Goal: Task Accomplishment & Management: Manage account settings

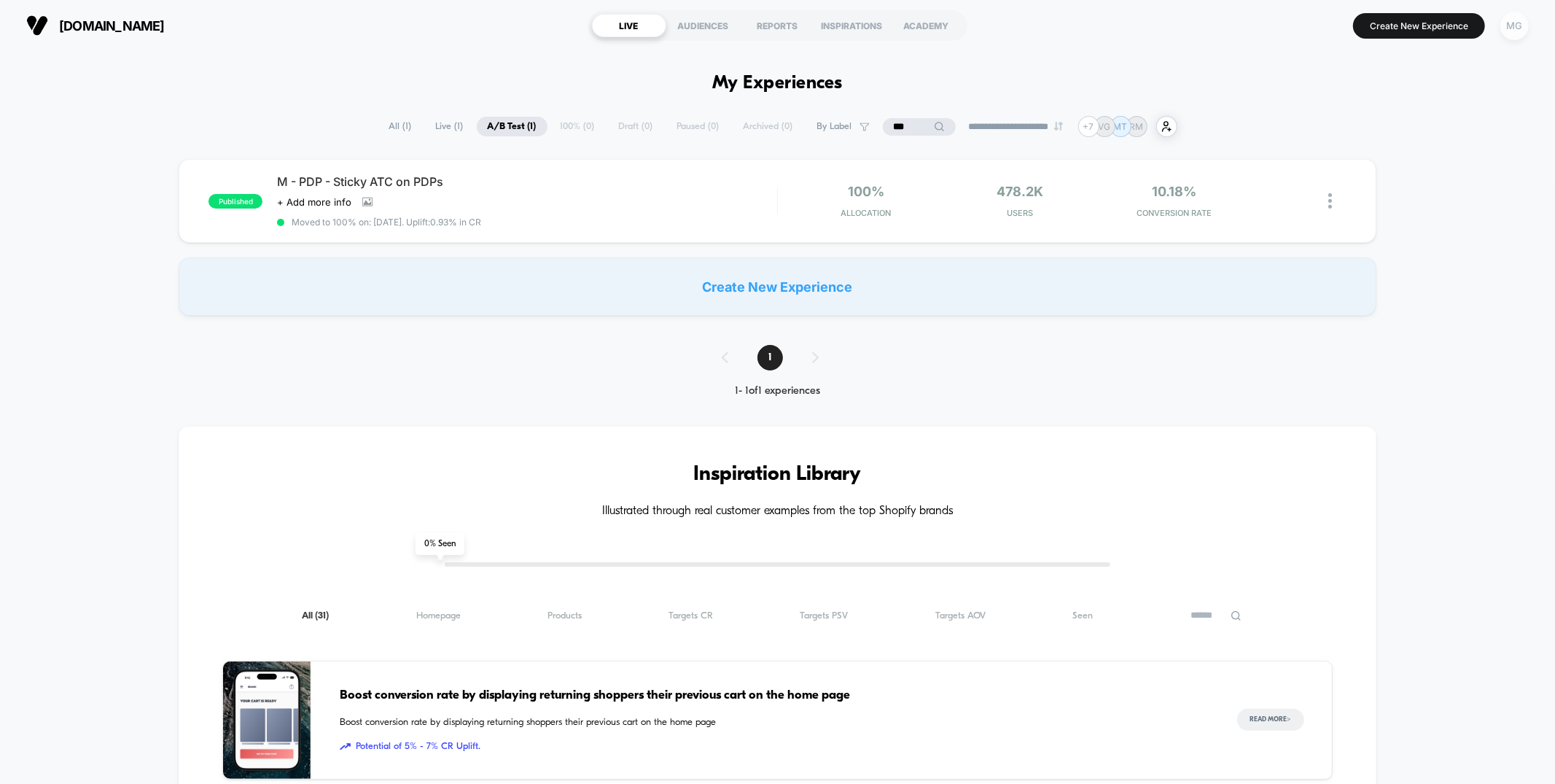
click at [1512, 26] on div "MG" at bounding box center [1514, 26] width 28 height 28
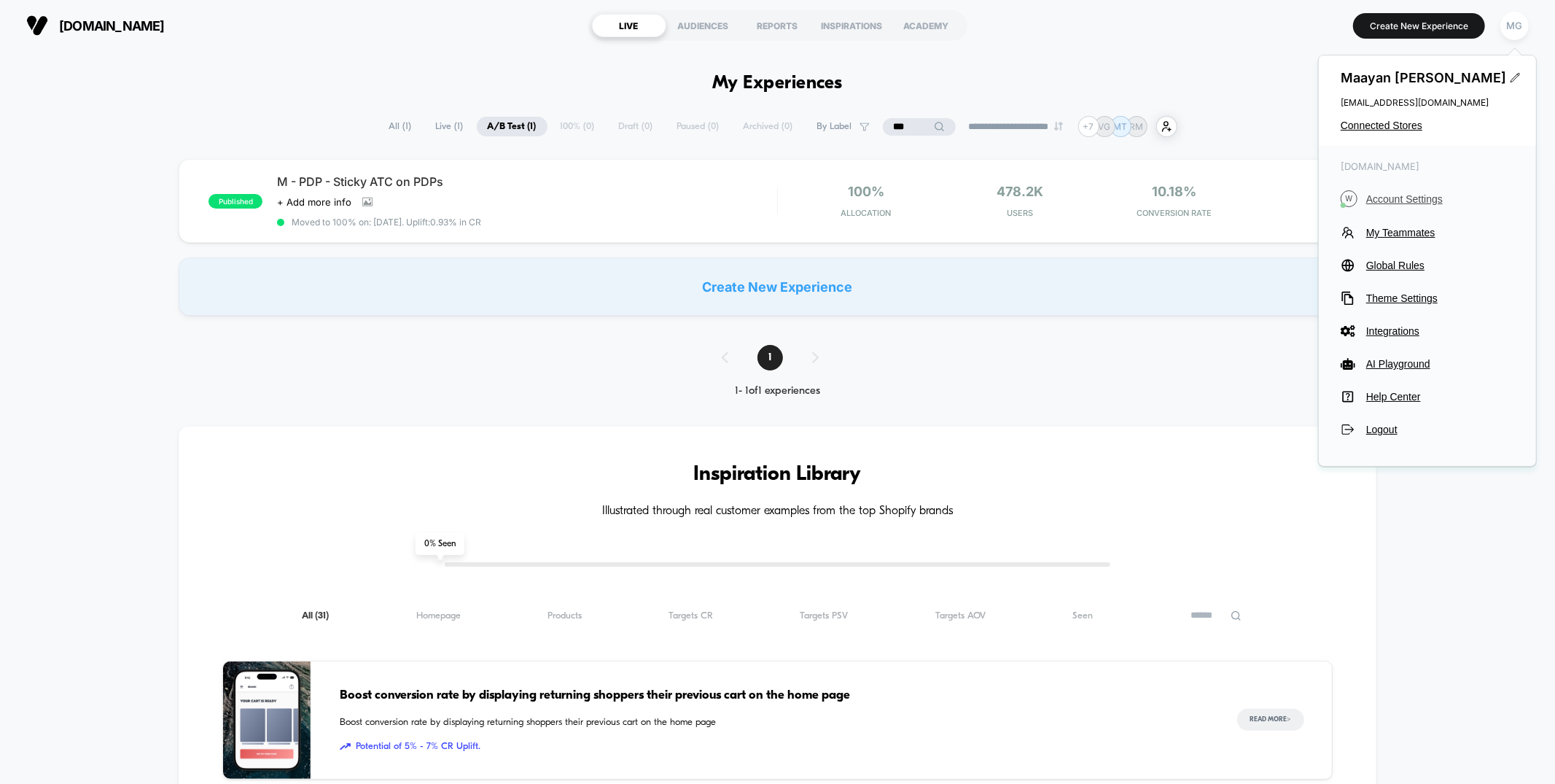
click at [1392, 191] on button "W Account Settings" at bounding box center [1427, 198] width 174 height 17
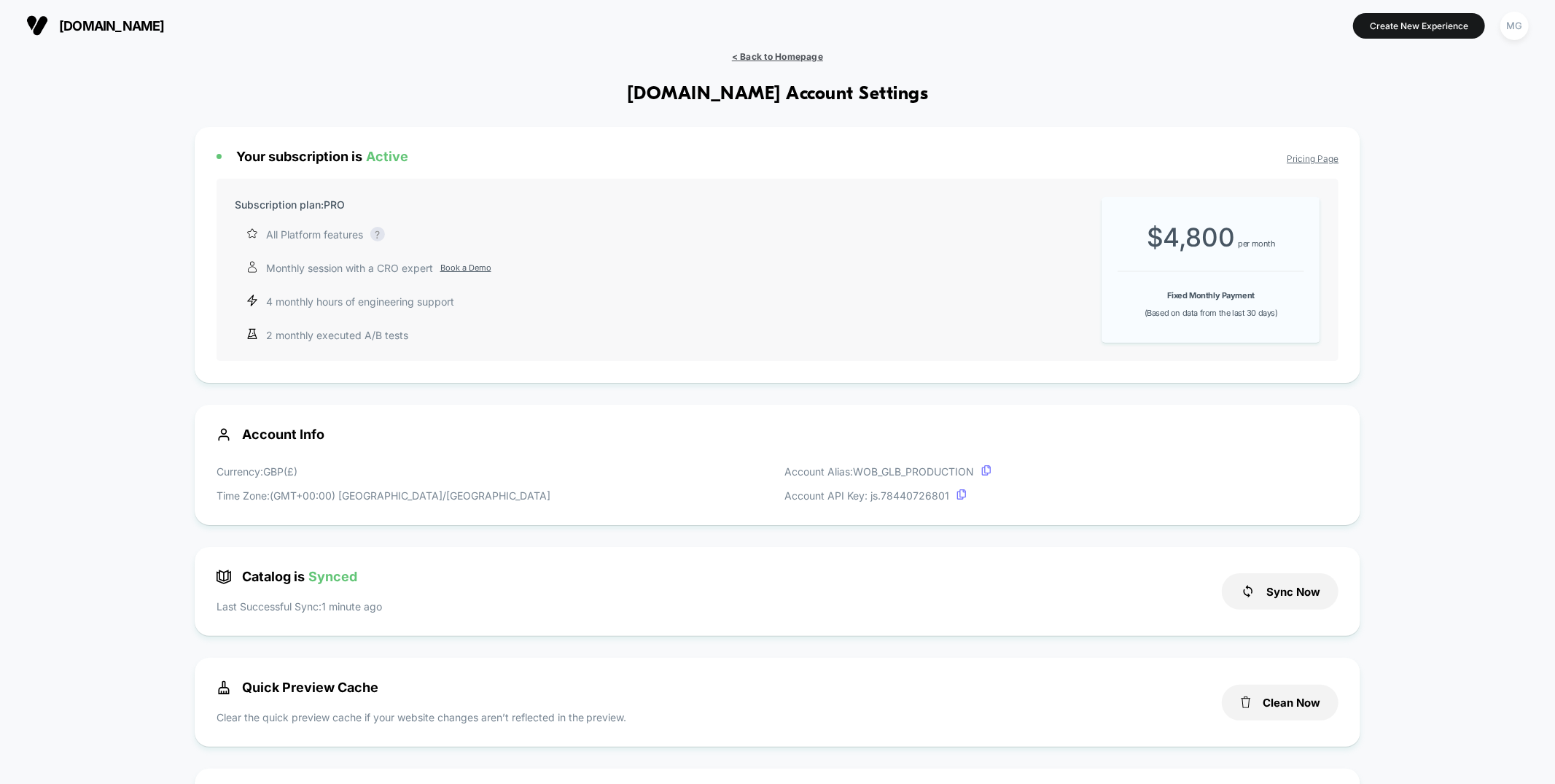
click at [803, 54] on span "< Back to Homepage" at bounding box center [778, 57] width 91 height 11
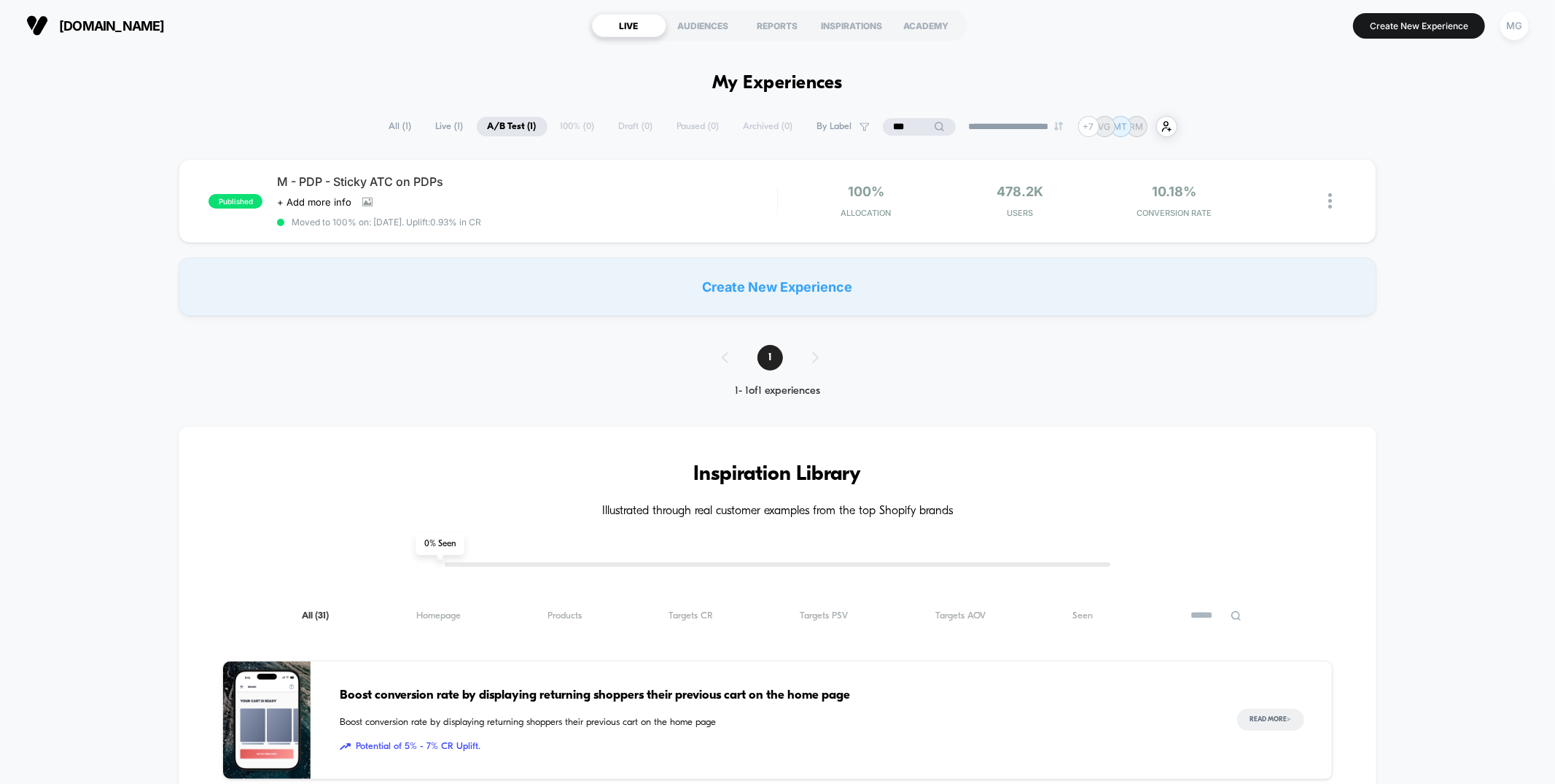
click at [892, 127] on input "***" at bounding box center [919, 127] width 73 height 18
click at [892, 127] on input "***" at bounding box center [919, 127] width 145 height 18
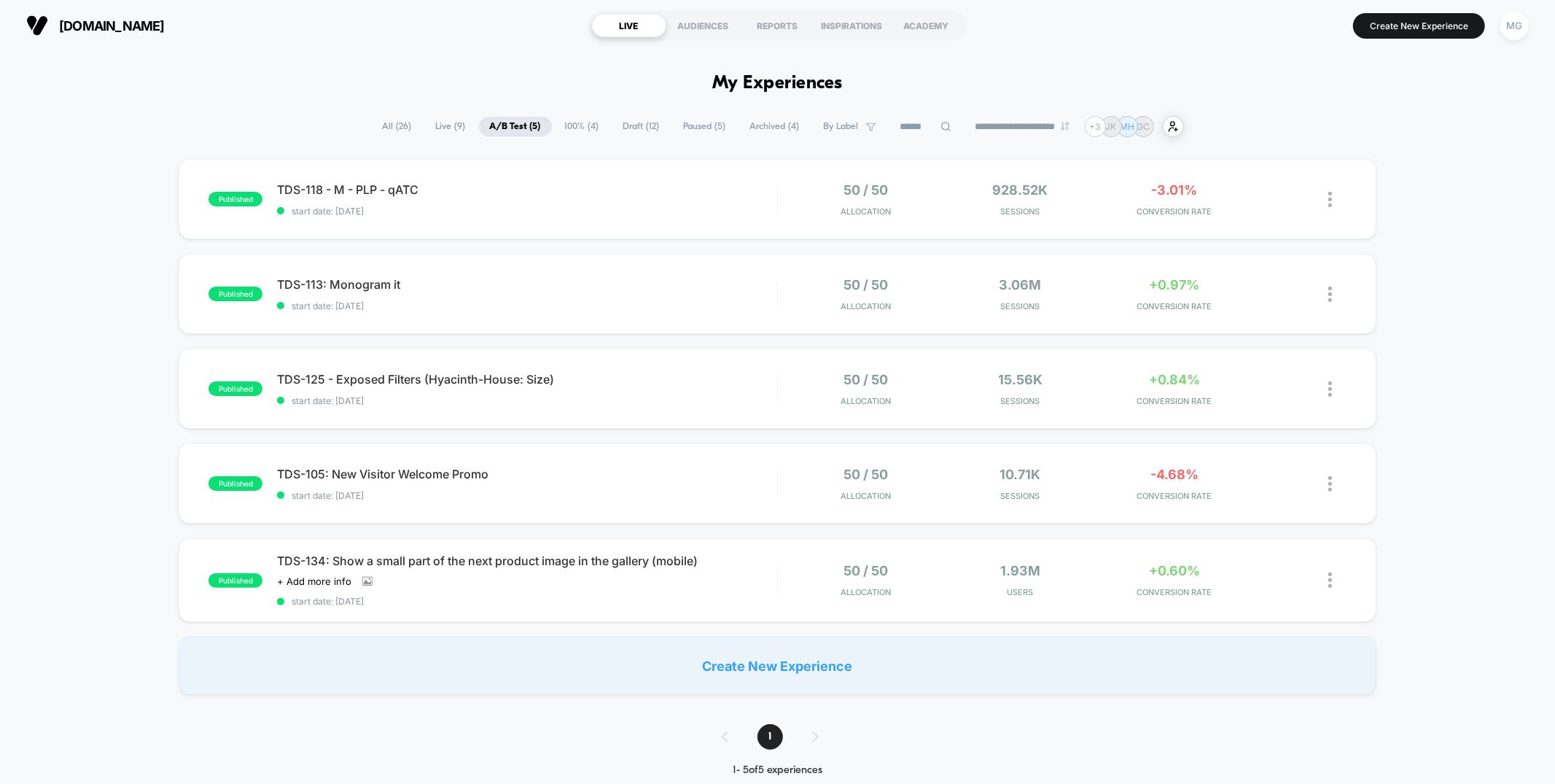
click at [614, 129] on span "Draft ( 12 )" at bounding box center [641, 126] width 59 height 20
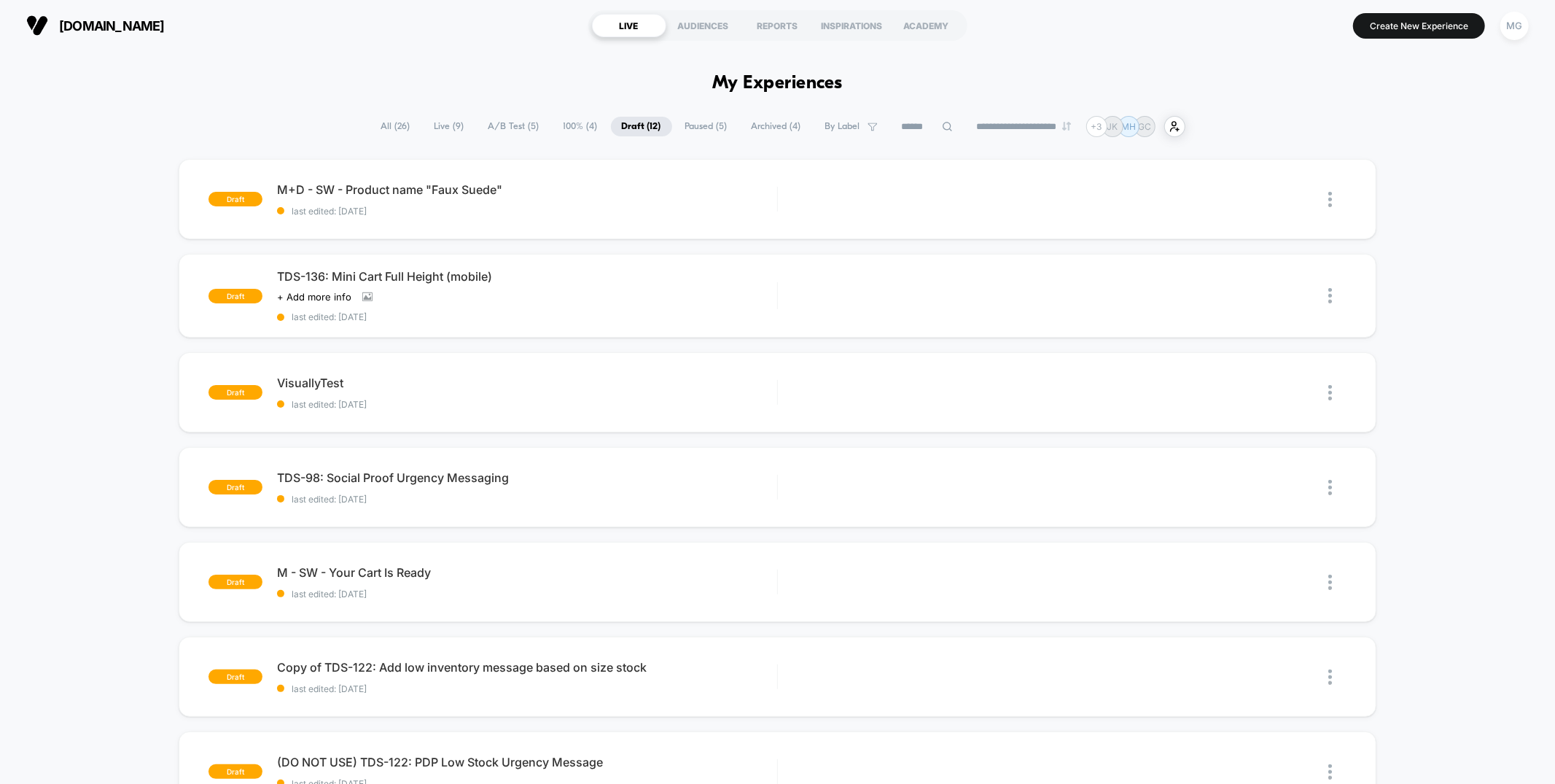
click at [573, 128] on span "100% ( 4 )" at bounding box center [580, 126] width 56 height 20
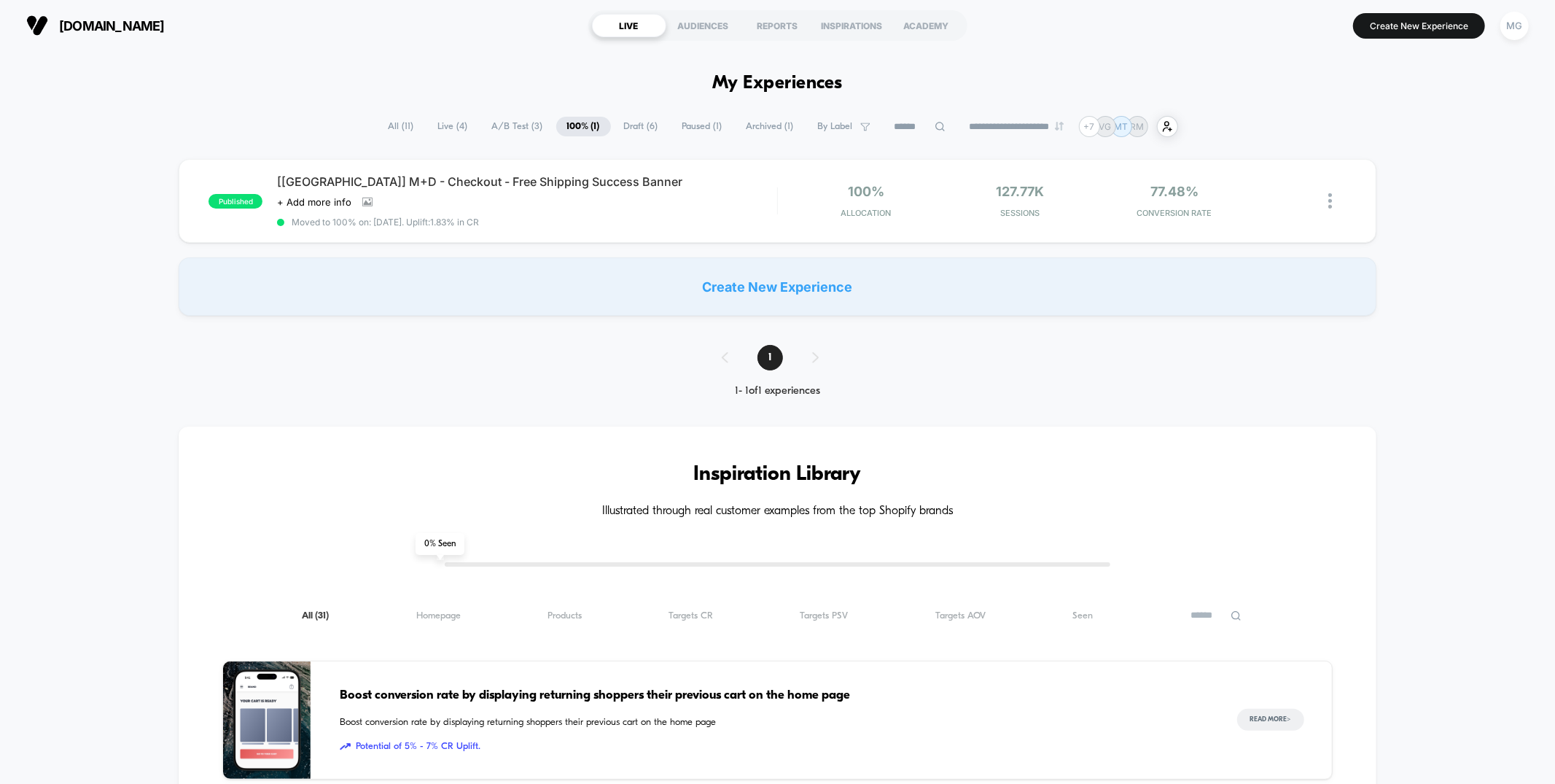
click at [520, 126] on span "A/B Test ( 3 )" at bounding box center [517, 126] width 73 height 20
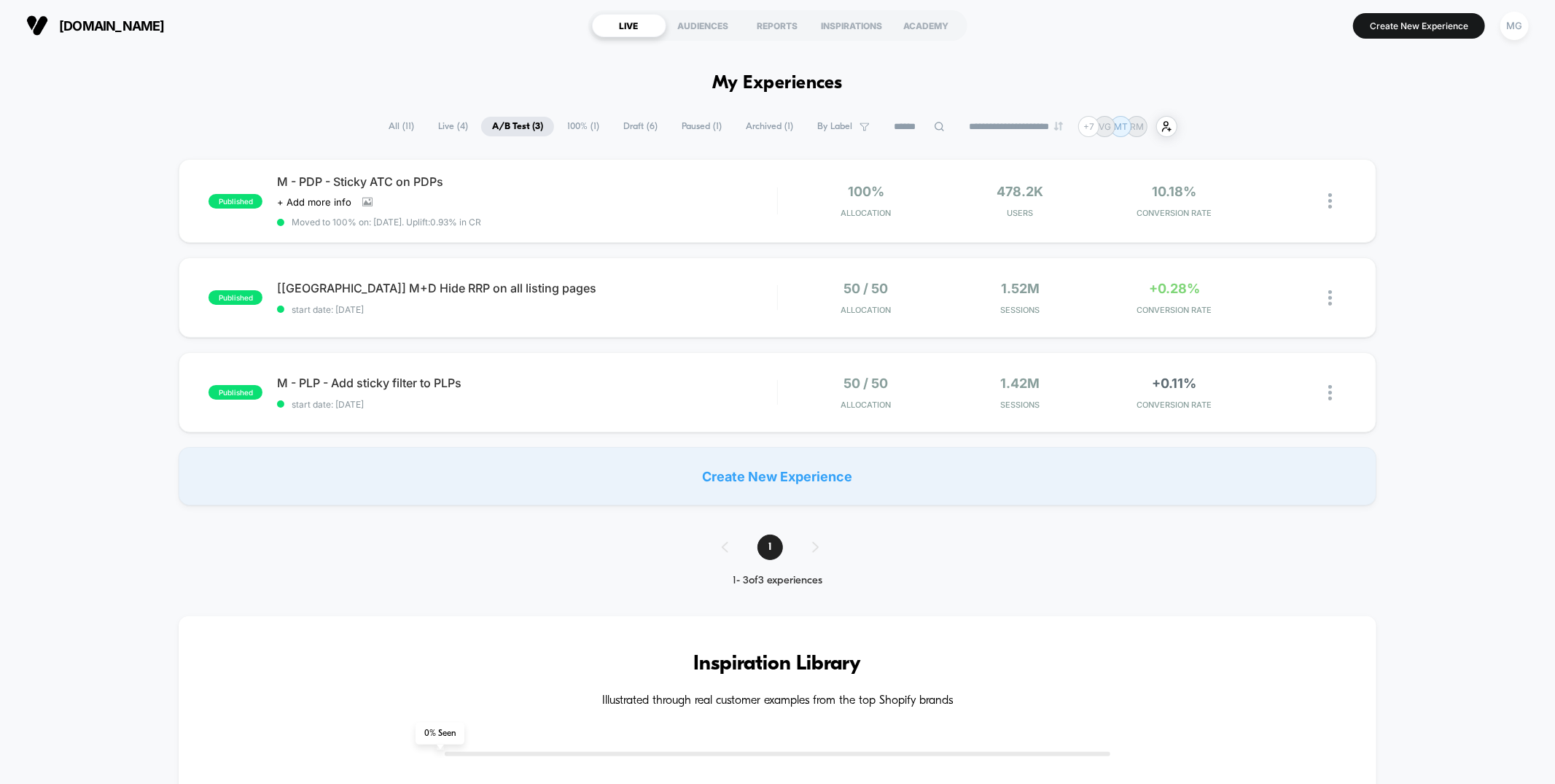
click at [632, 127] on span "Draft ( 6 )" at bounding box center [640, 126] width 56 height 20
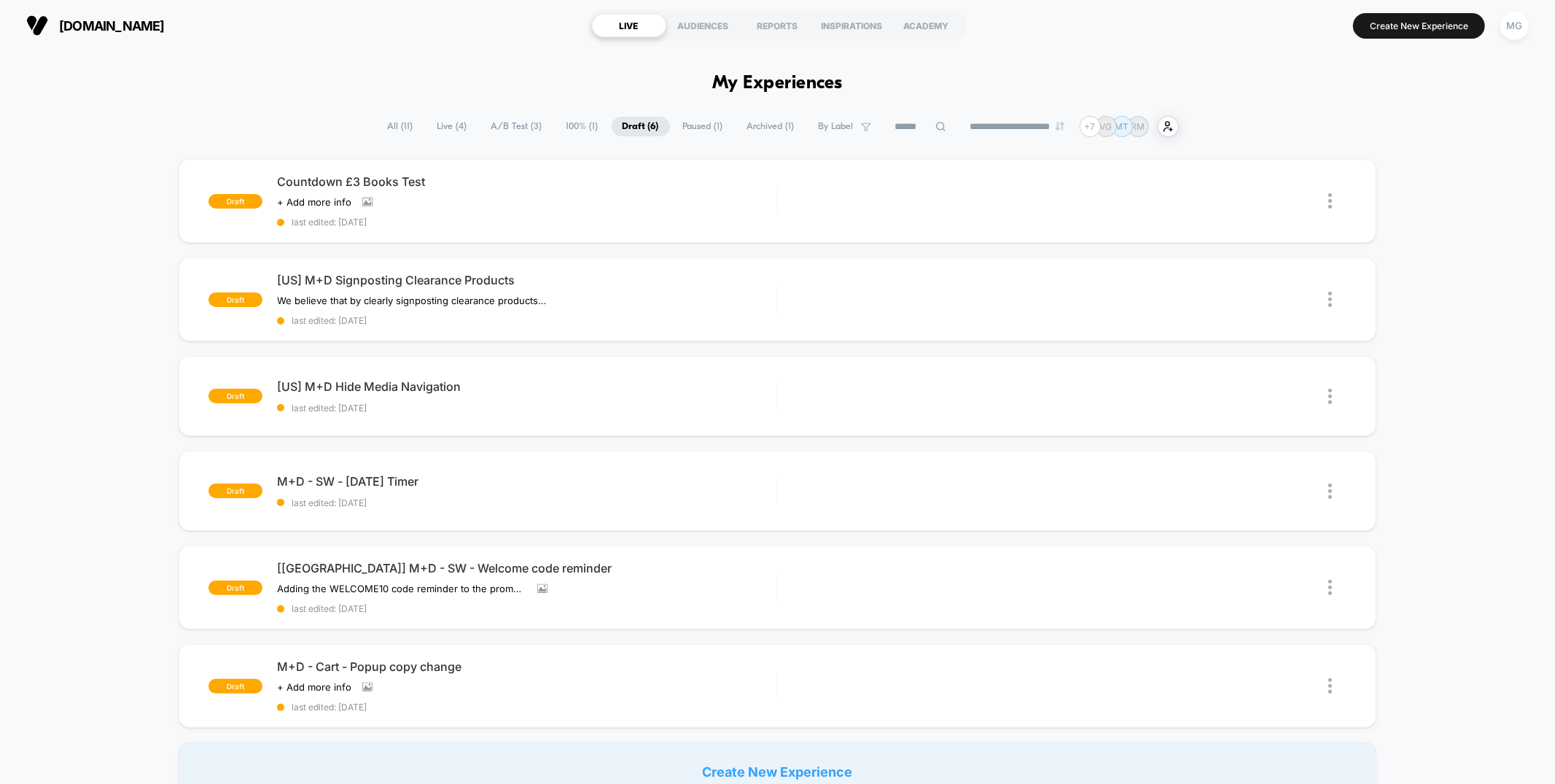
click at [689, 124] on span "Paused ( 1 )" at bounding box center [704, 126] width 62 height 20
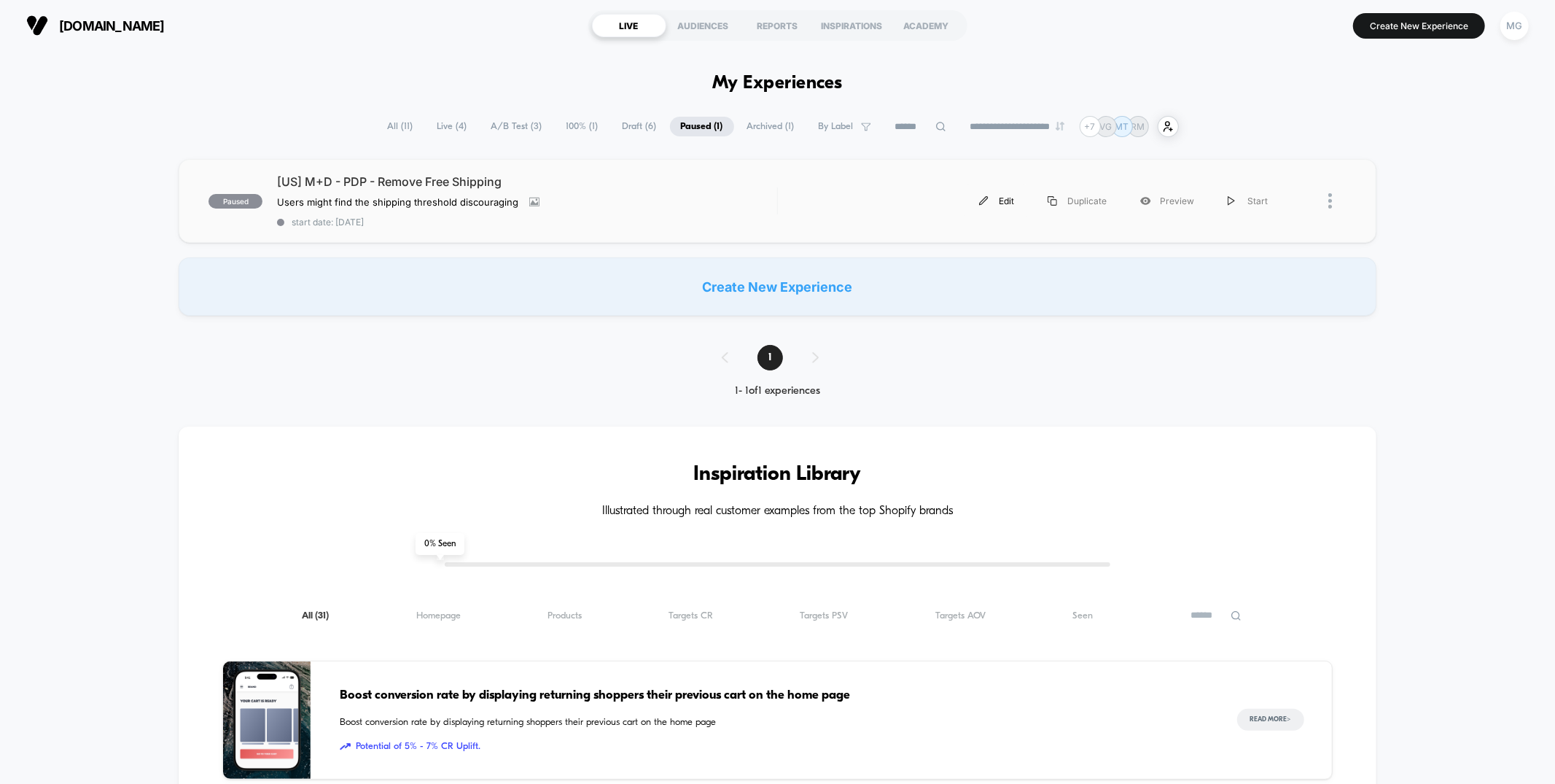
click at [1017, 204] on div "Edit" at bounding box center [997, 200] width 69 height 33
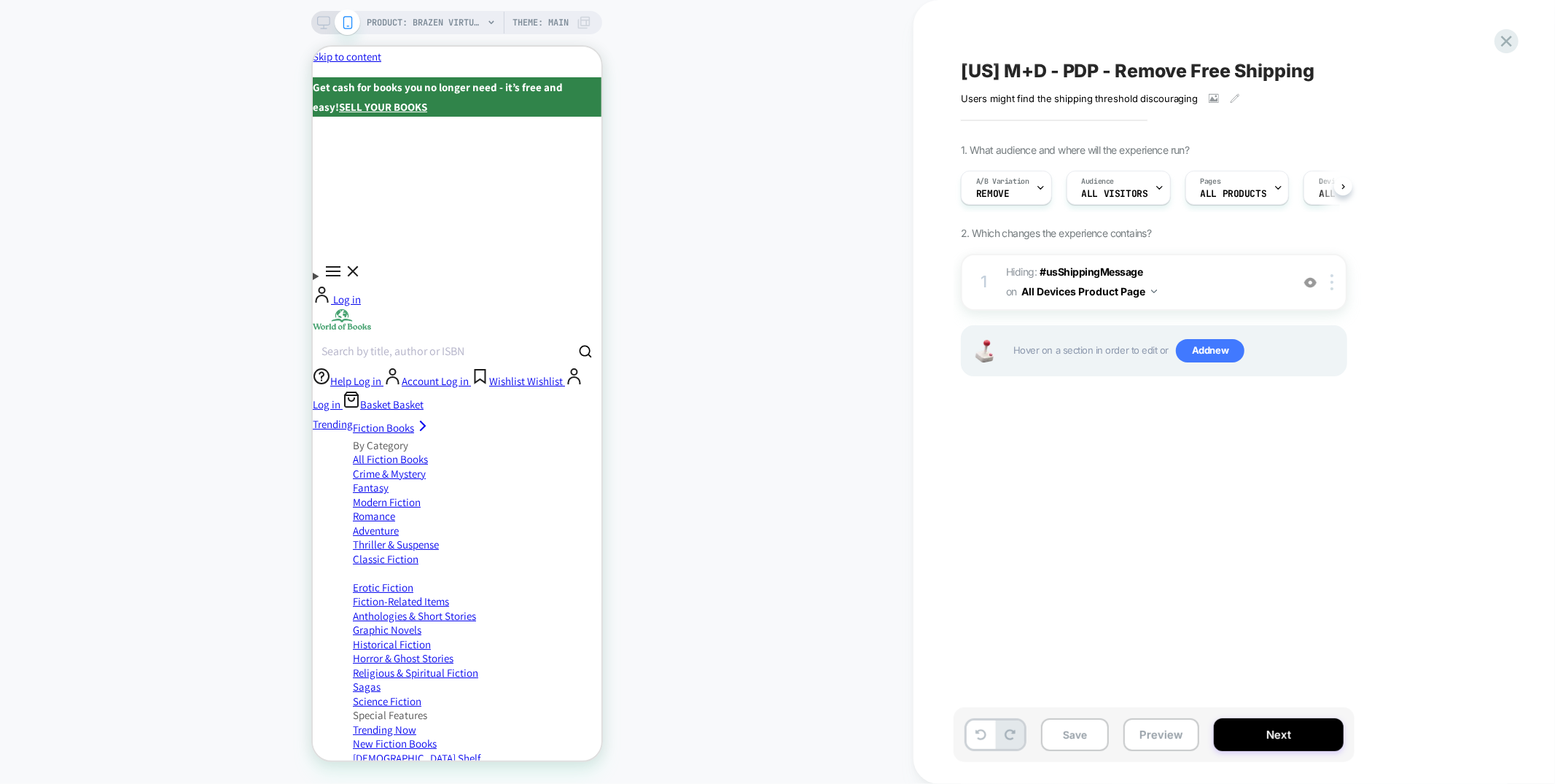
scroll to position [0, 1]
click at [989, 186] on div "A/B Variation Remove" at bounding box center [1001, 187] width 82 height 33
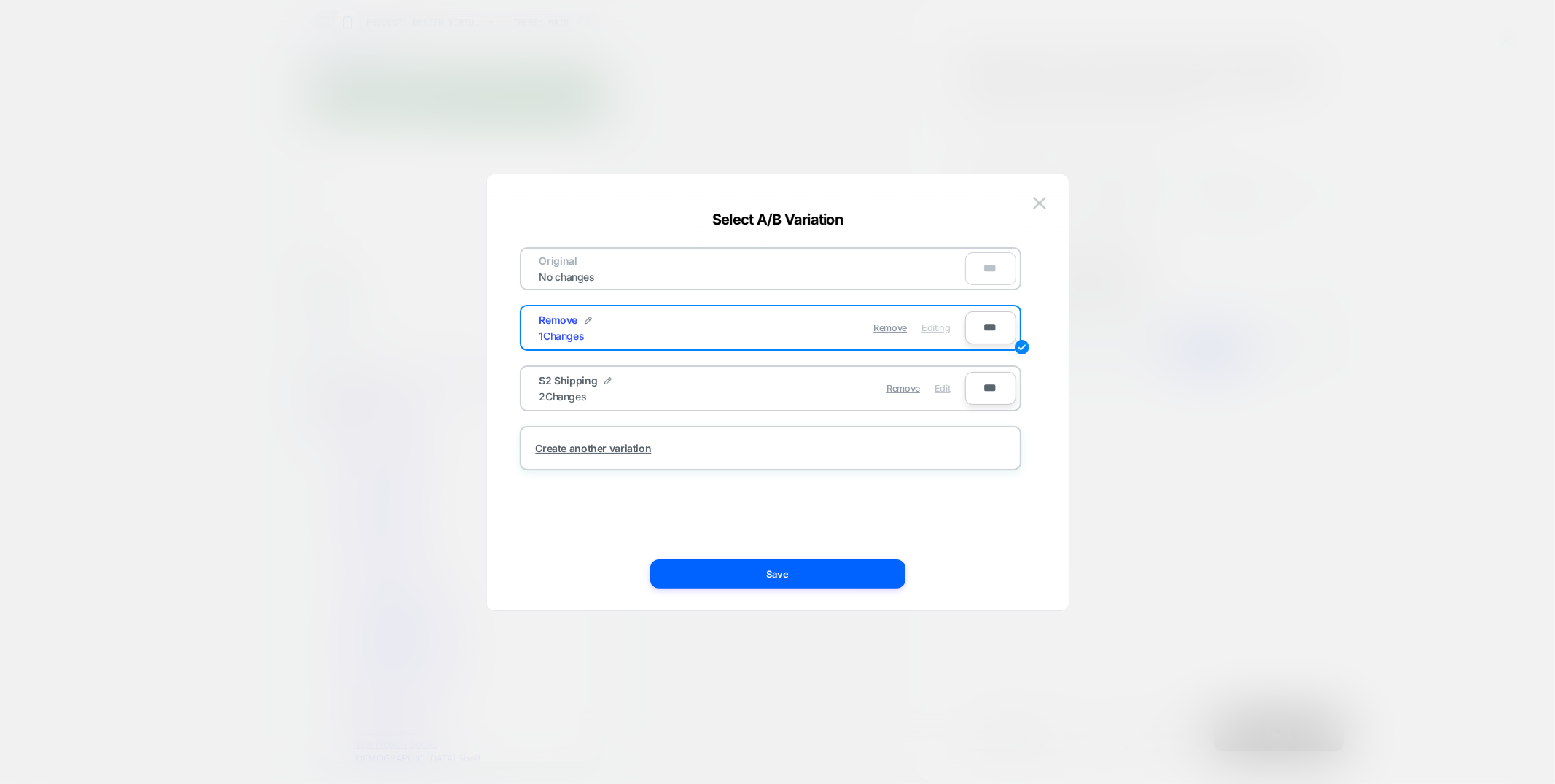
click at [947, 387] on span "Edit" at bounding box center [943, 388] width 15 height 11
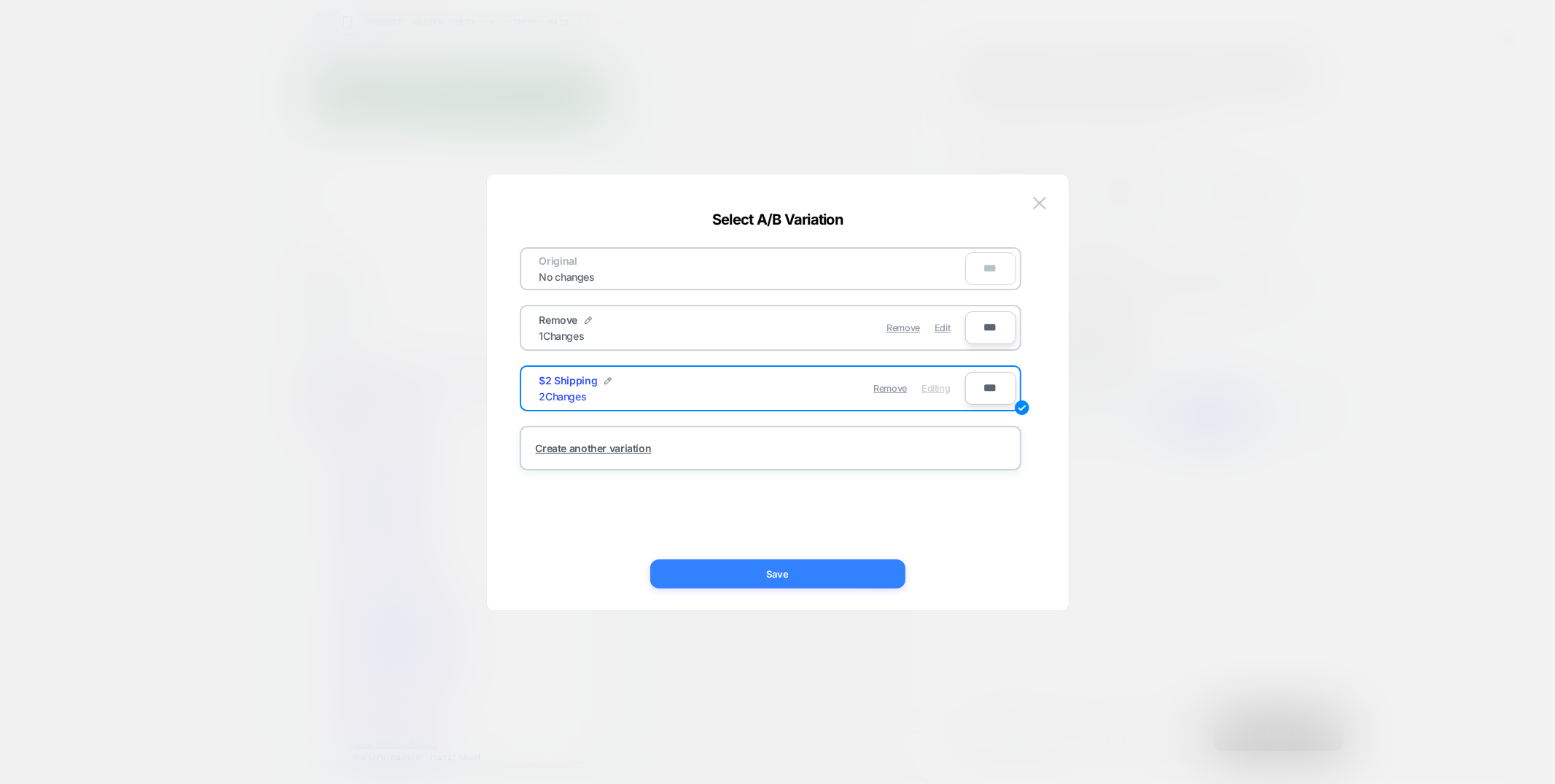
click at [812, 578] on button "Save" at bounding box center [778, 573] width 255 height 29
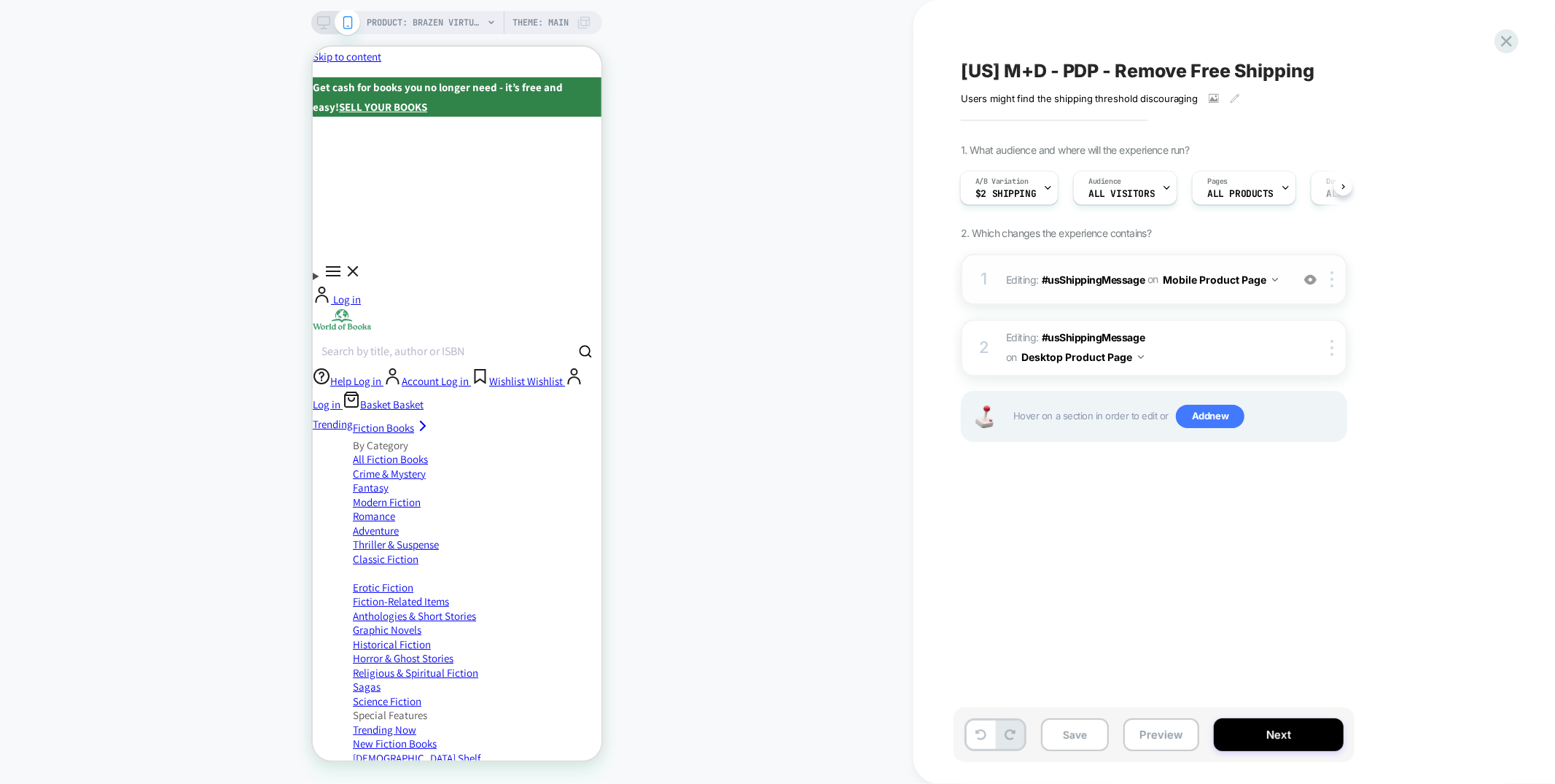
click at [1132, 296] on div "1 Editing : #usShippingMessage #usShippingMessage on Mobile Product Page Add Be…" at bounding box center [1153, 280] width 386 height 51
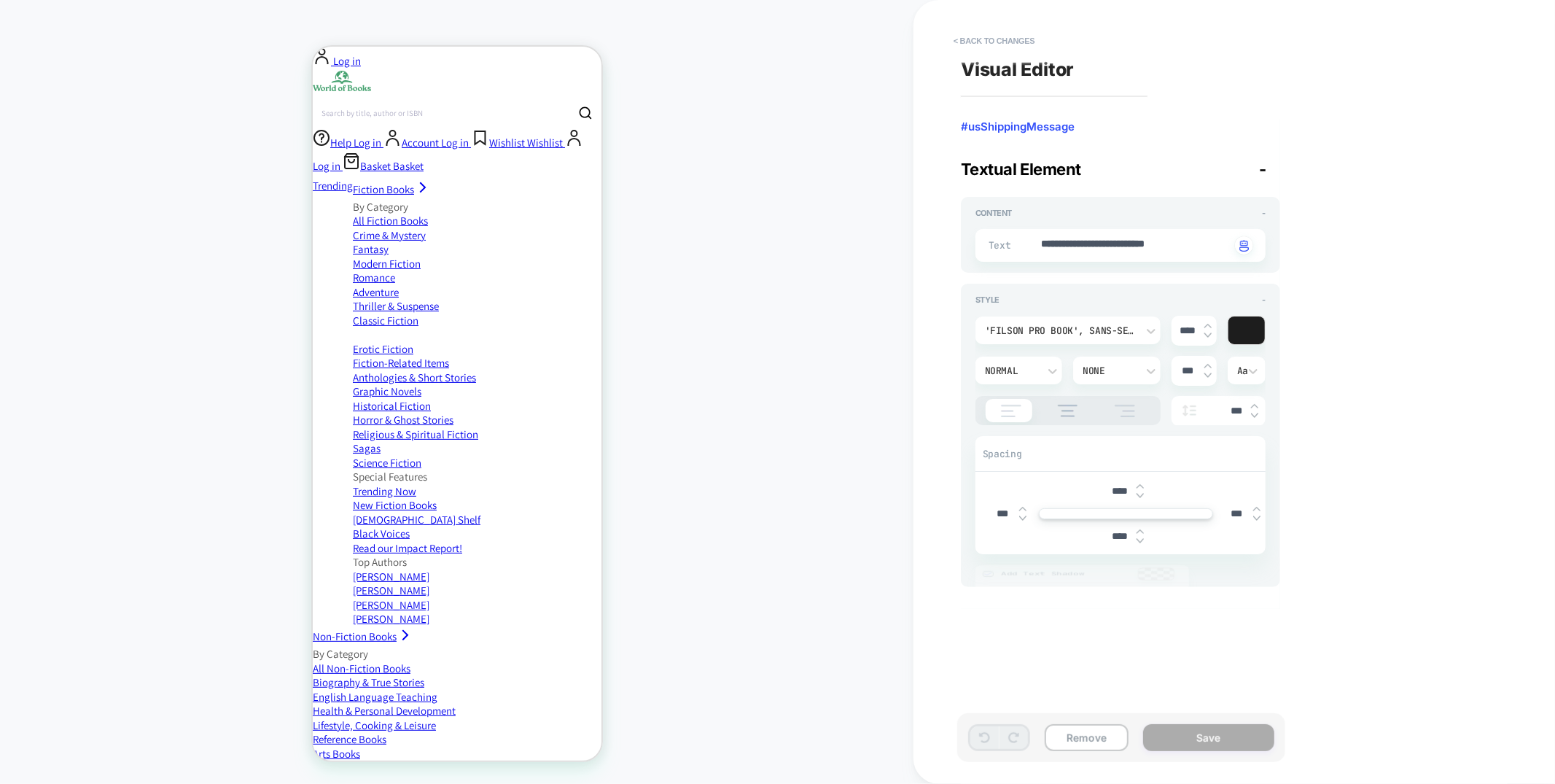
scroll to position [255, 0]
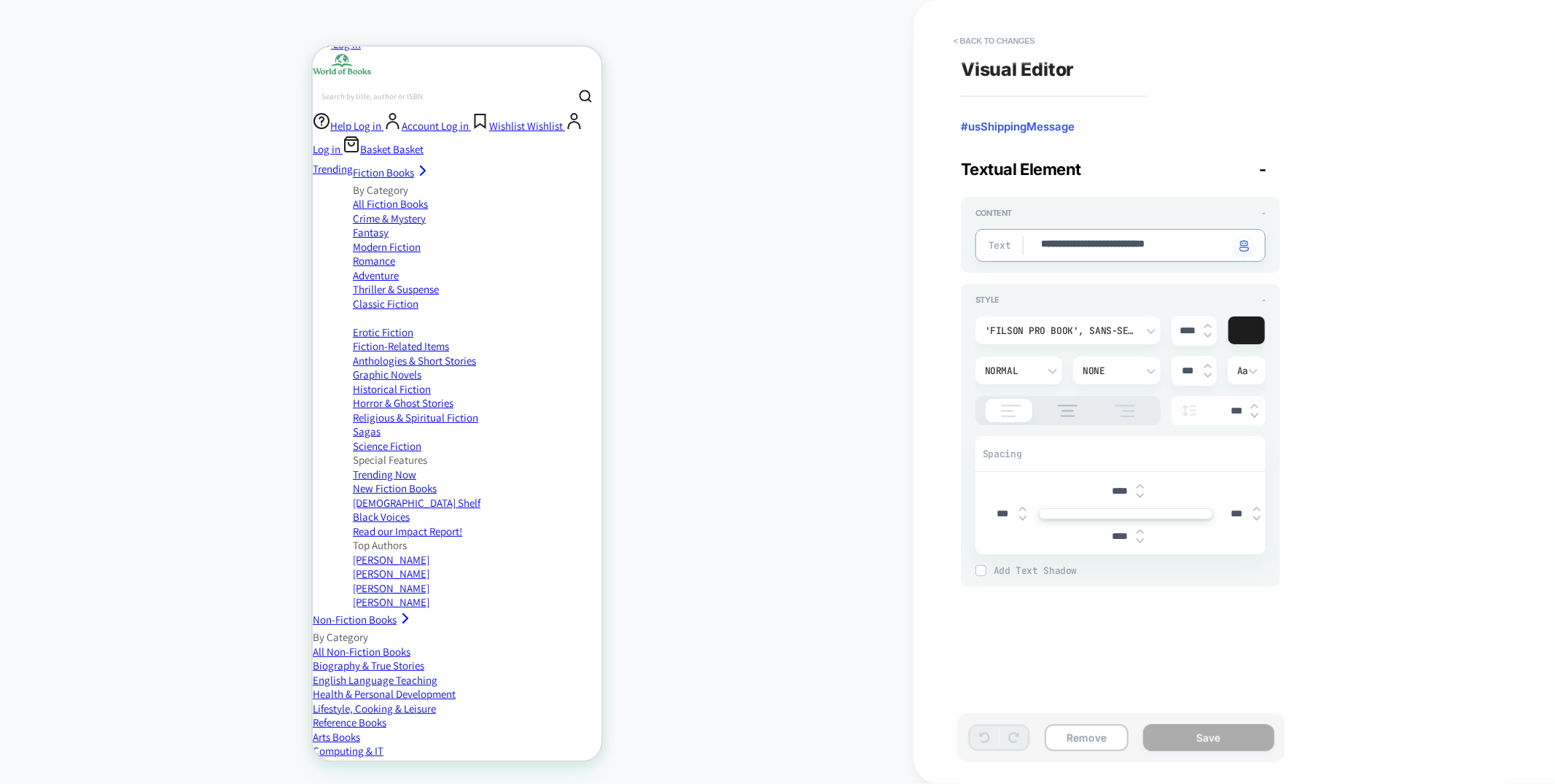
click at [1111, 251] on textarea "**********" at bounding box center [1136, 246] width 191 height 17
type textarea "*"
click at [1001, 34] on button "< Back to changes" at bounding box center [995, 41] width 96 height 24
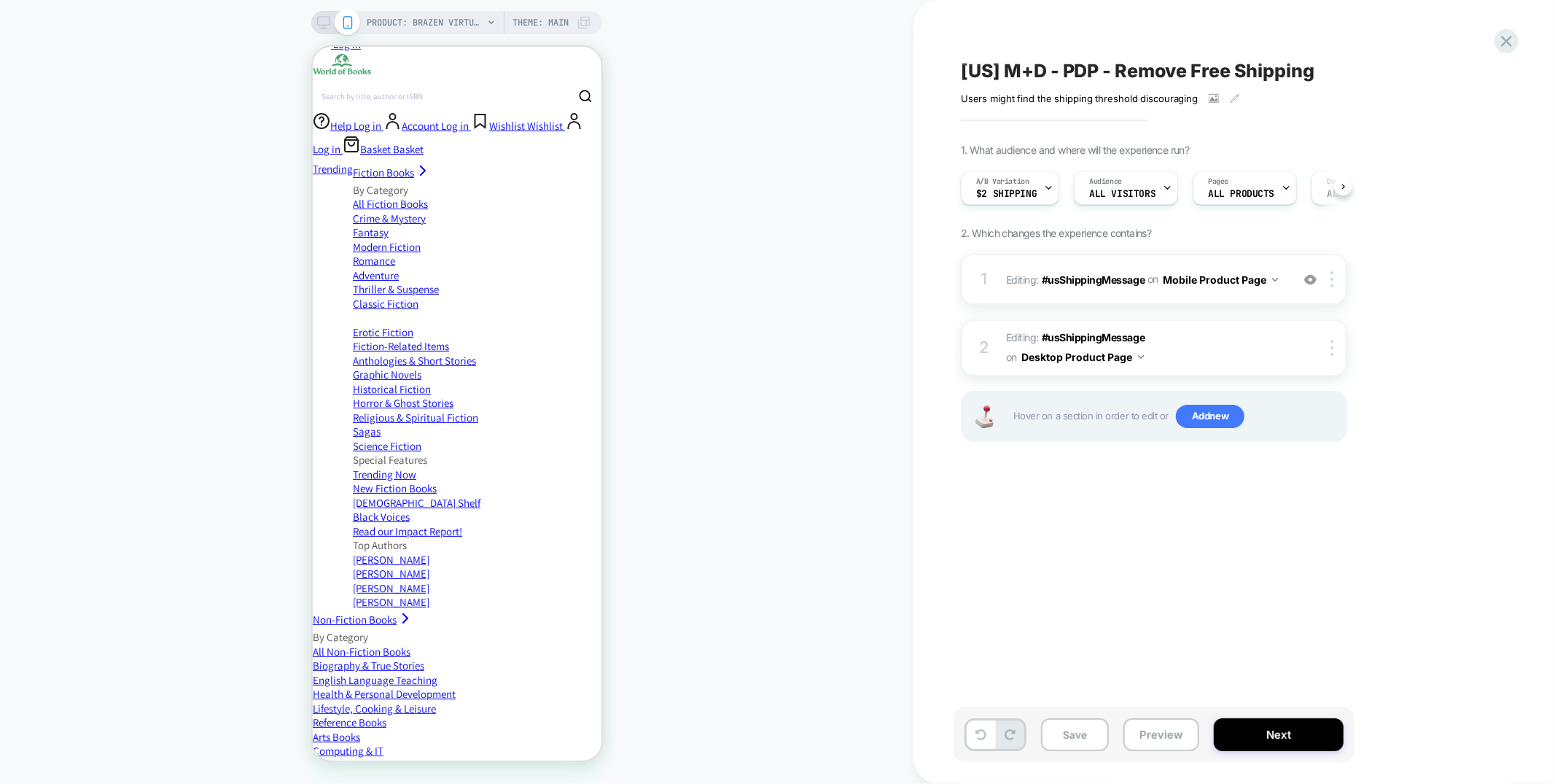
scroll to position [0, 1]
click at [1513, 39] on icon at bounding box center [1507, 41] width 20 height 20
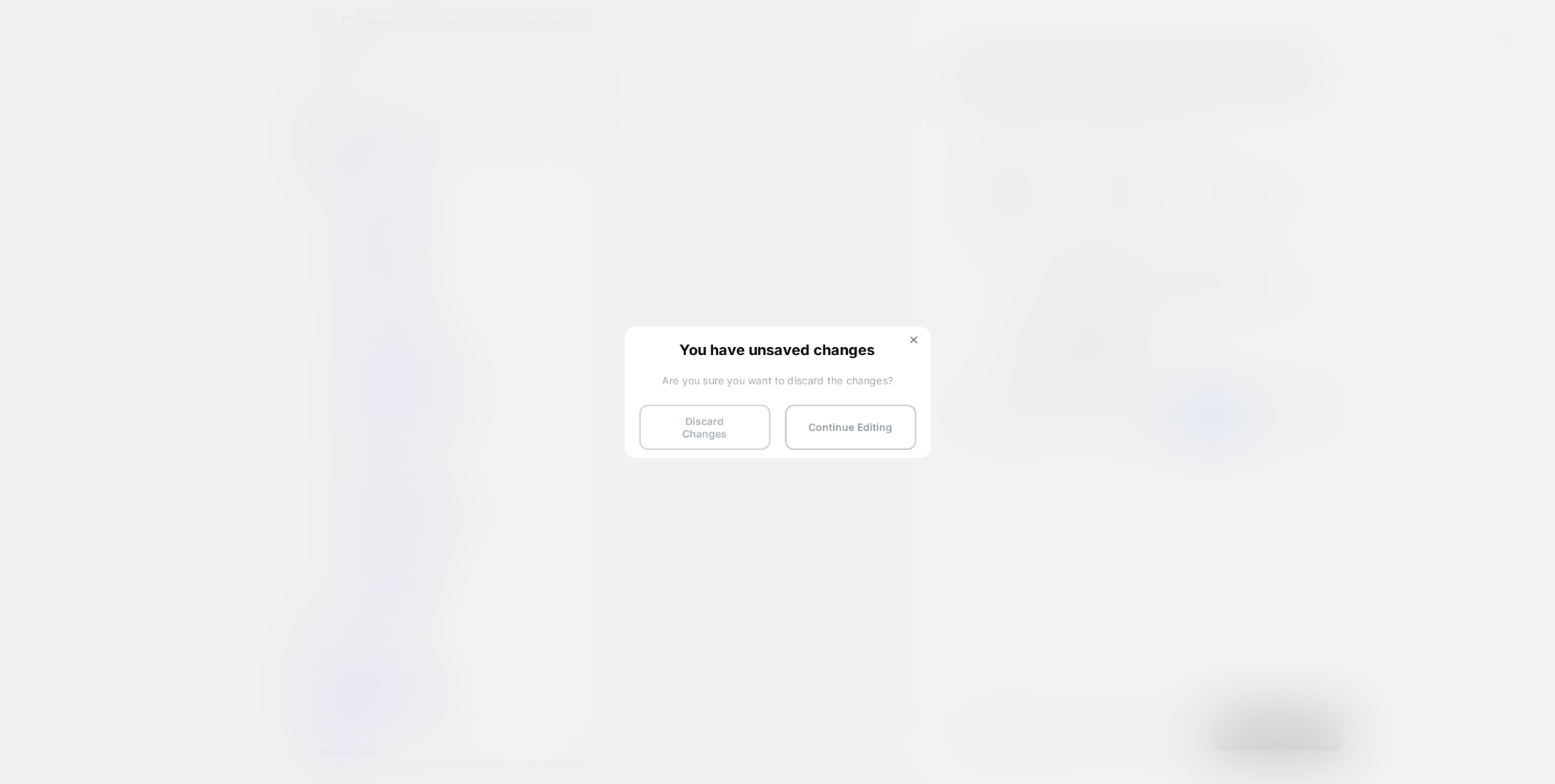
click at [698, 406] on button "Discard Changes" at bounding box center [705, 427] width 131 height 45
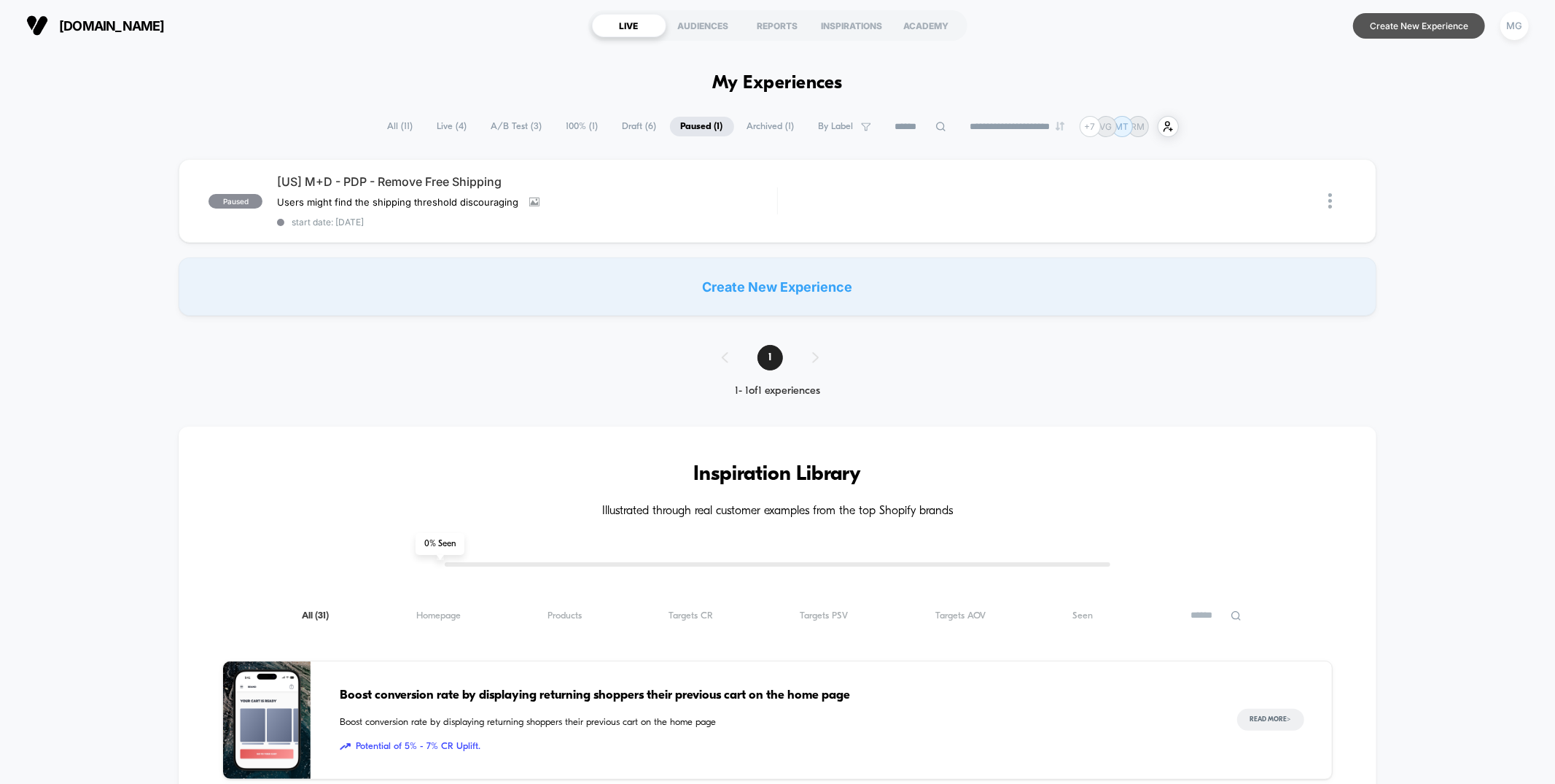
click at [1427, 25] on button "Create New Experience" at bounding box center [1420, 26] width 132 height 26
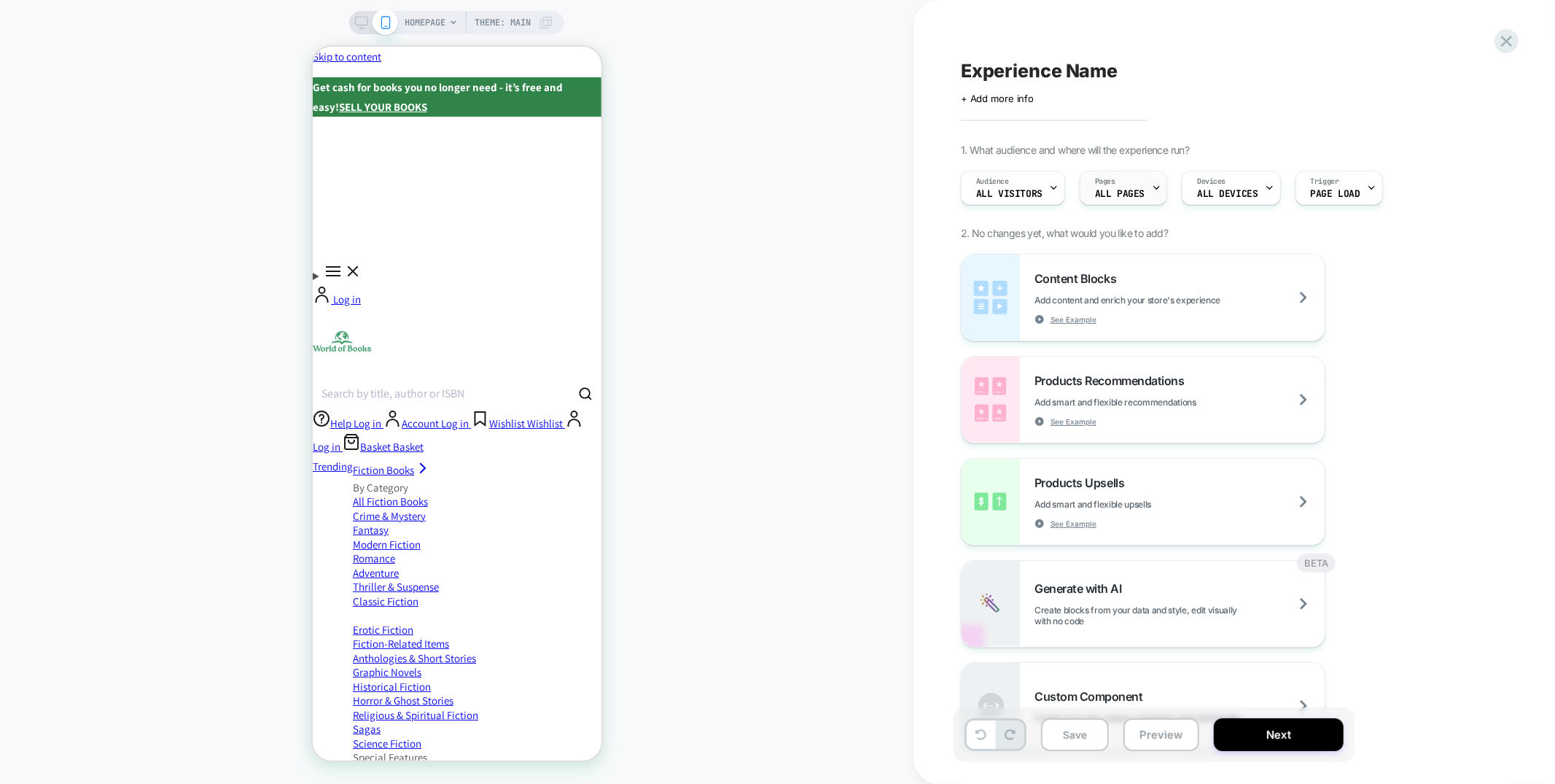
click at [1113, 187] on div "Pages ALL PAGES" at bounding box center [1119, 187] width 78 height 33
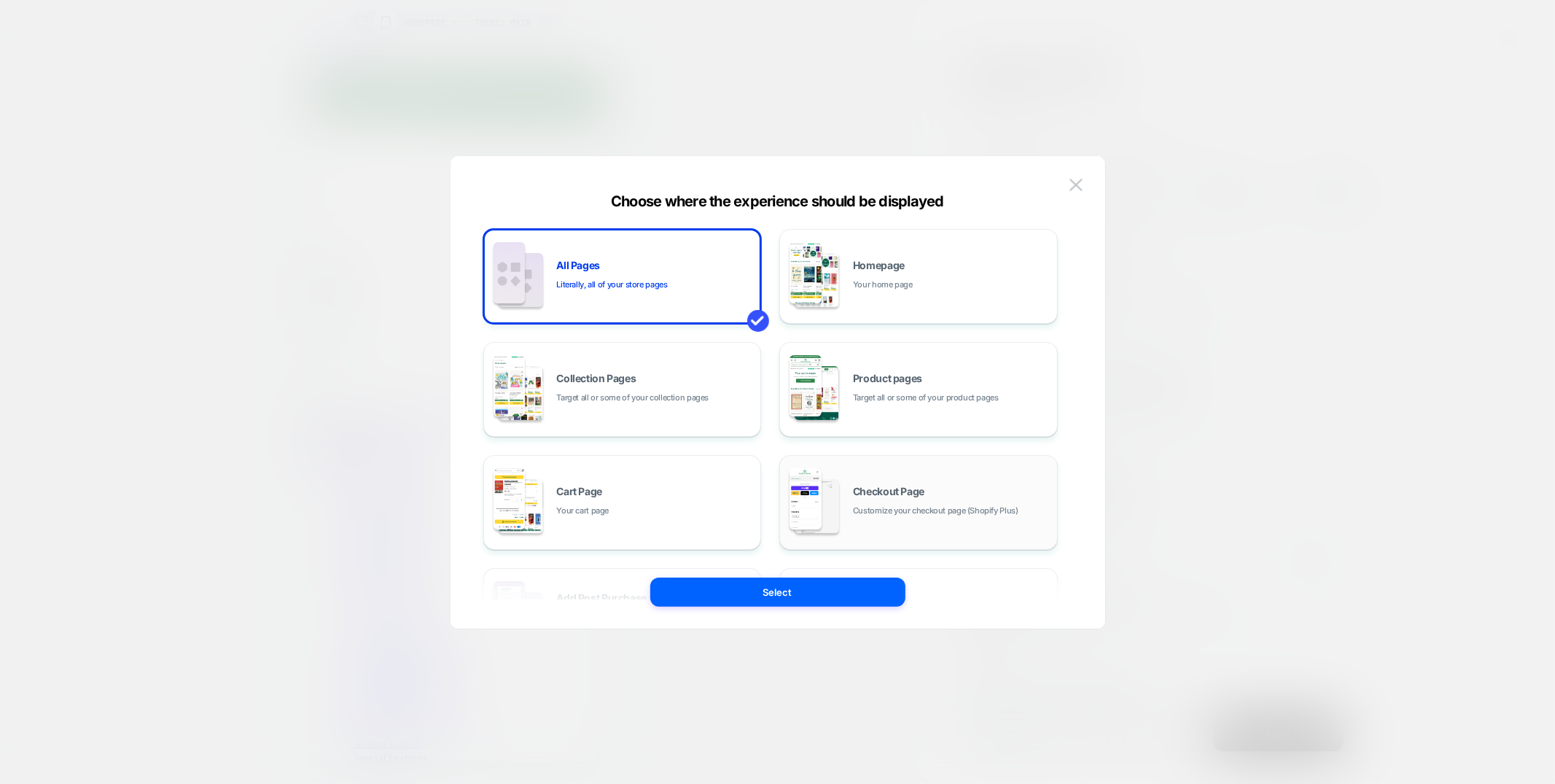
click at [878, 520] on div "Checkout Page Customize your checkout page (Shopify Plus)" at bounding box center [919, 502] width 263 height 80
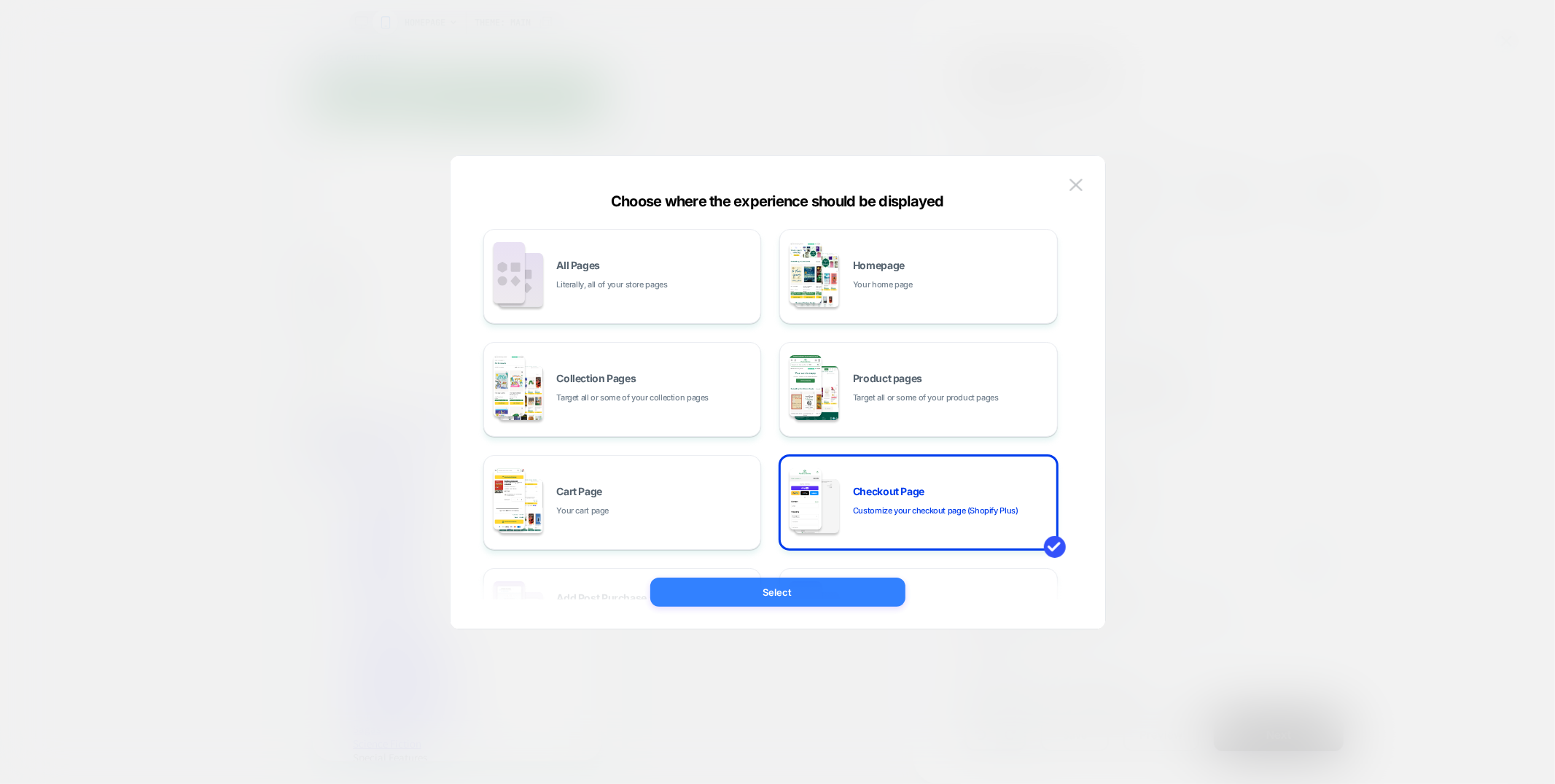
click at [804, 603] on button "Select" at bounding box center [778, 591] width 255 height 29
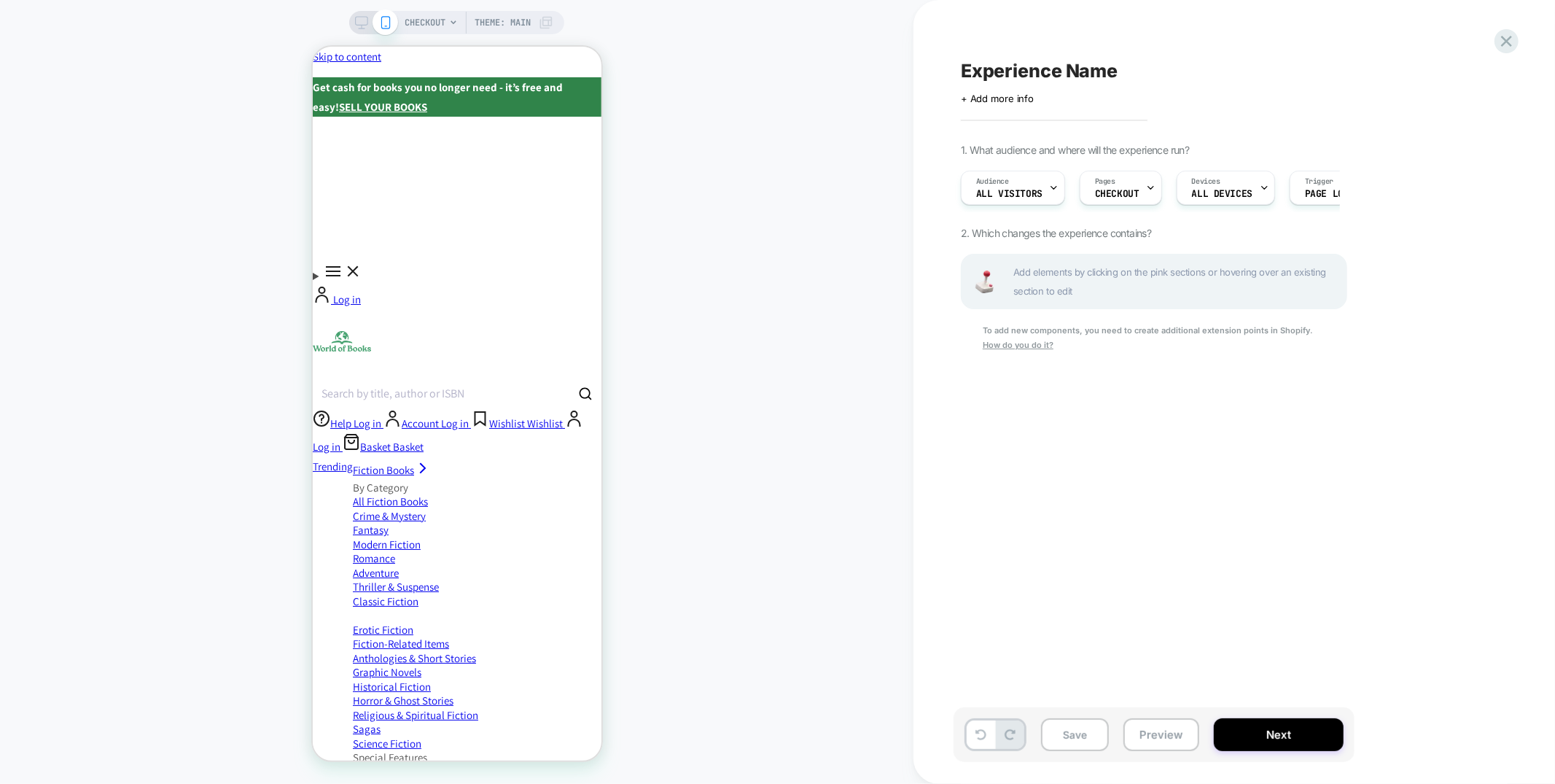
scroll to position [0, 1]
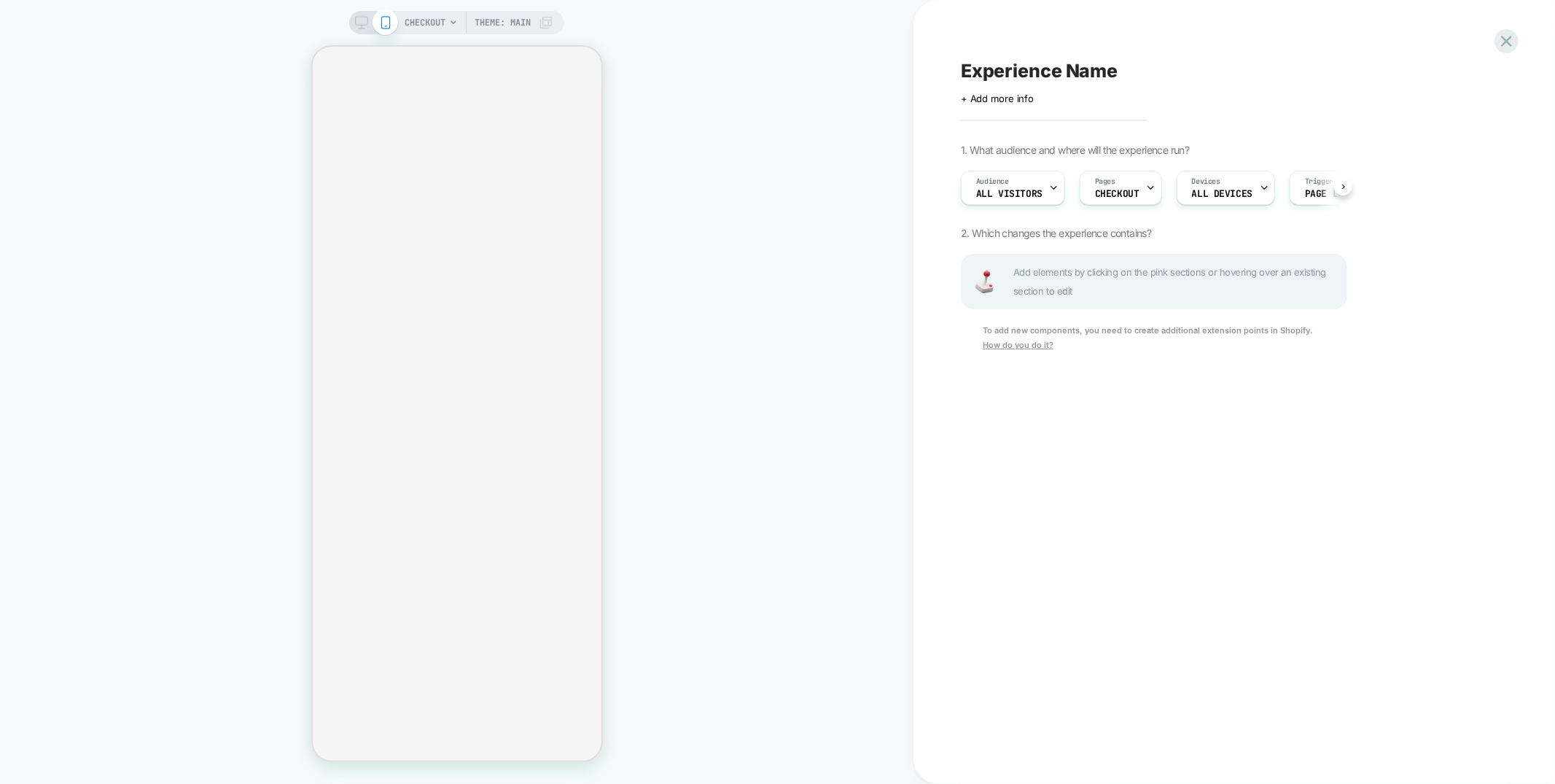
scroll to position [0, 1]
click at [1505, 43] on icon at bounding box center [1507, 42] width 11 height 11
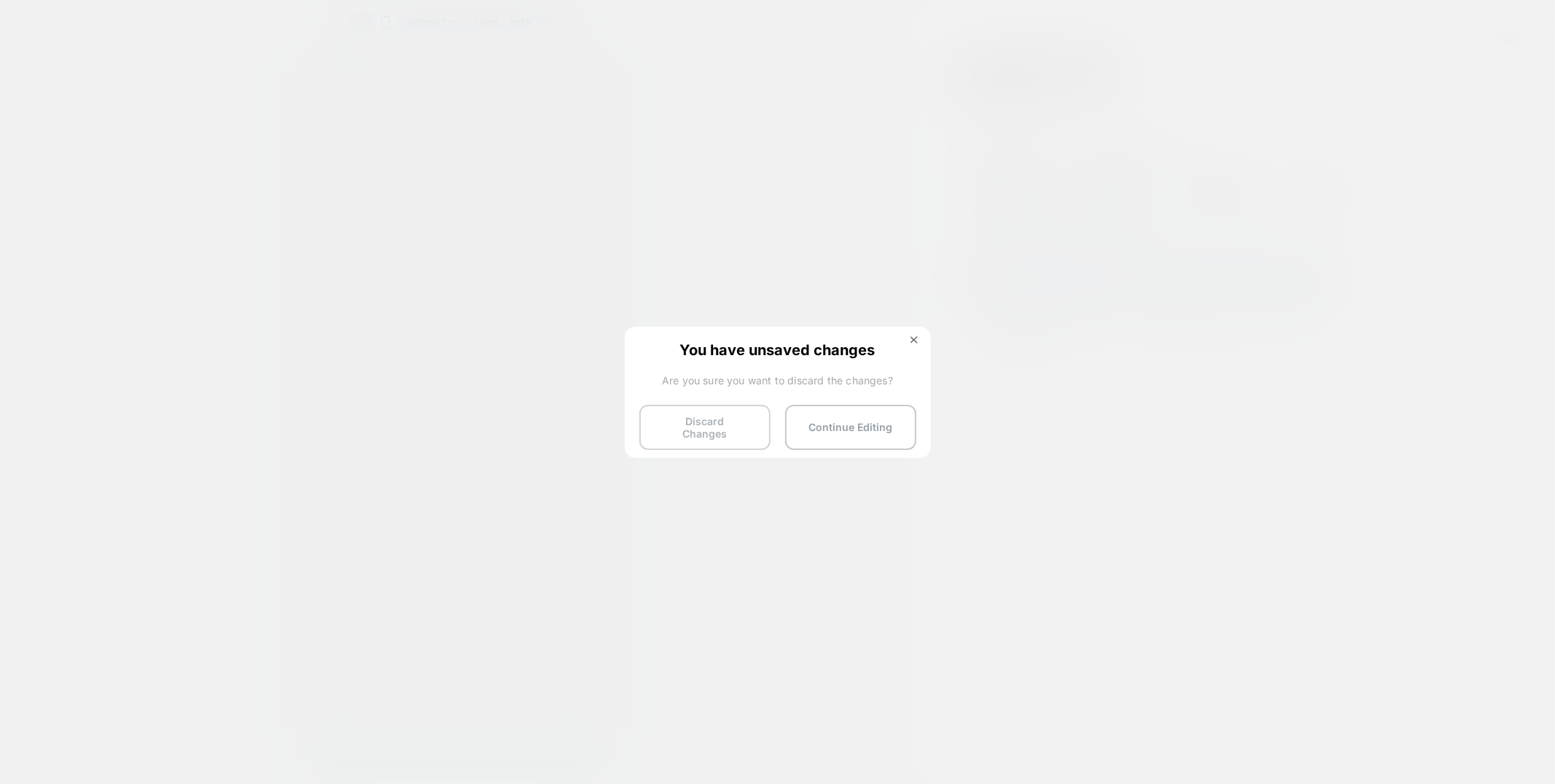
click at [704, 423] on button "Discard Changes" at bounding box center [705, 427] width 131 height 45
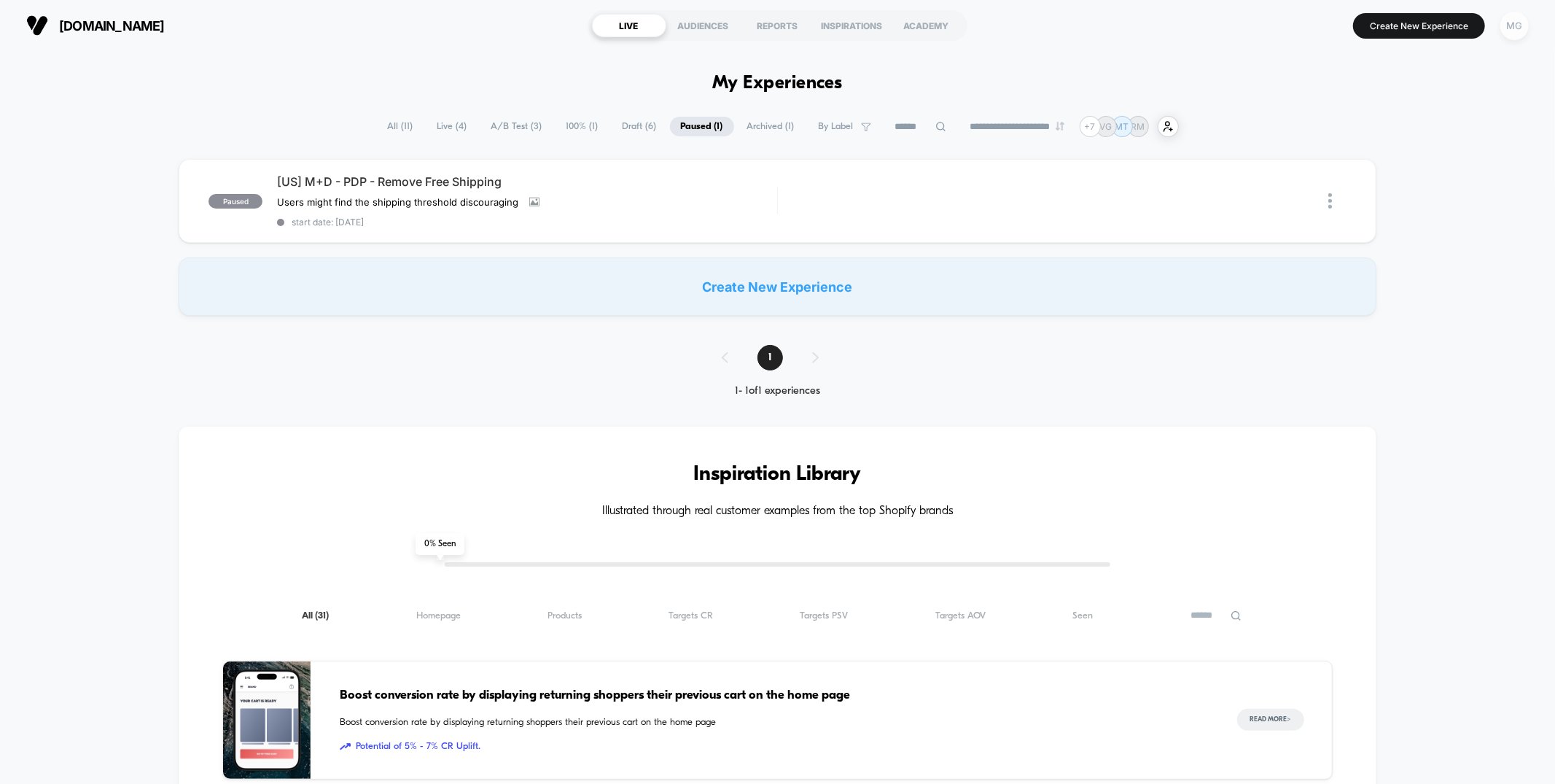
click at [1512, 24] on div "MG" at bounding box center [1514, 26] width 28 height 28
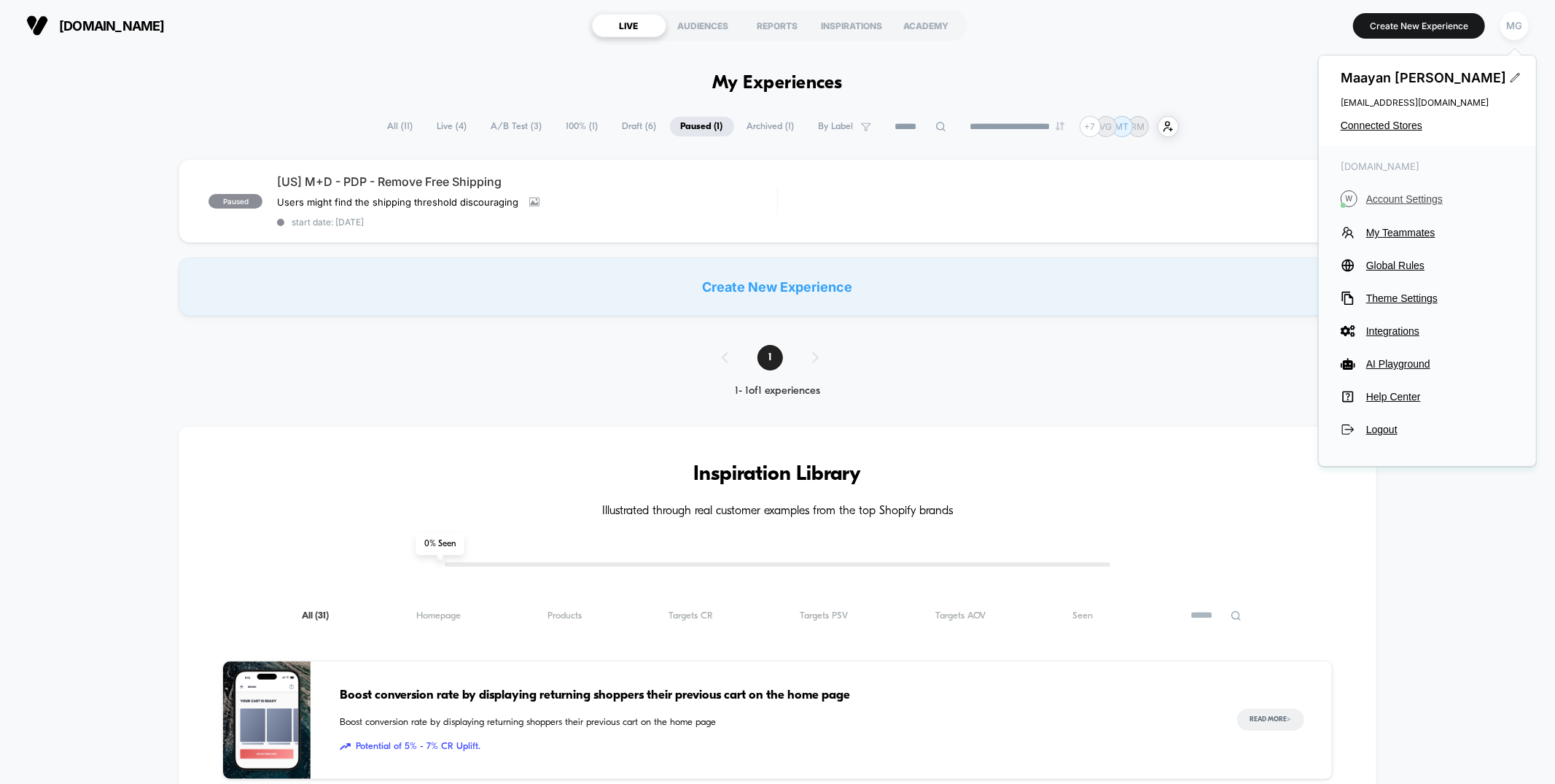
click at [1408, 201] on span "Account Settings" at bounding box center [1440, 199] width 148 height 11
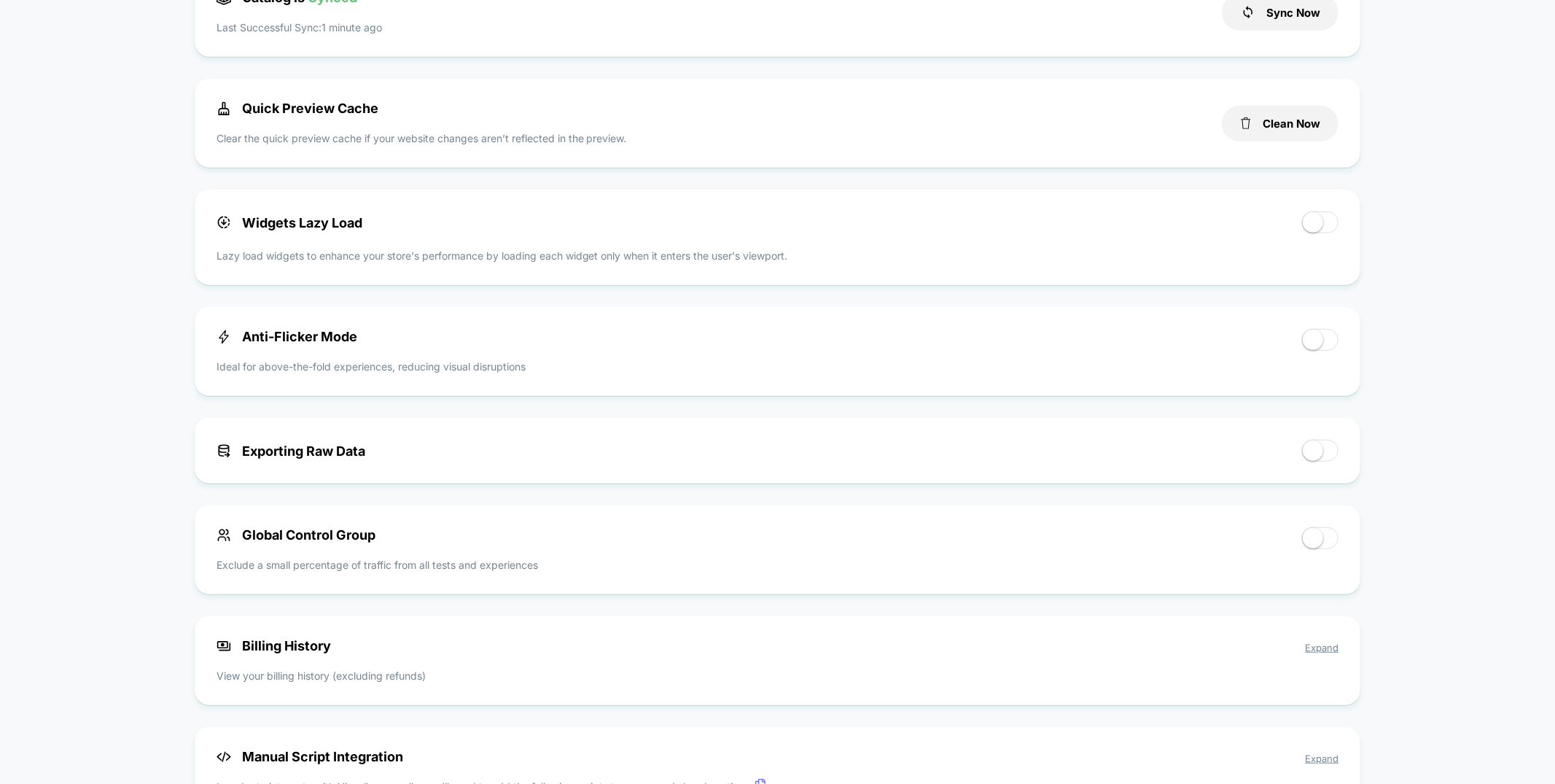
scroll to position [494, 0]
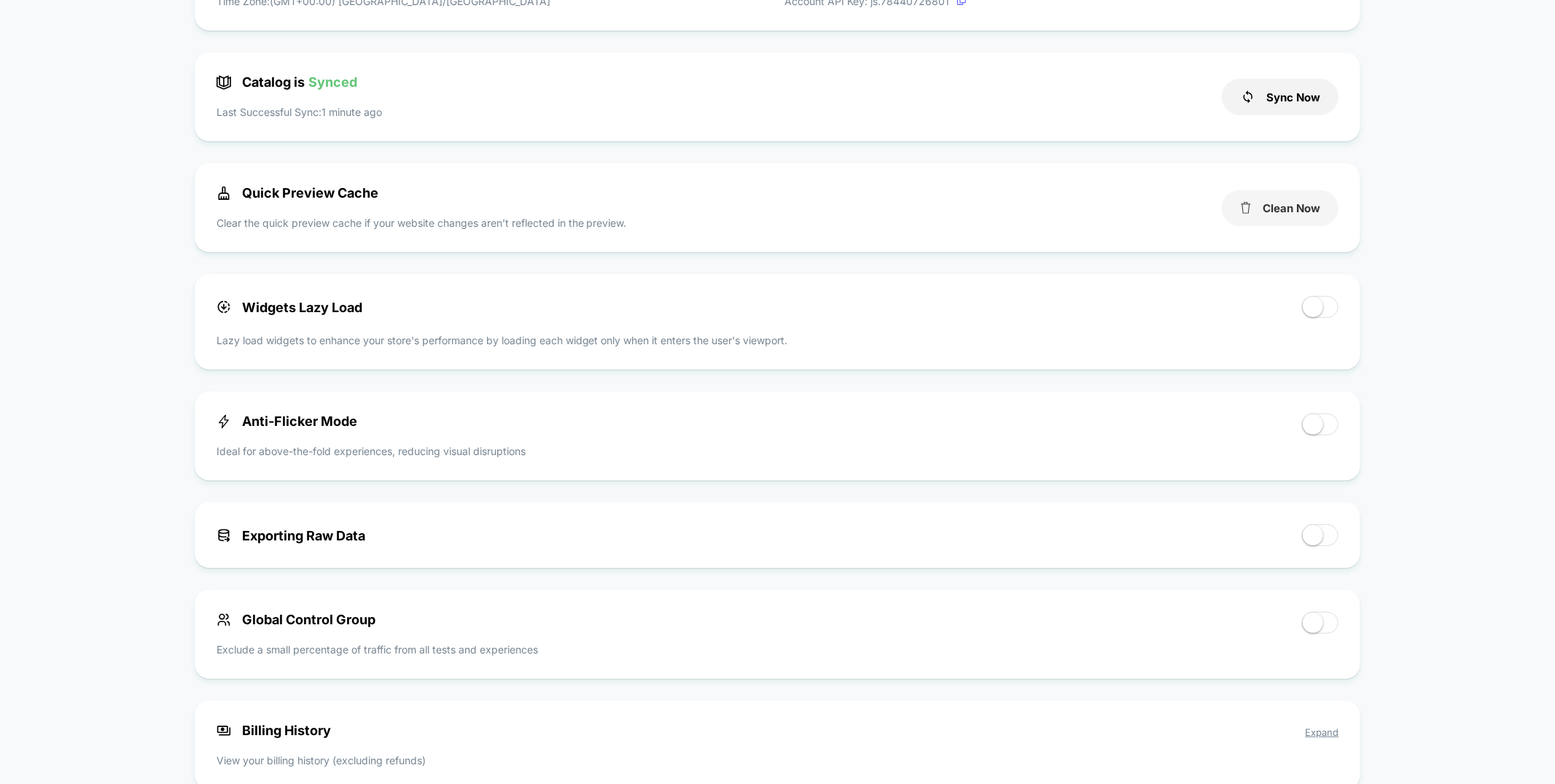
click at [1298, 197] on button "Clean Now" at bounding box center [1280, 208] width 116 height 36
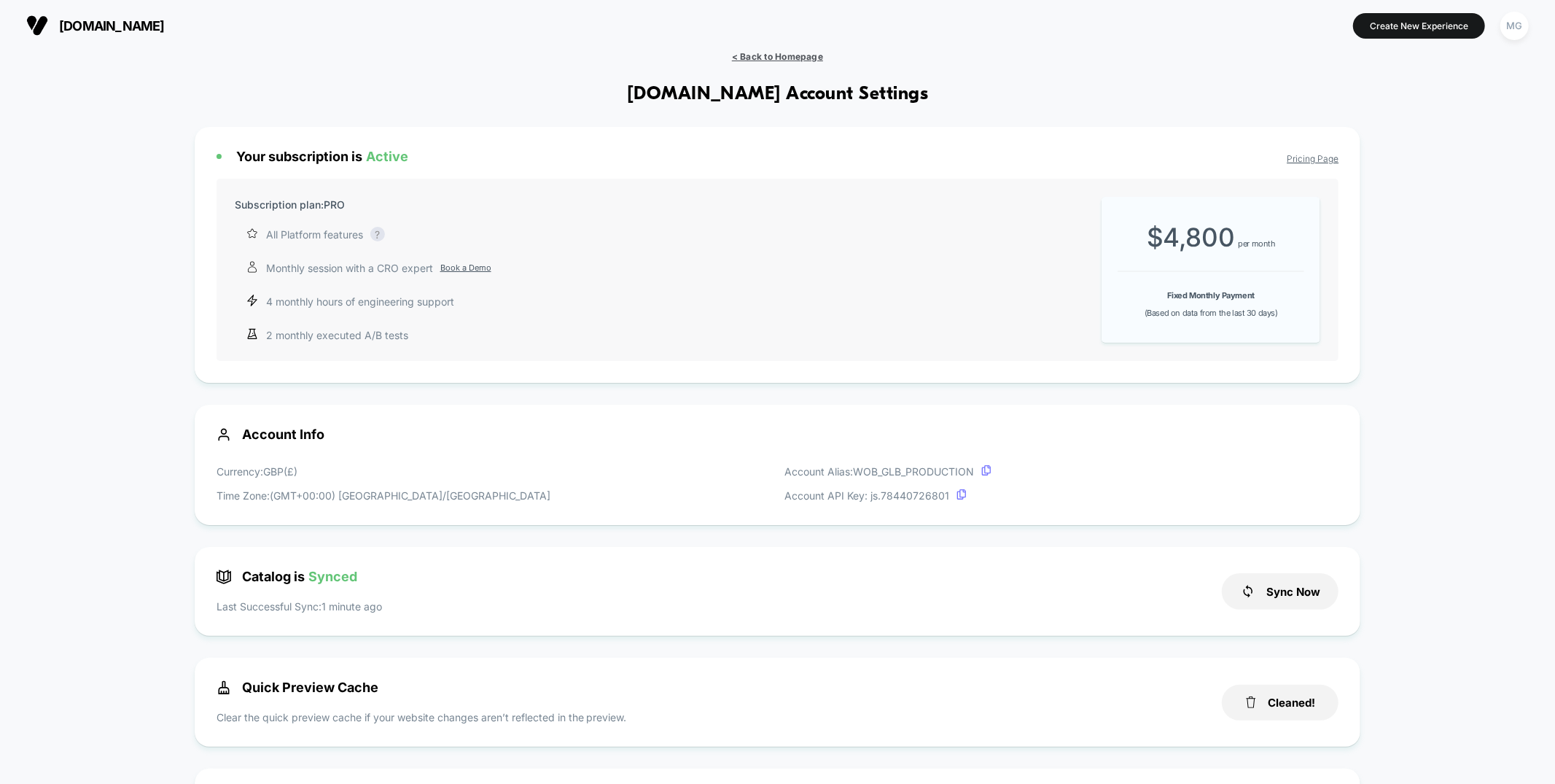
click at [787, 58] on span "< Back to Homepage" at bounding box center [778, 57] width 91 height 11
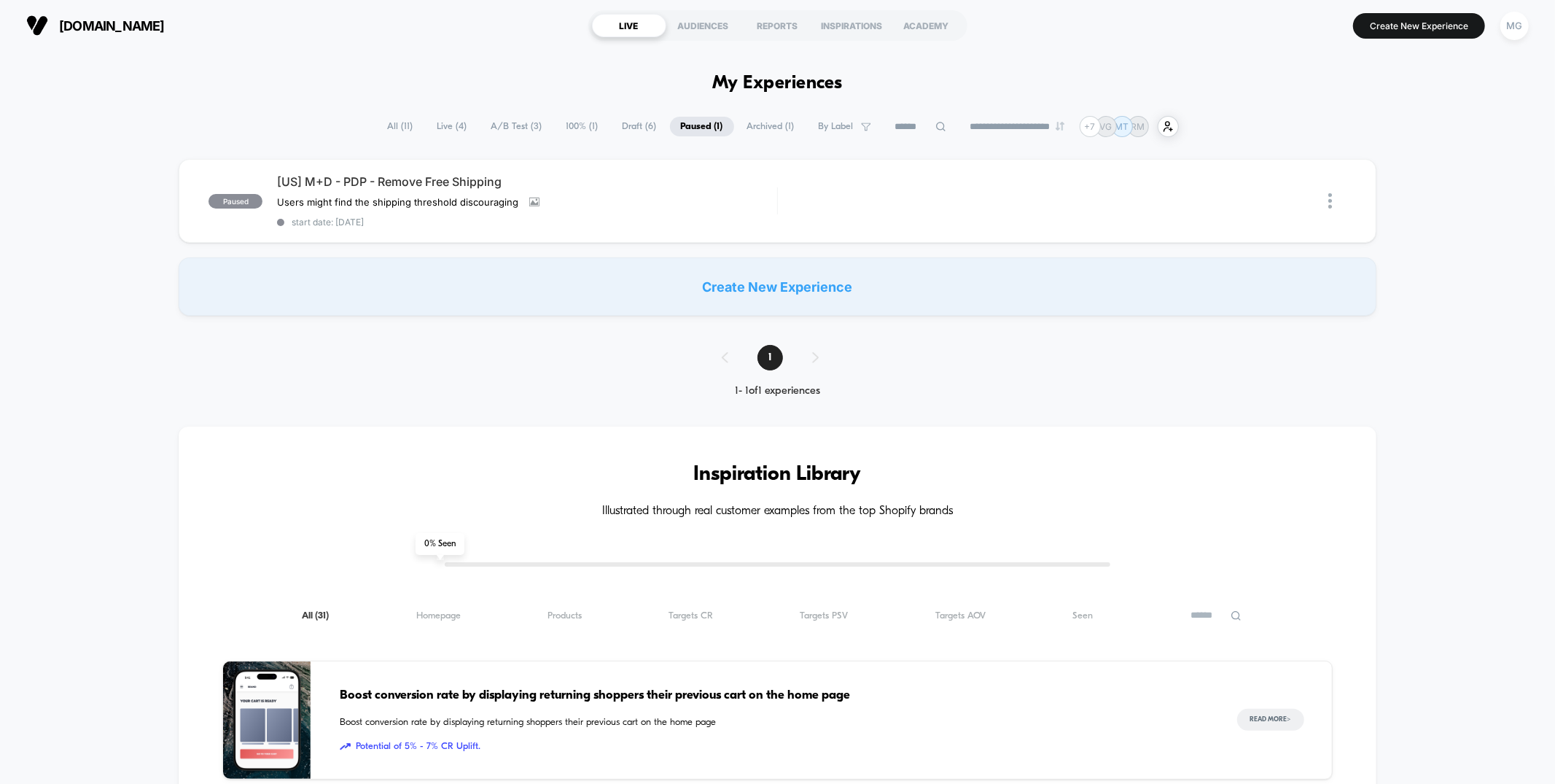
click at [1397, 37] on button "Create New Experience" at bounding box center [1420, 26] width 132 height 26
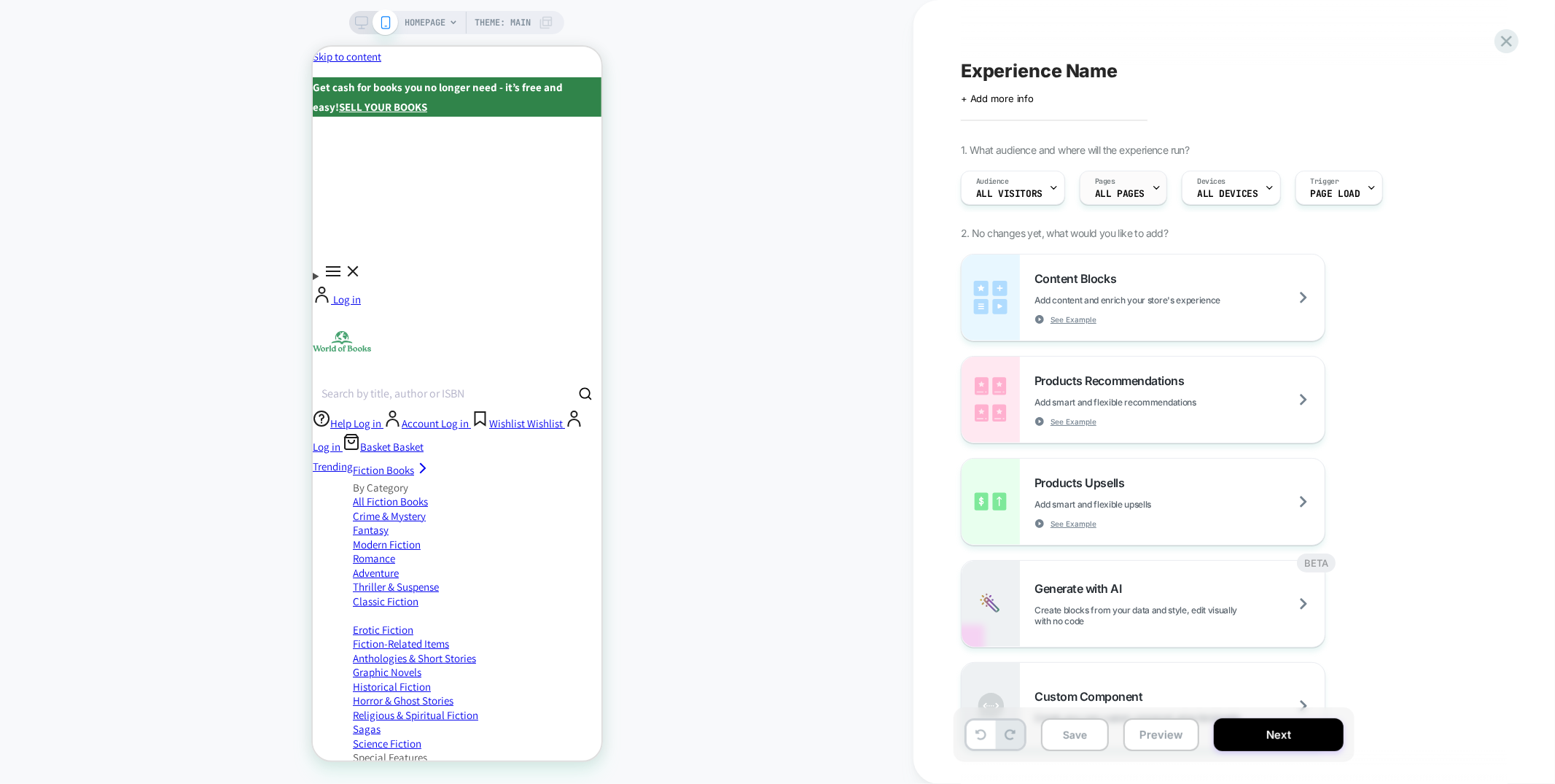
click at [1124, 184] on div "Pages ALL PAGES" at bounding box center [1119, 187] width 78 height 33
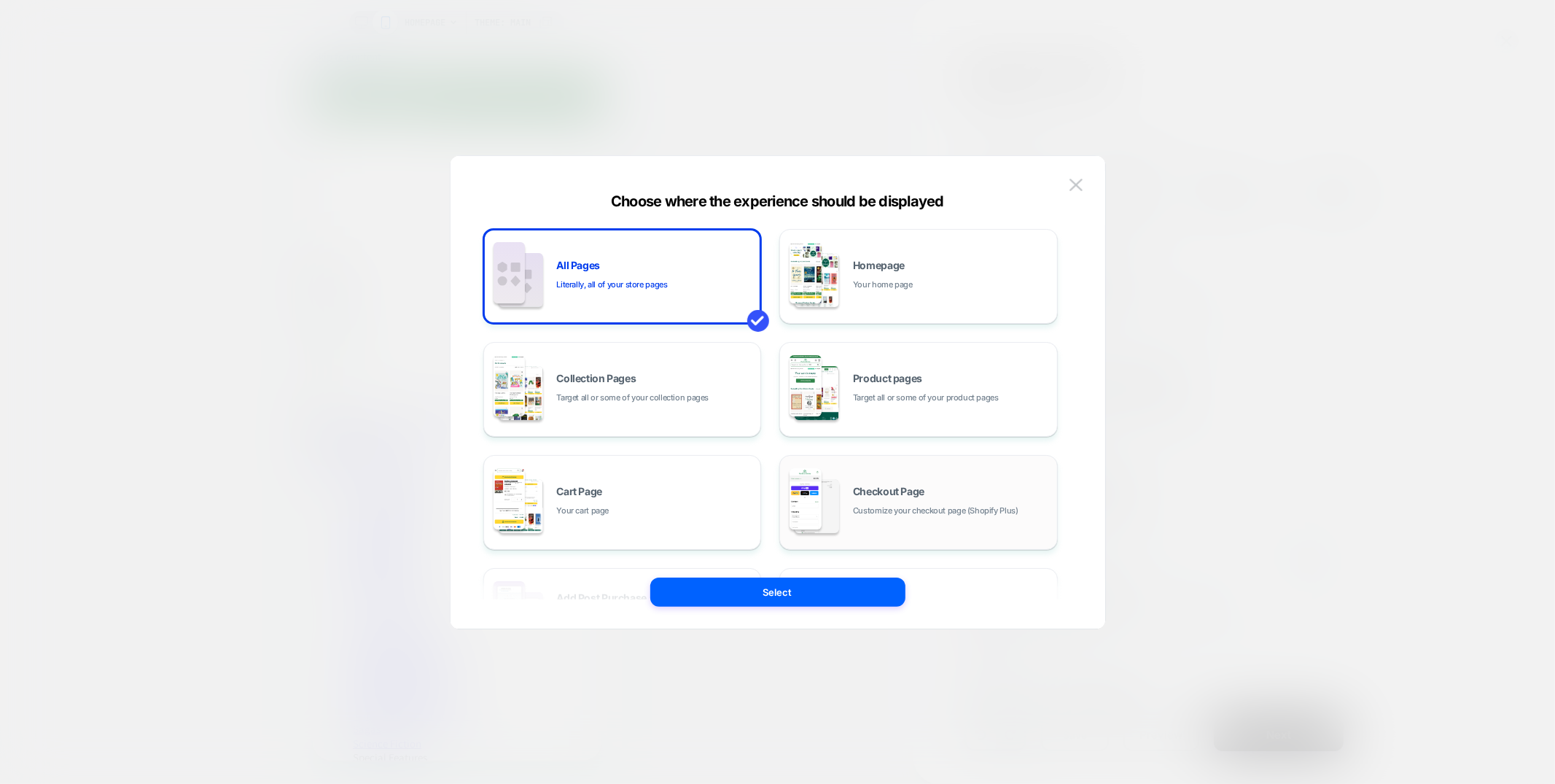
click at [862, 516] on span "Customize your checkout page (Shopify Plus)" at bounding box center [935, 510] width 165 height 14
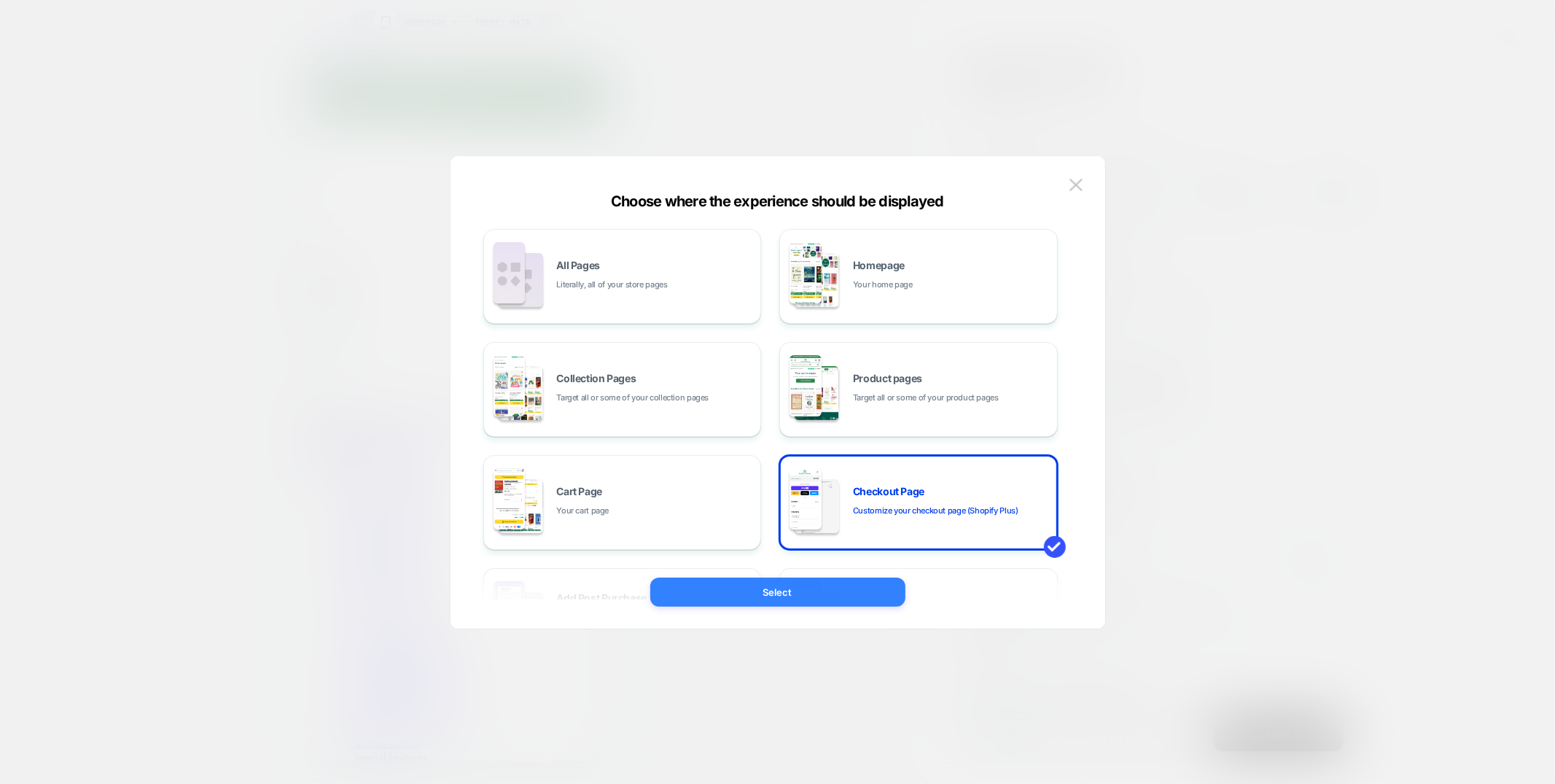
click at [812, 592] on button "Select" at bounding box center [778, 591] width 255 height 29
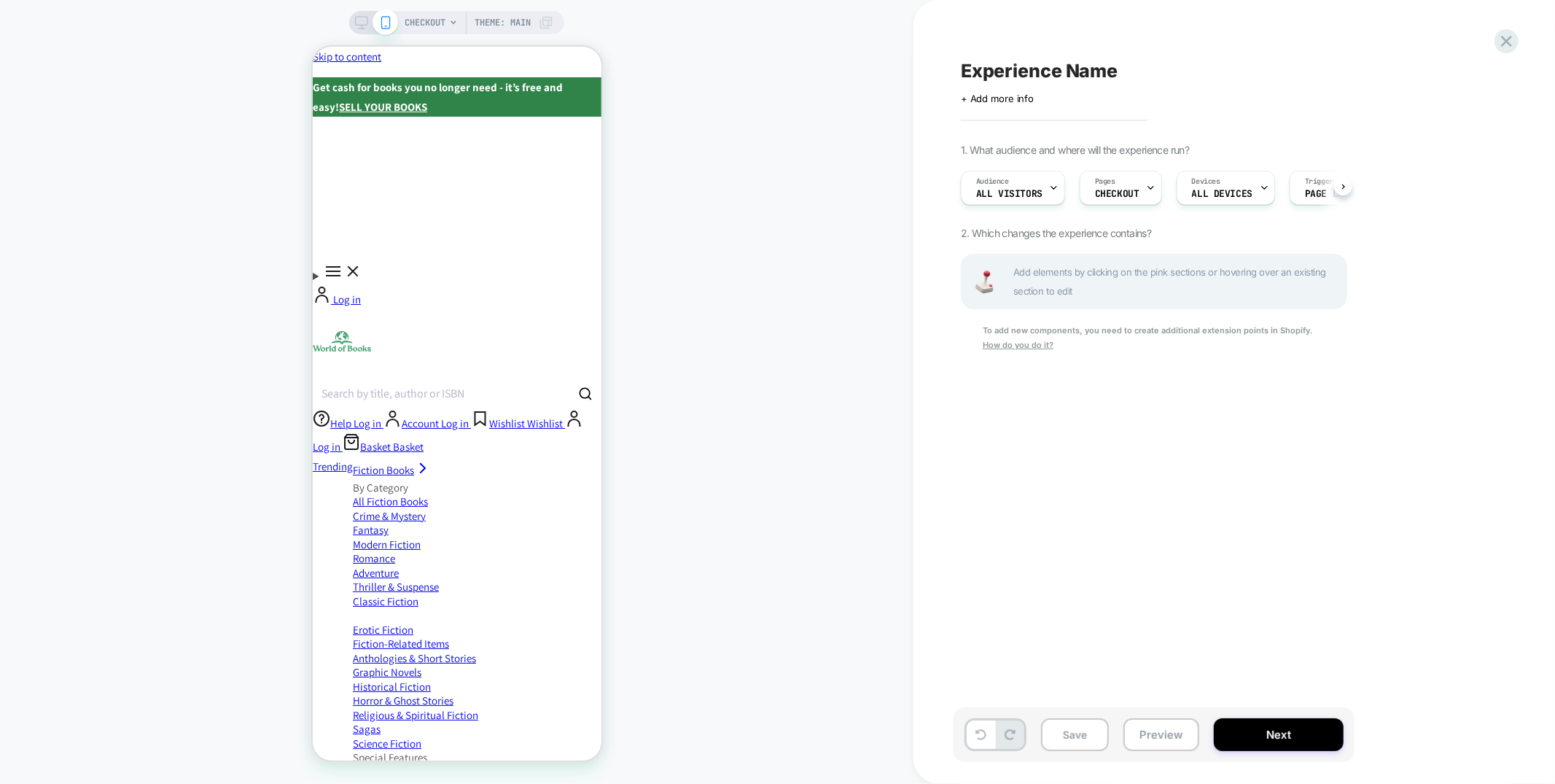
scroll to position [0, 1]
click at [1515, 37] on icon at bounding box center [1507, 41] width 20 height 20
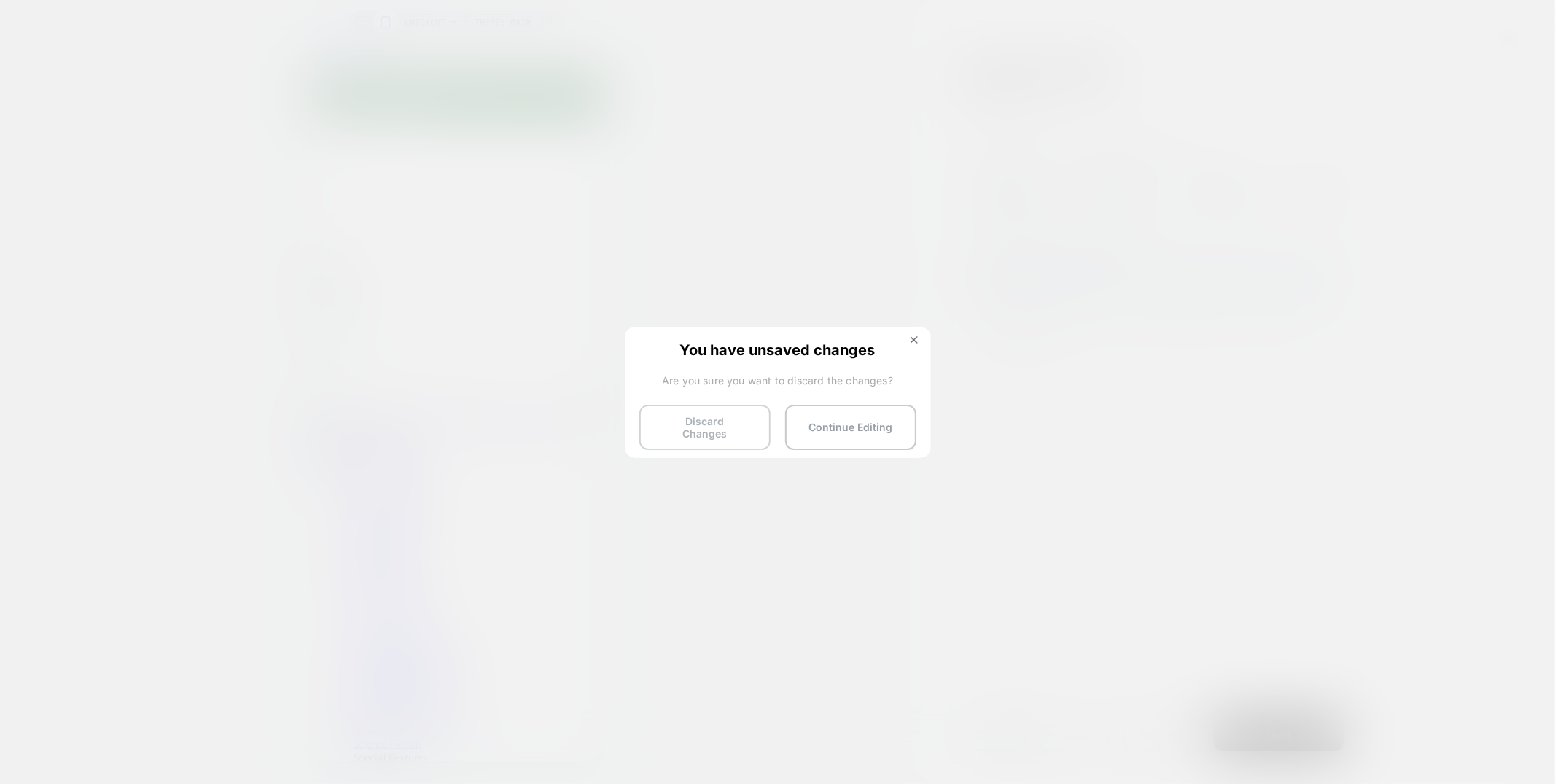
click at [695, 431] on button "Discard Changes" at bounding box center [705, 427] width 131 height 45
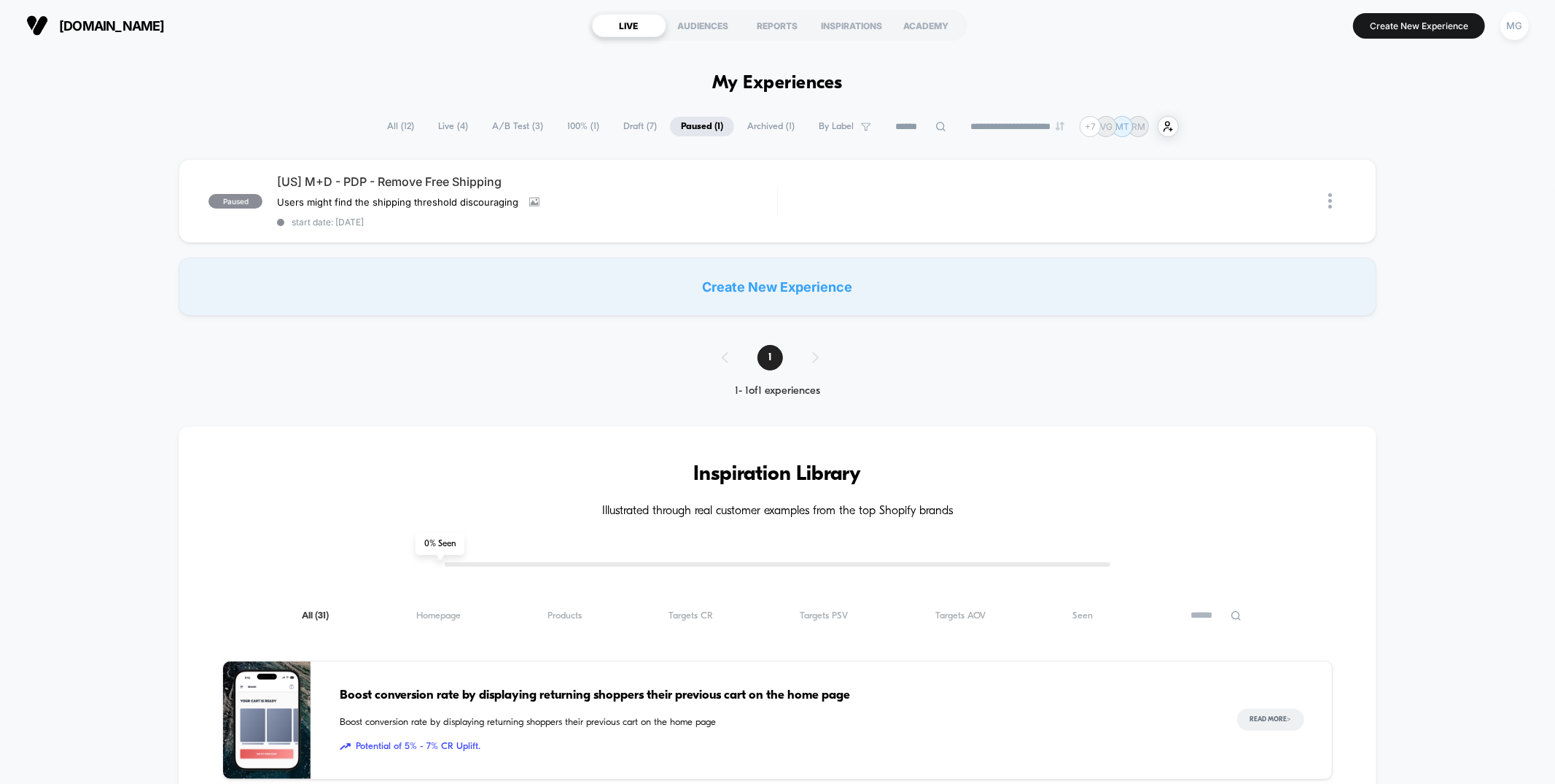
click at [509, 130] on span "A/B Test ( 3 )" at bounding box center [517, 126] width 73 height 20
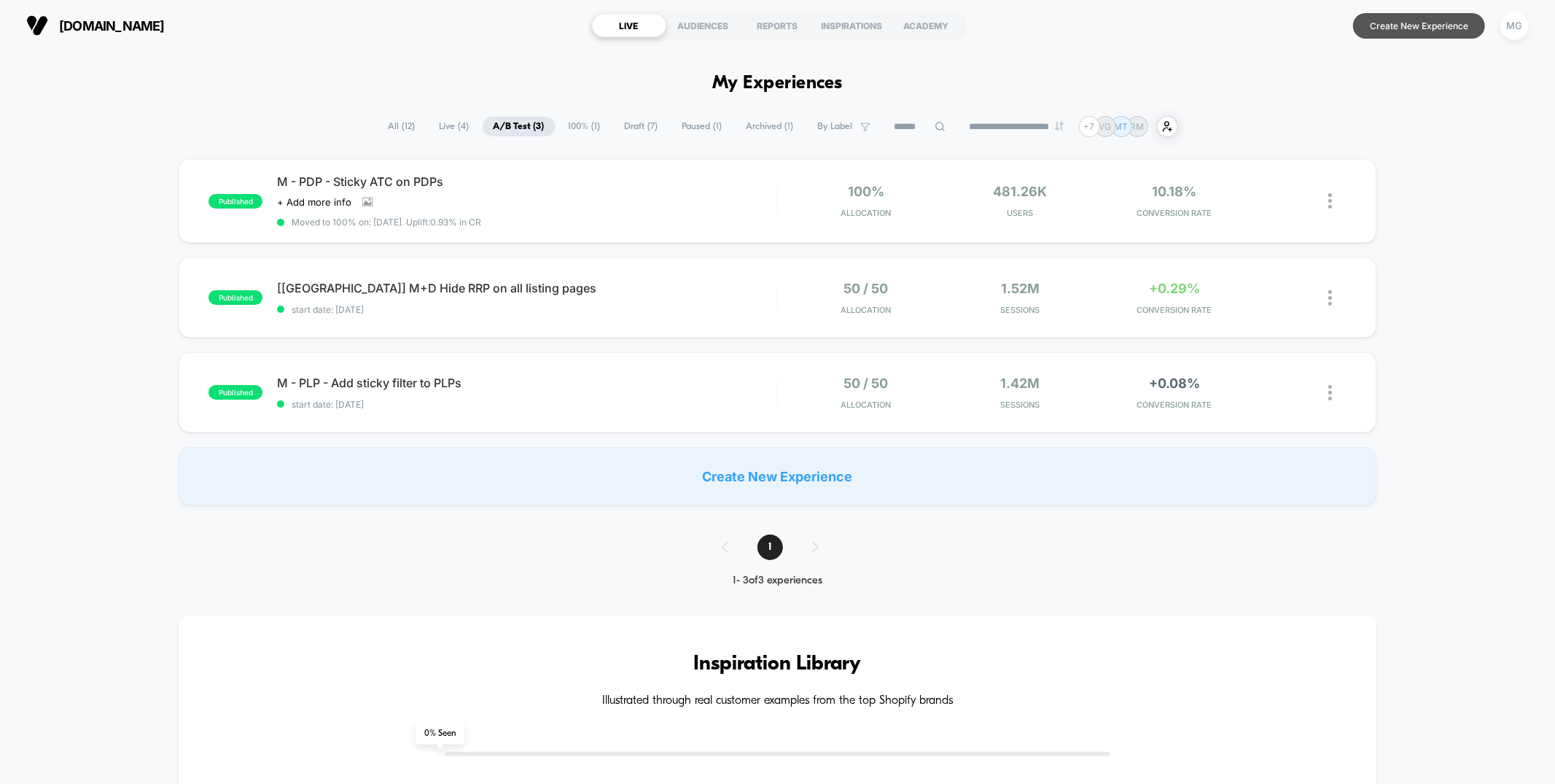
click at [1427, 32] on button "Create New Experience" at bounding box center [1420, 26] width 132 height 26
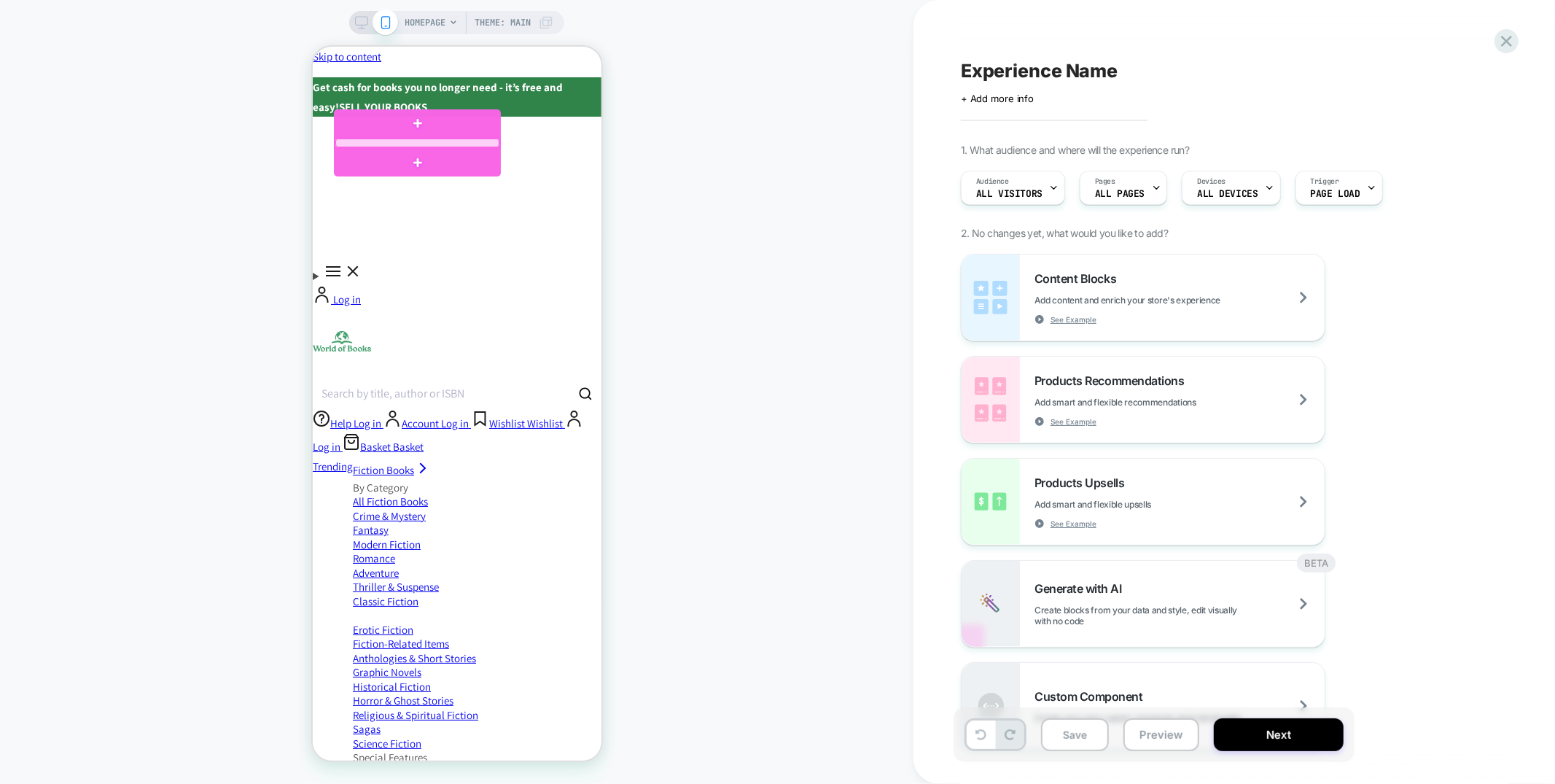
click at [487, 139] on div at bounding box center [417, 142] width 164 height 9
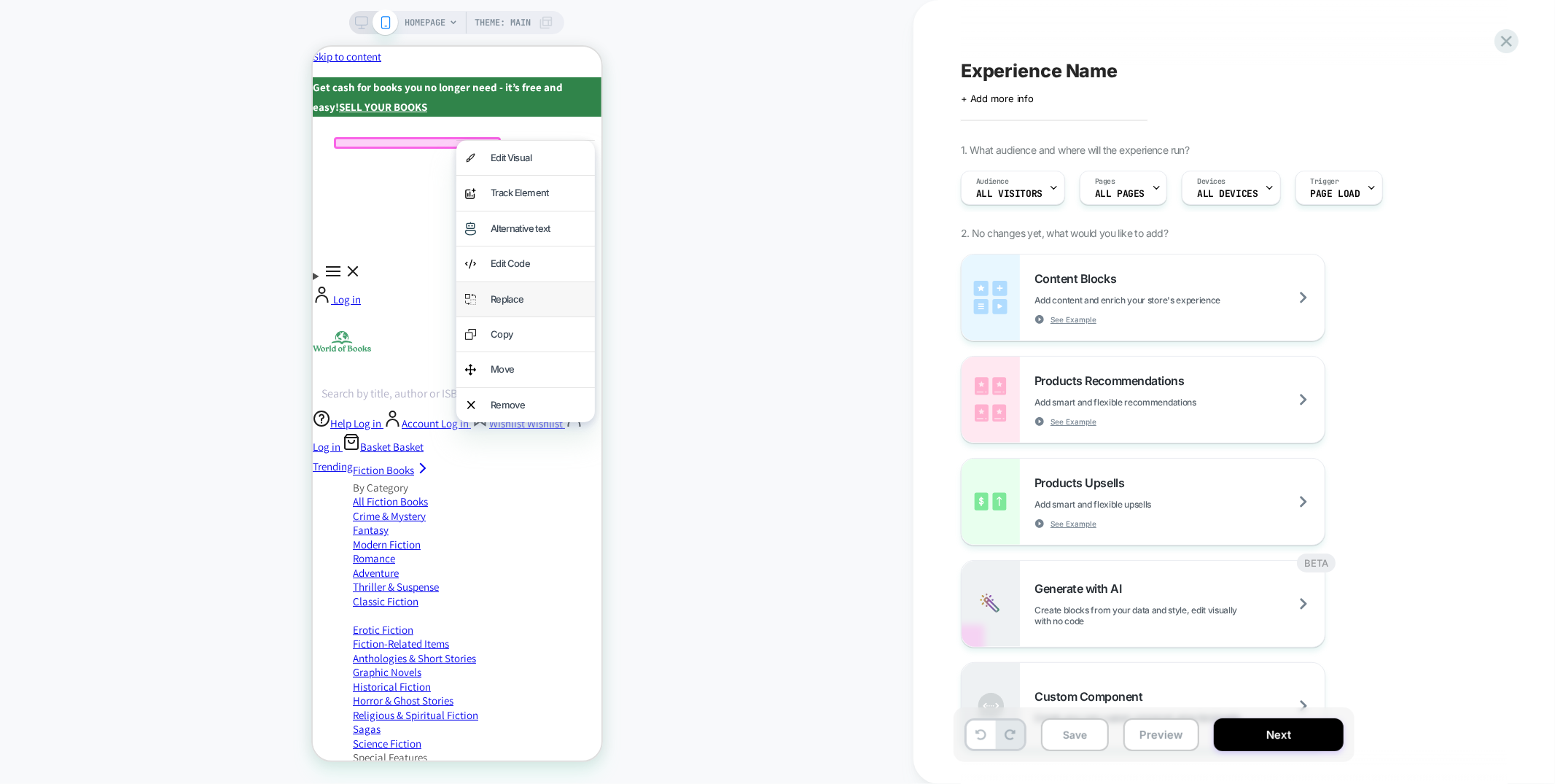
click at [497, 298] on div "Replace" at bounding box center [524, 298] width 139 height 34
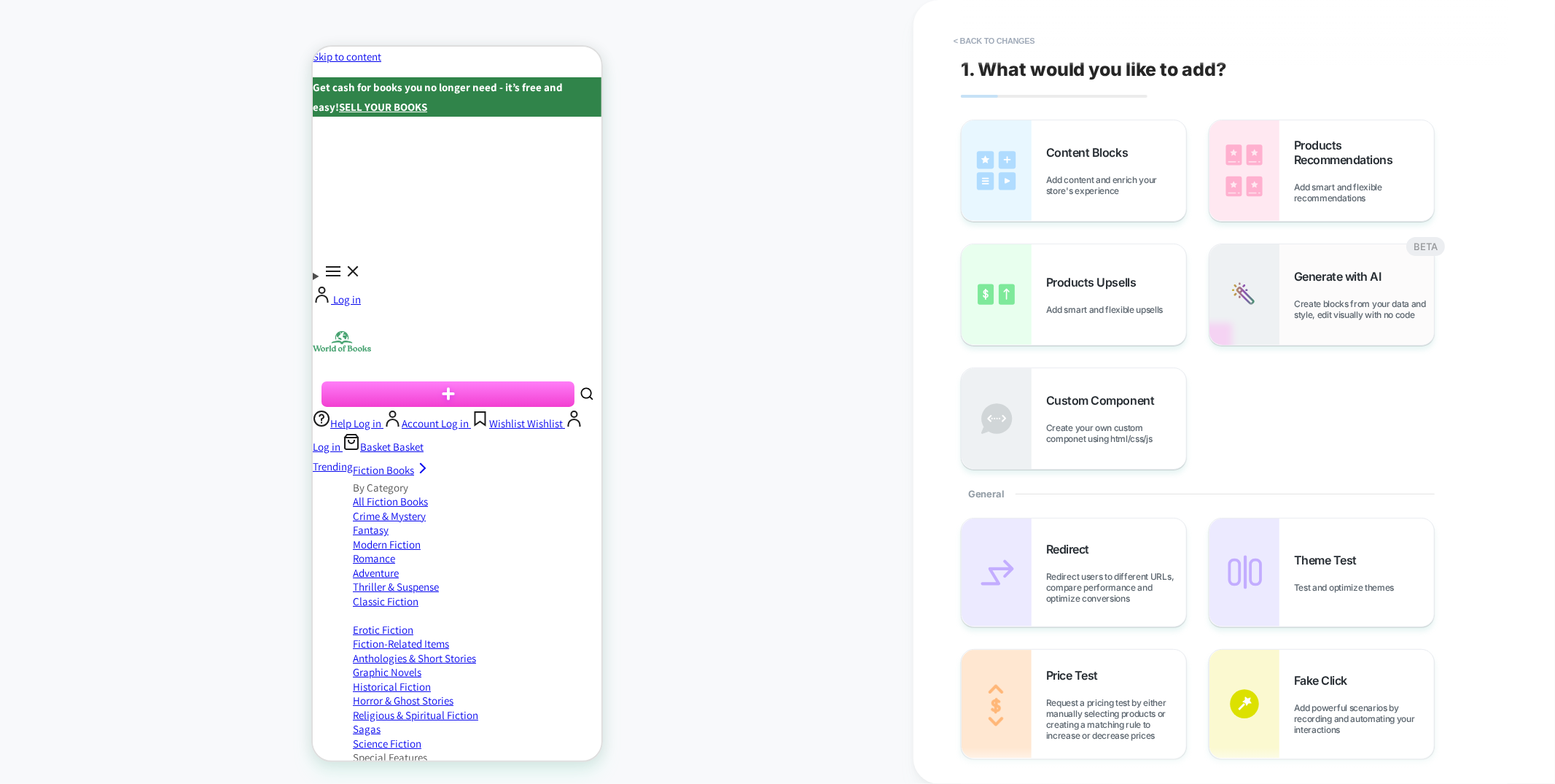
click at [1326, 308] on span "Create blocks from your data and style, edit visually with no code" at bounding box center [1364, 309] width 140 height 22
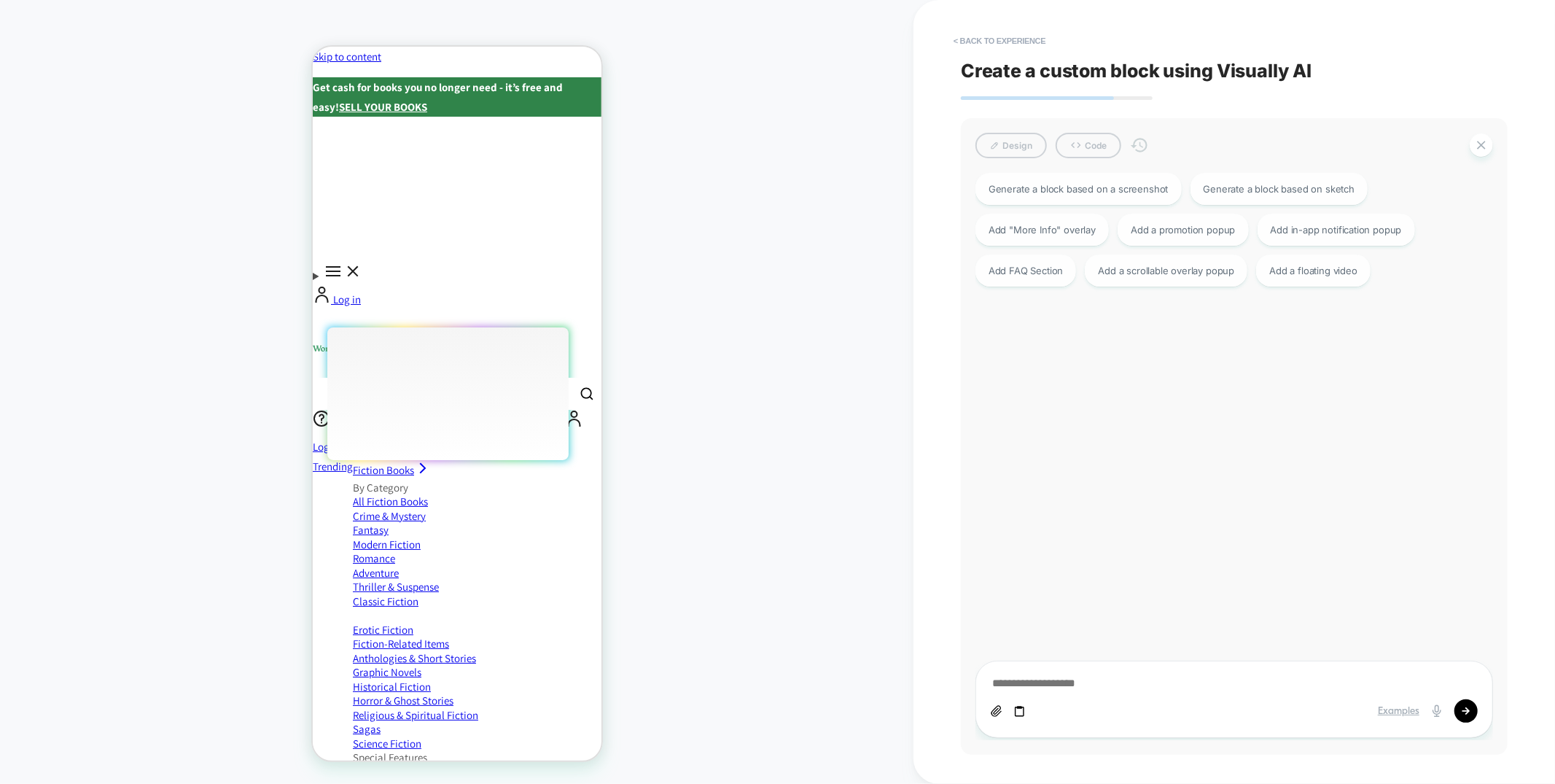
click at [1107, 686] on textarea at bounding box center [1235, 684] width 487 height 16
type textarea "*"
type textarea "**"
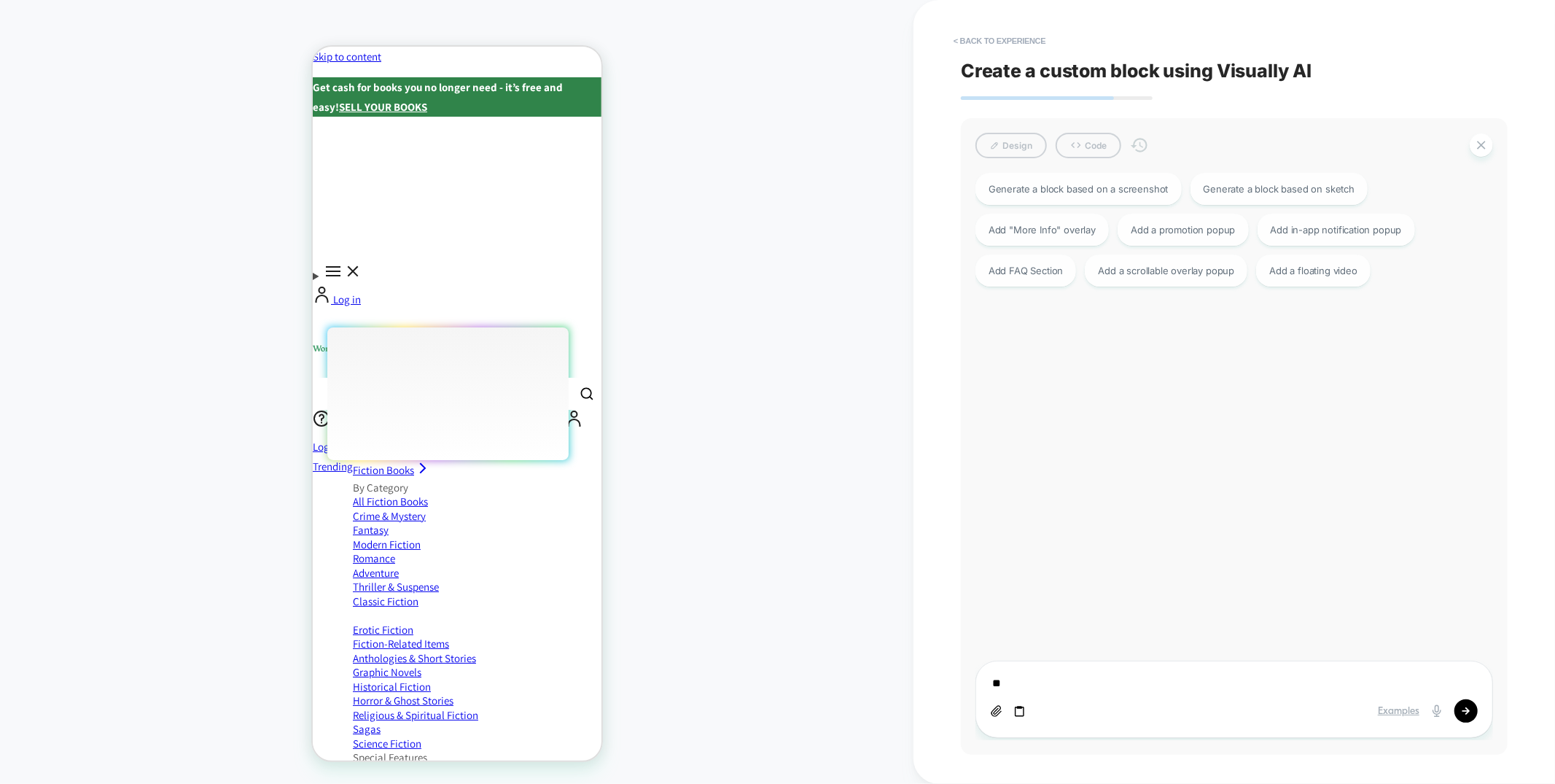
type textarea "*"
type textarea "***"
type textarea "*"
type textarea "***"
type textarea "*"
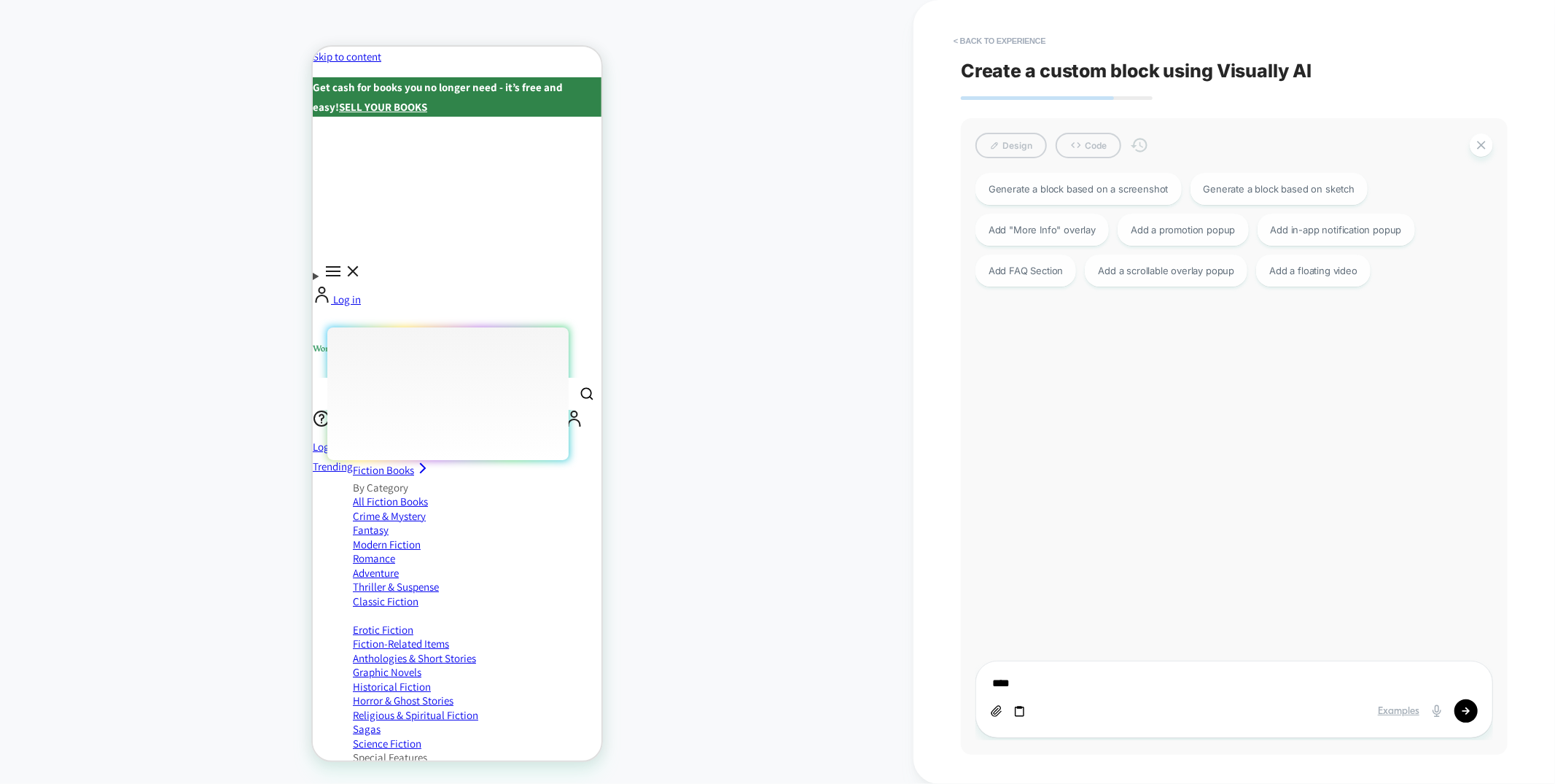
type textarea "*****"
type textarea "*"
type textarea "******"
type textarea "*"
type textarea "*******"
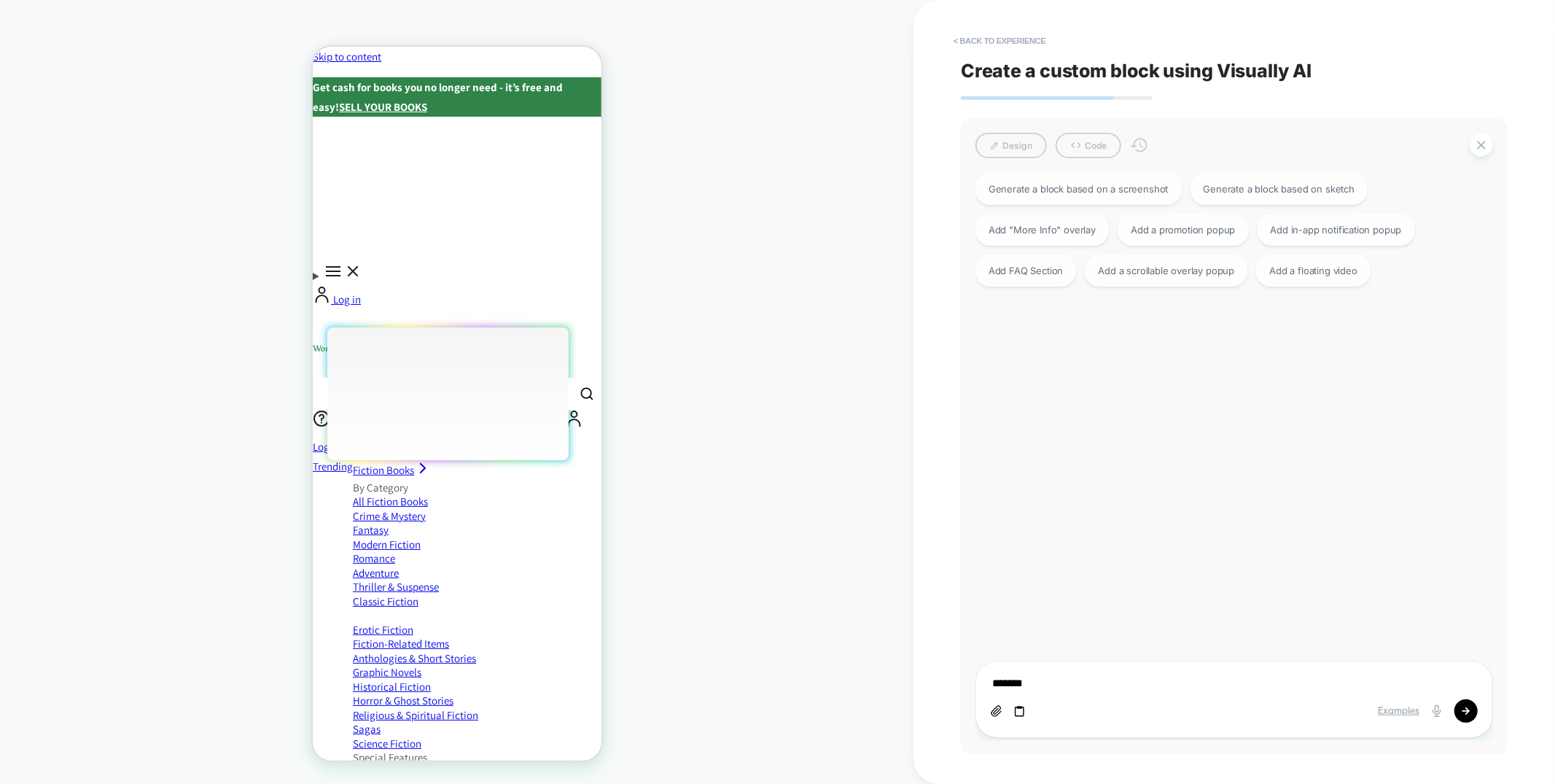
type textarea "*"
type textarea "********"
type textarea "*"
type textarea "*********"
type textarea "*"
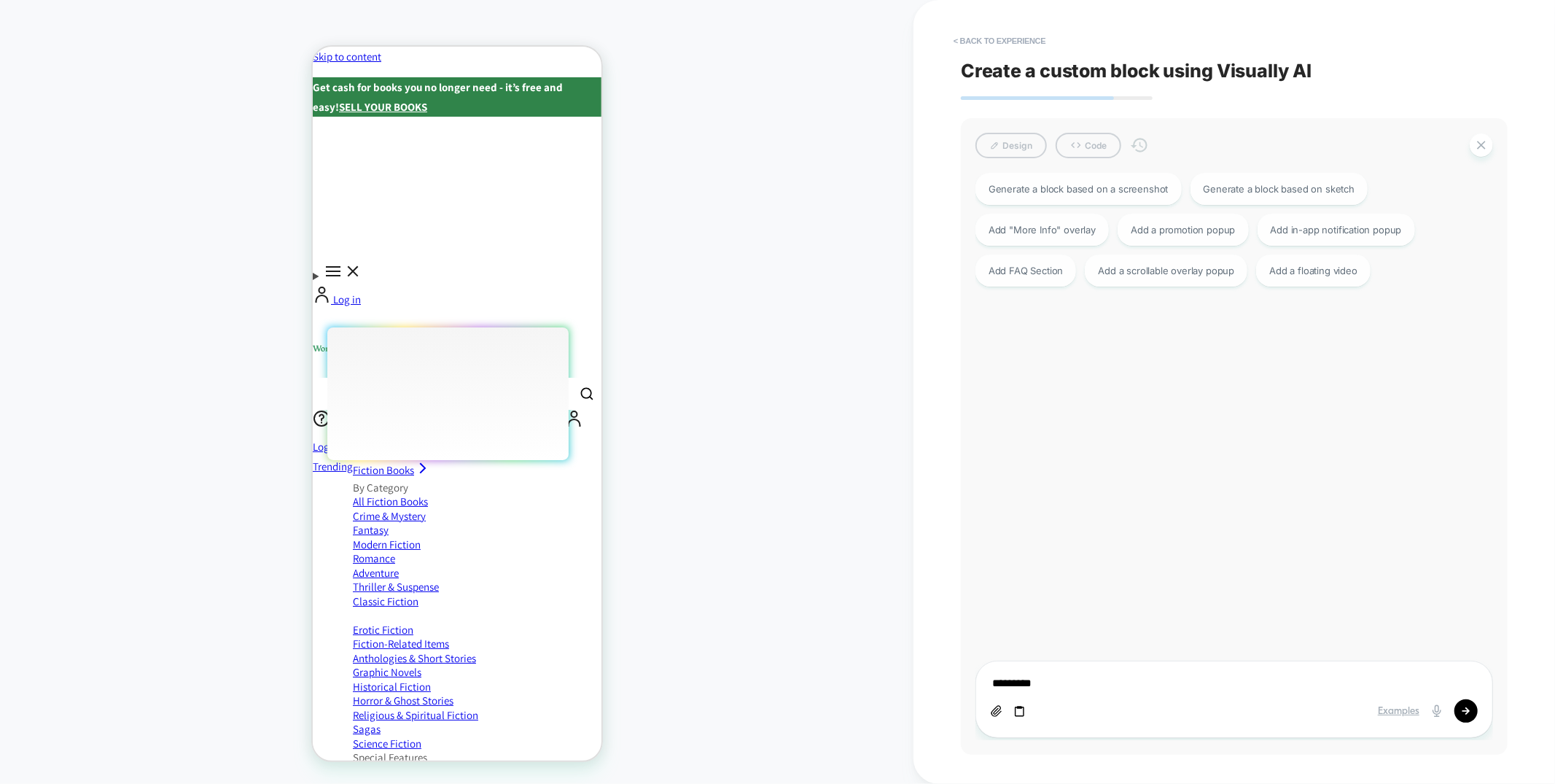
type textarea "**********"
type textarea "*"
type textarea "*********"
type textarea "*"
type textarea "**********"
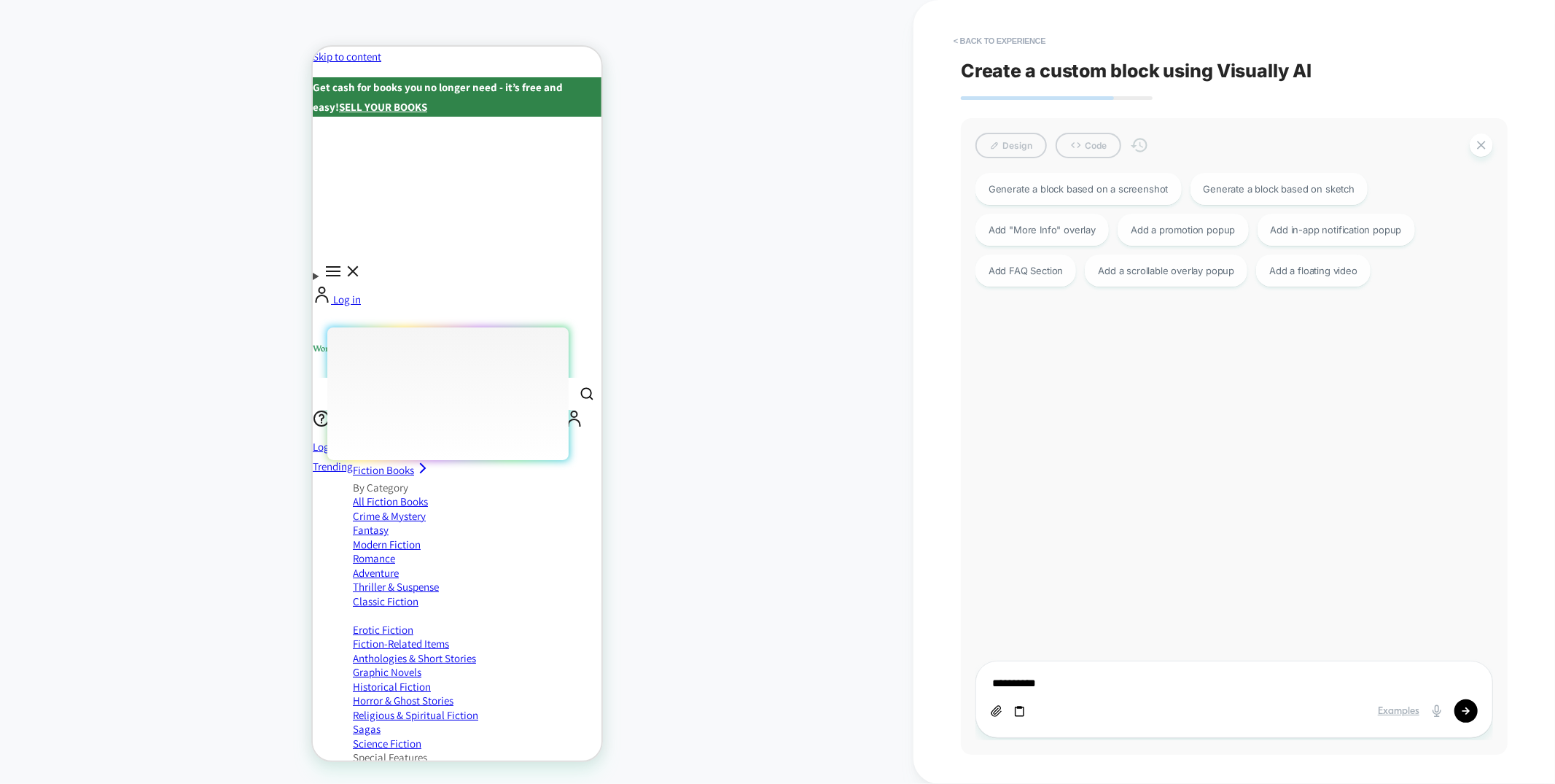
type textarea "*"
type textarea "**********"
type textarea "*"
type textarea "**********"
type textarea "*"
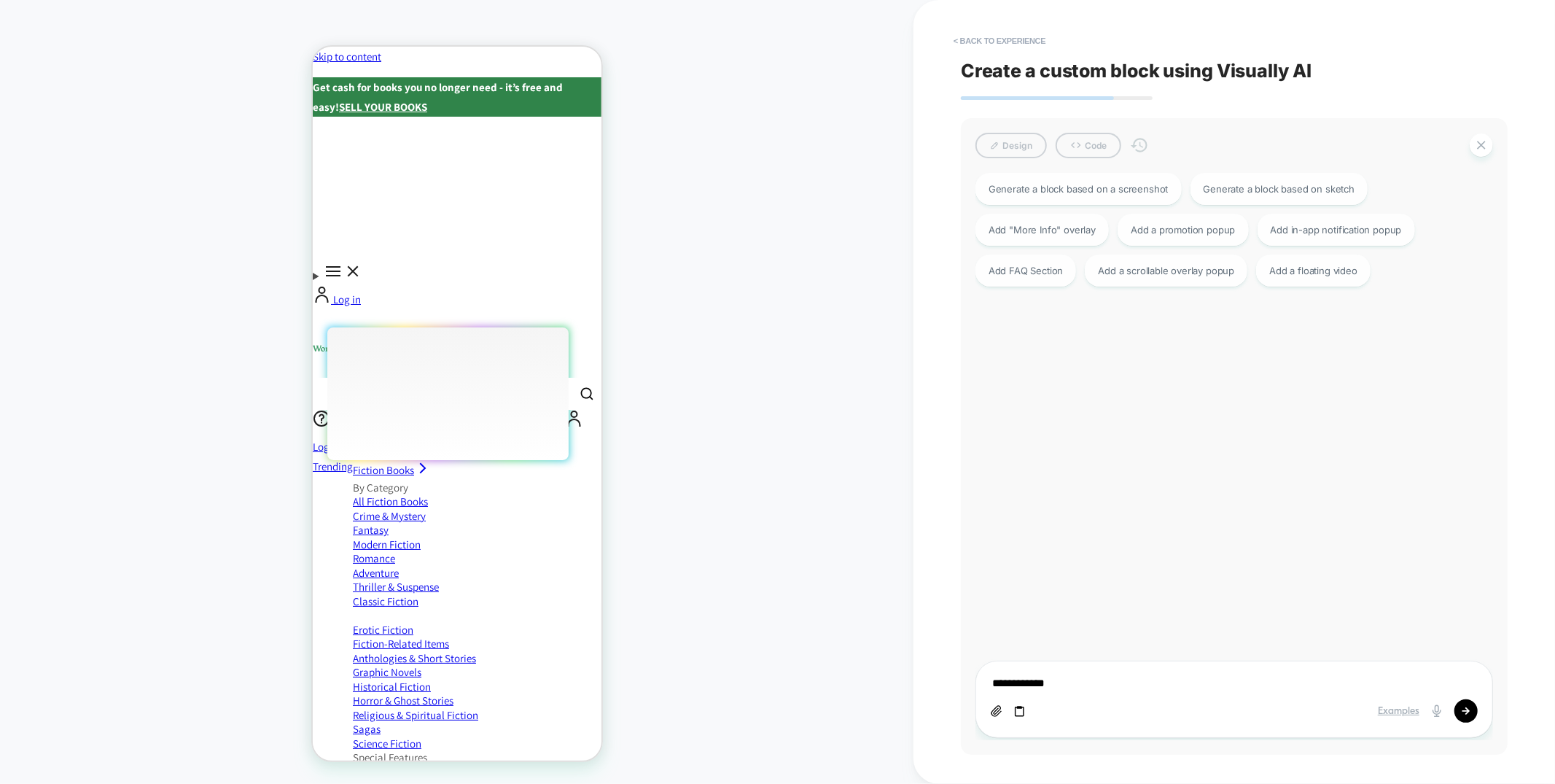
type textarea "**********"
type textarea "*"
type textarea "**********"
type textarea "*"
type textarea "**********"
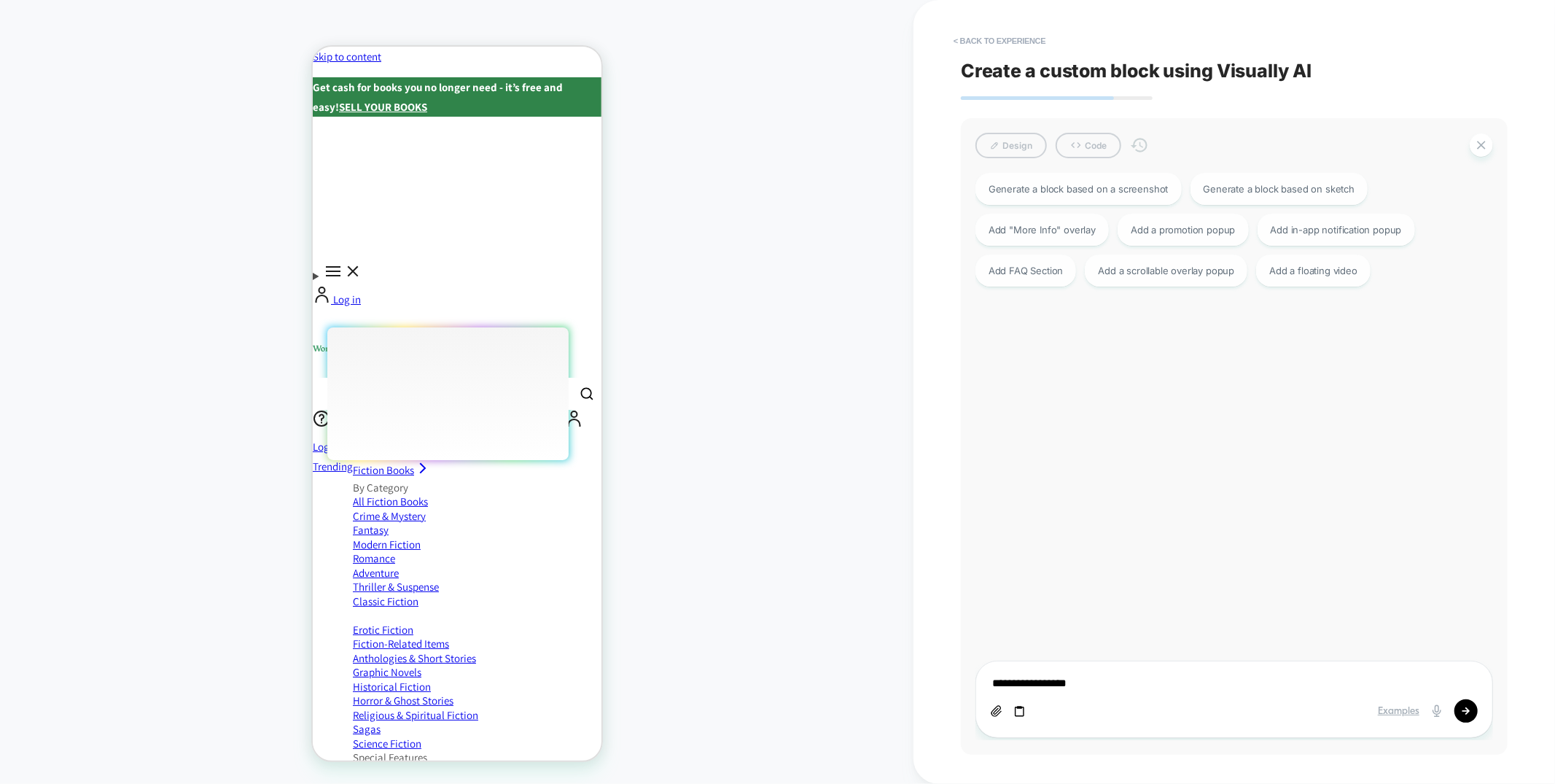
type textarea "*"
type textarea "**********"
type textarea "*"
type textarea "**********"
type textarea "*"
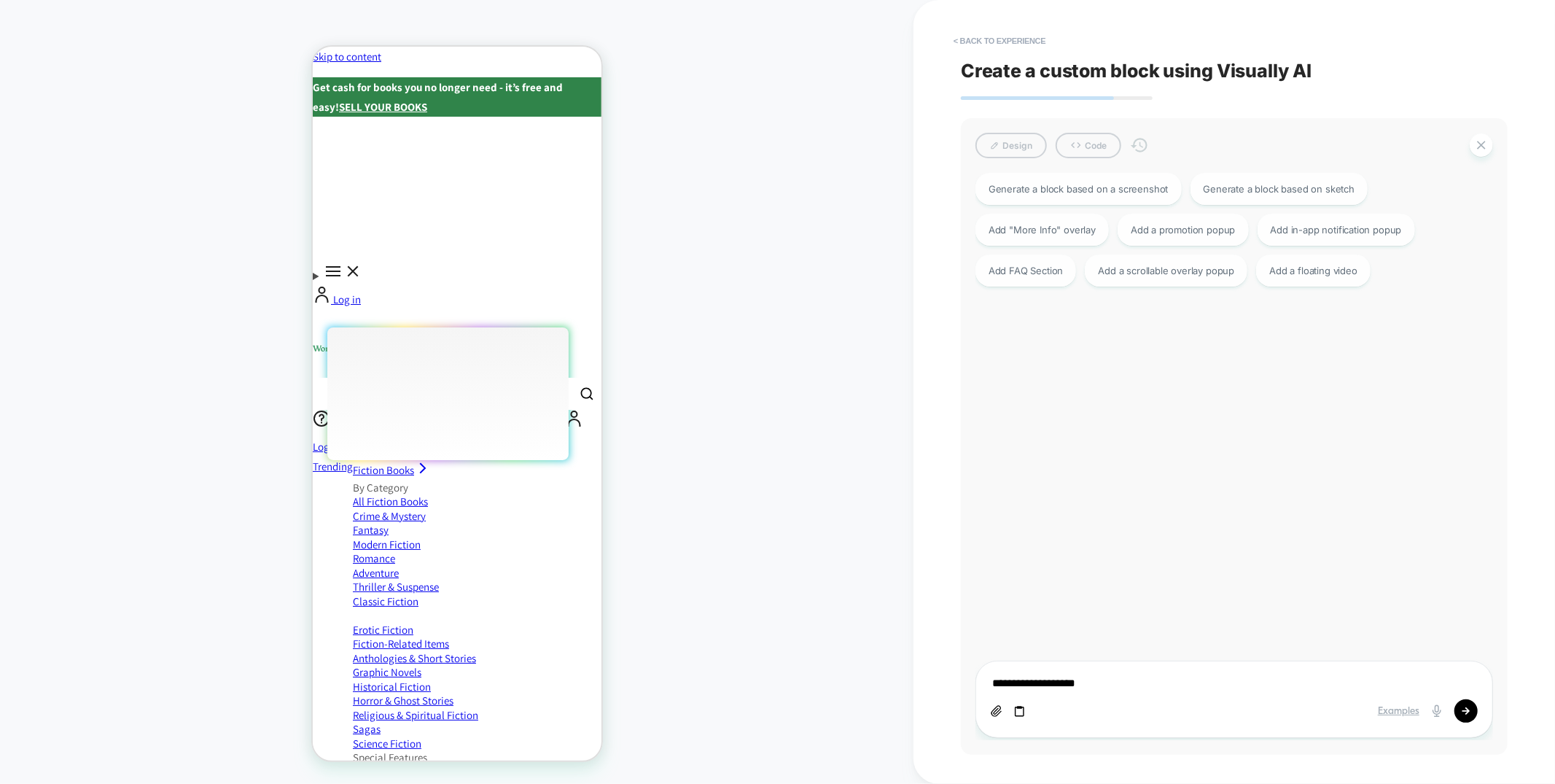
type textarea "**********"
type textarea "*"
type textarea "**********"
type textarea "*"
type textarea "**********"
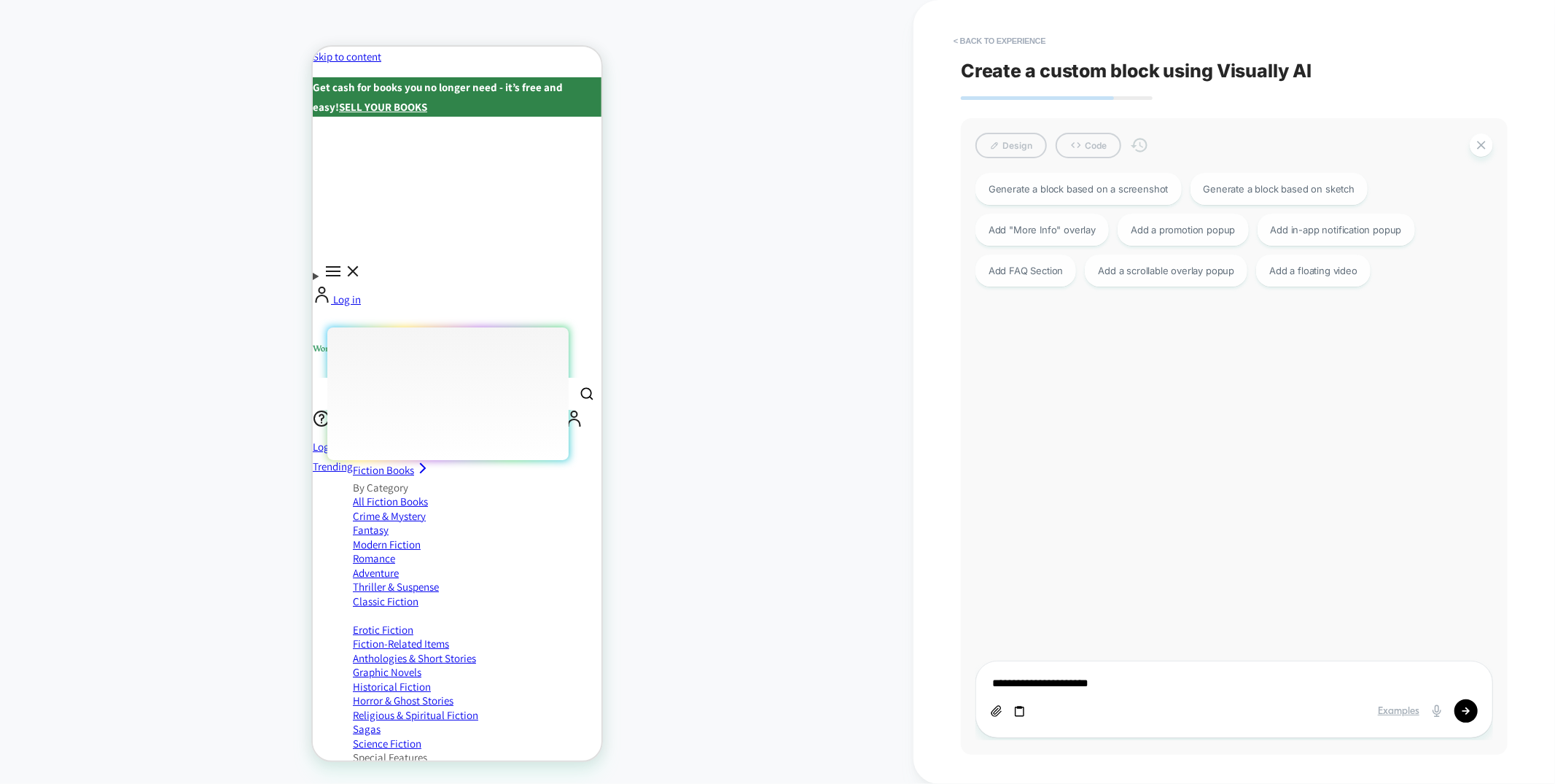
type textarea "*"
type textarea "**********"
type textarea "*"
type textarea "**********"
type textarea "*"
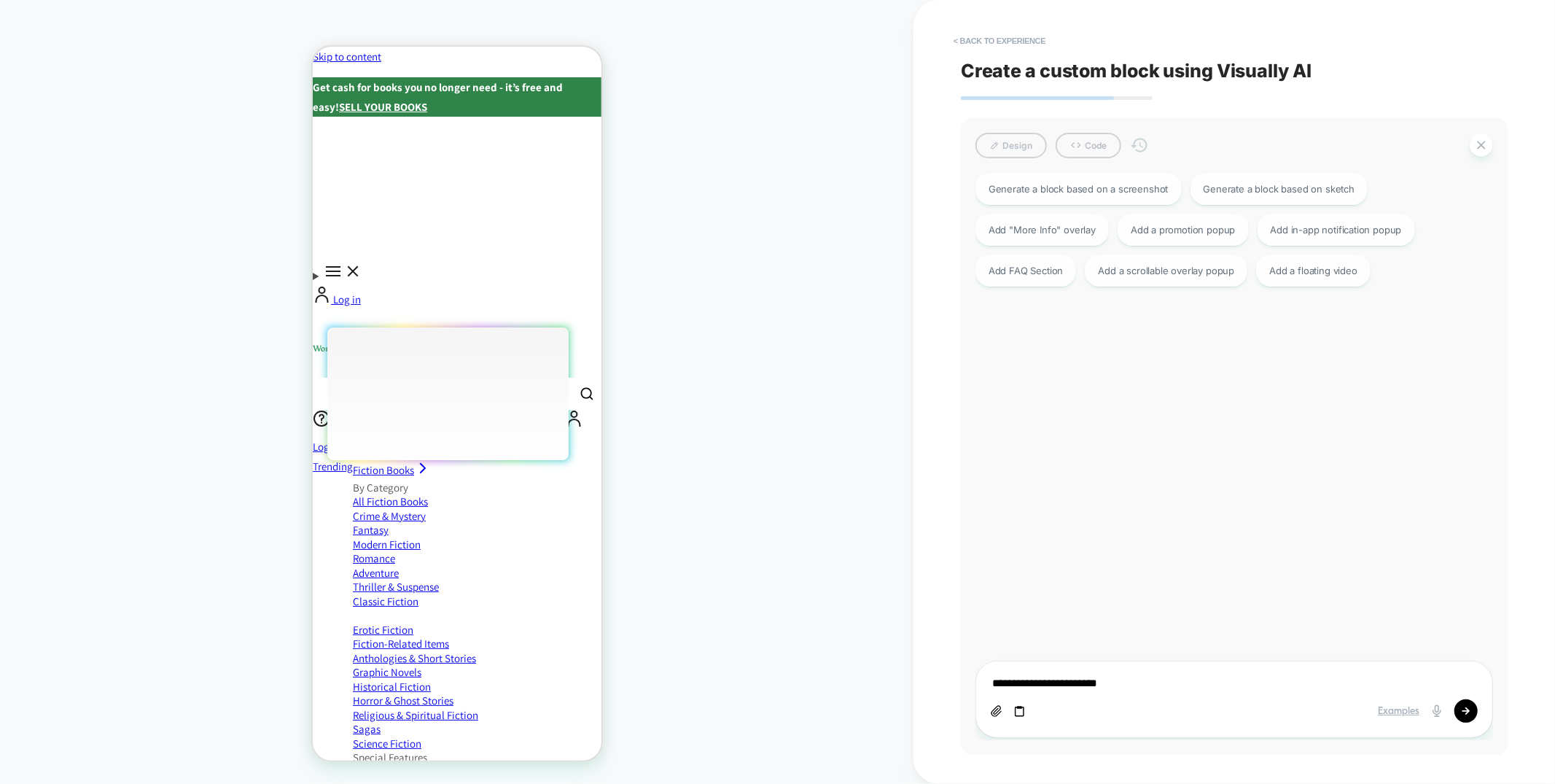
type textarea "**********"
type textarea "*"
type textarea "**********"
type textarea "*"
type textarea "**********"
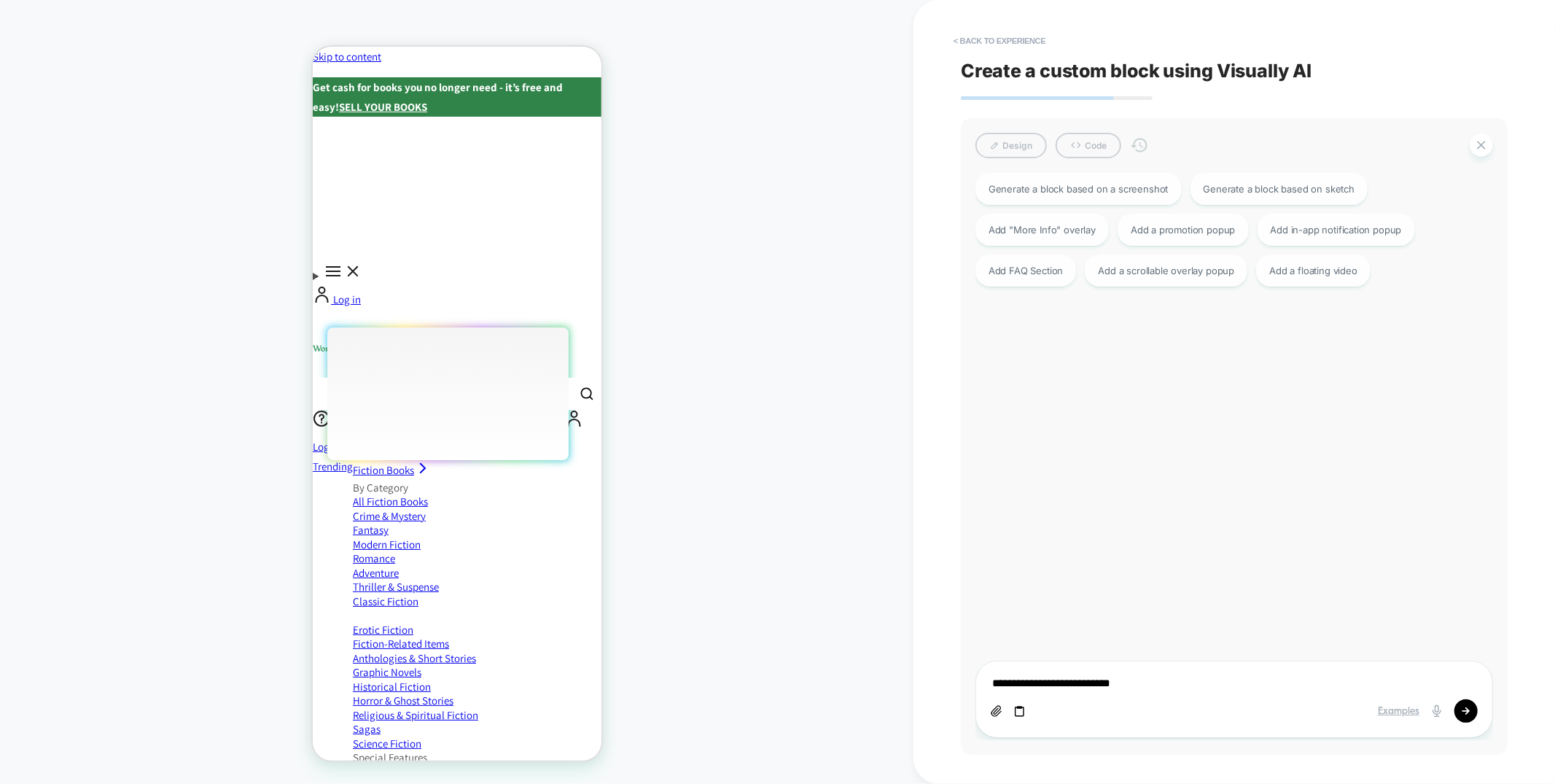
type textarea "*"
type textarea "**********"
type textarea "*"
type textarea "**********"
type textarea "*"
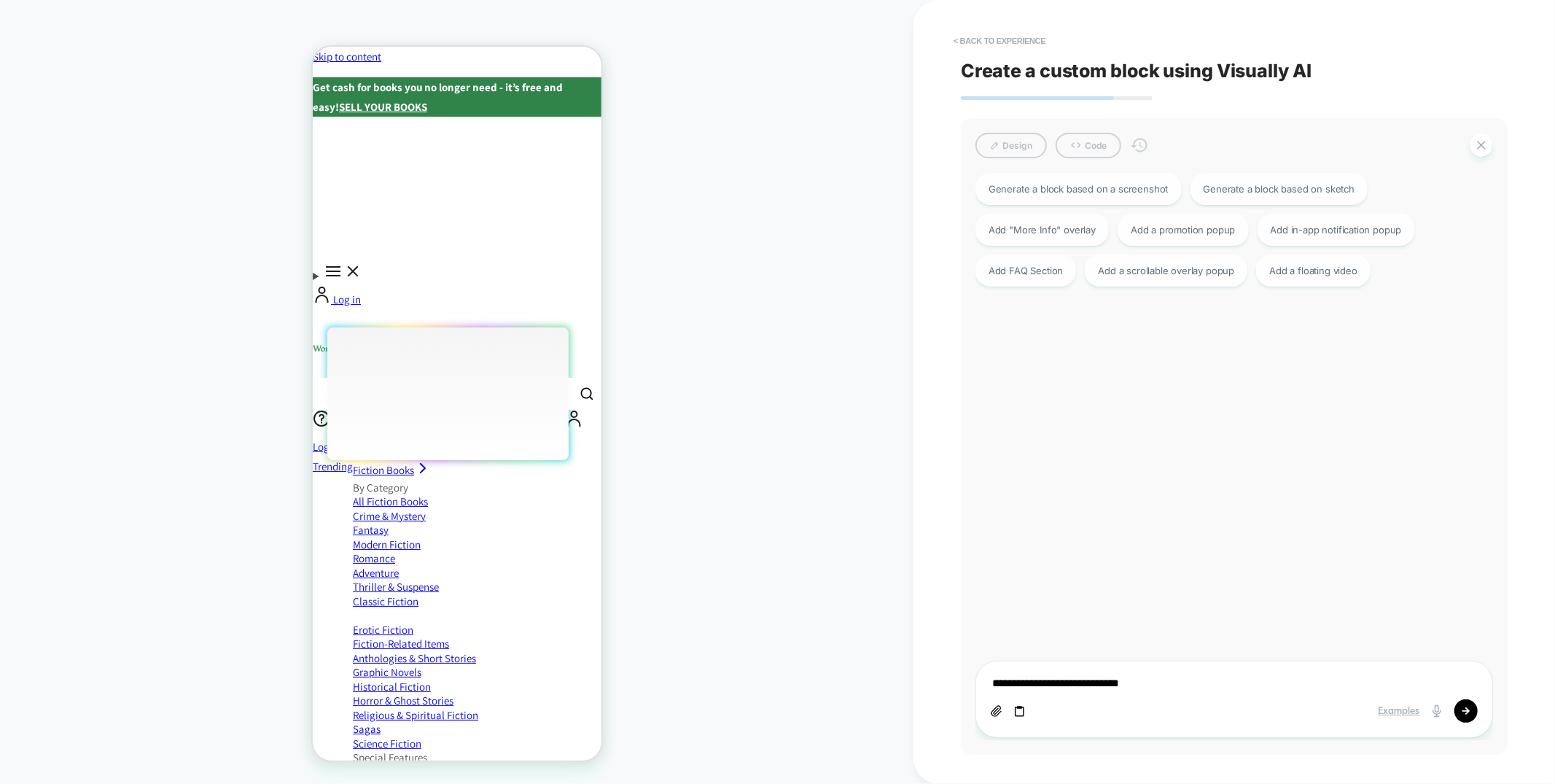
type textarea "**********"
type textarea "*"
type textarea "**********"
type textarea "*"
type textarea "**********"
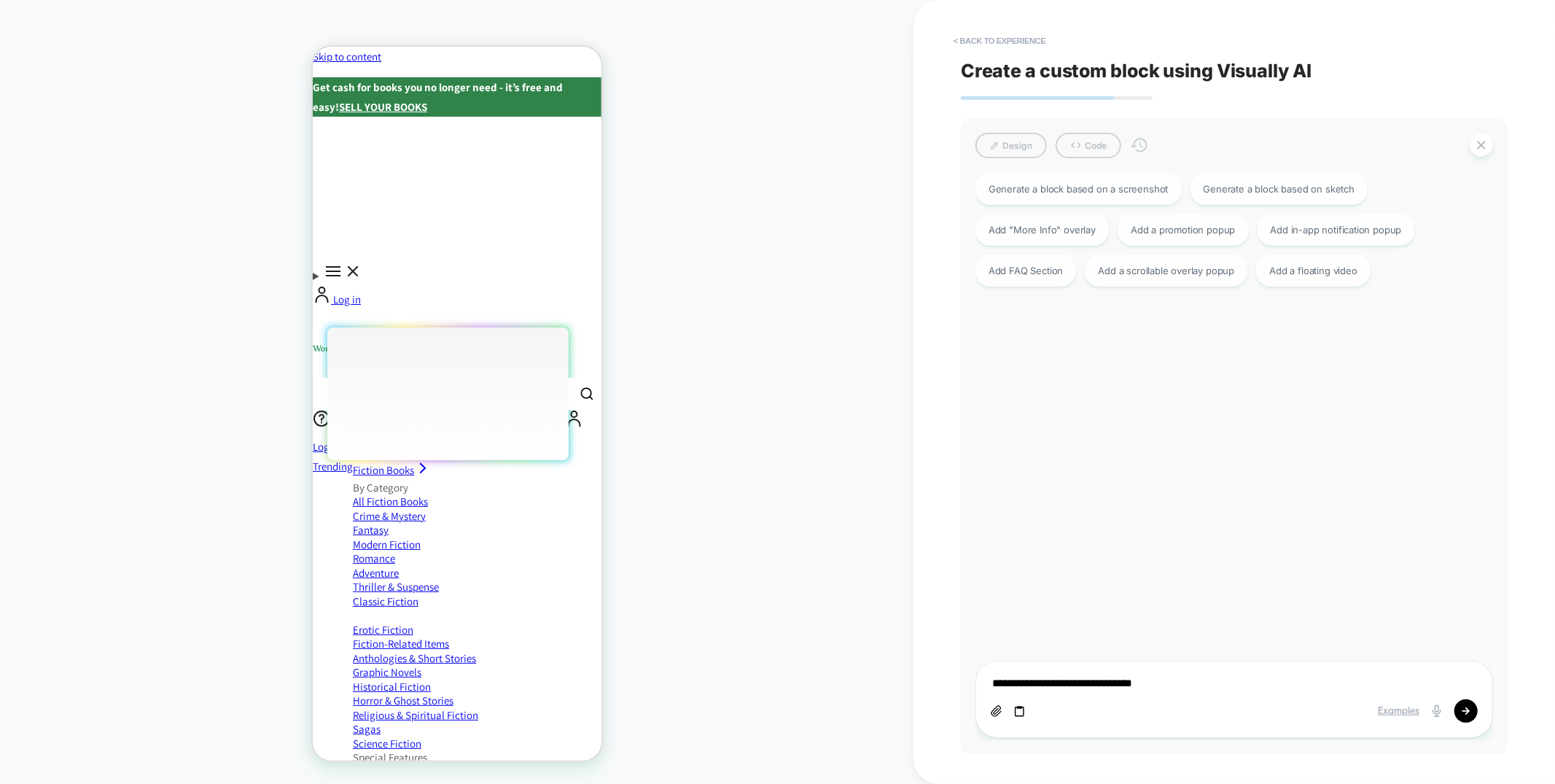
type textarea "*"
type textarea "**********"
type textarea "*"
type textarea "**********"
type textarea "*"
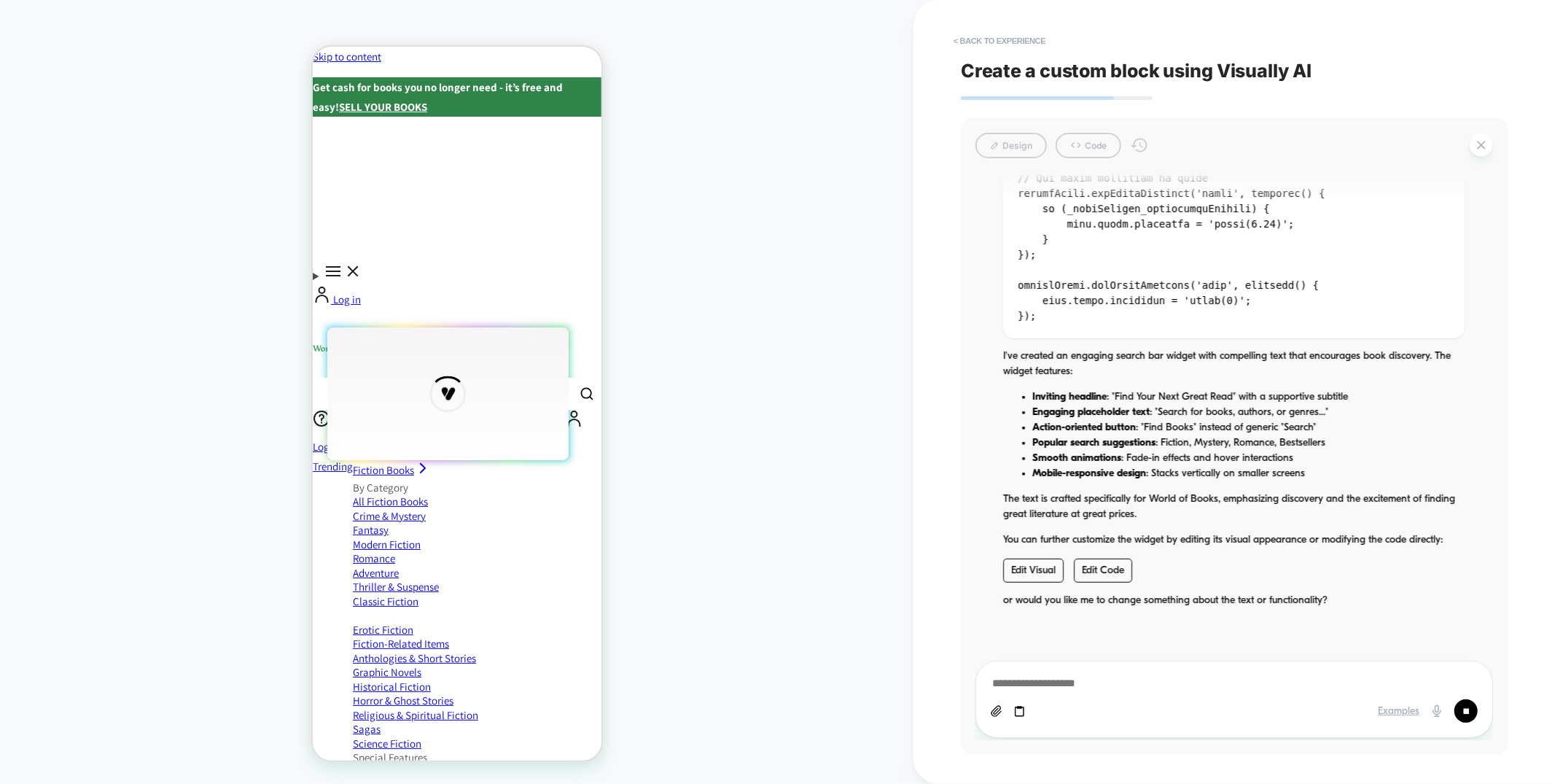
scroll to position [5307, 0]
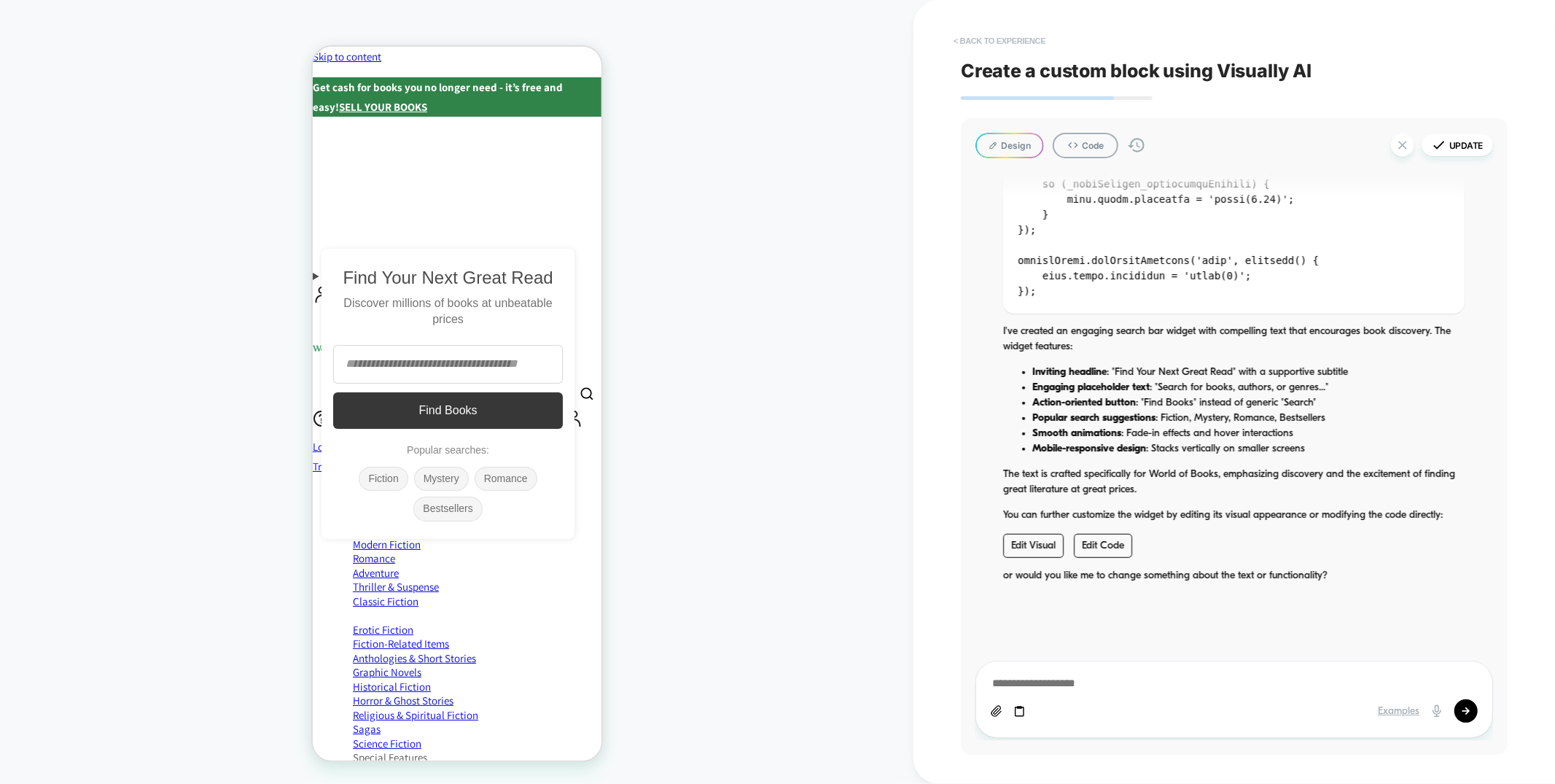
click at [973, 40] on button "< Back to experience" at bounding box center [1000, 41] width 107 height 24
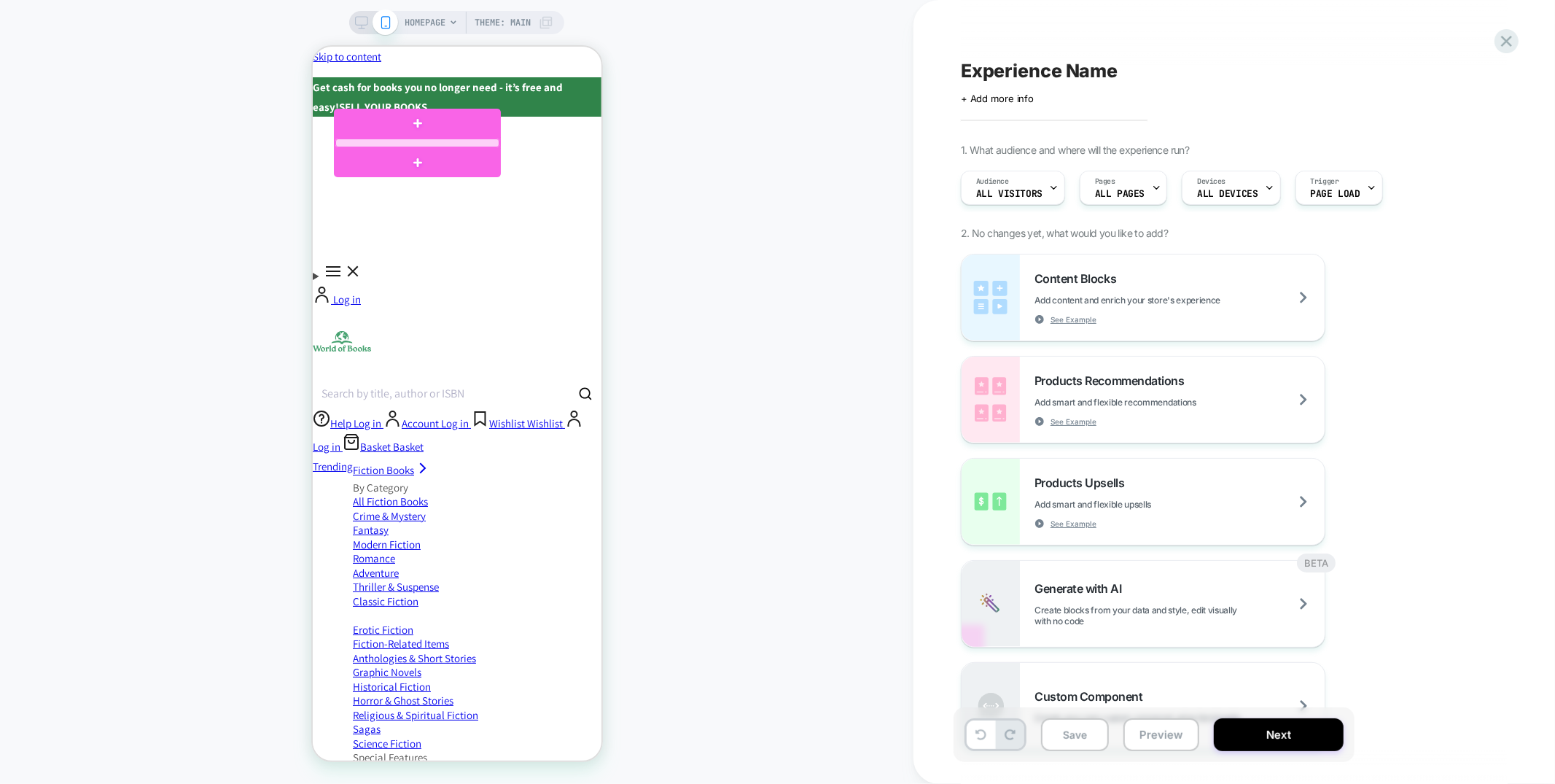
click at [450, 140] on div at bounding box center [417, 142] width 164 height 9
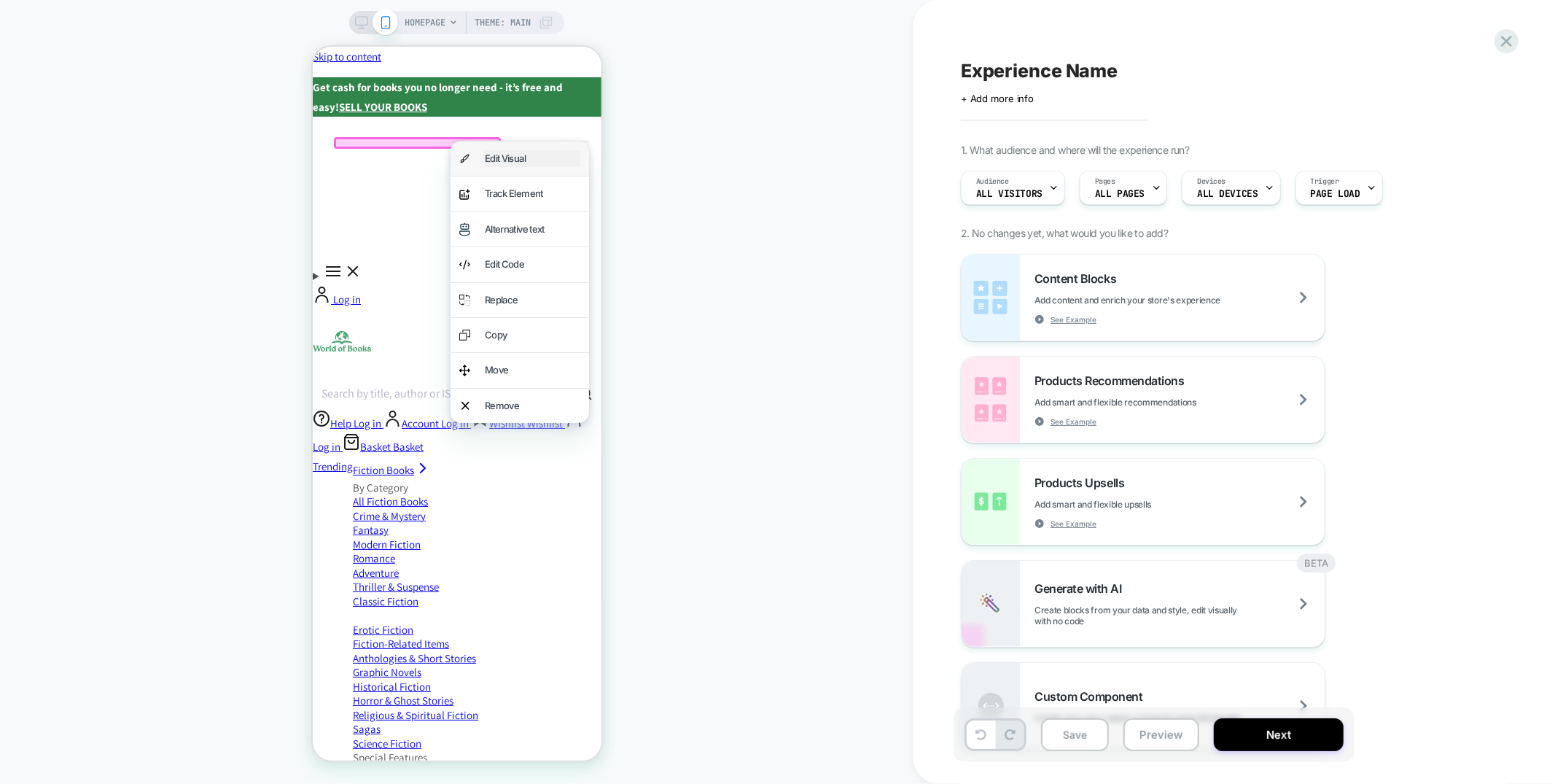
click at [504, 162] on div "Edit Visual" at bounding box center [532, 158] width 95 height 17
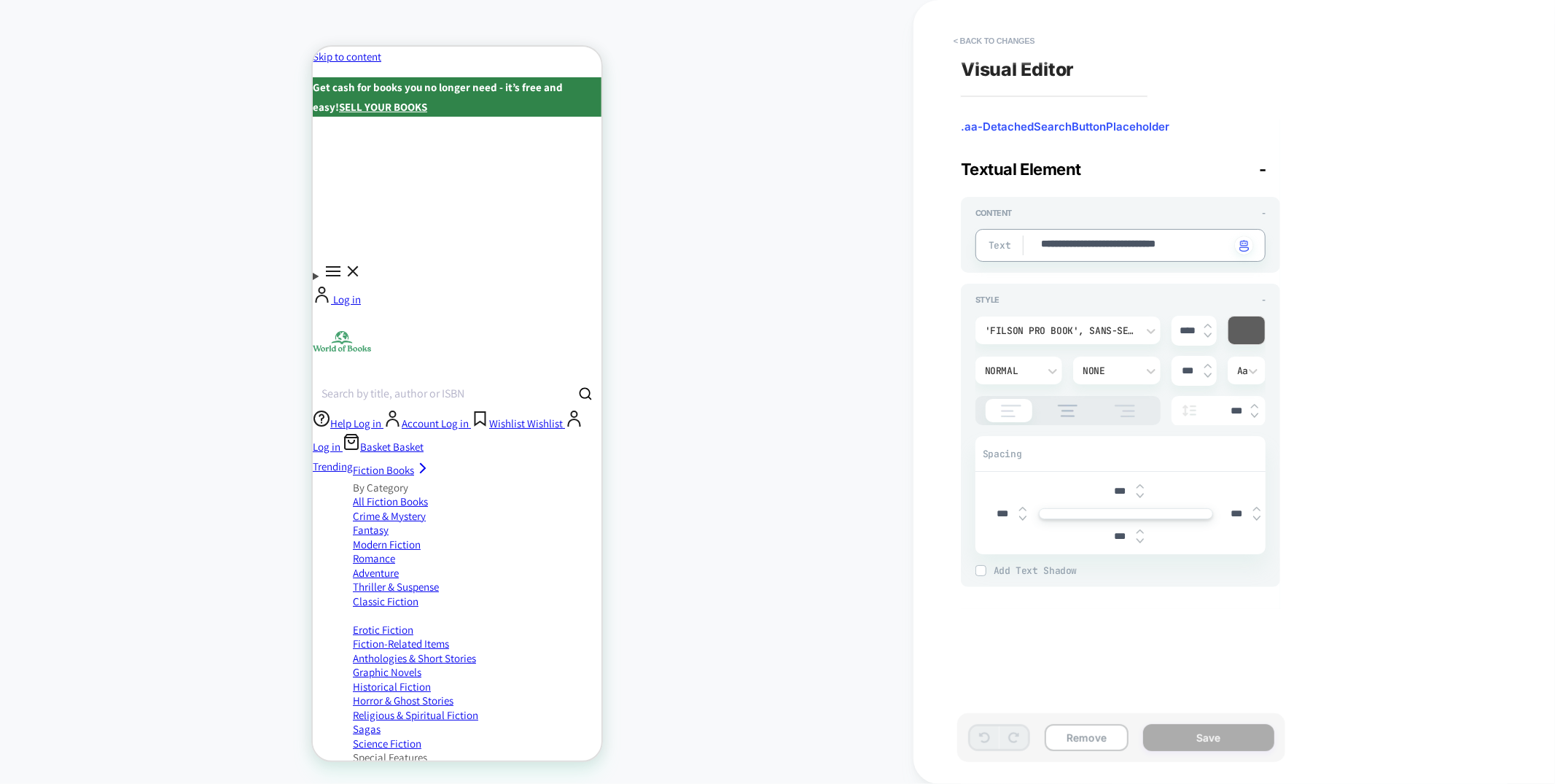
click at [1156, 250] on textarea "**********" at bounding box center [1136, 246] width 191 height 17
type textarea "*"
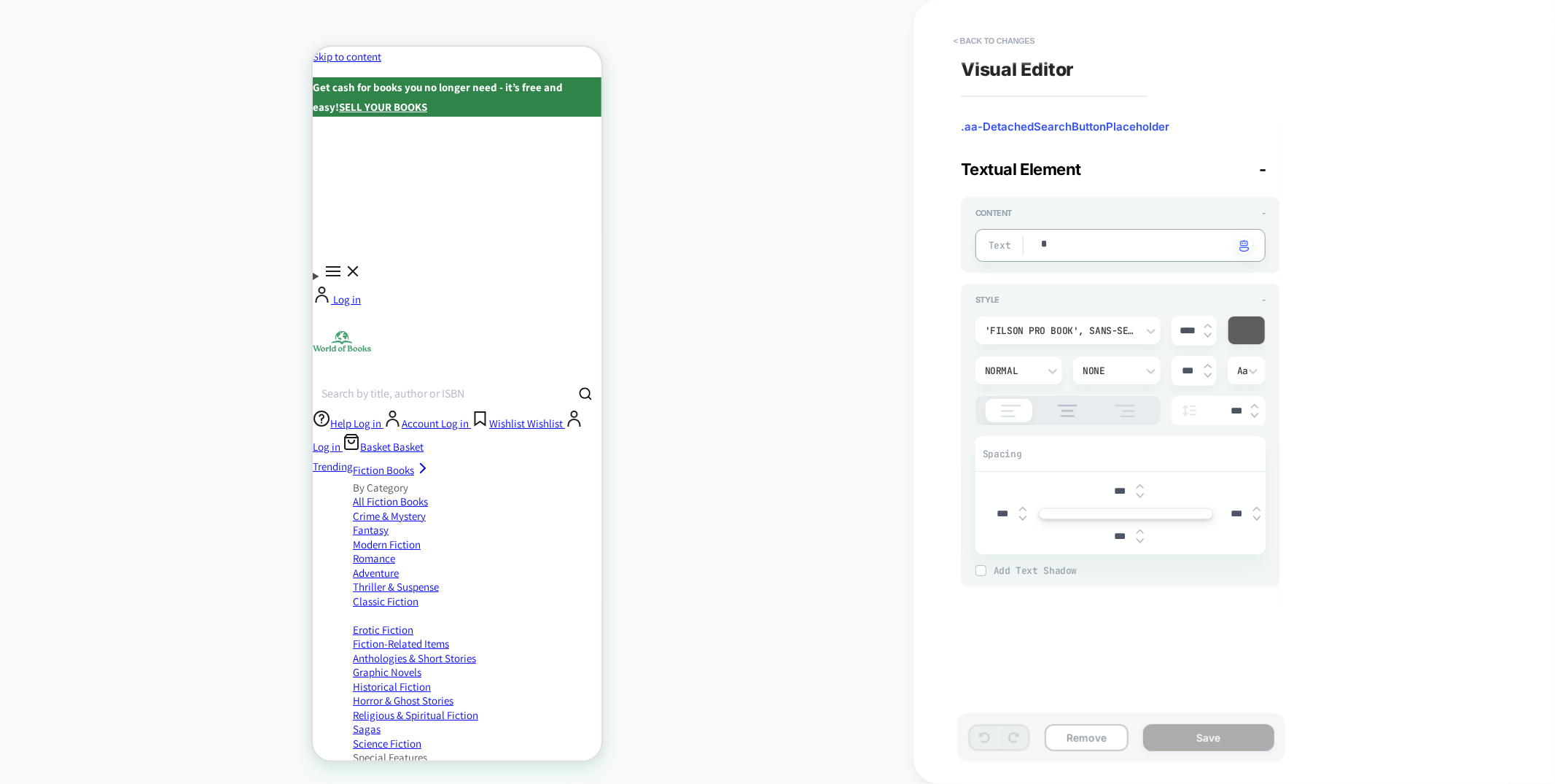
type textarea "**"
type textarea "*"
type textarea "***"
type textarea "*"
type textarea "****"
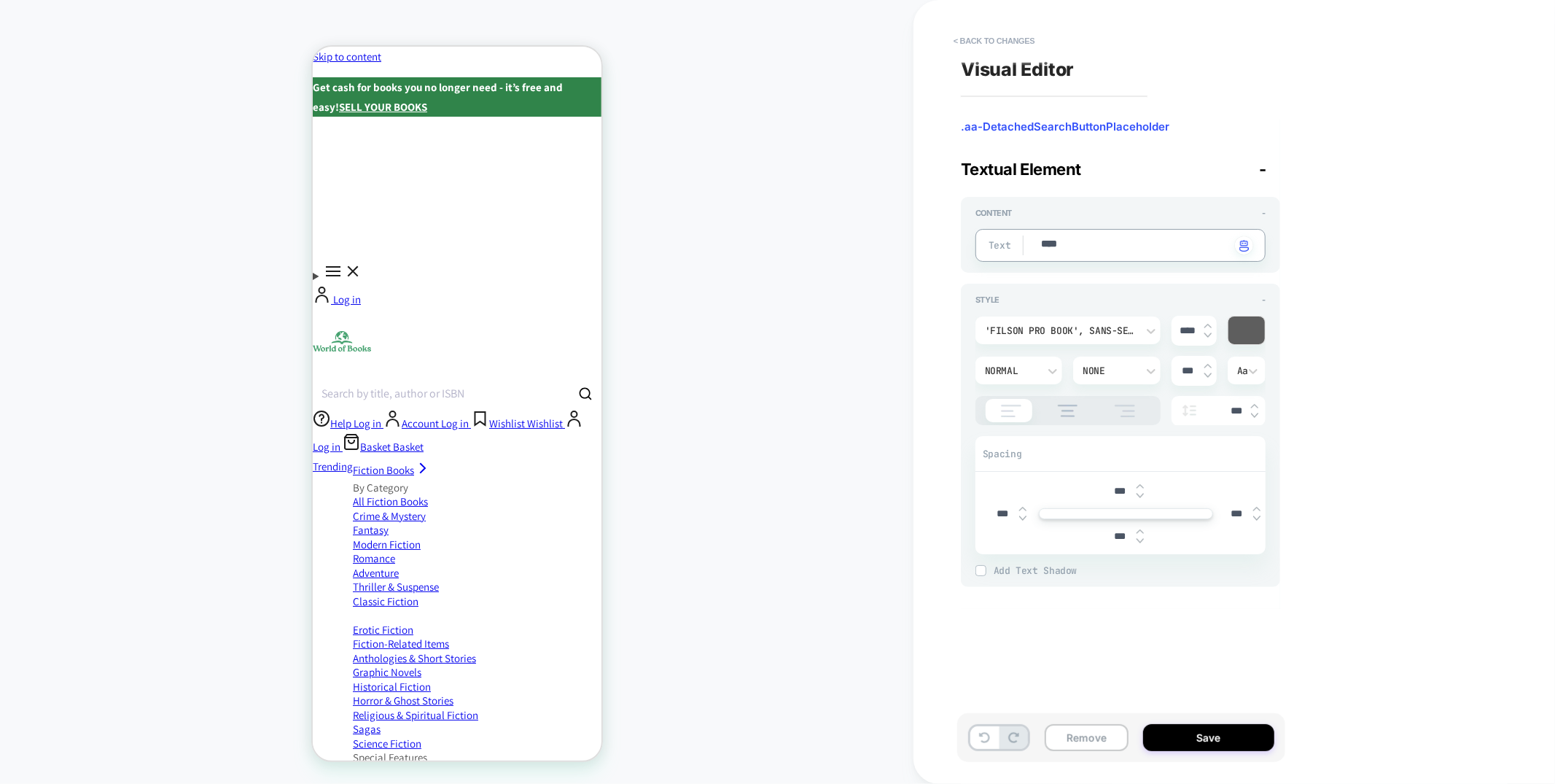
type textarea "*"
type textarea "****"
type textarea "*"
type textarea "******"
type textarea "*"
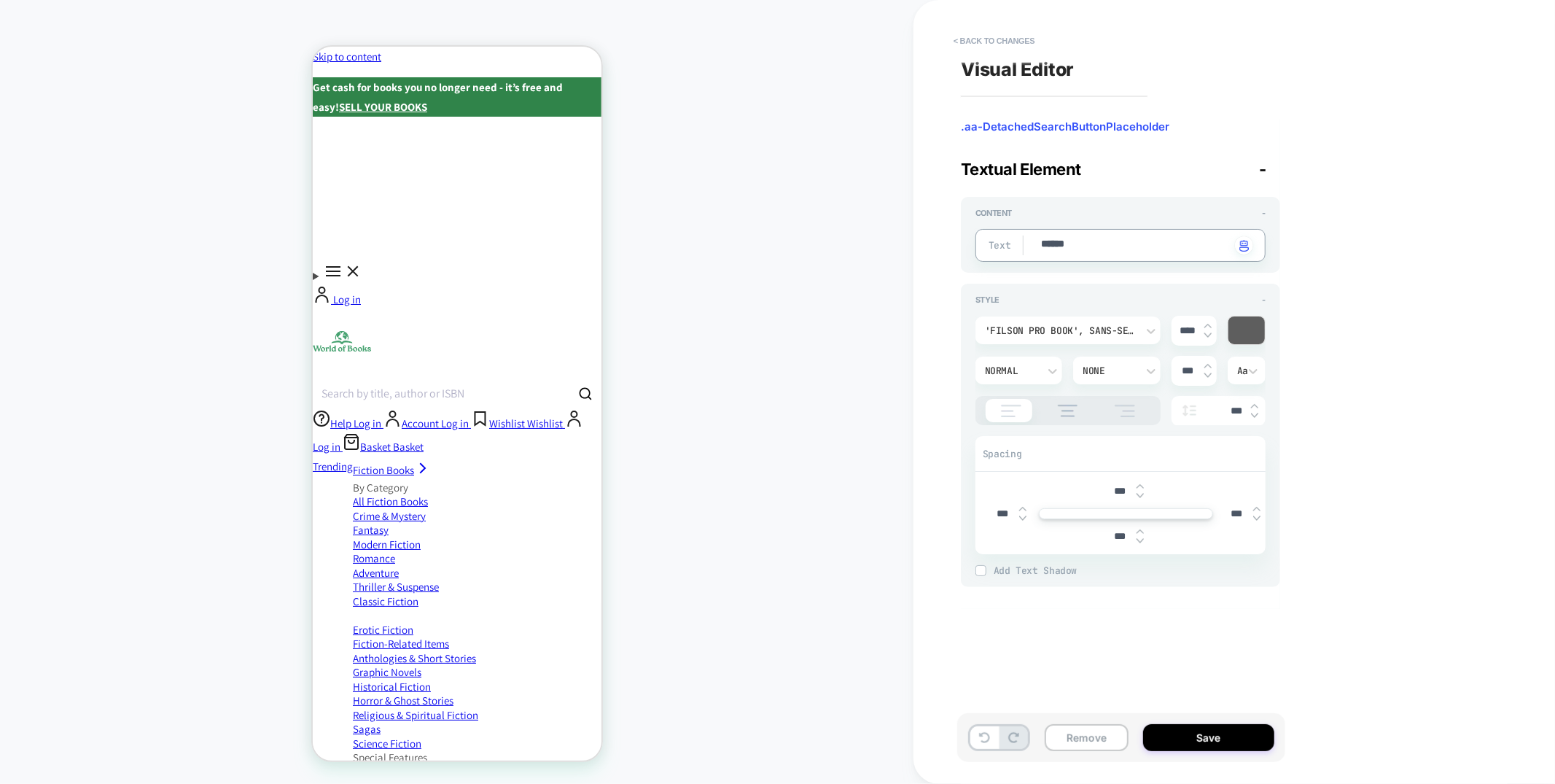
type textarea "*******"
type textarea "*"
type textarea "********"
type textarea "*"
type textarea "*********"
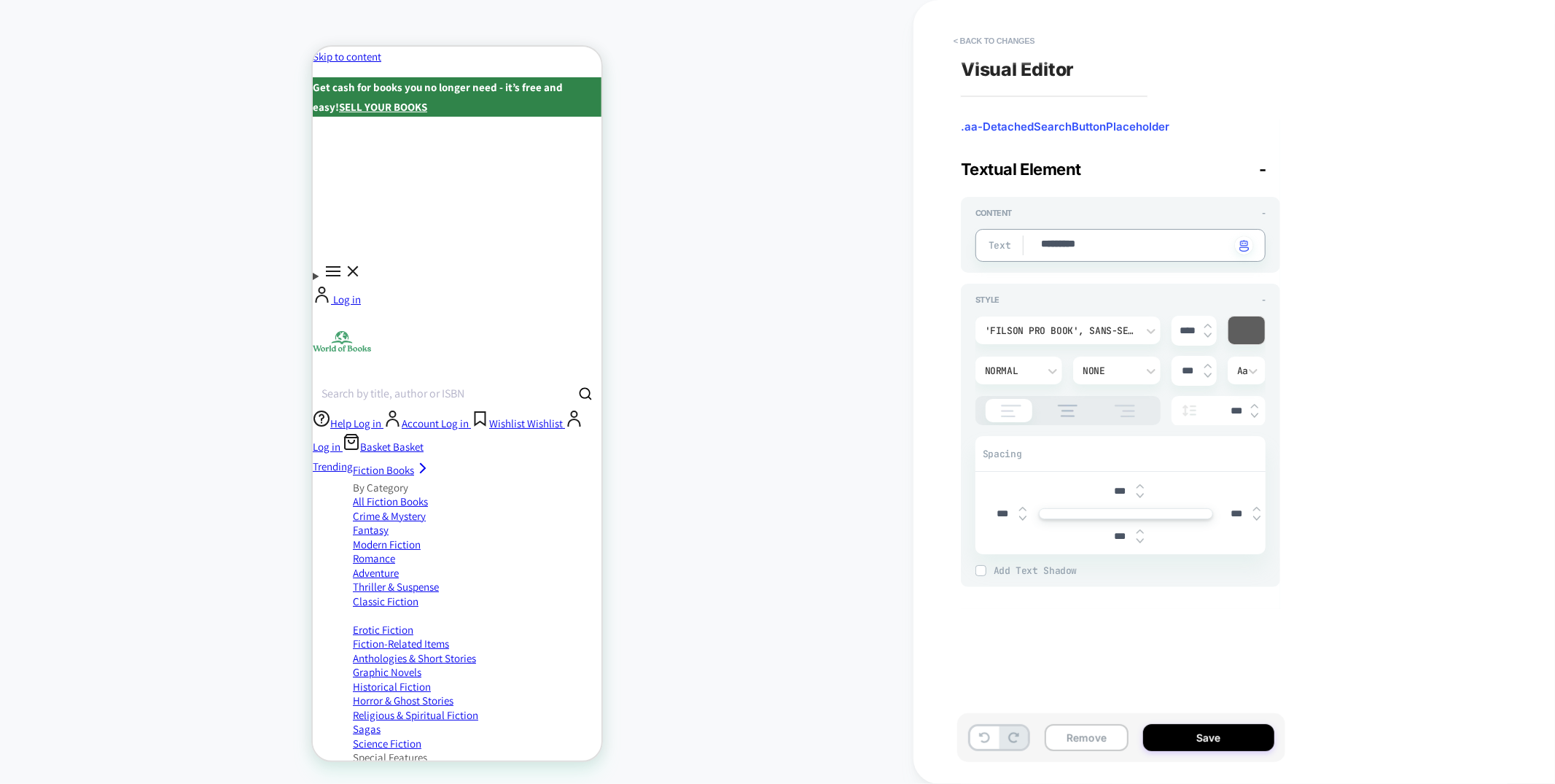
type textarea "*"
type textarea "*********"
type textarea "*"
type textarea "**********"
type textarea "*"
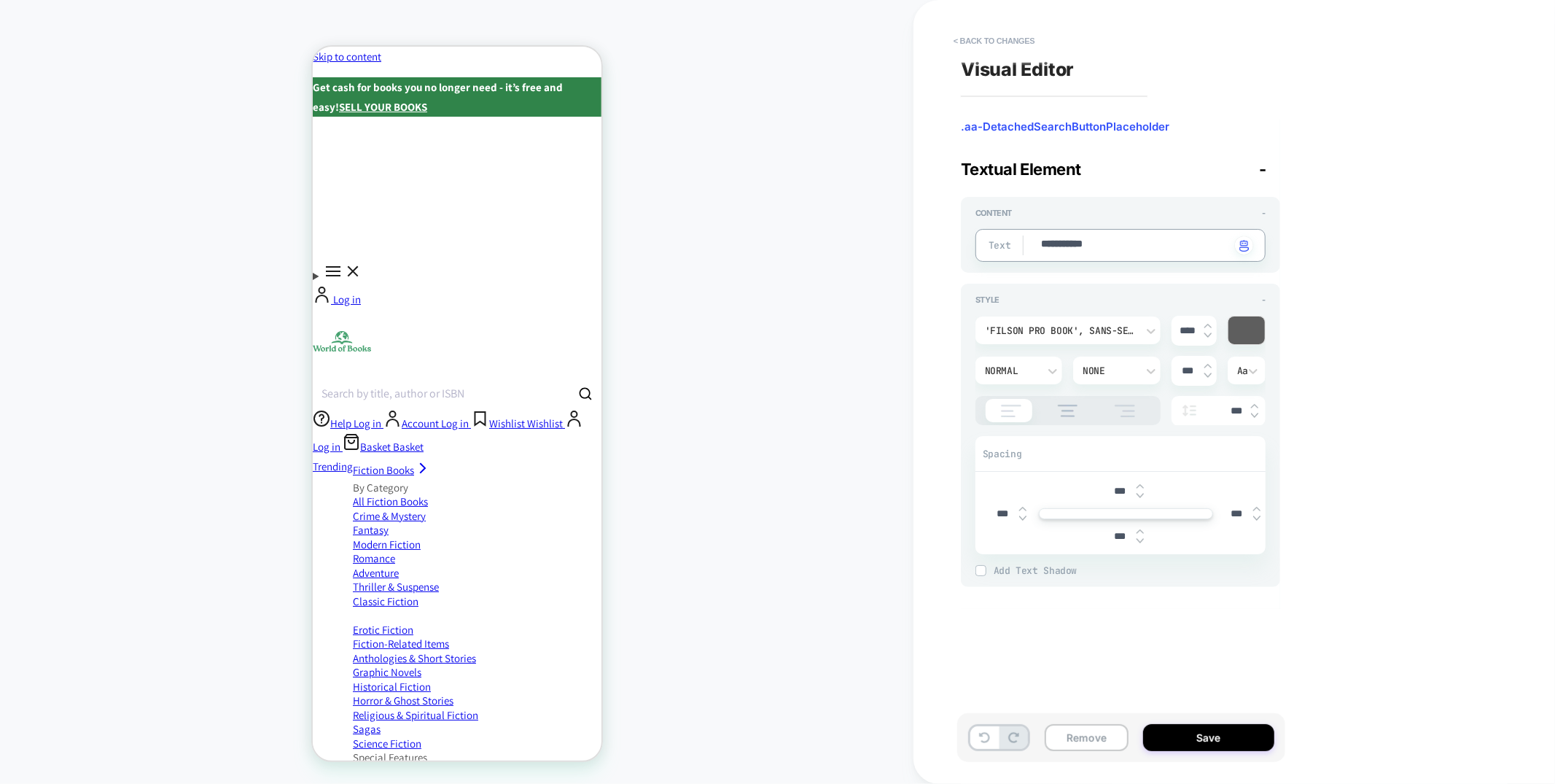
type textarea "**********"
type textarea "*"
type textarea "**********"
type textarea "*"
type textarea "**********"
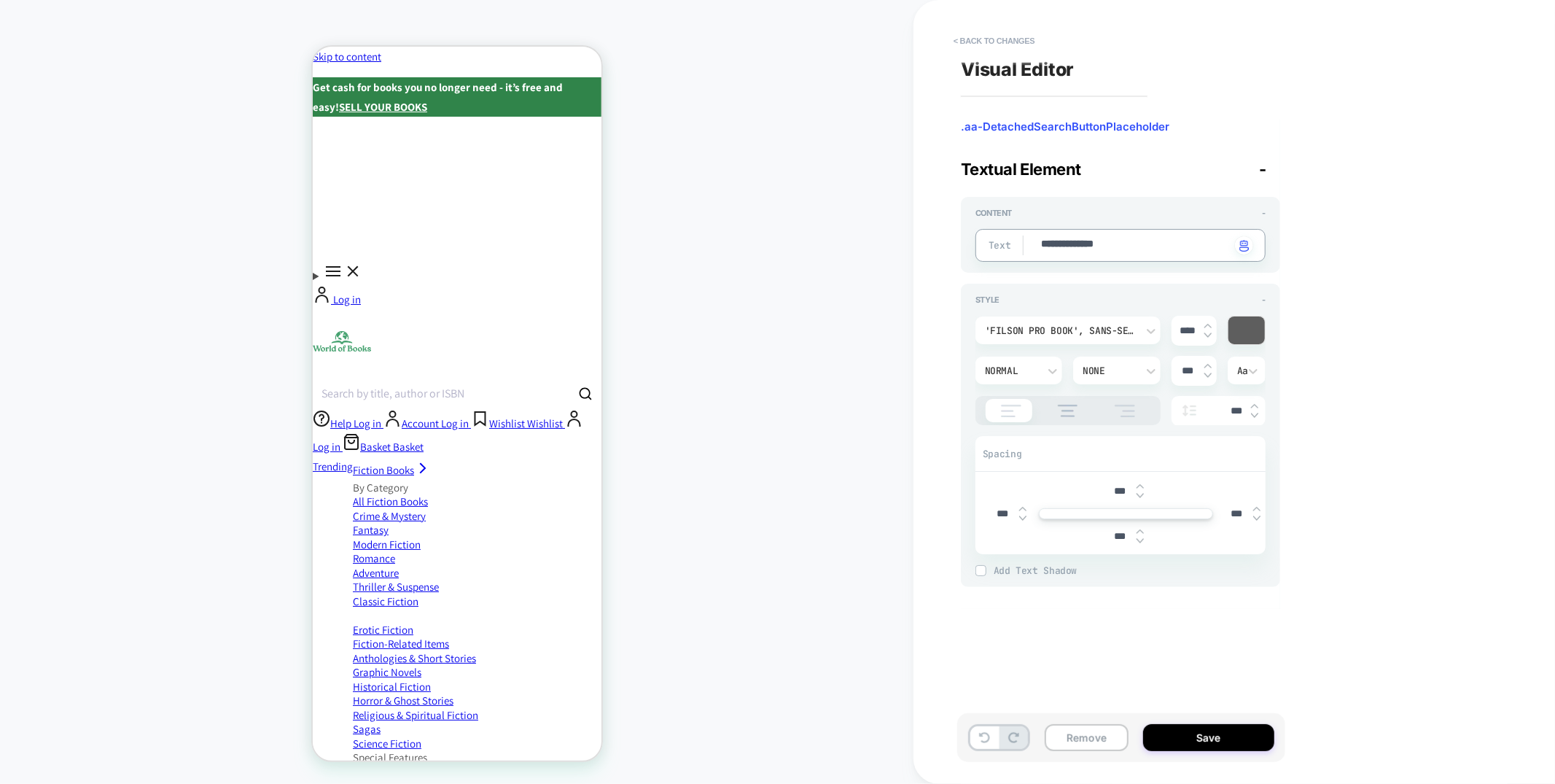
type textarea "*"
type textarea "**********"
type textarea "*"
type textarea "**********"
type textarea "*"
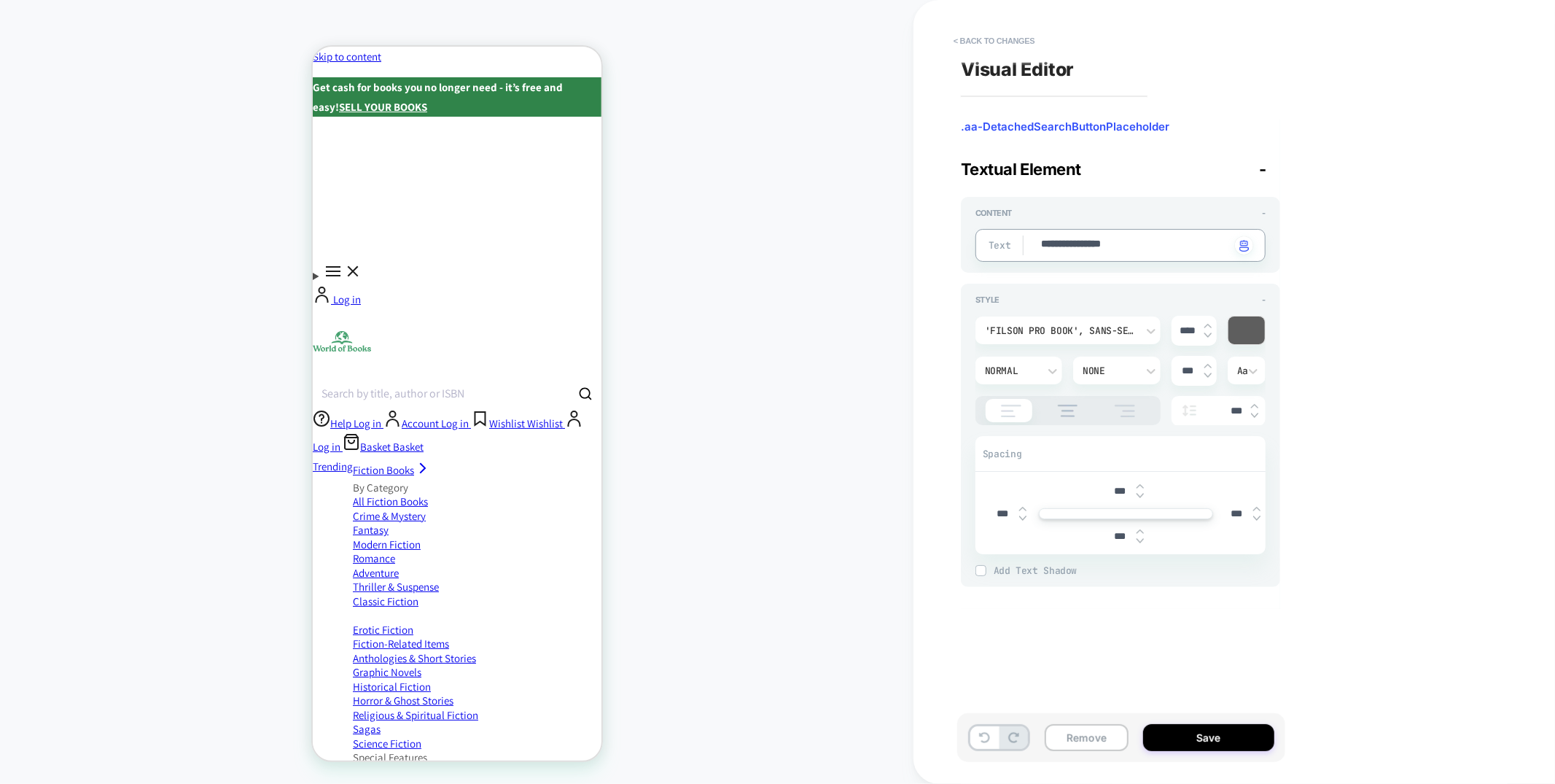
type textarea "**********"
type textarea "*"
type textarea "**********"
type textarea "*"
type textarea "**********"
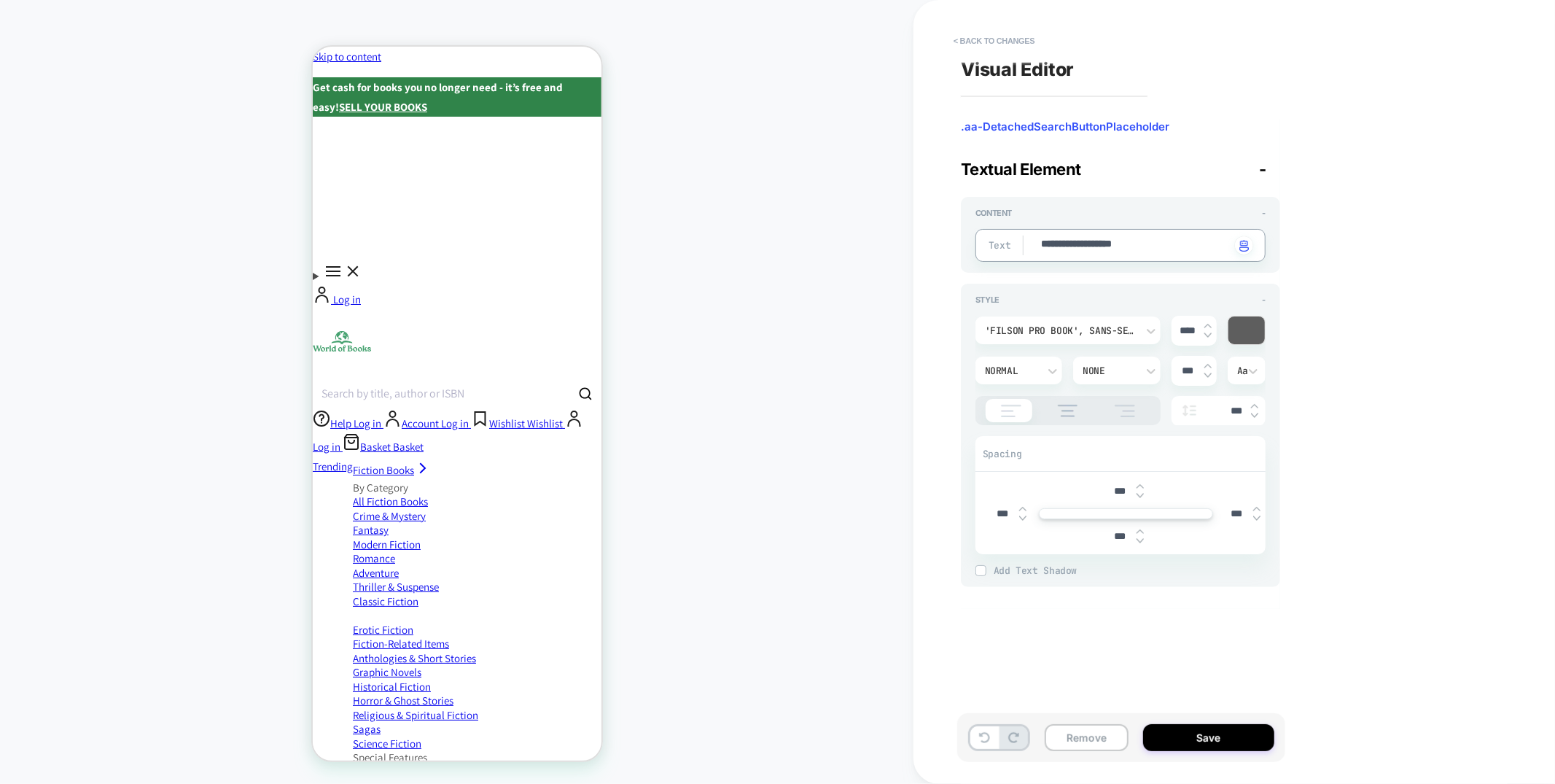
type textarea "*"
type textarea "**********"
click at [1232, 743] on button "Save" at bounding box center [1208, 737] width 131 height 27
type textarea "*"
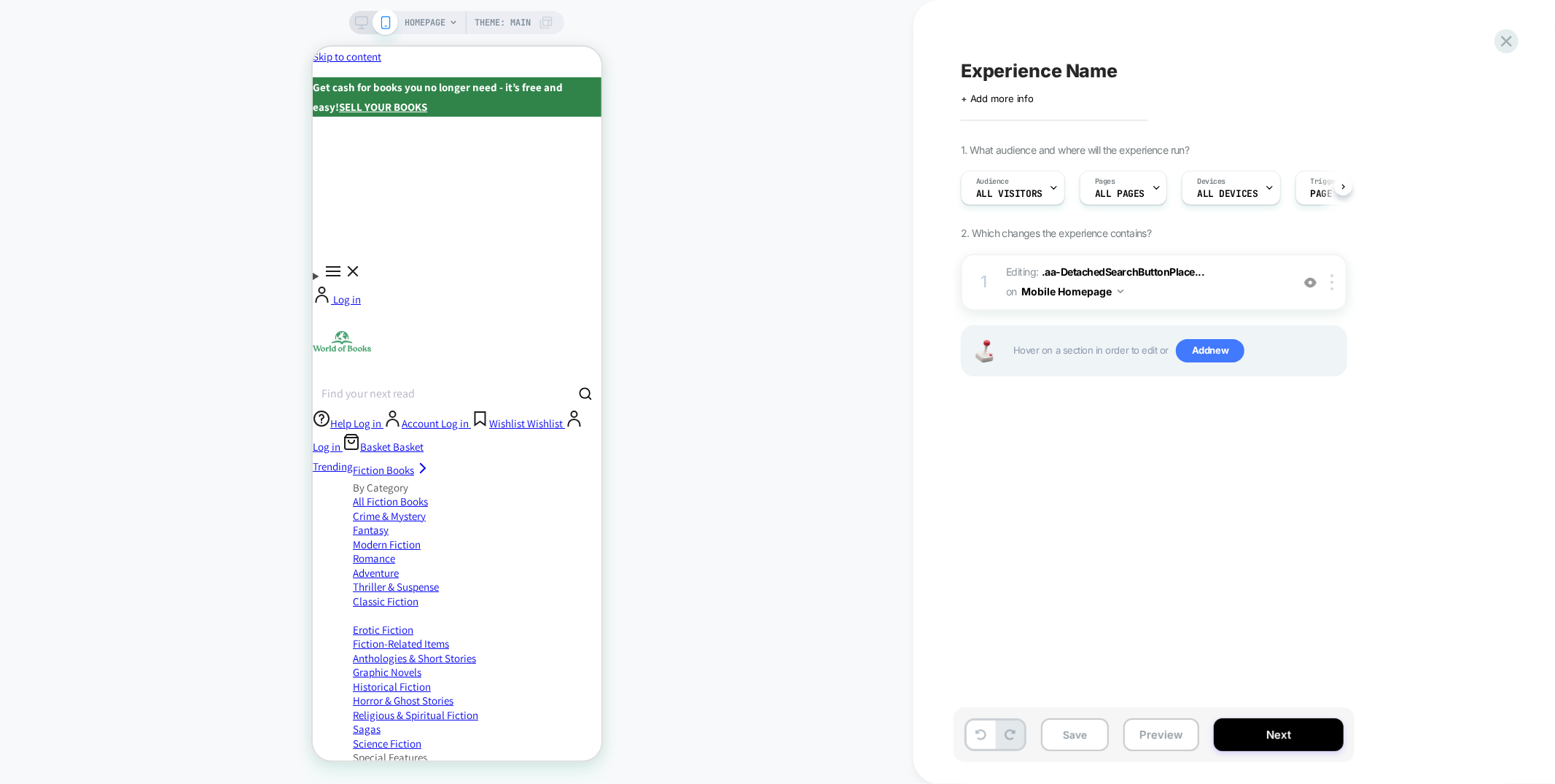
scroll to position [0, 1]
click at [1504, 39] on icon at bounding box center [1507, 42] width 11 height 11
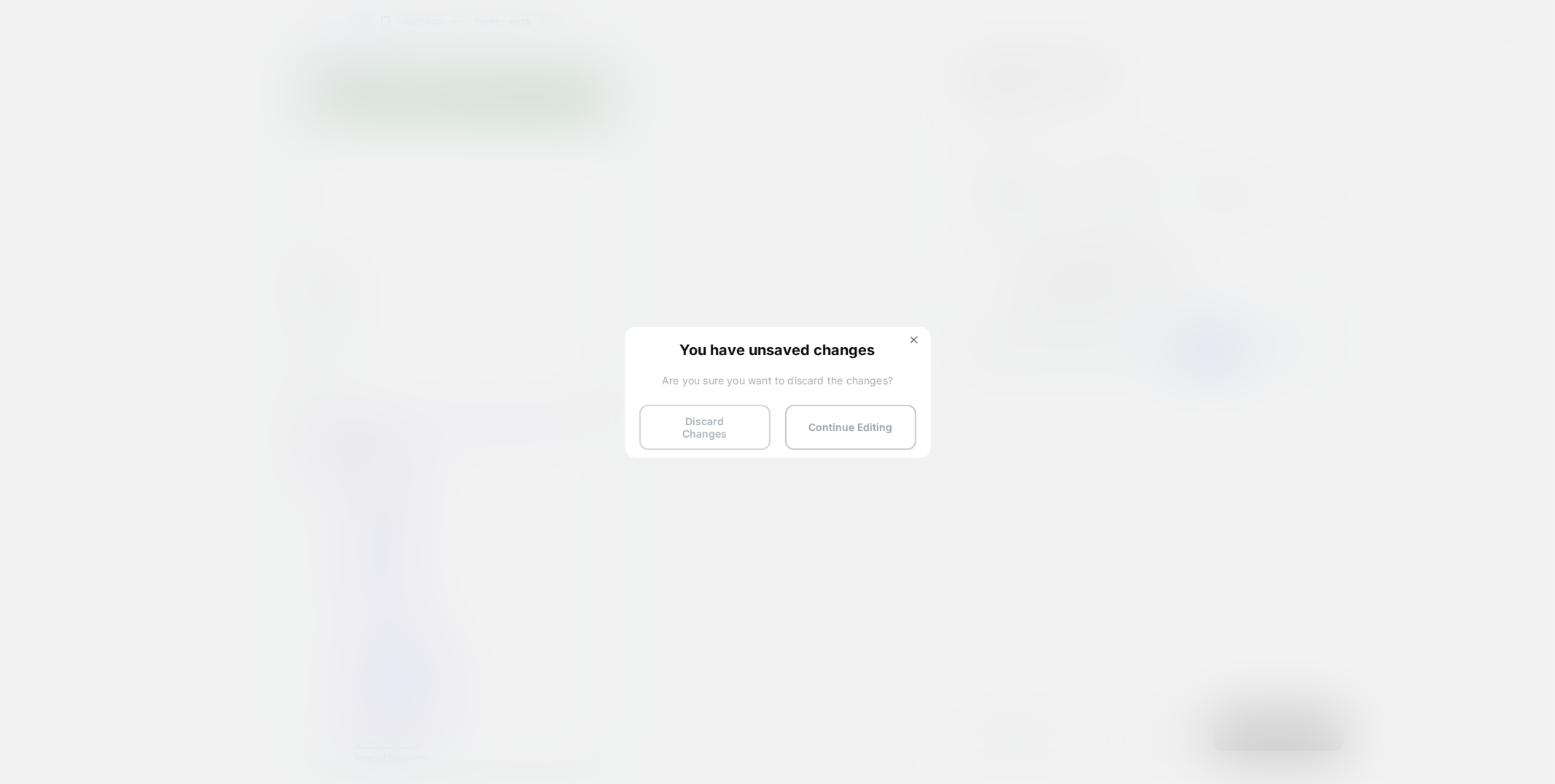
click at [708, 439] on button "Discard Changes" at bounding box center [705, 427] width 131 height 45
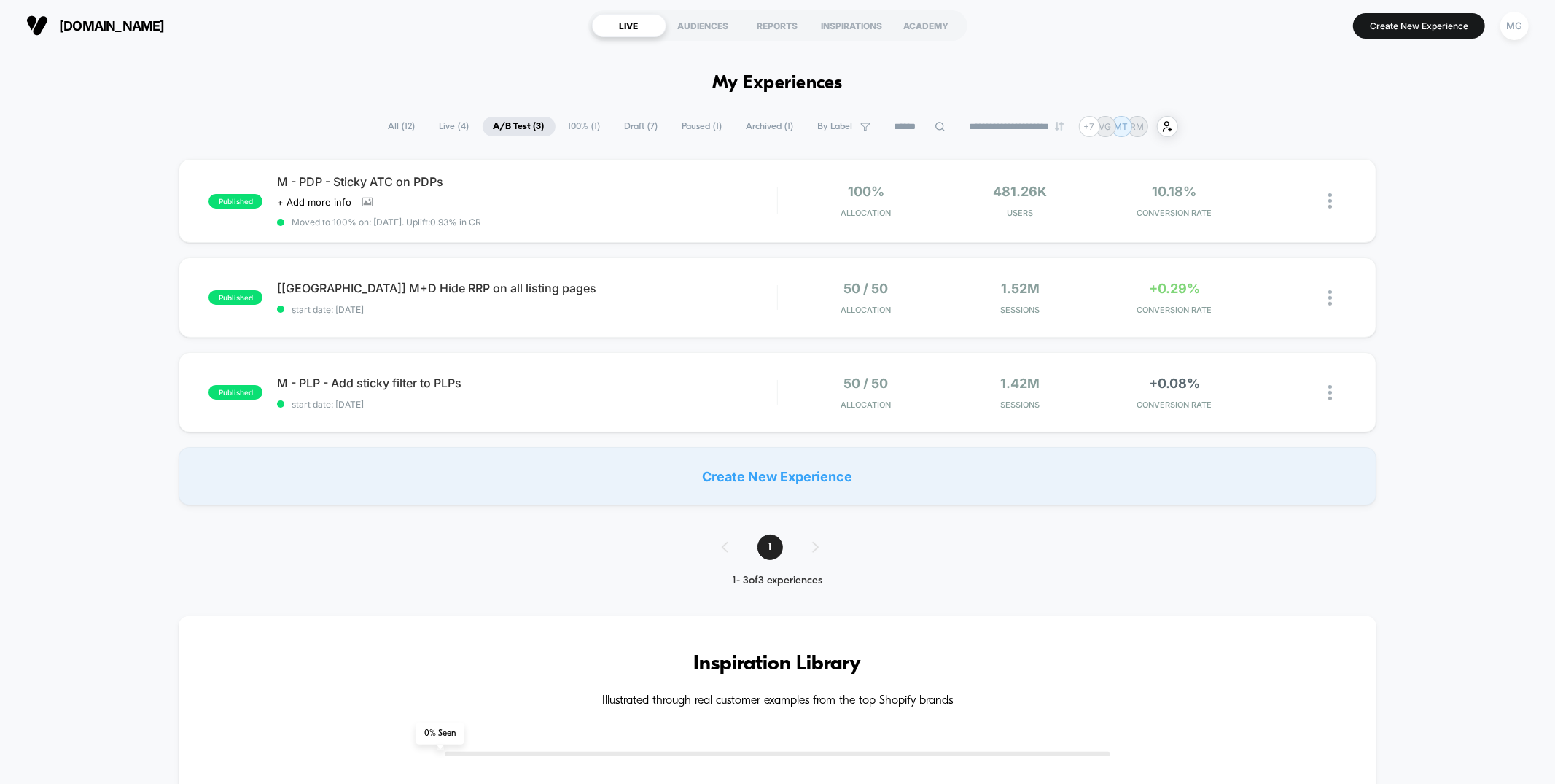
click at [596, 125] on span "100% ( 1 )" at bounding box center [584, 126] width 54 height 20
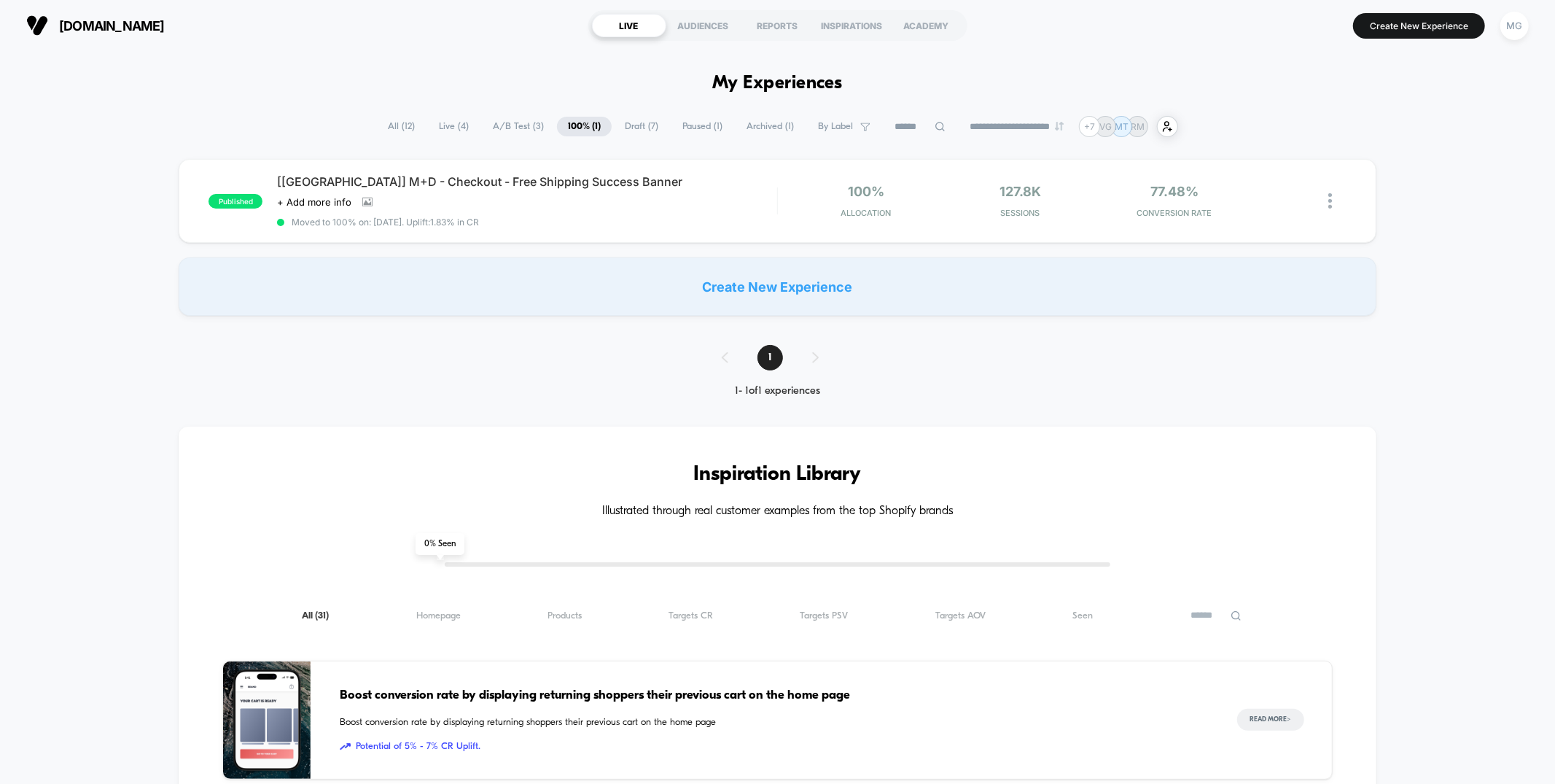
click at [645, 126] on span "Draft ( 7 )" at bounding box center [641, 126] width 56 height 20
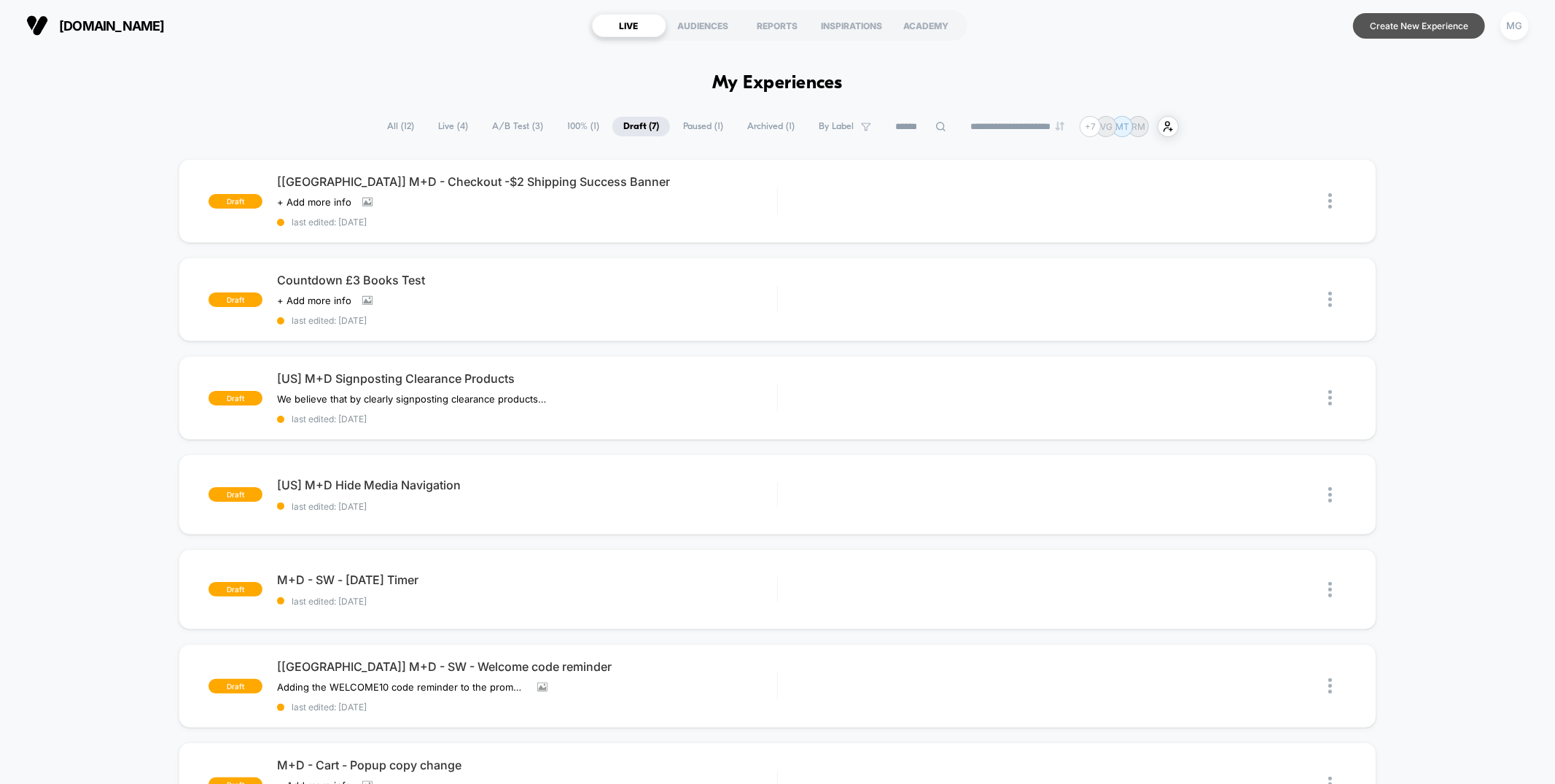
click at [1421, 21] on button "Create New Experience" at bounding box center [1420, 26] width 132 height 26
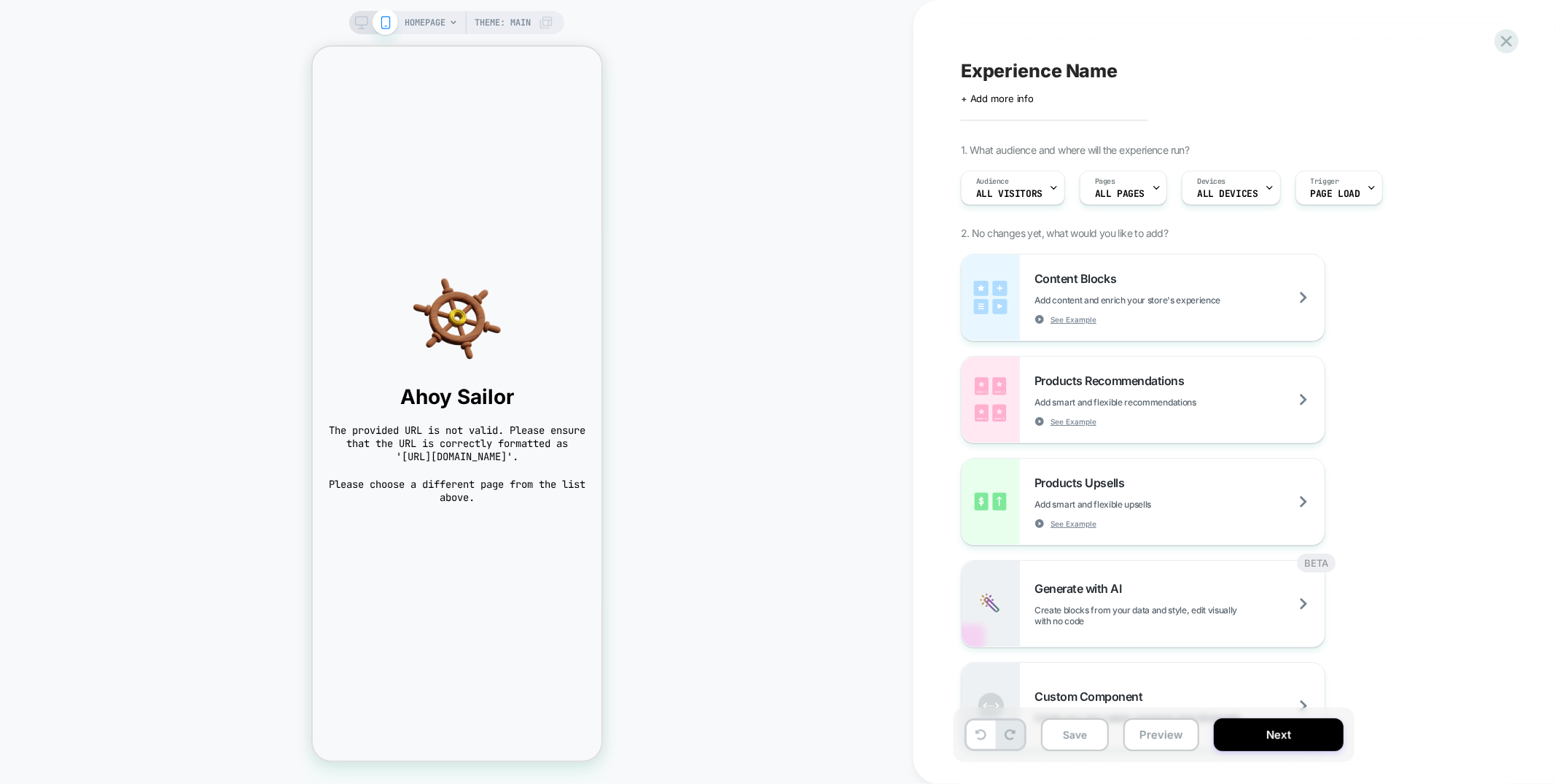
click at [440, 23] on span "HOMEPAGE" at bounding box center [424, 23] width 41 height 24
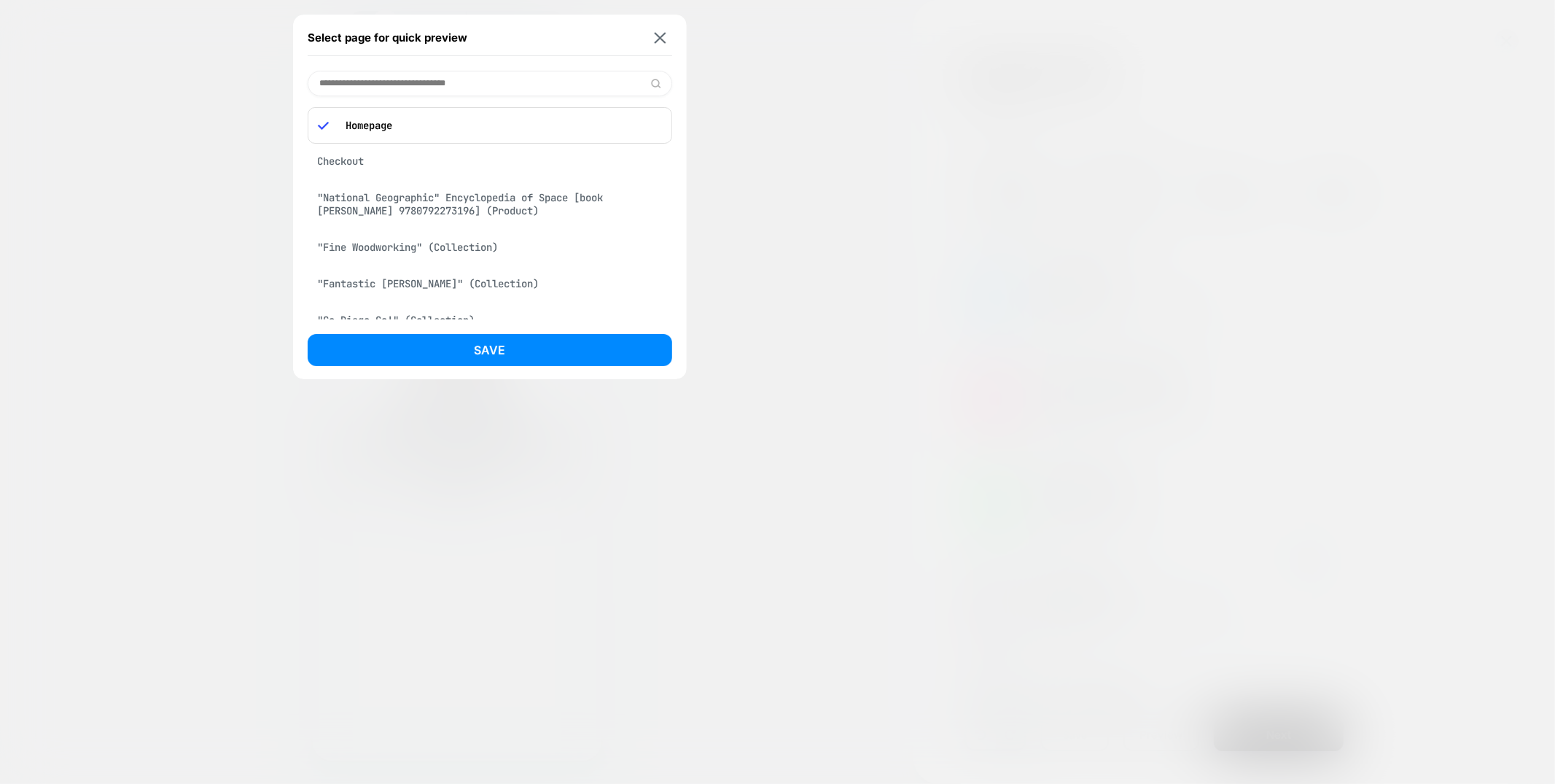
paste input "**********"
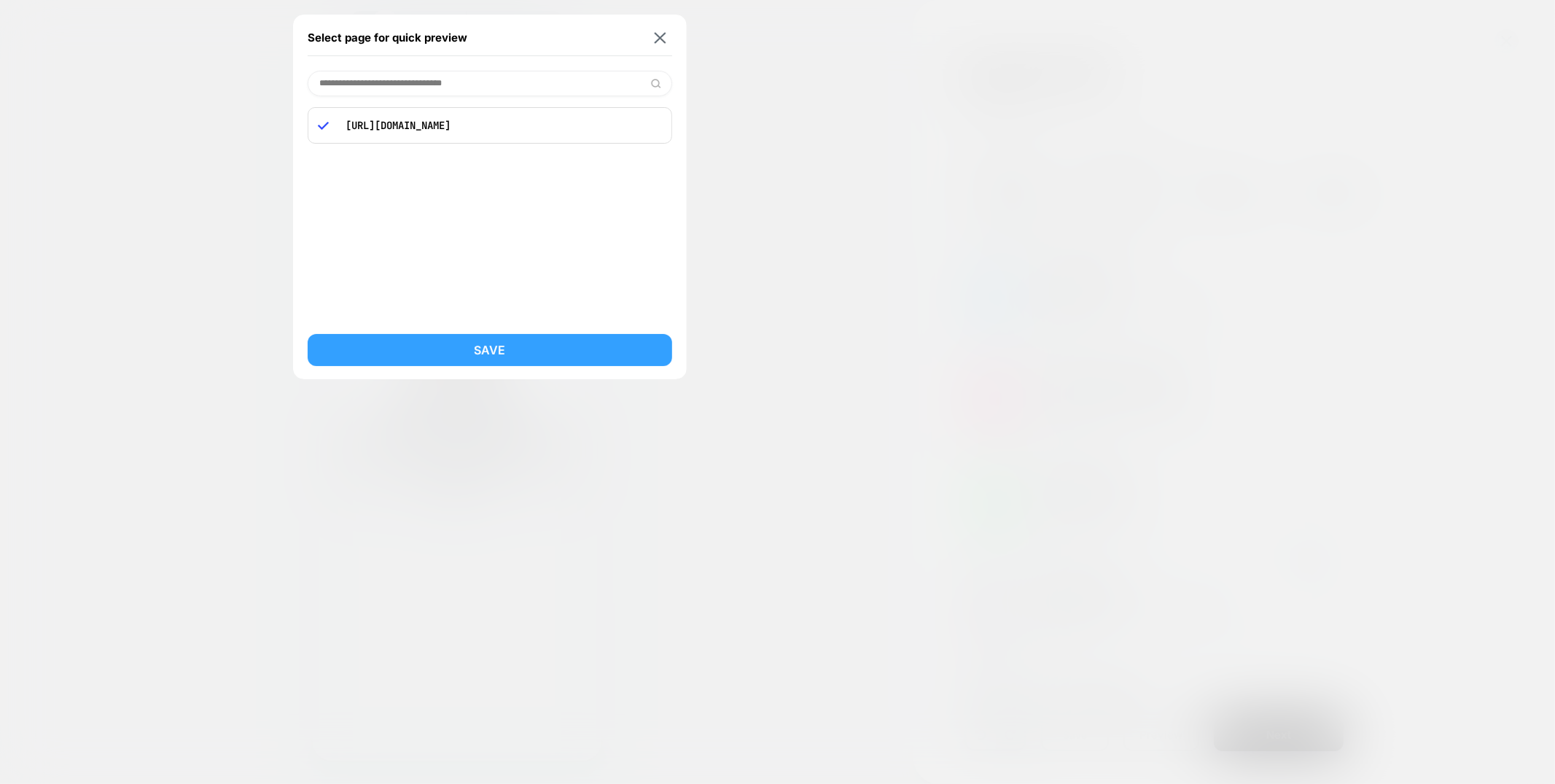
type input "**********"
click at [446, 346] on button "Save" at bounding box center [490, 350] width 365 height 32
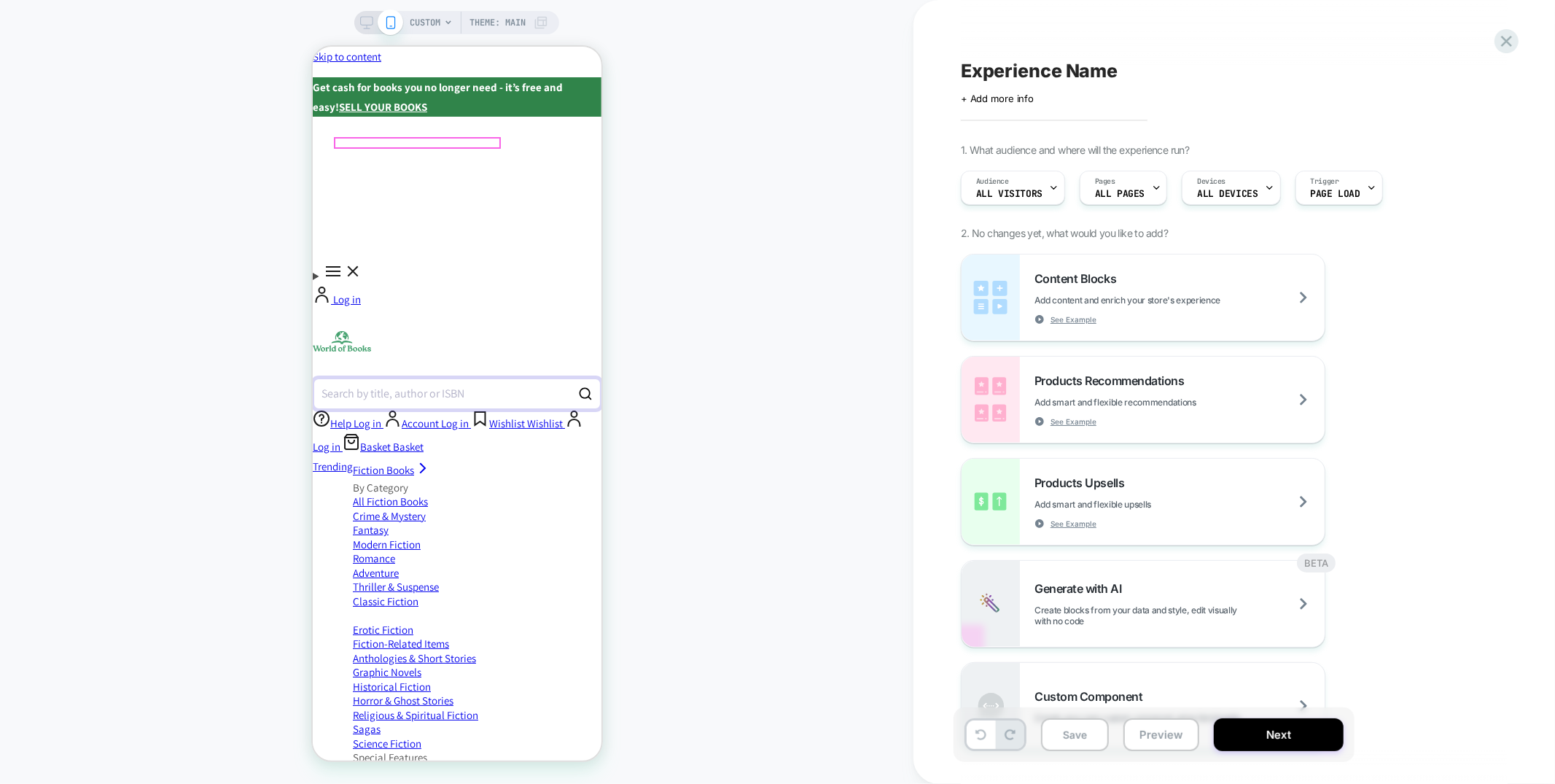
click at [464, 387] on div "Search by title, author or ISBN" at bounding box center [392, 393] width 143 height 11
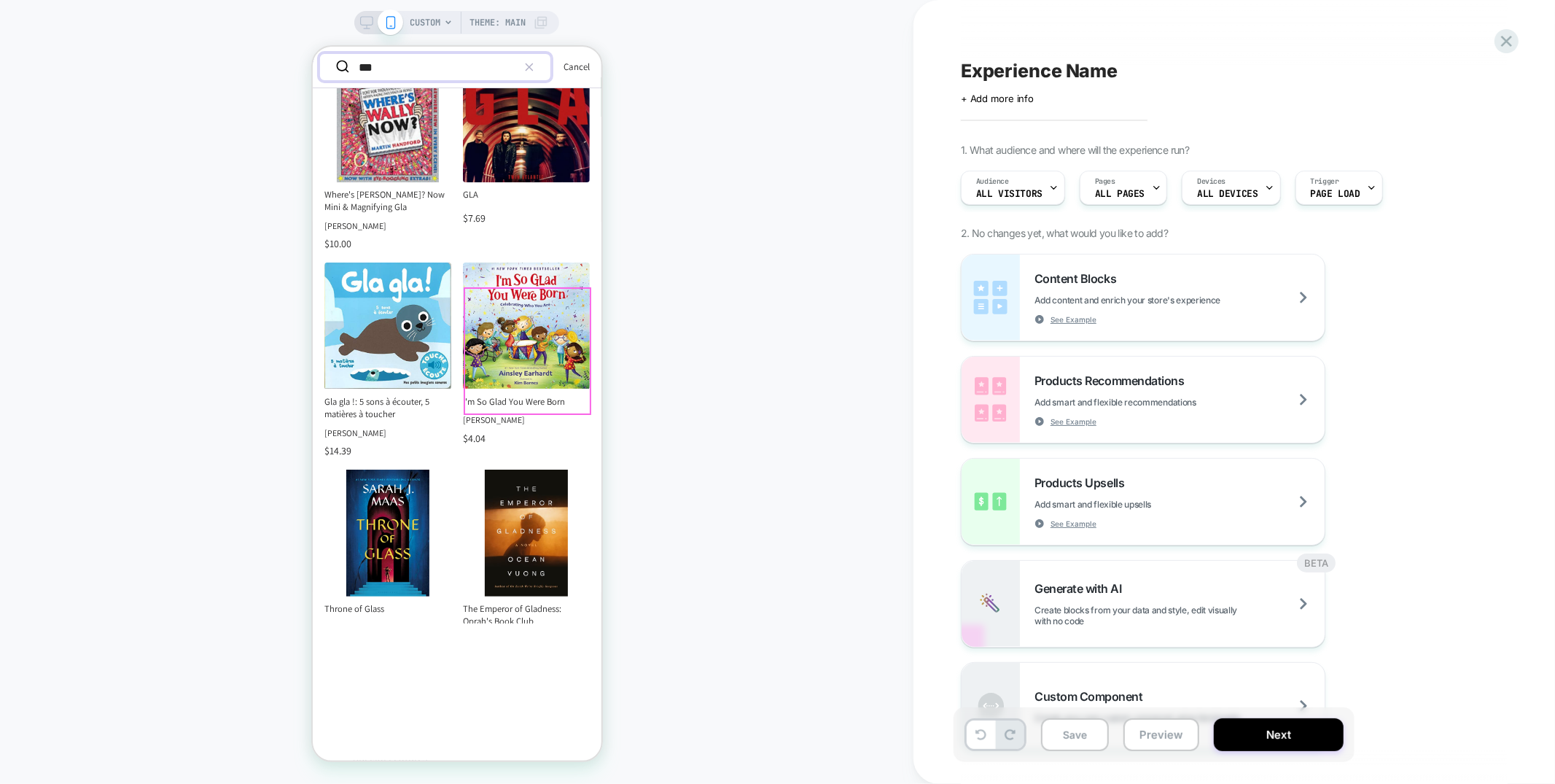
scroll to position [242, 0]
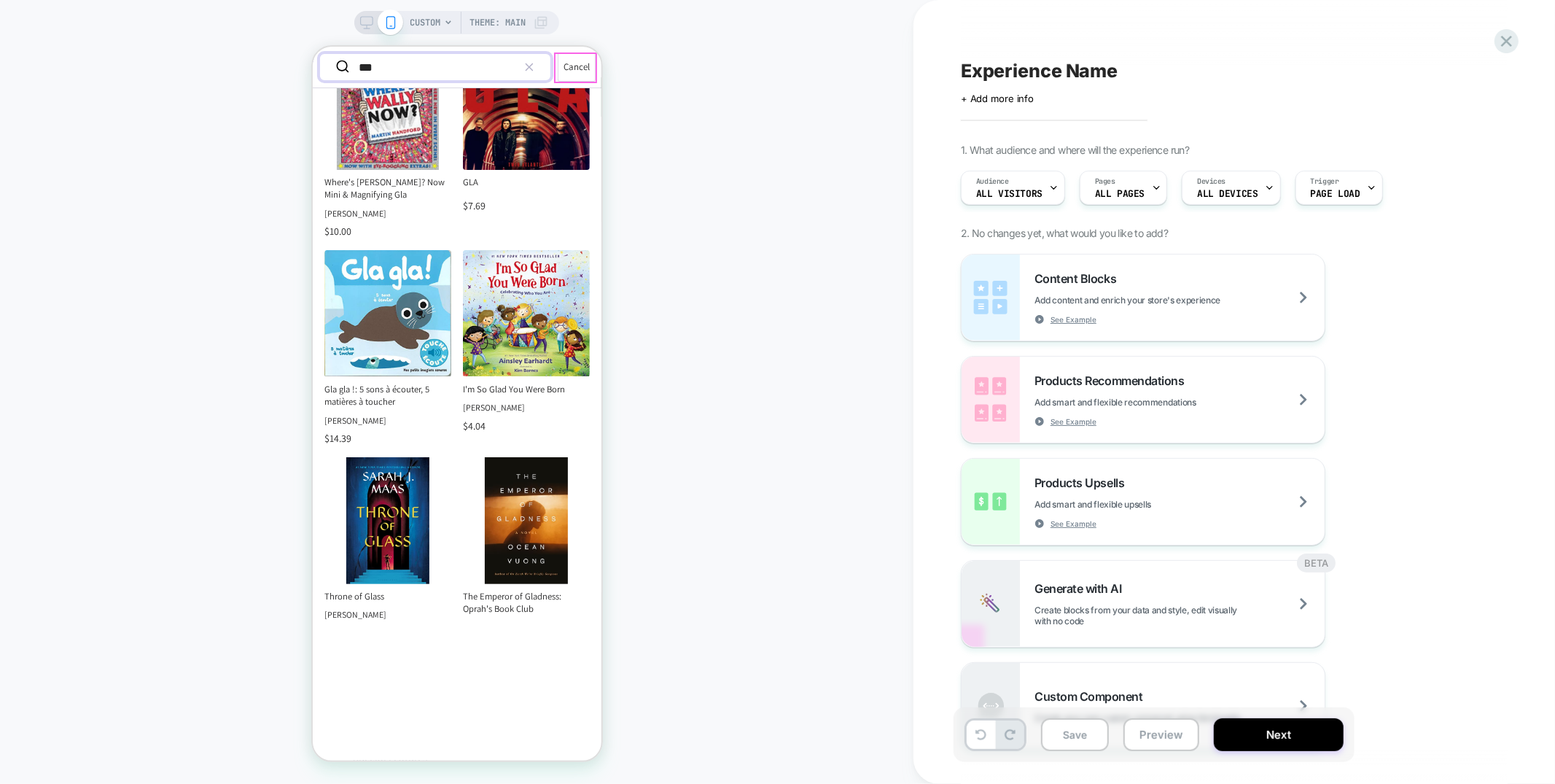
type input "***"
click at [572, 68] on button "Cancel" at bounding box center [576, 66] width 38 height 29
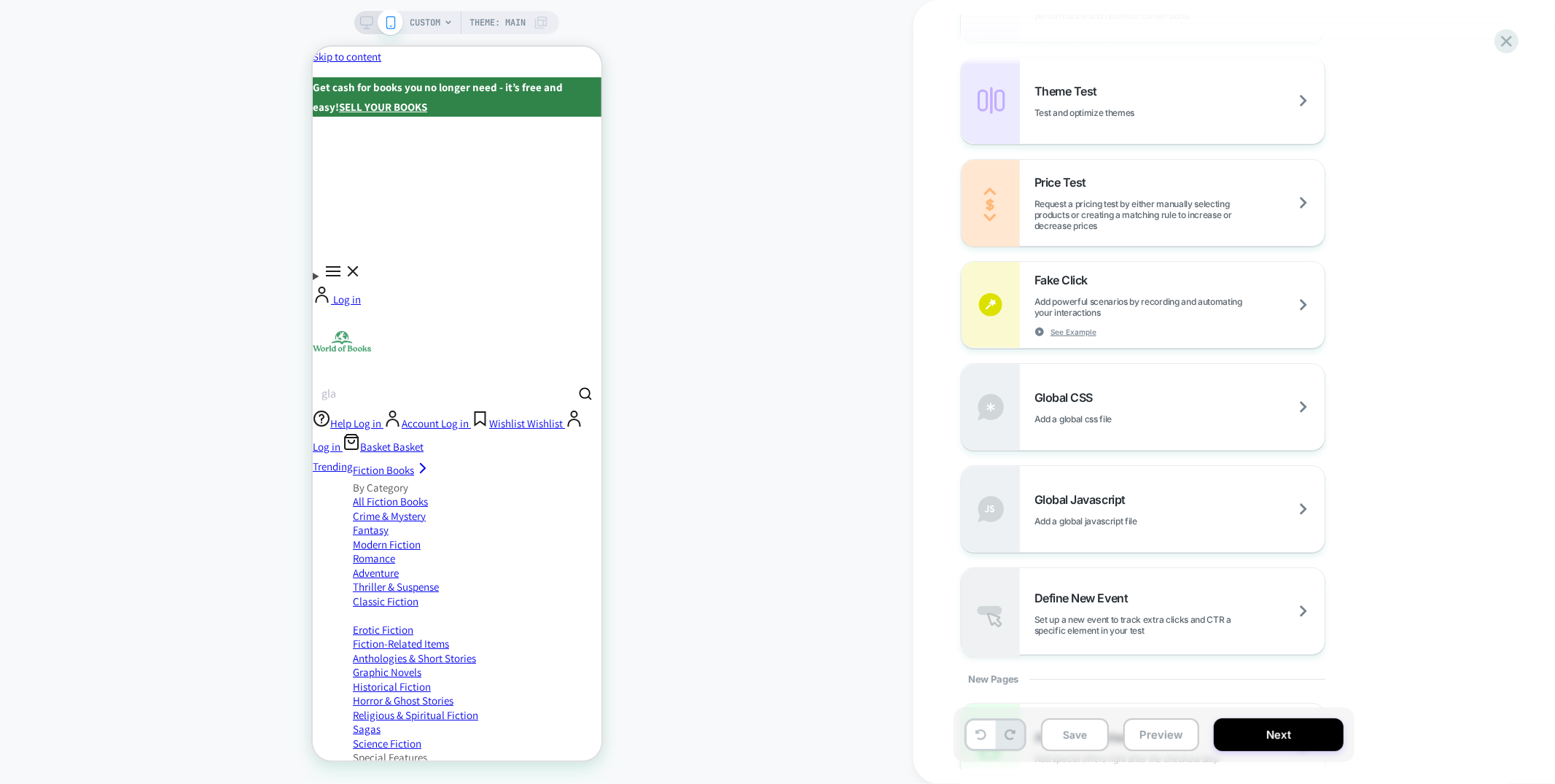
scroll to position [898, 0]
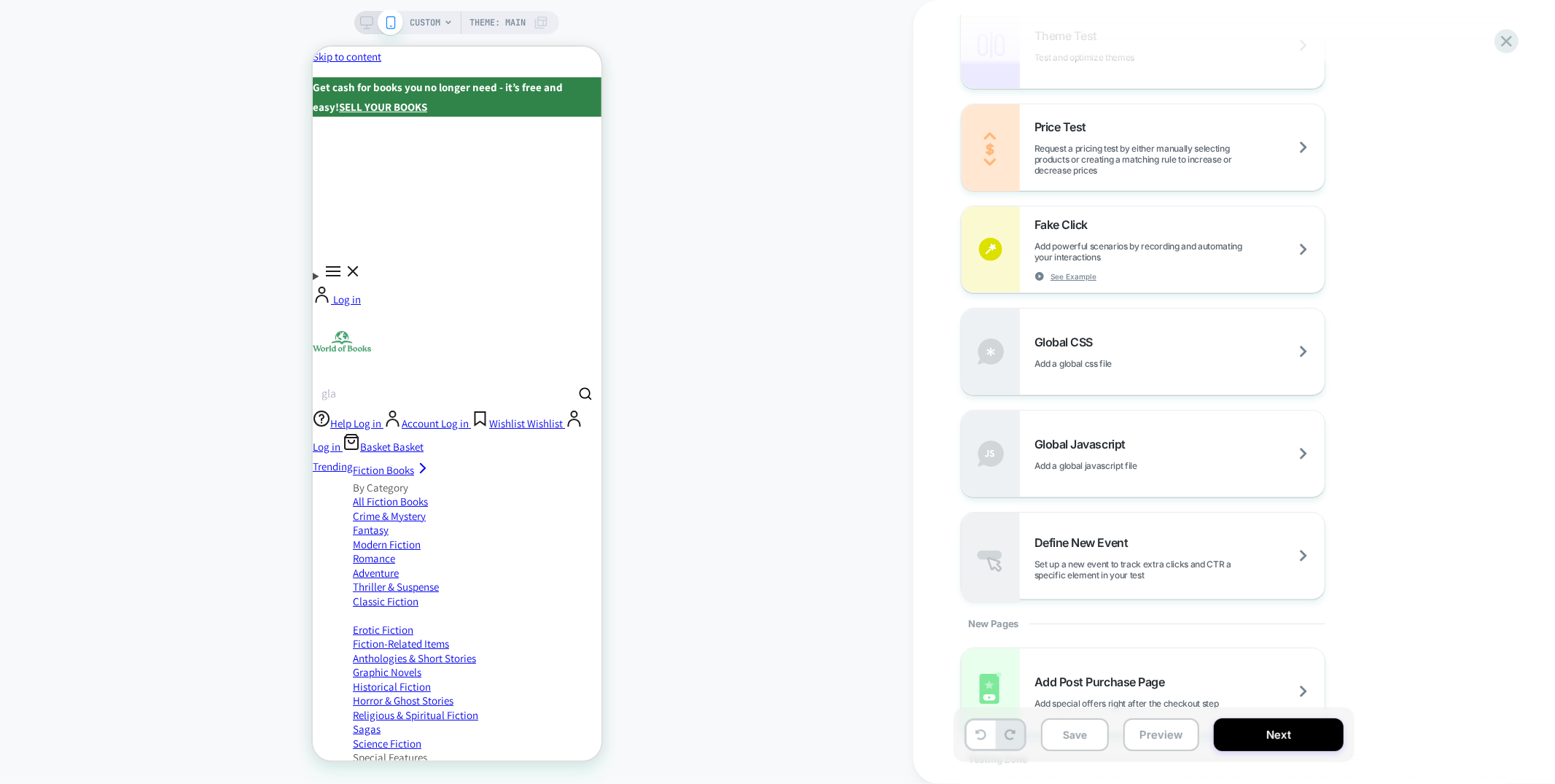
click at [1161, 334] on div "Global CSS Add a global css file" at bounding box center [1179, 351] width 290 height 34
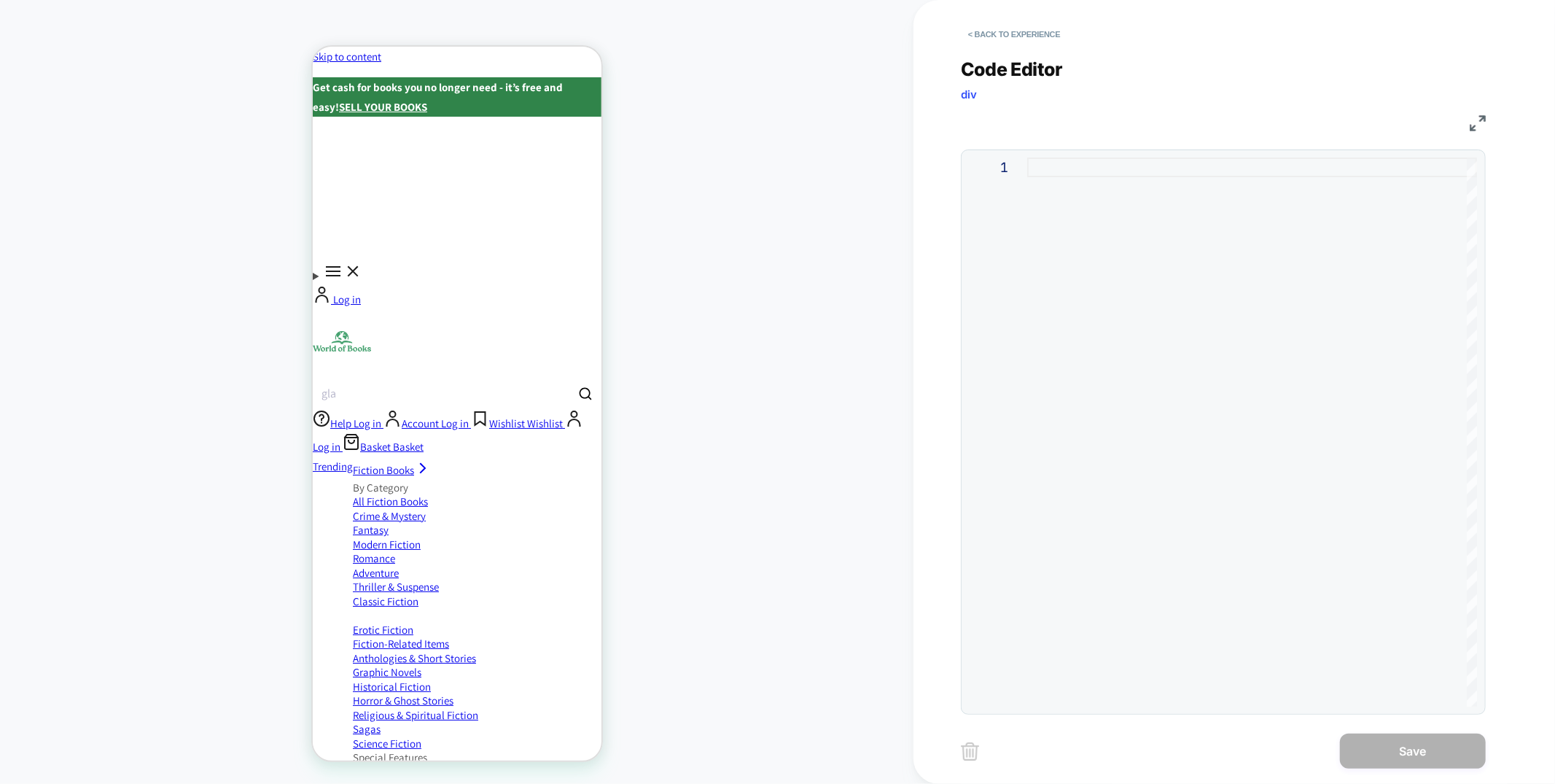
click at [1136, 264] on div at bounding box center [1253, 432] width 450 height 549
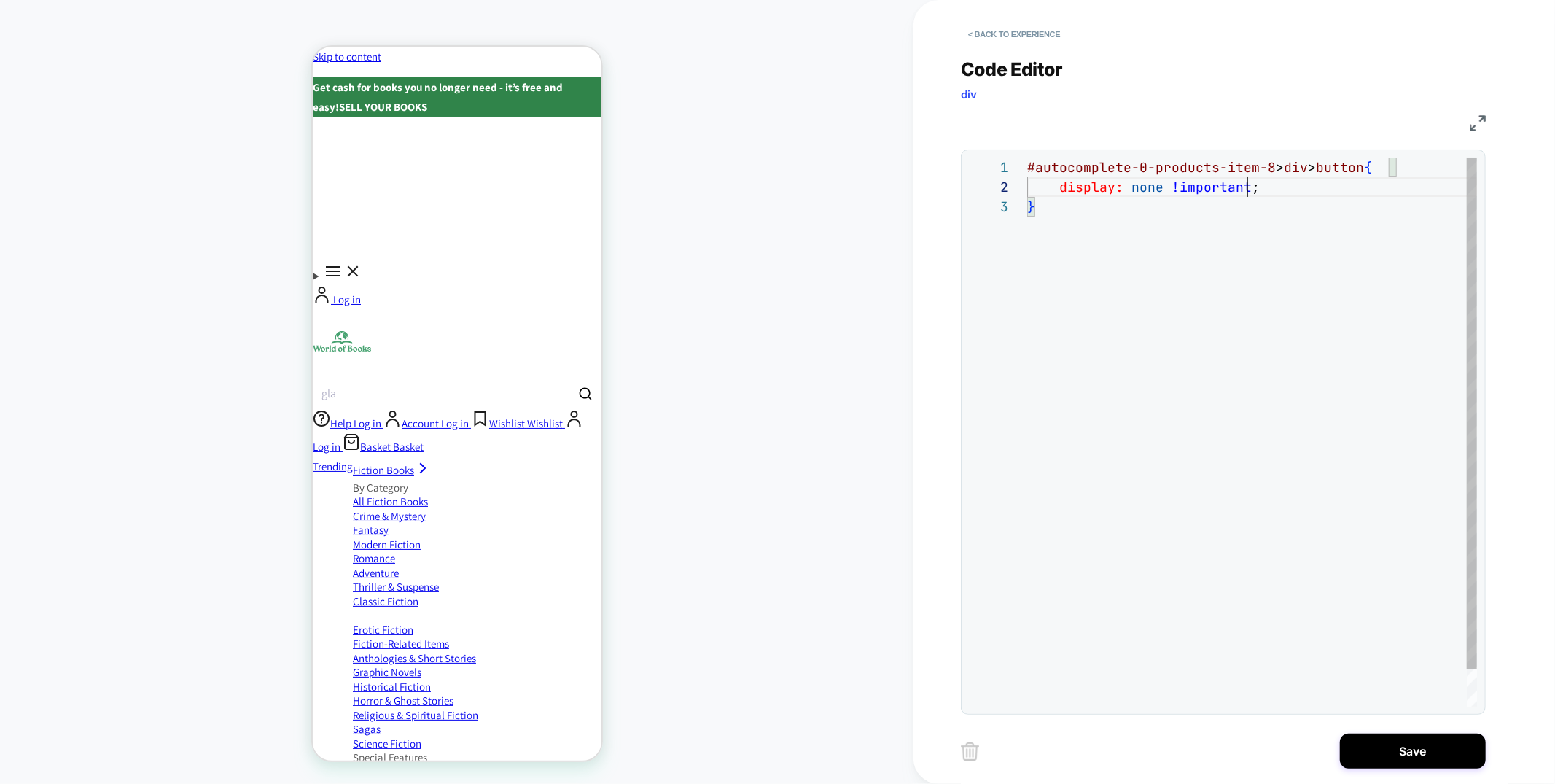
scroll to position [19, 220]
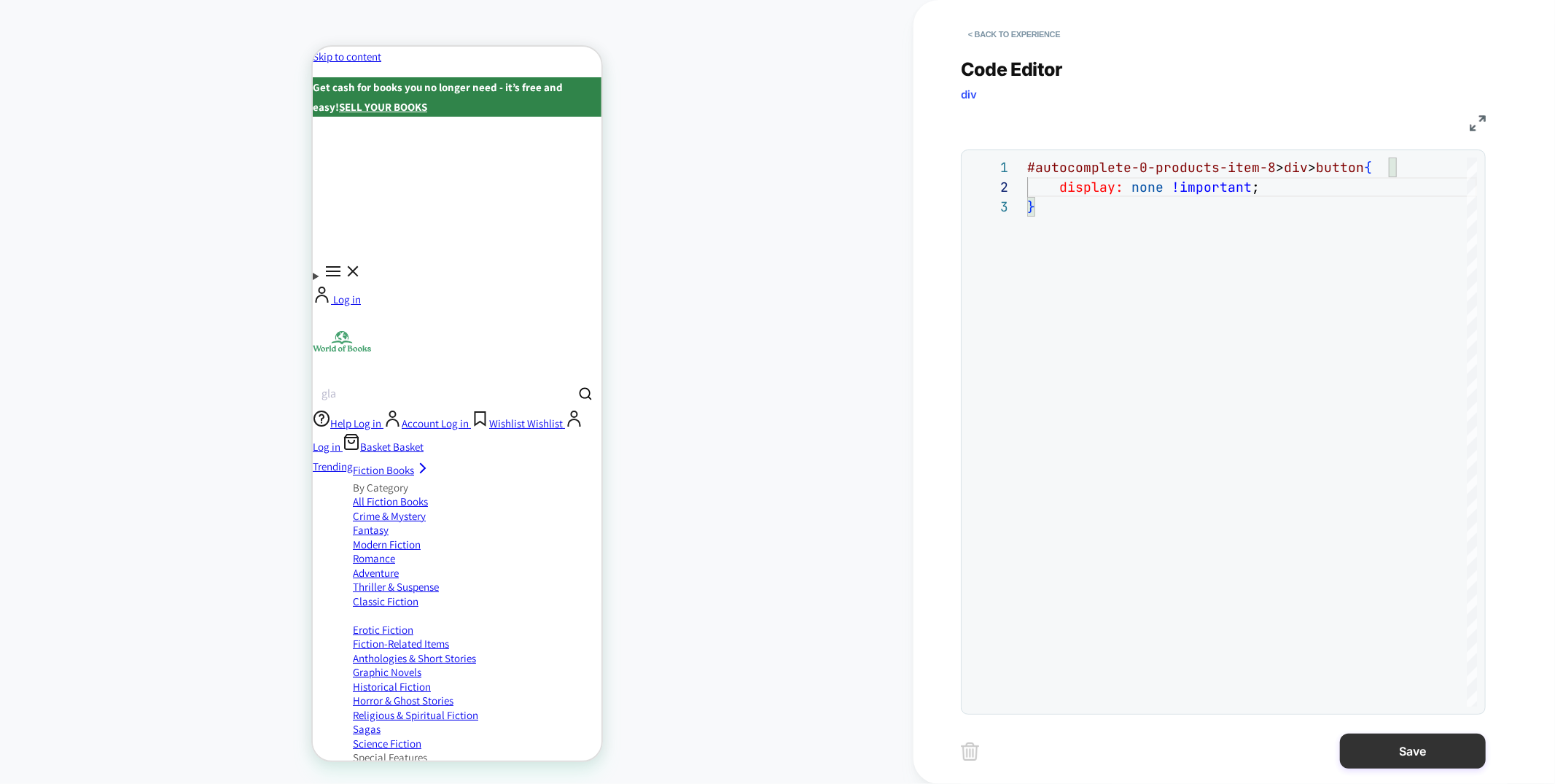
type textarea "**********"
click at [1363, 756] on button "Save" at bounding box center [1413, 750] width 145 height 35
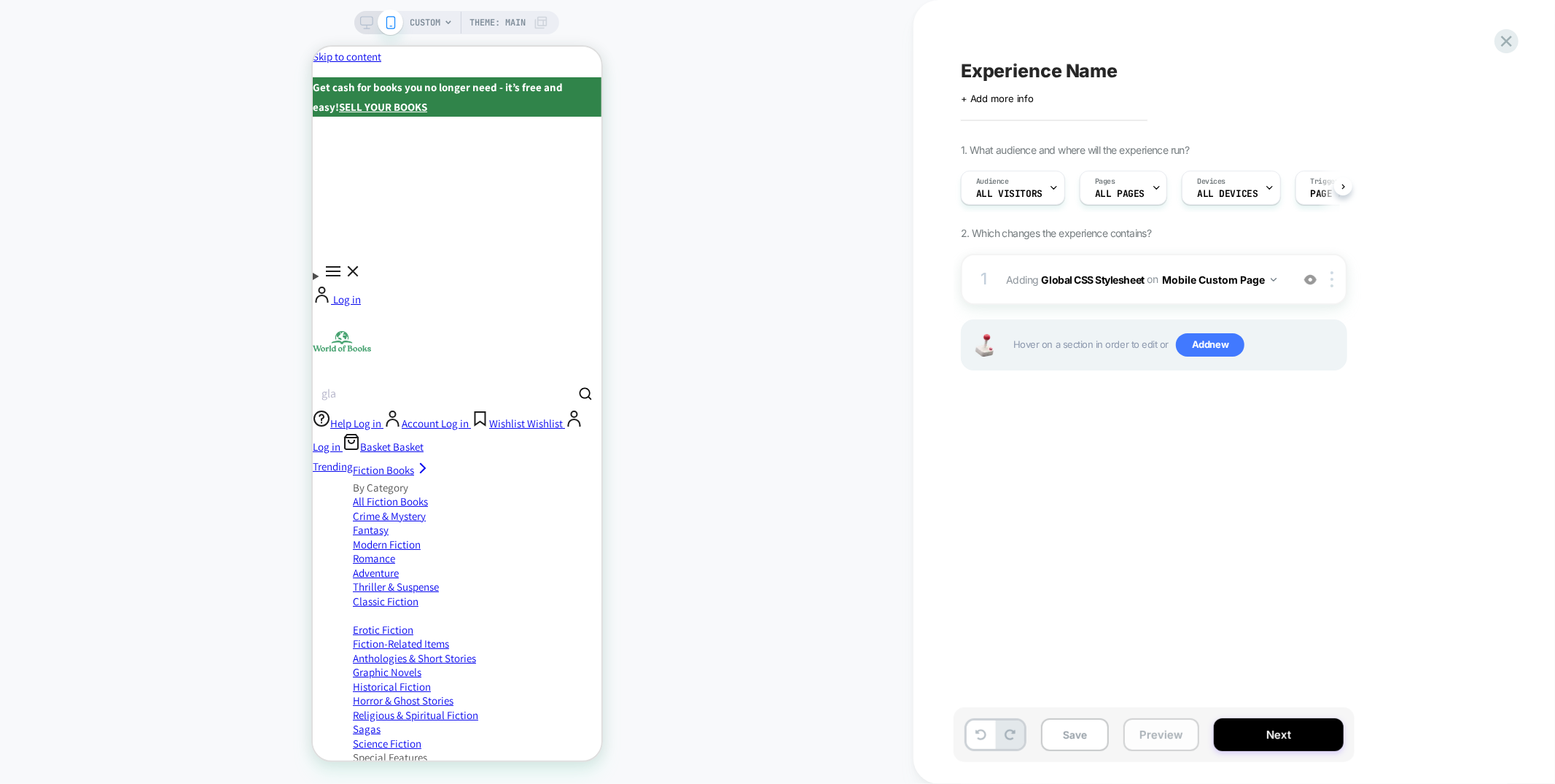
scroll to position [0, 1]
click at [1181, 730] on button "Preview" at bounding box center [1161, 734] width 76 height 33
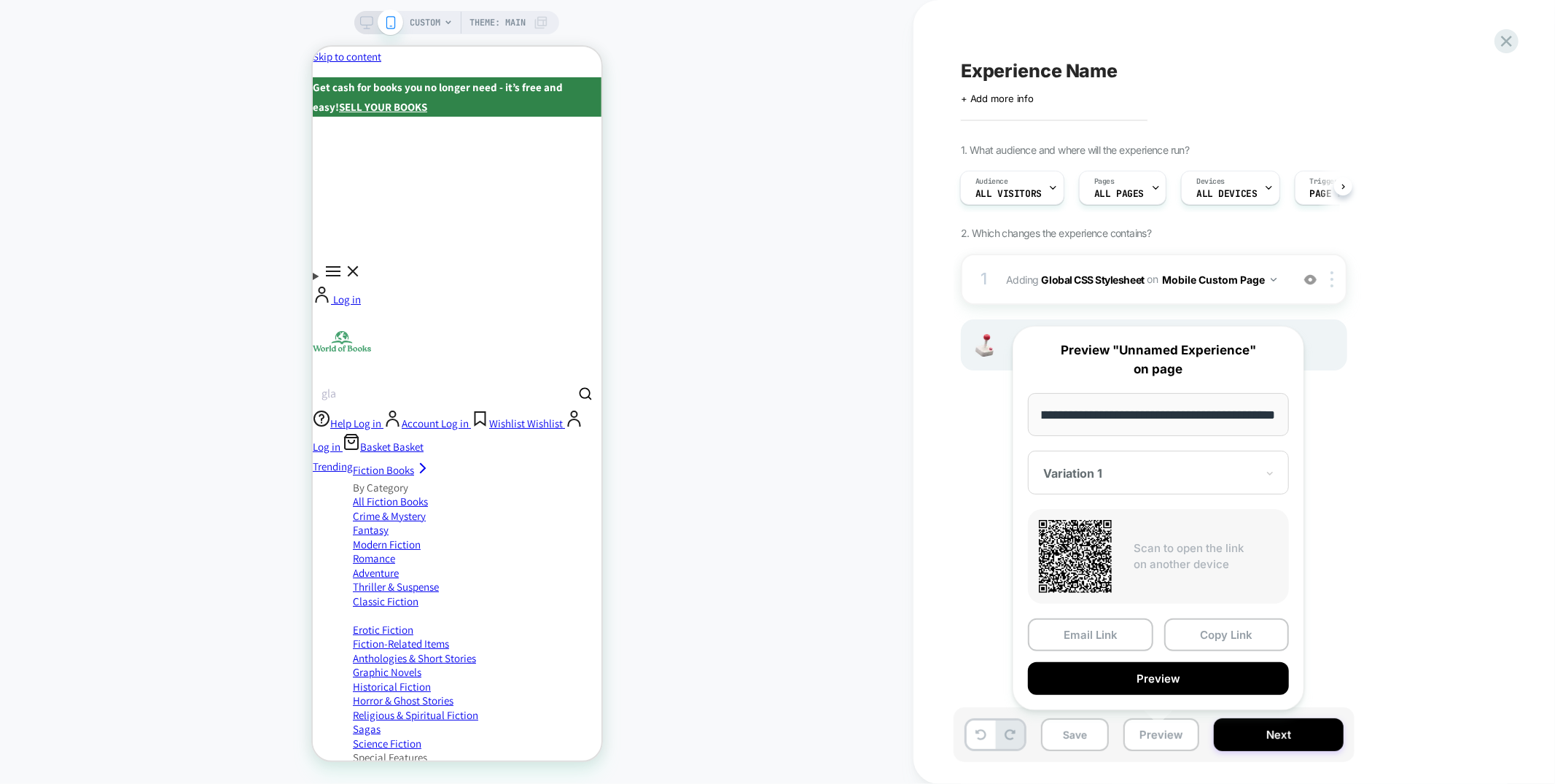
scroll to position [0, 0]
click at [1436, 453] on div "Experience Name Click to edit experience details + Add more info 1. What audien…" at bounding box center [1227, 391] width 547 height 755
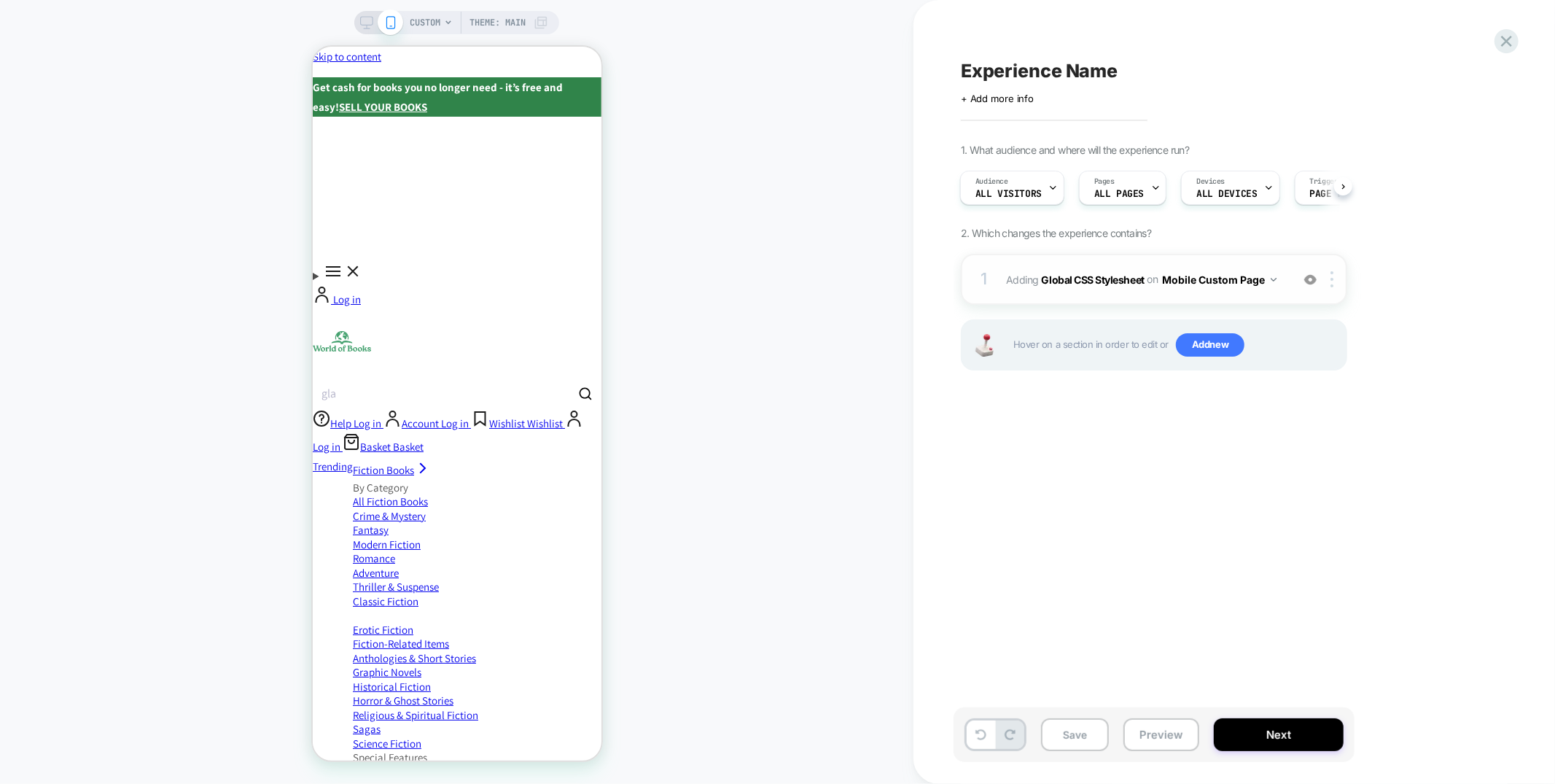
click at [1222, 276] on button "Mobile Custom Page" at bounding box center [1219, 280] width 114 height 21
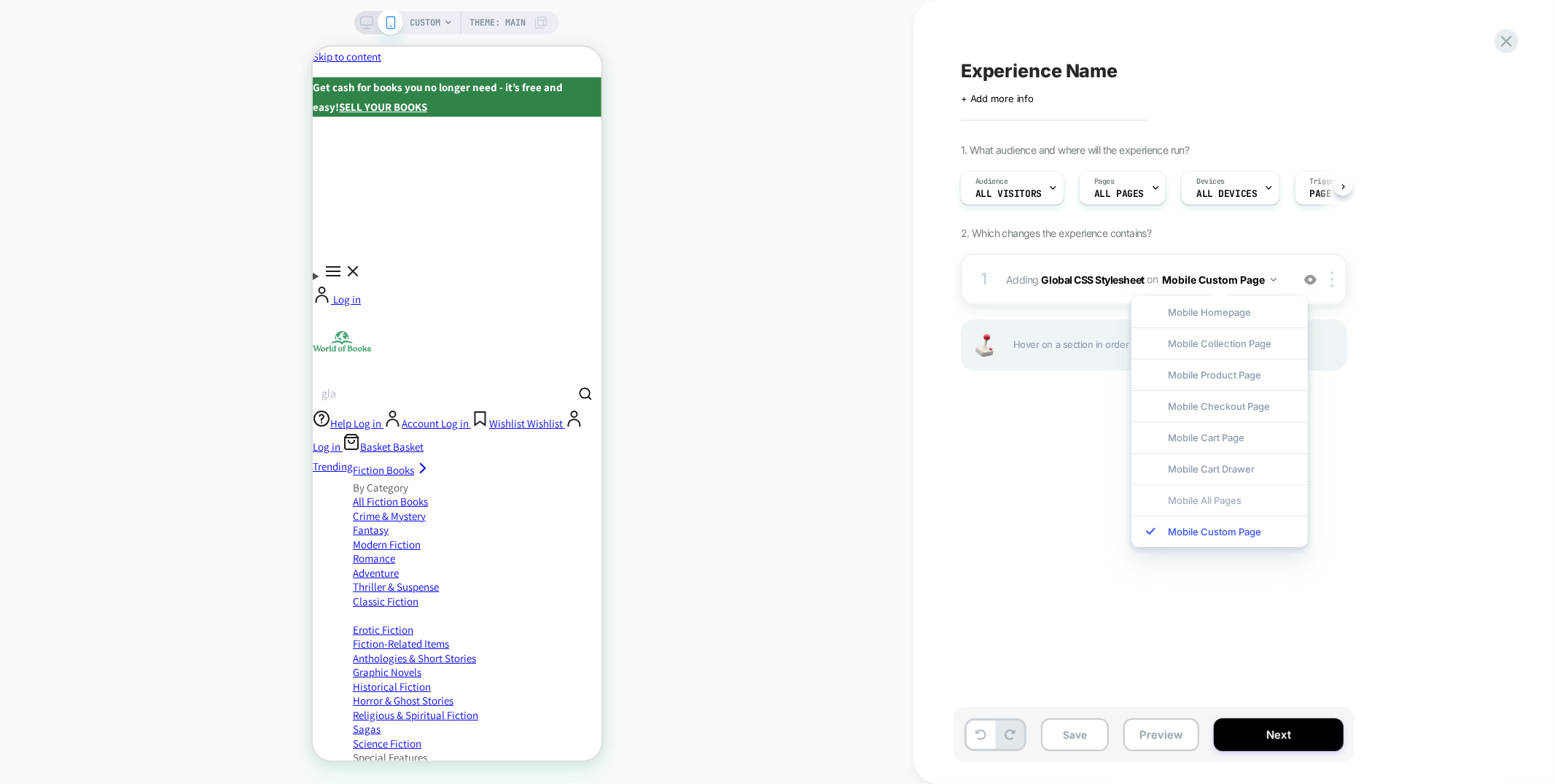
click at [1196, 491] on div "Mobile All Pages" at bounding box center [1220, 500] width 177 height 31
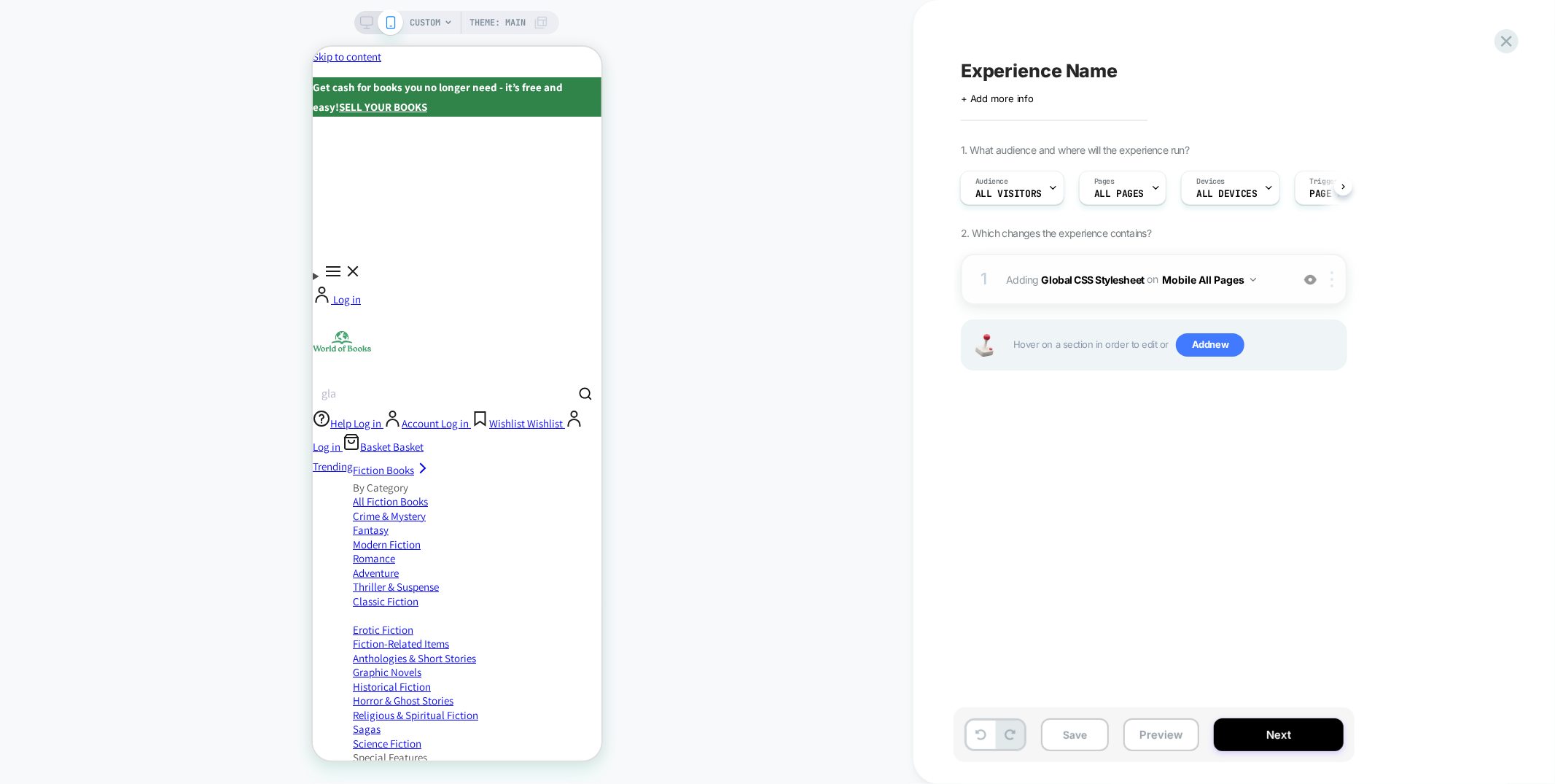
click at [1332, 282] on img at bounding box center [1332, 279] width 3 height 16
click at [1306, 439] on div "Target All Devices" at bounding box center [1334, 435] width 129 height 40
click at [1153, 737] on button "Preview" at bounding box center [1161, 734] width 76 height 33
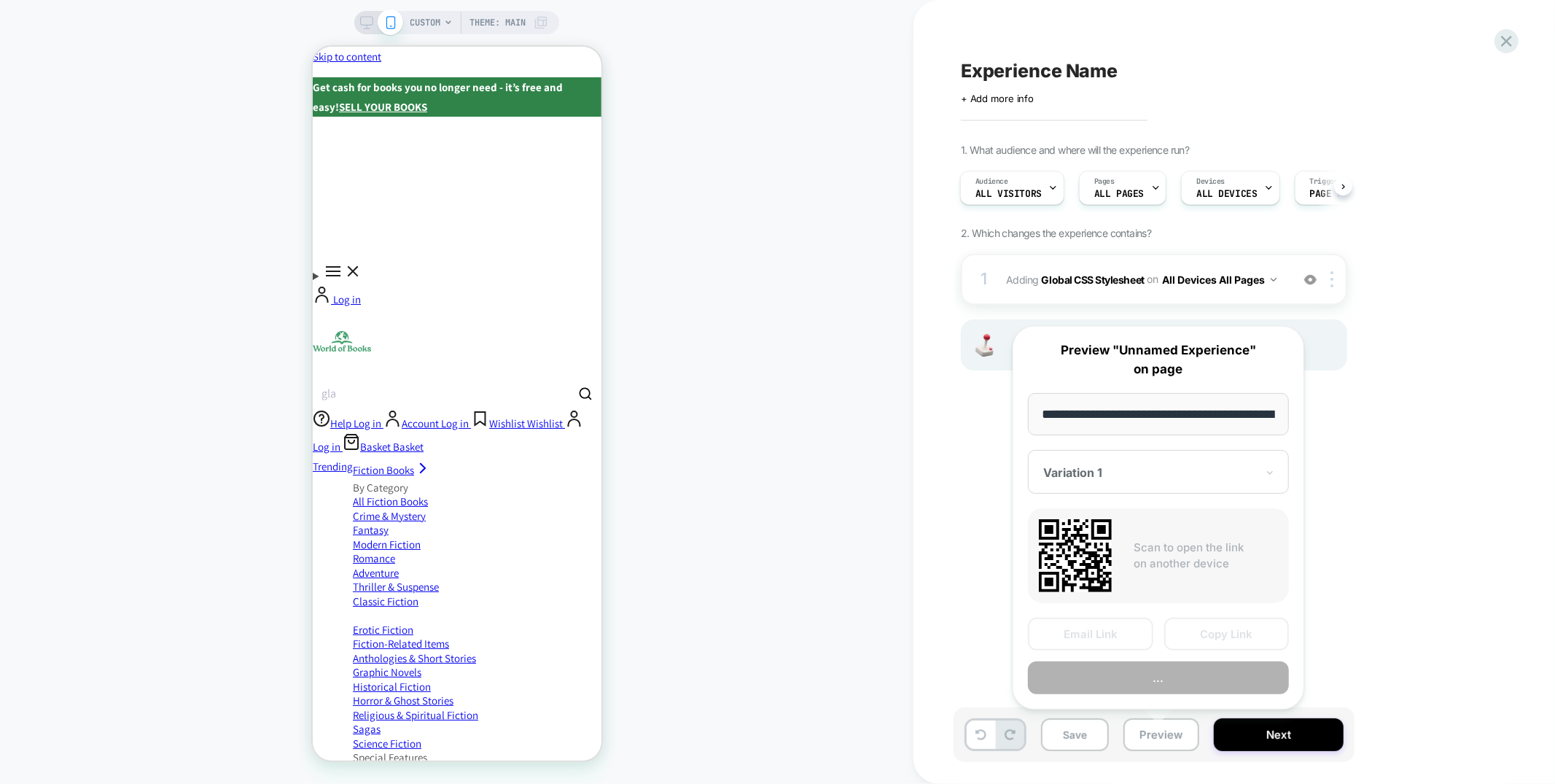
scroll to position [0, 102]
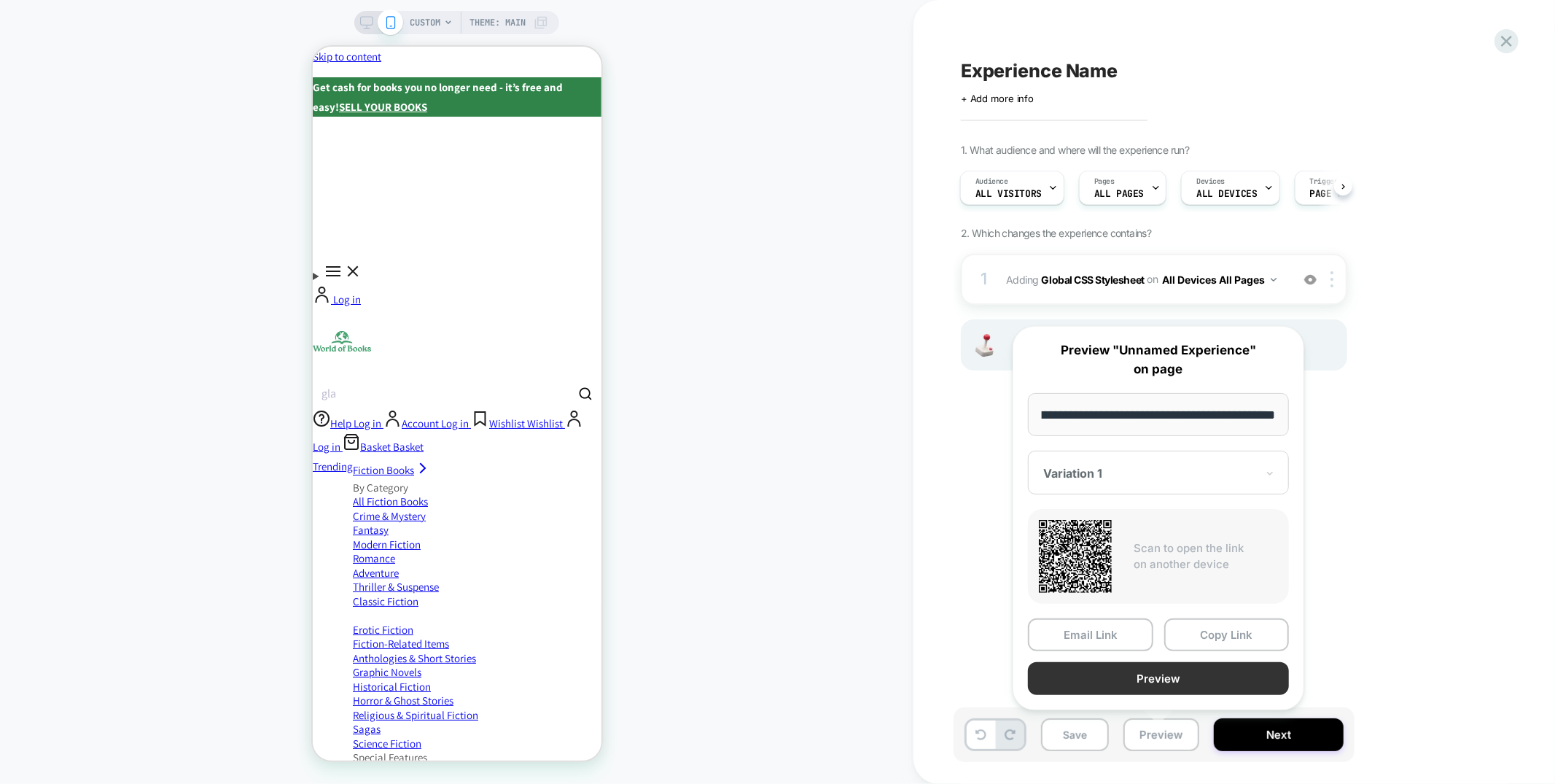
click at [1139, 676] on button "Preview" at bounding box center [1158, 678] width 261 height 33
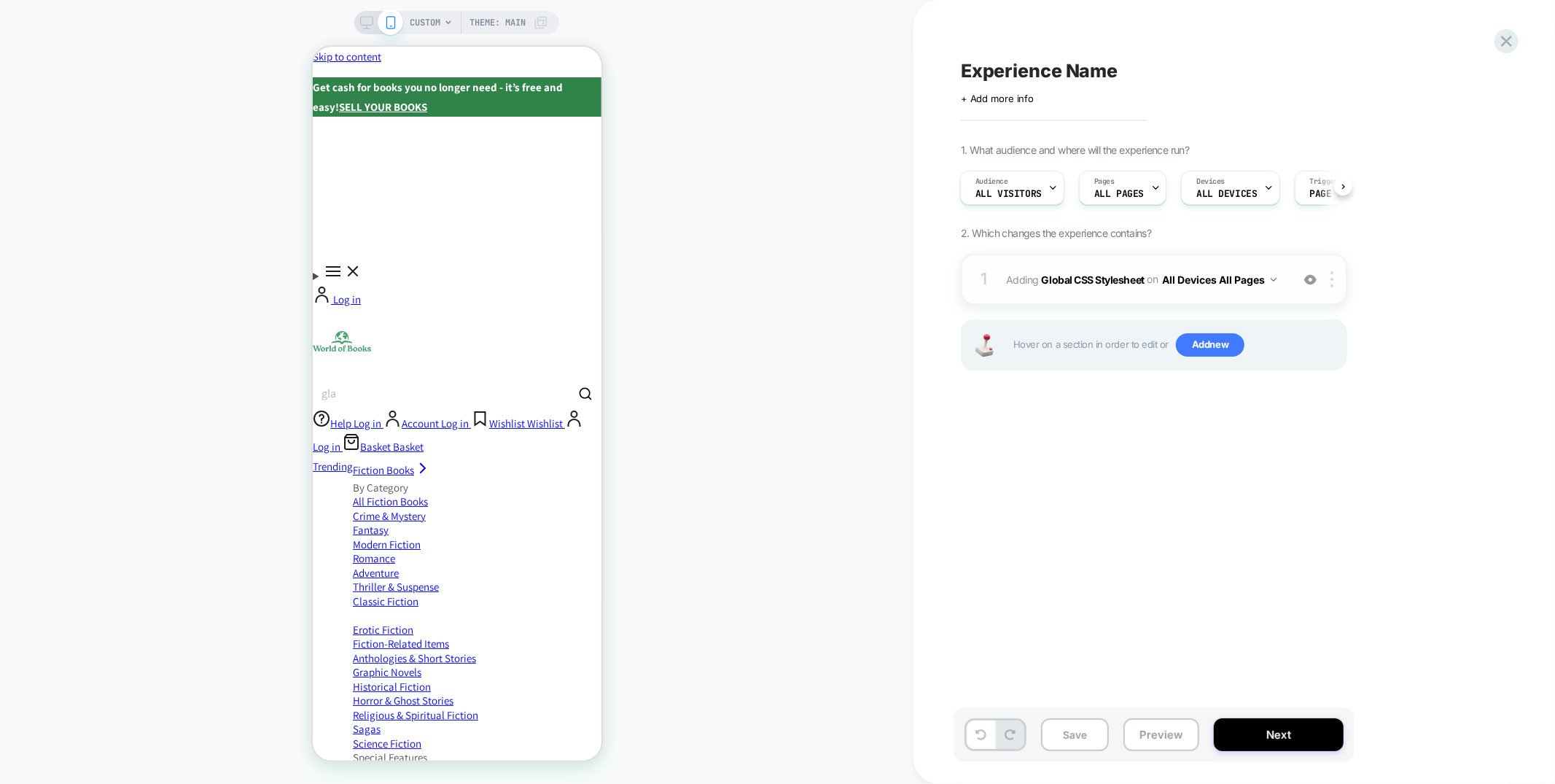
click at [1123, 264] on div "1 Adding Global CSS Stylesheet on All Devices All Pages Add Before Add After Ta…" at bounding box center [1153, 280] width 386 height 51
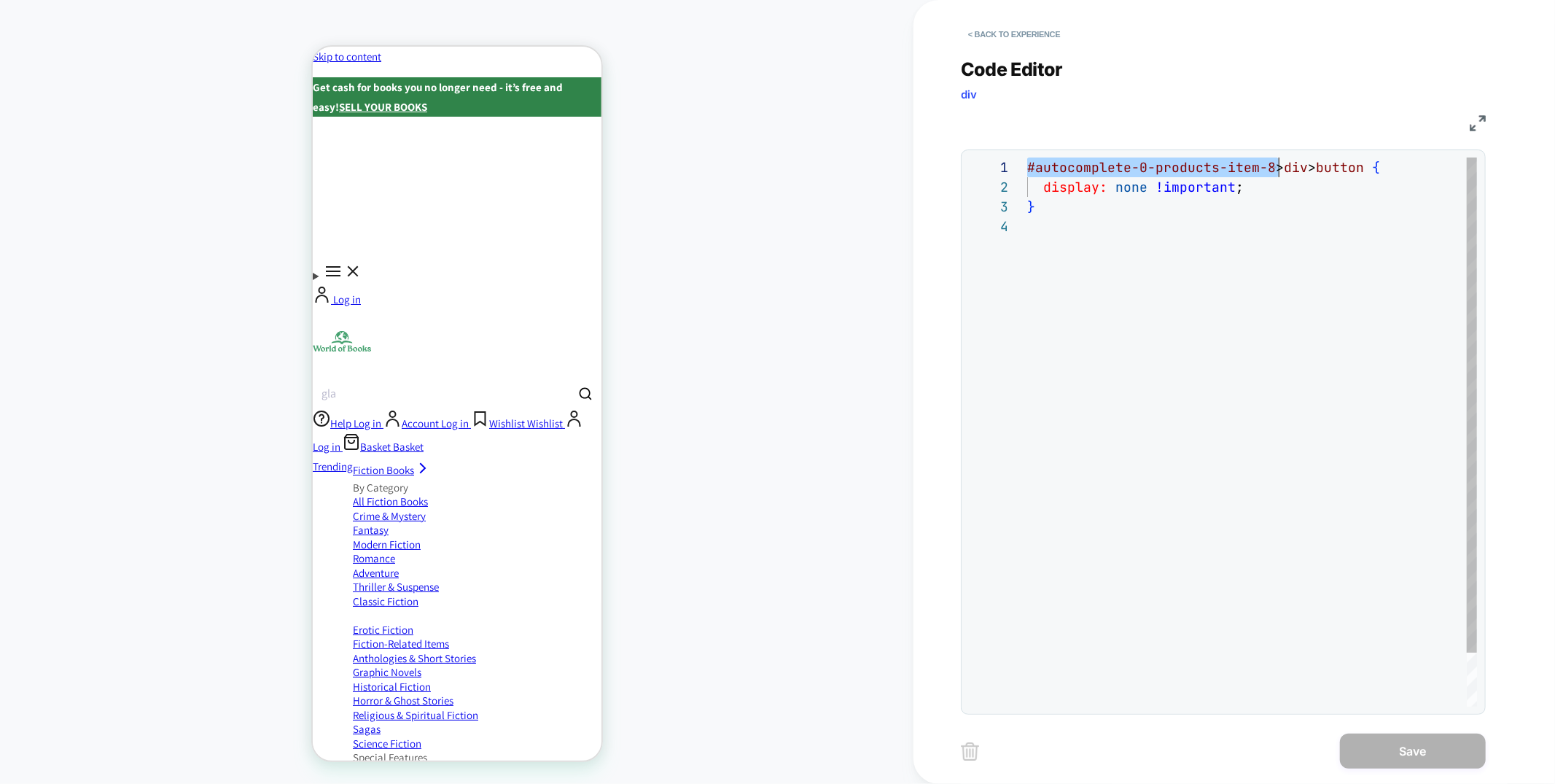
scroll to position [0, 245]
drag, startPoint x: 1031, startPoint y: 164, endPoint x: 1275, endPoint y: 172, distance: 244.1
click at [1275, 172] on div "#autocomplete-0-products-item-8 > div > button { display: none !important ; }" at bounding box center [1253, 462] width 450 height 608
click at [1037, 164] on span "#" at bounding box center [1039, 167] width 8 height 17
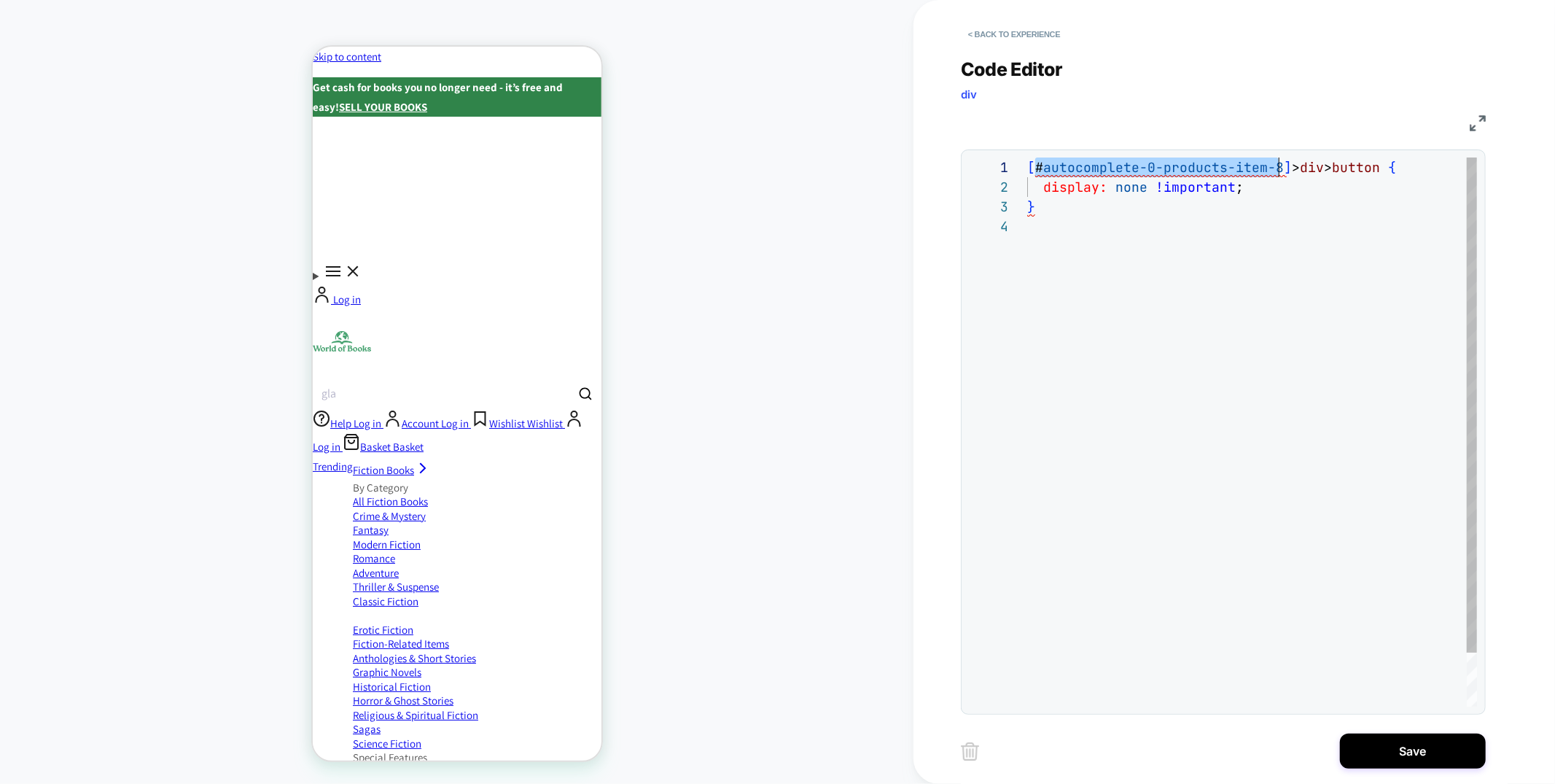
click at [1040, 167] on div "[ # autocomplete-0-products-item-8 ] > div > button { display: none !important …" at bounding box center [1253, 462] width 450 height 608
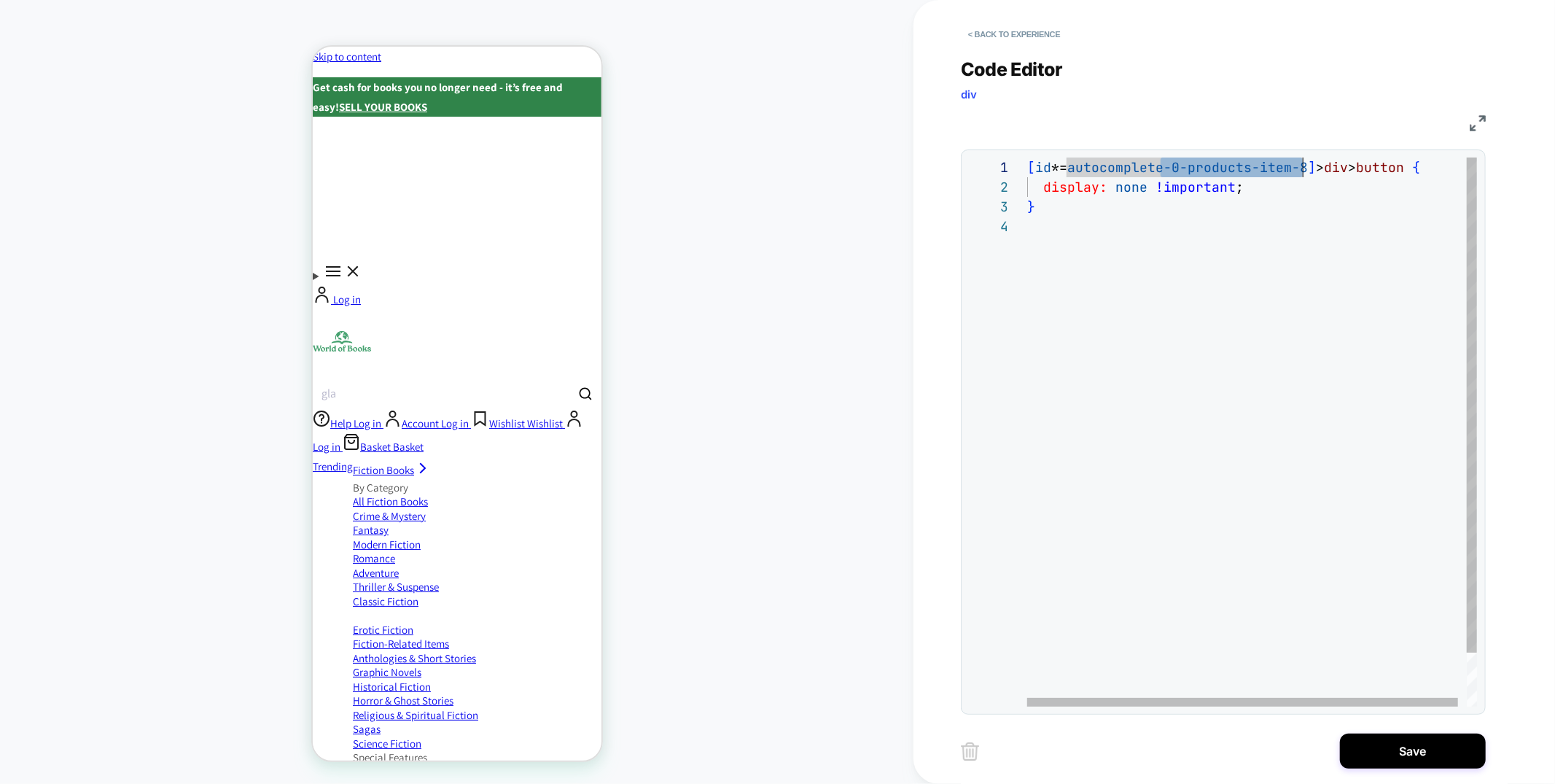
scroll to position [0, 275]
drag, startPoint x: 1161, startPoint y: 165, endPoint x: 1301, endPoint y: 173, distance: 140.2
click at [1301, 173] on div "[ id *= autocomplete-0-products-item-8 ] > div > button { display: none !import…" at bounding box center [1256, 462] width 458 height 608
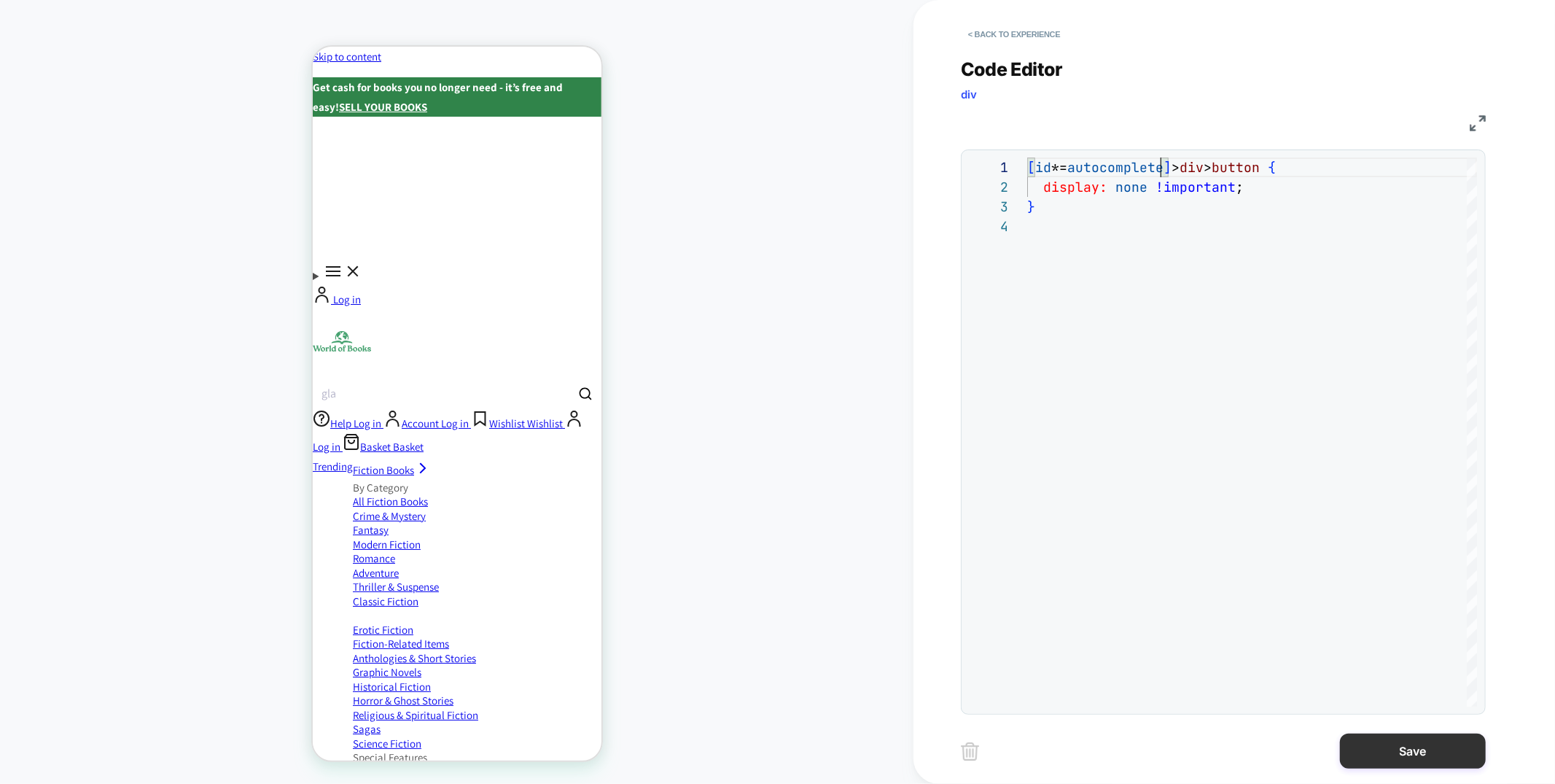
type textarea "**********"
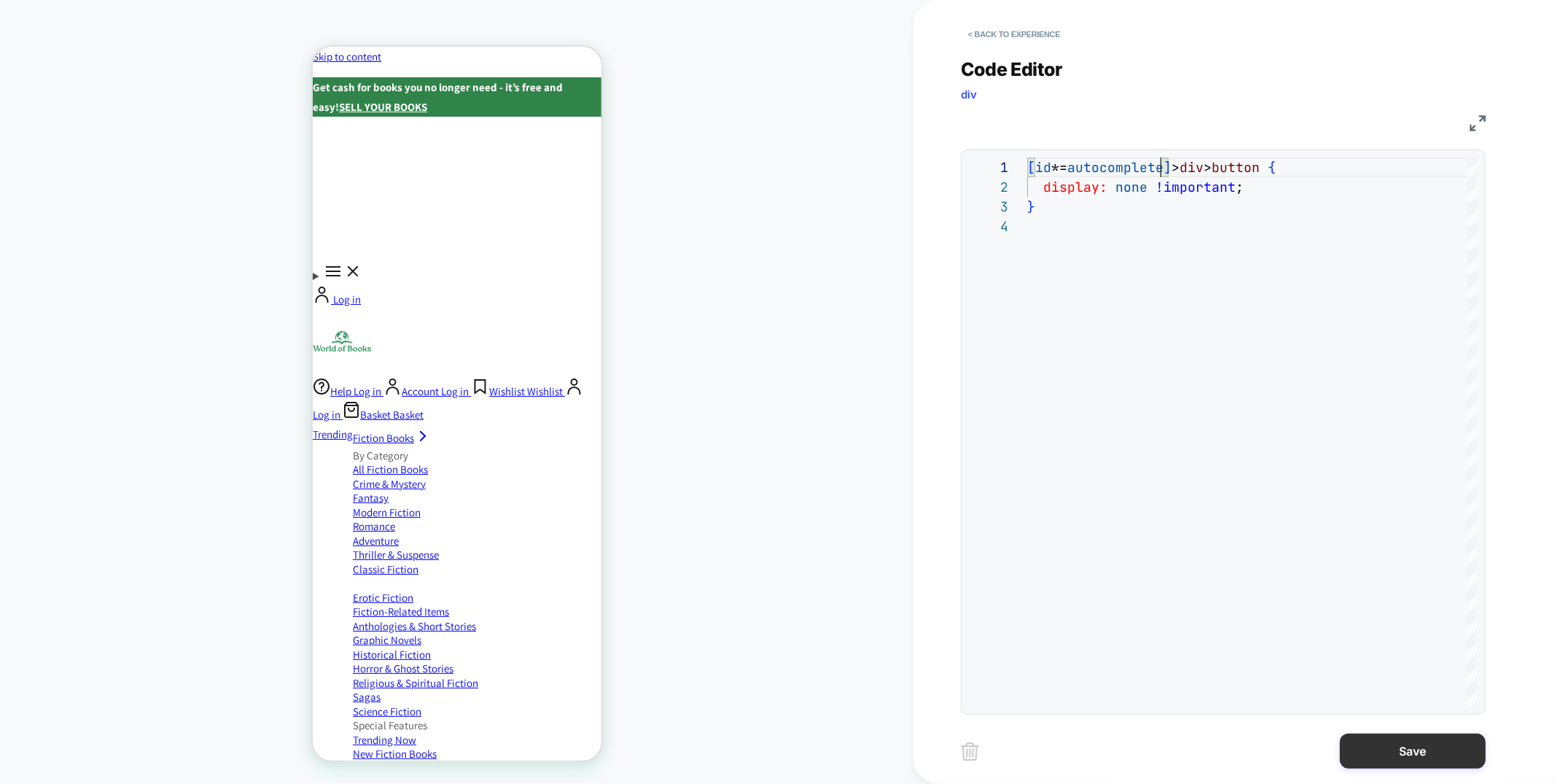
click at [1381, 749] on button "Save" at bounding box center [1413, 750] width 145 height 35
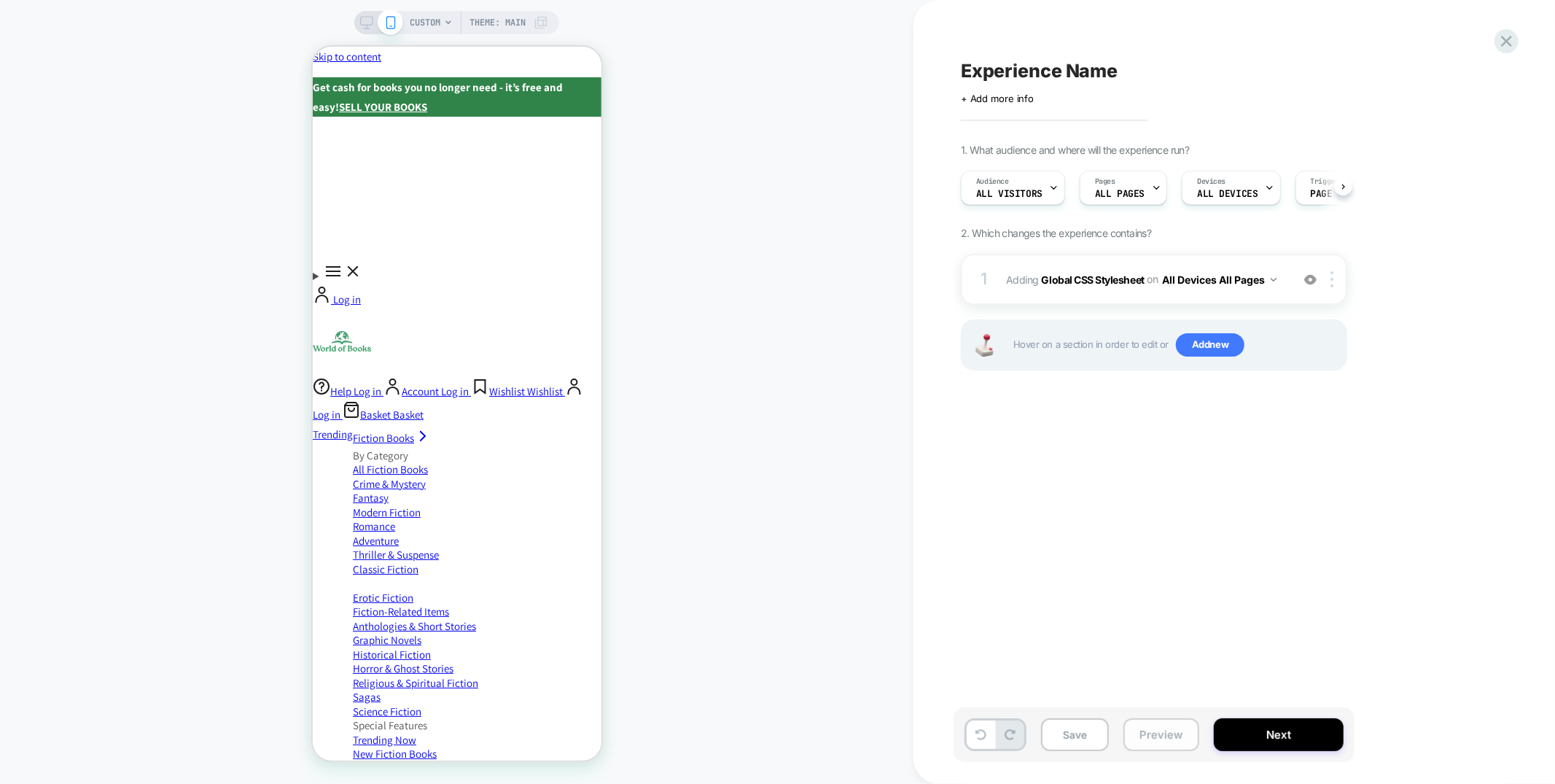
scroll to position [0, 1]
click at [1155, 732] on button "Preview" at bounding box center [1161, 734] width 76 height 33
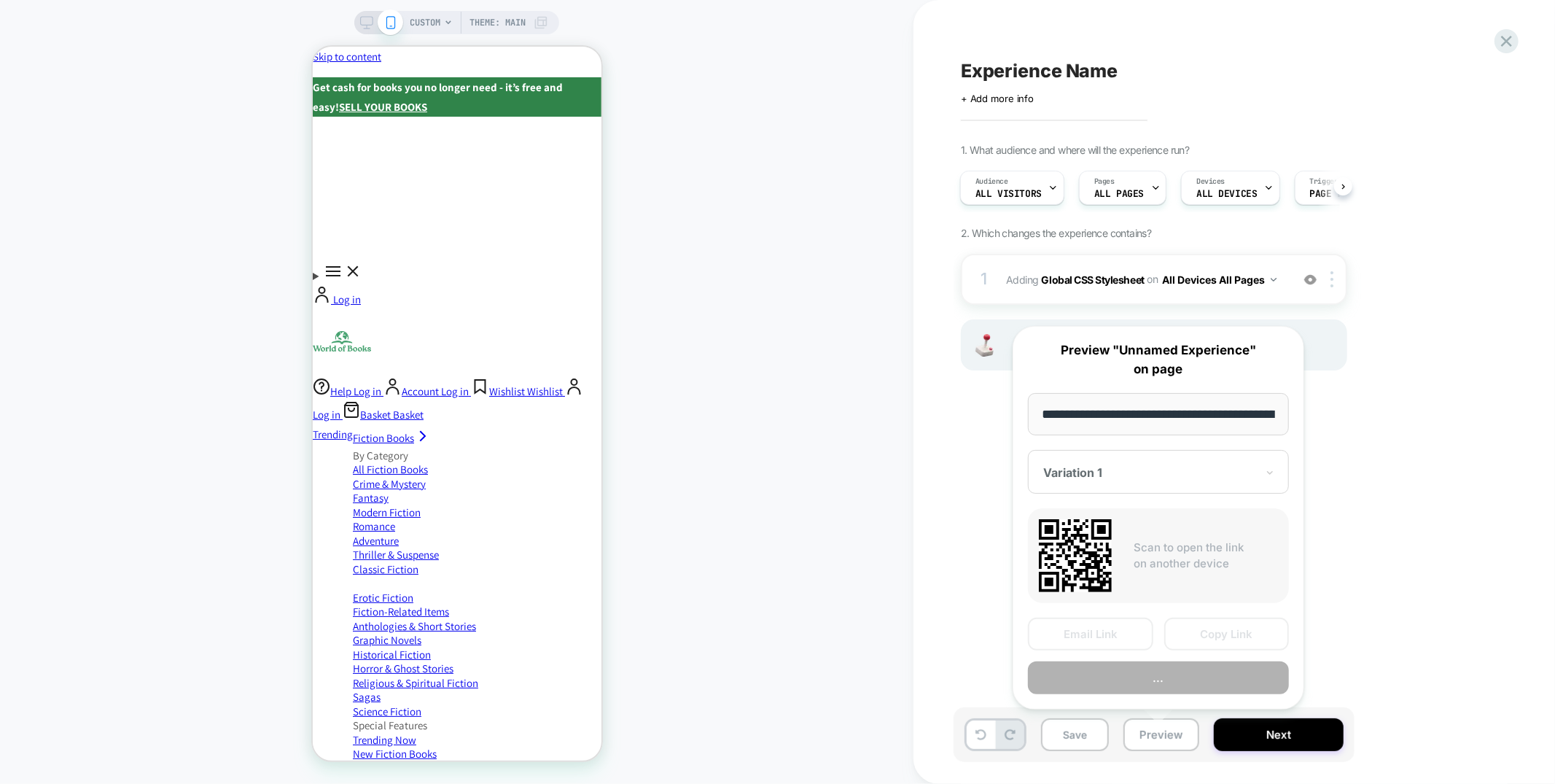
scroll to position [0, 102]
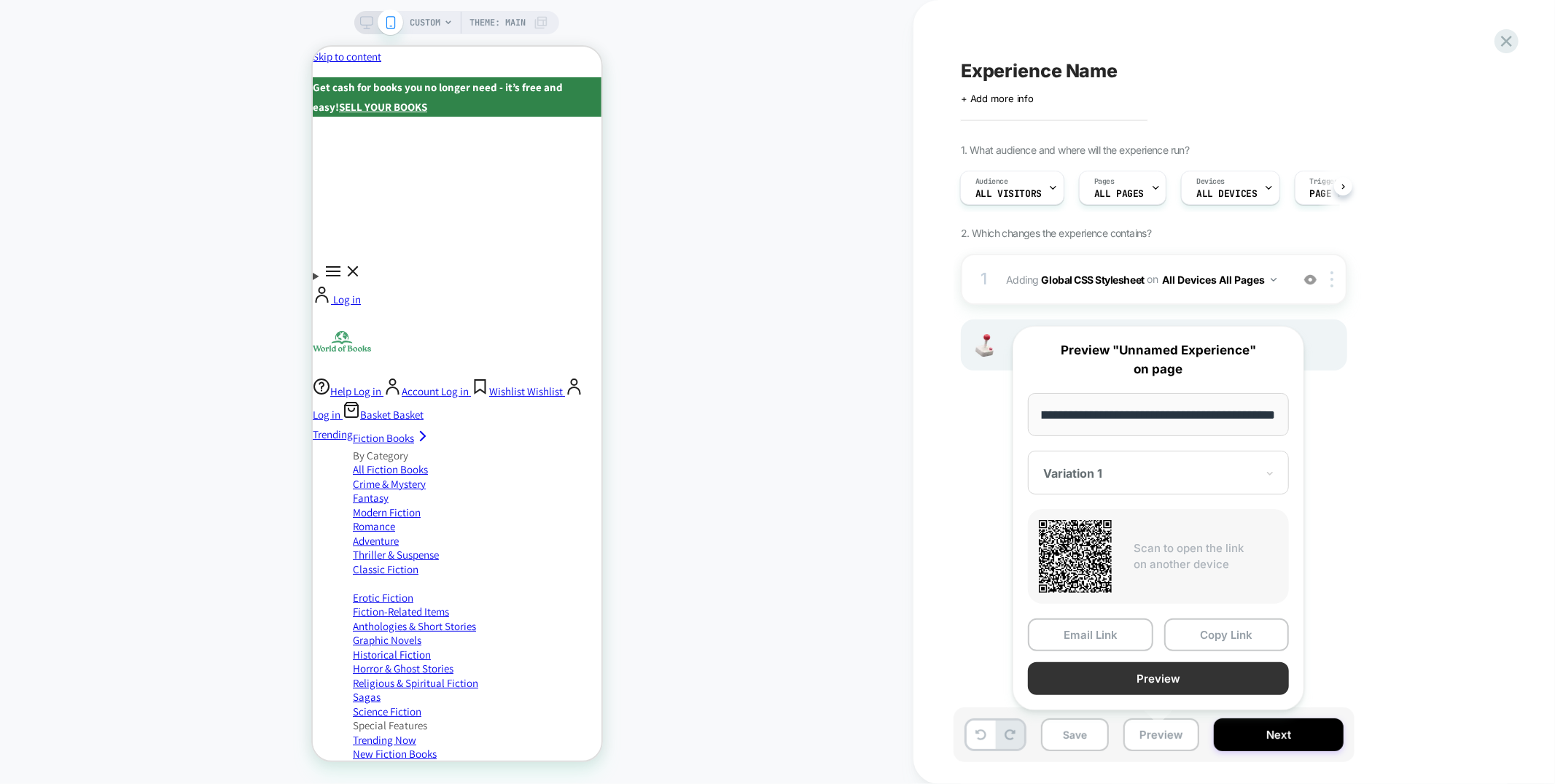
click at [1136, 682] on button "Preview" at bounding box center [1158, 678] width 261 height 33
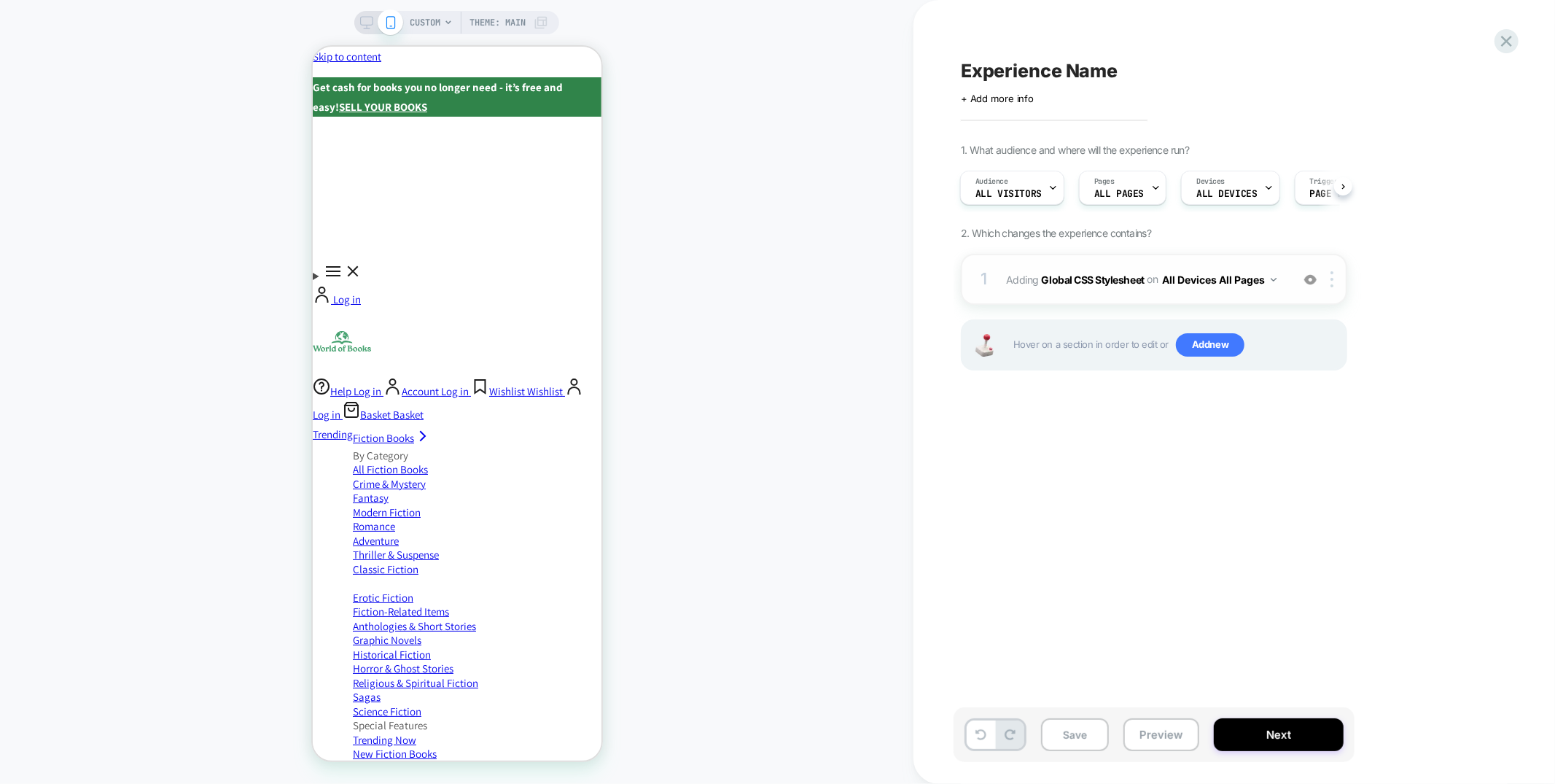
click at [1097, 264] on div "1 Adding Global CSS Stylesheet on All Devices All Pages Add Before Add After Ta…" at bounding box center [1153, 280] width 386 height 51
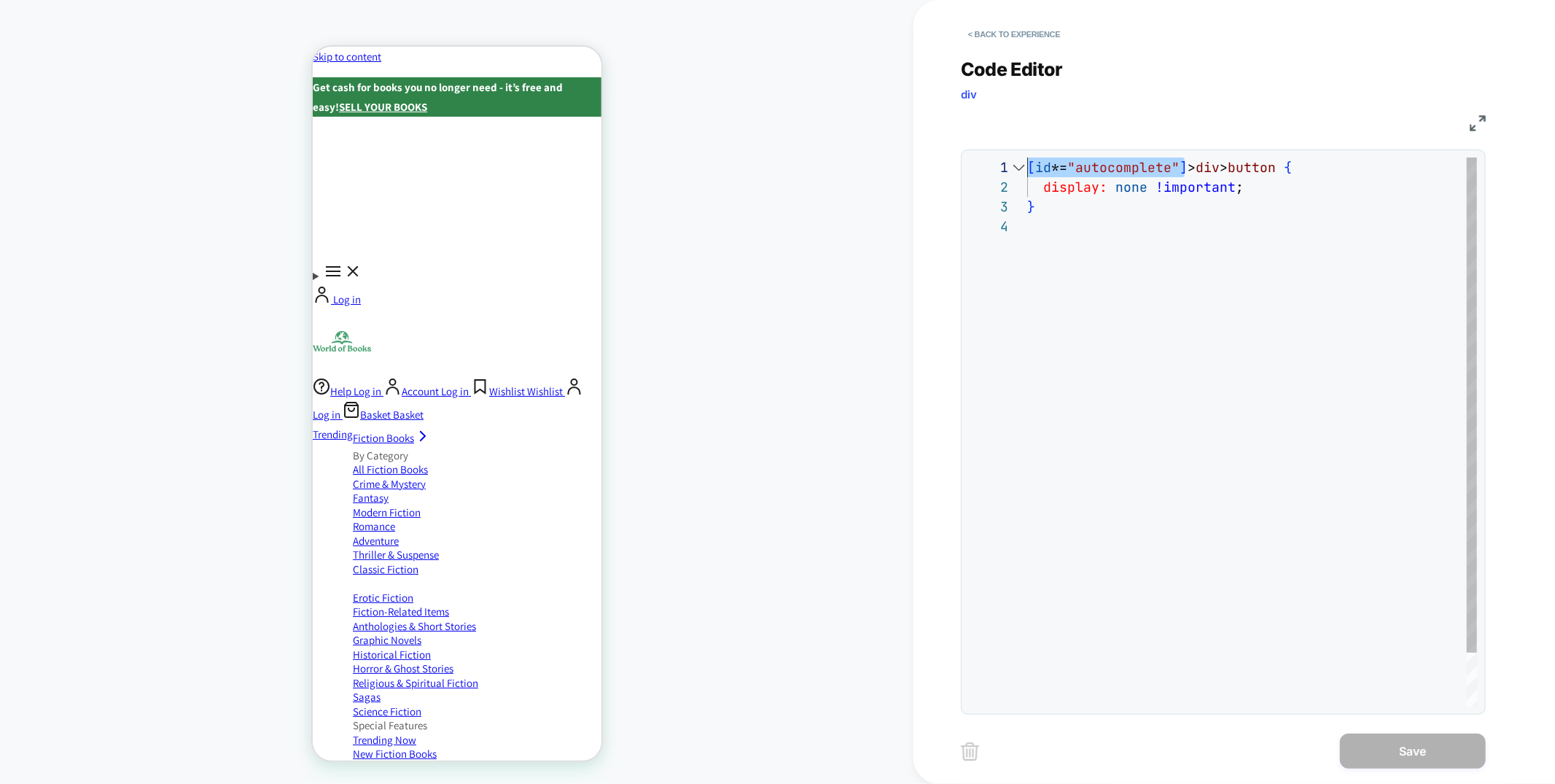
drag, startPoint x: 1187, startPoint y: 168, endPoint x: 973, endPoint y: 169, distance: 214.0
click at [972, 169] on div "**********" at bounding box center [1223, 432] width 508 height 549
type textarea "**********"
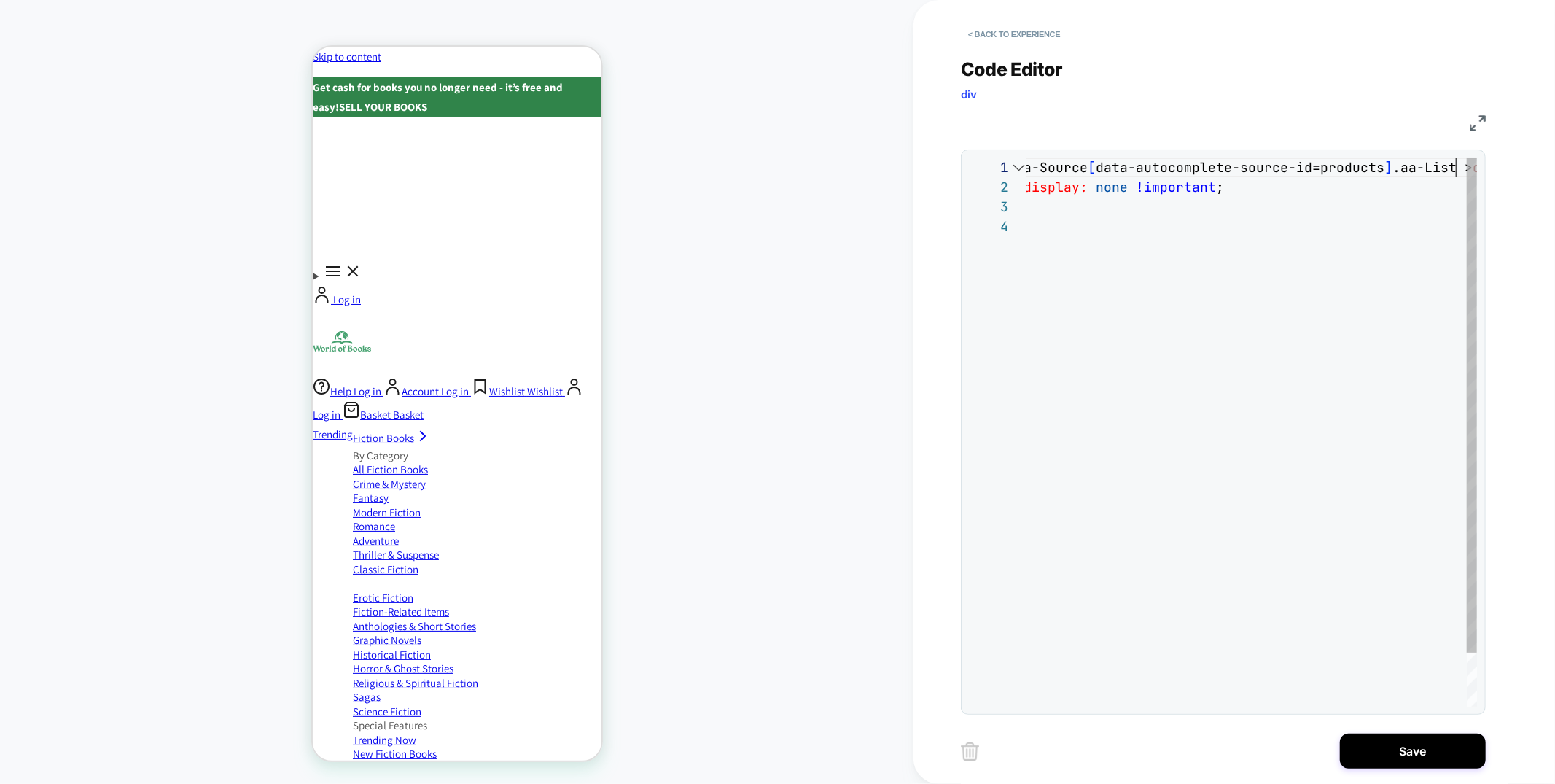
scroll to position [0, 449]
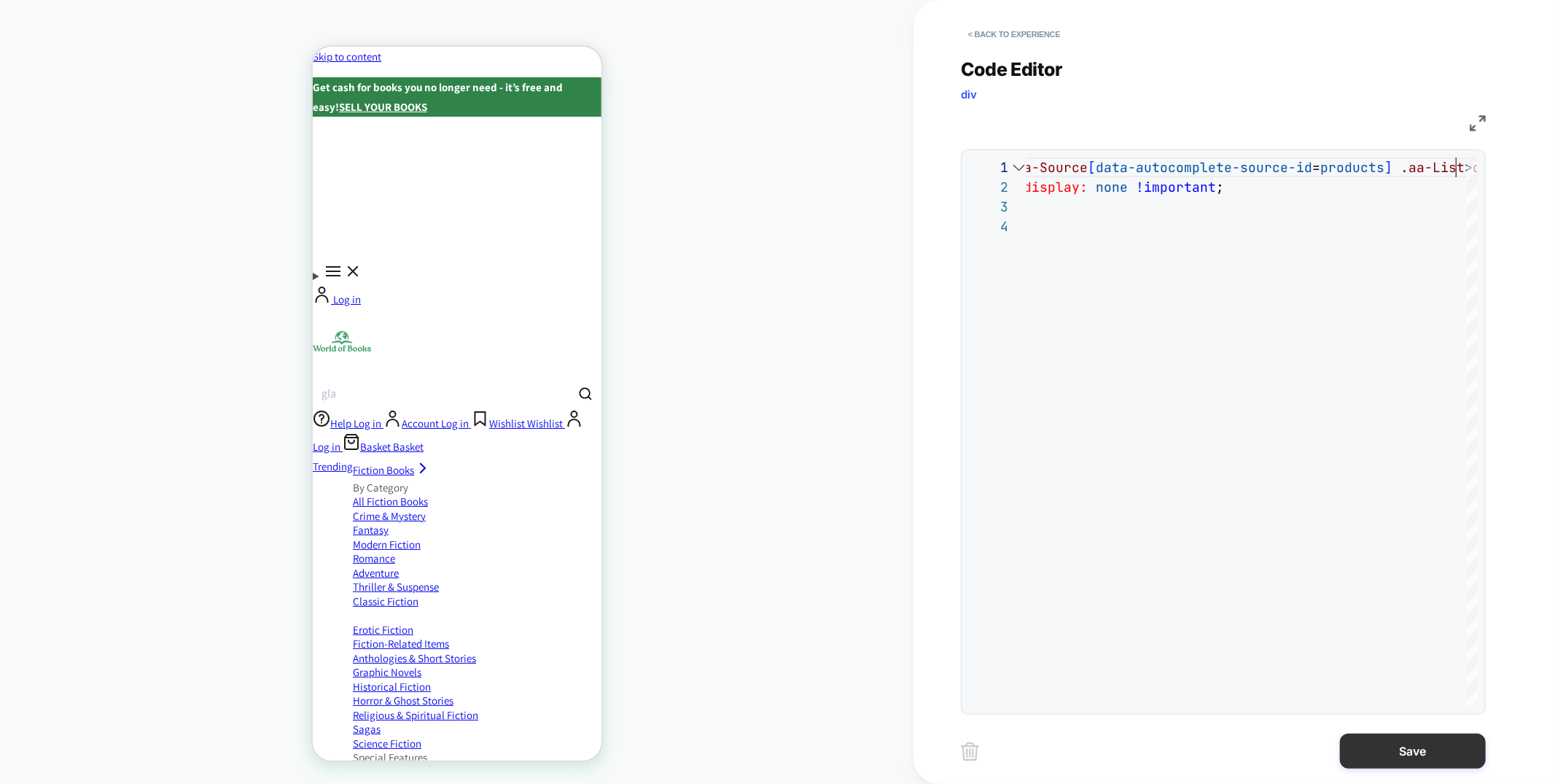
click at [1382, 747] on button "Save" at bounding box center [1413, 750] width 145 height 35
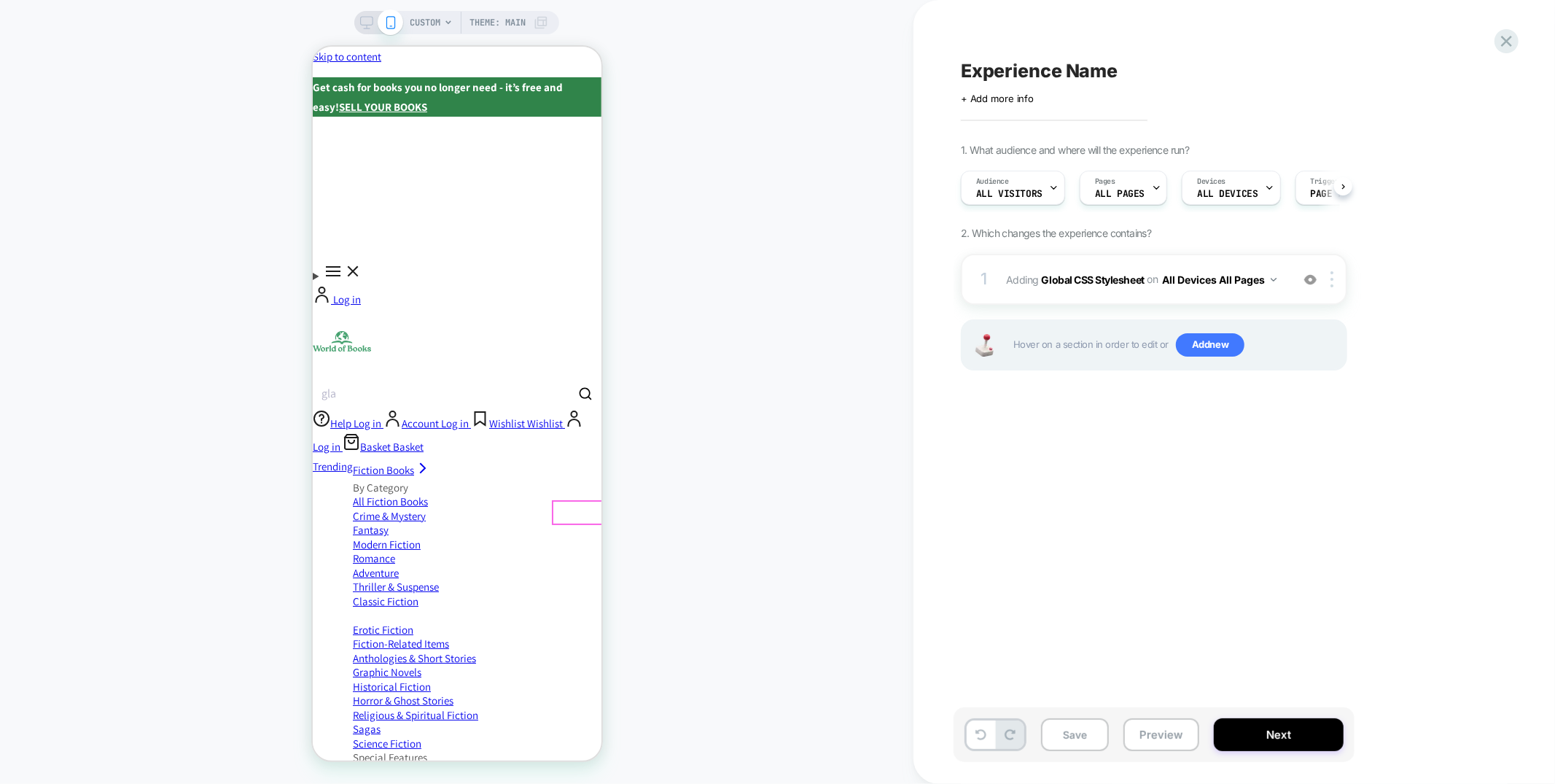
scroll to position [0, 1]
click at [1149, 726] on button "Preview" at bounding box center [1161, 734] width 76 height 33
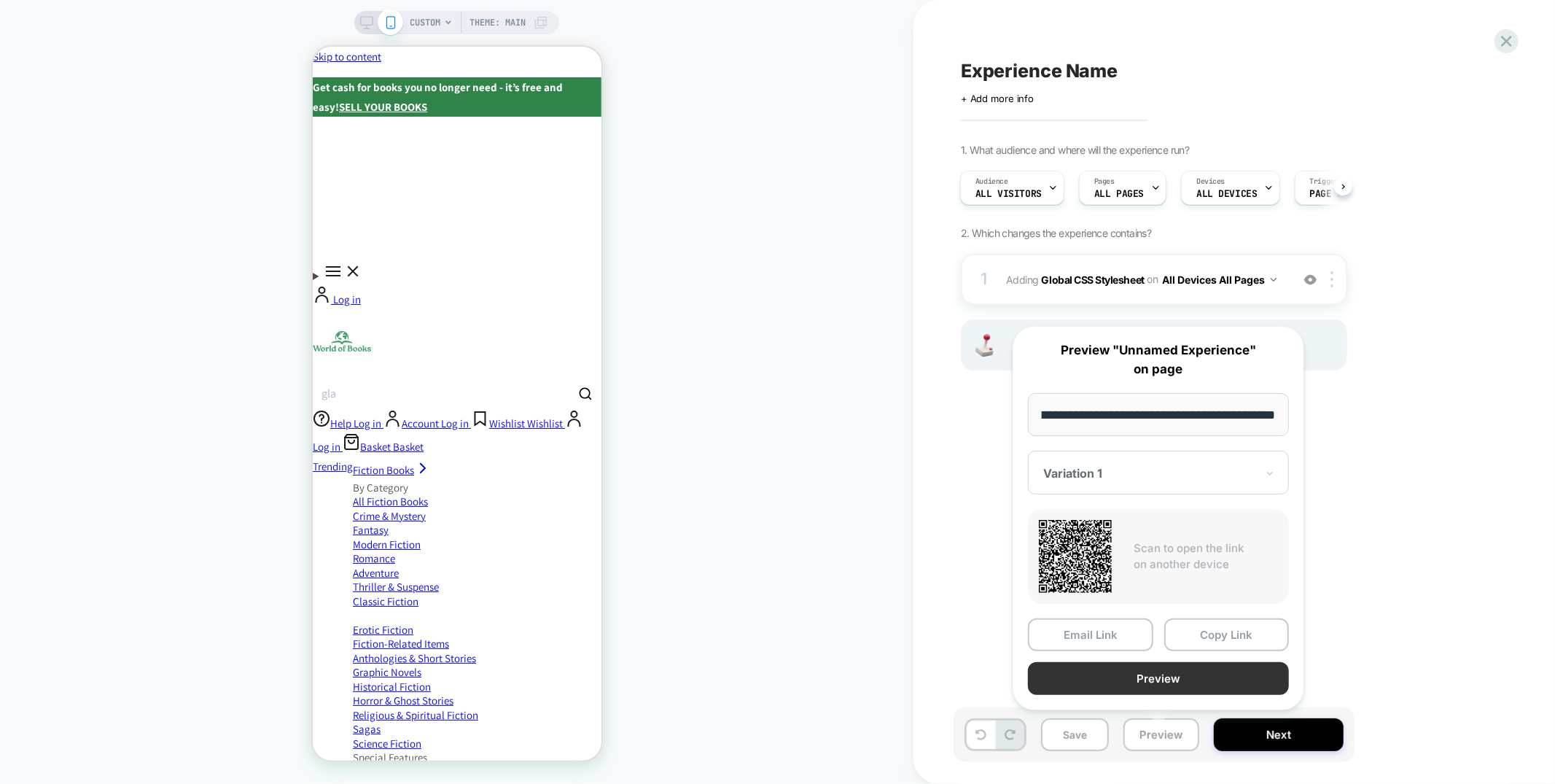
scroll to position [0, 0]
click at [1132, 677] on button "Preview" at bounding box center [1158, 678] width 261 height 33
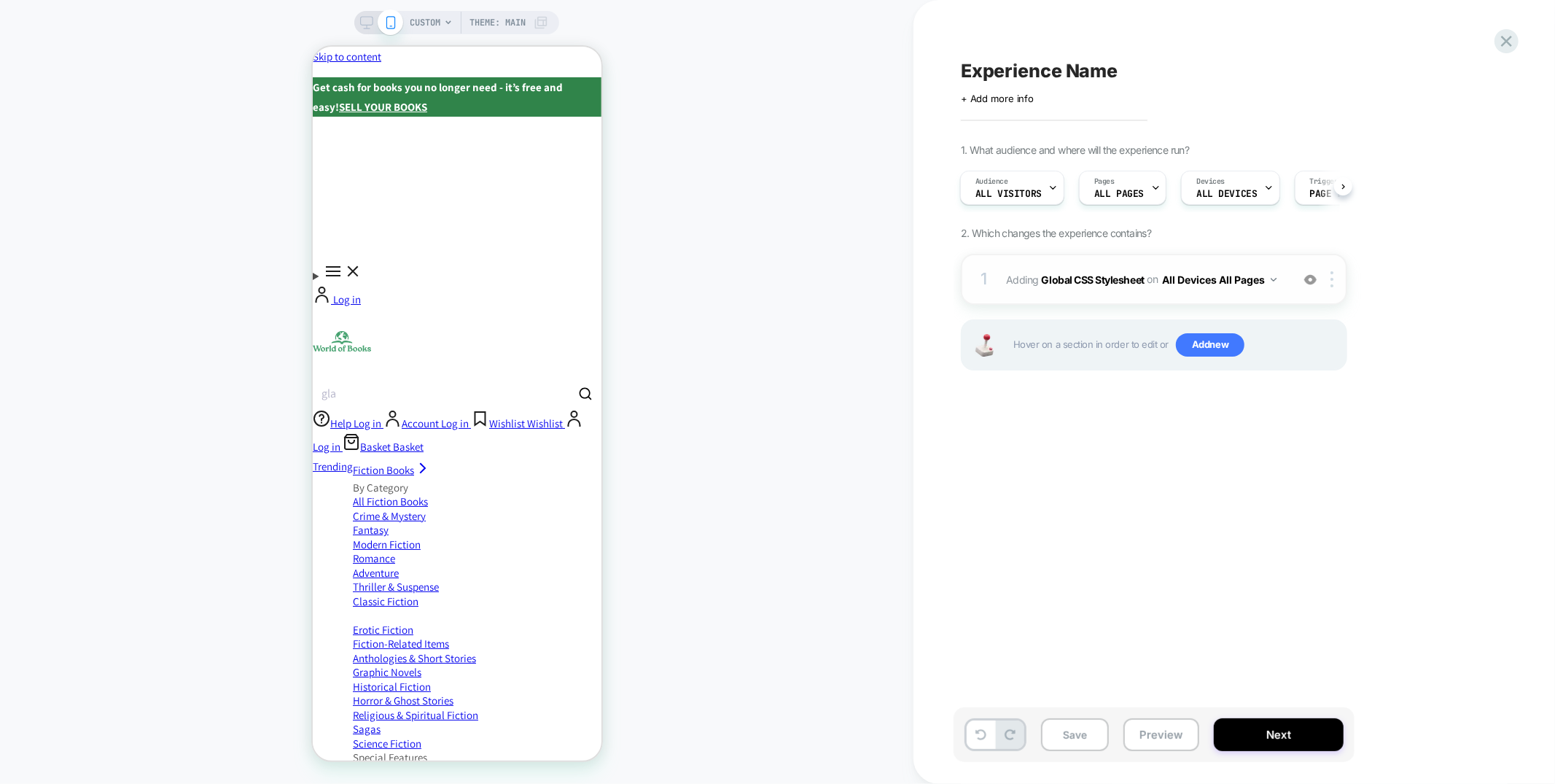
click at [1076, 262] on div "1 Adding Global CSS Stylesheet on All Devices All Pages Add Before Add After Ta…" at bounding box center [1153, 280] width 386 height 51
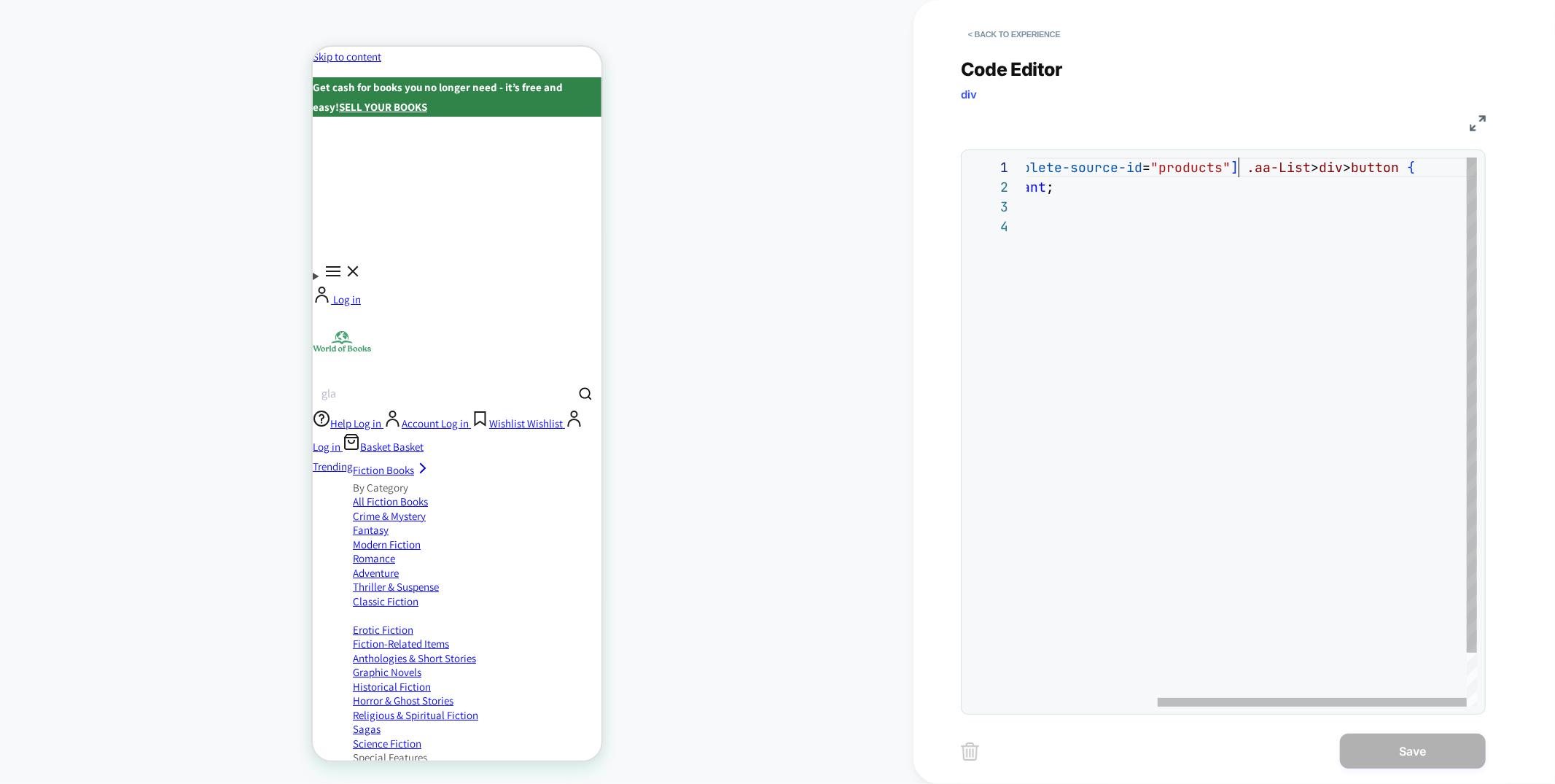
scroll to position [0, 402]
click at [1240, 171] on div ".aa-Source [ data-autocomplete-source-id = "products" ] .aa-List > div > button…" at bounding box center [1157, 462] width 640 height 608
drag, startPoint x: 1311, startPoint y: 171, endPoint x: 1421, endPoint y: 171, distance: 110.0
click at [1421, 171] on div ".aa-Source [ data-autocomplete-source-id = "products" ] .aa-List > div > button…" at bounding box center [1157, 462] width 640 height 608
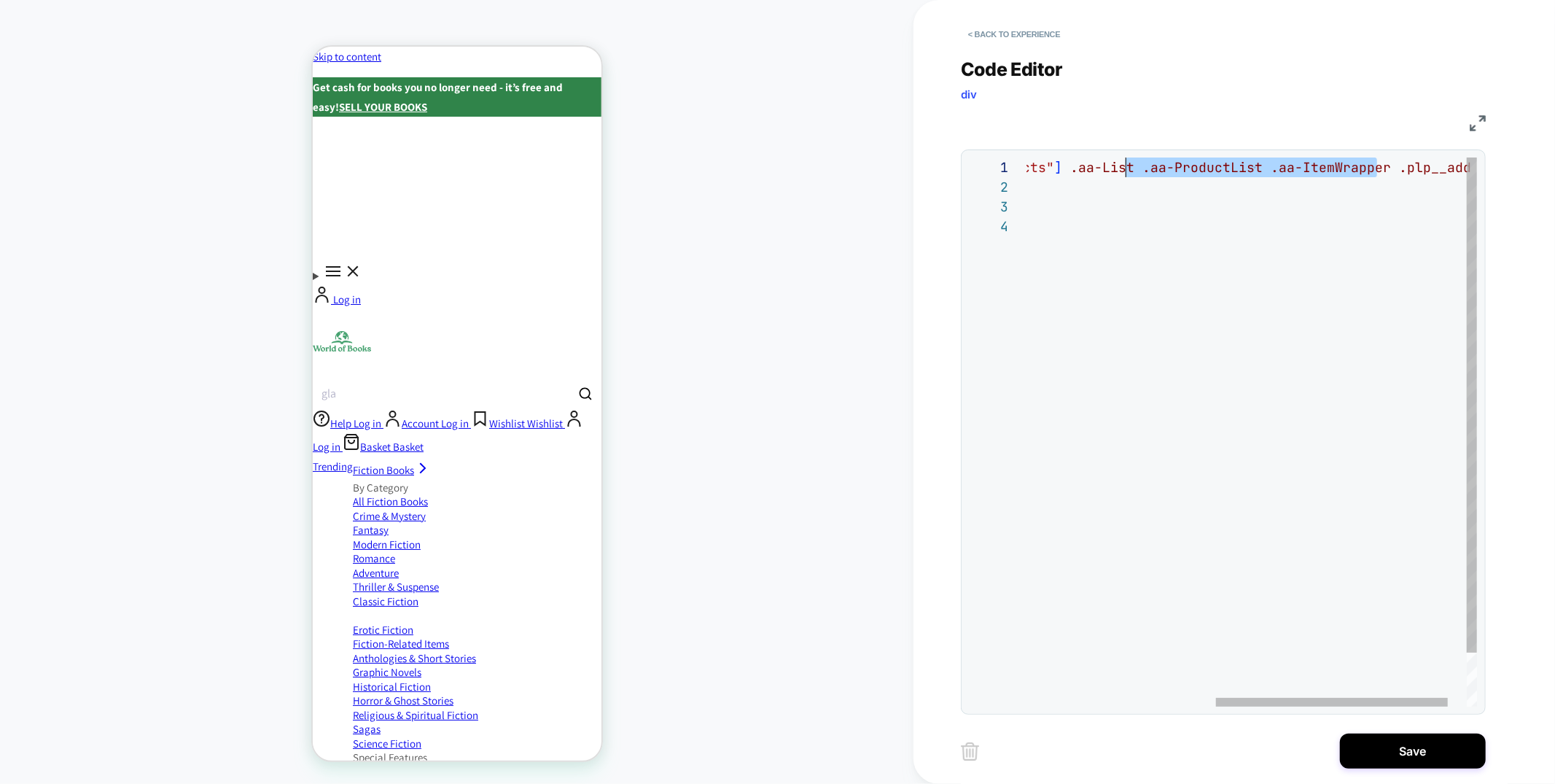
scroll to position [0, 471]
drag, startPoint x: 1381, startPoint y: 168, endPoint x: 1133, endPoint y: 163, distance: 248.1
click at [1133, 163] on div ".aa-Source [ data-autocomplete-source-id = "products" ] .aa-List .aa-ProductLis…" at bounding box center [1087, 462] width 852 height 608
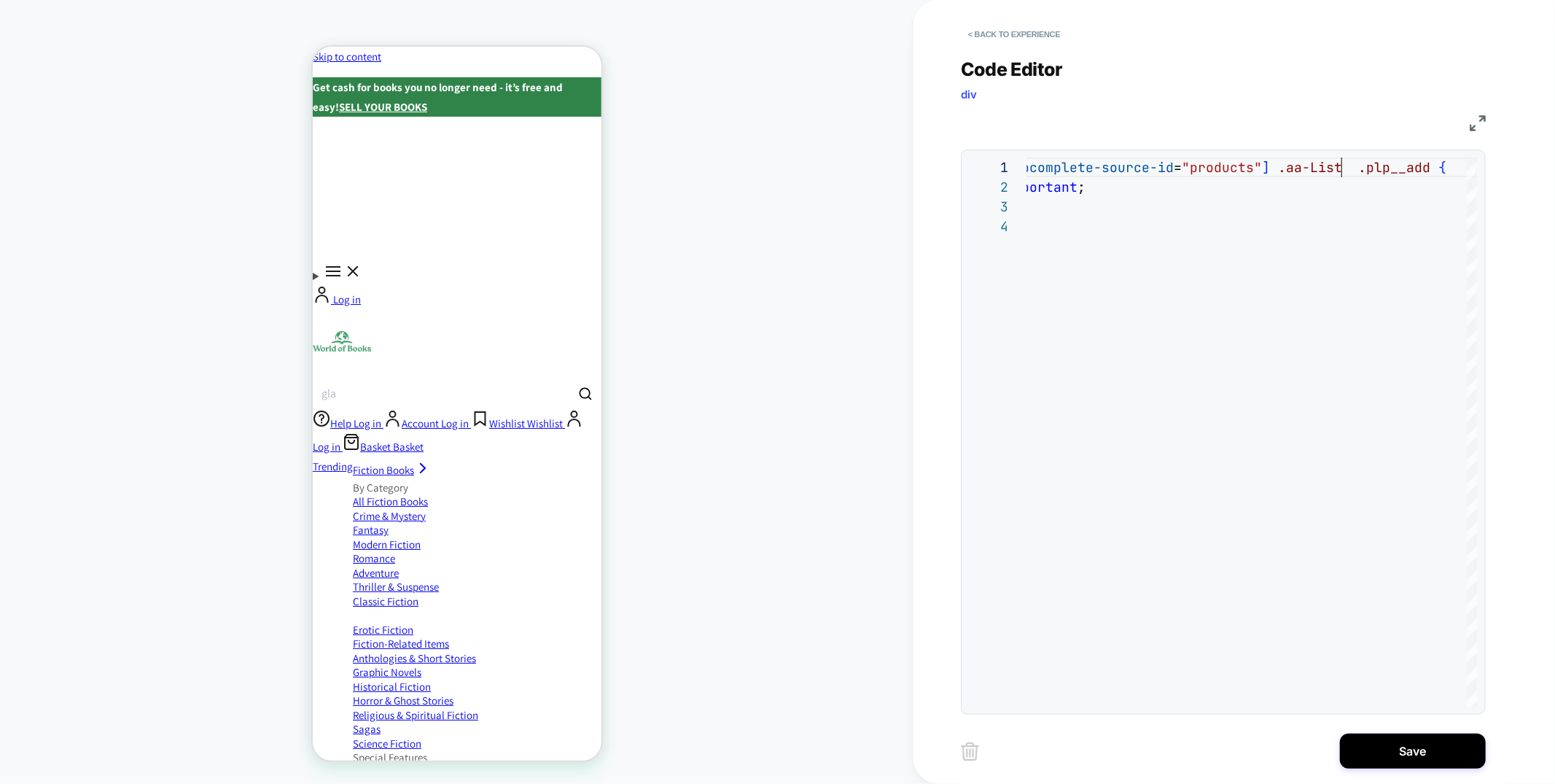
type textarea "**********"
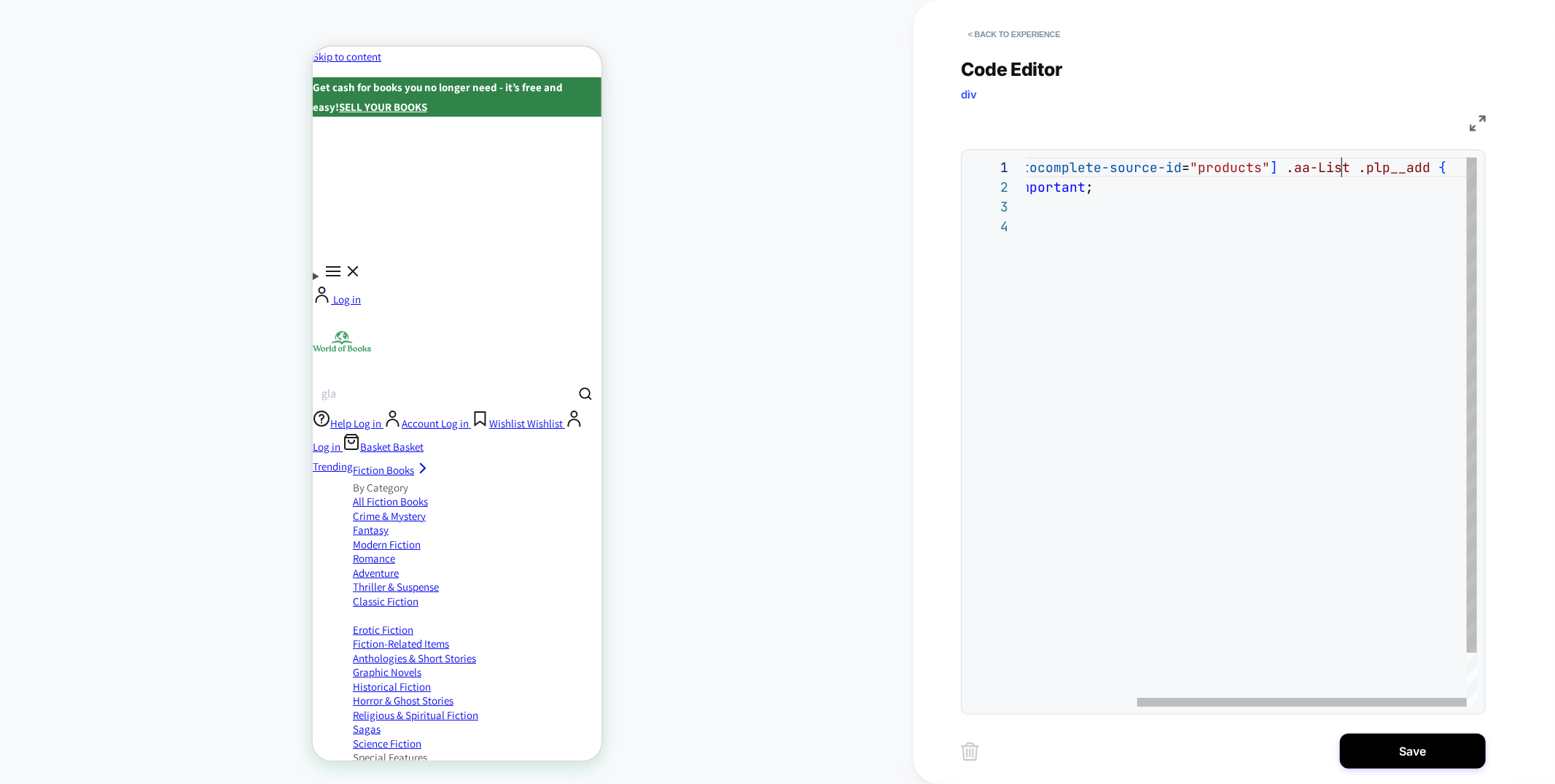
scroll to position [0, 464]
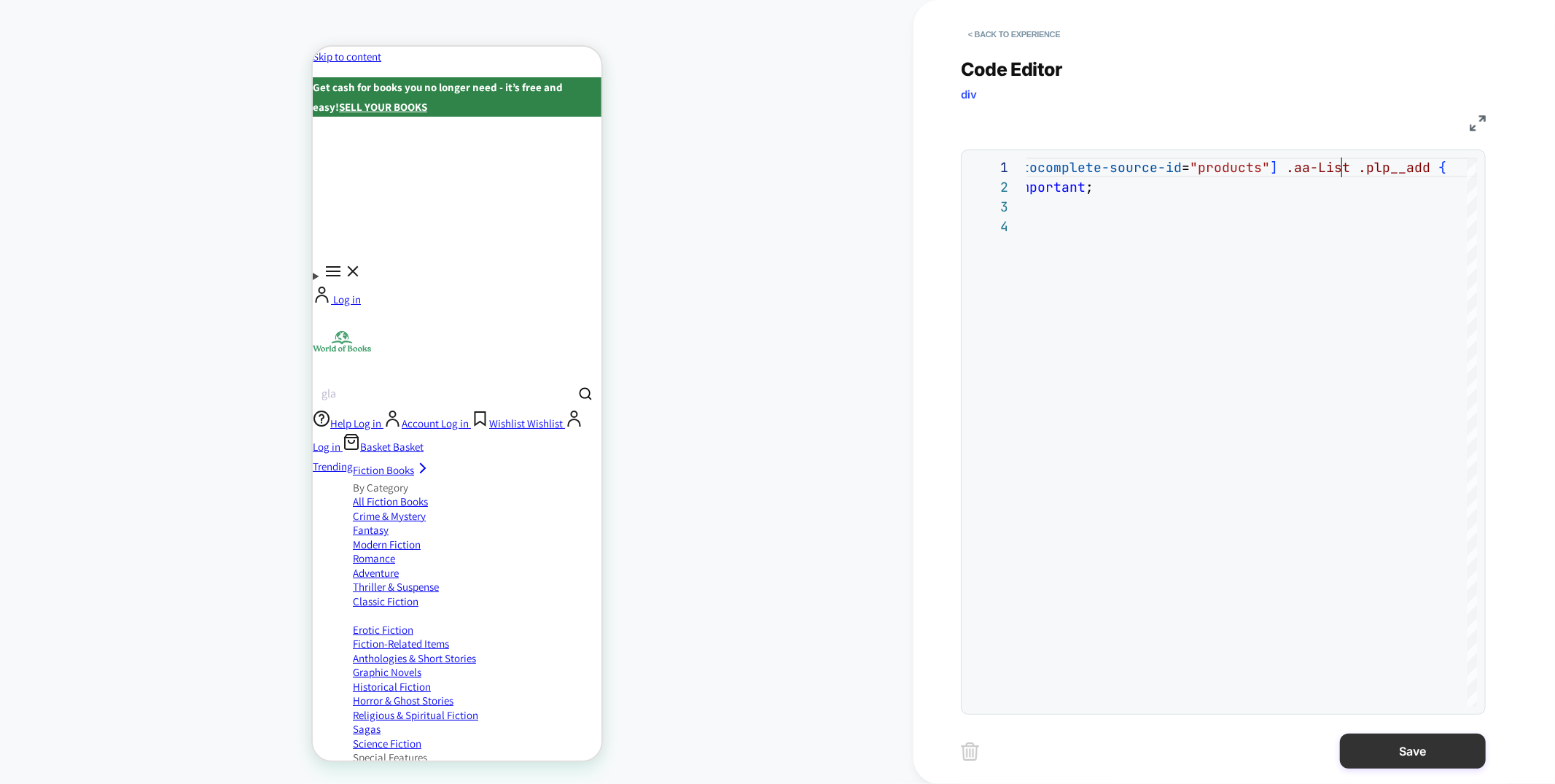
click at [1425, 753] on button "Save" at bounding box center [1413, 750] width 145 height 35
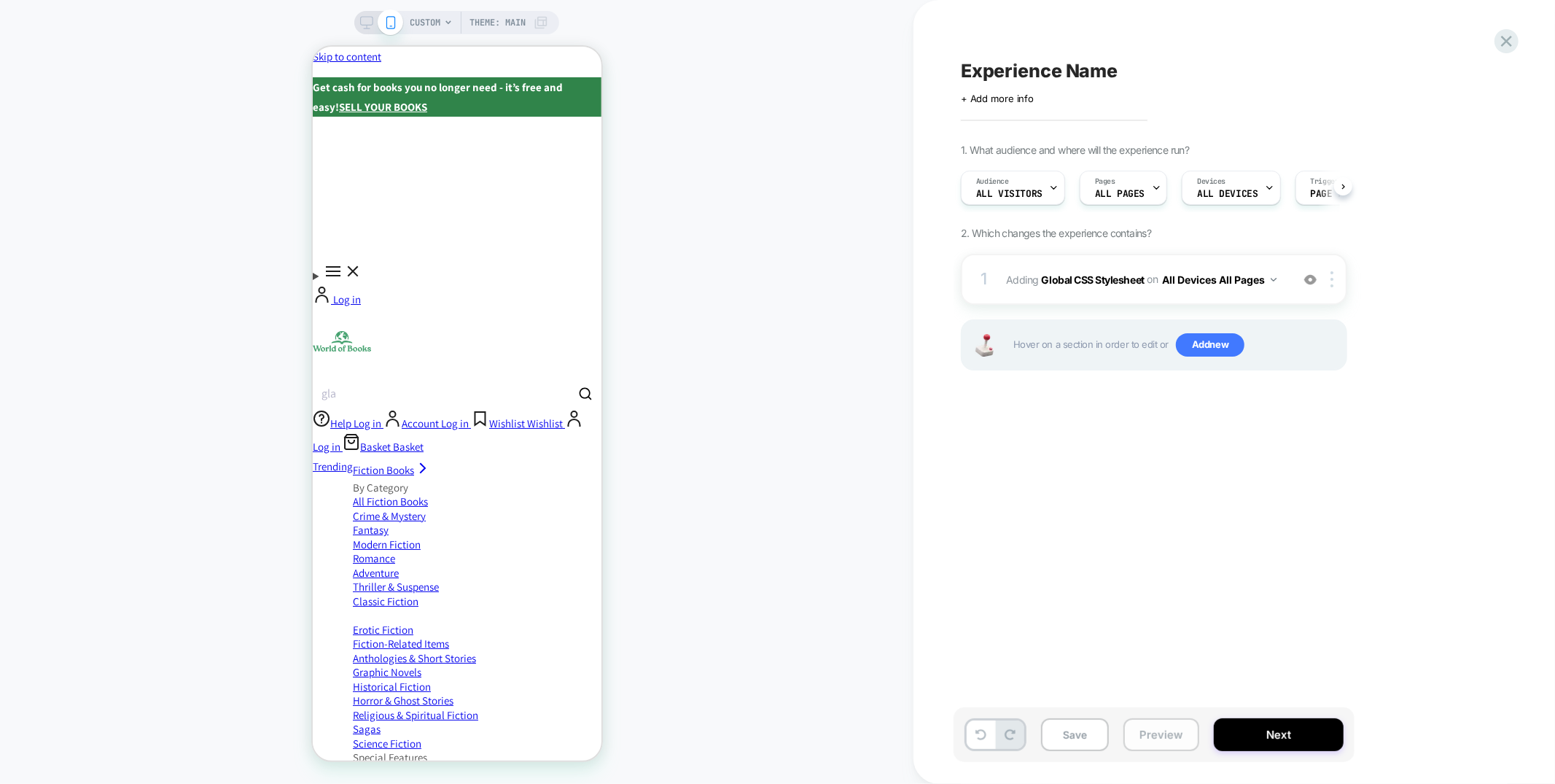
scroll to position [0, 1]
click at [1159, 737] on button "Preview" at bounding box center [1161, 734] width 76 height 33
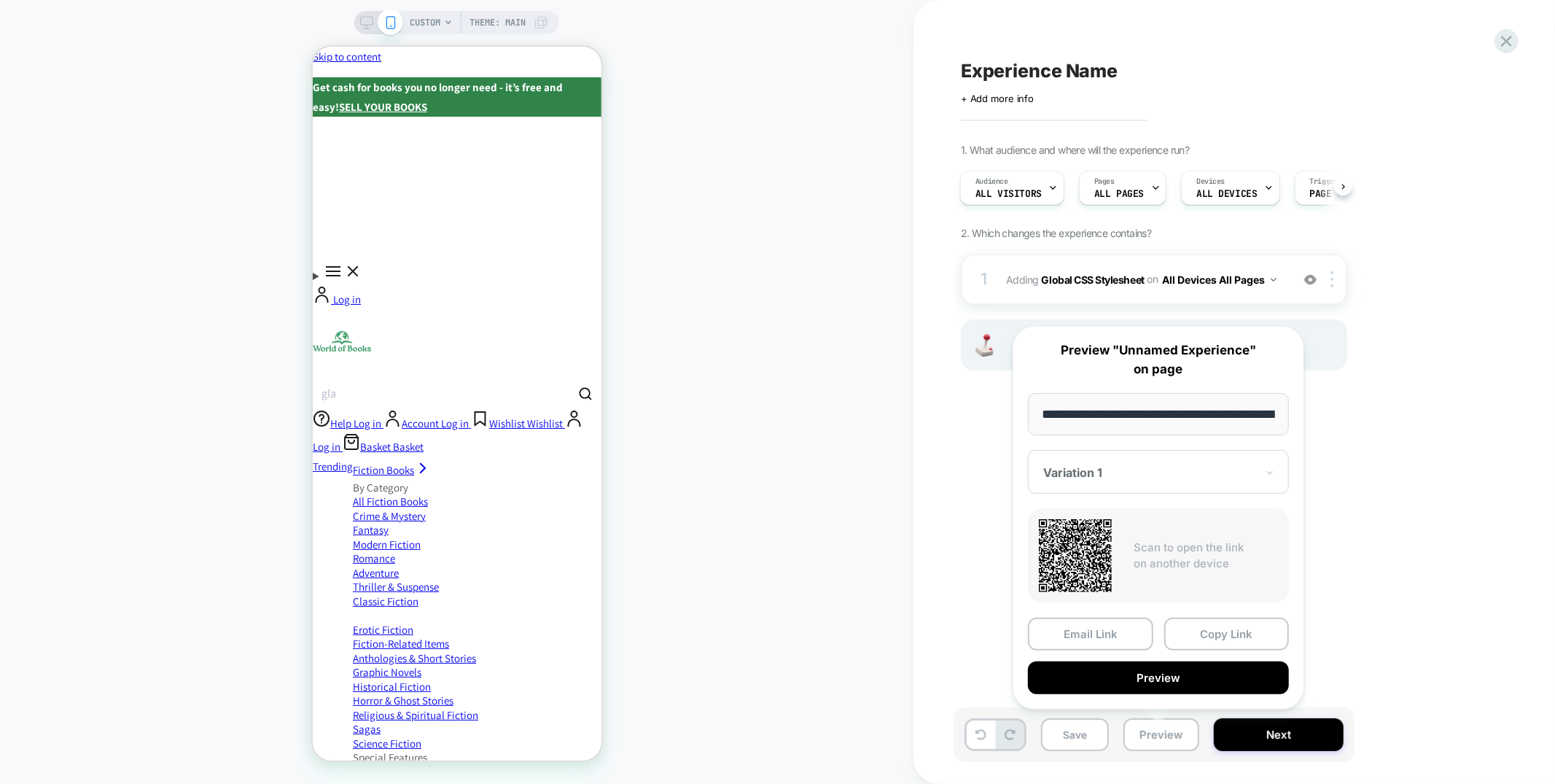
scroll to position [0, 102]
click at [1152, 681] on button "Preview" at bounding box center [1158, 678] width 261 height 33
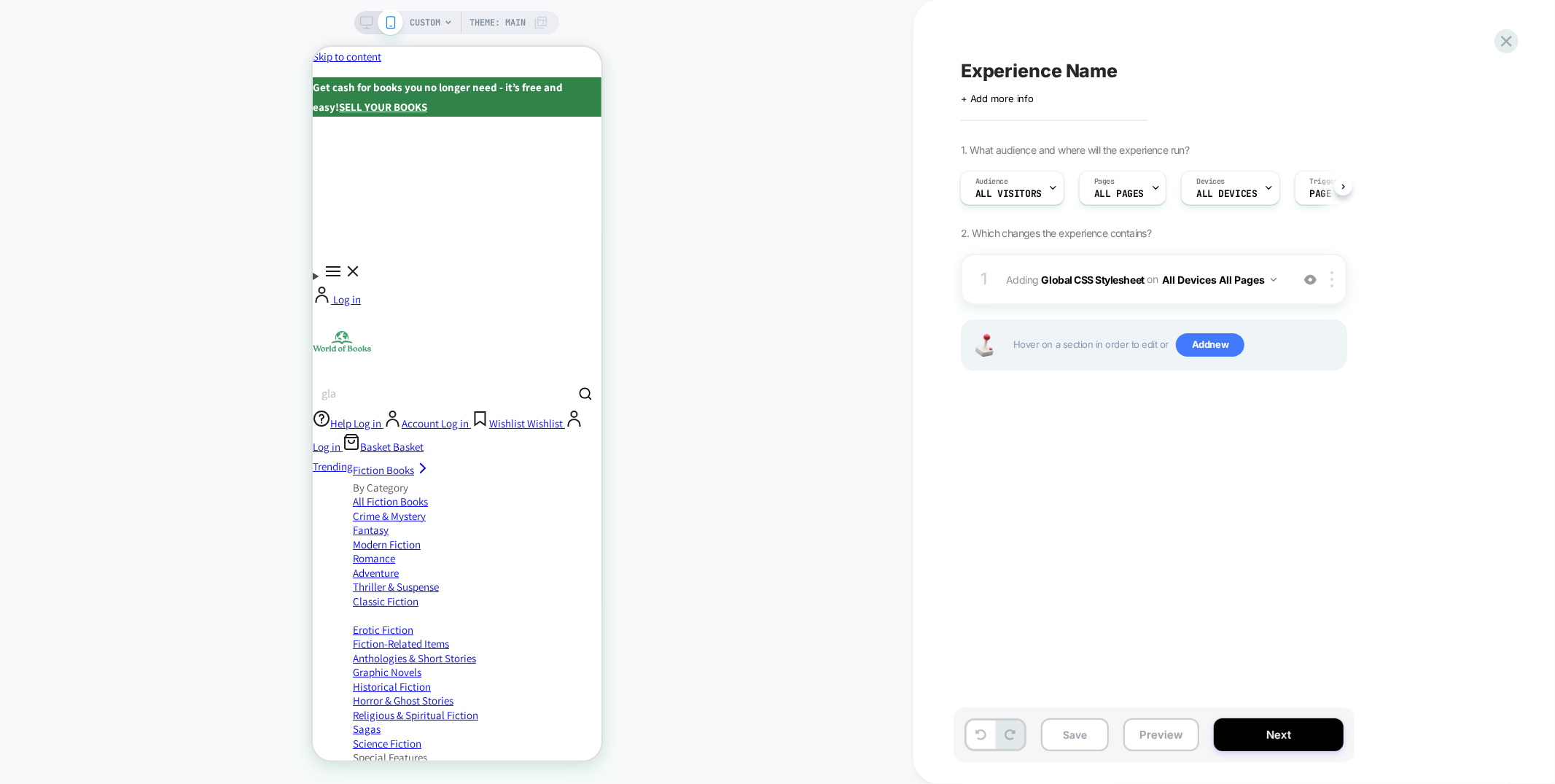
click at [1086, 72] on span "Experience Name" at bounding box center [1039, 70] width 157 height 22
type textarea "**********"
click at [1303, 71] on icon at bounding box center [1306, 71] width 8 height 6
click at [1062, 730] on button "Save" at bounding box center [1075, 734] width 68 height 33
click at [1033, 196] on span "All Visitors" at bounding box center [1009, 194] width 66 height 10
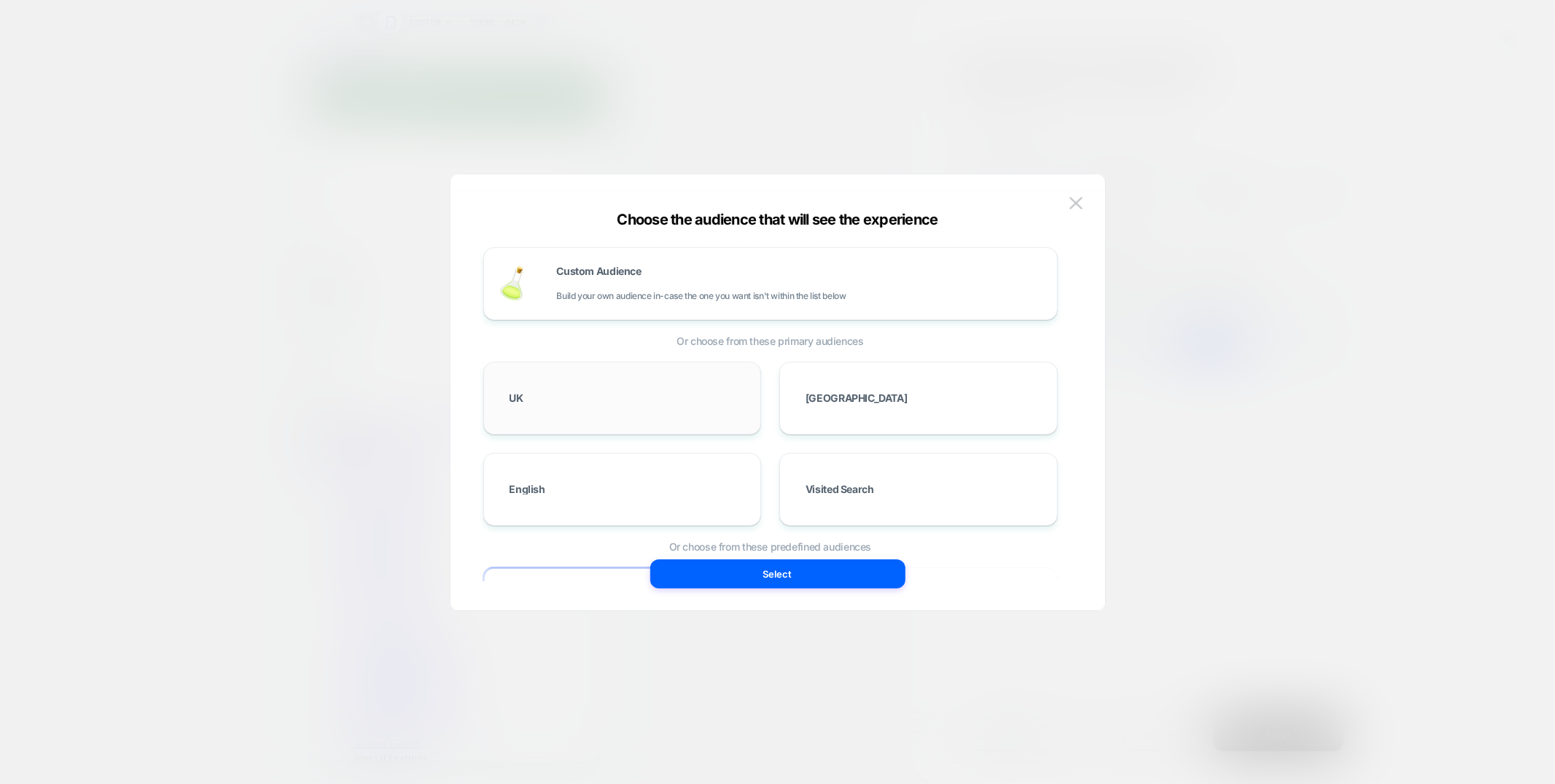
click at [696, 396] on div "UK" at bounding box center [623, 398] width 248 height 43
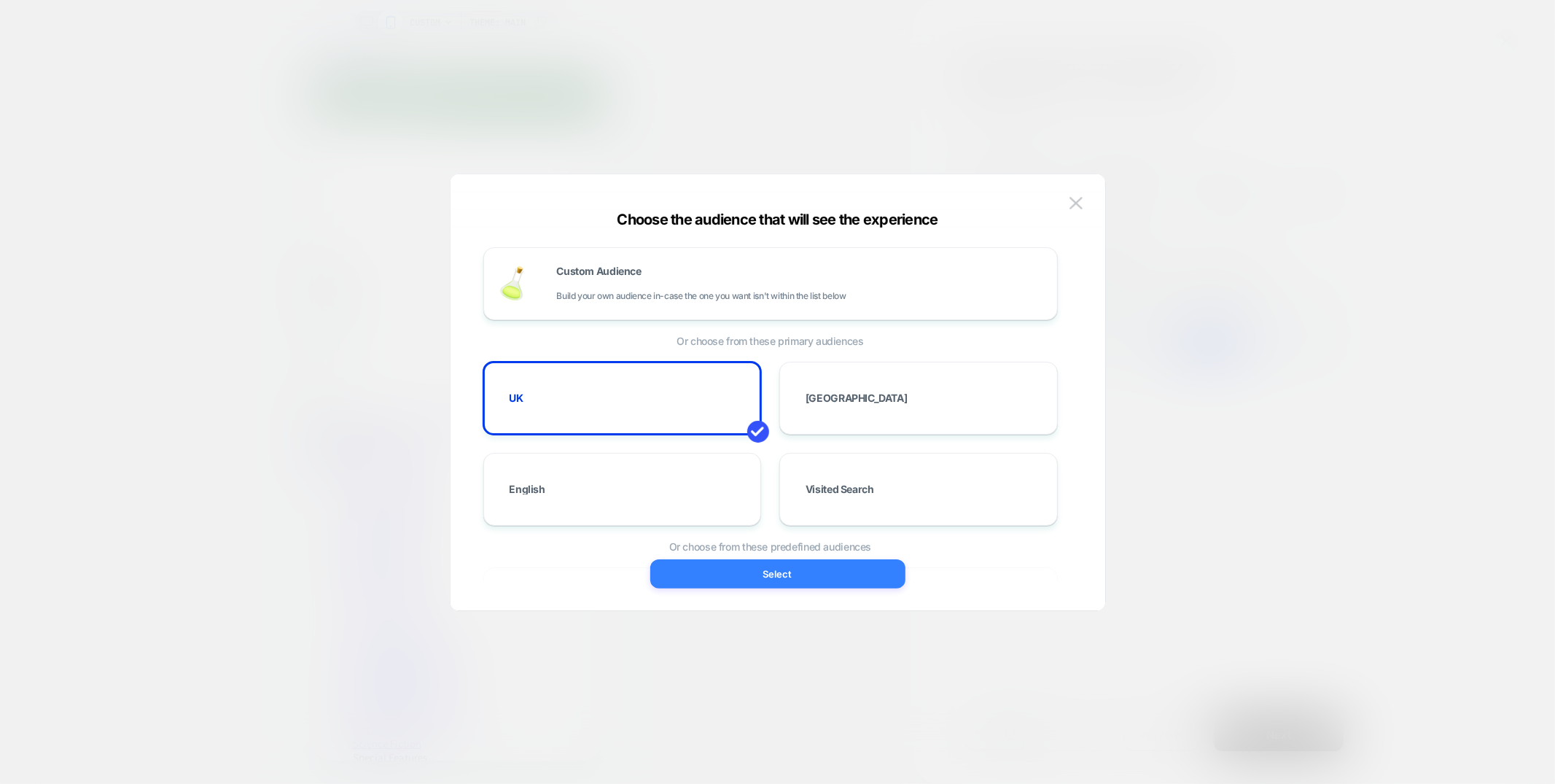
click at [773, 573] on button "Select" at bounding box center [778, 573] width 255 height 29
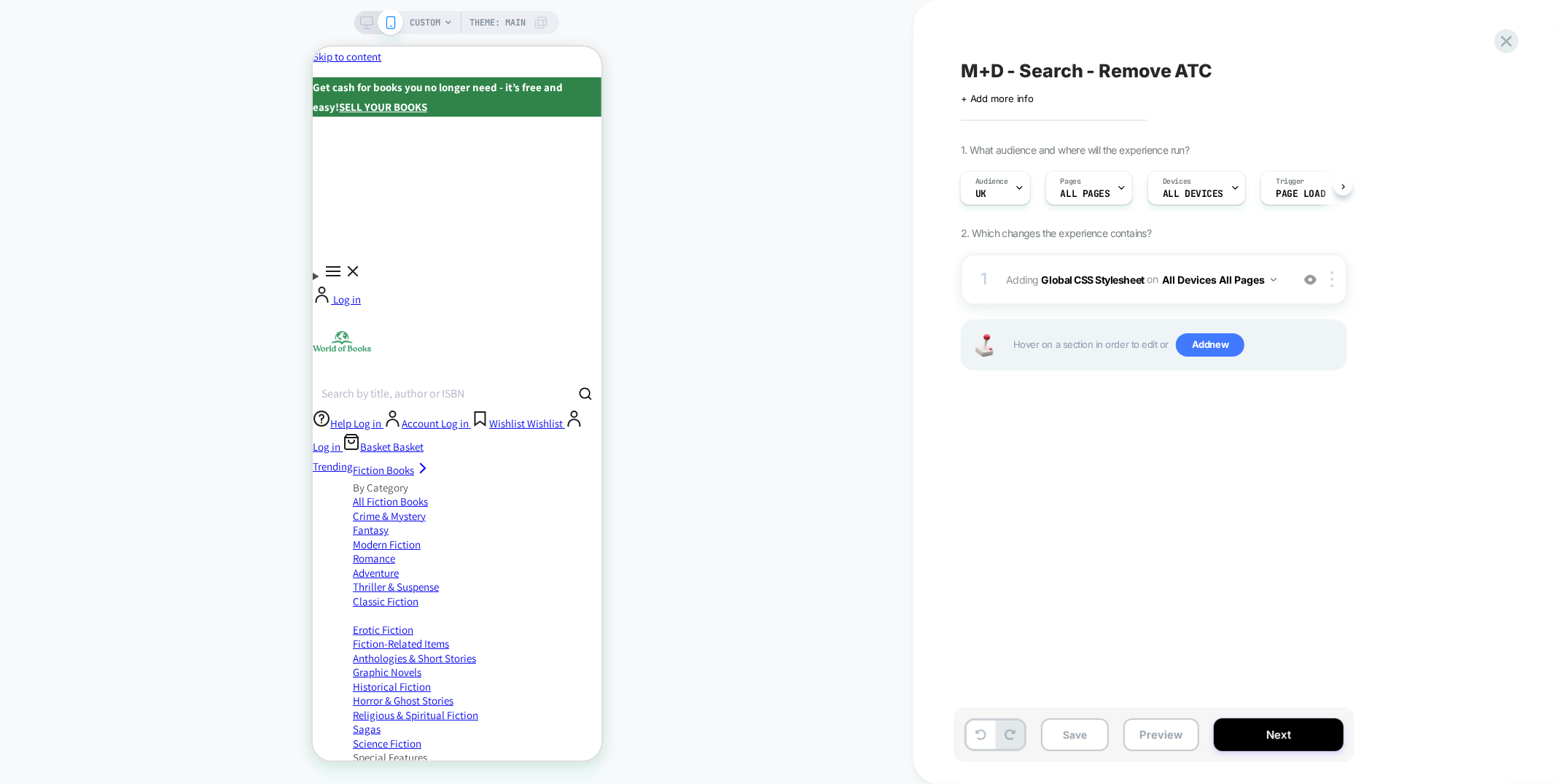
scroll to position [0, 2]
click at [1082, 732] on button "Save" at bounding box center [1075, 734] width 68 height 33
click at [1507, 47] on icon at bounding box center [1507, 41] width 20 height 20
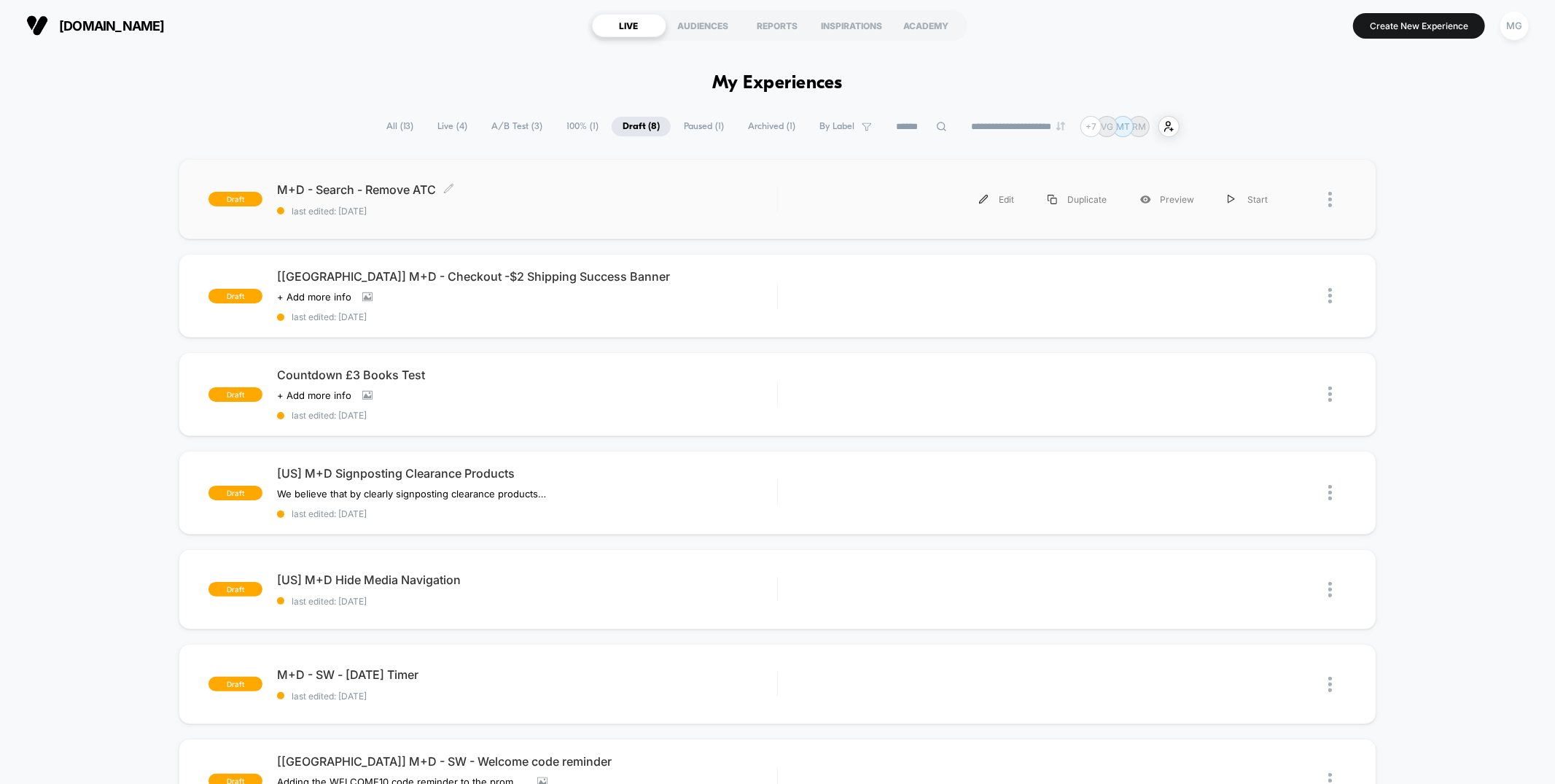
drag, startPoint x: 638, startPoint y: 199, endPoint x: 644, endPoint y: 196, distance: 6.7
click at [639, 199] on div "M+D - Search - Remove ATC Click to edit experience details Click to edit experi…" at bounding box center [526, 199] width 500 height 34
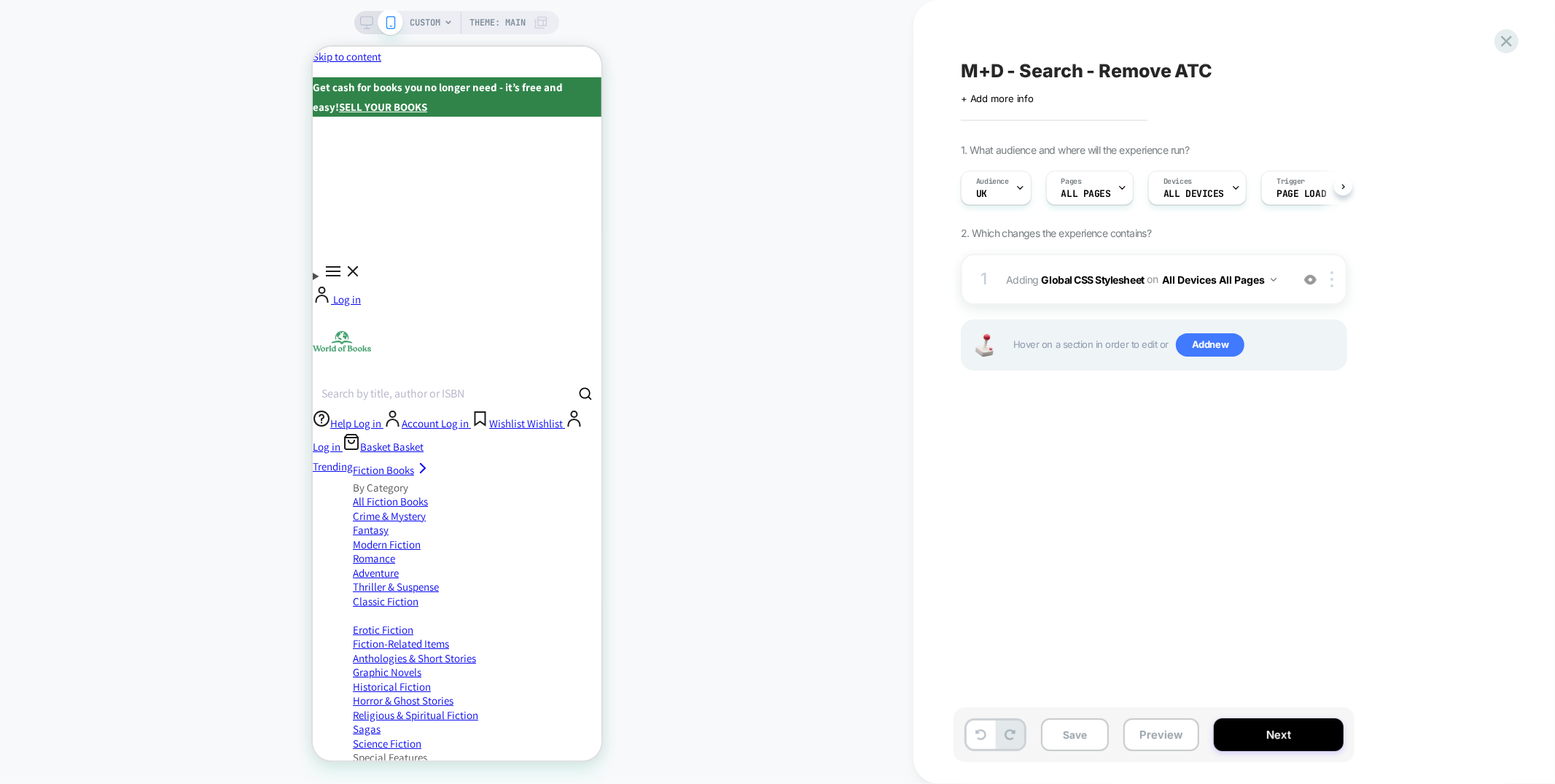
scroll to position [0, 1]
click at [1072, 733] on button "Save" at bounding box center [1075, 734] width 68 height 33
click at [1296, 185] on span "Trigger" at bounding box center [1290, 181] width 28 height 10
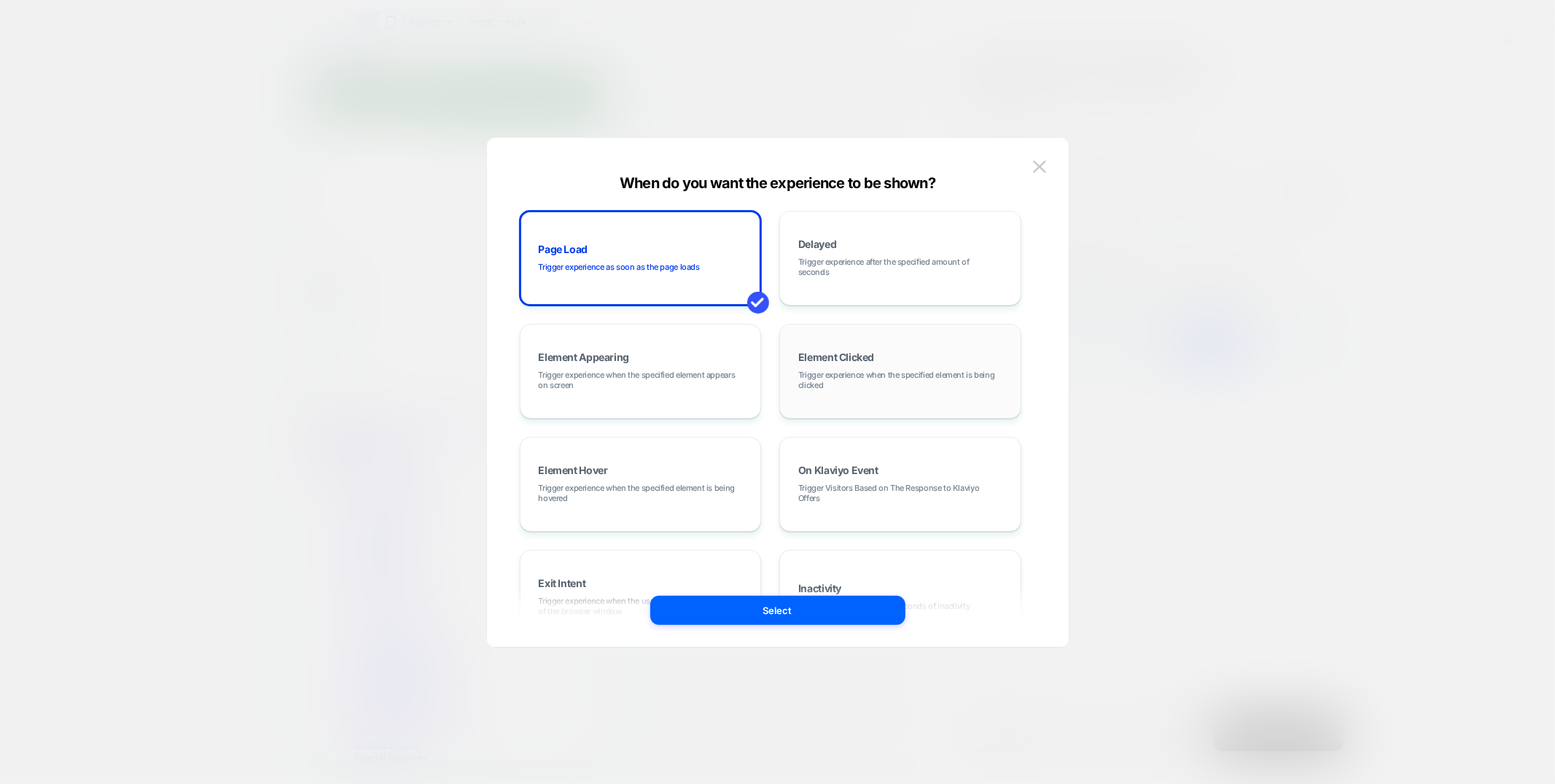
click at [908, 384] on span "Trigger experience when the specified element is being clicked" at bounding box center [900, 380] width 204 height 21
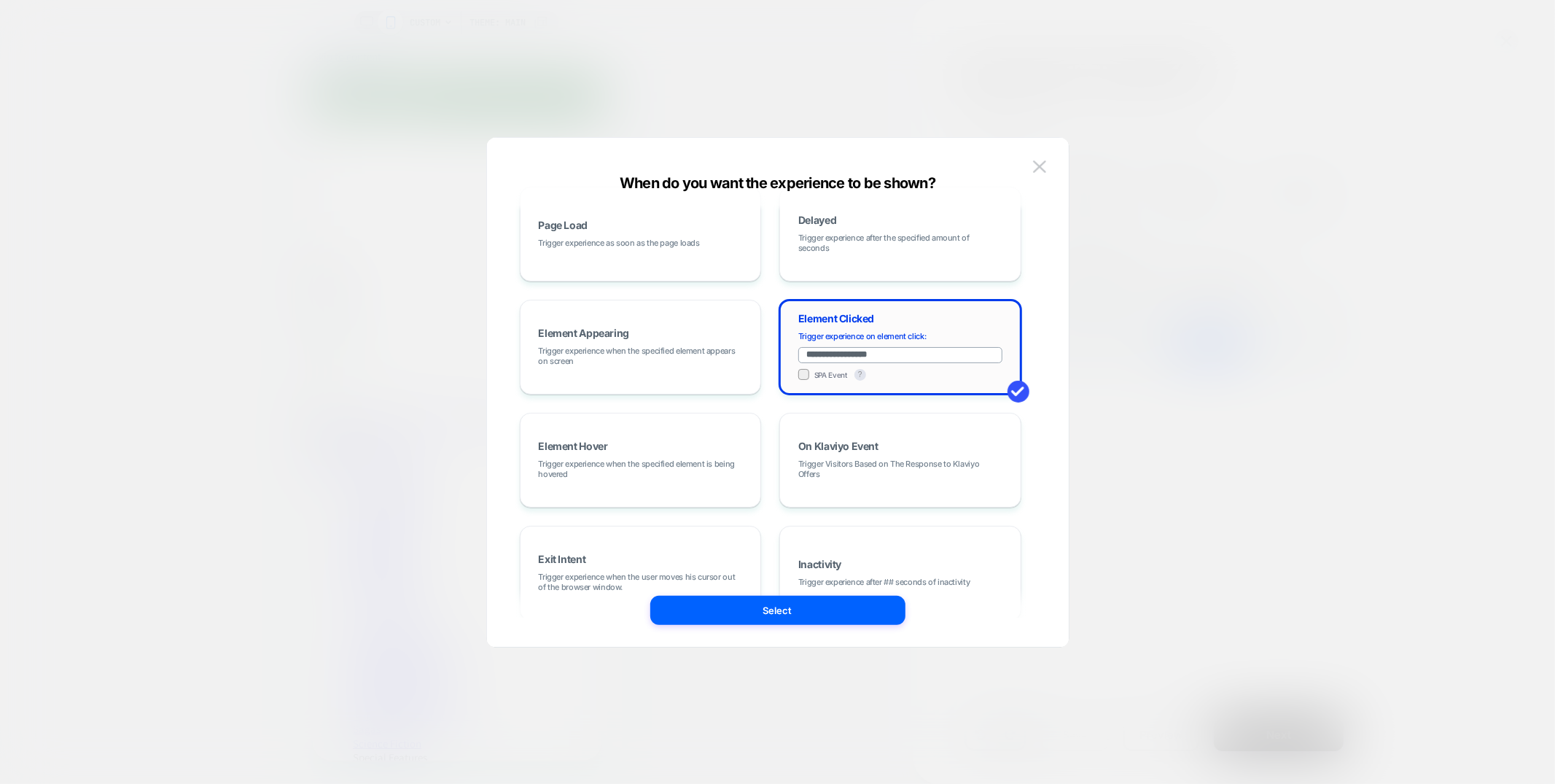
click at [880, 363] on div "**********" at bounding box center [900, 355] width 204 height 49
click at [880, 363] on input "**********" at bounding box center [900, 356] width 204 height 16
click at [880, 363] on div "**********" at bounding box center [900, 355] width 204 height 49
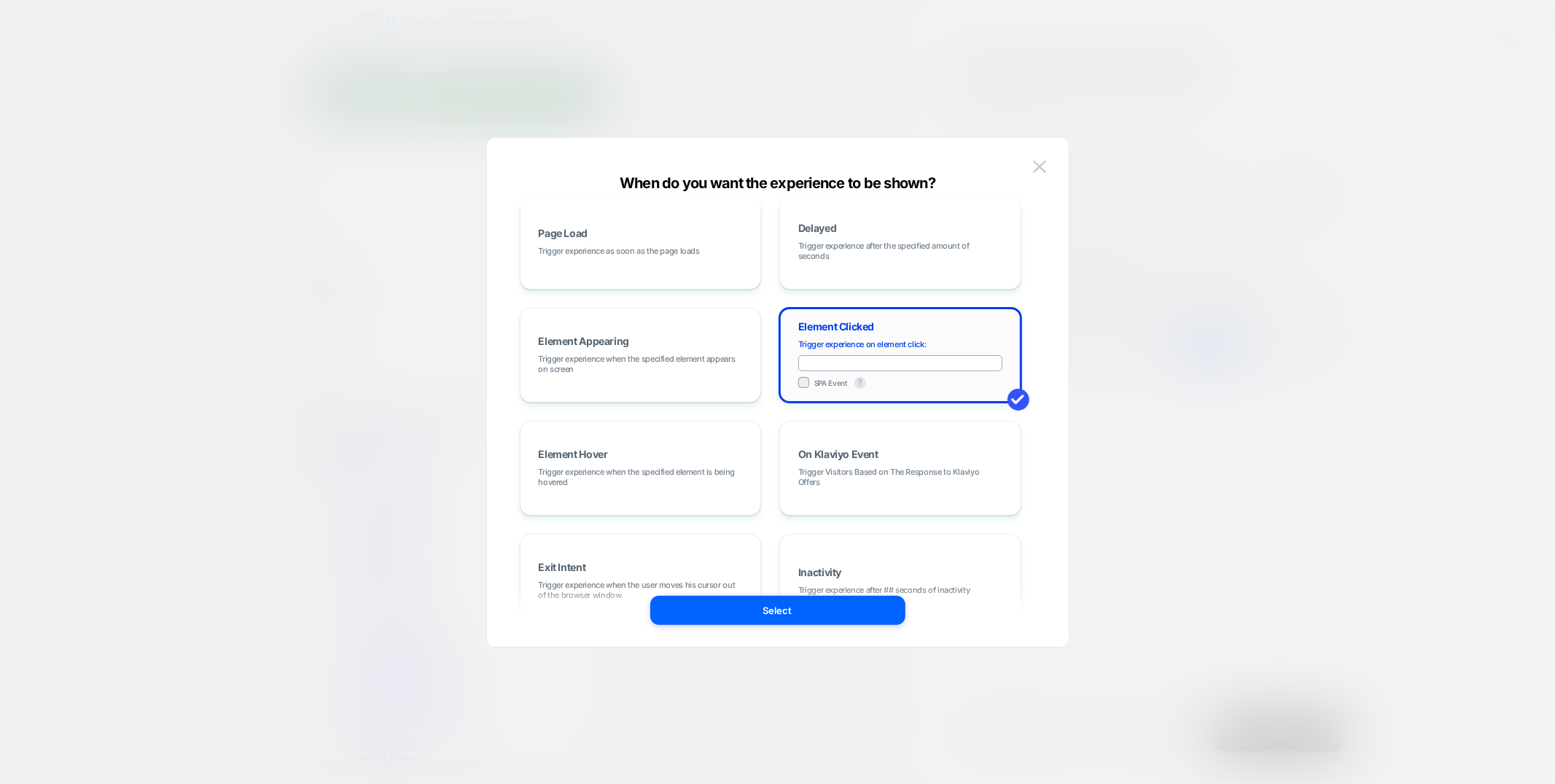
paste input "**********"
type input "**********"
click at [765, 605] on button "Select" at bounding box center [778, 610] width 255 height 29
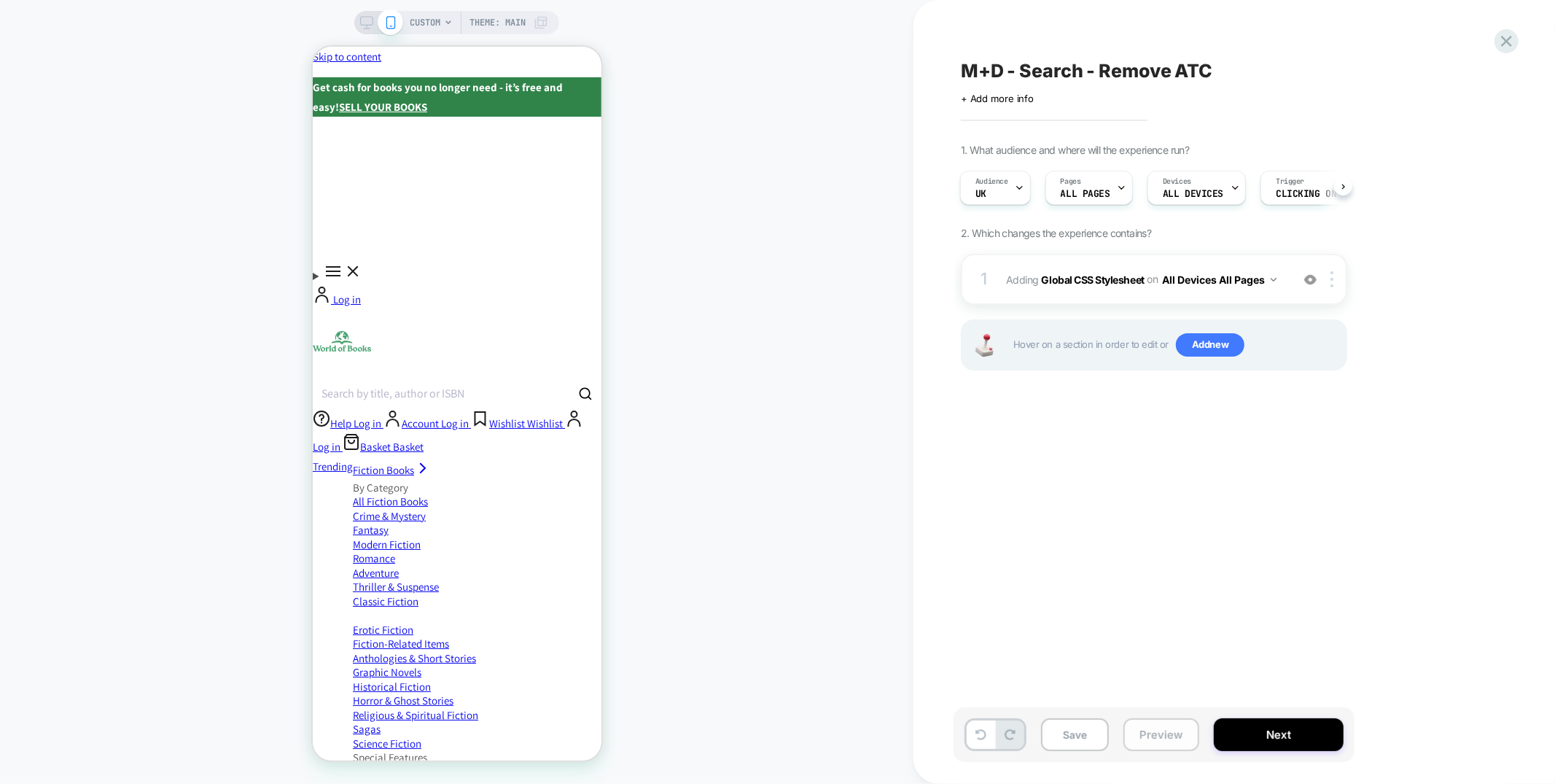
click at [1150, 741] on button "Preview" at bounding box center [1161, 734] width 76 height 33
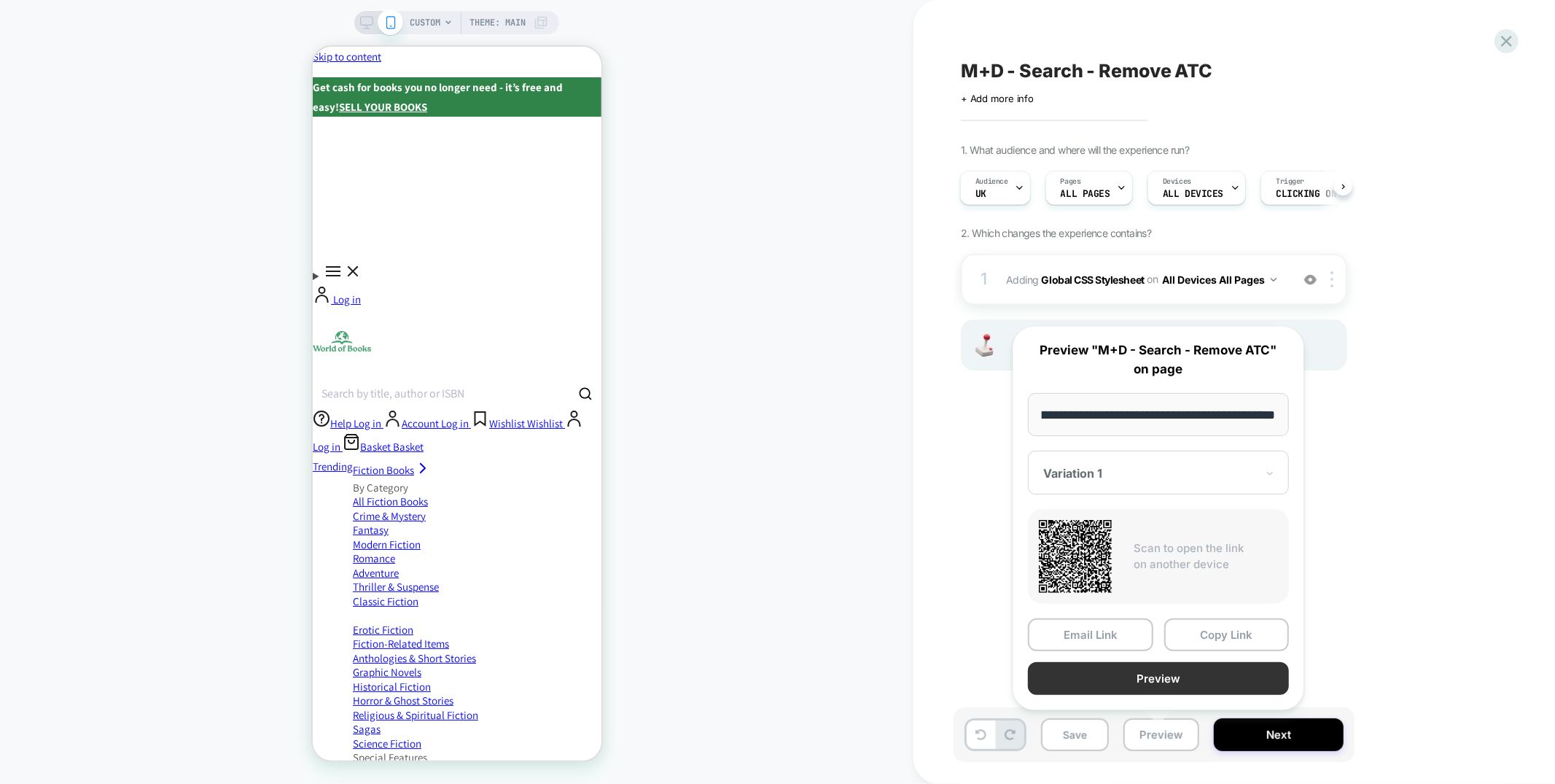
scroll to position [0, 0]
click at [1149, 678] on button "Preview" at bounding box center [1158, 678] width 261 height 33
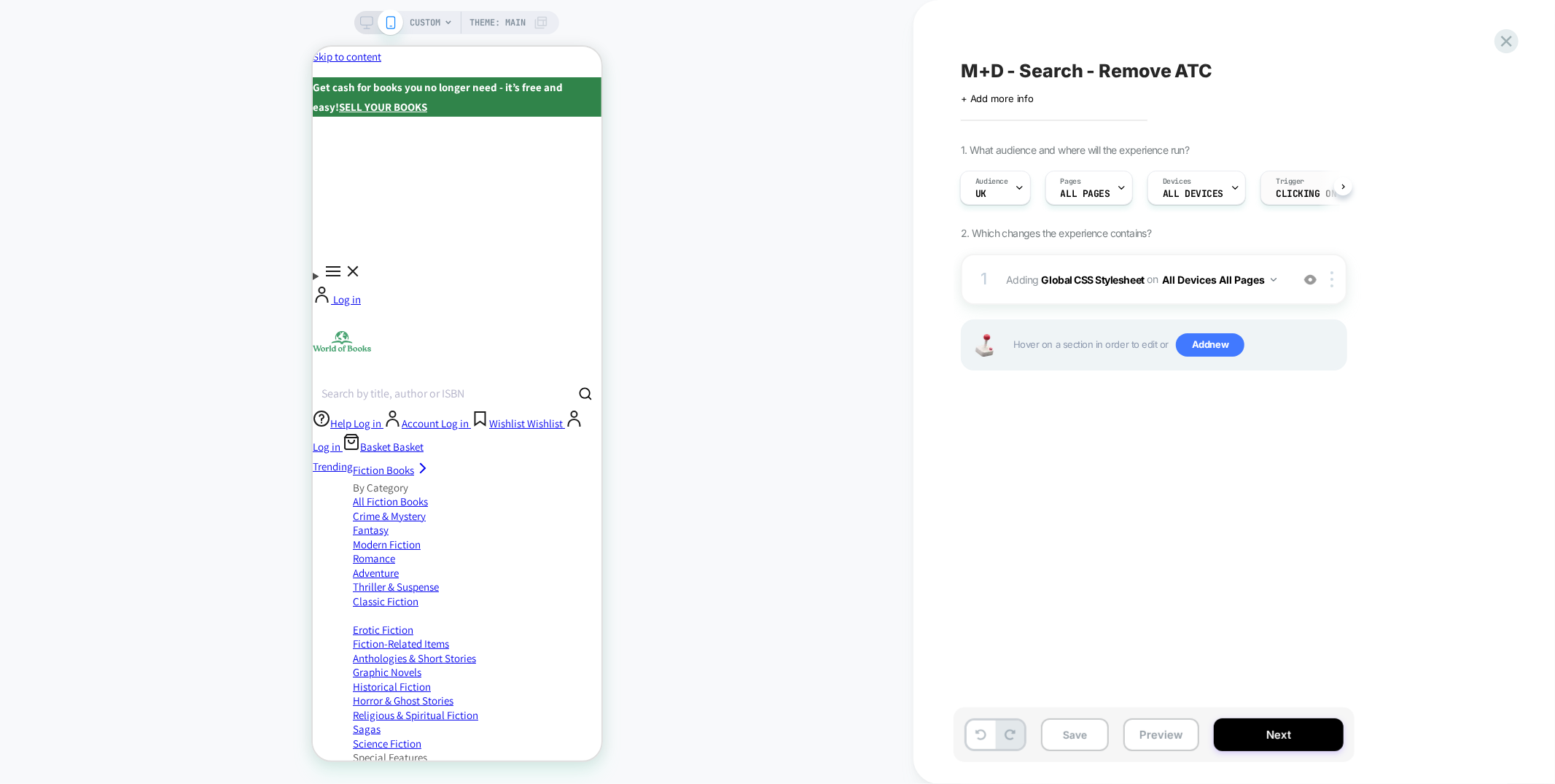
click at [1300, 189] on span "Clicking on .header__search" at bounding box center [1327, 194] width 102 height 10
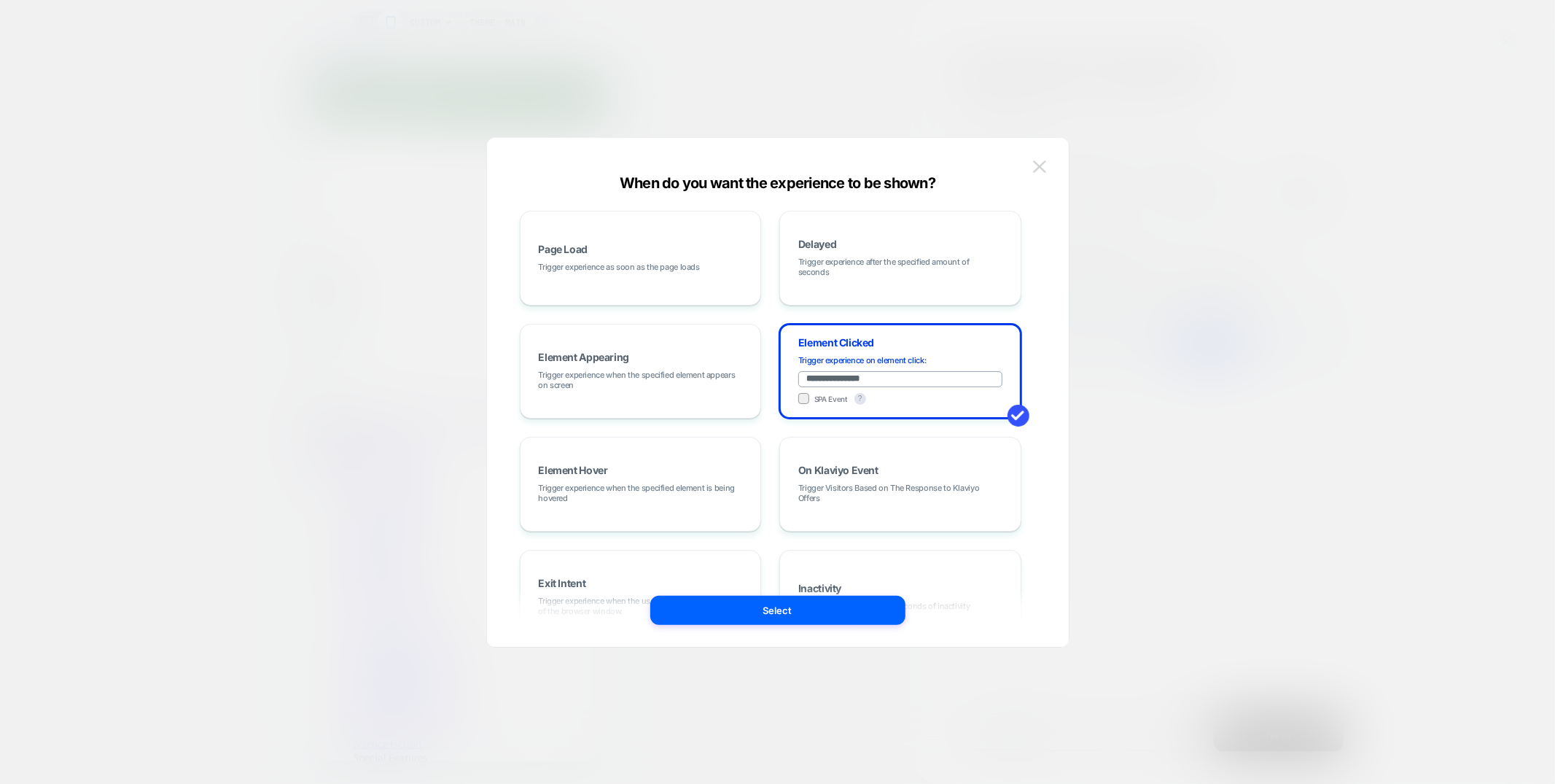
click at [1037, 170] on img at bounding box center [1040, 166] width 13 height 12
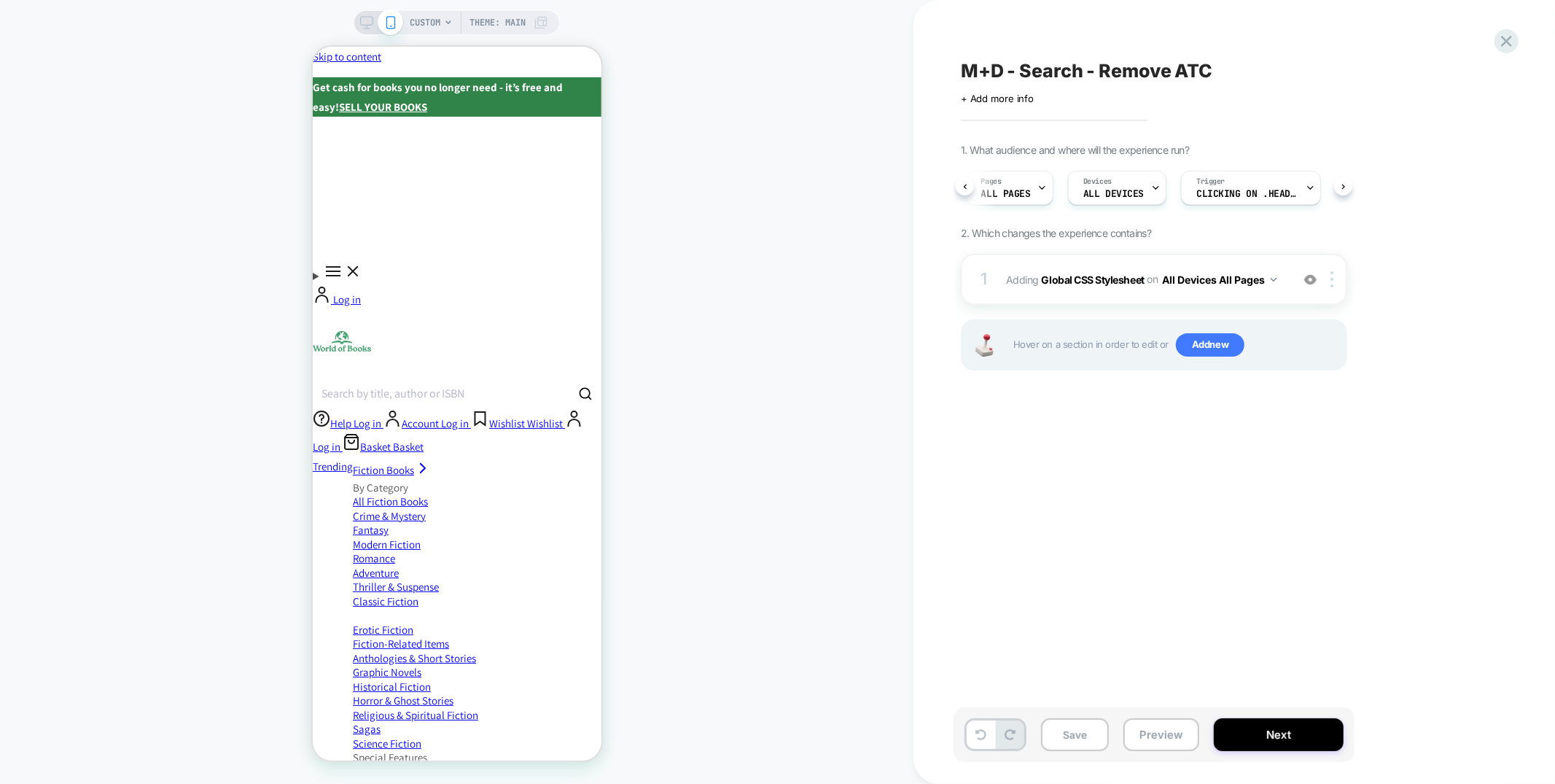
scroll to position [0, 81]
click at [1499, 48] on icon at bounding box center [1507, 41] width 20 height 20
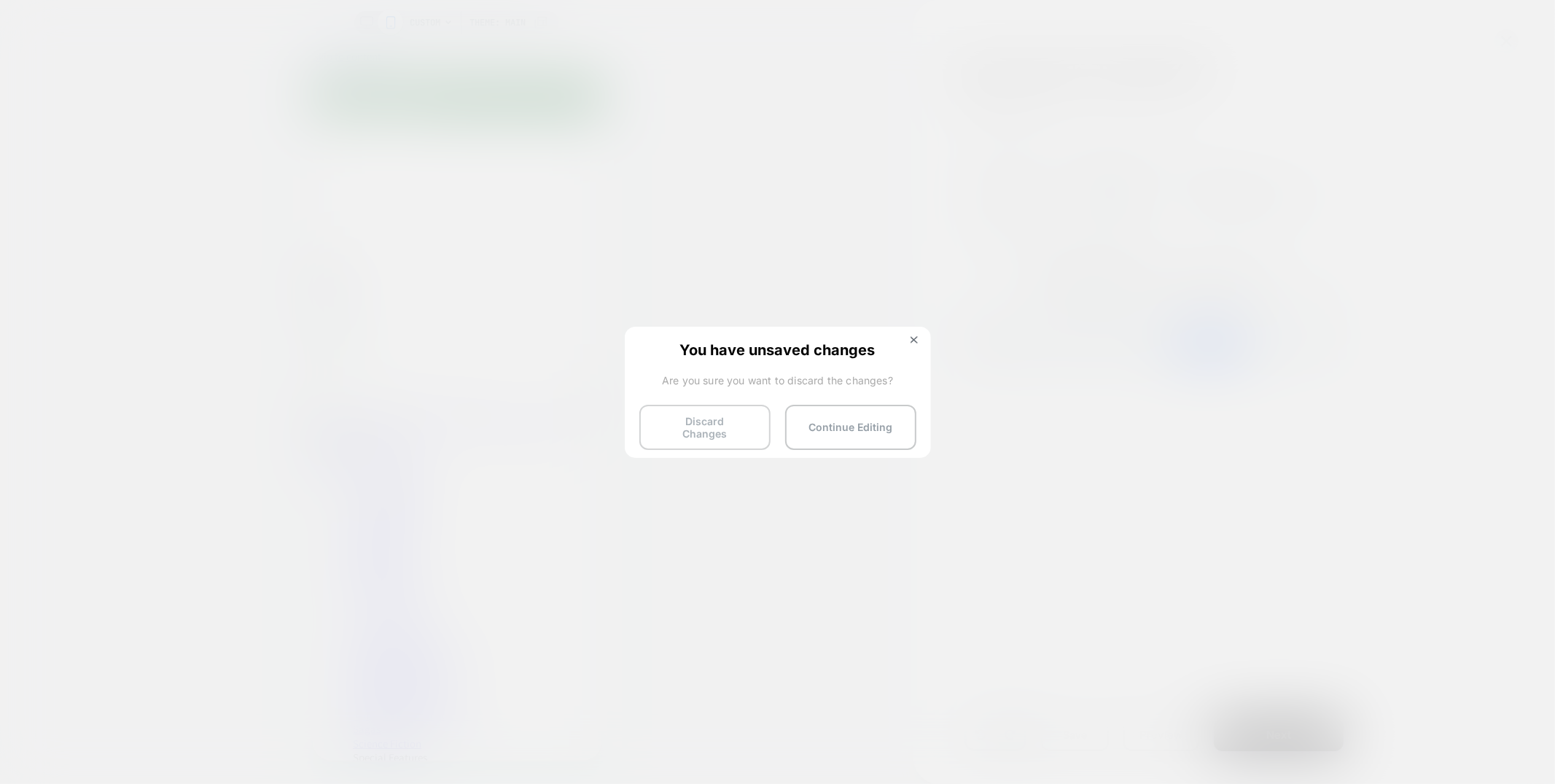
click at [714, 430] on button "Discard Changes" at bounding box center [705, 427] width 131 height 45
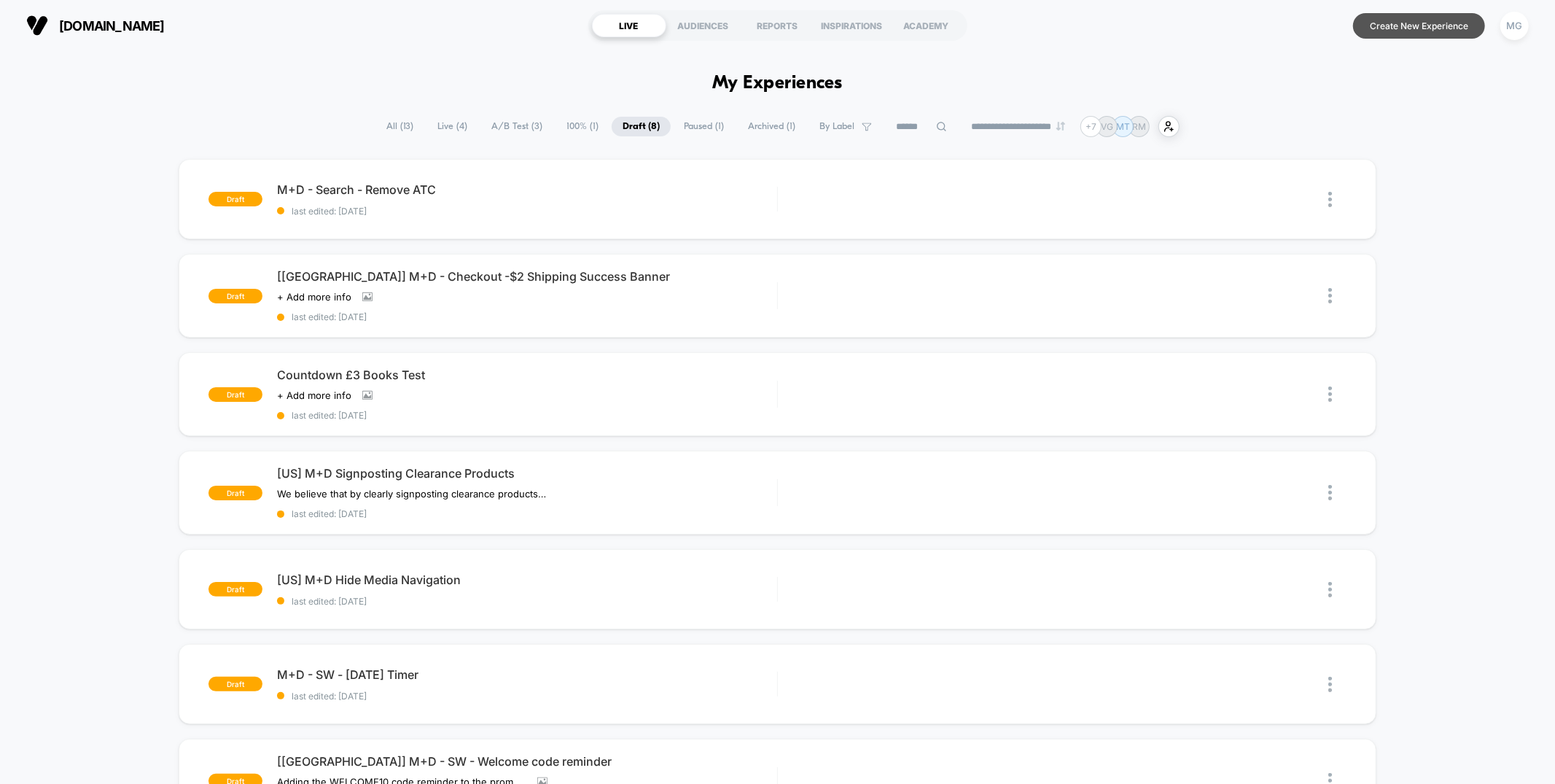
click at [1435, 18] on button "Create New Experience" at bounding box center [1420, 26] width 132 height 26
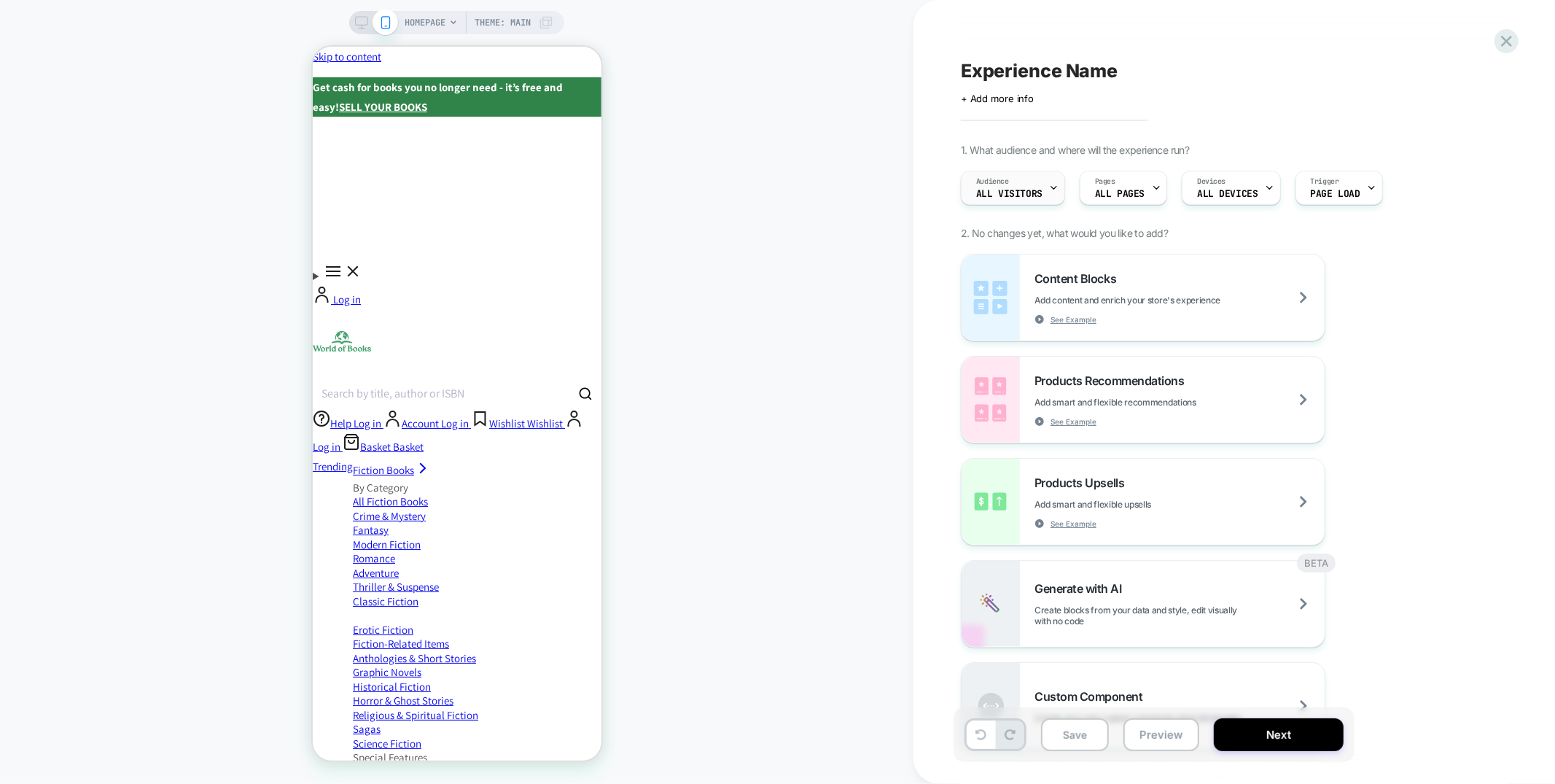
click at [1019, 185] on div "Audience All Visitors" at bounding box center [1009, 187] width 95 height 33
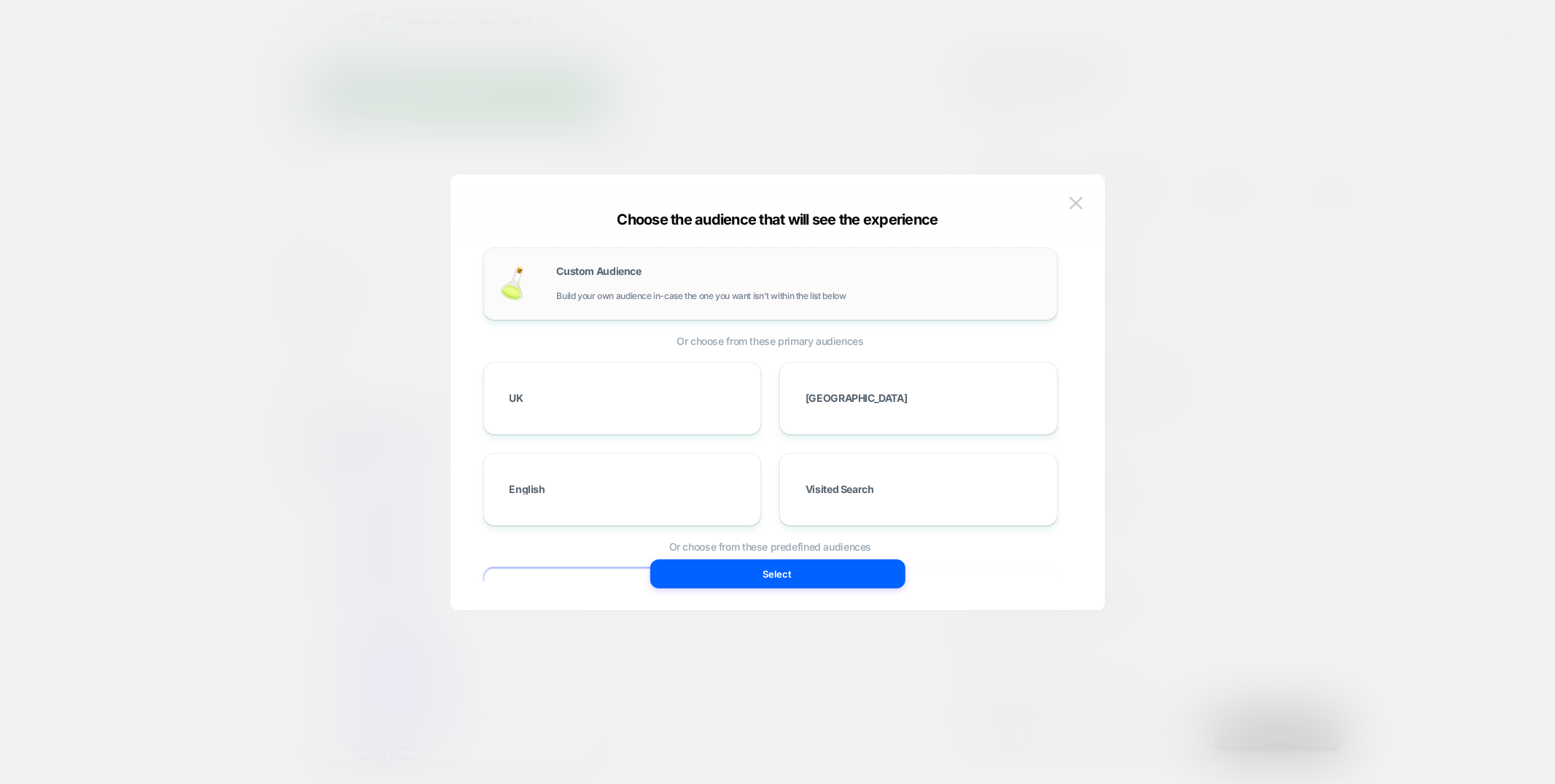
click at [608, 266] on span "Custom Audience" at bounding box center [600, 271] width 85 height 10
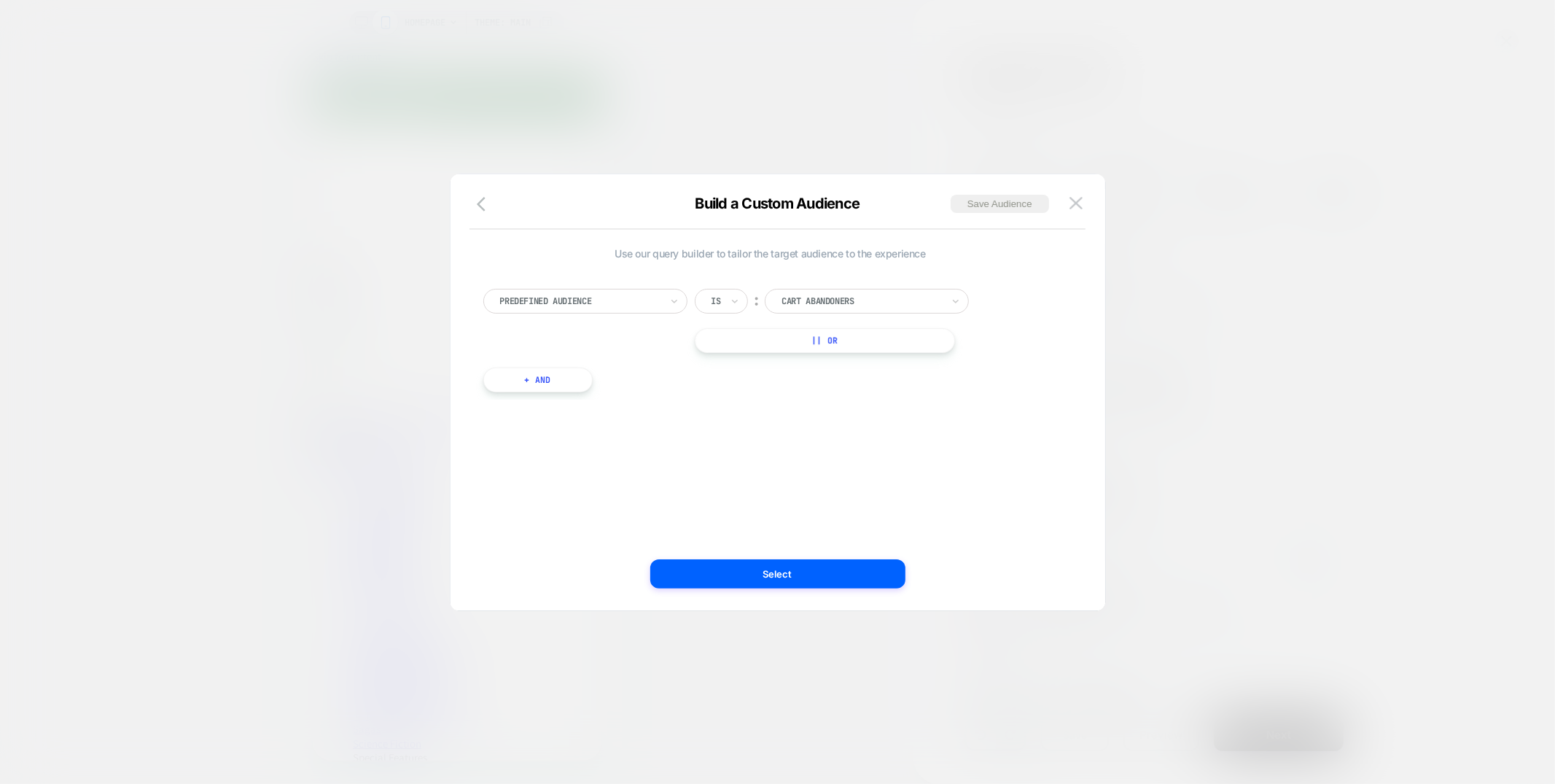
click at [591, 301] on div at bounding box center [580, 301] width 161 height 13
click at [1079, 203] on img at bounding box center [1076, 202] width 13 height 12
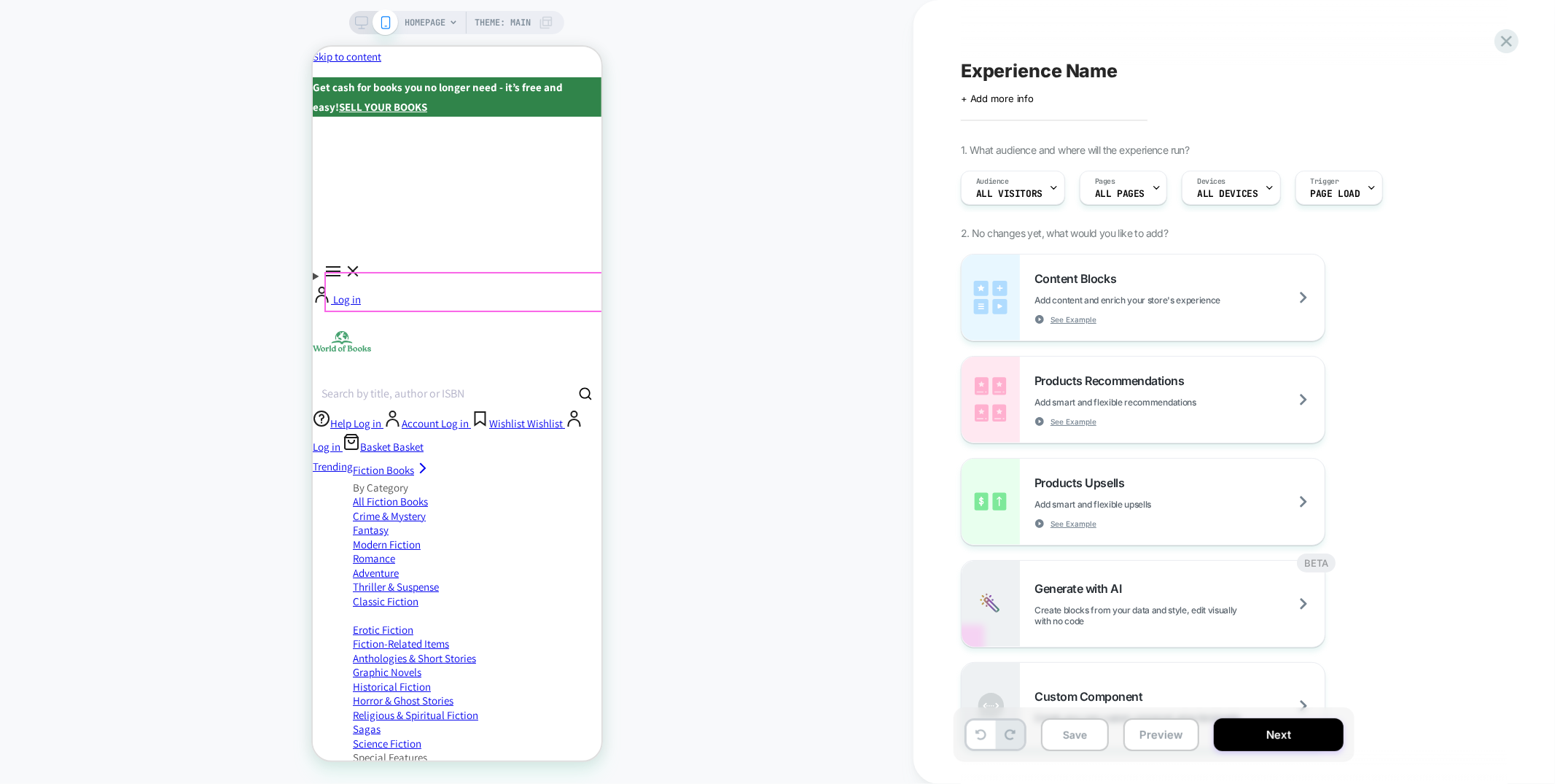
scroll to position [1, 0]
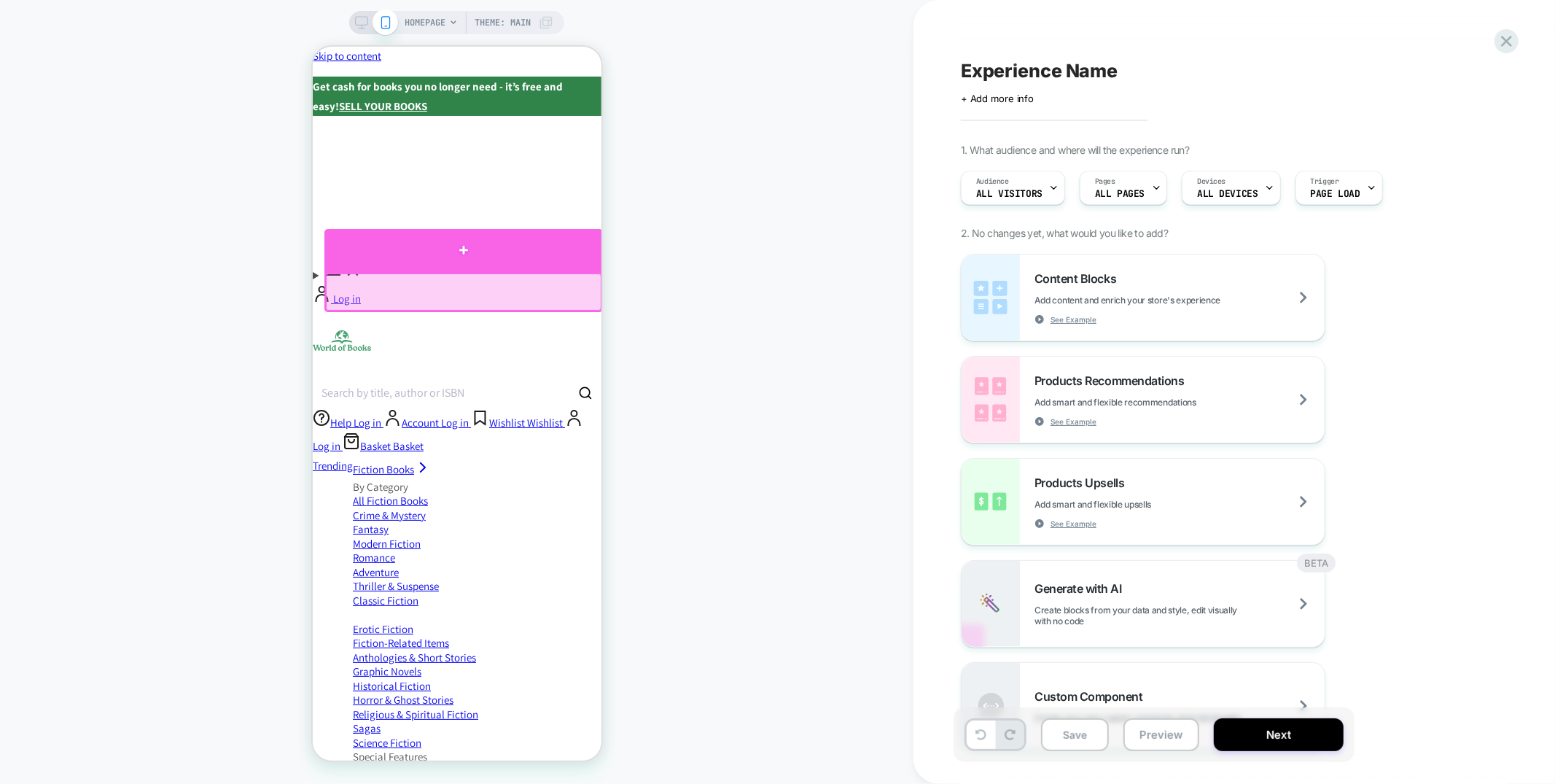
click at [538, 254] on div at bounding box center [463, 250] width 279 height 43
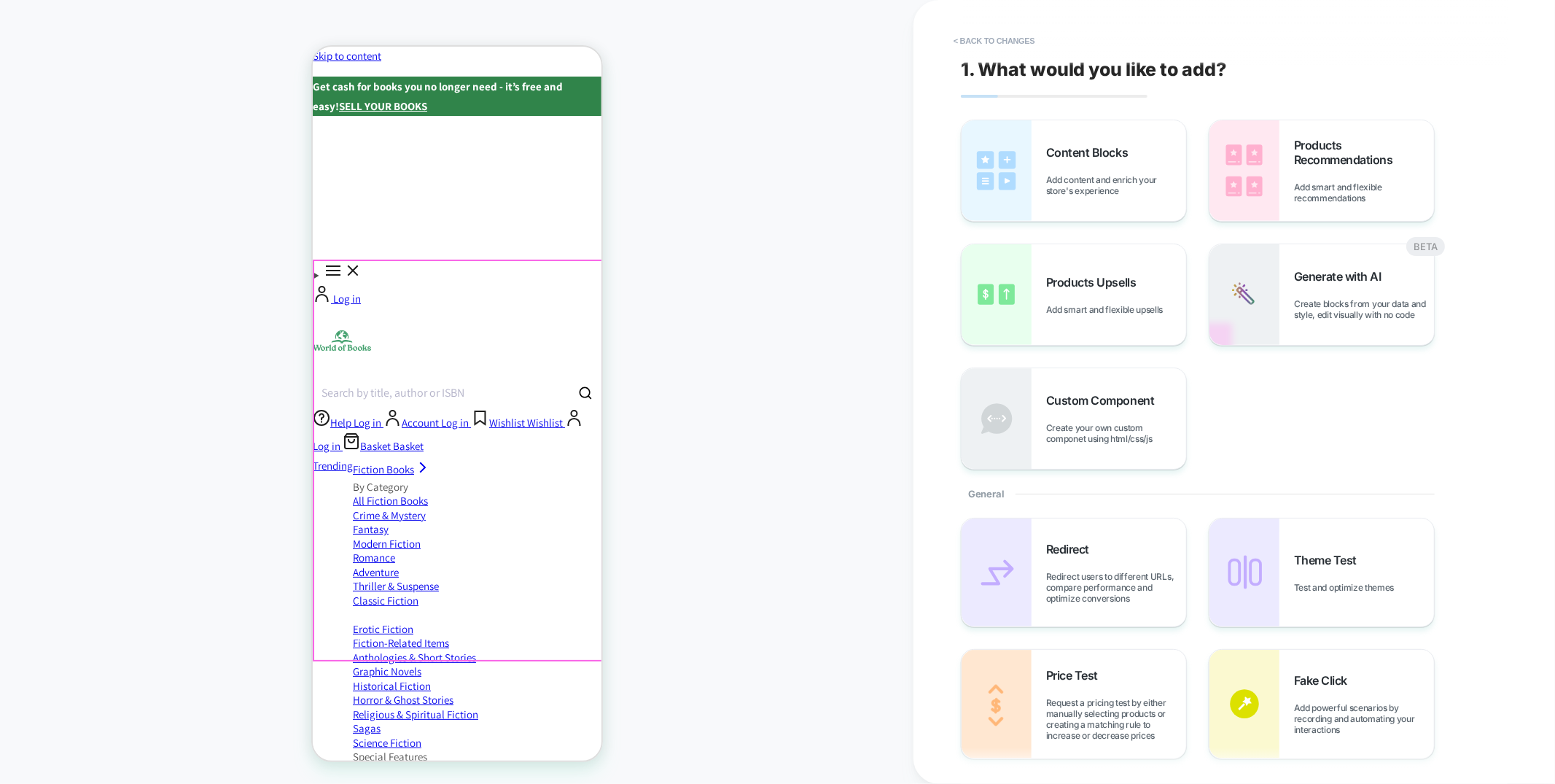
scroll to position [0, 0]
click at [1117, 185] on span "Add content and enrich your store's experience" at bounding box center [1117, 184] width 140 height 22
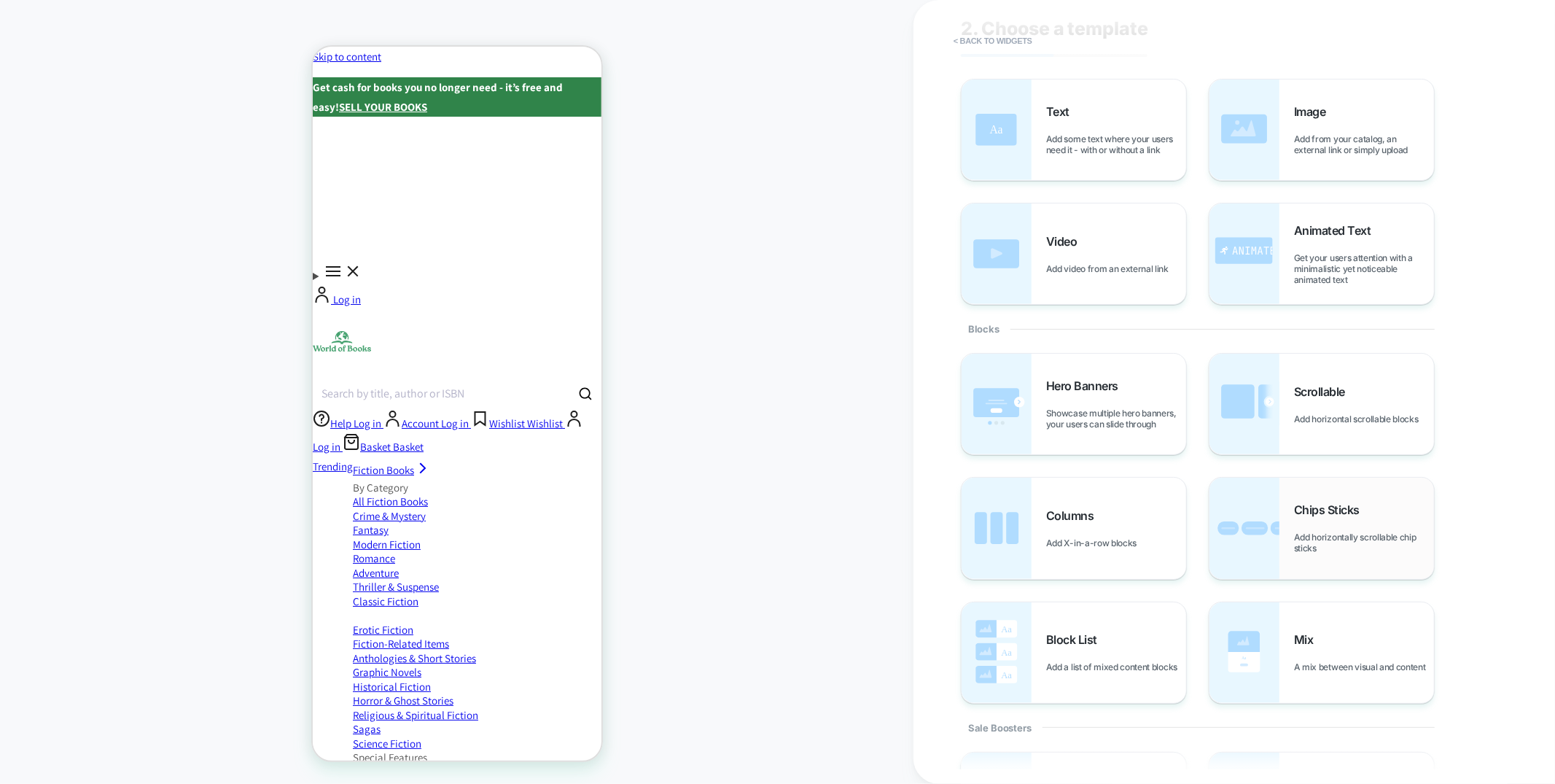
scroll to position [51, 0]
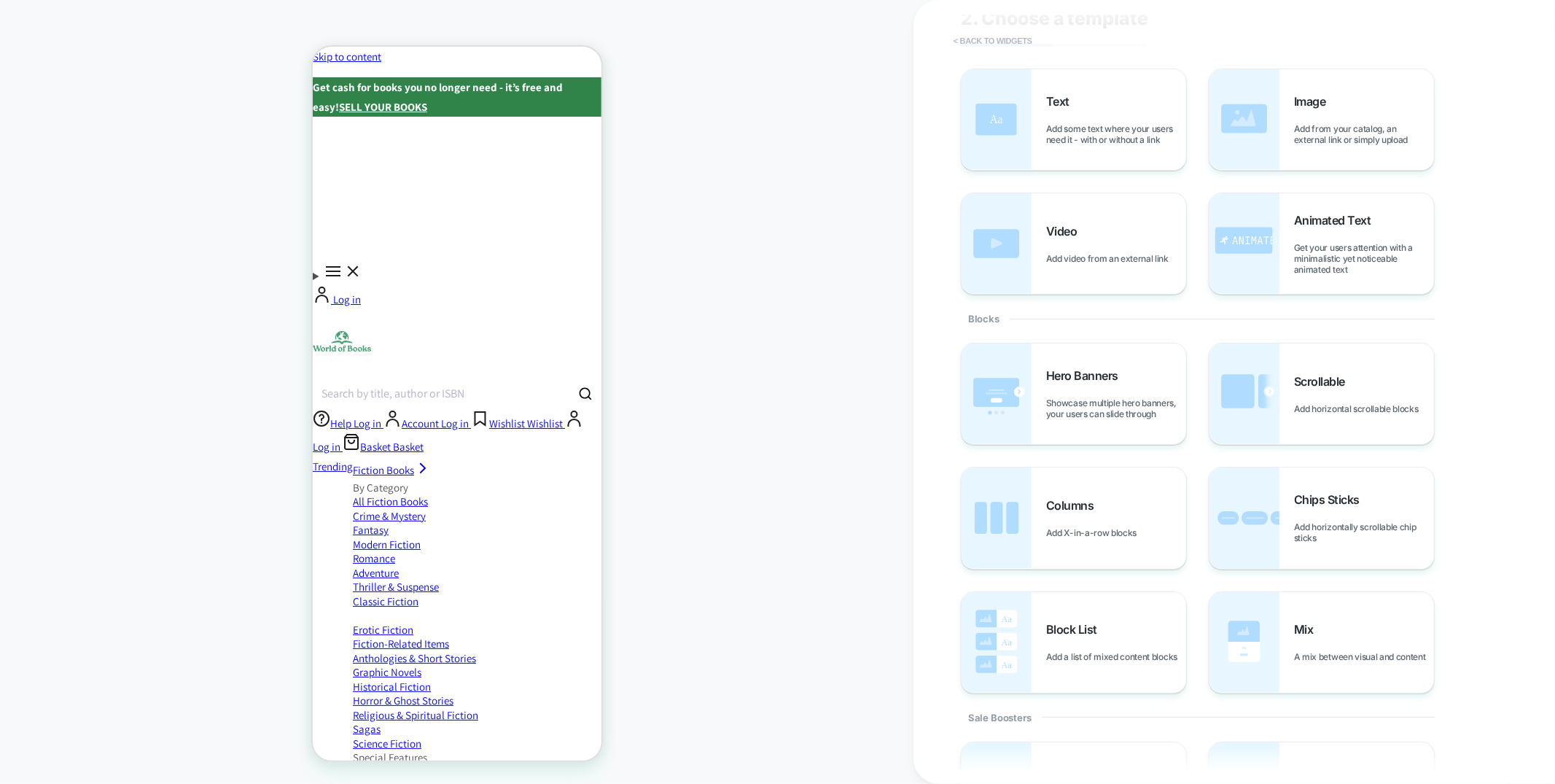
click at [1000, 35] on button "< Back to widgets" at bounding box center [993, 41] width 94 height 24
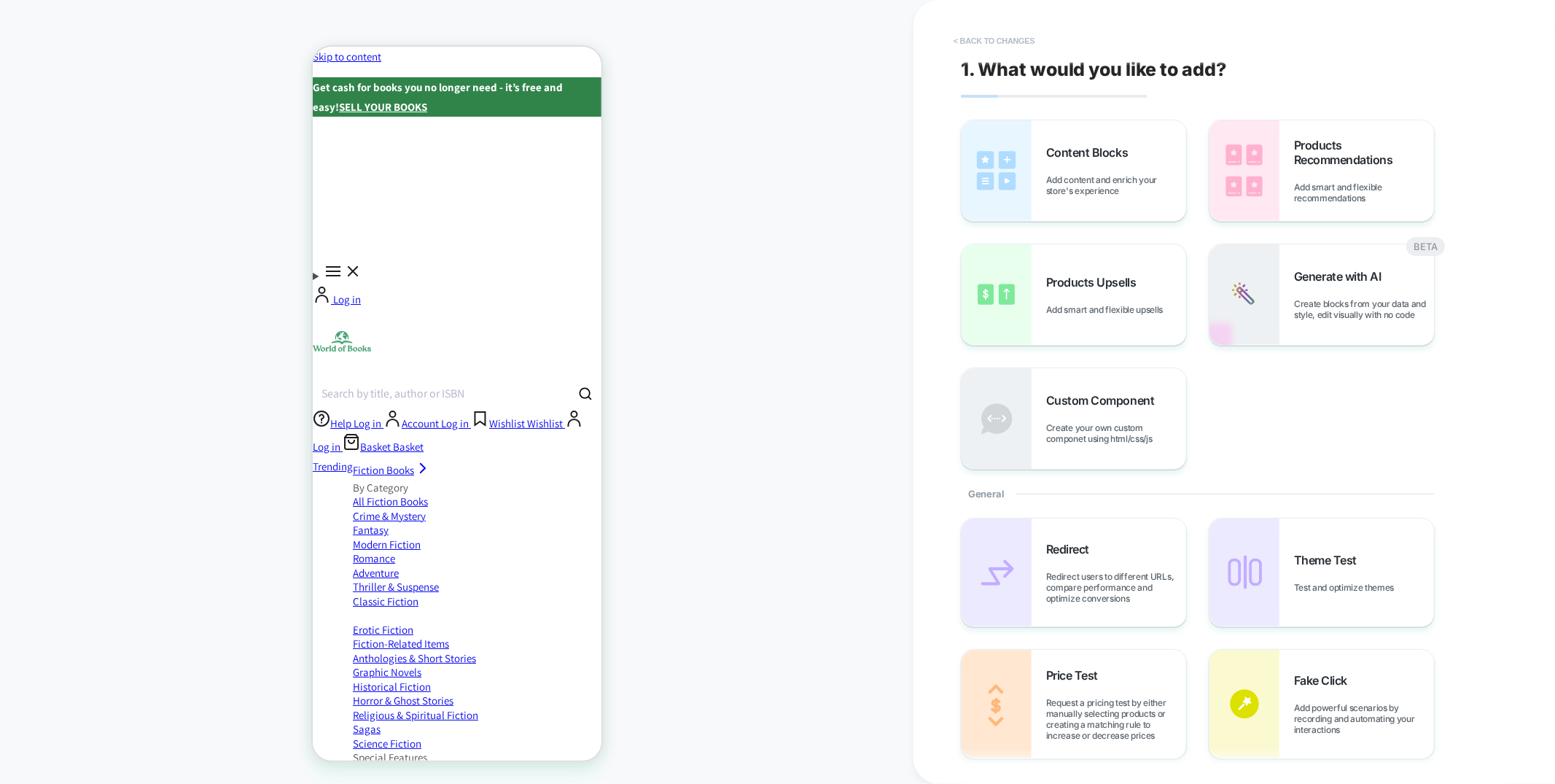
click at [1000, 35] on button "< Back to changes" at bounding box center [995, 41] width 96 height 24
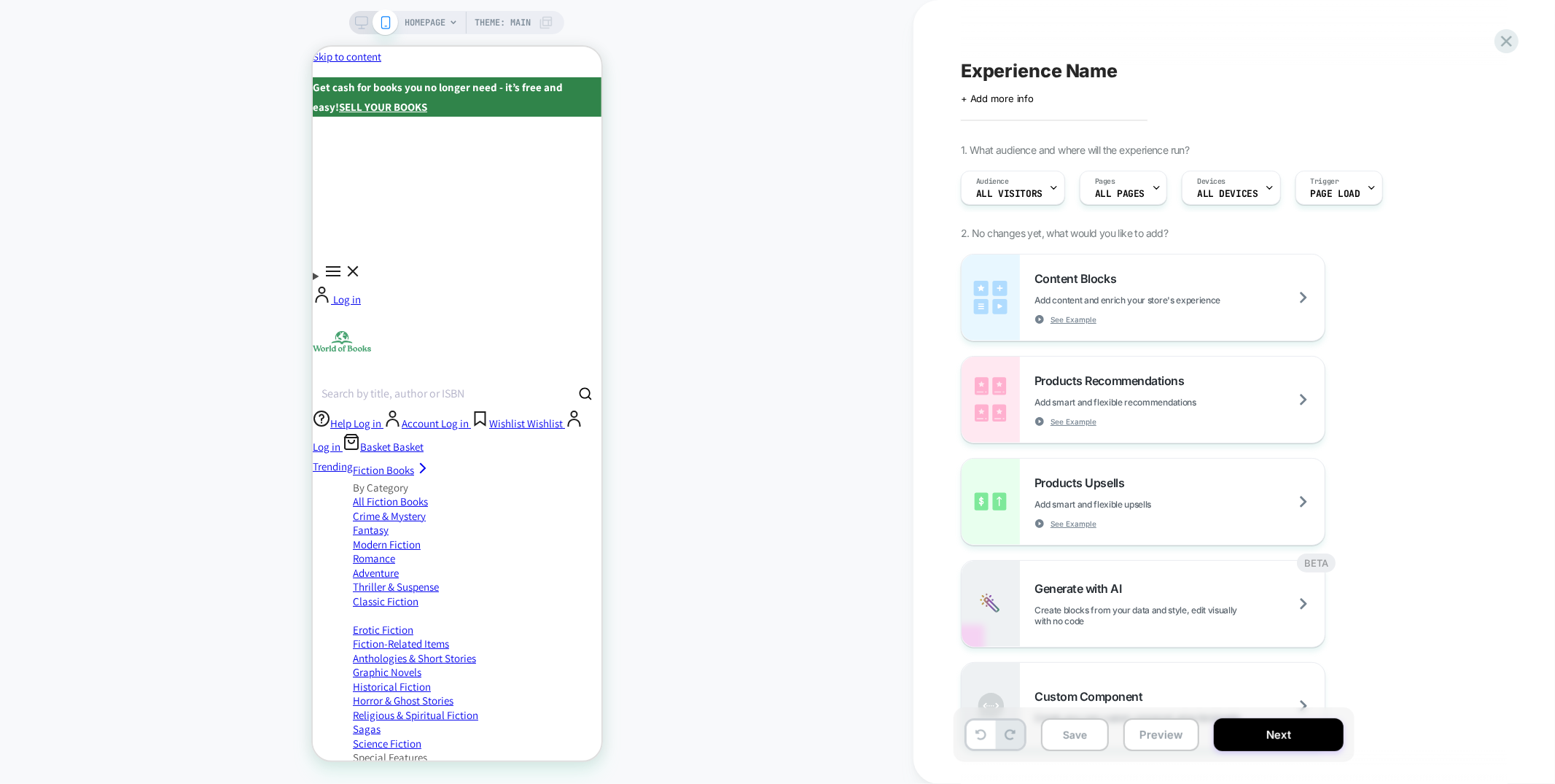
click at [437, 27] on span "HOMEPAGE" at bounding box center [424, 23] width 41 height 24
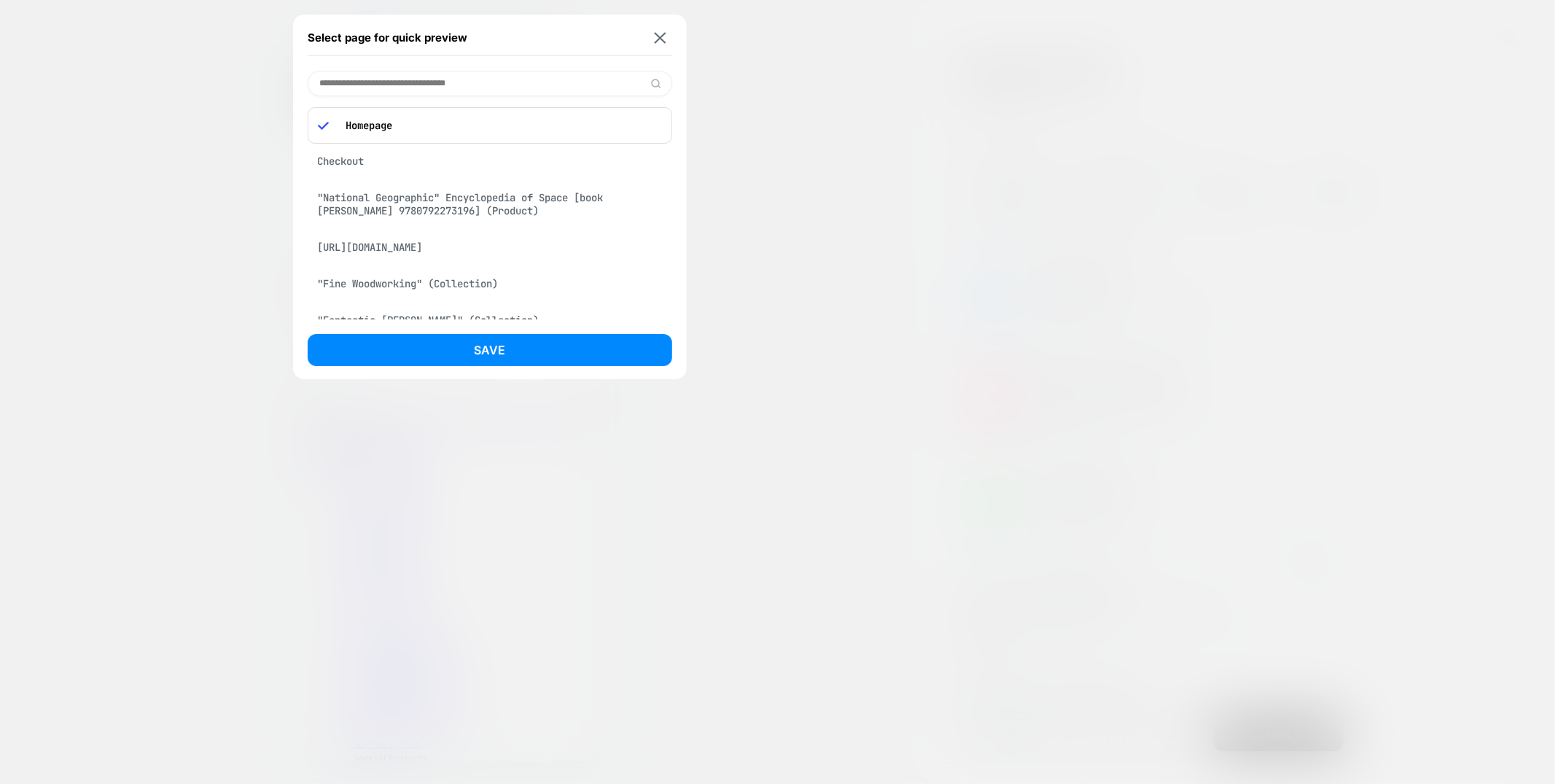
click at [409, 83] on input at bounding box center [490, 83] width 365 height 26
click at [664, 38] on img at bounding box center [659, 38] width 11 height 11
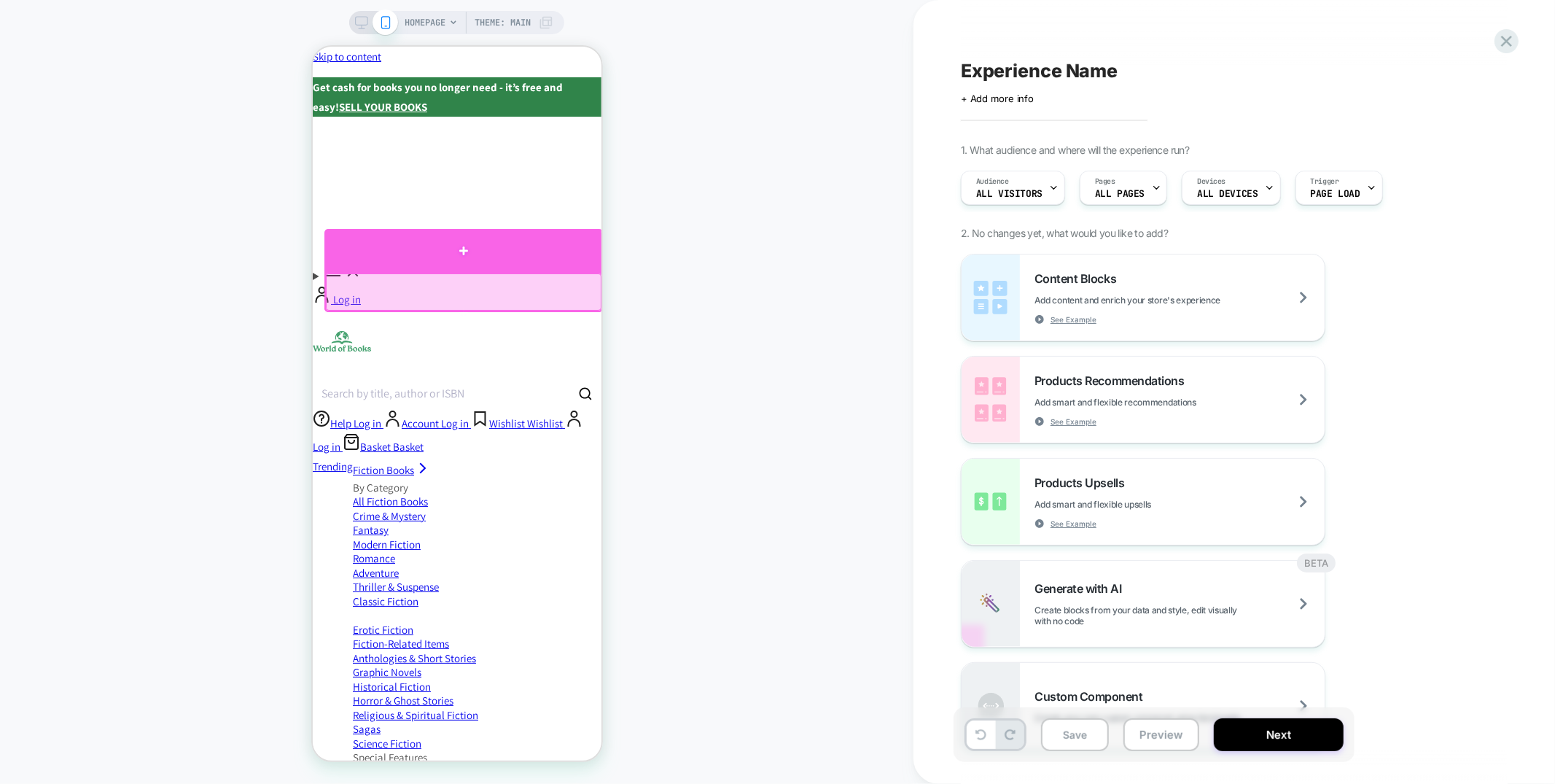
click at [527, 246] on div at bounding box center [463, 250] width 279 height 43
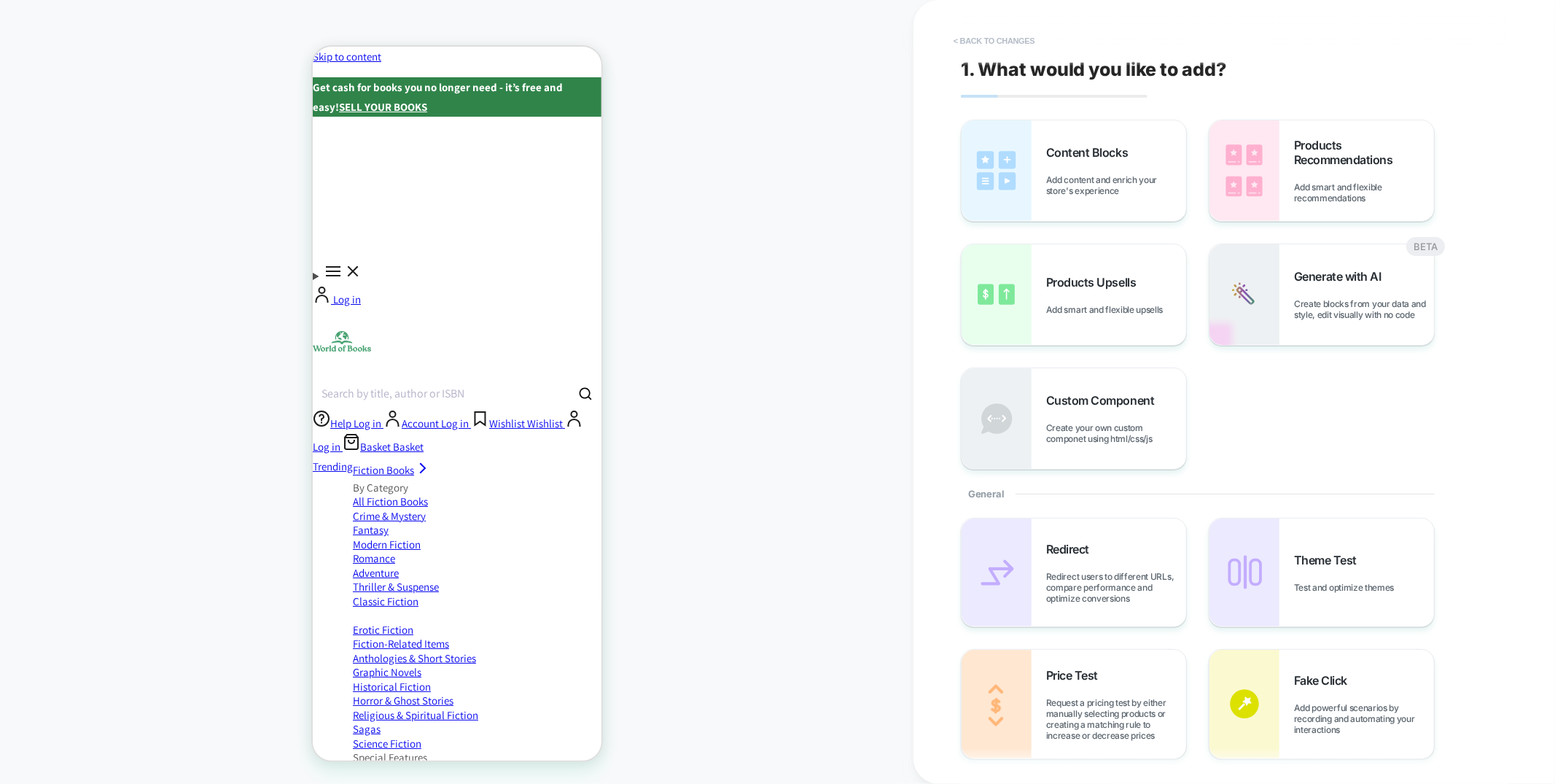
click at [1021, 45] on button "< Back to changes" at bounding box center [995, 41] width 96 height 24
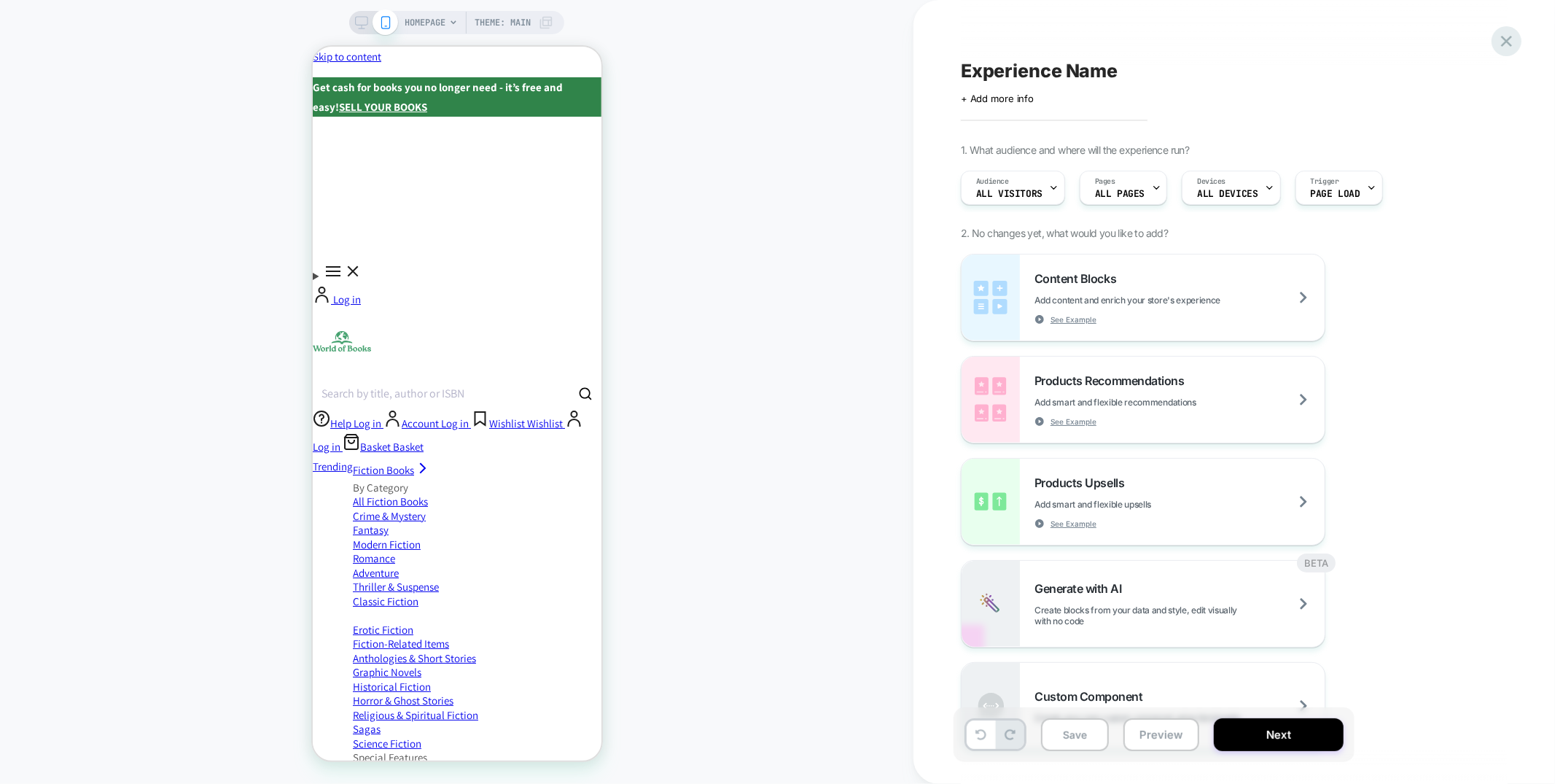
click at [1503, 44] on icon at bounding box center [1507, 42] width 11 height 11
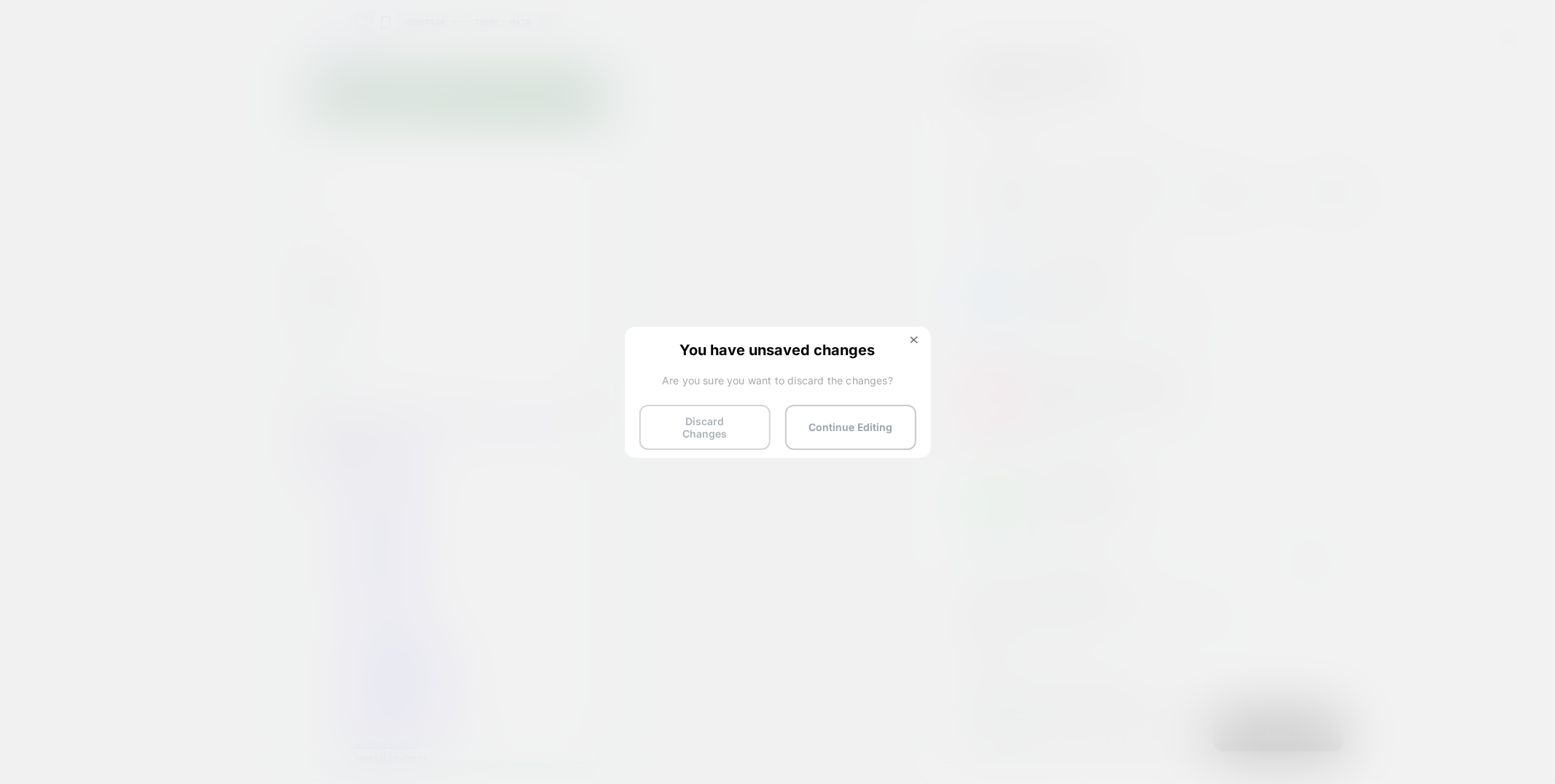
click at [674, 427] on button "Discard Changes" at bounding box center [705, 427] width 131 height 45
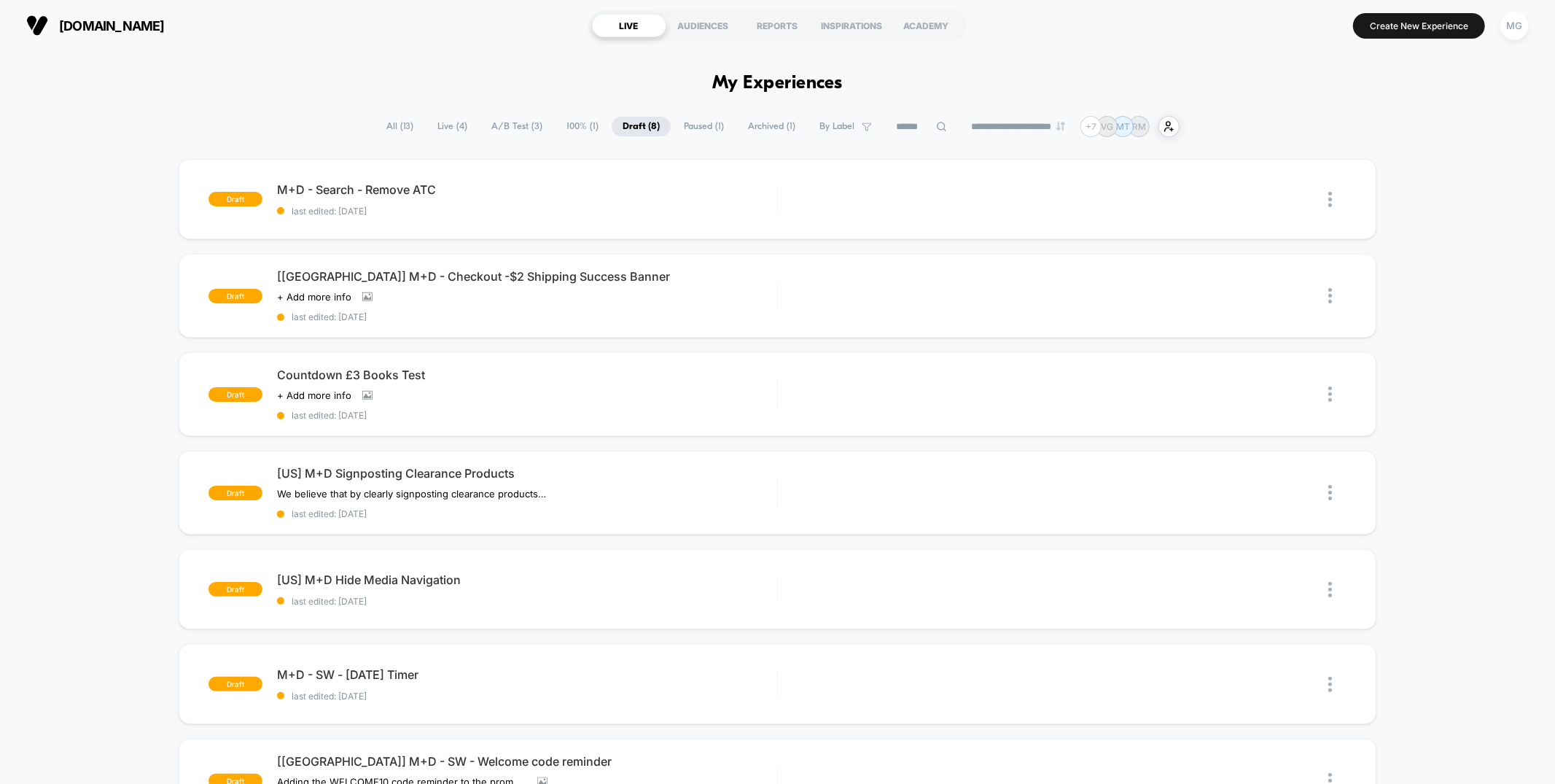
click at [500, 119] on span "A/B Test ( 3 )" at bounding box center [517, 126] width 73 height 20
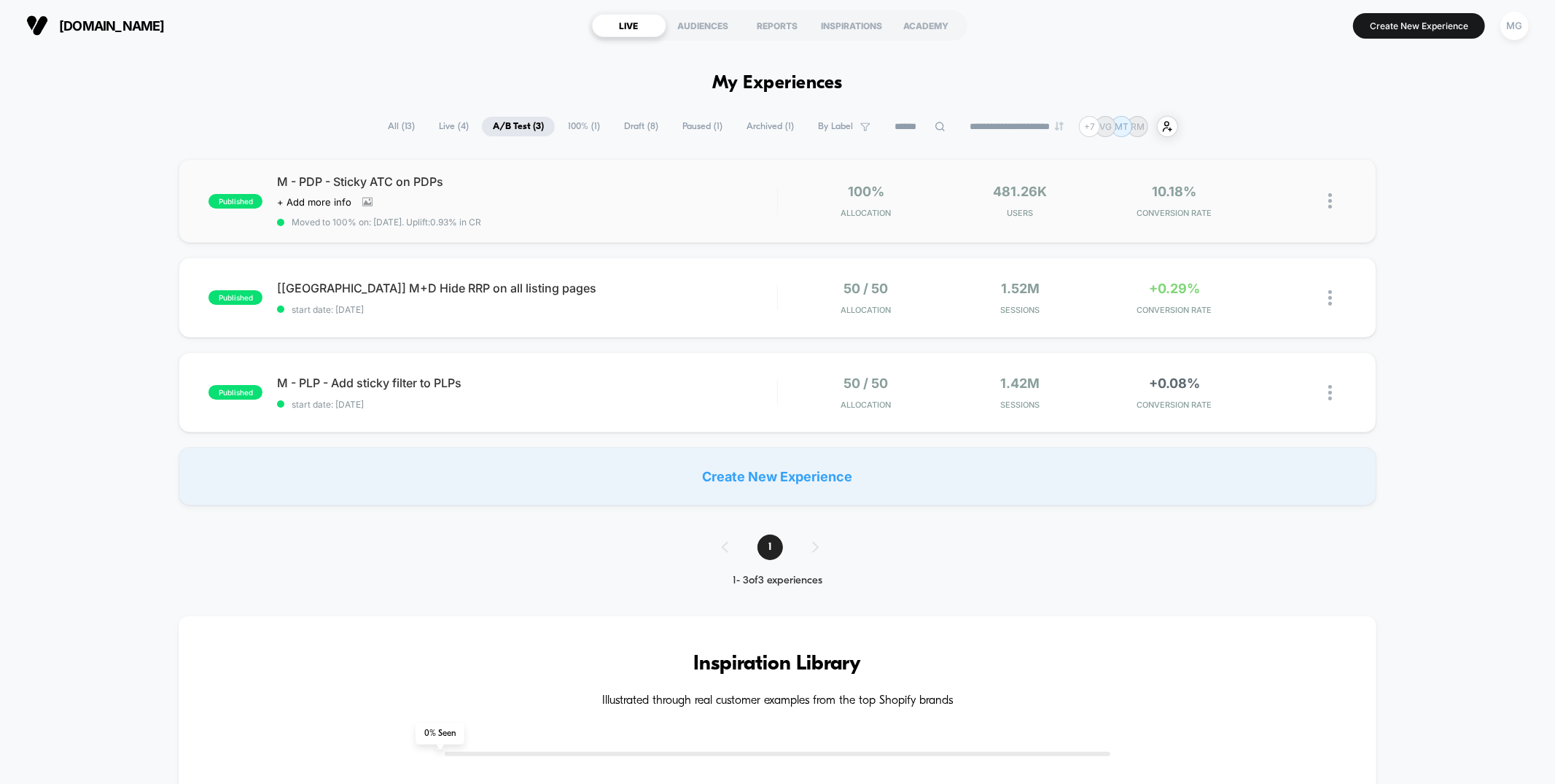
click at [624, 226] on div "published M - PDP - Sticky ATC on PDPs Click to view images Click to edit exper…" at bounding box center [777, 200] width 1197 height 84
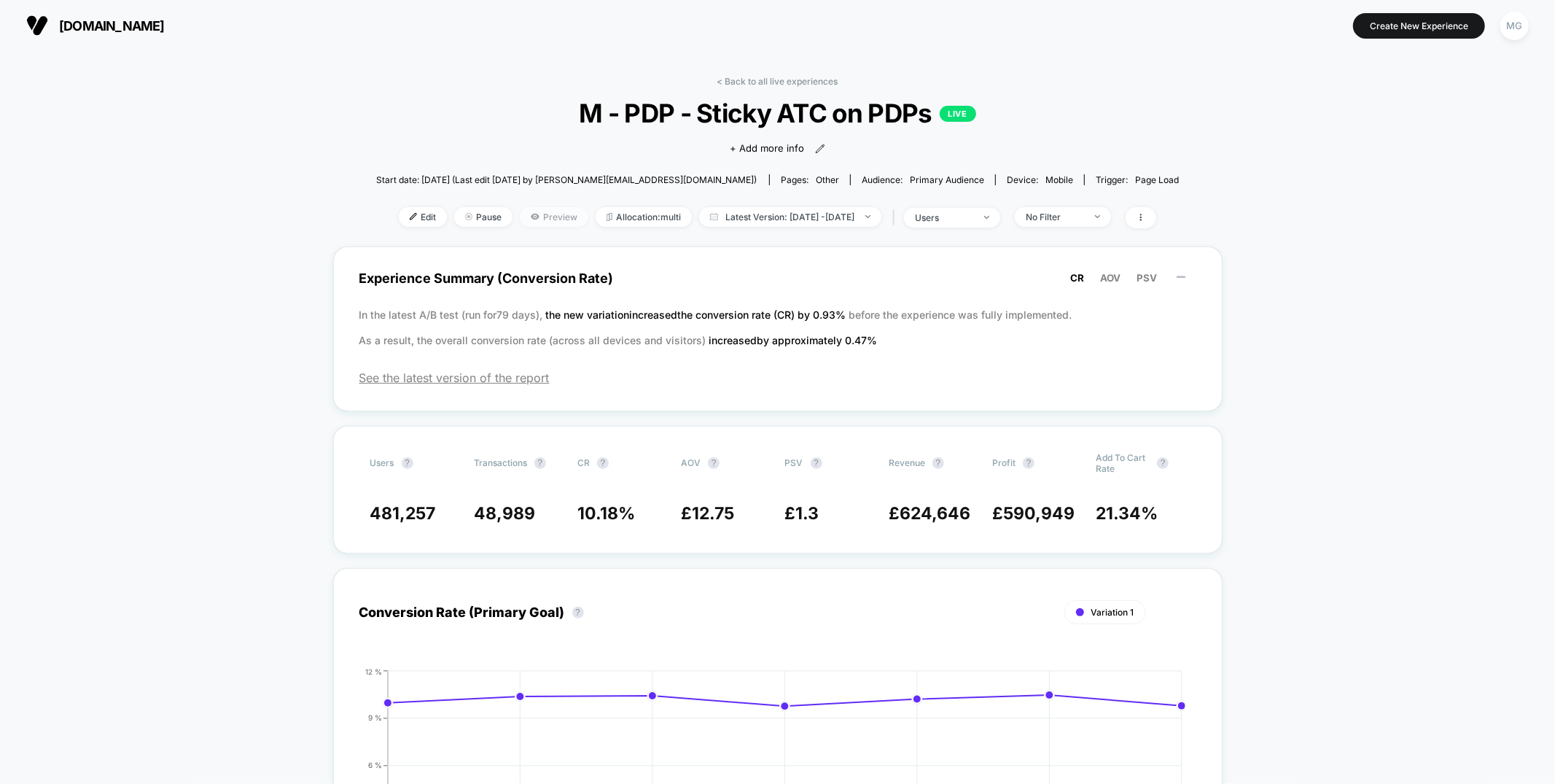
click at [522, 218] on span "Preview" at bounding box center [554, 216] width 69 height 20
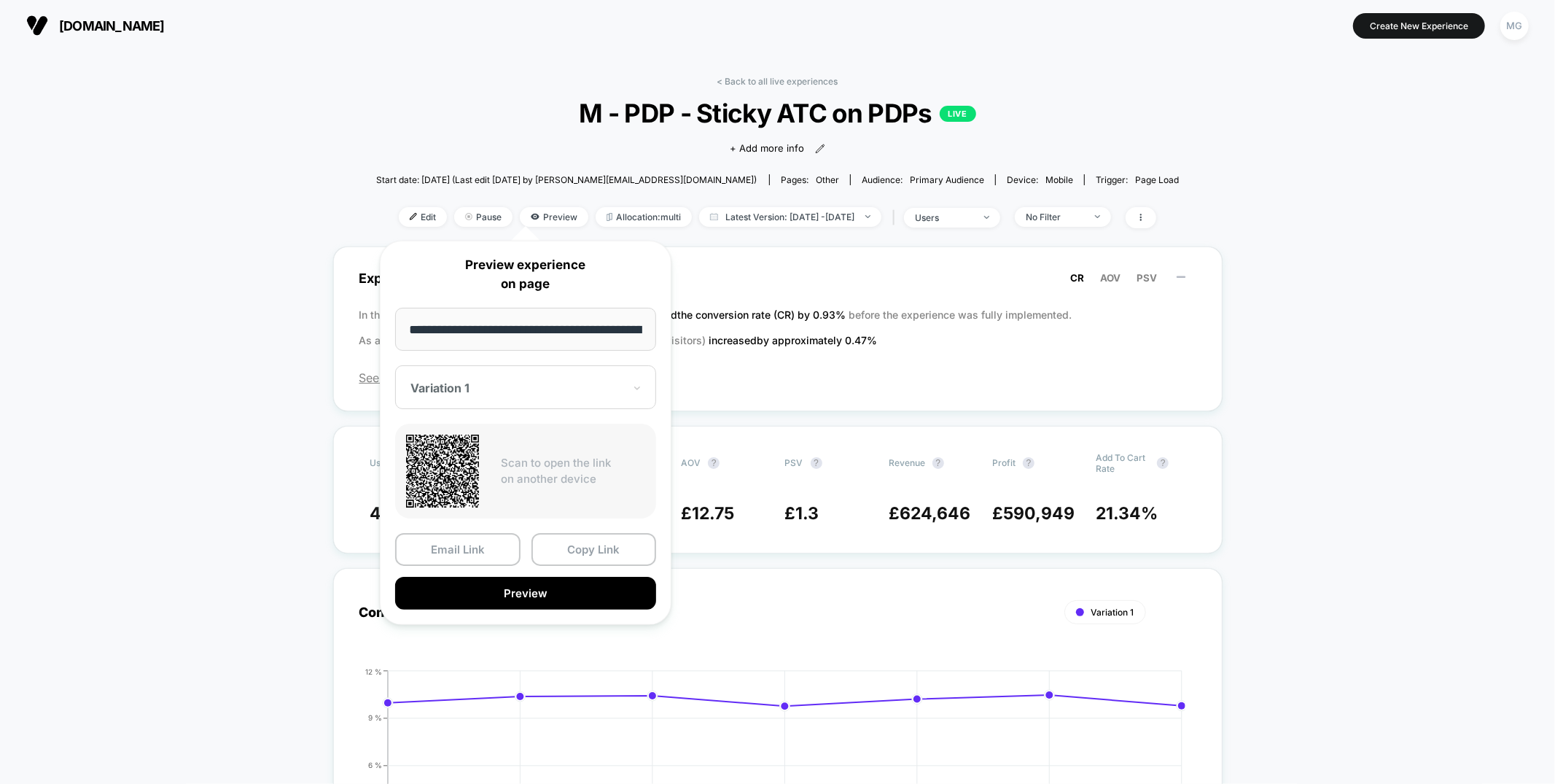
drag, startPoint x: 326, startPoint y: 162, endPoint x: 513, endPoint y: 201, distance: 191.0
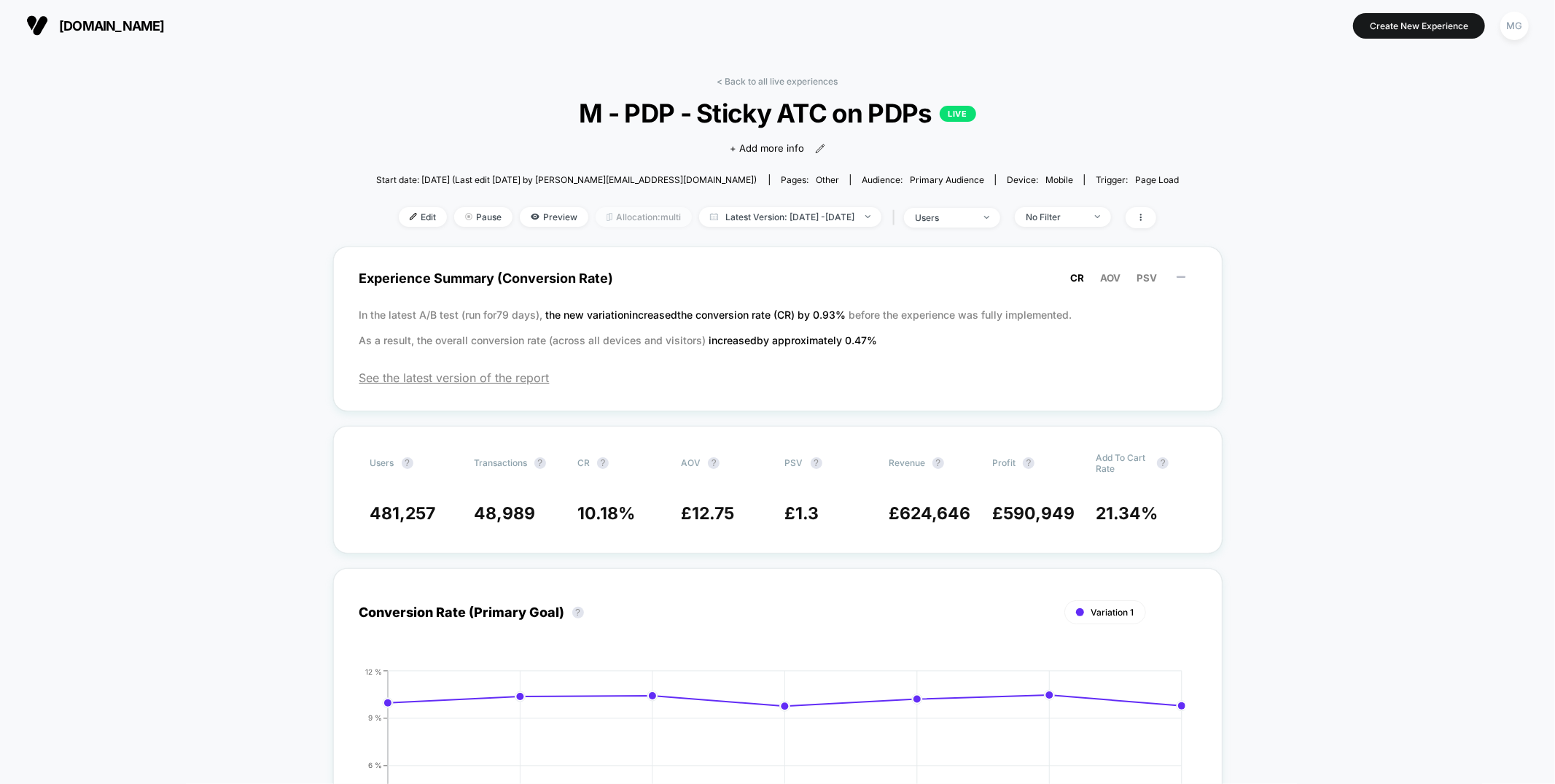
click at [596, 215] on span "Allocation: multi" at bounding box center [644, 216] width 96 height 20
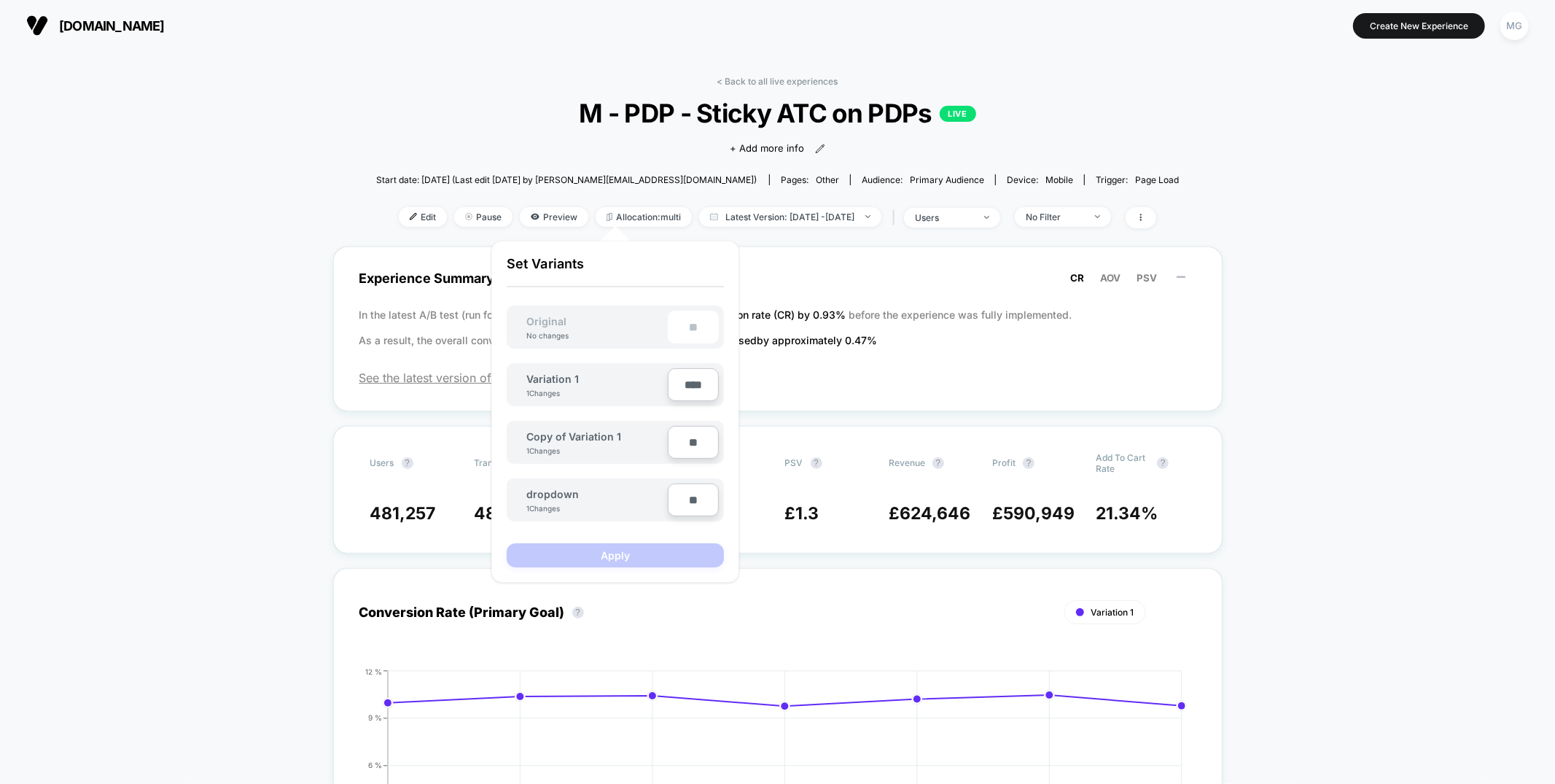
click at [690, 384] on input "****" at bounding box center [693, 384] width 51 height 33
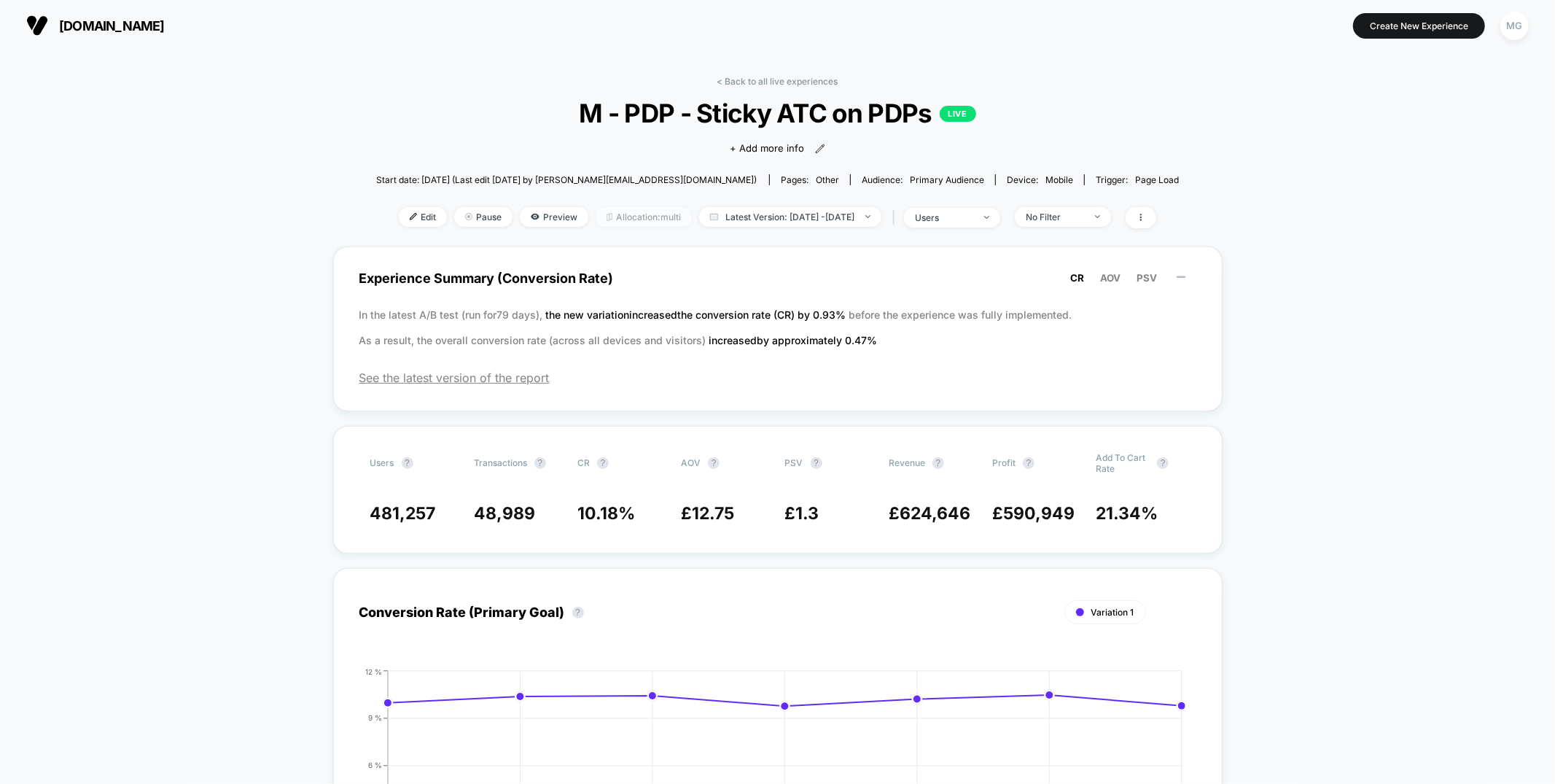
click at [631, 220] on span "Allocation: multi" at bounding box center [644, 216] width 96 height 20
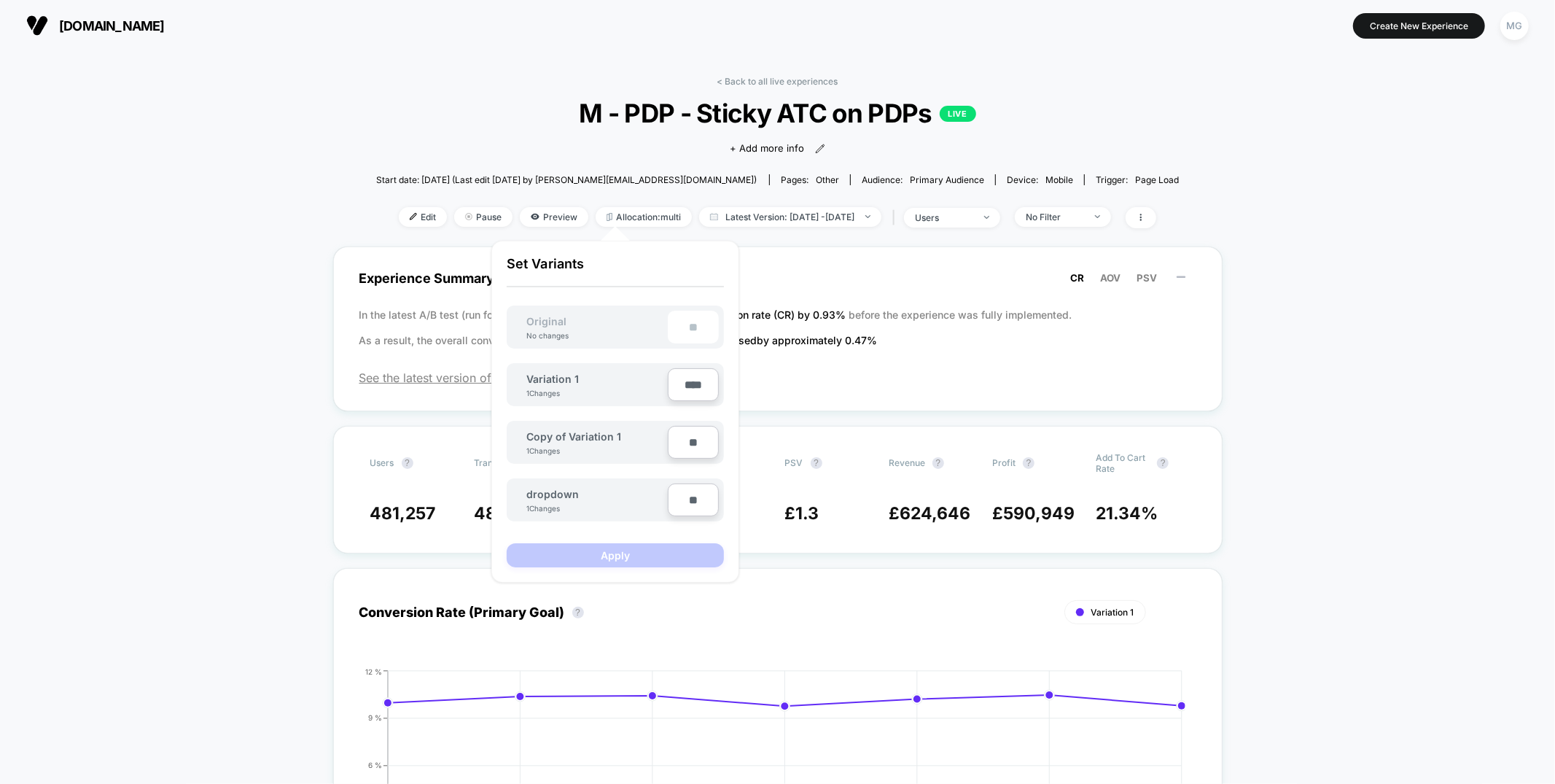
click at [692, 391] on input "****" at bounding box center [693, 384] width 51 height 33
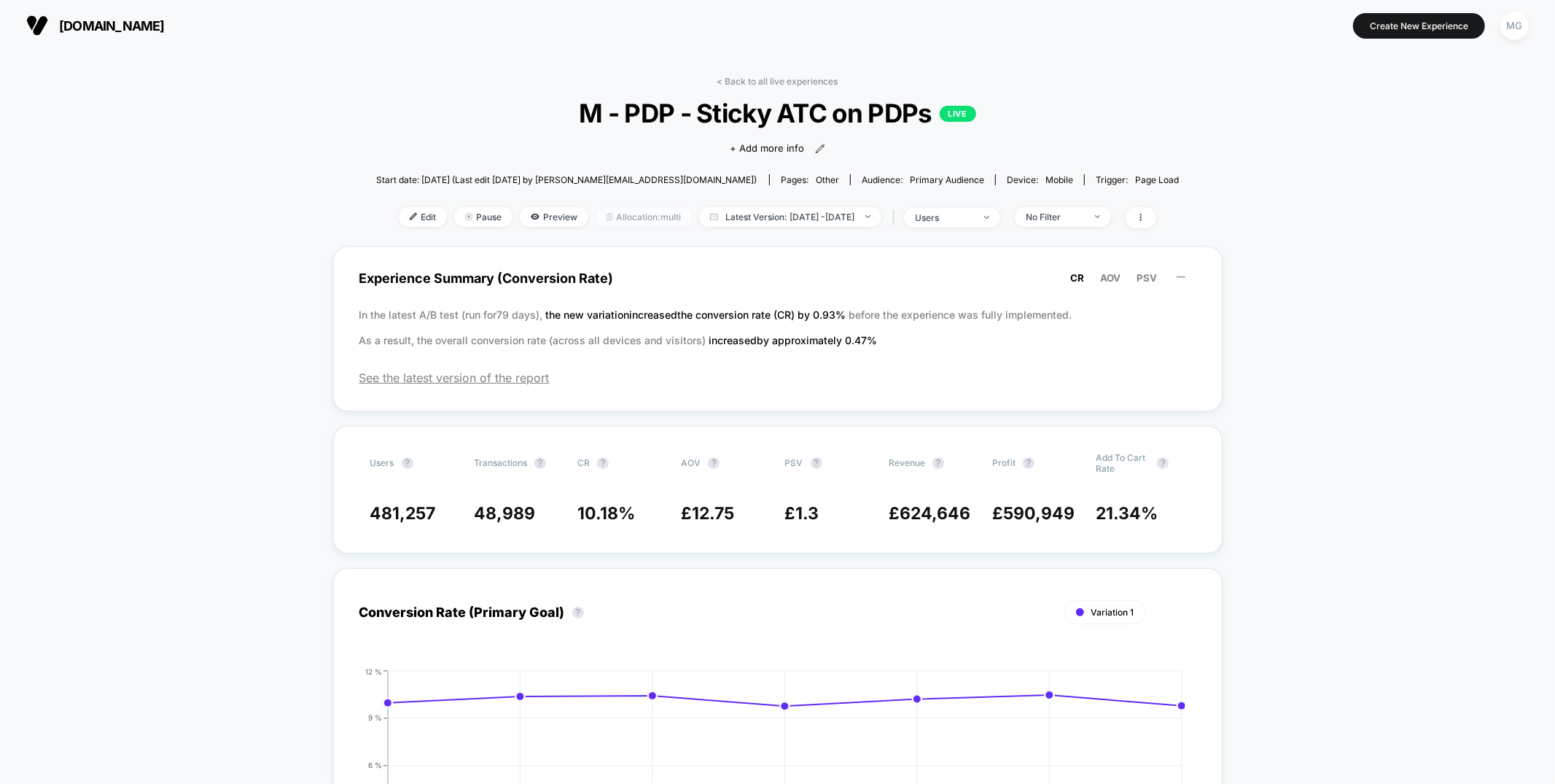
click at [596, 215] on span "Allocation: multi" at bounding box center [644, 216] width 96 height 20
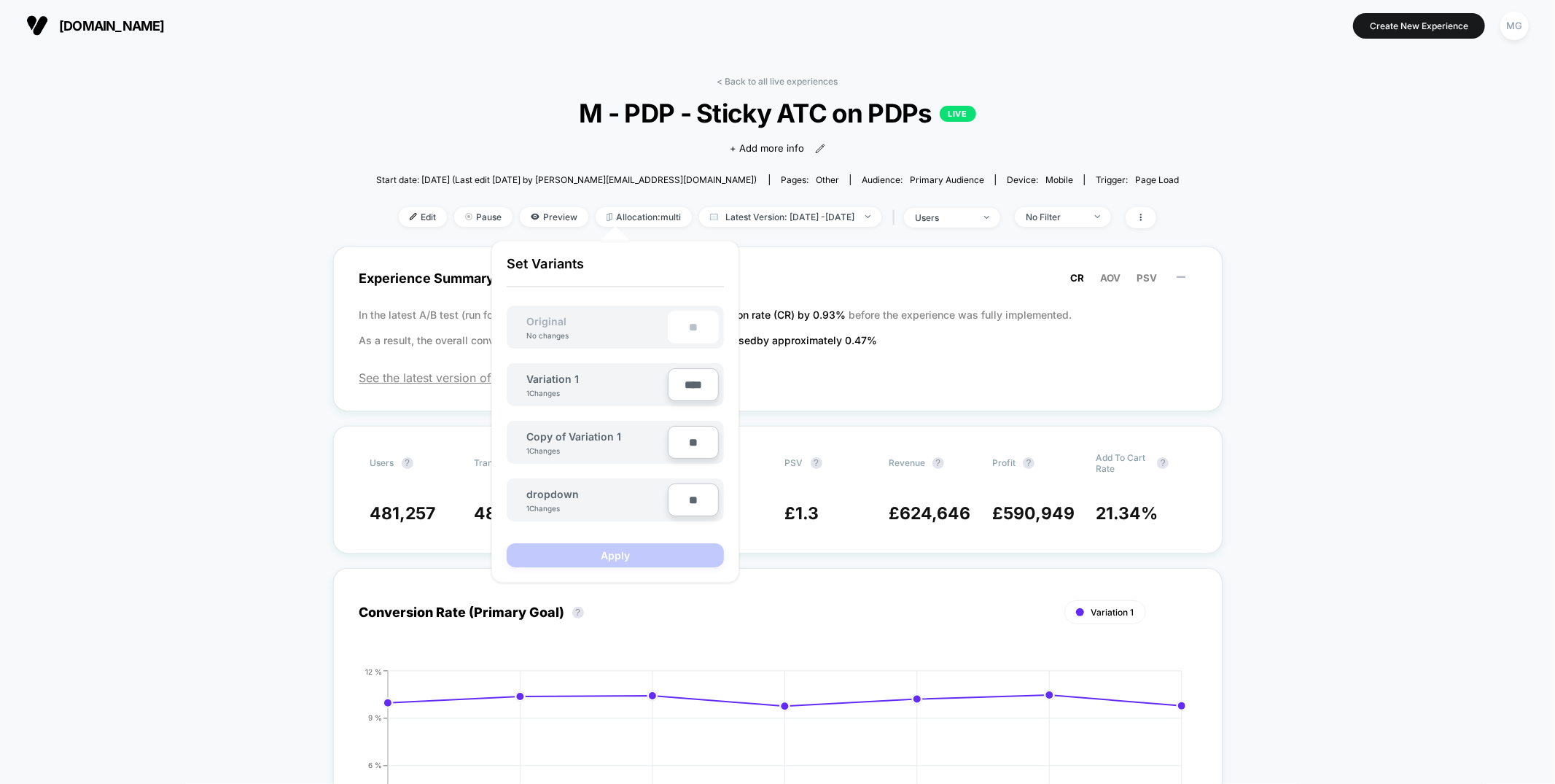
click at [693, 382] on input "****" at bounding box center [693, 384] width 51 height 33
type input "***"
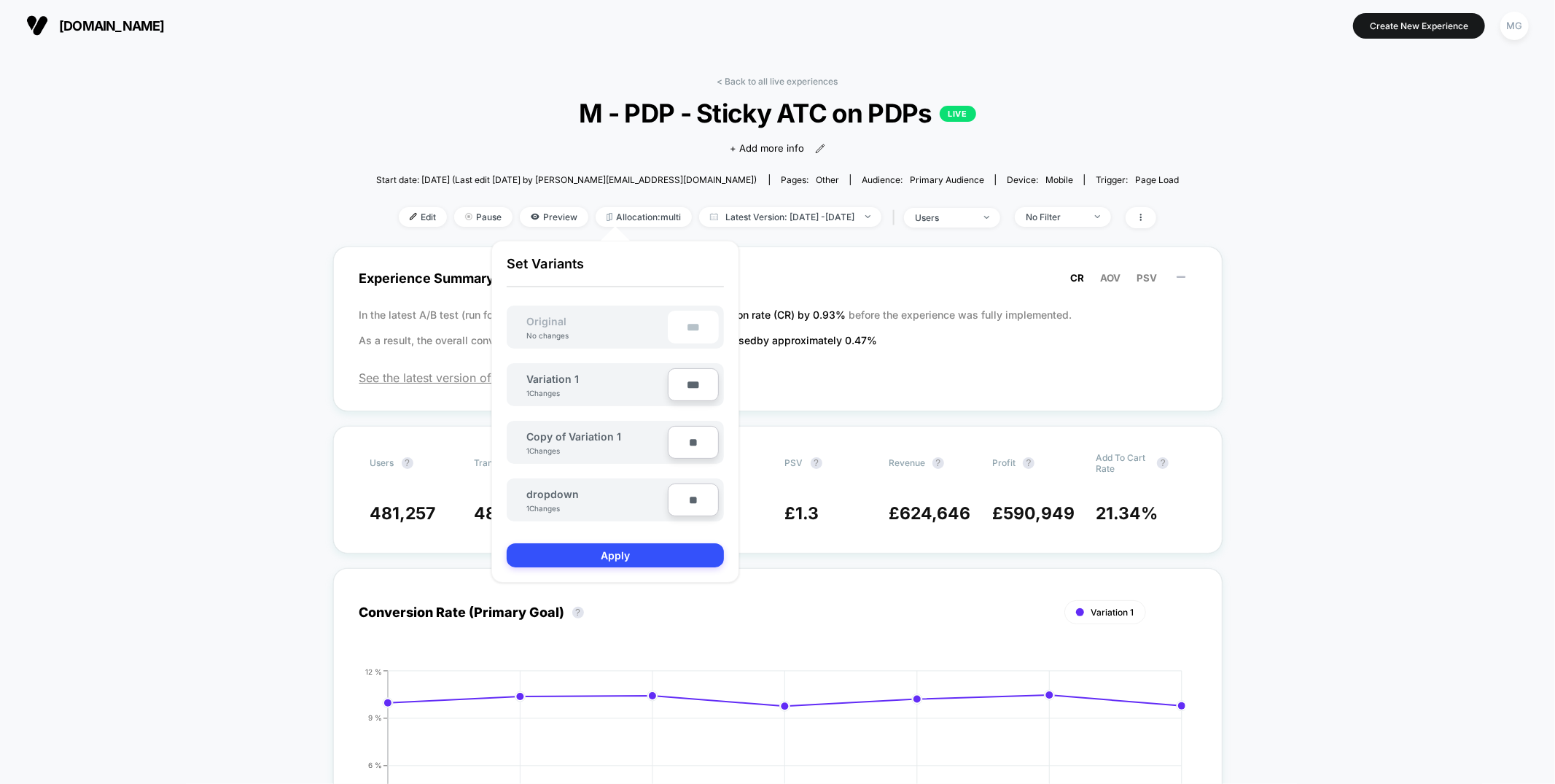
click at [679, 500] on input "**" at bounding box center [693, 500] width 51 height 33
type input "***"
type input "**"
type input "***"
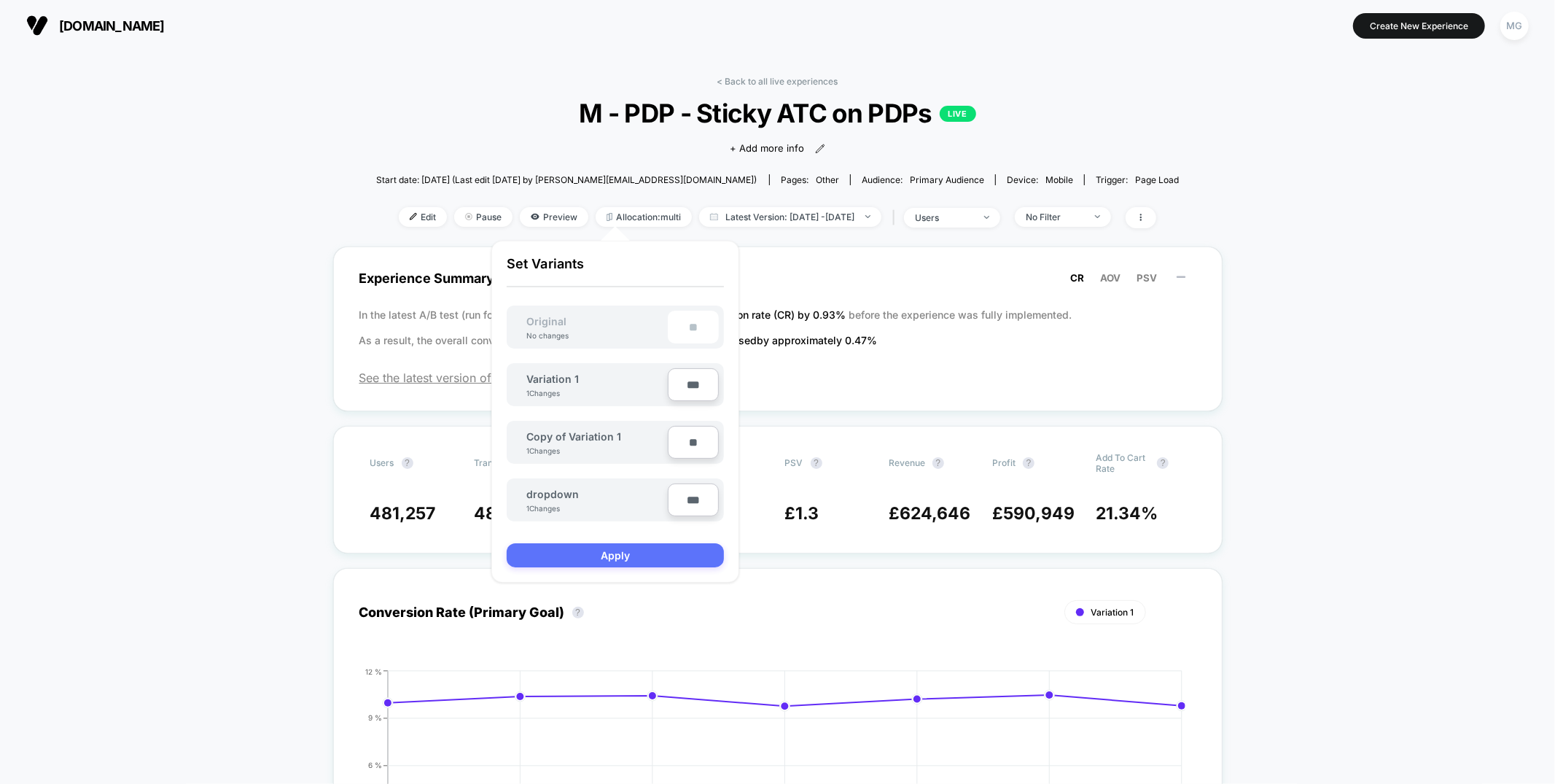
click at [622, 544] on button "Apply" at bounding box center [615, 554] width 217 height 24
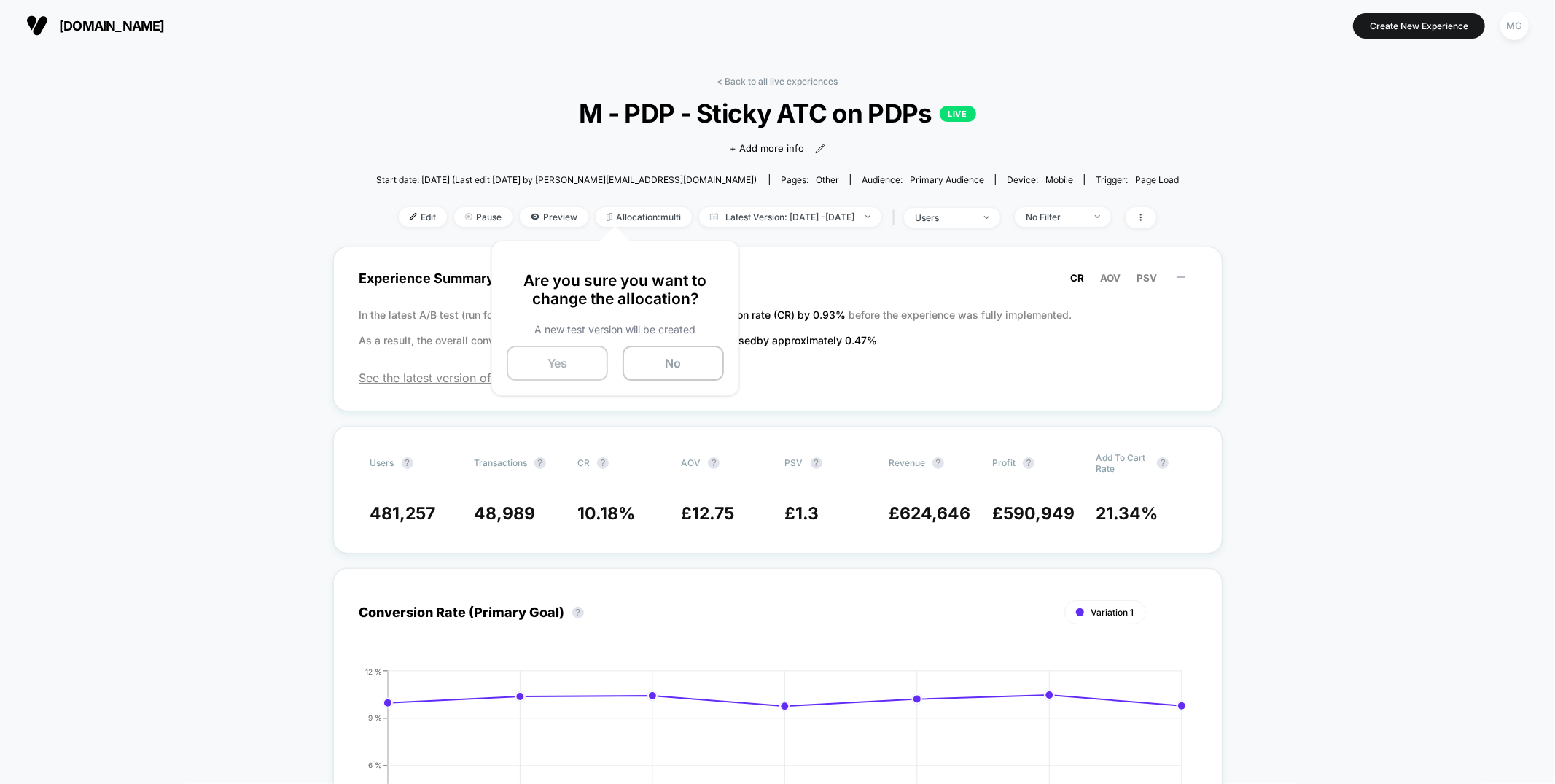
click at [559, 363] on button "Yes" at bounding box center [556, 363] width 101 height 35
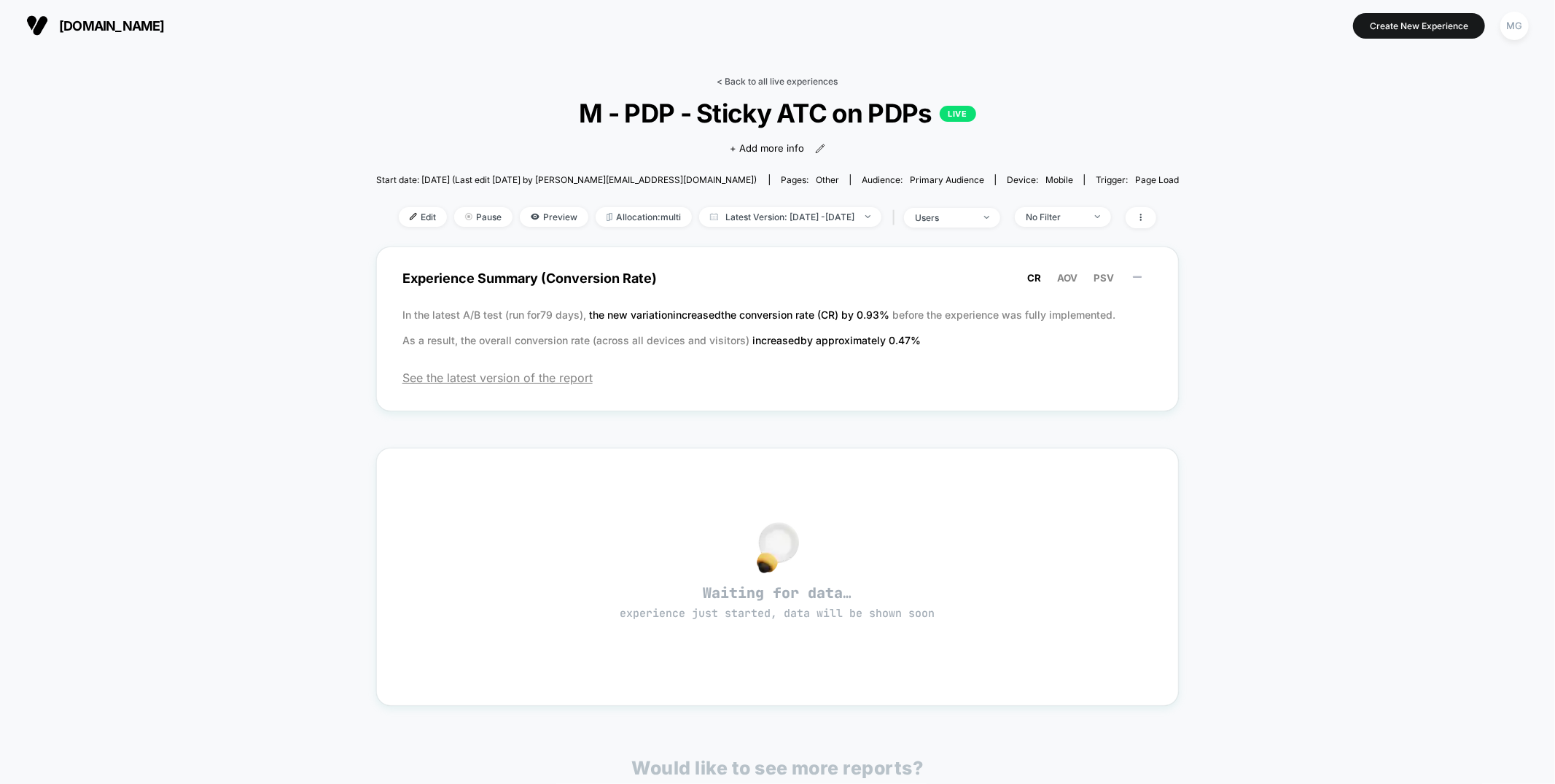
click at [776, 82] on link "< Back to all live experiences" at bounding box center [778, 81] width 121 height 11
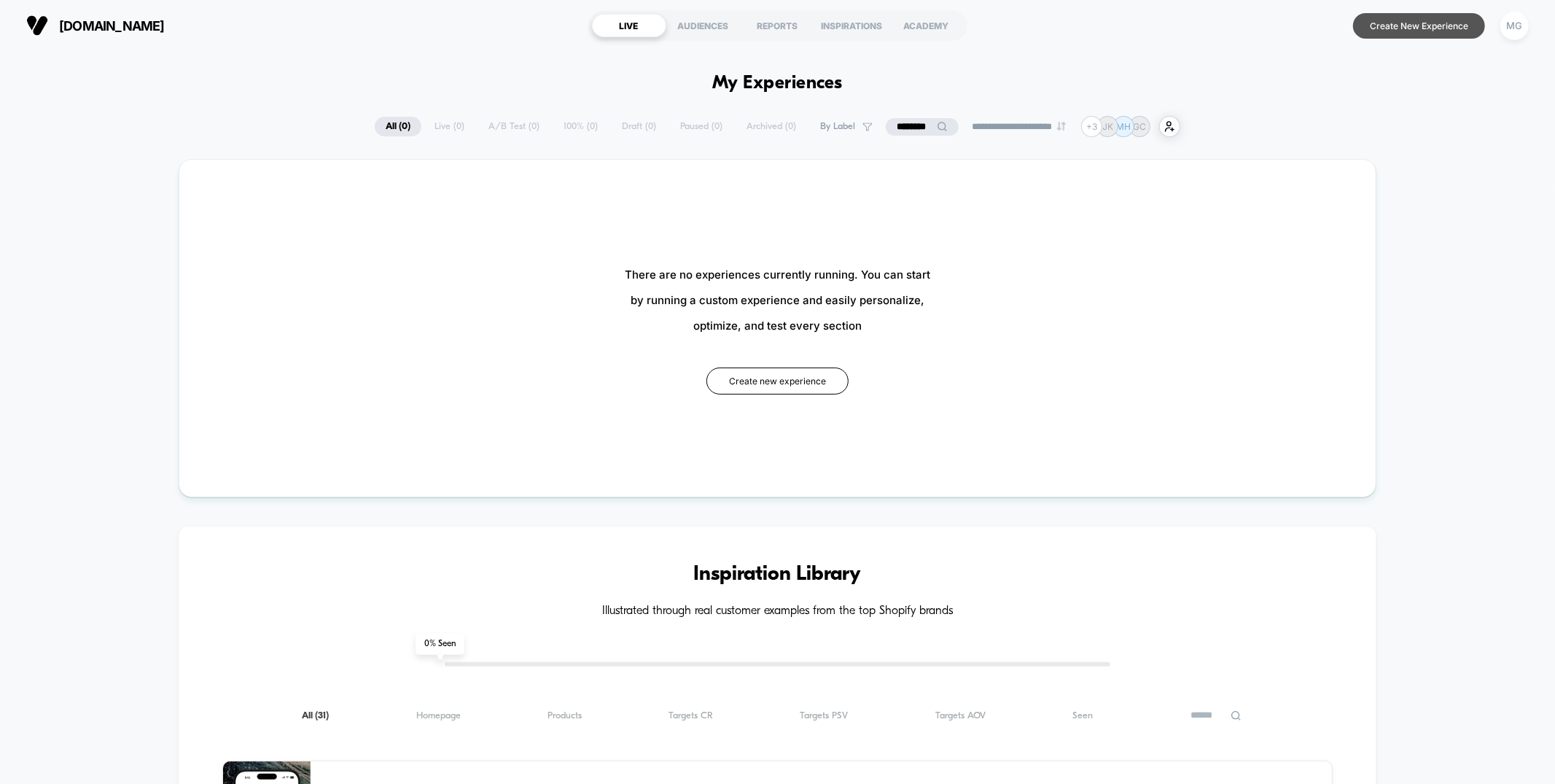
click at [1469, 26] on button "Create New Experience" at bounding box center [1420, 26] width 132 height 26
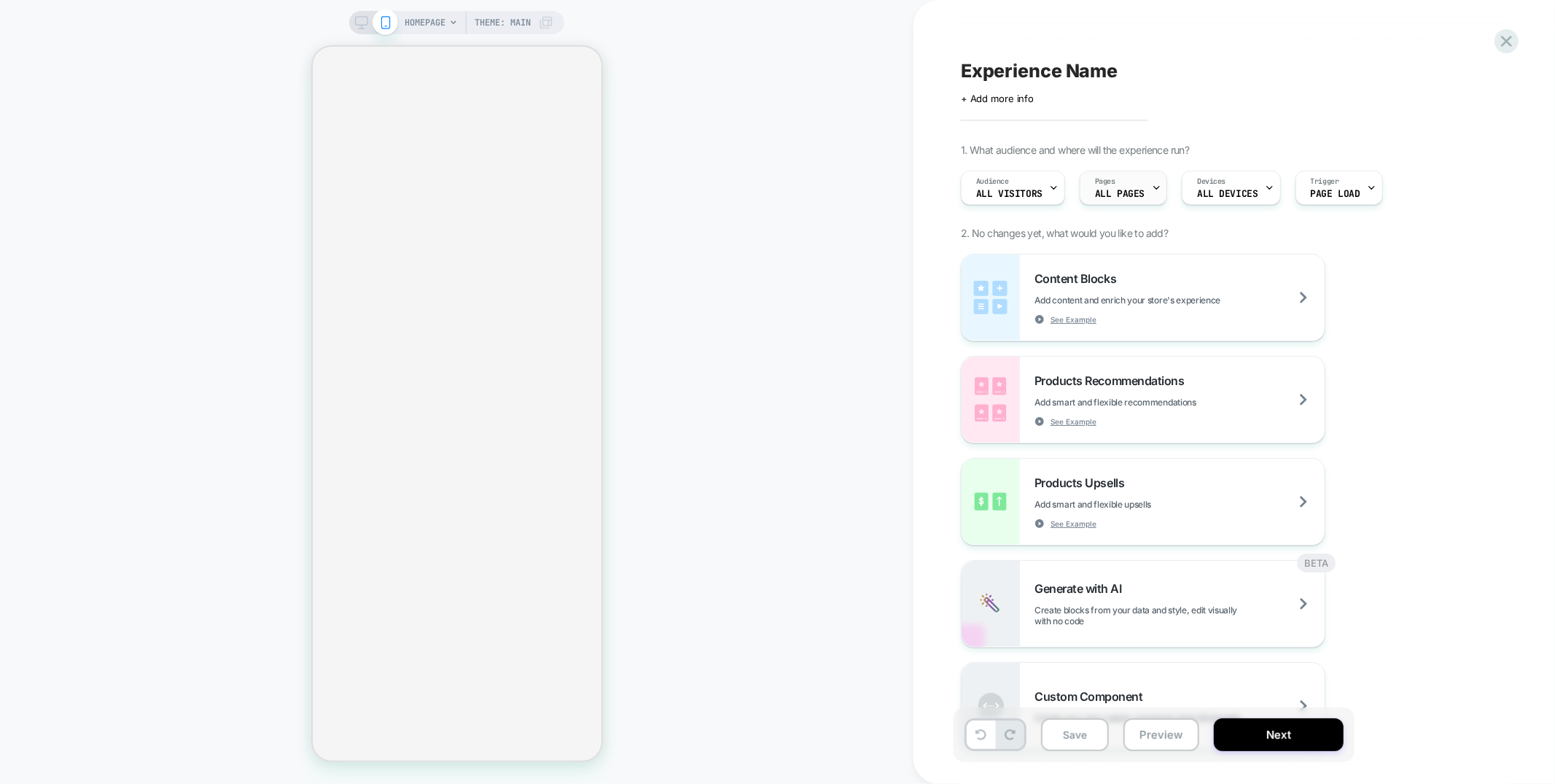
click at [1146, 193] on div "Pages ALL PAGES" at bounding box center [1119, 187] width 78 height 33
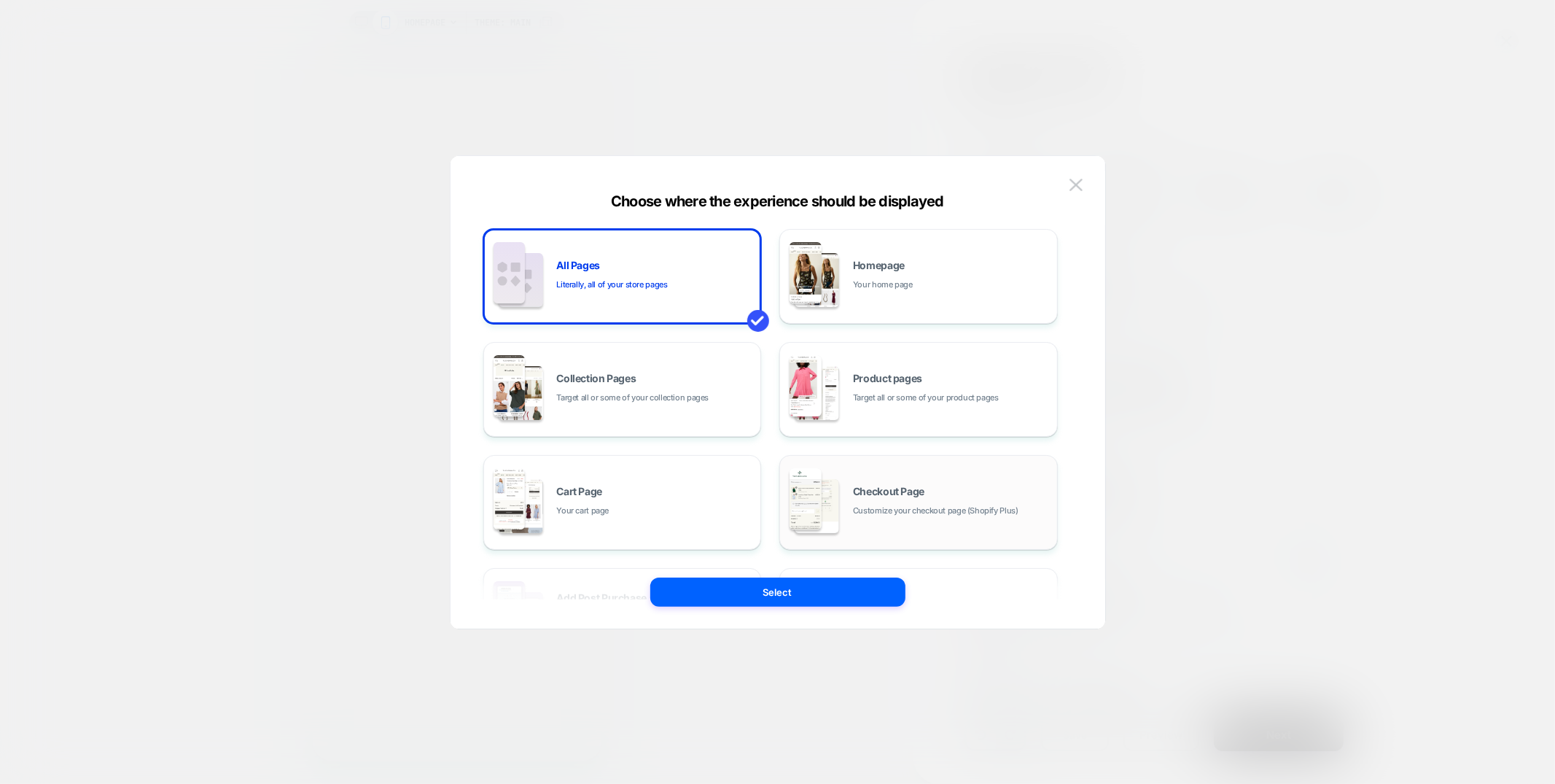
click span "Customize your checkout page (Shopify Plus)"
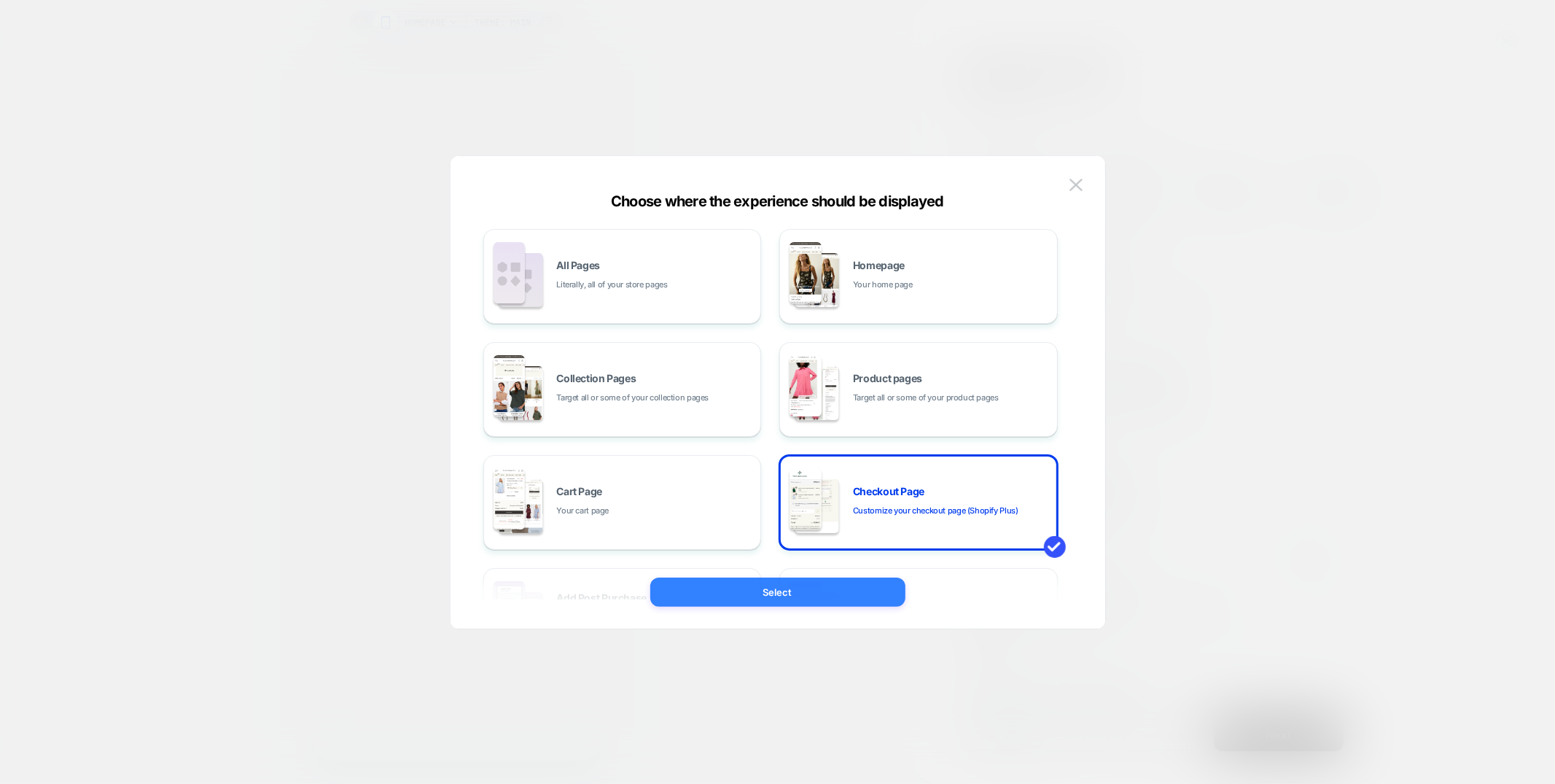
click button "Select"
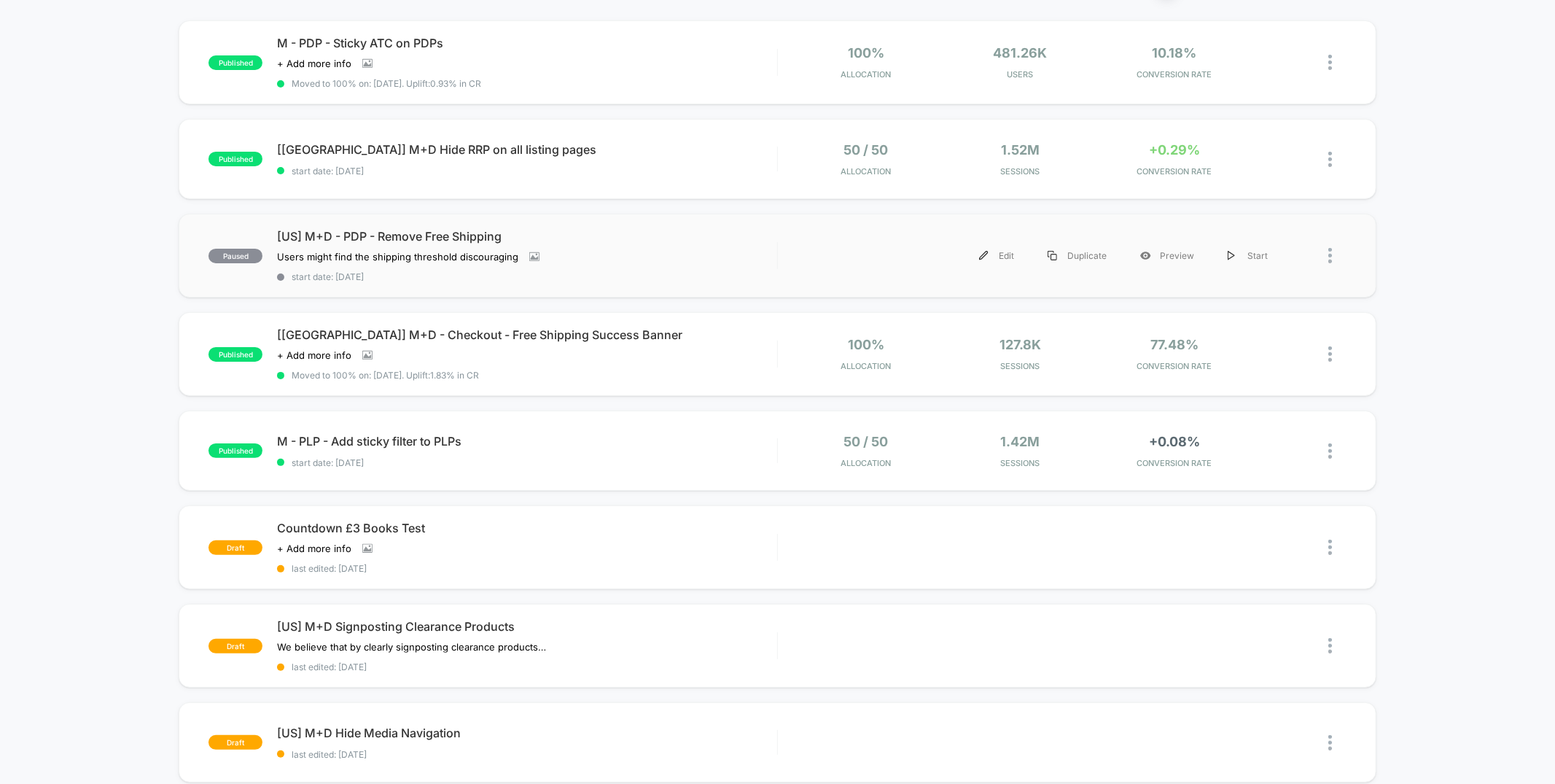
scroll to position [273, 0]
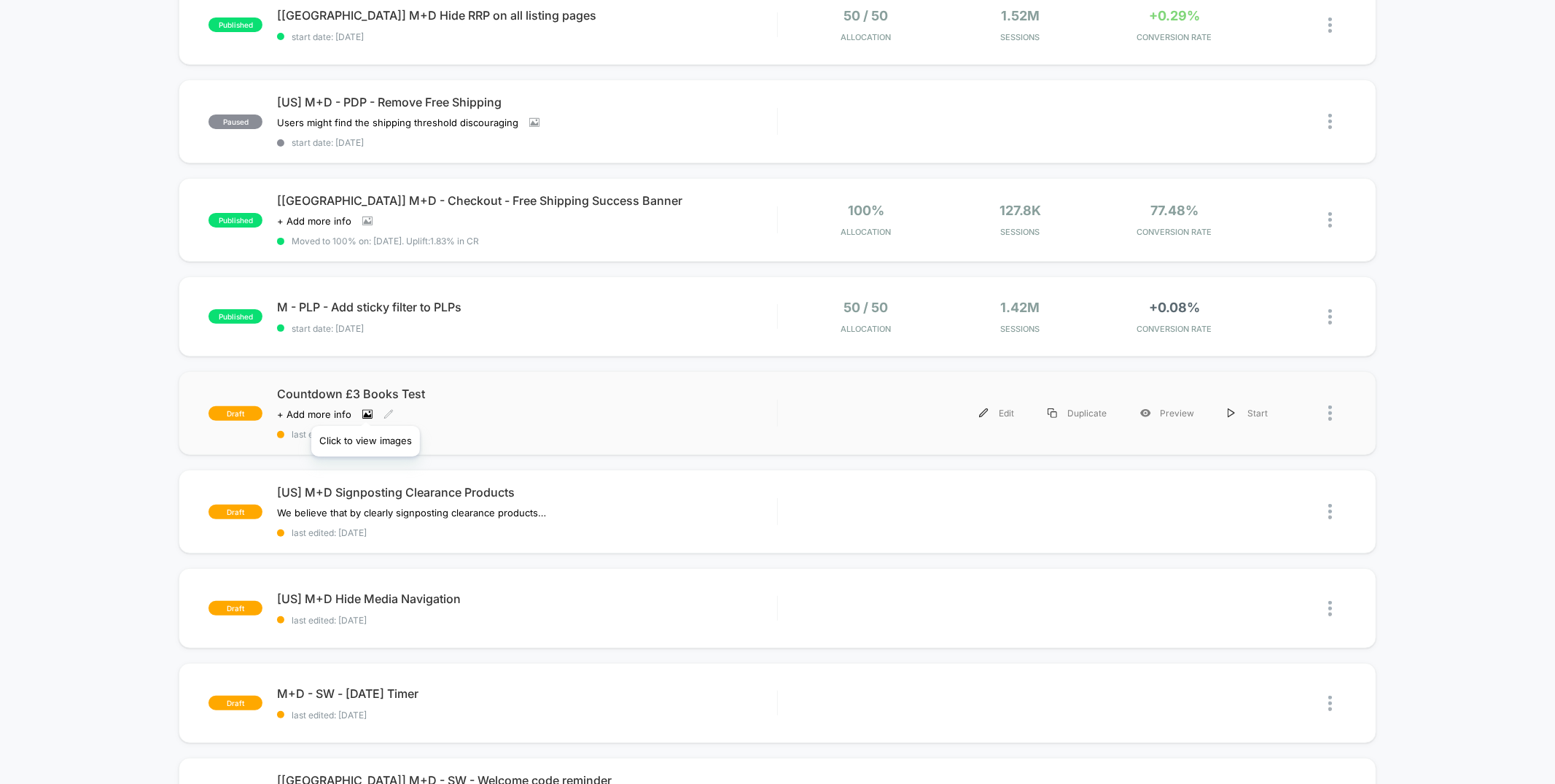
click at [366, 409] on icon at bounding box center [367, 414] width 10 height 10
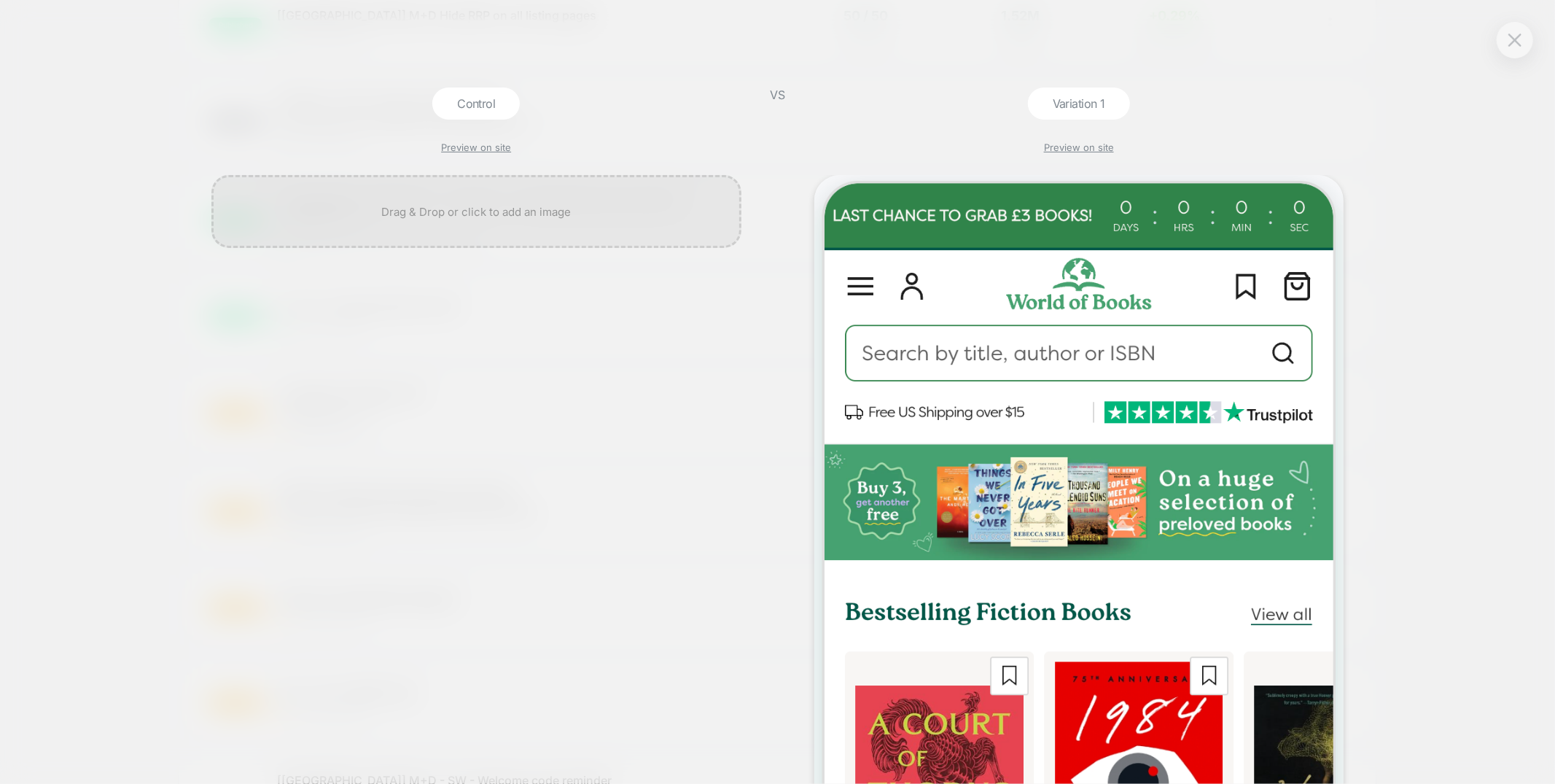
click at [286, 404] on div at bounding box center [476, 479] width 545 height 608
click at [1511, 40] on img at bounding box center [1515, 40] width 13 height 12
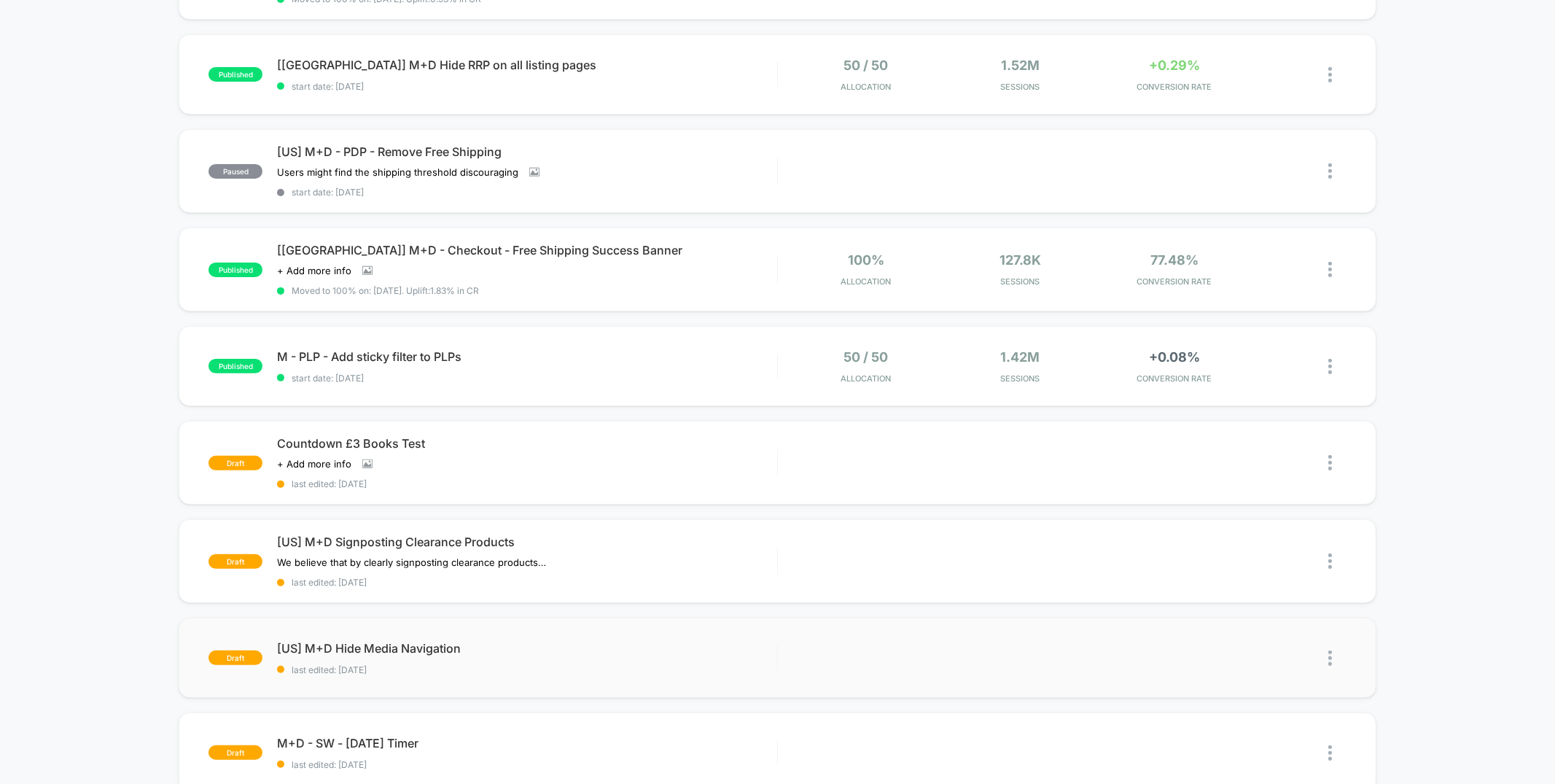
scroll to position [0, 0]
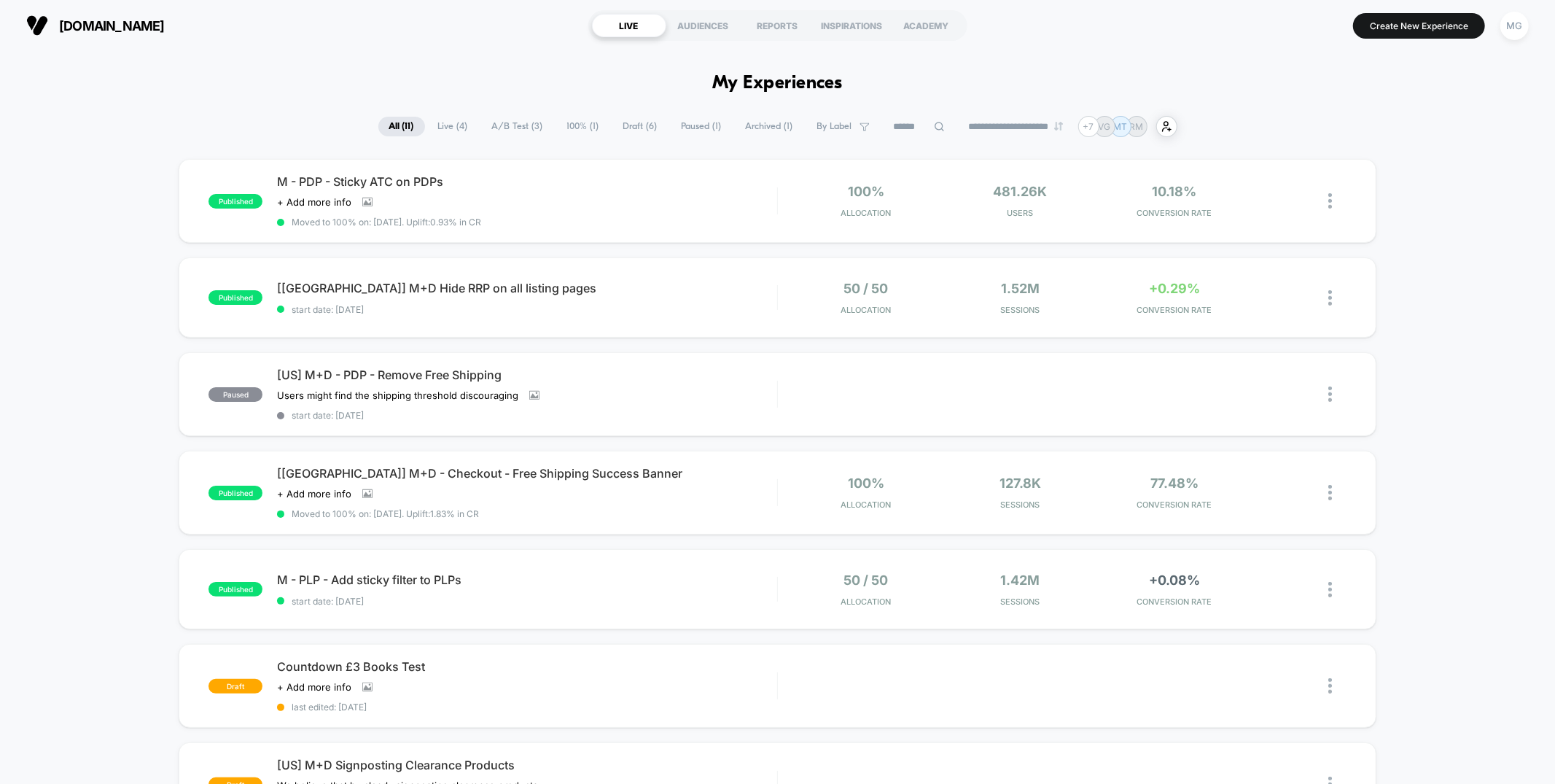
click at [540, 122] on span "A/B Test ( 3 )" at bounding box center [517, 126] width 73 height 20
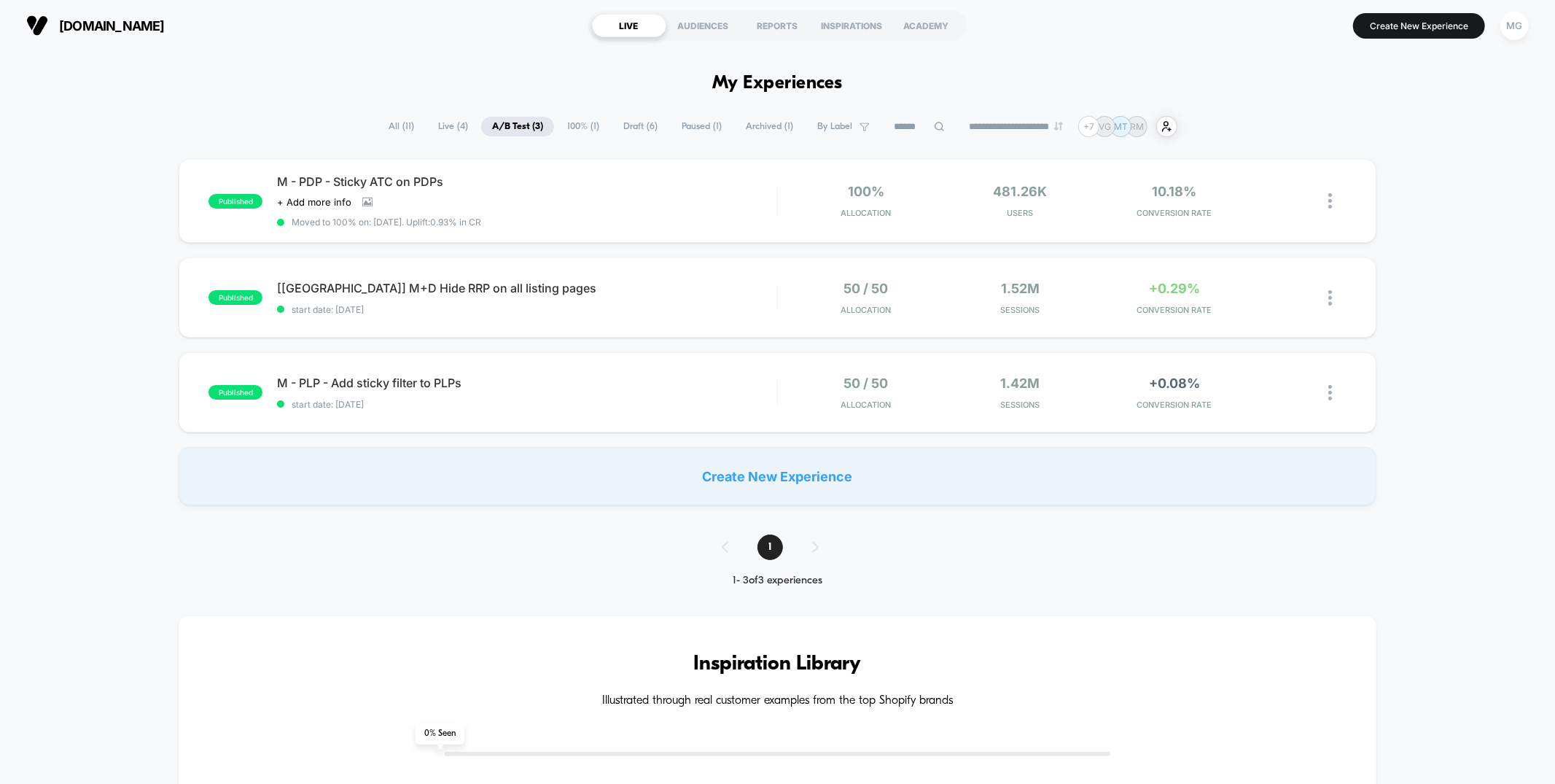
click at [580, 125] on span "100% ( 1 )" at bounding box center [583, 126] width 54 height 20
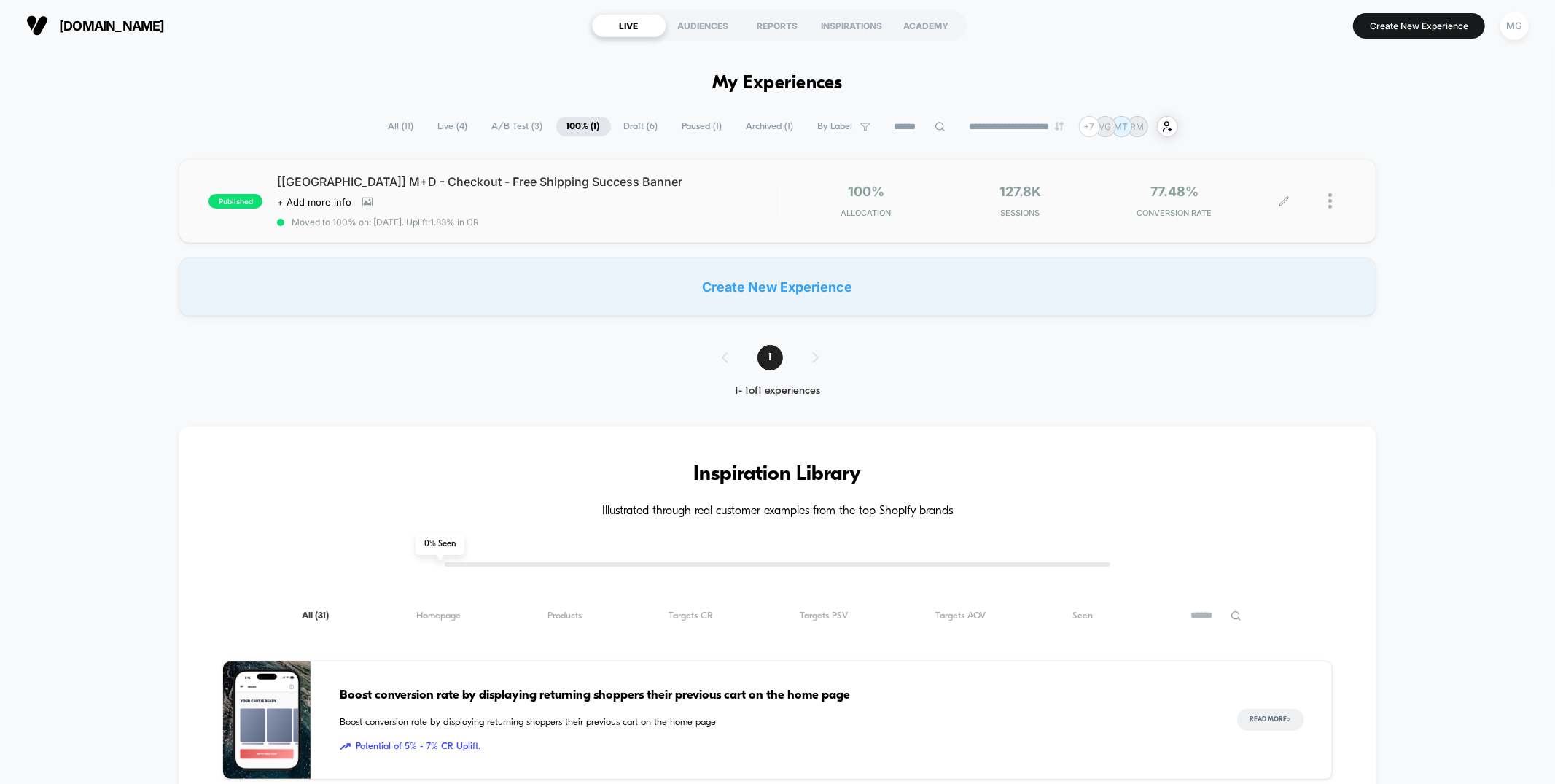
click at [1335, 205] on div at bounding box center [1337, 201] width 18 height 34
click at [1244, 143] on div "Duplicate" at bounding box center [1256, 150] width 131 height 33
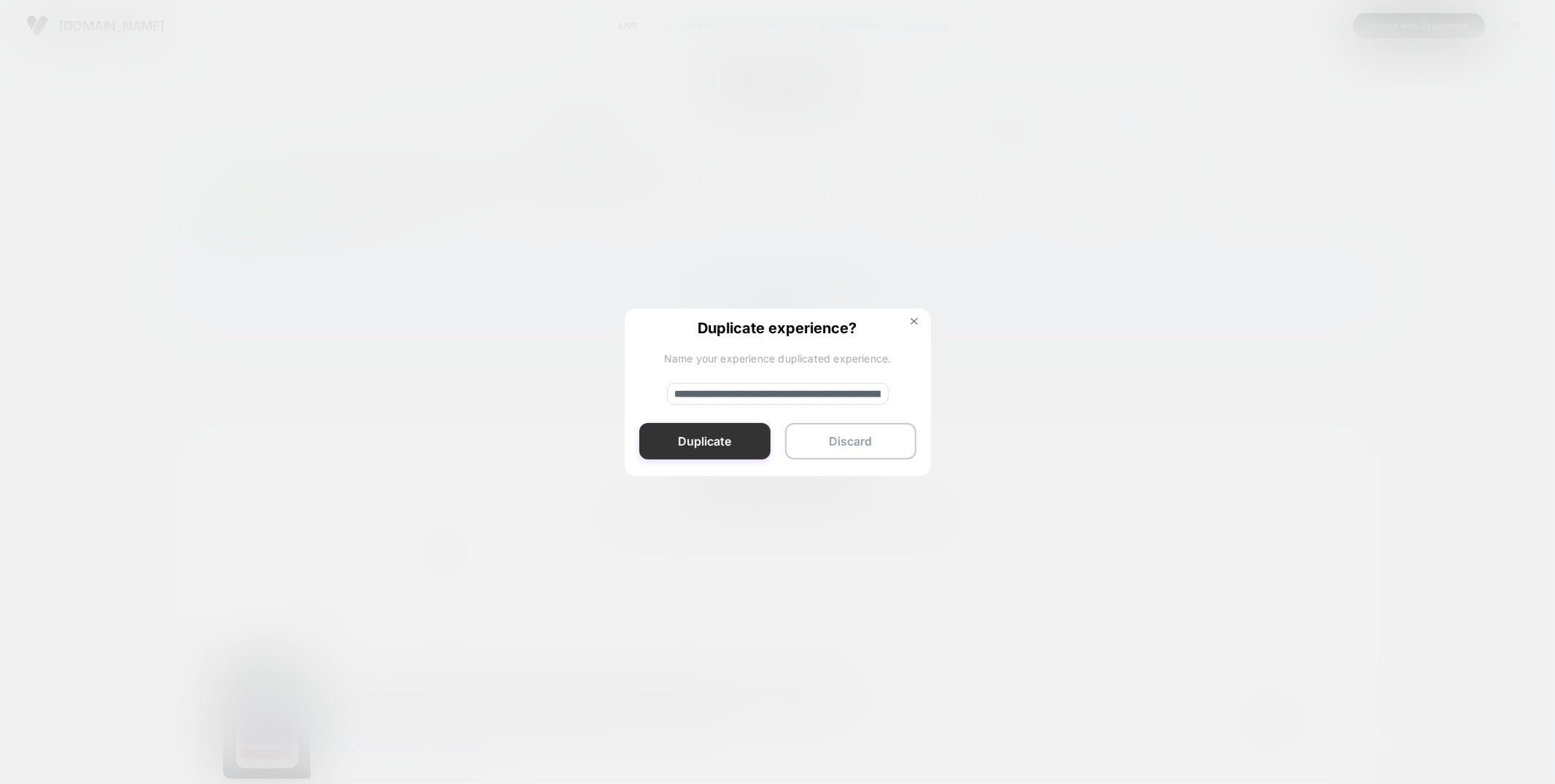
click at [723, 452] on button "Duplicate" at bounding box center [705, 441] width 131 height 37
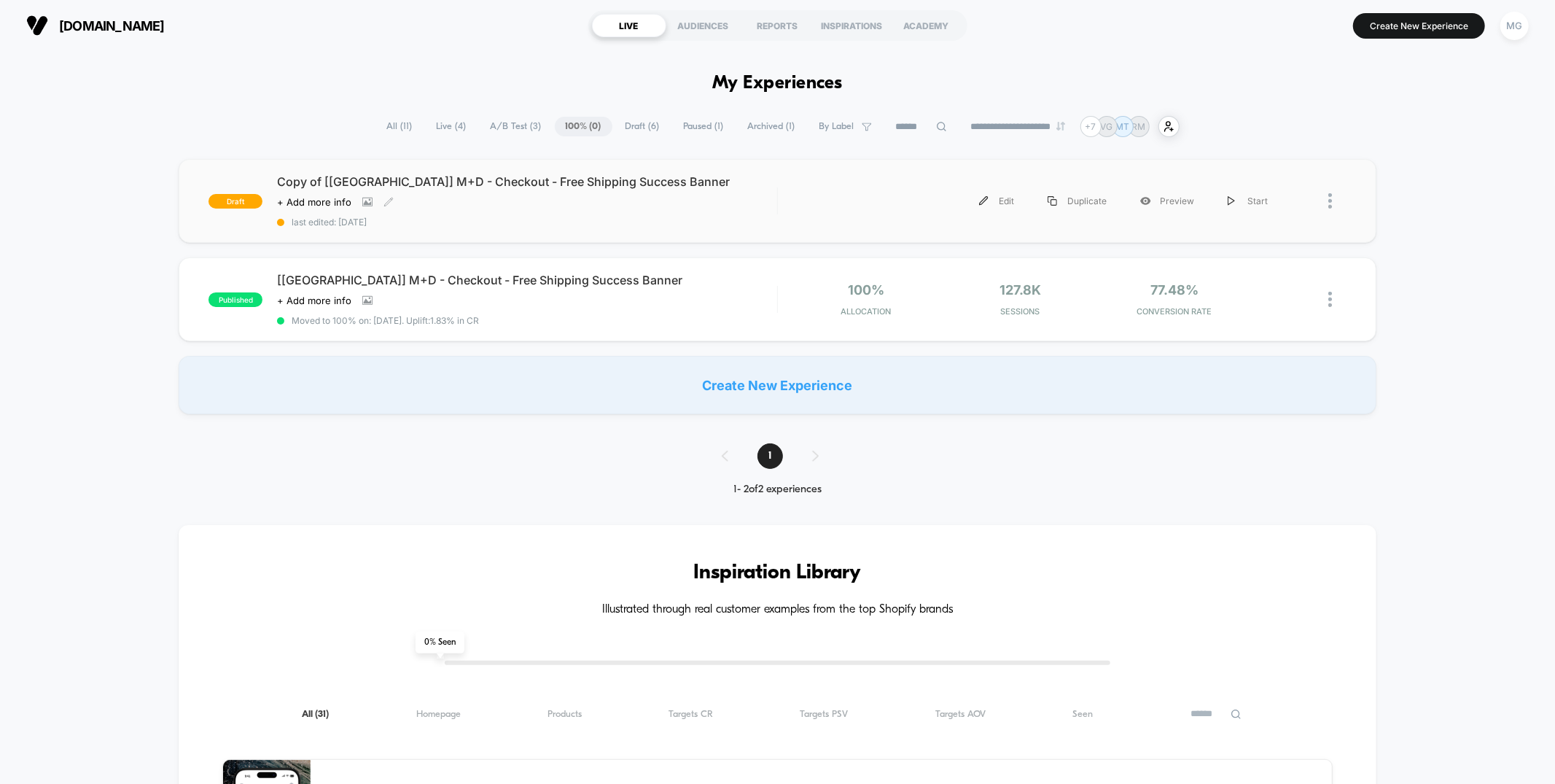
click at [538, 209] on div "Copy of [USA] M+D - Checkout - Free Shipping Success Banner Click to view image…" at bounding box center [526, 200] width 500 height 53
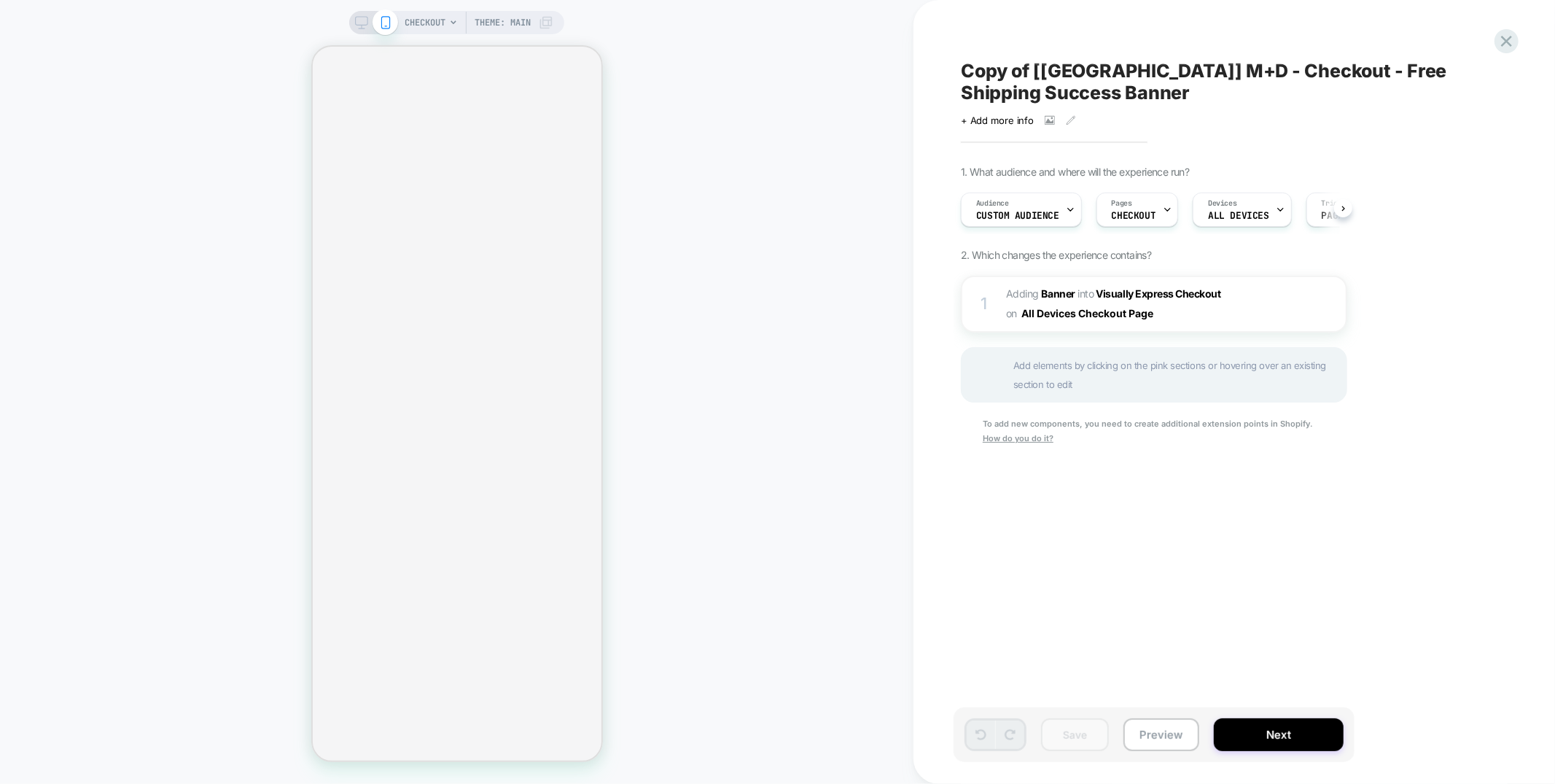
scroll to position [0, 1]
click at [1216, 305] on span "#_loomi_addon_1750950961908_dup1759236159 Adding Banner INTO Visually Express C…" at bounding box center [1145, 304] width 278 height 40
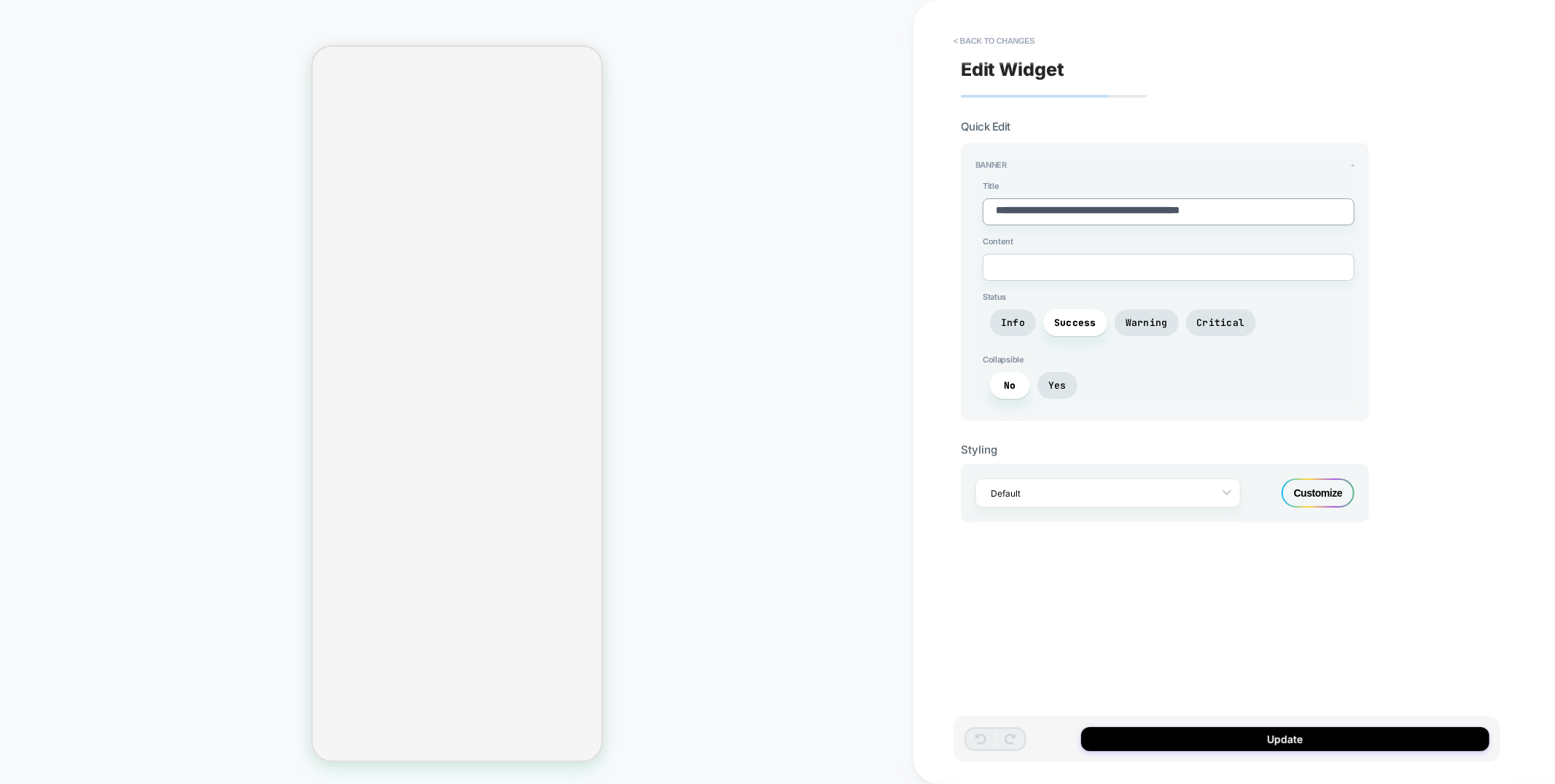
click at [1092, 215] on textarea "**********" at bounding box center [1169, 212] width 372 height 27
type textarea "*"
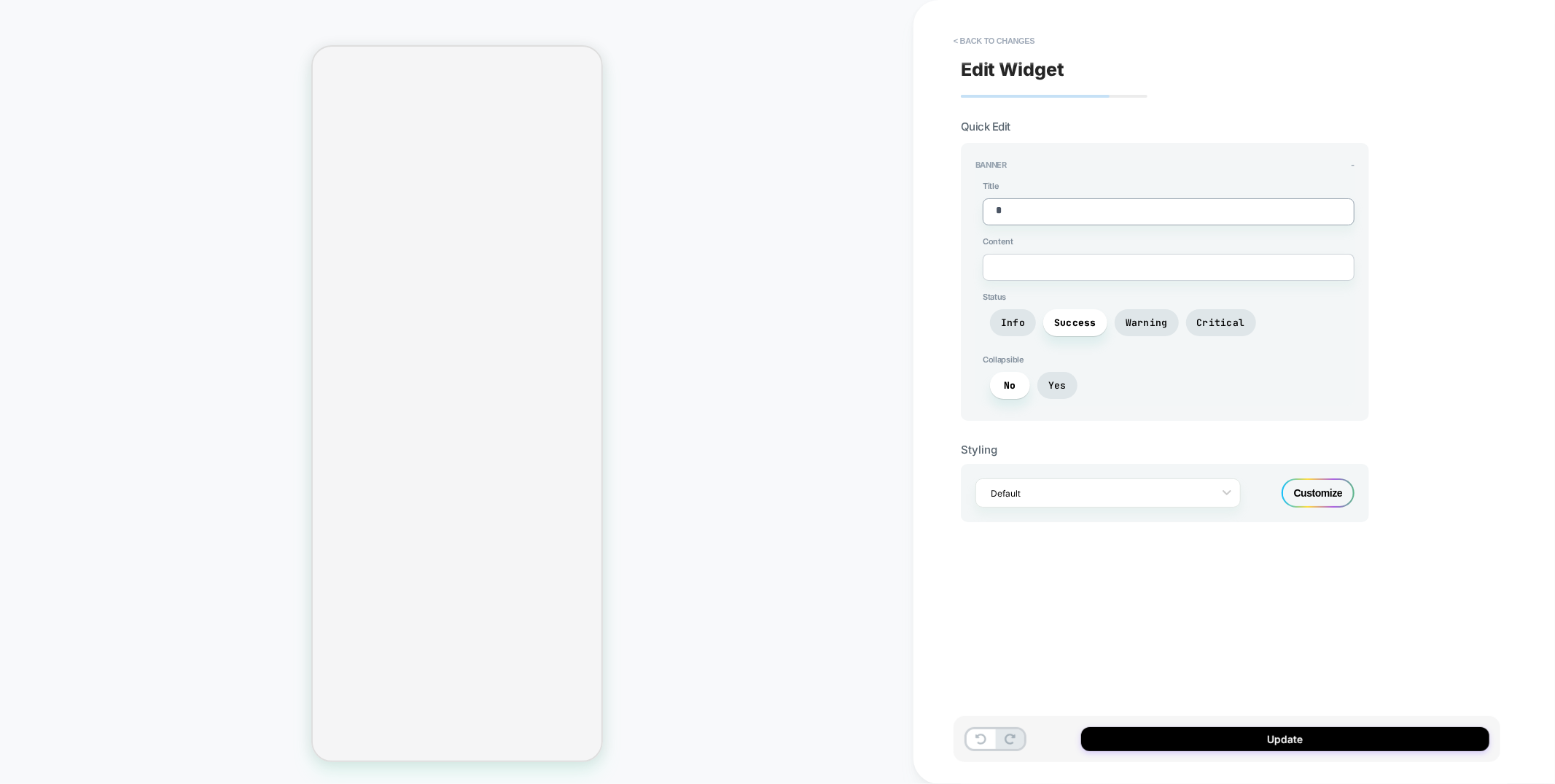
type textarea "*"
type textarea "**"
type textarea "*"
type textarea "**"
type textarea "*"
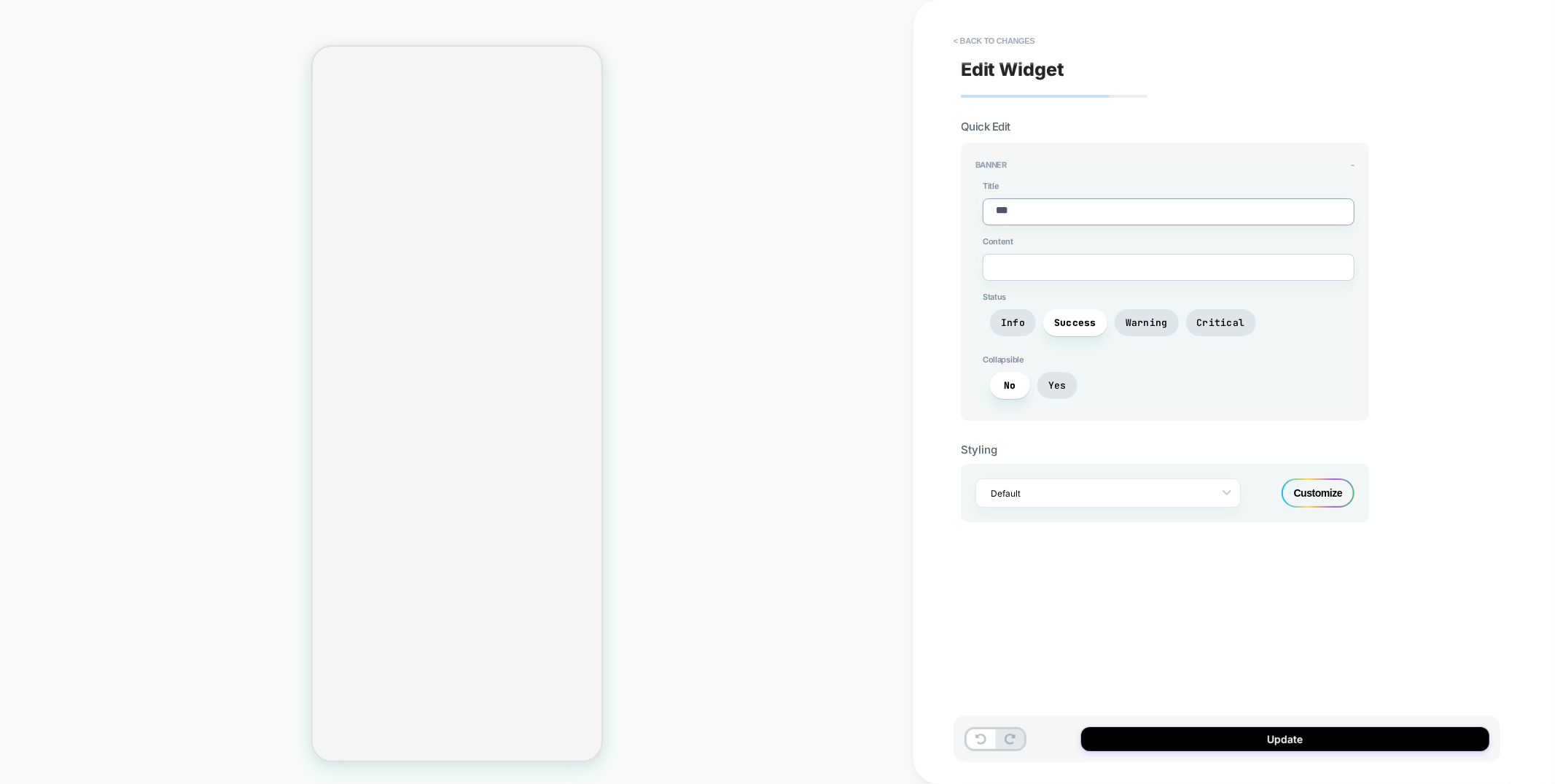
type textarea "**"
type textarea "*"
type textarea "**"
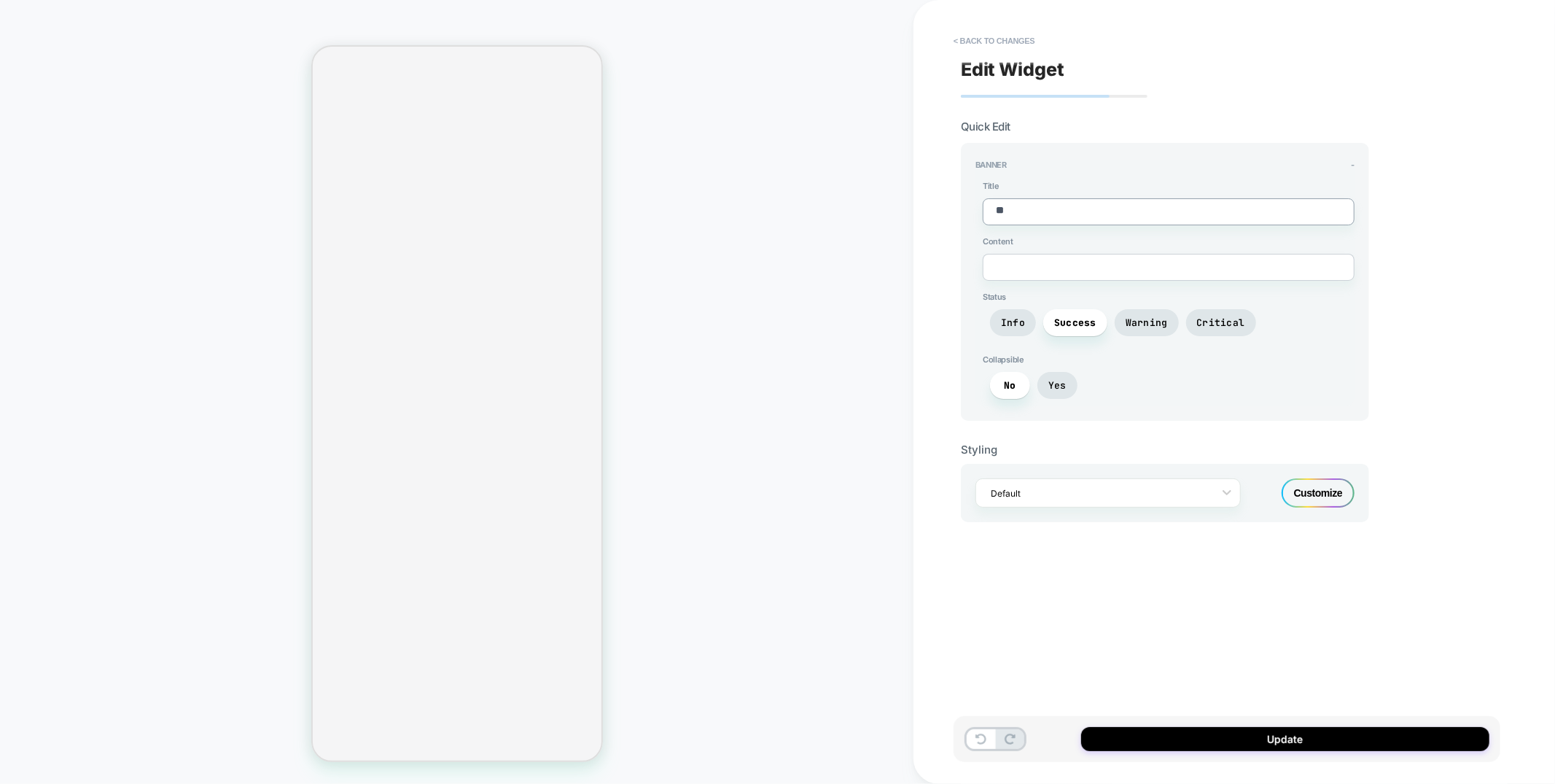
type textarea "*"
type textarea "***"
type textarea "*"
type textarea "***"
type textarea "*"
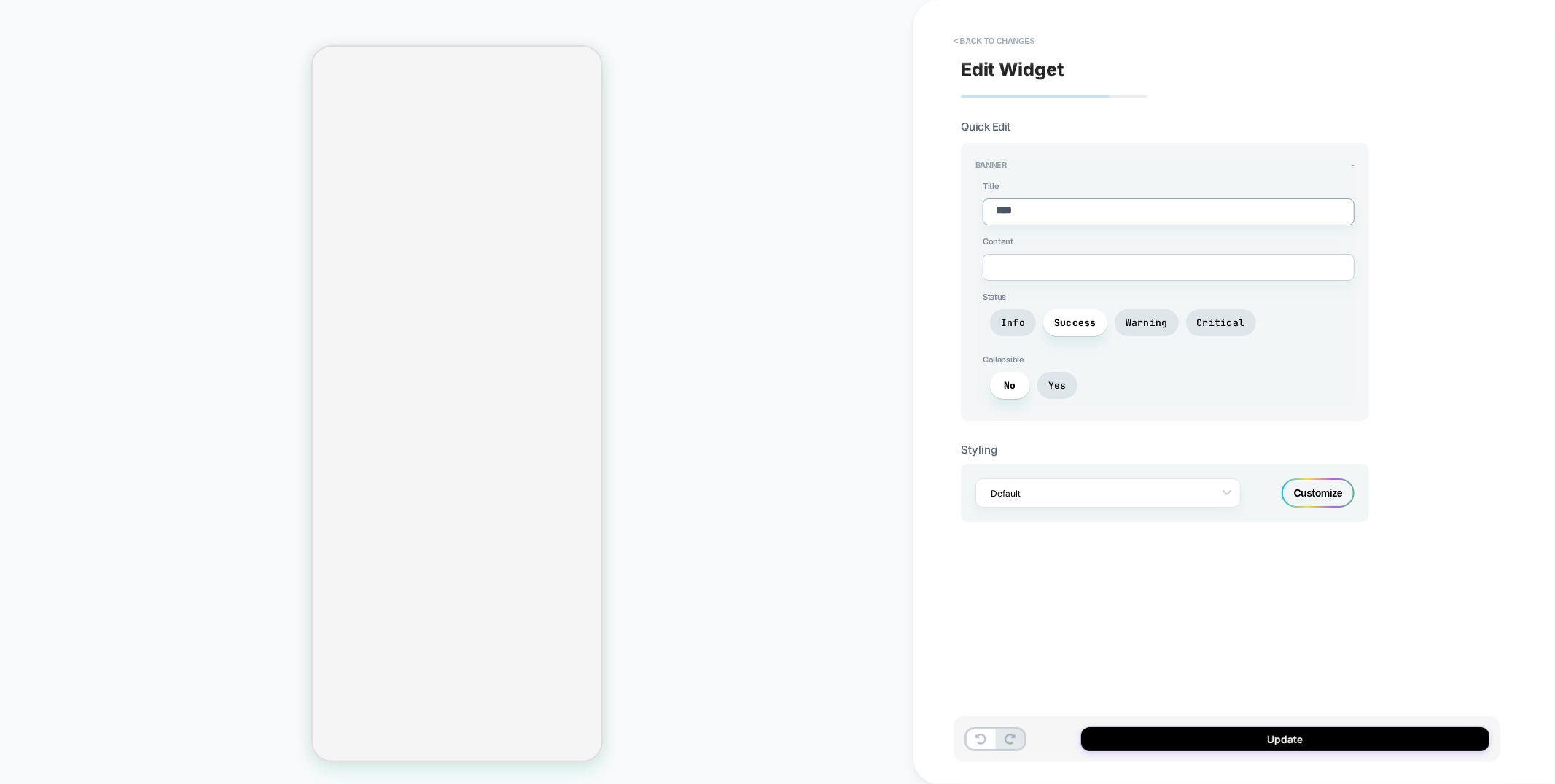
type textarea "***"
type textarea "*"
type textarea "**"
type textarea "*"
type textarea "***"
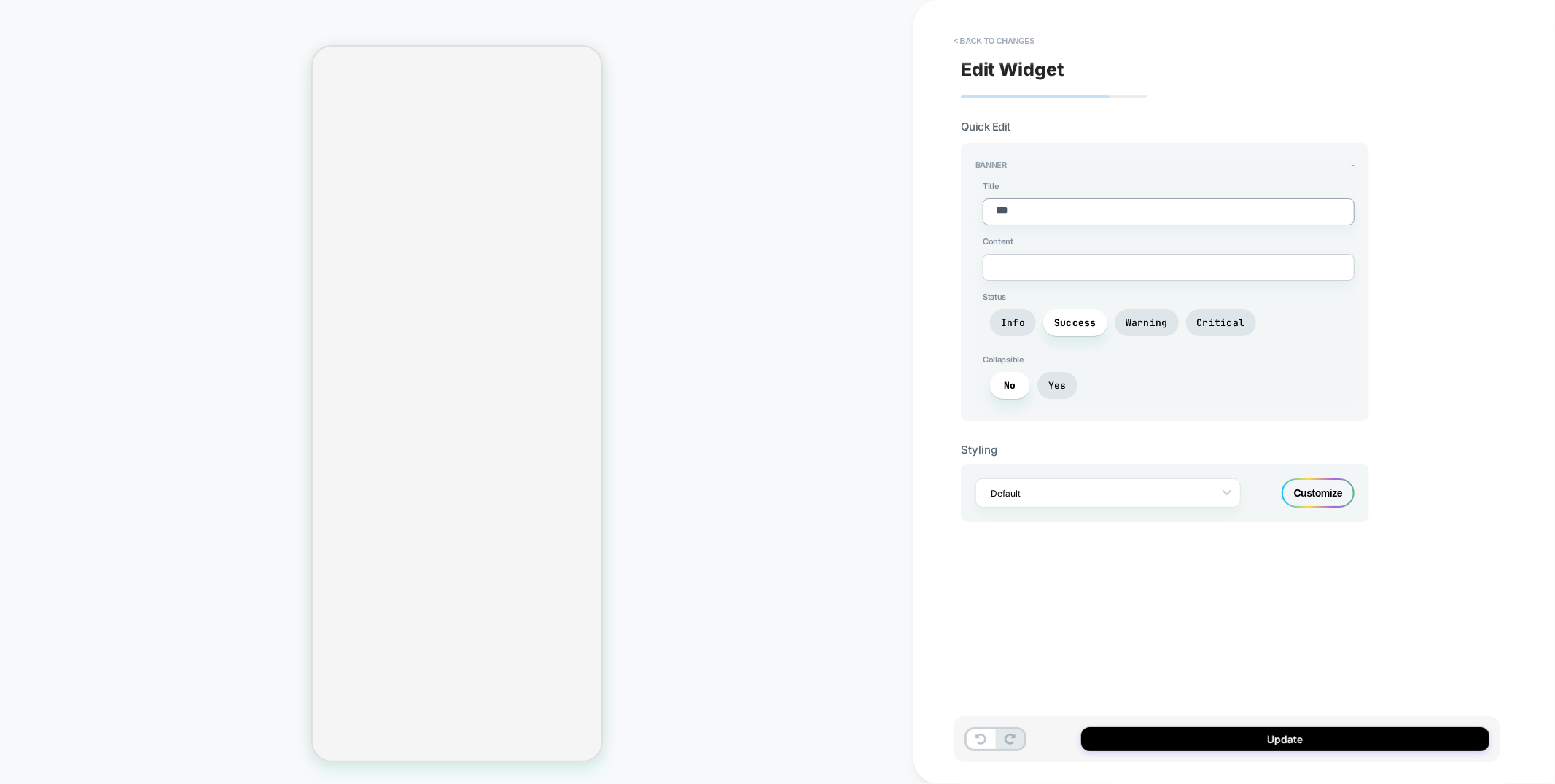
type textarea "*"
type textarea "***"
type textarea "*"
type textarea "*****"
type textarea "*"
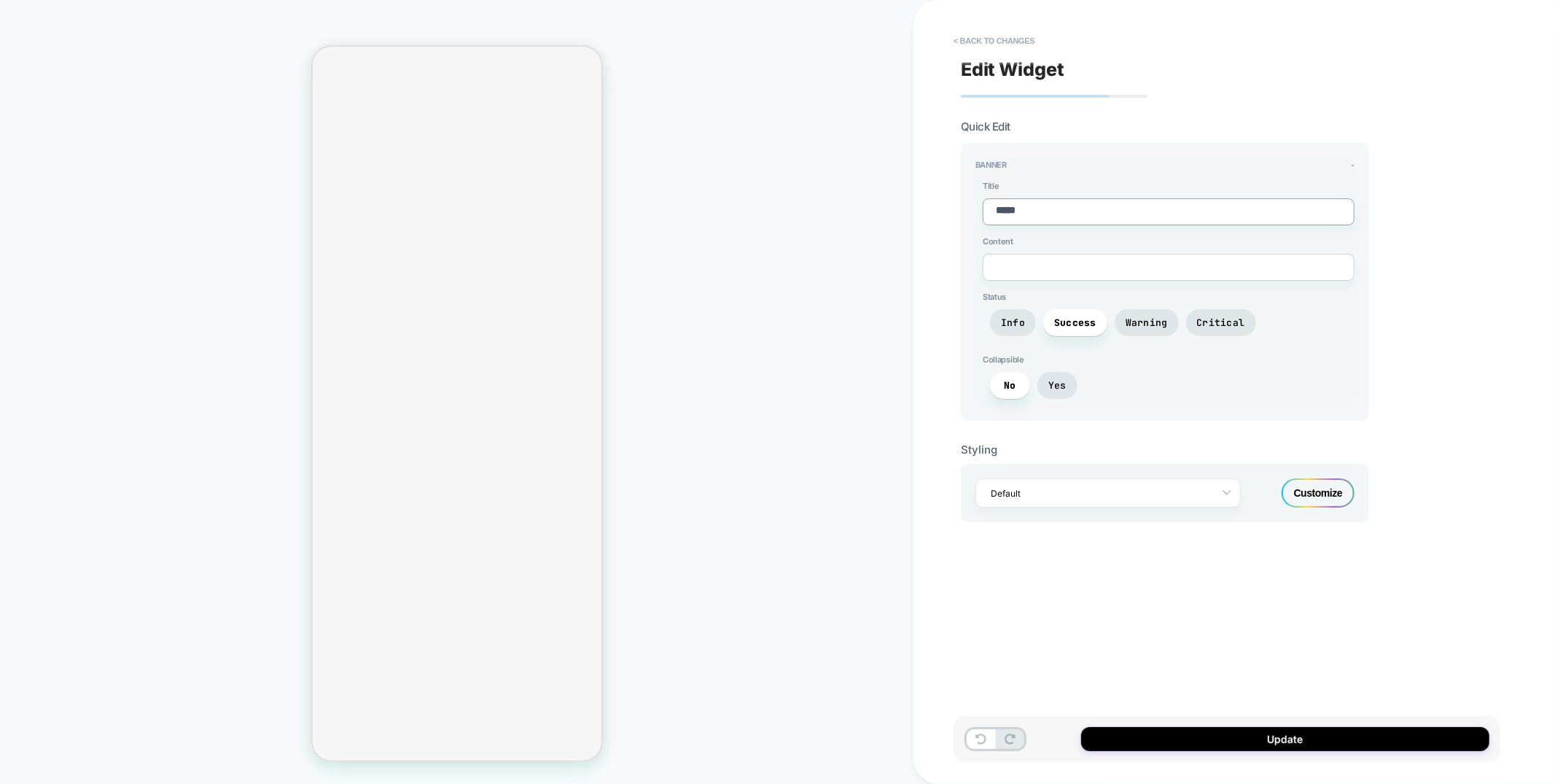
type textarea "******"
type textarea "*"
type textarea "******"
type textarea "*"
type textarea "********"
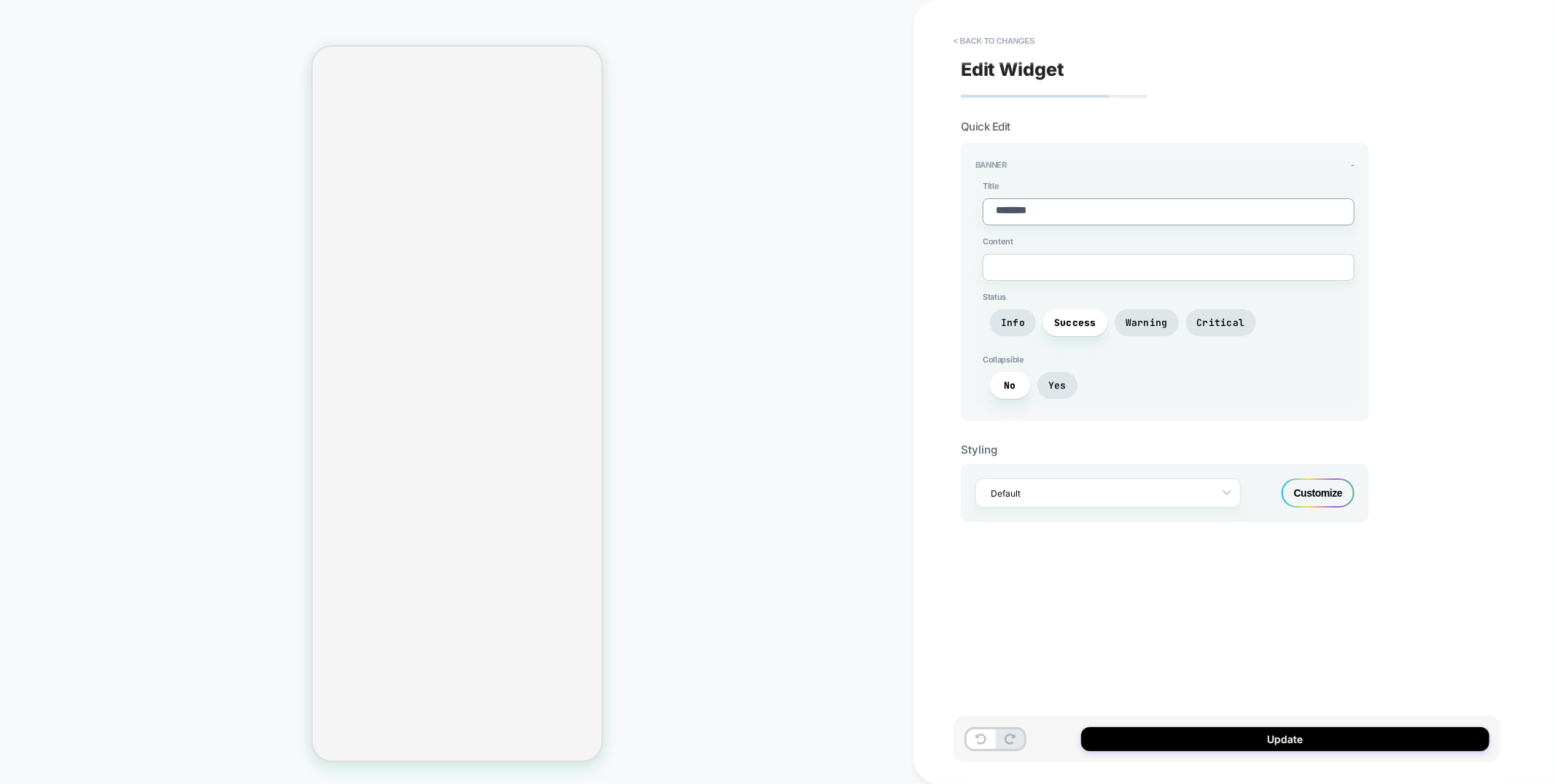
type textarea "*"
type textarea "*********"
type textarea "*"
type textarea "**********"
type textarea "*"
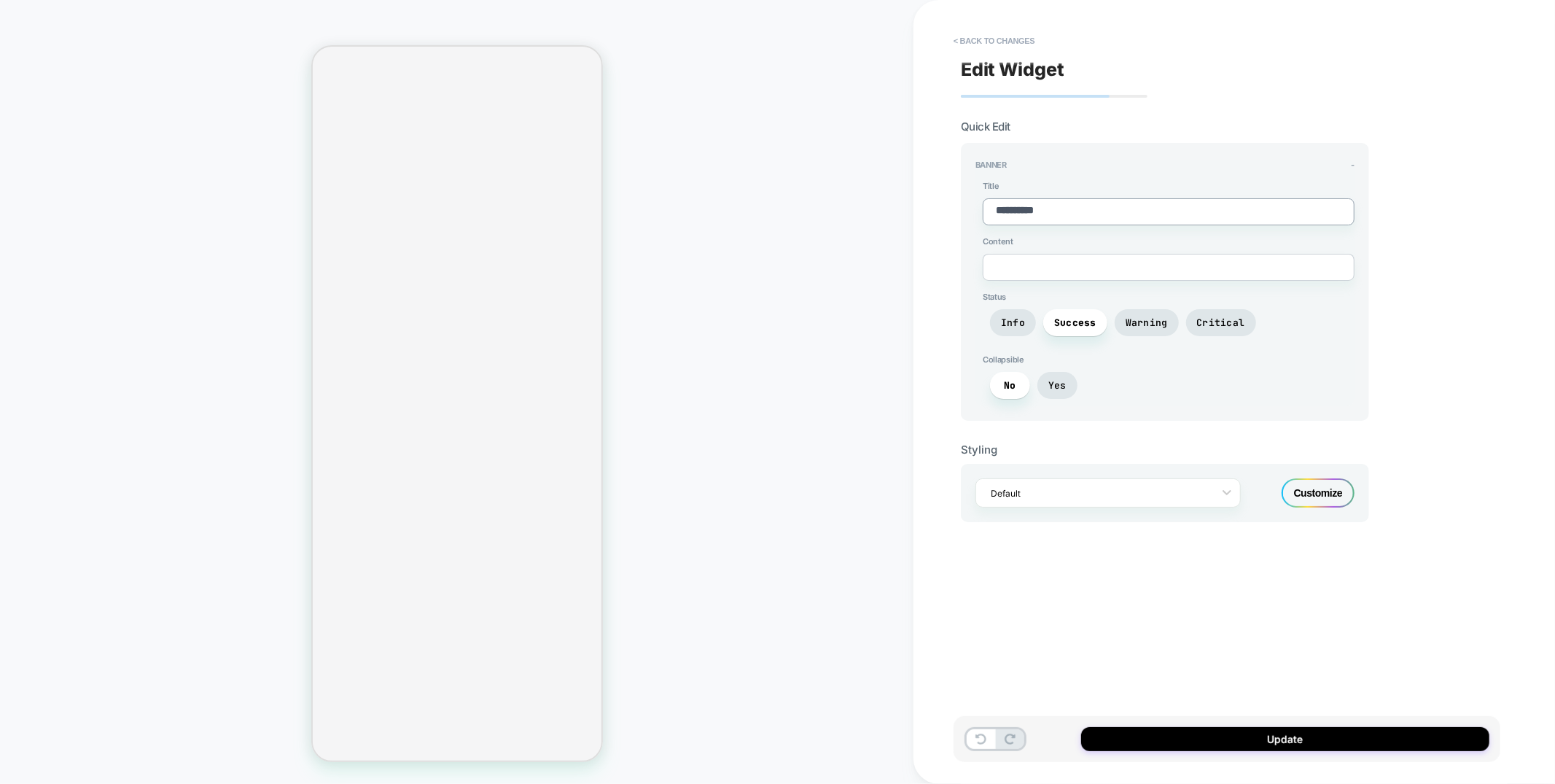
type textarea "**********"
type textarea "*"
type textarea "**********"
type textarea "*"
type textarea "**********"
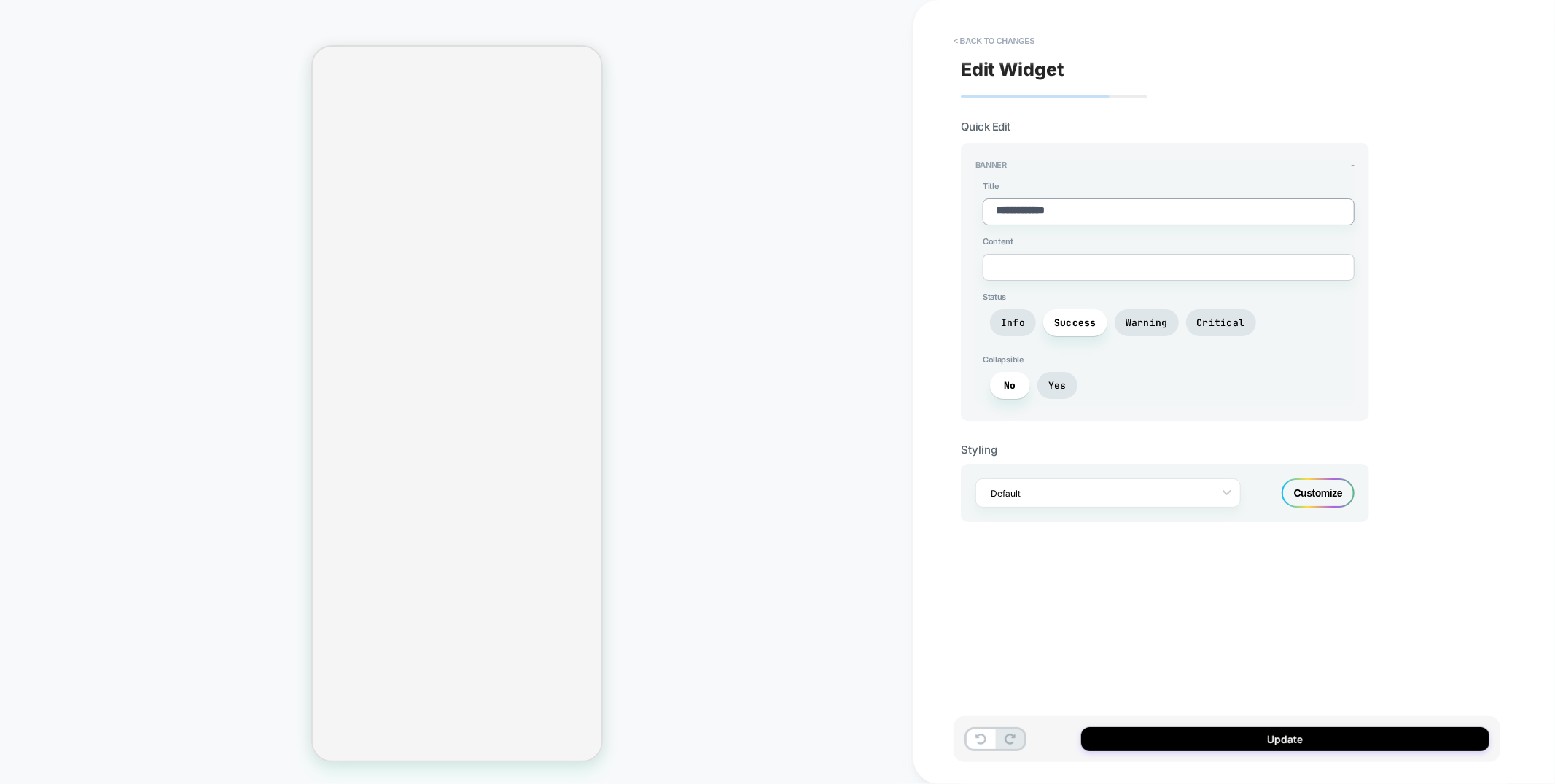
type textarea "*"
type textarea "**********"
type textarea "*"
type textarea "**********"
type textarea "*"
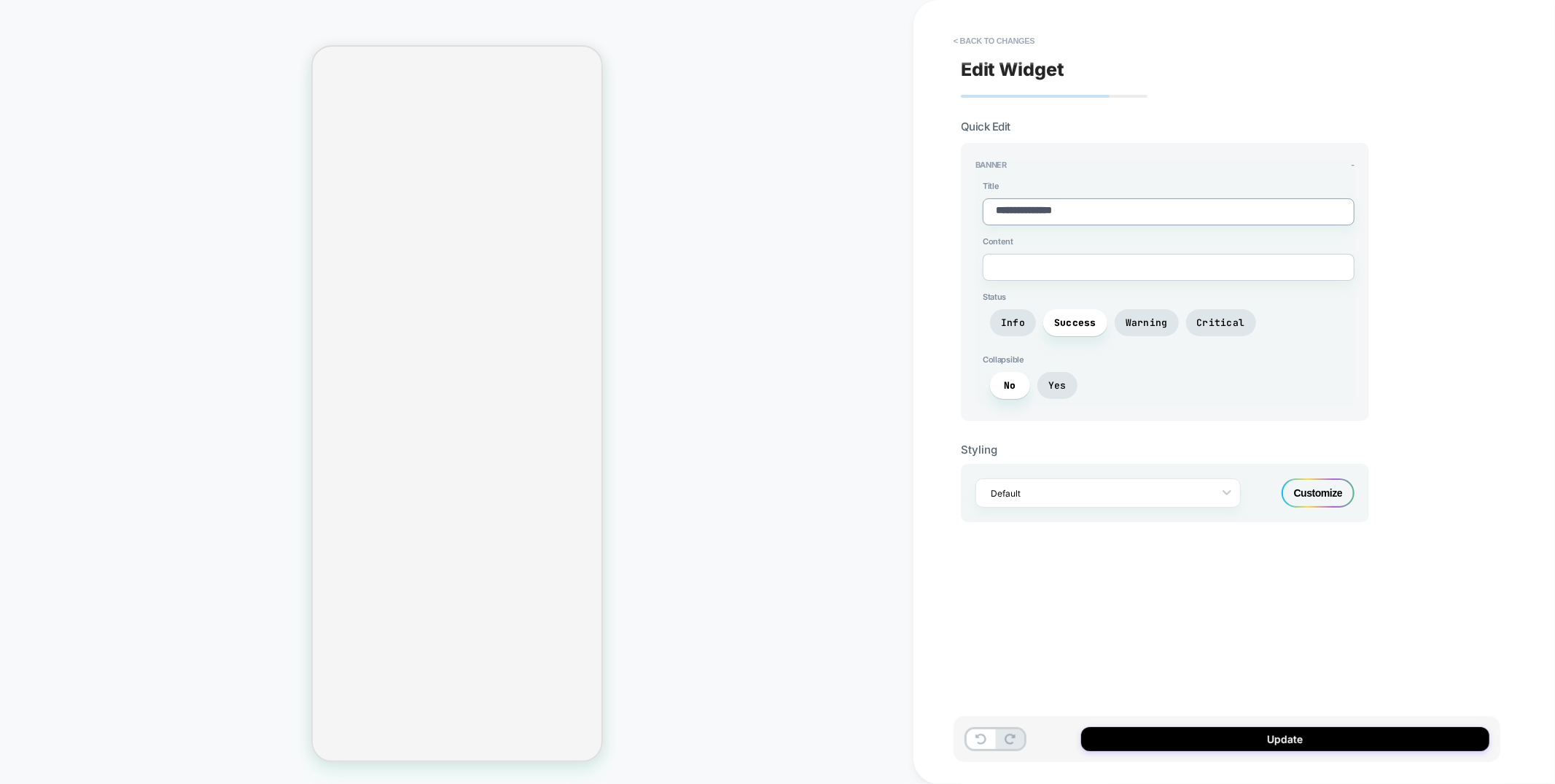
type textarea "**********"
type textarea "*"
type textarea "**********"
type textarea "*"
type textarea "**********"
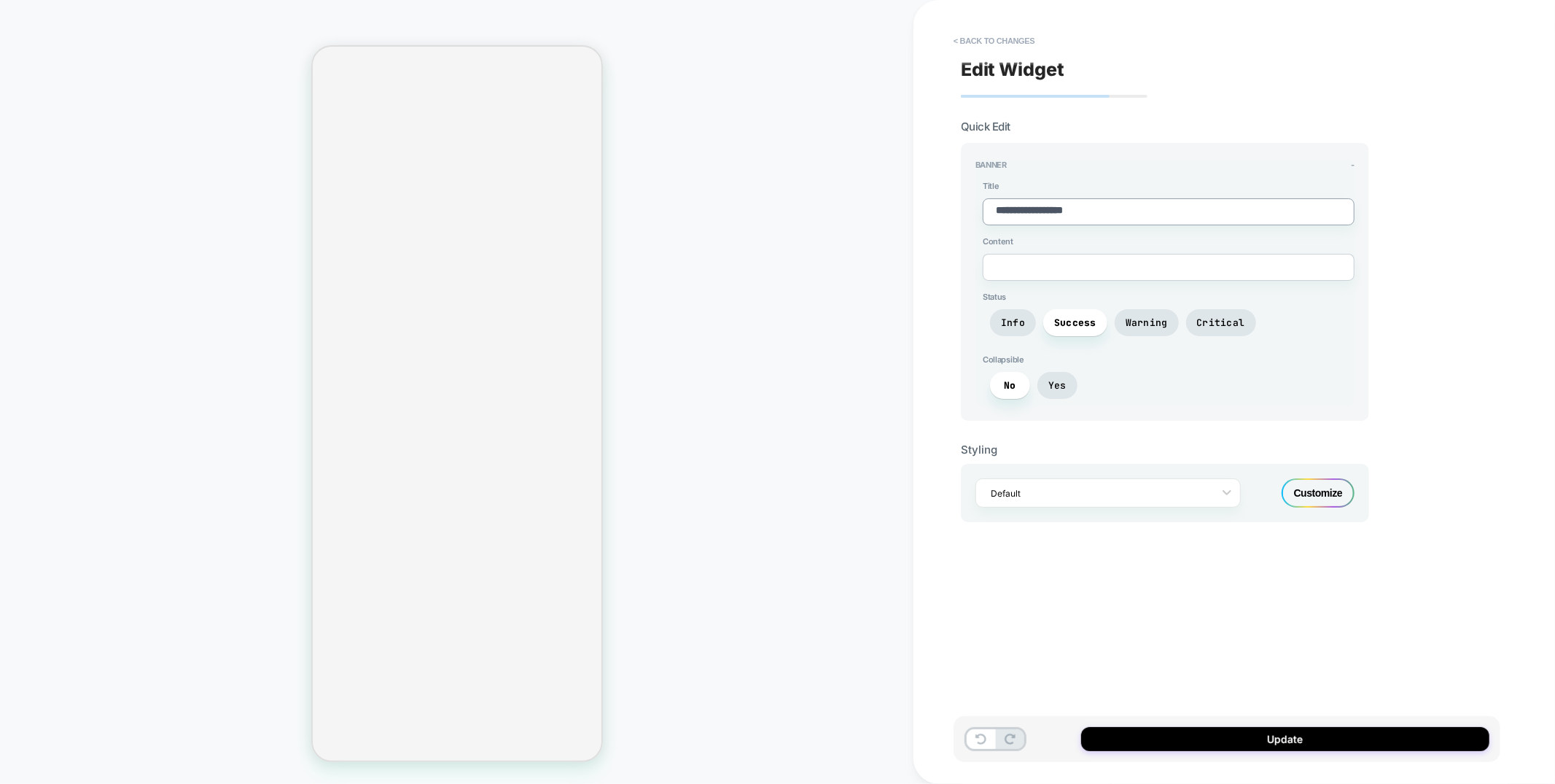
type textarea "*"
type textarea "**********"
type textarea "*"
type textarea "**********"
type textarea "*"
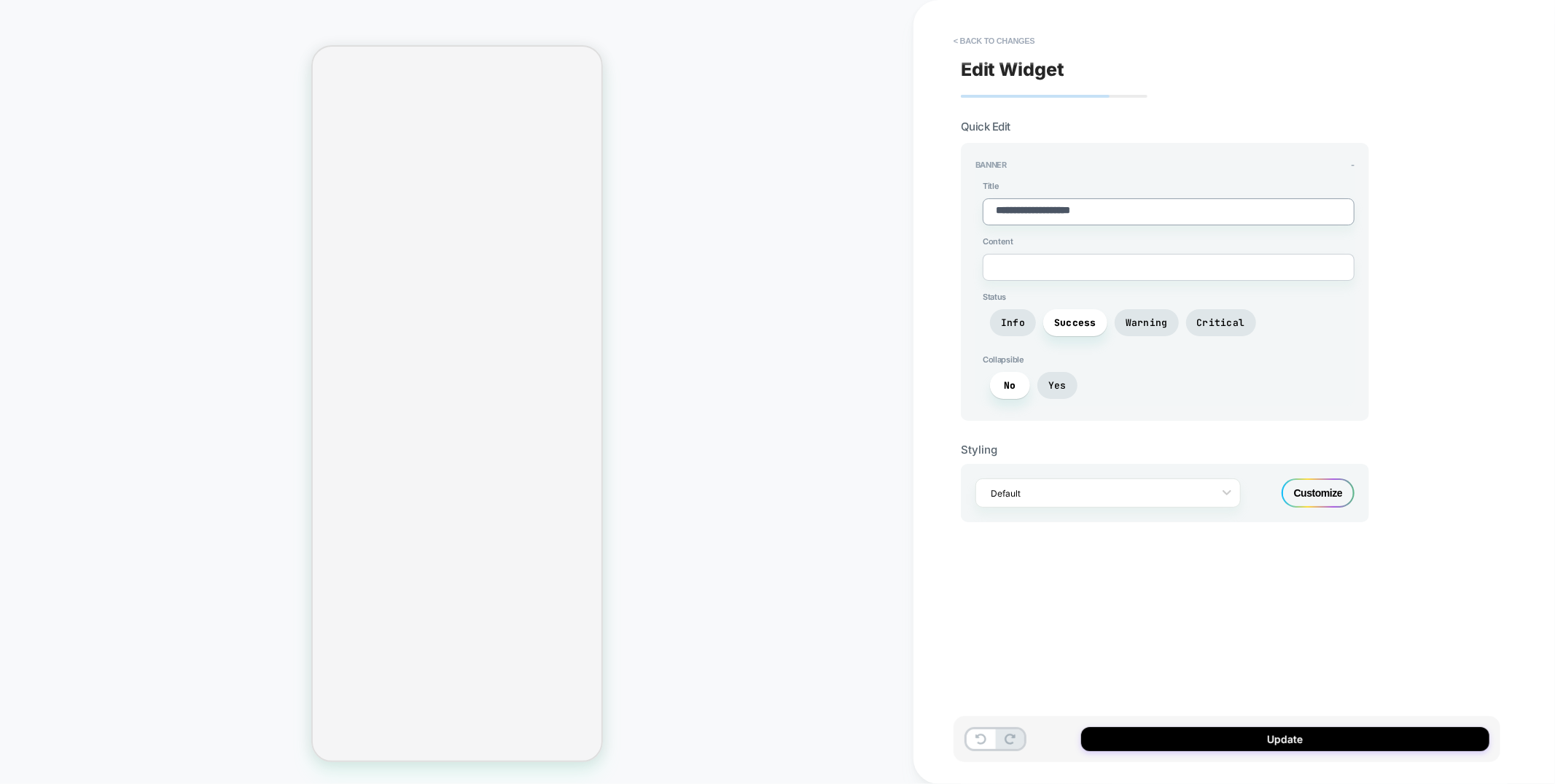
type textarea "**********"
type textarea "*"
type textarea "**********"
type textarea "*"
type textarea "**********"
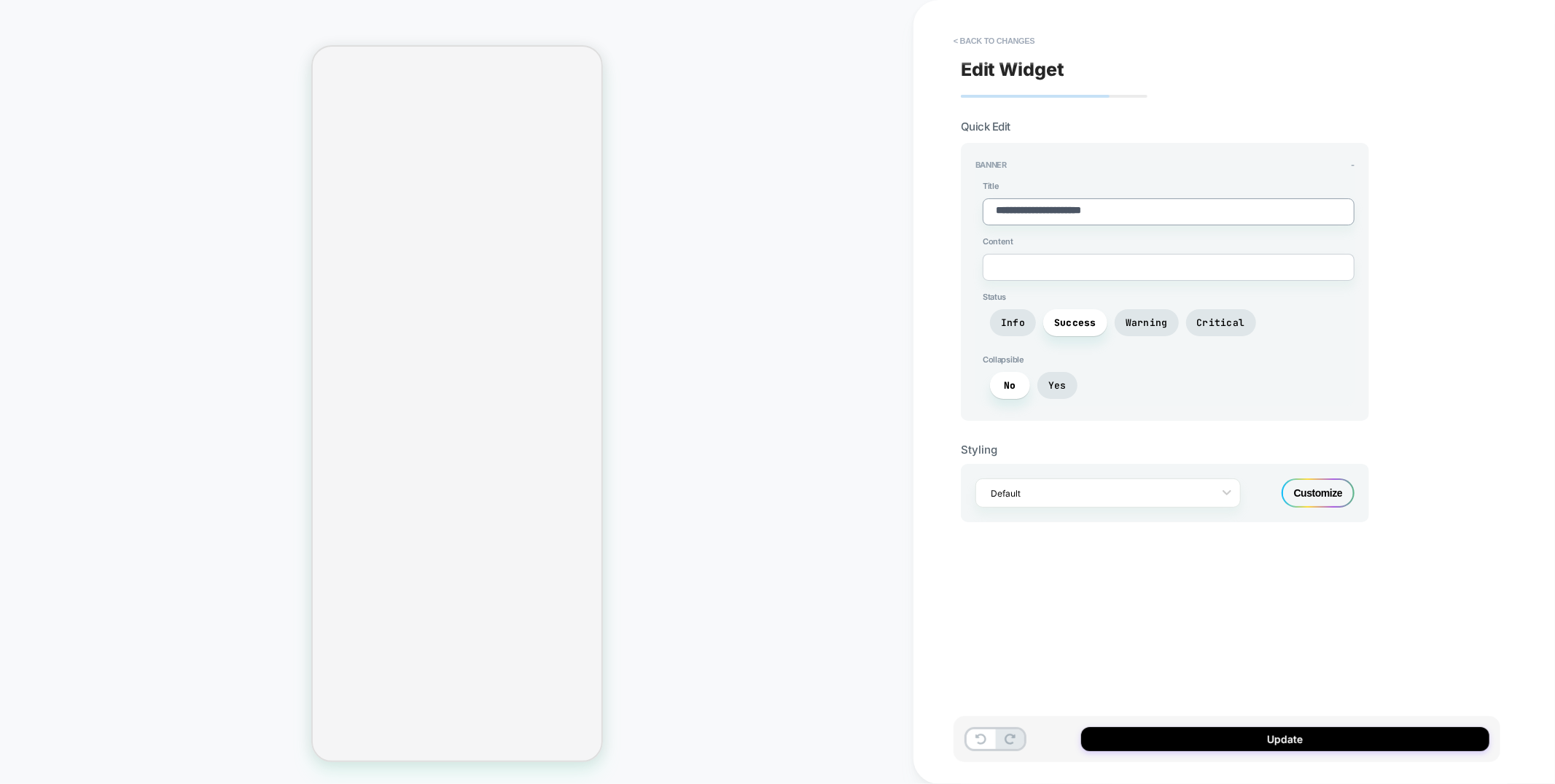
type textarea "*"
type textarea "**********"
type textarea "*"
type textarea "**********"
type textarea "*"
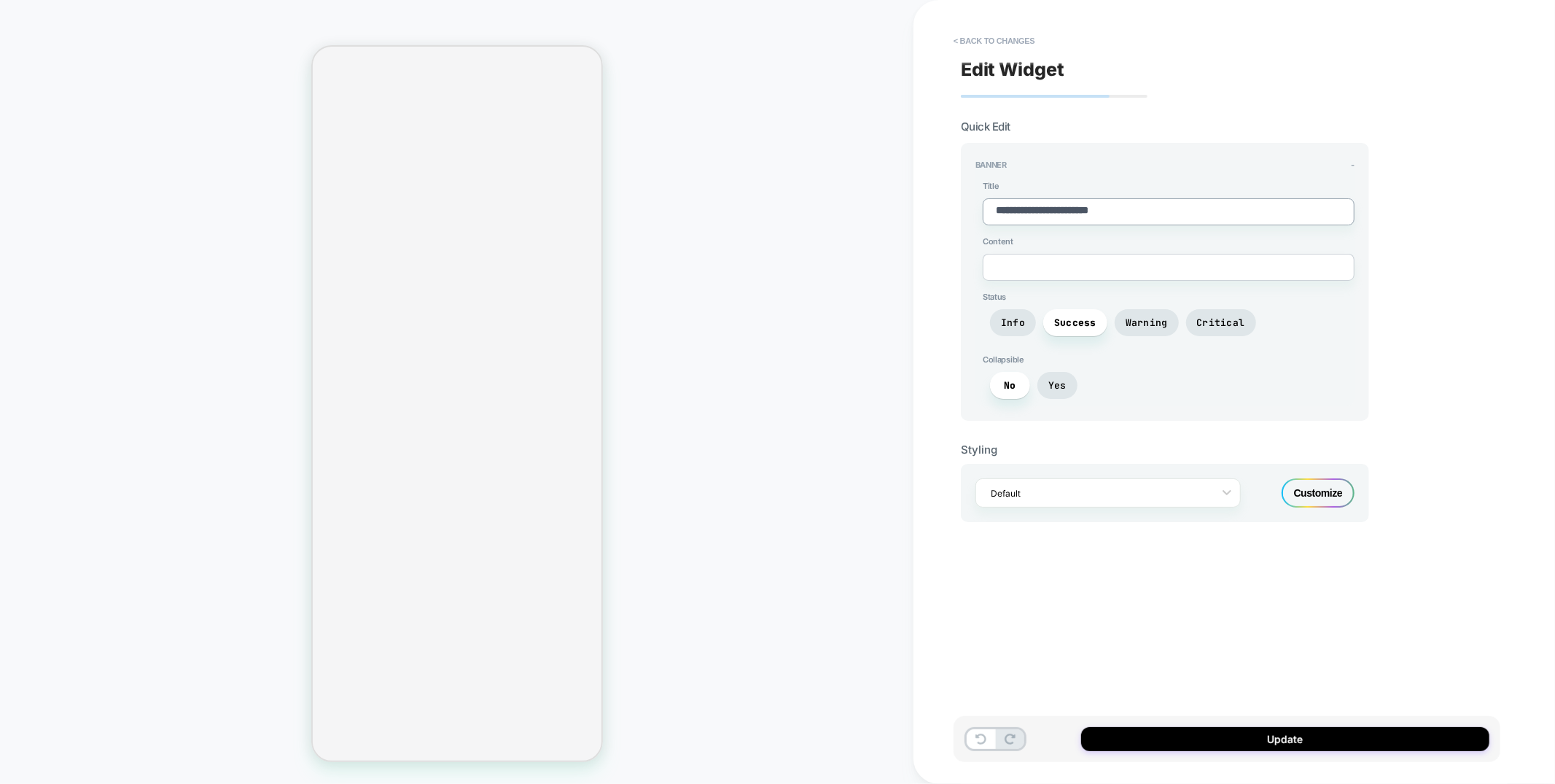
type textarea "**********"
type textarea "*"
type textarea "**********"
type textarea "*"
type textarea "**********"
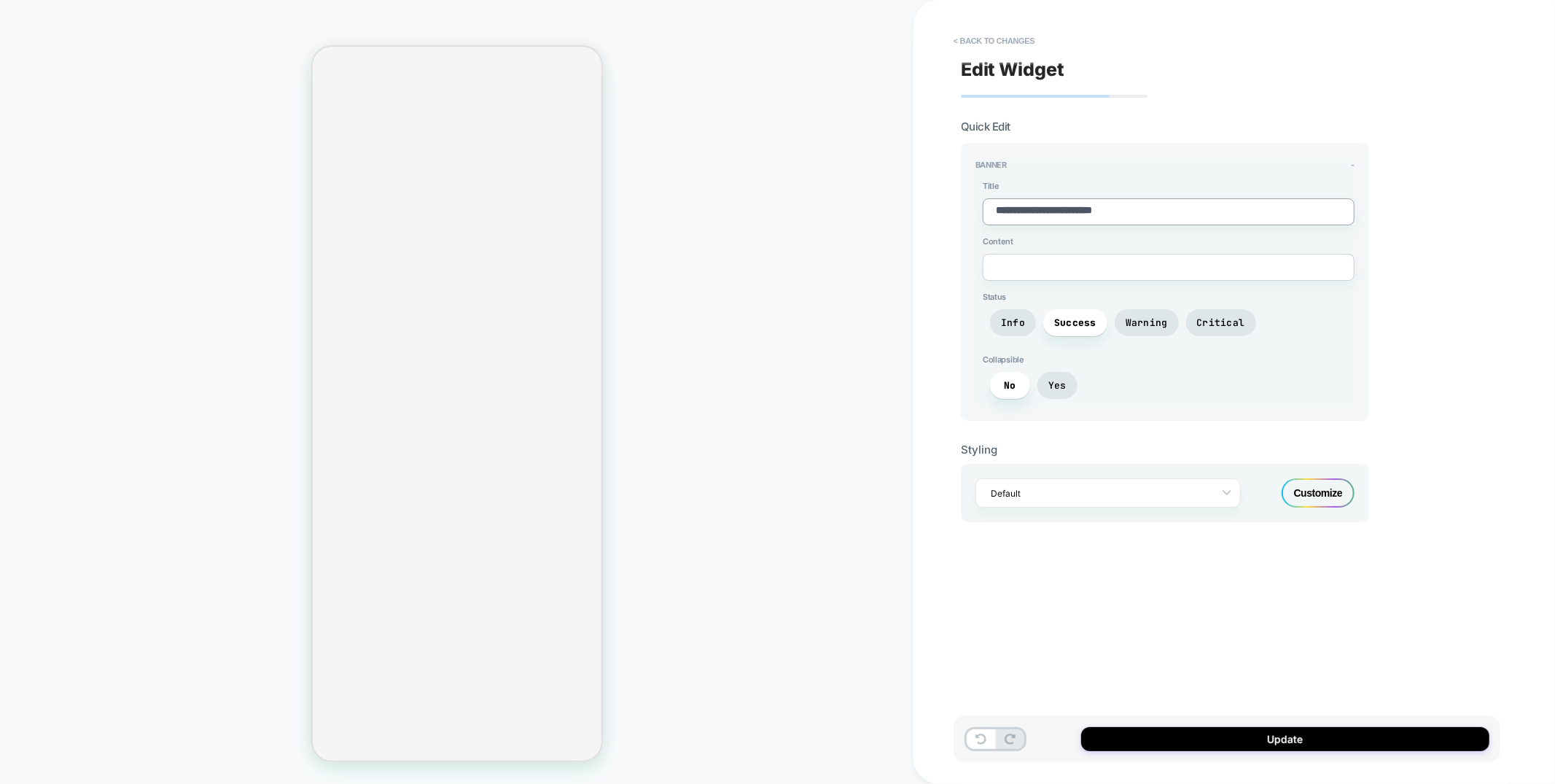
type textarea "*"
type textarea "**********"
type textarea "*"
type textarea "**********"
type textarea "*"
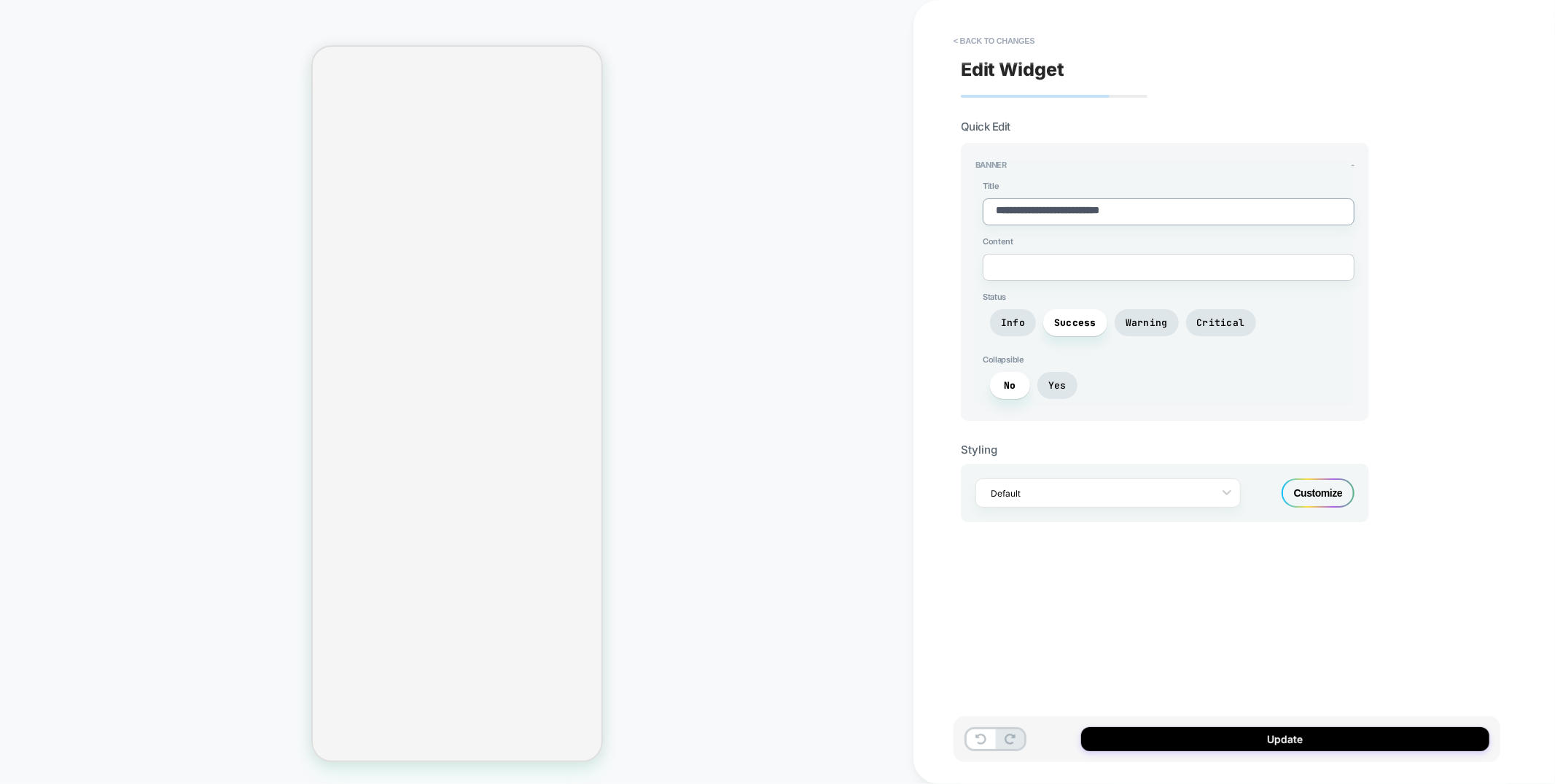
click at [1190, 210] on textarea "**********" at bounding box center [1169, 212] width 372 height 27
type textarea "**********"
click at [1021, 319] on span "Info" at bounding box center [1013, 322] width 24 height 12
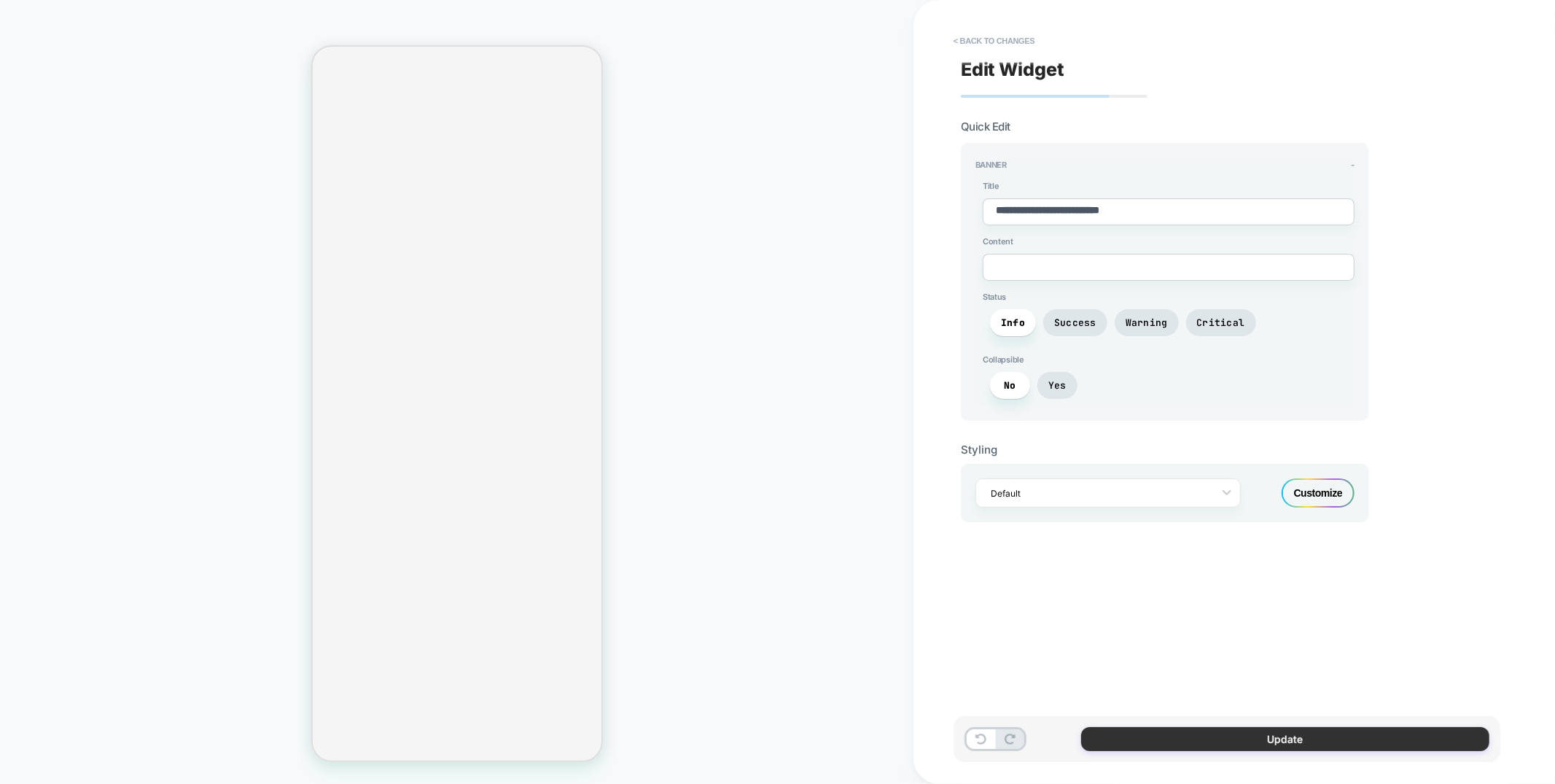
click at [1196, 743] on button "Update" at bounding box center [1286, 739] width 408 height 24
type textarea "*"
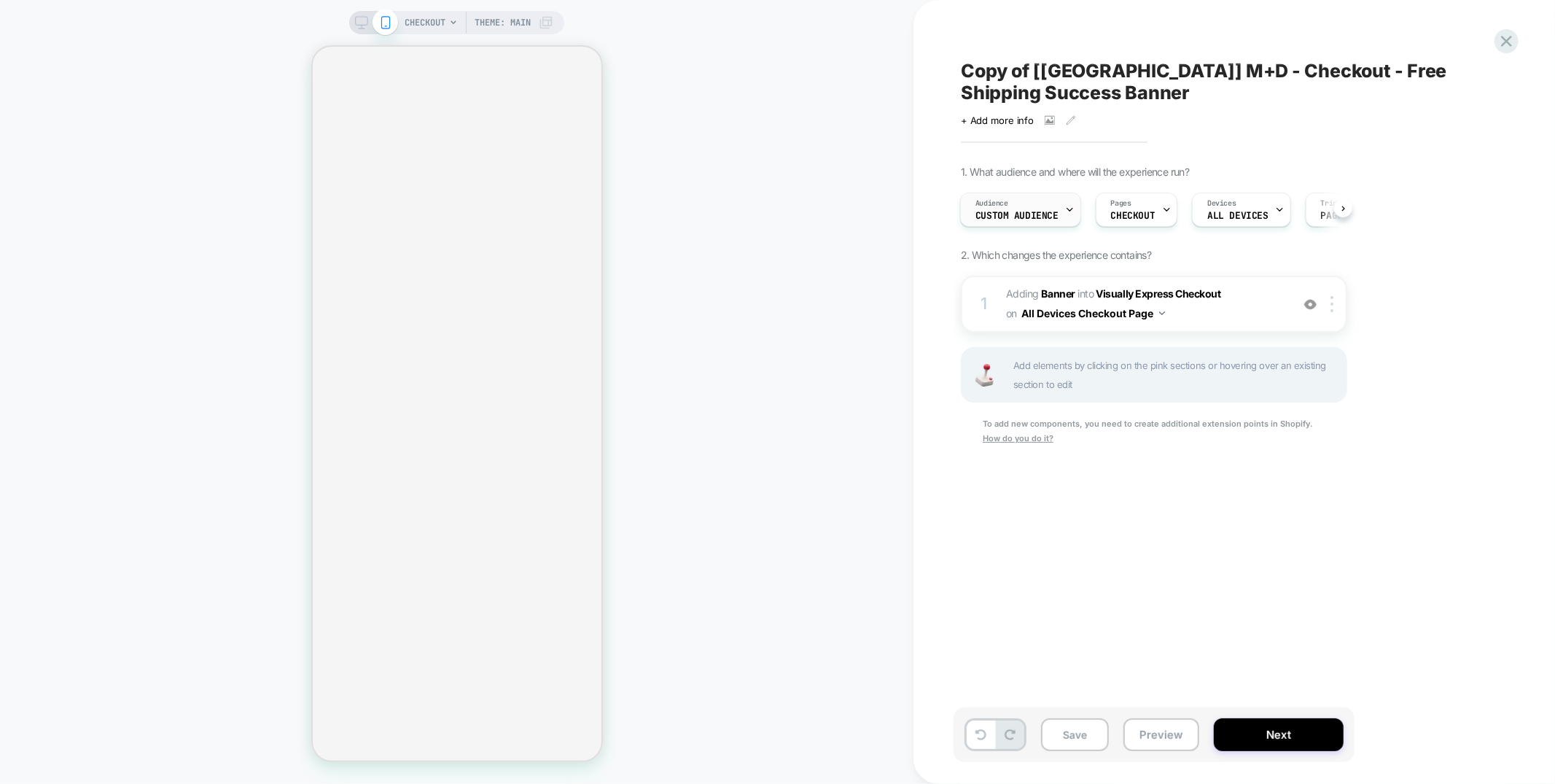
click at [1022, 218] on span "Custom Audience" at bounding box center [1017, 215] width 83 height 10
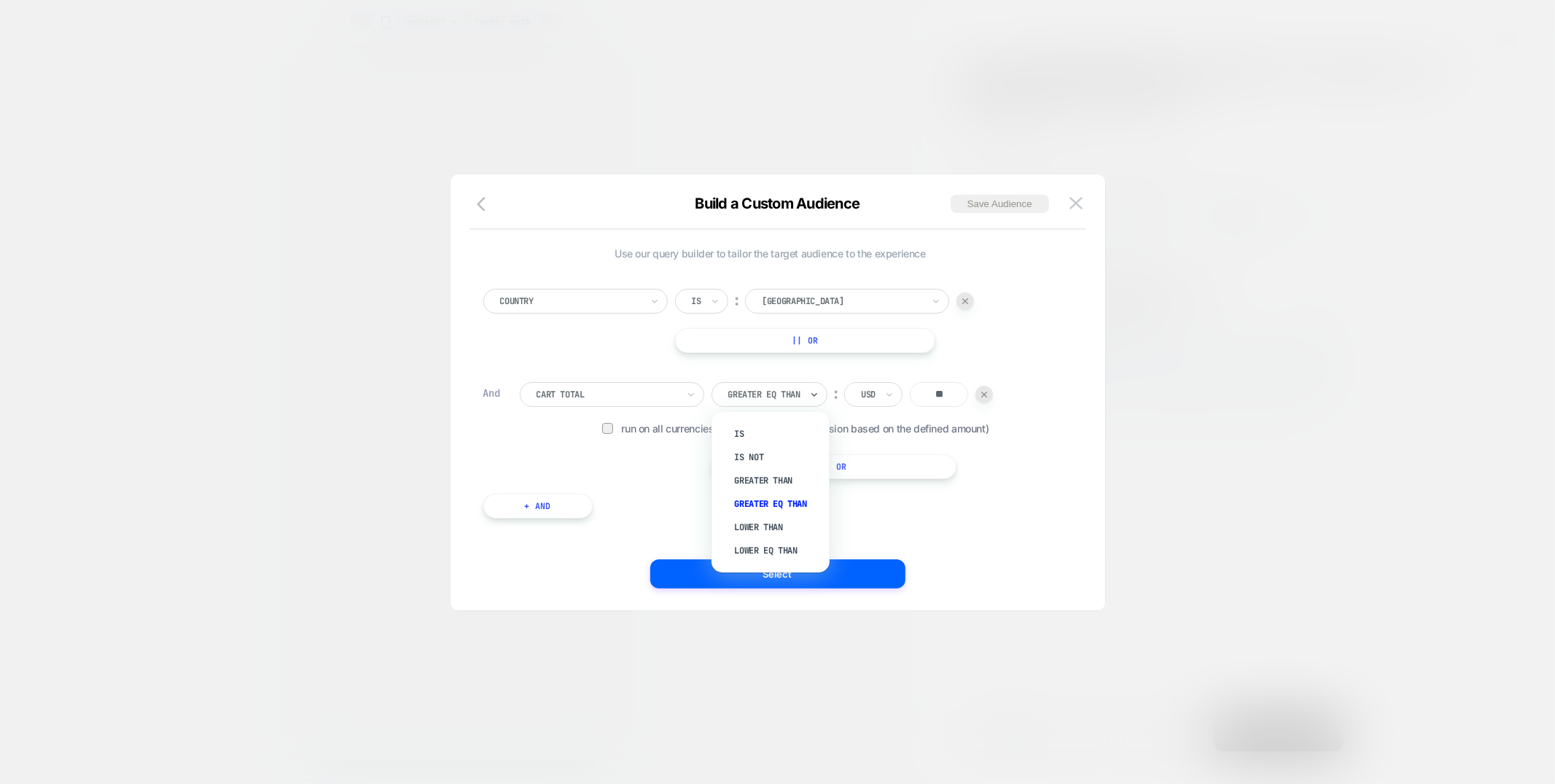
click at [808, 394] on div "Greater Eq Than" at bounding box center [769, 394] width 116 height 25
click at [746, 526] on div "Lower Than" at bounding box center [778, 527] width 104 height 24
click at [747, 573] on button "Select" at bounding box center [778, 573] width 255 height 29
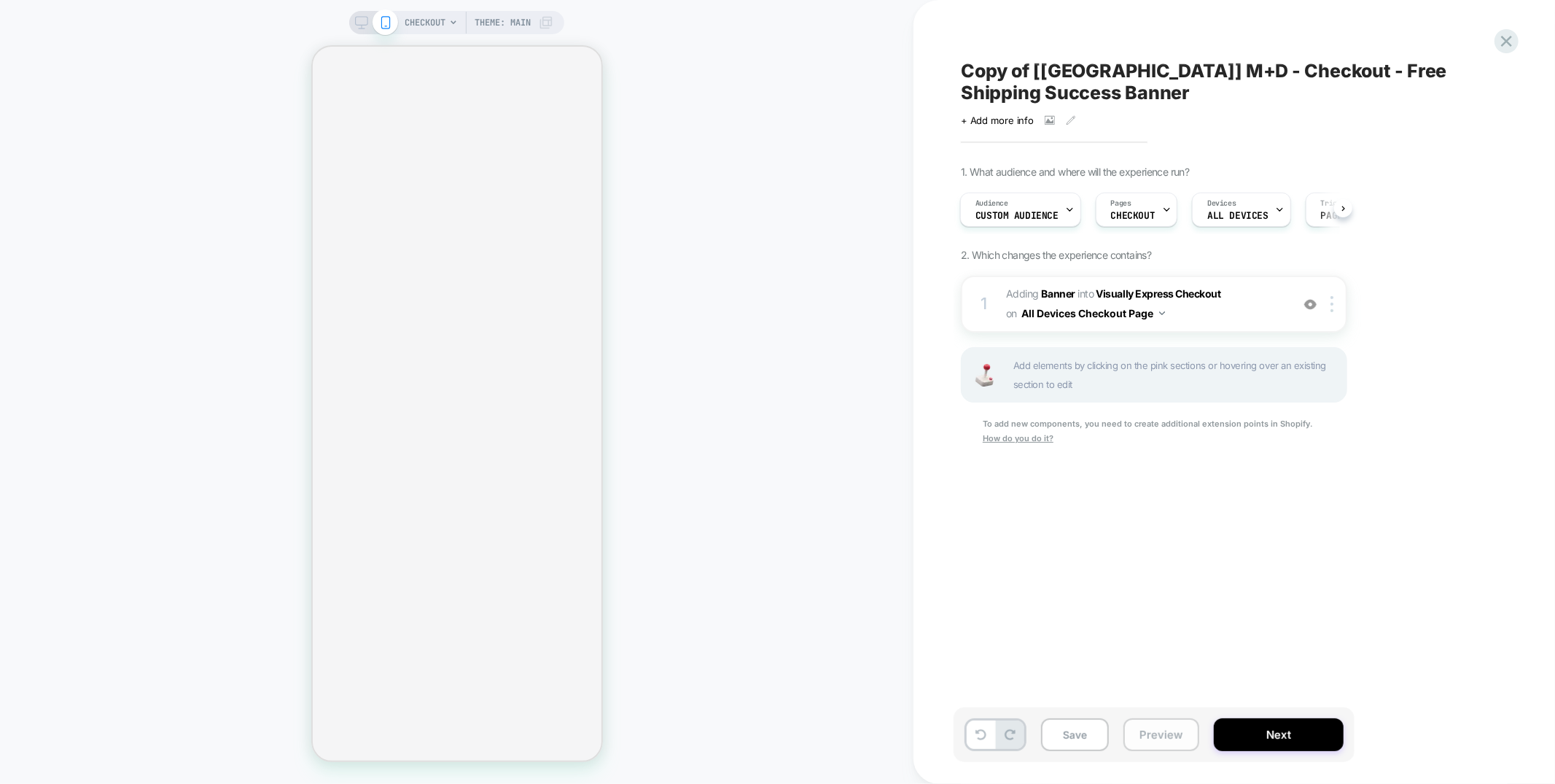
click at [1161, 729] on button "Preview" at bounding box center [1161, 734] width 76 height 33
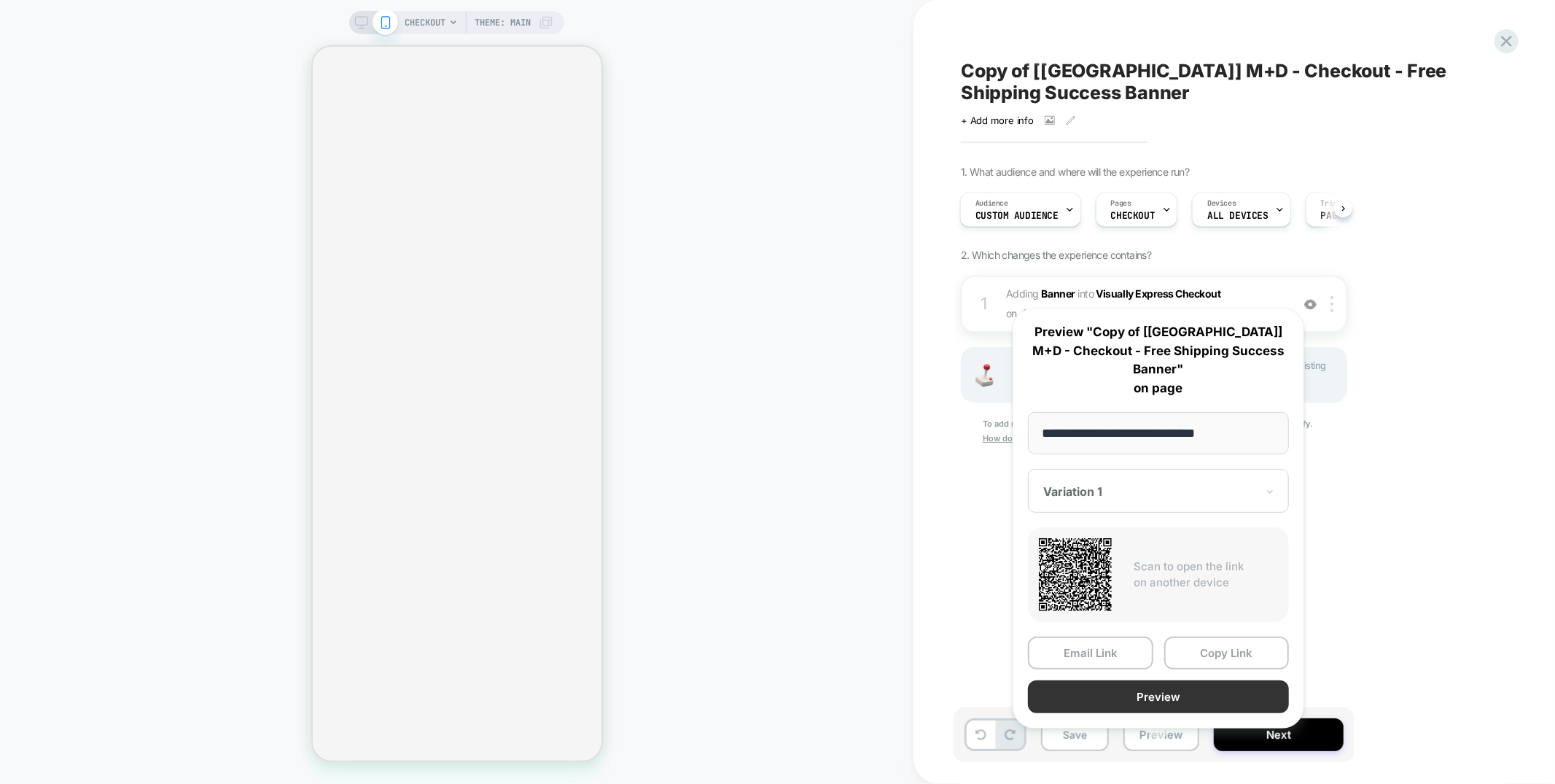
click at [1160, 680] on button "Preview" at bounding box center [1158, 696] width 261 height 33
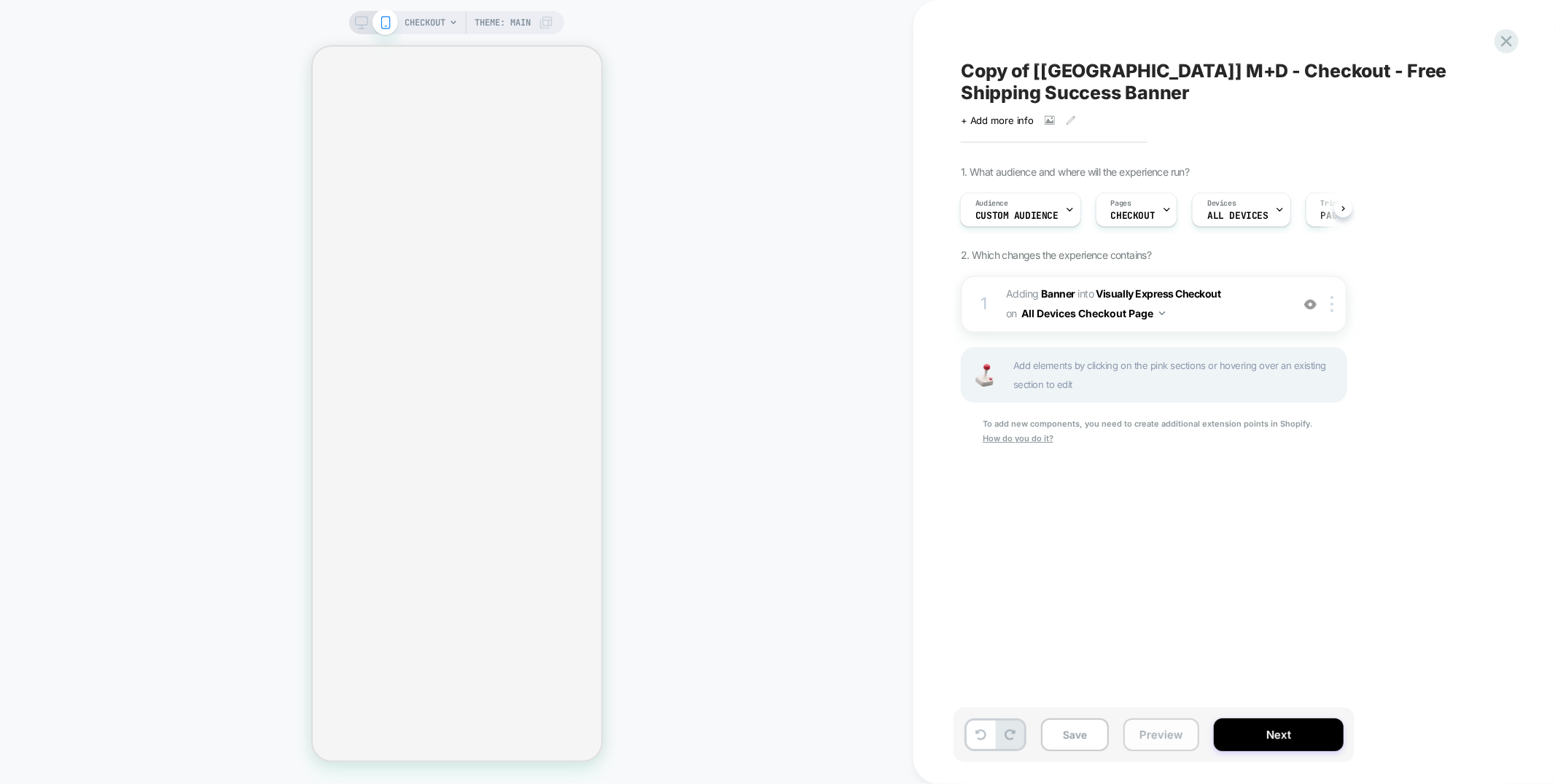
click at [1139, 737] on button "Preview" at bounding box center [1161, 734] width 76 height 33
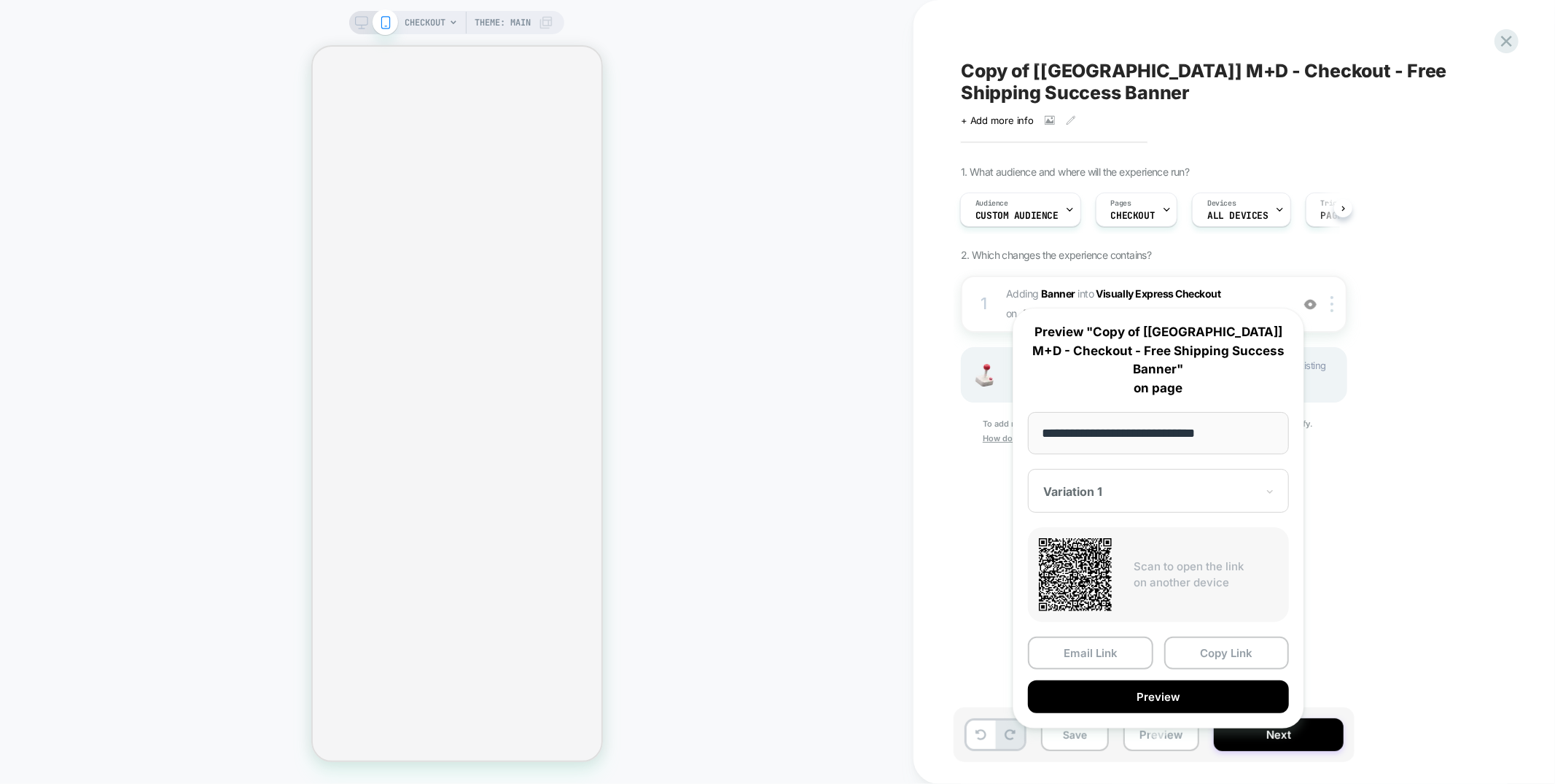
click at [418, 18] on span "CHECKOUT" at bounding box center [424, 23] width 41 height 24
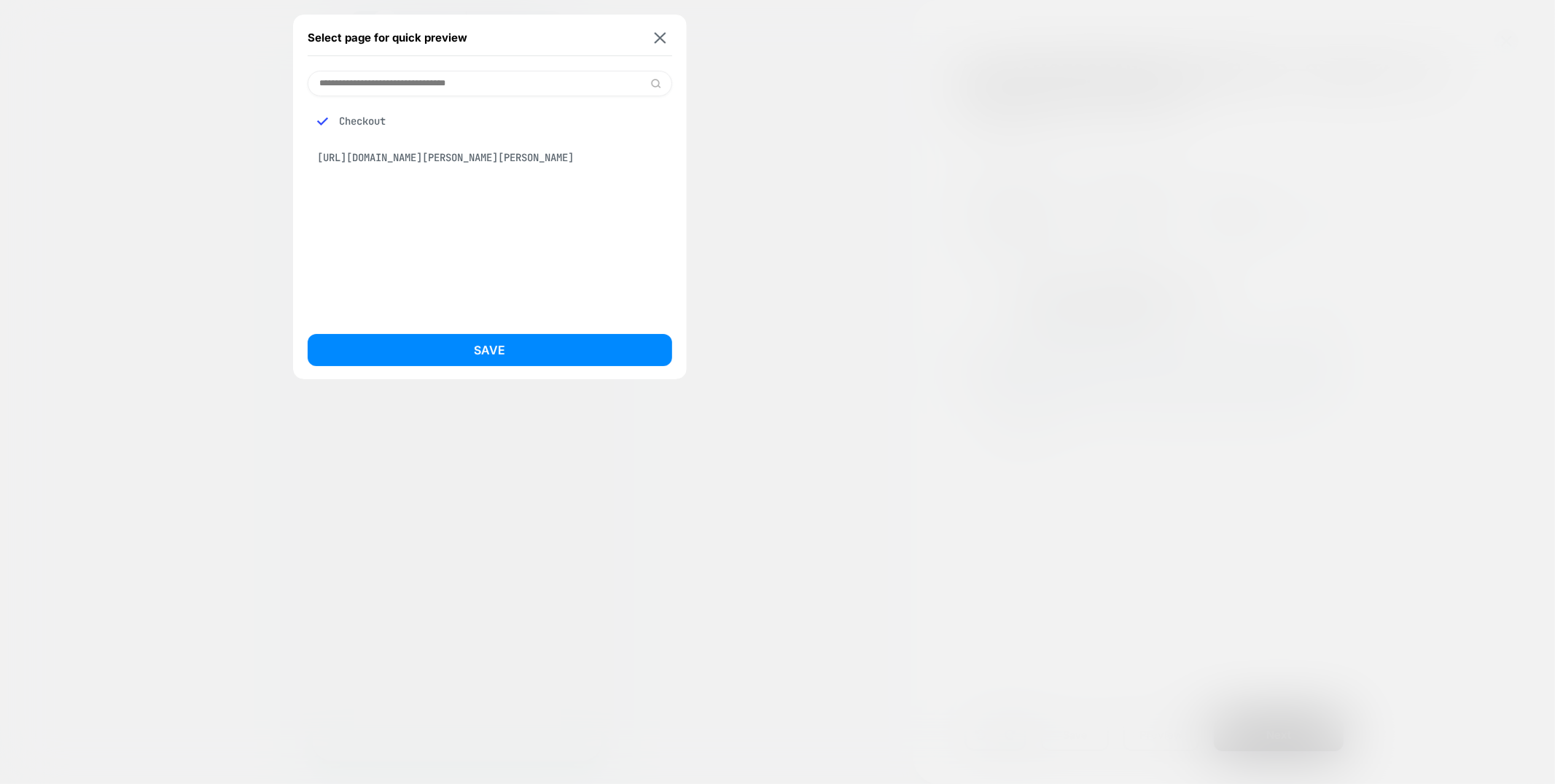
drag, startPoint x: 654, startPoint y: 34, endPoint x: 726, endPoint y: 127, distance: 117.6
click at [654, 34] on img at bounding box center [659, 38] width 11 height 11
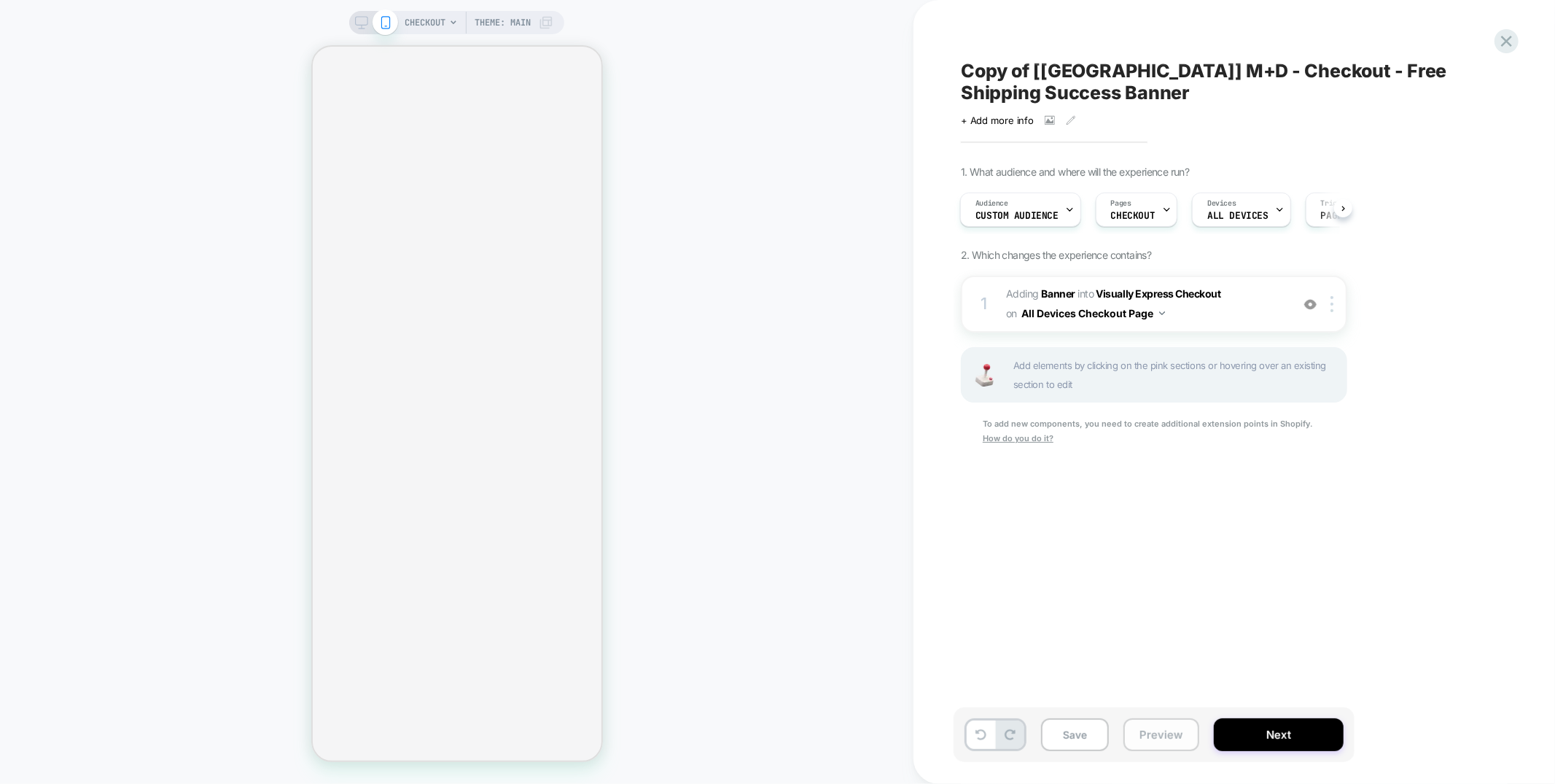
click at [1175, 731] on button "Preview" at bounding box center [1161, 734] width 76 height 33
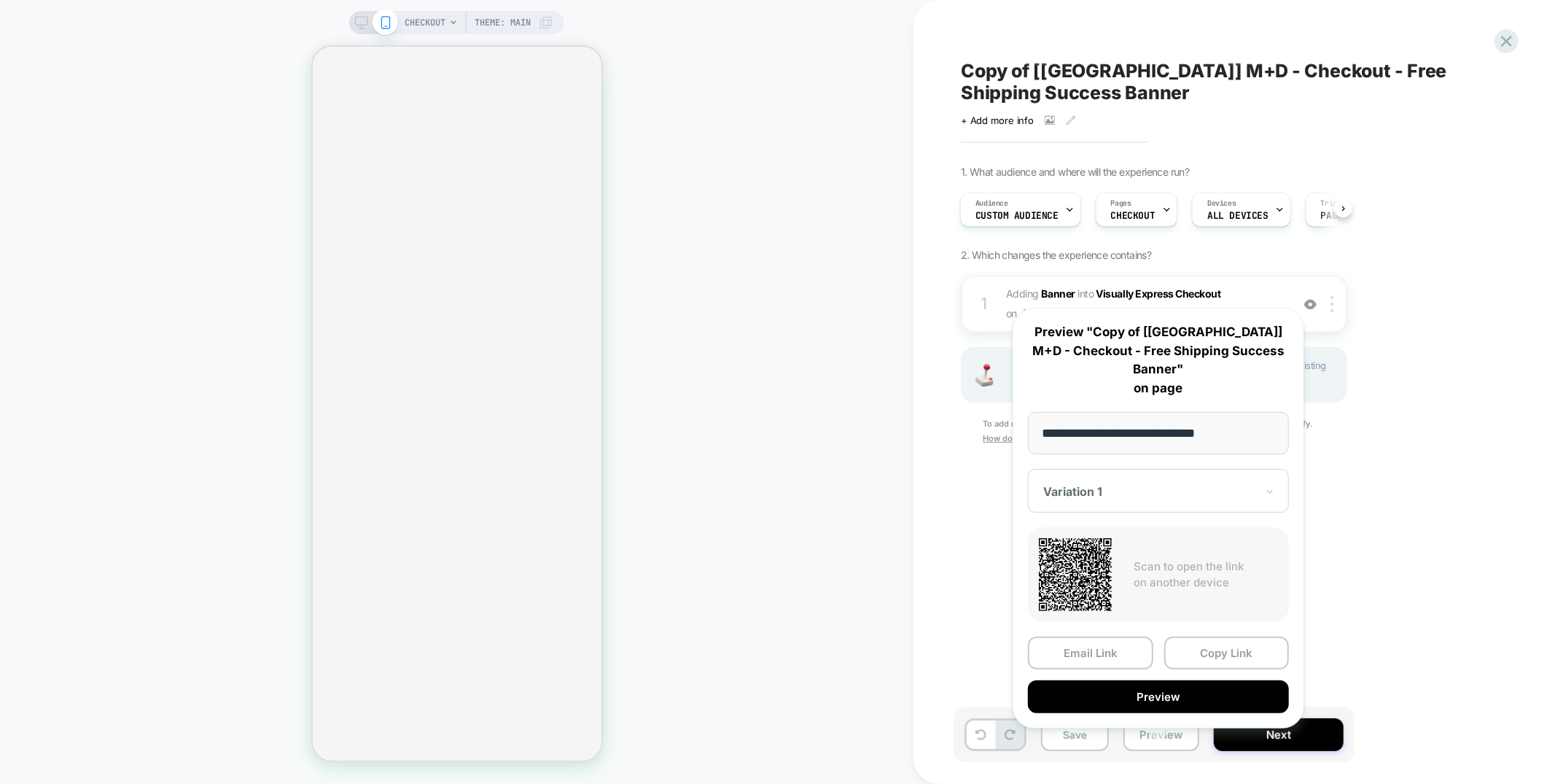
click at [1153, 432] on input "**********" at bounding box center [1158, 433] width 261 height 43
type input "**********"
click at [1171, 680] on button "Preview" at bounding box center [1158, 696] width 261 height 33
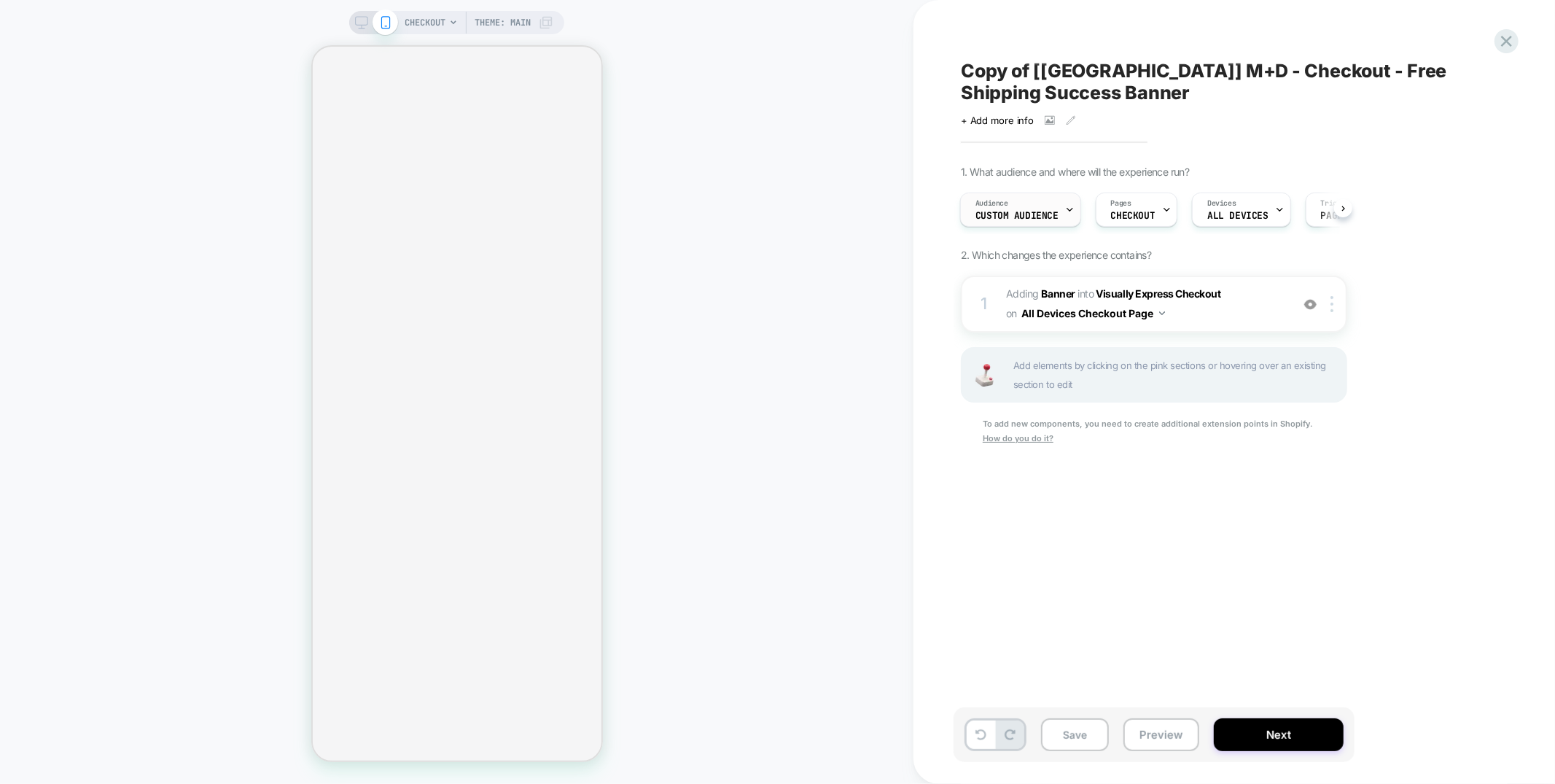
click at [1060, 217] on div "Audience Custom Audience" at bounding box center [1017, 210] width 112 height 33
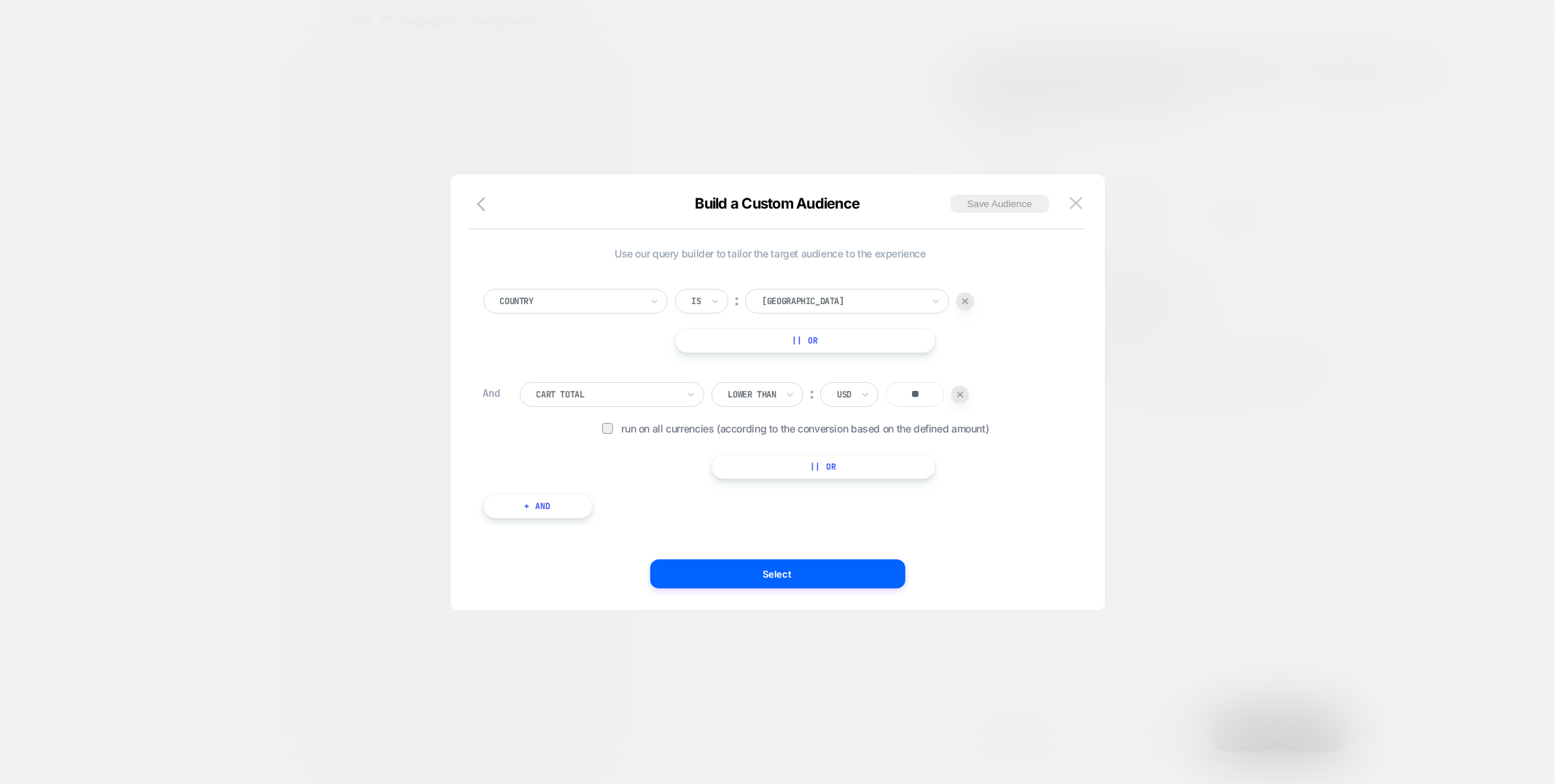
click at [635, 302] on div at bounding box center [570, 301] width 141 height 13
click at [534, 526] on div "Cart Currency" at bounding box center [583, 535] width 170 height 24
click at [844, 576] on button "Select" at bounding box center [778, 573] width 255 height 29
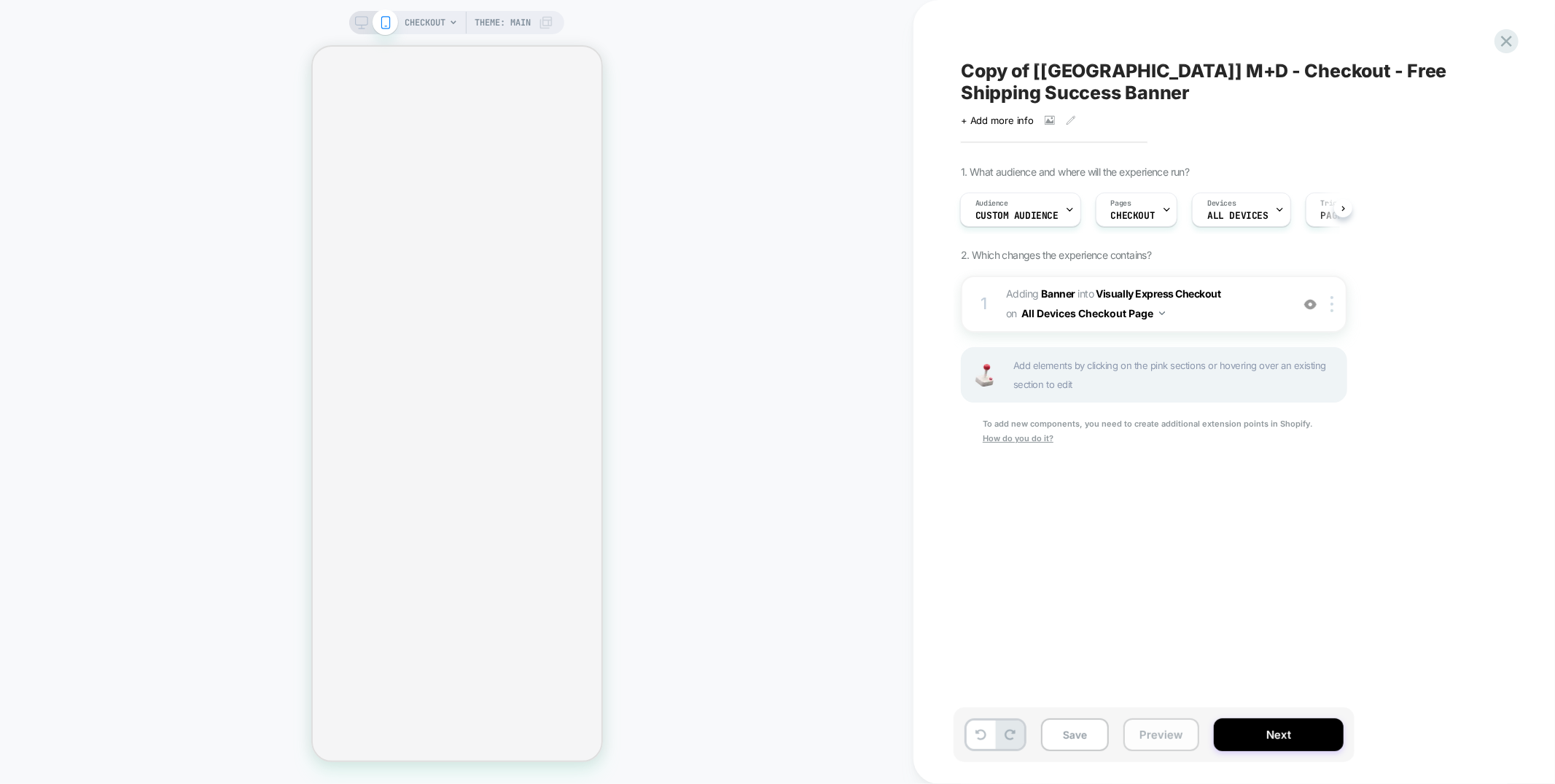
click at [1148, 741] on button "Preview" at bounding box center [1161, 734] width 76 height 33
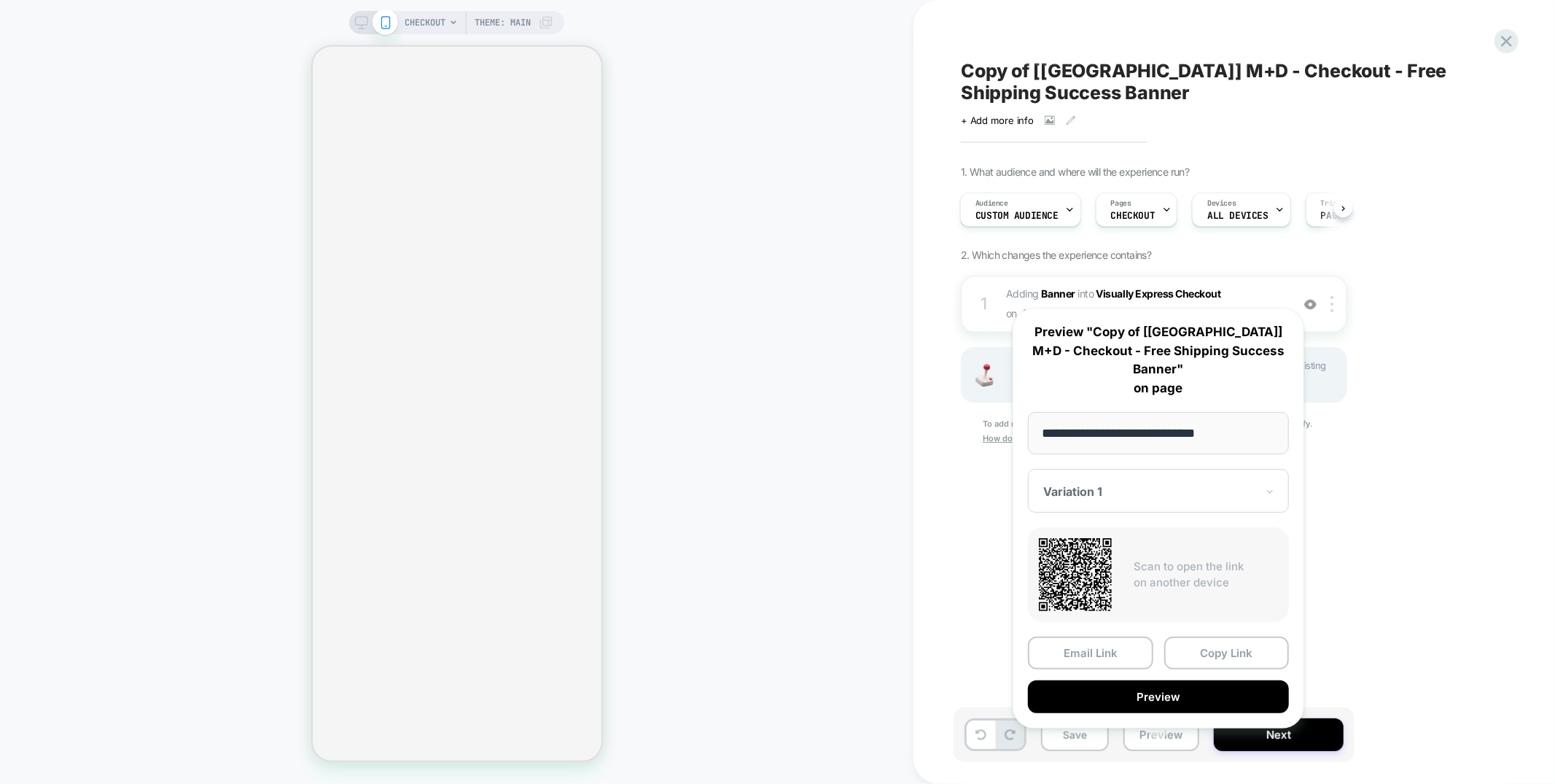
click at [1203, 412] on input "**********" at bounding box center [1158, 433] width 261 height 43
click at [1204, 412] on input "**********" at bounding box center [1158, 433] width 261 height 43
type input "**********"
click at [1184, 680] on button "Preview" at bounding box center [1158, 696] width 261 height 33
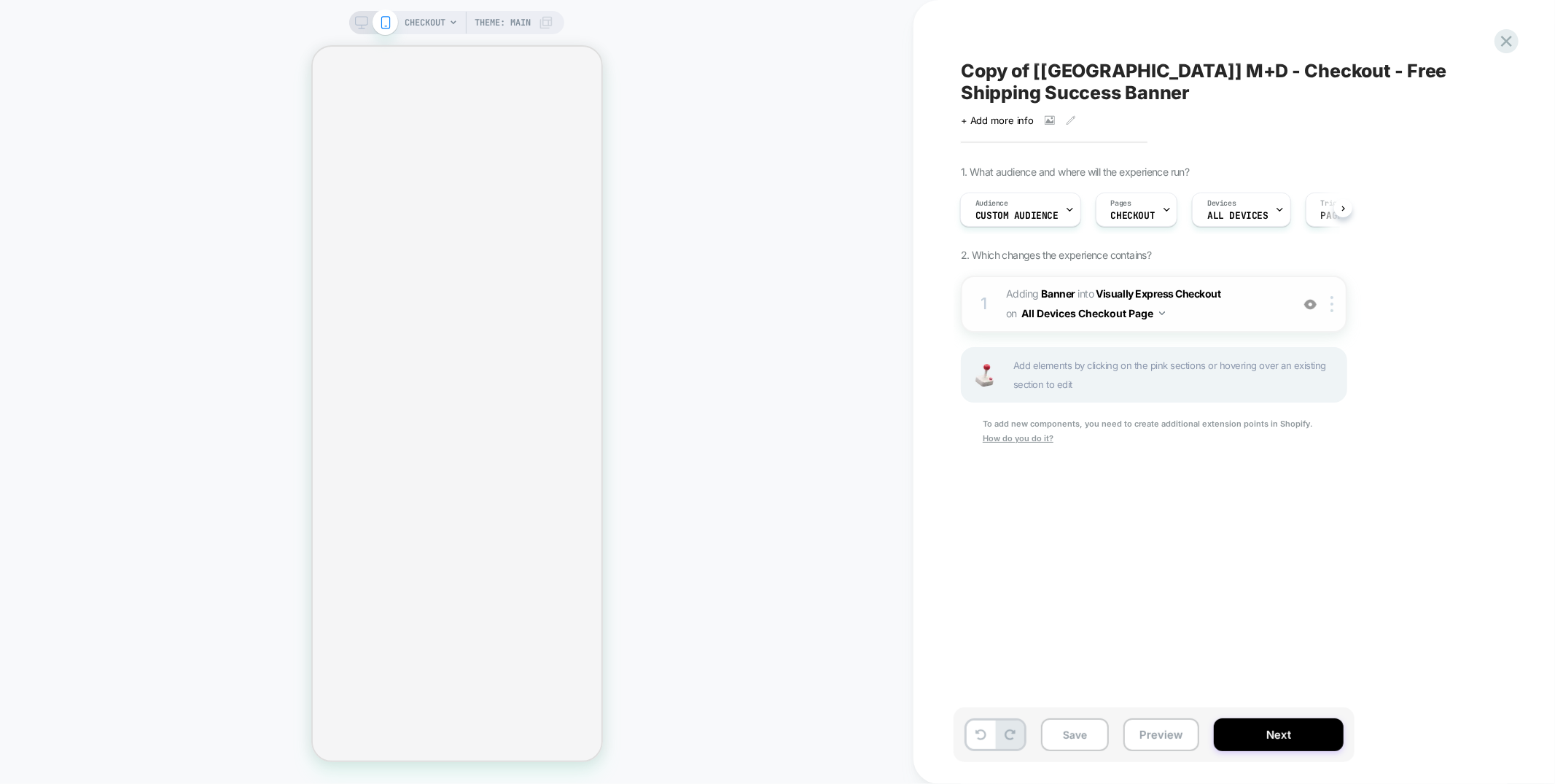
click at [1220, 319] on span "#_loomi_addon_1750950961908_dup1759236159 Adding Banner INTO Visually Express C…" at bounding box center [1145, 304] width 278 height 40
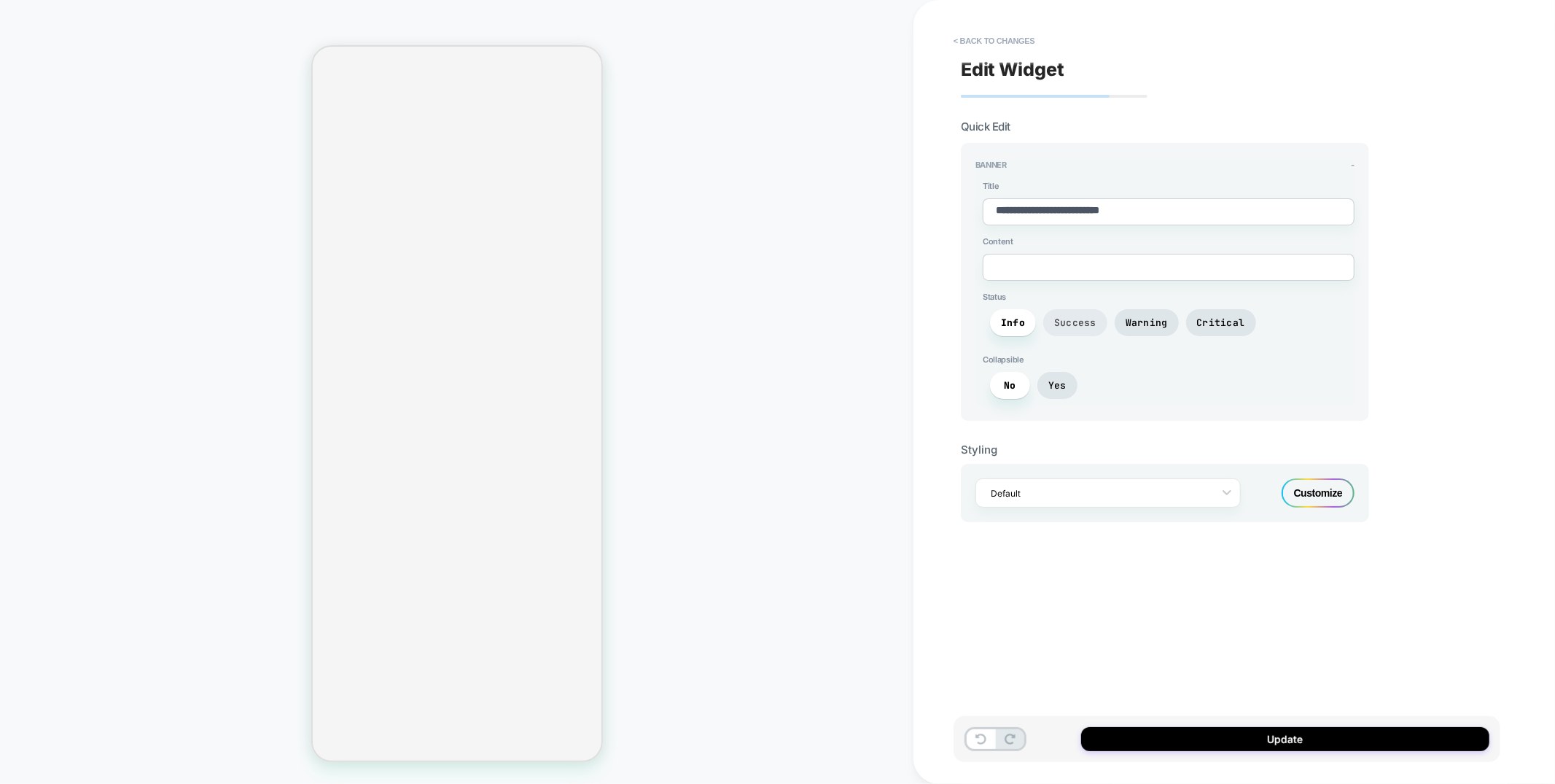
click at [1074, 330] on span "Success" at bounding box center [1076, 322] width 64 height 27
click at [1291, 727] on button "Update" at bounding box center [1286, 739] width 408 height 24
type textarea "*"
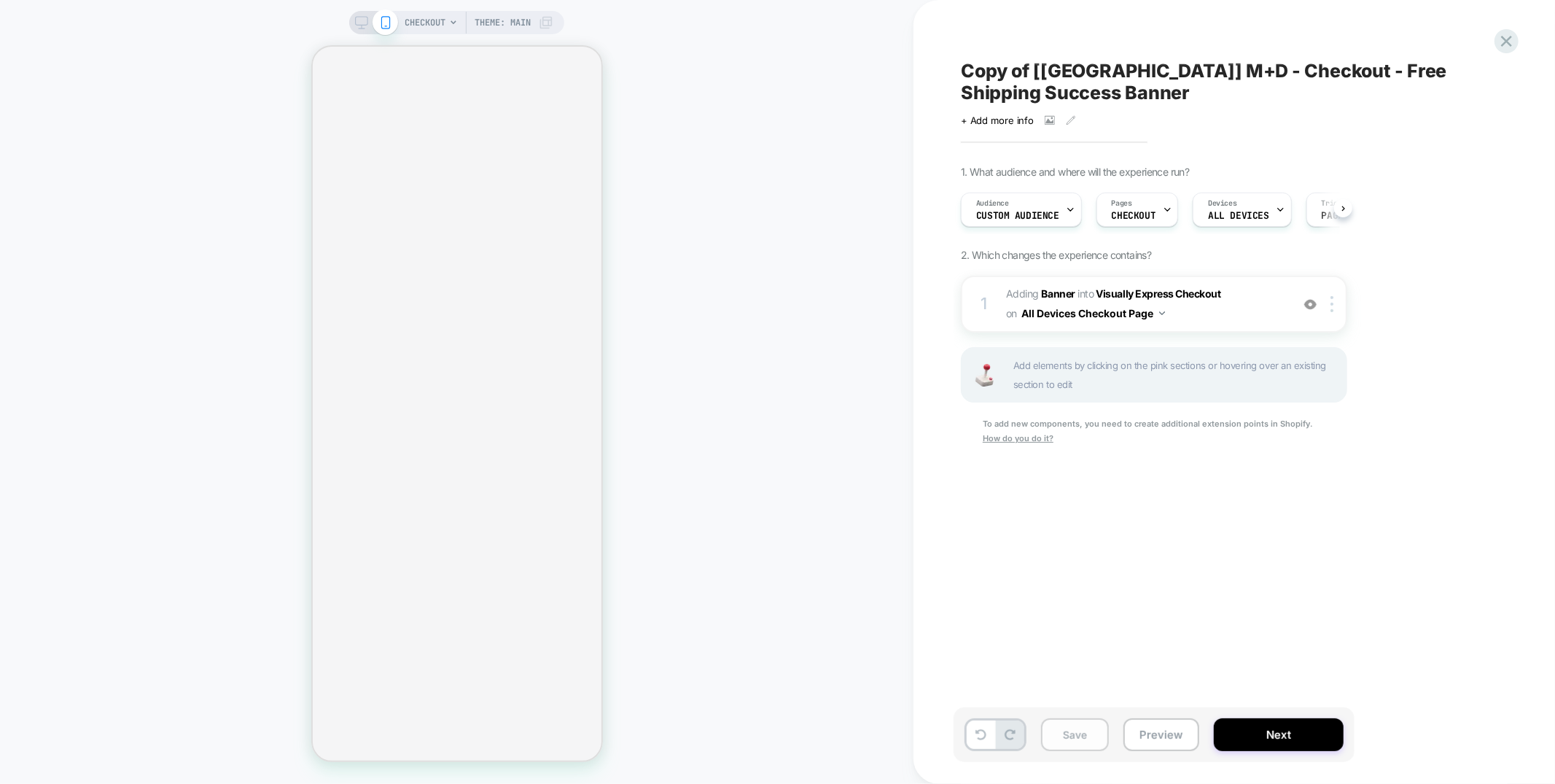
scroll to position [0, 1]
click at [1050, 738] on button "Save" at bounding box center [1075, 734] width 68 height 33
click at [1148, 736] on button "Preview" at bounding box center [1161, 734] width 76 height 33
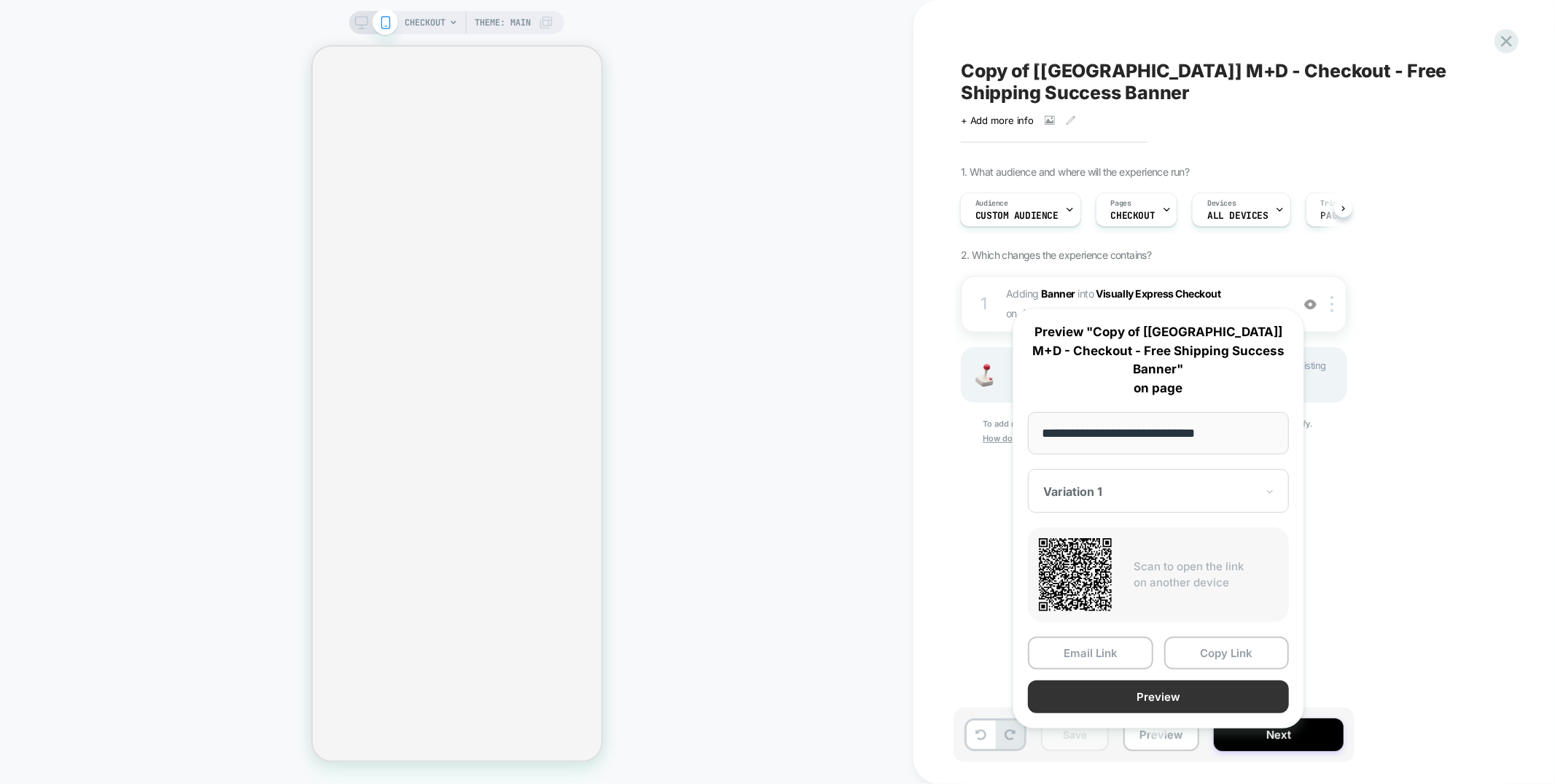
click at [1160, 680] on button "Preview" at bounding box center [1158, 696] width 261 height 33
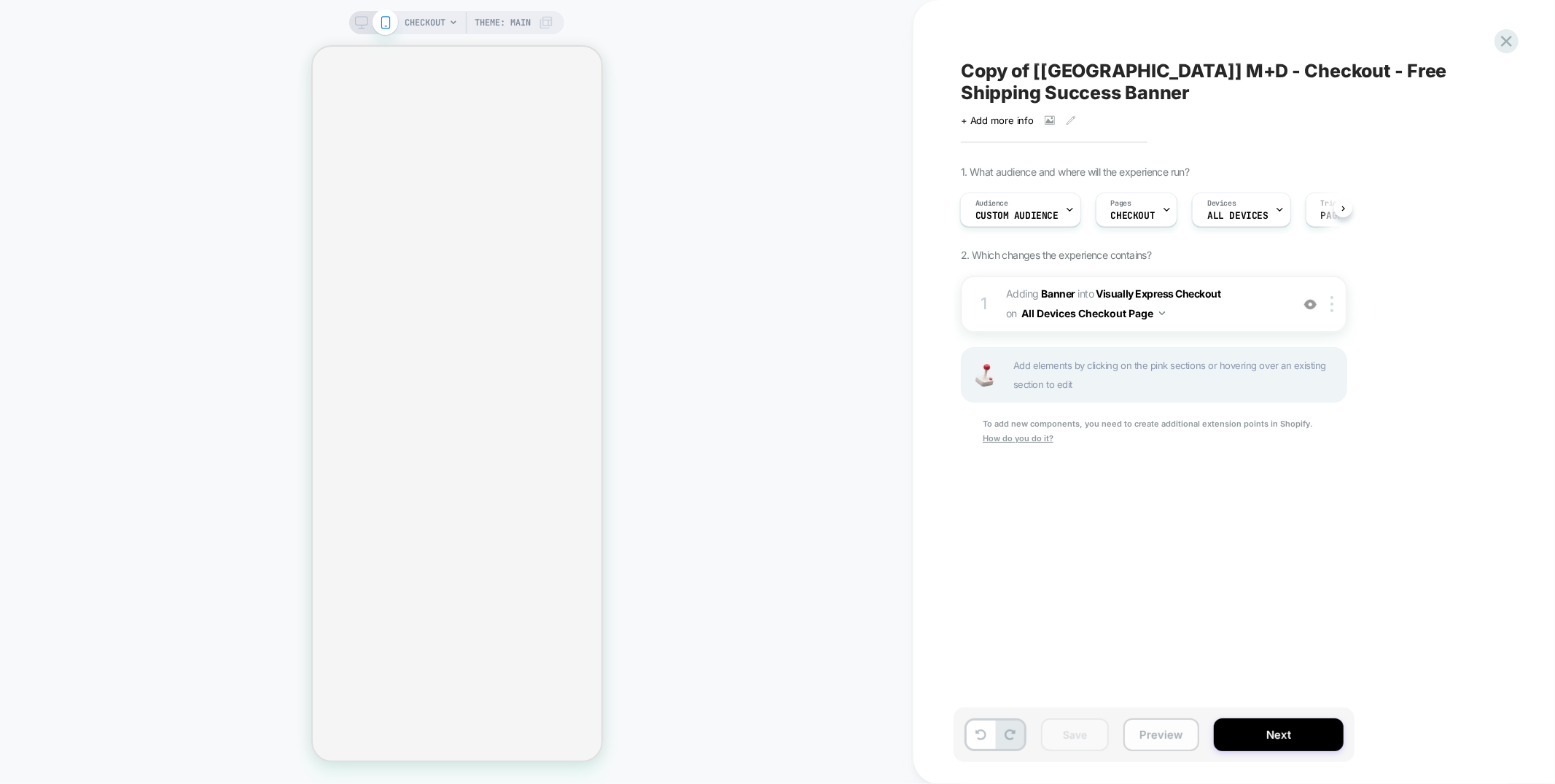
click at [1162, 738] on button "Preview" at bounding box center [1161, 734] width 76 height 33
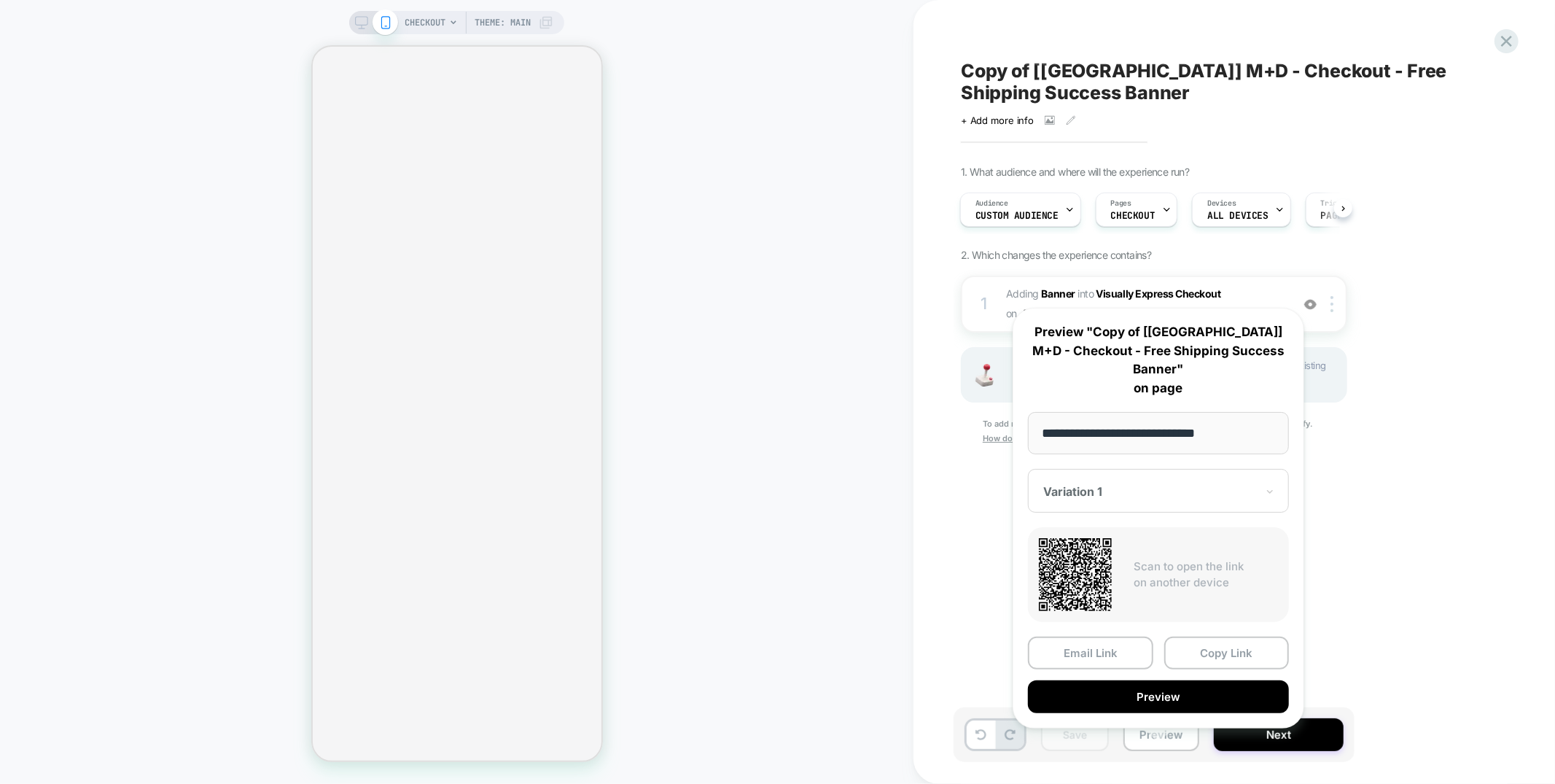
click at [1127, 417] on input "**********" at bounding box center [1158, 433] width 261 height 43
type input "**********"
click at [1416, 648] on div "Copy of [USA] M+D - Checkout - Free Shipping Success Banner Click to view image…" at bounding box center [1227, 391] width 547 height 755
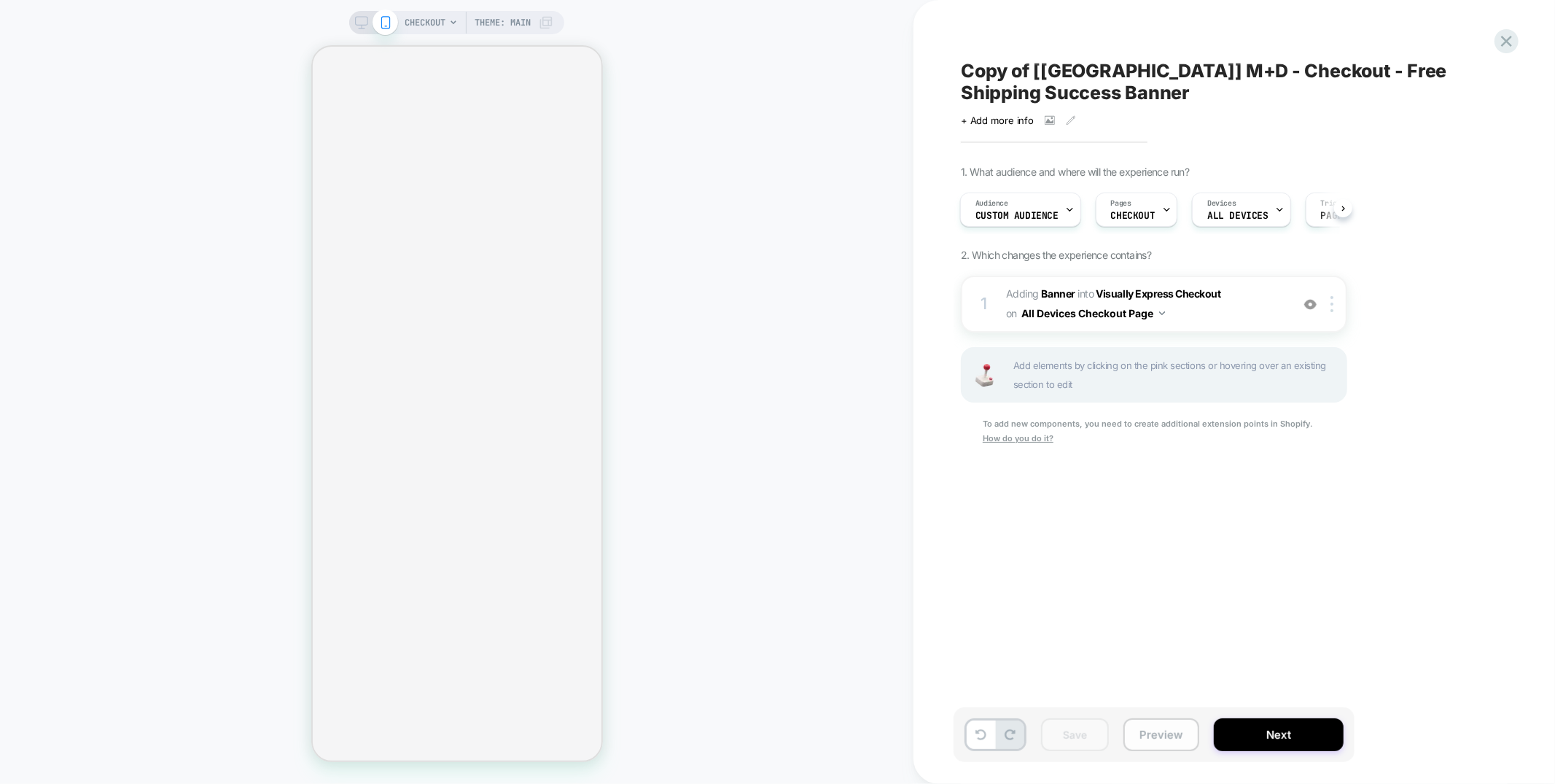
click at [1172, 733] on button "Preview" at bounding box center [1161, 734] width 76 height 33
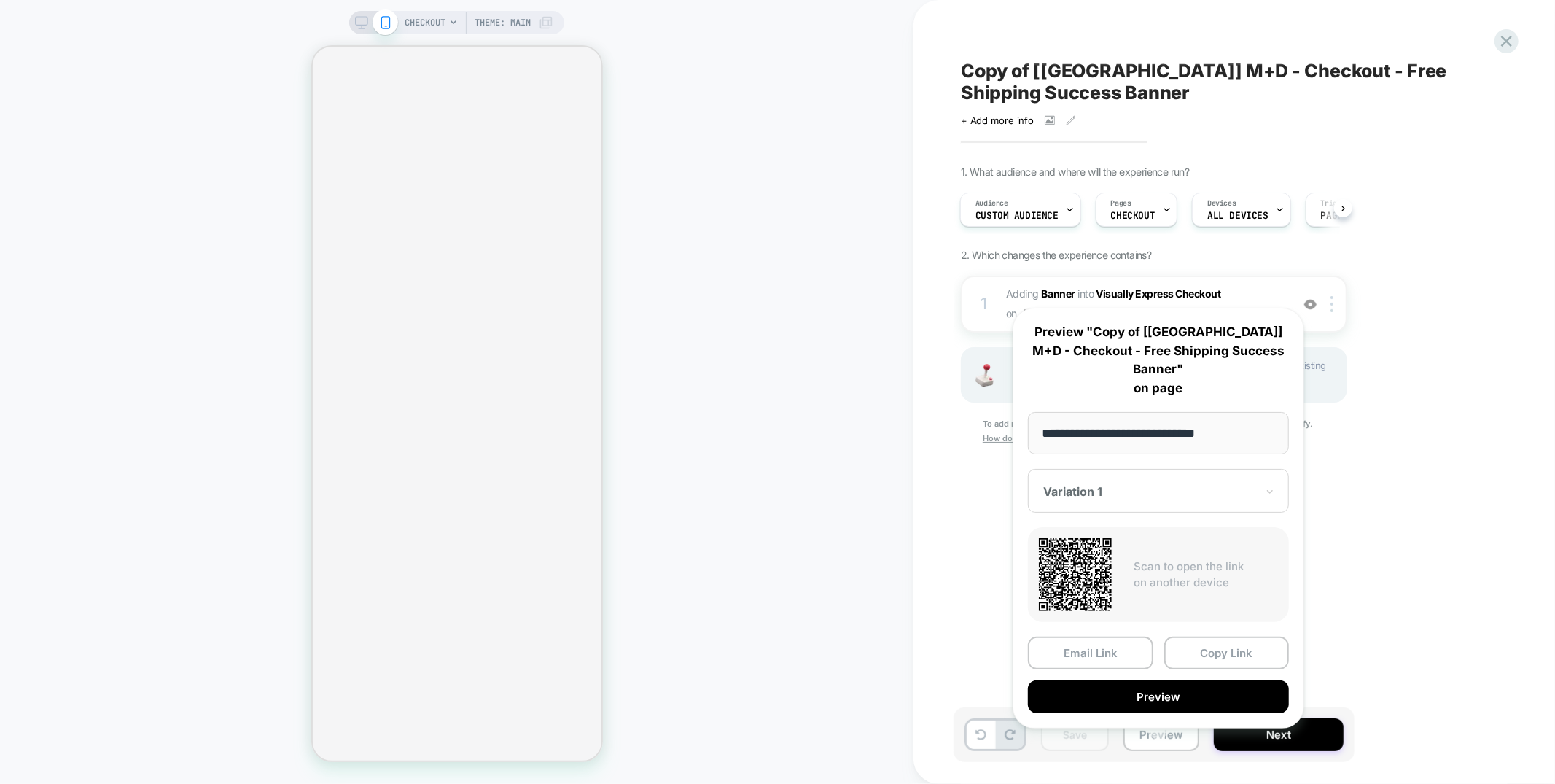
click at [1162, 416] on input "**********" at bounding box center [1158, 433] width 261 height 43
type input "**********"
click at [927, 562] on div "Copy of [USA] M+D - Checkout - Free Shipping Success Banner Click to view image…" at bounding box center [1234, 392] width 641 height 784
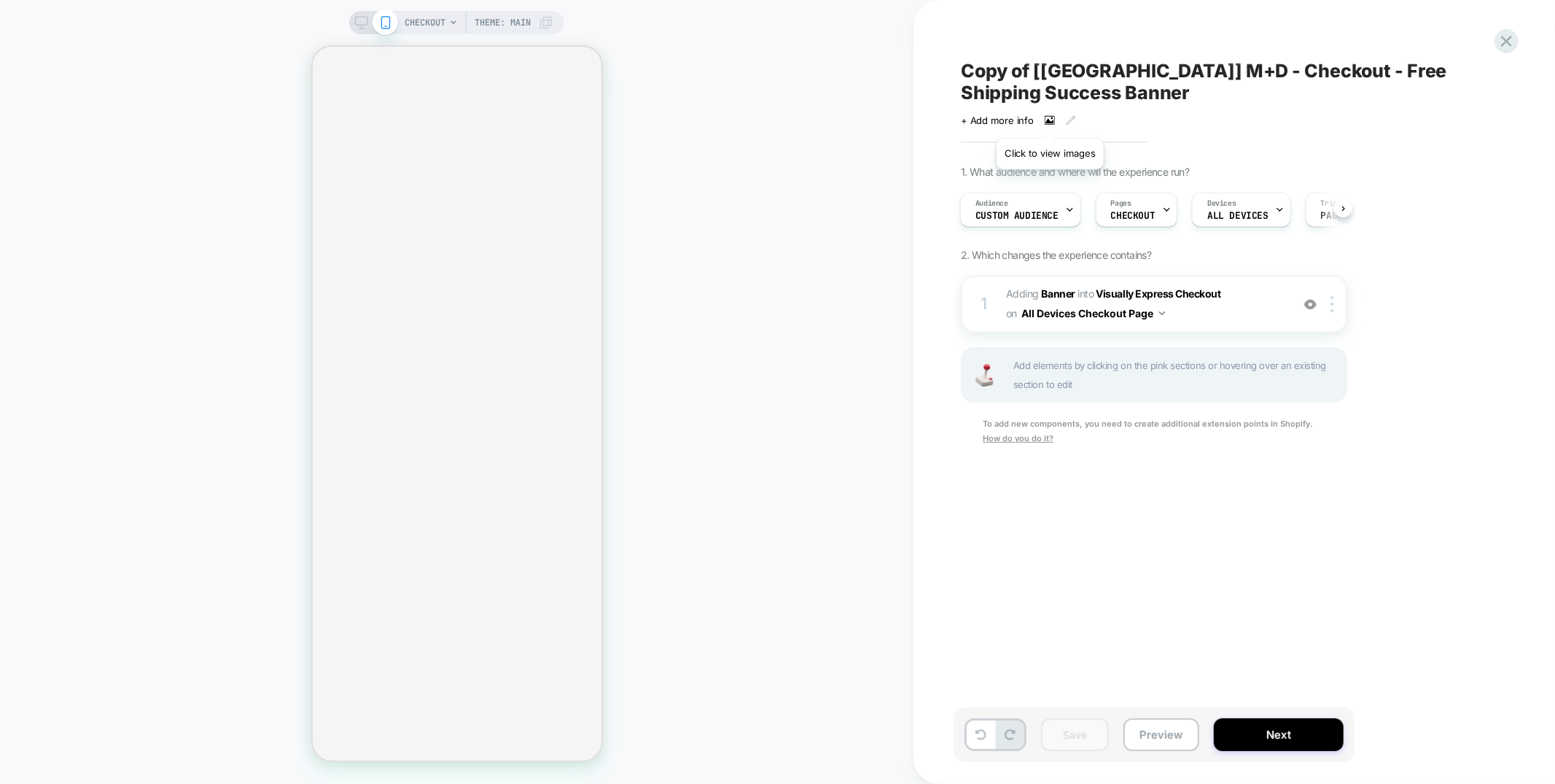
click at [1050, 121] on icon at bounding box center [1051, 120] width 8 height 5
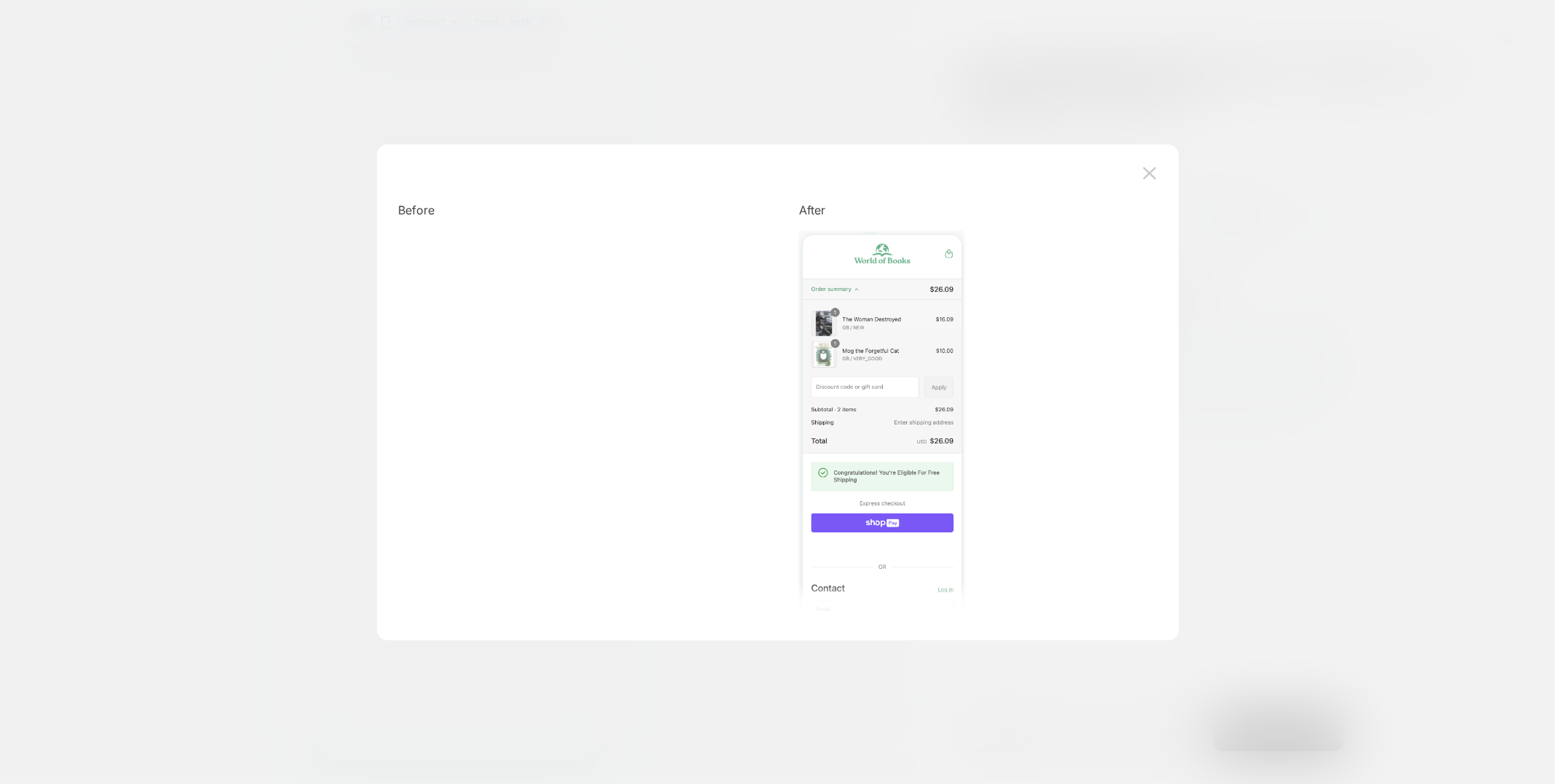
click at [847, 355] on img at bounding box center [882, 431] width 164 height 400
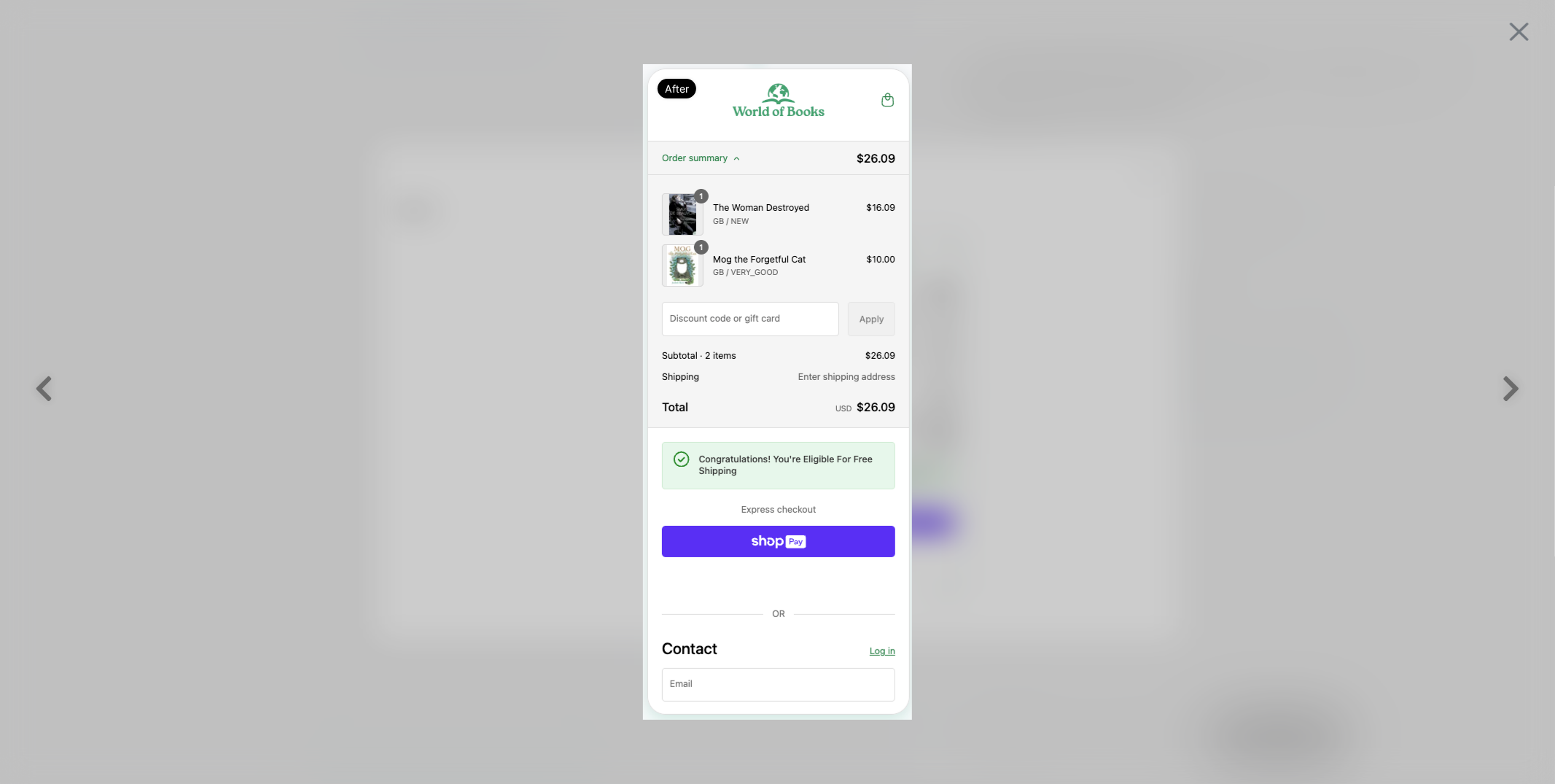
click at [1518, 34] on img at bounding box center [1519, 31] width 19 height 18
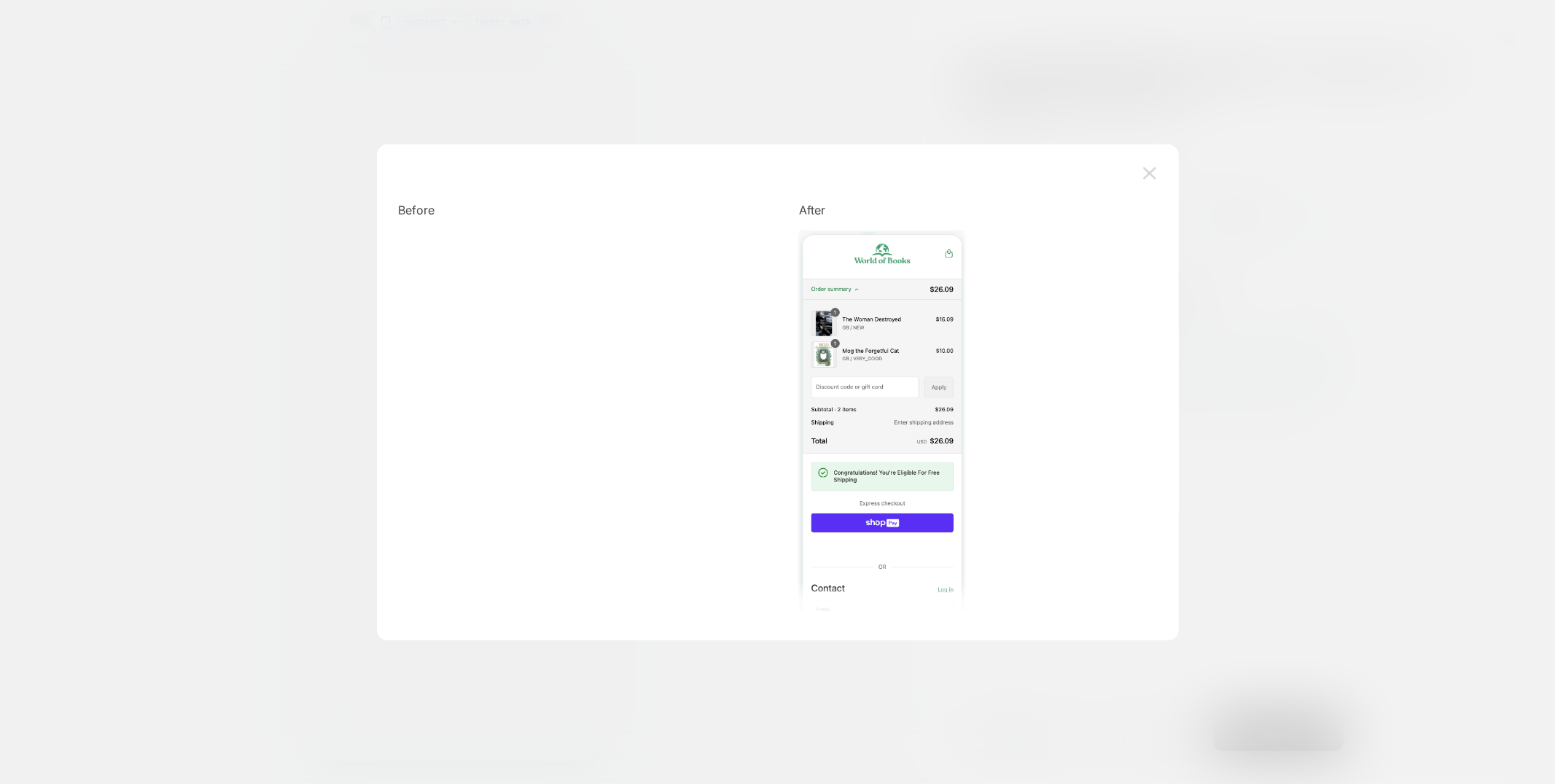
click at [1156, 171] on button at bounding box center [1150, 173] width 22 height 22
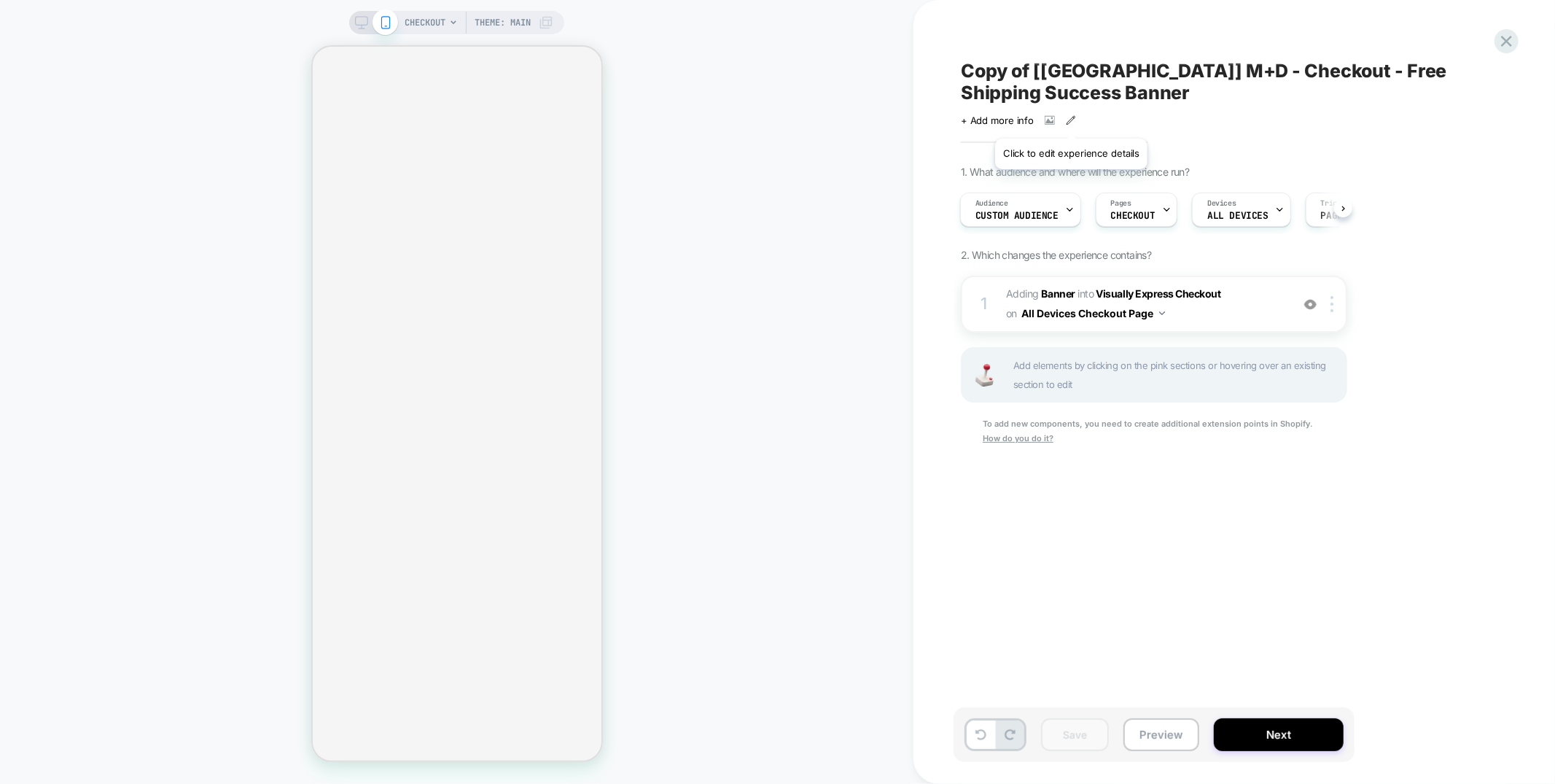
click at [1071, 120] on icon at bounding box center [1070, 120] width 10 height 10
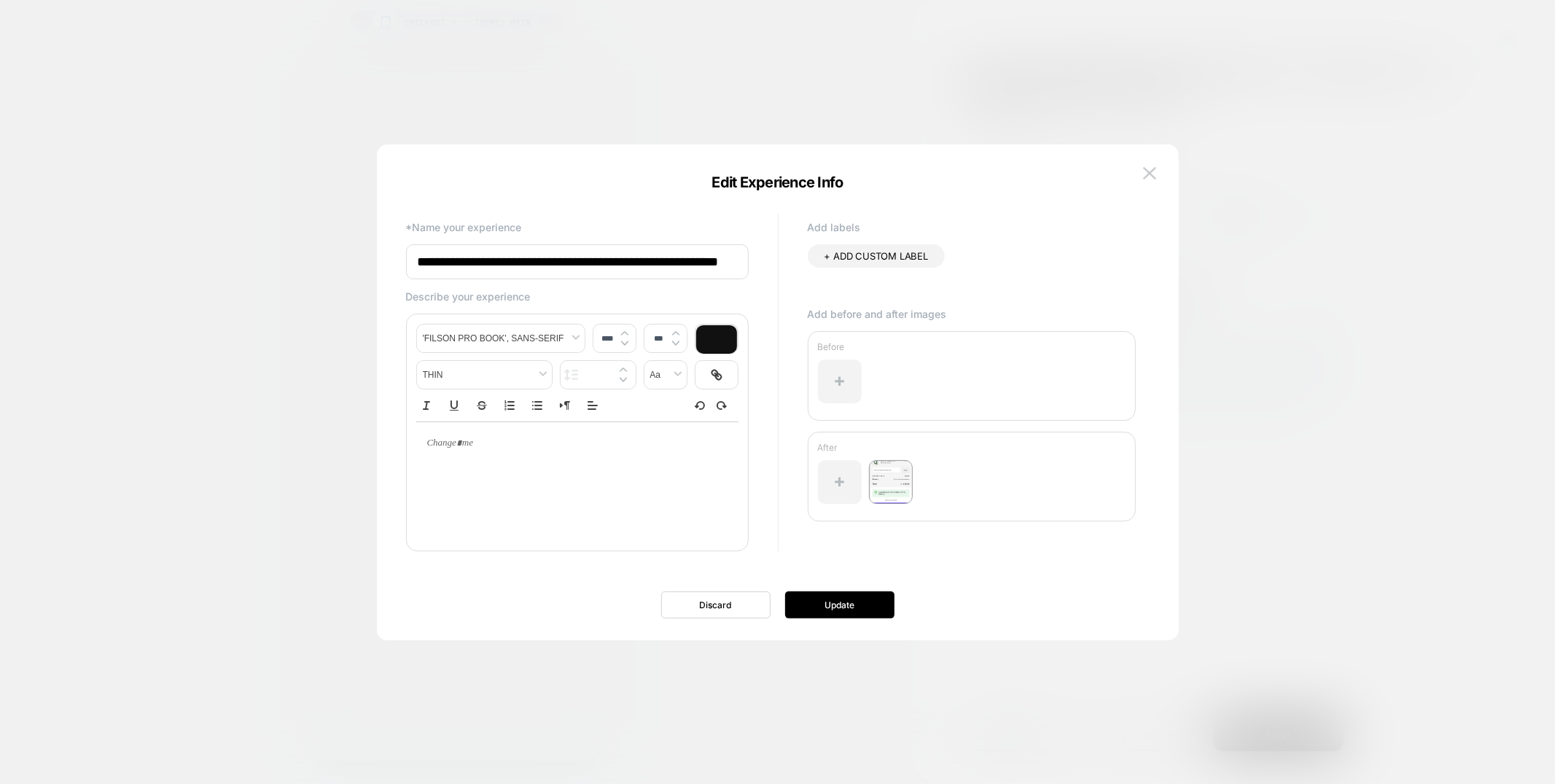
scroll to position [0, 0]
click at [473, 259] on input "**********" at bounding box center [577, 262] width 343 height 35
drag, startPoint x: 470, startPoint y: 260, endPoint x: 369, endPoint y: 261, distance: 101.0
click at [369, 261] on body "CHECKOUT Theme: MAIN Copy of [USA] M+D - Checkout - Free Shipping Success Banne…" at bounding box center [778, 392] width 1555 height 784
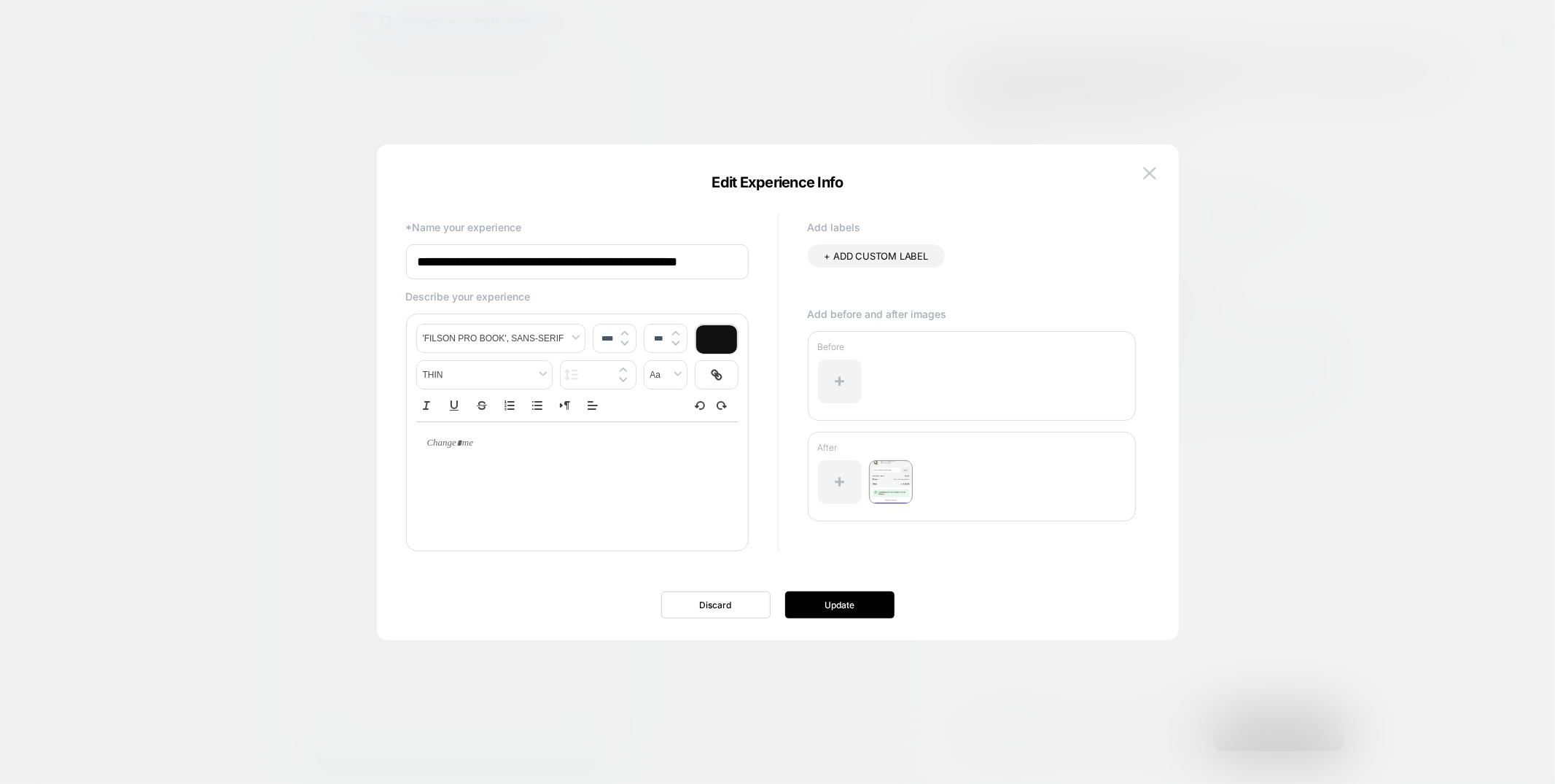
drag, startPoint x: 548, startPoint y: 261, endPoint x: 635, endPoint y: 261, distance: 87.0
click at [635, 261] on input "**********" at bounding box center [577, 262] width 343 height 35
drag, startPoint x: 589, startPoint y: 256, endPoint x: 597, endPoint y: 257, distance: 8.1
click at [597, 257] on input "**********" at bounding box center [577, 262] width 343 height 35
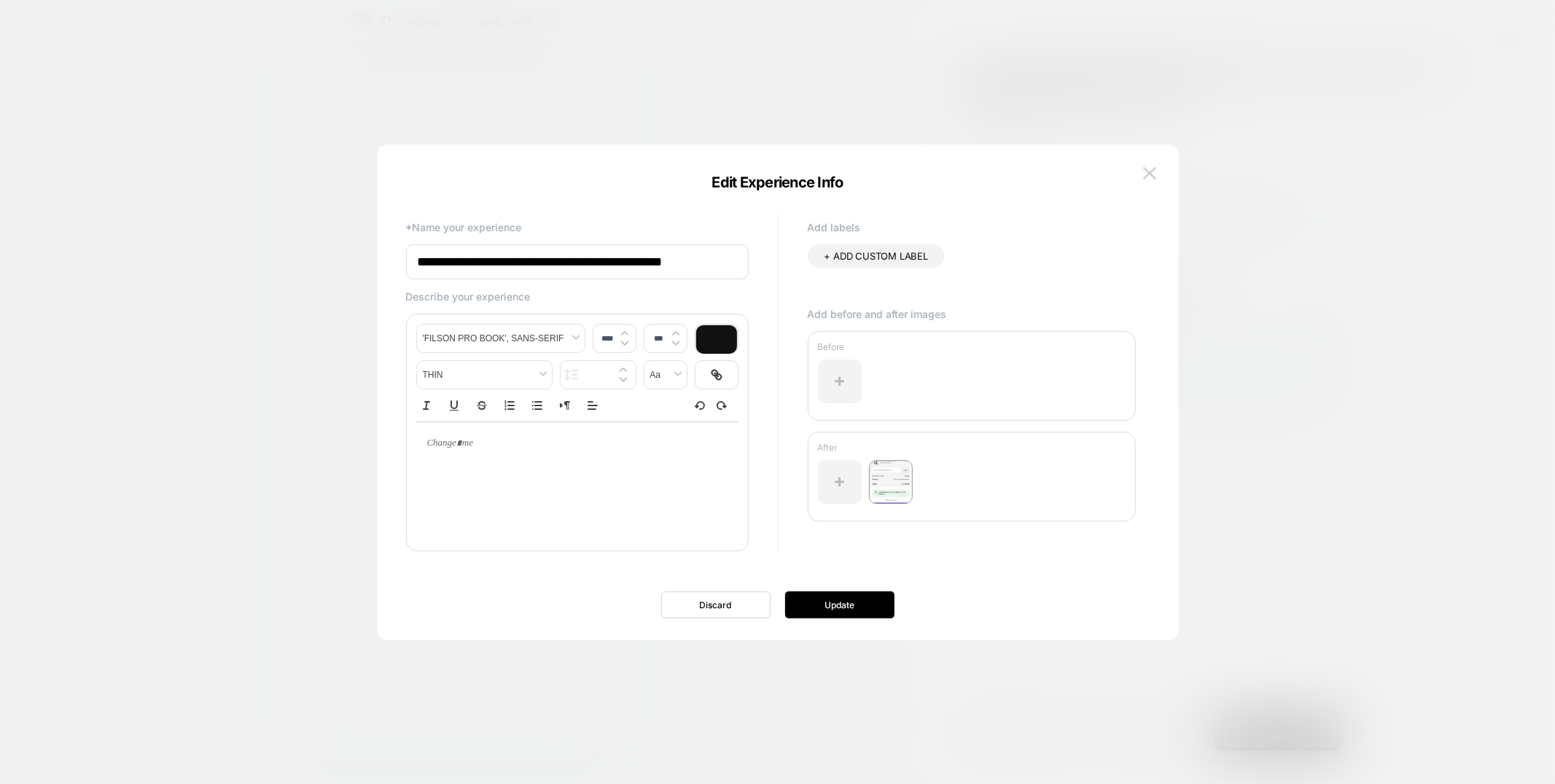
type input "**********"
click at [915, 455] on div at bounding box center [972, 486] width 308 height 69
click at [908, 462] on icon at bounding box center [904, 469] width 13 height 13
click at [950, 548] on button "Yes" at bounding box center [944, 552] width 72 height 23
click at [845, 494] on div at bounding box center [840, 482] width 43 height 43
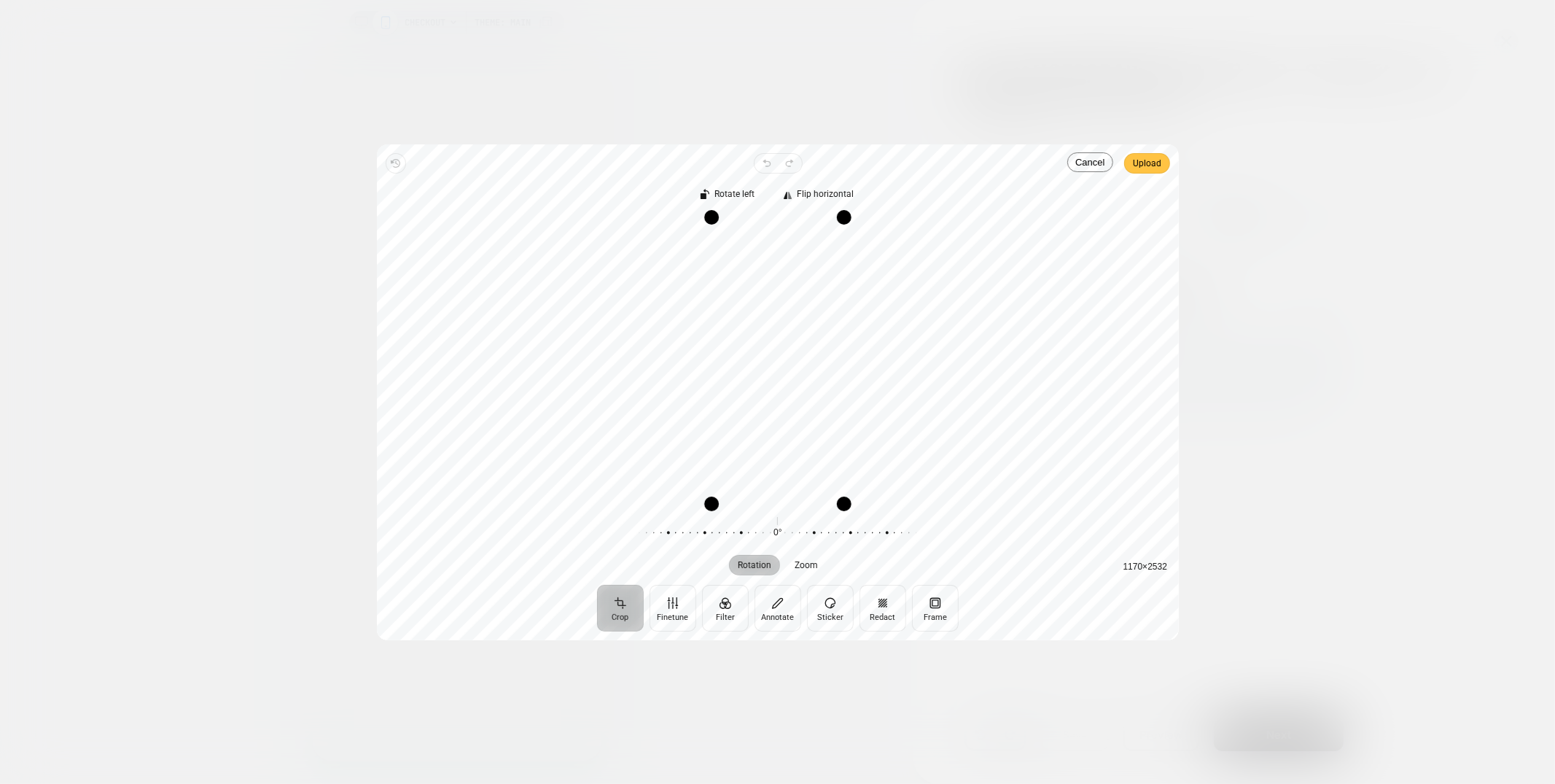
click at [1144, 161] on span "Upload" at bounding box center [1147, 163] width 28 height 18
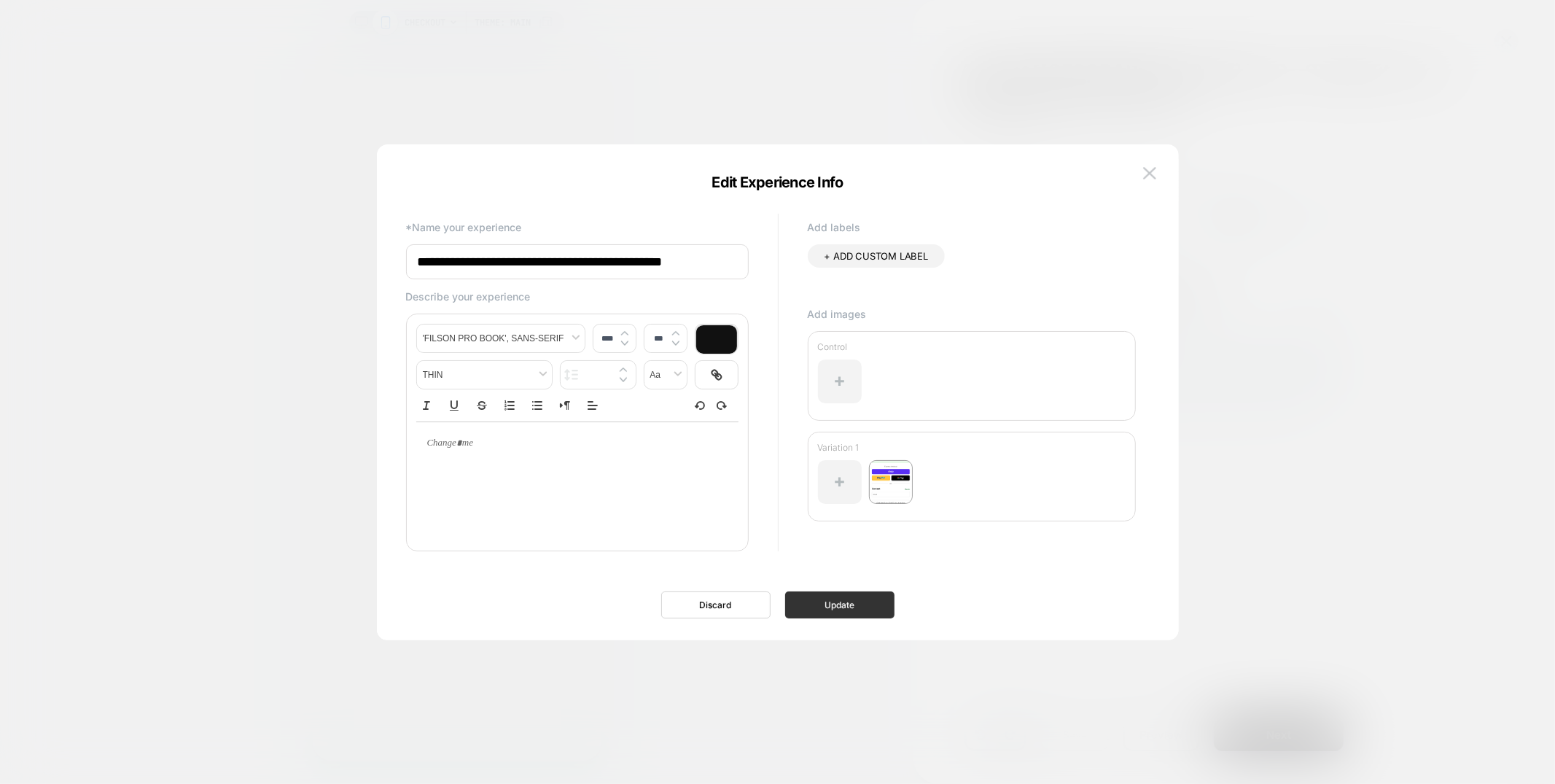
click at [818, 603] on button "Update" at bounding box center [840, 605] width 110 height 27
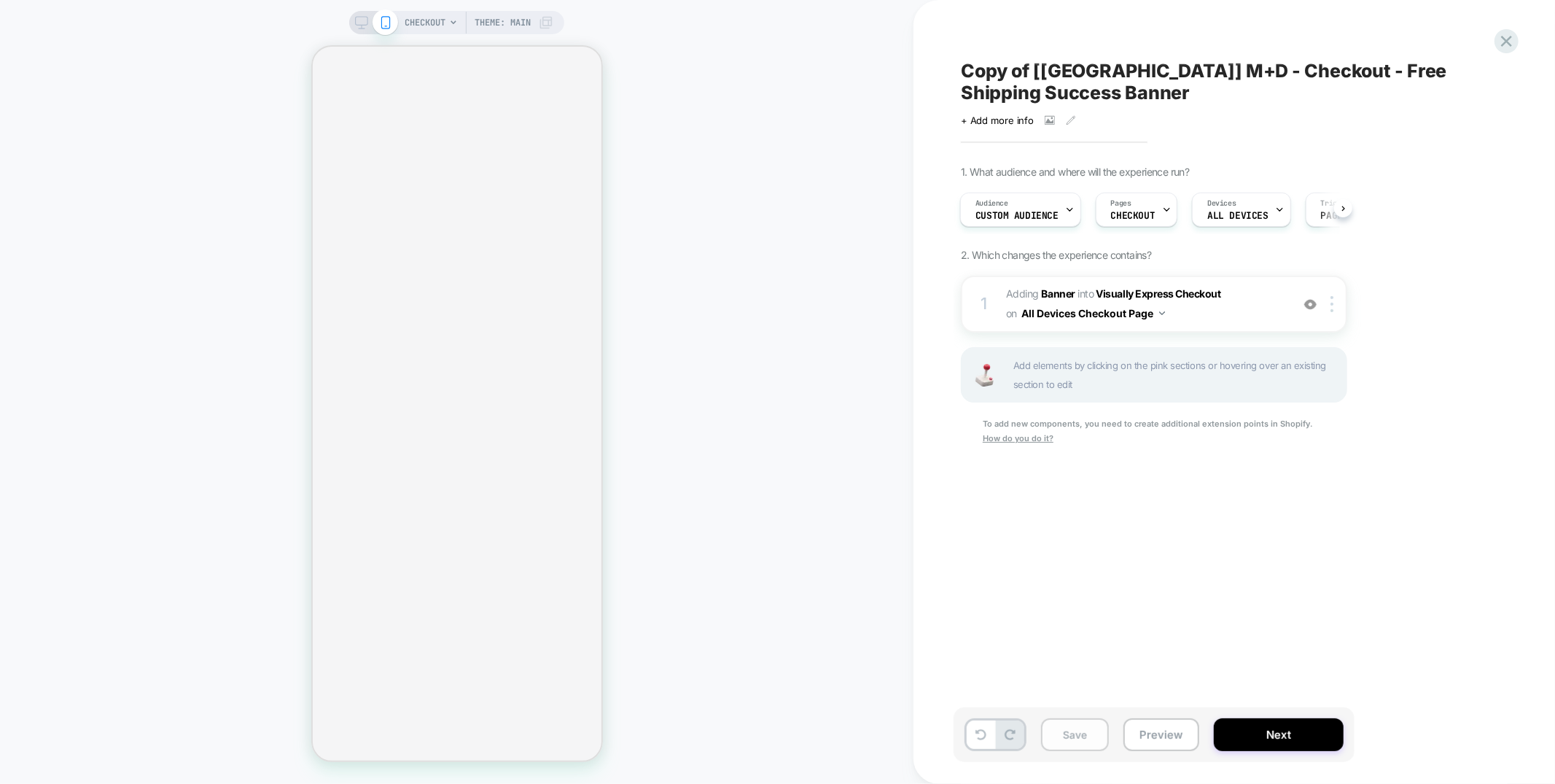
click at [1088, 734] on button "Save" at bounding box center [1075, 734] width 68 height 33
click at [1040, 71] on span "Copy of [USA] M+D - Checkout - Free Shipping Success Banner" at bounding box center [1226, 81] width 532 height 43
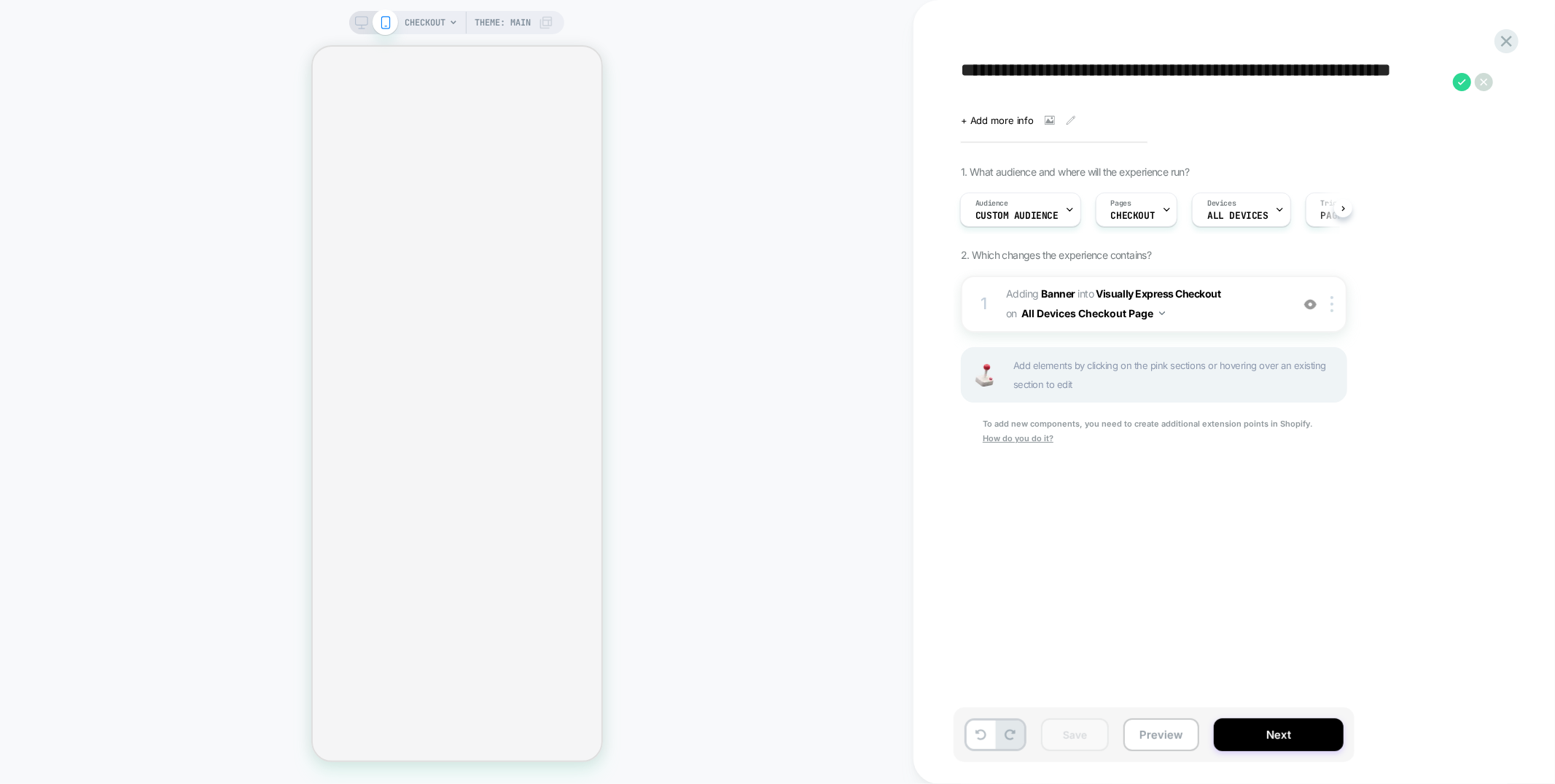
click at [1072, 113] on div "Click to view images Click to edit experience details + Add more info" at bounding box center [1120, 115] width 319 height 23
click at [1068, 119] on icon at bounding box center [1071, 120] width 8 height 8
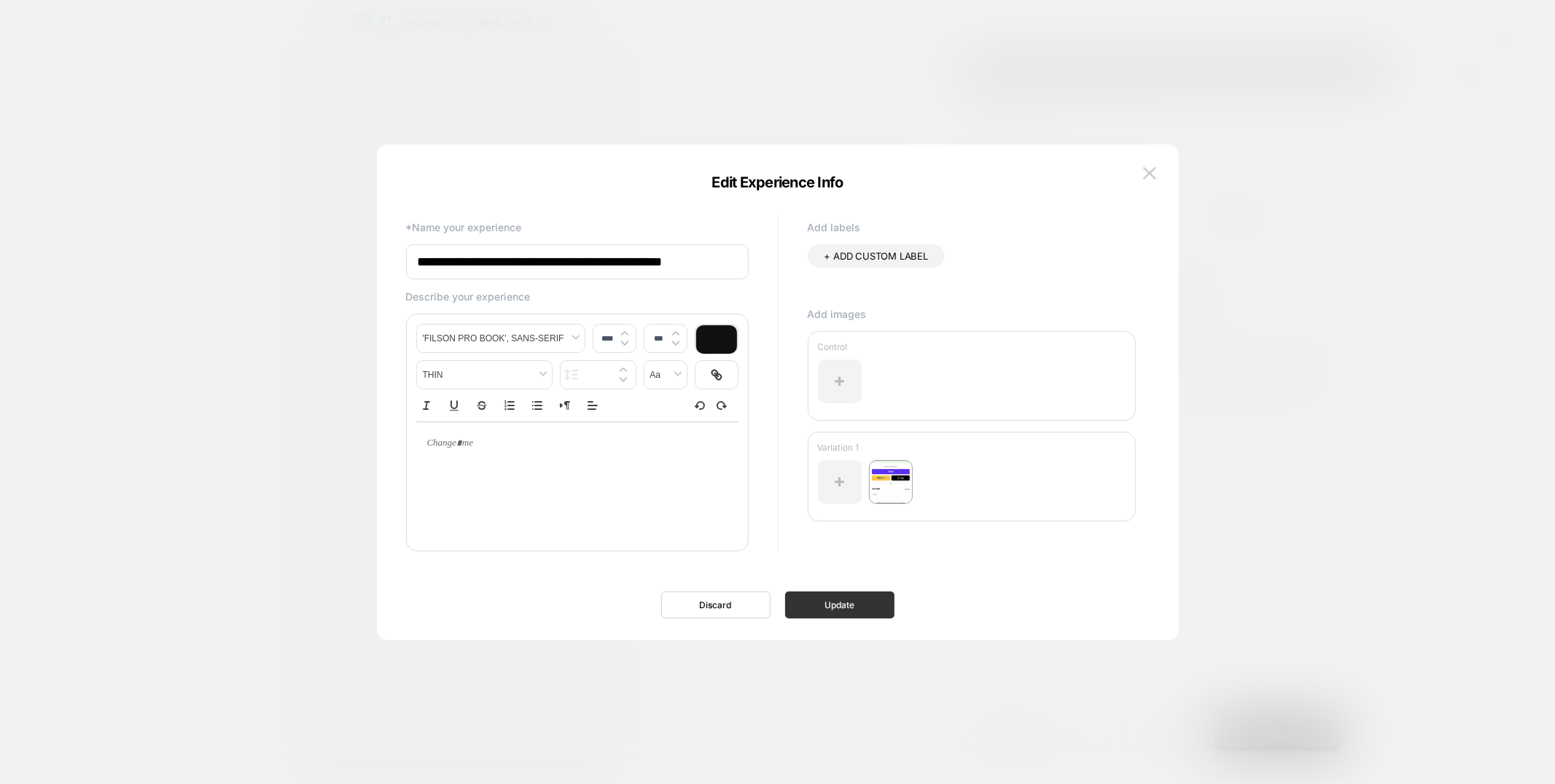
click at [876, 606] on button "Update" at bounding box center [840, 605] width 110 height 27
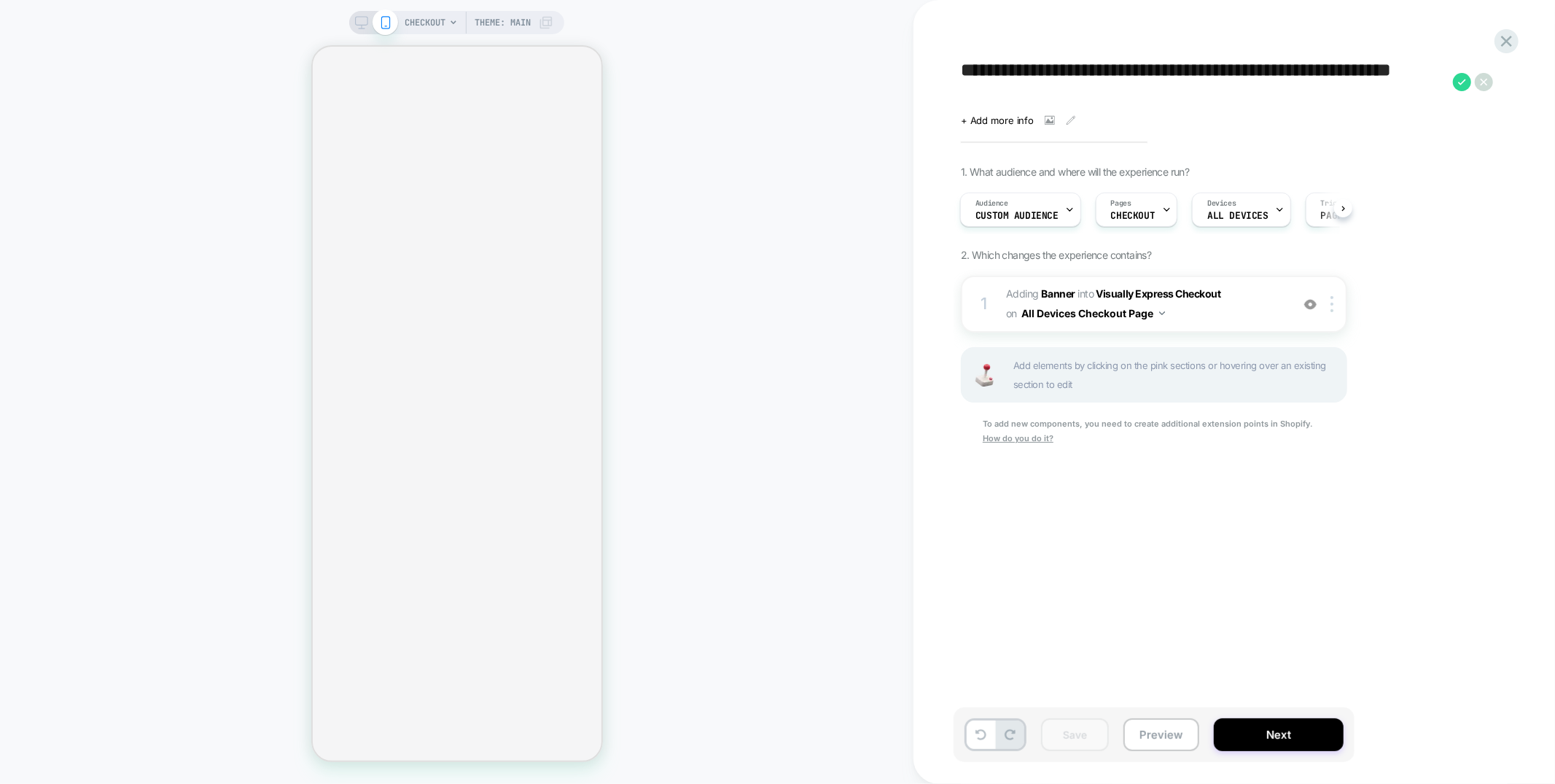
click at [1210, 557] on div "**********" at bounding box center [1227, 391] width 547 height 755
click at [1484, 81] on icon at bounding box center [1484, 81] width 7 height 7
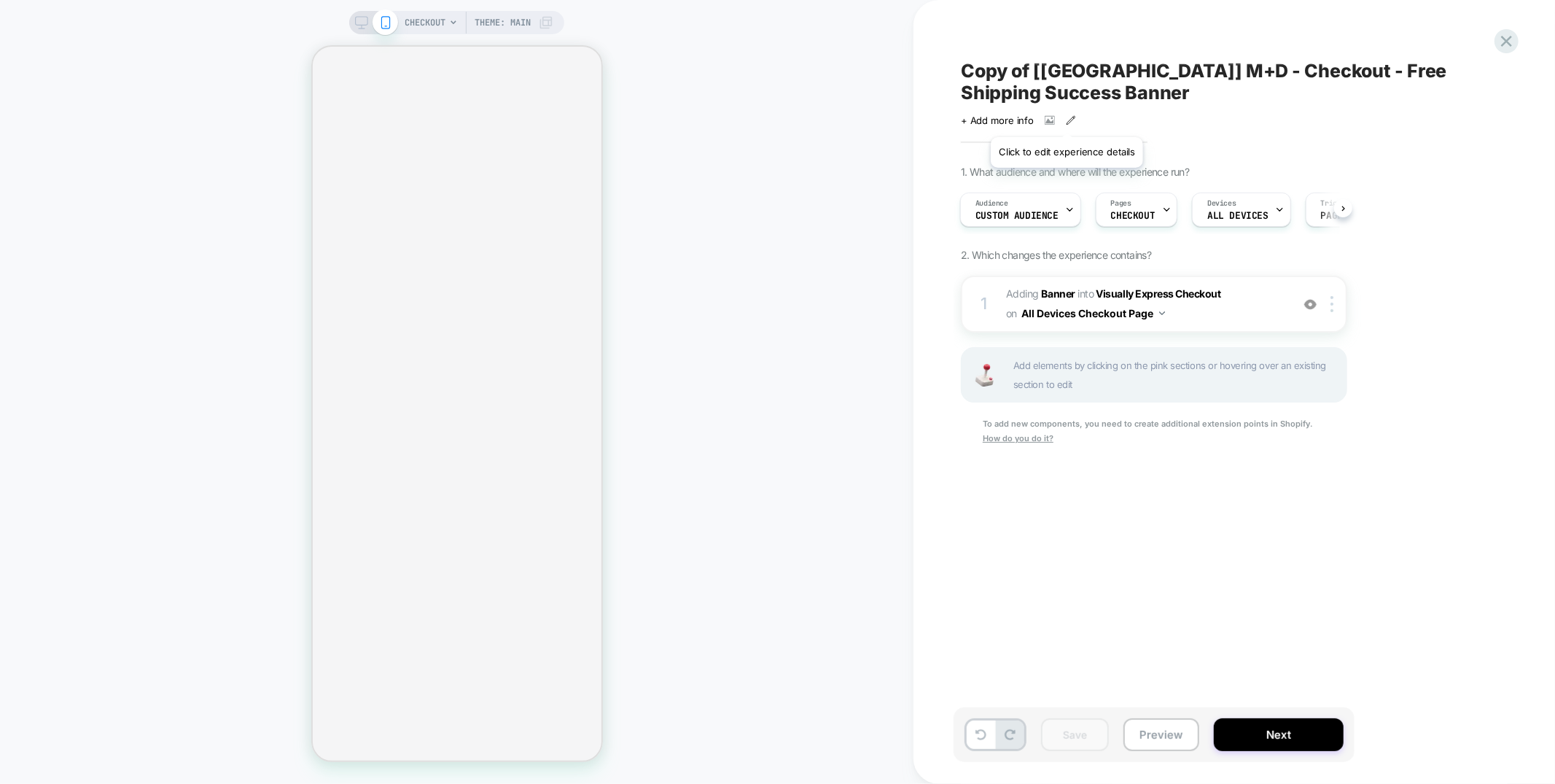
click at [1067, 119] on icon at bounding box center [1070, 120] width 10 height 10
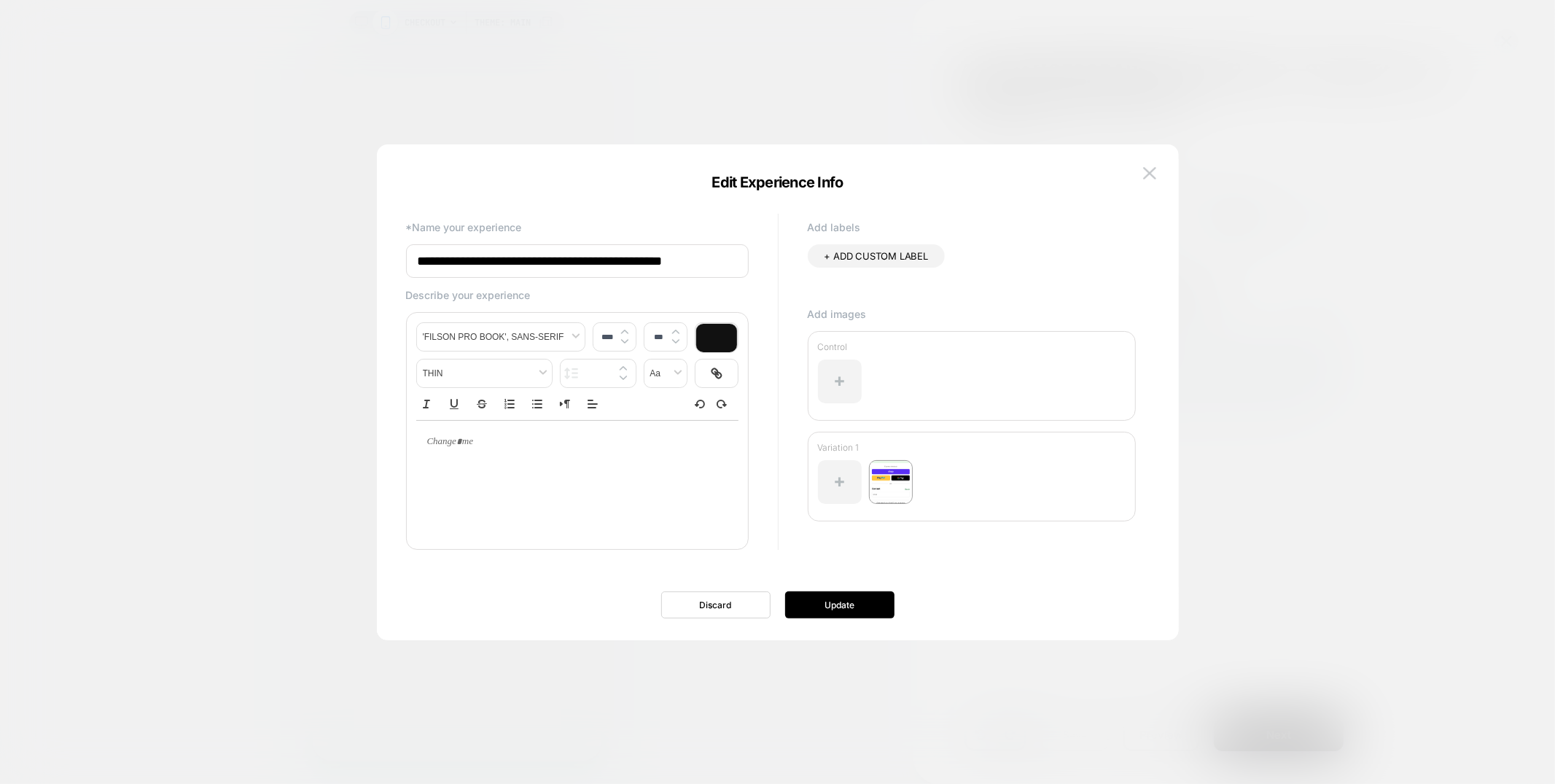
click at [640, 250] on input "**********" at bounding box center [577, 262] width 343 height 34
click at [1145, 174] on img at bounding box center [1150, 173] width 13 height 12
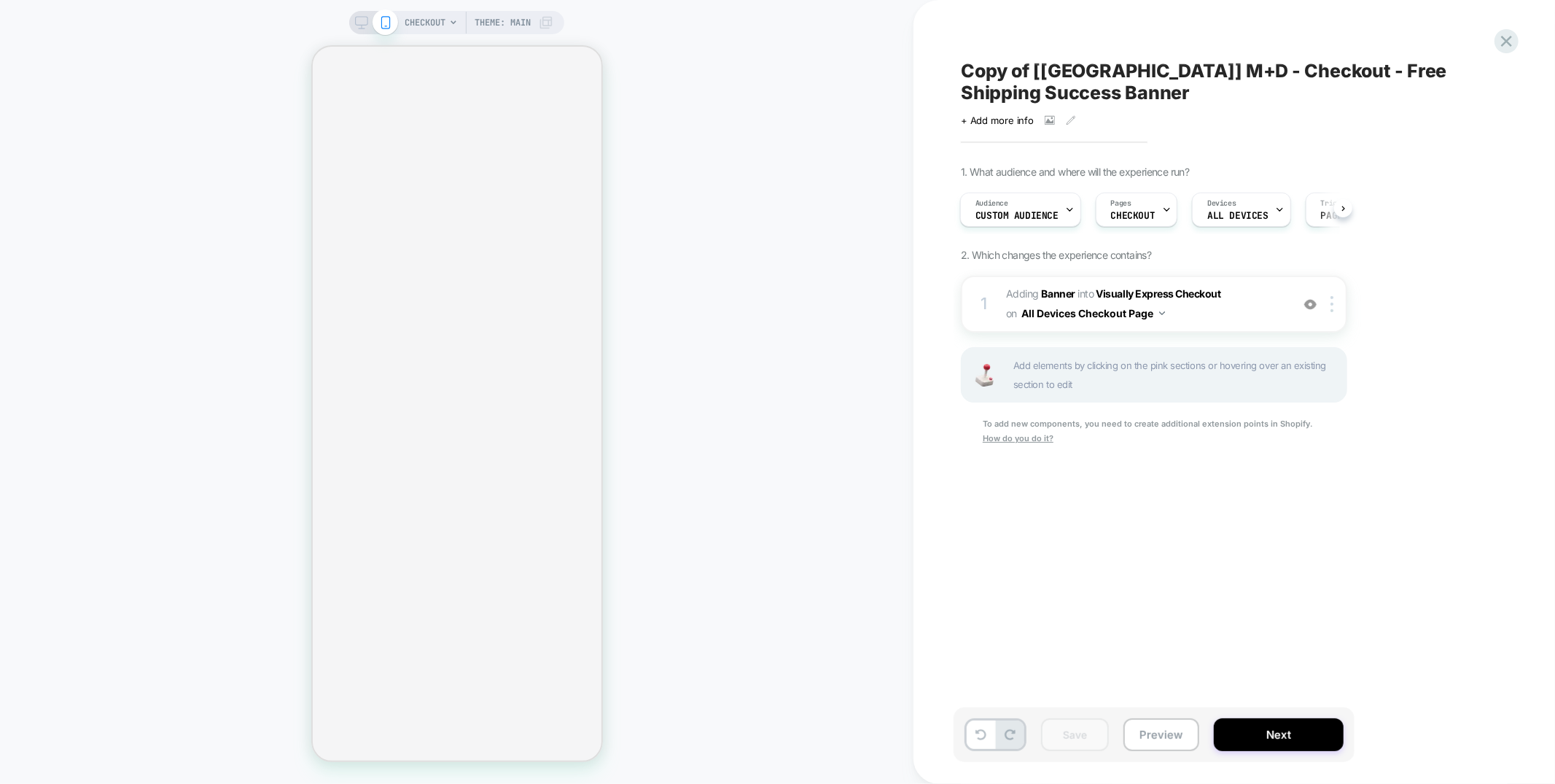
click at [1153, 65] on span "Copy of [USA] M+D - Checkout - Free Shipping Success Banner" at bounding box center [1226, 81] width 532 height 43
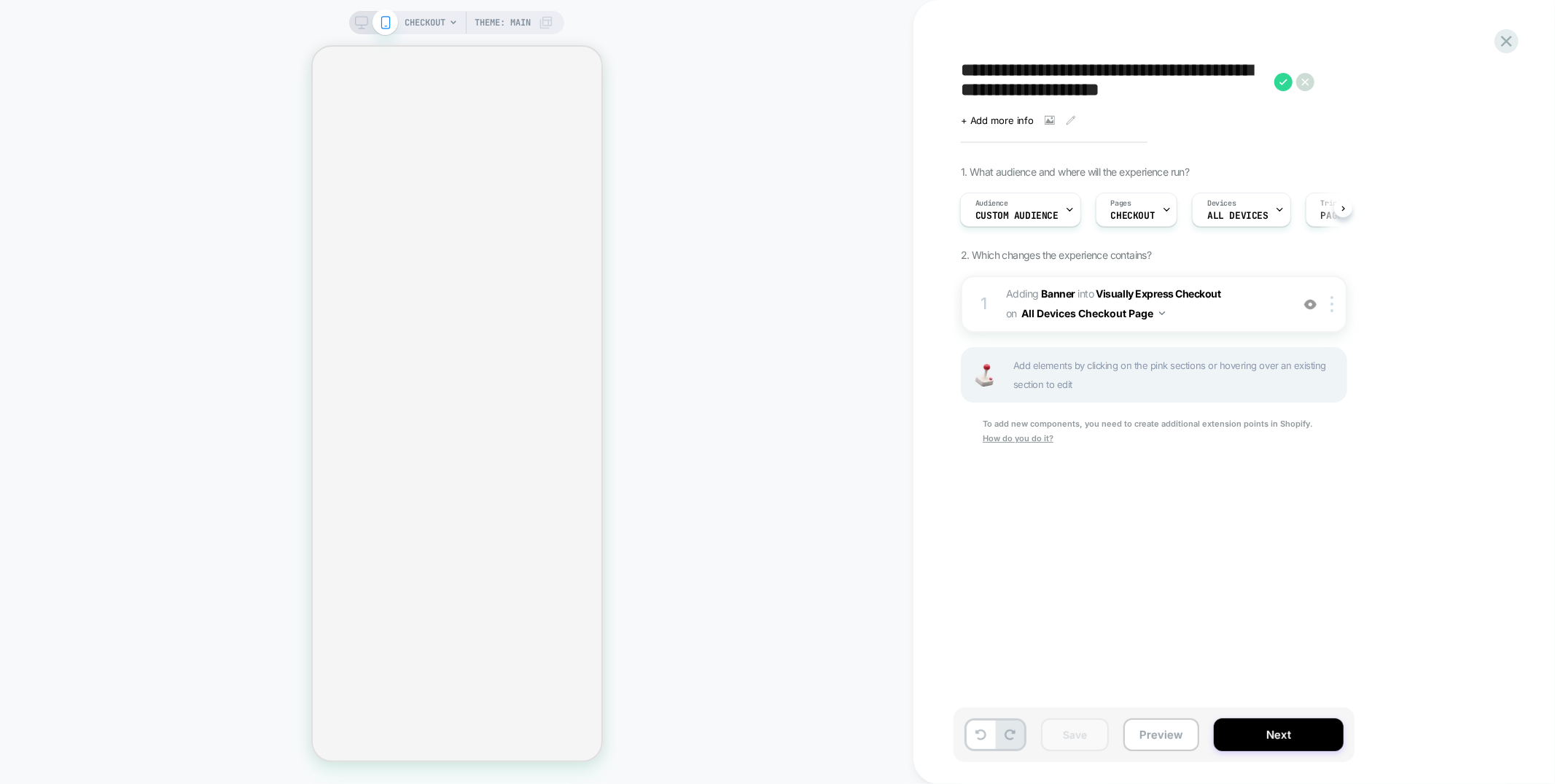
click at [1153, 65] on textarea "**********" at bounding box center [1114, 81] width 306 height 43
click at [1153, 65] on textarea "**********" at bounding box center [1203, 81] width 485 height 43
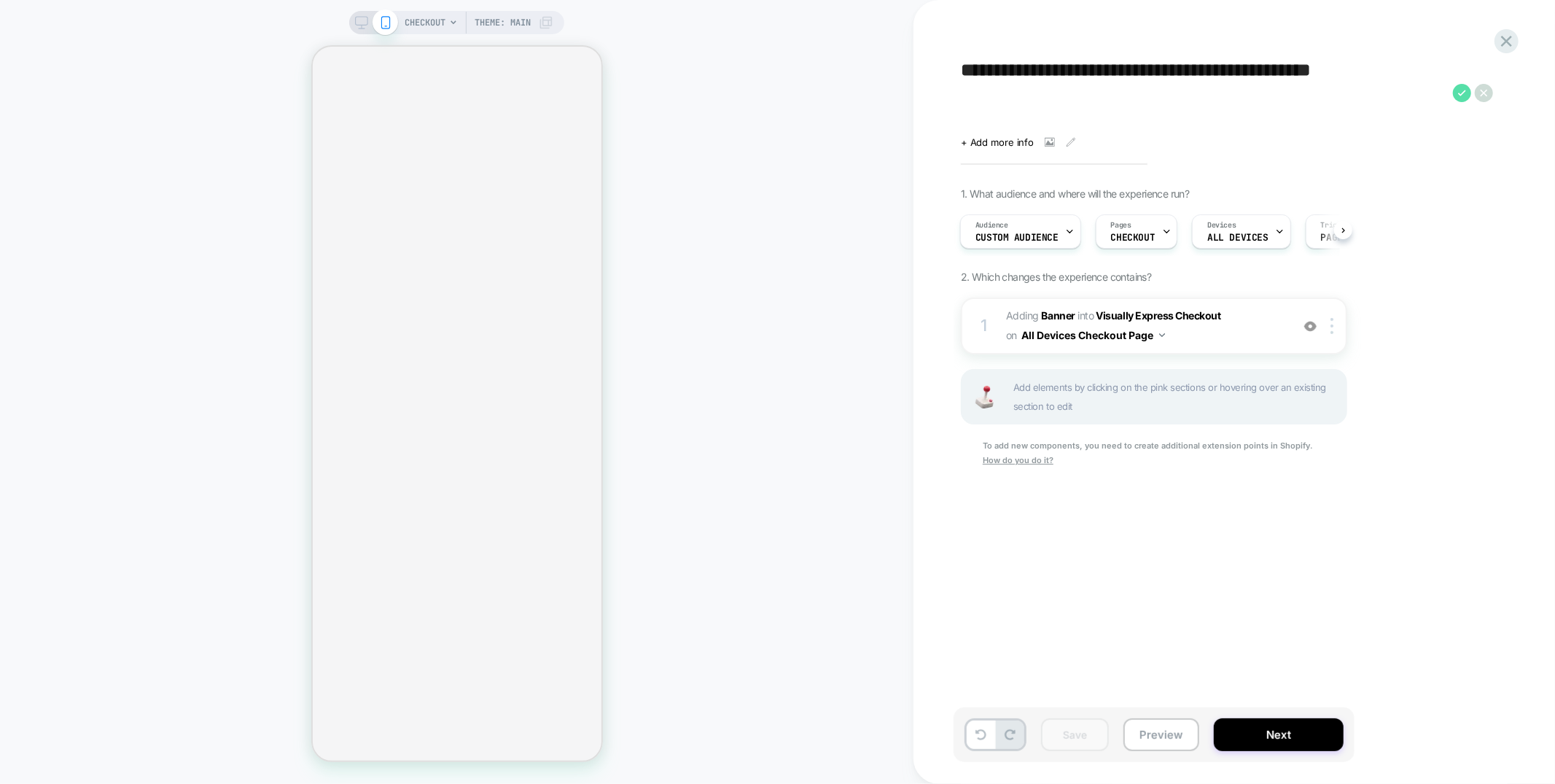
type textarea "**********"
click at [1465, 94] on icon at bounding box center [1461, 93] width 18 height 18
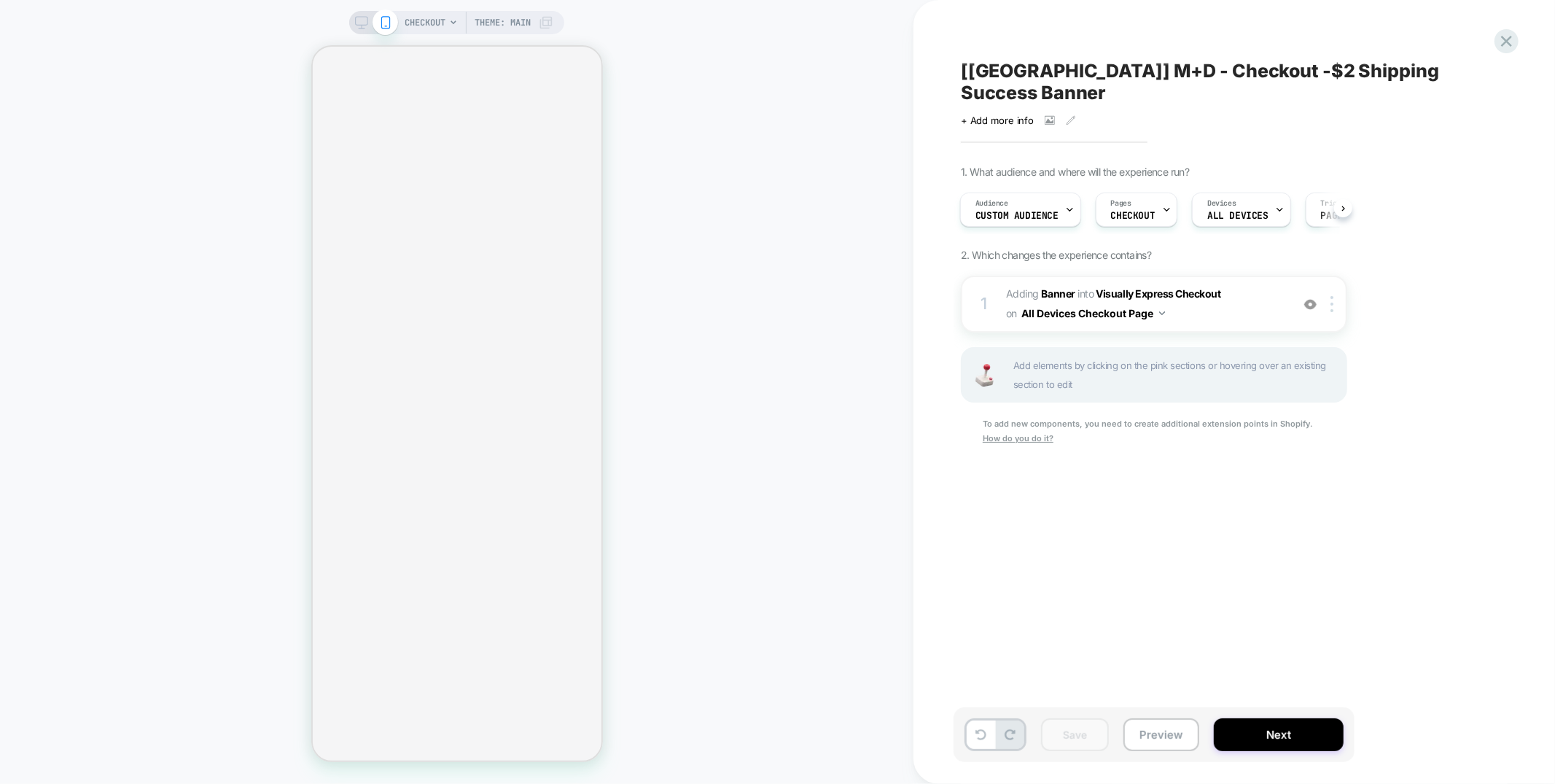
click at [1079, 589] on div "[USA] M+D - Checkout -$2 Shipping Success Banner Click to view images Click to …" at bounding box center [1227, 391] width 547 height 755
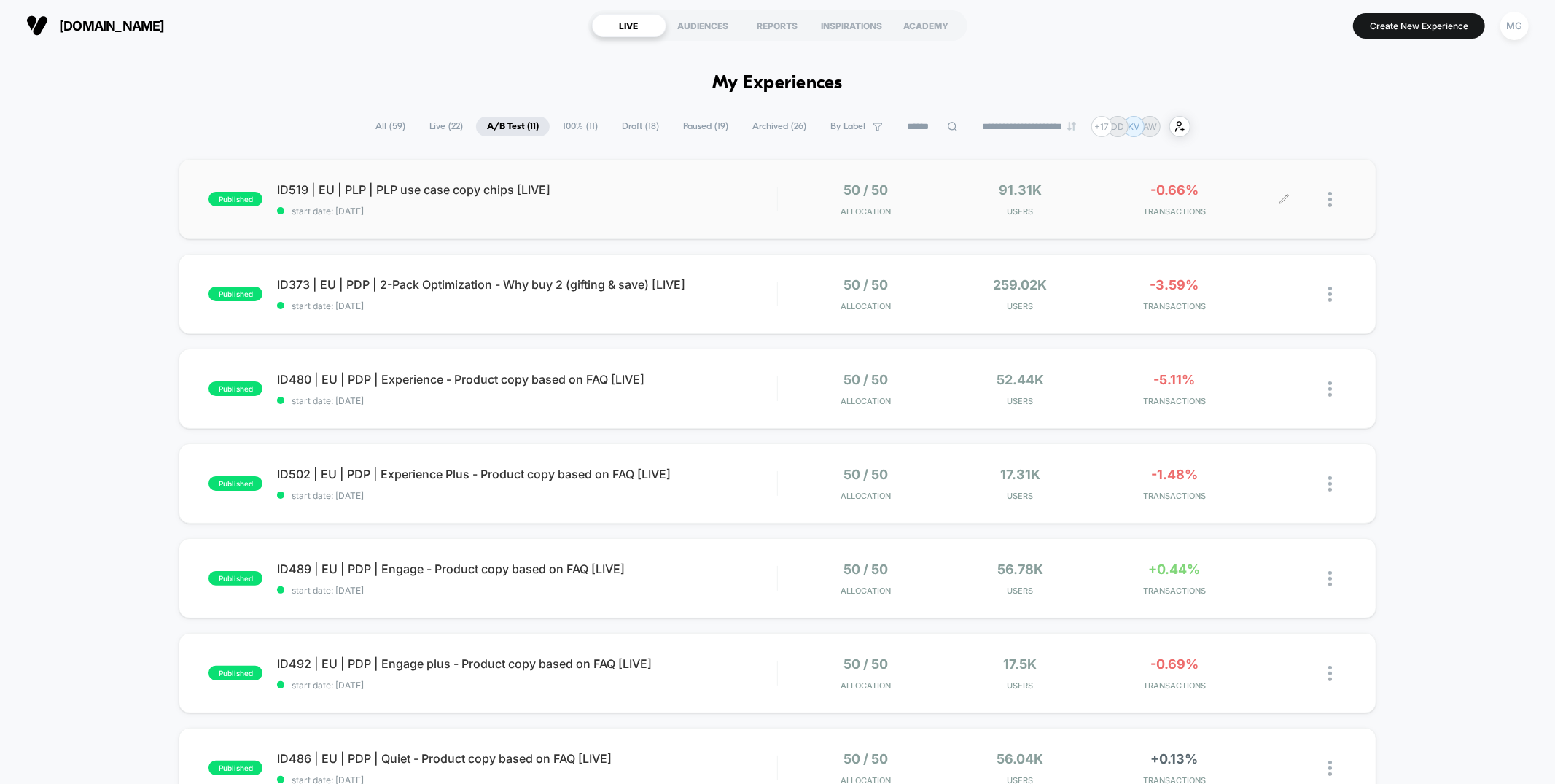
click at [1284, 199] on icon at bounding box center [1284, 198] width 9 height 9
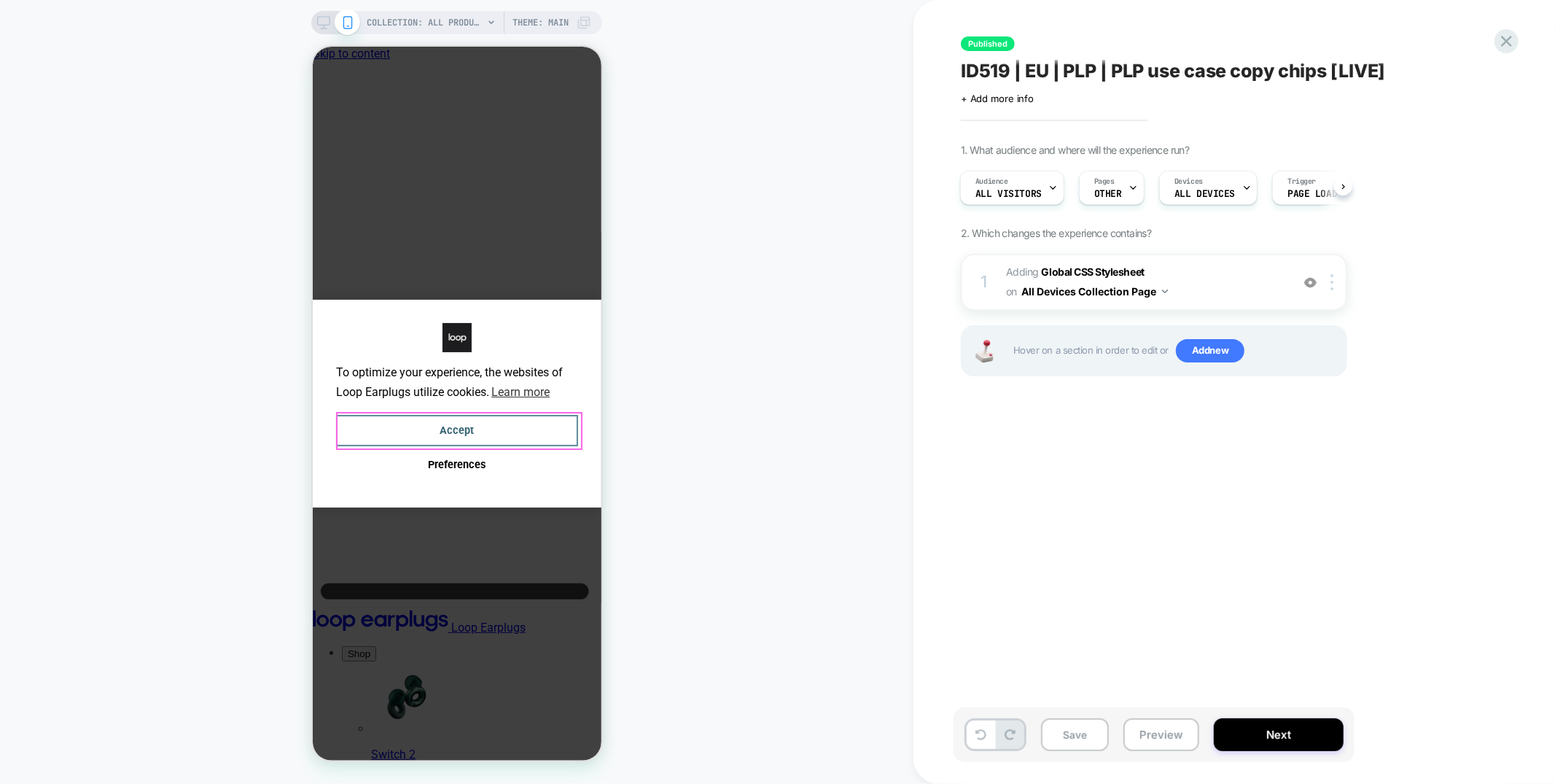
drag, startPoint x: 472, startPoint y: 435, endPoint x: 1245, endPoint y: 631, distance: 797.5
click at [472, 435] on button "Accept" at bounding box center [456, 429] width 242 height 31
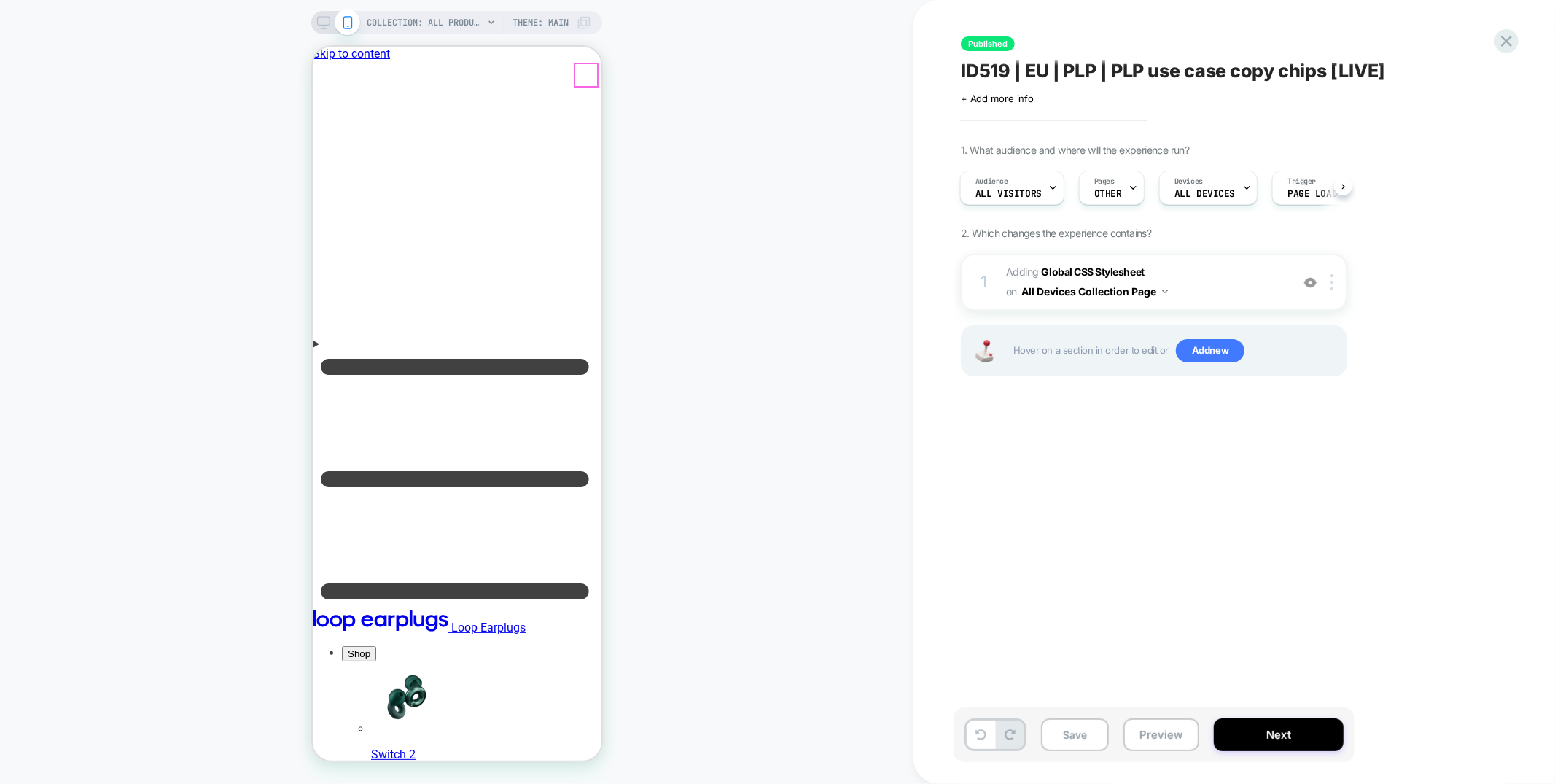
click at [1502, 40] on icon at bounding box center [1507, 41] width 20 height 20
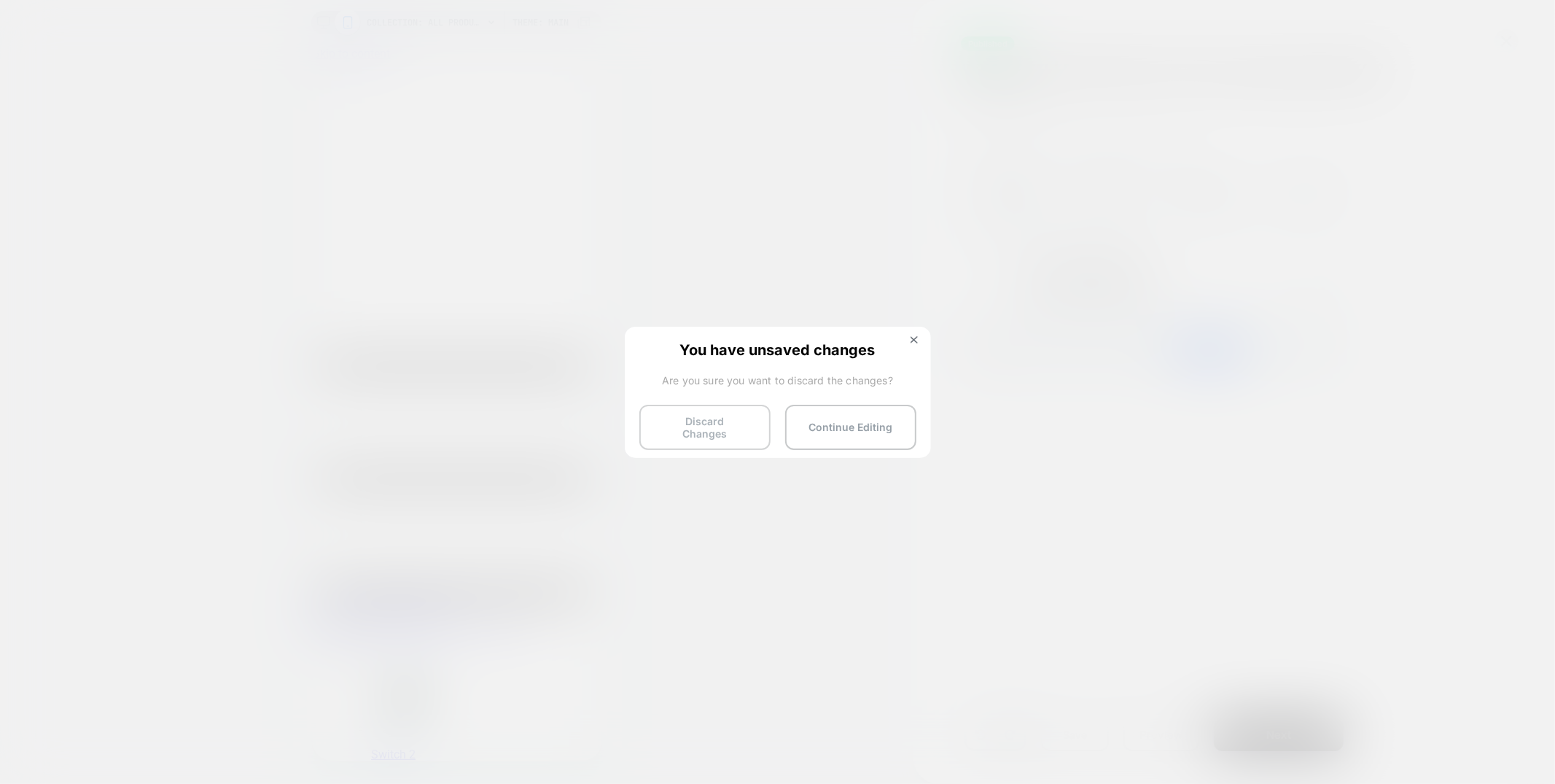
click at [675, 434] on button "Discard Changes" at bounding box center [705, 427] width 131 height 45
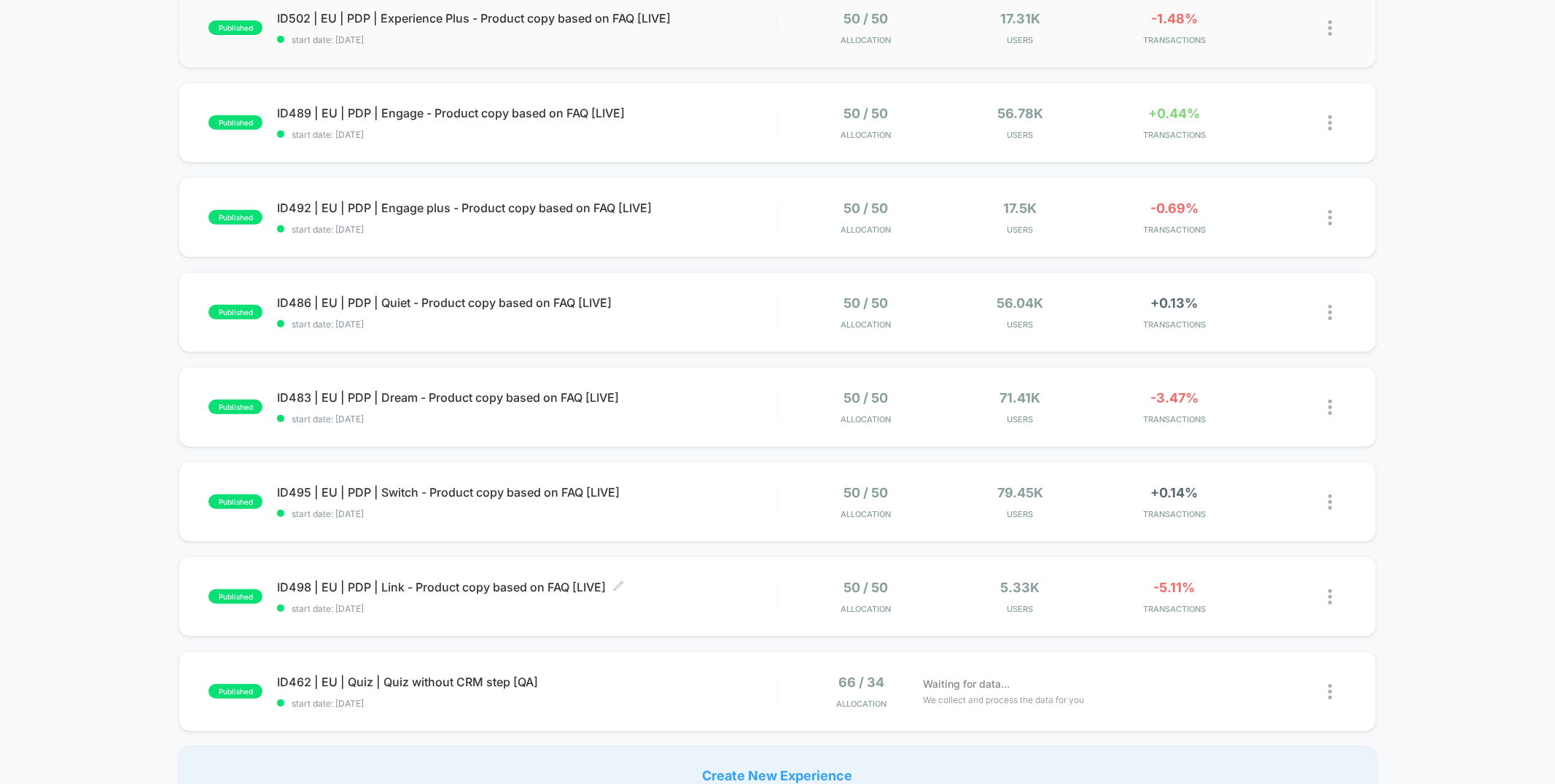
scroll to position [539, 0]
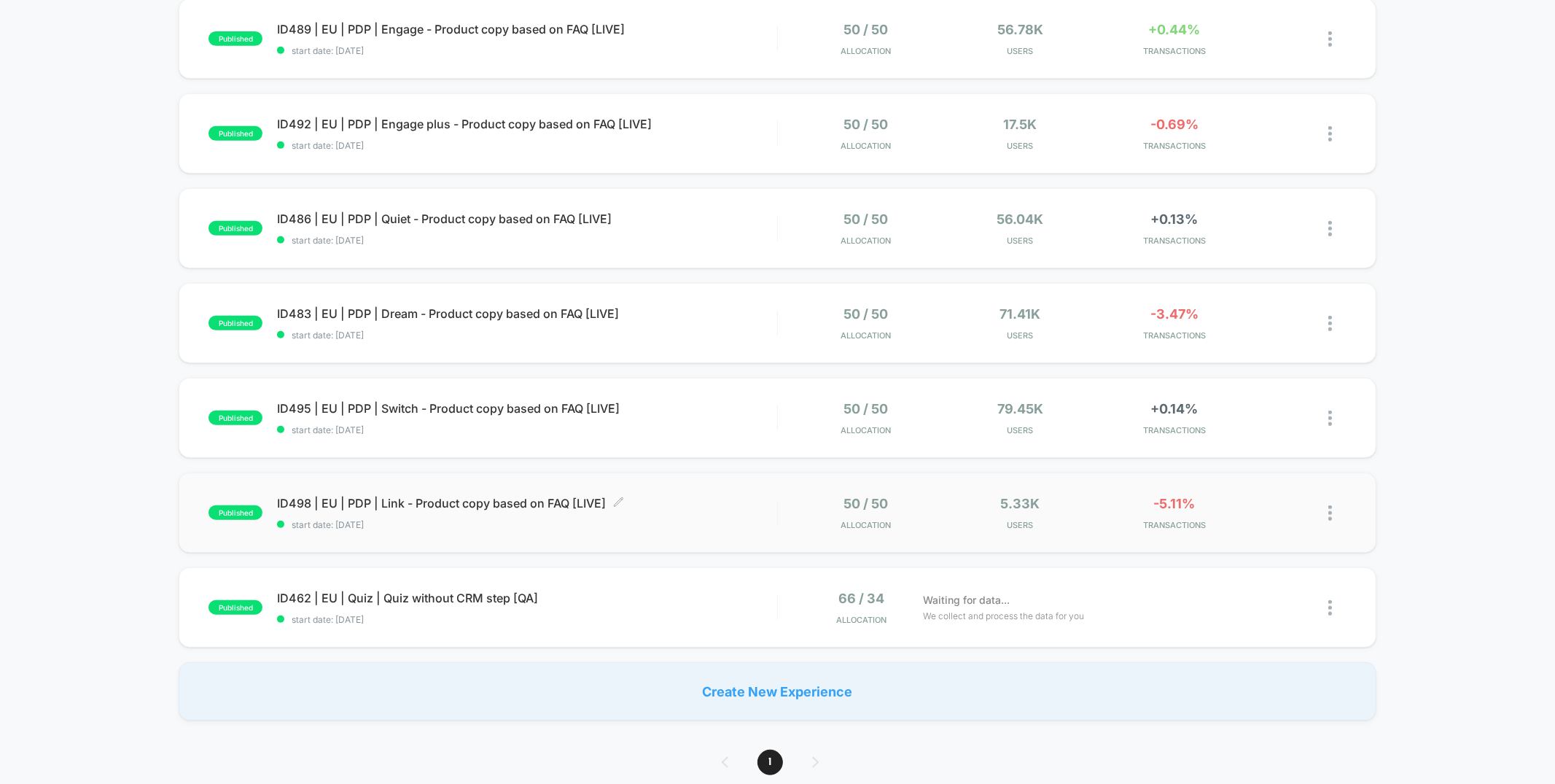
click at [738, 527] on span "start date: [DATE]" at bounding box center [526, 525] width 500 height 11
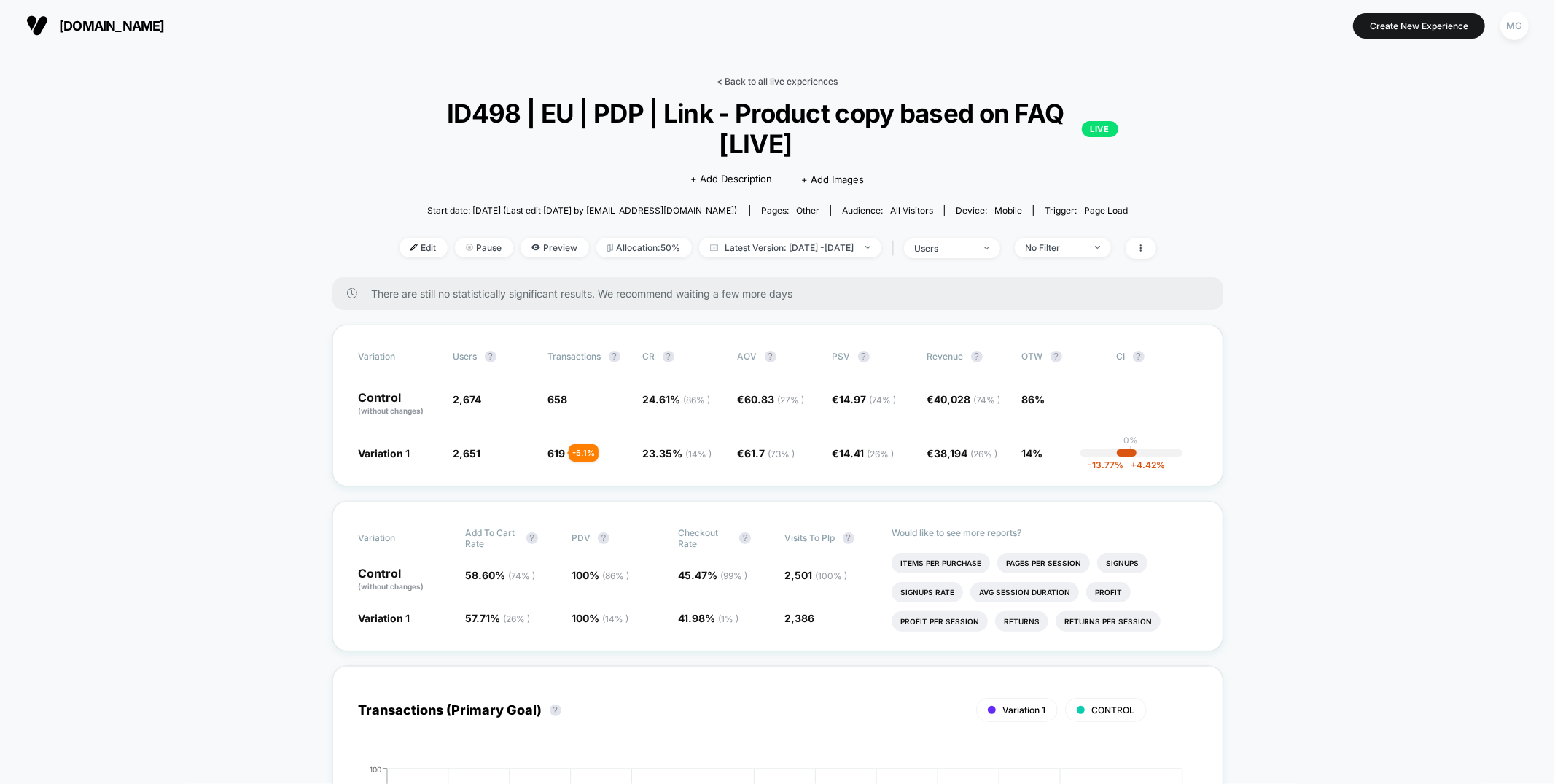
click at [813, 83] on link "< Back to all live experiences" at bounding box center [778, 81] width 121 height 11
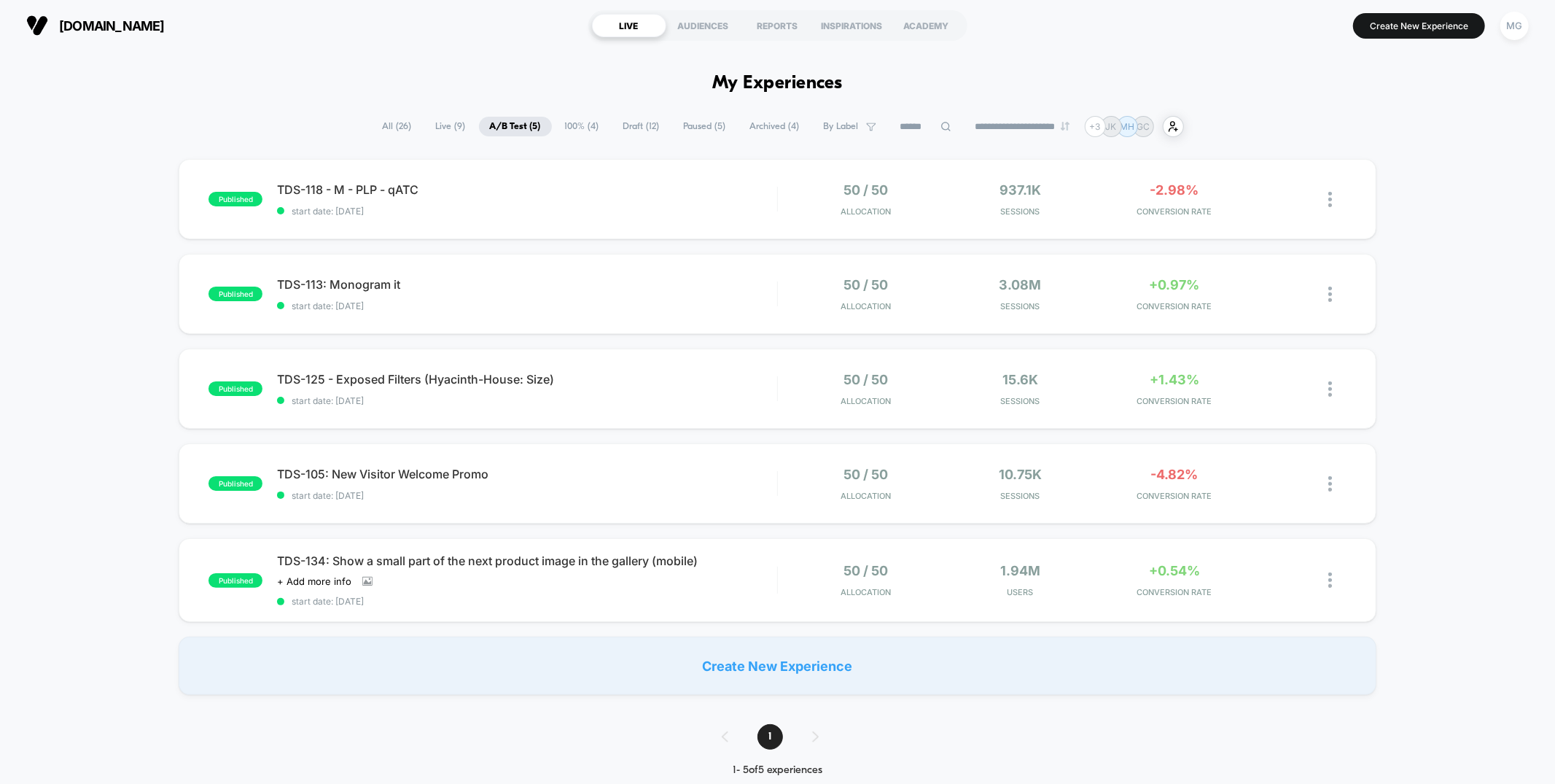
click at [650, 120] on span "Draft ( 12 )" at bounding box center [641, 126] width 59 height 20
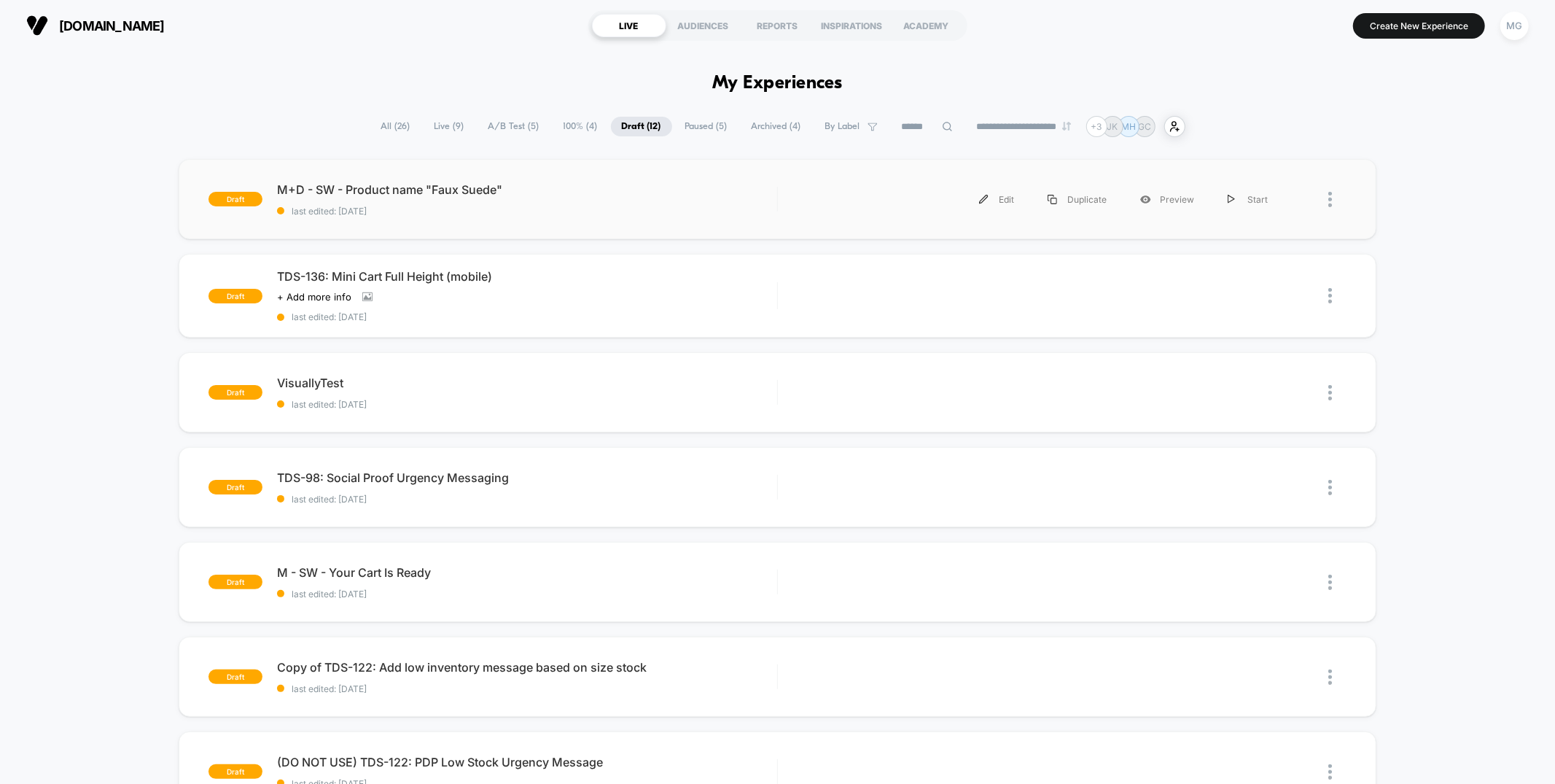
click at [644, 221] on div "draft M+D - SW - Product name "Faux Suede" last edited: [DATE] Edit Duplicate P…" at bounding box center [777, 198] width 1197 height 80
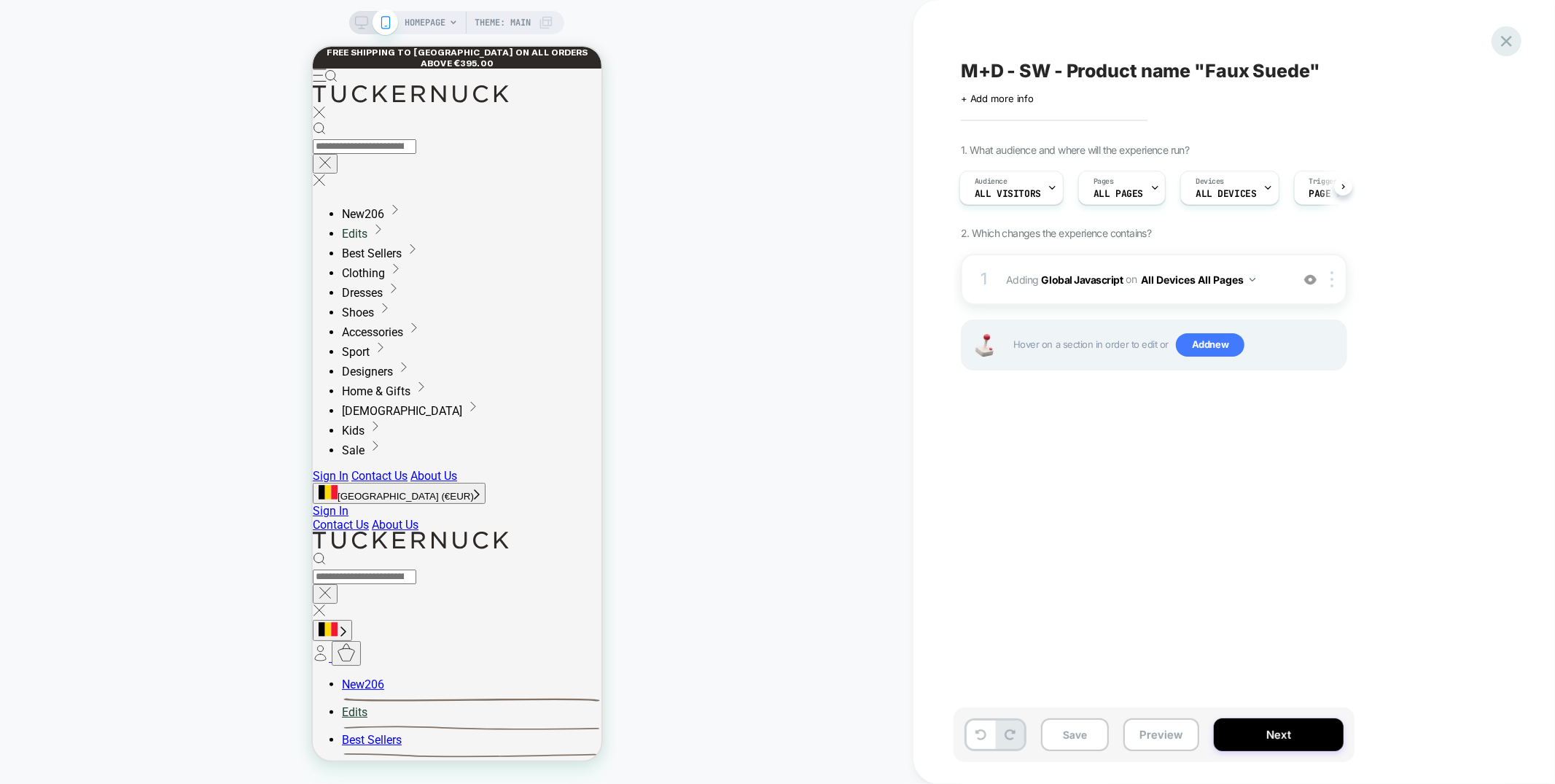
click at [1504, 34] on icon at bounding box center [1507, 41] width 20 height 20
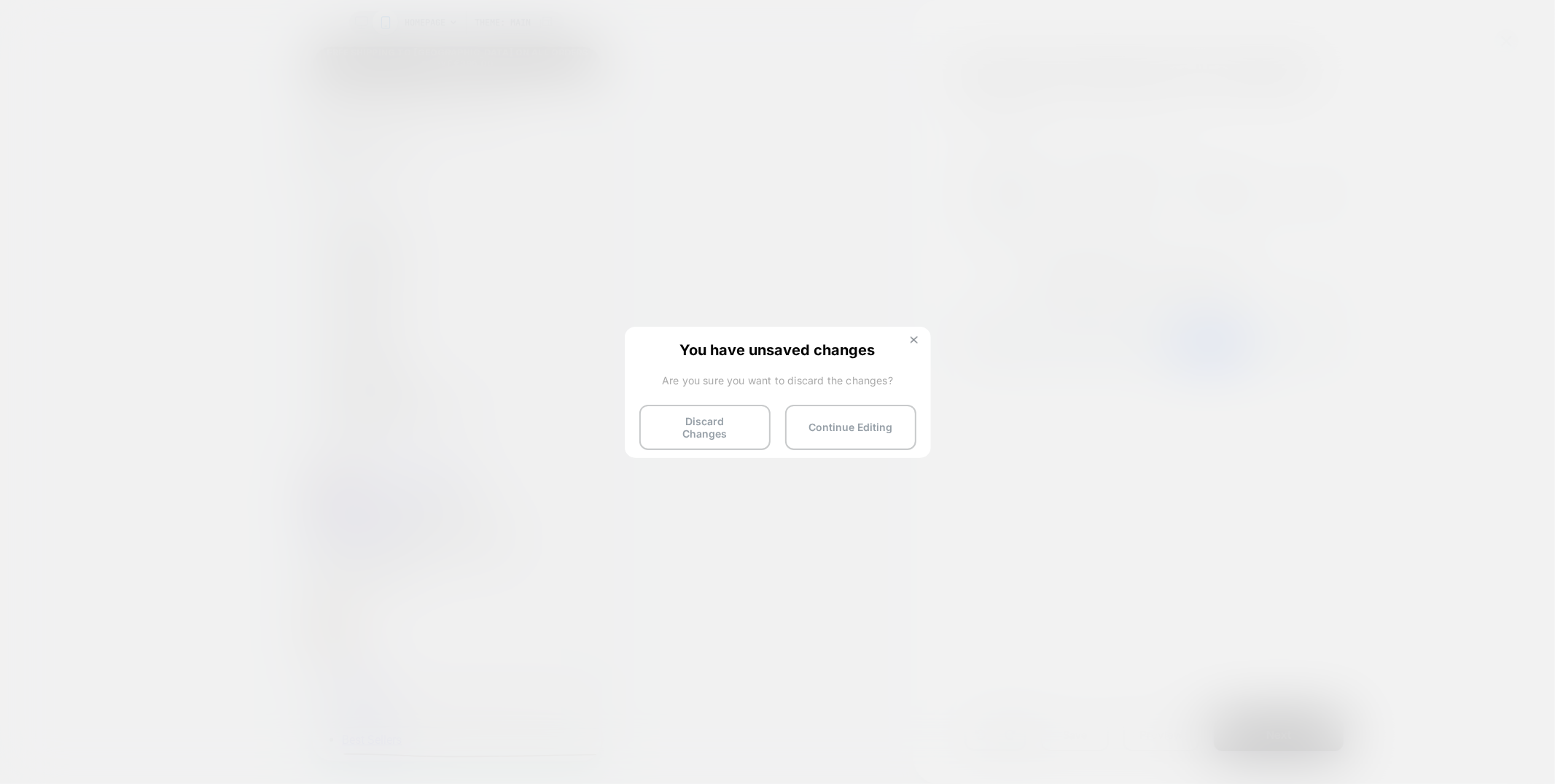
click at [918, 340] on button at bounding box center [914, 341] width 16 height 12
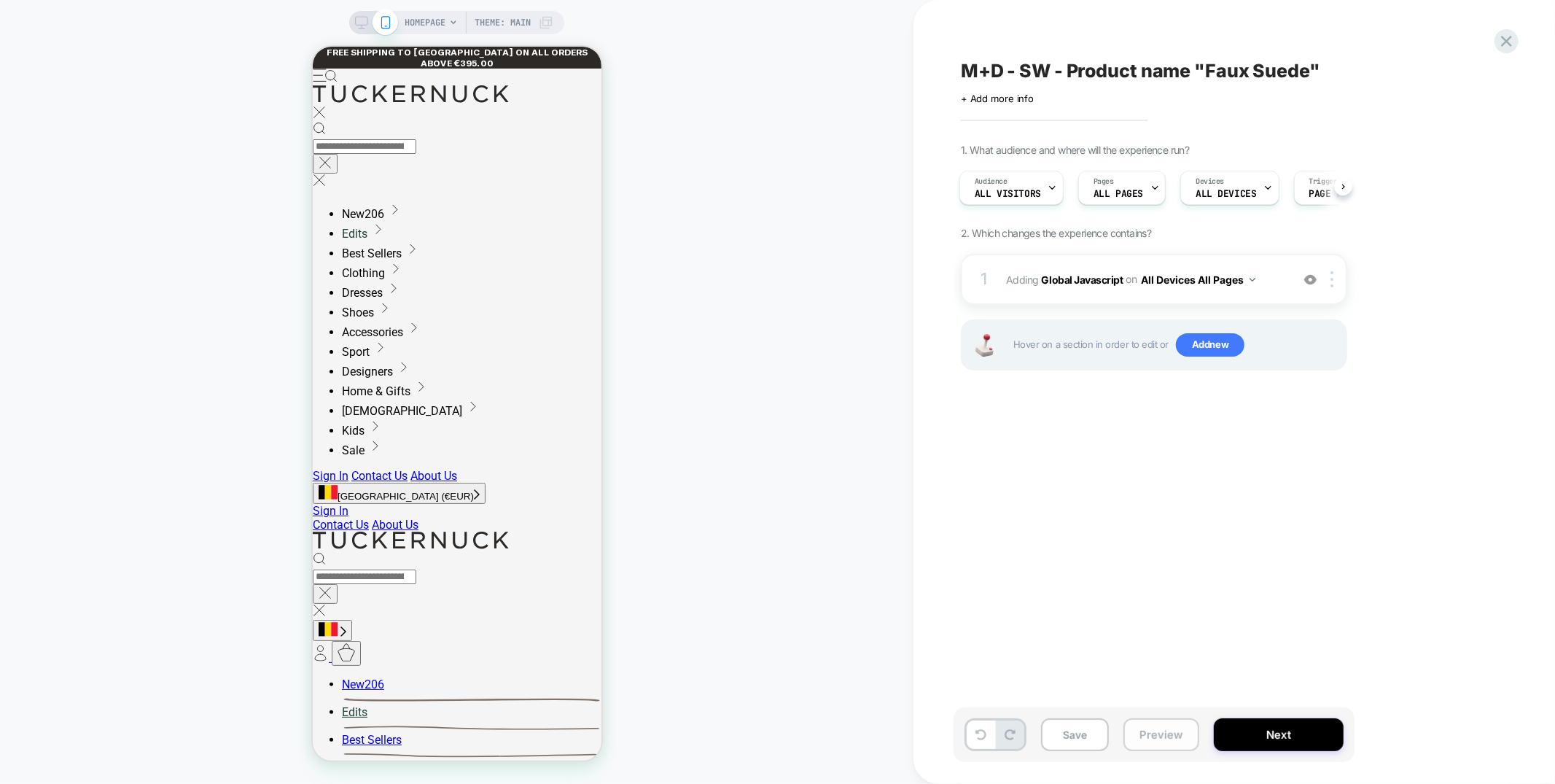
click at [1157, 745] on button "Preview" at bounding box center [1161, 734] width 76 height 33
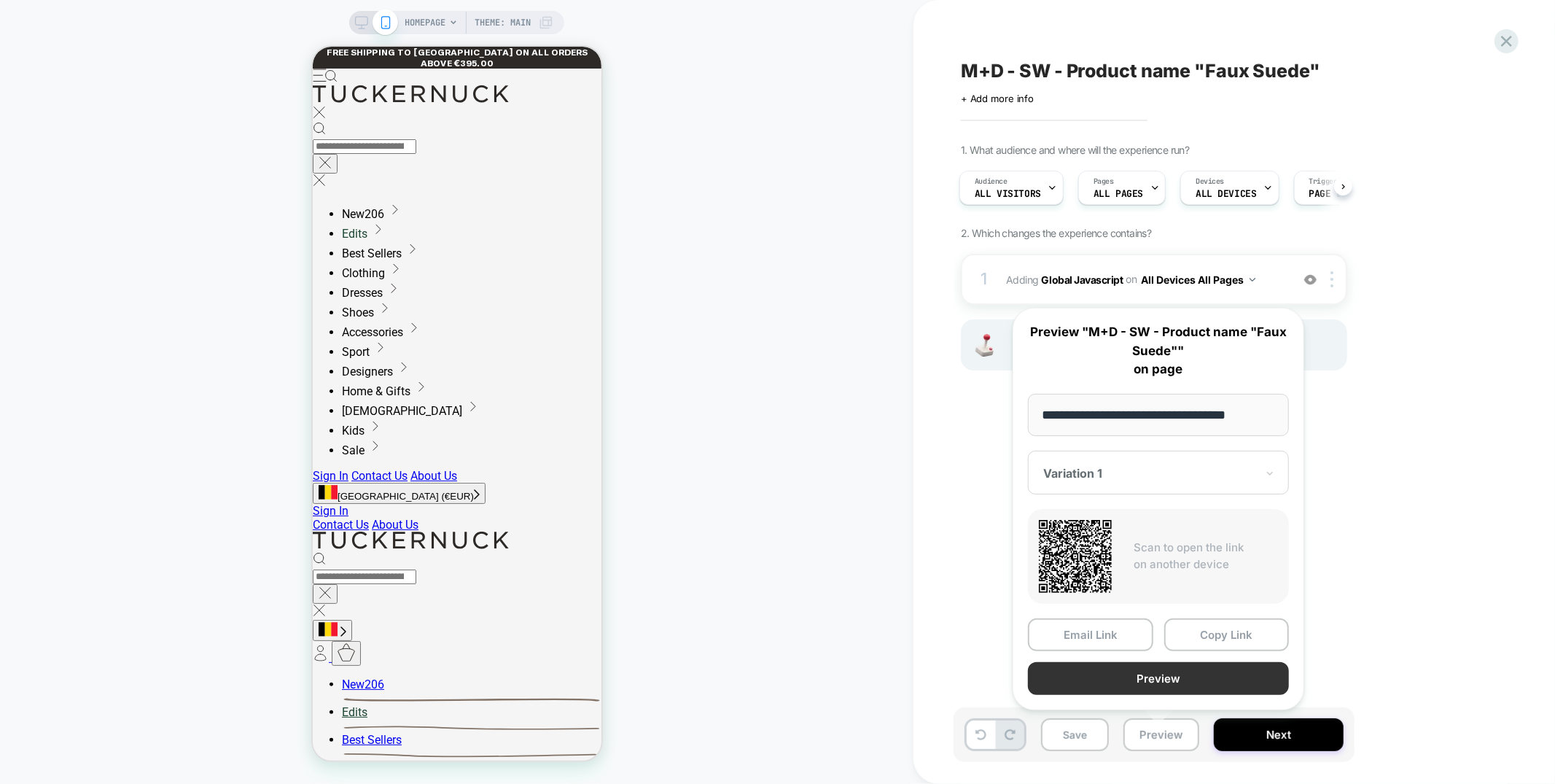
click at [1157, 679] on button "Preview" at bounding box center [1158, 678] width 261 height 33
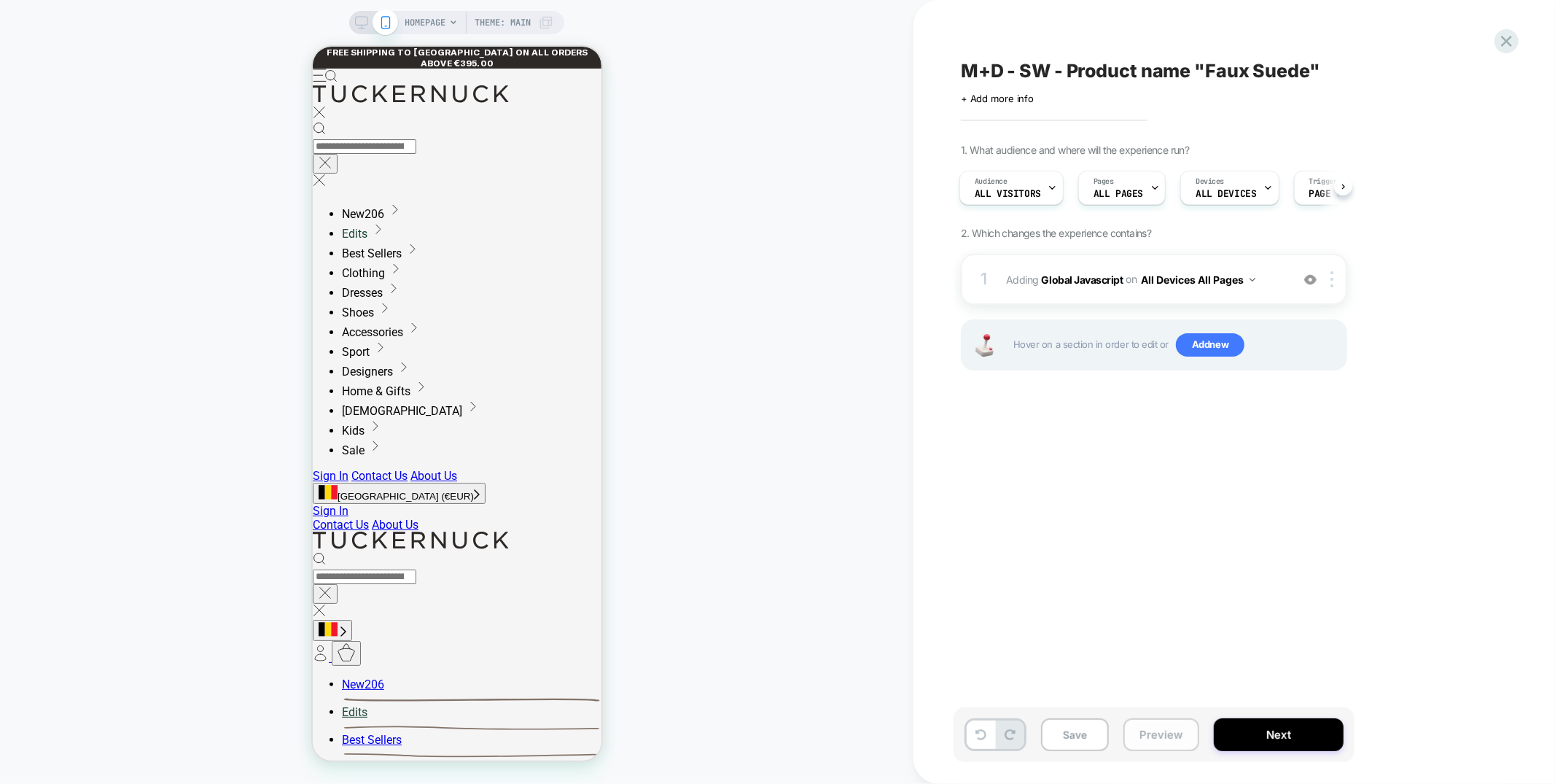
click at [1151, 740] on button "Preview" at bounding box center [1161, 734] width 76 height 33
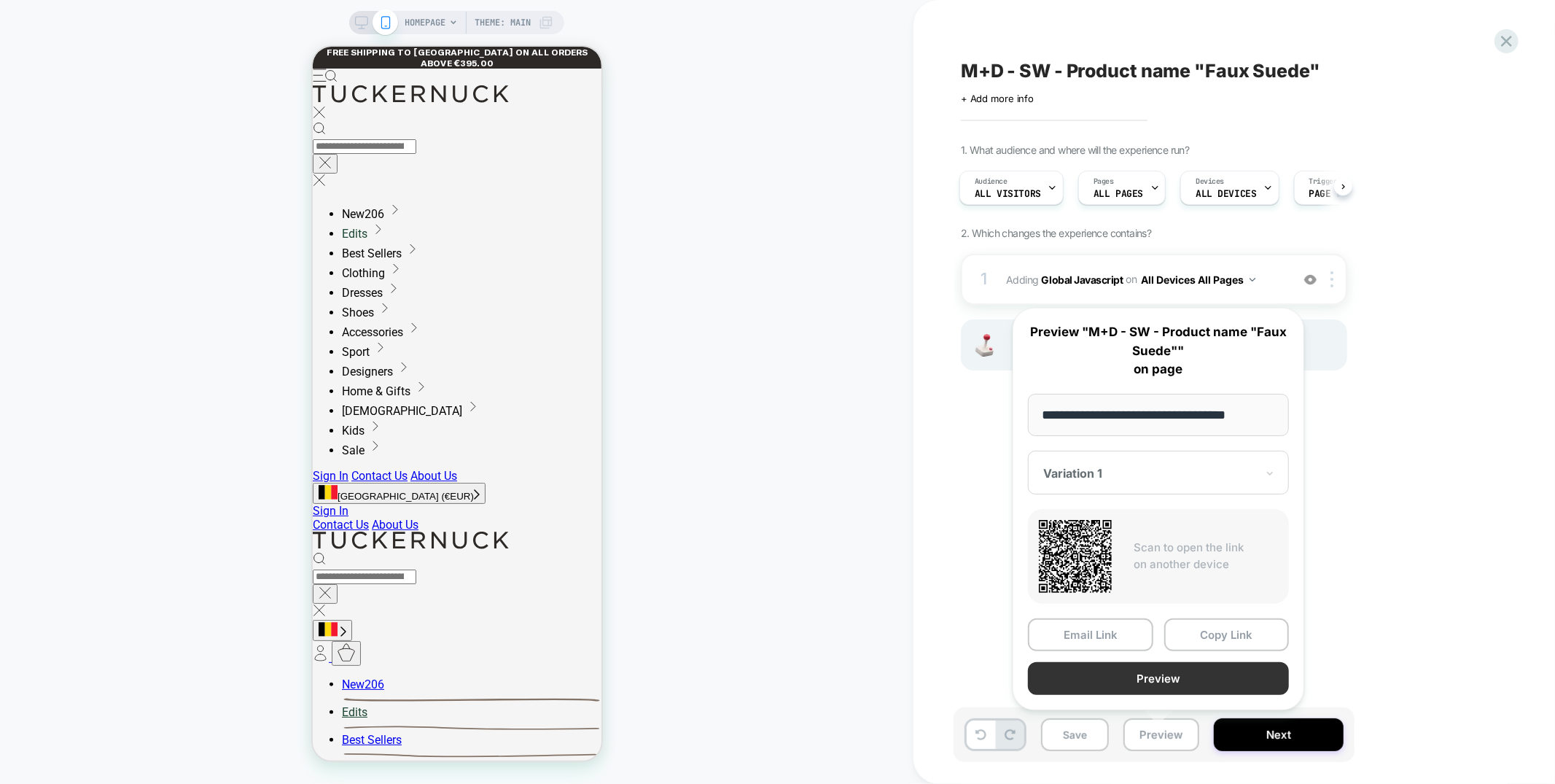
click at [1162, 680] on button "Preview" at bounding box center [1158, 678] width 261 height 33
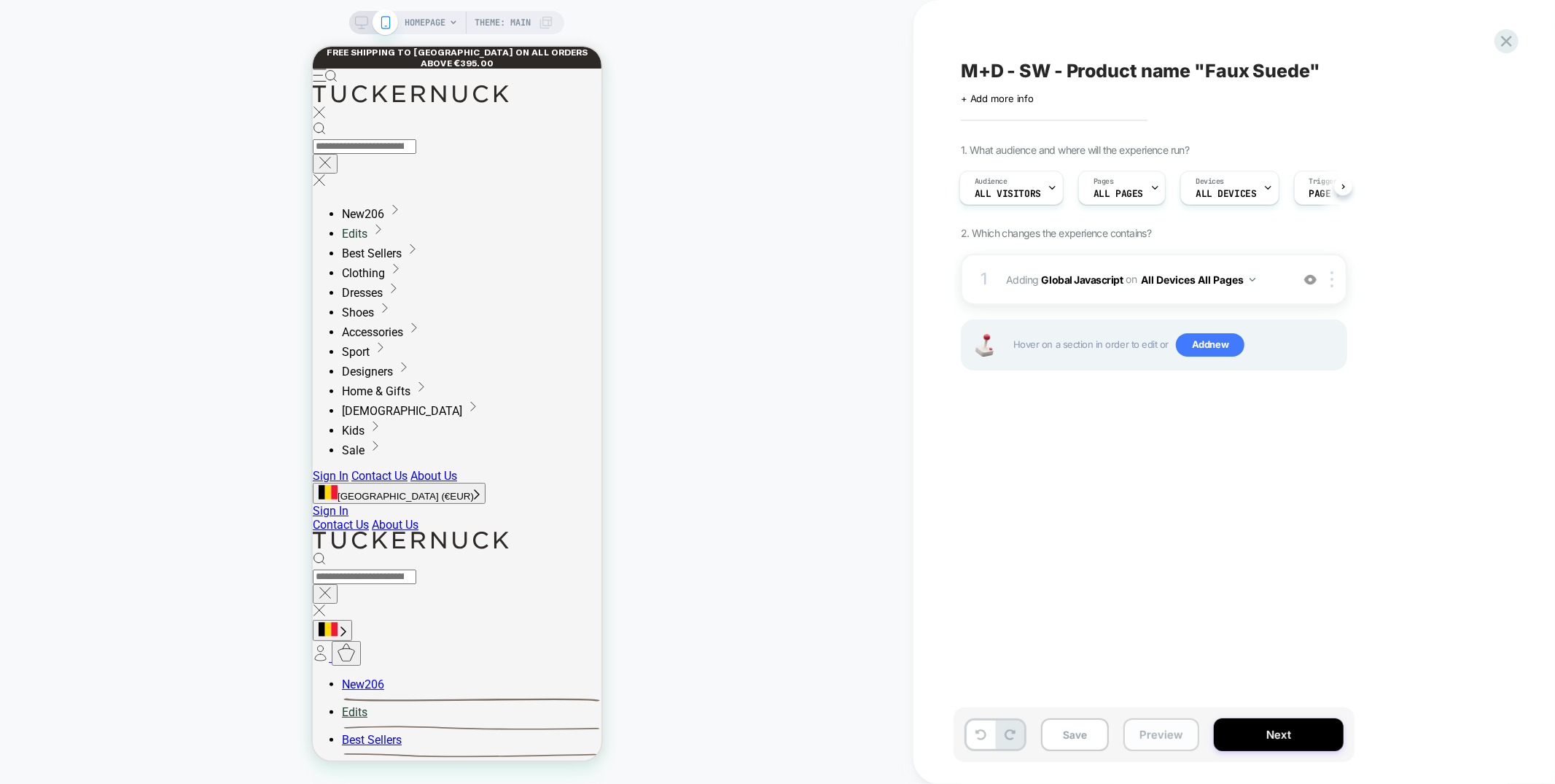
click at [1146, 728] on button "Preview" at bounding box center [1161, 734] width 76 height 33
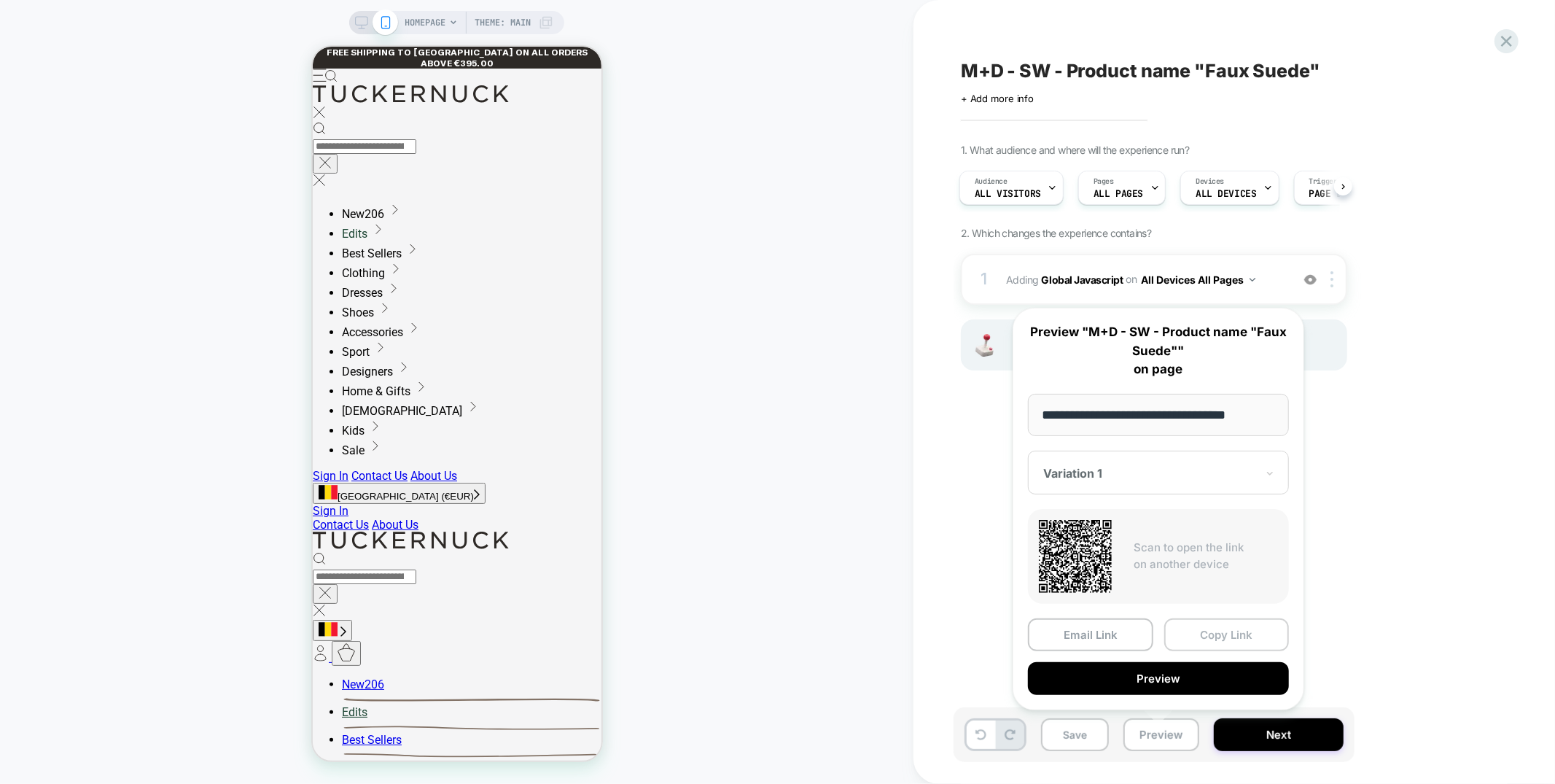
click at [1202, 638] on button "Copy Link" at bounding box center [1227, 635] width 126 height 33
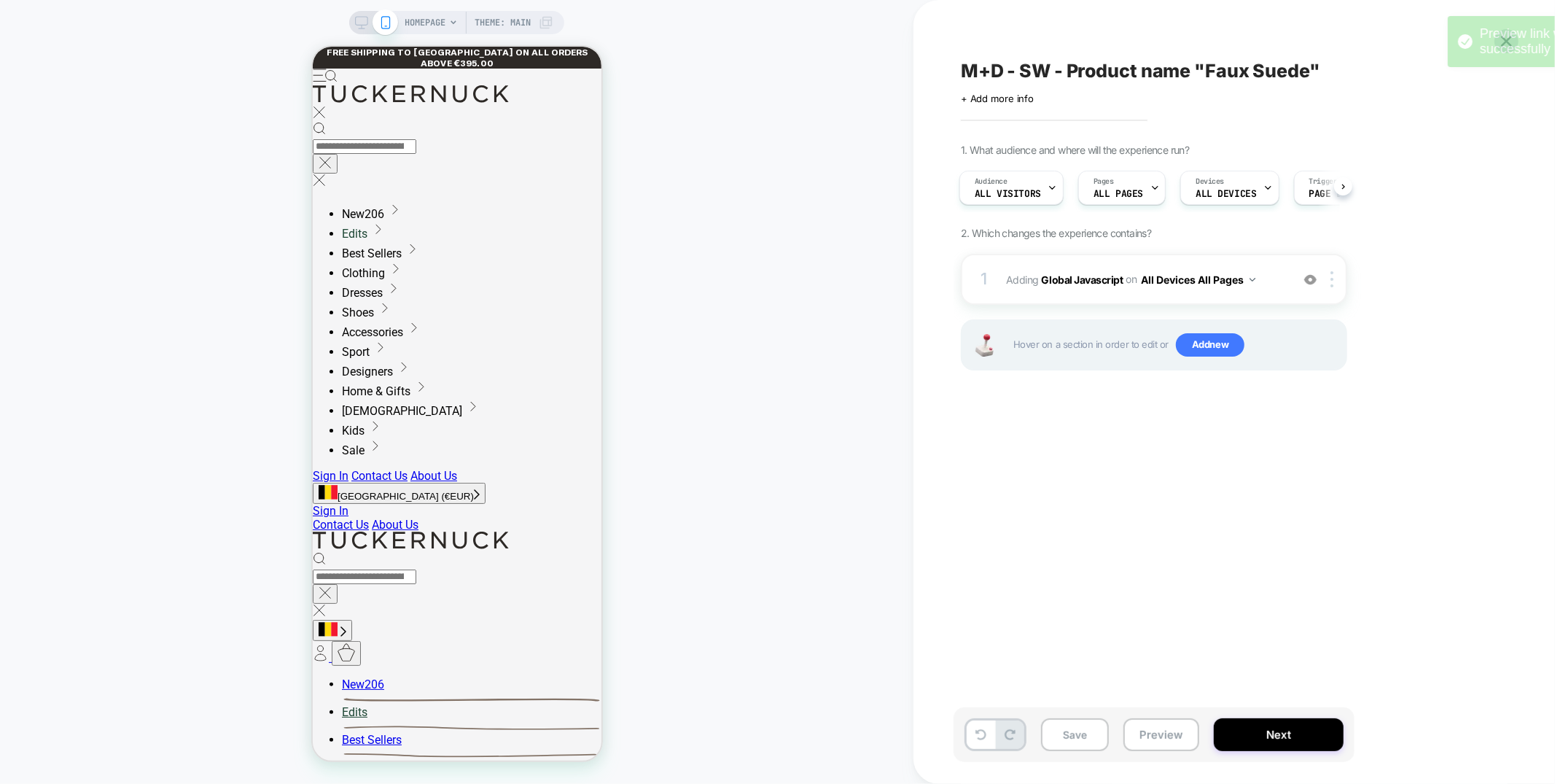
drag, startPoint x: 1369, startPoint y: 56, endPoint x: 1555, endPoint y: 64, distance: 186.2
click at [1555, 64] on div "Preview link was copied successfully HOMEPAGE Theme: MAIN M+D - SW - Product na…" at bounding box center [778, 392] width 1555 height 784
click at [1503, 43] on icon at bounding box center [1507, 41] width 20 height 20
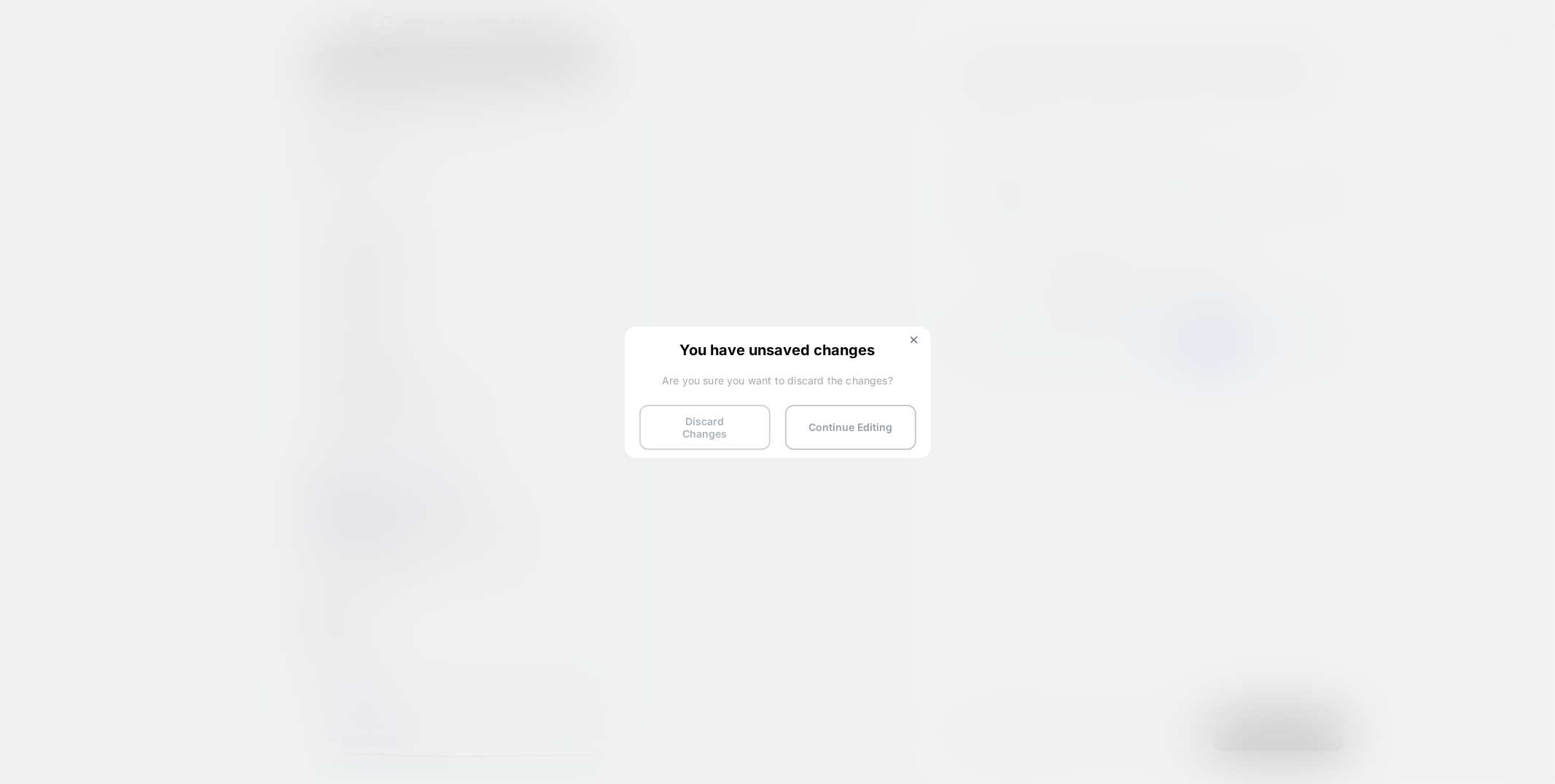
click at [722, 420] on button "Discard Changes" at bounding box center [705, 427] width 131 height 45
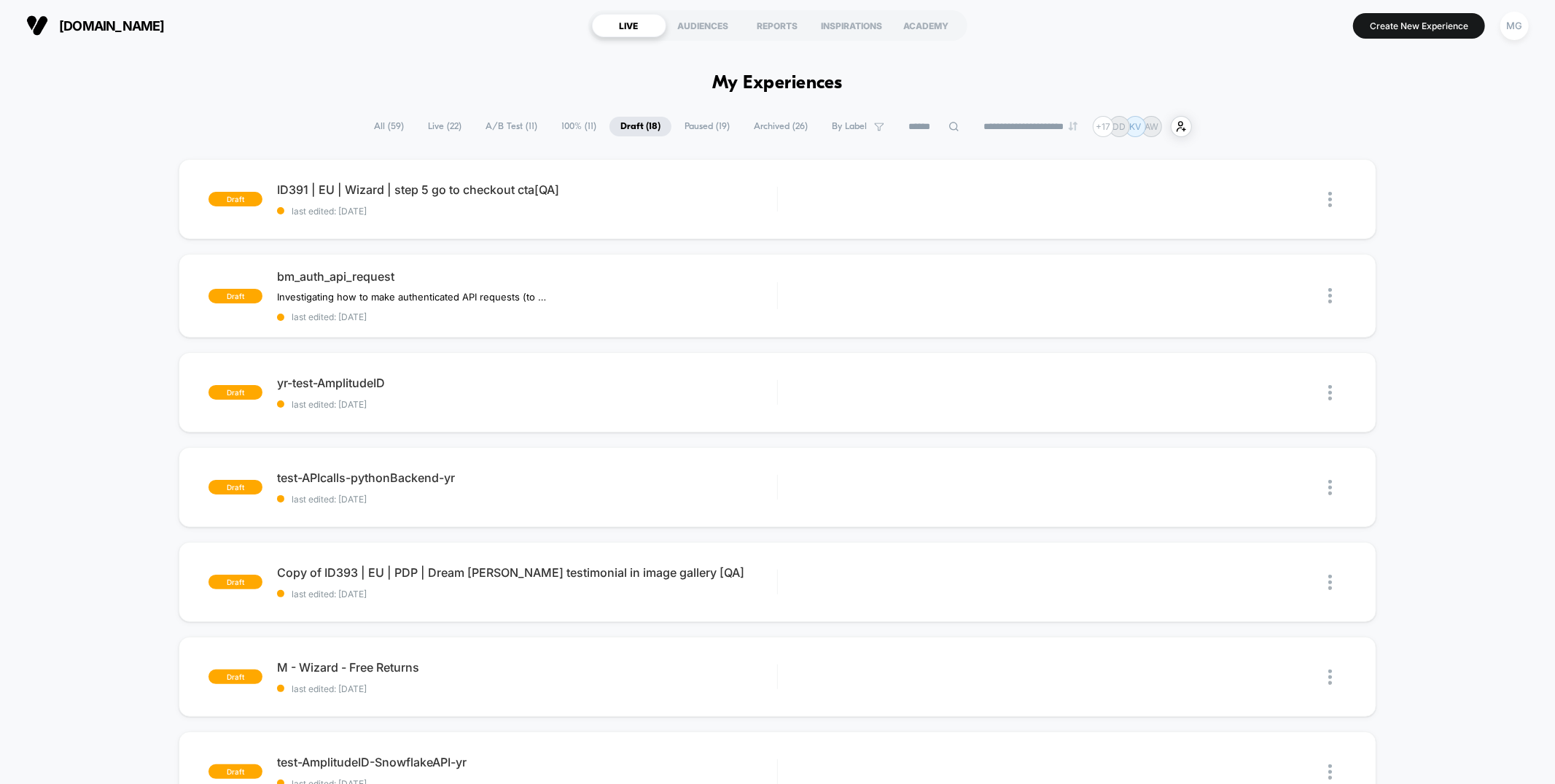
click at [505, 123] on span "A/B Test ( 11 )" at bounding box center [511, 126] width 74 height 20
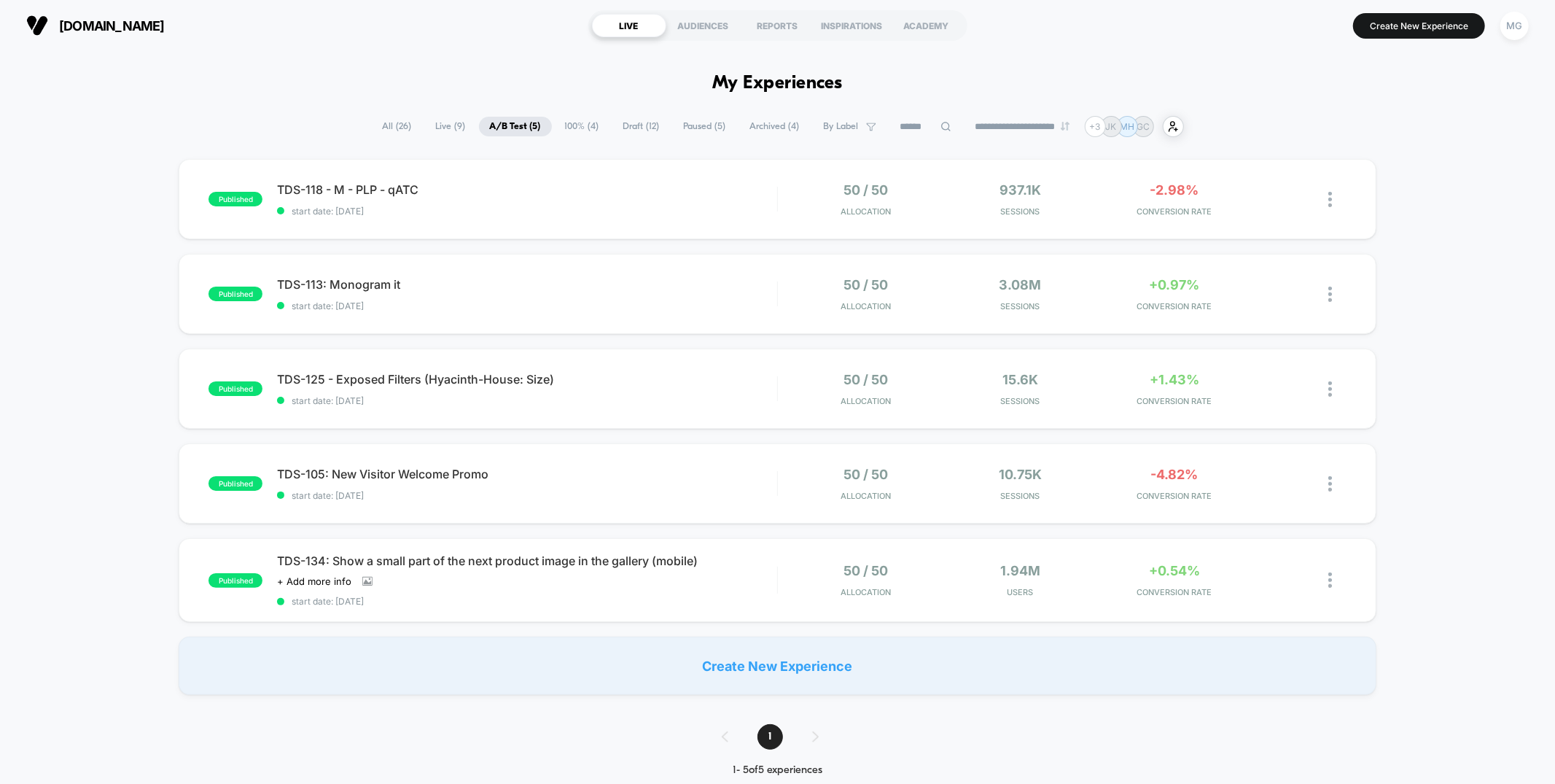
click at [615, 122] on span "Draft ( 12 )" at bounding box center [641, 126] width 59 height 20
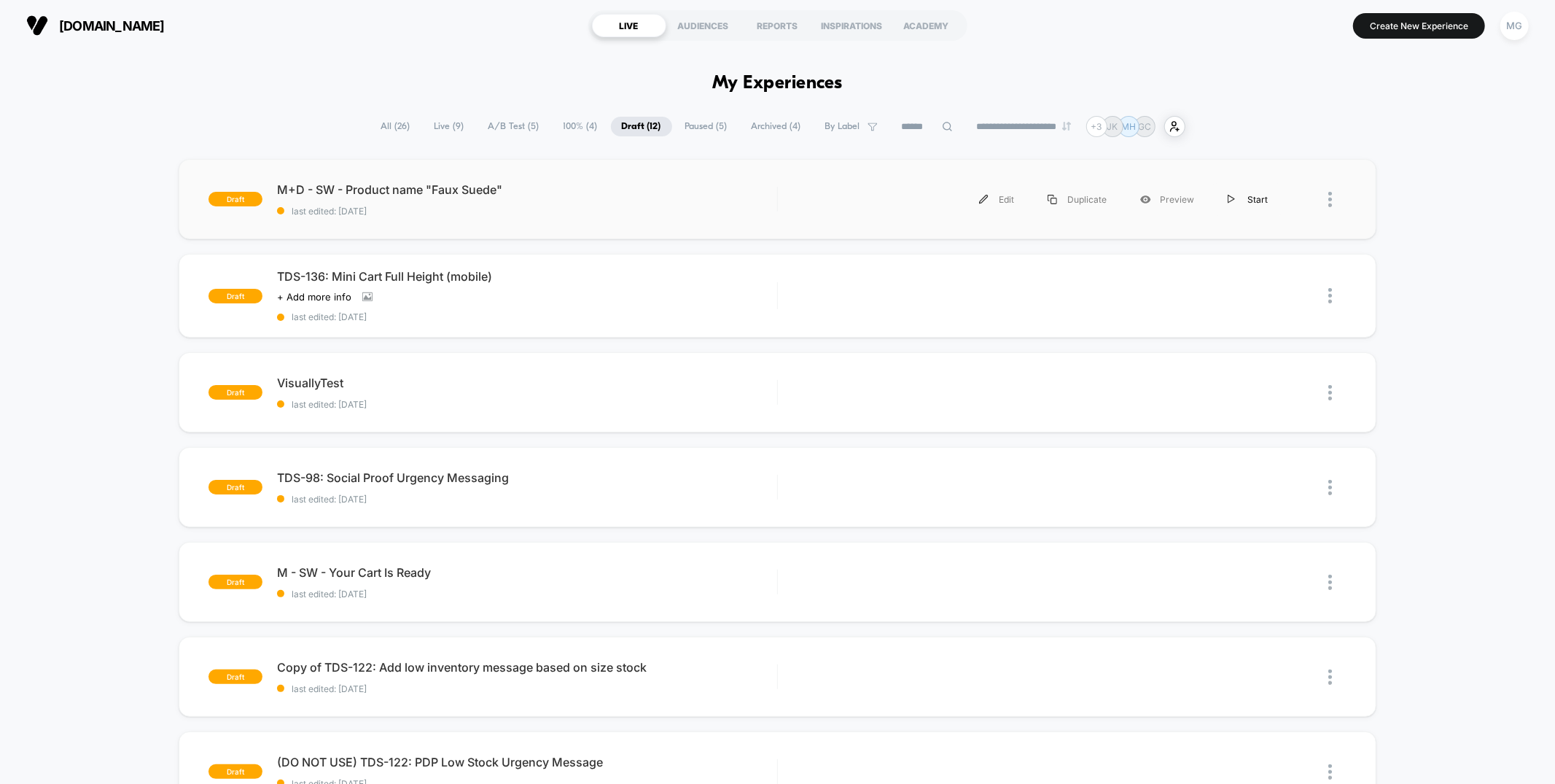
click at [1248, 198] on div "Start" at bounding box center [1248, 199] width 74 height 33
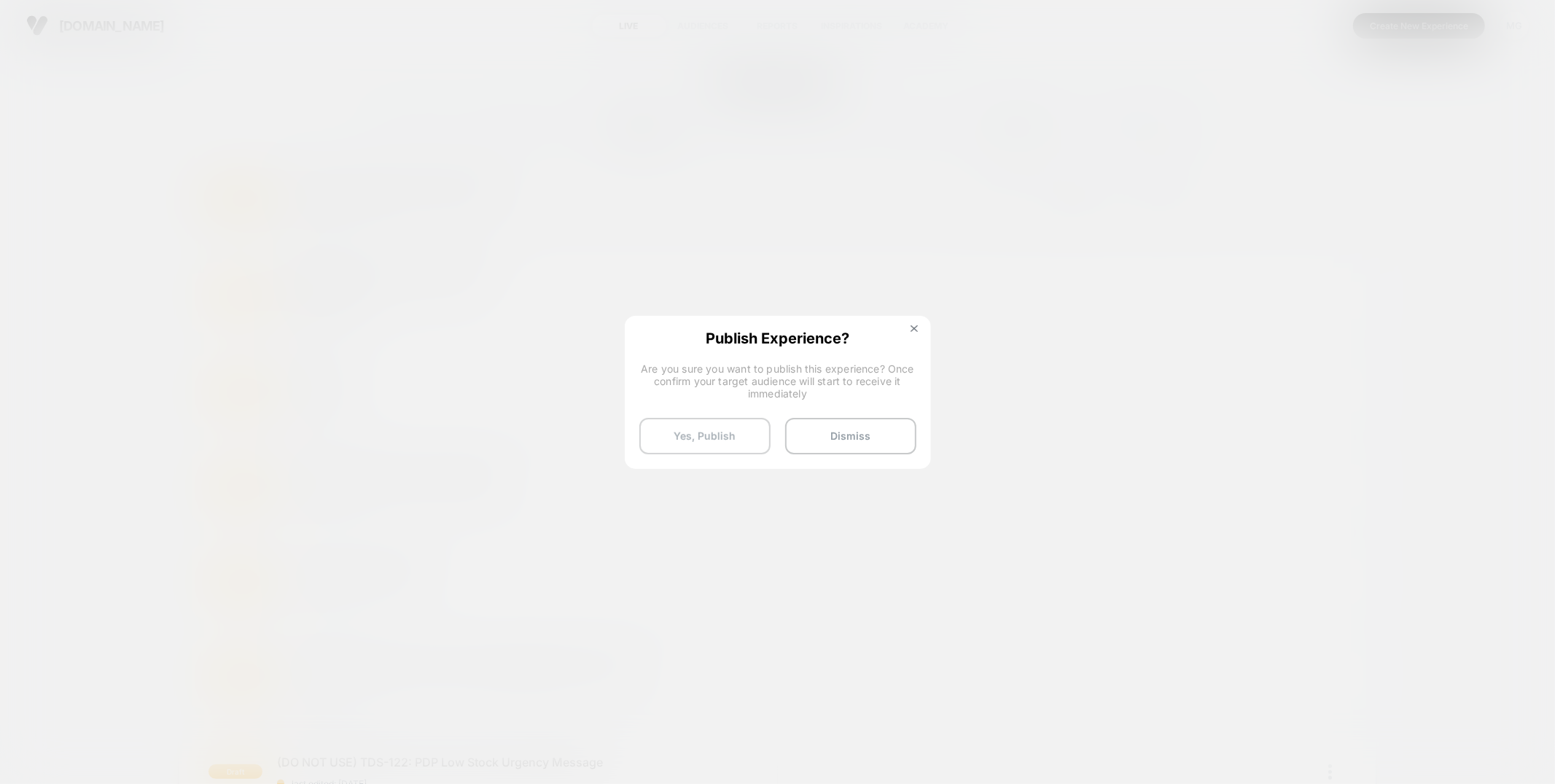
click at [712, 435] on button "Yes, Publish" at bounding box center [705, 435] width 131 height 37
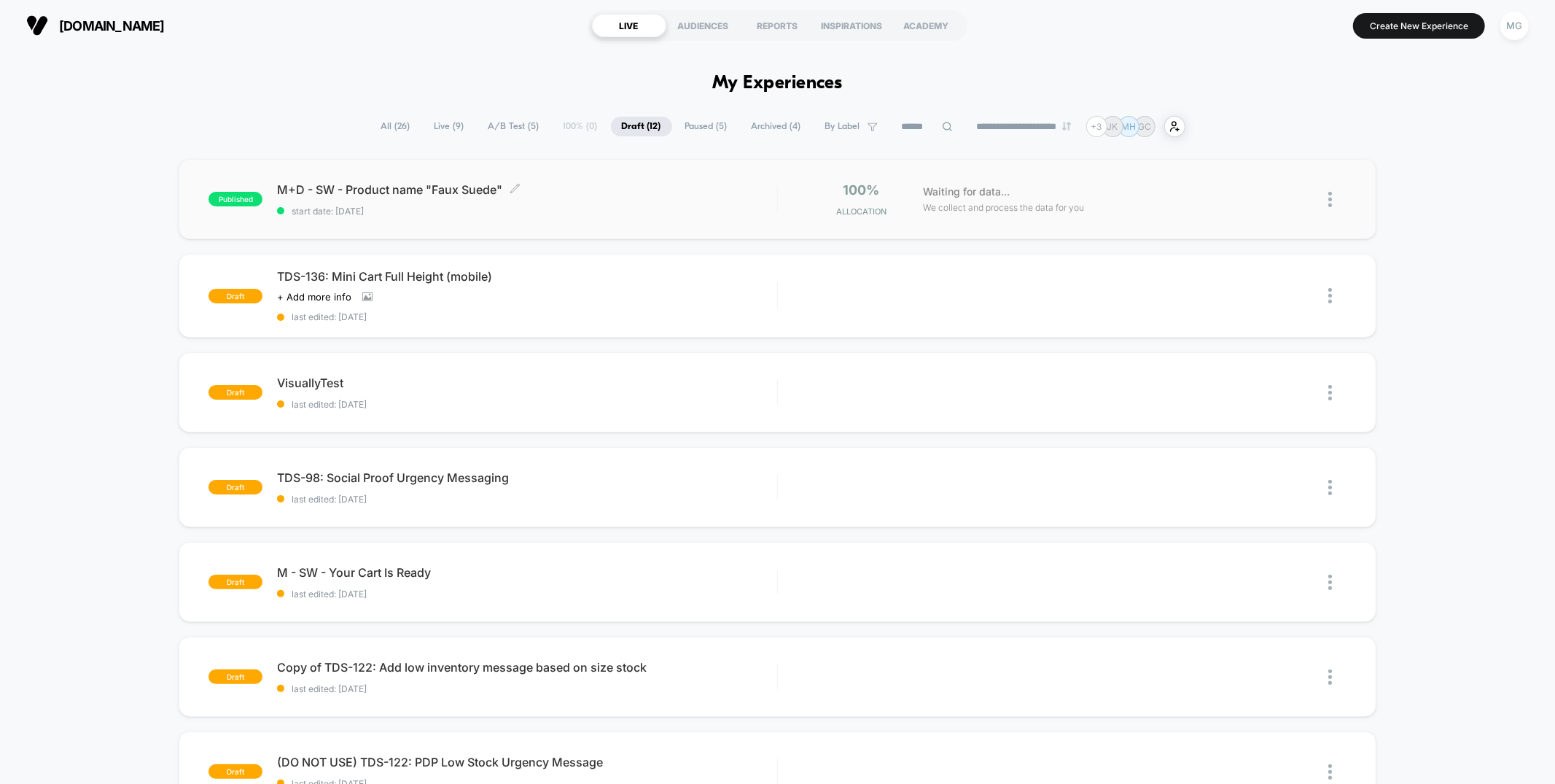
click at [617, 214] on span "start date: [DATE]" at bounding box center [526, 212] width 500 height 11
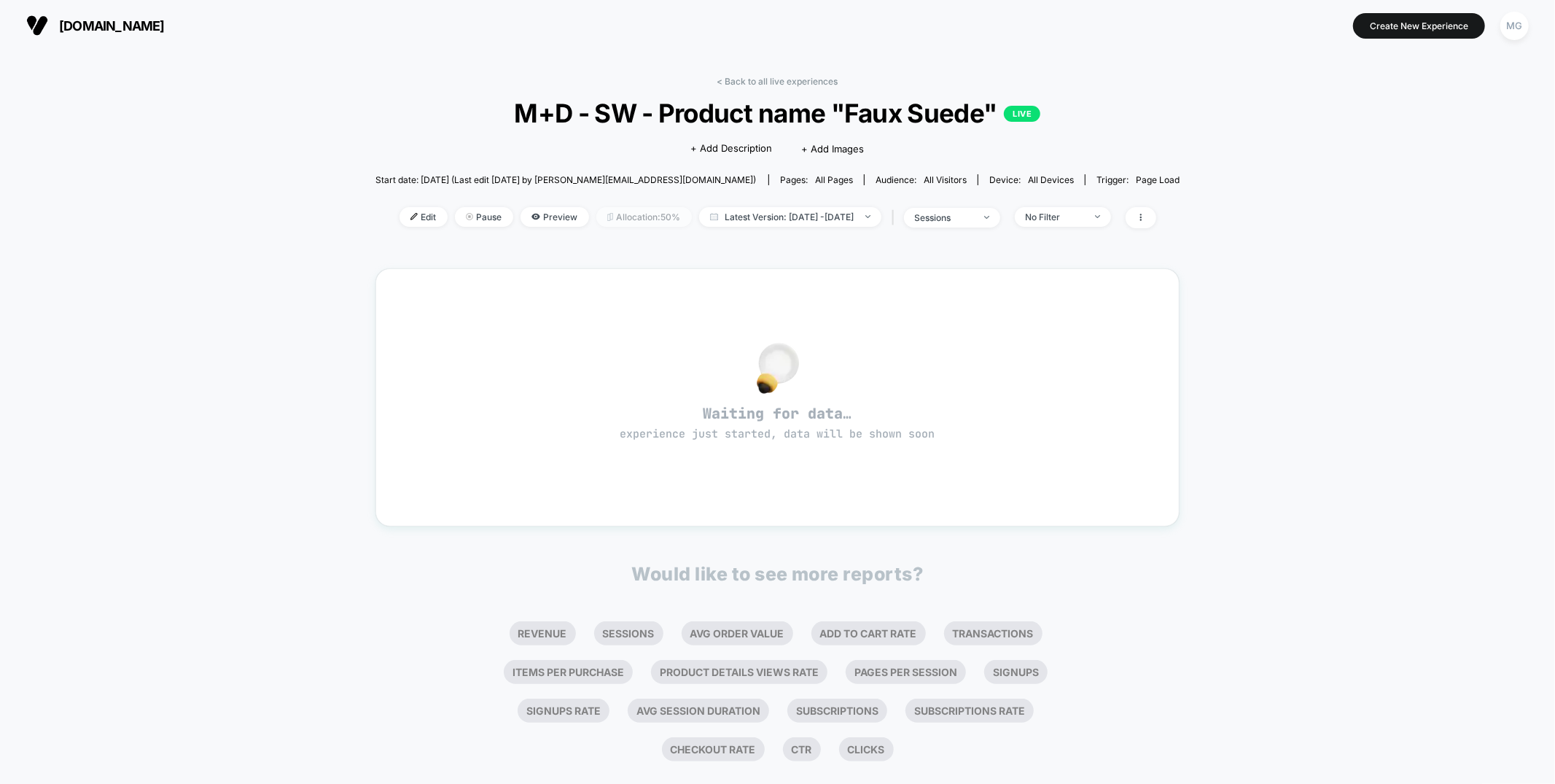
click at [608, 221] on span "Allocation: 50%" at bounding box center [643, 216] width 95 height 20
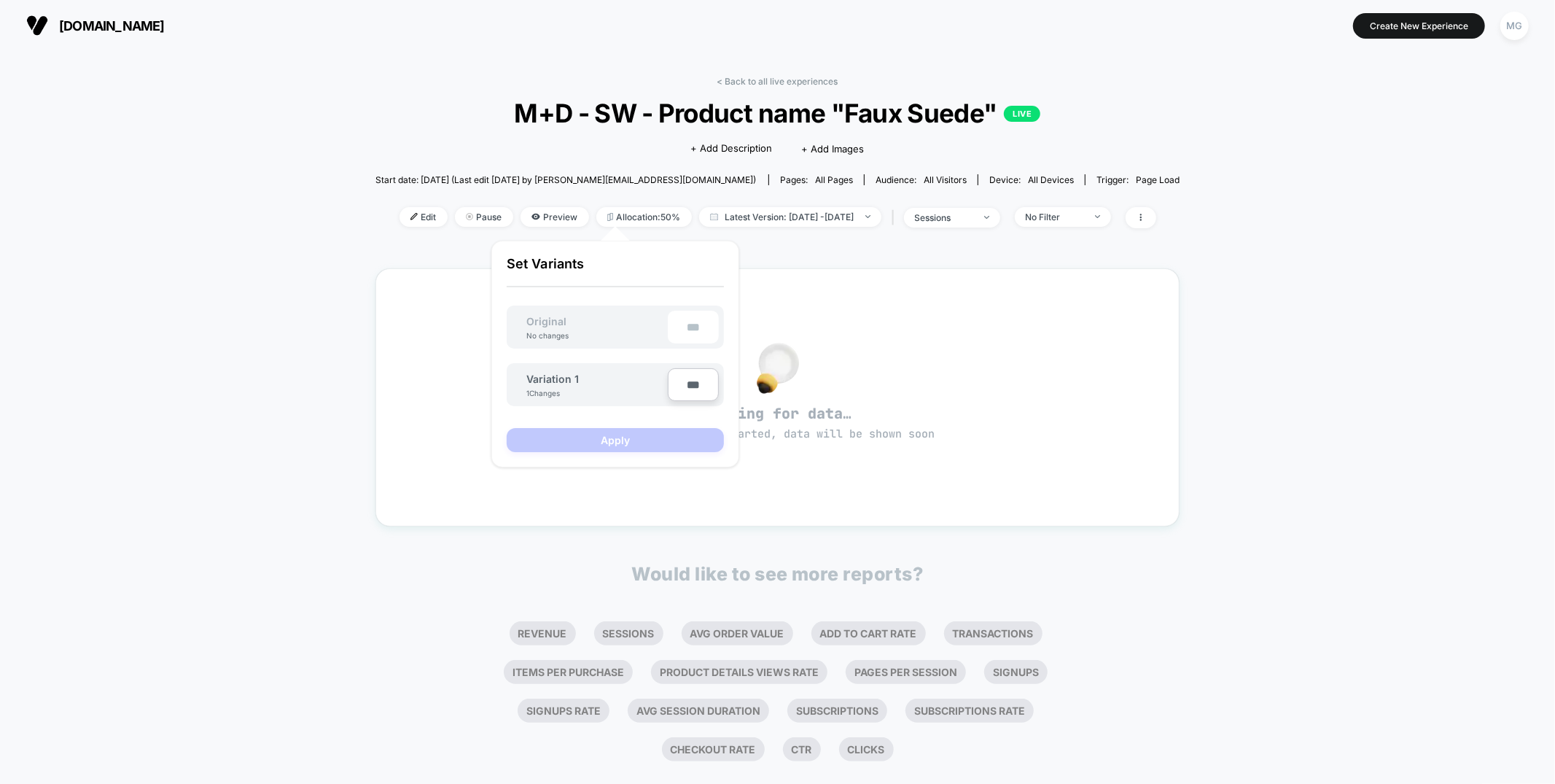
click at [477, 119] on span "M+D - SW - Product name "Faux Suede" LIVE" at bounding box center [778, 112] width 724 height 30
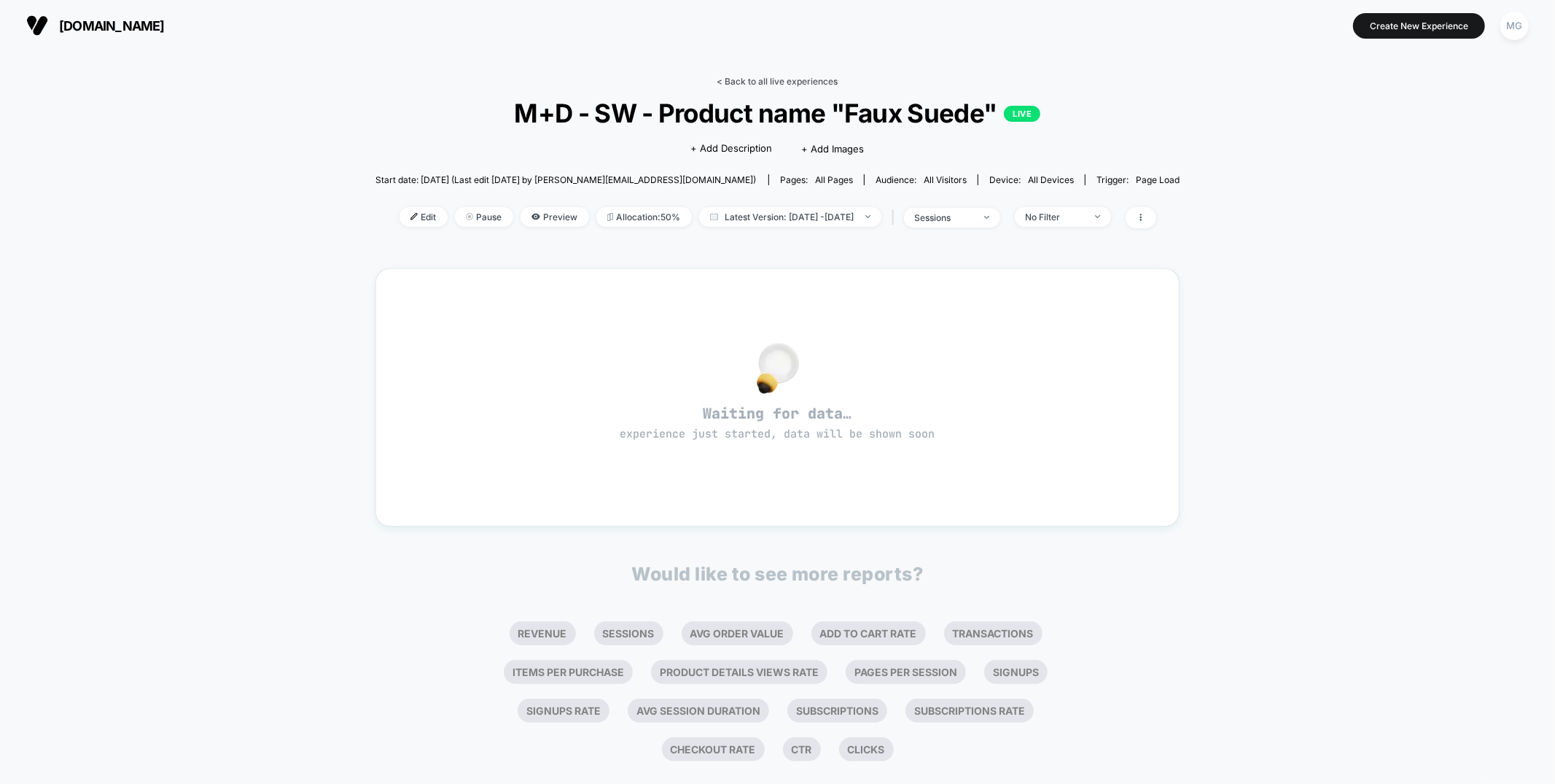
click at [831, 81] on link "< Back to all live experiences" at bounding box center [778, 81] width 121 height 11
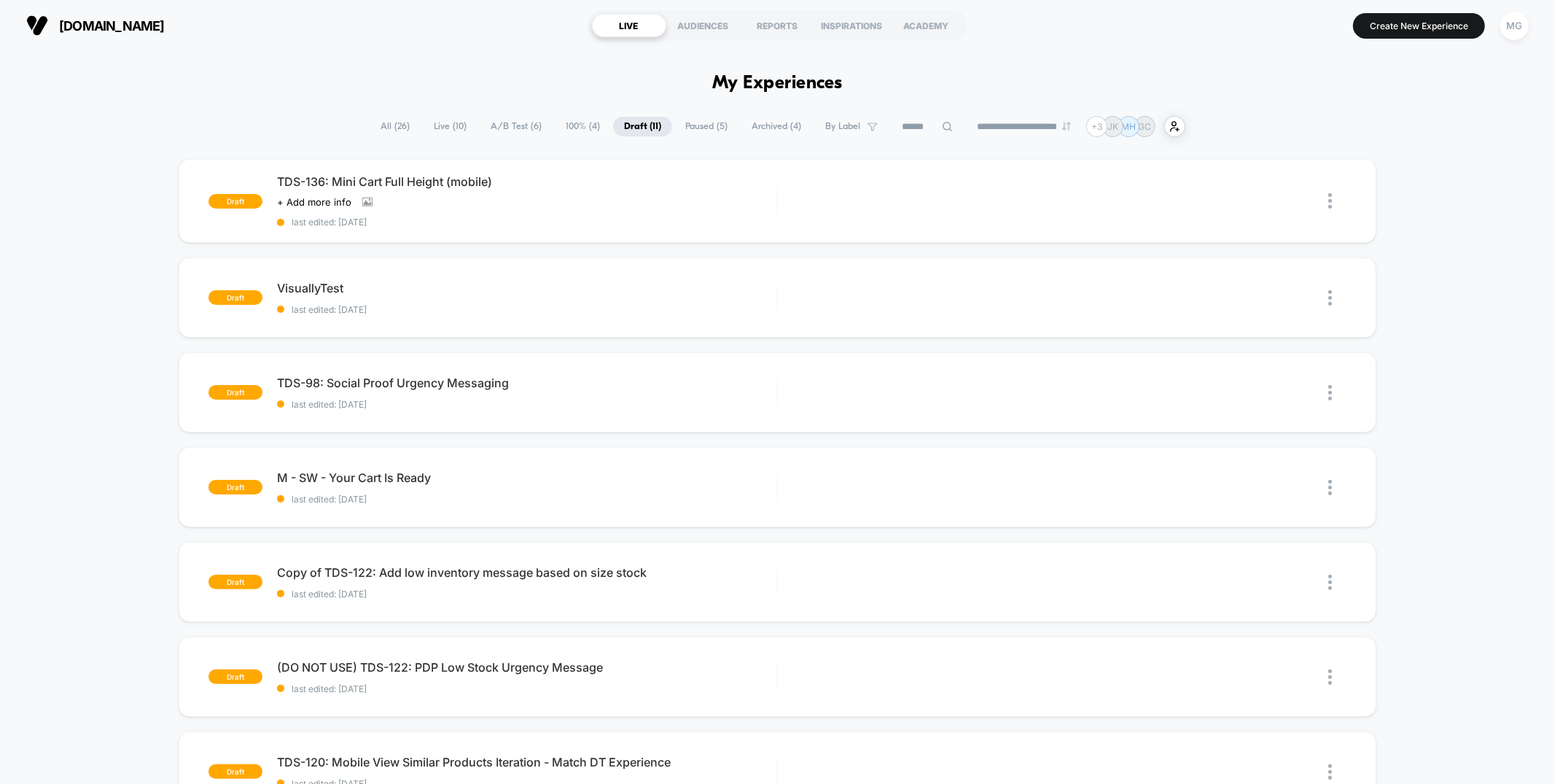
click at [502, 127] on span "A/B Test ( 6 )" at bounding box center [516, 126] width 73 height 20
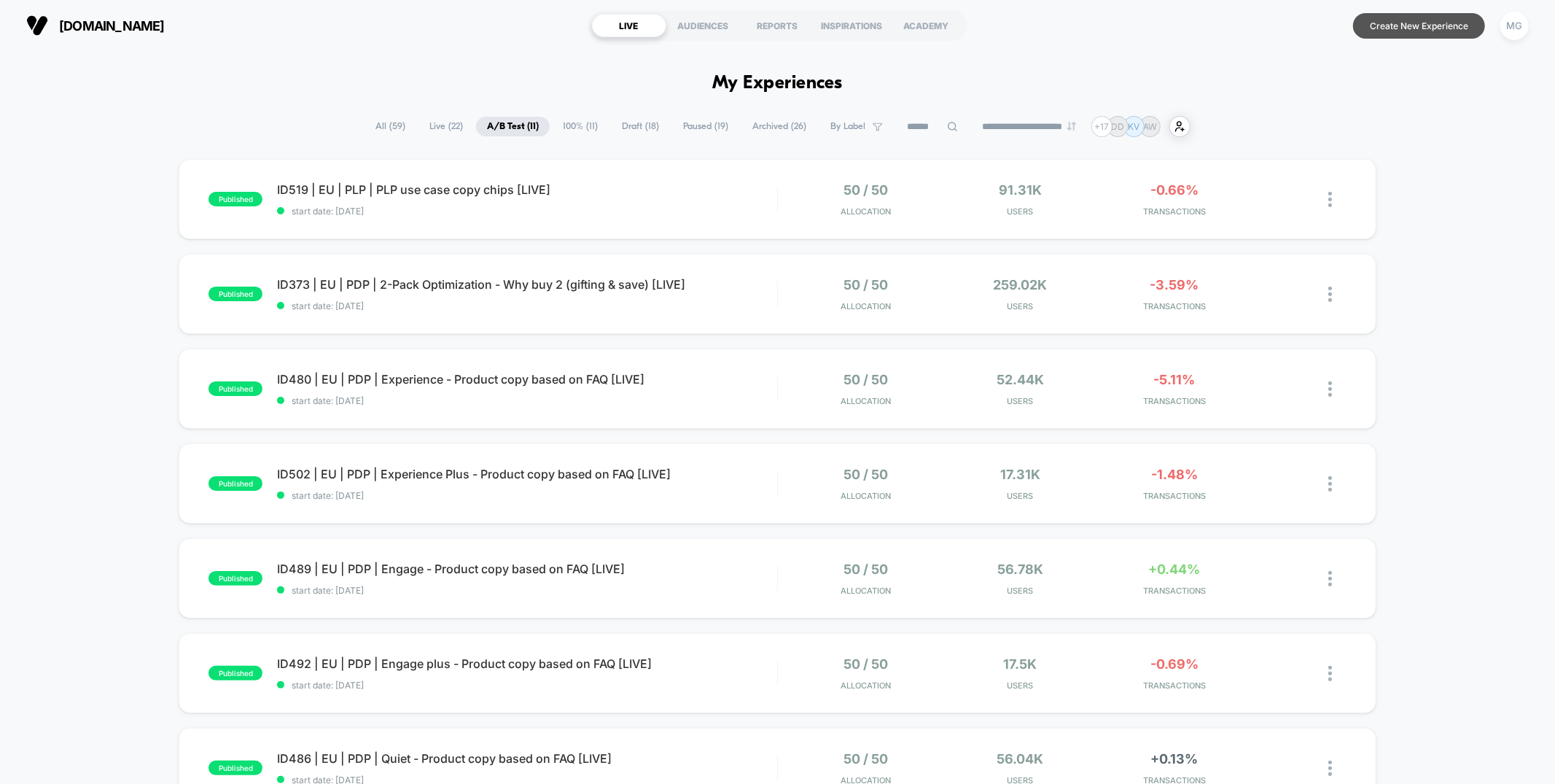
click at [1393, 26] on button "Create New Experience" at bounding box center [1420, 26] width 132 height 26
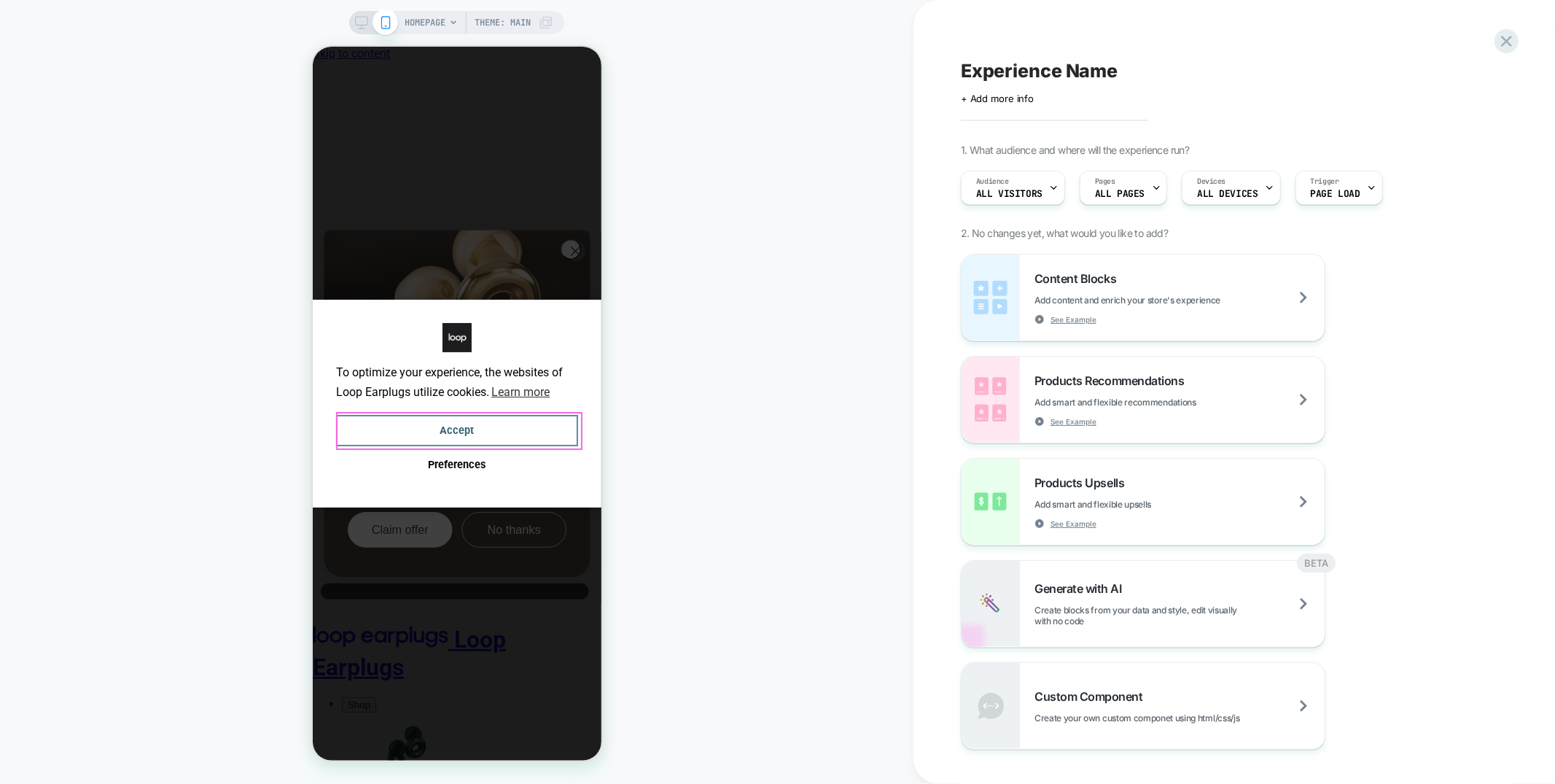
click at [434, 426] on button "Accept" at bounding box center [456, 429] width 242 height 31
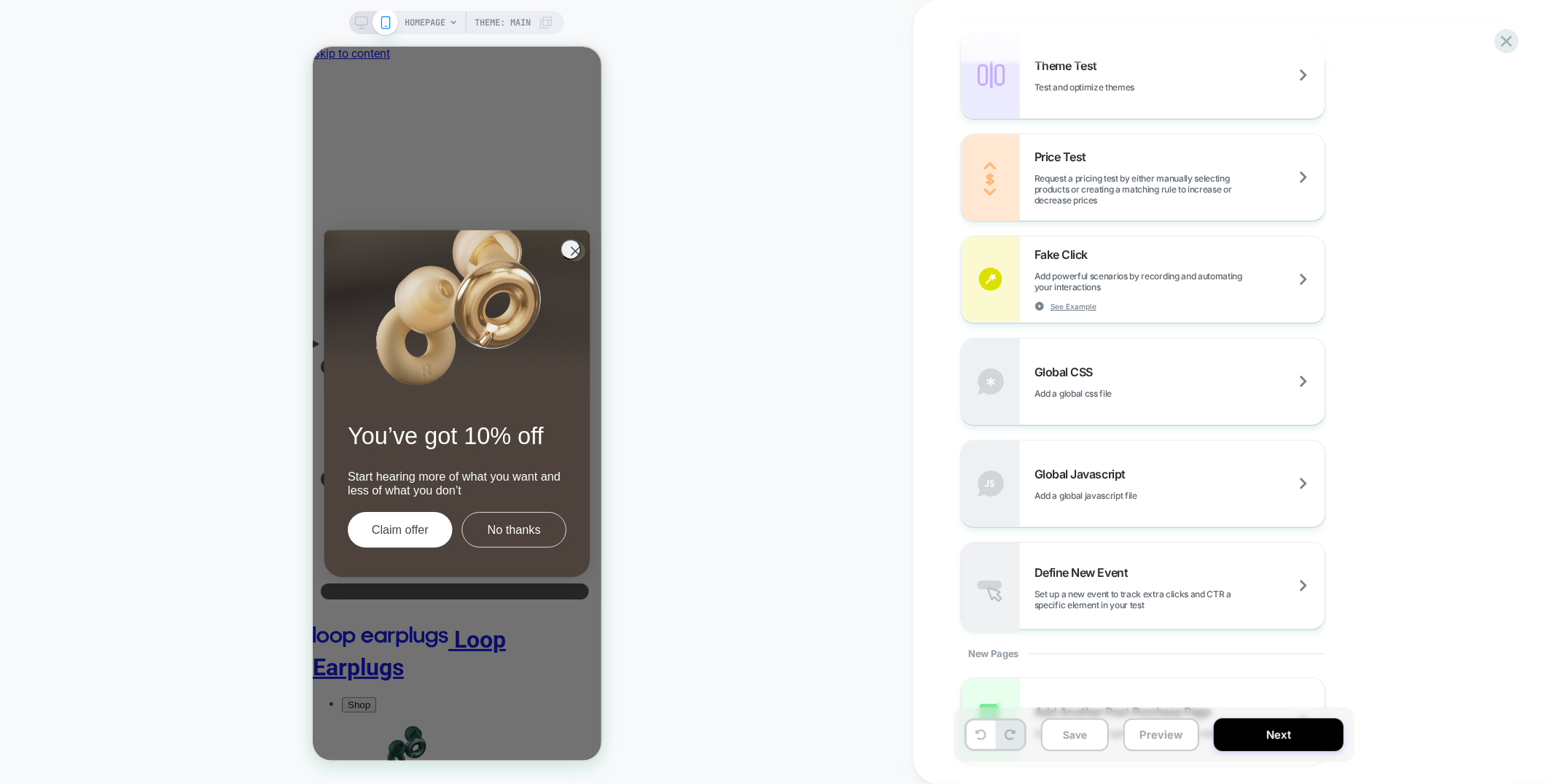
scroll to position [908, 0]
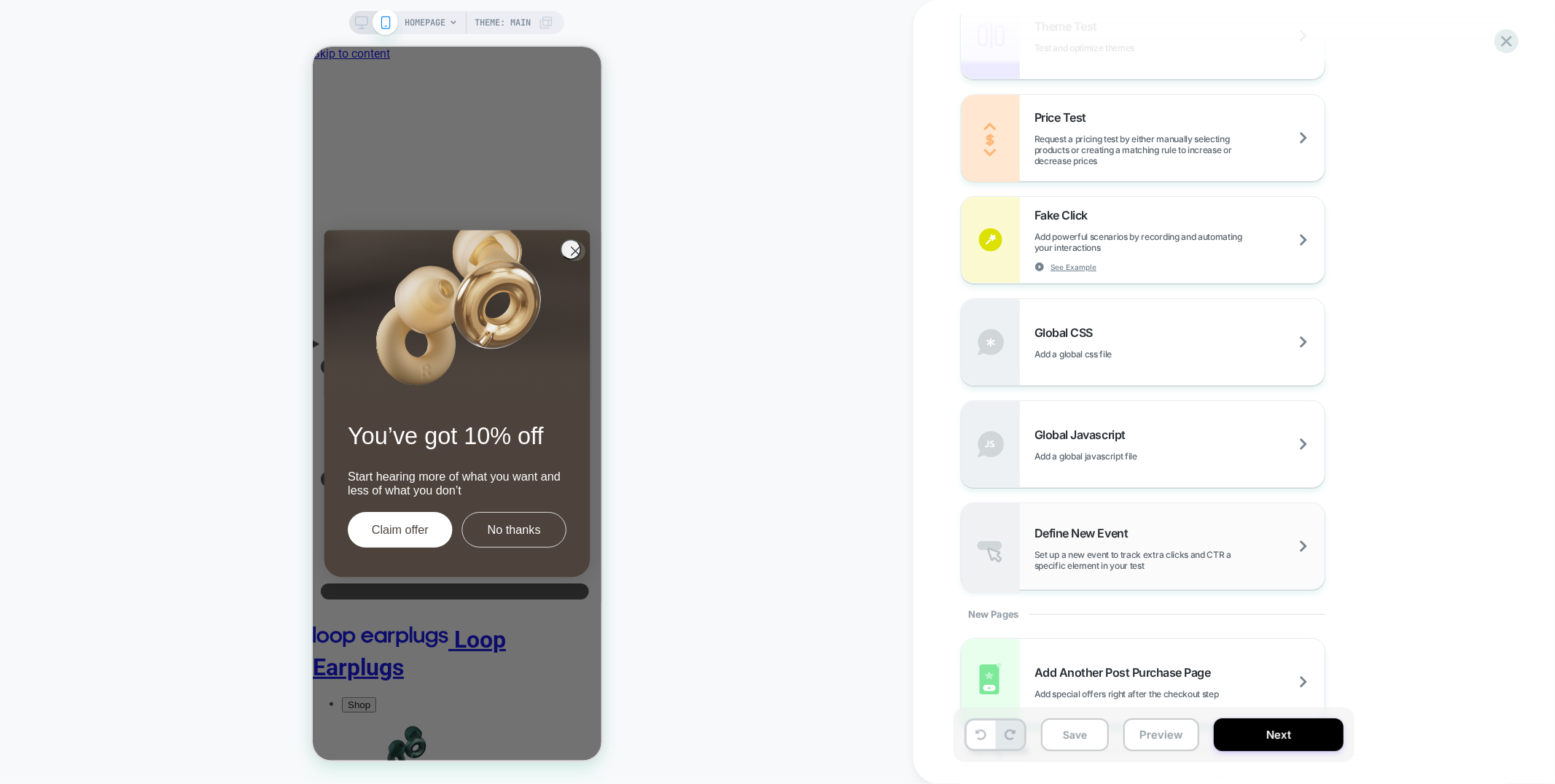
click at [1080, 538] on span "Define New Event" at bounding box center [1085, 533] width 101 height 14
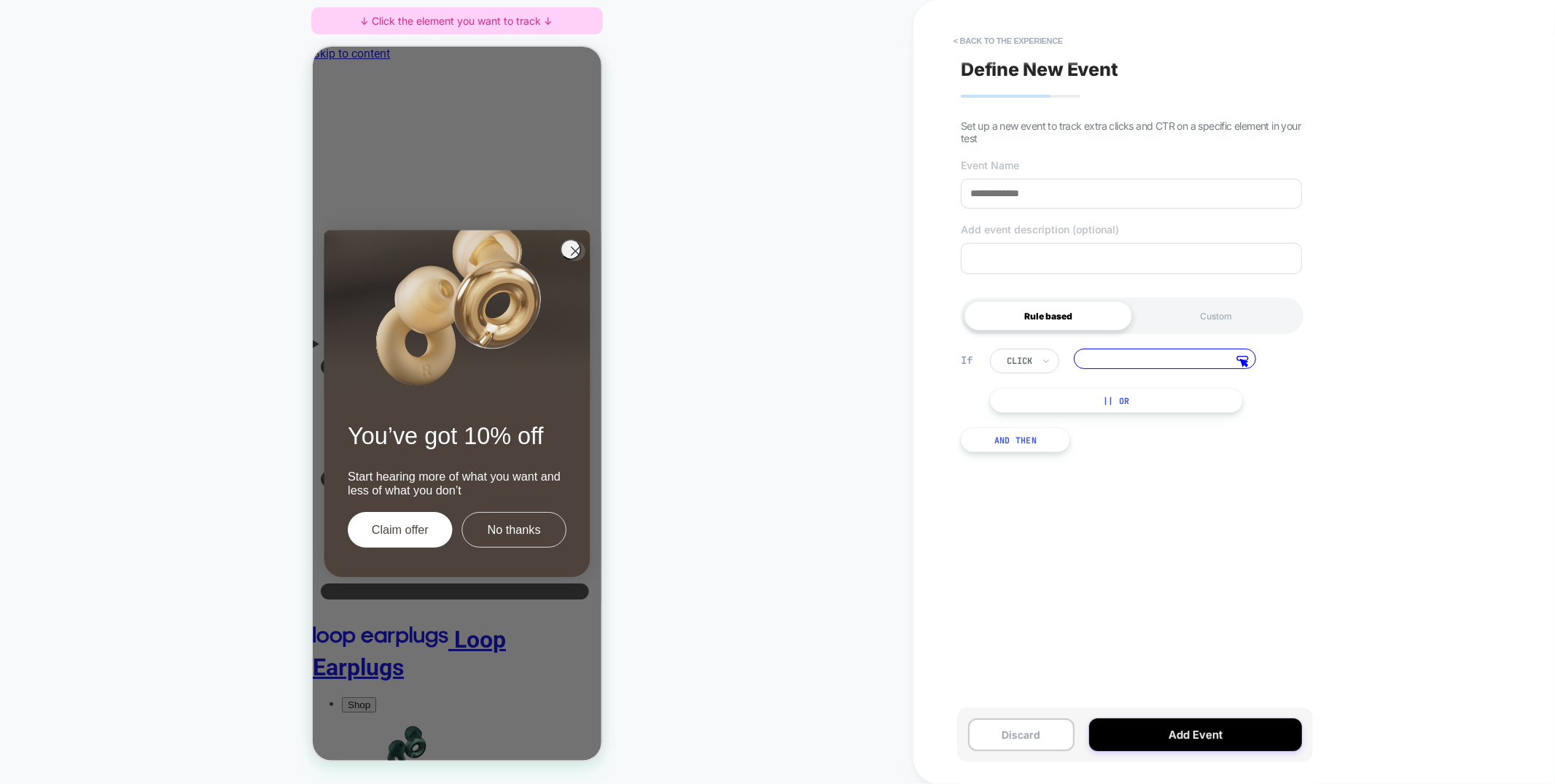
click at [1090, 401] on button "|| Or" at bounding box center [1117, 401] width 253 height 25
click at [1244, 365] on icon at bounding box center [1242, 362] width 12 height 11
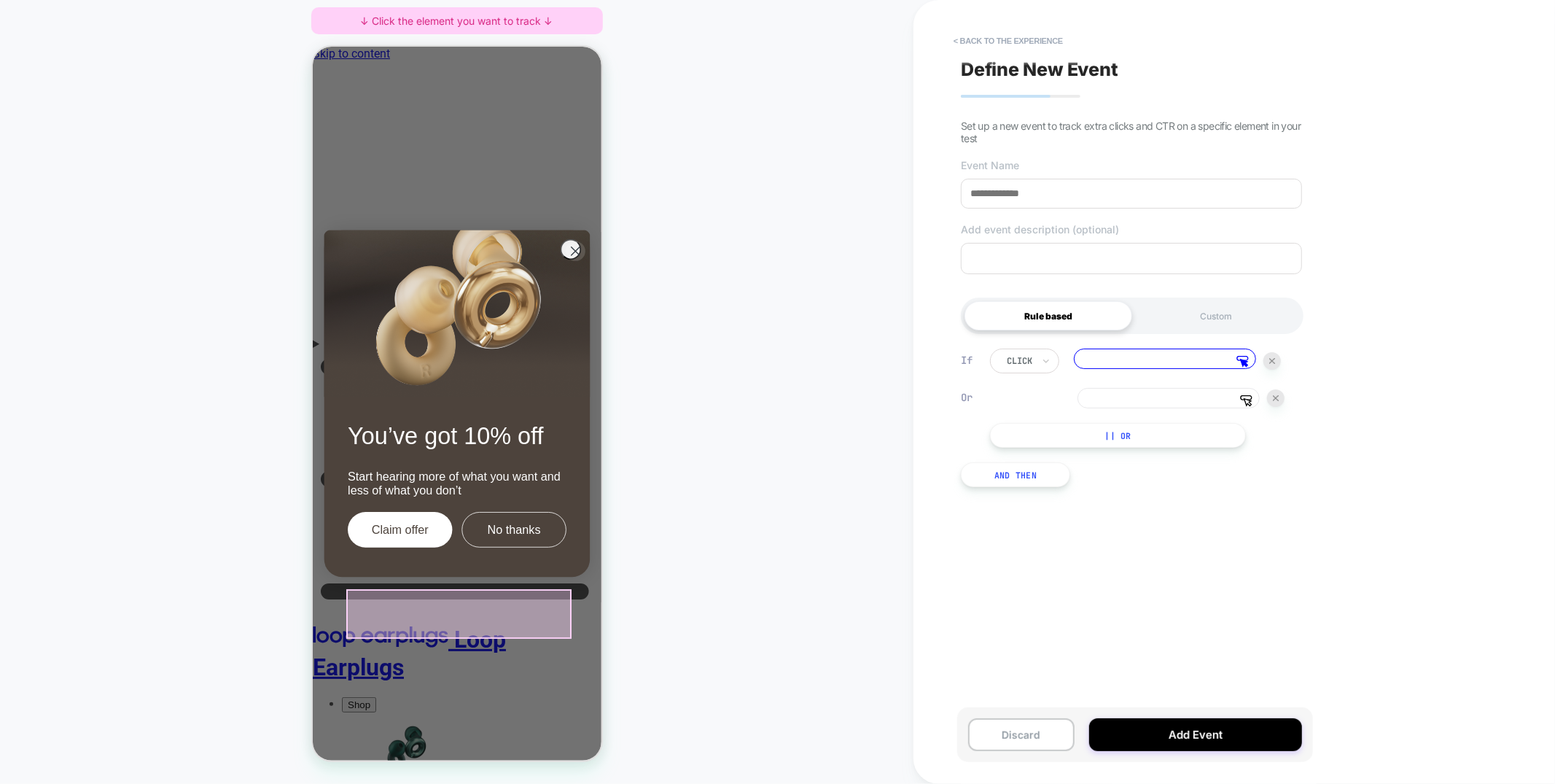
click at [443, 611] on div at bounding box center [458, 613] width 226 height 49
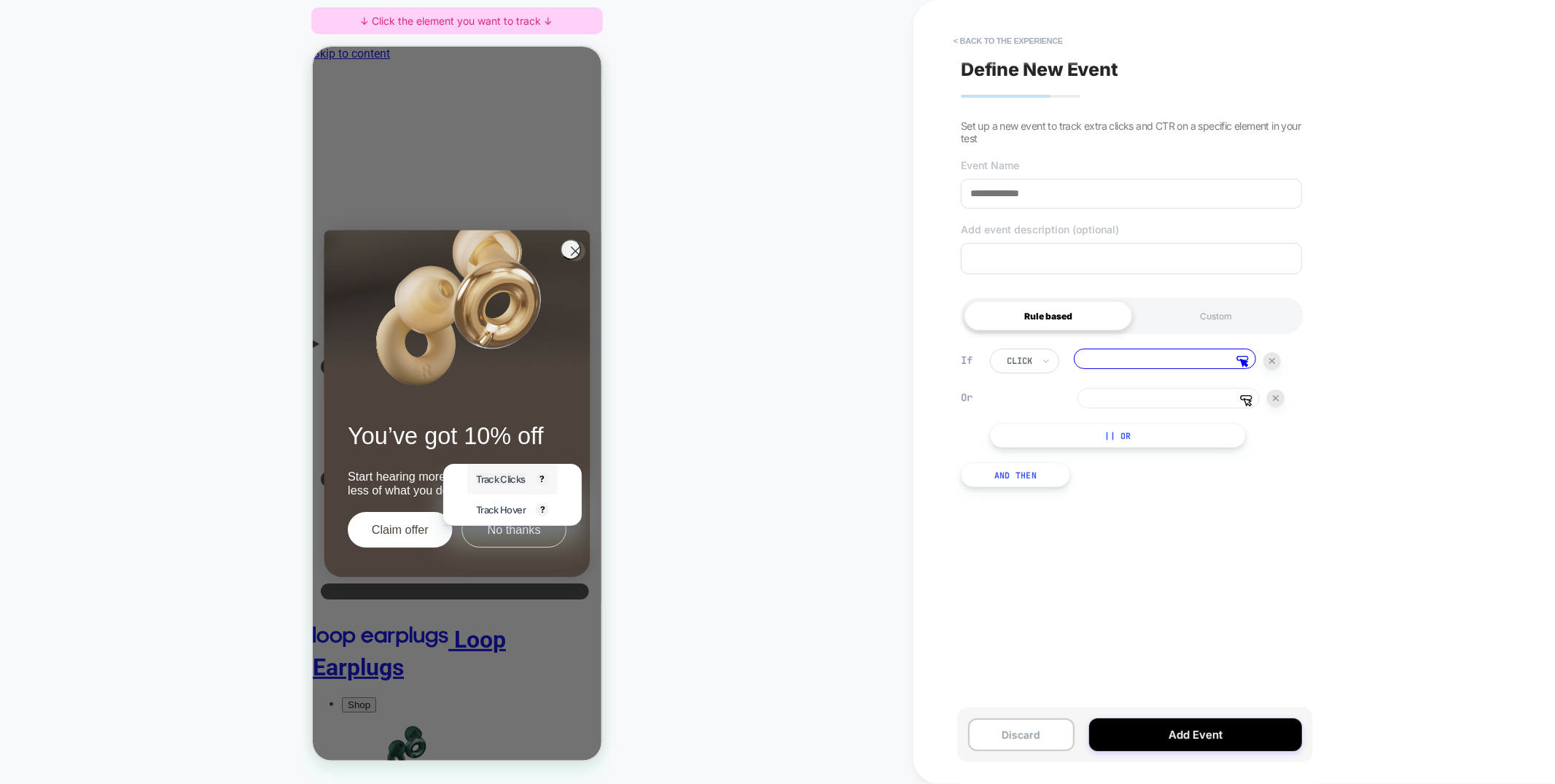
click at [487, 481] on span "Track Clicks" at bounding box center [500, 478] width 49 height 11
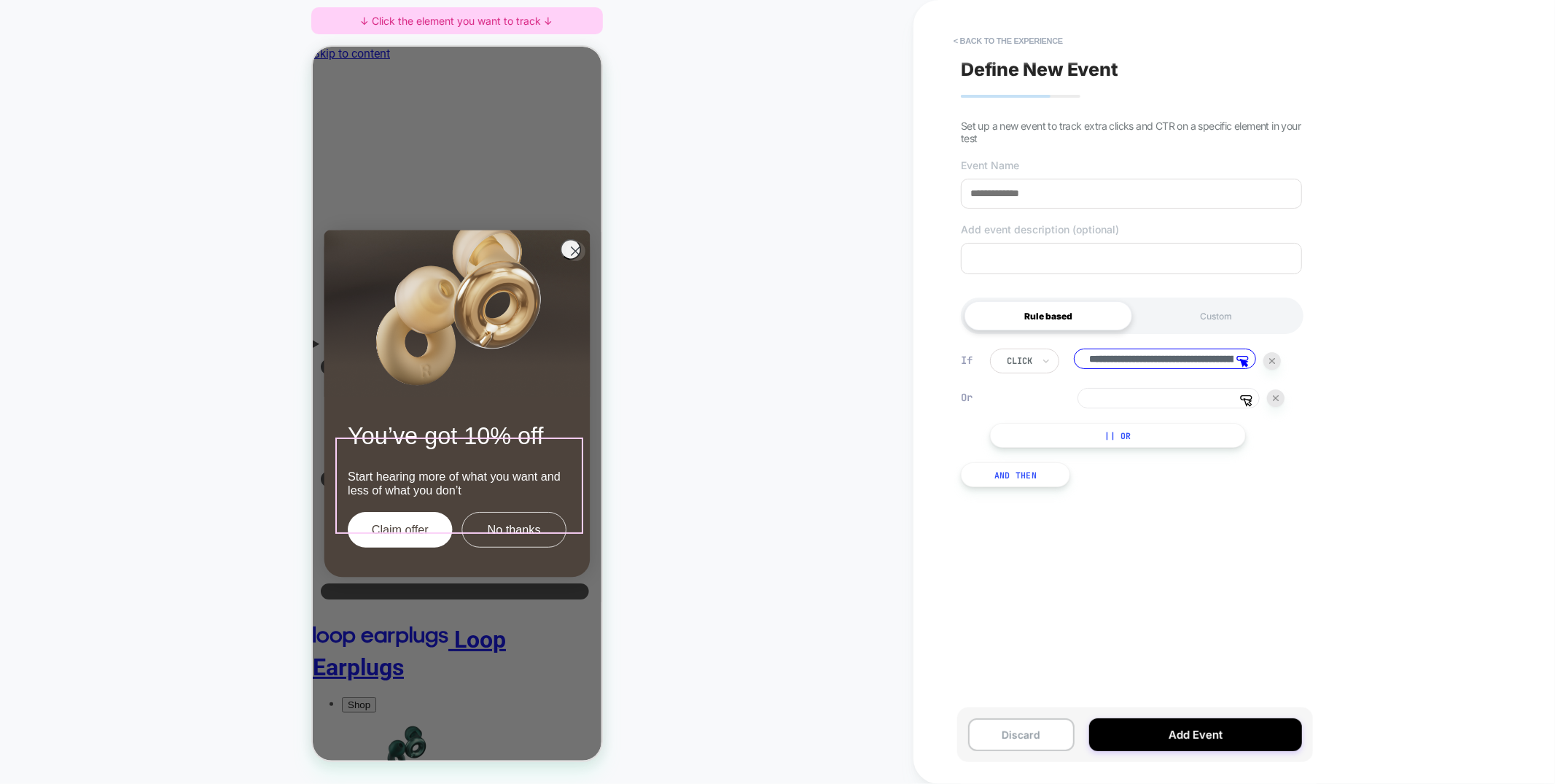
scroll to position [0, 351]
click at [1194, 328] on div "Custom" at bounding box center [1217, 315] width 168 height 29
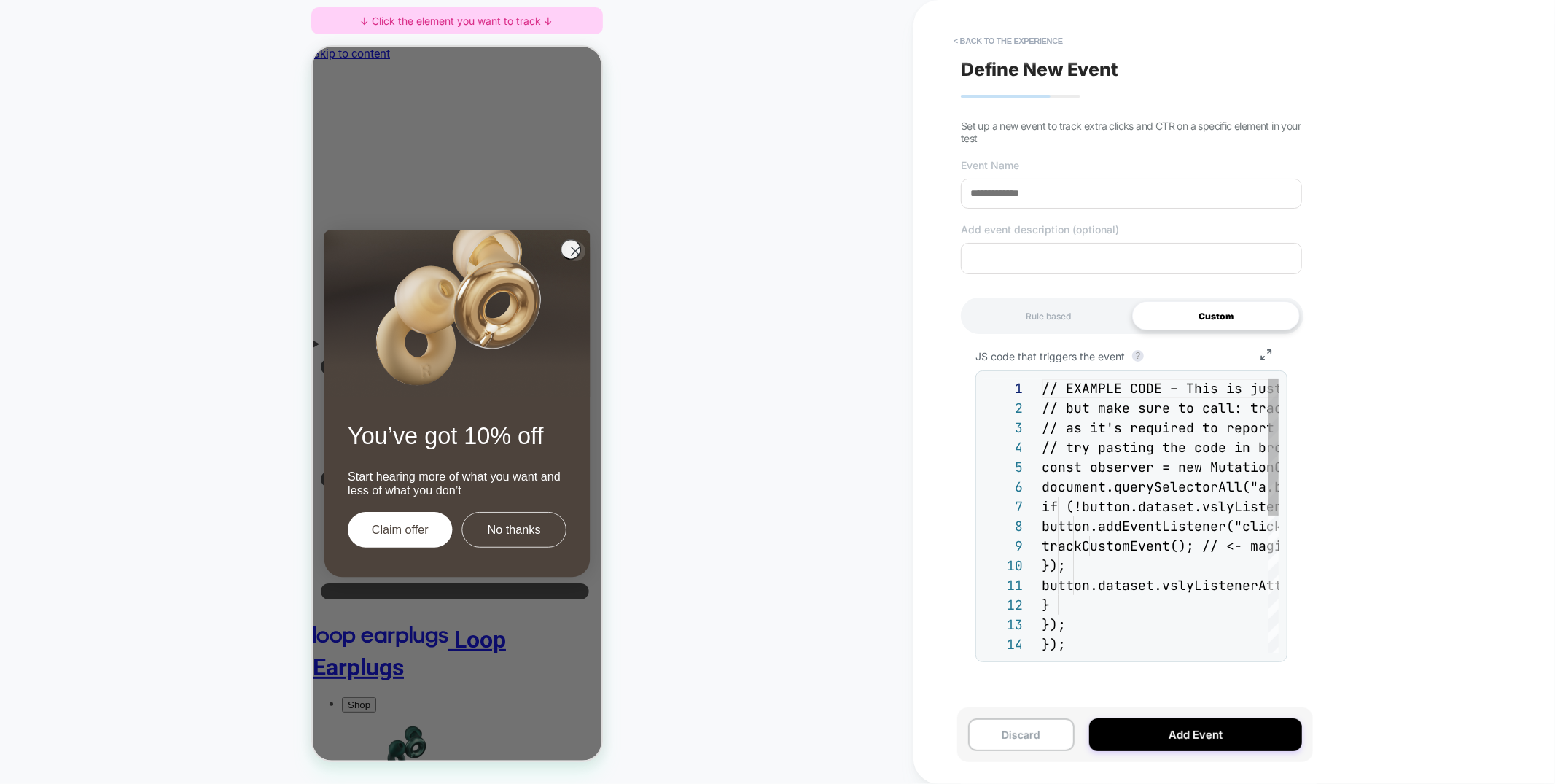
scroll to position [157, 0]
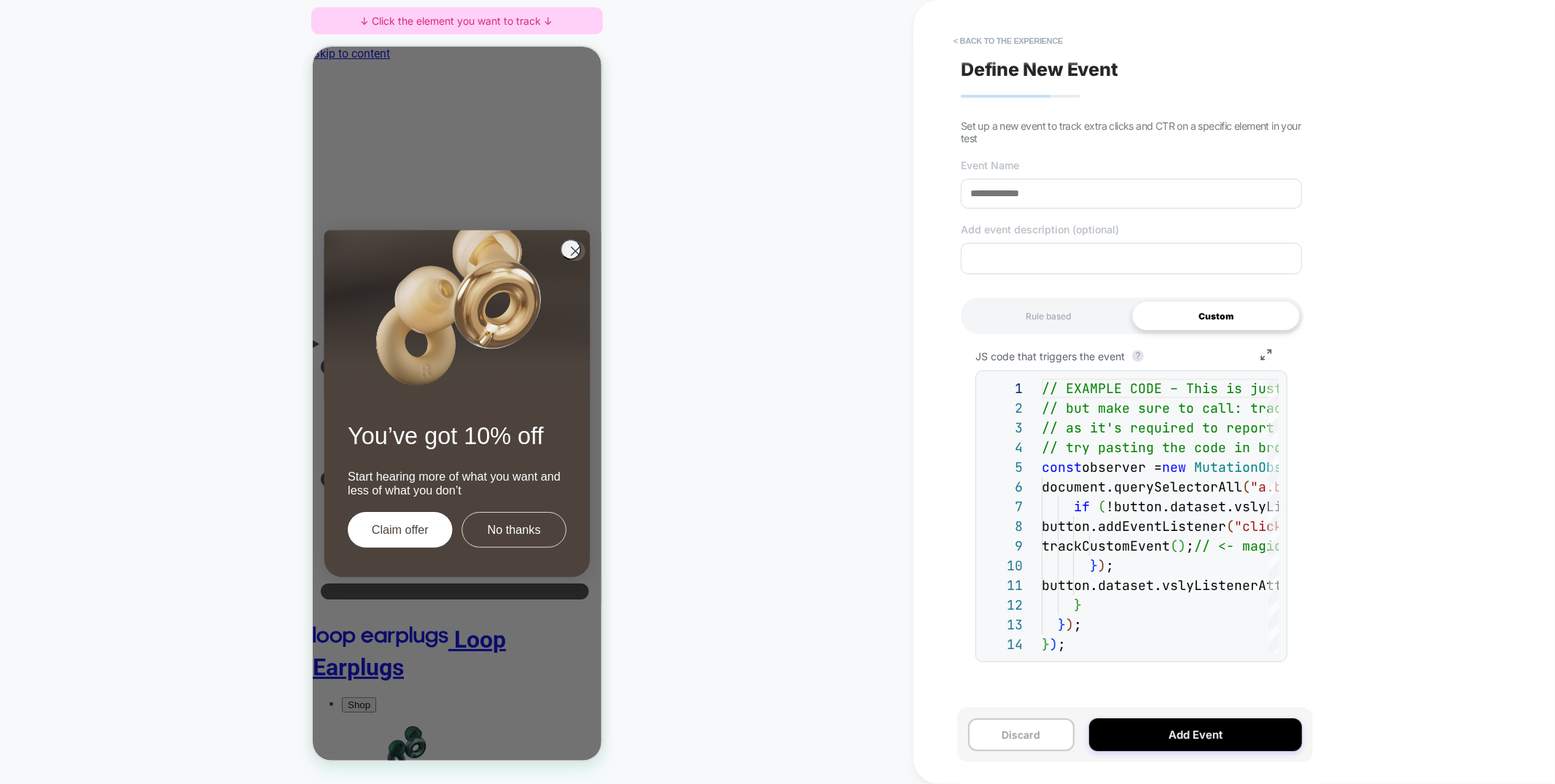
click at [1010, 187] on input at bounding box center [1131, 194] width 341 height 30
type input "*"
type input "**"
click at [1184, 733] on button "Add Event" at bounding box center [1195, 734] width 213 height 33
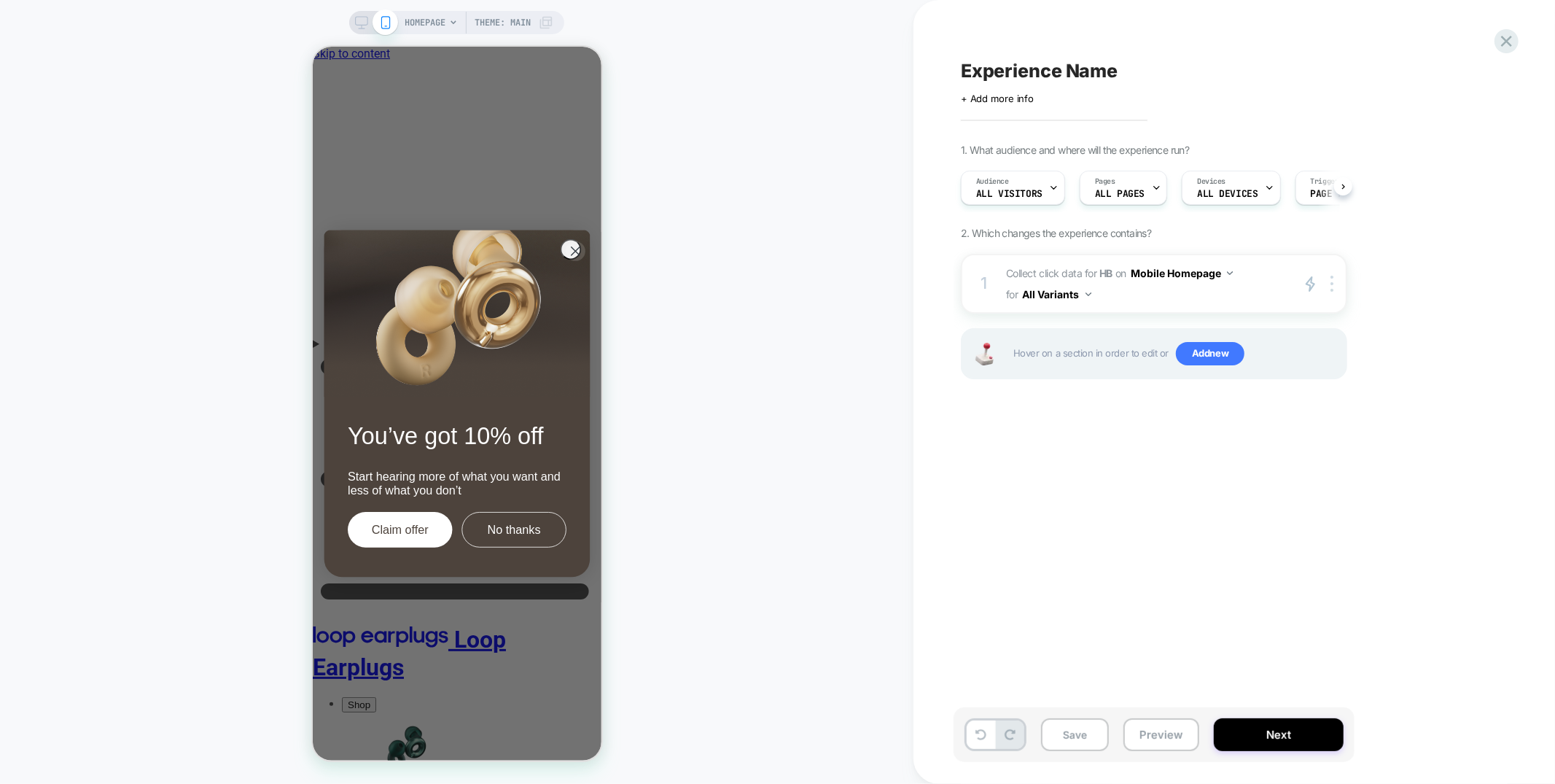
scroll to position [0, 1]
click at [337, 349] on icon "Menu" at bounding box center [456, 478] width 289 height 257
click at [1071, 295] on button "All Variants" at bounding box center [1057, 294] width 69 height 21
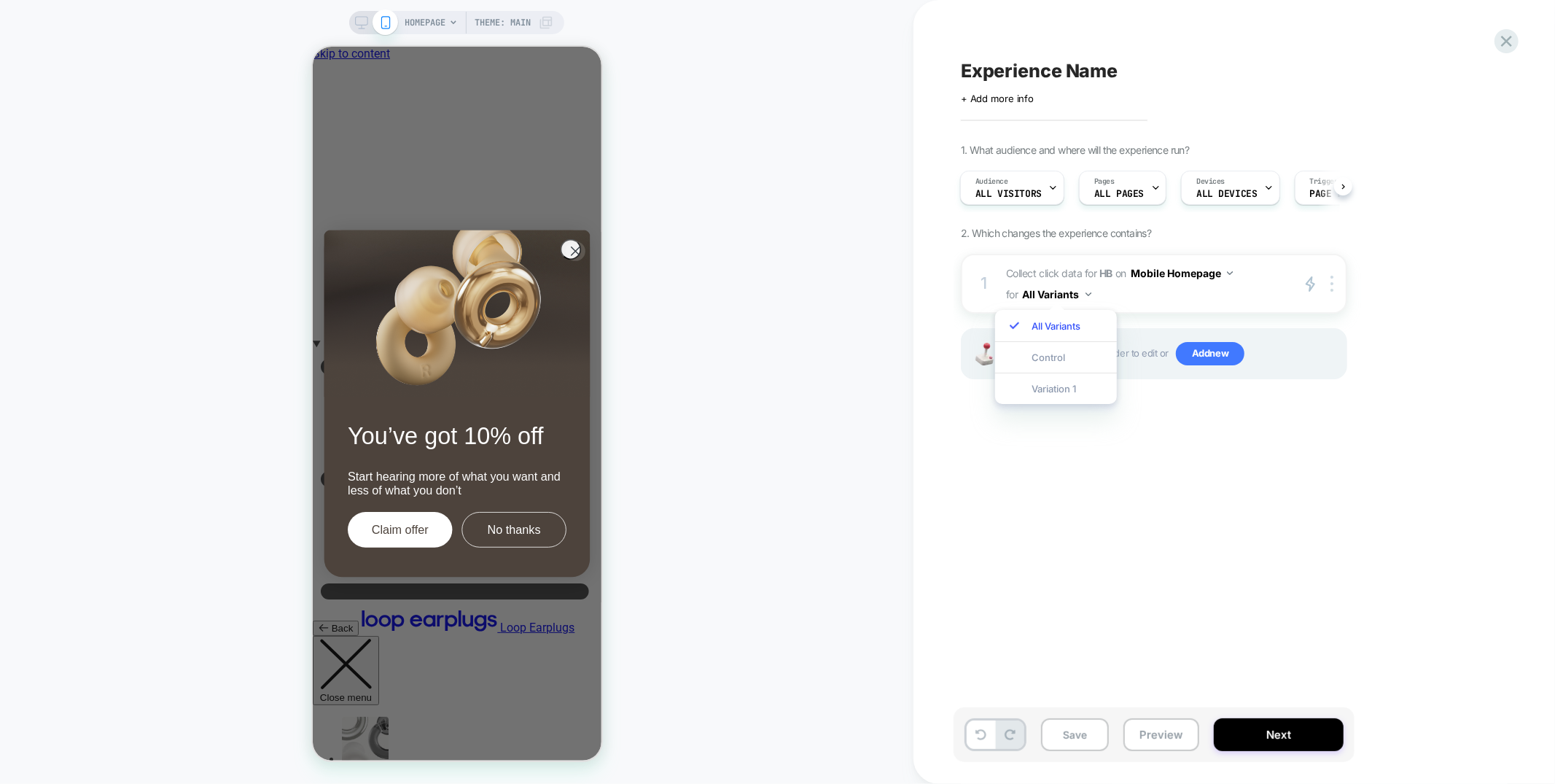
click at [1203, 513] on div "Experience Name Click to edit experience details + Add more info 1. What audien…" at bounding box center [1227, 391] width 547 height 755
click at [372, 638] on icon at bounding box center [346, 663] width 55 height 52
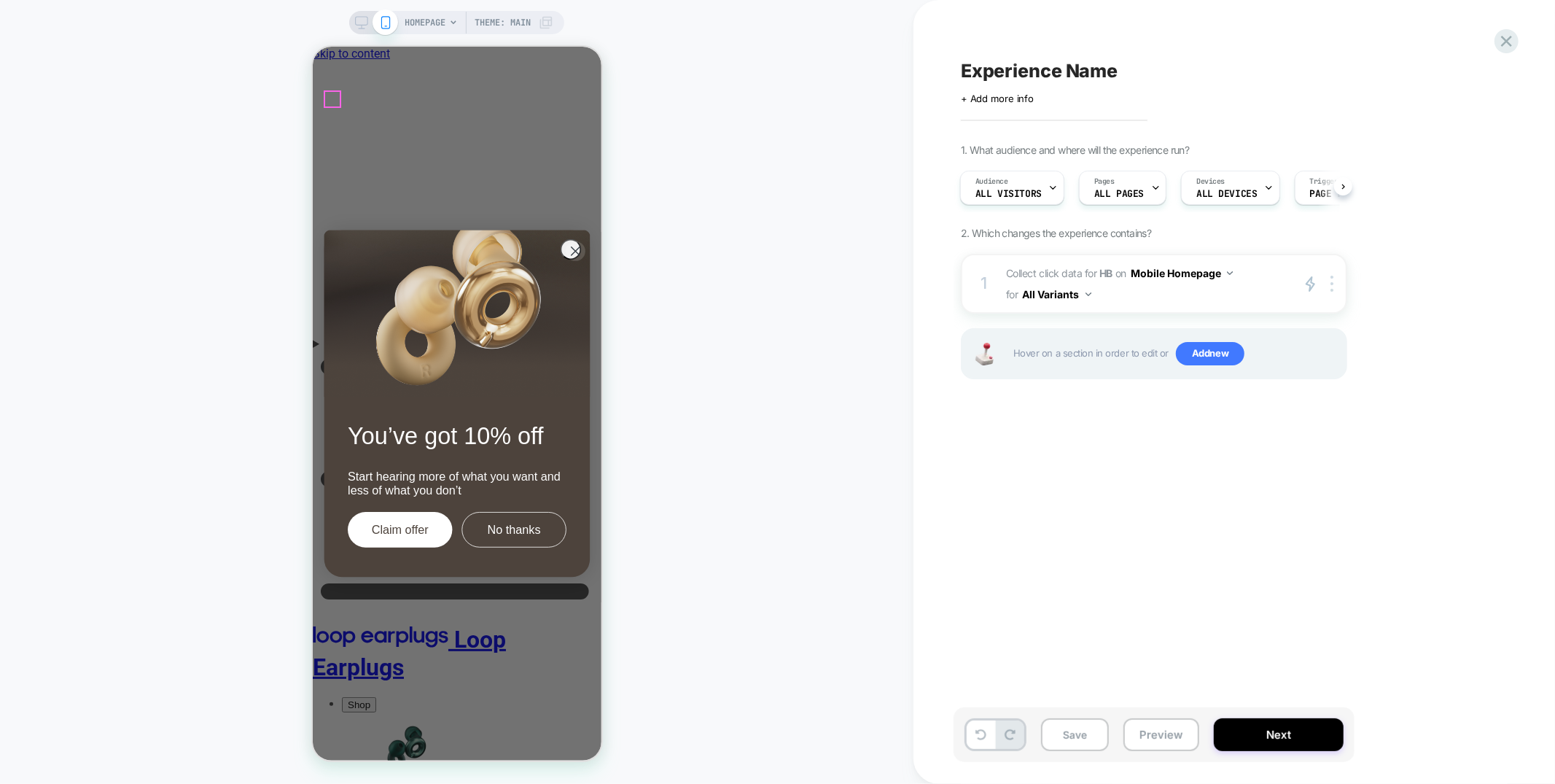
click at [324, 349] on icon "Menu" at bounding box center [456, 478] width 289 height 257
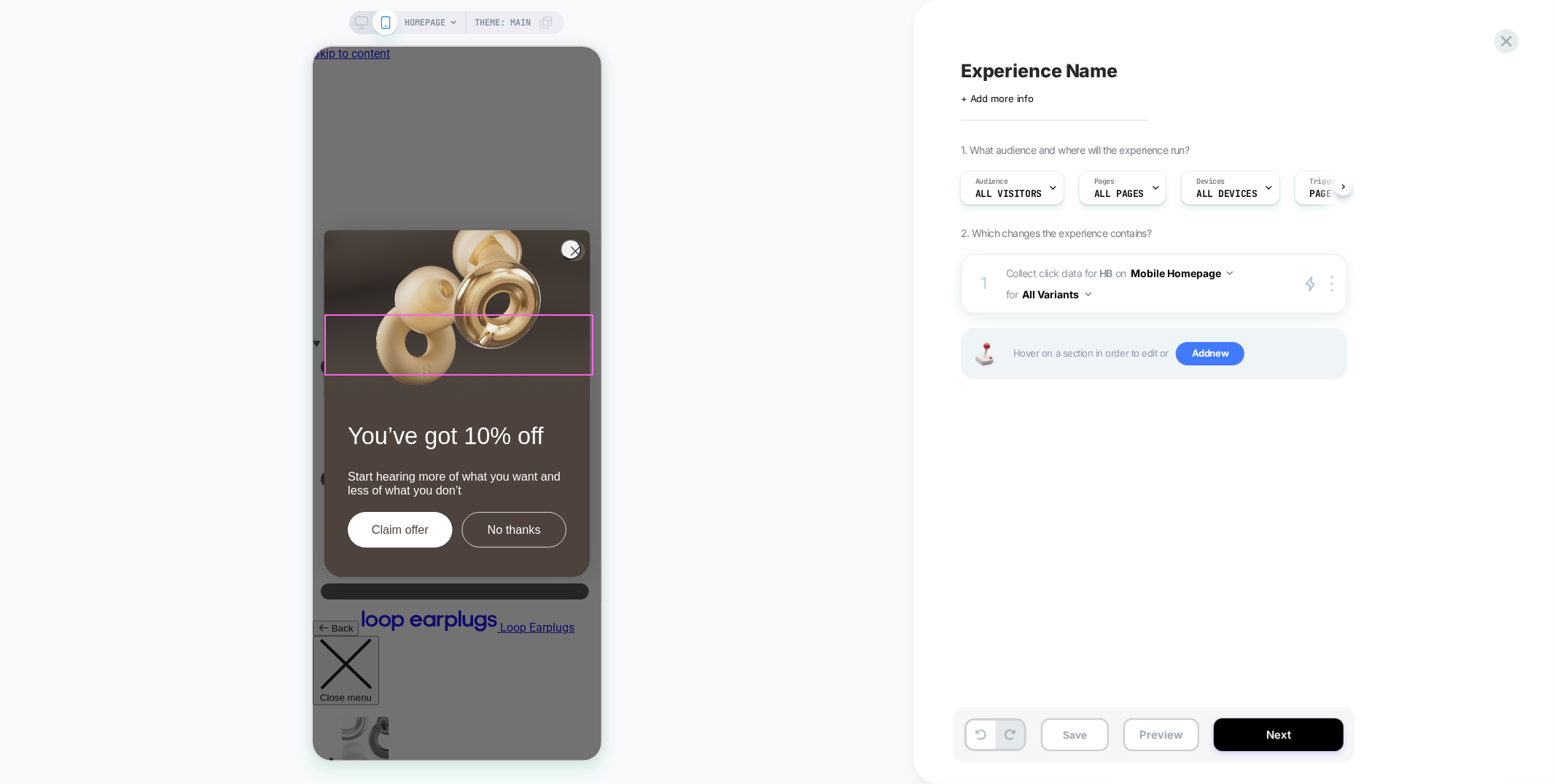
scroll to position [0, 0]
click at [379, 635] on button "Close menu" at bounding box center [345, 669] width 66 height 69
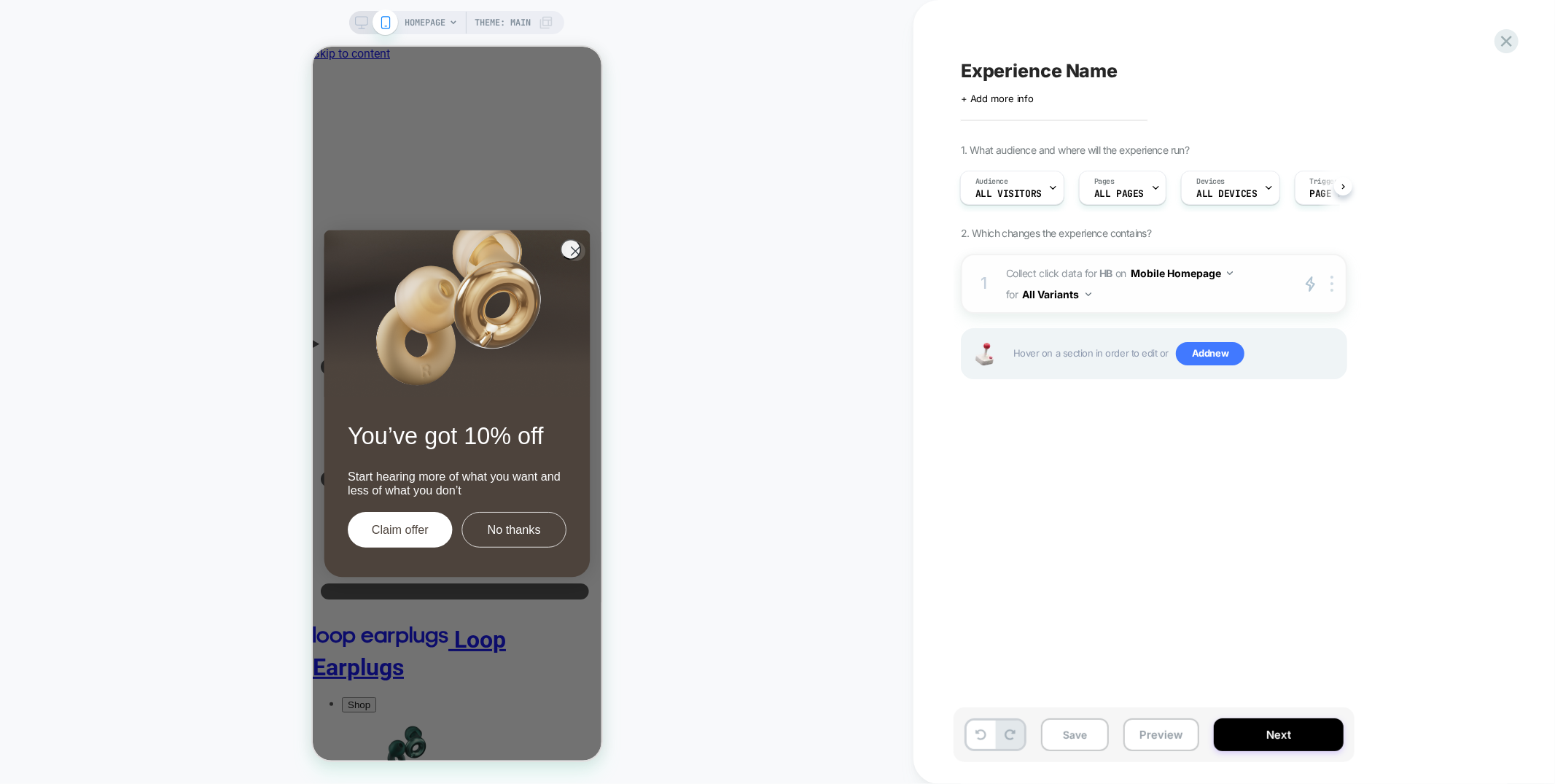
click at [1206, 296] on span "Collect click data for HB on Mobile Homepage for All Variants" at bounding box center [1145, 283] width 278 height 43
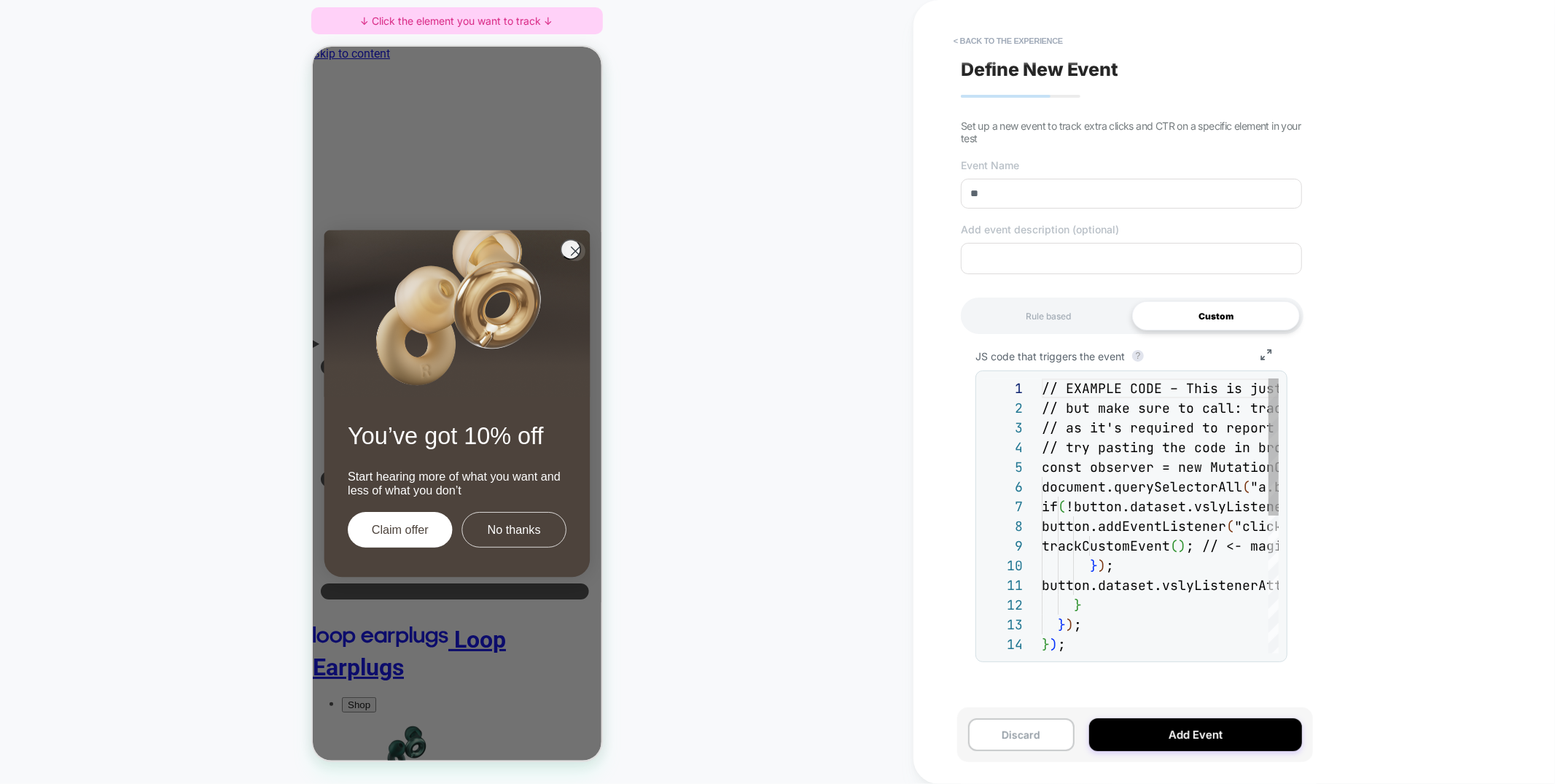
scroll to position [157, 0]
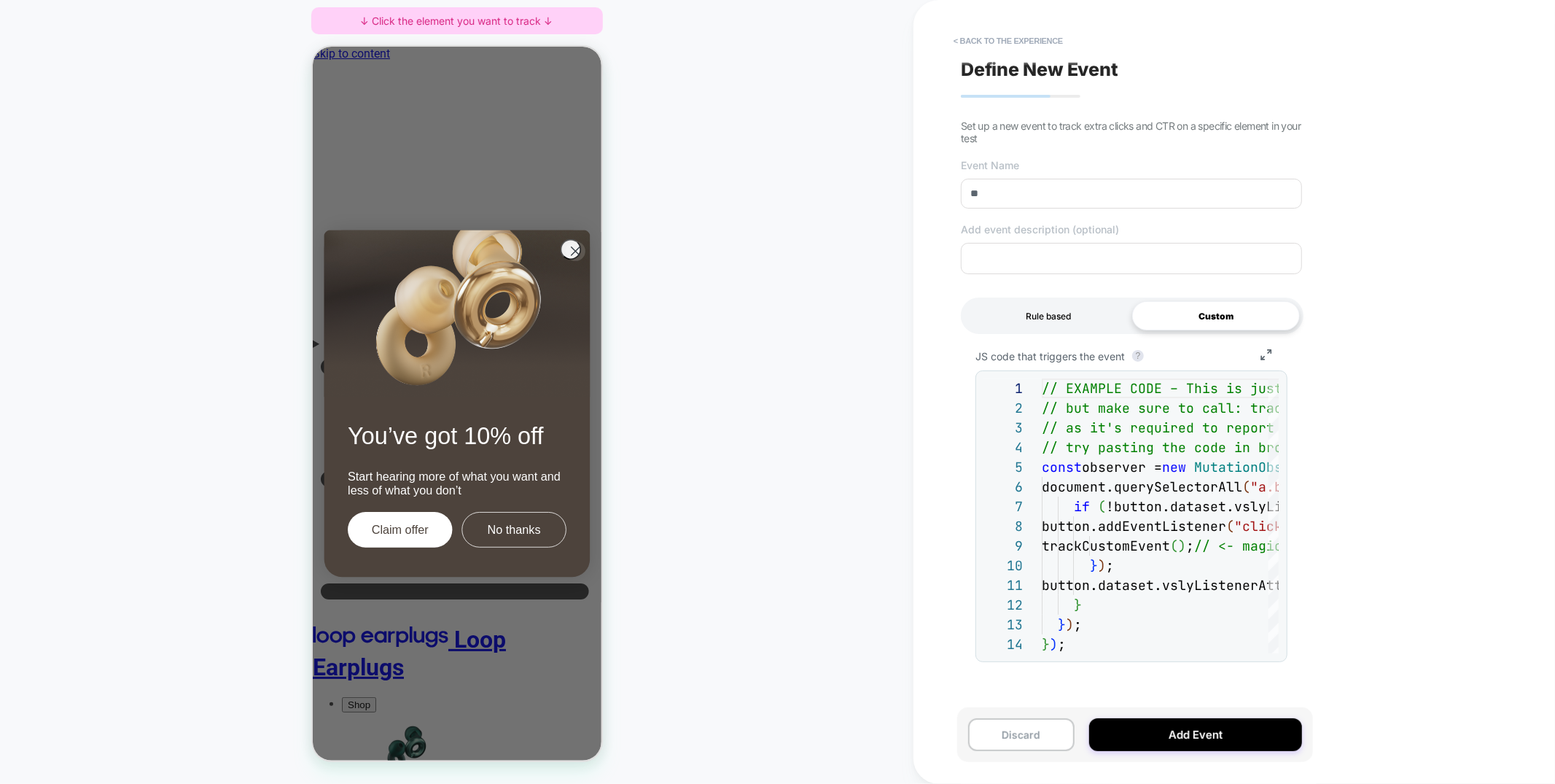
drag, startPoint x: 1066, startPoint y: 317, endPoint x: 1069, endPoint y: 330, distance: 13.3
click at [1065, 317] on div "Rule based" at bounding box center [1049, 315] width 168 height 29
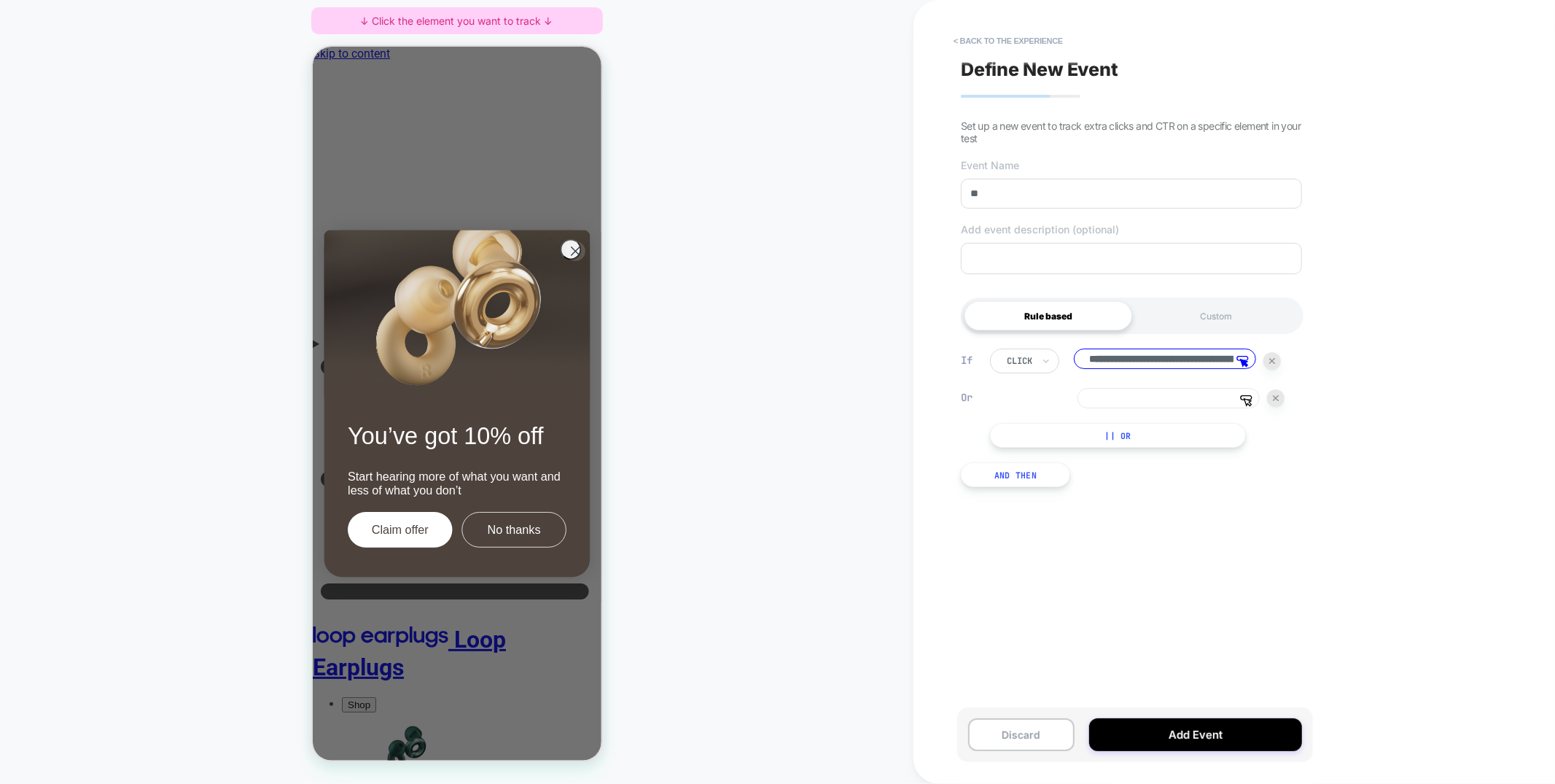
scroll to position [0, 351]
click at [1149, 402] on input at bounding box center [1169, 399] width 182 height 21
click at [1040, 41] on button "< back to the experience" at bounding box center [1008, 41] width 124 height 24
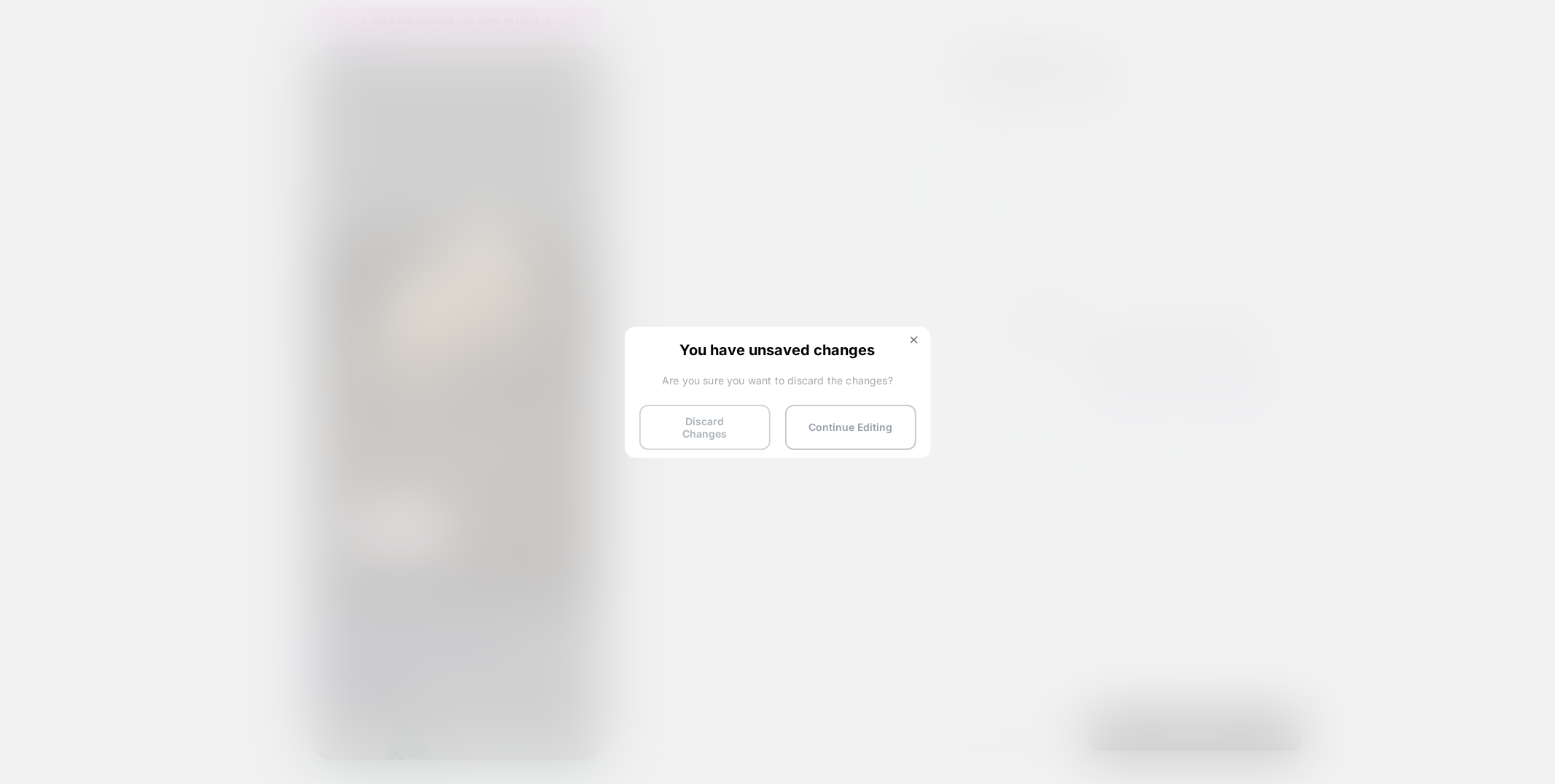
click at [692, 428] on button "Discard Changes" at bounding box center [705, 427] width 131 height 45
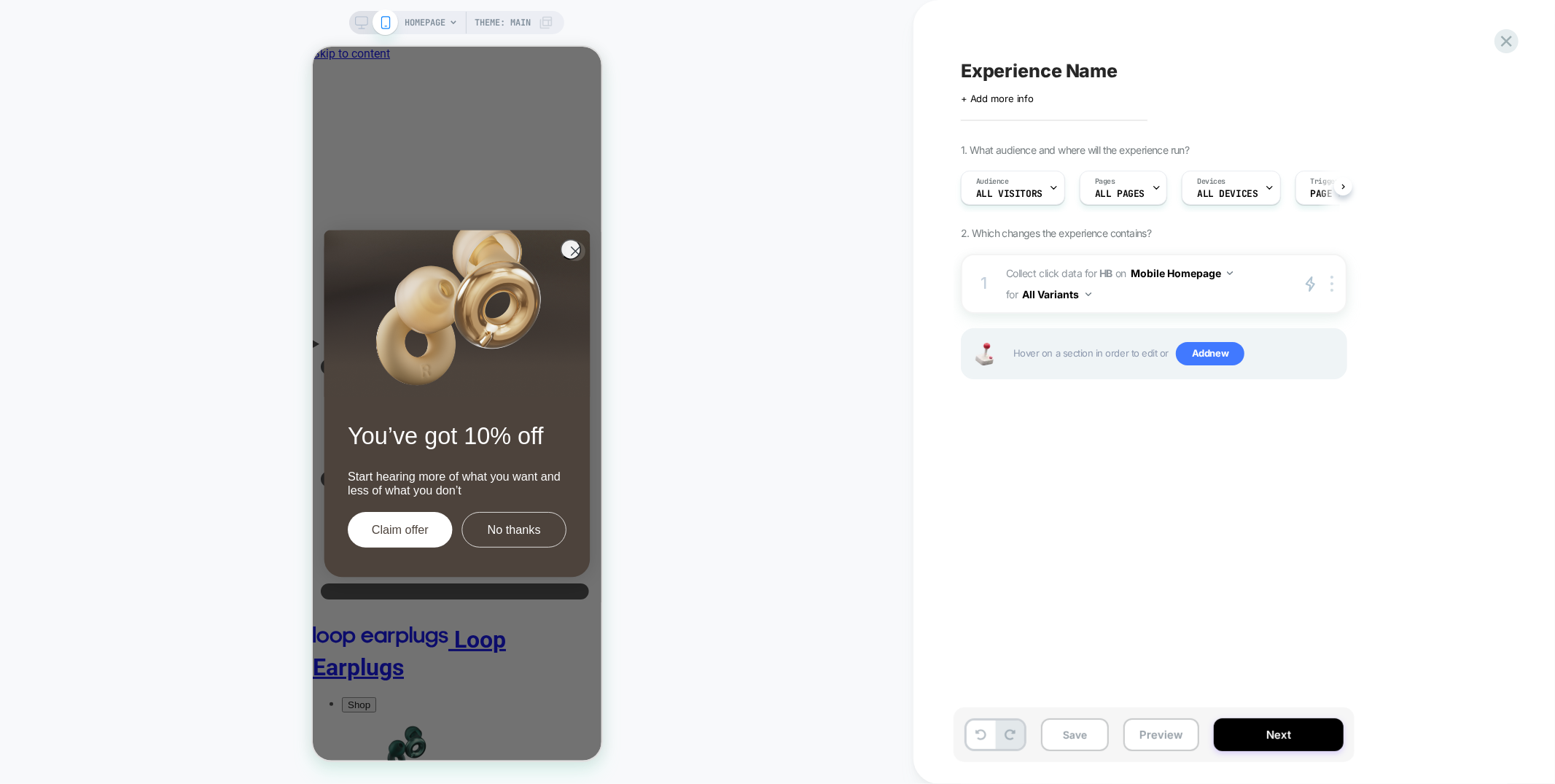
scroll to position [0, 1]
click at [1504, 38] on icon at bounding box center [1507, 42] width 11 height 11
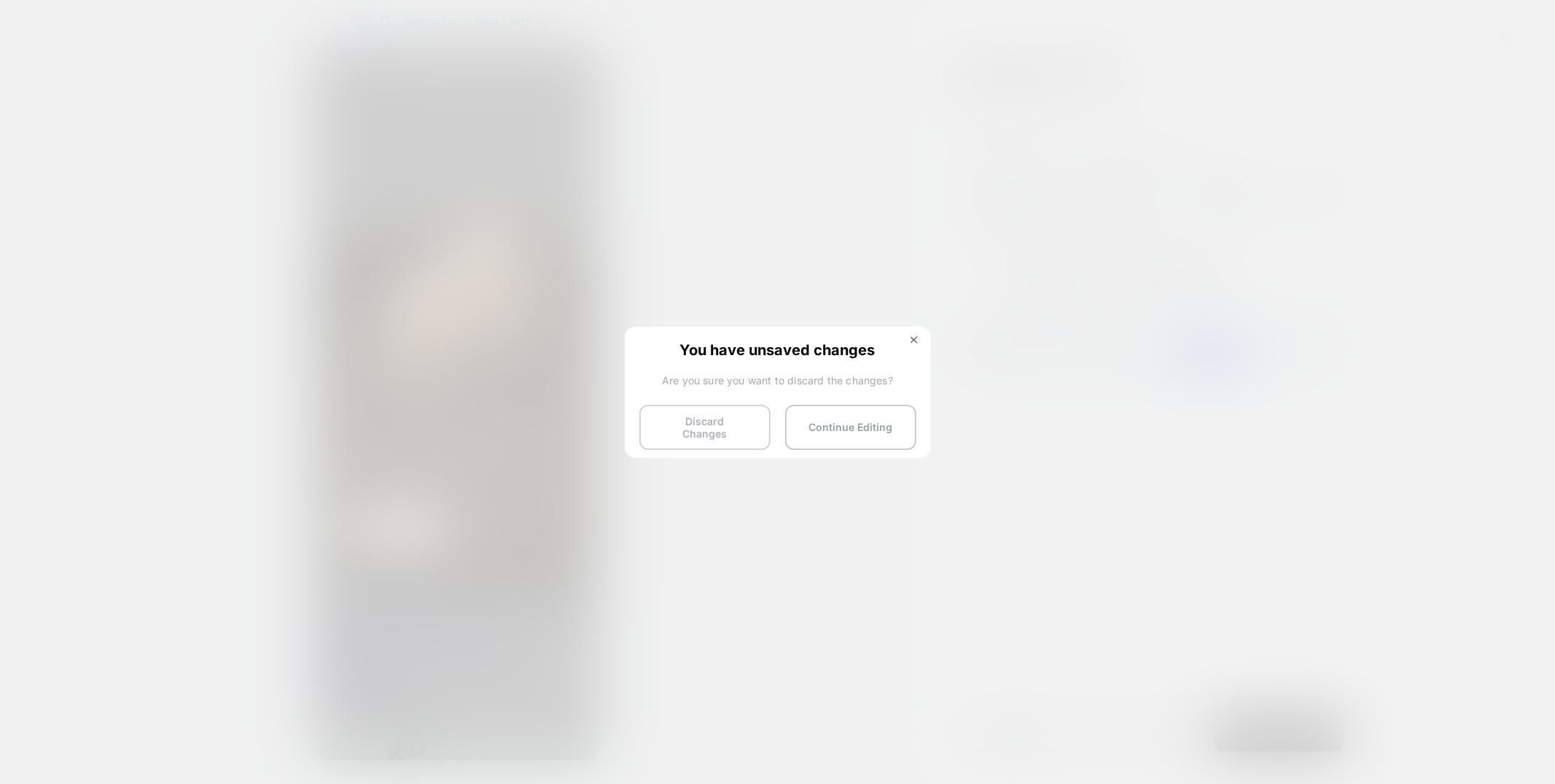
click at [741, 431] on button "Discard Changes" at bounding box center [705, 427] width 131 height 45
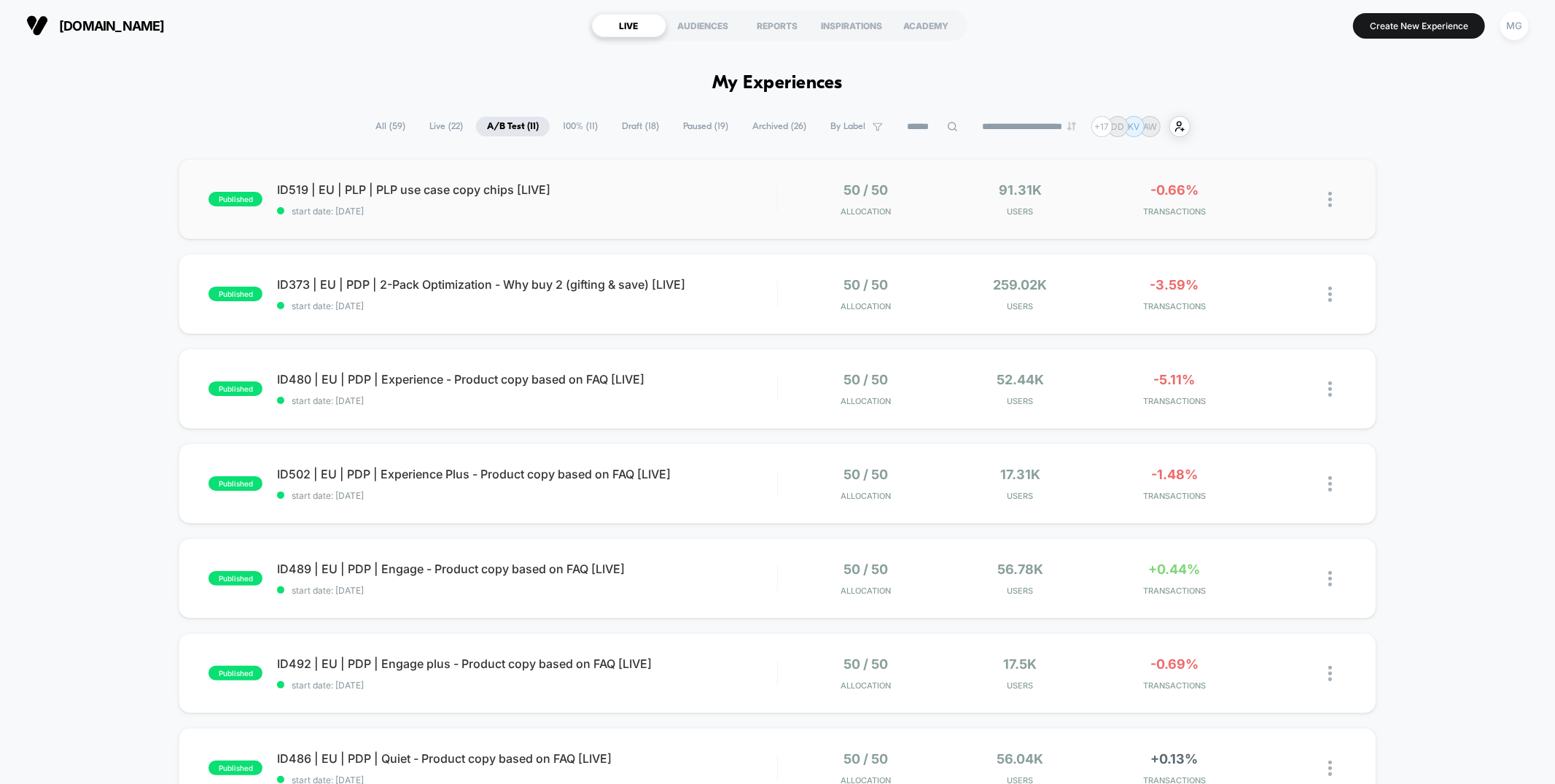
click at [610, 227] on div "published ID519 | EU | PLP | PLP use case copy chips [LIVE] start date: 9/25/20…" at bounding box center [777, 198] width 1197 height 80
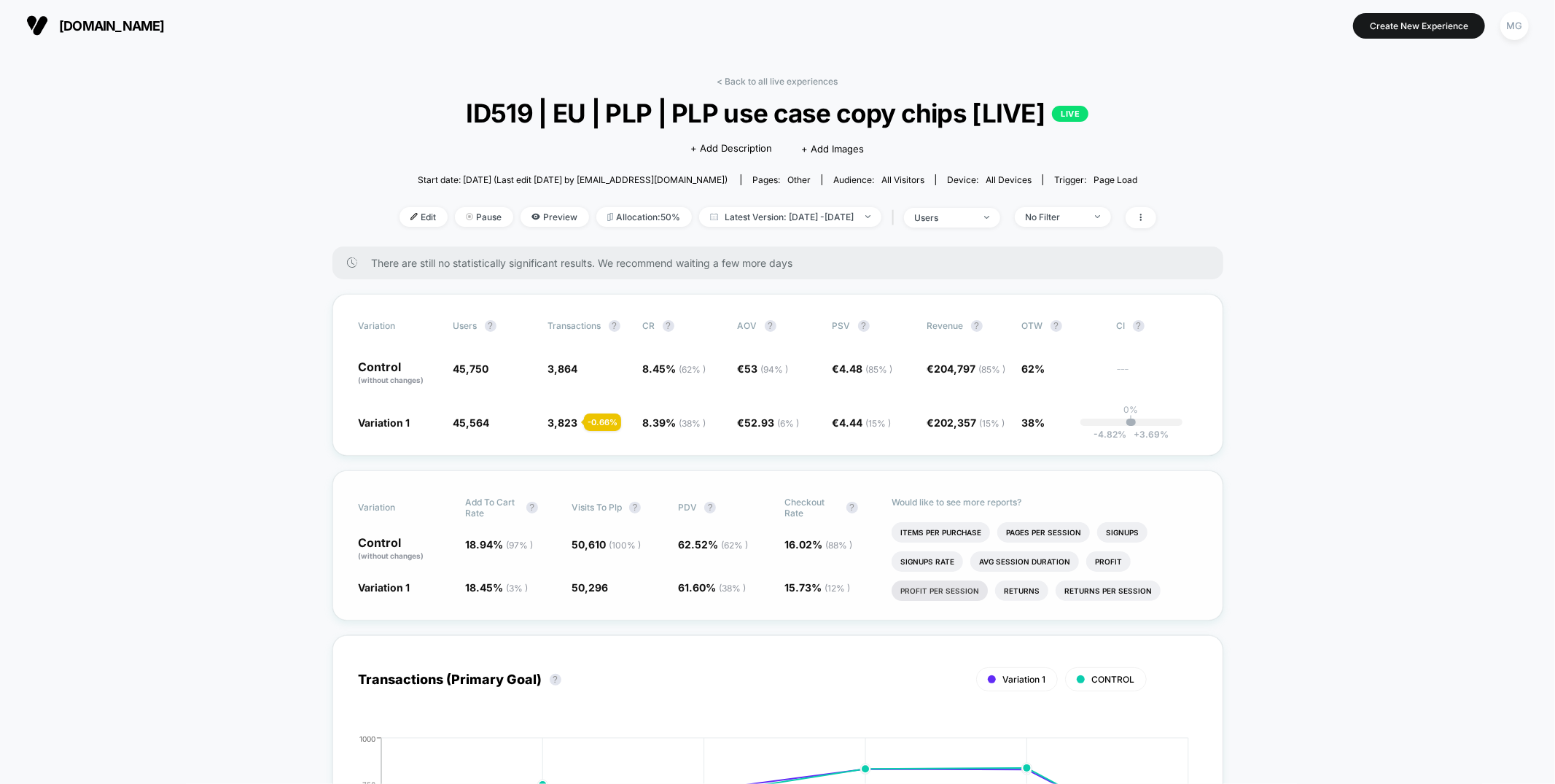
click at [918, 592] on li "Profit Per Session" at bounding box center [940, 590] width 96 height 21
click at [1089, 587] on li "Avg Session Duration" at bounding box center [1052, 590] width 109 height 21
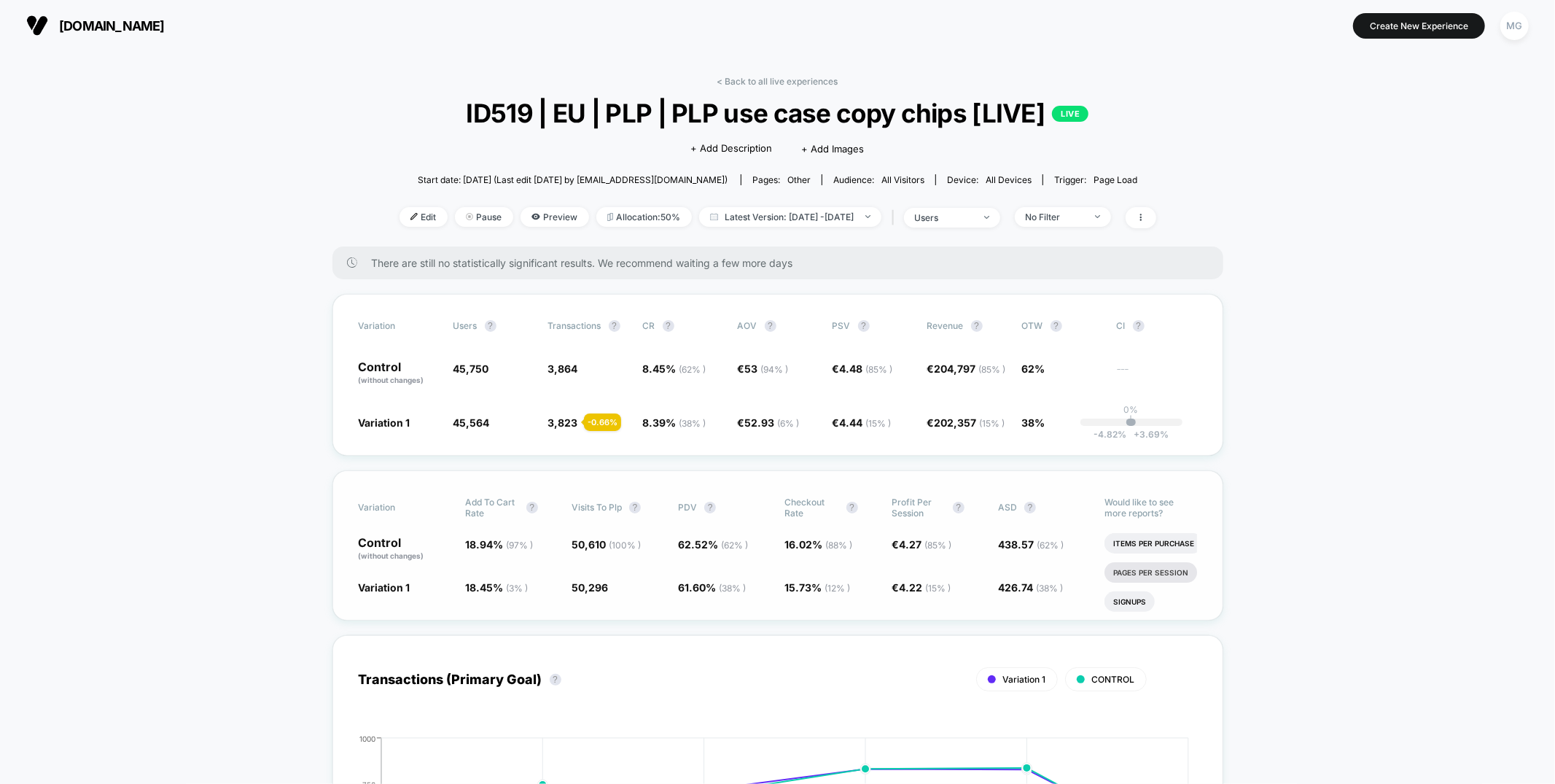
click at [1177, 576] on li "Pages Per Session" at bounding box center [1151, 572] width 93 height 21
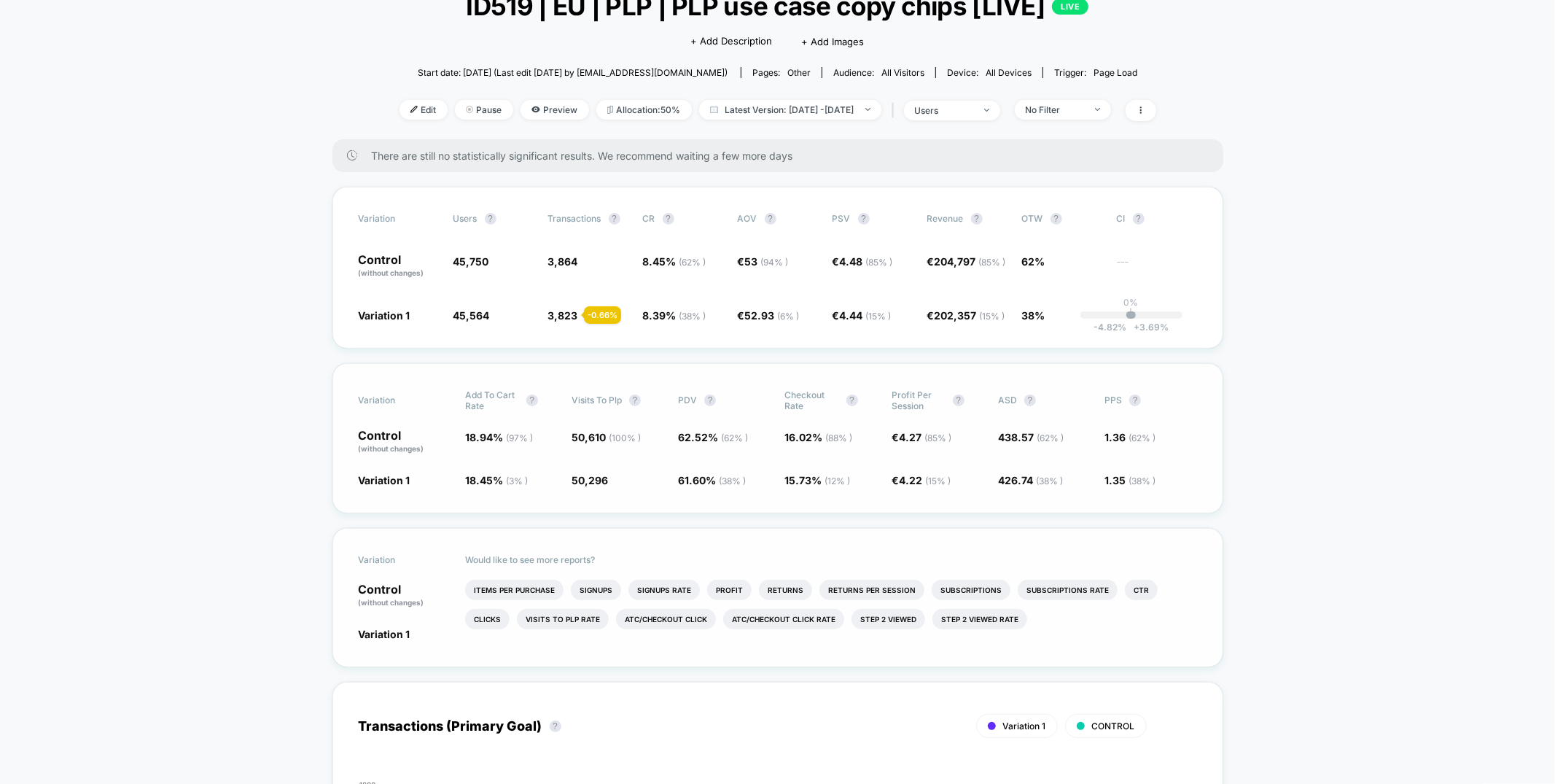
scroll to position [140, 0]
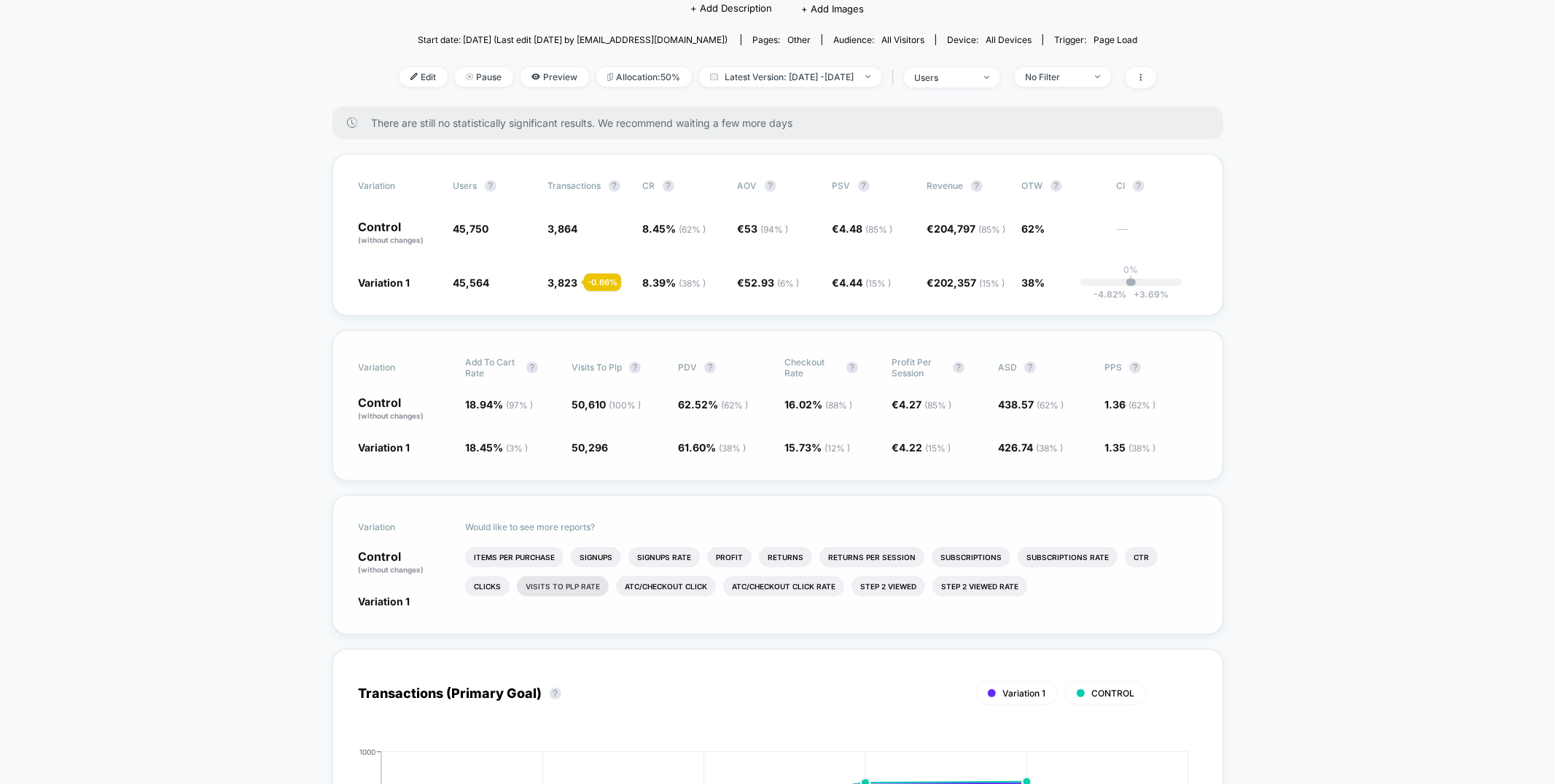
drag, startPoint x: 597, startPoint y: 554, endPoint x: 693, endPoint y: 575, distance: 98.3
click at [598, 554] on li "Signups" at bounding box center [595, 557] width 50 height 21
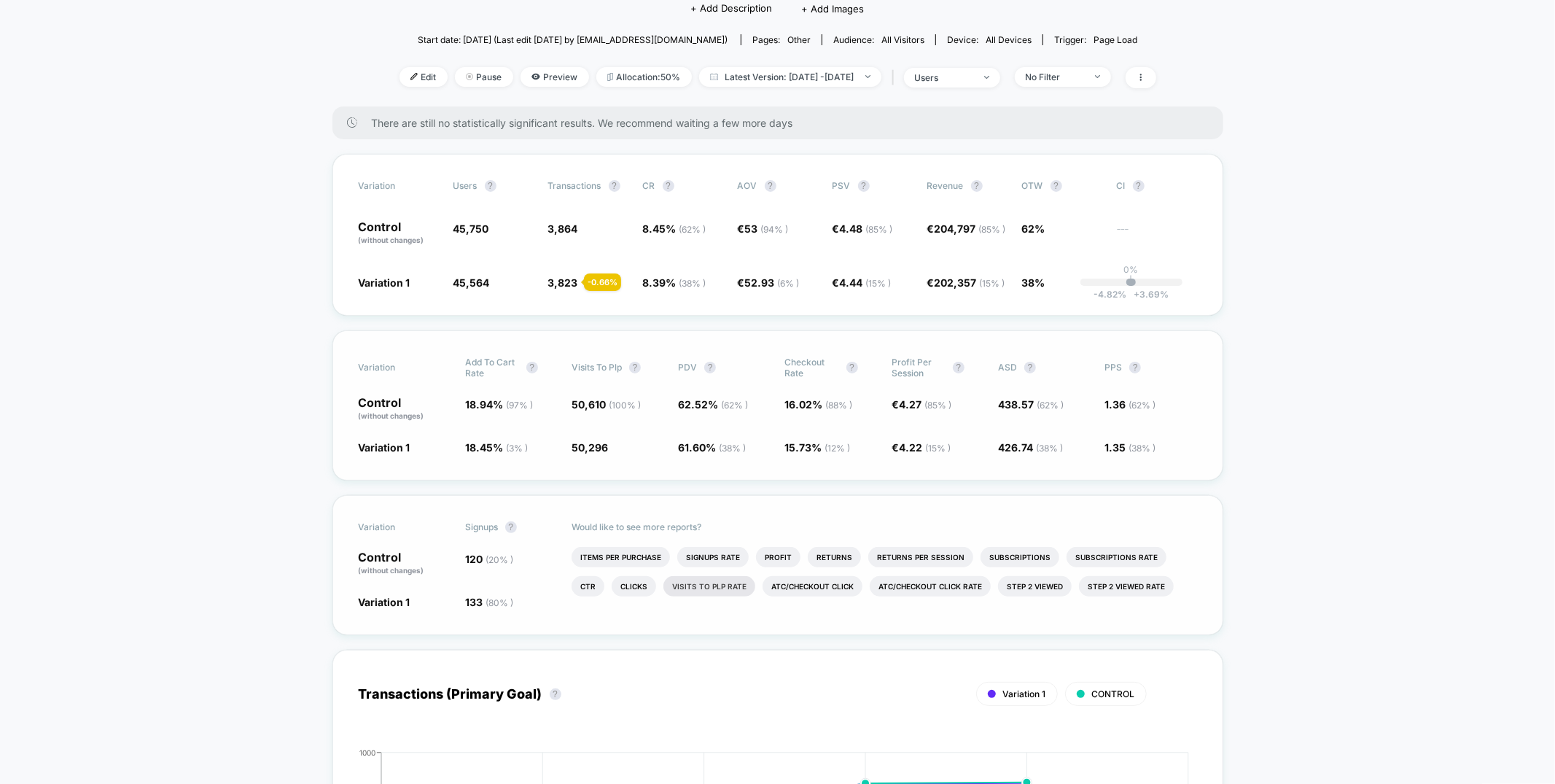
drag, startPoint x: 785, startPoint y: 587, endPoint x: 898, endPoint y: 588, distance: 113.0
click at [786, 587] on li "Atc/checkout Click" at bounding box center [812, 587] width 100 height 21
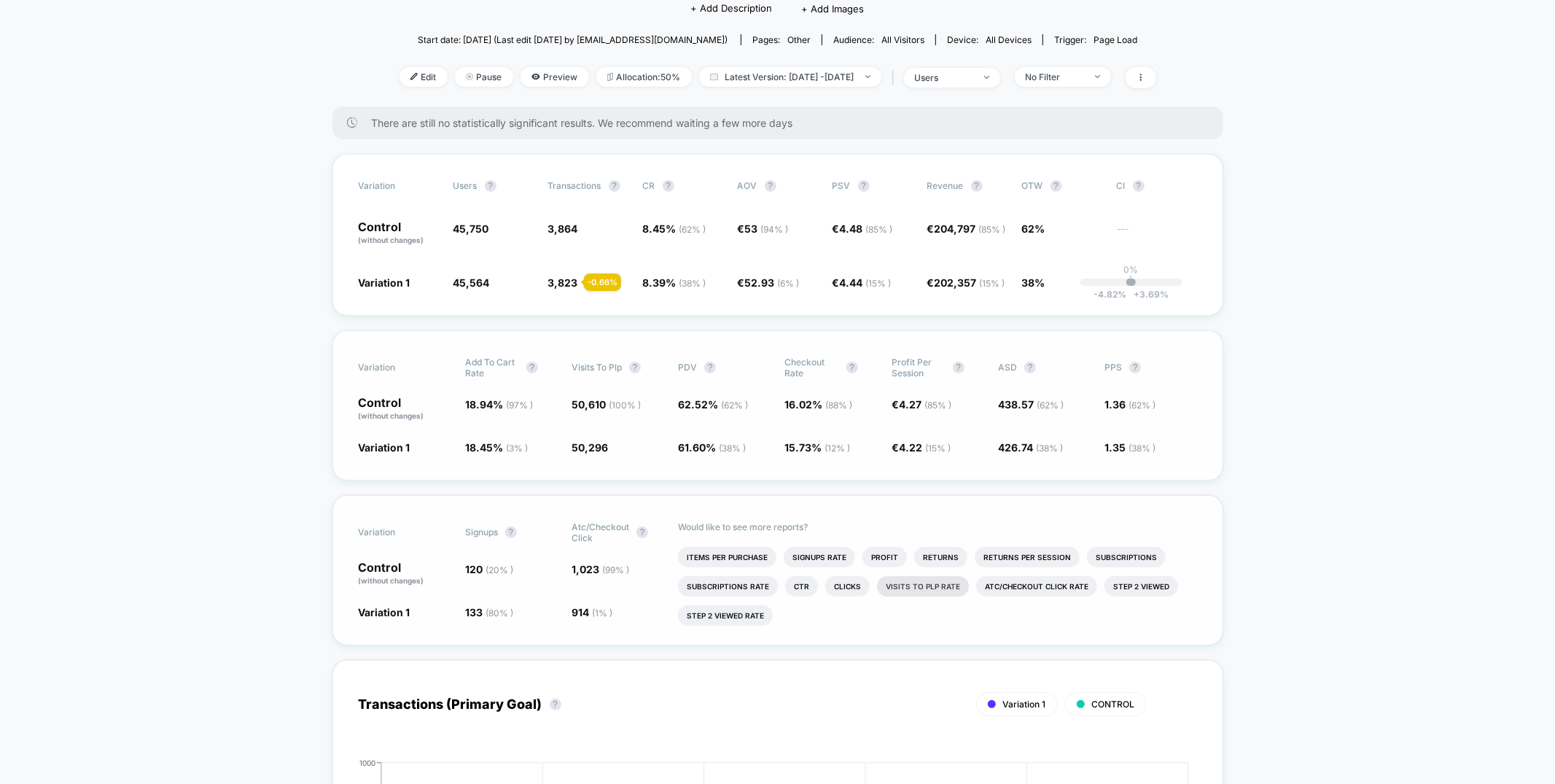
click at [913, 588] on li "Visits To Plp Rate" at bounding box center [923, 587] width 92 height 21
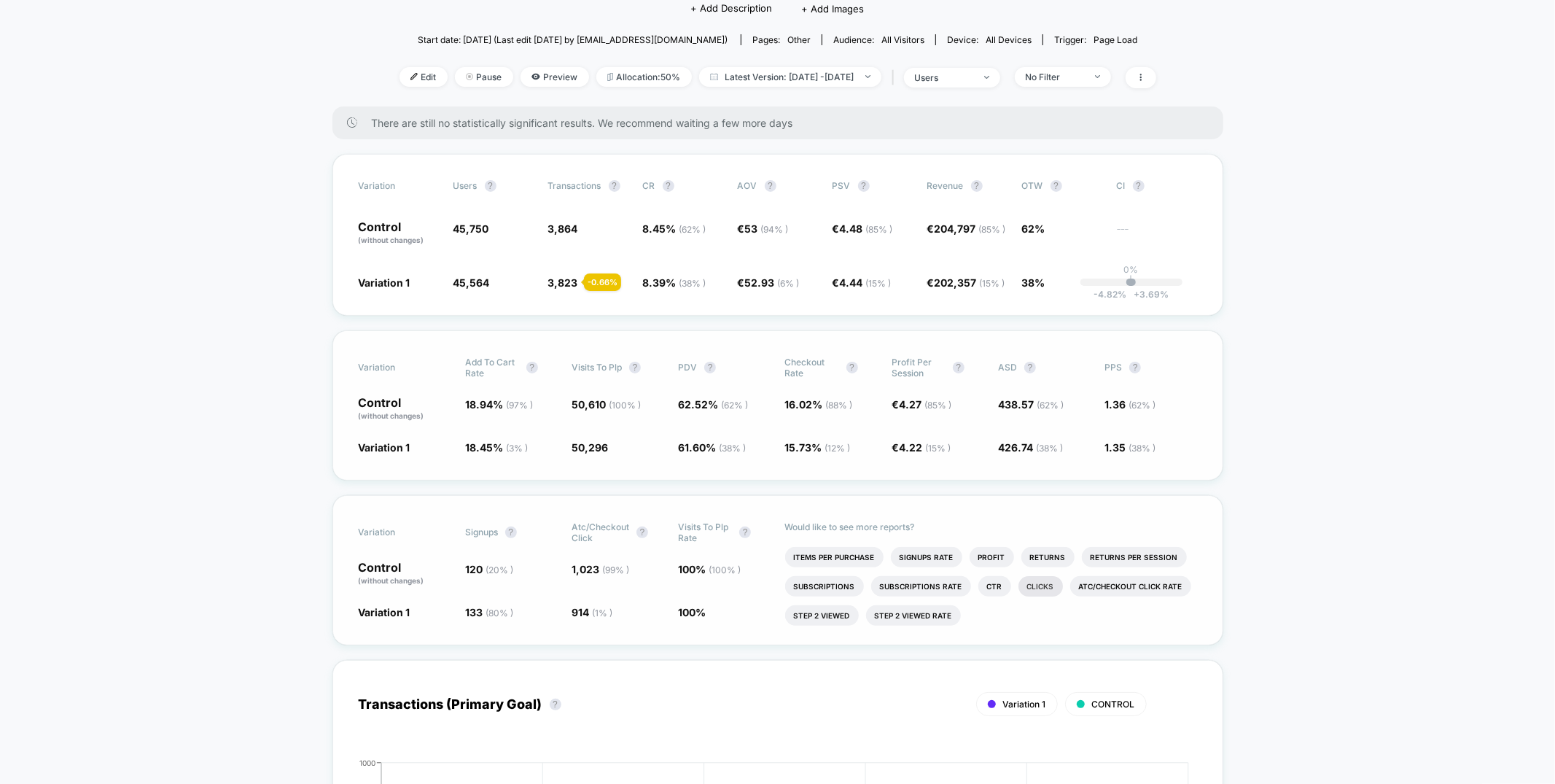
click at [1034, 589] on li "Clicks" at bounding box center [1040, 587] width 44 height 21
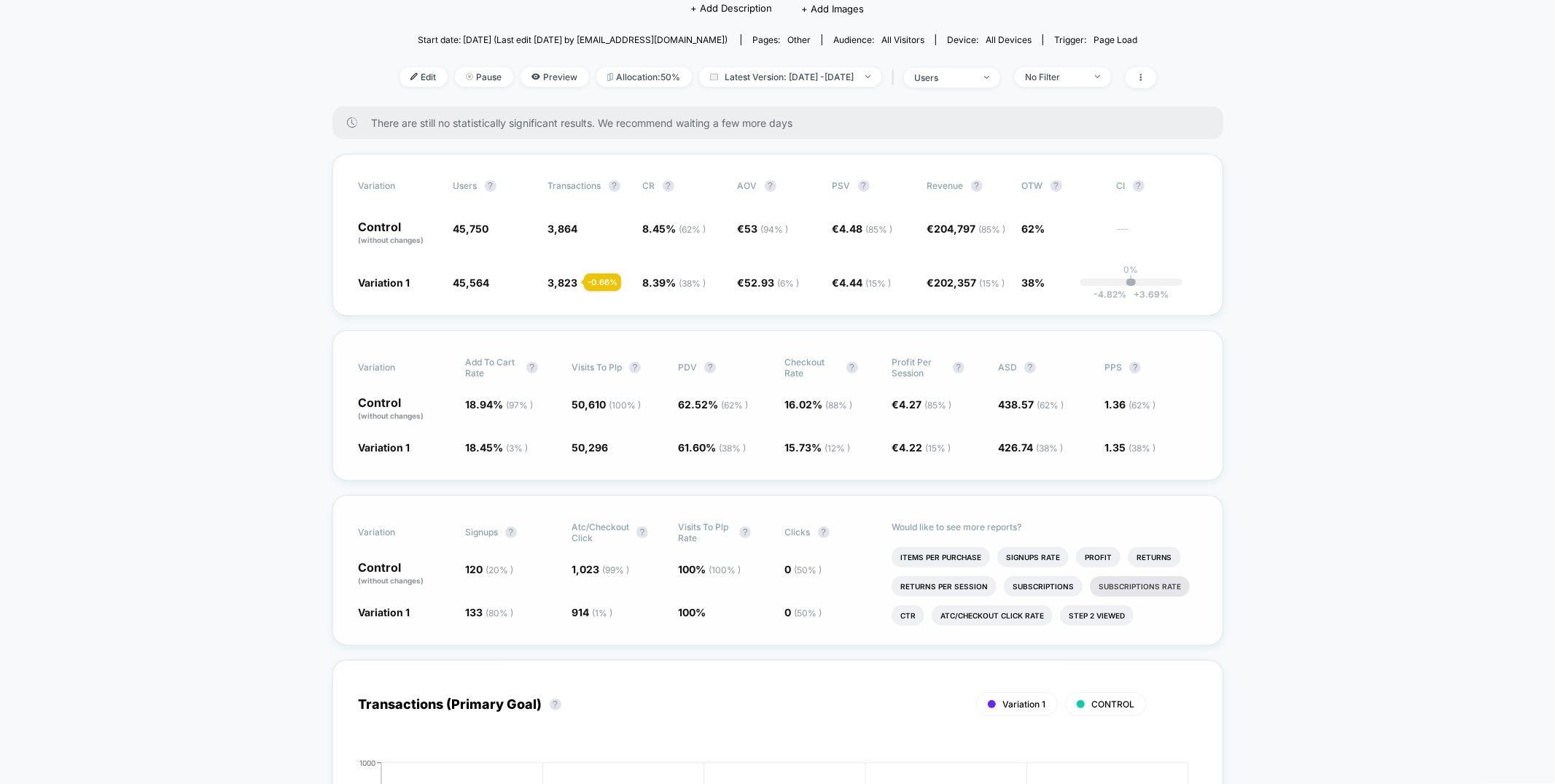
click at [1167, 588] on li "Subscriptions Rate" at bounding box center [1140, 587] width 100 height 21
click at [1051, 612] on li "Returns Per Session" at bounding box center [1051, 616] width 105 height 21
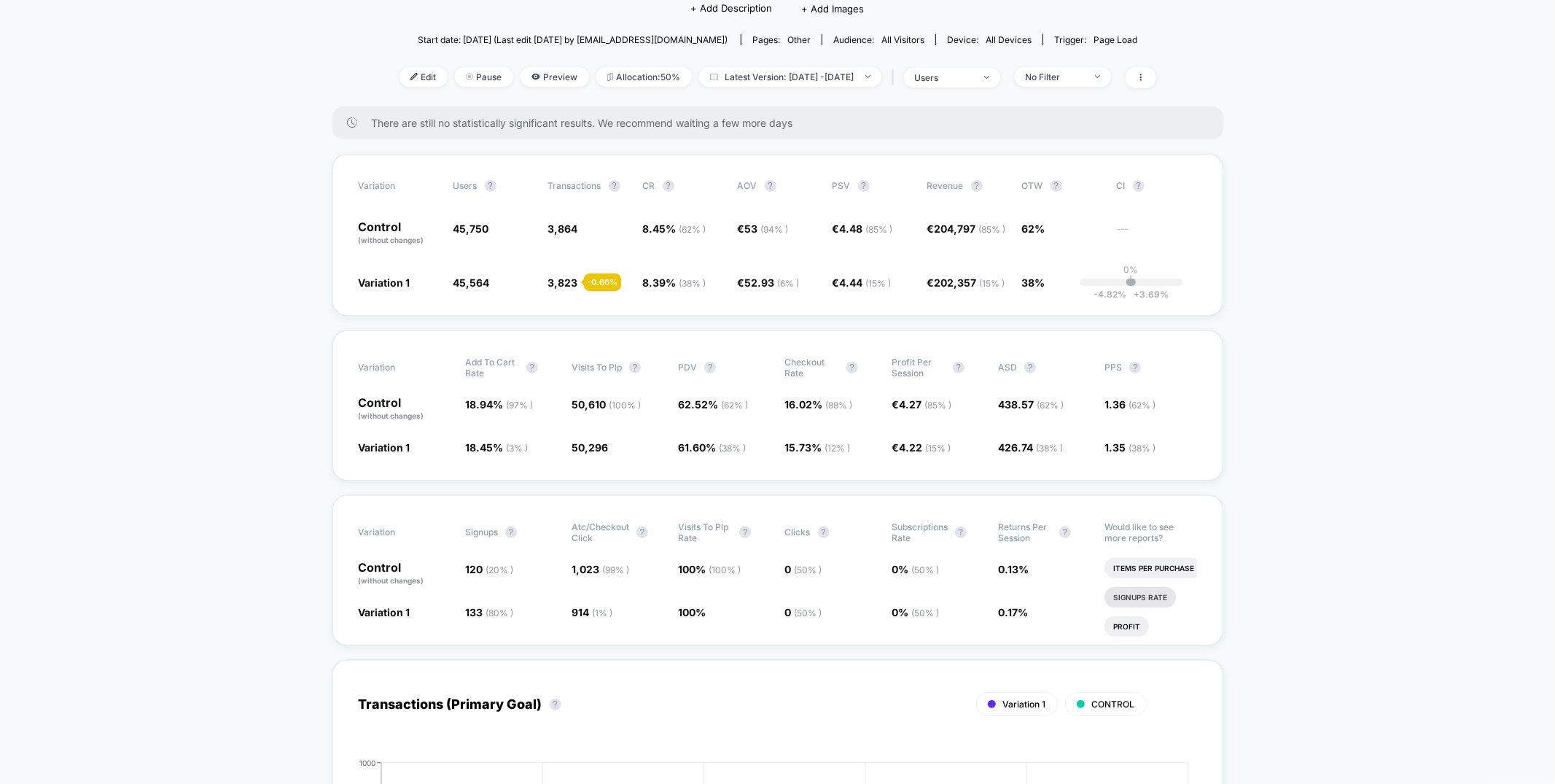
click at [1126, 599] on li "Signups Rate" at bounding box center [1140, 597] width 72 height 21
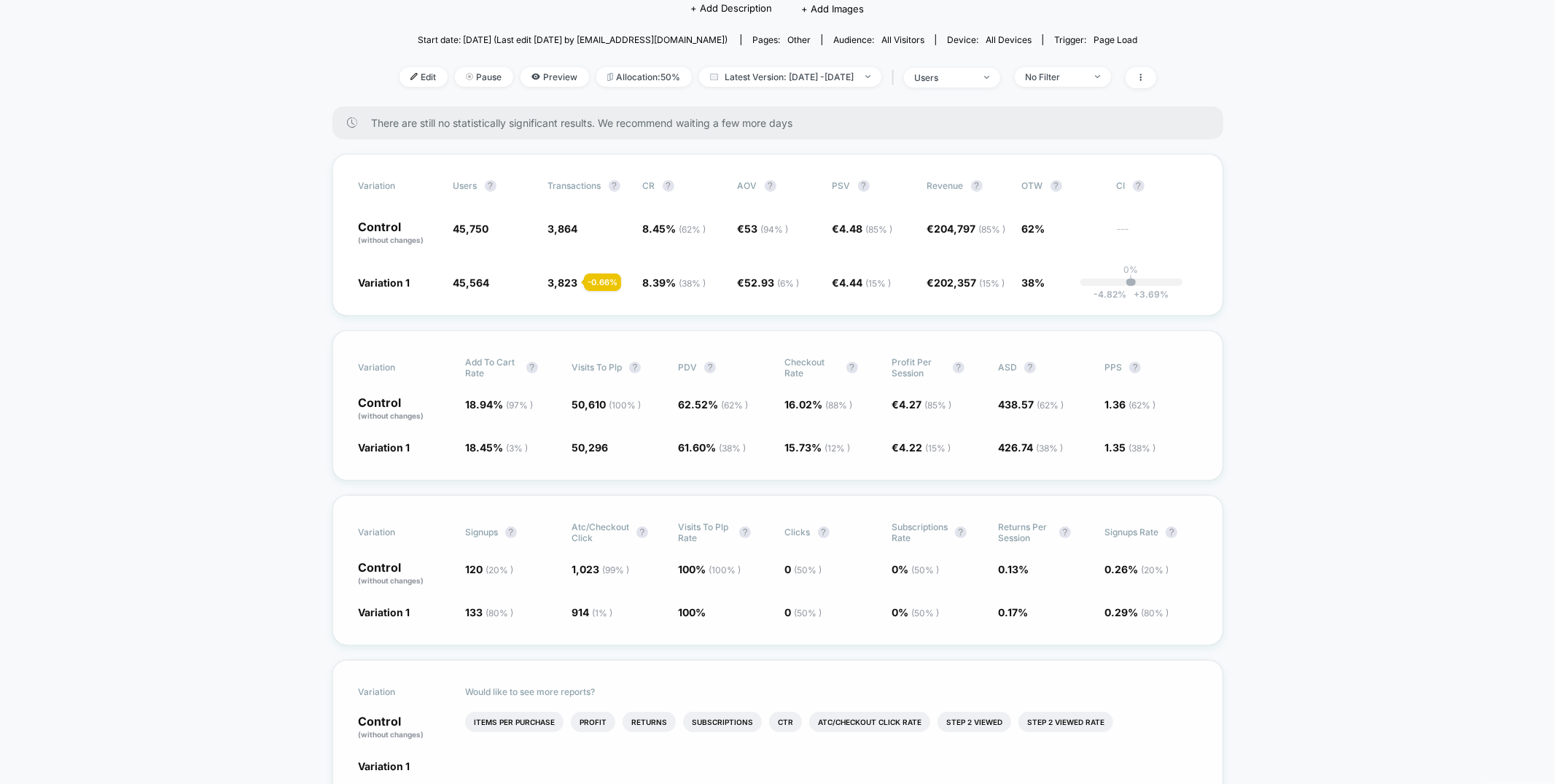
scroll to position [304, 0]
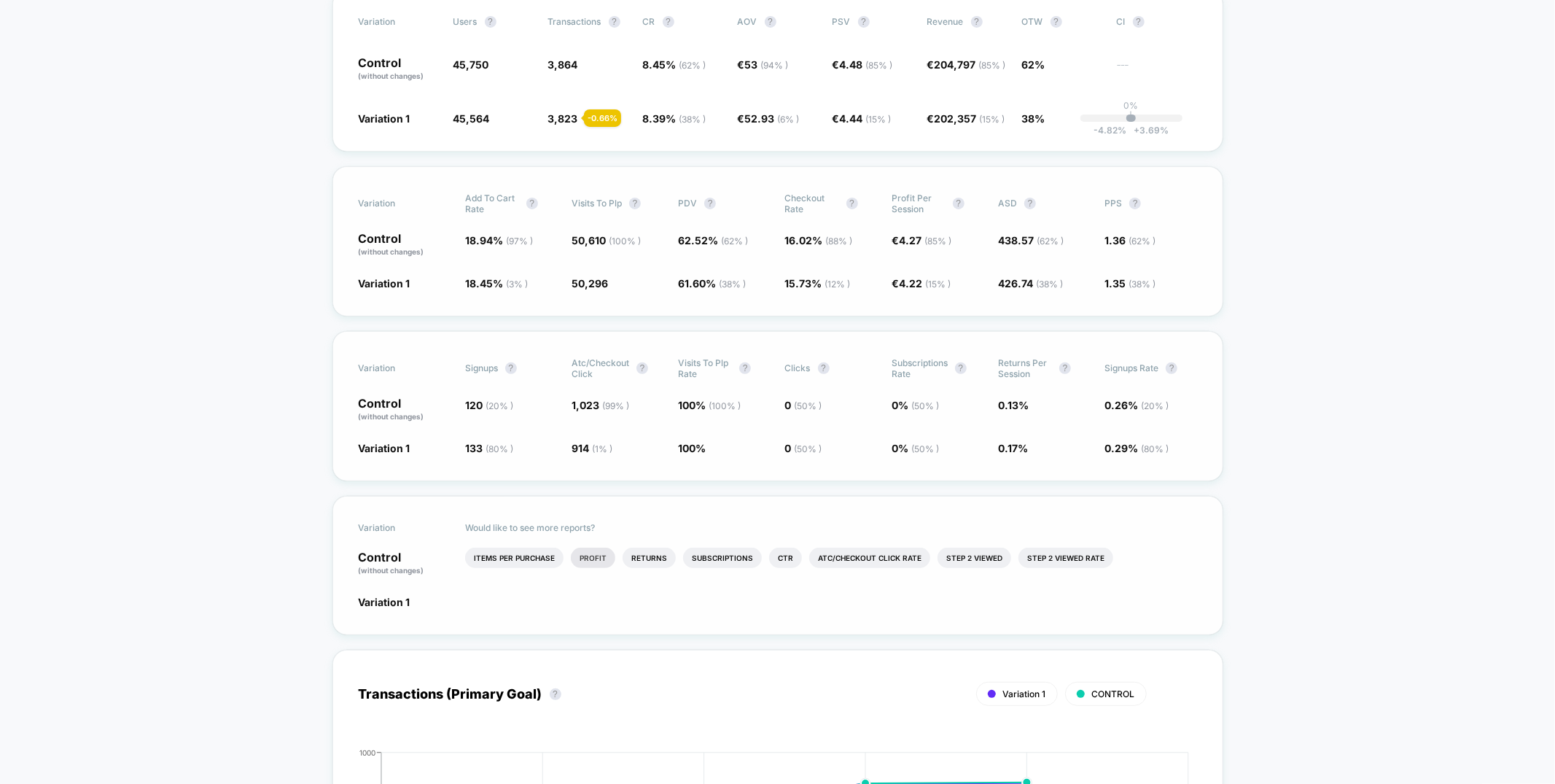
click at [602, 557] on li "Profit" at bounding box center [592, 558] width 44 height 21
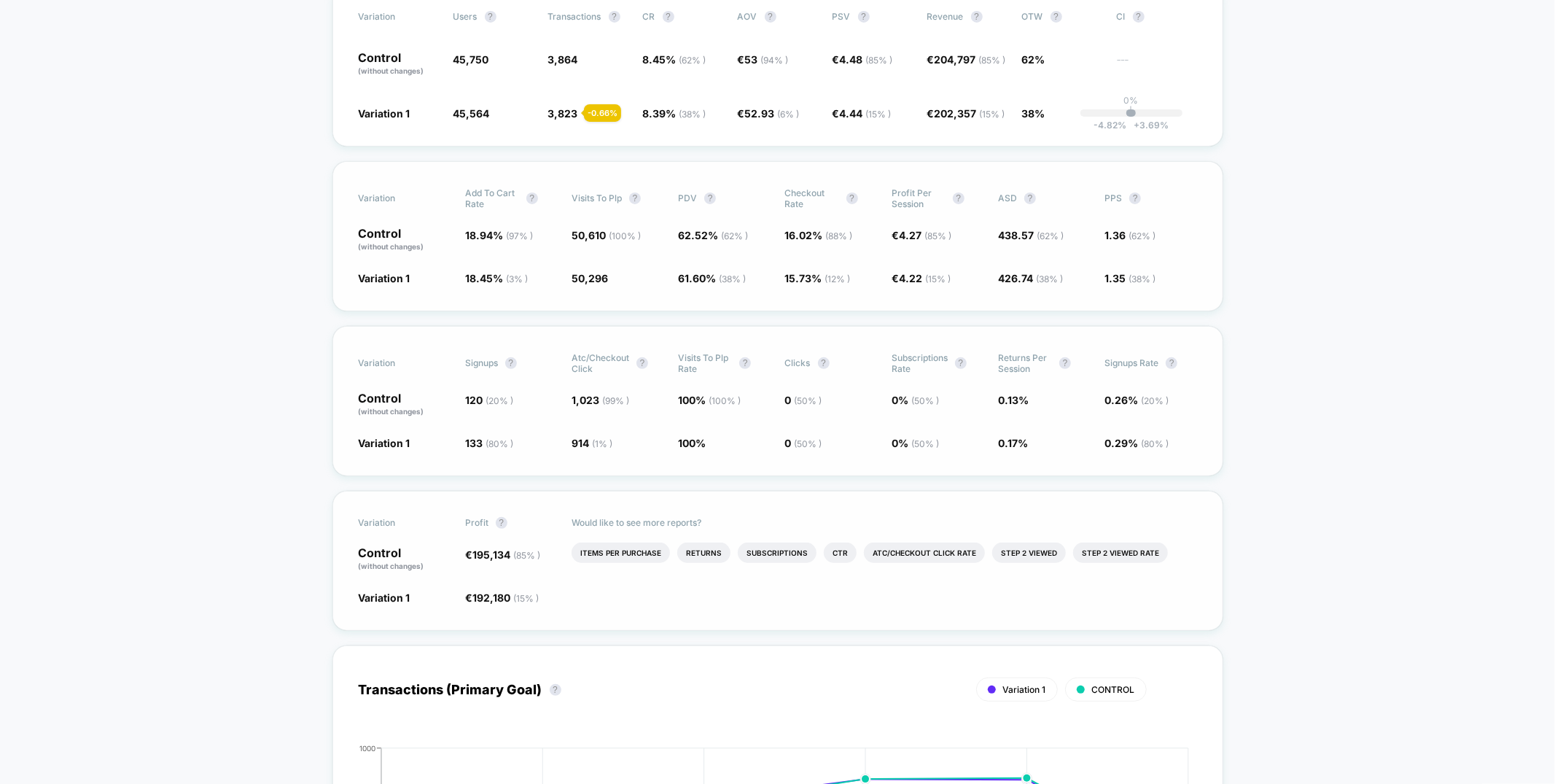
scroll to position [0, 0]
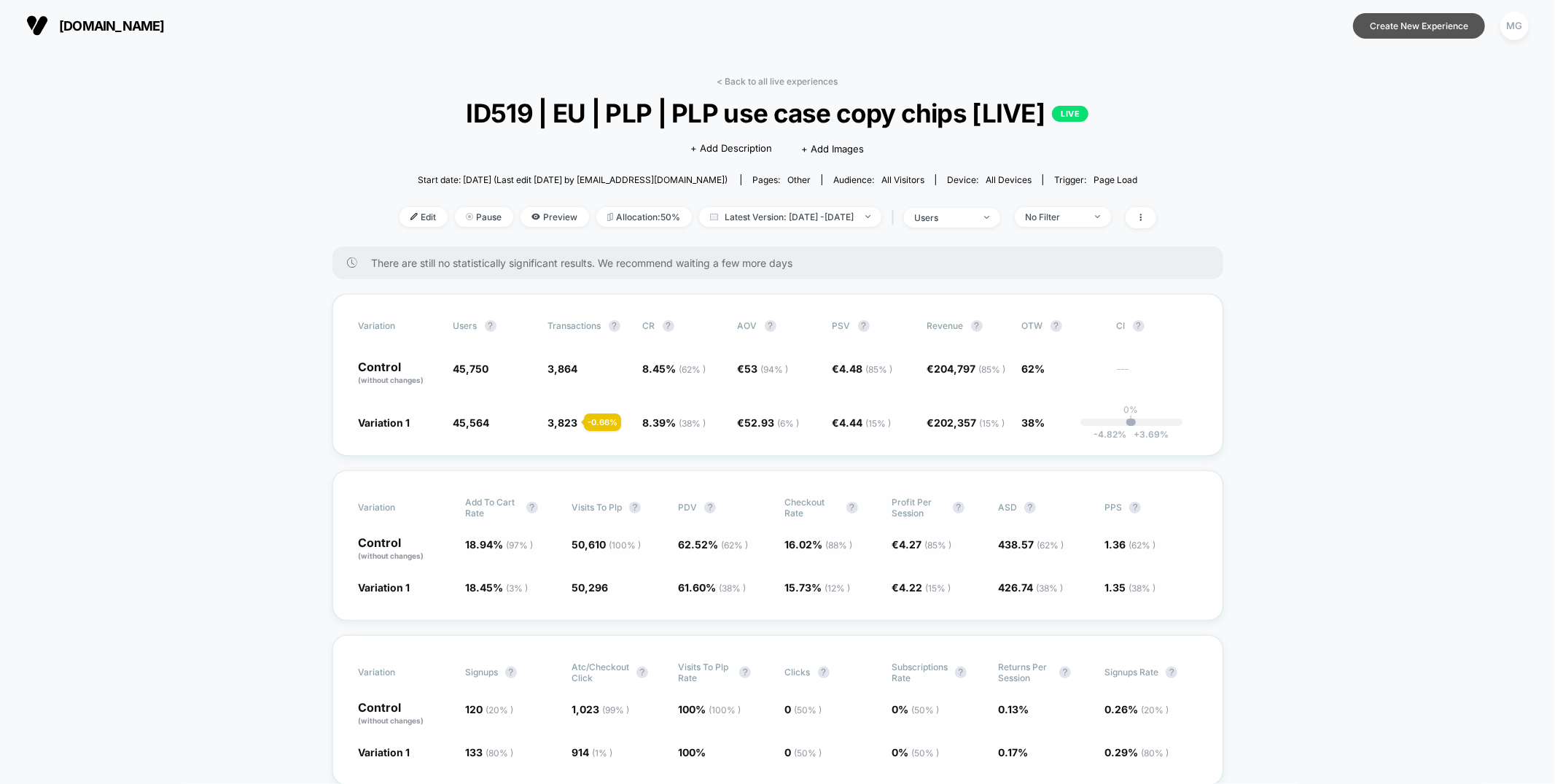
click at [1395, 30] on button "Create New Experience" at bounding box center [1420, 26] width 132 height 26
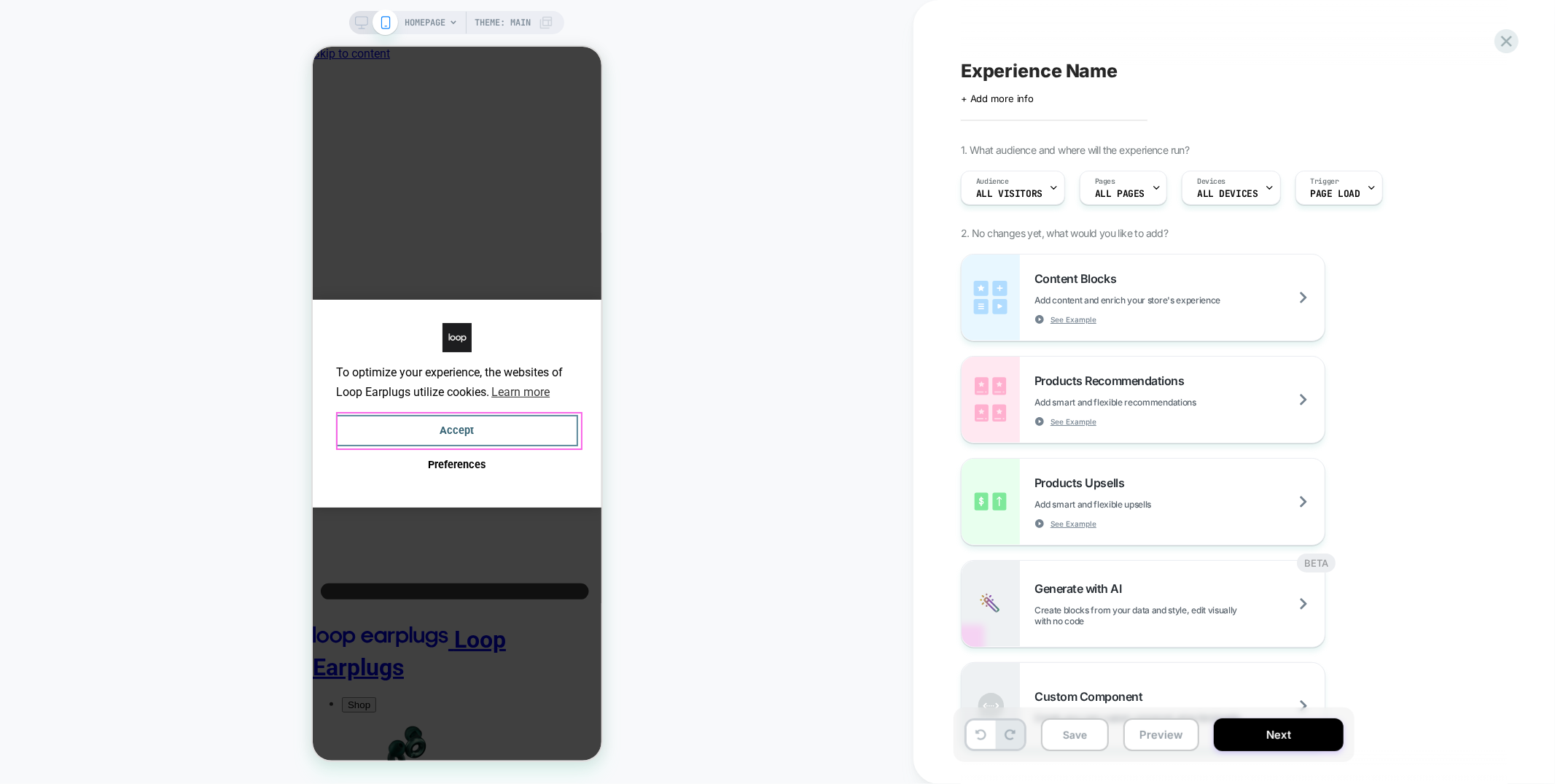
drag, startPoint x: 543, startPoint y: 427, endPoint x: 1119, endPoint y: 549, distance: 588.8
click at [543, 427] on button "Accept" at bounding box center [456, 429] width 242 height 31
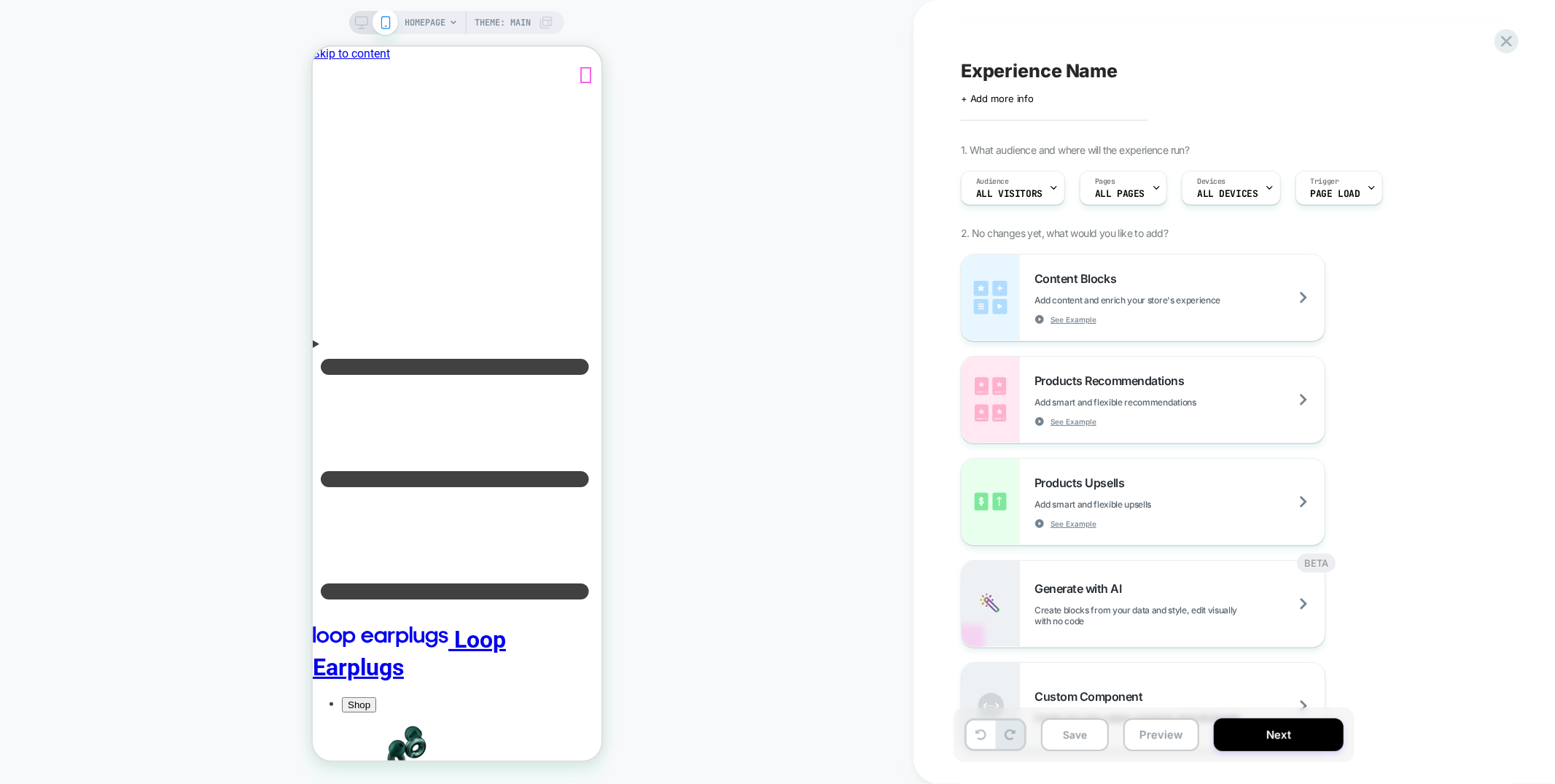
click at [1190, 605] on span "Create blocks from your data and style, edit visually with no code" at bounding box center [1179, 615] width 290 height 22
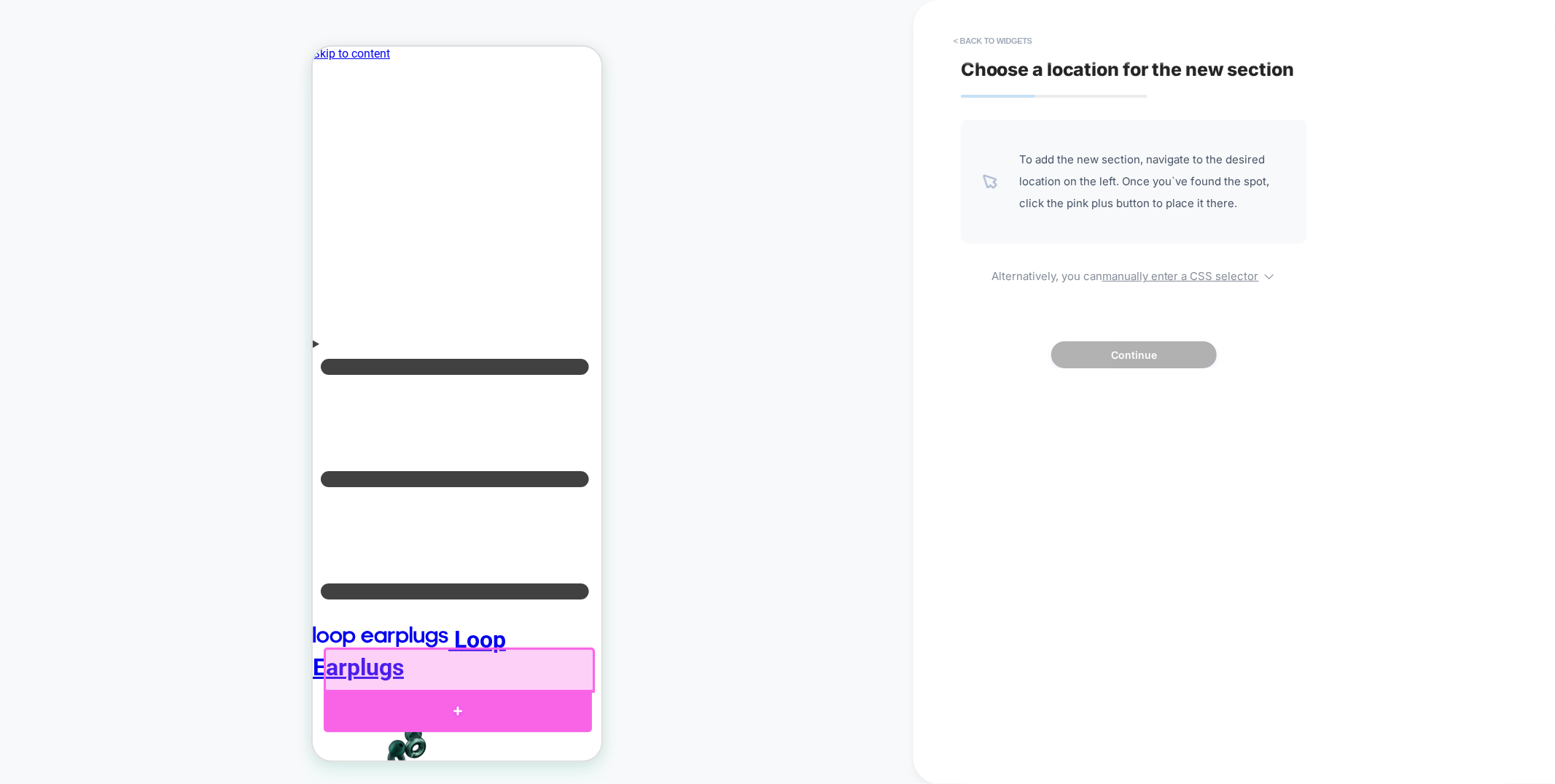
click at [574, 705] on div at bounding box center [457, 710] width 268 height 43
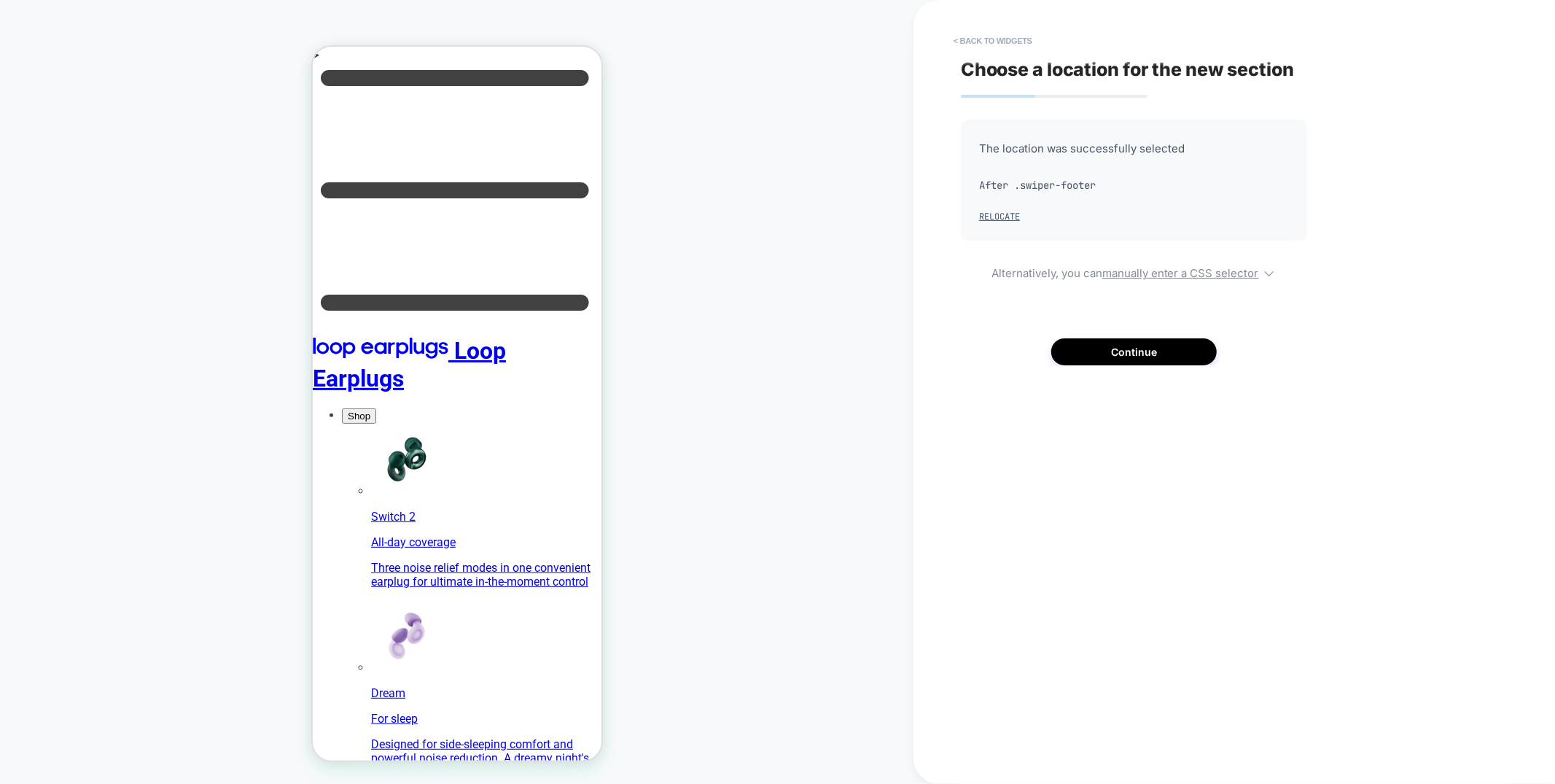
scroll to position [304, 0]
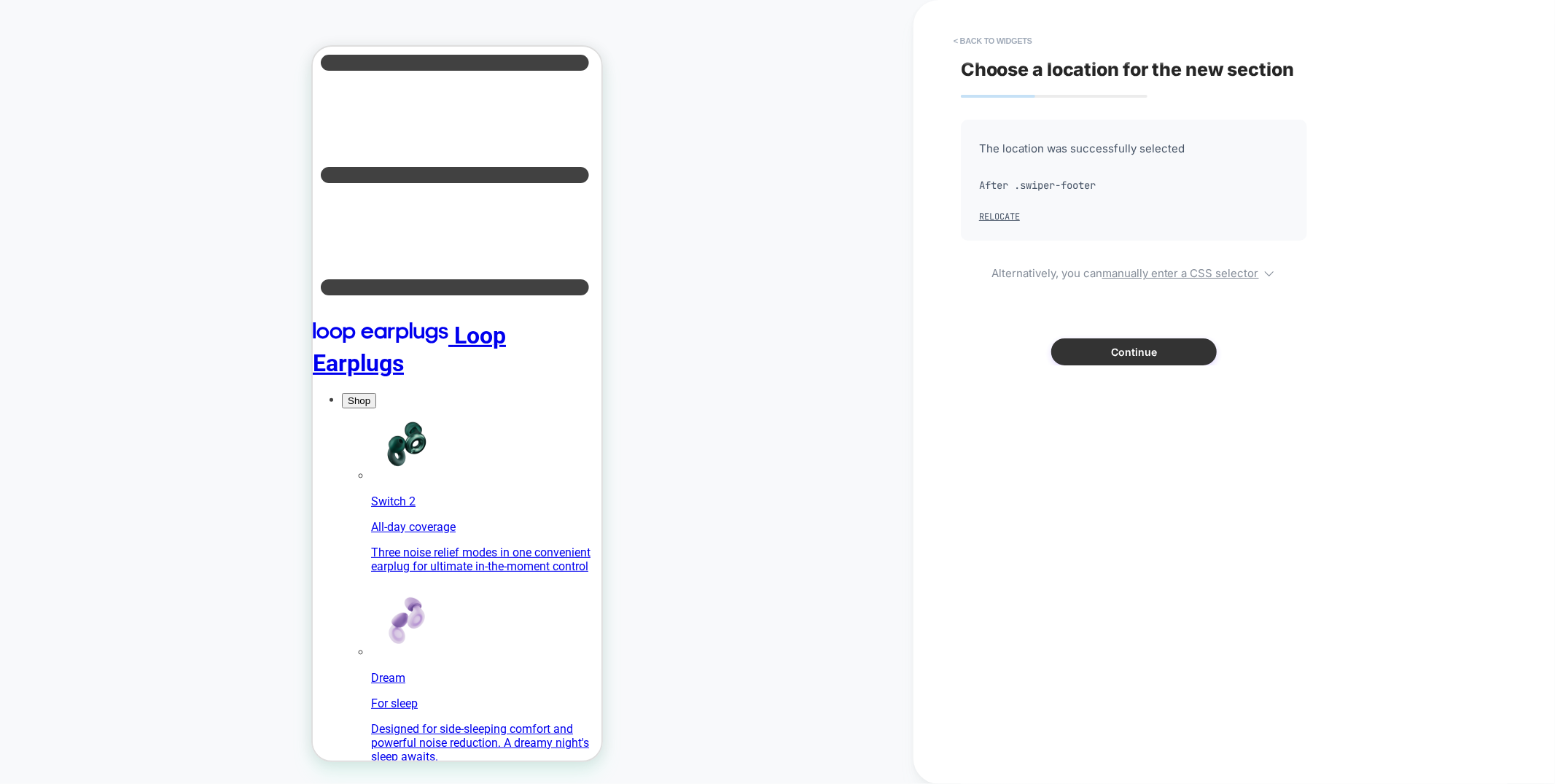
click at [1107, 340] on button "Continue" at bounding box center [1134, 351] width 165 height 27
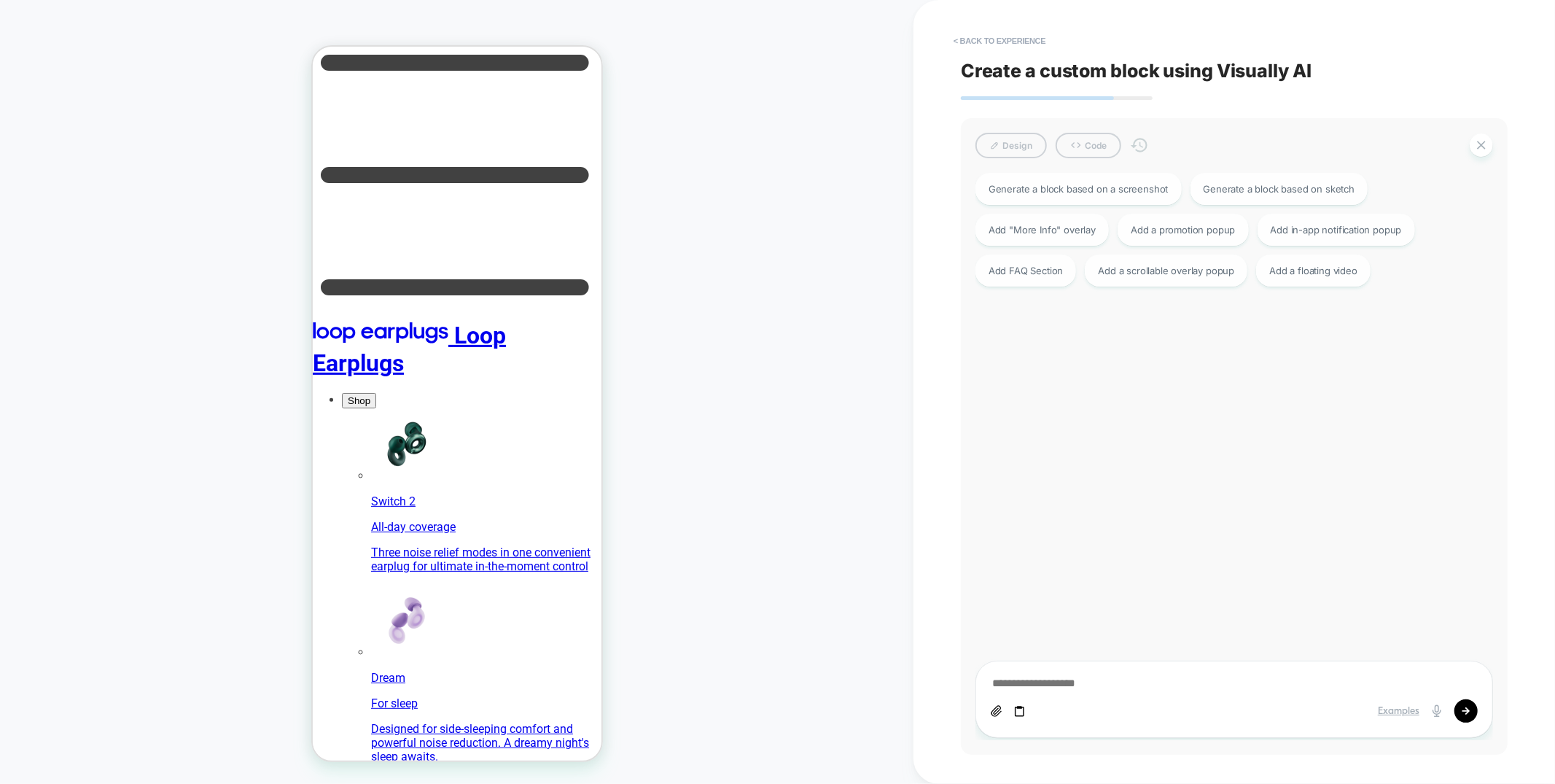
scroll to position [264, 0]
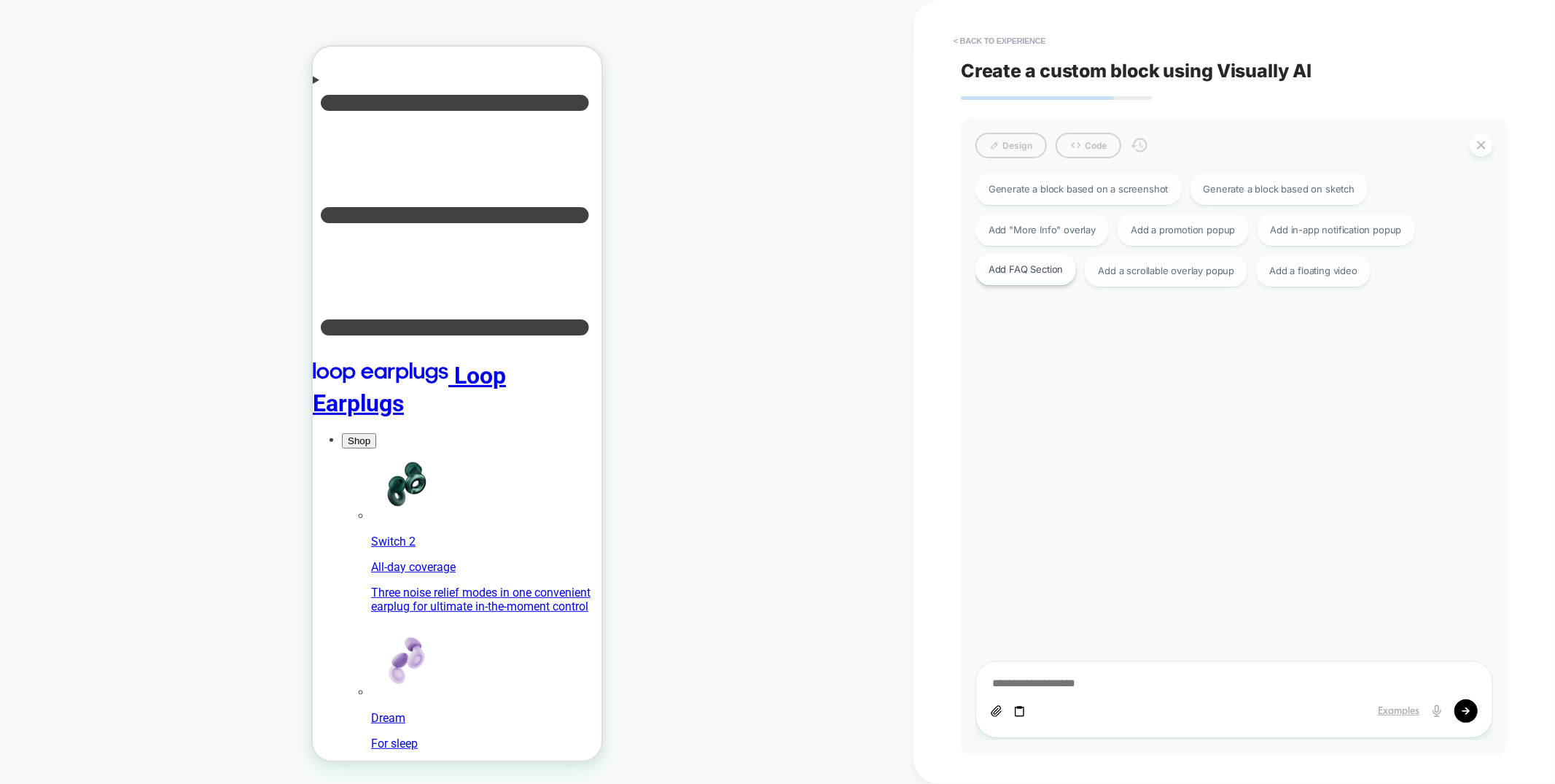
click at [1047, 274] on div "Add FAQ Section" at bounding box center [1026, 269] width 101 height 32
type textarea "*"
type textarea "**********"
type textarea "*"
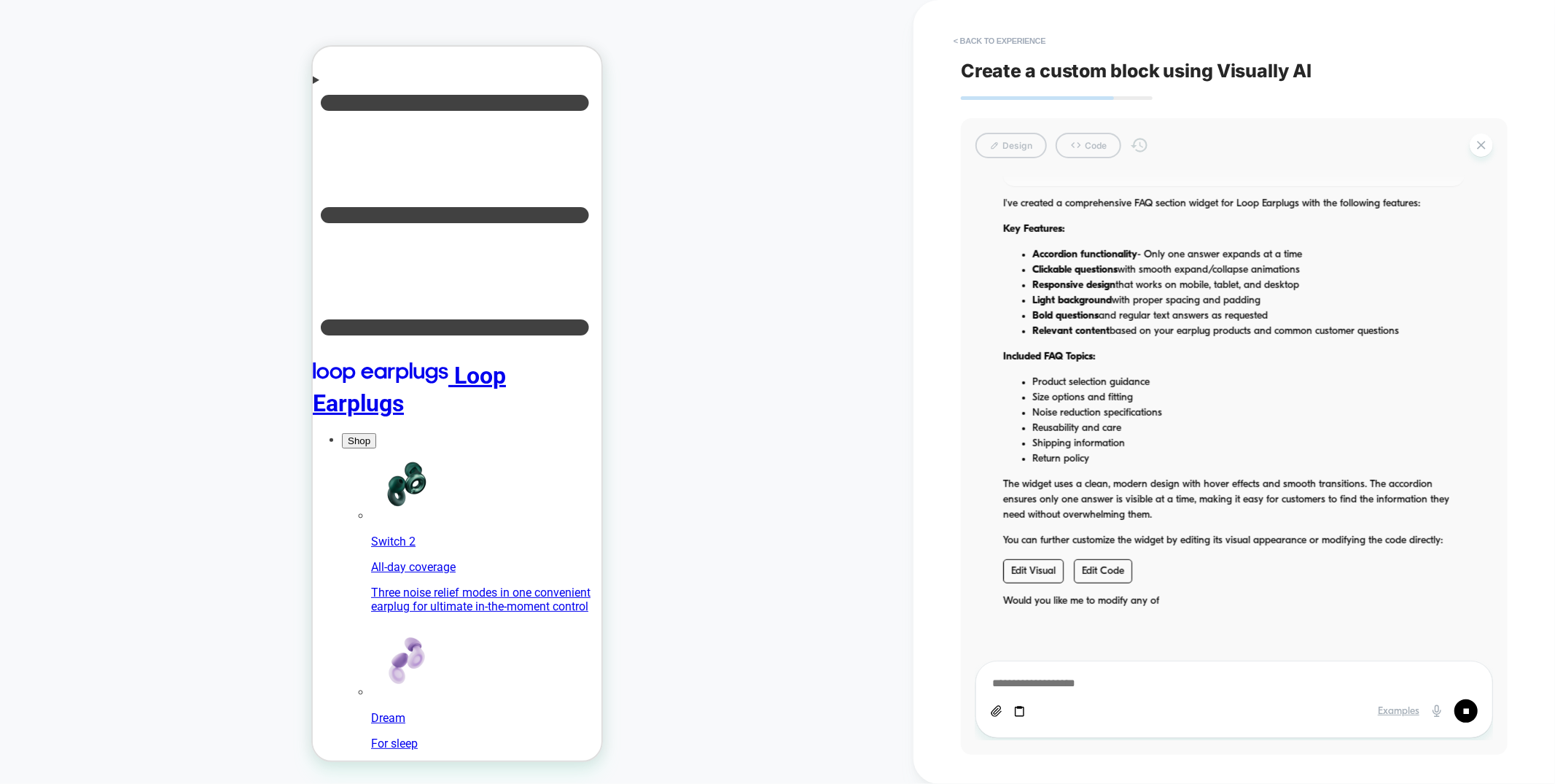
scroll to position [5867, 0]
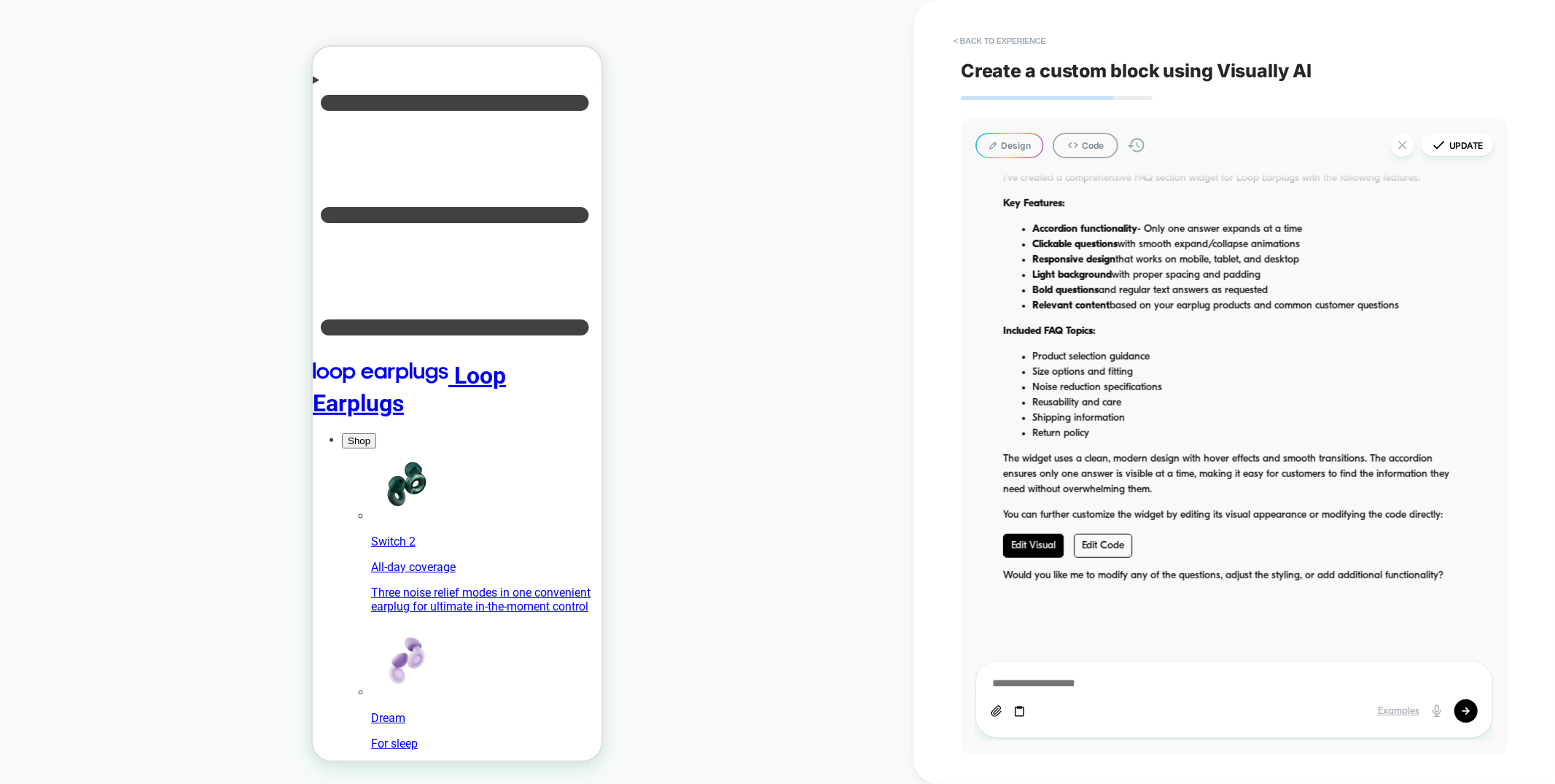
click at [1053, 551] on link "Edit Visual" at bounding box center [1034, 545] width 60 height 24
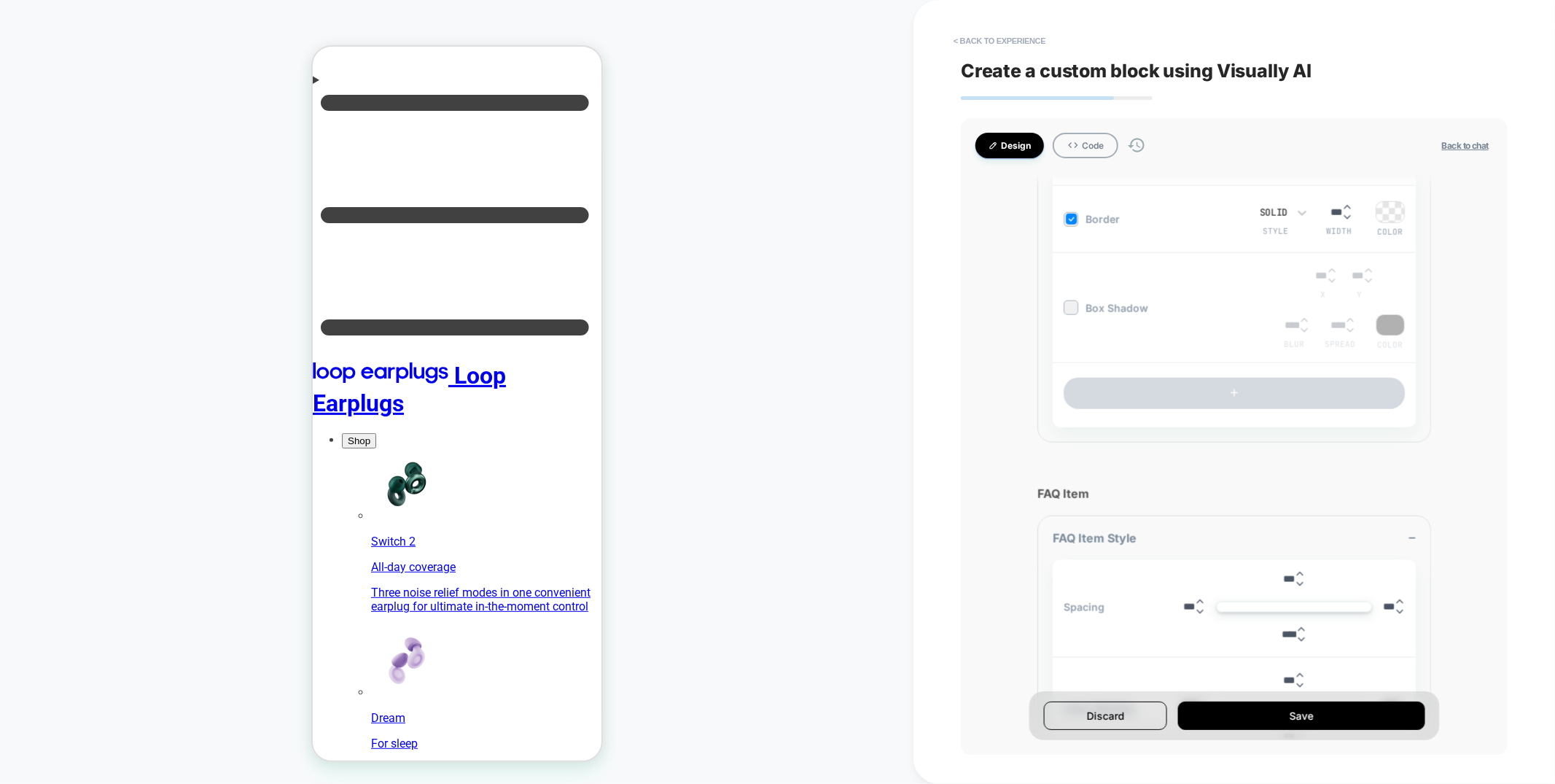
scroll to position [7041, 0]
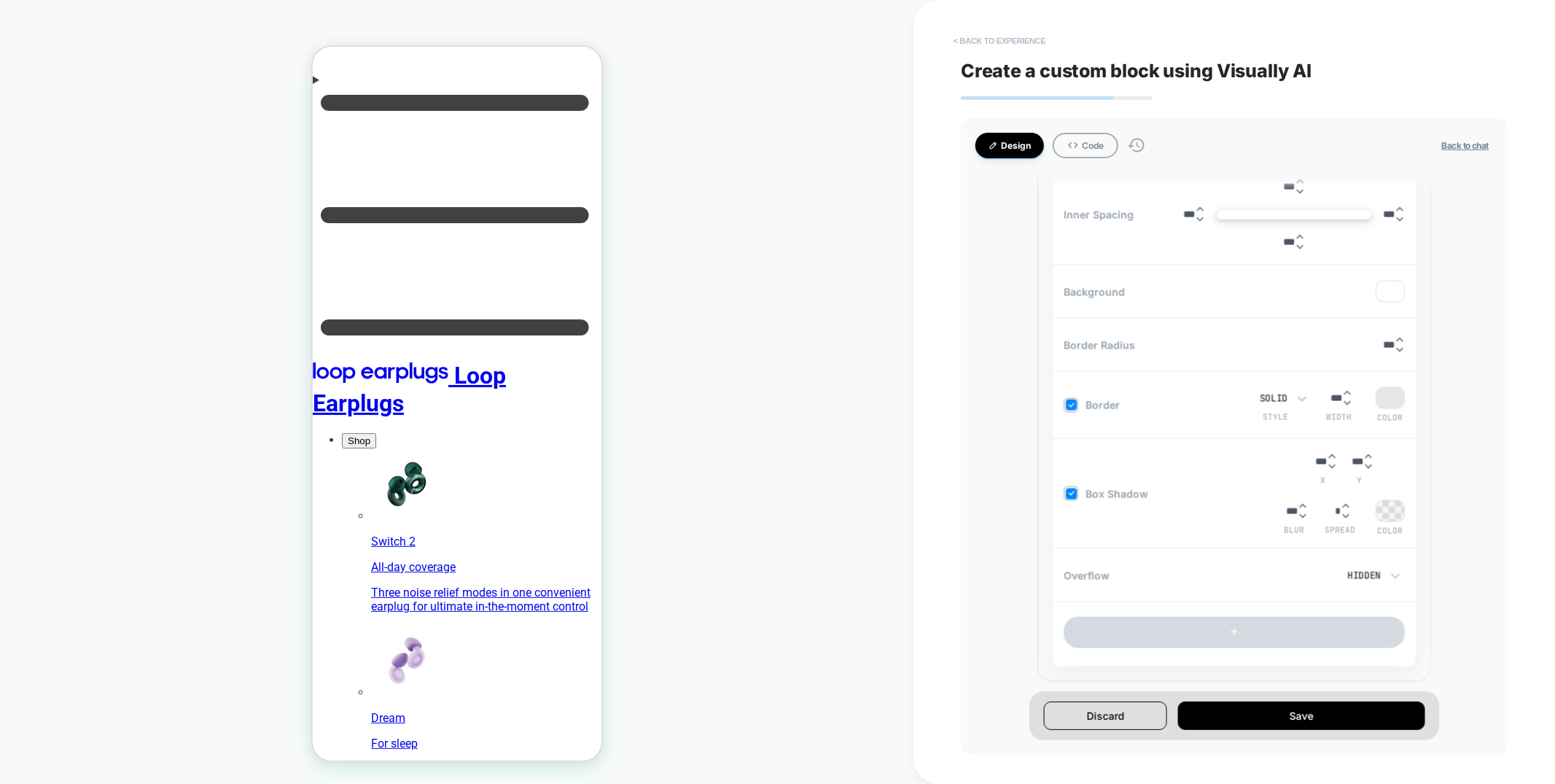
click at [970, 45] on button "< Back to experience" at bounding box center [1000, 41] width 107 height 24
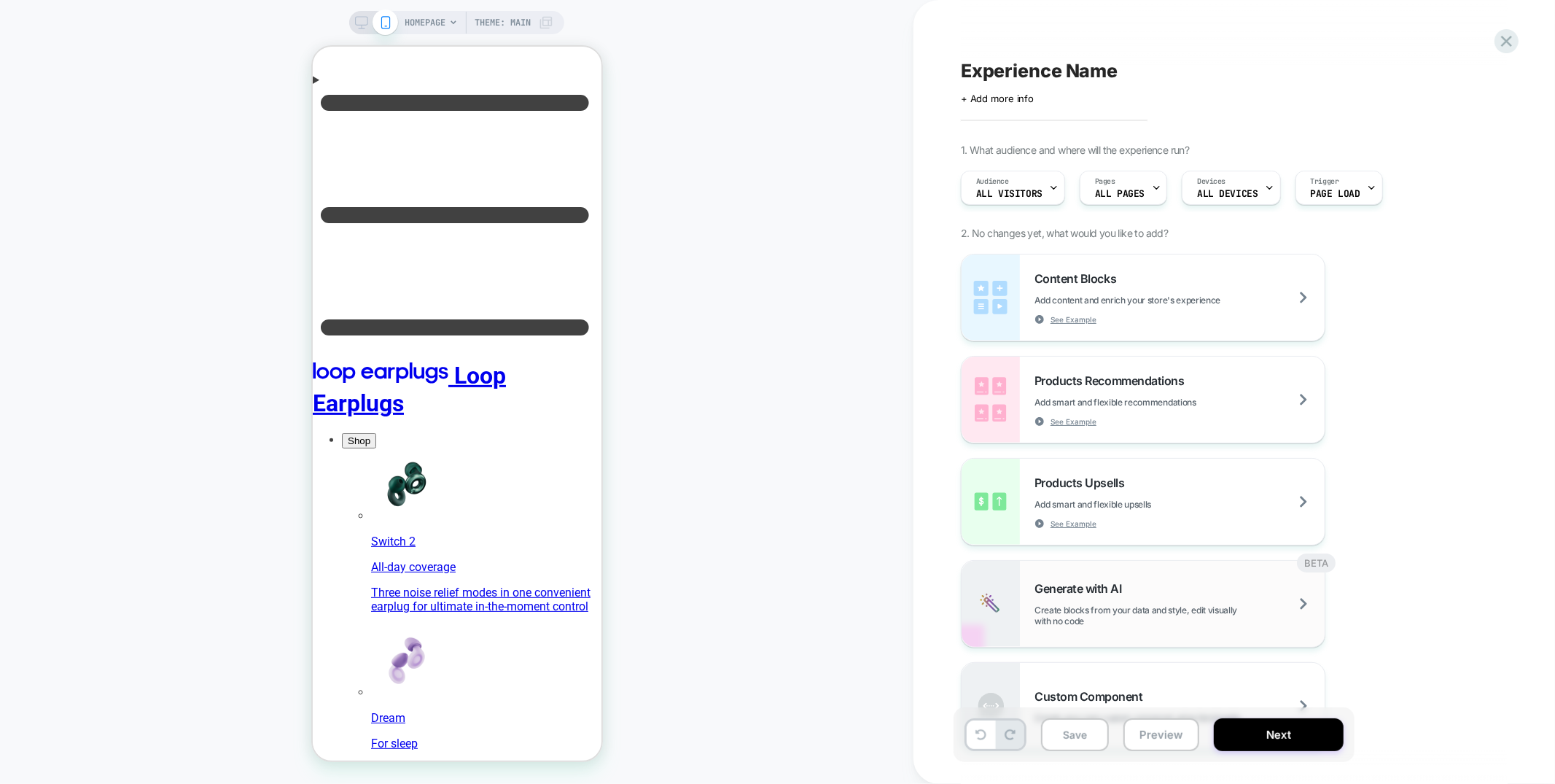
click at [1171, 605] on span "Create blocks from your data and style, edit visually with no code" at bounding box center [1179, 615] width 290 height 22
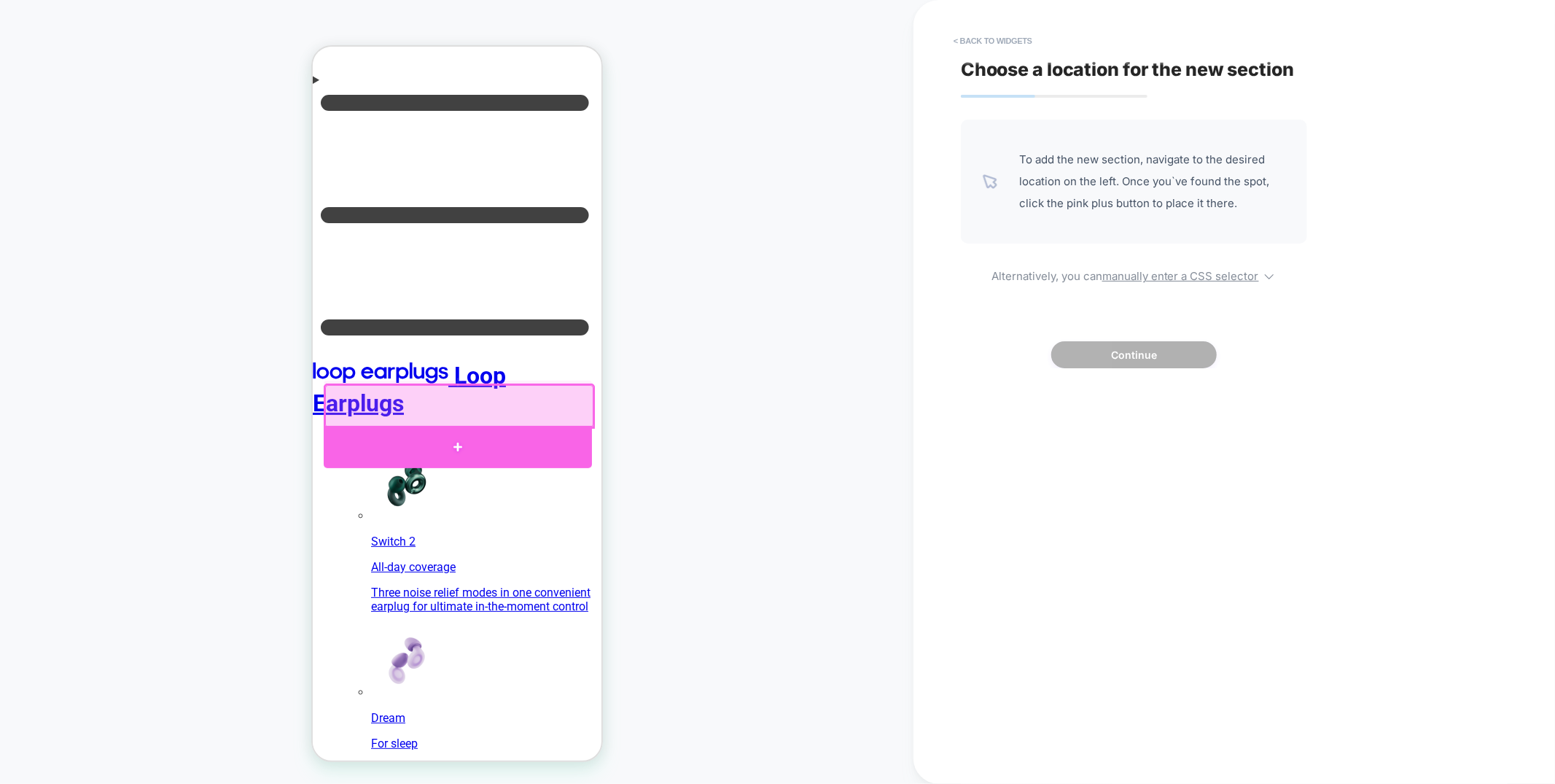
click at [571, 440] on div at bounding box center [457, 446] width 268 height 43
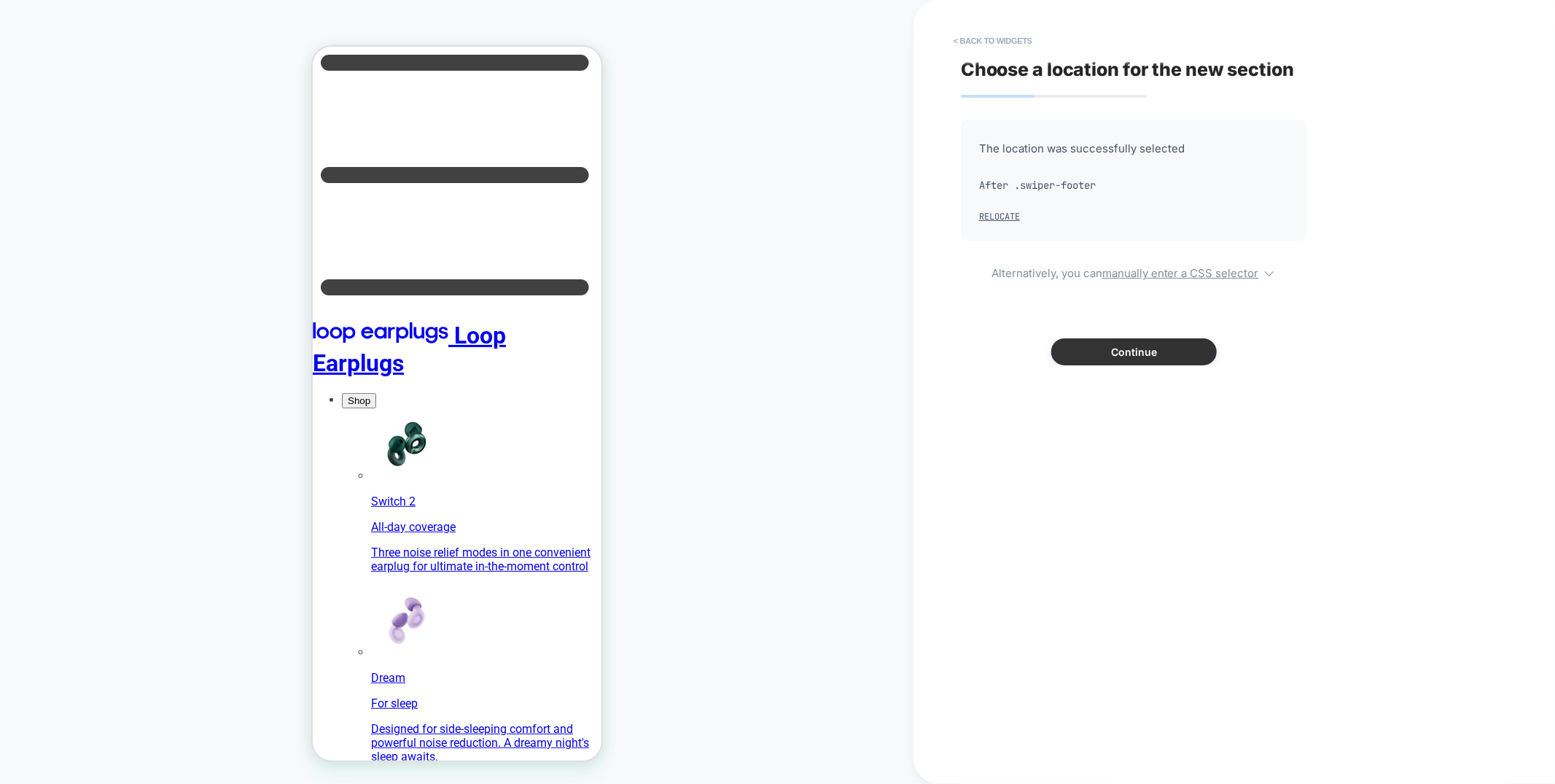
click at [1137, 350] on button "Continue" at bounding box center [1134, 351] width 165 height 27
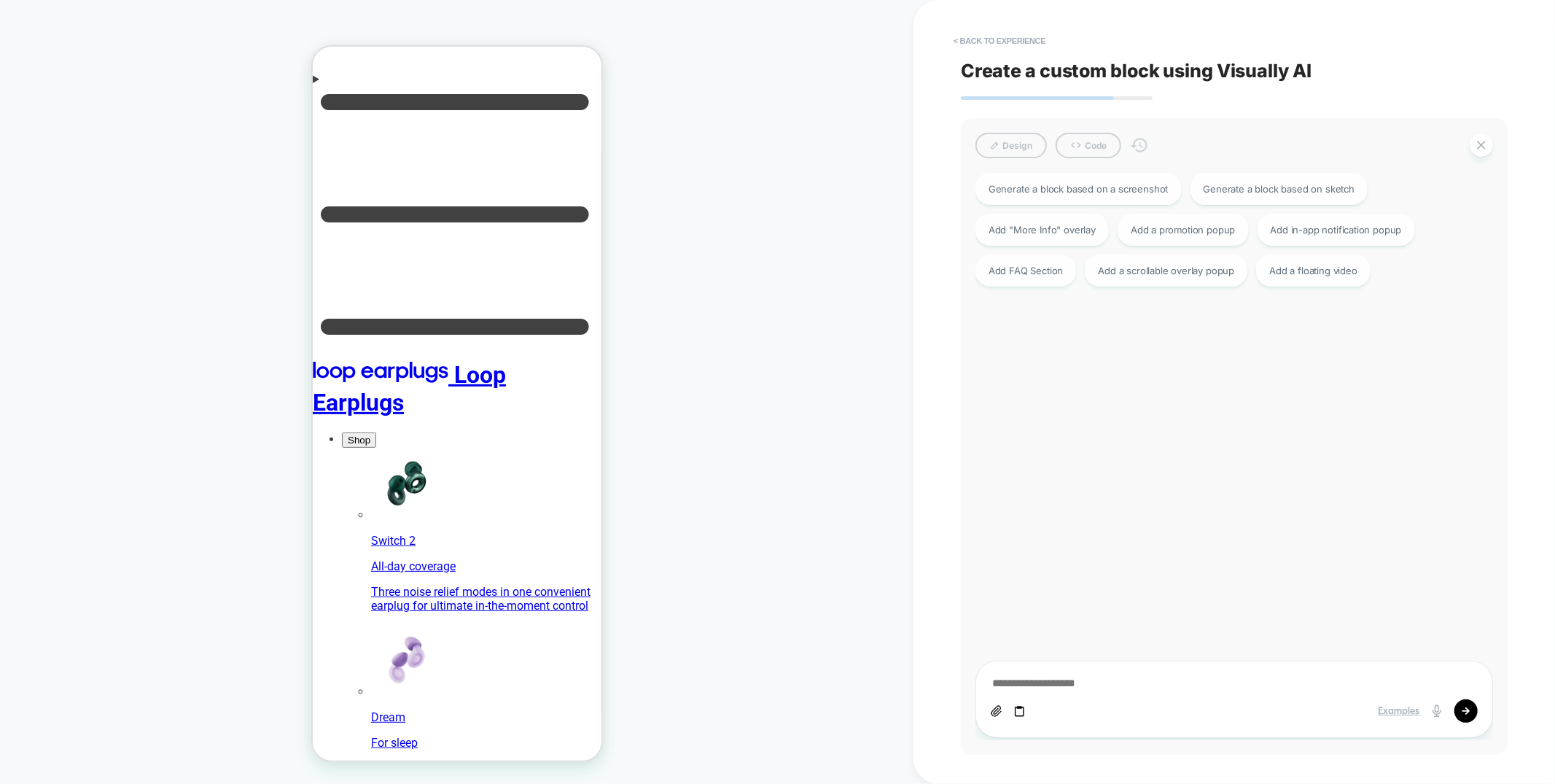
scroll to position [264, 0]
click at [1310, 279] on div "Add a floating video" at bounding box center [1313, 269] width 114 height 32
type textarea "*"
type textarea "**********"
type textarea "*"
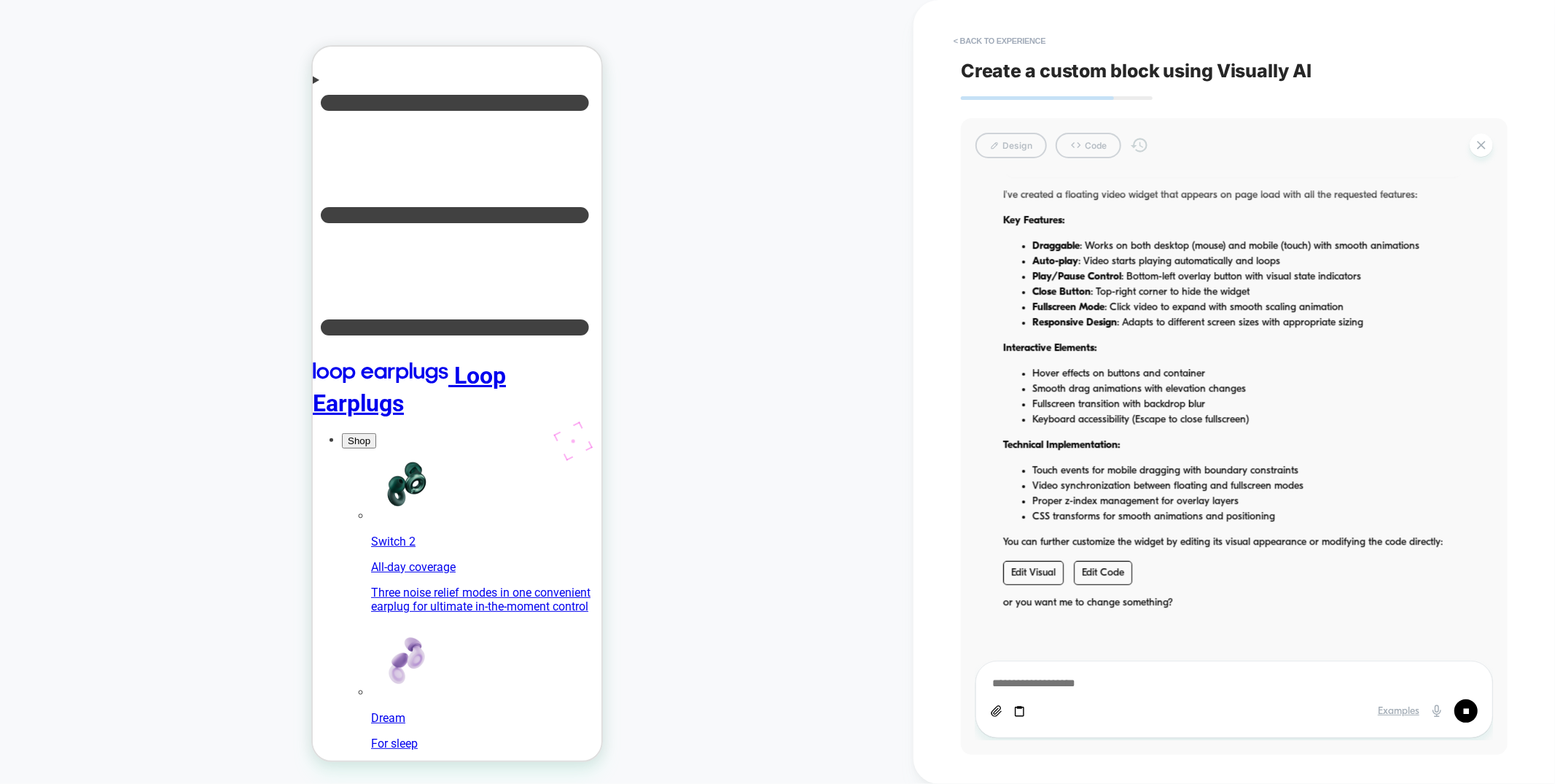
scroll to position [8447, 0]
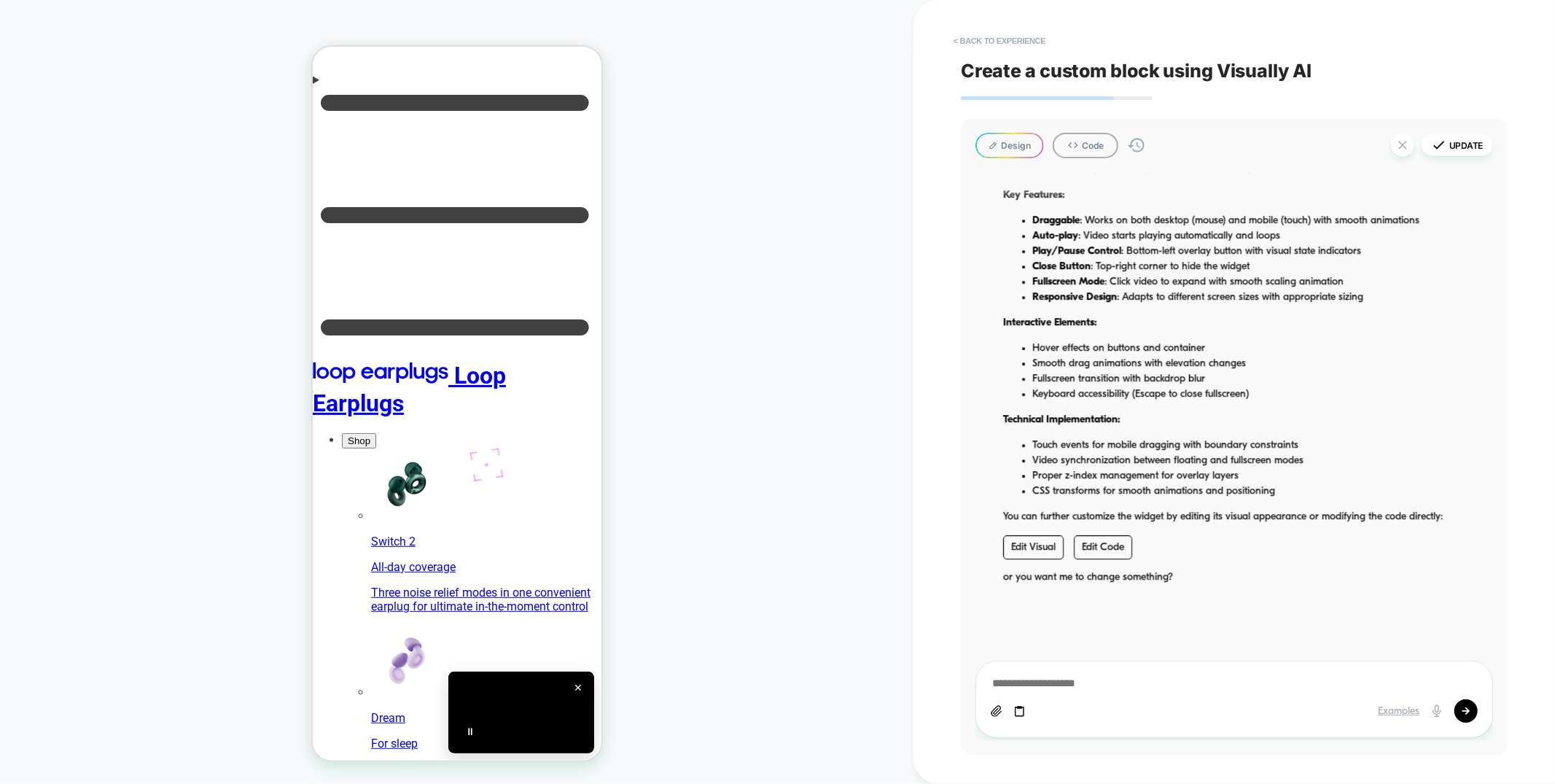
click at [1034, 541] on link "Edit Visual" at bounding box center [1034, 547] width 60 height 24
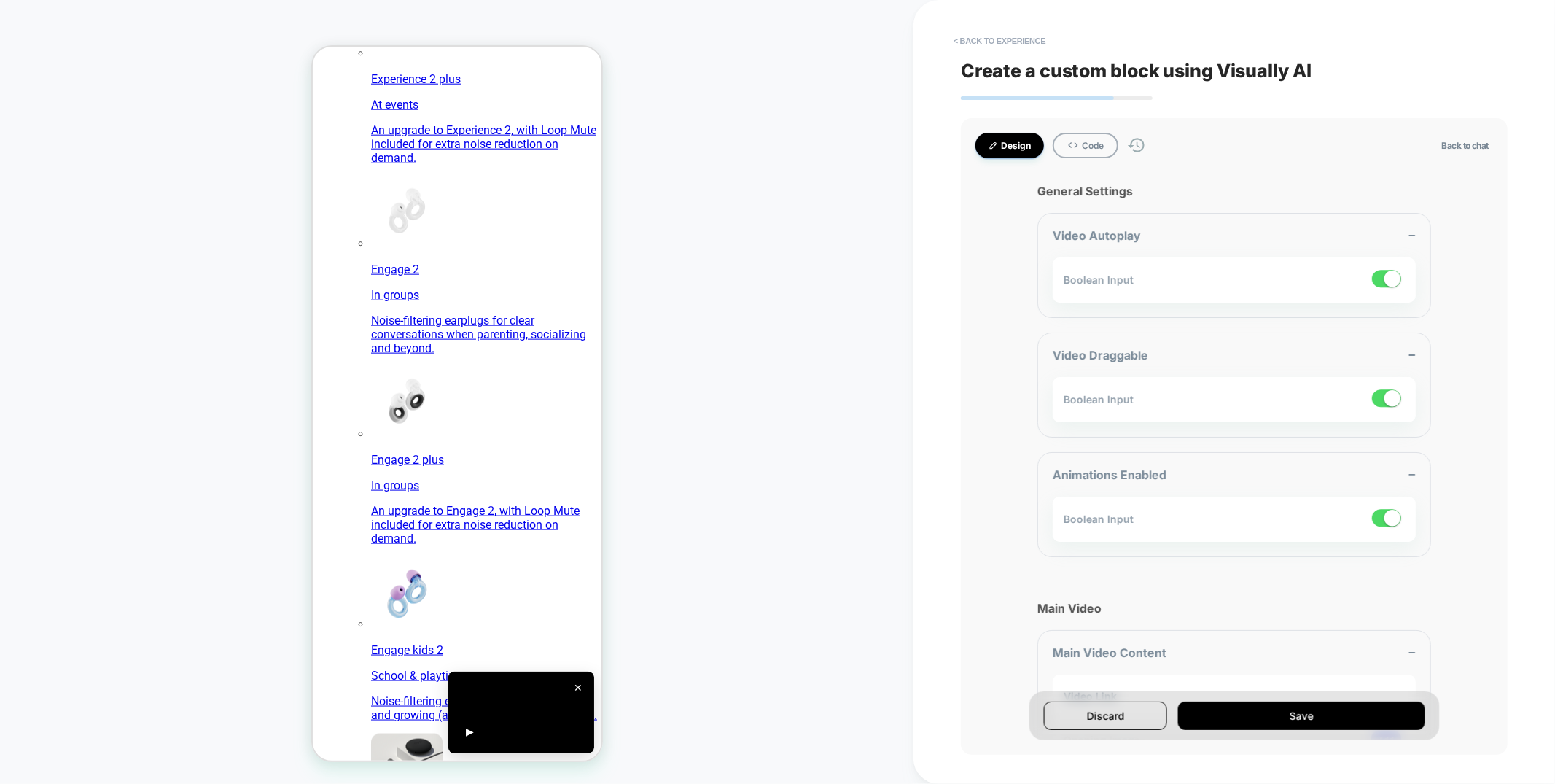
scroll to position [210, 0]
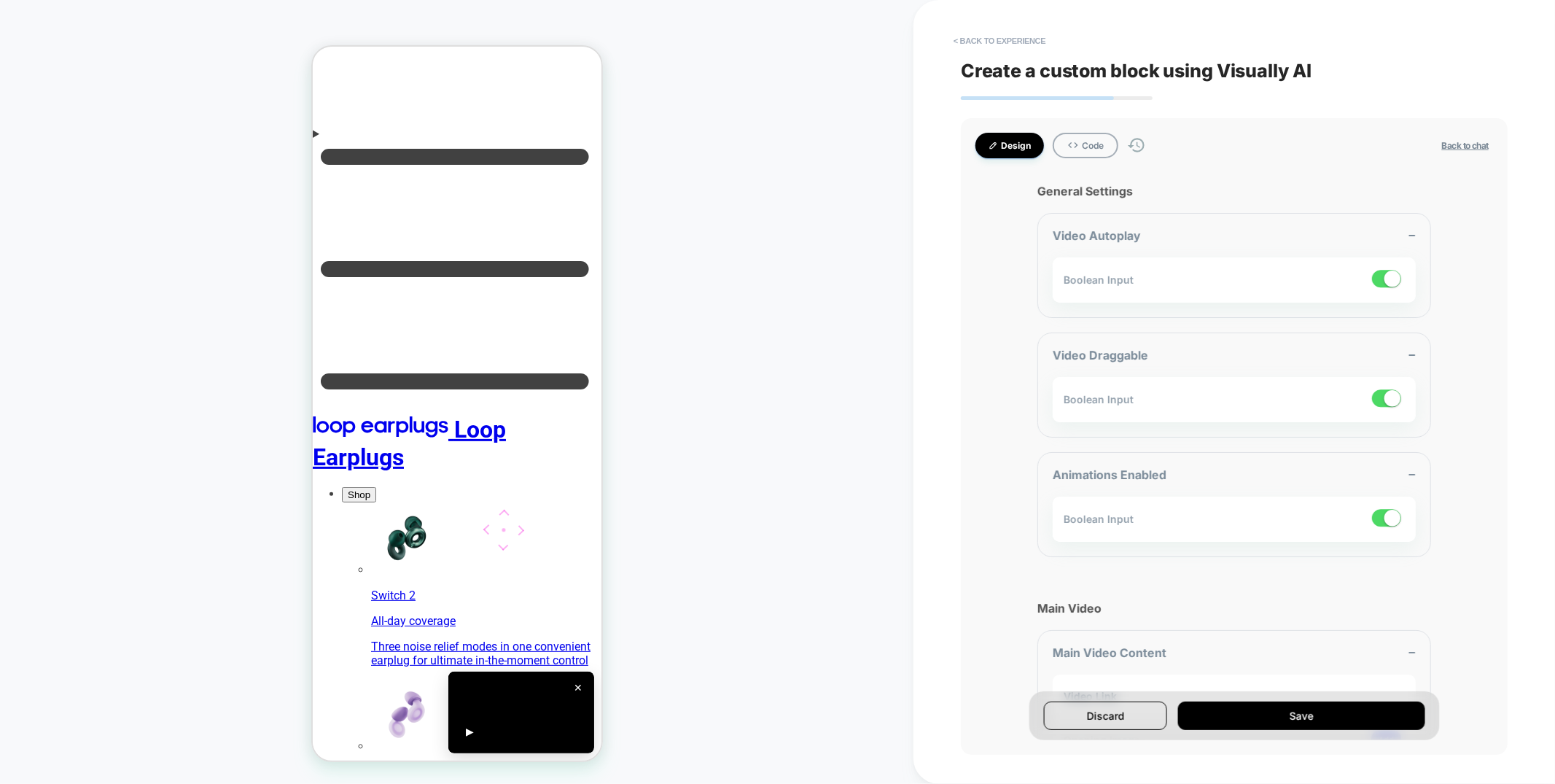
type textarea "*"
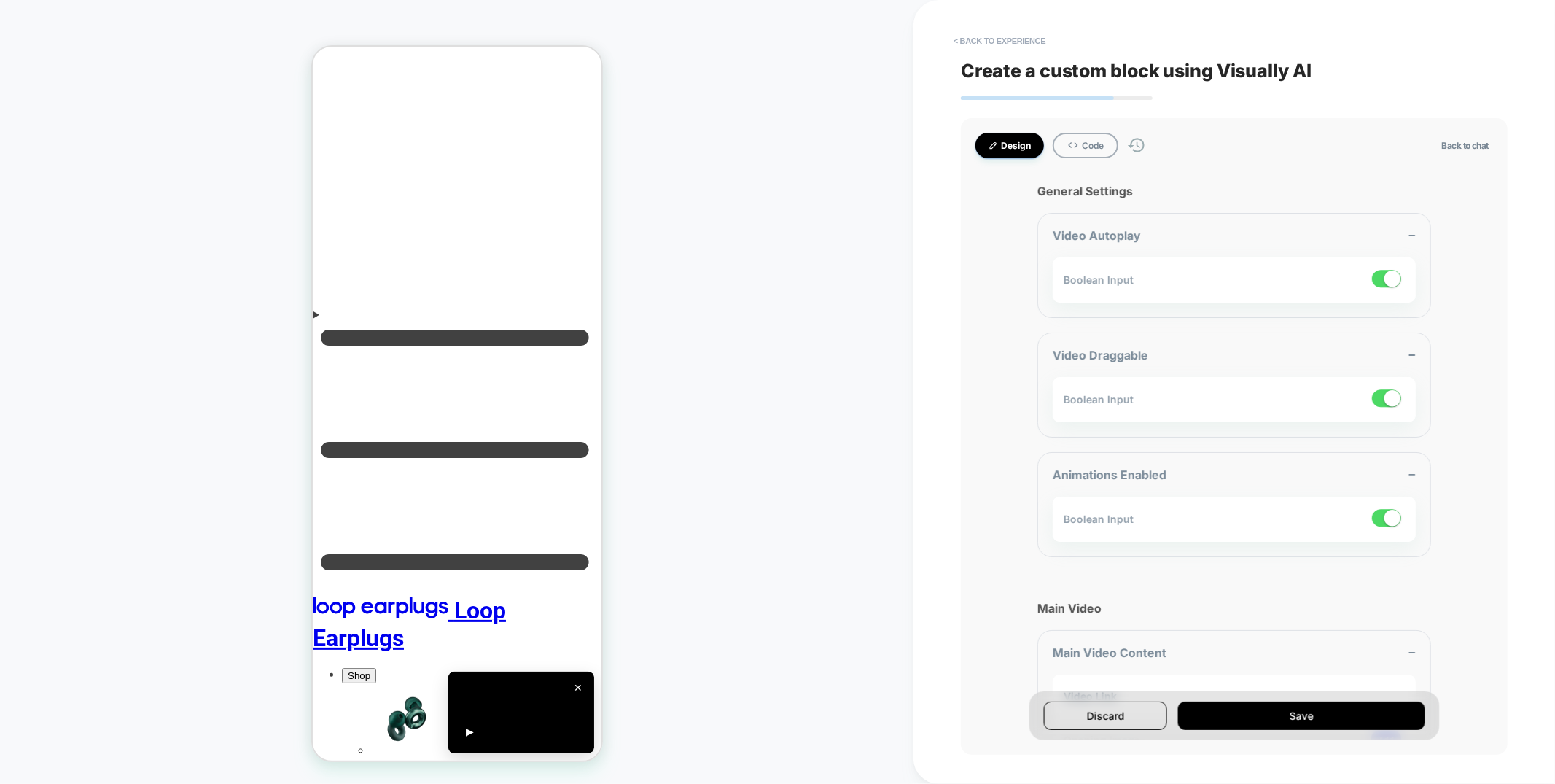
click at [710, 328] on div "HOMEPAGE Theme: MAIN" at bounding box center [456, 391] width 914 height 755
click at [998, 42] on button "< Back to experience" at bounding box center [1000, 41] width 107 height 24
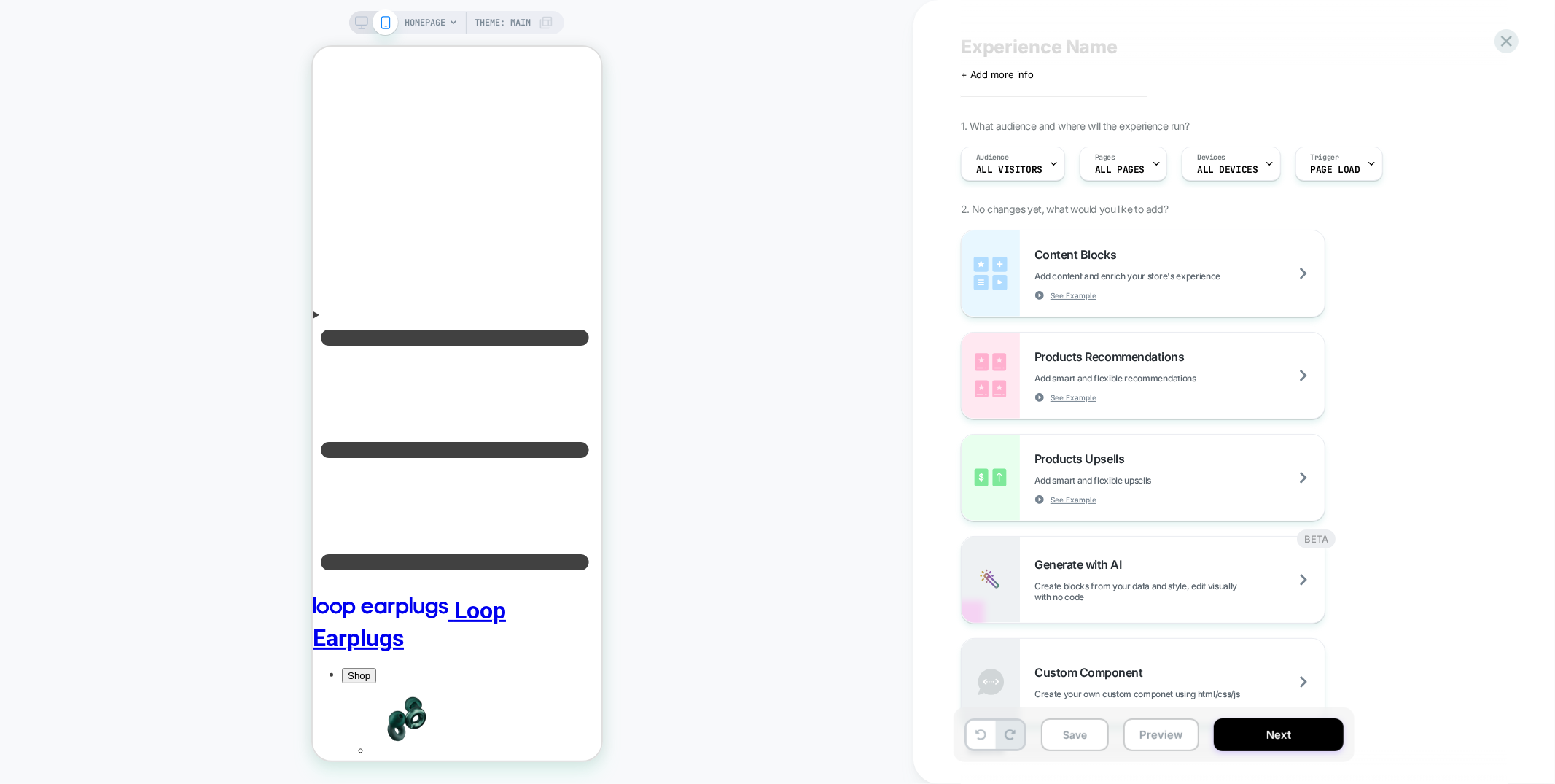
scroll to position [26, 0]
click at [1516, 36] on icon at bounding box center [1507, 41] width 20 height 20
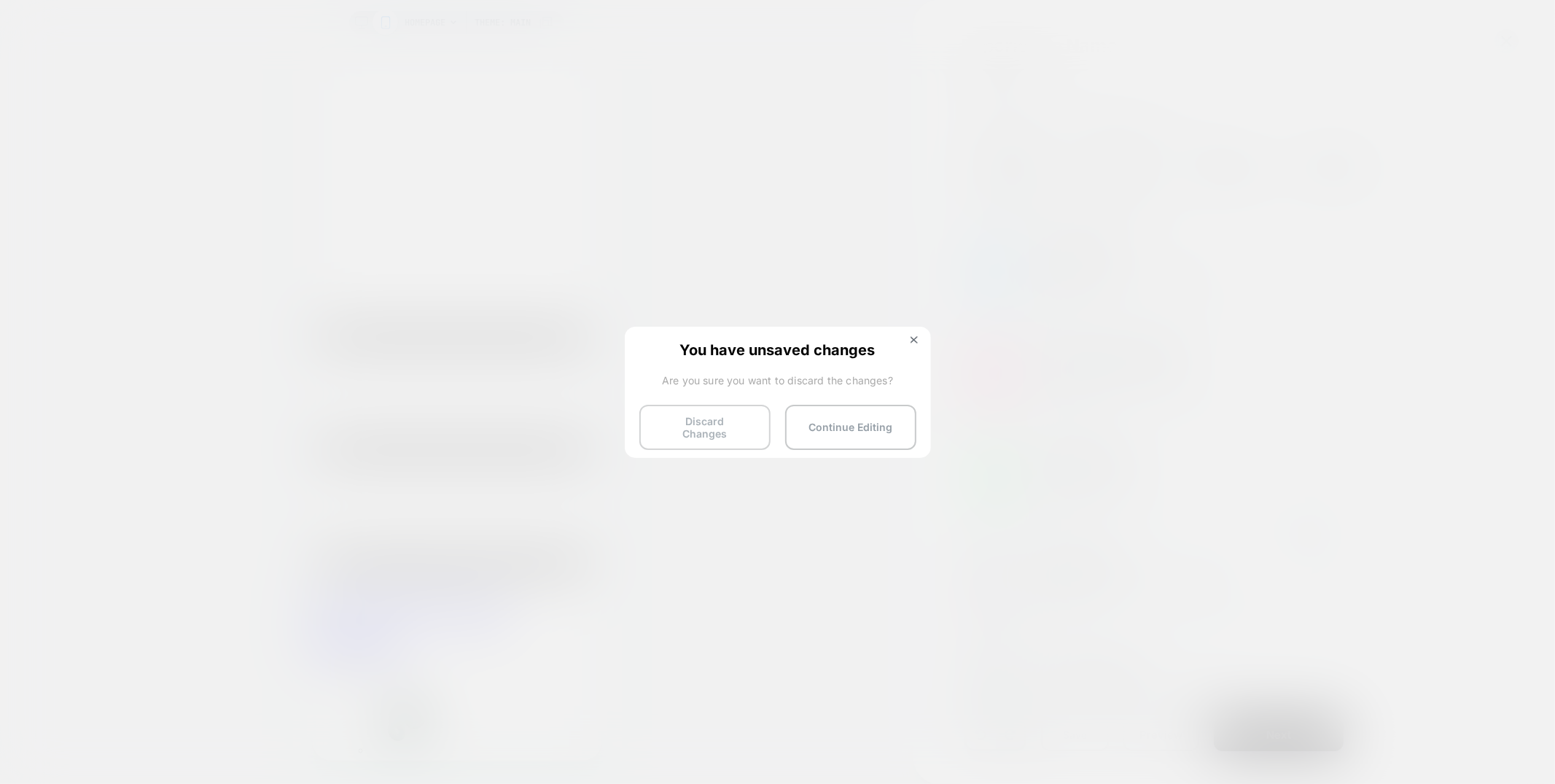
click at [661, 430] on button "Discard Changes" at bounding box center [705, 427] width 131 height 45
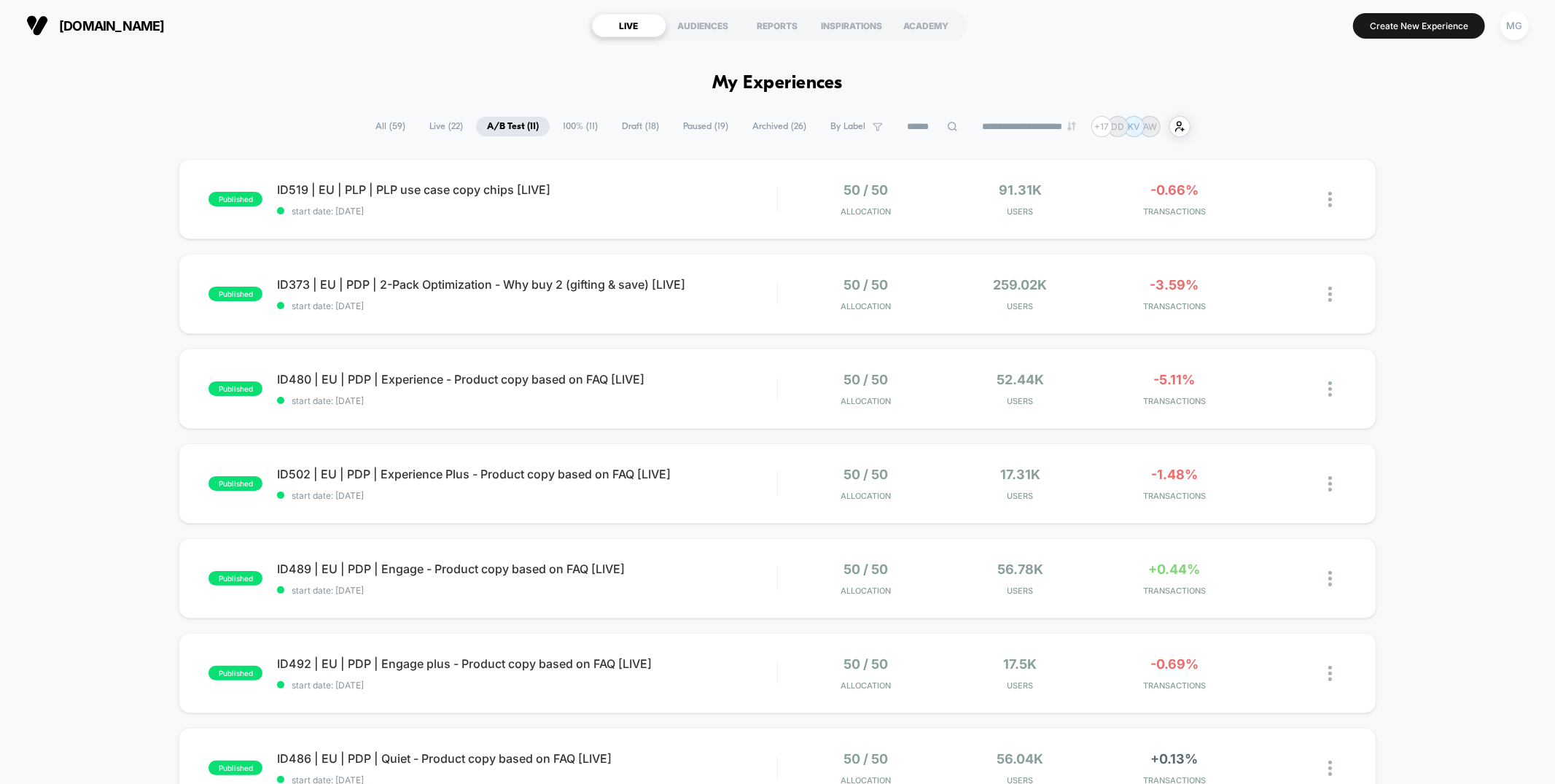
click at [638, 131] on span "Draft ( 18 )" at bounding box center [641, 126] width 60 height 20
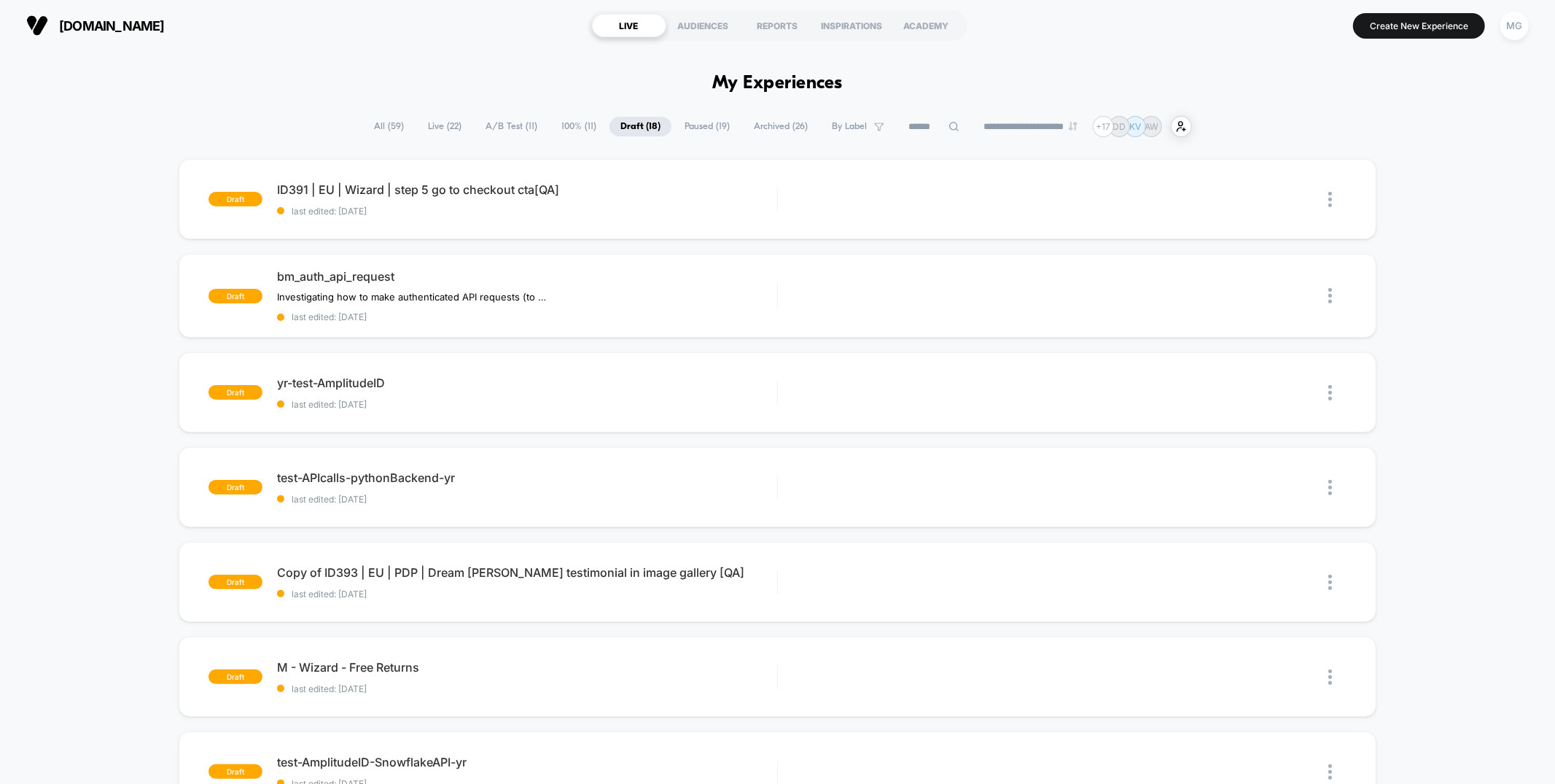
click at [688, 127] on span "Paused ( 19 )" at bounding box center [707, 126] width 67 height 20
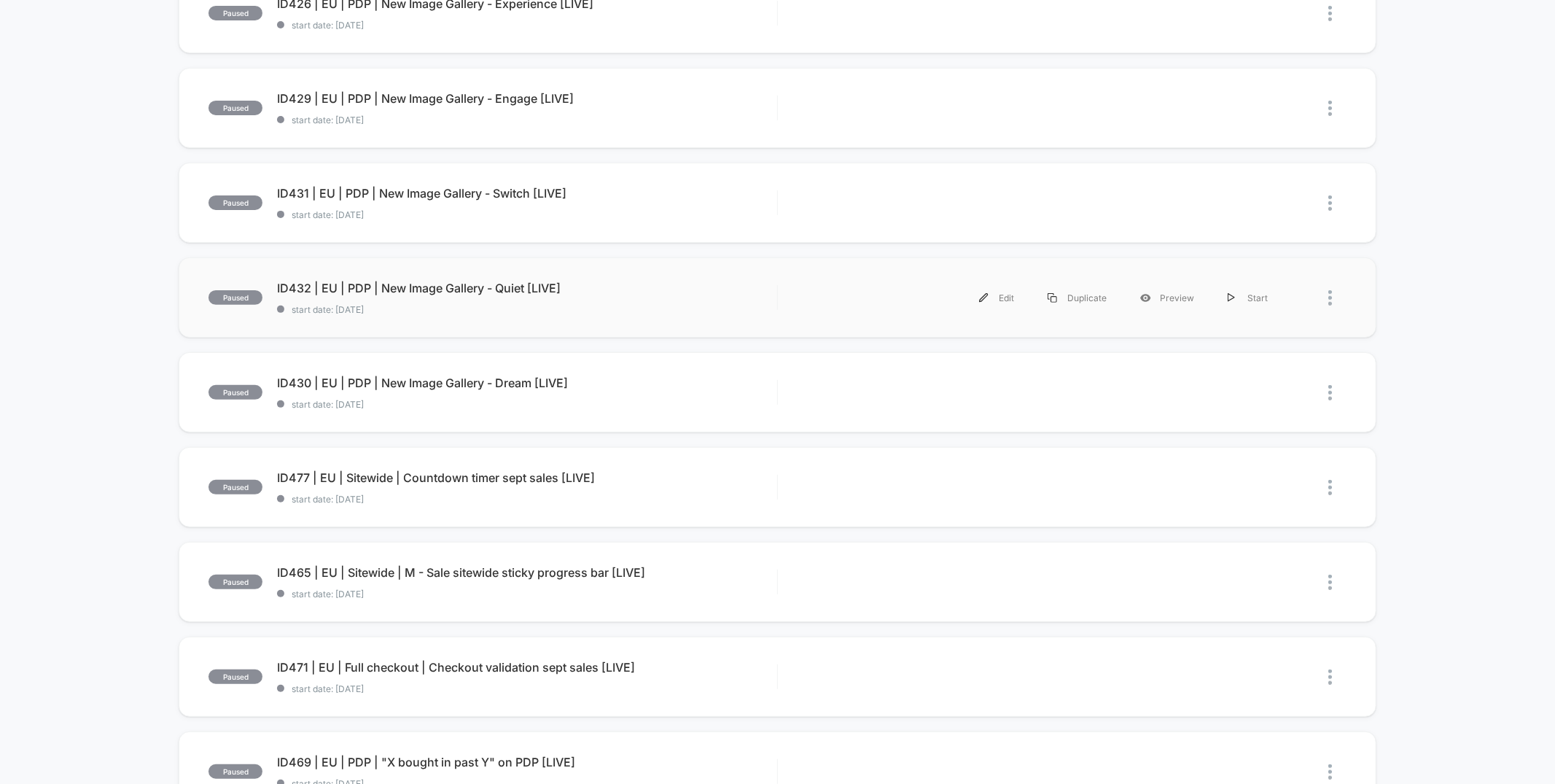
scroll to position [317, 0]
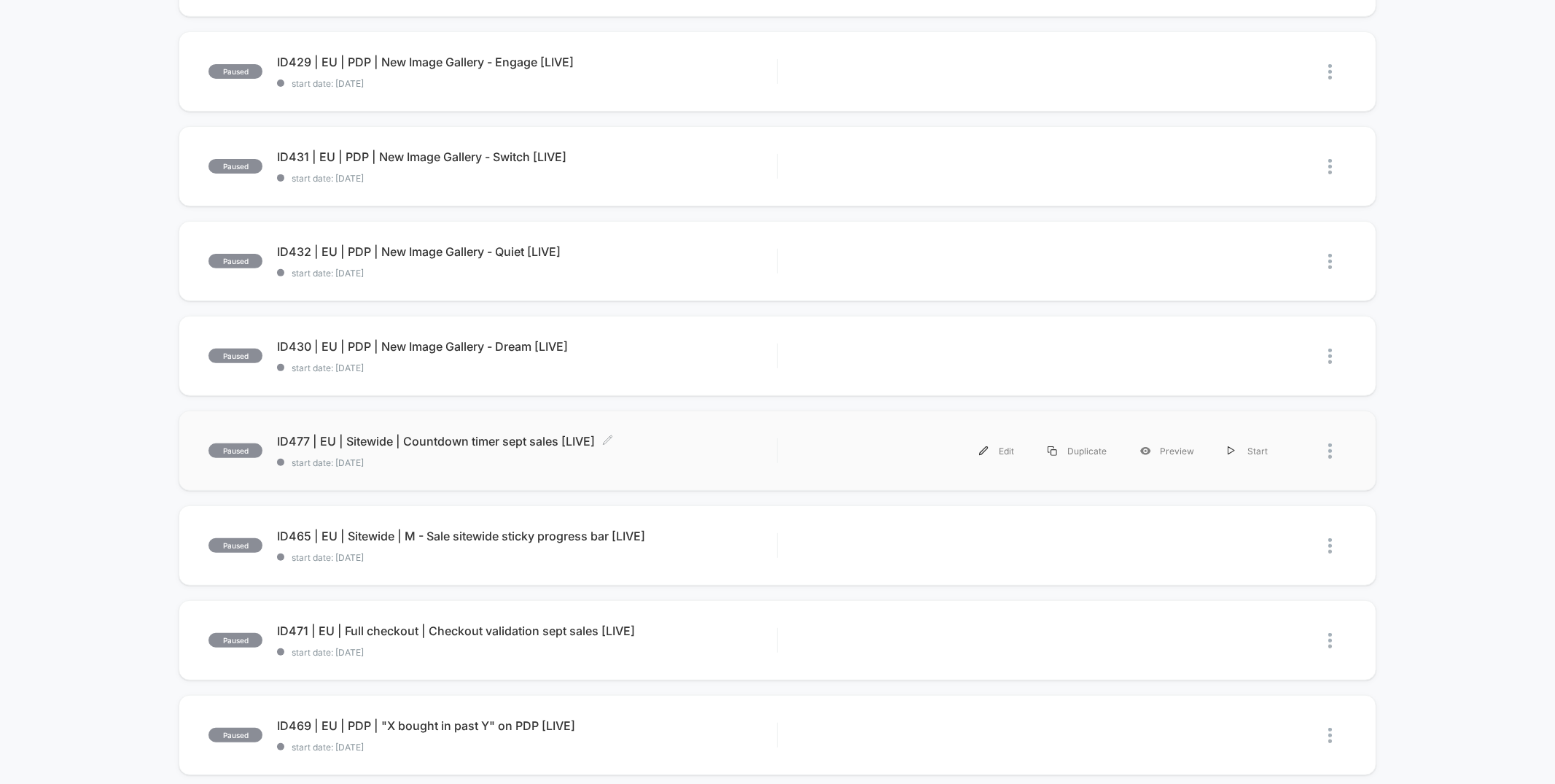
click at [697, 450] on div "ID477 | EU | Sitewide | Countdown timer sept sales [LIVE] Click to edit experie…" at bounding box center [526, 451] width 500 height 34
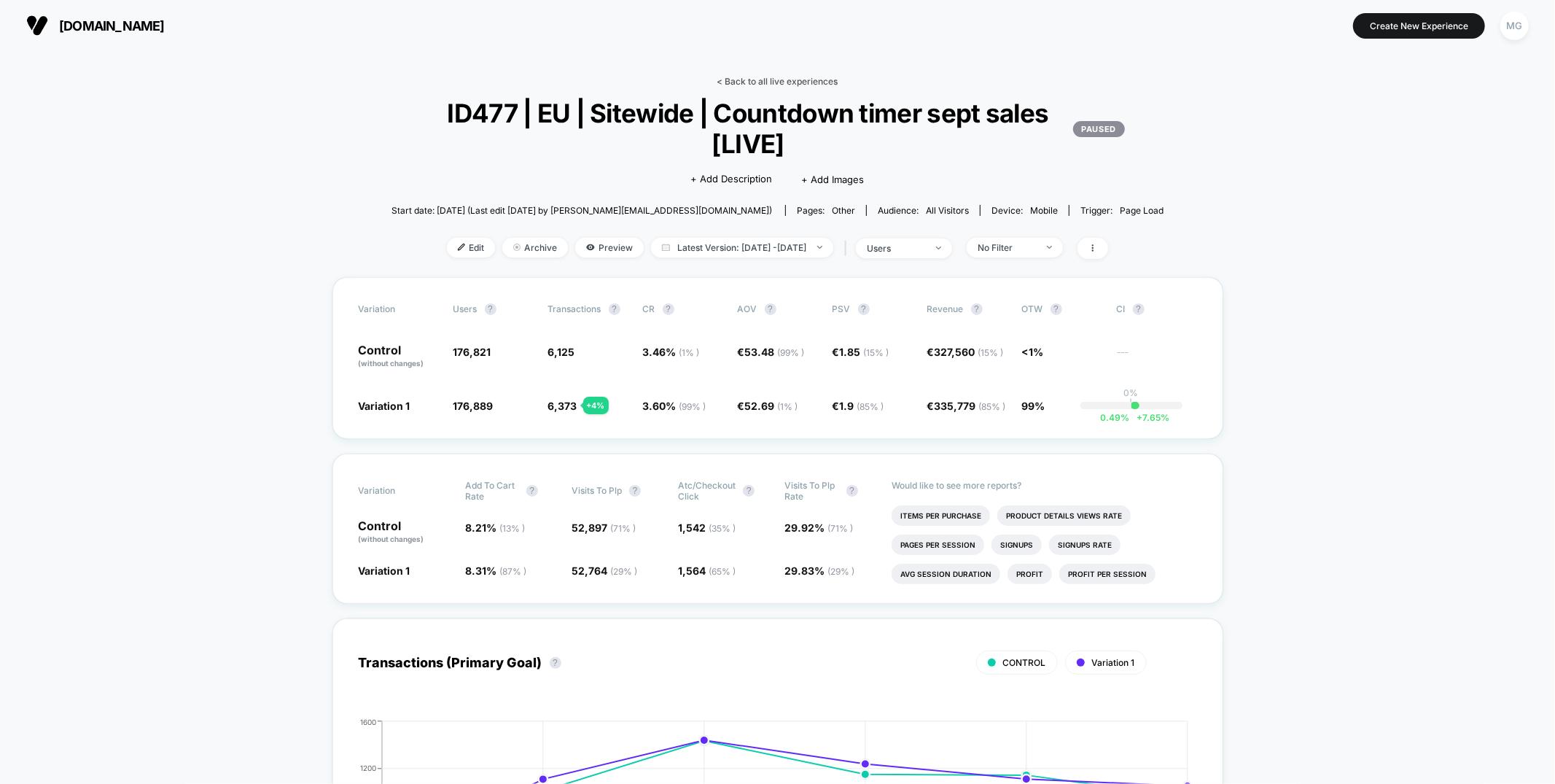
click at [740, 78] on link "< Back to all live experiences" at bounding box center [778, 81] width 121 height 11
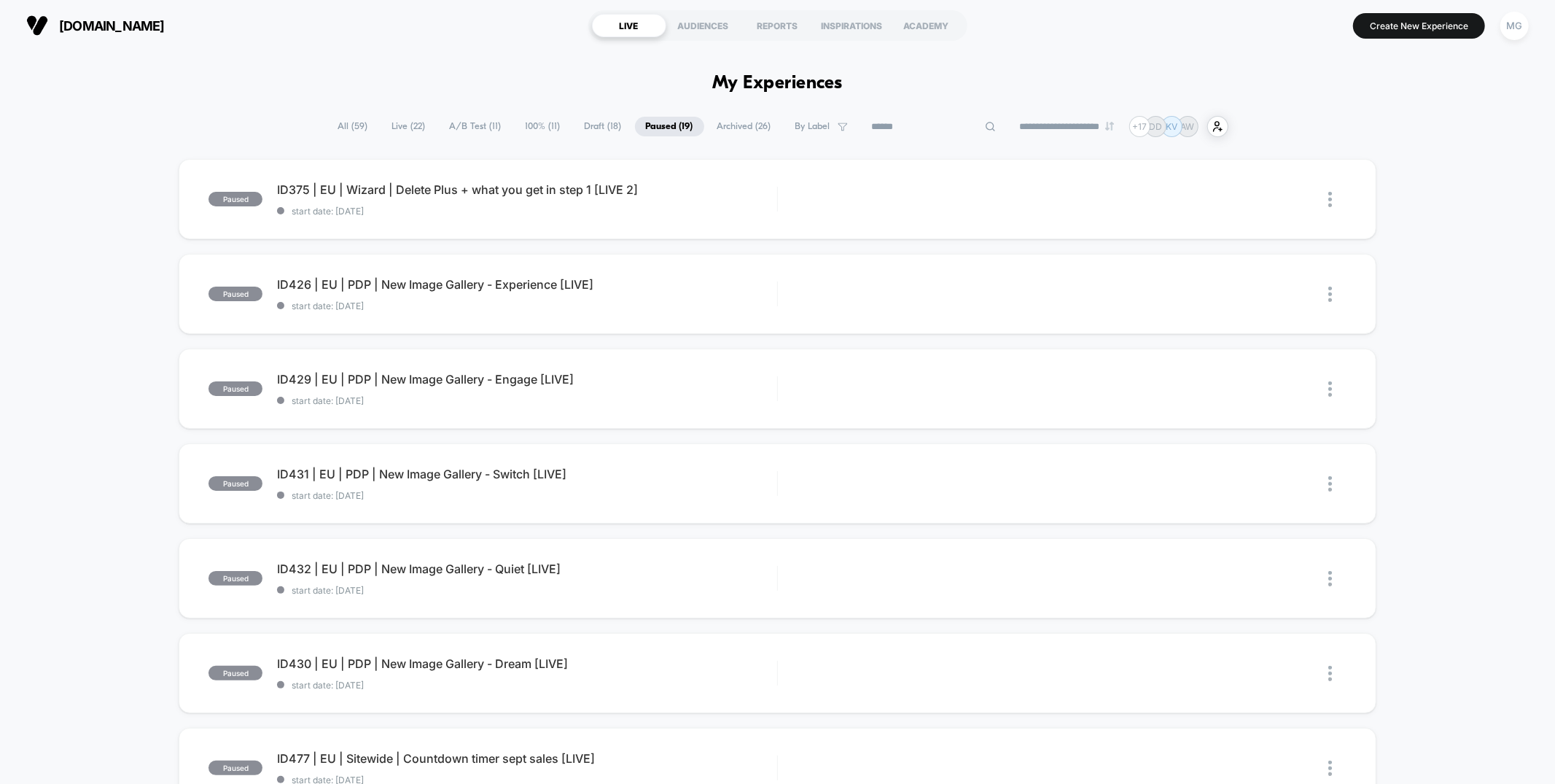
click at [927, 127] on input at bounding box center [934, 127] width 145 height 18
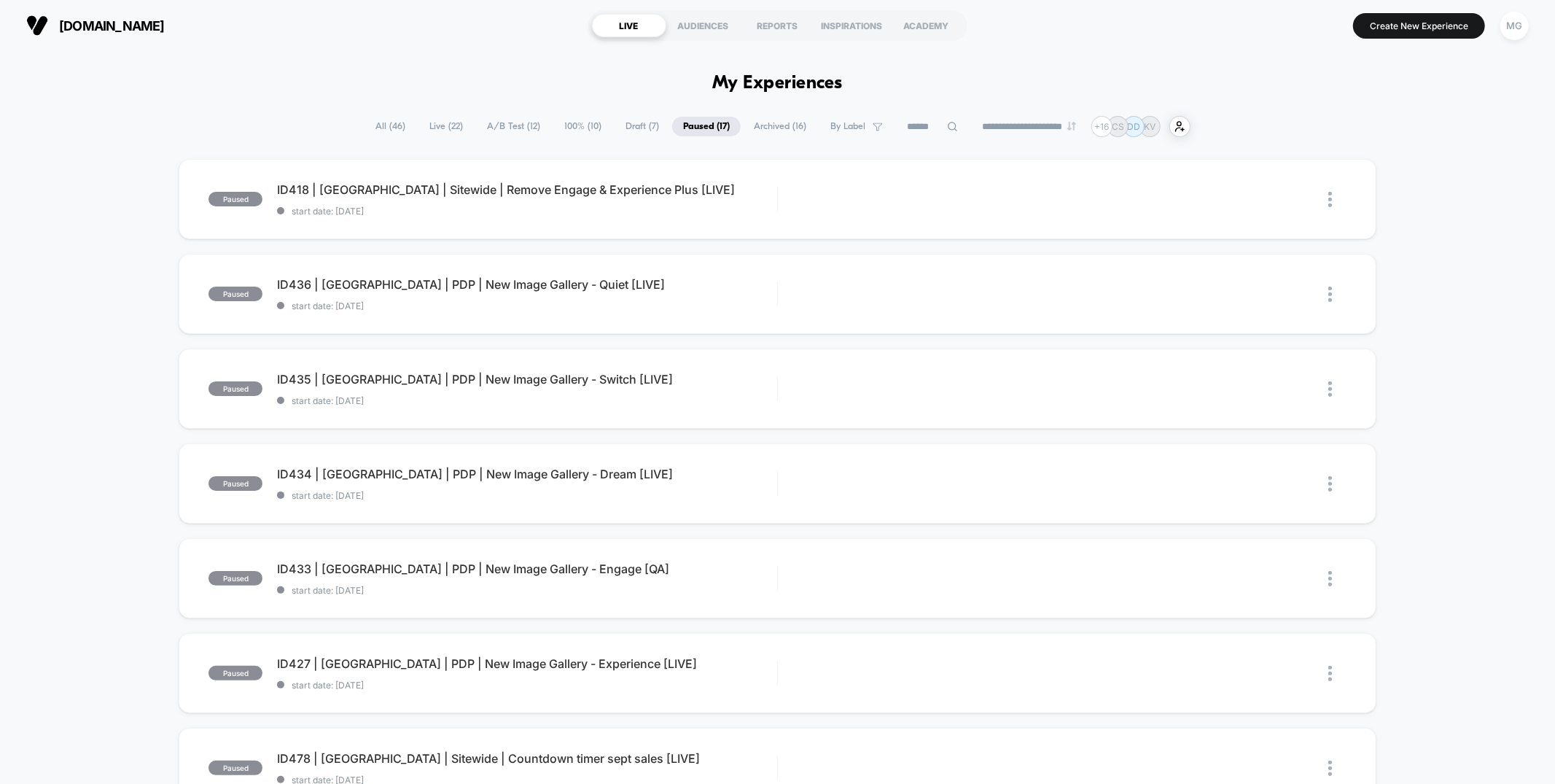
click at [504, 128] on span "A/B Test ( 12 )" at bounding box center [514, 126] width 76 height 20
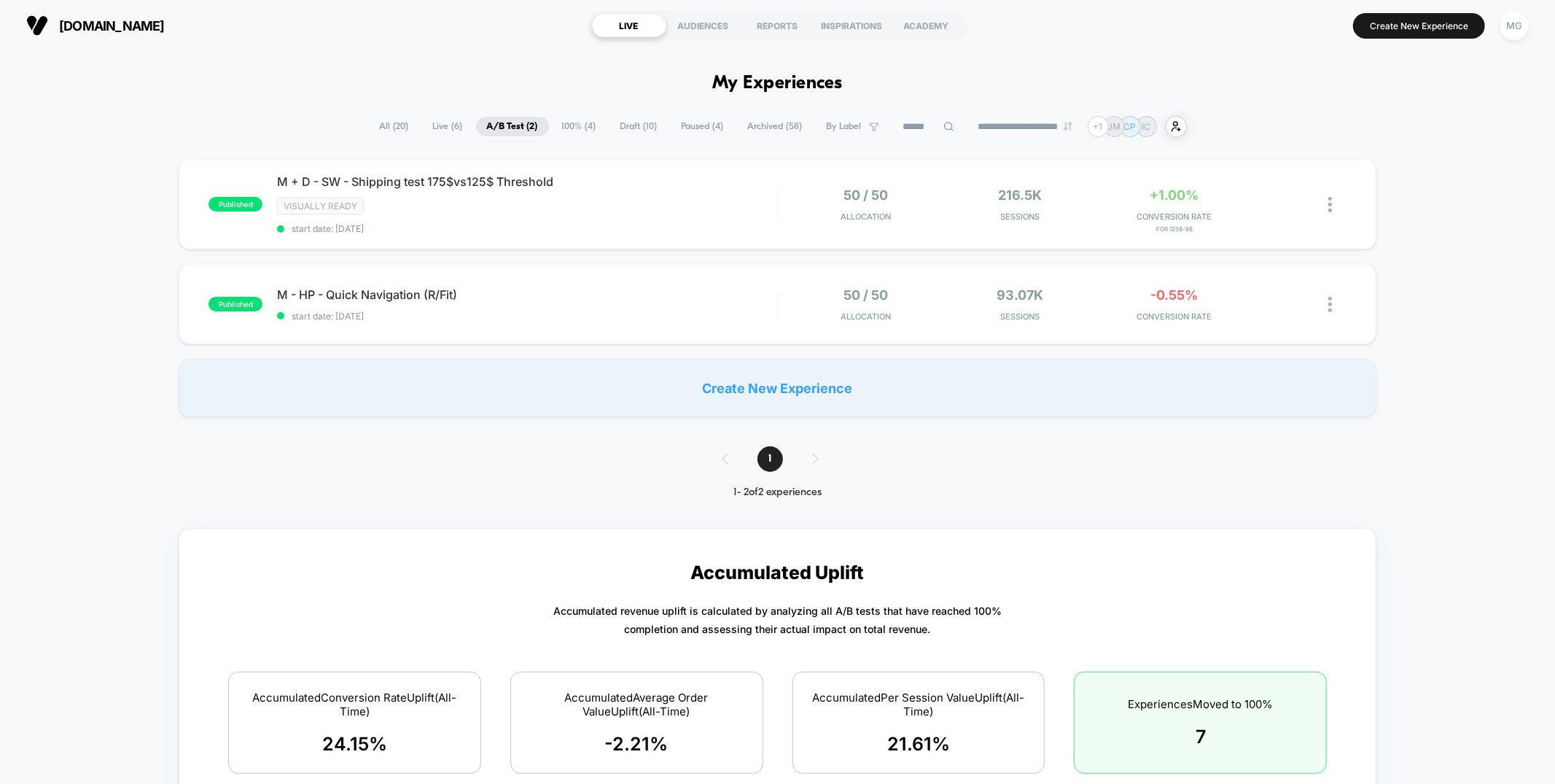
click at [769, 12] on section "LIVE AUDIENCES REPORTS INSPIRATIONS ACADEMY" at bounding box center [778, 26] width 497 height 37
click at [756, 27] on div "REPORTS" at bounding box center [778, 26] width 75 height 24
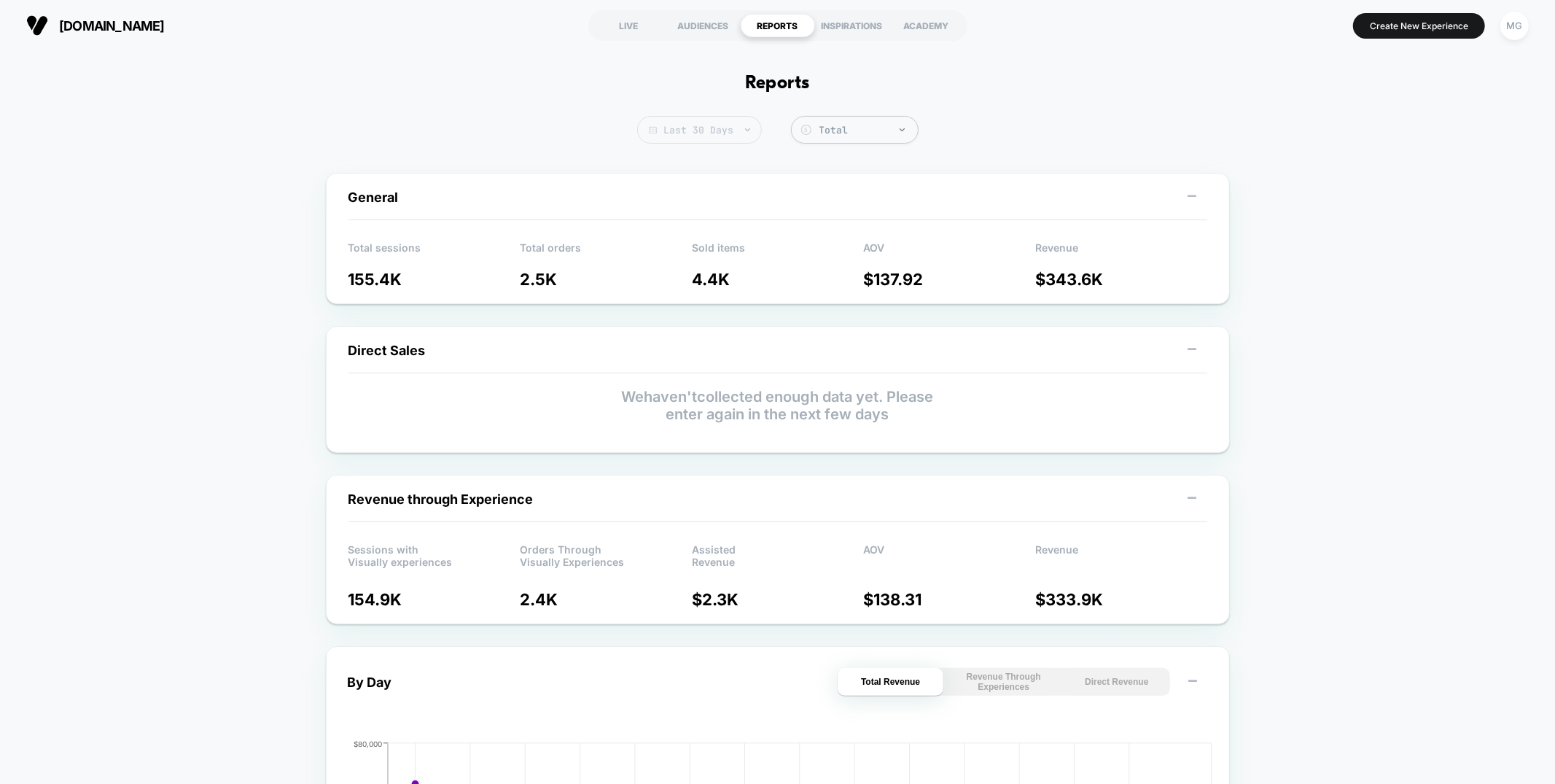
click at [714, 123] on span "Last 30 Days" at bounding box center [700, 129] width 125 height 27
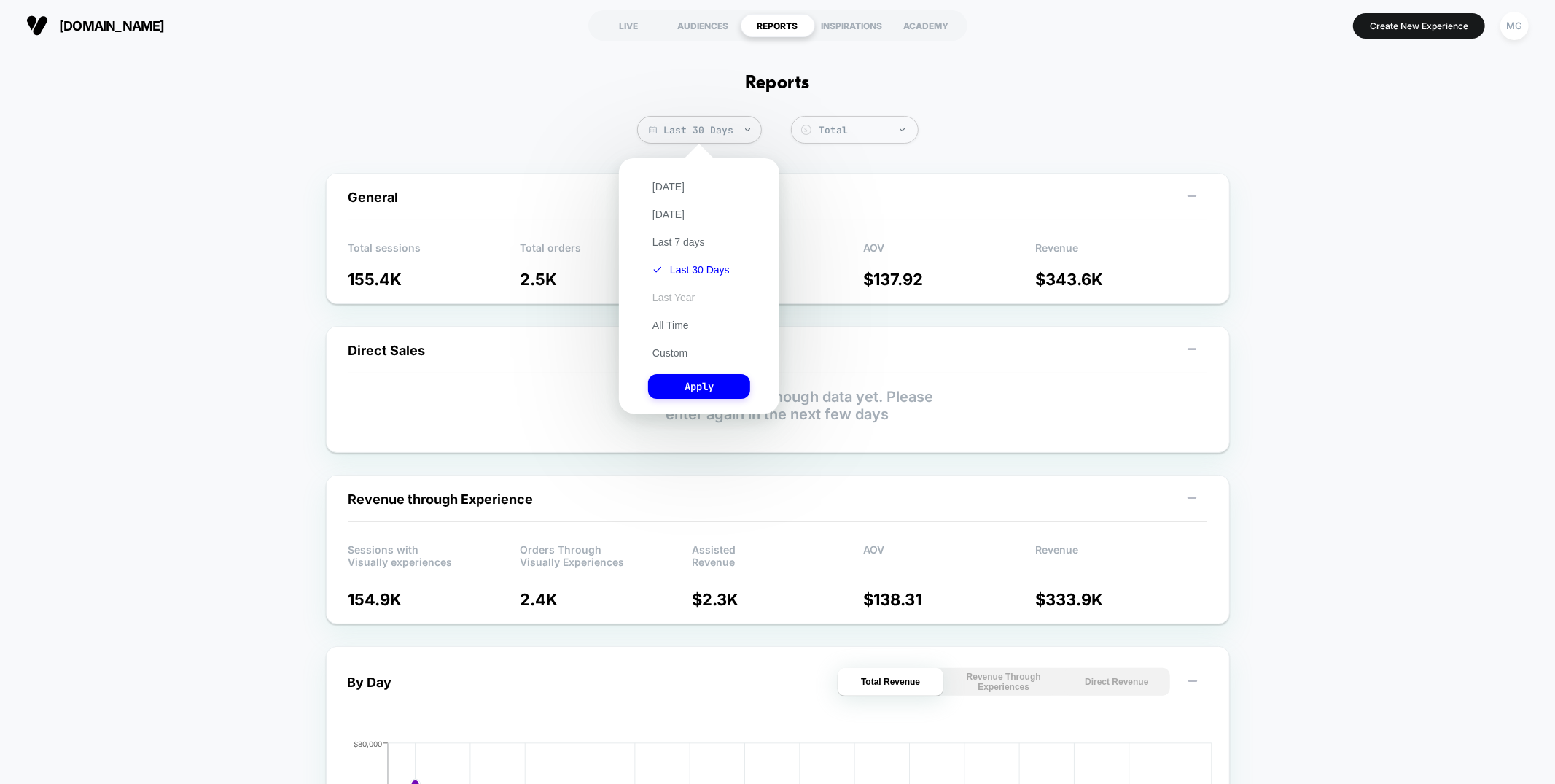
click at [680, 297] on button "Last Year" at bounding box center [674, 298] width 51 height 13
click at [688, 390] on button "Apply" at bounding box center [699, 386] width 102 height 25
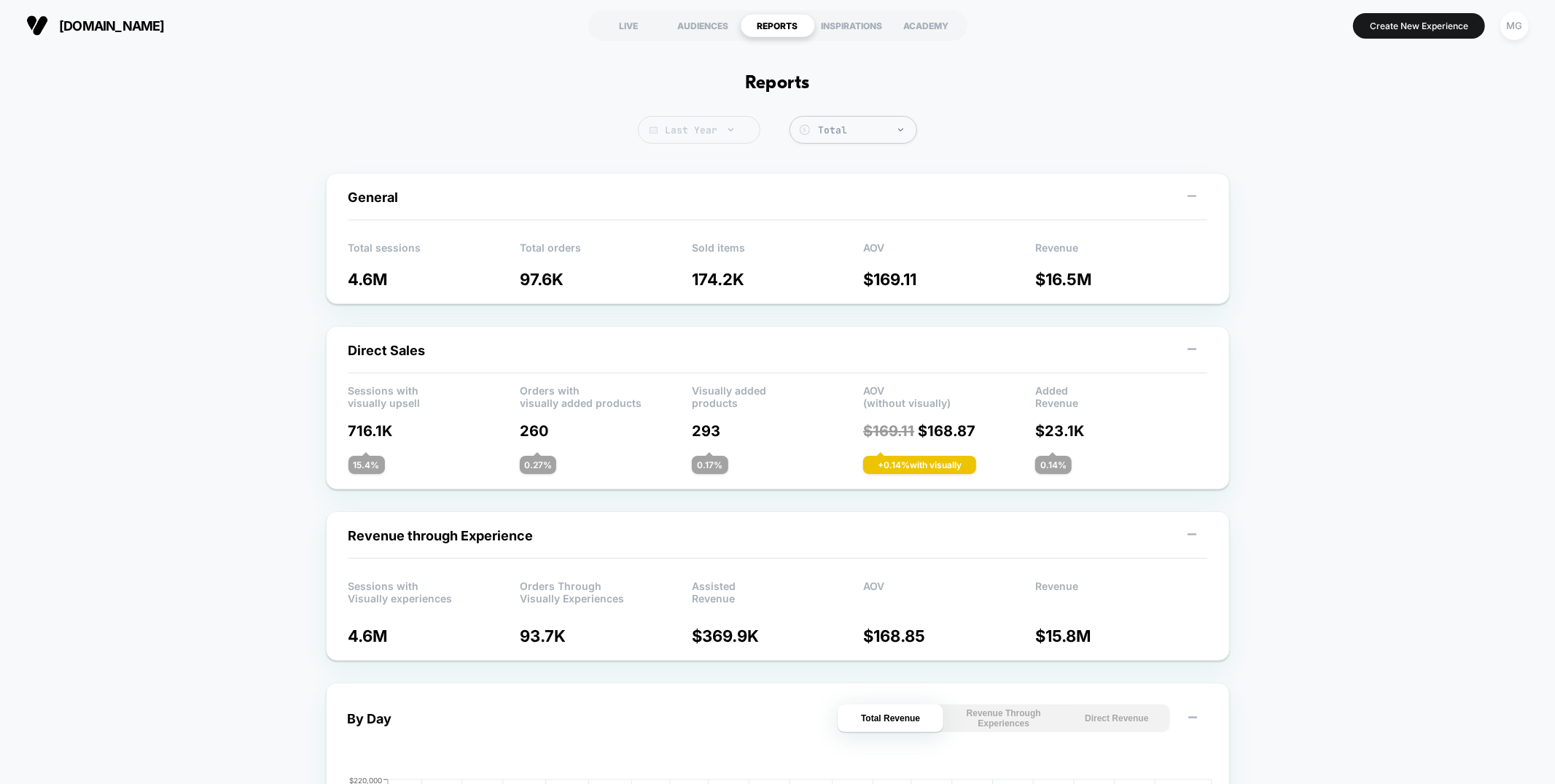
click at [717, 116] on span "Last Year" at bounding box center [699, 129] width 123 height 27
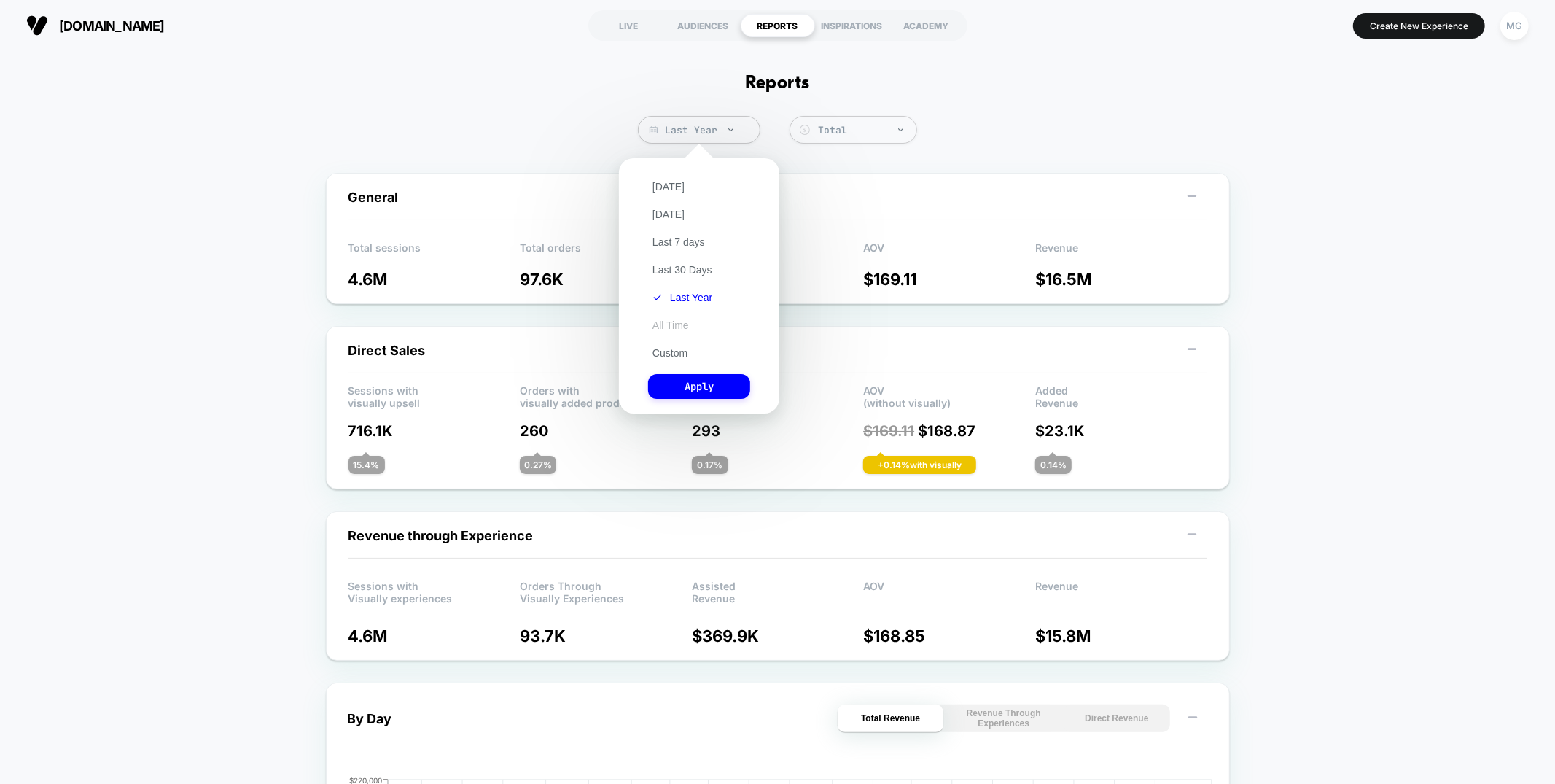
click at [664, 325] on button "All Time" at bounding box center [671, 325] width 45 height 13
click at [672, 387] on button "Apply" at bounding box center [699, 386] width 102 height 25
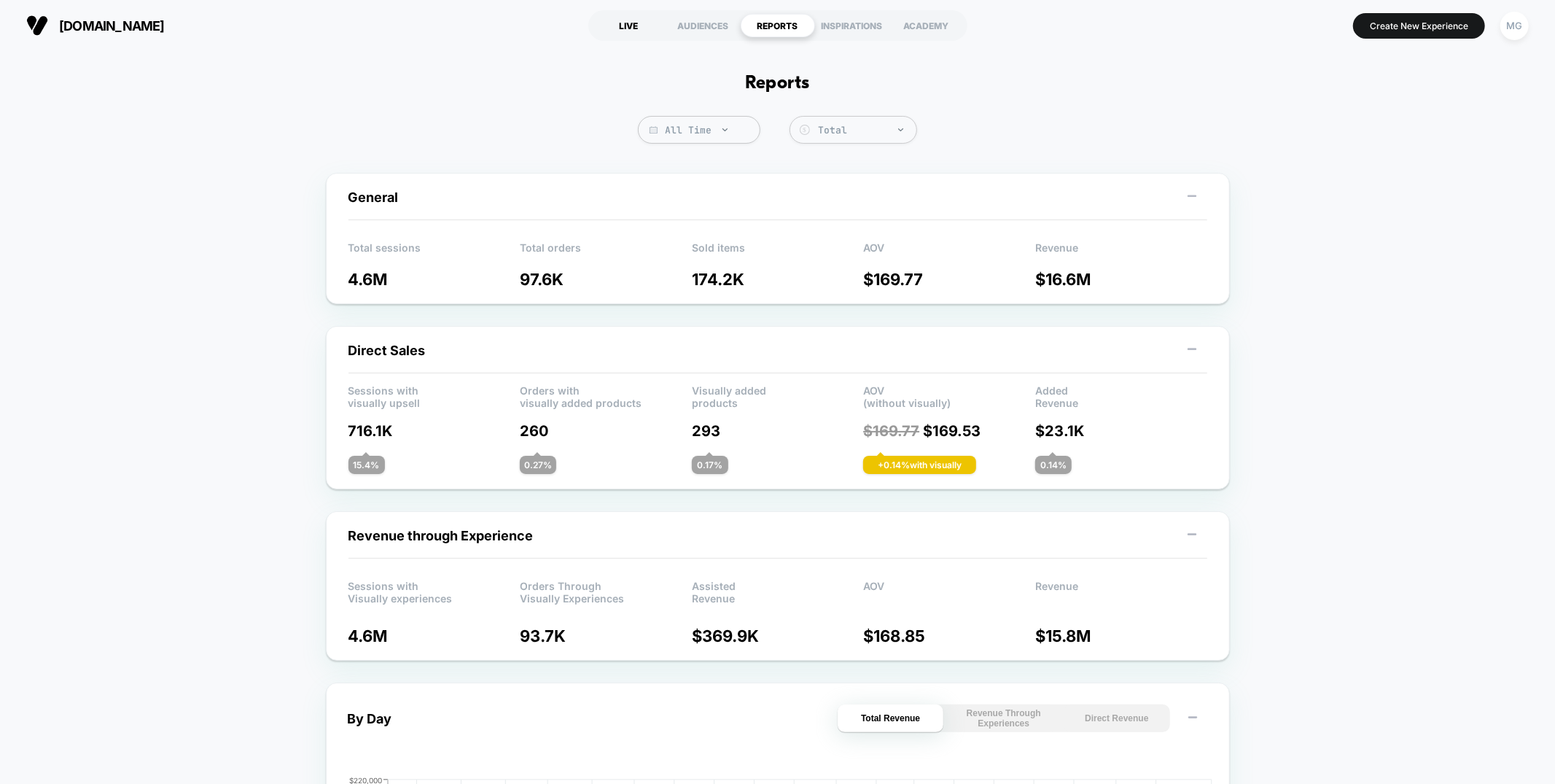
click at [624, 25] on div "LIVE" at bounding box center [629, 26] width 75 height 24
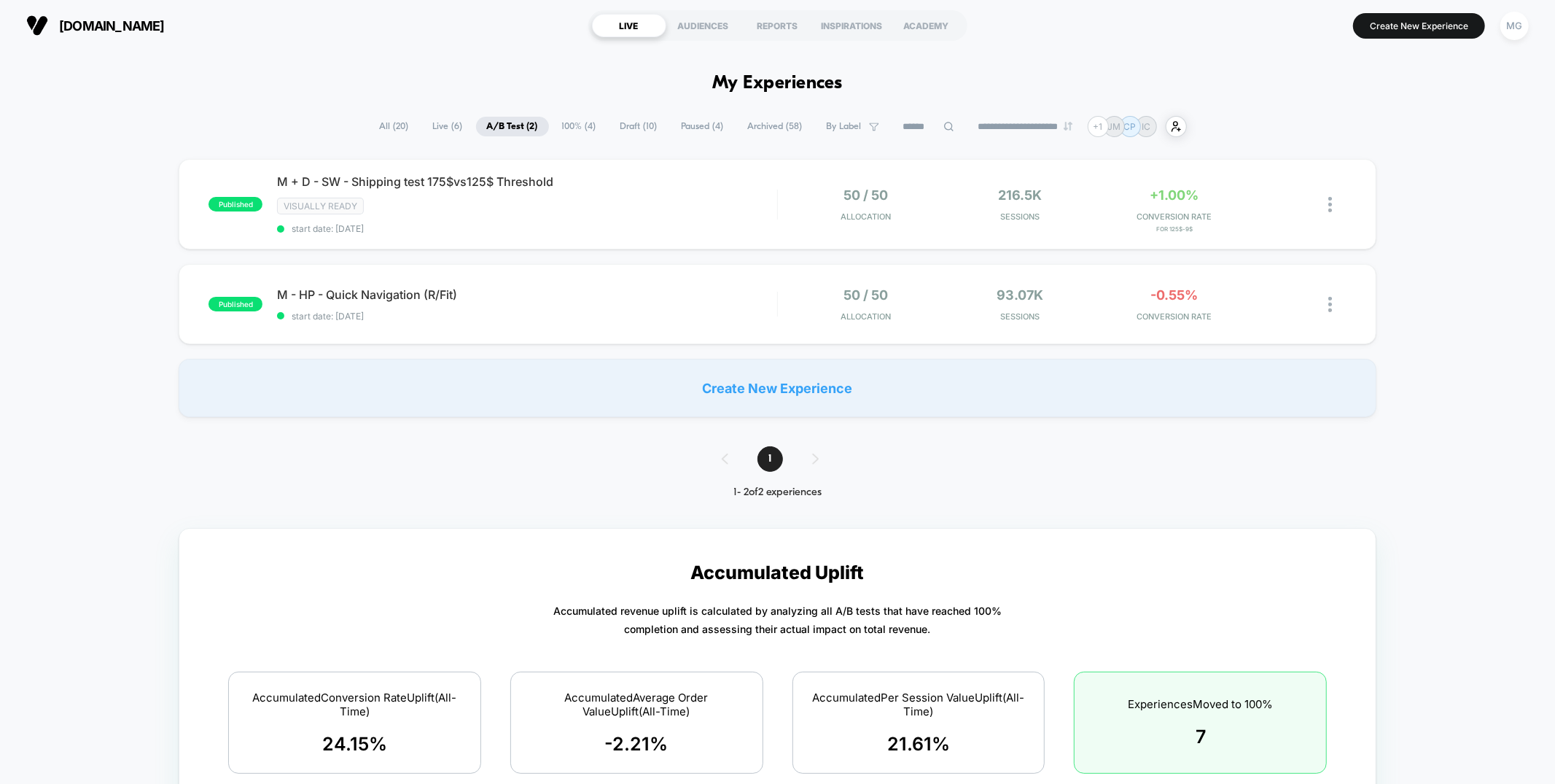
scroll to position [1, 0]
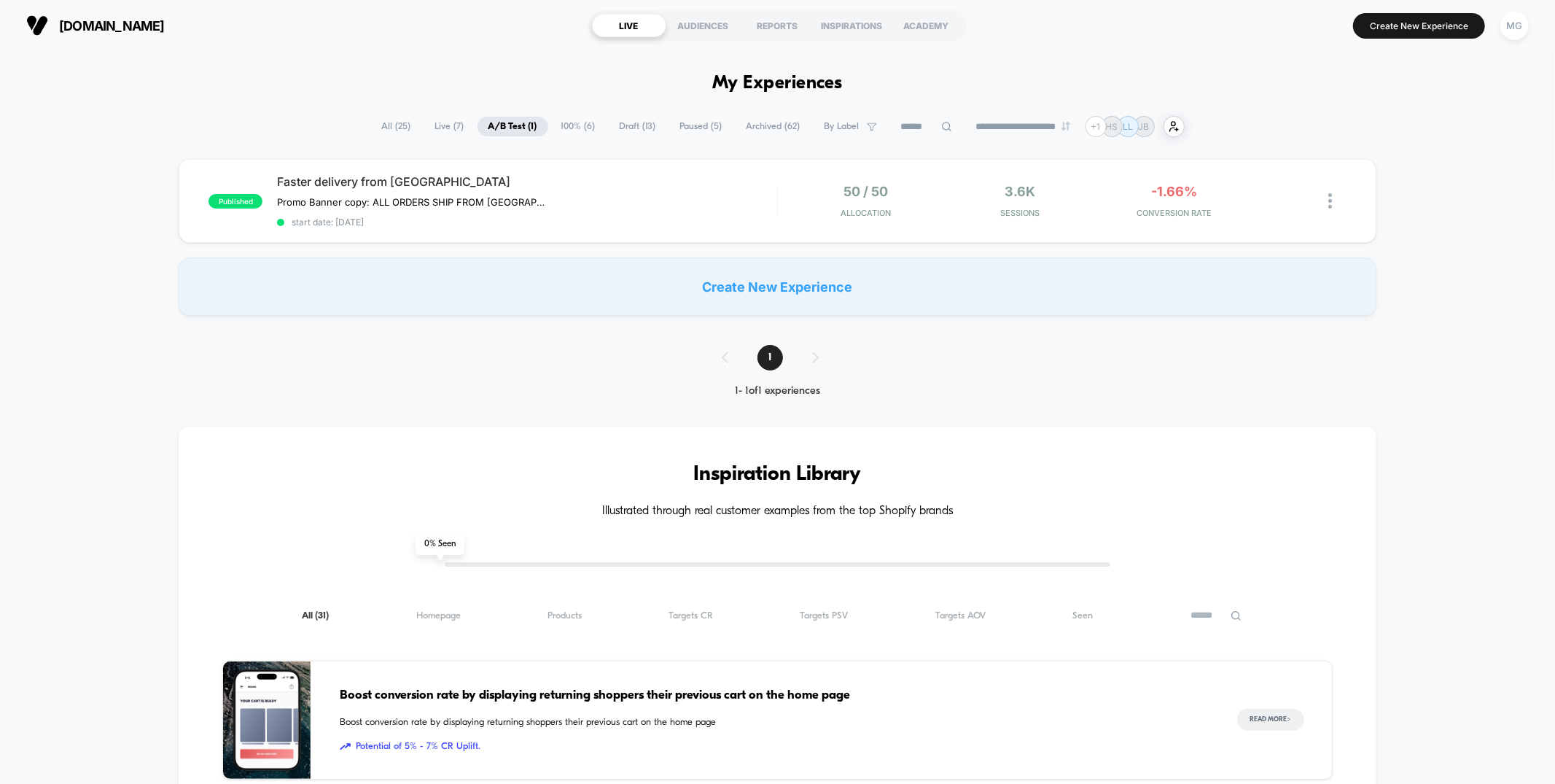
drag, startPoint x: 775, startPoint y: 27, endPoint x: 769, endPoint y: 41, distance: 15.2
click at [776, 27] on div "REPORTS" at bounding box center [778, 26] width 75 height 24
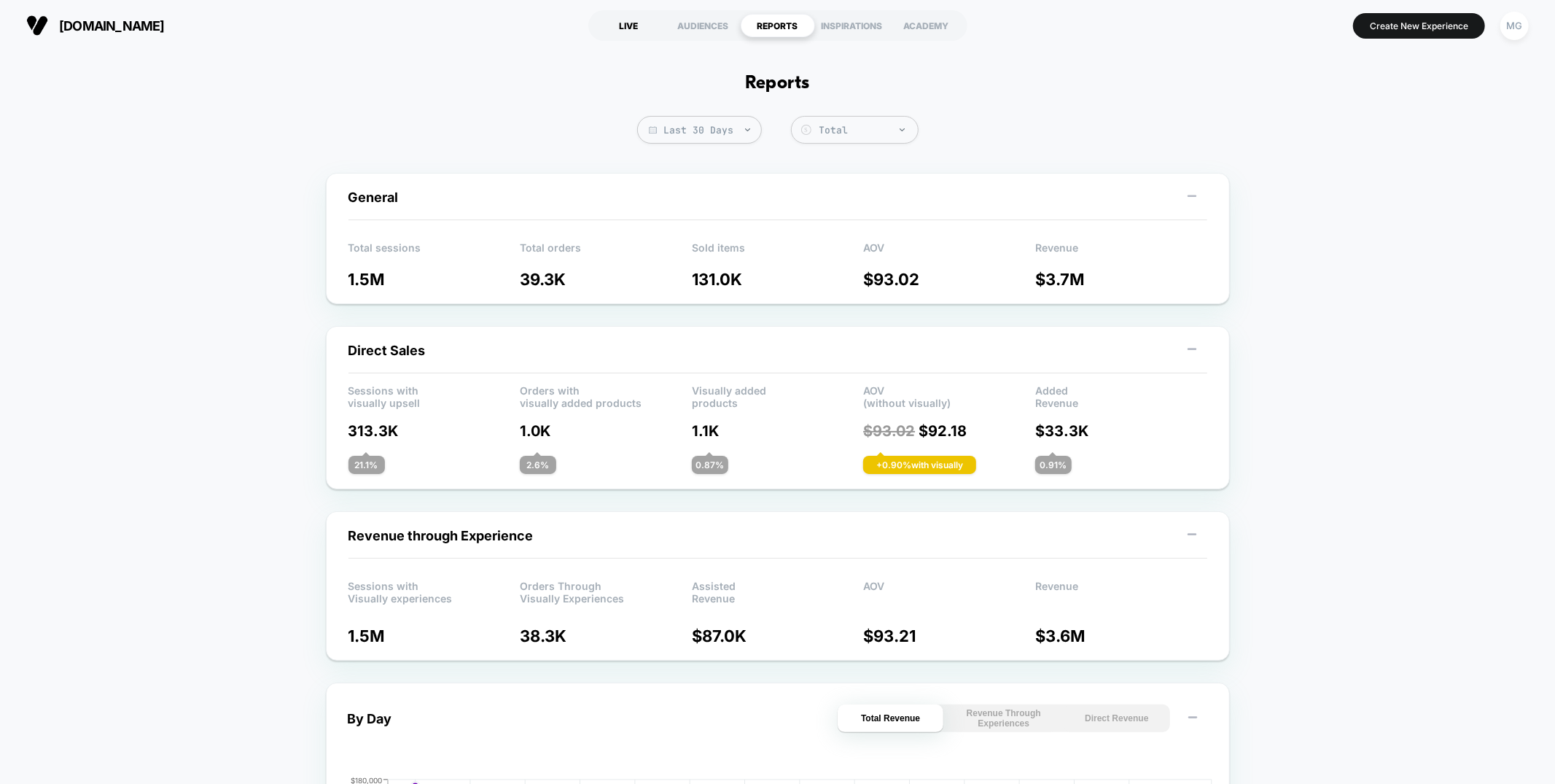
click at [612, 26] on div "LIVE" at bounding box center [629, 26] width 75 height 24
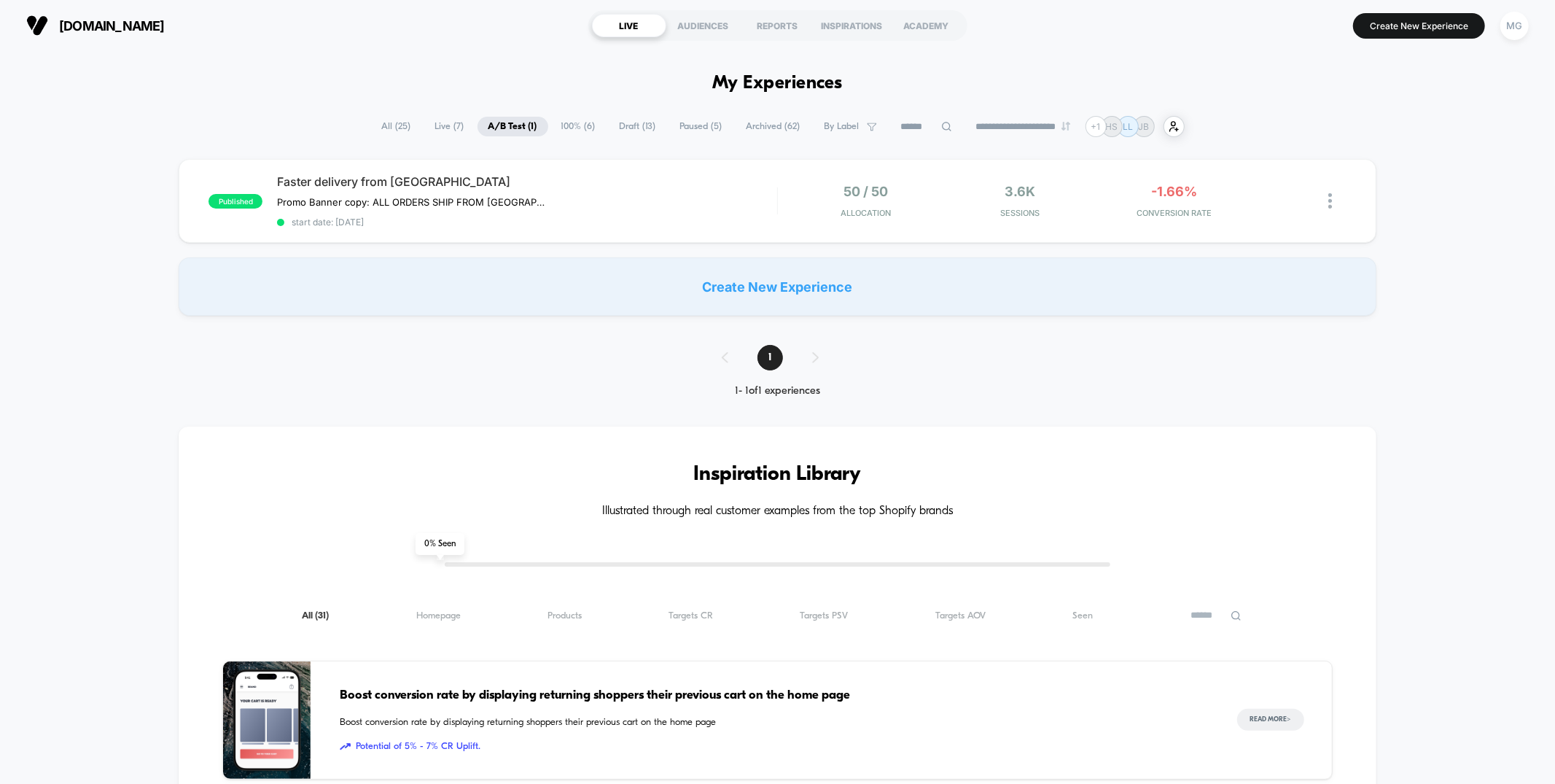
click at [439, 128] on span "Live ( 7 )" at bounding box center [450, 126] width 51 height 20
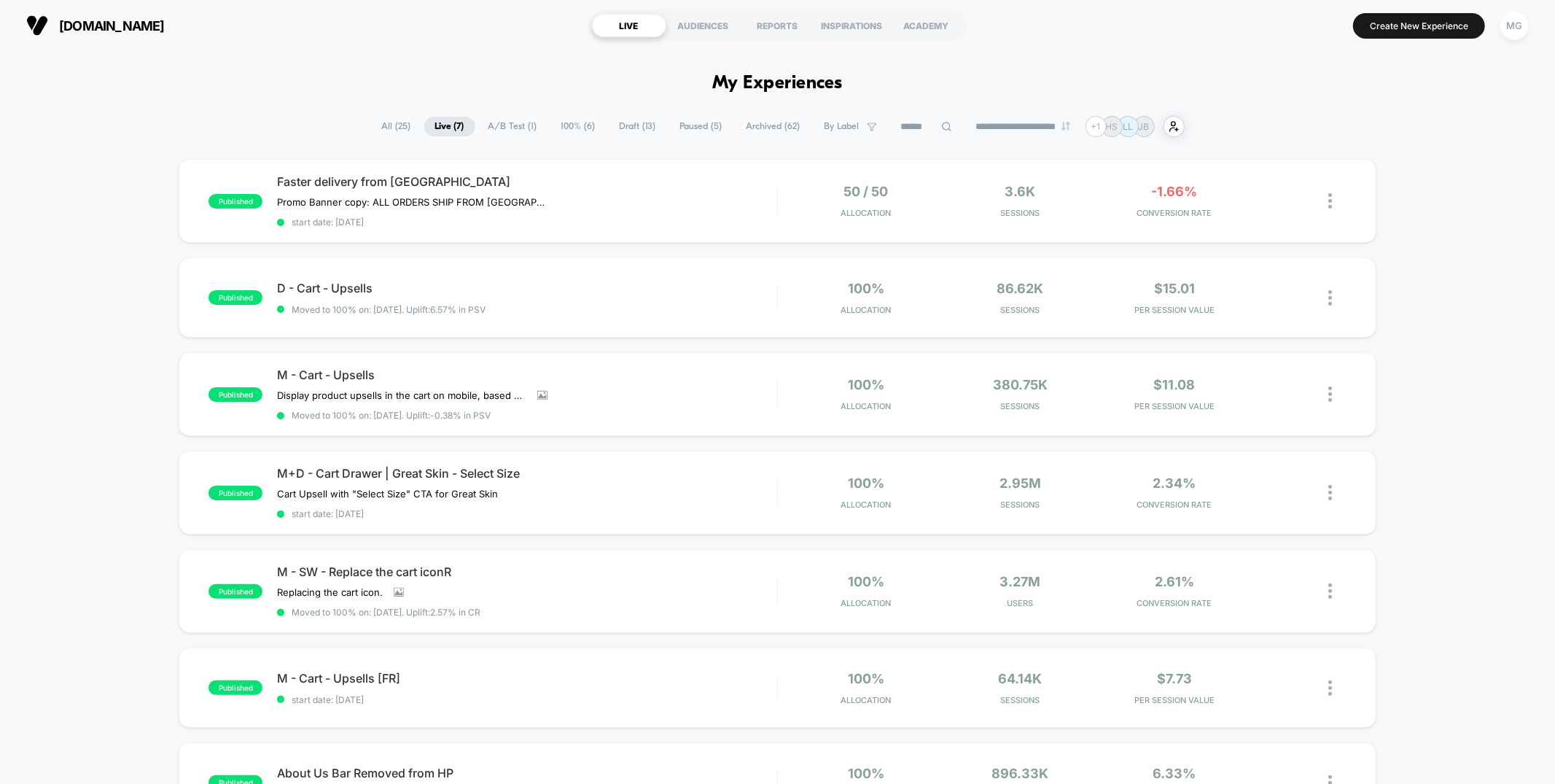
click at [571, 125] on span "100% ( 6 )" at bounding box center [578, 126] width 56 height 20
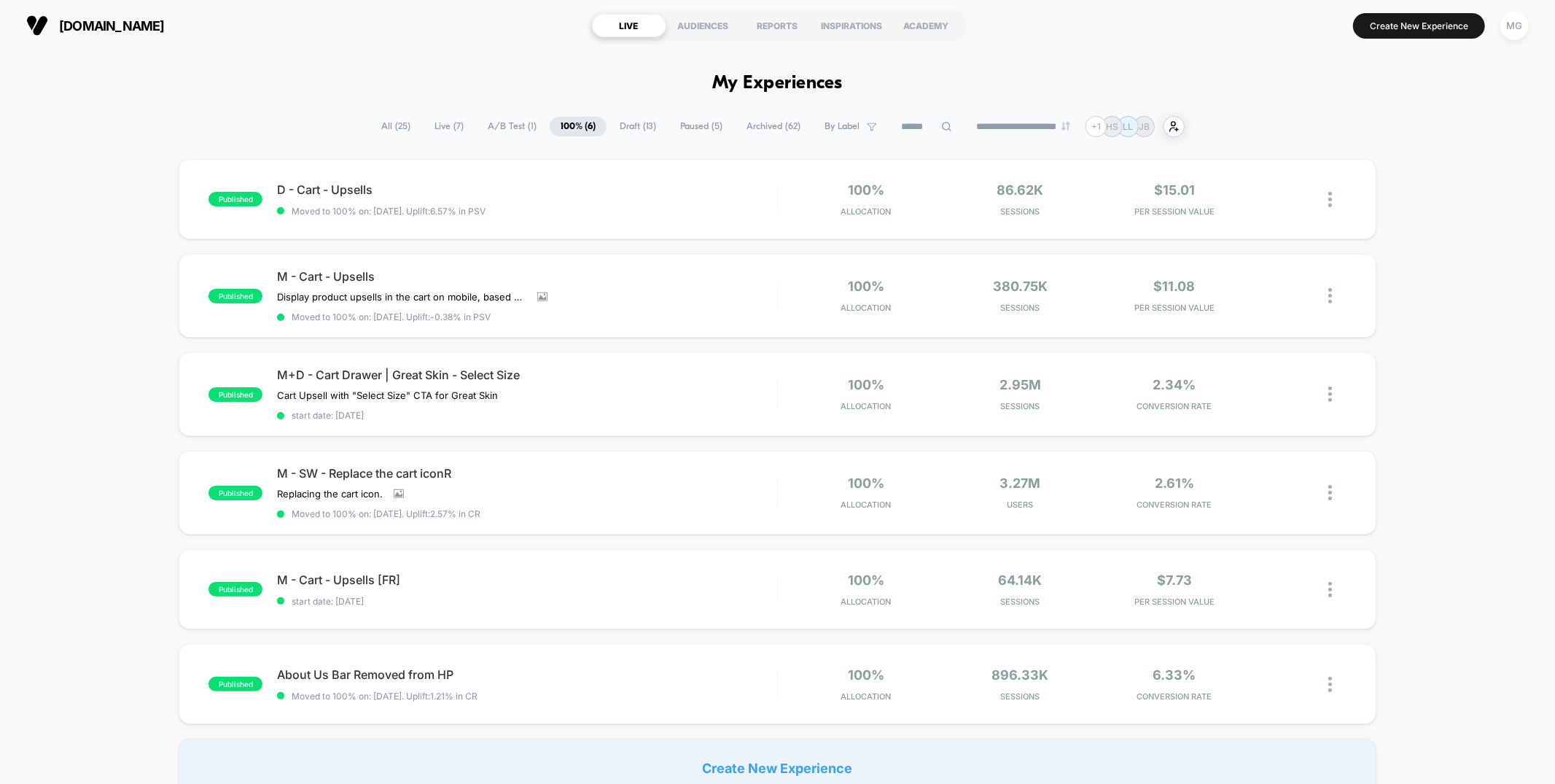
click at [636, 129] on span "Draft ( 13 )" at bounding box center [638, 126] width 59 height 20
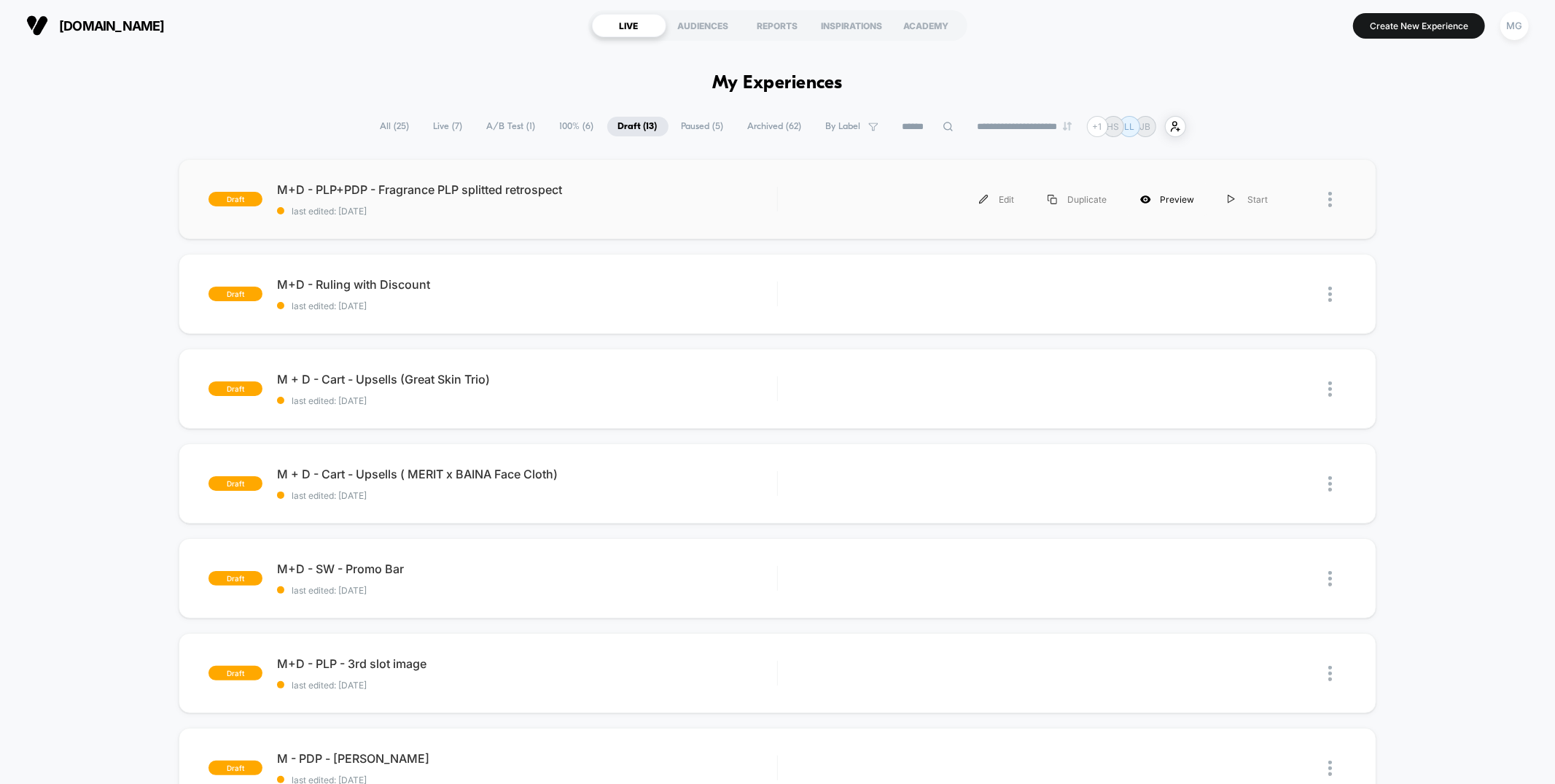
click at [1152, 202] on icon at bounding box center [1146, 199] width 11 height 11
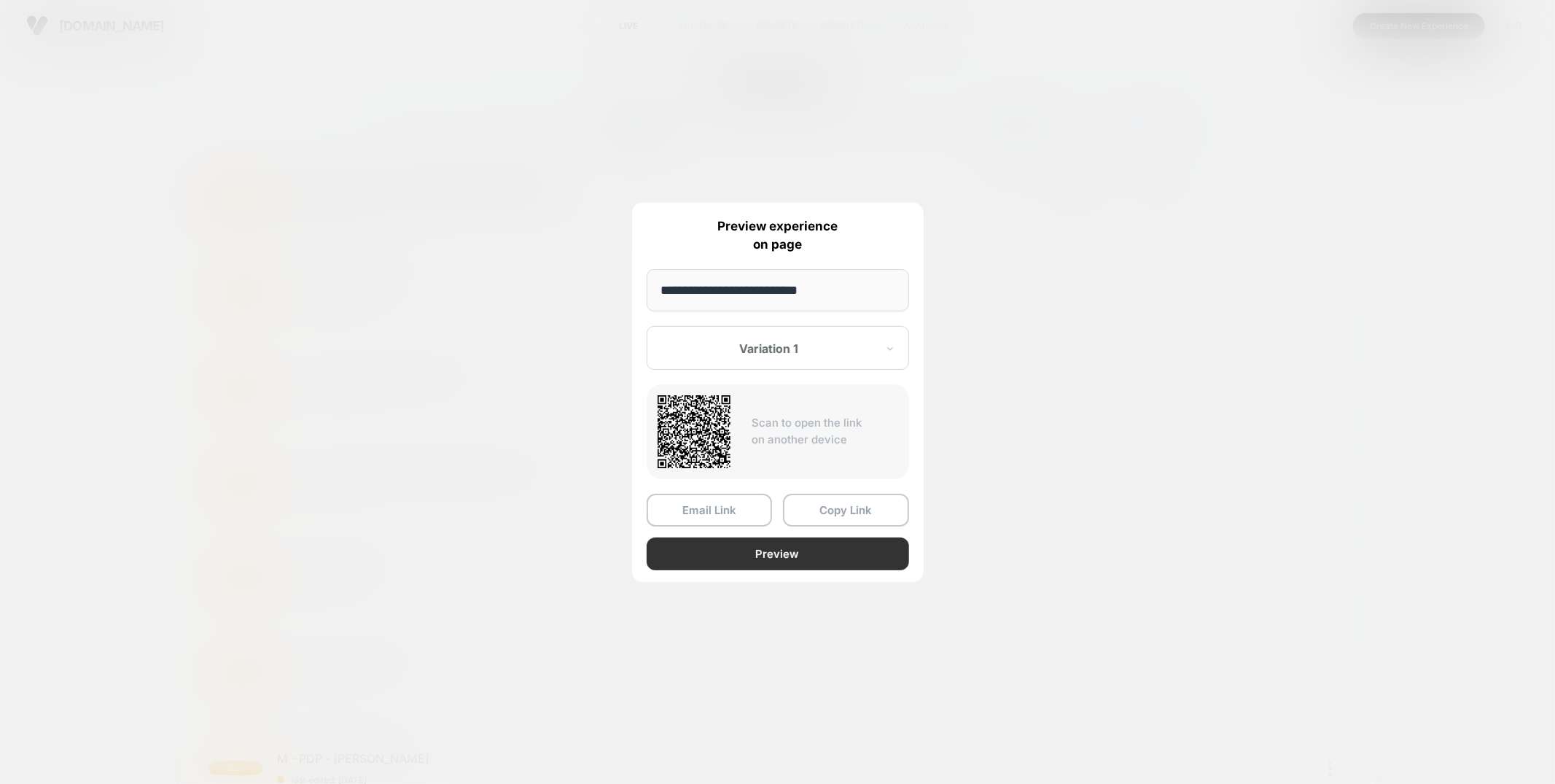
click at [748, 549] on button "Preview" at bounding box center [778, 554] width 263 height 33
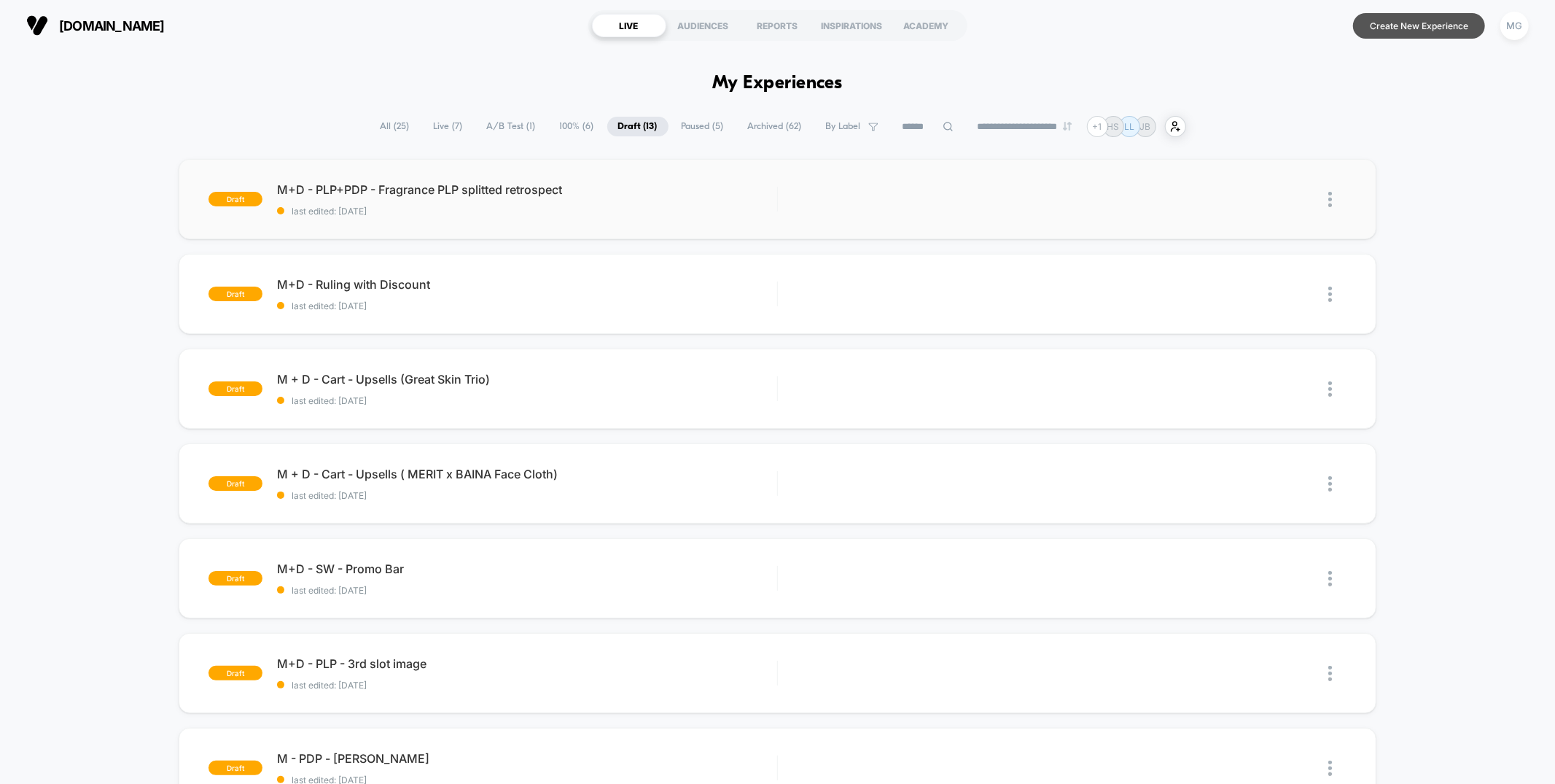
click at [1415, 26] on button "Create New Experience" at bounding box center [1420, 26] width 132 height 26
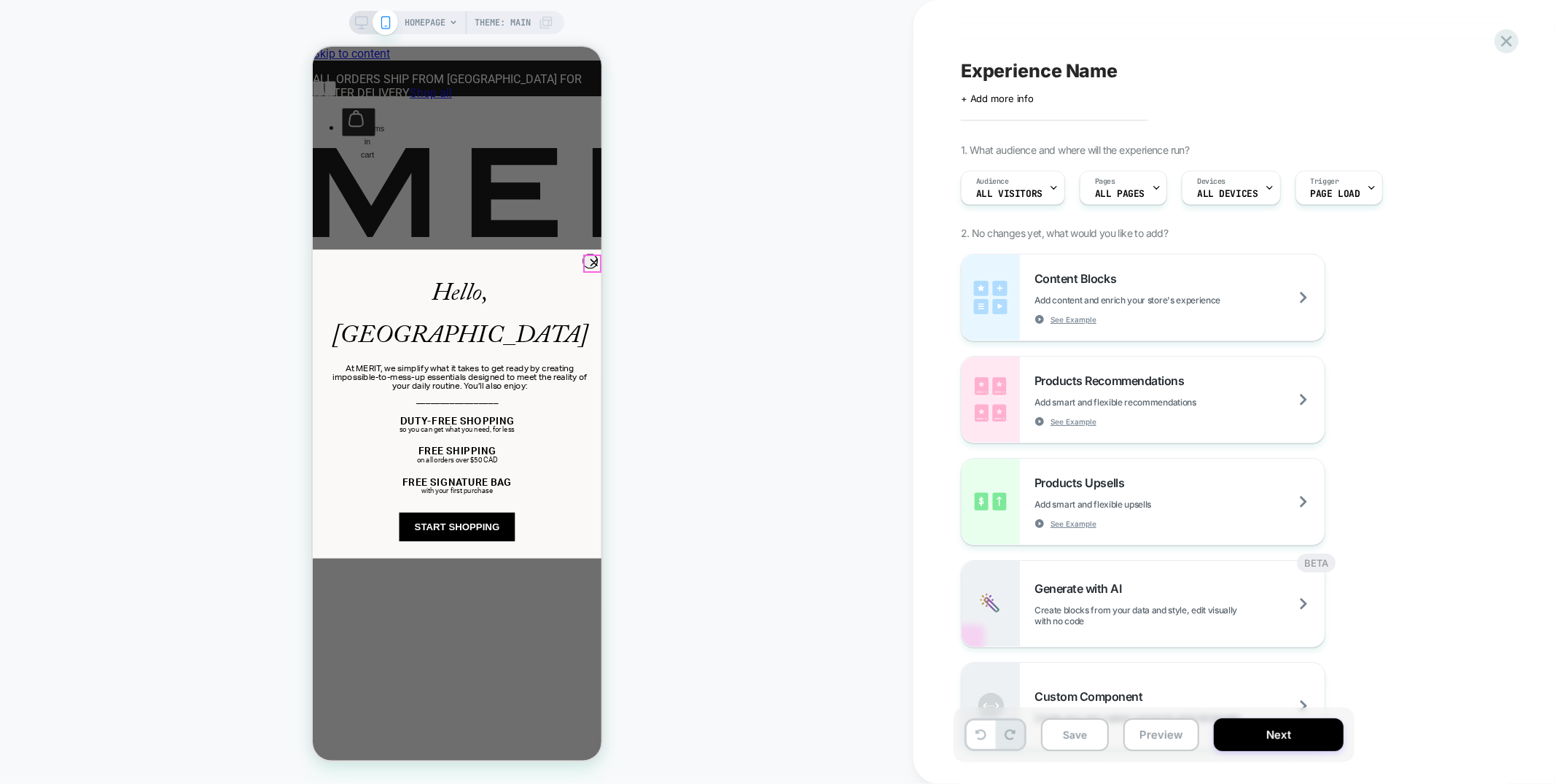
click at [593, 261] on circle "Close dialog" at bounding box center [593, 261] width 14 height 14
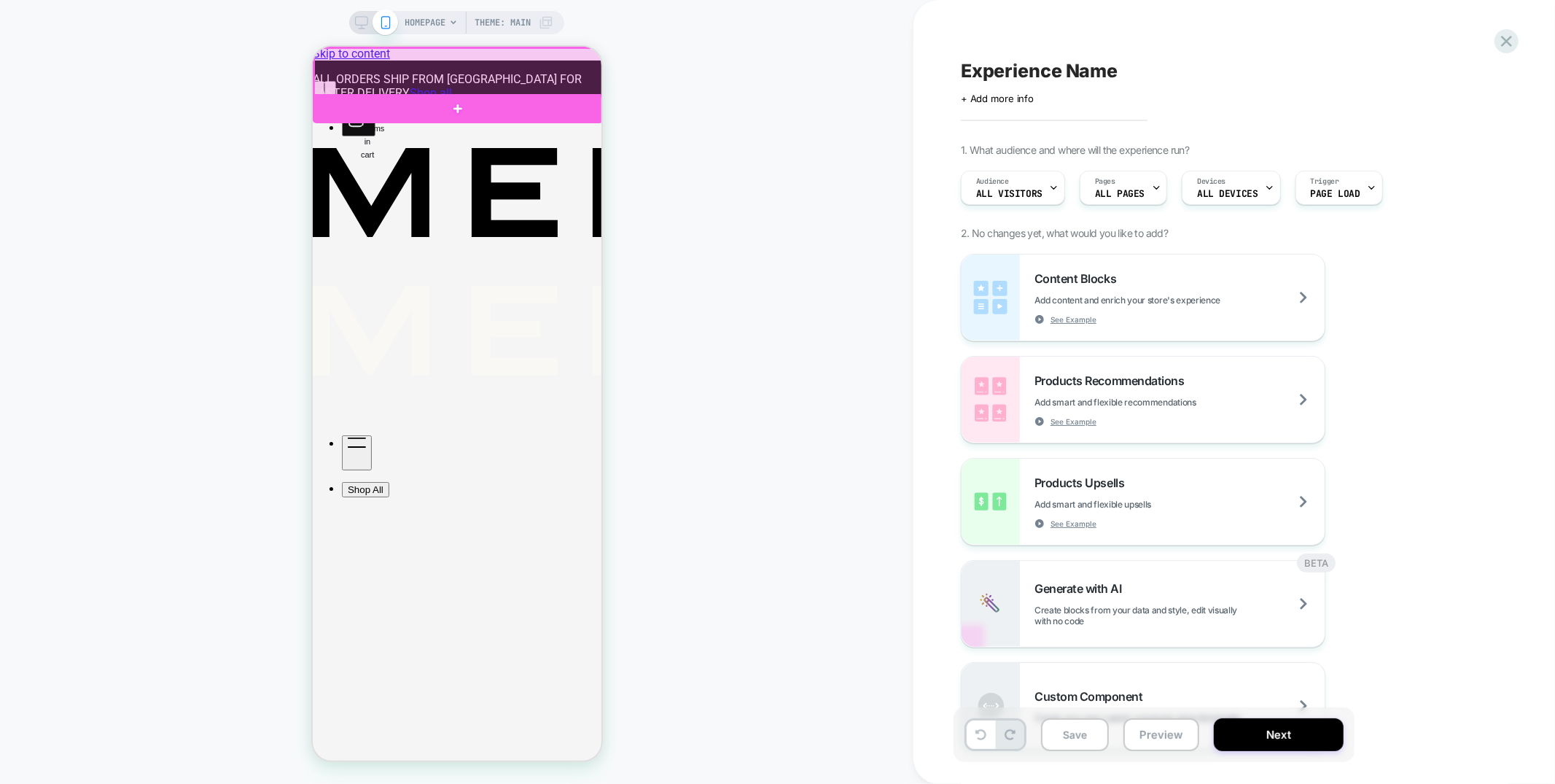
click at [586, 87] on div at bounding box center [458, 71] width 290 height 48
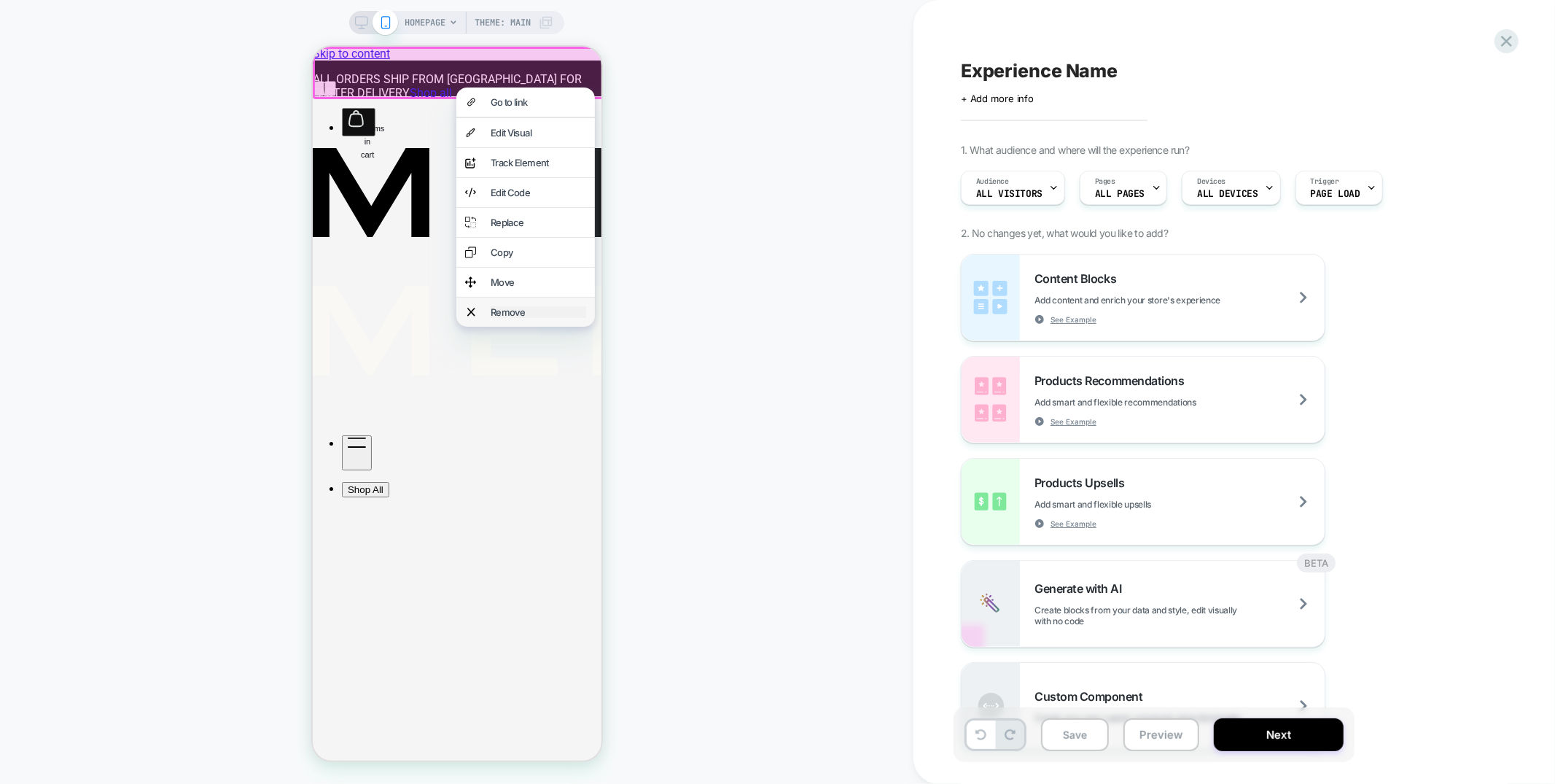
click at [532, 305] on div "Remove" at bounding box center [538, 311] width 95 height 11
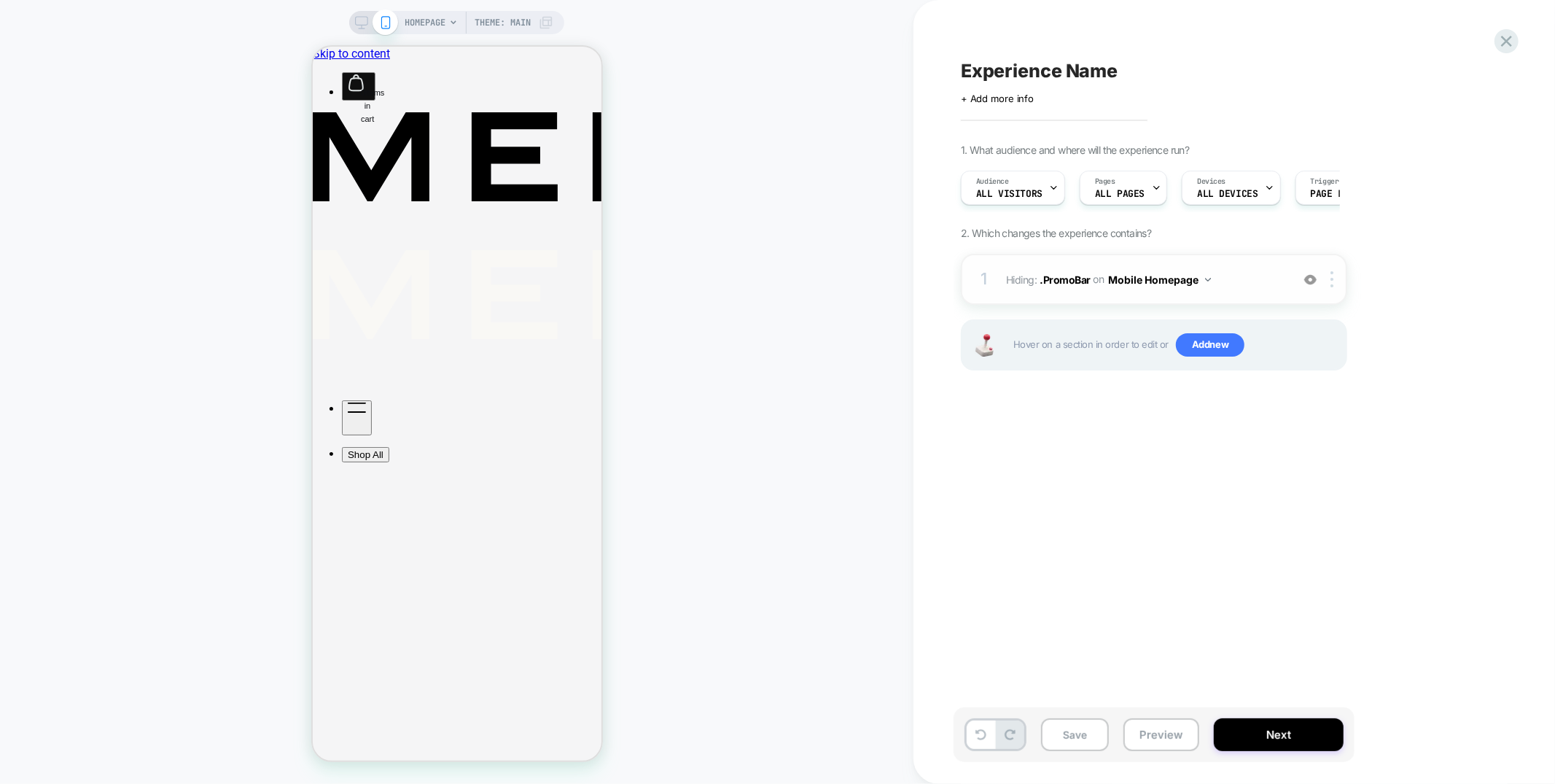
click at [1310, 278] on img at bounding box center [1310, 279] width 12 height 12
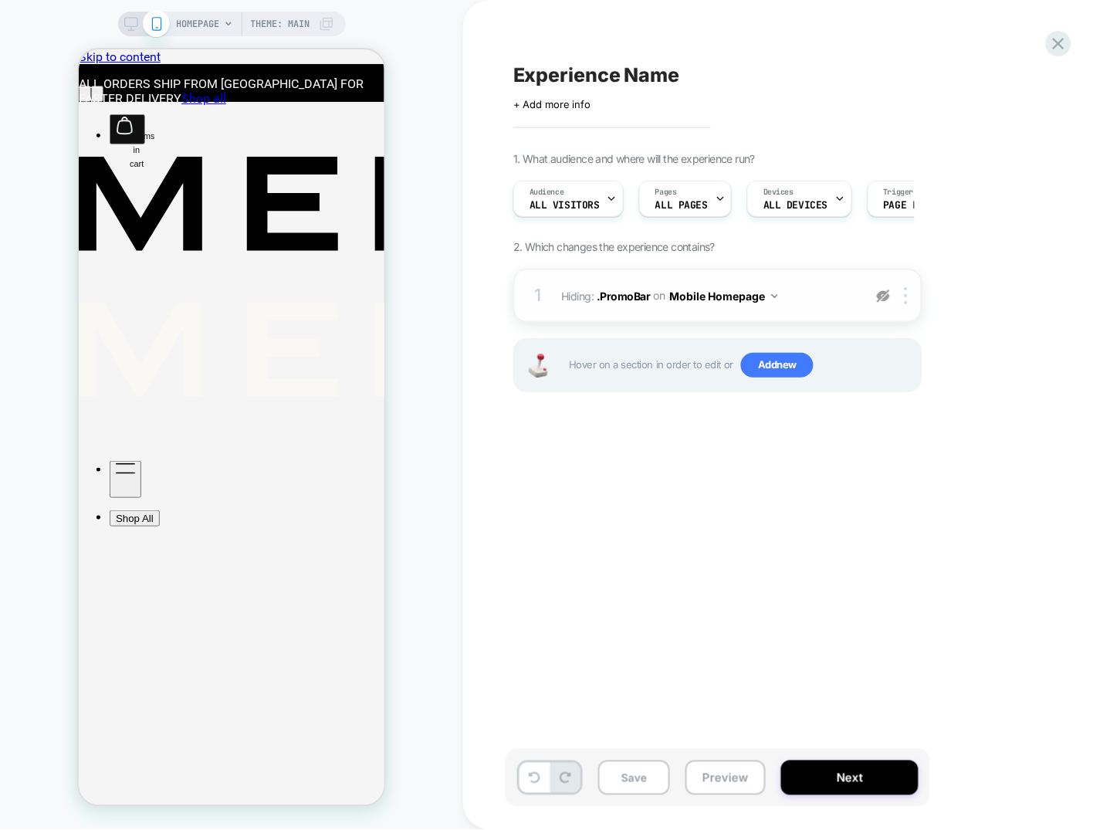
click at [881, 296] on img at bounding box center [883, 295] width 13 height 13
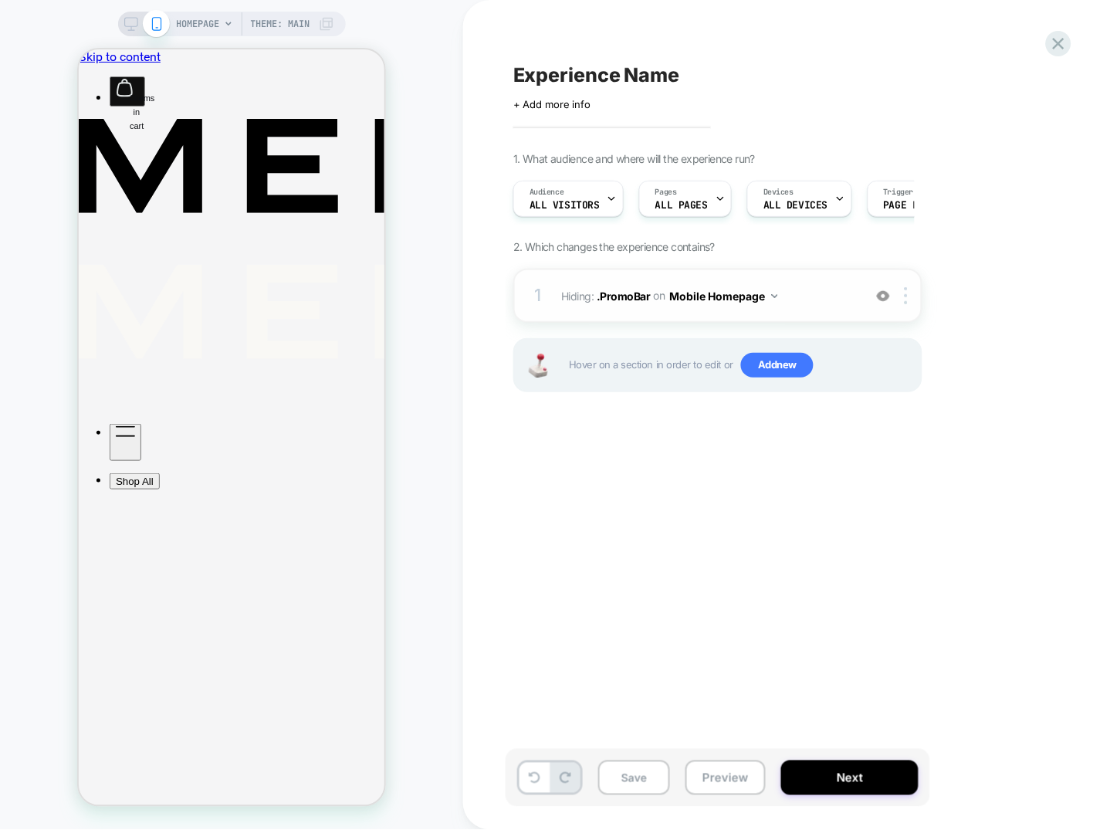
click at [814, 308] on div "1 Hiding : .PromoBar .PromoBar on Mobile Homepage Add Before Add After Copy CSS…" at bounding box center [717, 296] width 409 height 54
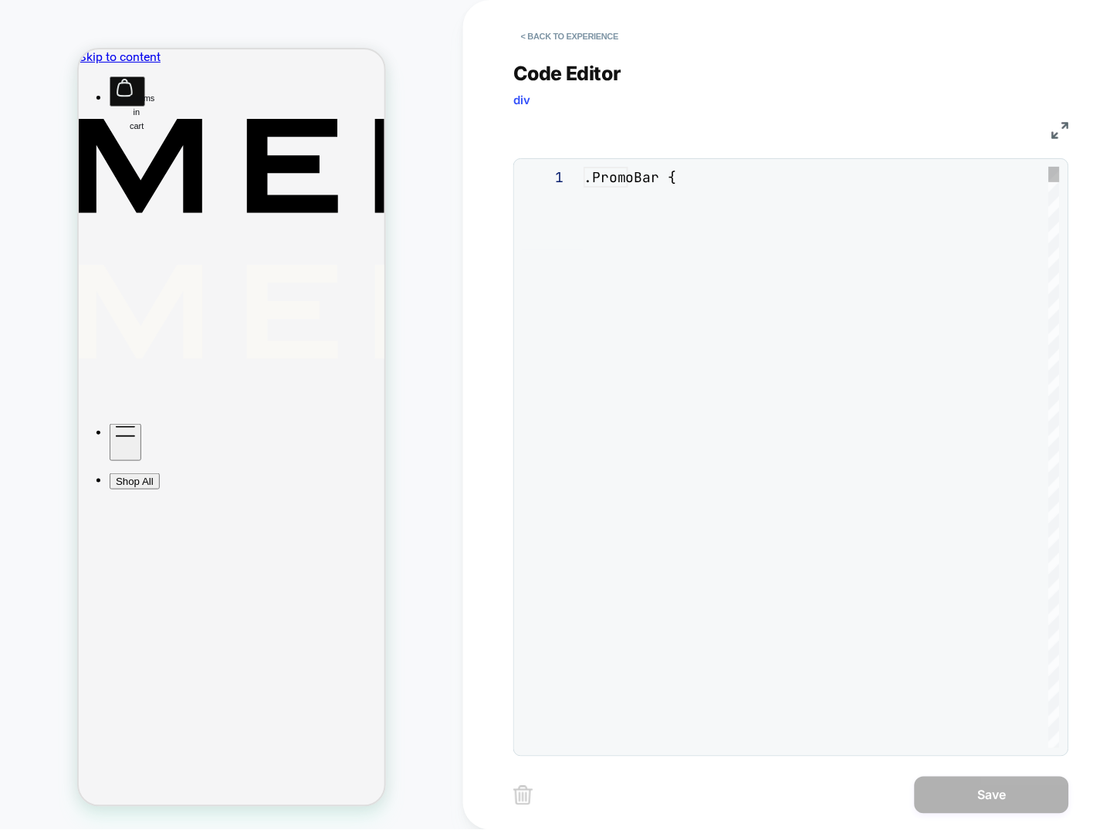
scroll to position [63, 0]
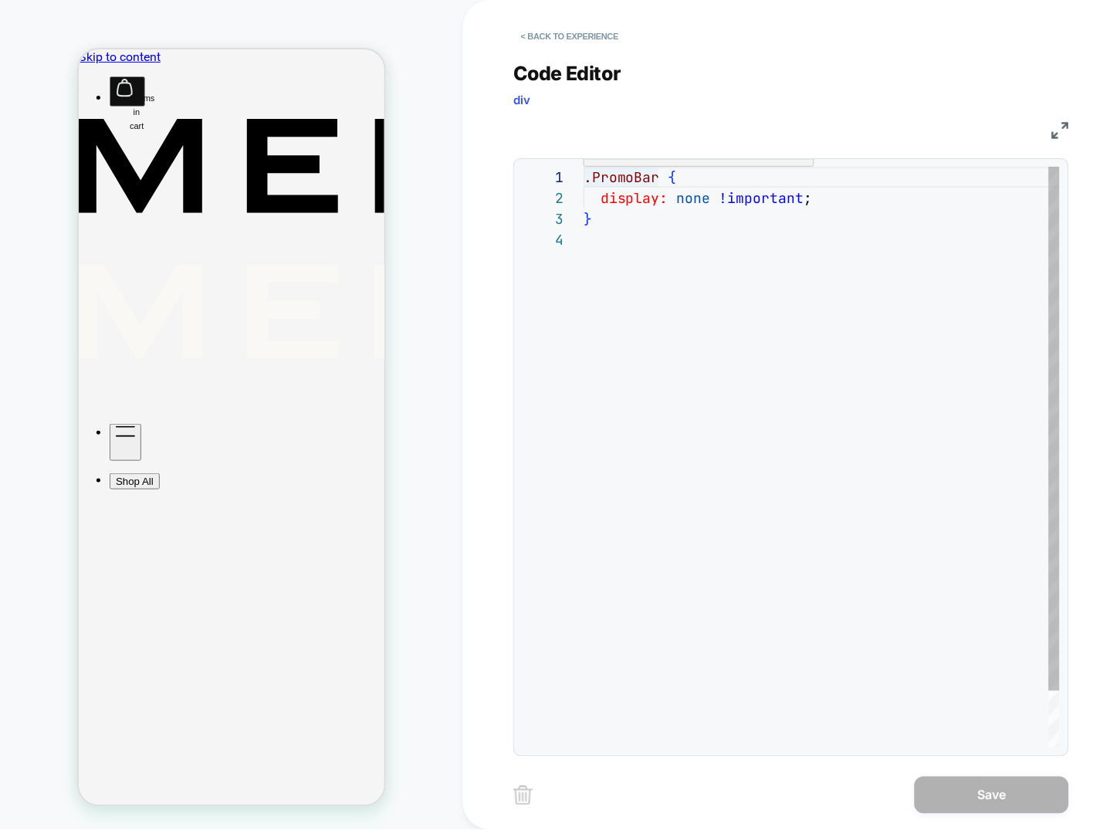
click at [657, 173] on div ".PromoBar { display: none !important ; }" at bounding box center [822, 489] width 476 height 644
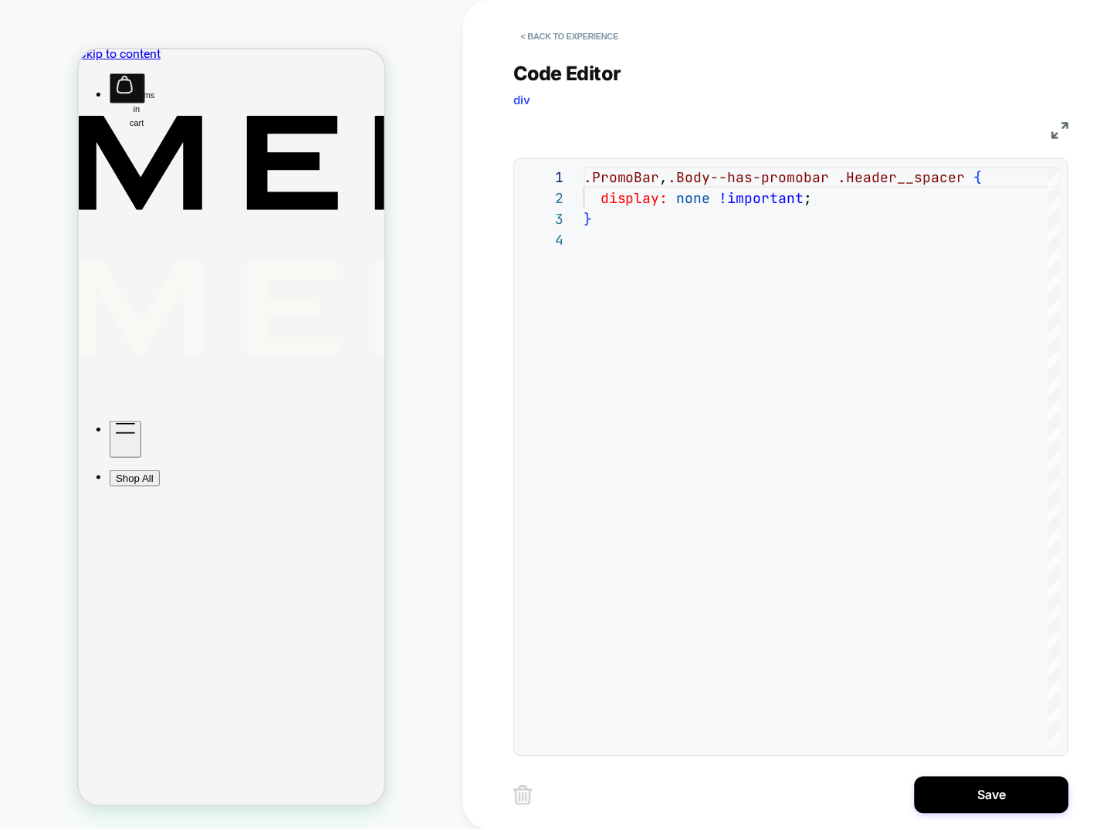
scroll to position [0, 0]
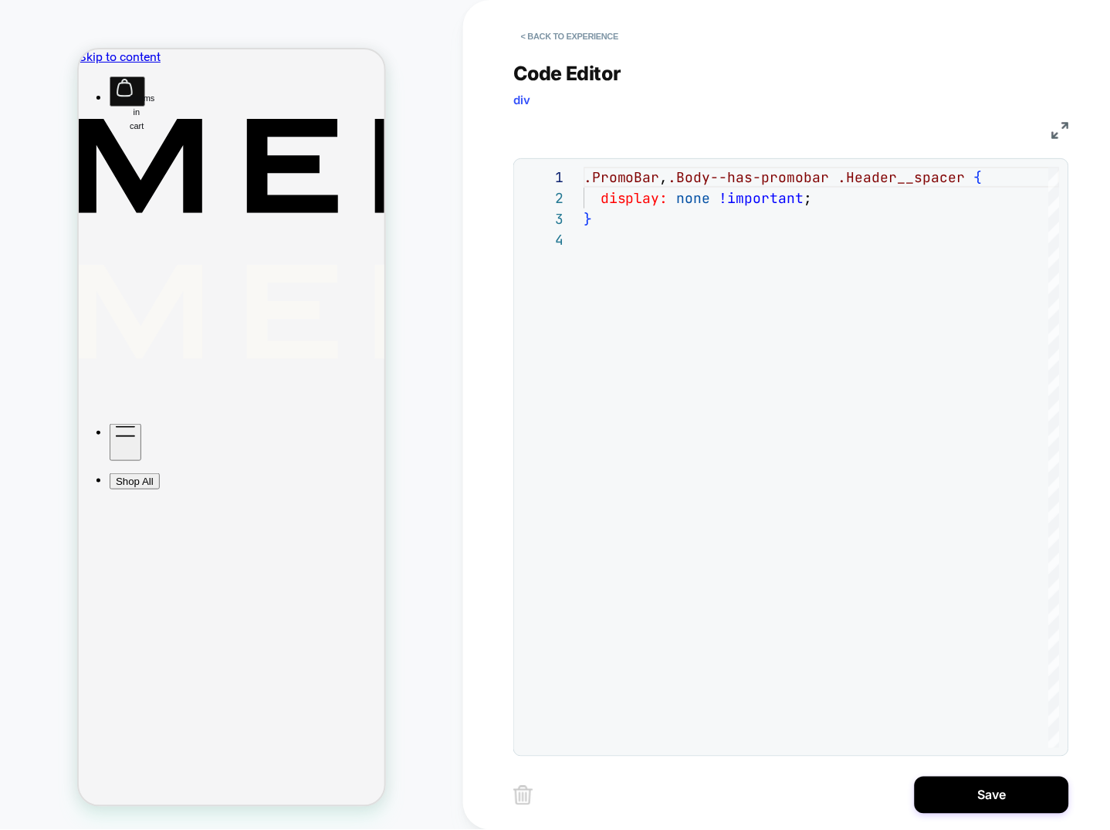
type textarea "**********"
click at [962, 799] on button "Save" at bounding box center [992, 794] width 154 height 37
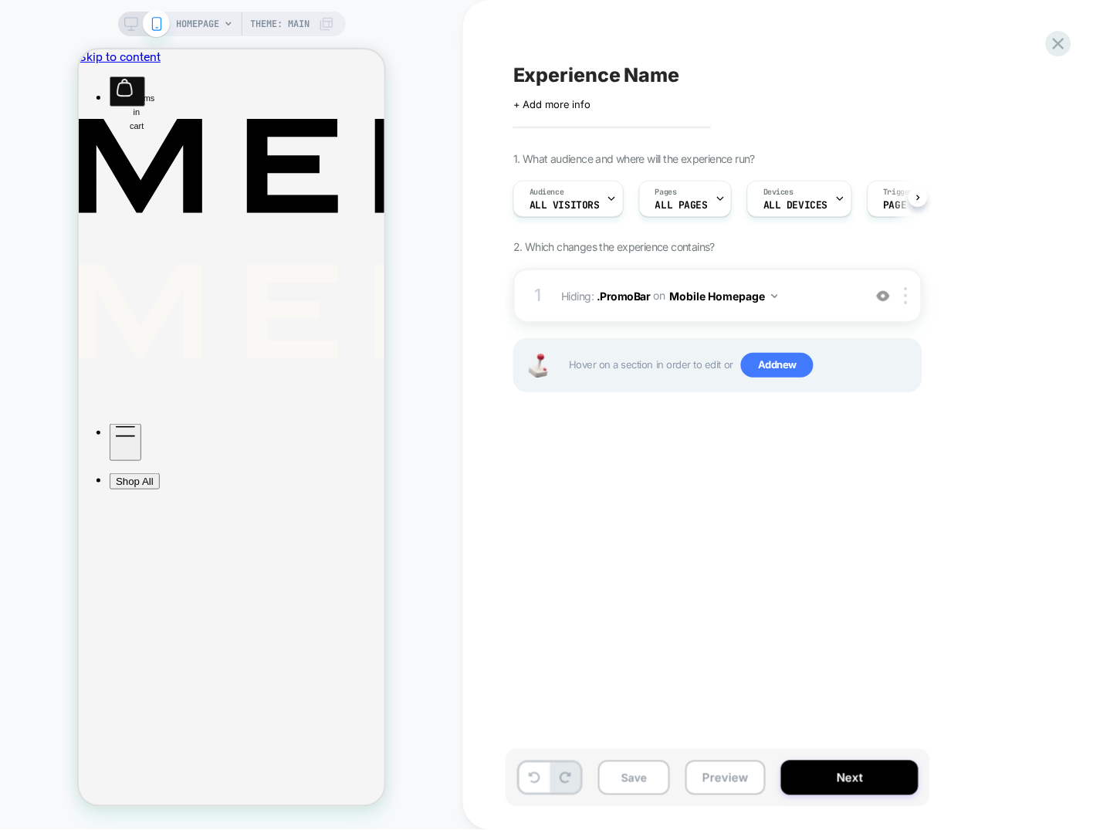
scroll to position [0, 1]
click at [772, 294] on img at bounding box center [775, 296] width 6 height 4
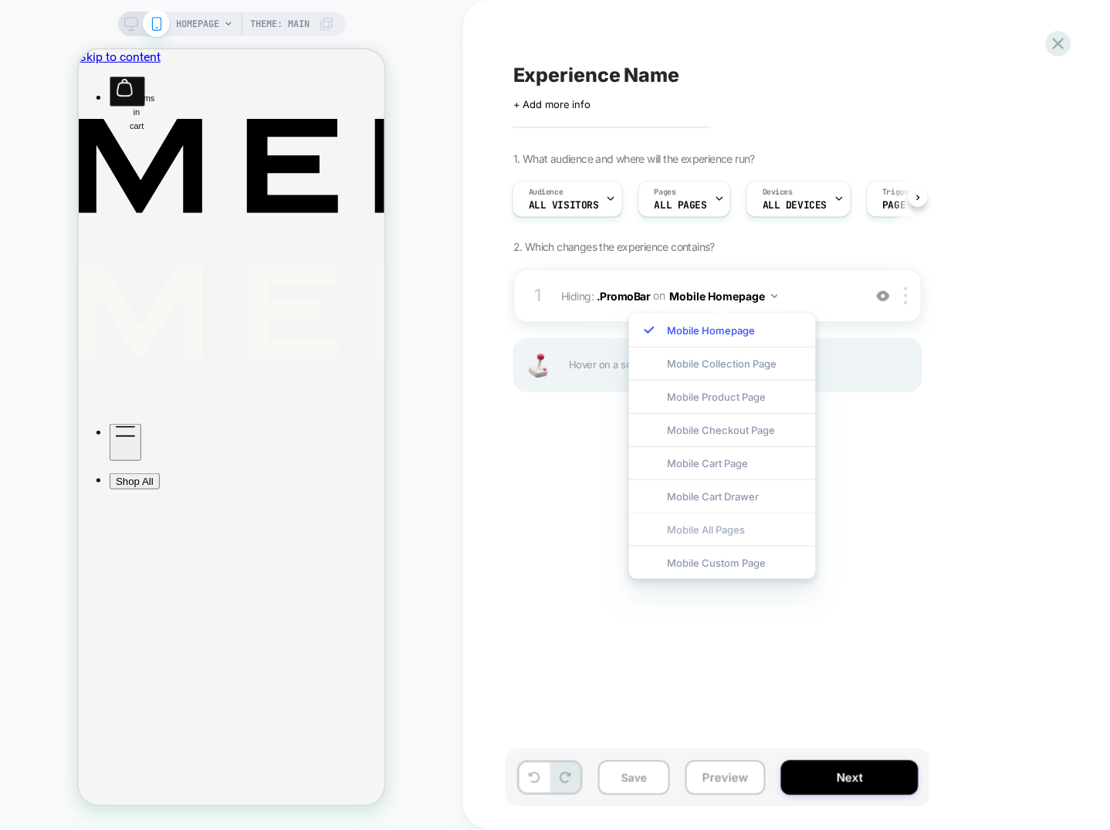
click at [699, 528] on div "Mobile All Pages" at bounding box center [722, 529] width 187 height 33
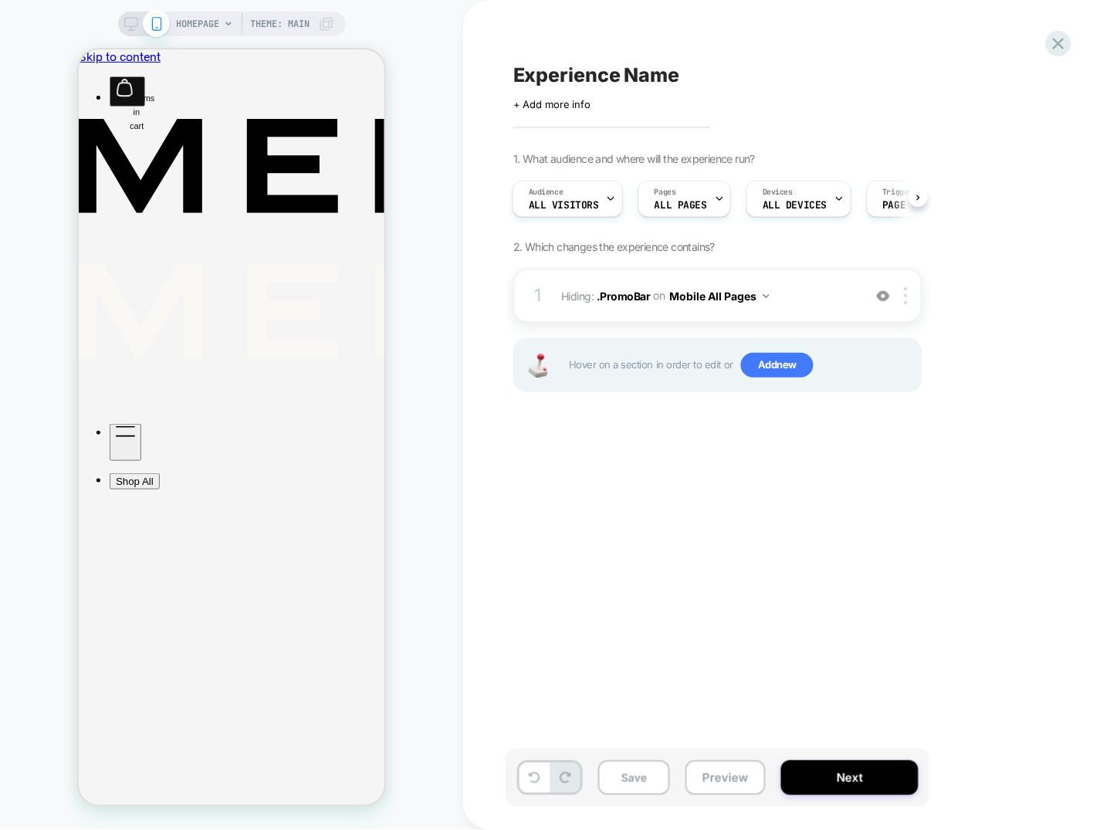
click at [126, 25] on icon at bounding box center [131, 24] width 14 height 14
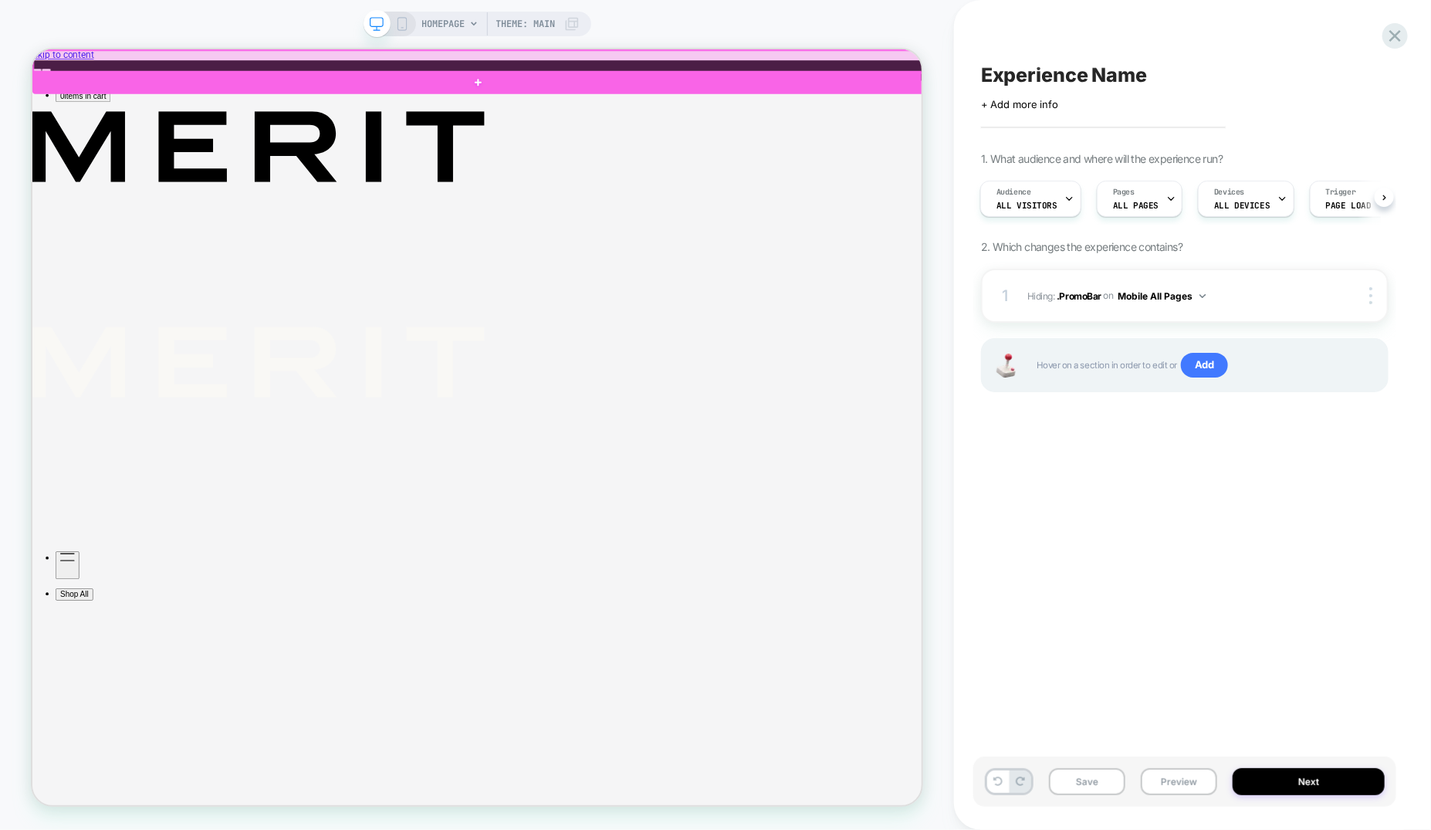
click at [956, 69] on div at bounding box center [627, 64] width 1189 height 29
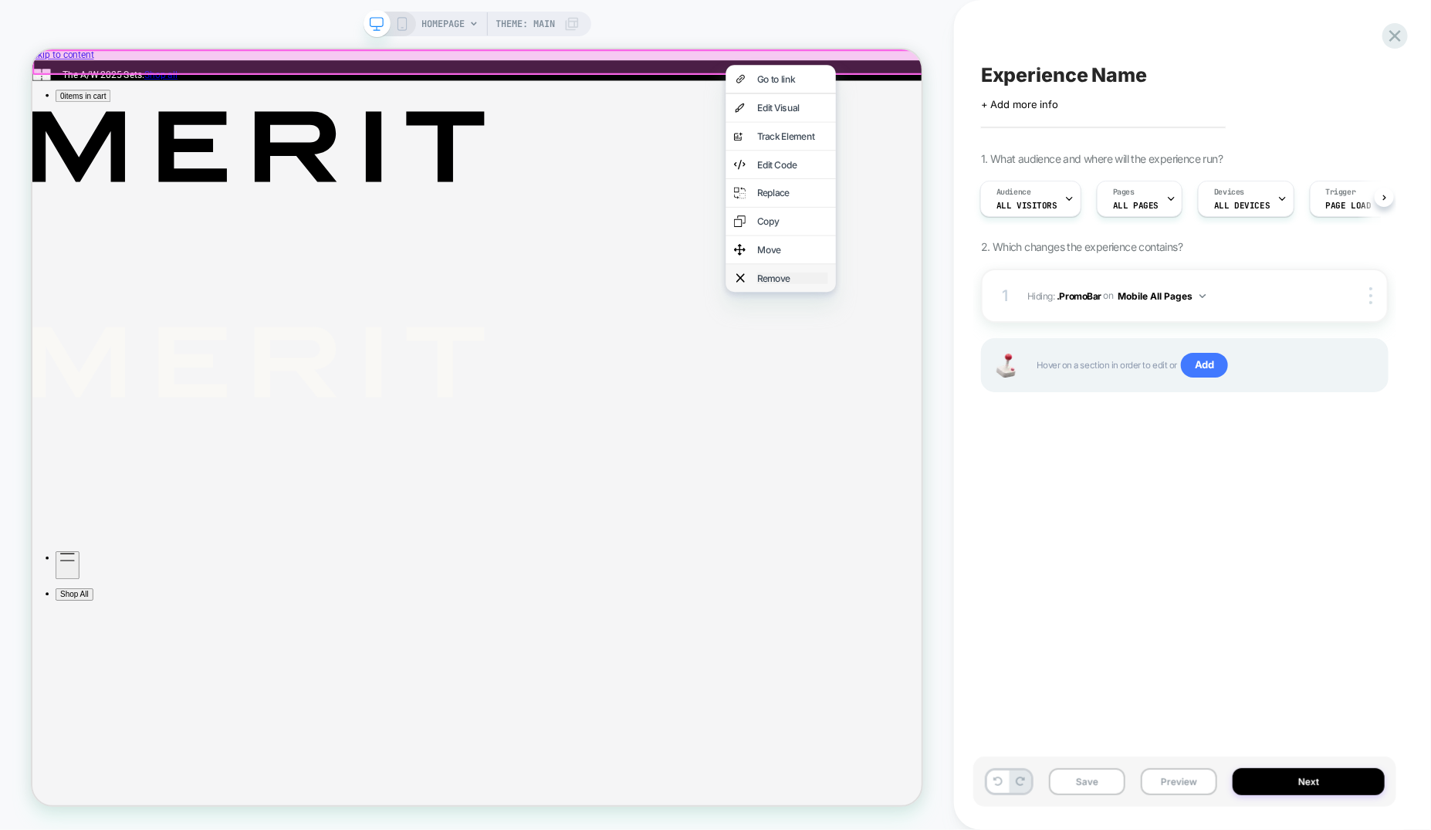
click at [1016, 346] on div "Remove" at bounding box center [1045, 353] width 94 height 15
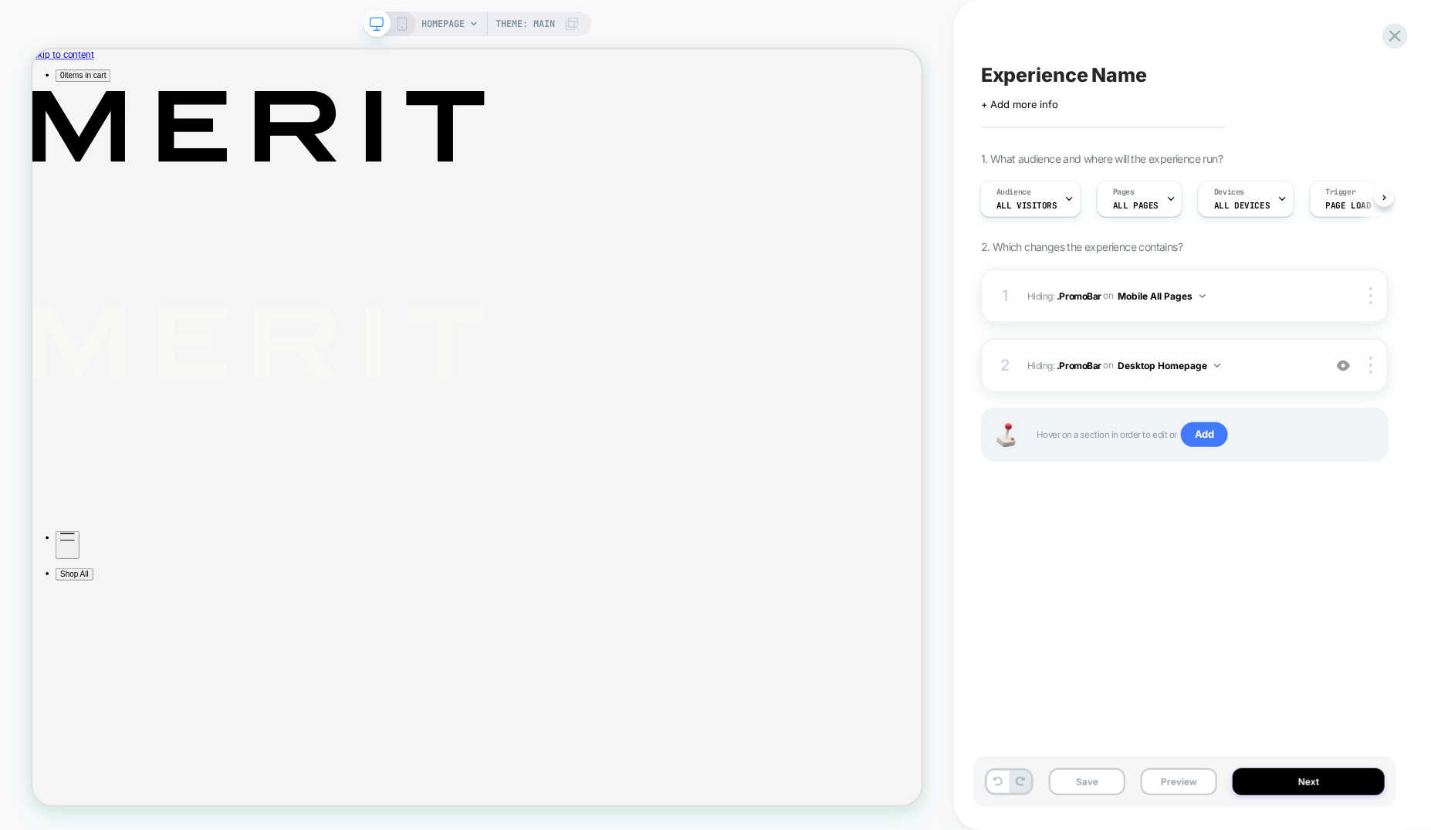
click at [1348, 365] on img at bounding box center [1343, 365] width 13 height 13
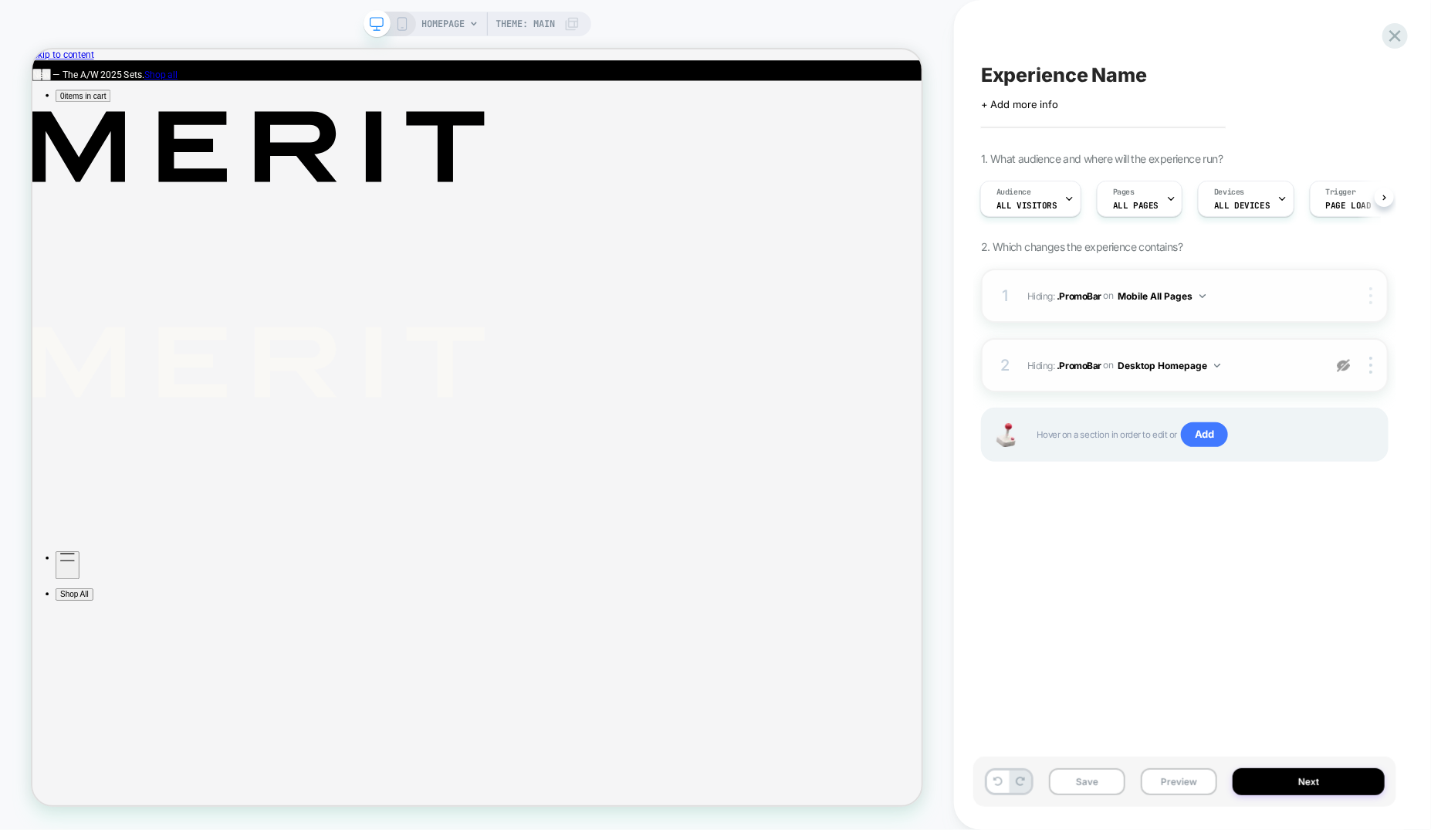
click at [1372, 300] on img at bounding box center [1370, 295] width 3 height 17
click at [1333, 340] on div "Target All Devices" at bounding box center [1279, 337] width 137 height 42
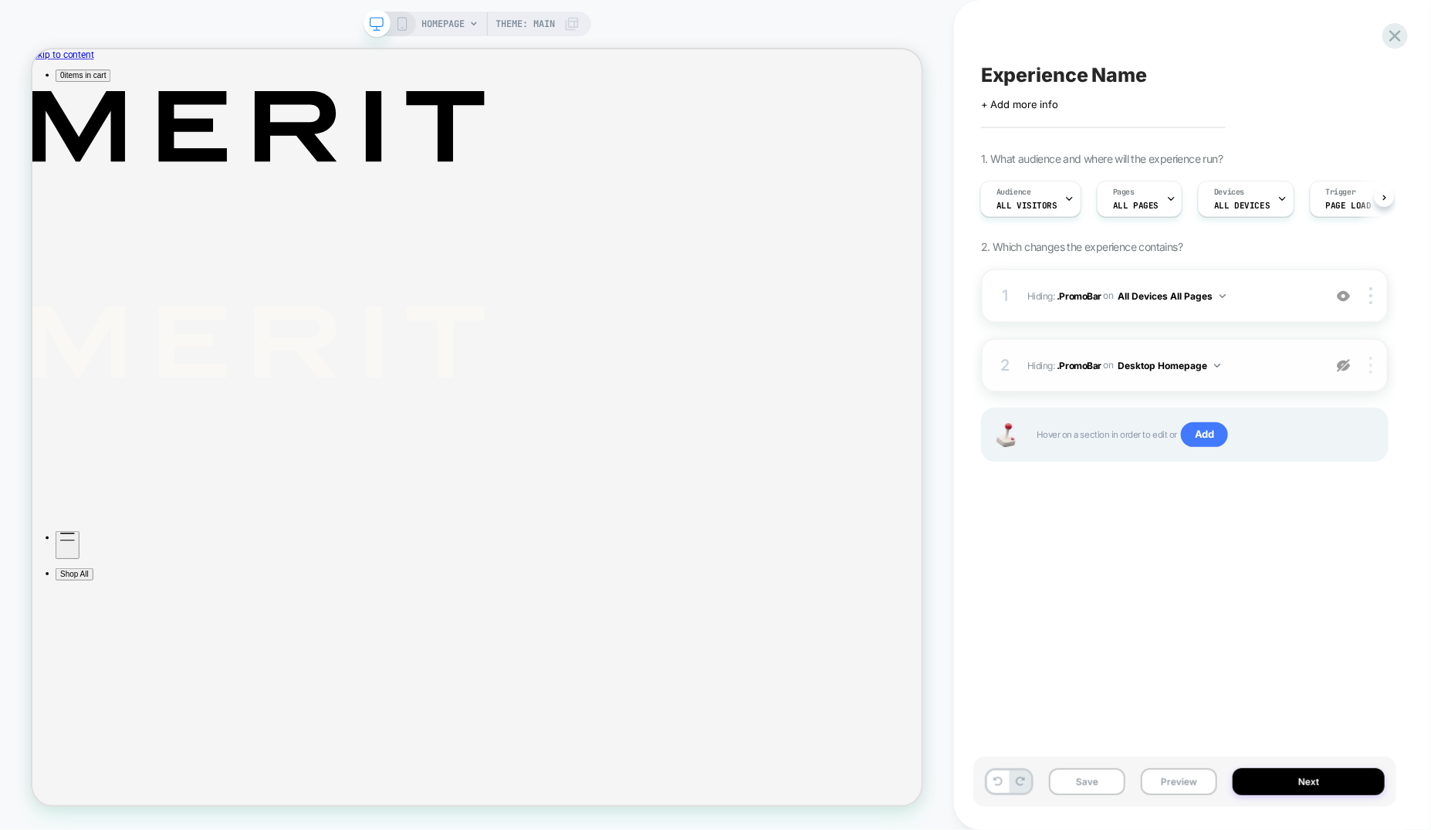
click at [1372, 360] on img at bounding box center [1370, 365] width 3 height 17
click at [1370, 366] on img at bounding box center [1370, 365] width 3 height 17
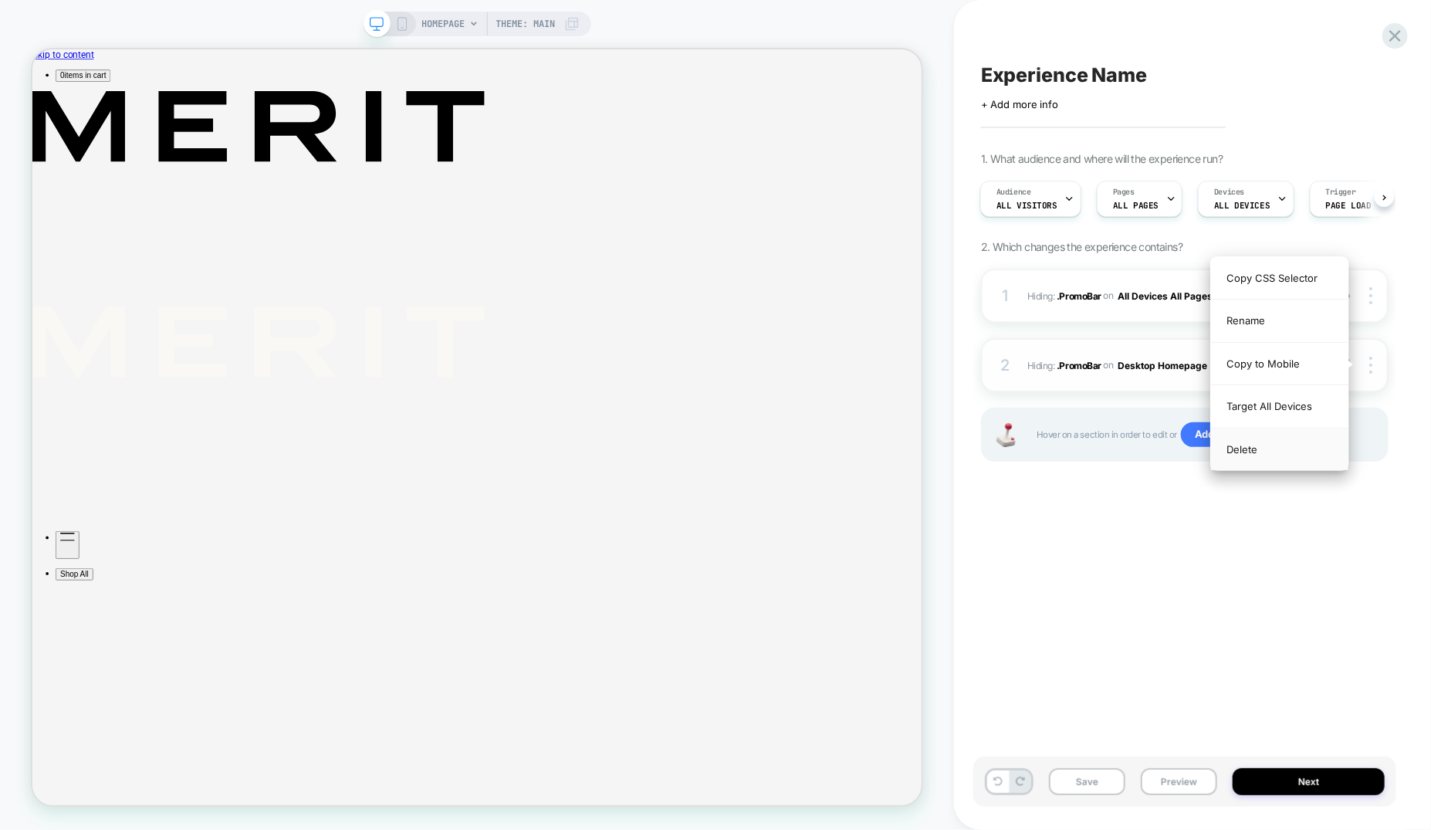
click at [1292, 451] on div "Delete" at bounding box center [1279, 449] width 137 height 42
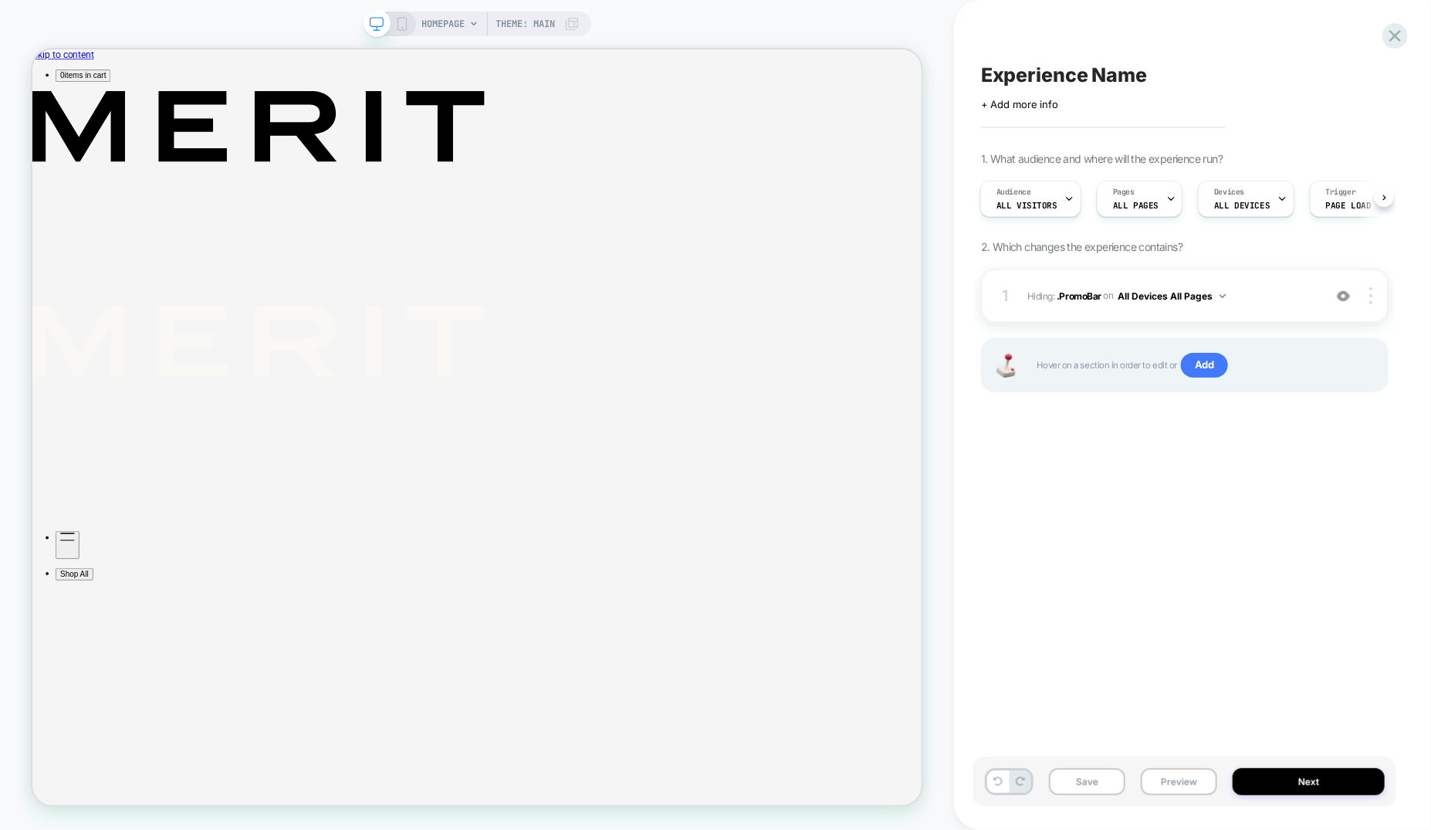
click at [1084, 90] on div "Click to edit experience details + Add more info" at bounding box center [1185, 98] width 408 height 24
click at [1088, 76] on span "Experience Name" at bounding box center [1064, 74] width 166 height 23
type textarea "**********"
click at [1362, 73] on icon at bounding box center [1355, 75] width 19 height 19
click at [1101, 784] on button "Save" at bounding box center [1087, 781] width 76 height 27
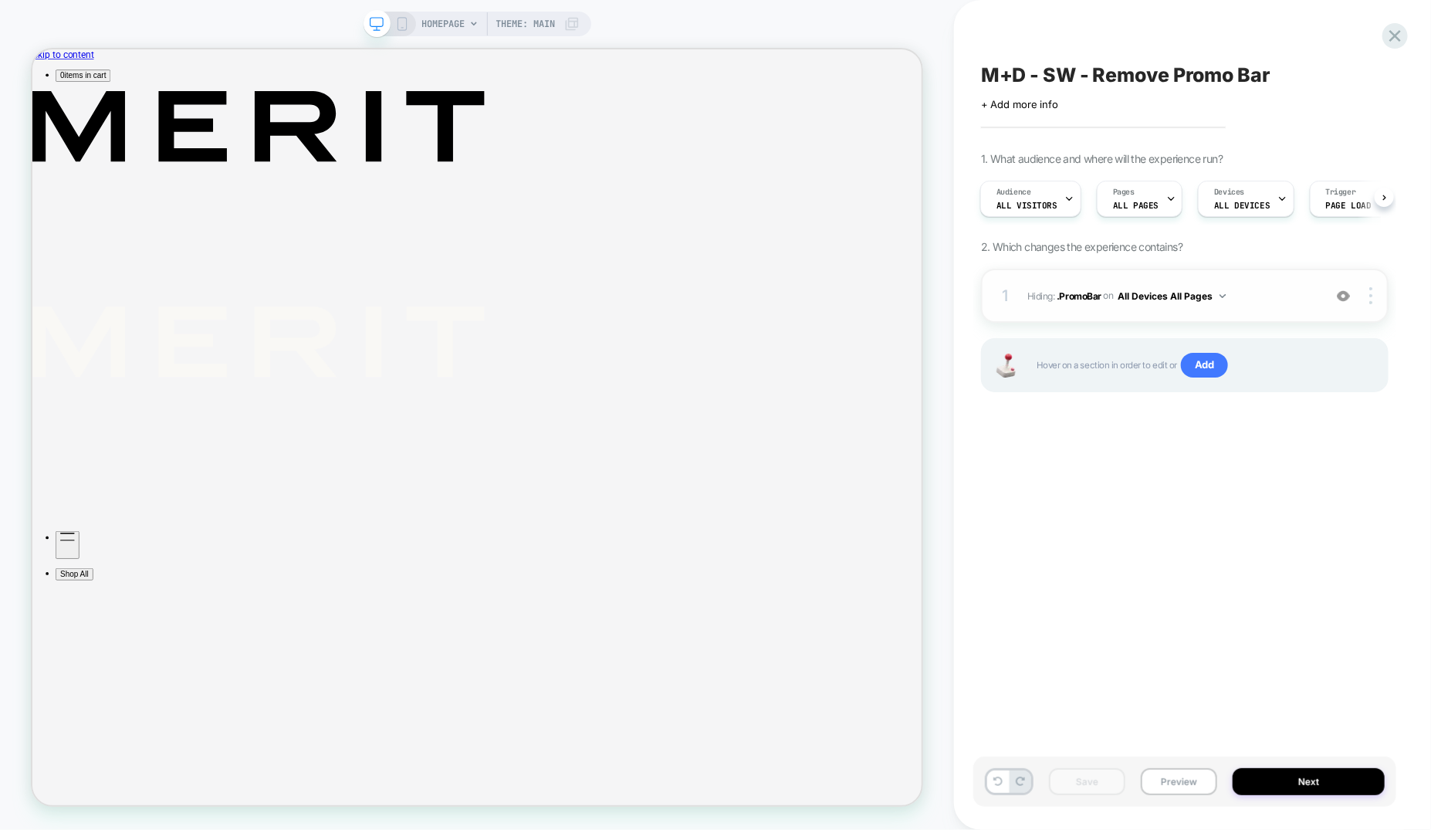
click at [1346, 294] on img at bounding box center [1343, 295] width 13 height 13
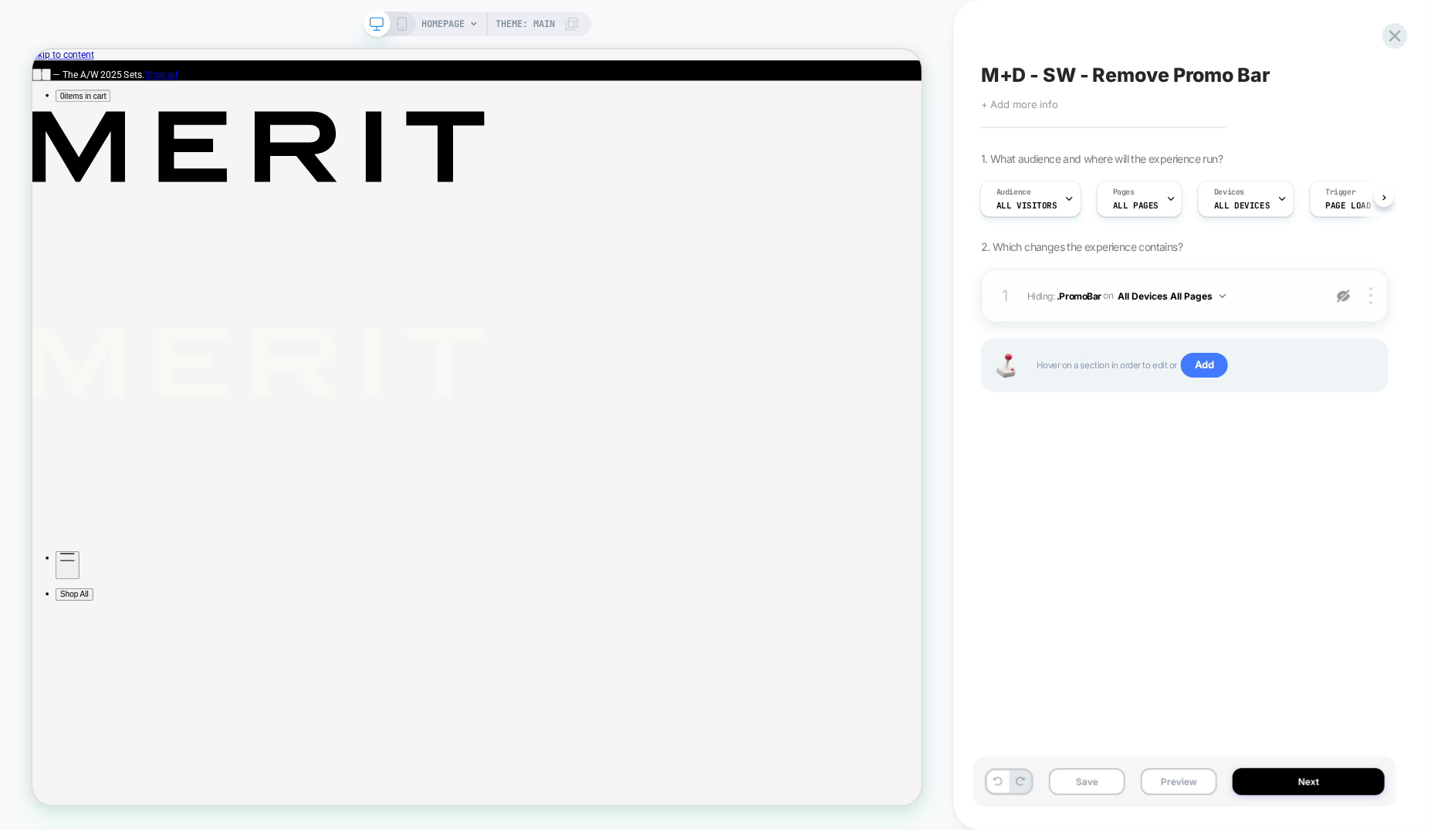
click at [1044, 102] on span "+ Add more info" at bounding box center [1019, 104] width 77 height 12
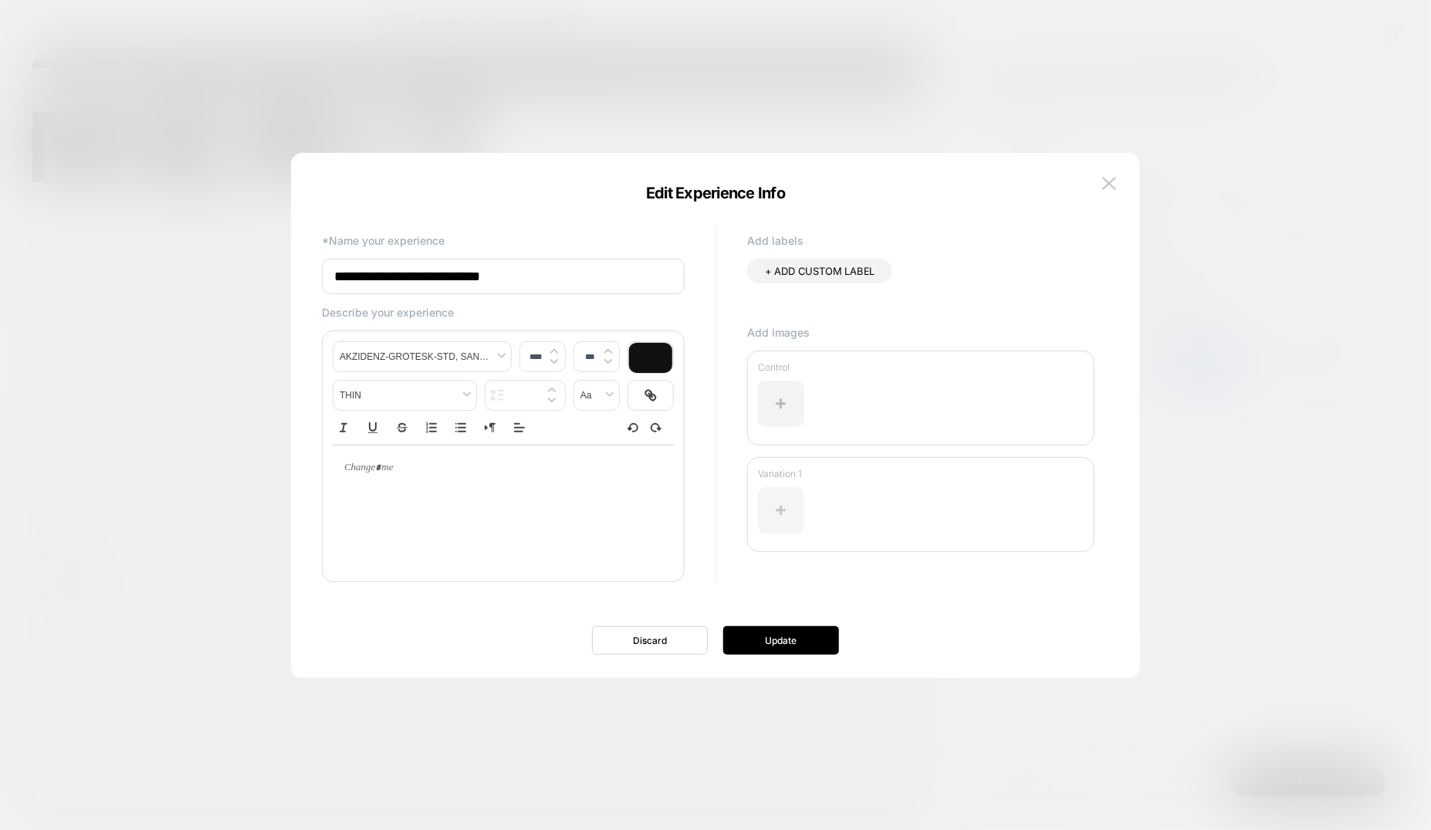
click at [786, 499] on div at bounding box center [781, 510] width 46 height 46
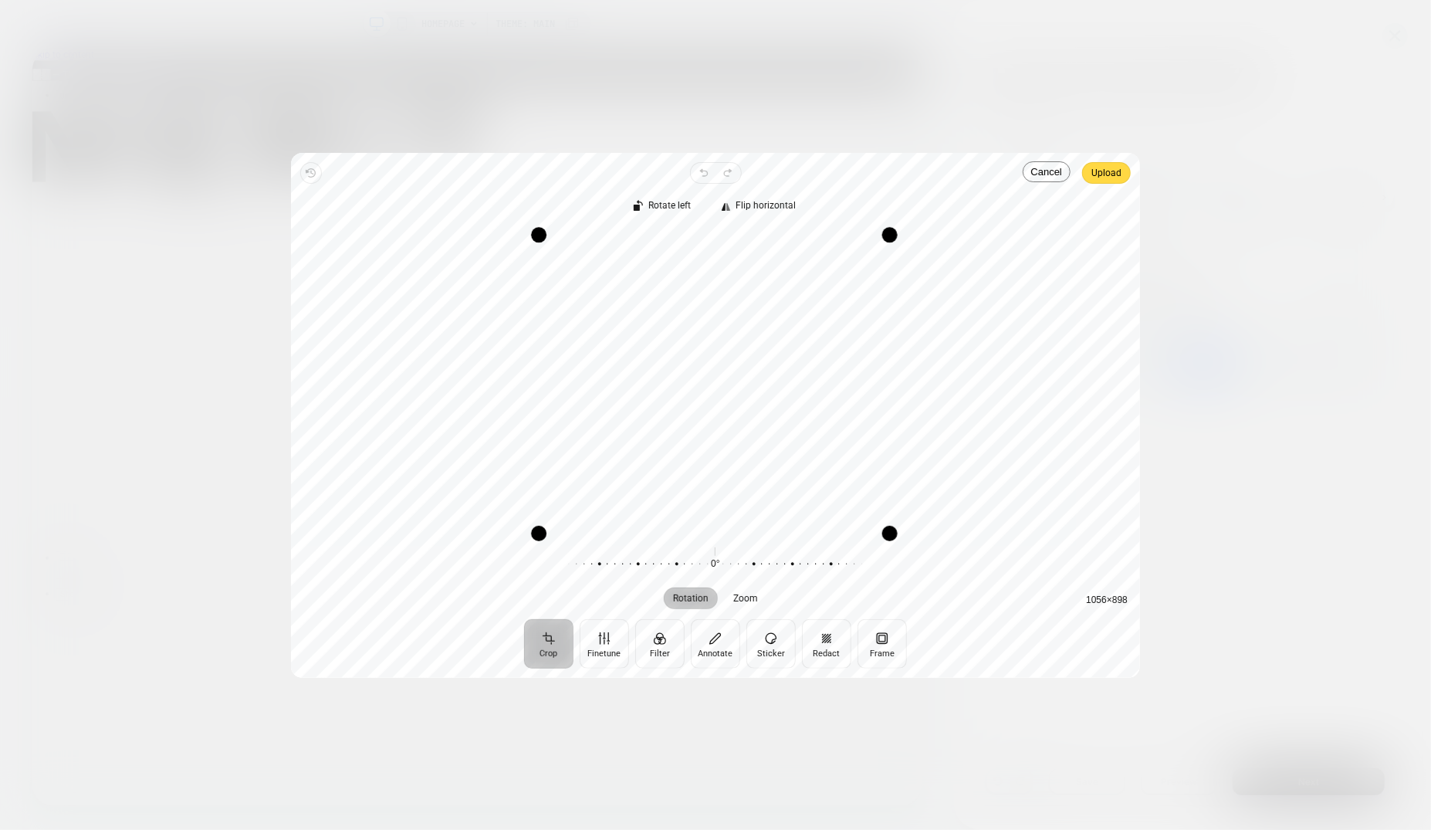
click at [890, 232] on div "Drag corner tr" at bounding box center [889, 234] width 15 height 15
drag, startPoint x: 888, startPoint y: 535, endPoint x: 889, endPoint y: 523, distance: 11.7
click at [889, 523] on div "Drag corner br" at bounding box center [890, 521] width 15 height 15
click at [1115, 171] on span "Upload" at bounding box center [1106, 173] width 30 height 19
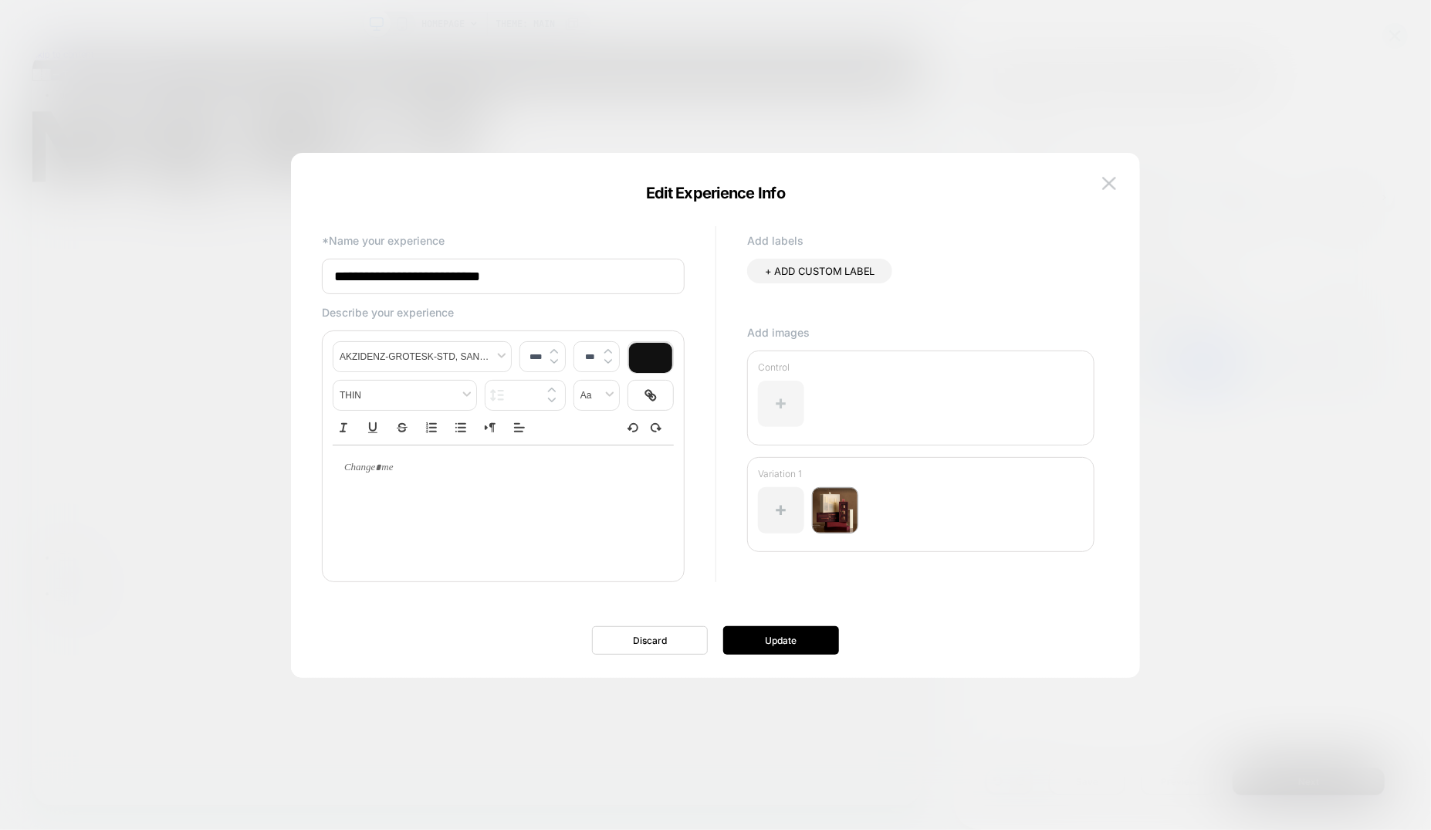
click at [763, 392] on div at bounding box center [781, 404] width 46 height 46
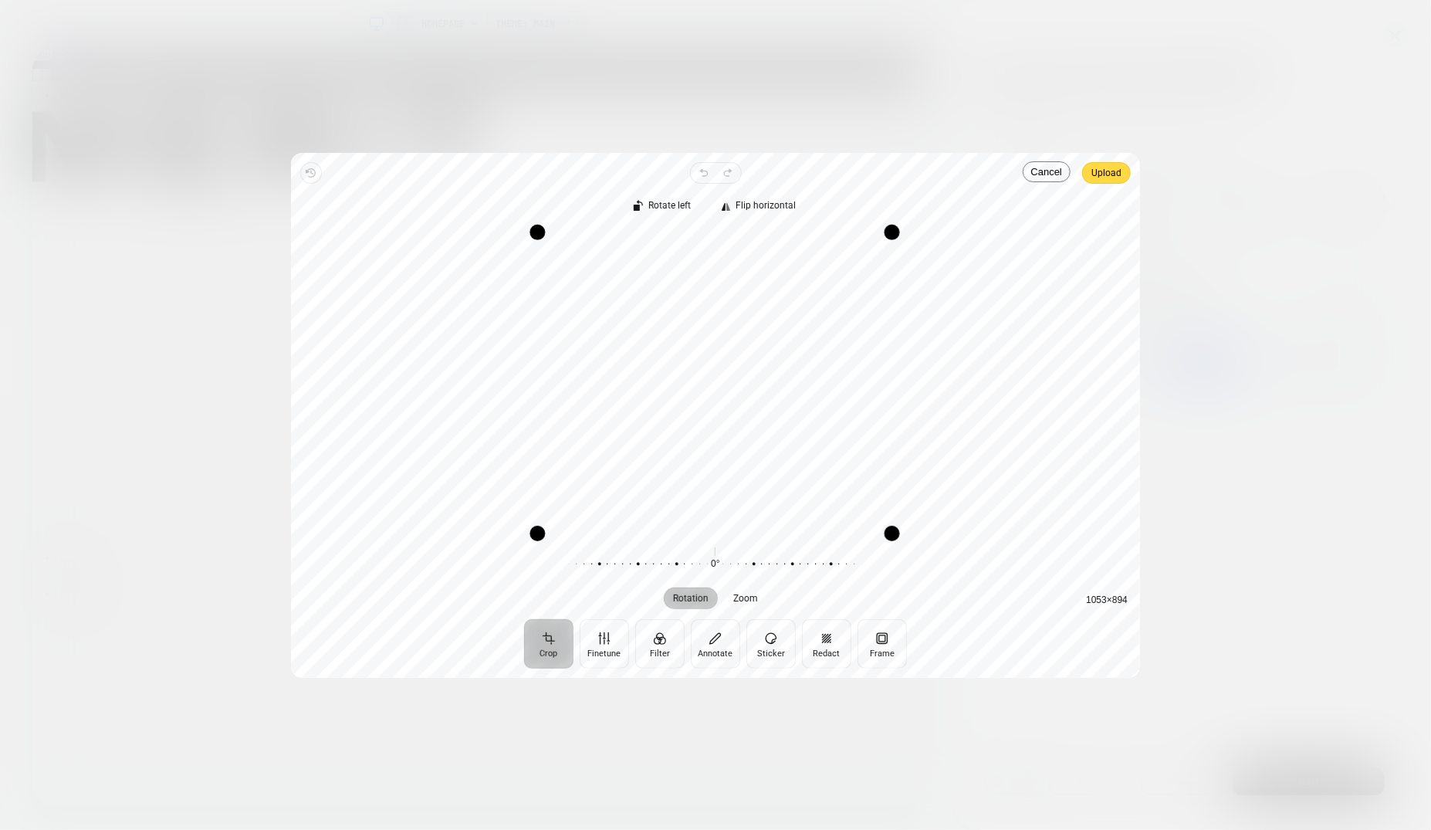
click at [892, 230] on div "Drag corner tr" at bounding box center [892, 231] width 15 height 15
click at [537, 530] on div "Drag corner bl" at bounding box center [539, 530] width 15 height 15
click at [1111, 167] on span "Upload" at bounding box center [1106, 173] width 30 height 19
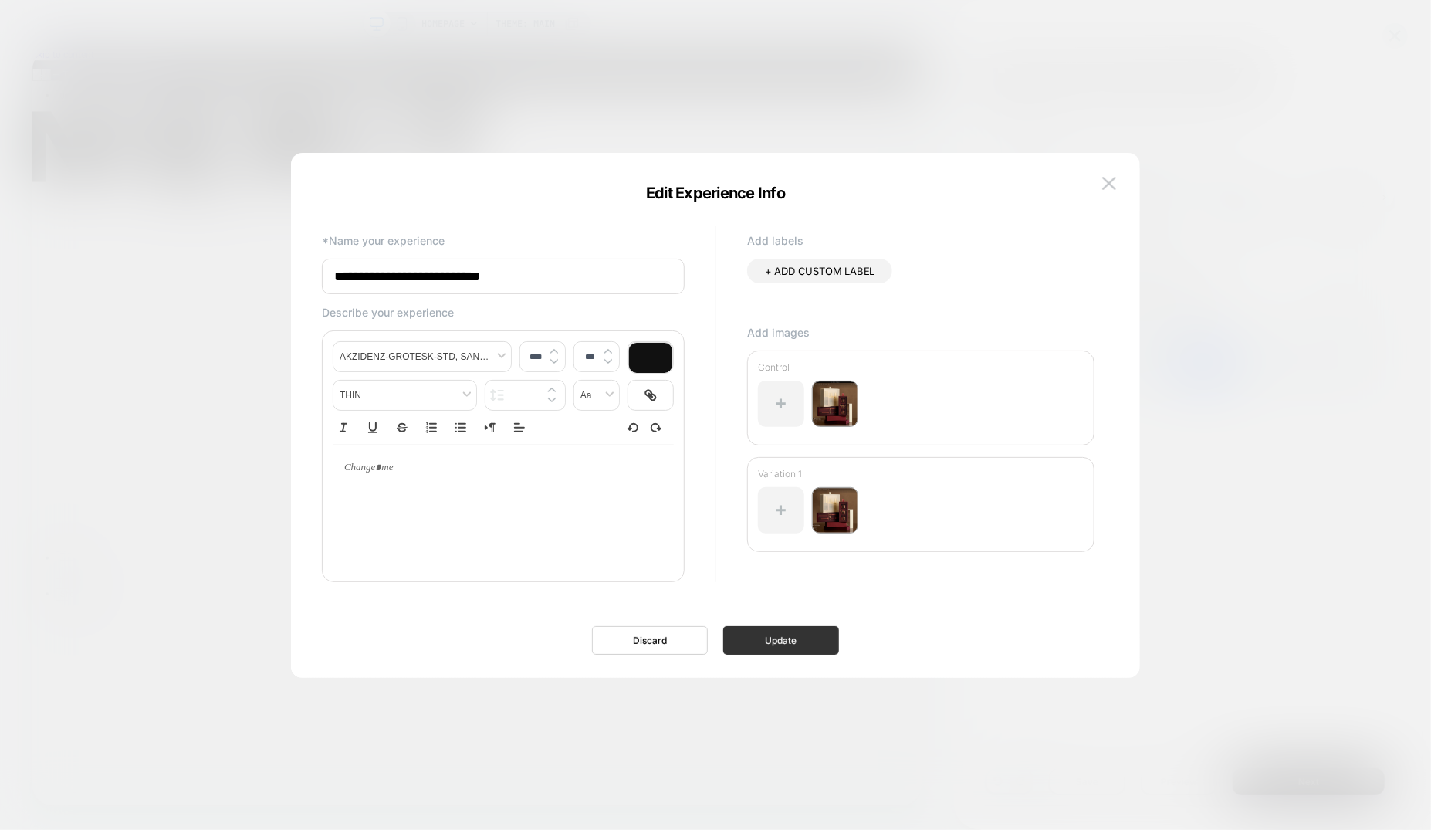
click at [793, 644] on button "Update" at bounding box center [781, 640] width 116 height 29
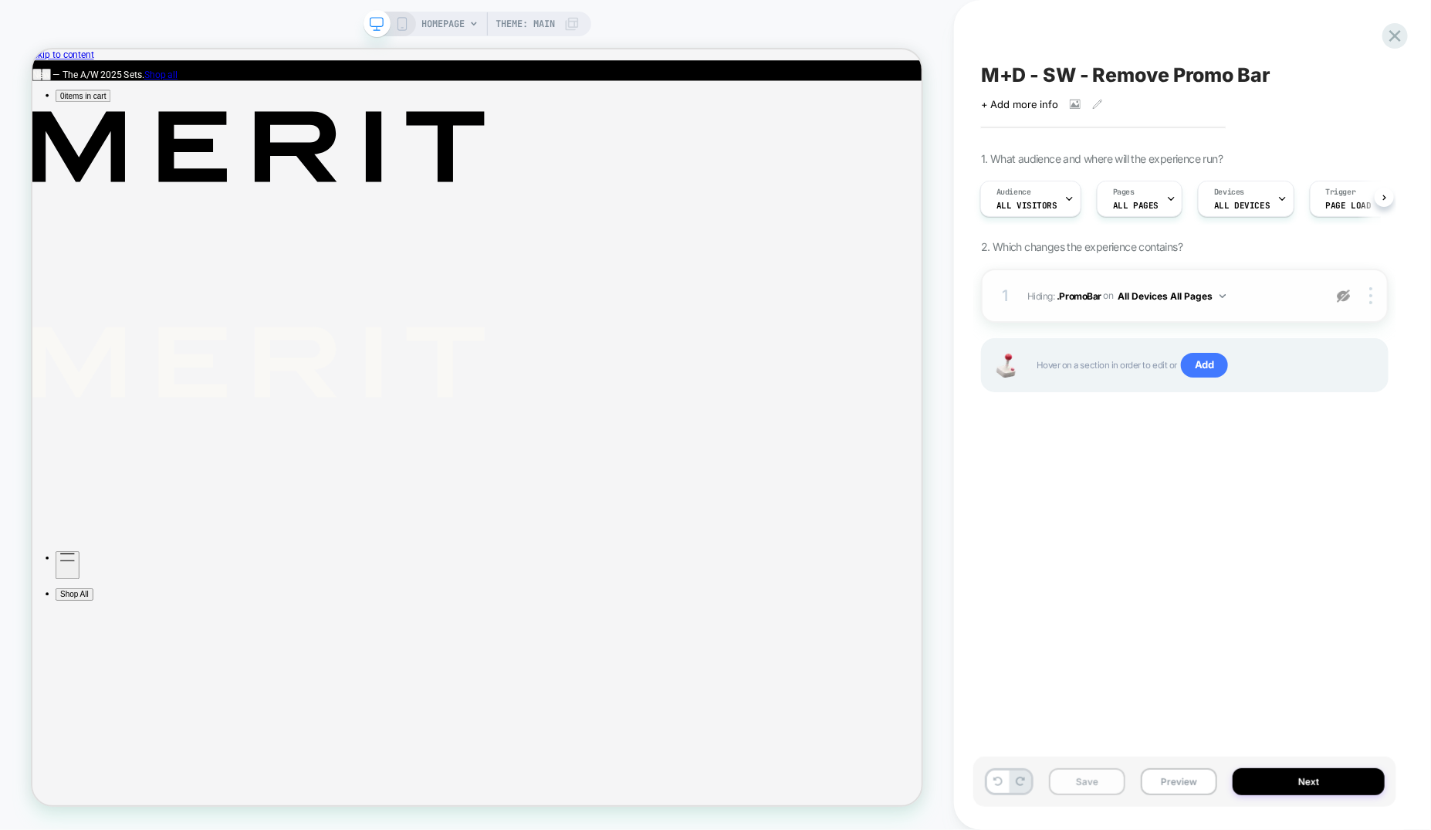
click at [1101, 786] on button "Save" at bounding box center [1087, 781] width 76 height 27
click at [1171, 780] on button "Preview" at bounding box center [1179, 781] width 76 height 27
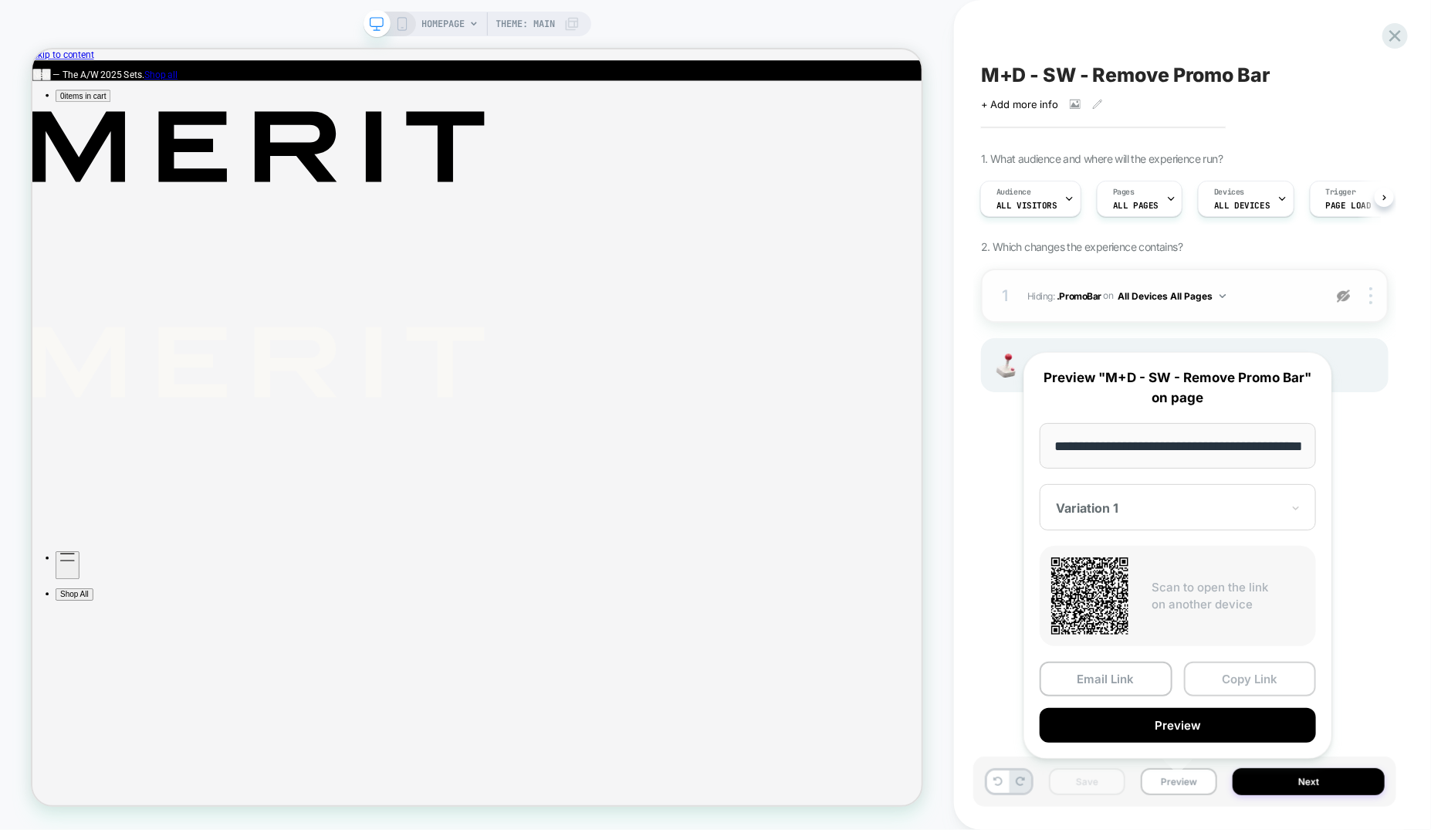
click at [1211, 686] on button "Copy Link" at bounding box center [1250, 678] width 133 height 35
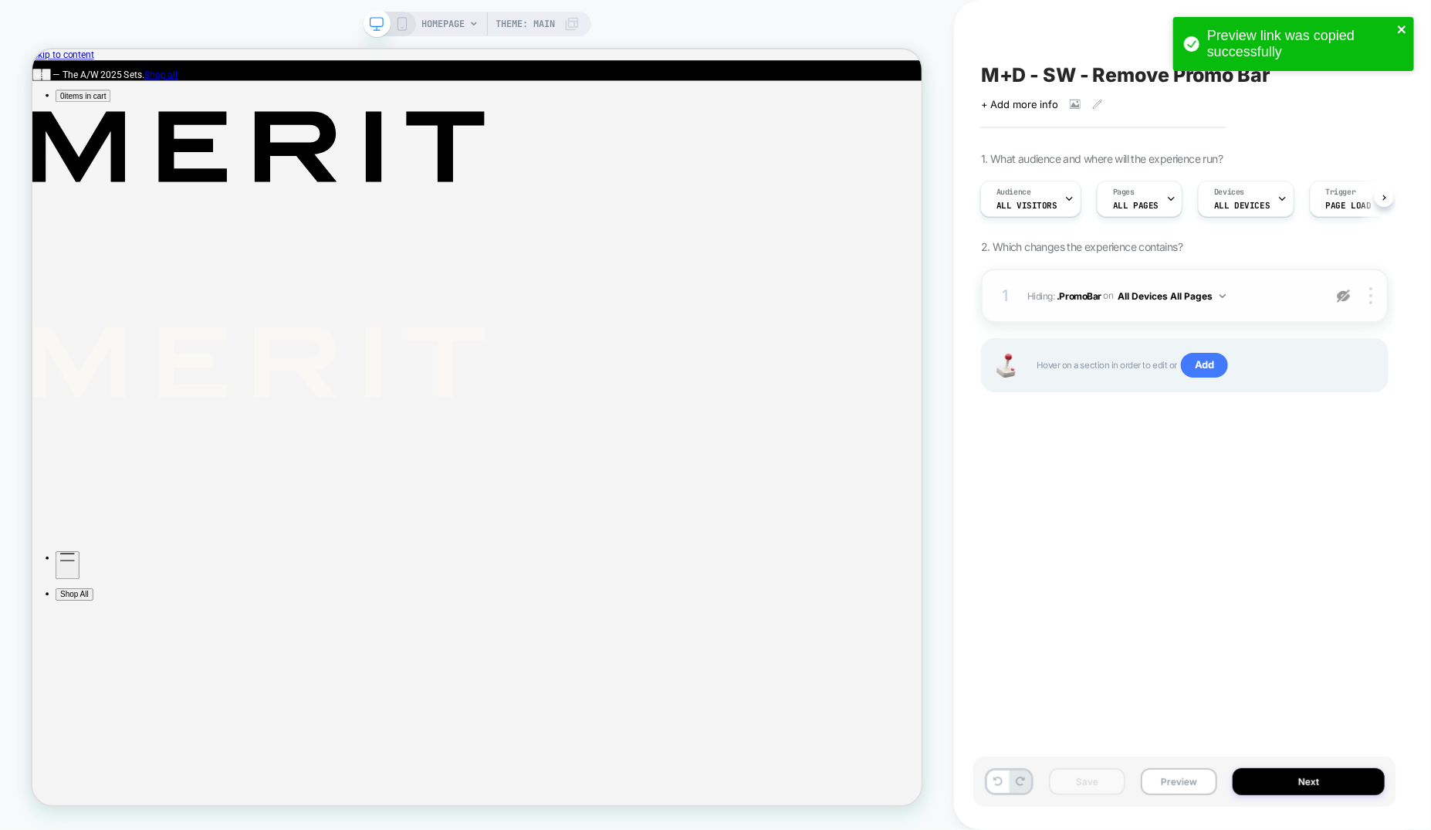
click at [1402, 32] on icon "close" at bounding box center [1402, 29] width 11 height 12
click at [1402, 32] on div "Preview link was copied successfully" at bounding box center [1293, 48] width 247 height 68
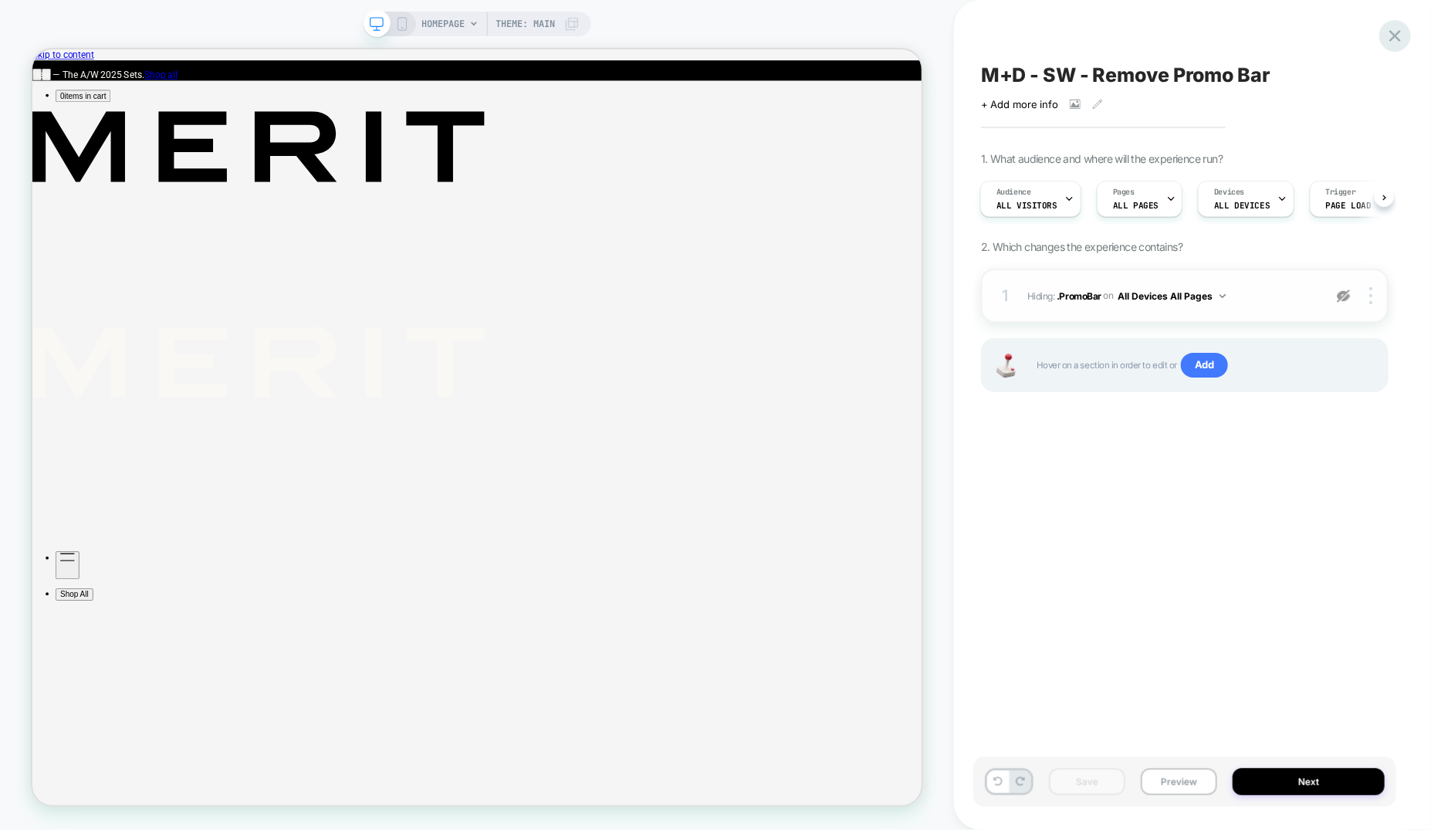
click at [1393, 36] on icon at bounding box center [1395, 35] width 21 height 21
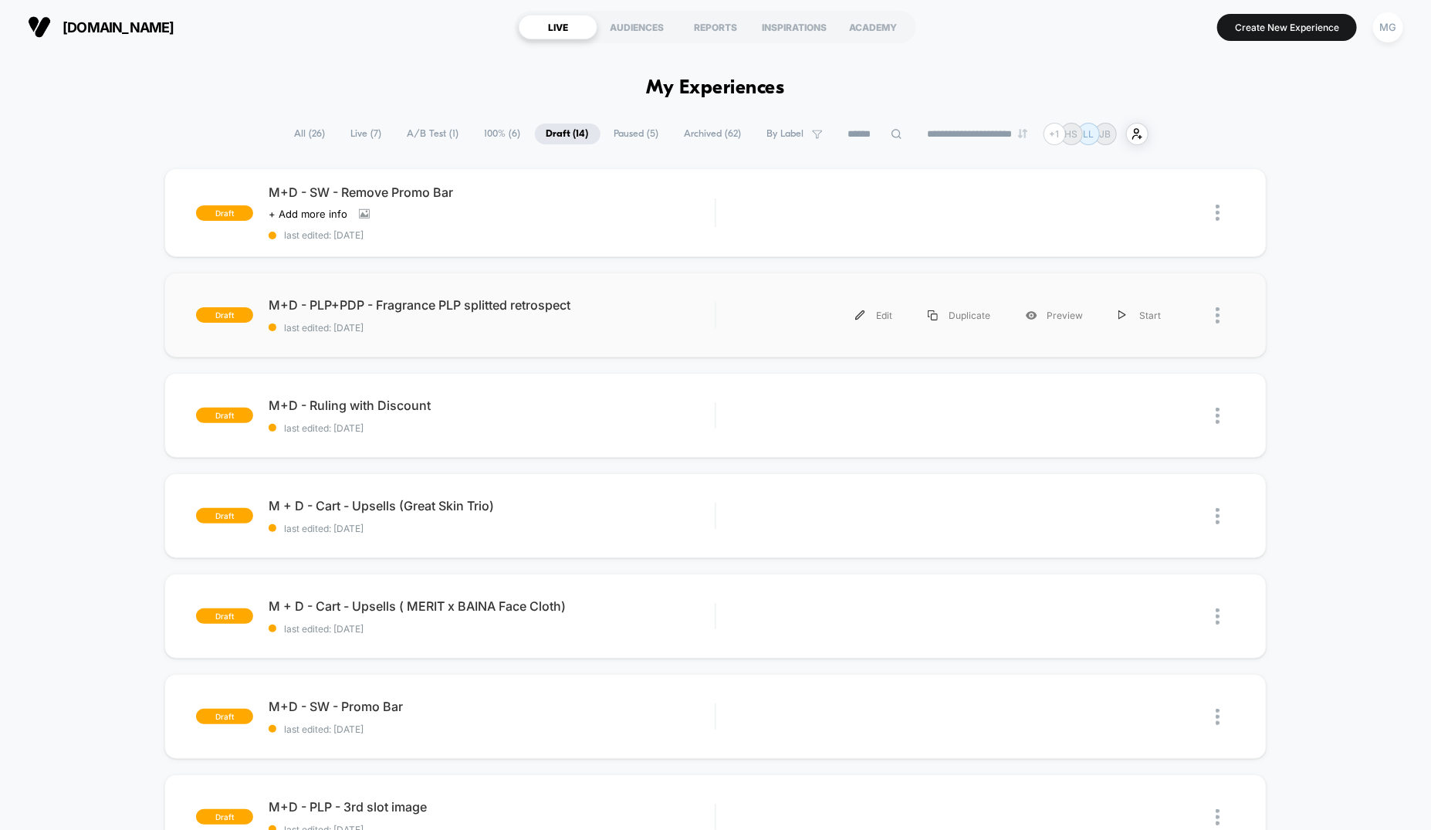
click at [538, 334] on div "draft M+D - PLP+PDP - Fragrance PLP splitted retrospect last edited: 9/30/2025 …" at bounding box center [715, 314] width 1102 height 85
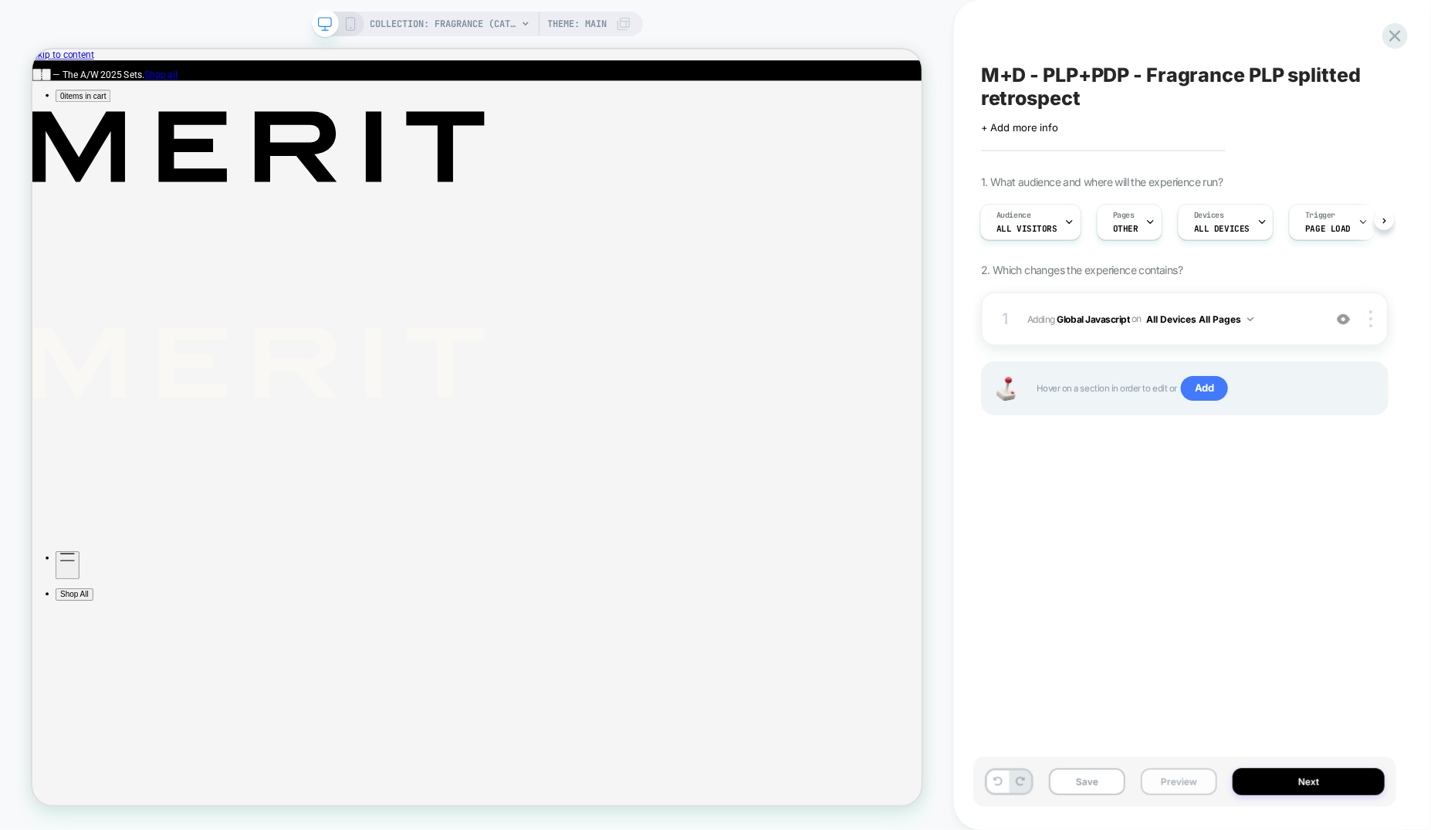
click at [1169, 784] on button "Preview" at bounding box center [1179, 781] width 76 height 27
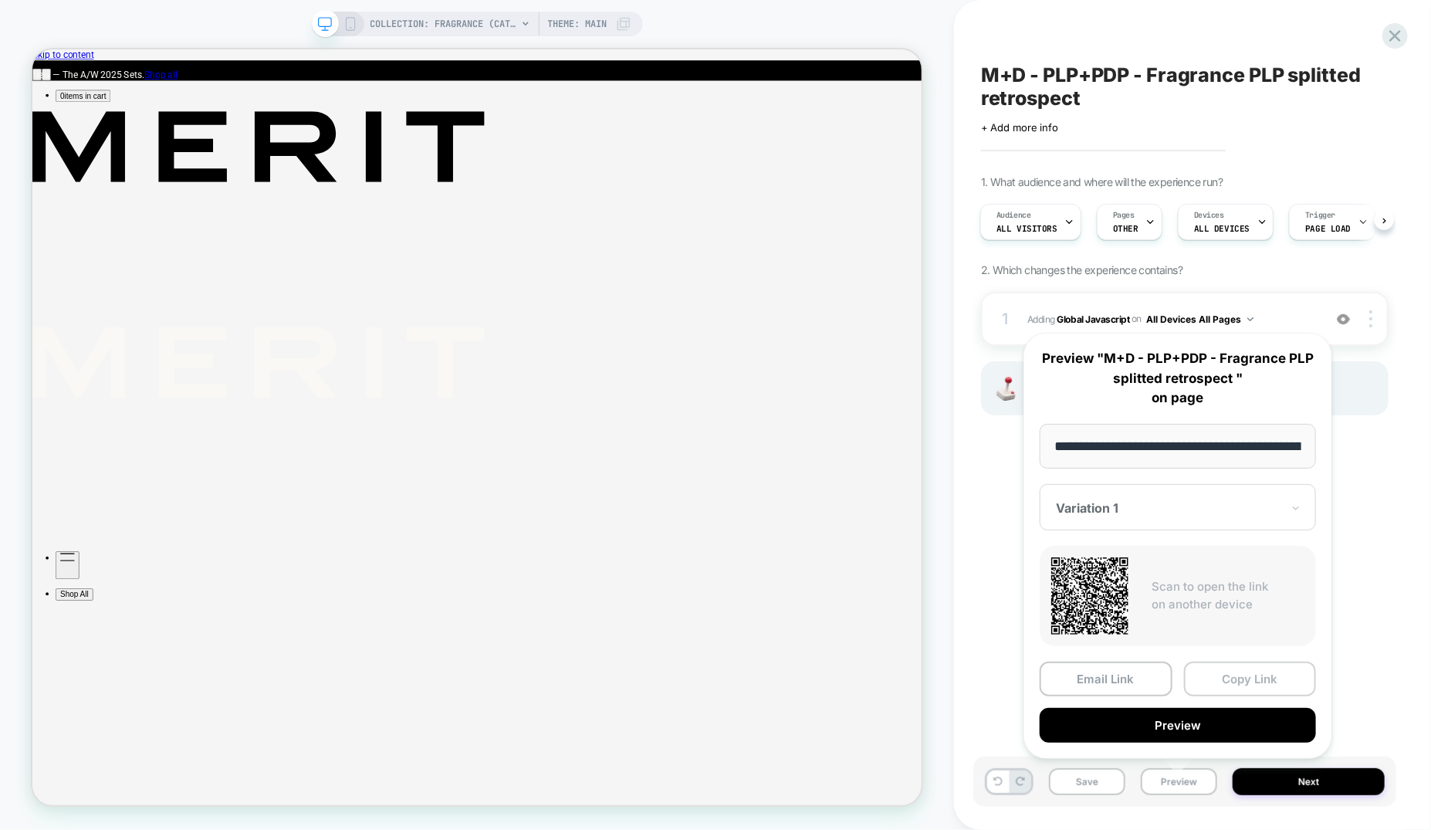
scroll to position [0, 189]
click at [1211, 680] on button "Copy Link" at bounding box center [1250, 679] width 133 height 35
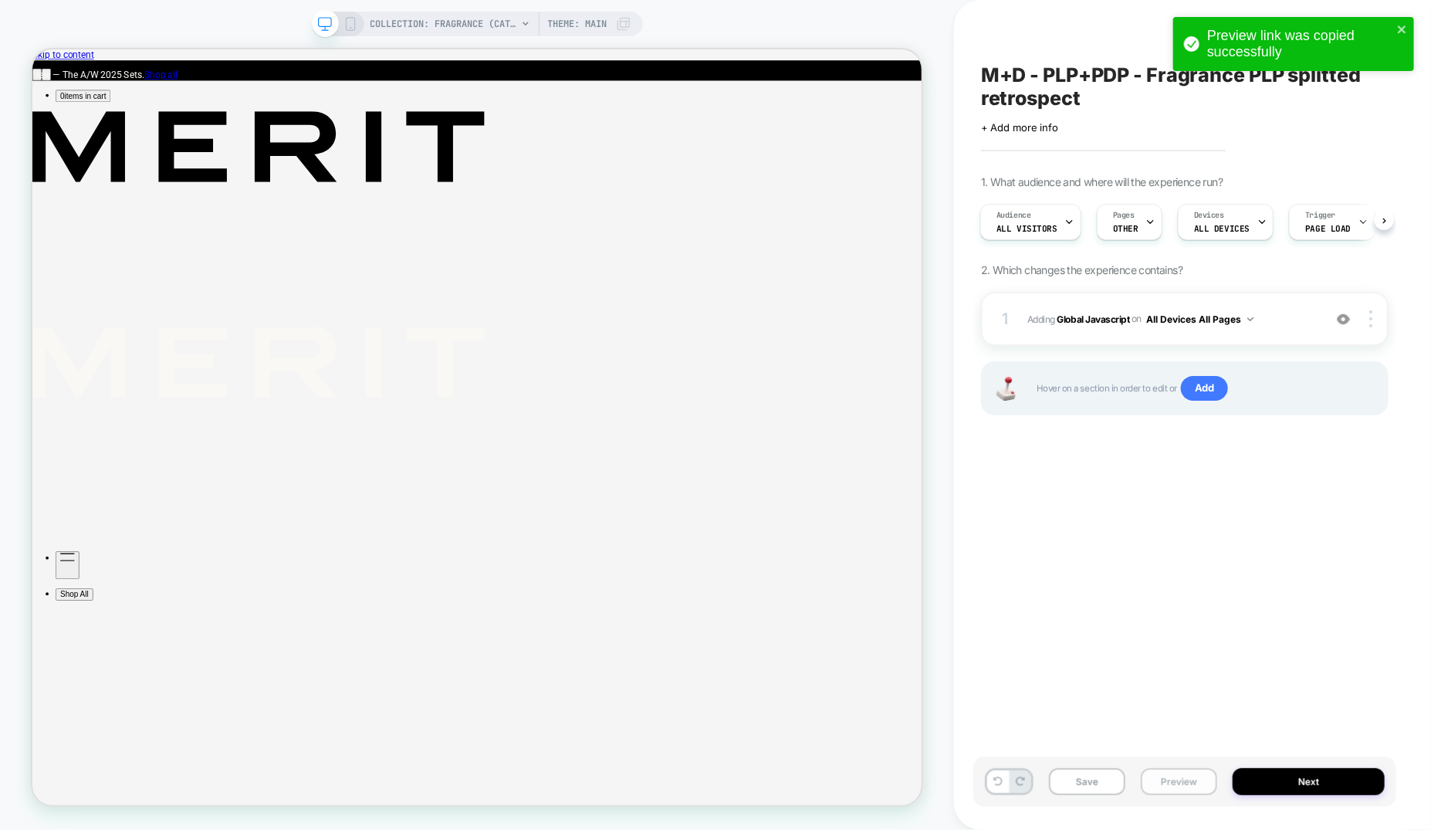
click at [1176, 787] on button "Preview" at bounding box center [1179, 781] width 76 height 27
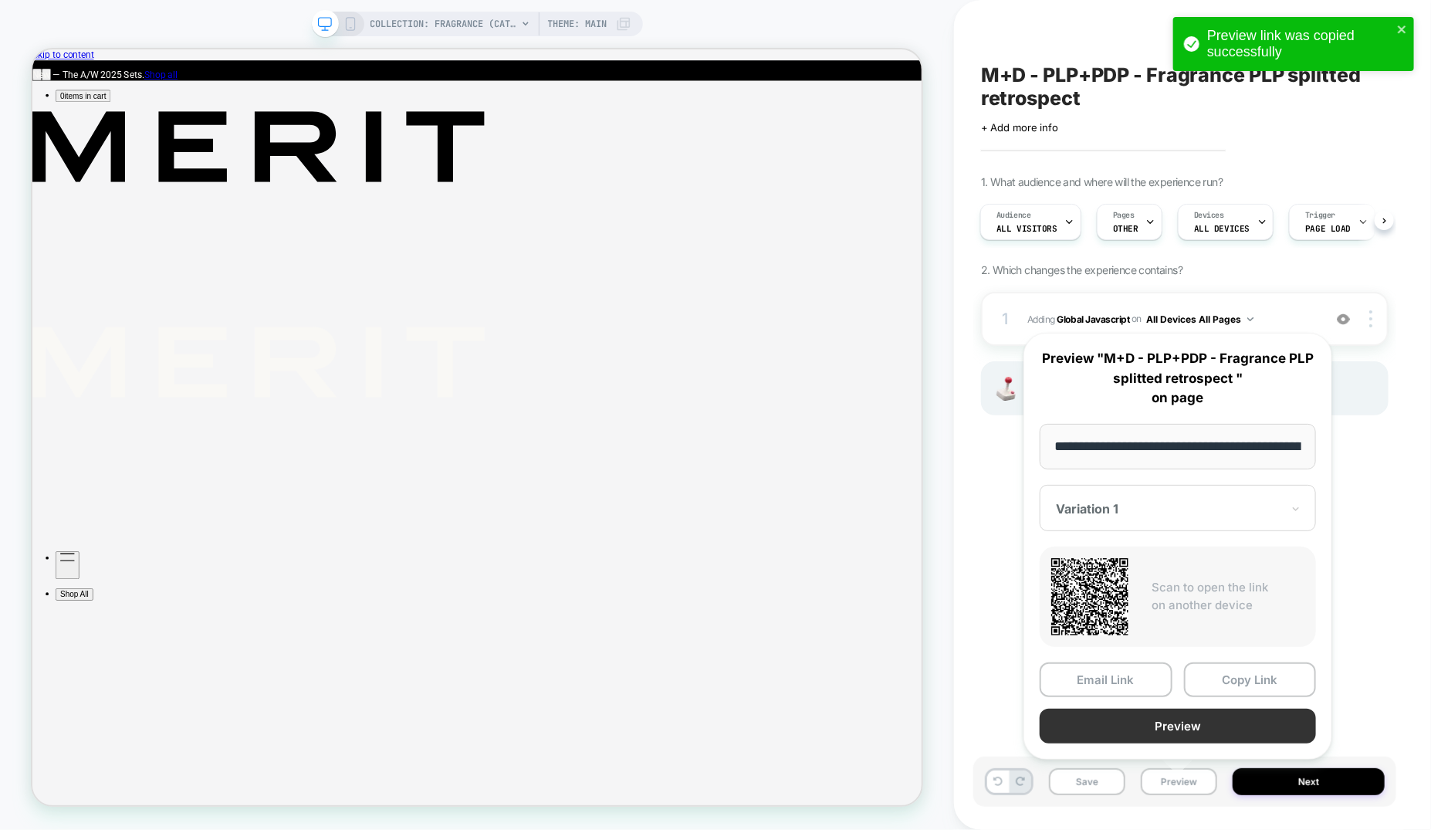
click at [1191, 727] on button "Preview" at bounding box center [1178, 726] width 276 height 35
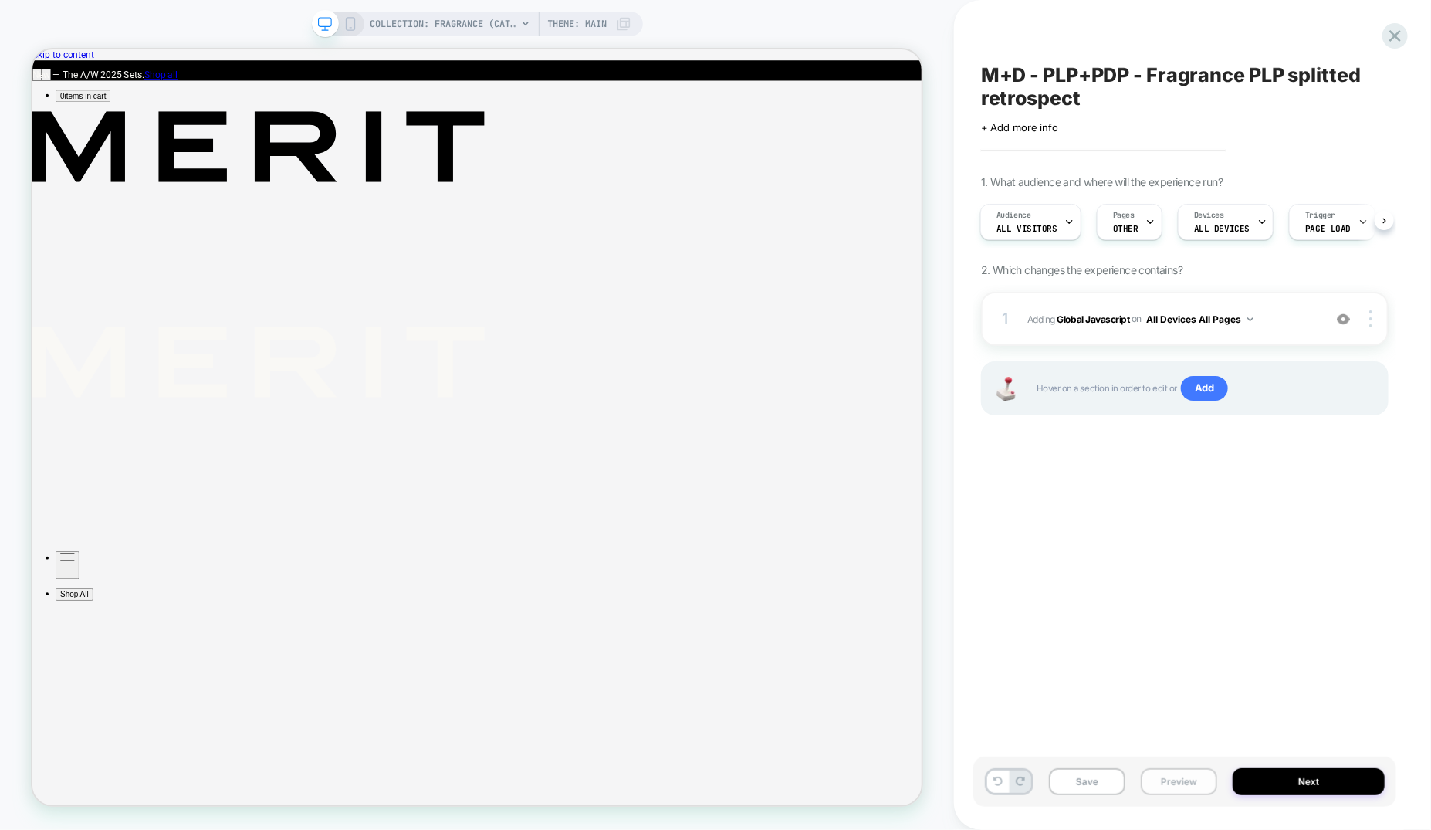
click at [1180, 777] on button "Preview" at bounding box center [1179, 781] width 76 height 27
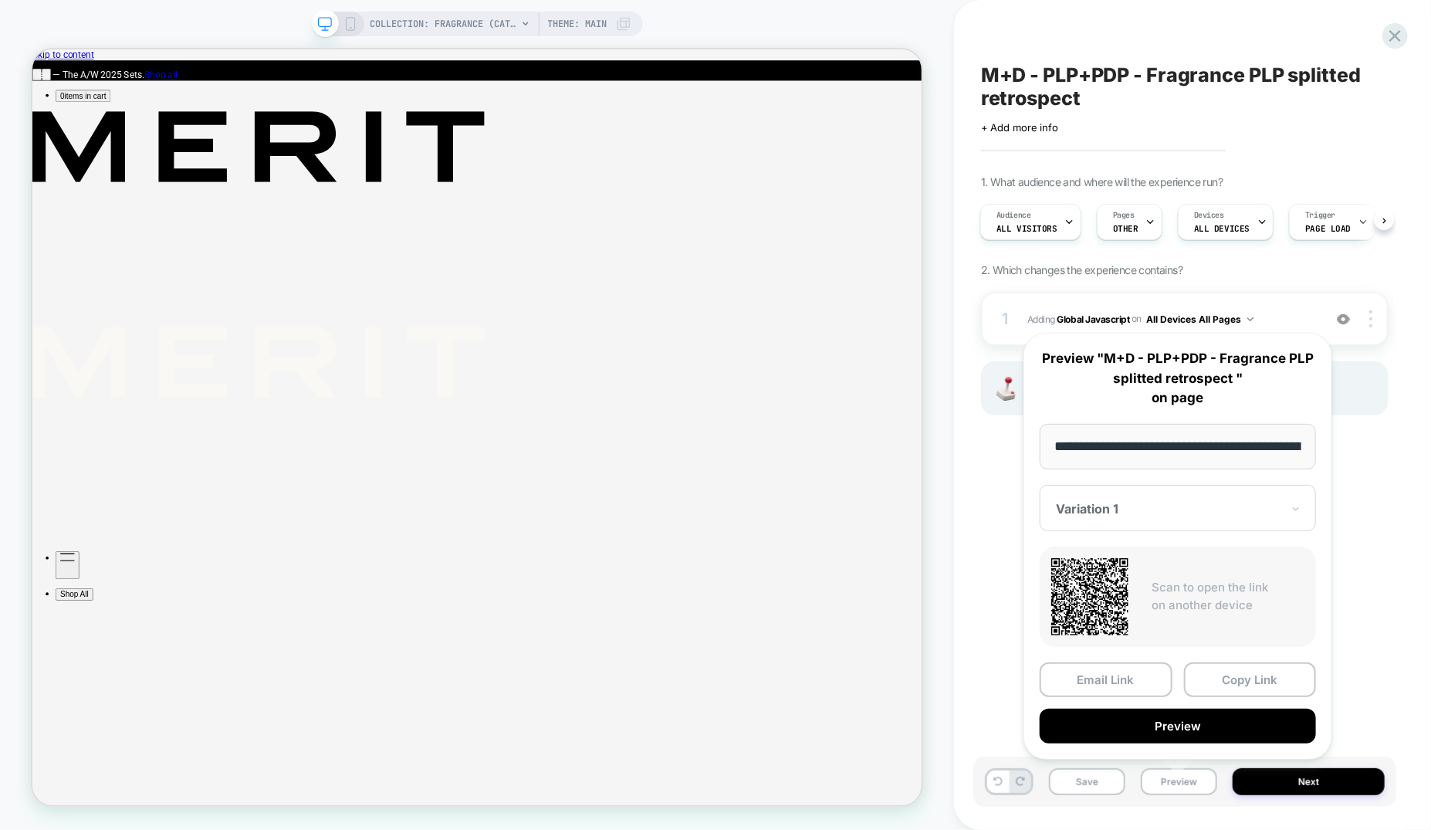
click at [1206, 502] on div at bounding box center [1168, 508] width 225 height 15
click at [1074, 590] on div "CONTROL" at bounding box center [1177, 590] width 261 height 28
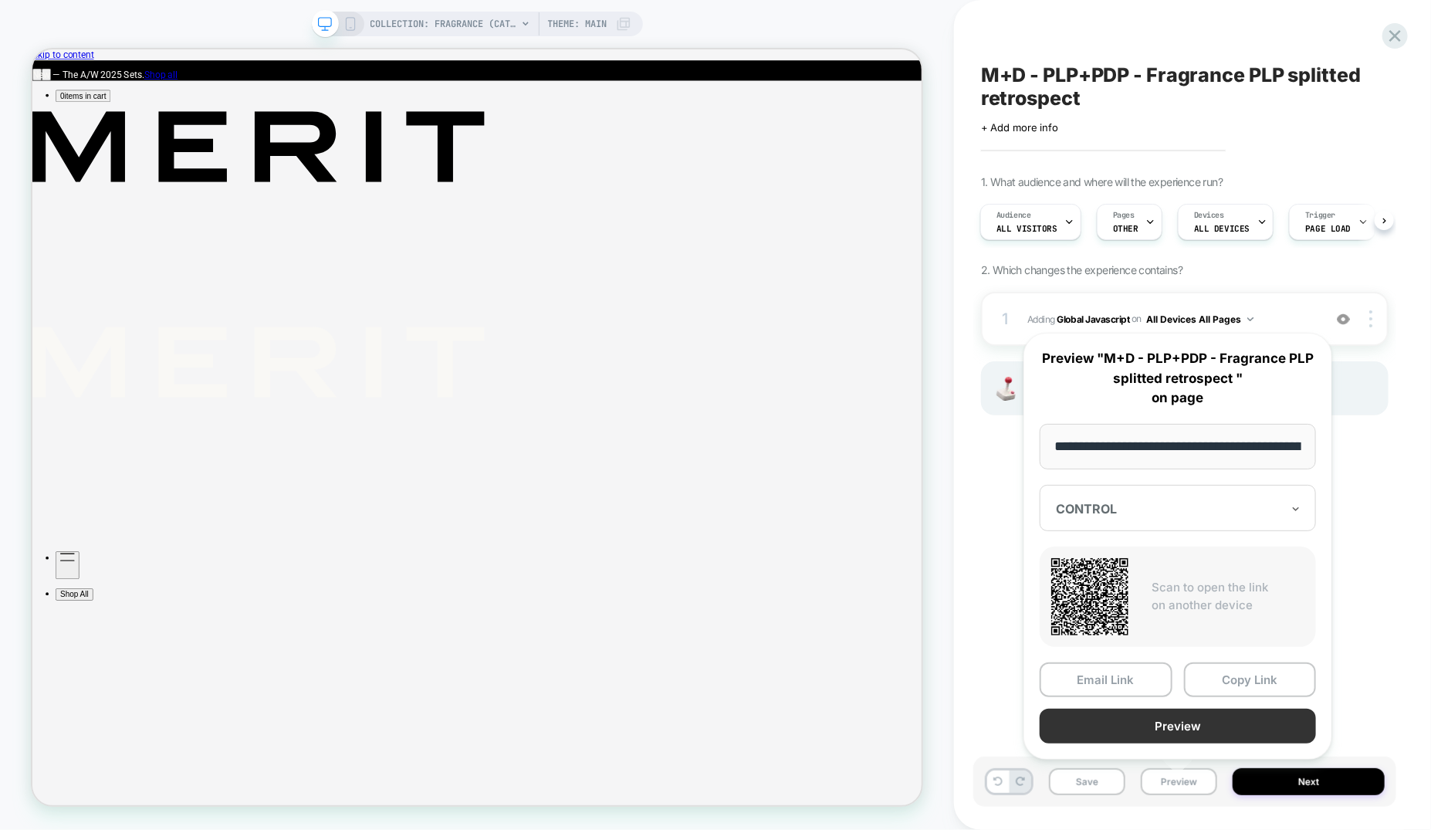
click at [1174, 720] on button "Preview" at bounding box center [1178, 726] width 276 height 35
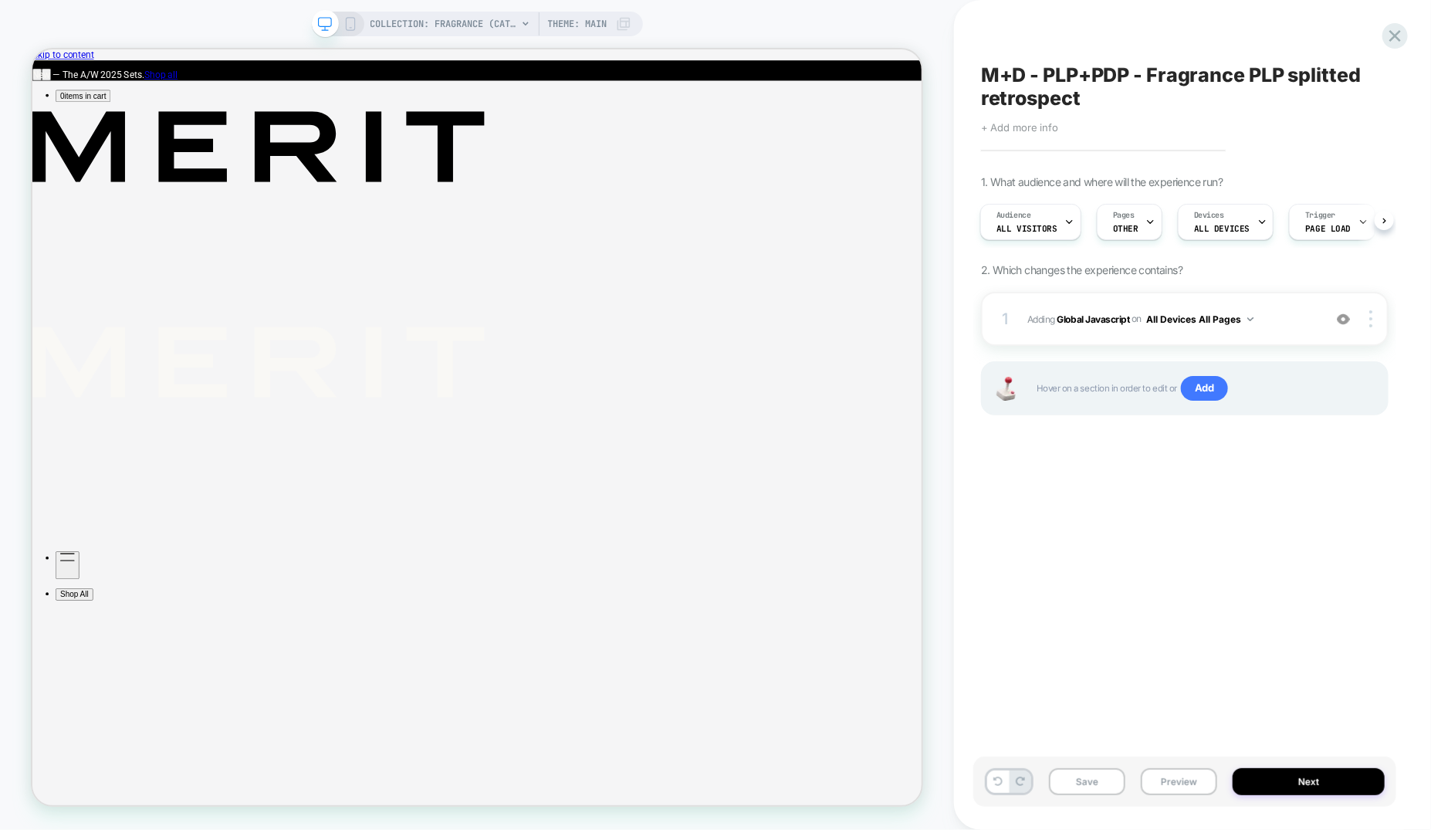
click at [1013, 127] on span "+ Add more info" at bounding box center [1019, 127] width 77 height 12
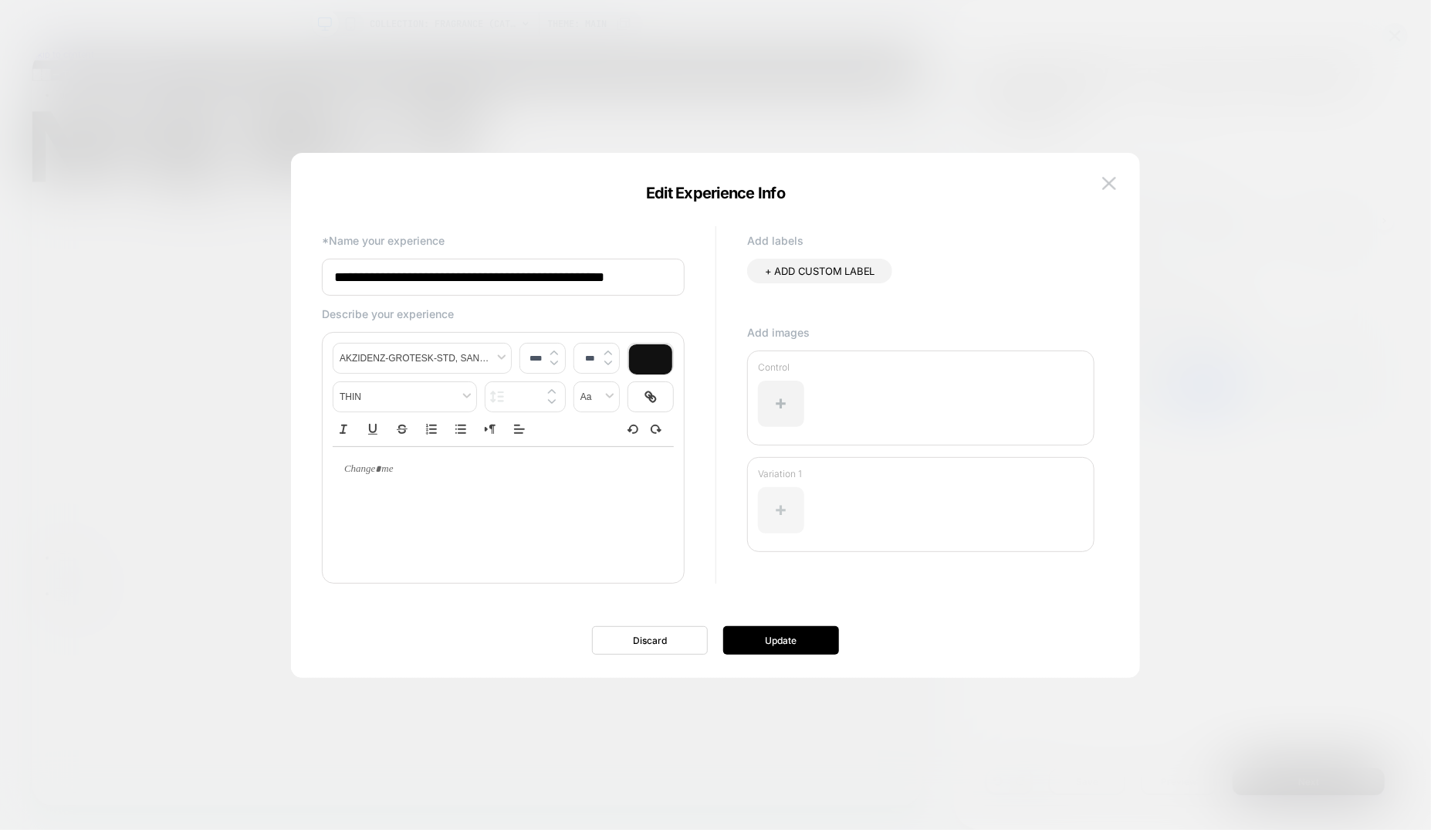
click at [773, 509] on div at bounding box center [781, 510] width 46 height 46
click at [777, 492] on div at bounding box center [781, 510] width 46 height 46
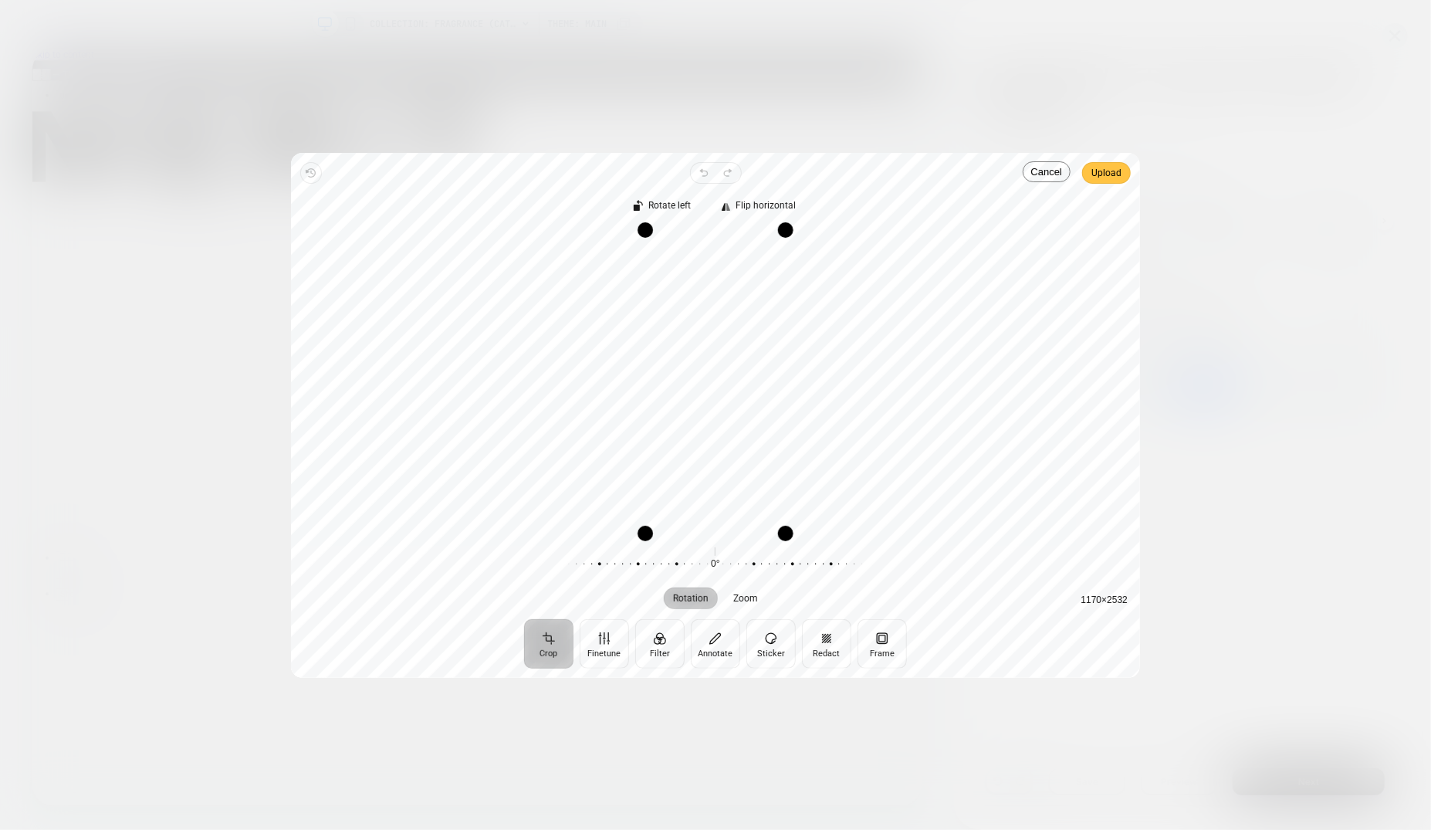
click at [1115, 175] on span "Upload" at bounding box center [1106, 173] width 30 height 19
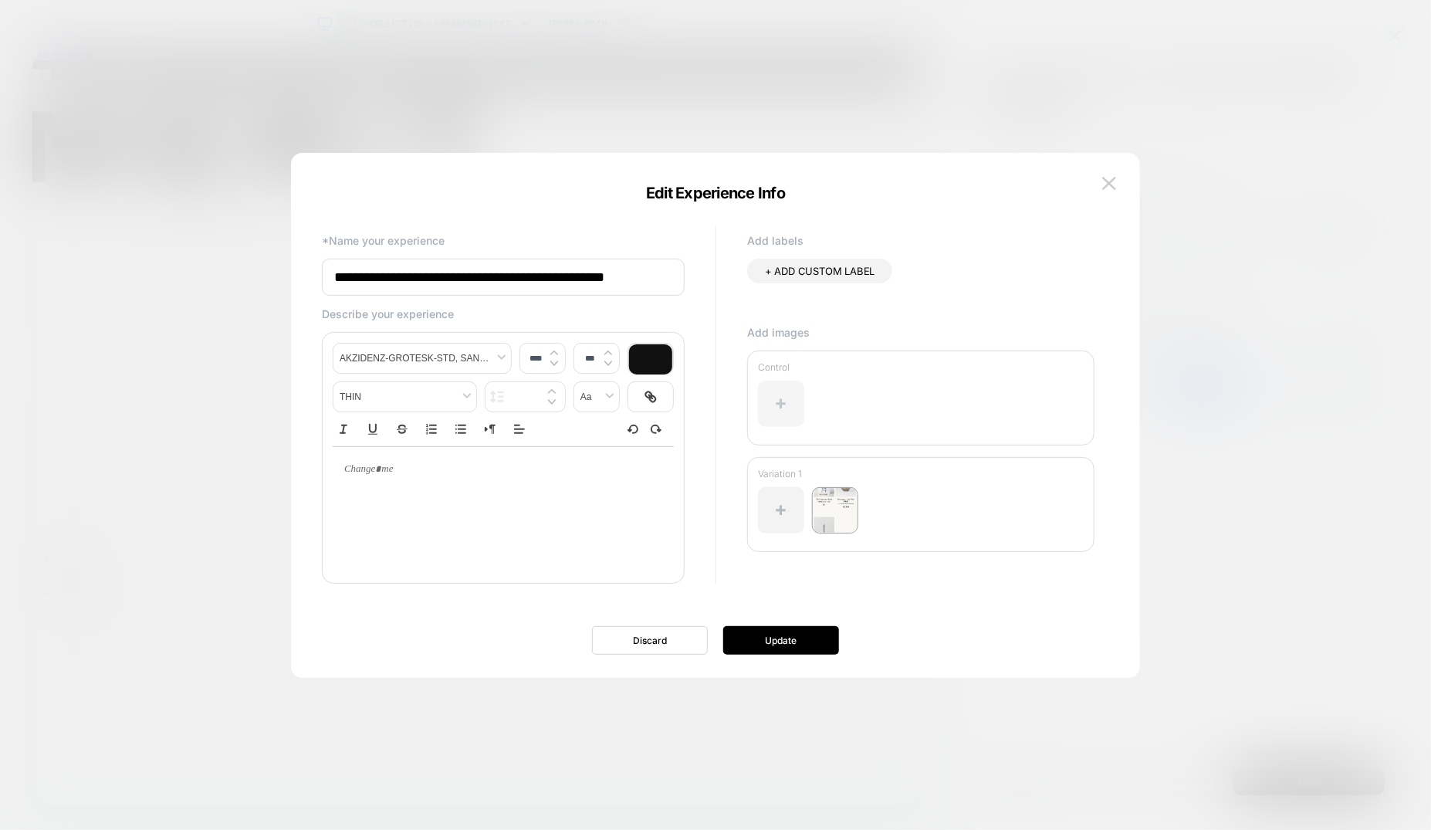
click at [758, 404] on div at bounding box center [781, 404] width 46 height 46
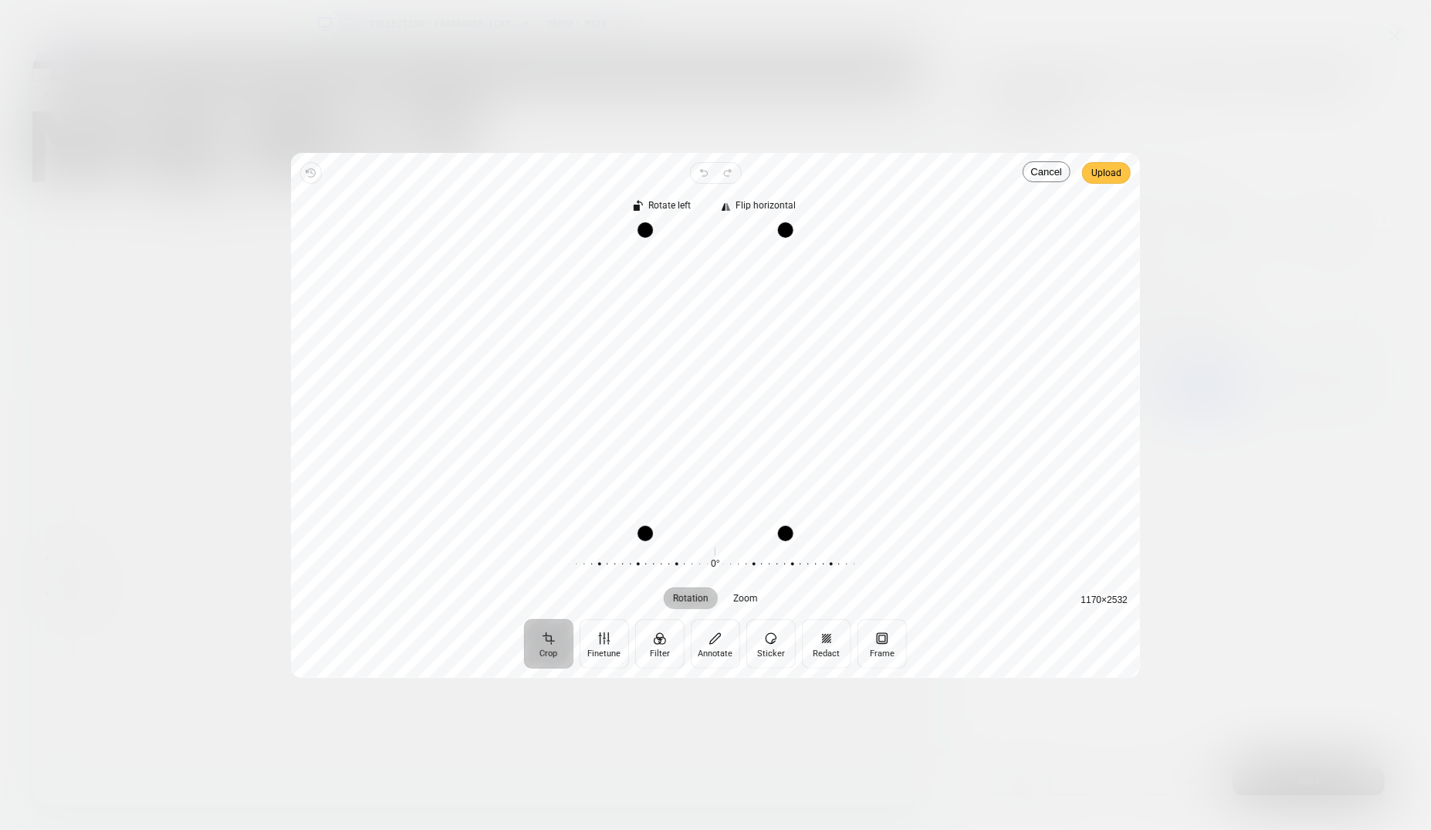
click at [1110, 178] on span "Upload" at bounding box center [1106, 173] width 30 height 19
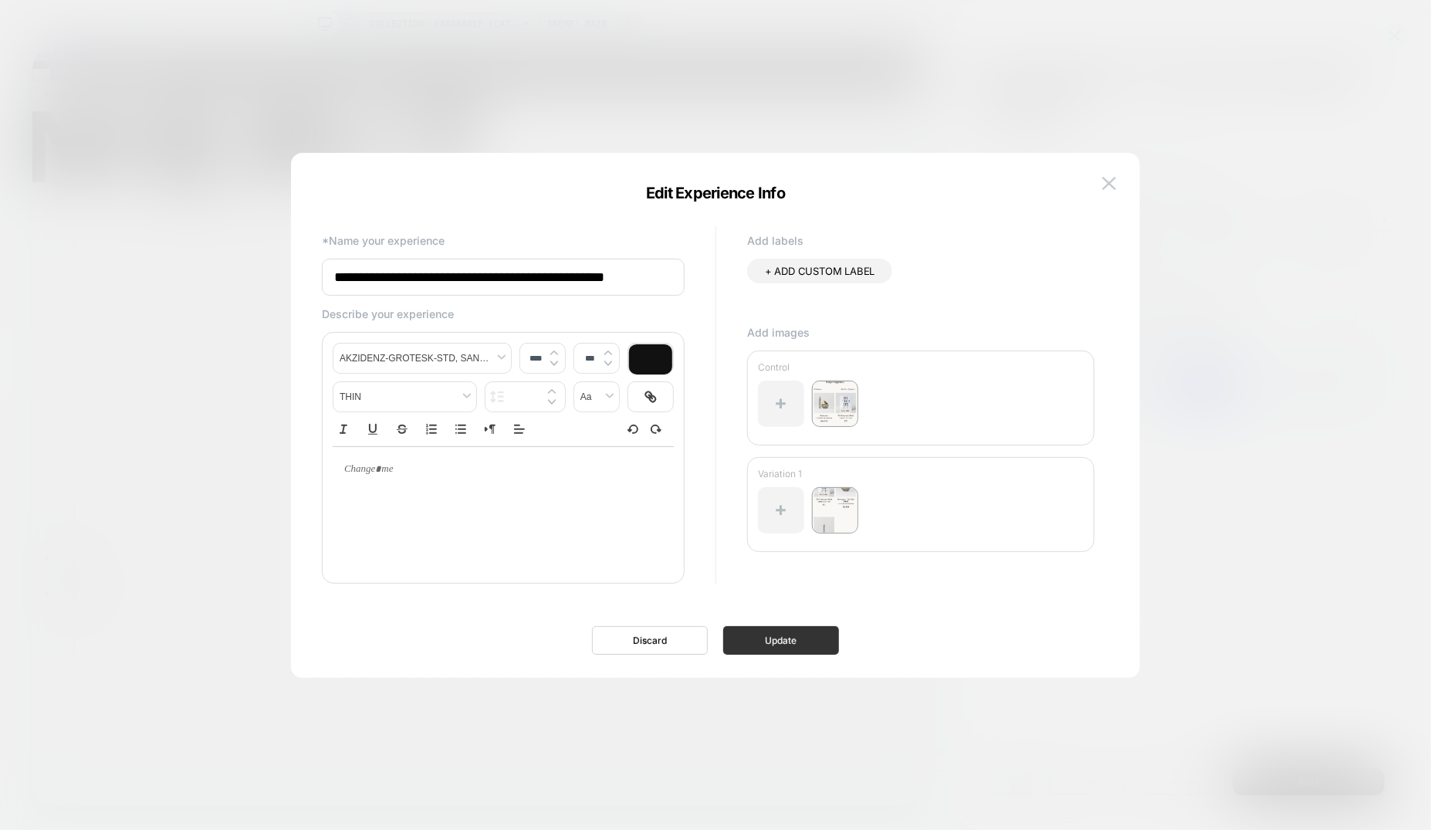
click at [796, 638] on button "Update" at bounding box center [781, 640] width 116 height 29
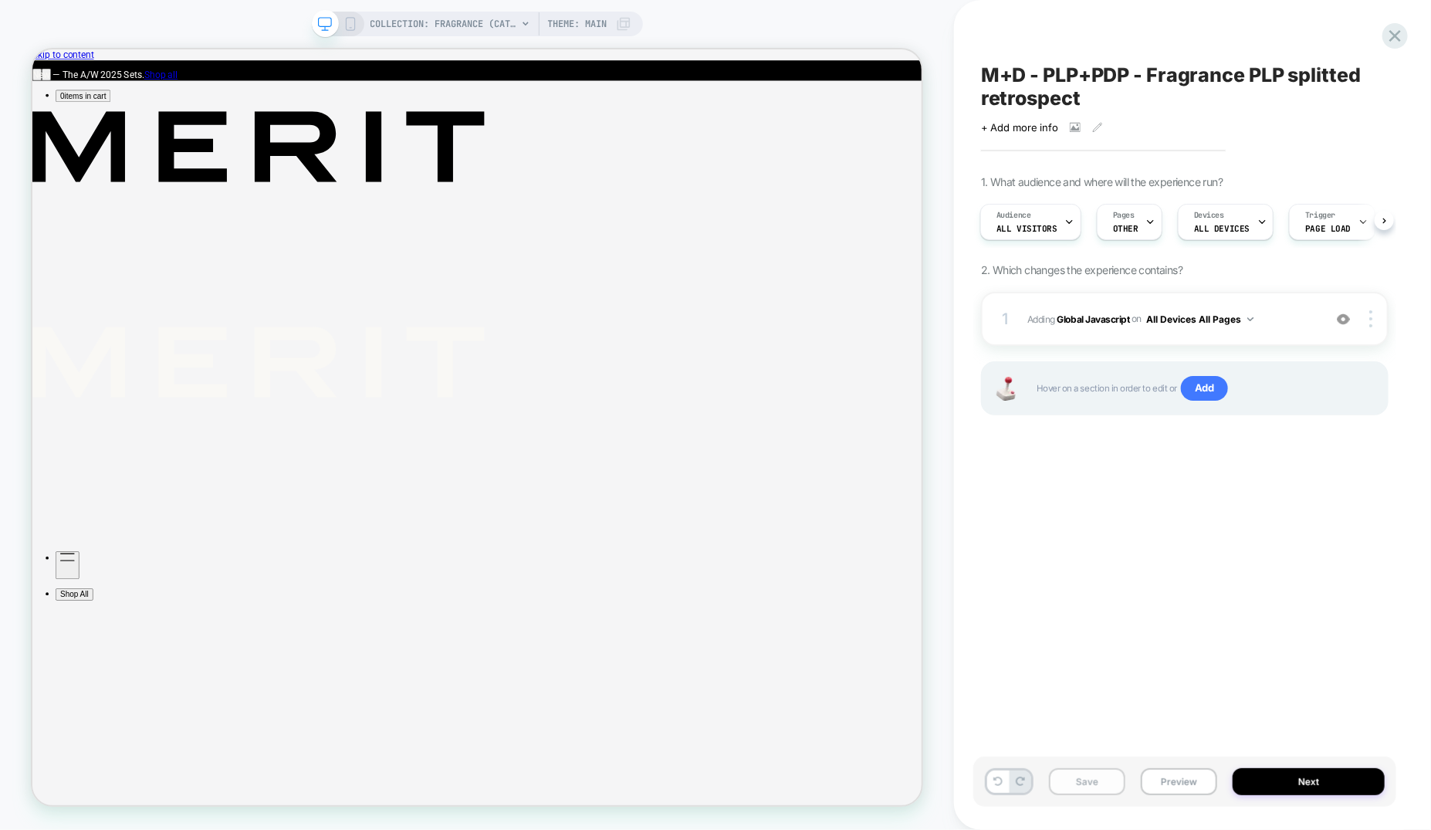
click at [1084, 789] on button "Save" at bounding box center [1087, 781] width 76 height 27
click at [1395, 31] on icon at bounding box center [1395, 35] width 21 height 21
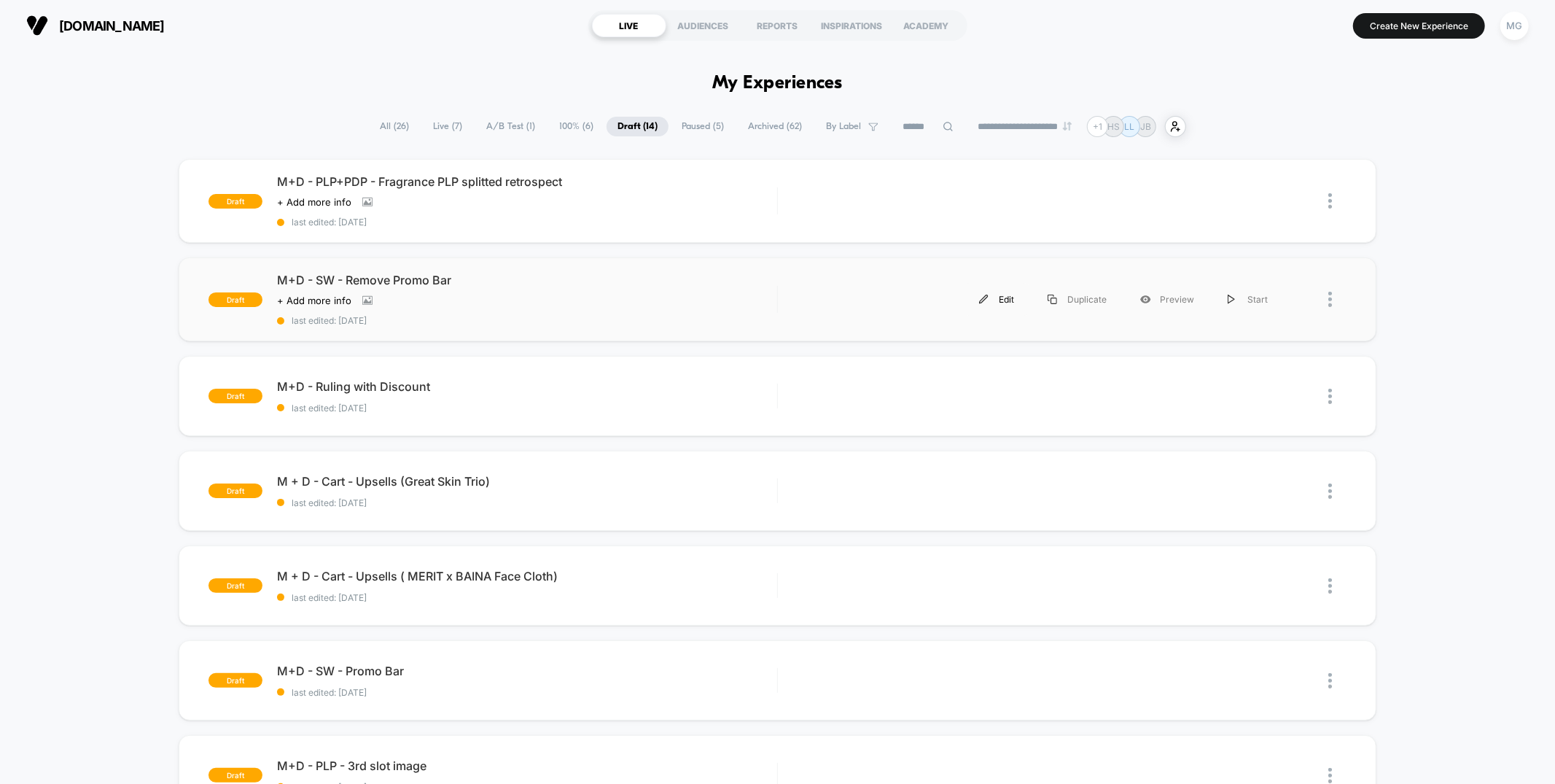
click at [1026, 293] on div "Edit" at bounding box center [997, 298] width 69 height 33
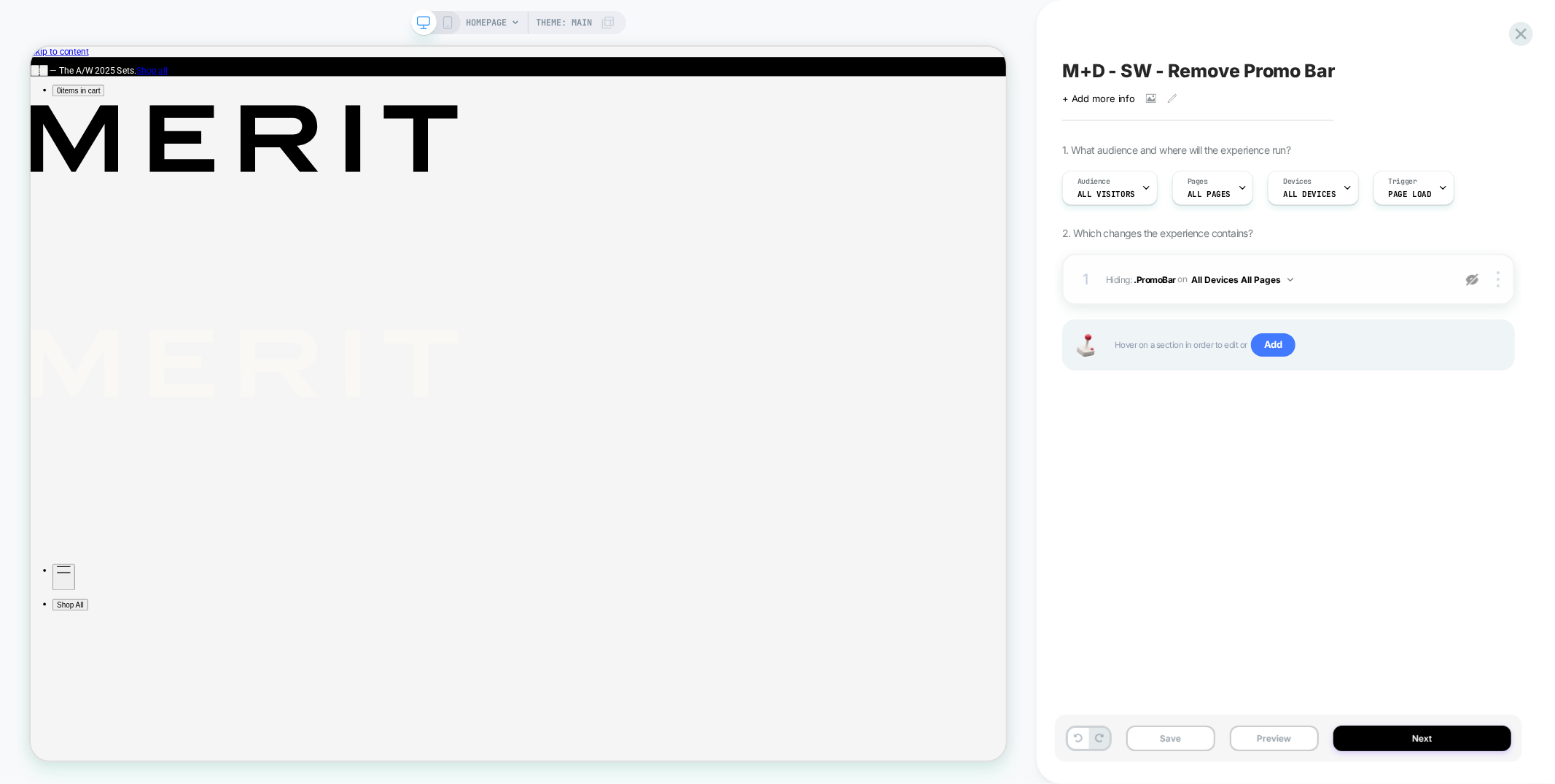
click at [1481, 280] on div at bounding box center [1472, 279] width 27 height 16
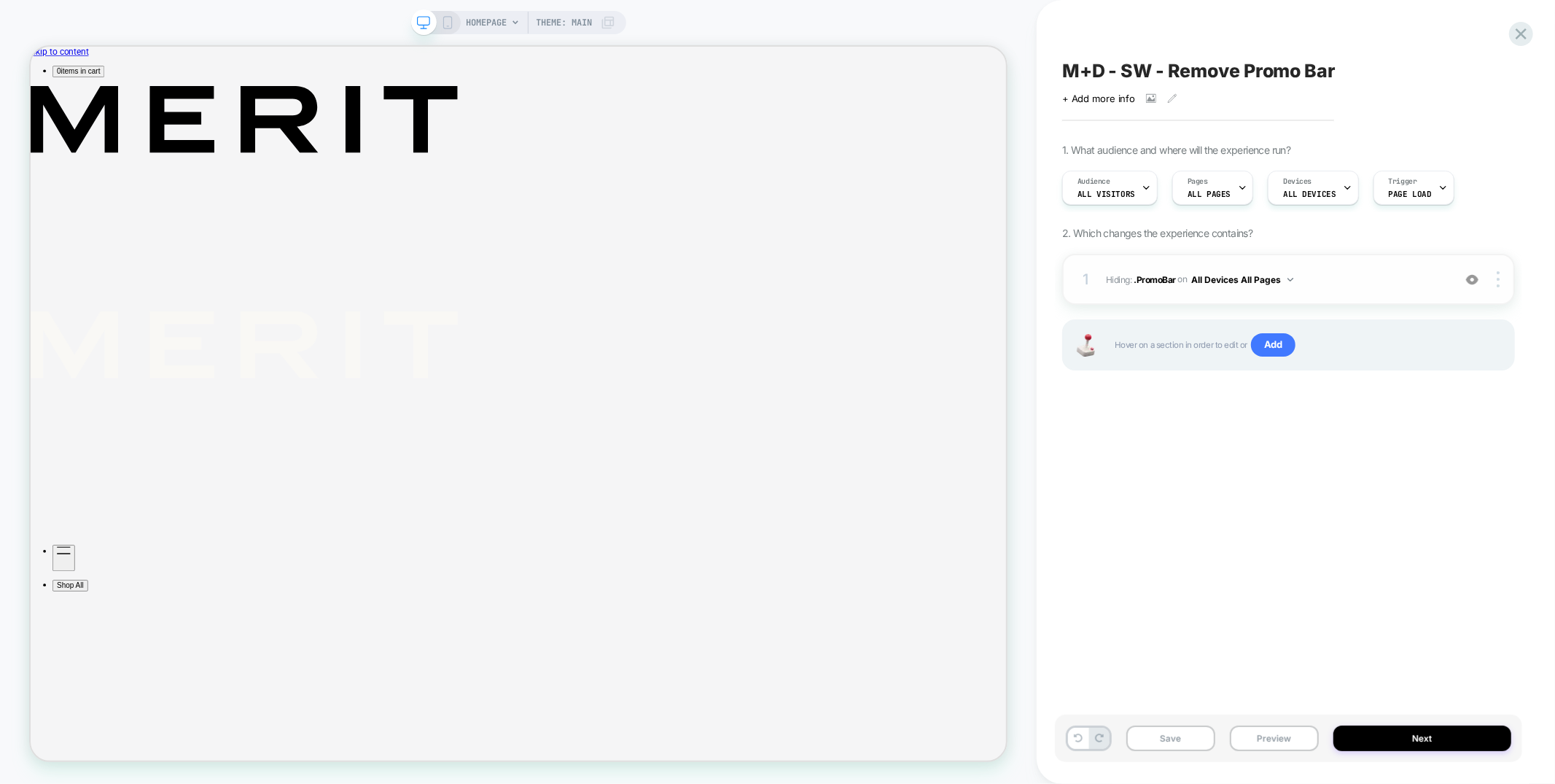
click at [1427, 289] on div "1 Hiding : .PromoBar .PromoBar on All Devices All Pages Add Before Add After Co…" at bounding box center [1289, 280] width 453 height 51
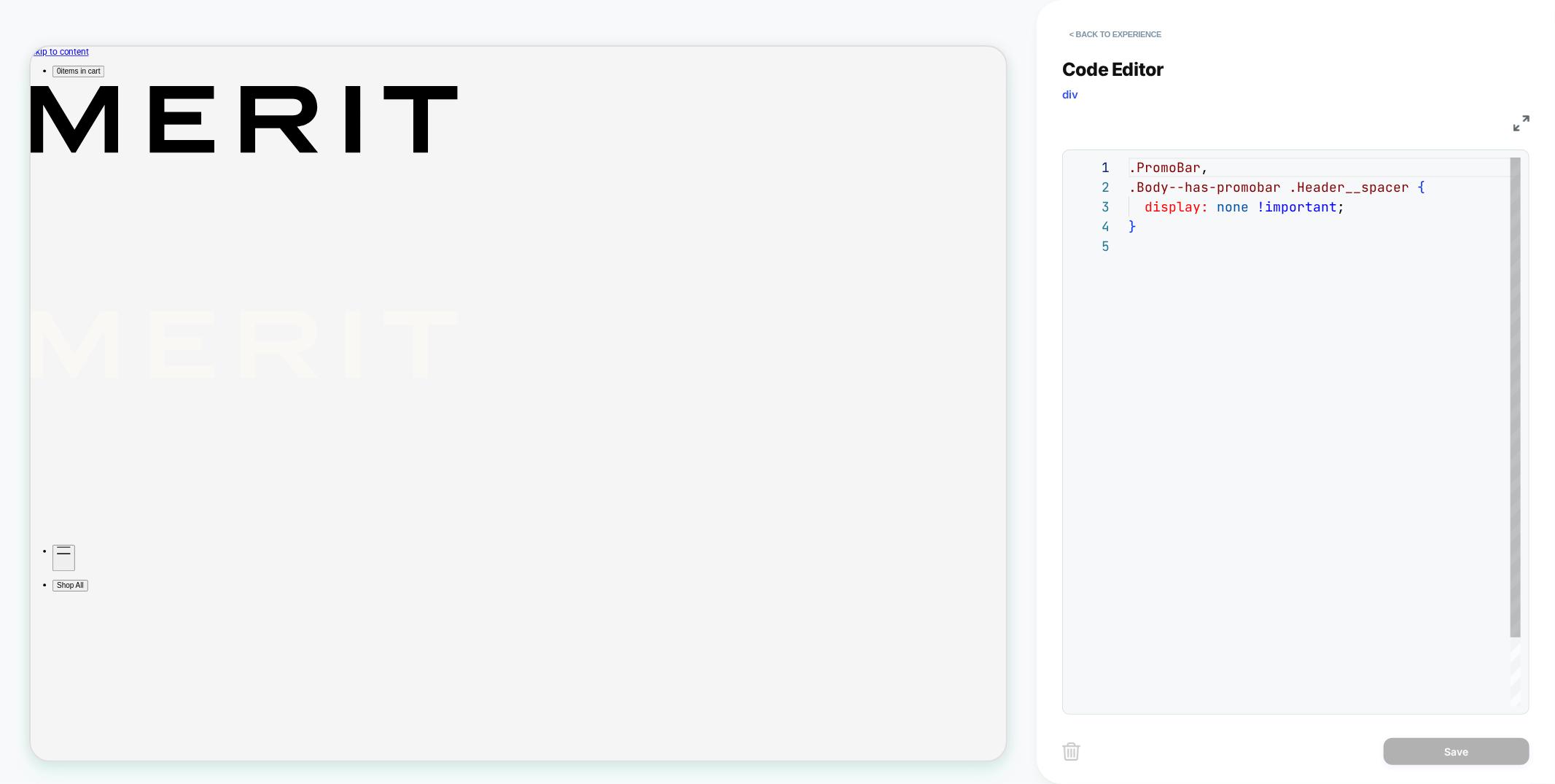
scroll to position [78, 0]
click at [1123, 35] on button "< Back to experience" at bounding box center [1116, 34] width 107 height 24
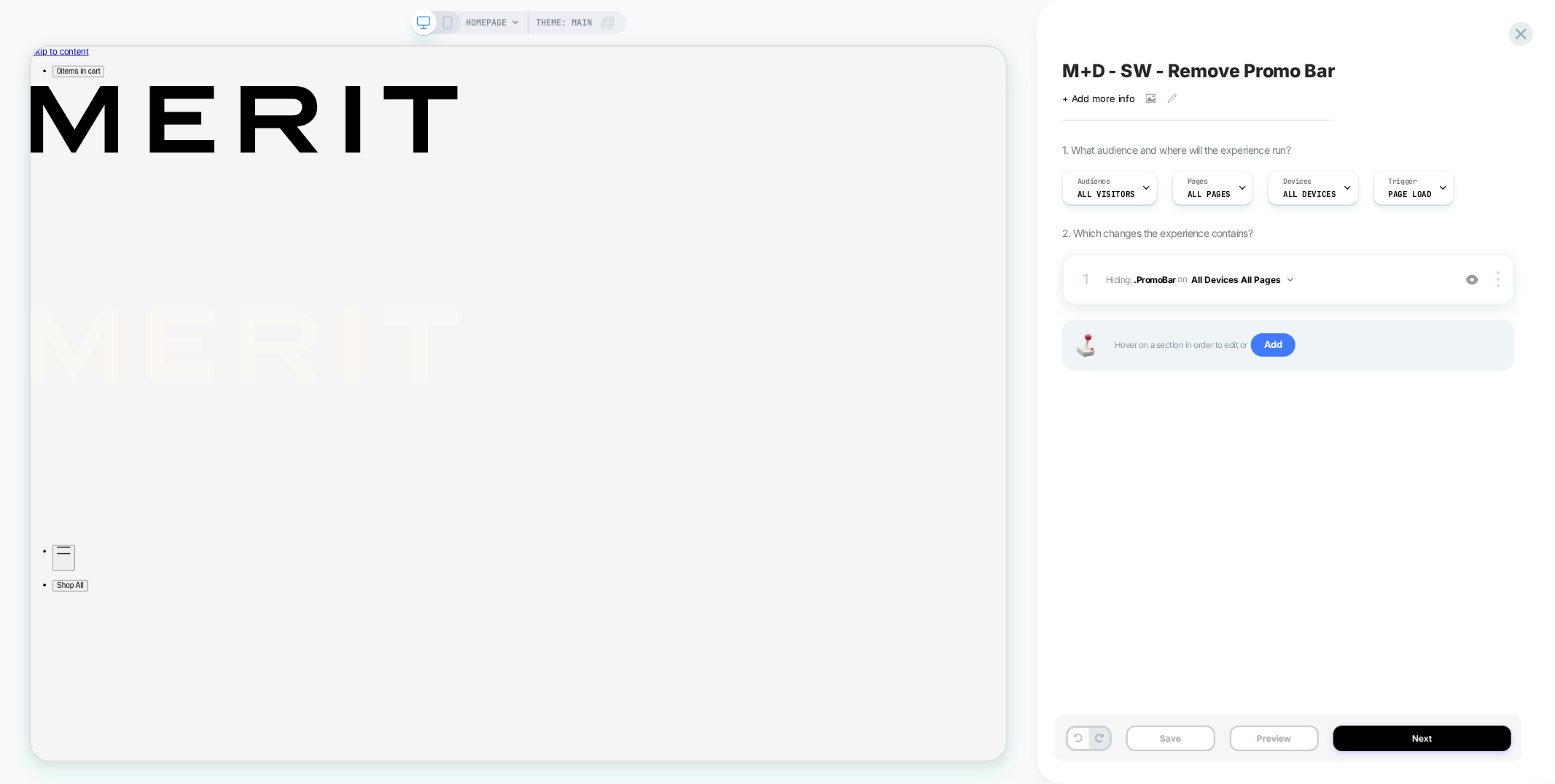
click at [1160, 726] on div "Save Preview Next" at bounding box center [1289, 738] width 468 height 47
click at [1162, 730] on button "Save" at bounding box center [1171, 738] width 89 height 26
click at [1310, 736] on button "Preview" at bounding box center [1274, 738] width 89 height 26
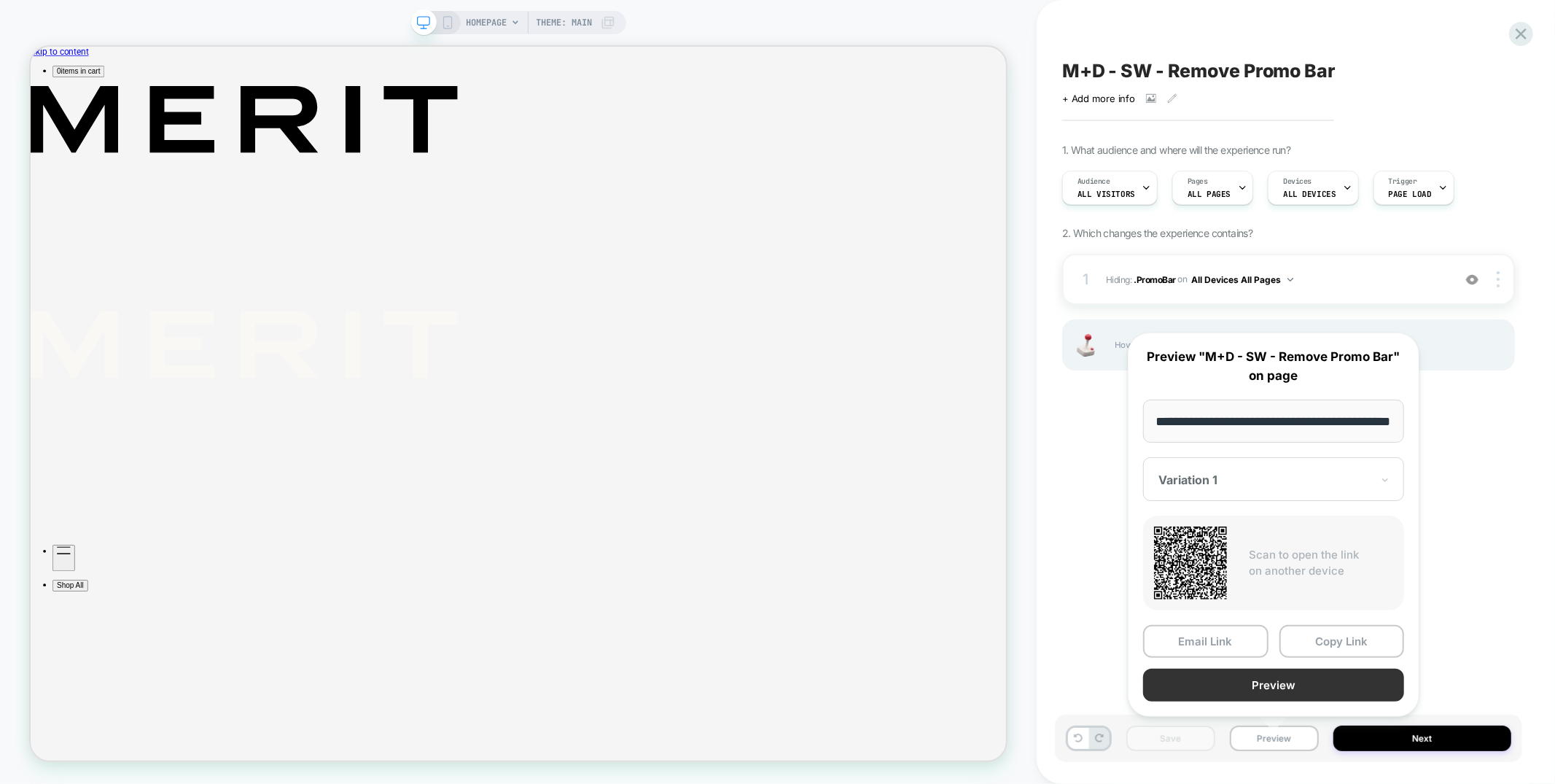
scroll to position [0, 0]
click at [1294, 682] on button "Preview" at bounding box center [1273, 685] width 261 height 33
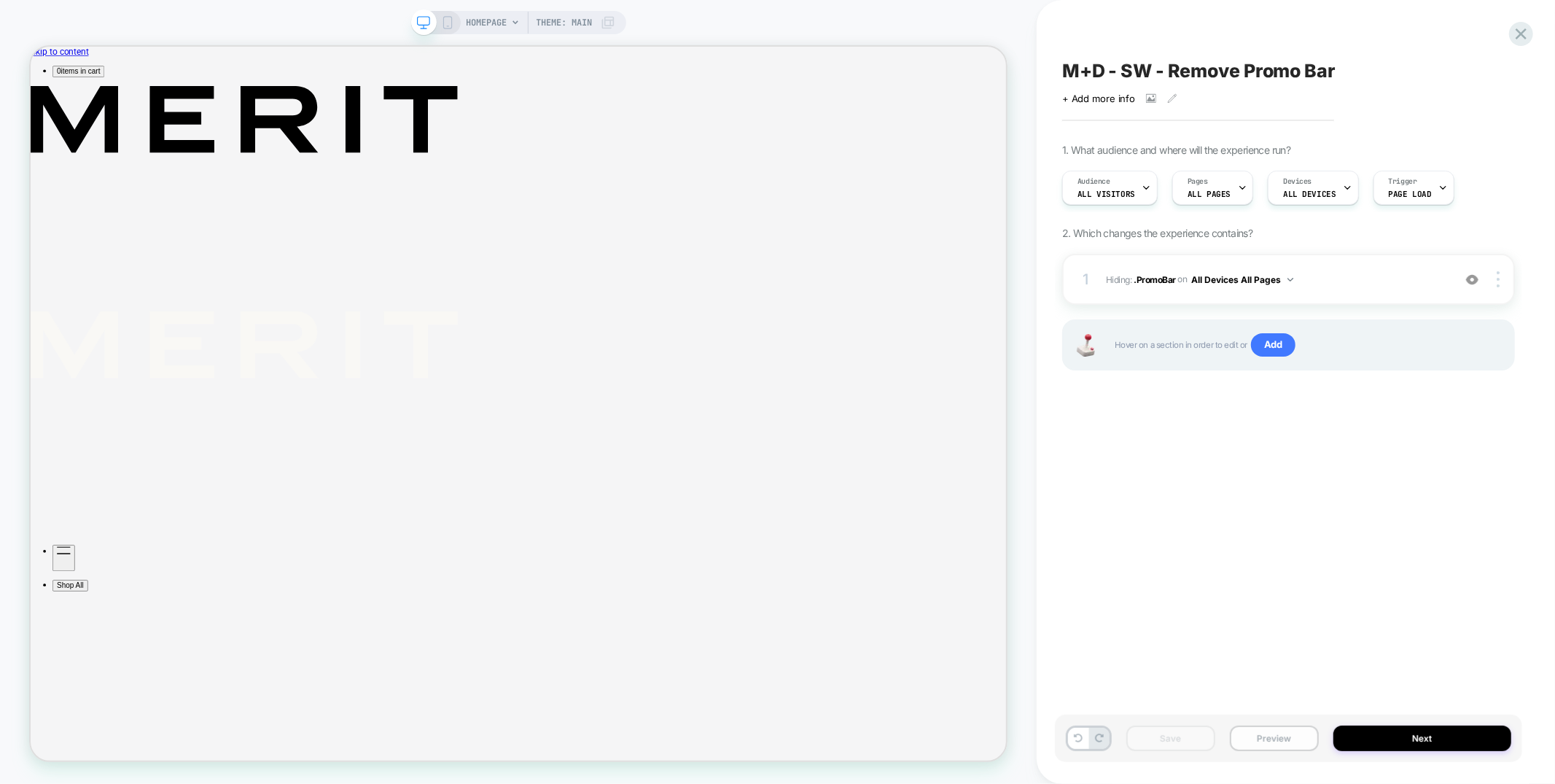
click at [1308, 739] on button "Preview" at bounding box center [1274, 738] width 89 height 26
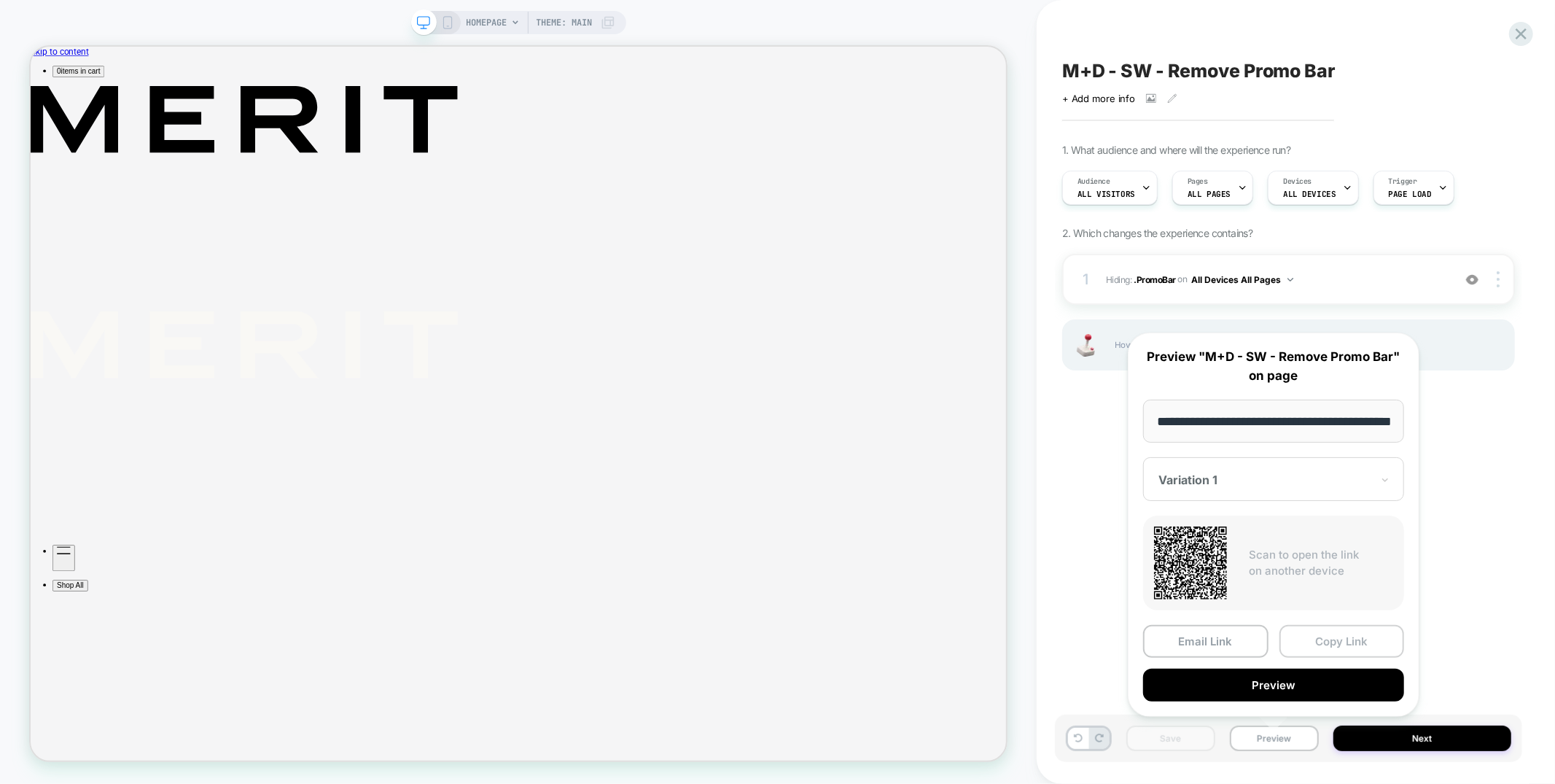
click at [1335, 648] on button "Copy Link" at bounding box center [1342, 640] width 126 height 33
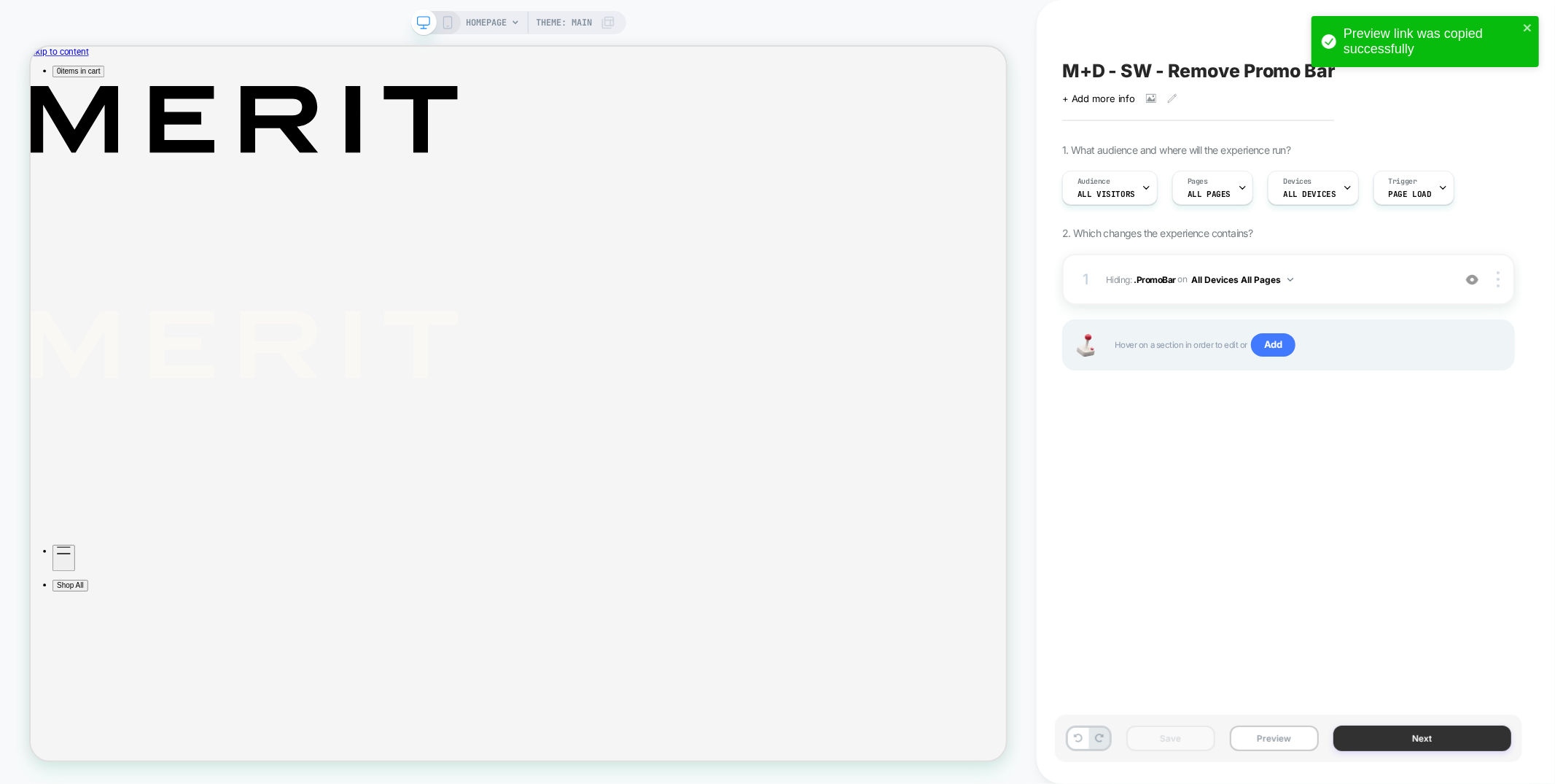
click at [1422, 741] on button "Next" at bounding box center [1423, 738] width 178 height 26
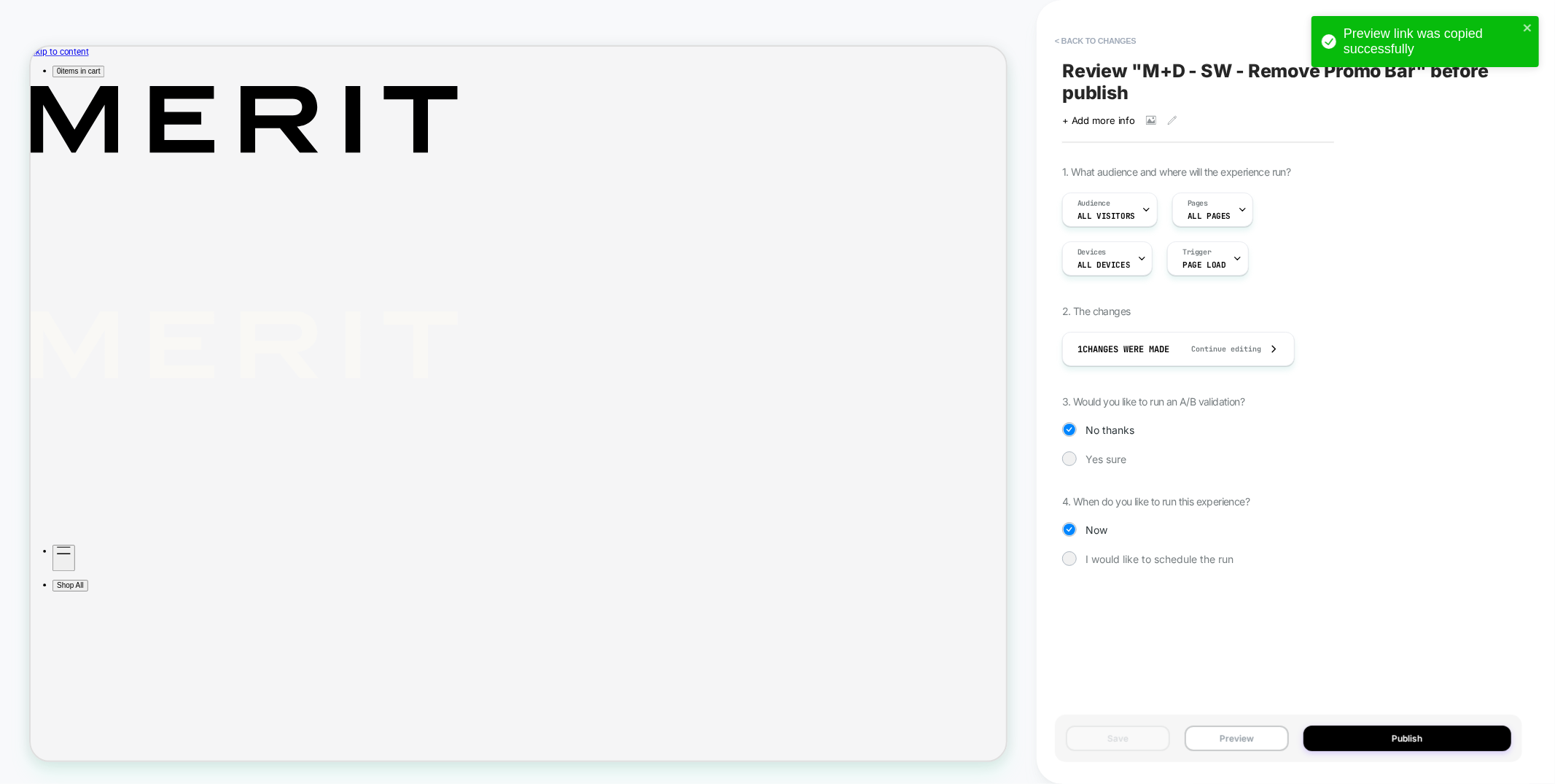
click at [1082, 449] on div "1. What audience and where will the experience run? Audience All Visitors Pages…" at bounding box center [1289, 376] width 453 height 422
click at [1082, 452] on div "Yes sure" at bounding box center [1289, 458] width 453 height 14
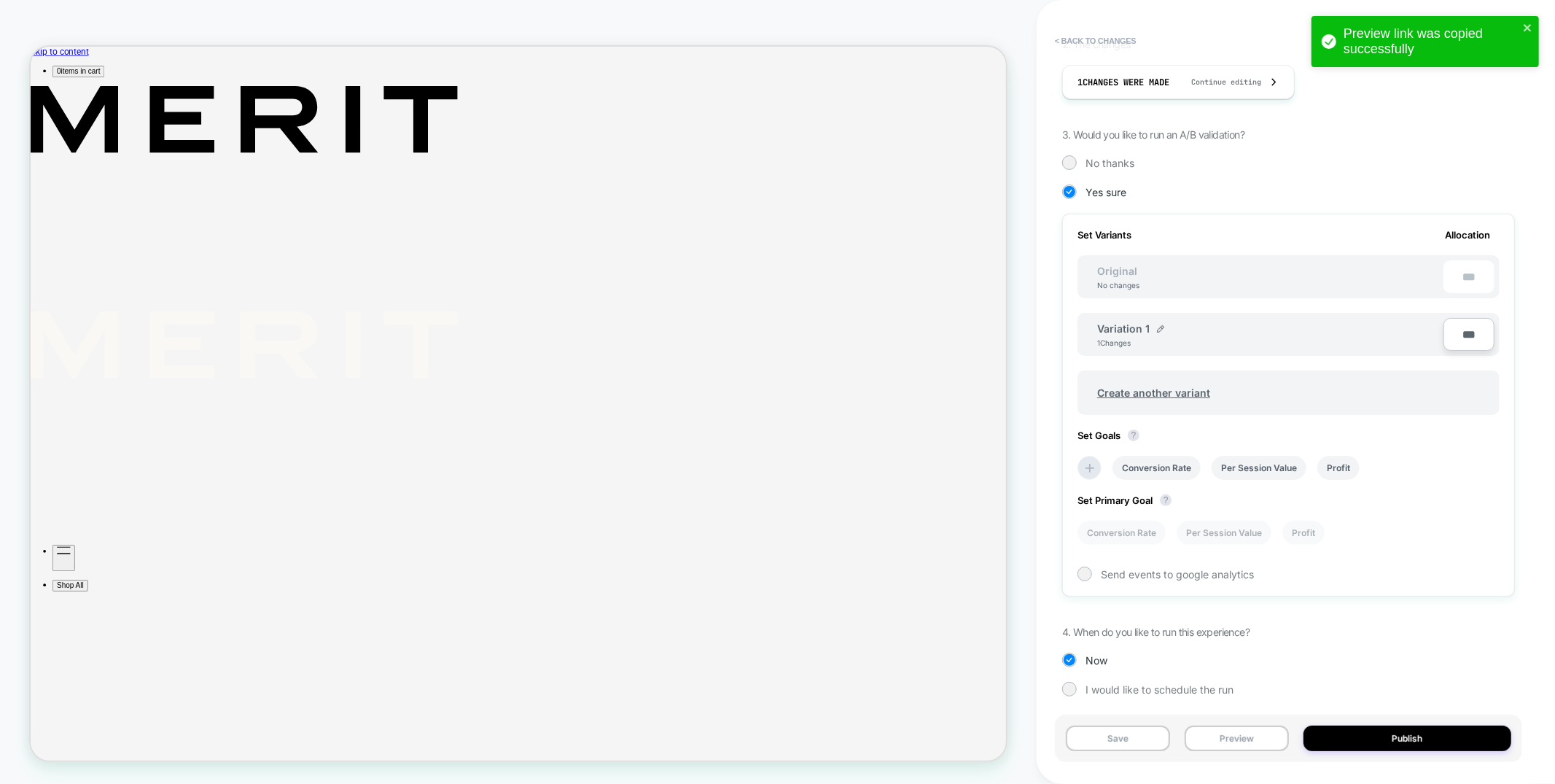
scroll to position [267, 0]
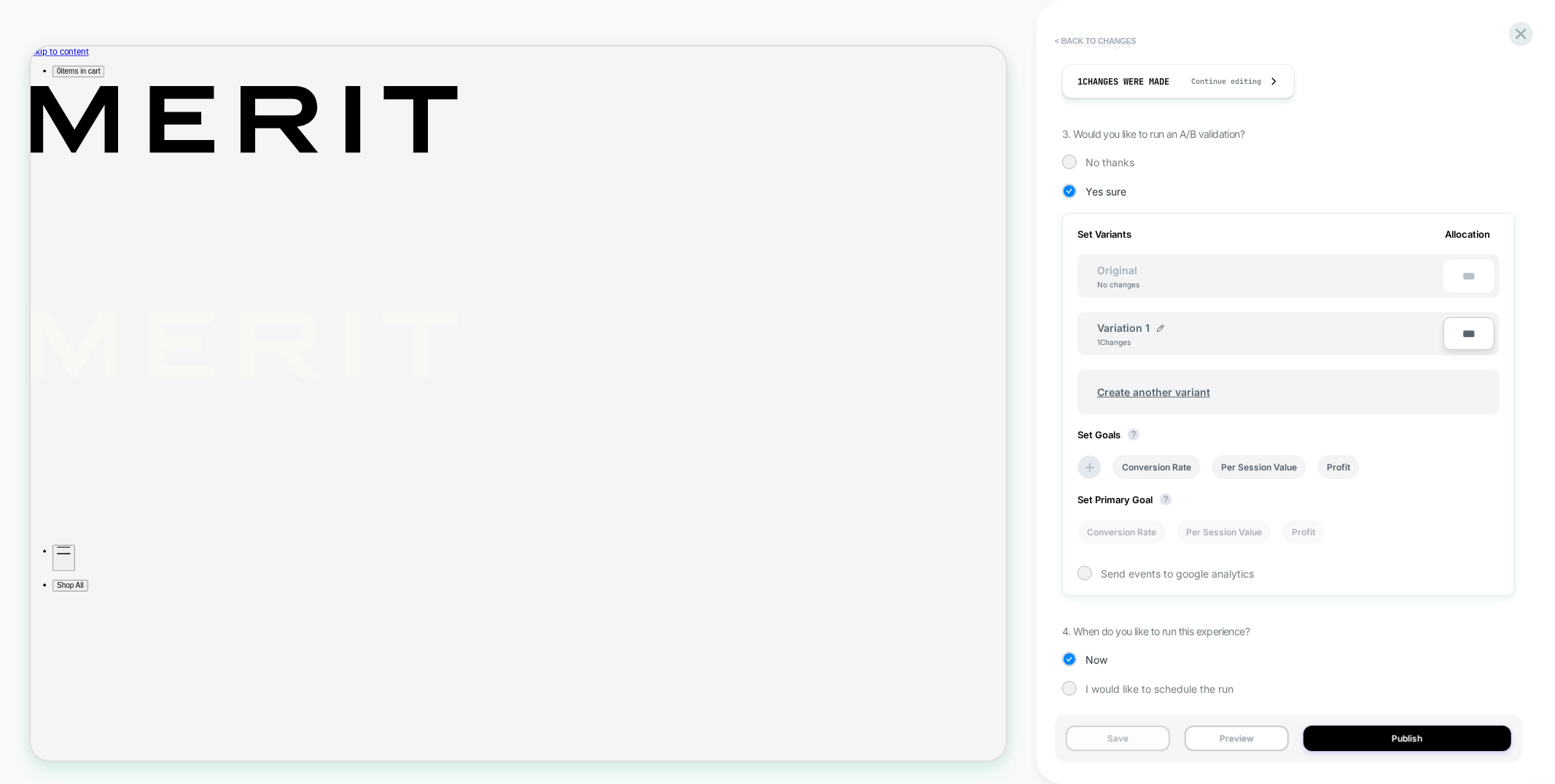
drag, startPoint x: 1122, startPoint y: 740, endPoint x: 1167, endPoint y: 741, distance: 45.0
click at [1123, 740] on button "Save" at bounding box center [1118, 738] width 104 height 26
click at [1407, 747] on button "Publish" at bounding box center [1408, 738] width 209 height 26
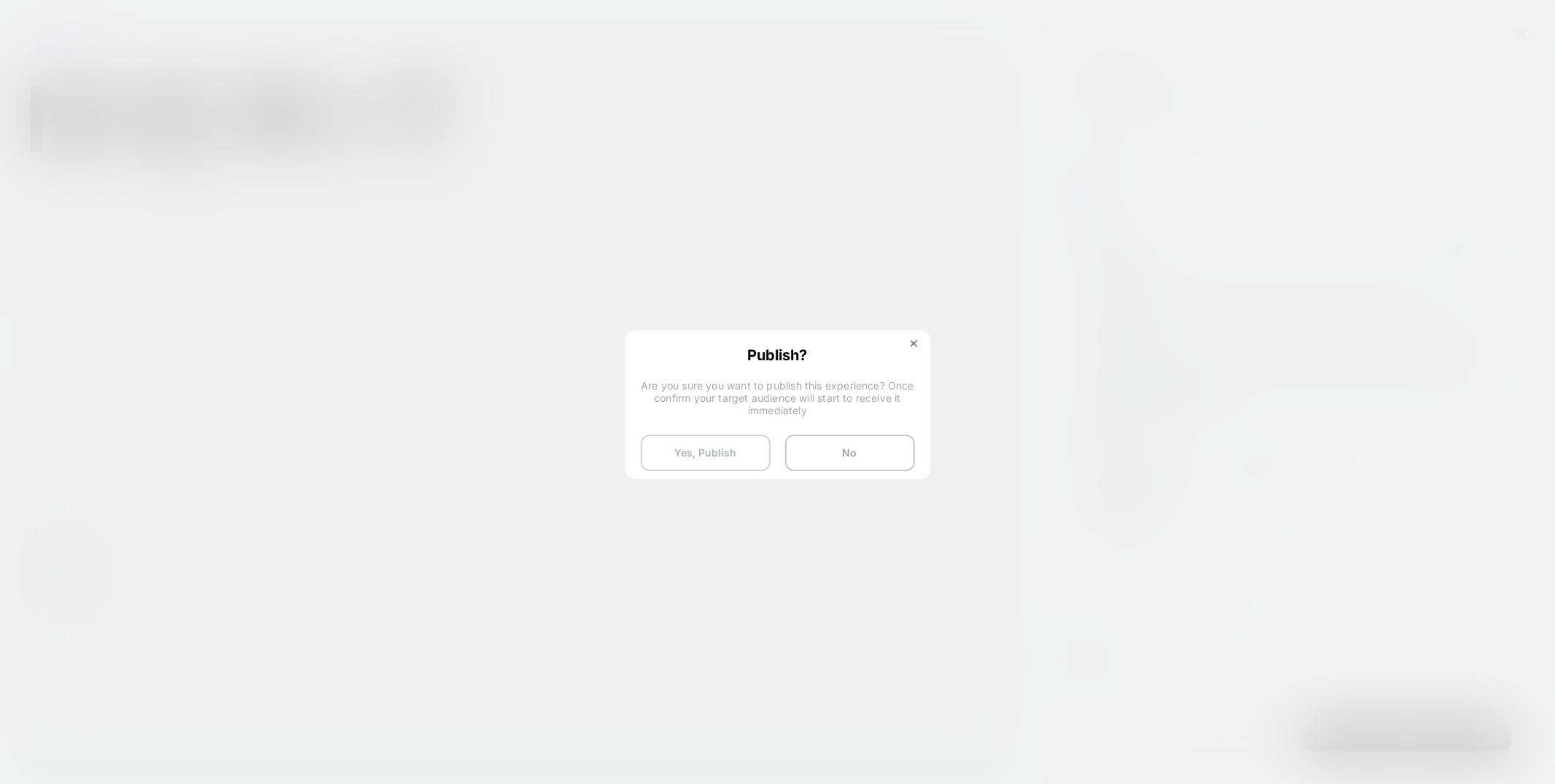
click at [715, 456] on button "Yes, Publish" at bounding box center [705, 452] width 129 height 37
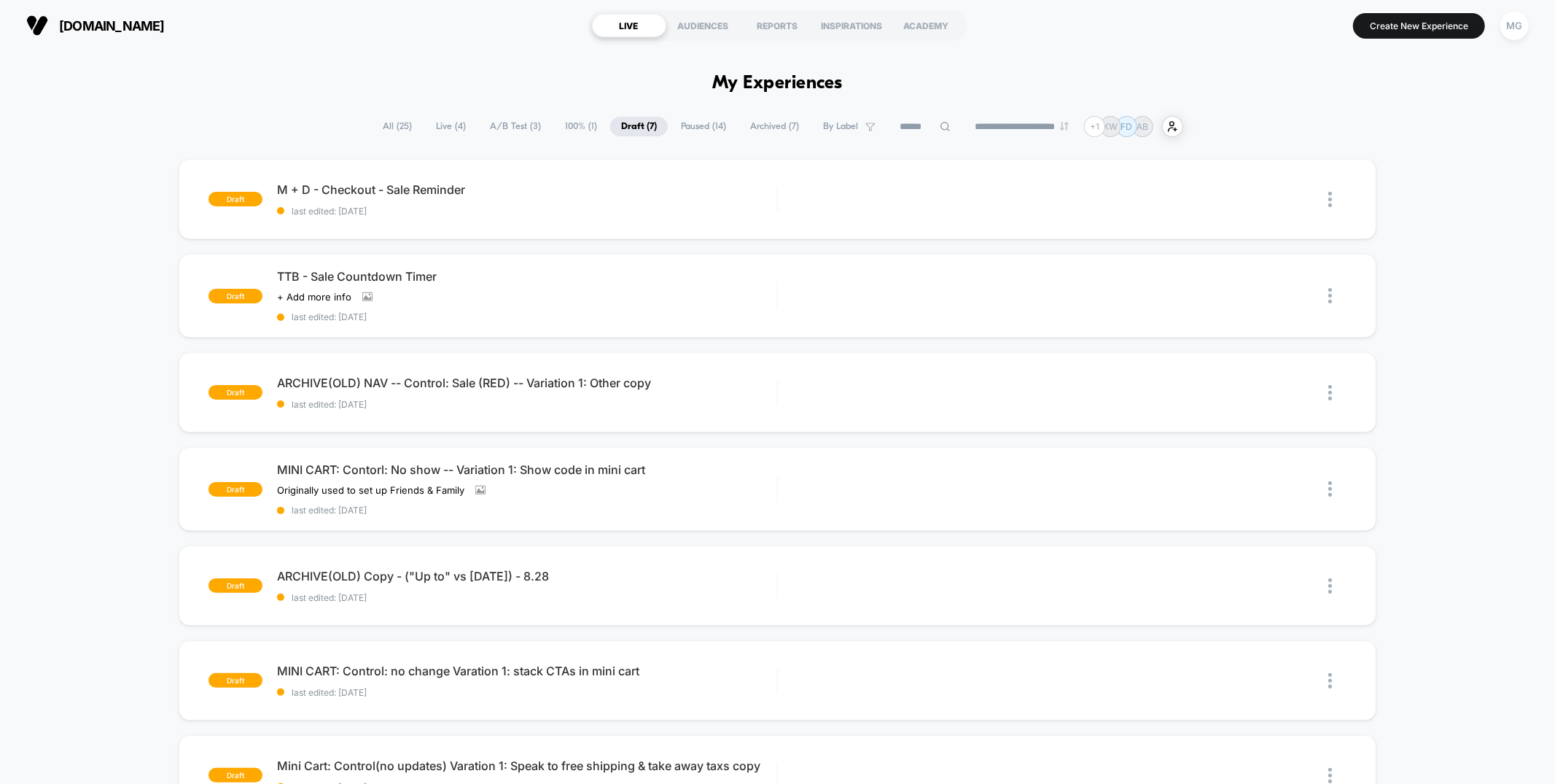
click at [490, 124] on span "A/B Test ( 3 )" at bounding box center [515, 126] width 73 height 20
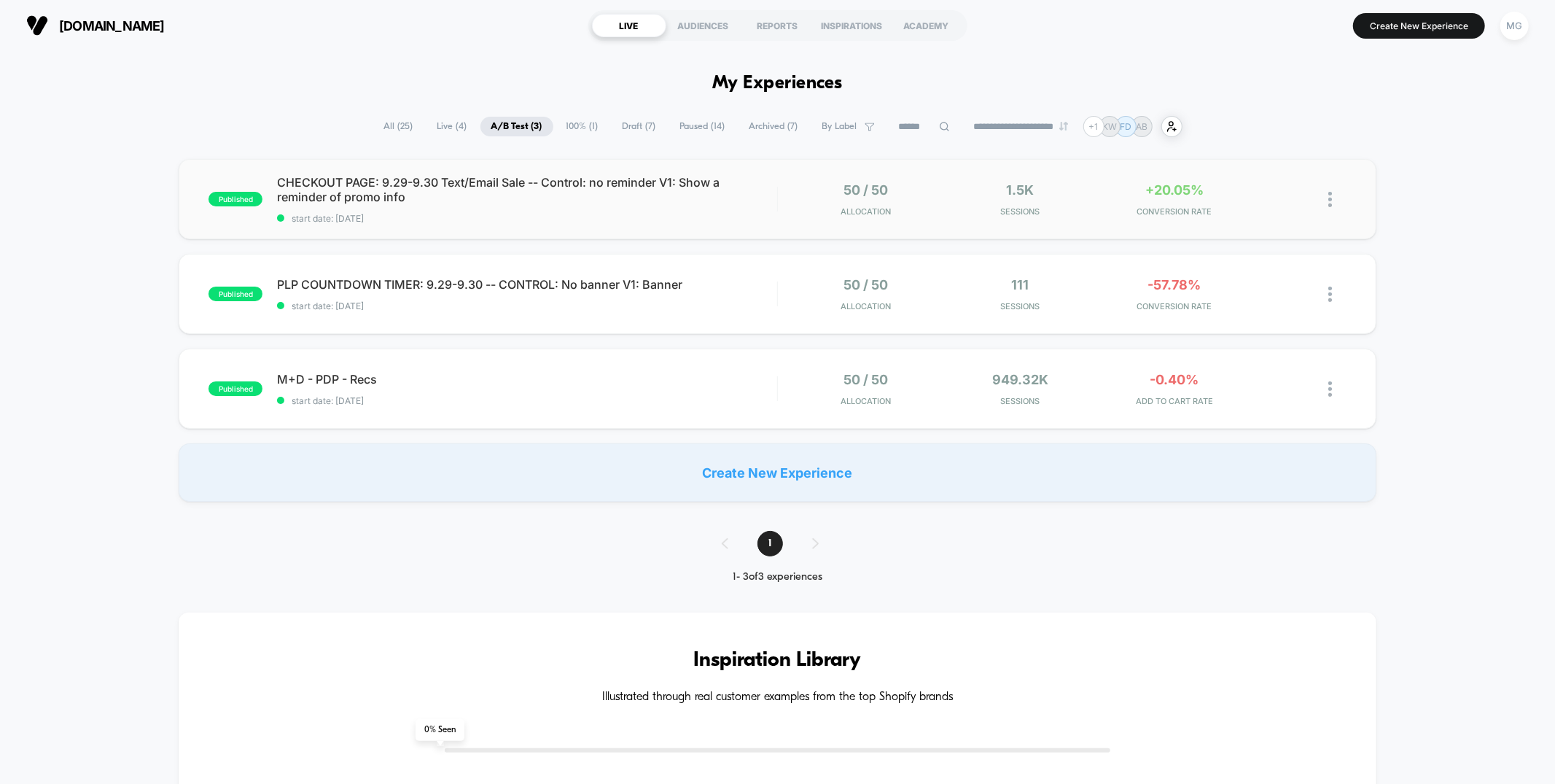
click at [619, 229] on div "published CHECKOUT PAGE: 9.29-9.30 Text/Email Sale -- Control: no reminder V1: …" at bounding box center [777, 198] width 1197 height 80
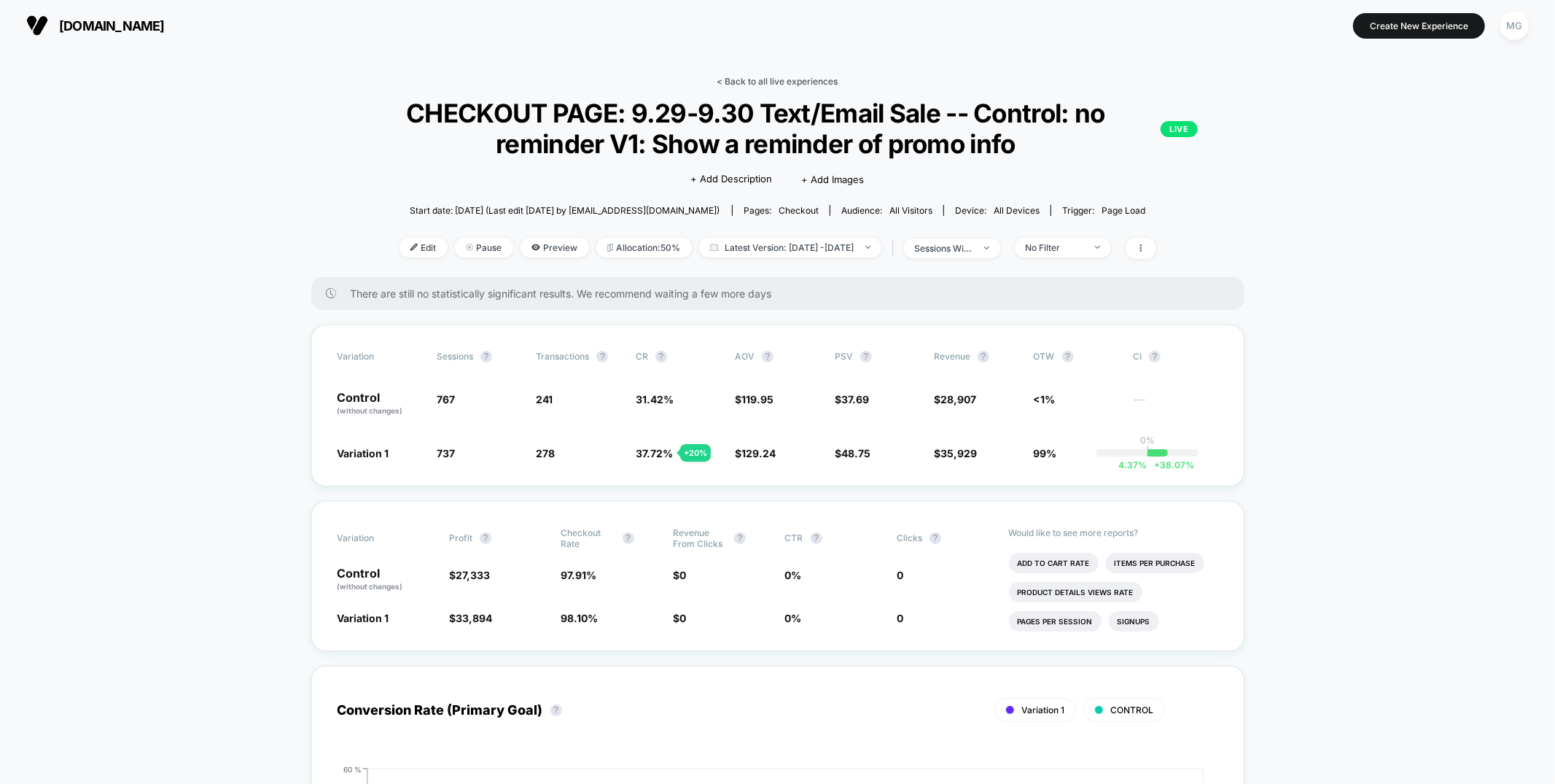
click at [807, 83] on link "< Back to all live experiences" at bounding box center [778, 81] width 121 height 11
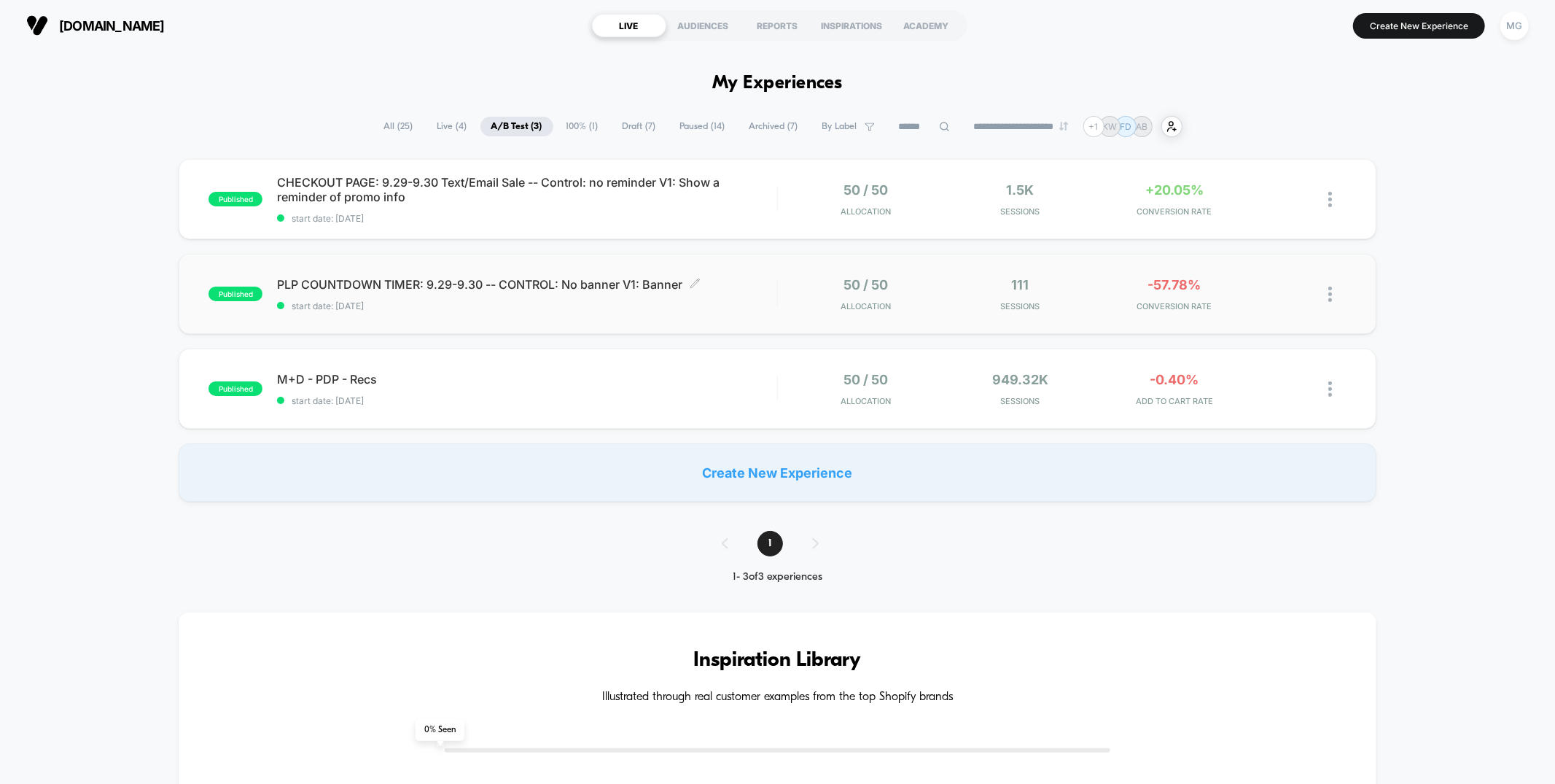
click at [714, 297] on div "PLP COUNTDOWN TIMER: 9.29-9.30 -- CONTROL: No banner V1: Banner Click to edit e…" at bounding box center [526, 294] width 500 height 34
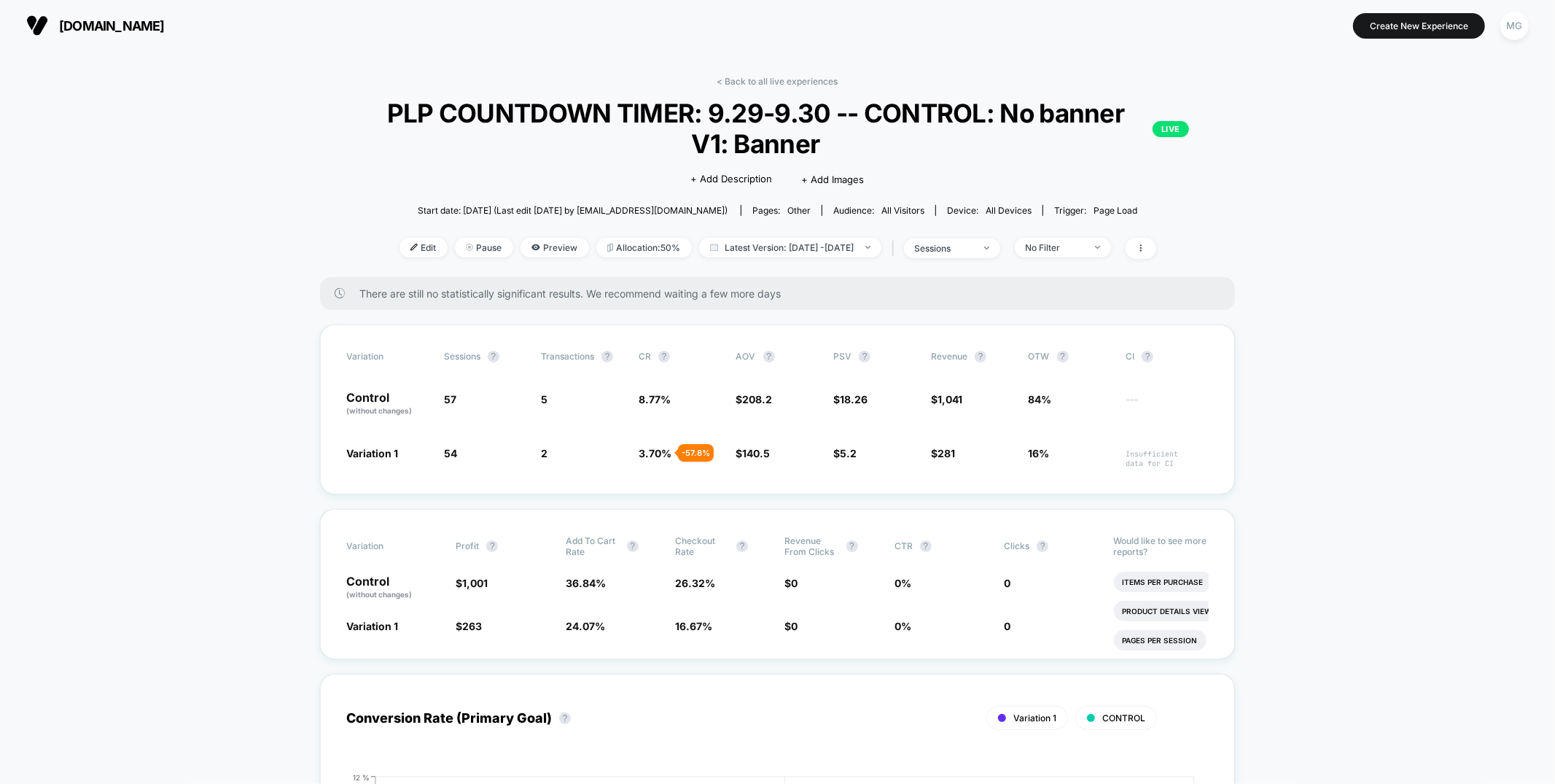
click at [743, 79] on link "< Back to all live experiences" at bounding box center [778, 81] width 121 height 11
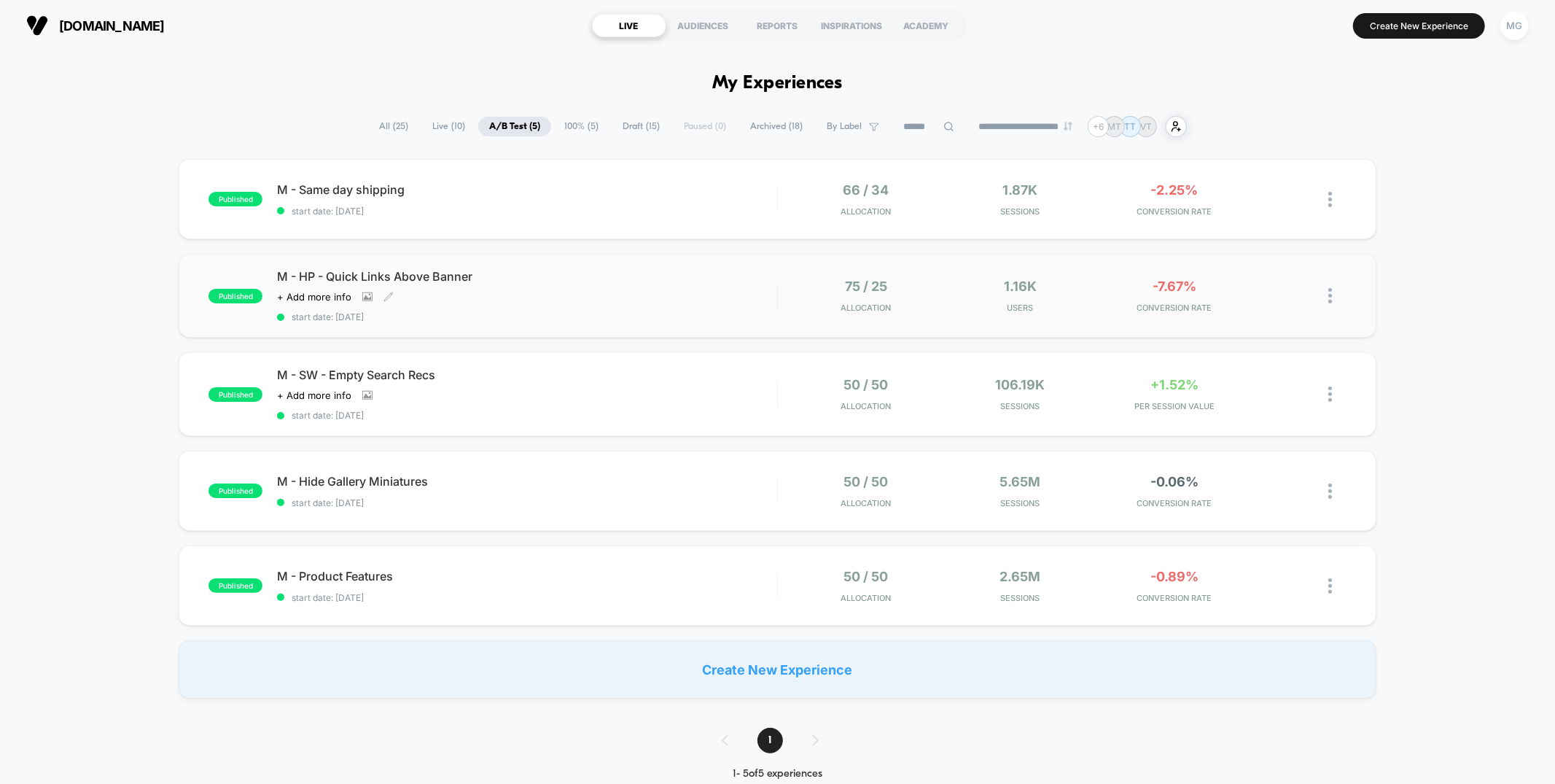
click at [644, 305] on div "M - HP - Quick Links Above Banner Click to view images Click to edit experience…" at bounding box center [526, 296] width 500 height 53
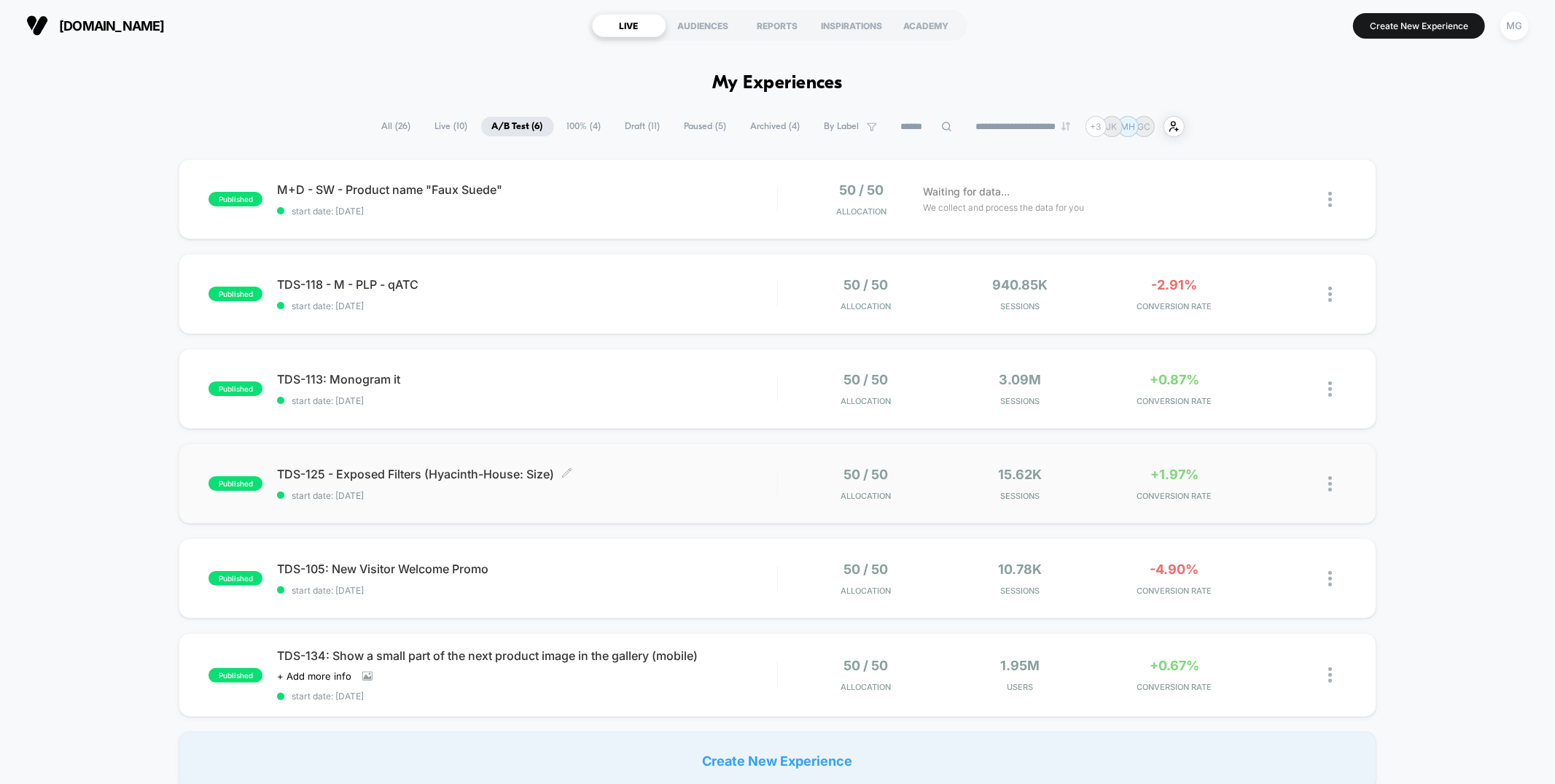
click at [724, 499] on span "start date: [DATE]" at bounding box center [526, 496] width 500 height 11
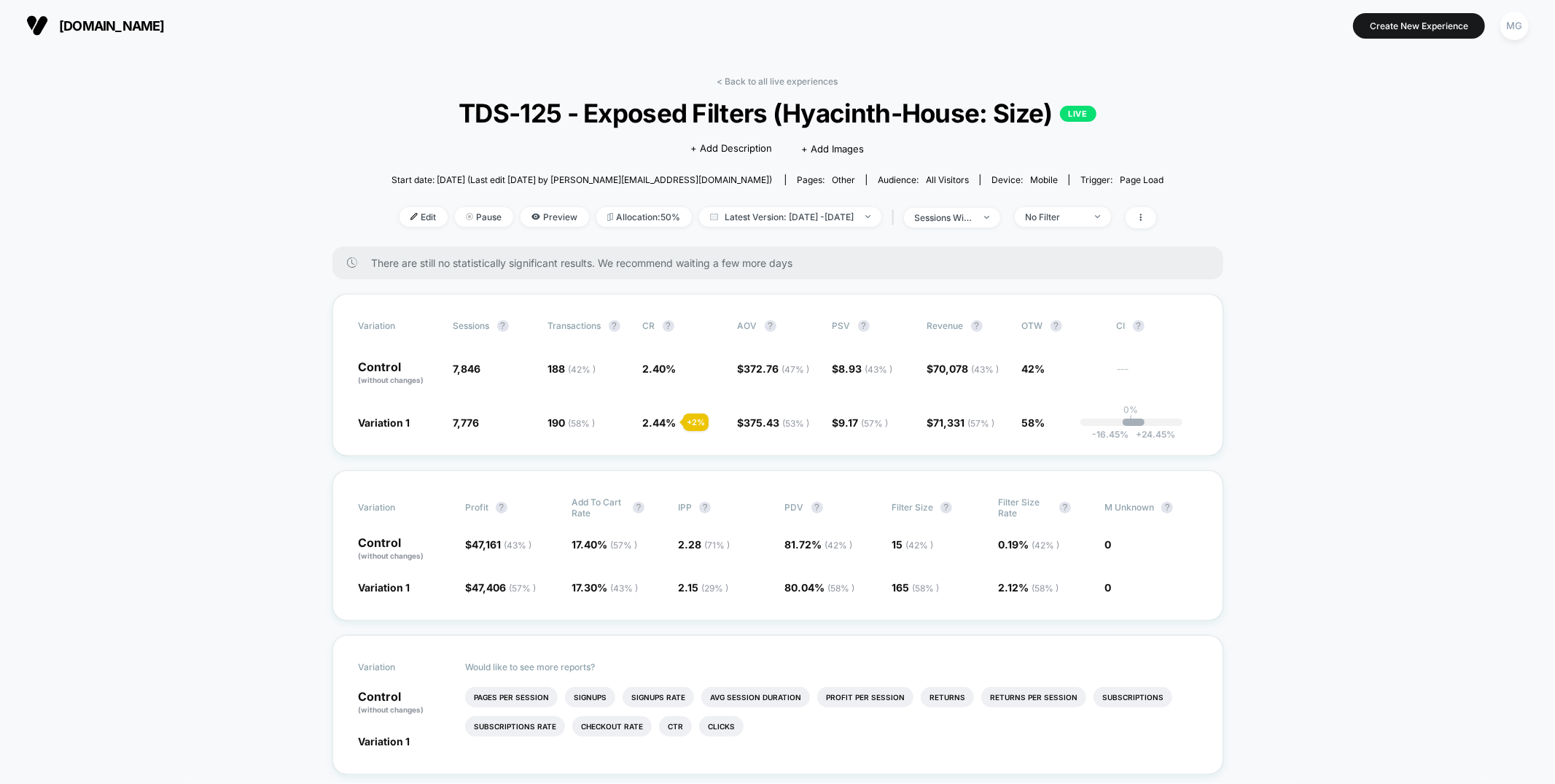
click at [777, 78] on link "< Back to all live experiences" at bounding box center [778, 81] width 121 height 11
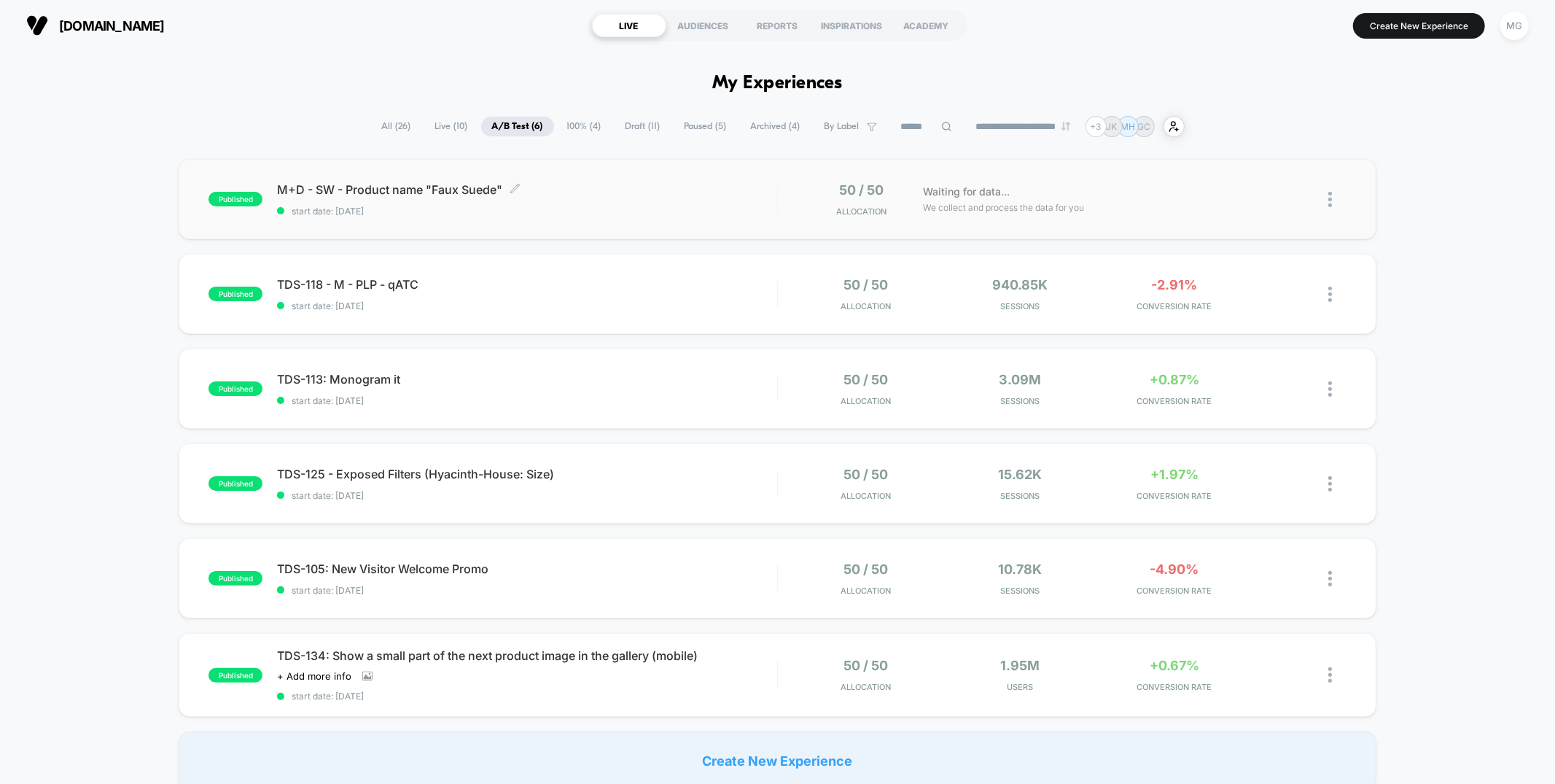
click at [546, 212] on span "start date: [DATE]" at bounding box center [526, 212] width 500 height 11
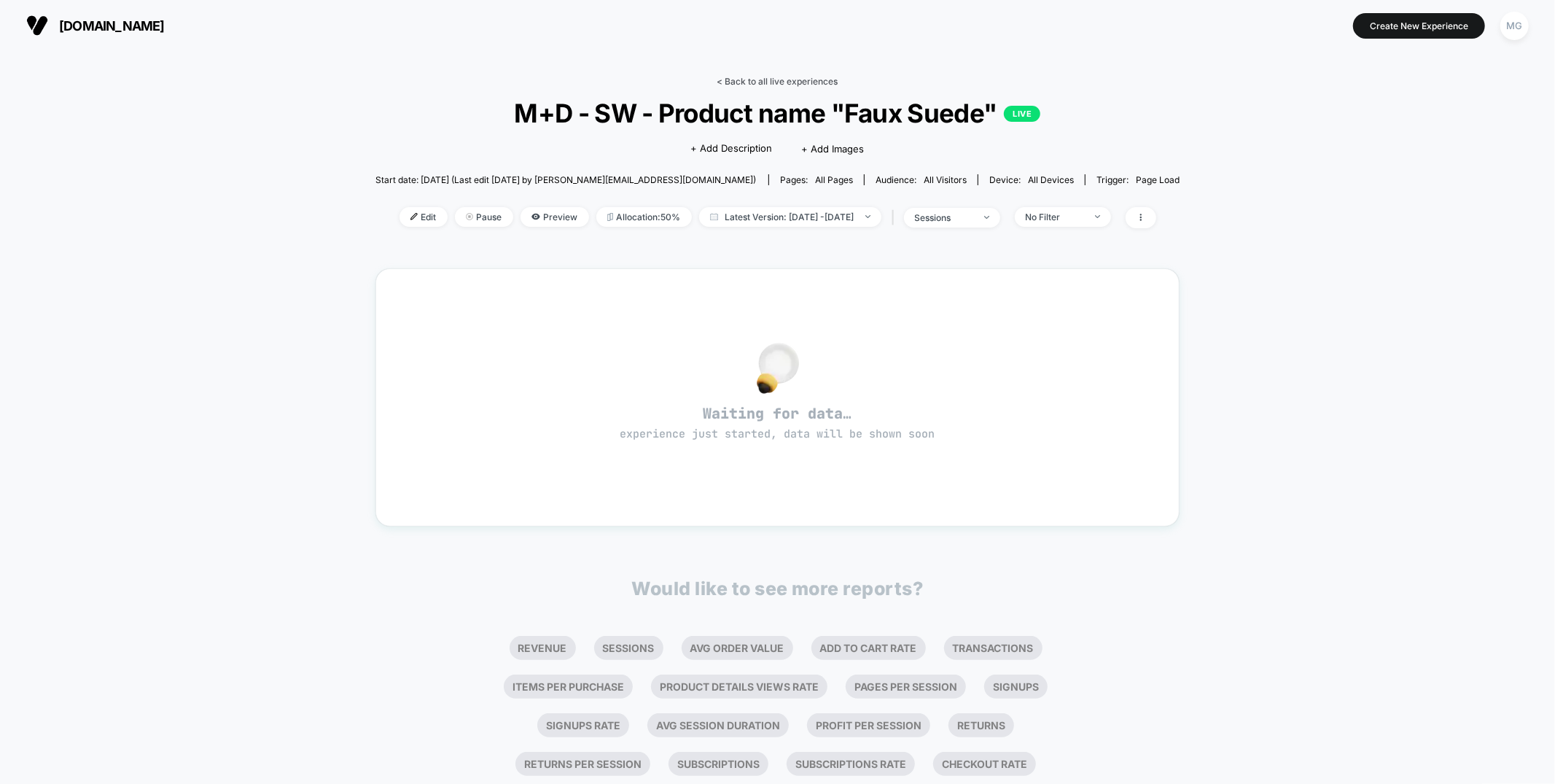
click at [793, 84] on link "< Back to all live experiences" at bounding box center [778, 81] width 121 height 11
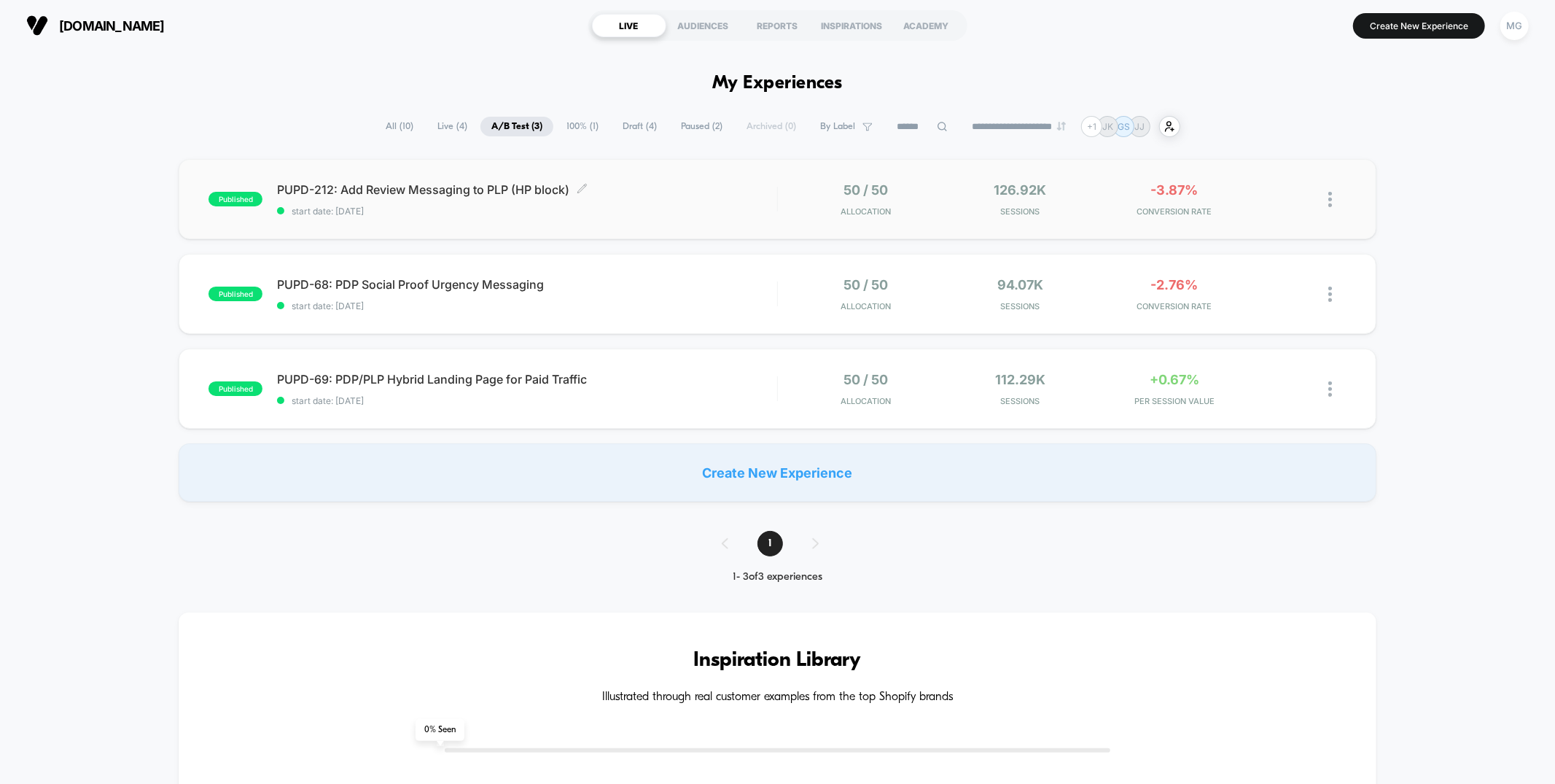
click at [762, 213] on span "start date: [DATE]" at bounding box center [526, 212] width 500 height 11
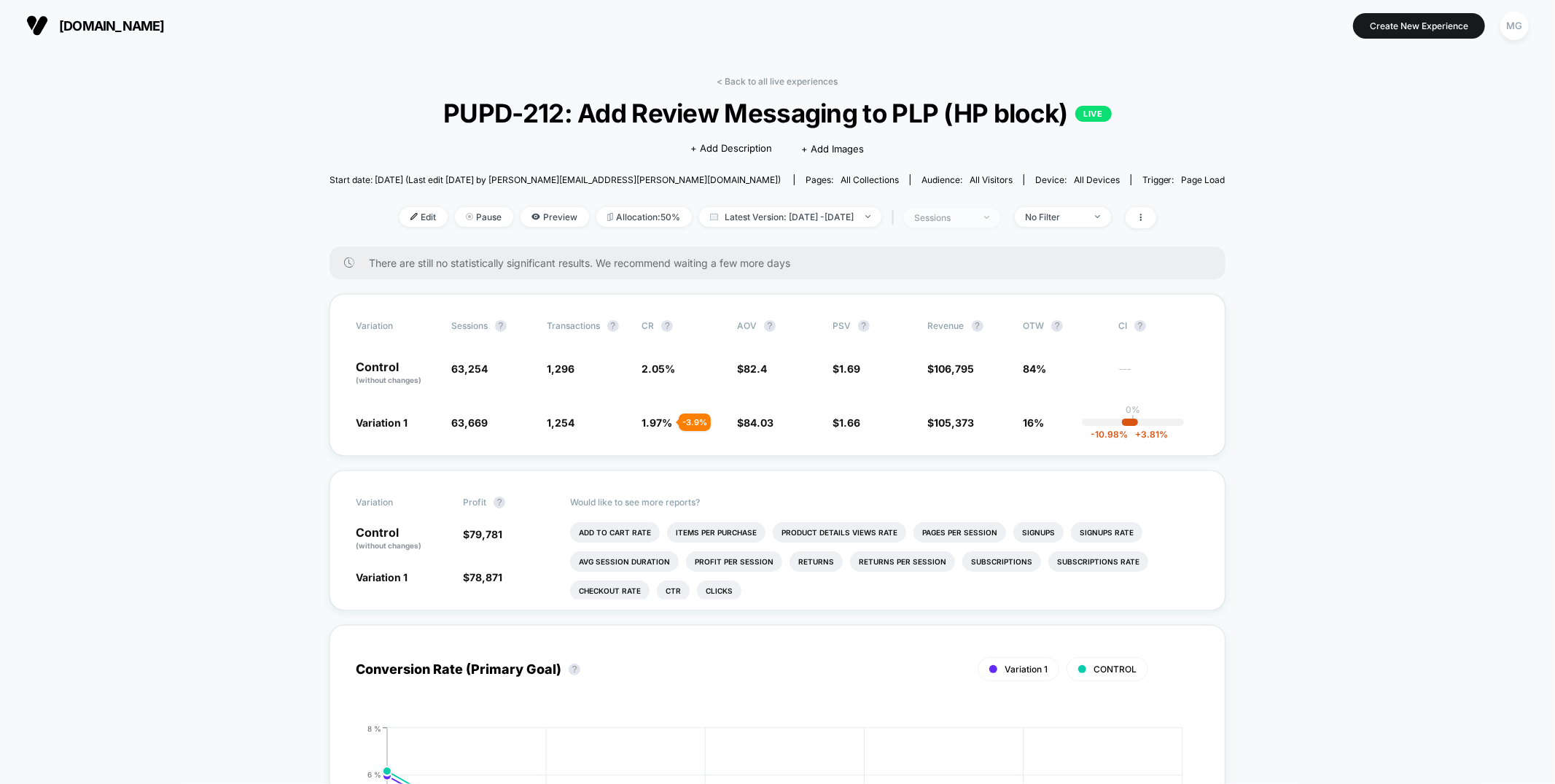
click at [957, 208] on span "sessions" at bounding box center [952, 217] width 96 height 20
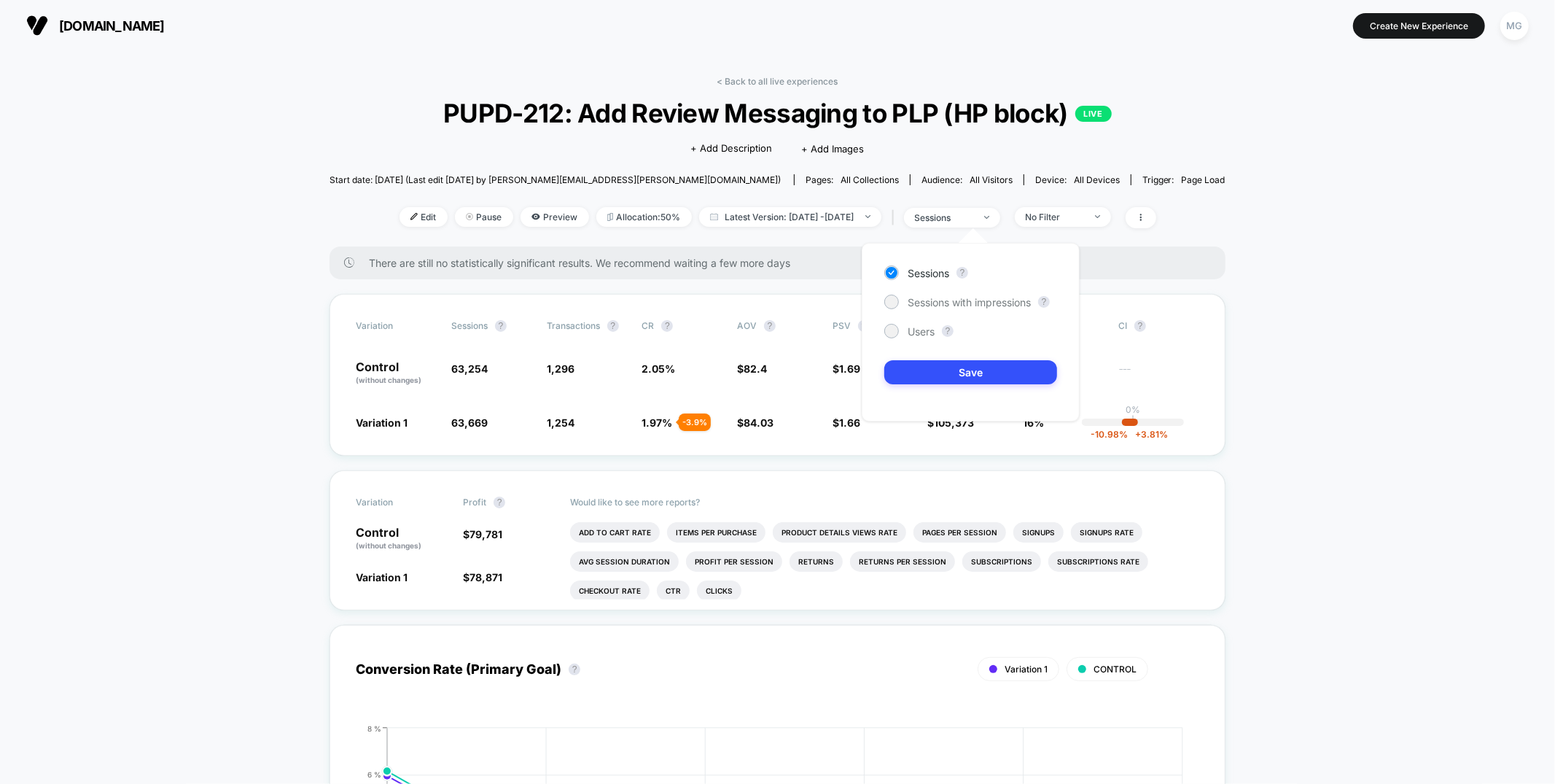
drag, startPoint x: 940, startPoint y: 298, endPoint x: 942, endPoint y: 347, distance: 49.0
click at [941, 298] on span "Sessions with impressions" at bounding box center [969, 301] width 123 height 12
click at [941, 363] on button "Save" at bounding box center [970, 371] width 173 height 24
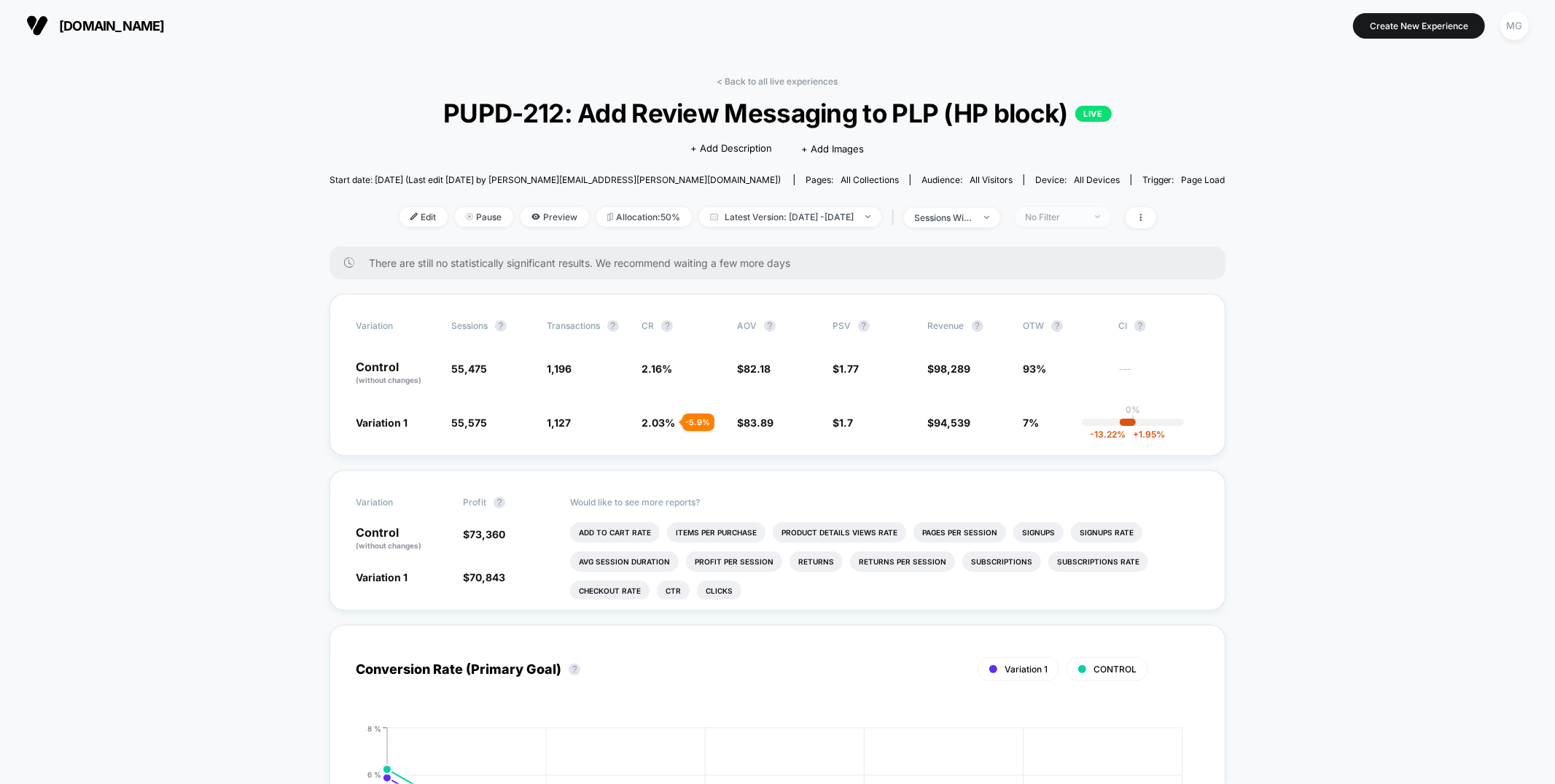
click at [1092, 222] on span "No Filter" at bounding box center [1063, 216] width 96 height 20
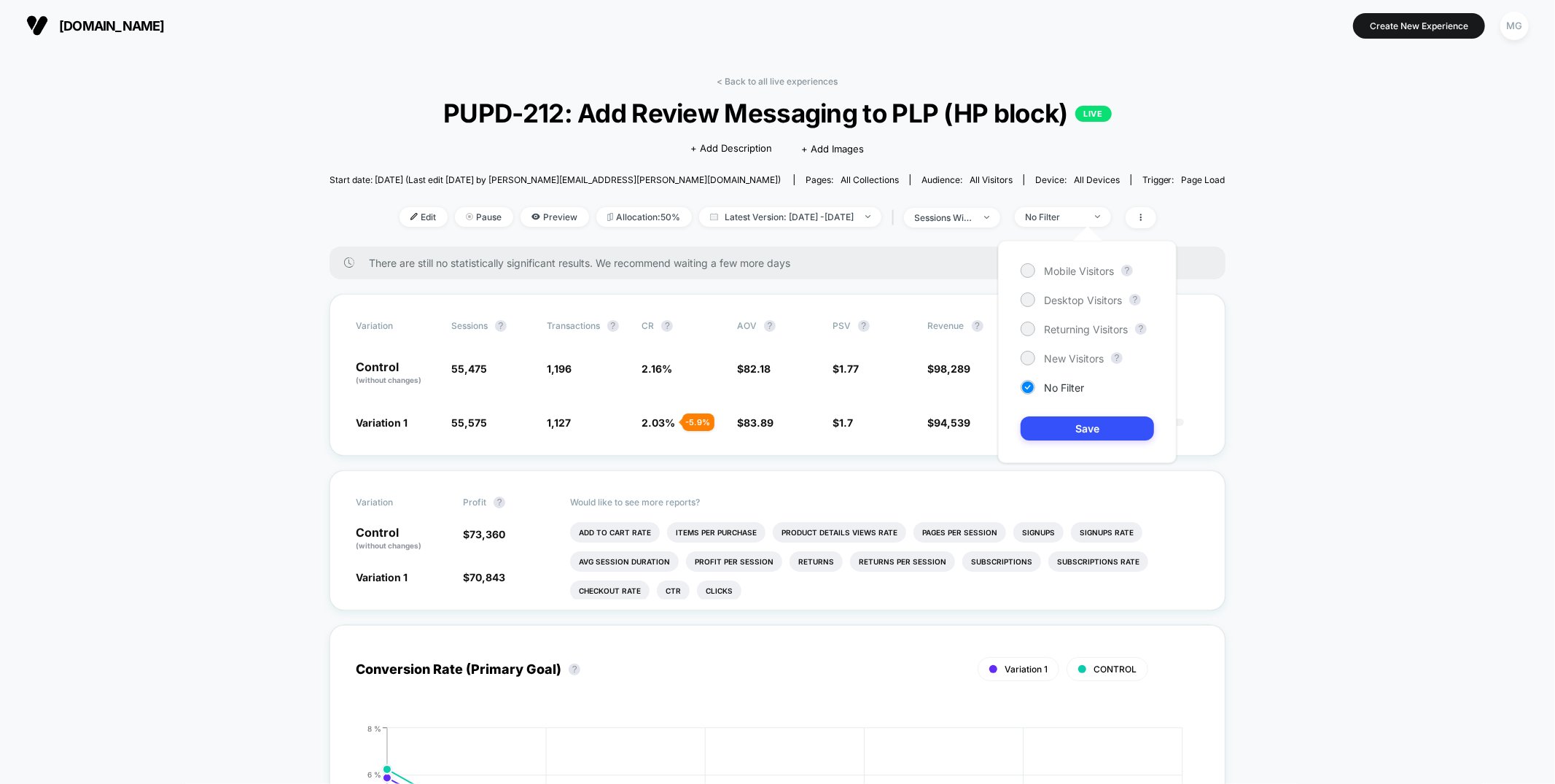
click at [1076, 254] on div "Mobile Visitors ? Desktop Visitors ? Returning Visitors ? New Visitors ? No Fil…" at bounding box center [1087, 351] width 179 height 222
click at [1076, 269] on span "Mobile Visitors" at bounding box center [1079, 270] width 70 height 12
click at [1080, 439] on button "Save" at bounding box center [1087, 428] width 133 height 24
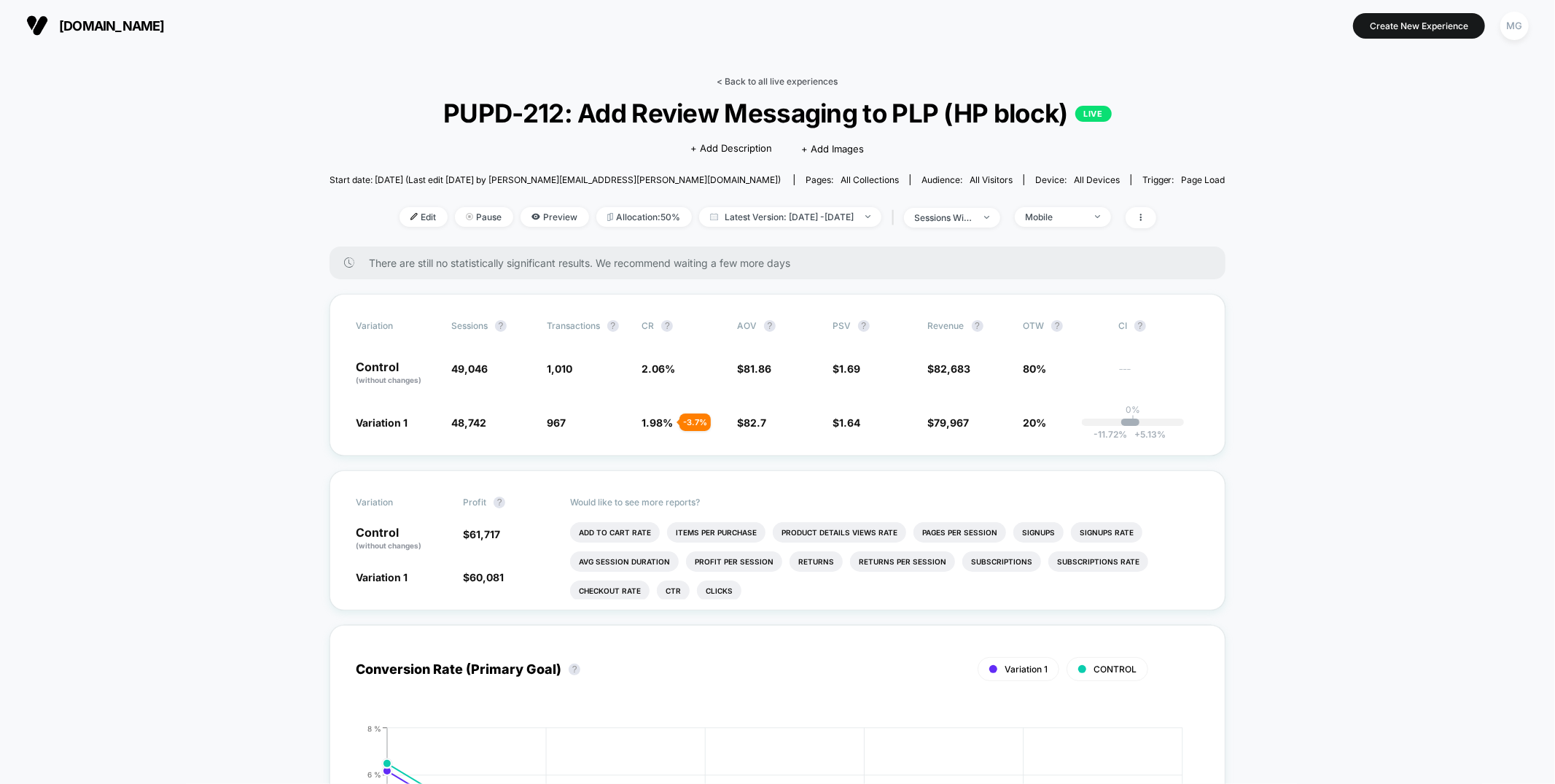
click at [790, 77] on link "< Back to all live experiences" at bounding box center [778, 81] width 121 height 11
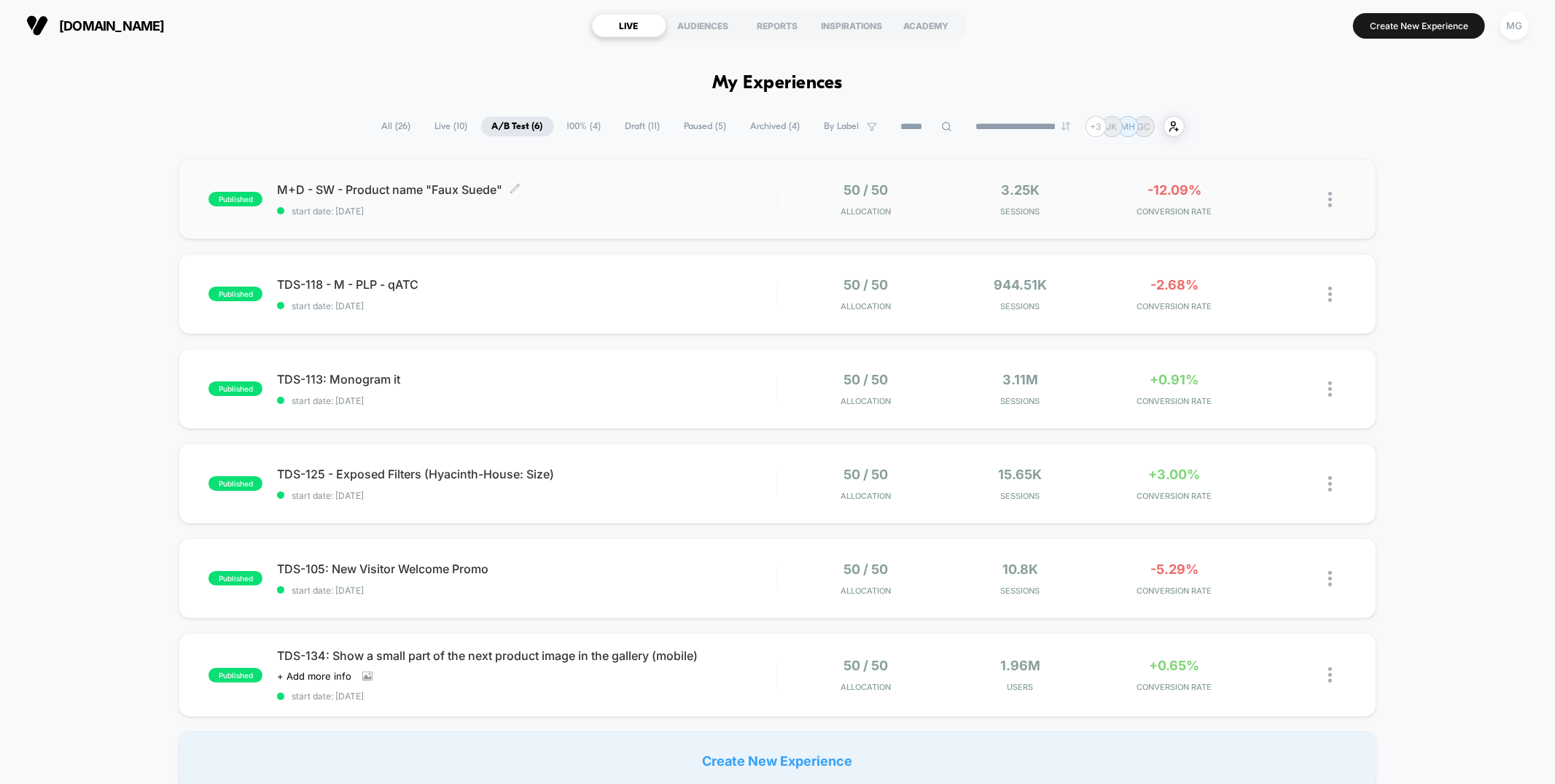
click at [648, 196] on div "M+D - SW - Product name "Faux Suede" Click to edit experience details Click to …" at bounding box center [526, 199] width 500 height 34
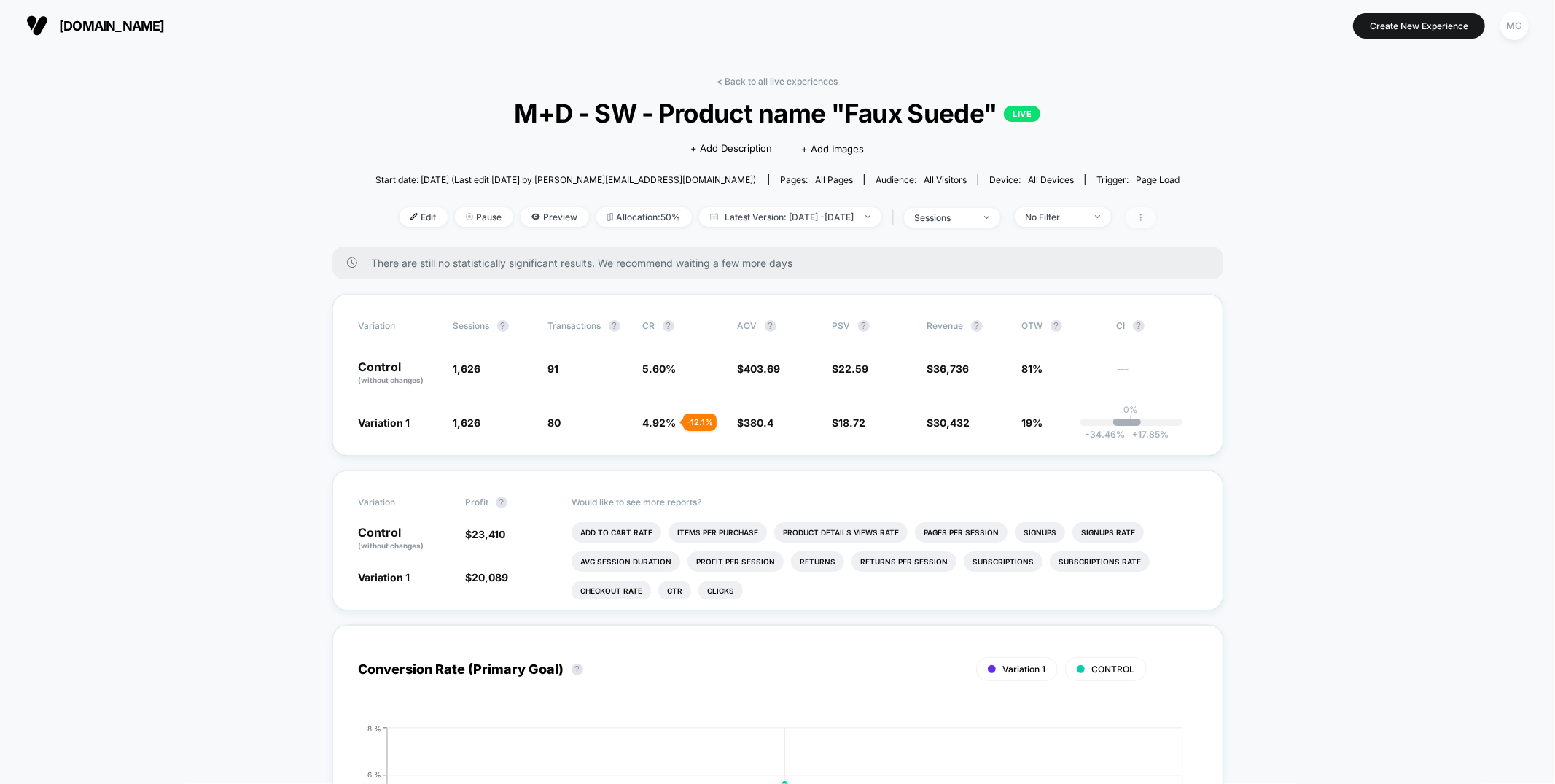
click at [1146, 221] on icon at bounding box center [1140, 216] width 9 height 9
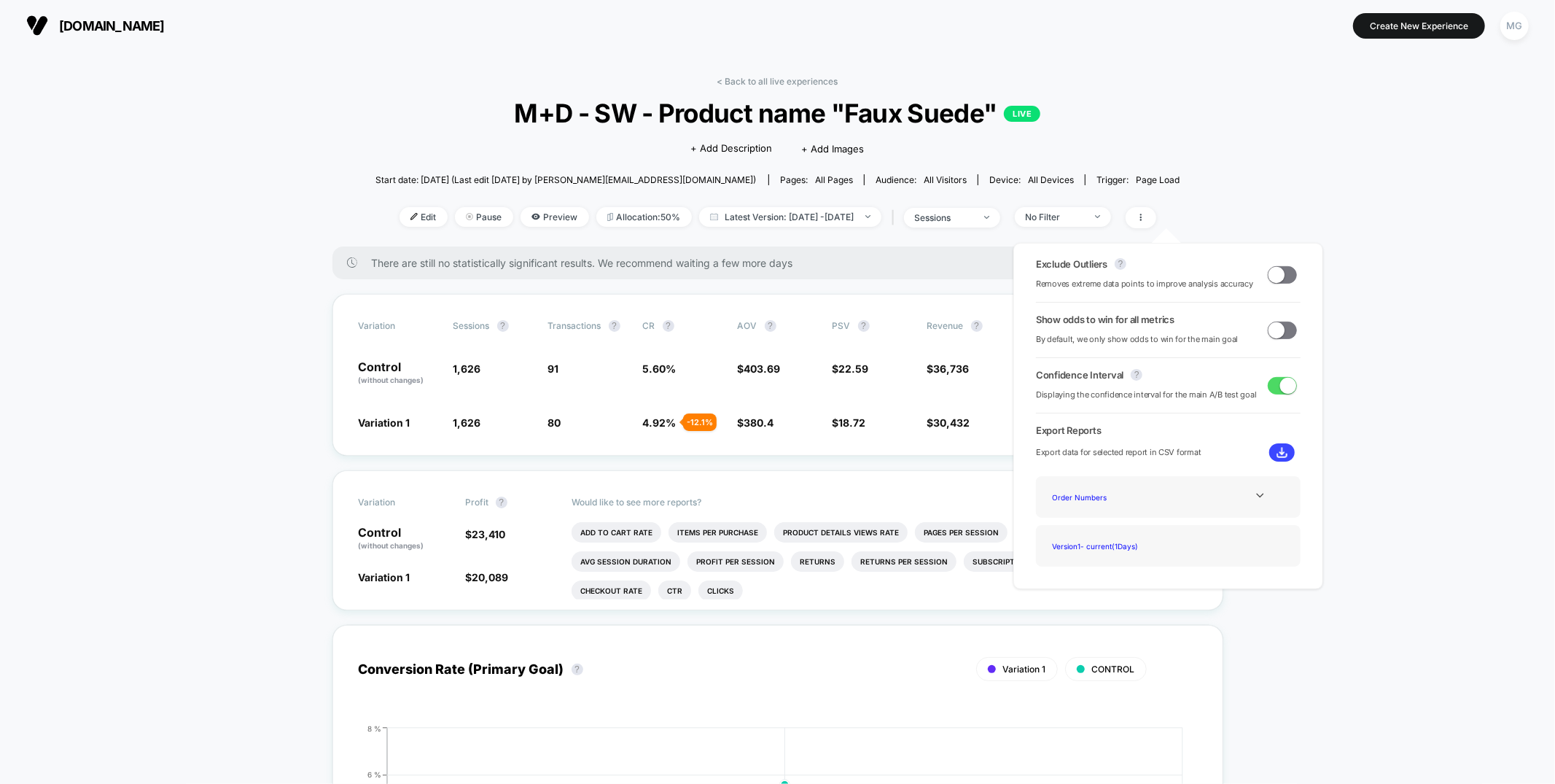
click at [1280, 282] on span at bounding box center [1282, 275] width 29 height 18
click at [1241, 504] on div "Order Numbers" at bounding box center [1168, 497] width 243 height 20
click at [1257, 492] on icon at bounding box center [1260, 496] width 11 height 11
click at [1093, 538] on div "Best Selling Items" at bounding box center [1104, 536] width 116 height 20
click at [1277, 452] on img at bounding box center [1283, 452] width 11 height 11
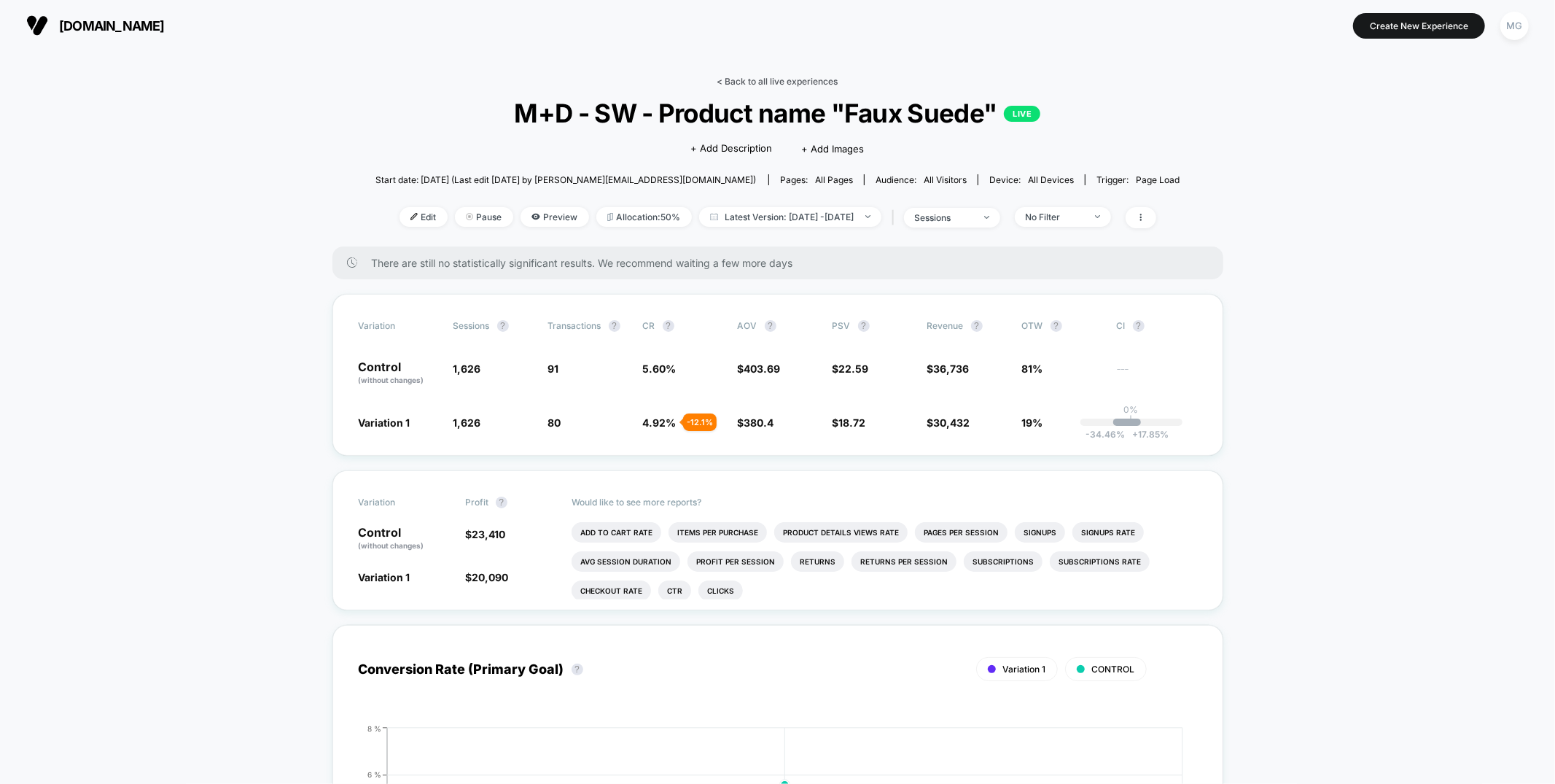
click at [778, 86] on div "< Back to all live experiences M+D - SW - Product name "Faux Suede" LIVE Click …" at bounding box center [778, 161] width 805 height 171
click at [779, 84] on link "< Back to all live experiences" at bounding box center [778, 81] width 121 height 11
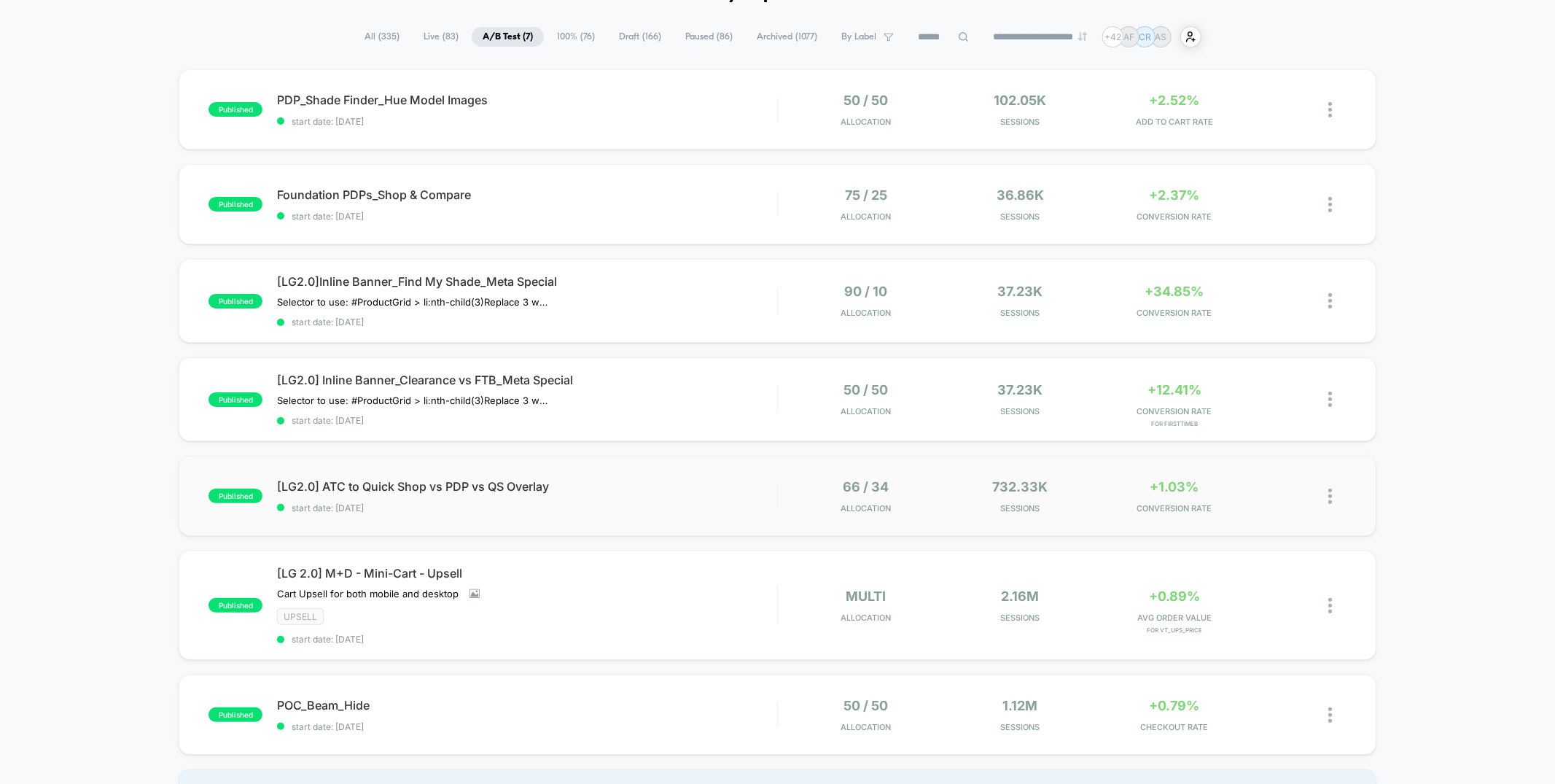
scroll to position [94, 0]
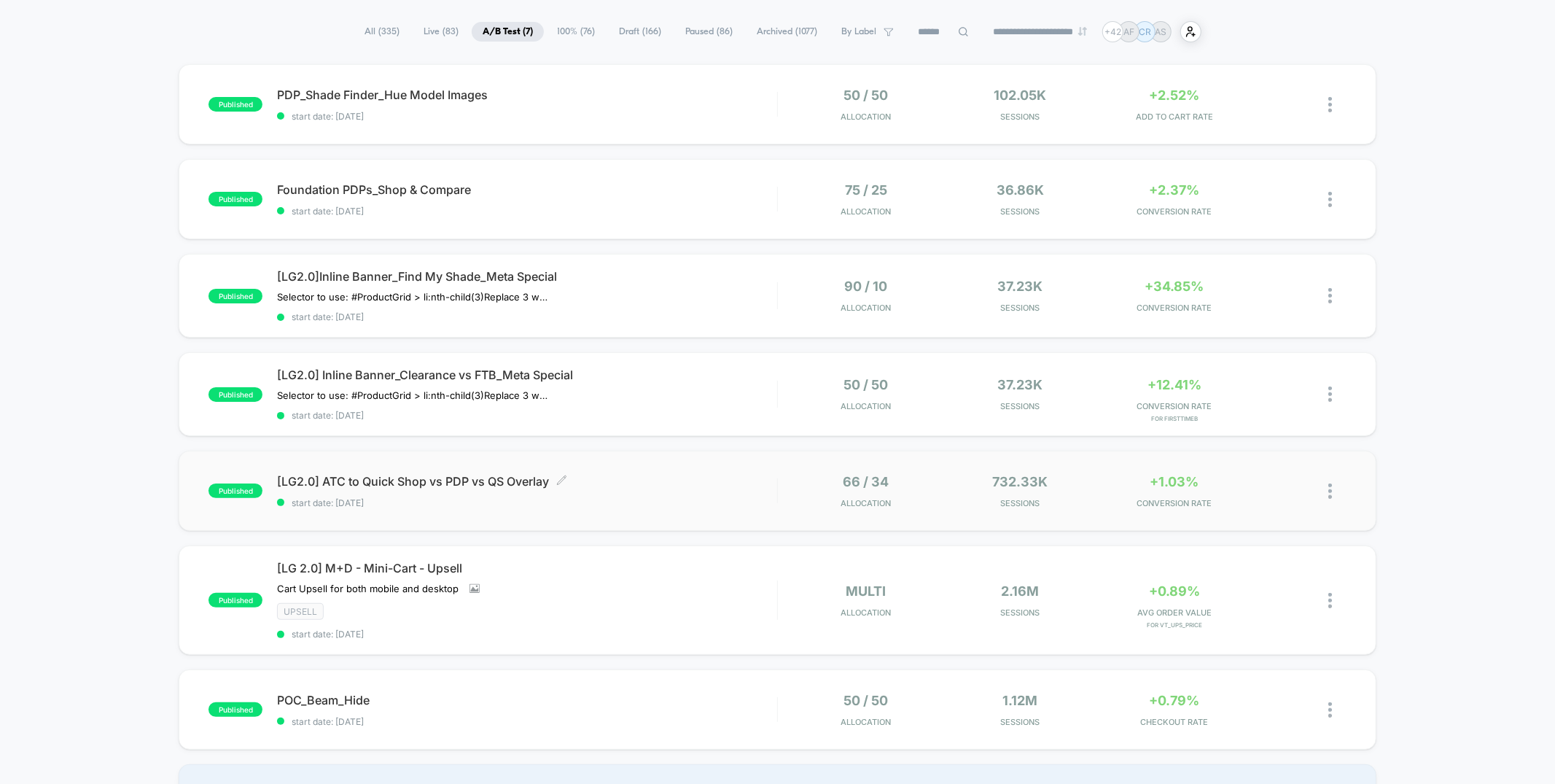
click at [661, 497] on span "start date: [DATE]" at bounding box center [526, 503] width 500 height 11
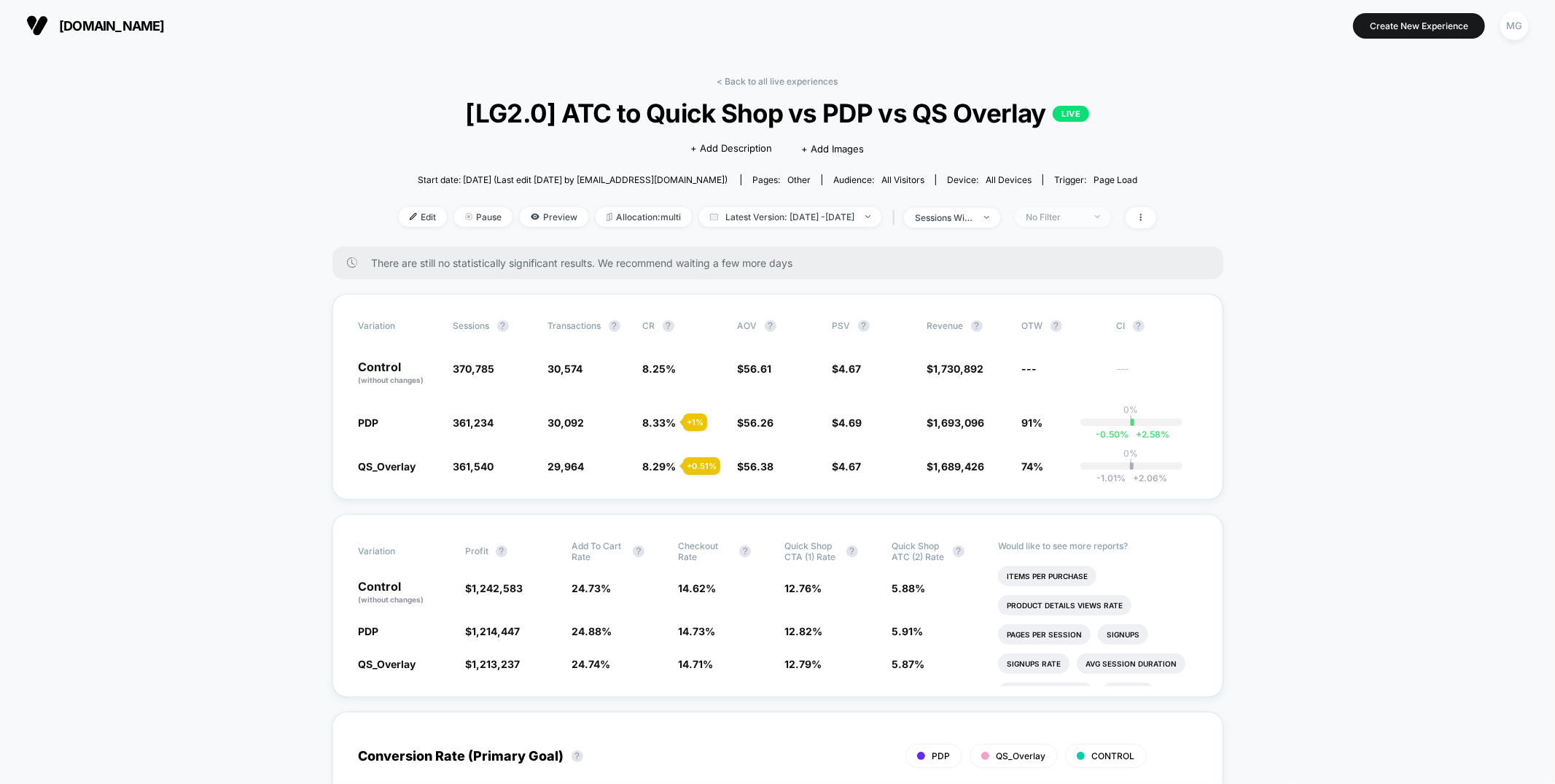
click at [1084, 216] on div "No Filter" at bounding box center [1055, 217] width 59 height 11
click at [1034, 365] on div "Mobile Visitors ? Desktop Visitors ? Returning Visitors ? New Visitors ? No Fil…" at bounding box center [1086, 351] width 179 height 222
click at [1038, 361] on div "New Visitors" at bounding box center [1062, 357] width 83 height 14
click at [1045, 423] on button "Save" at bounding box center [1086, 428] width 133 height 24
click at [1076, 220] on div "New Visitors" at bounding box center [1055, 217] width 59 height 11
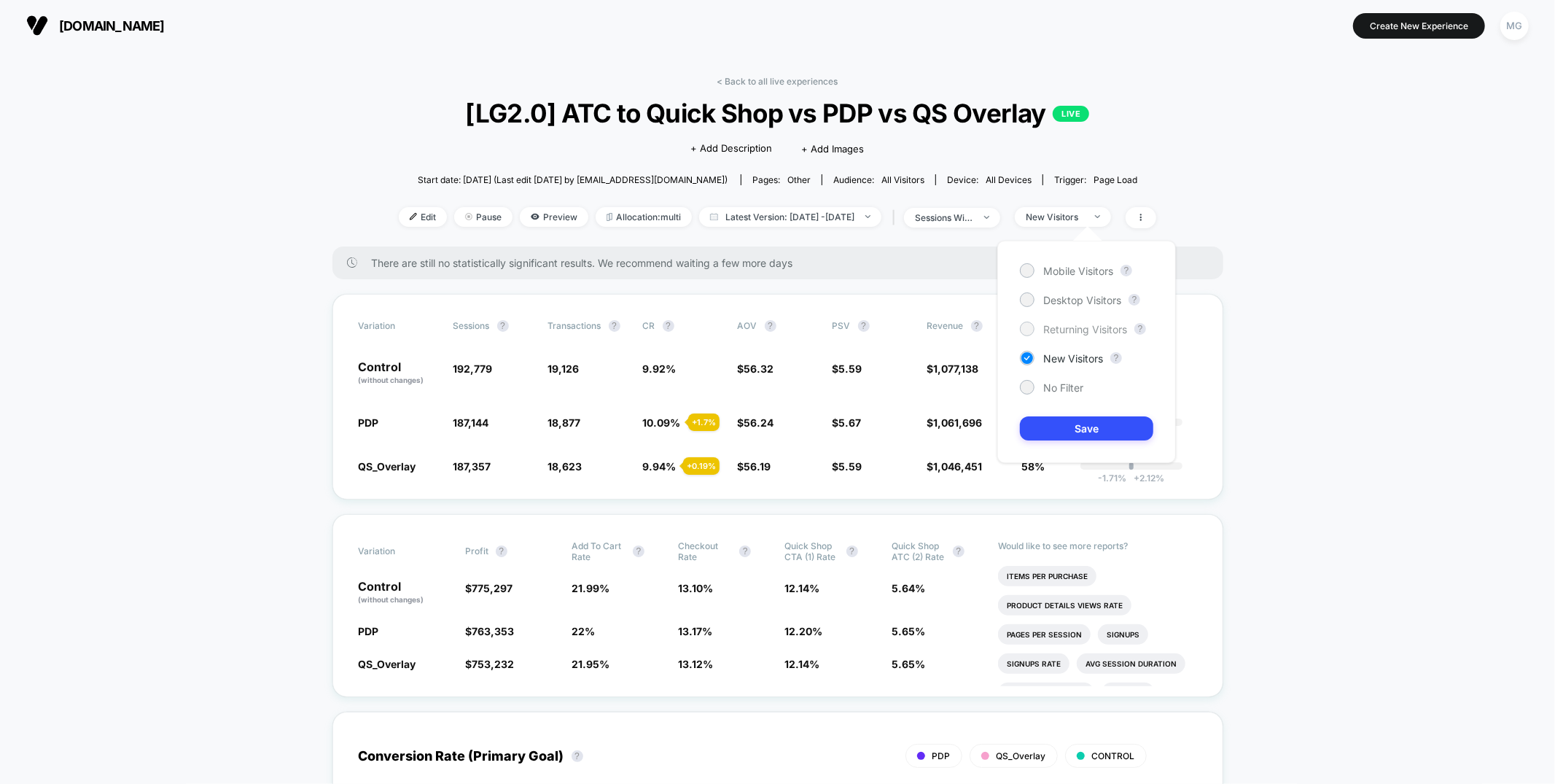
click at [1077, 334] on span "Returning Visitors" at bounding box center [1085, 329] width 84 height 12
click at [1065, 428] on button "Save" at bounding box center [1086, 428] width 133 height 24
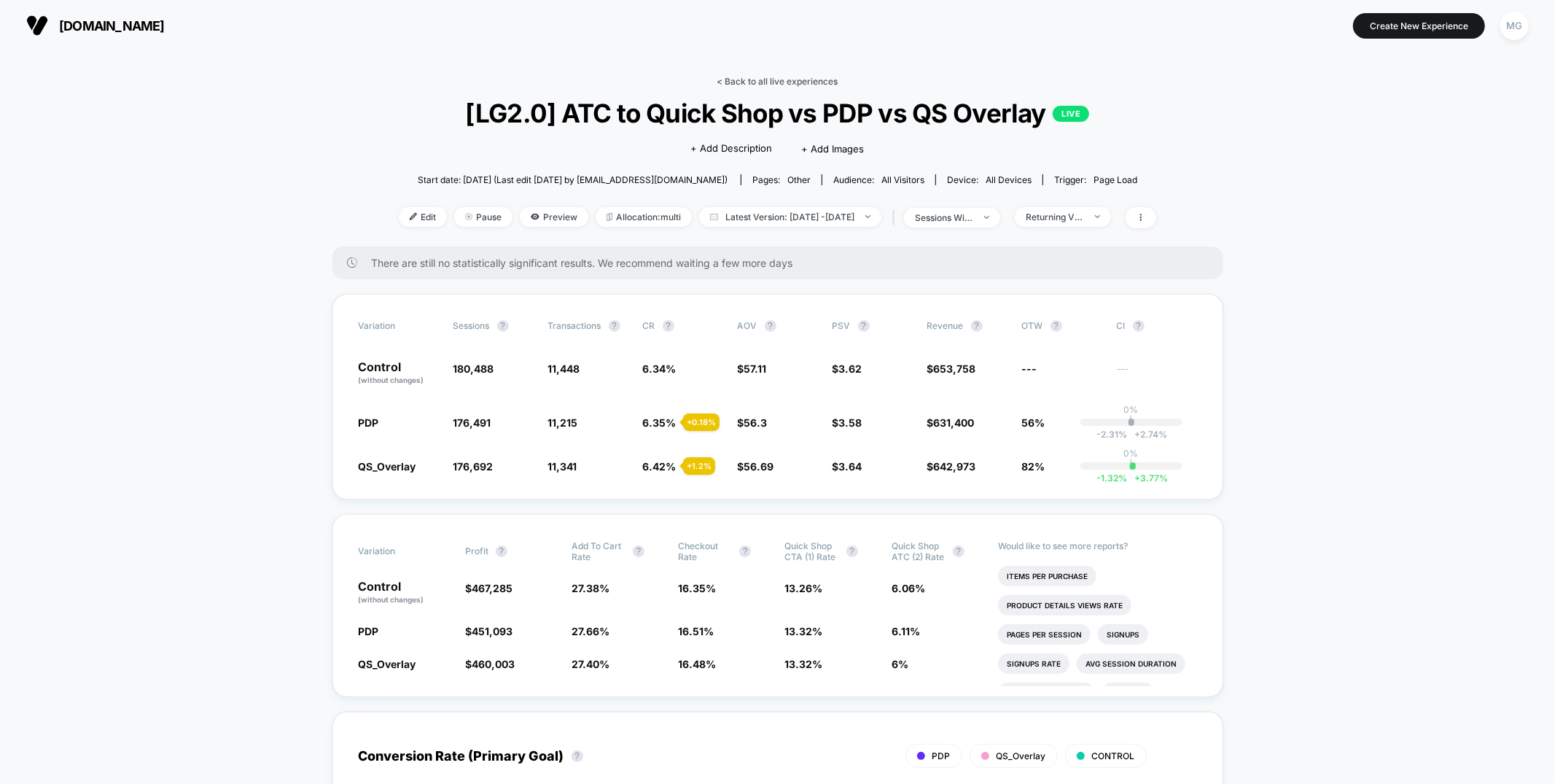
click at [791, 77] on link "< Back to all live experiences" at bounding box center [778, 81] width 121 height 11
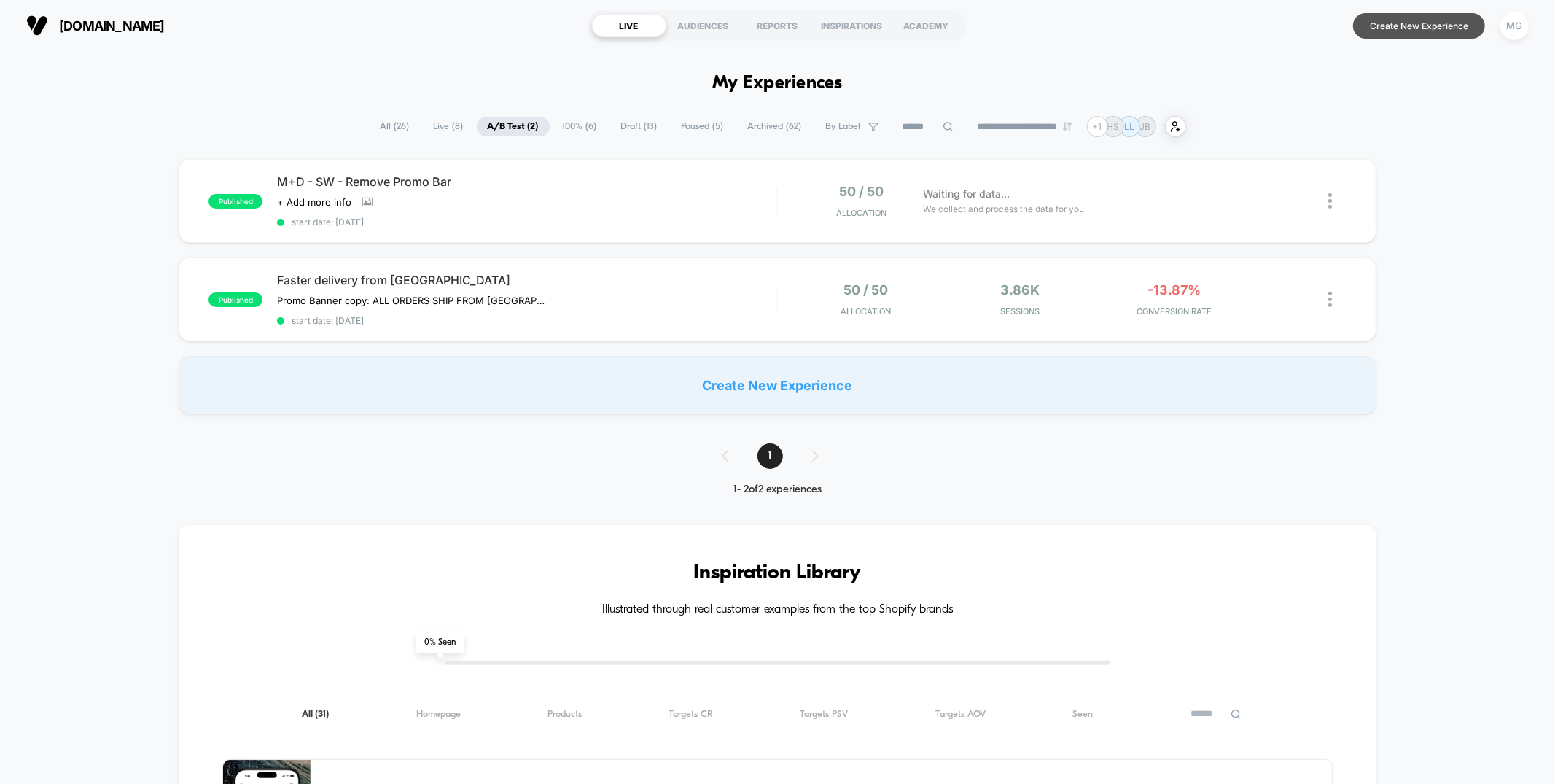
click at [1393, 25] on button "Create New Experience" at bounding box center [1420, 26] width 132 height 26
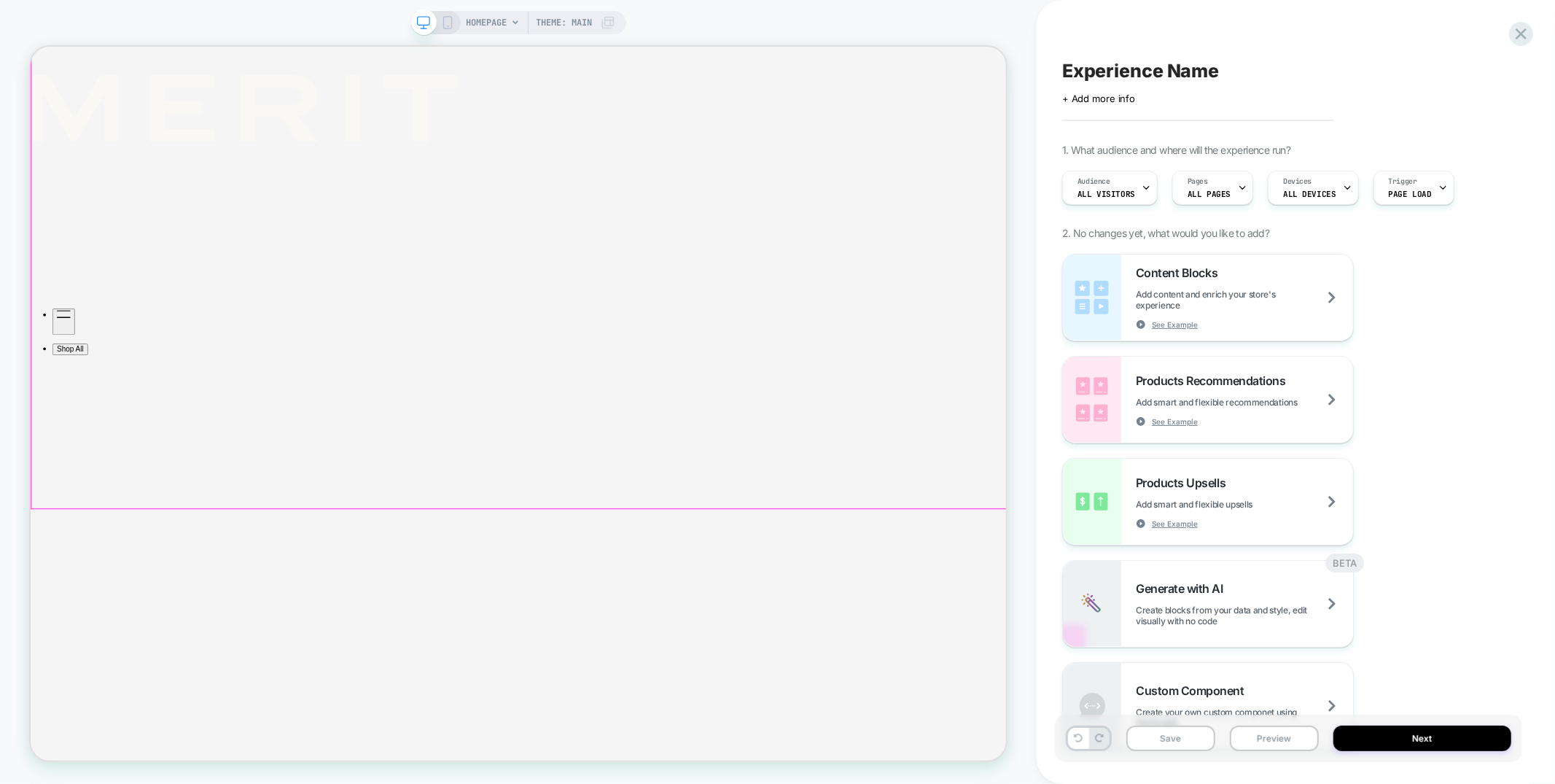
scroll to position [488, 0]
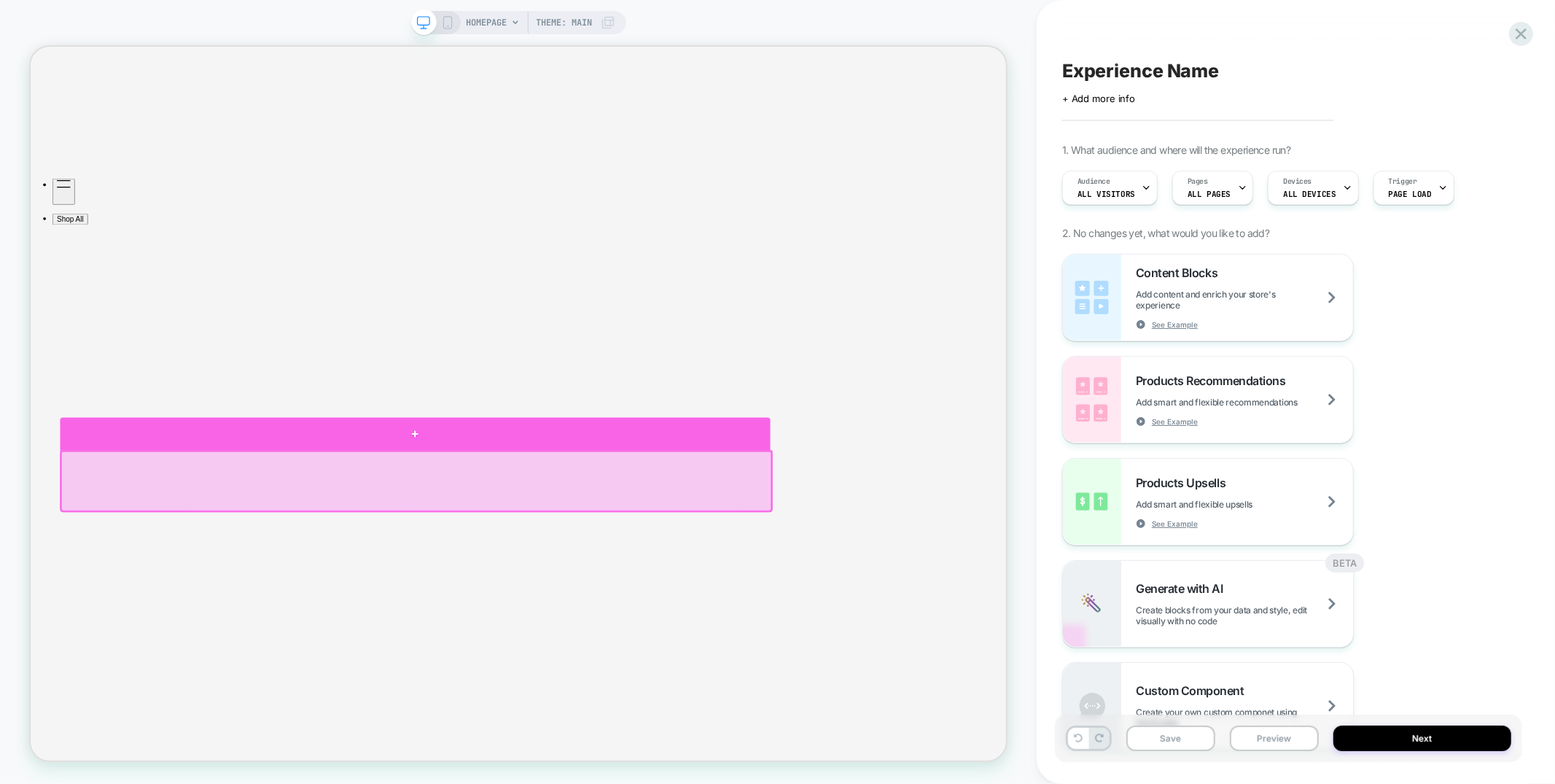
click at [862, 567] on div at bounding box center [543, 562] width 948 height 43
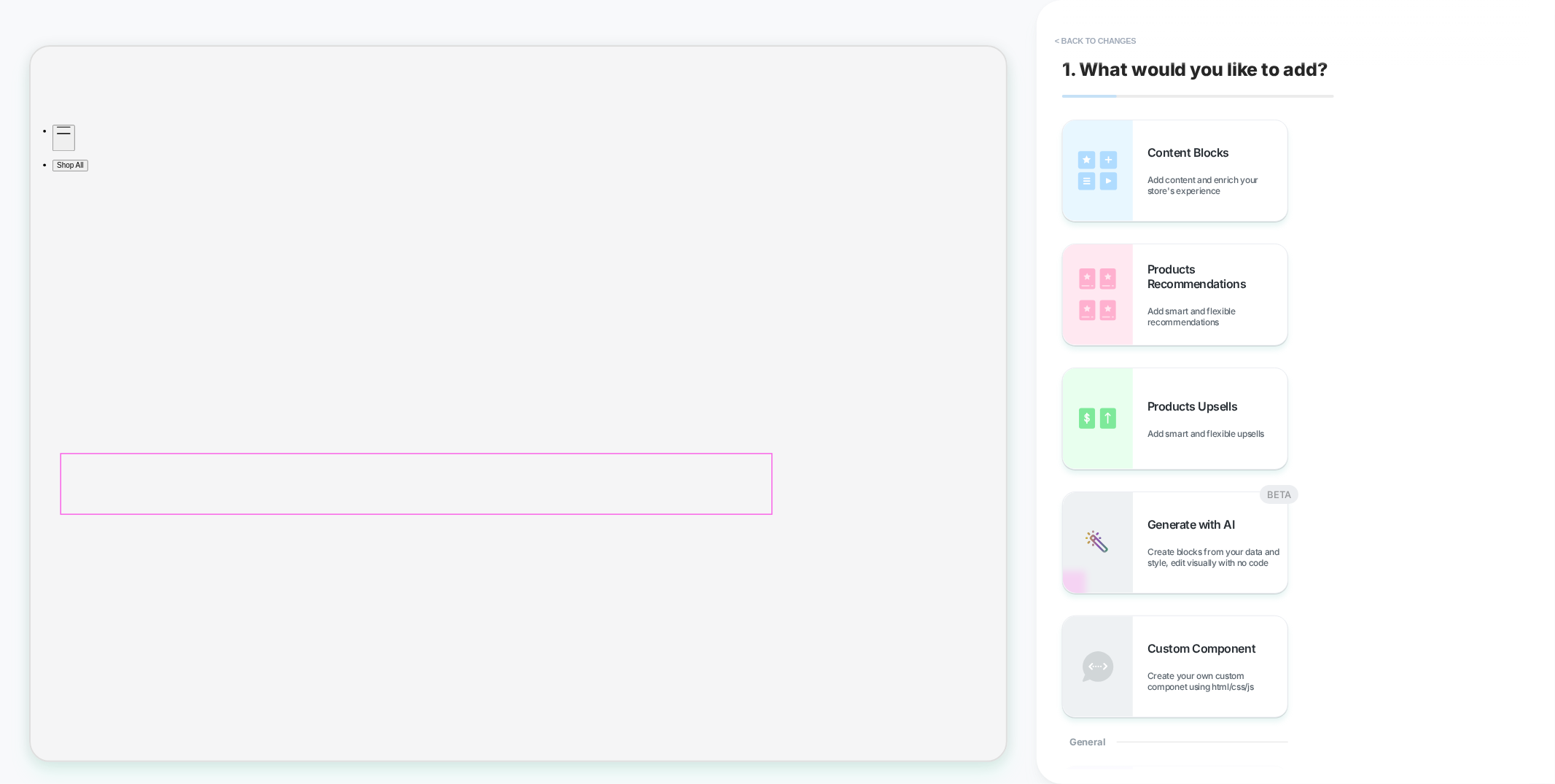
scroll to position [569, 0]
click at [1167, 401] on span "Products Upsells" at bounding box center [1196, 405] width 97 height 14
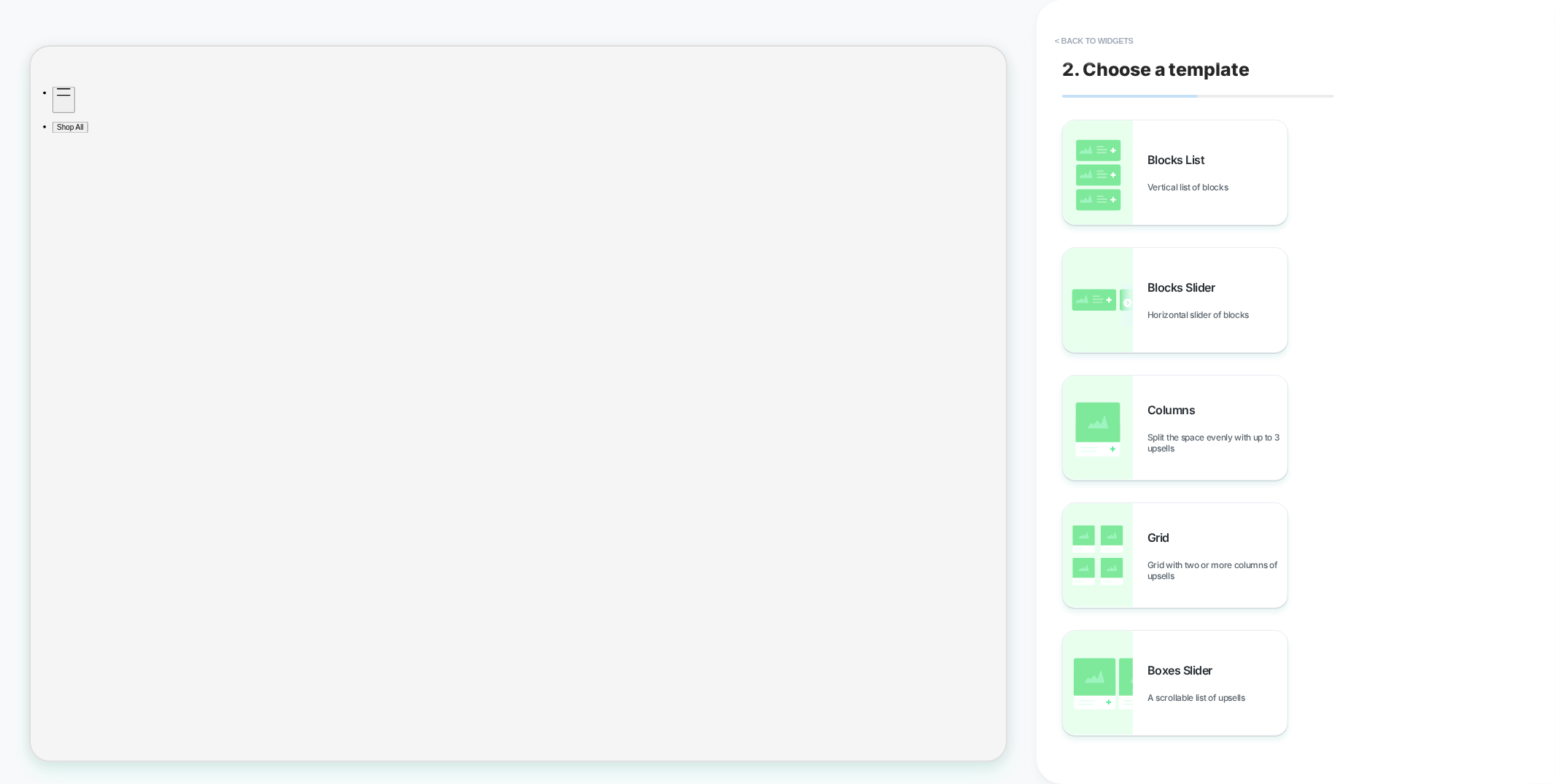
scroll to position [612, 0]
click at [1175, 178] on div "Blocks List Vertical list of blocks" at bounding box center [1218, 172] width 140 height 40
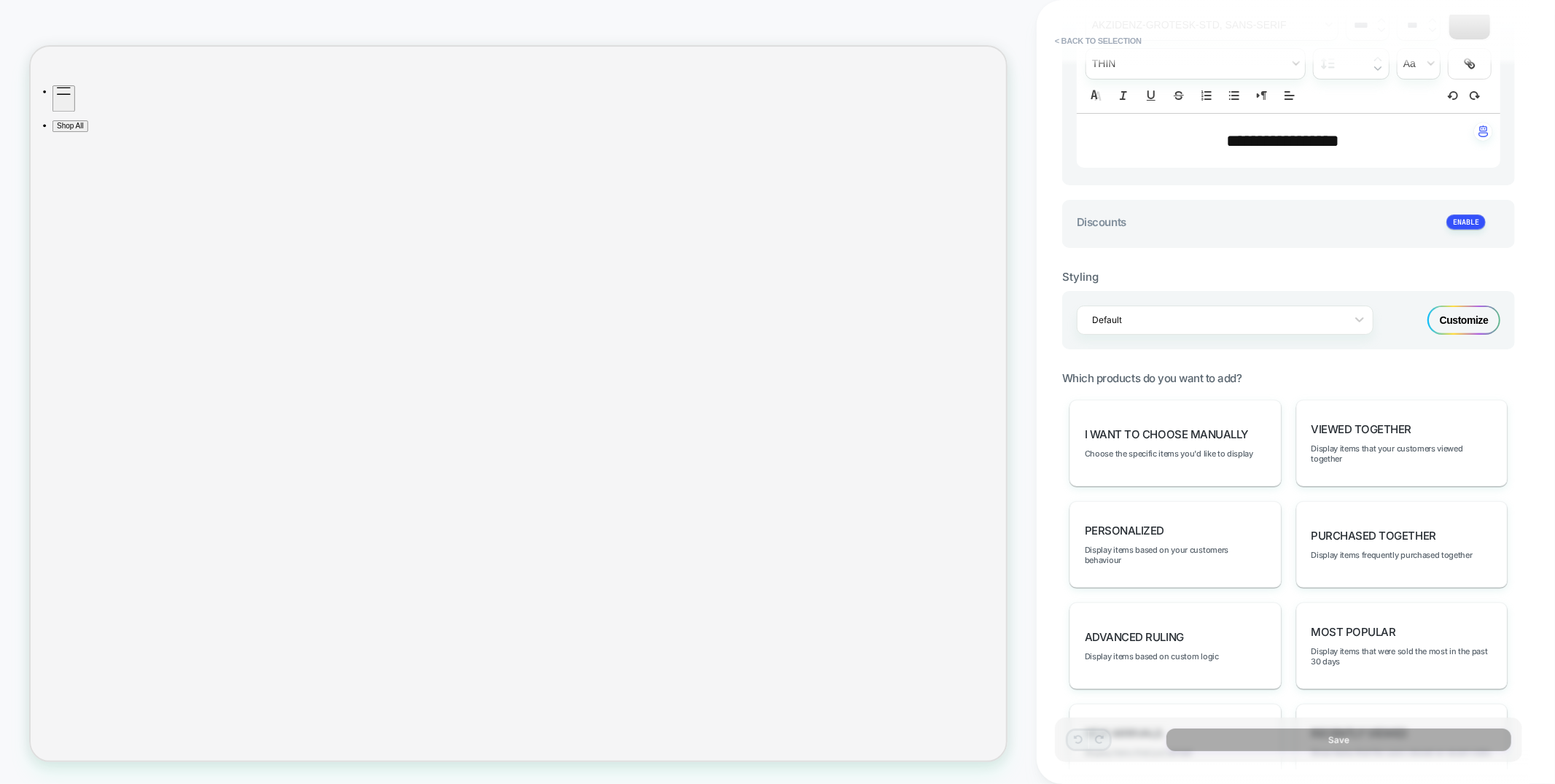
scroll to position [666, 0]
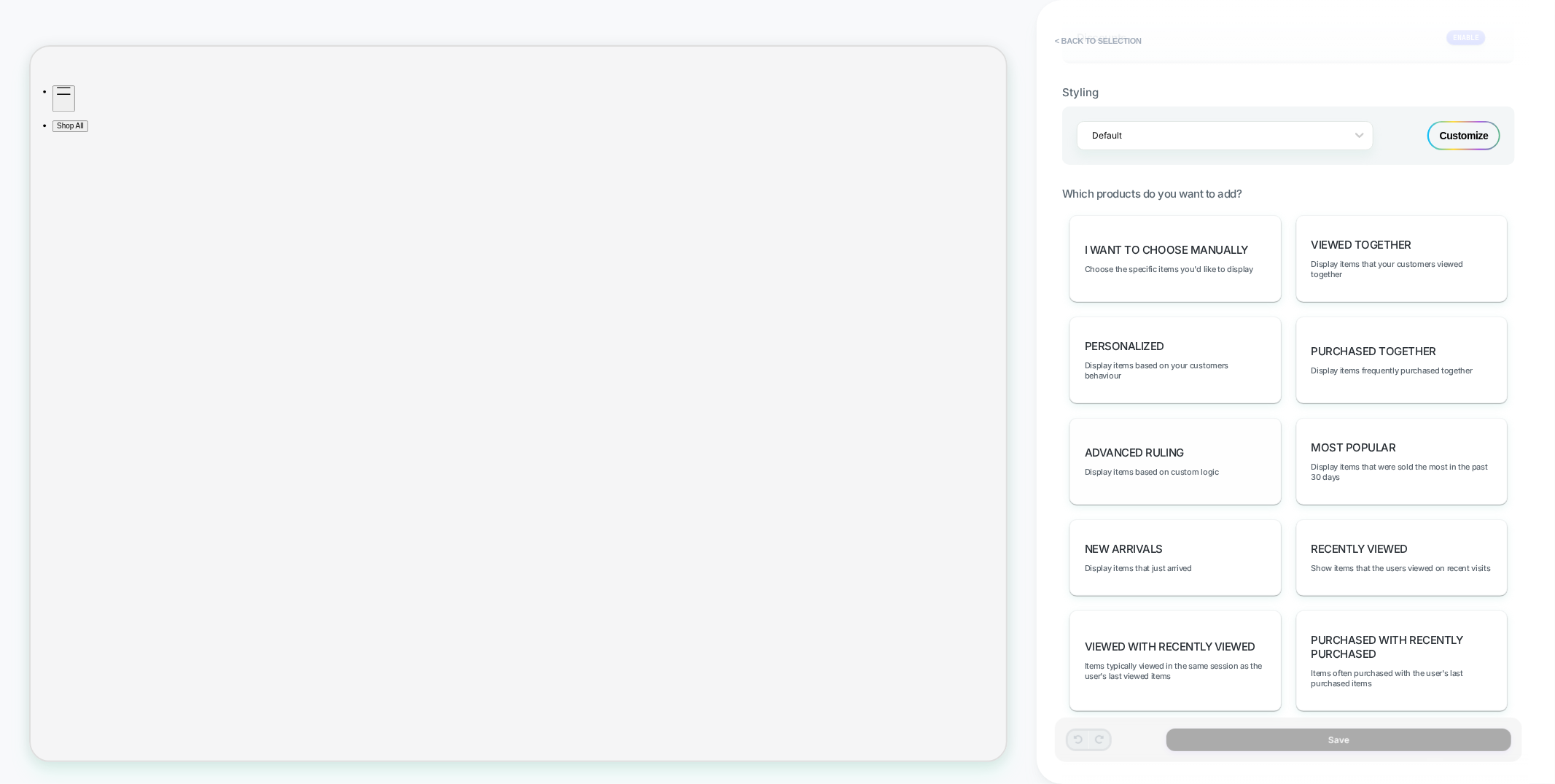
click at [1146, 448] on div "Advanced Ruling Display items based on custom logic" at bounding box center [1175, 461] width 213 height 87
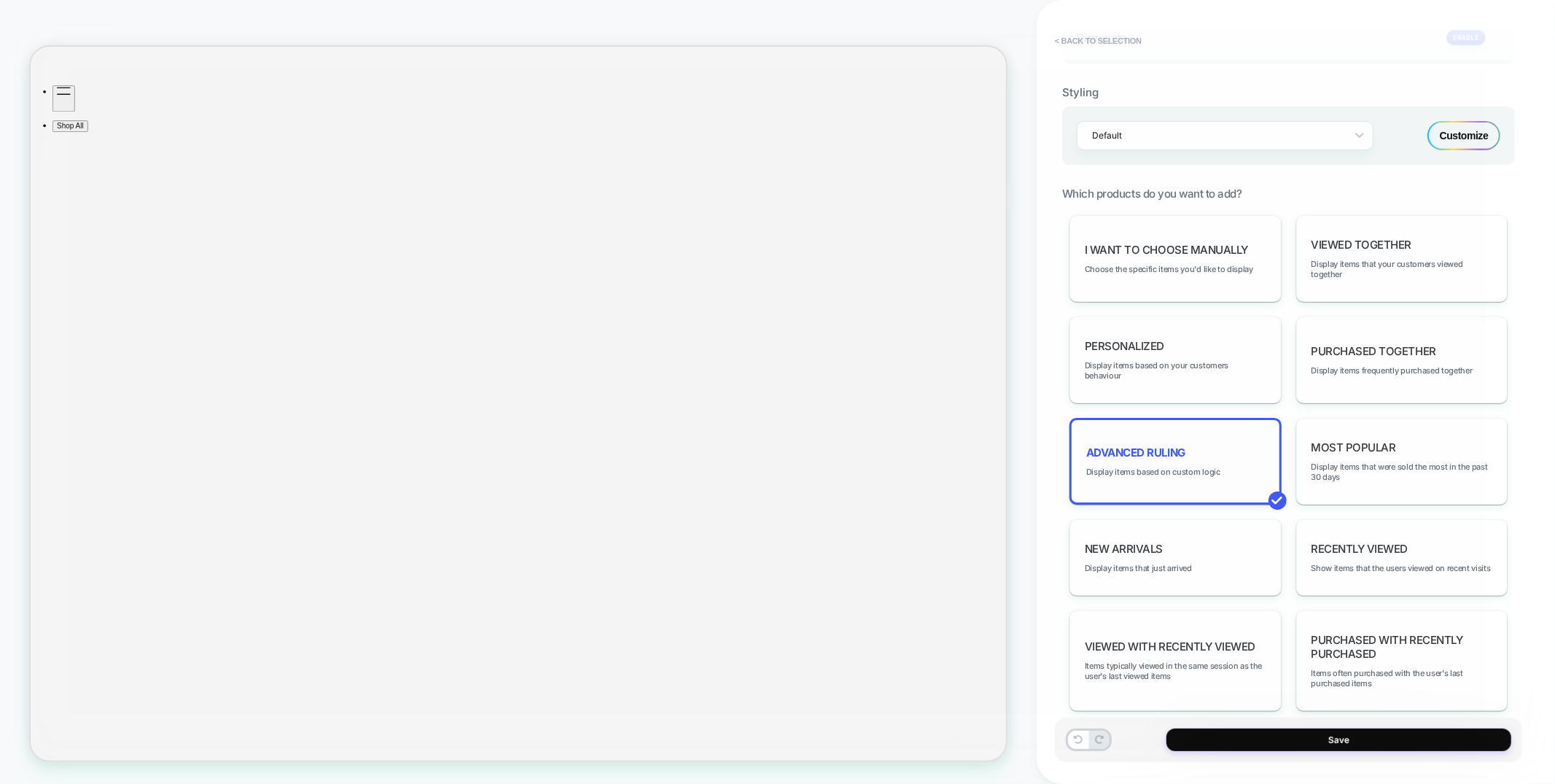
type textarea "*"
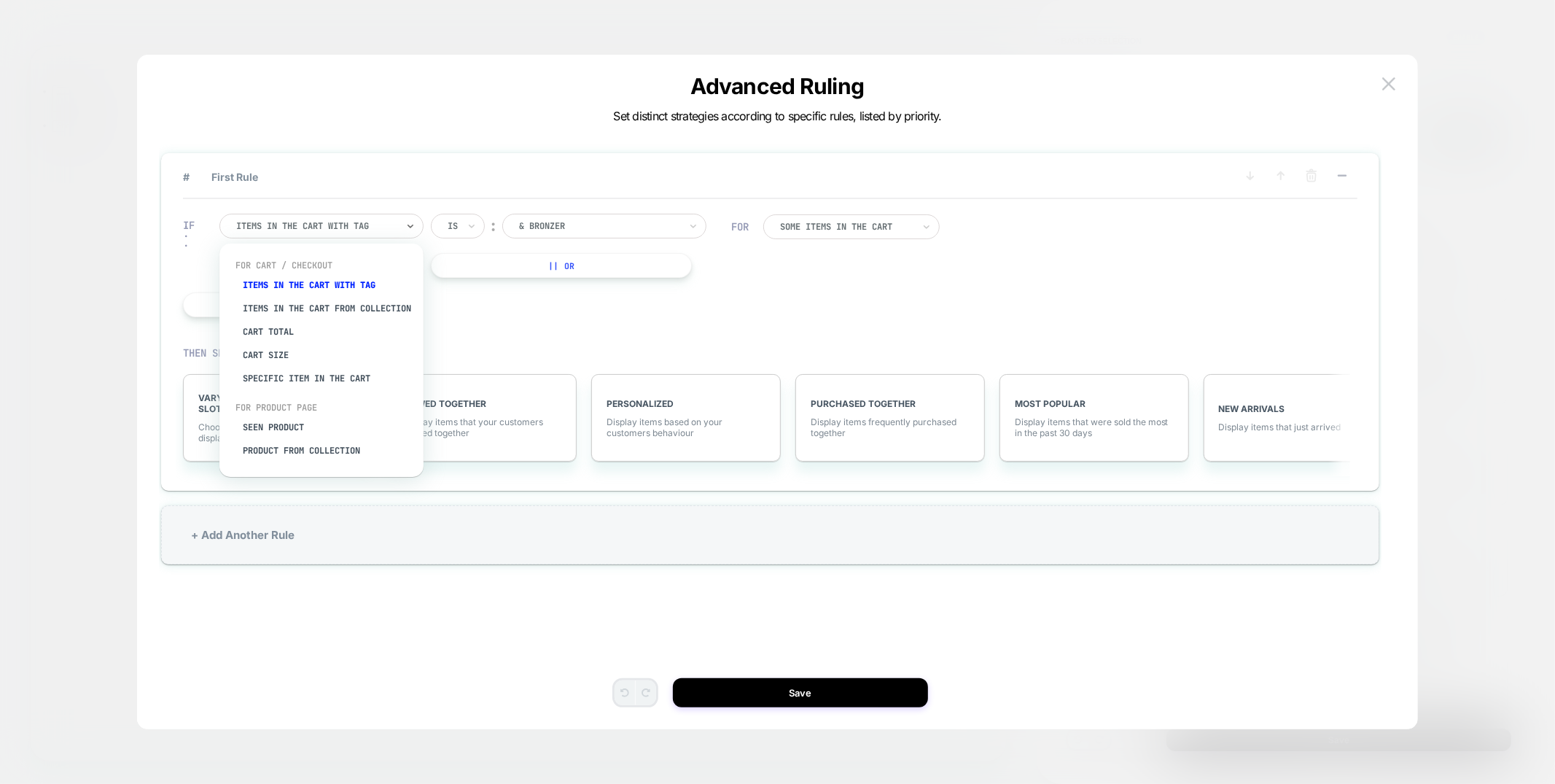
click at [378, 231] on div at bounding box center [316, 226] width 161 height 13
click at [298, 385] on div "Specific item in the cart" at bounding box center [329, 378] width 190 height 24
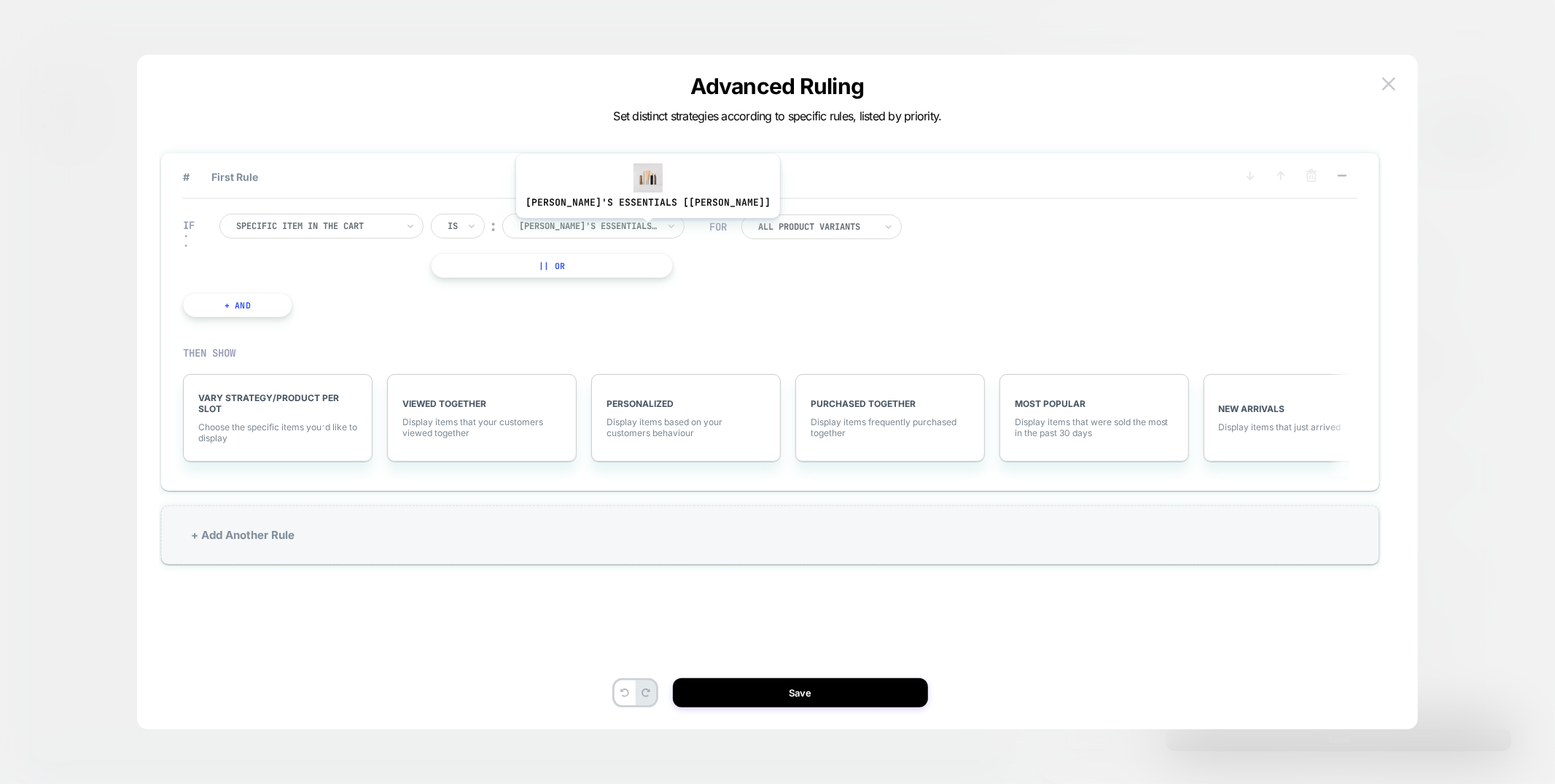
click at [607, 226] on div at bounding box center [589, 226] width 139 height 13
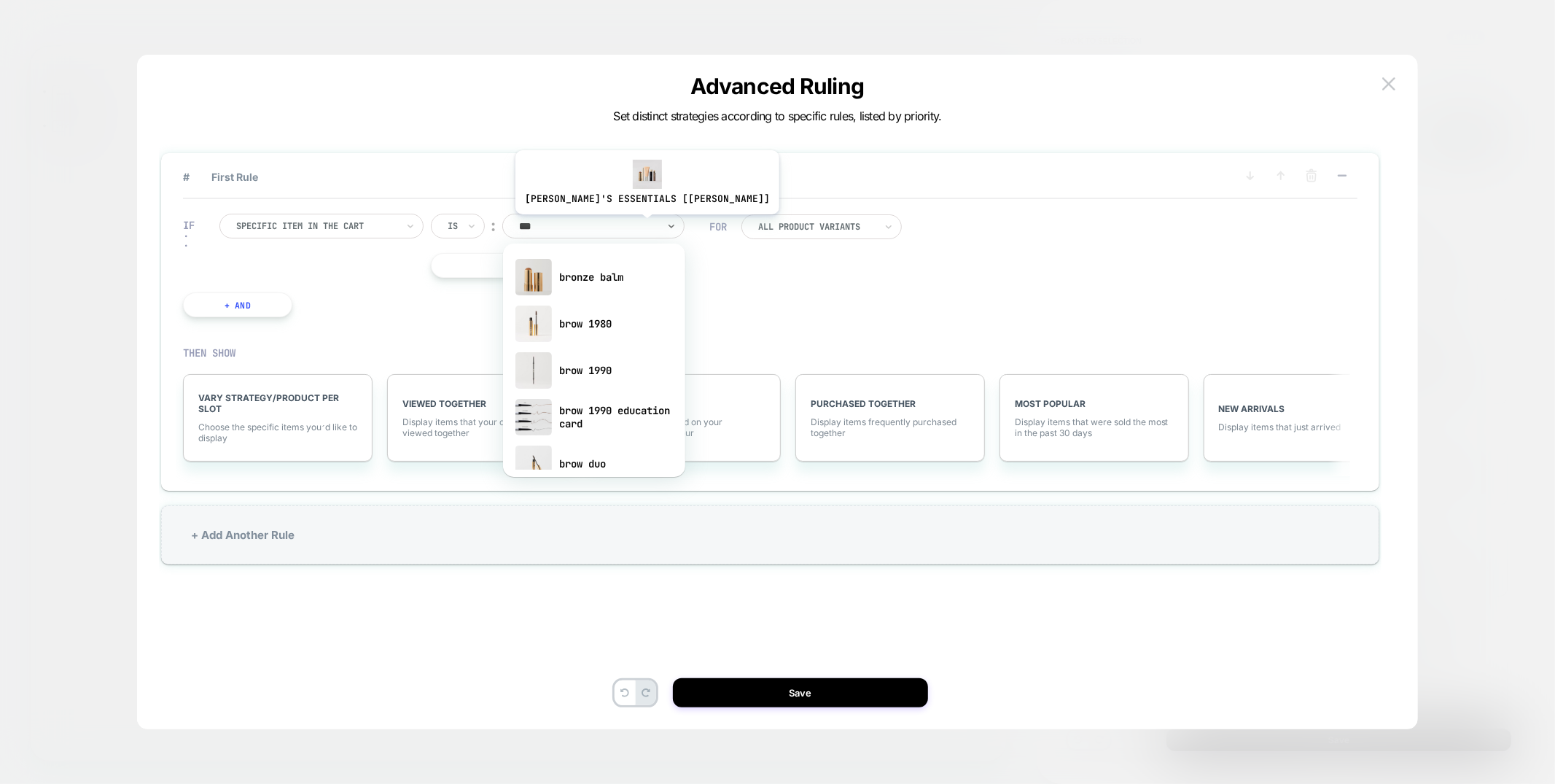
type input "****"
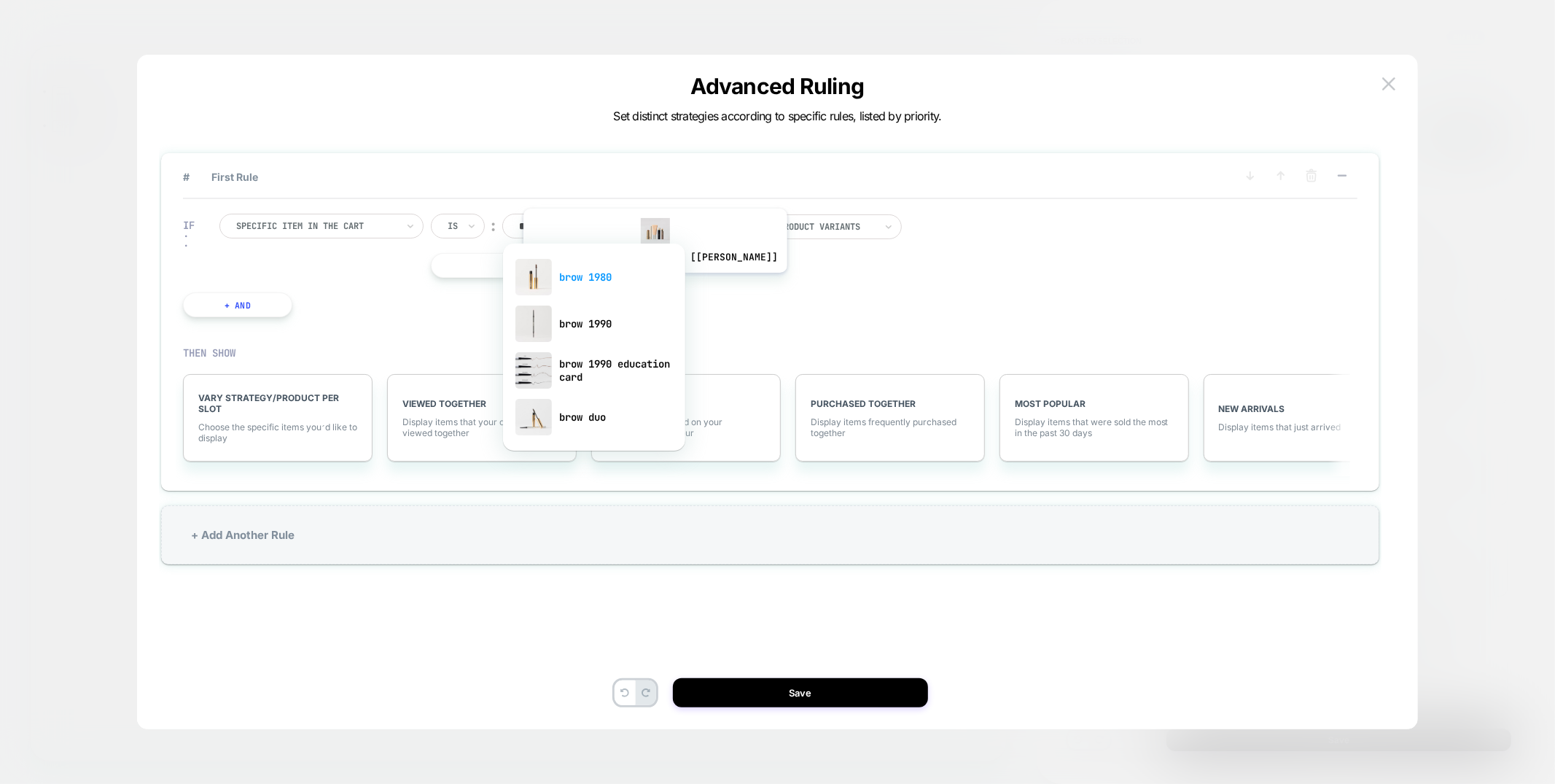
click at [615, 282] on div "brow 1980" at bounding box center [594, 277] width 168 height 46
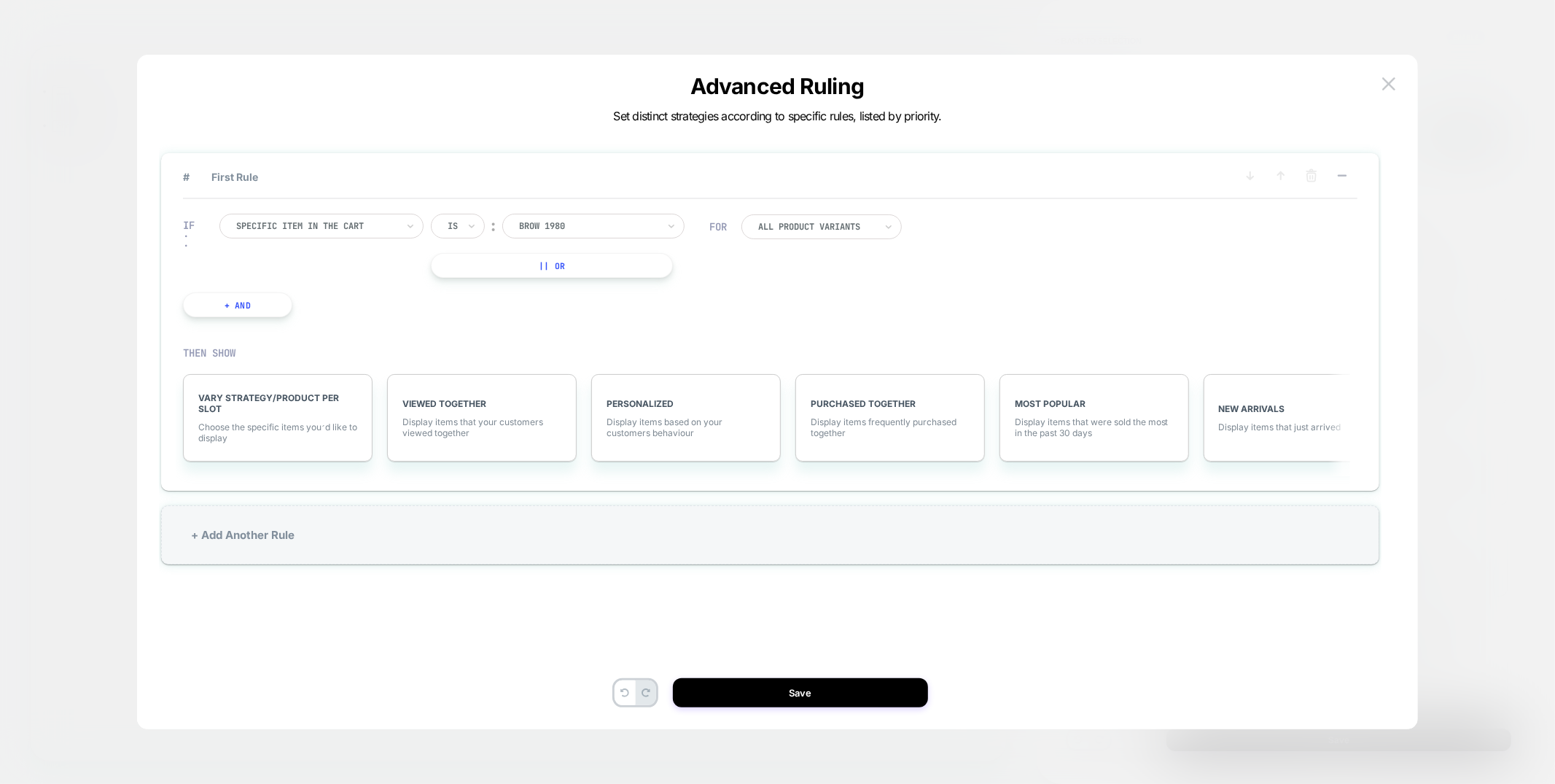
click at [804, 228] on div at bounding box center [816, 226] width 116 height 9
click at [798, 339] on div "Light Brown" at bounding box center [830, 335] width 145 height 24
click at [220, 307] on button "+ And" at bounding box center [238, 305] width 110 height 25
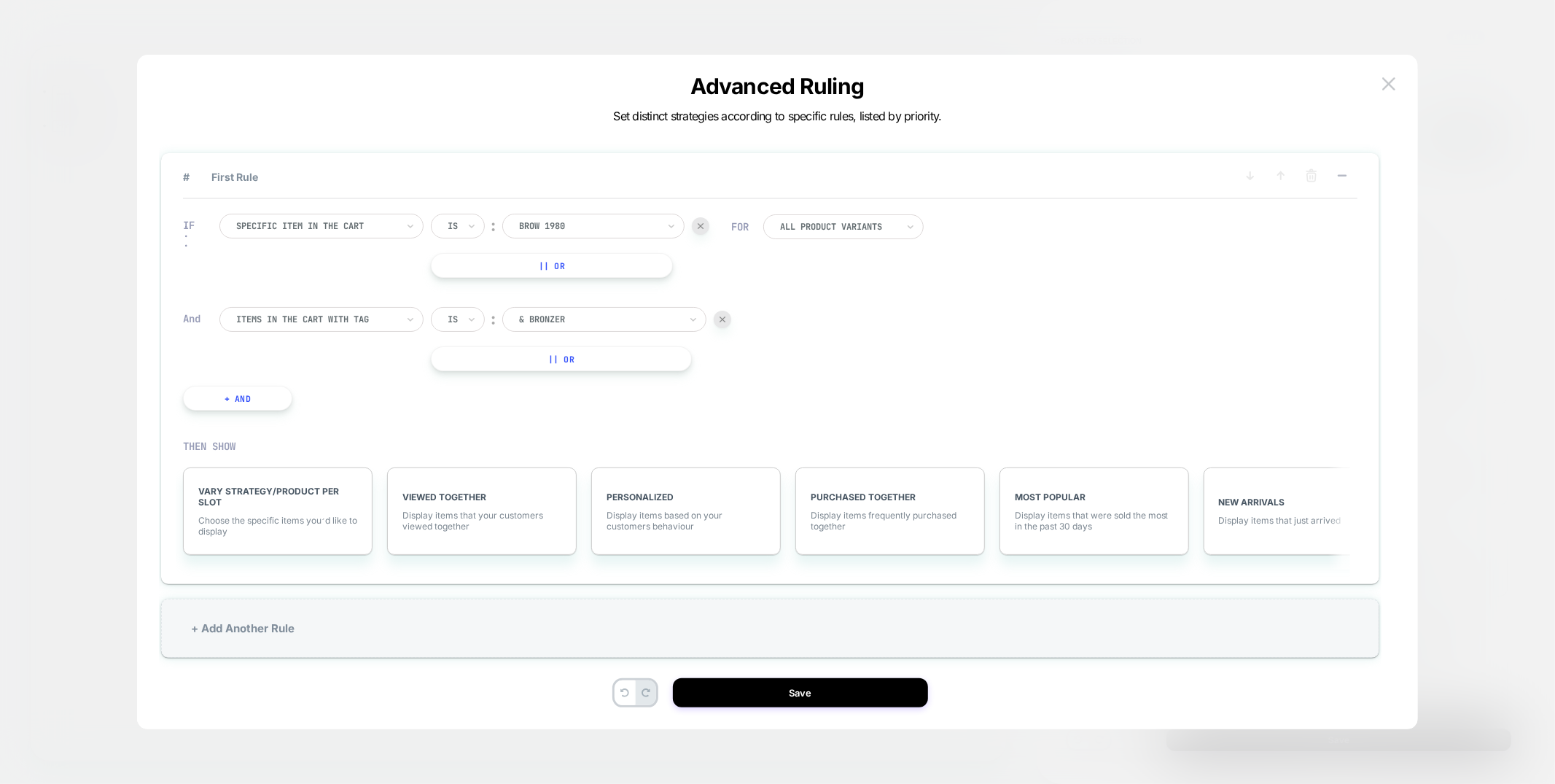
click at [363, 317] on div at bounding box center [316, 319] width 161 height 13
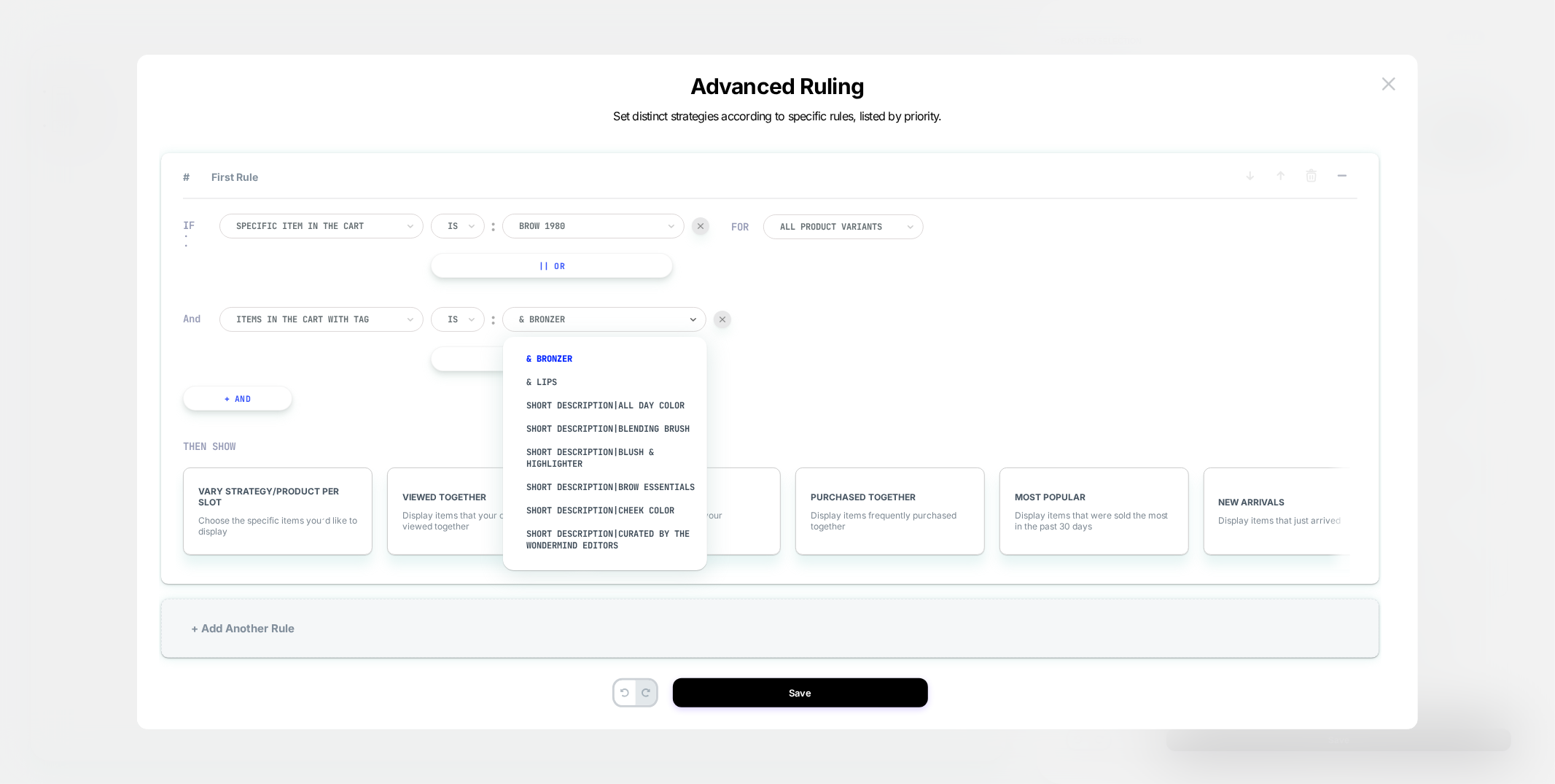
click at [622, 321] on div at bounding box center [600, 319] width 161 height 13
click at [842, 238] on div "All Product Variants" at bounding box center [844, 227] width 161 height 25
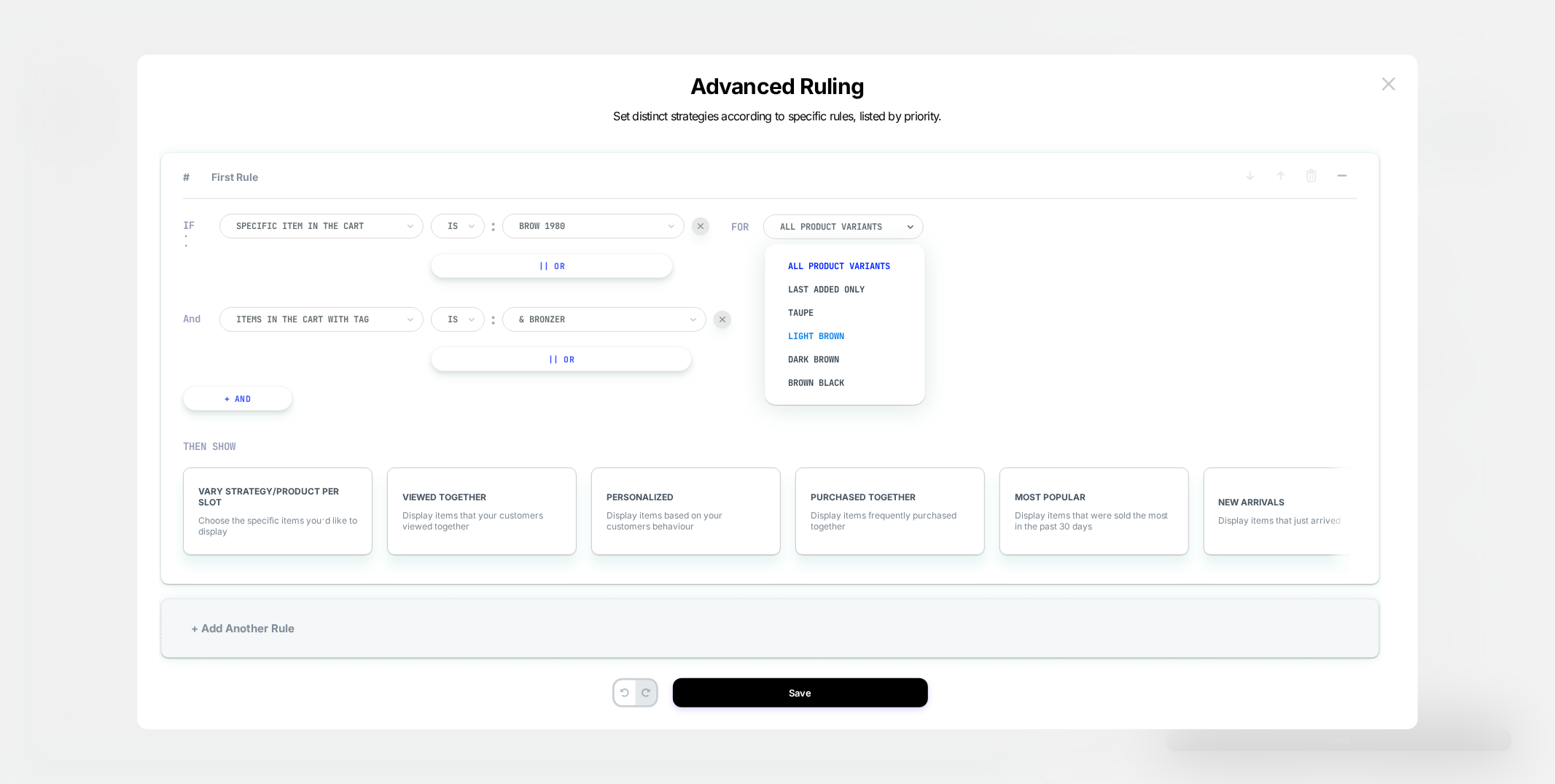
click at [822, 329] on div "Light Brown" at bounding box center [852, 335] width 145 height 24
click at [603, 315] on div at bounding box center [600, 319] width 161 height 13
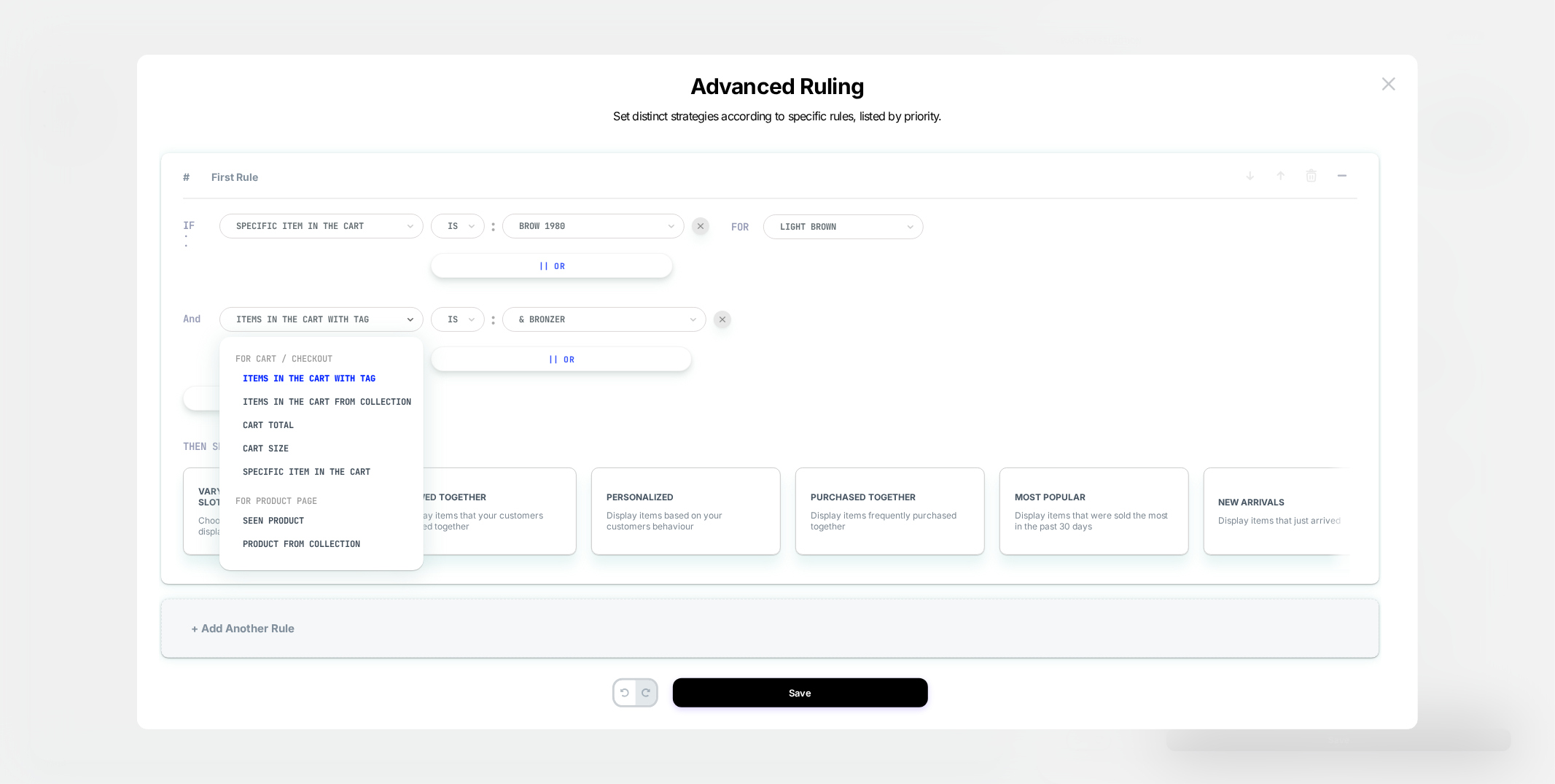
click at [300, 320] on div at bounding box center [316, 319] width 161 height 13
click at [306, 465] on div "Specific item in the cart" at bounding box center [329, 458] width 190 height 24
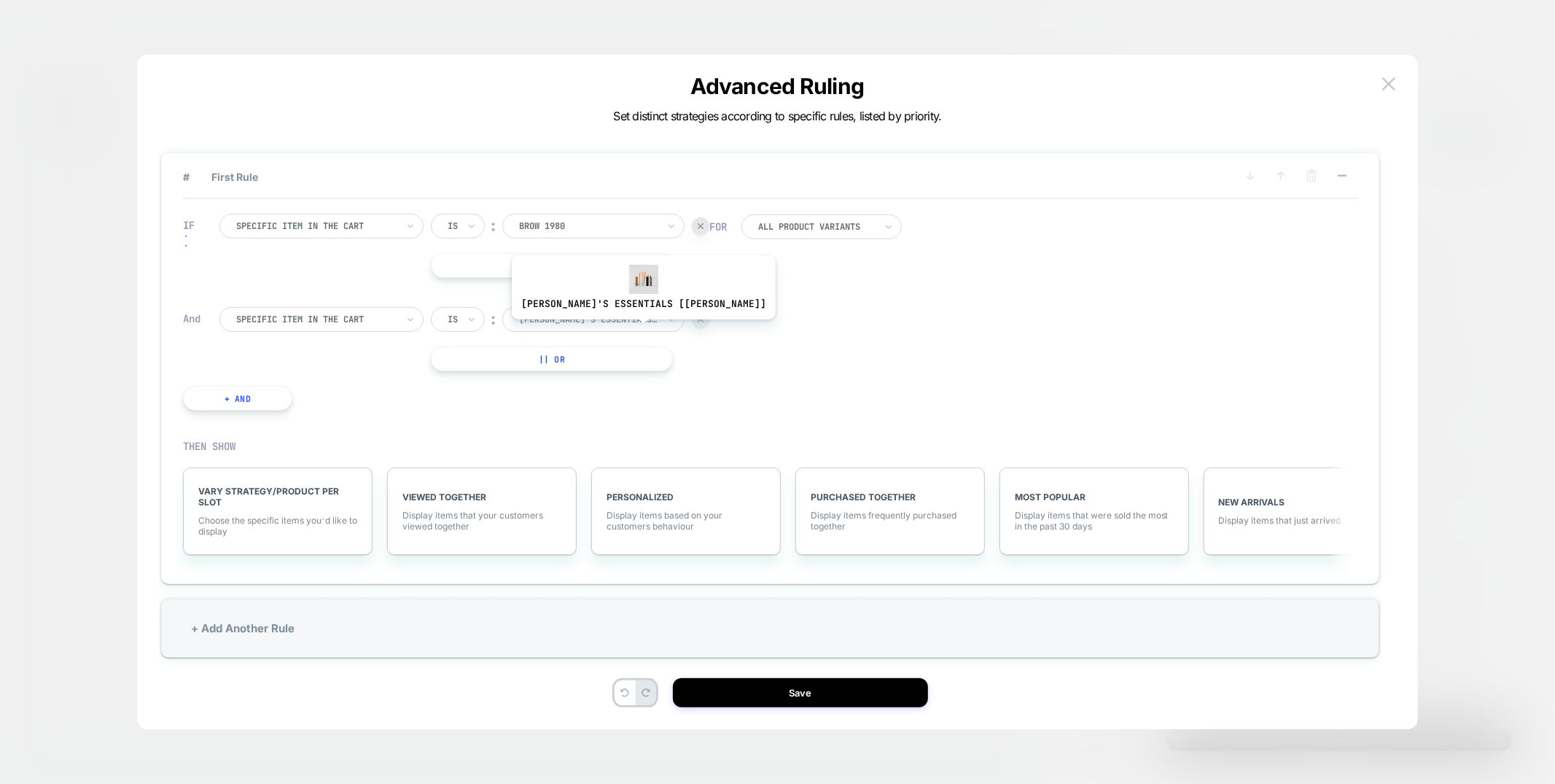
drag, startPoint x: 602, startPoint y: 333, endPoint x: 607, endPoint y: 325, distance: 9.4
click at [604, 331] on div "Is ︰ Aubrey's Essentials [aubreys] AUBREY'S ESSENTIALS [AUBREYS] || Or" at bounding box center [570, 339] width 279 height 64
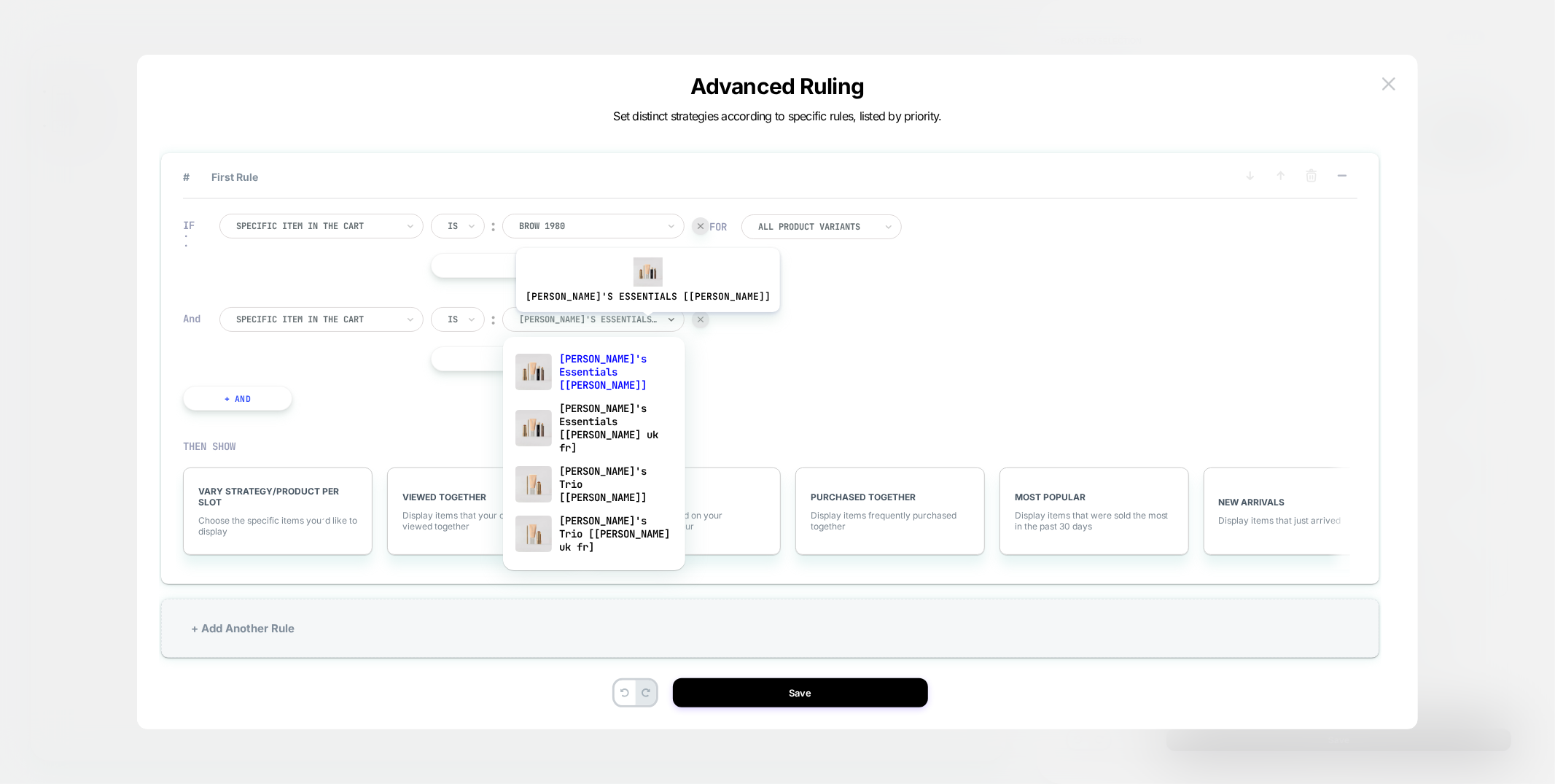
click at [608, 323] on div at bounding box center [589, 319] width 139 height 13
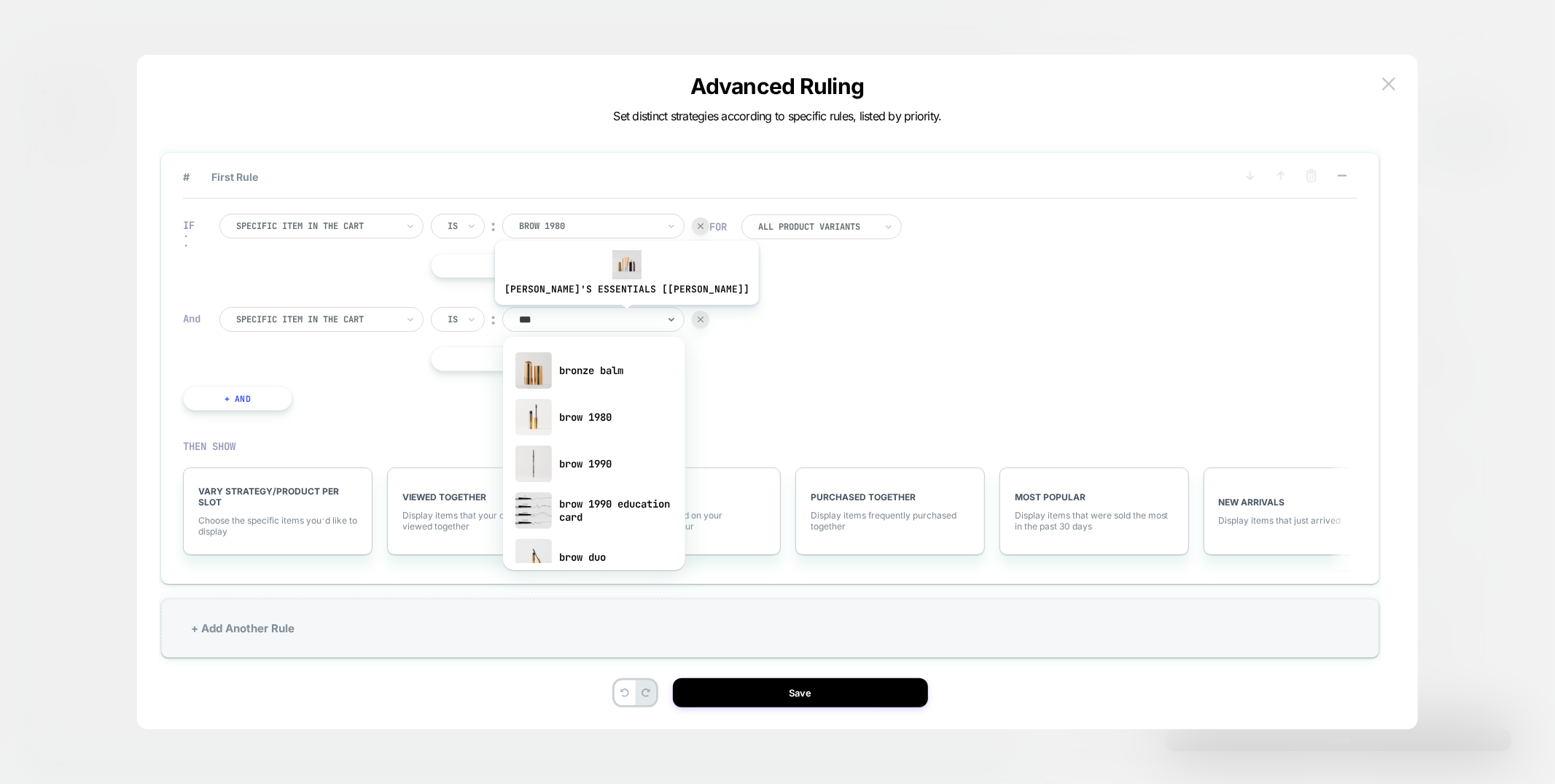
type input "****"
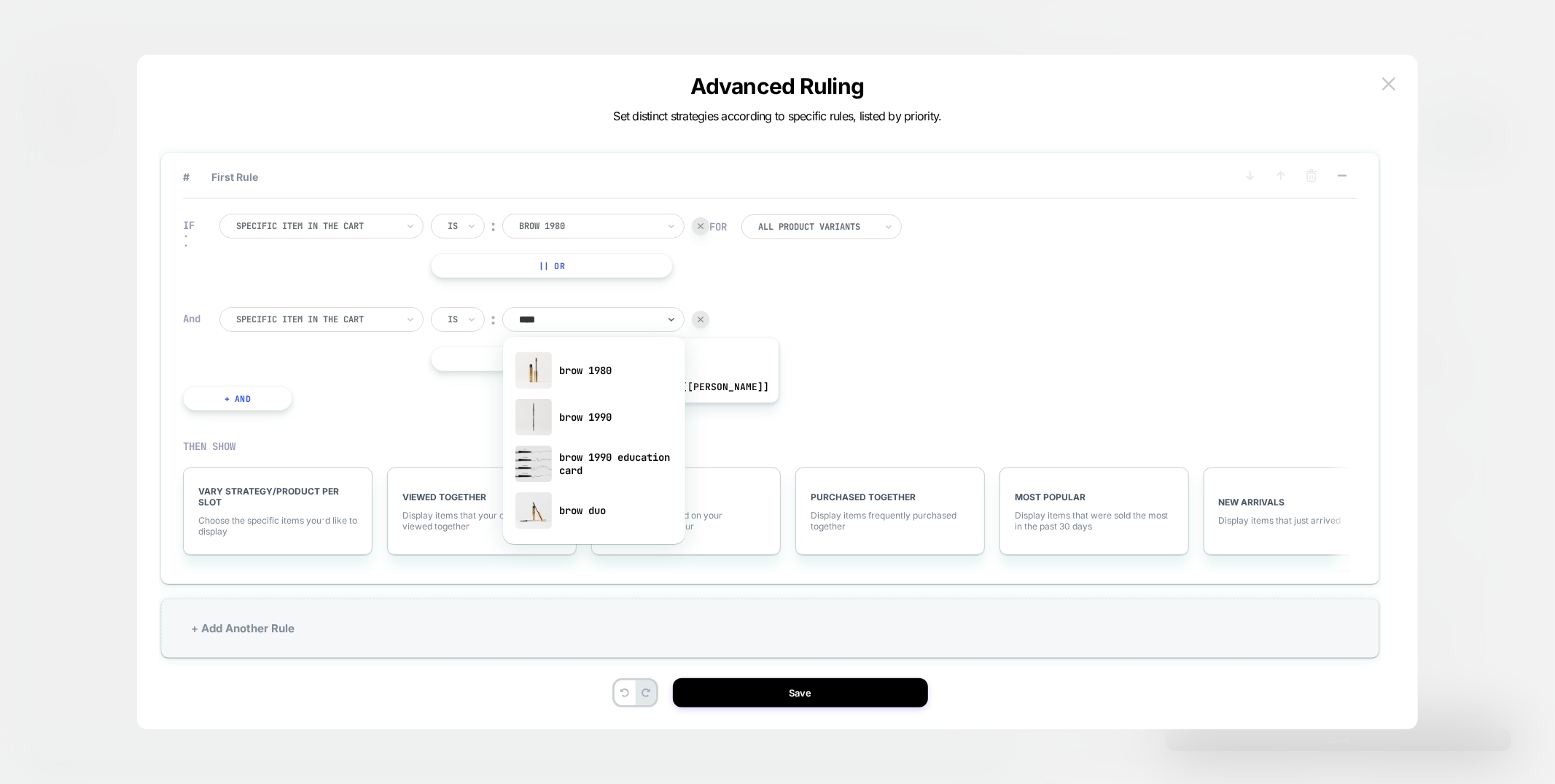
click at [607, 414] on div "brow 1990" at bounding box center [594, 417] width 168 height 46
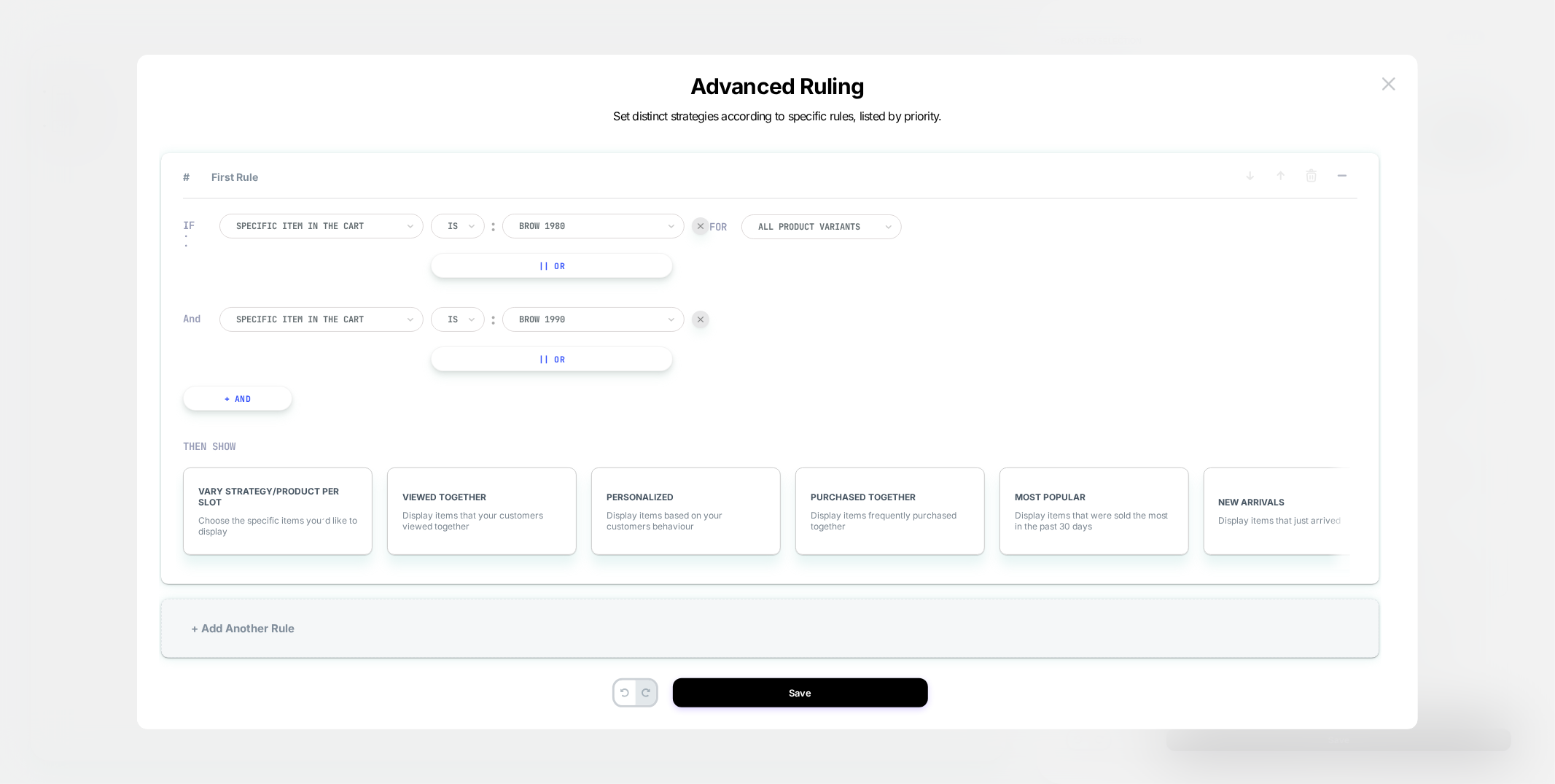
click at [848, 226] on div at bounding box center [816, 226] width 116 height 9
click at [1385, 81] on img at bounding box center [1389, 83] width 13 height 12
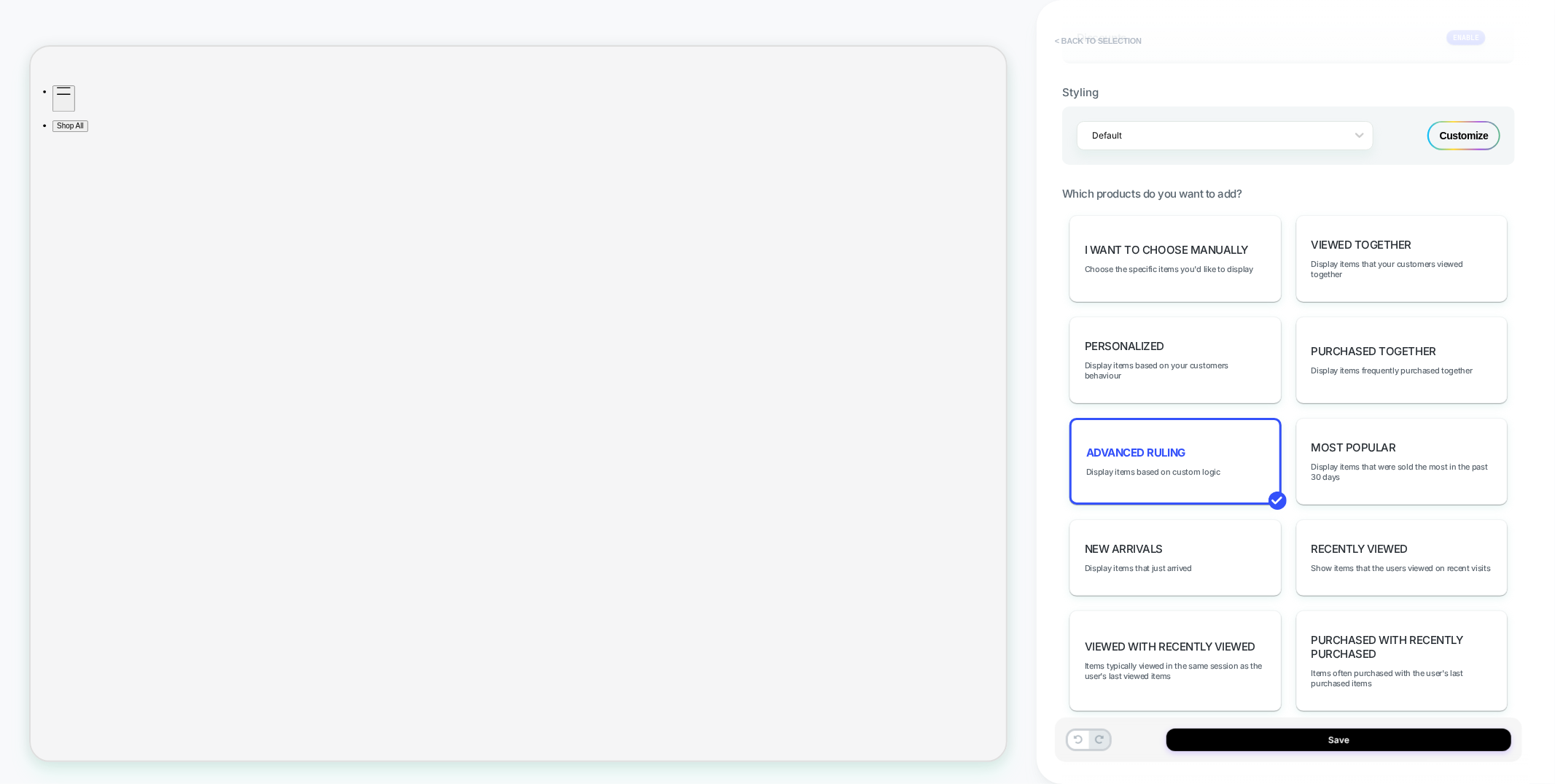
click at [1085, 38] on button "< Back to selection" at bounding box center [1098, 41] width 101 height 24
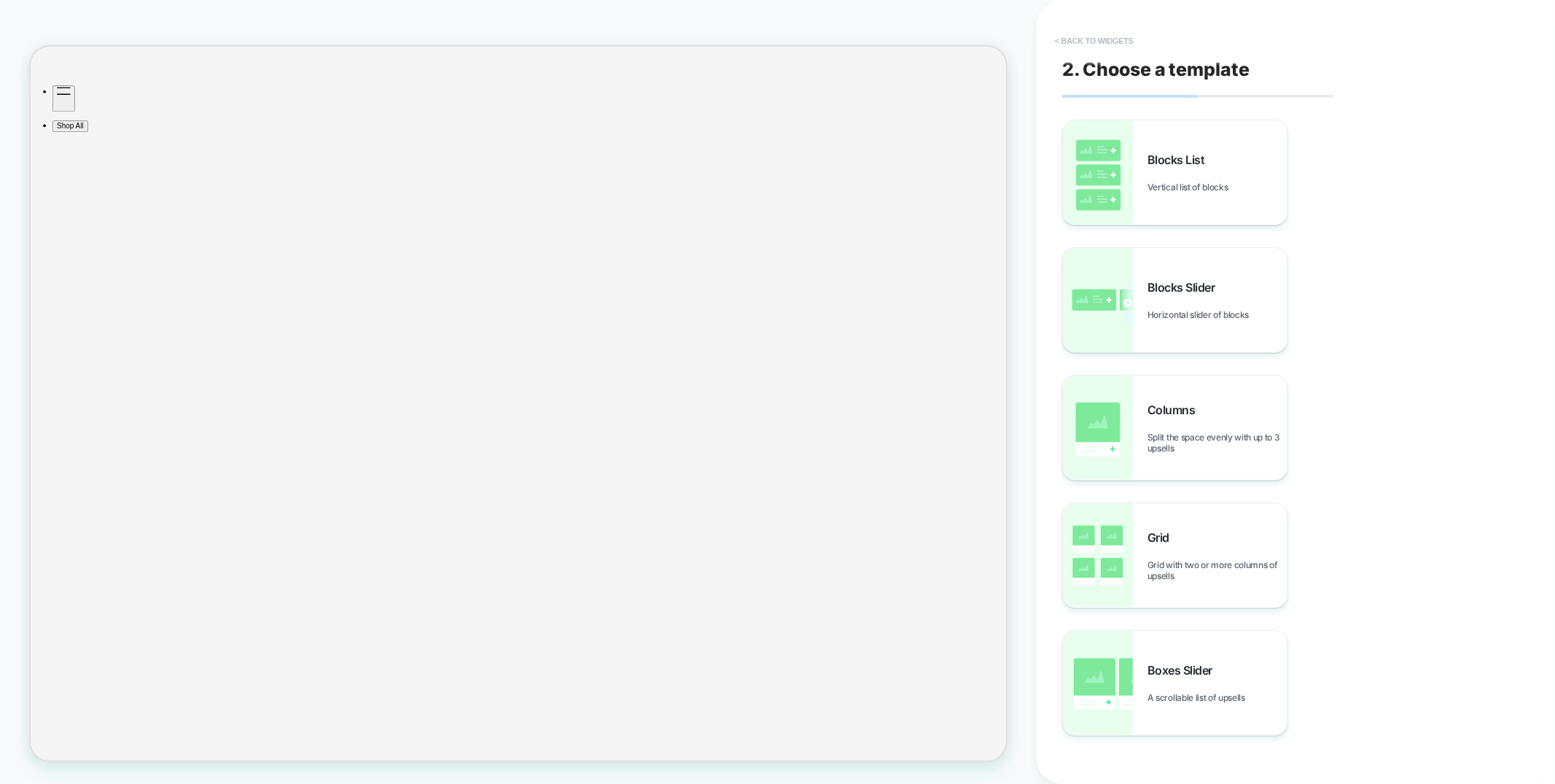
click at [1095, 44] on button "< Back to widgets" at bounding box center [1094, 41] width 94 height 24
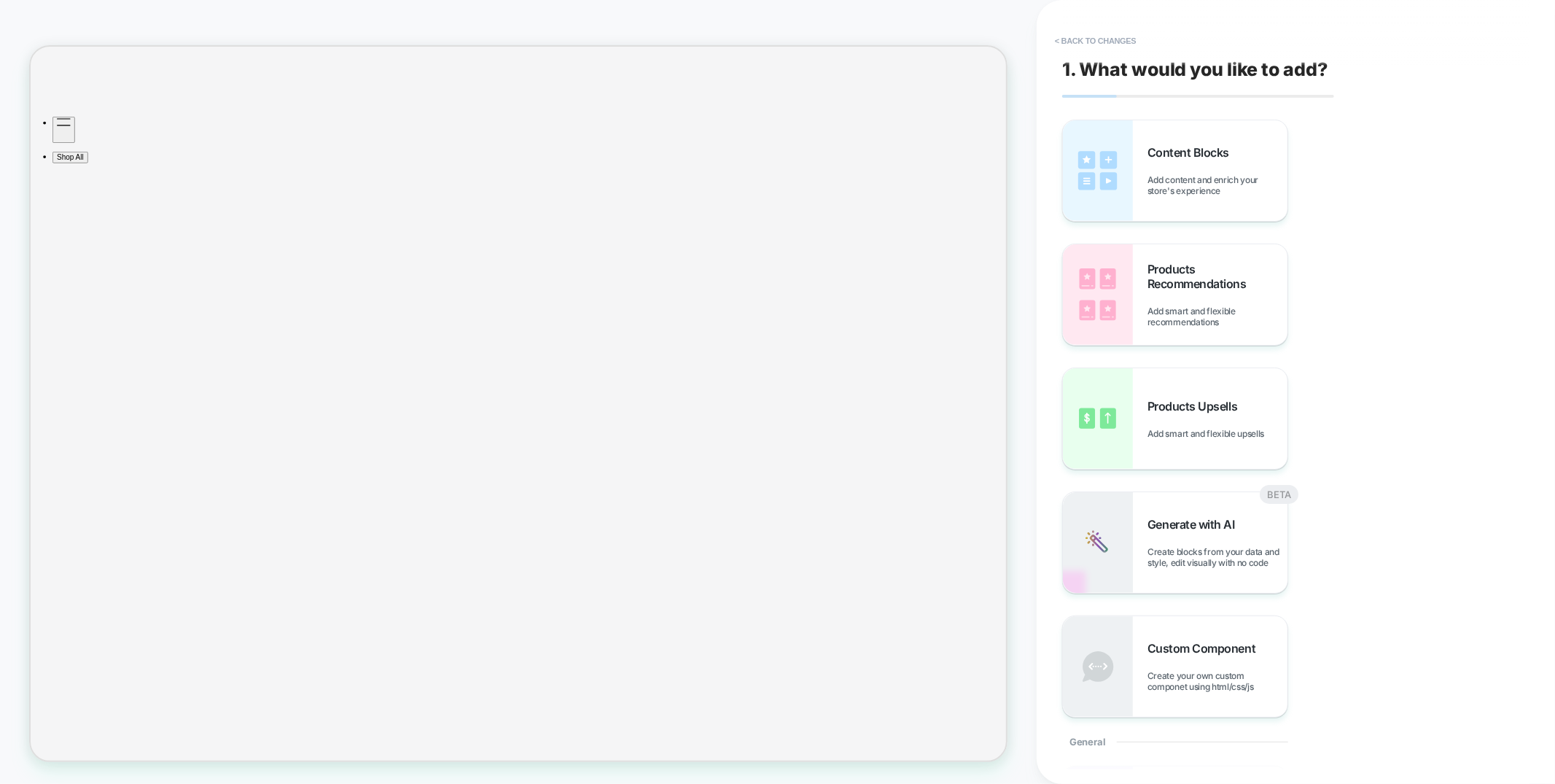
scroll to position [571, 0]
click at [1082, 42] on button "< Back to changes" at bounding box center [1096, 41] width 96 height 24
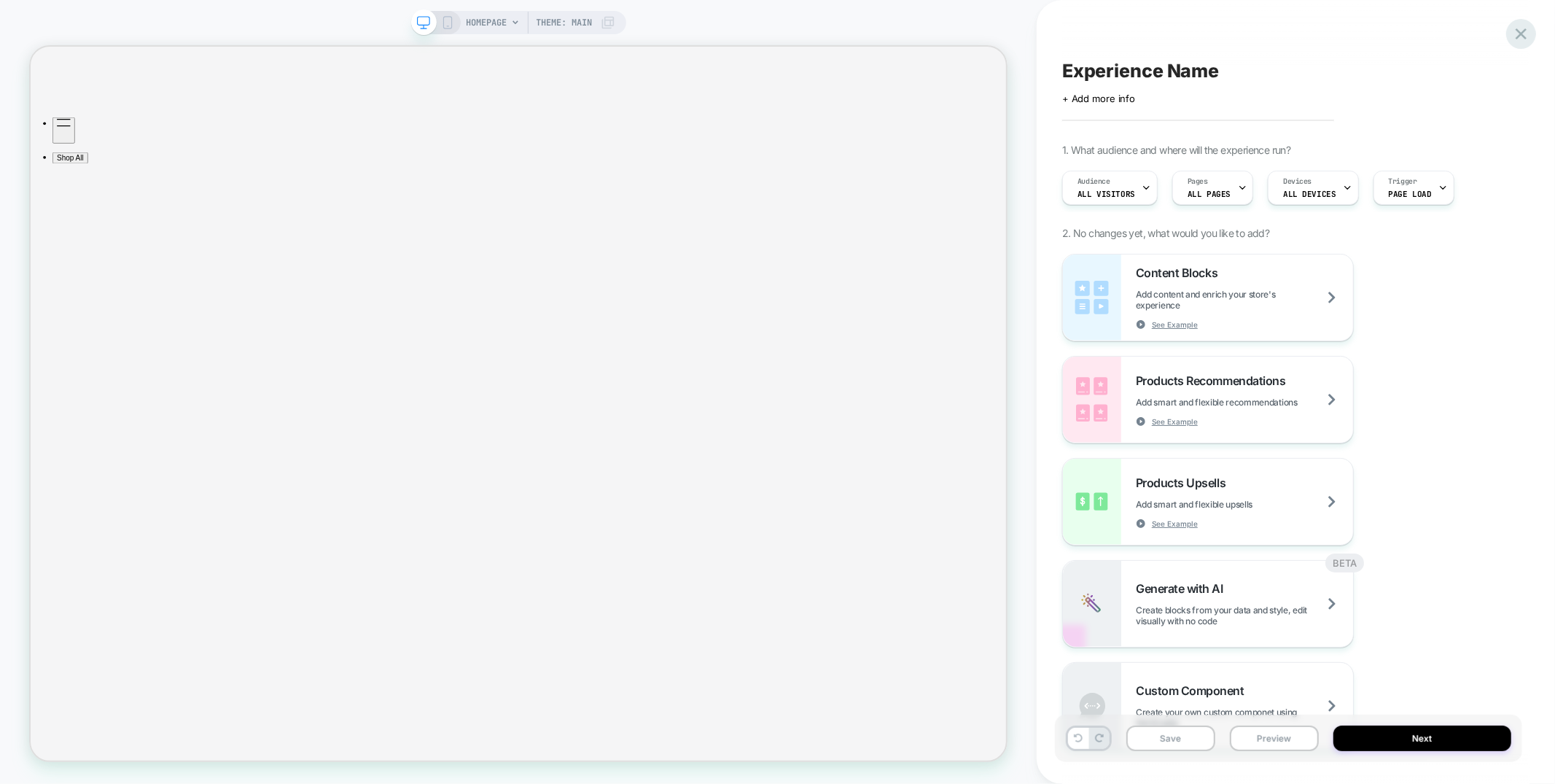
click at [1528, 32] on icon at bounding box center [1521, 33] width 20 height 20
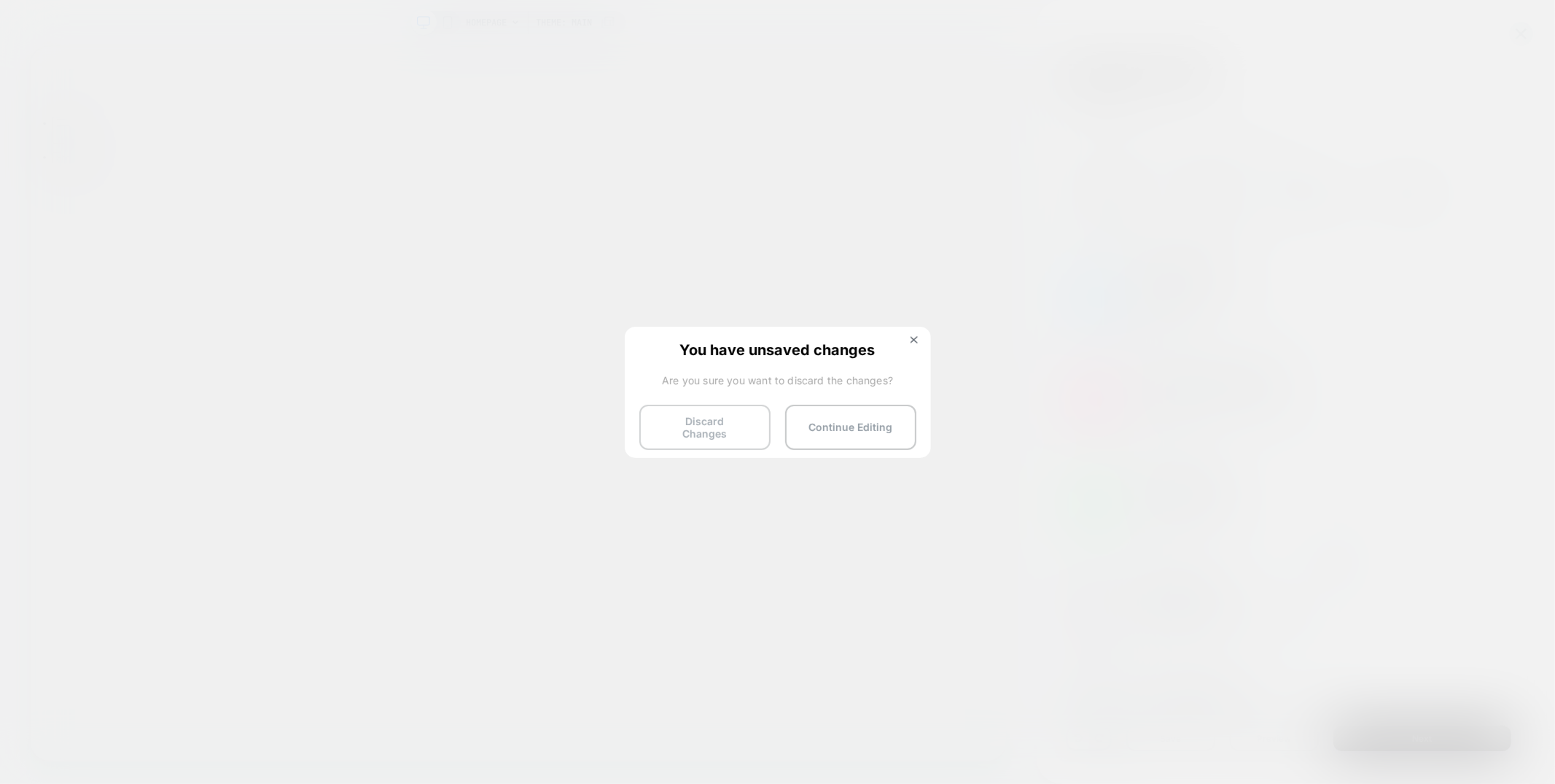
click at [711, 429] on button "Discard Changes" at bounding box center [705, 427] width 131 height 45
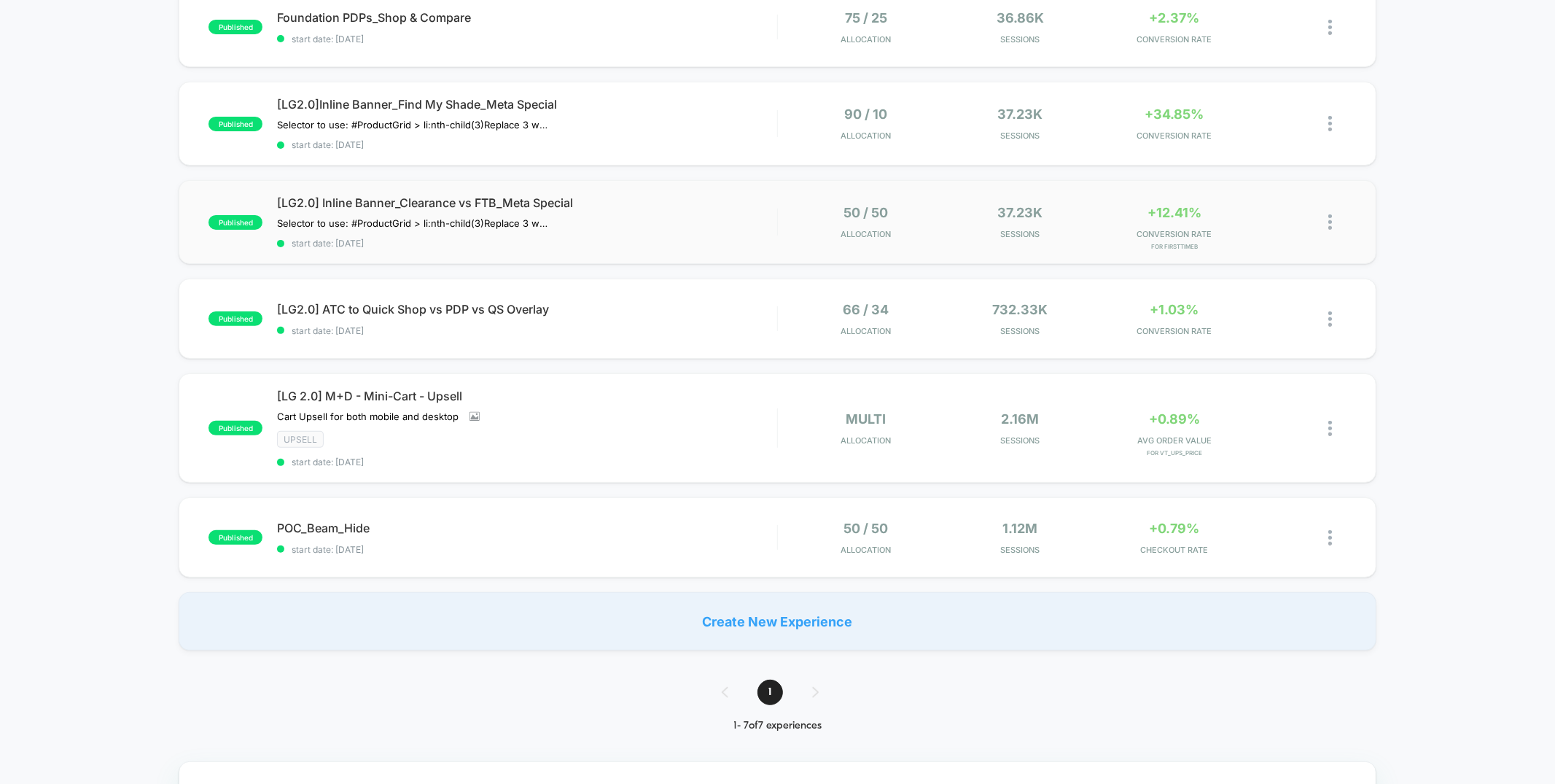
scroll to position [307, 0]
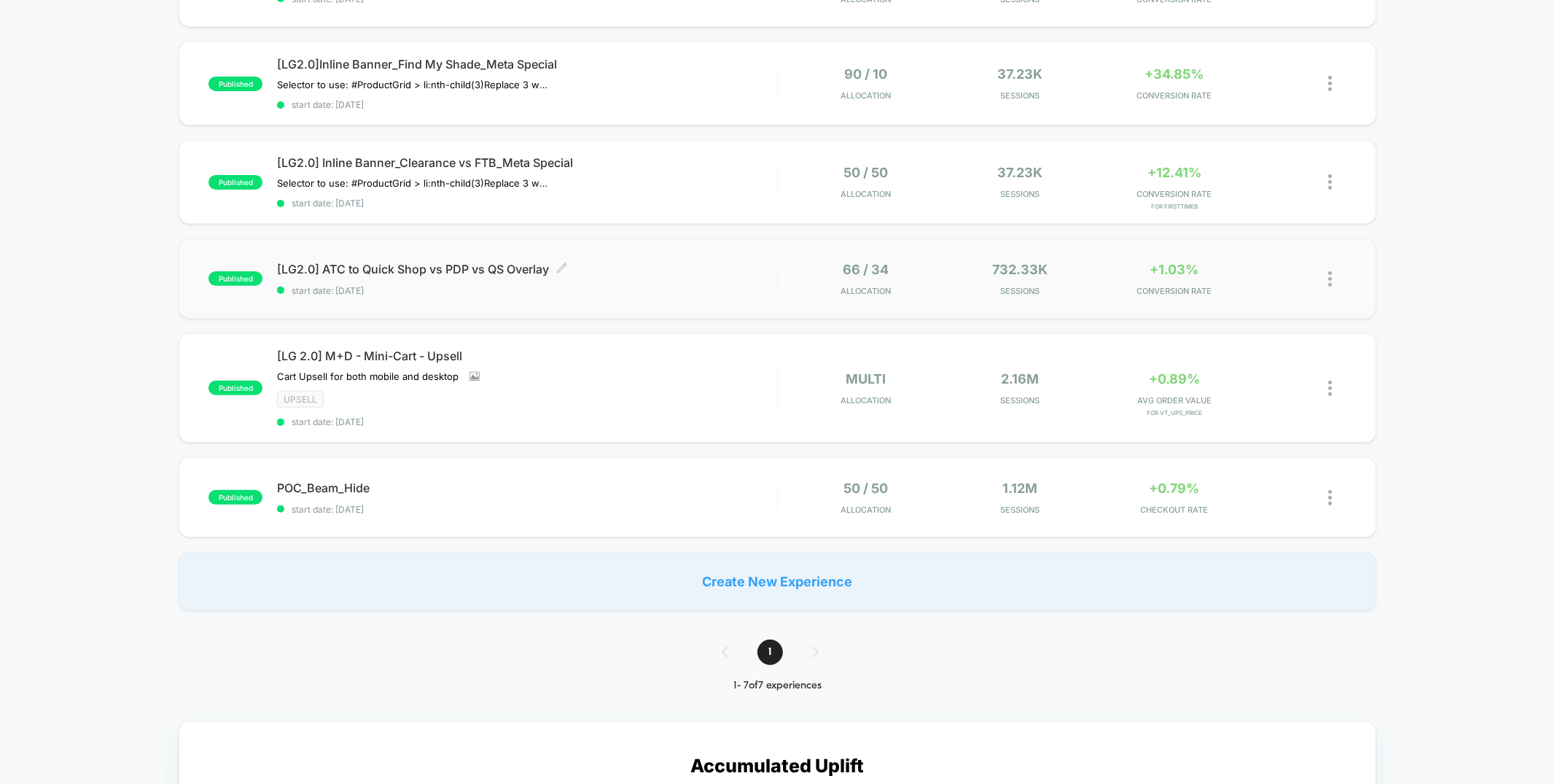
click at [661, 285] on span "start date: [DATE]" at bounding box center [526, 291] width 500 height 11
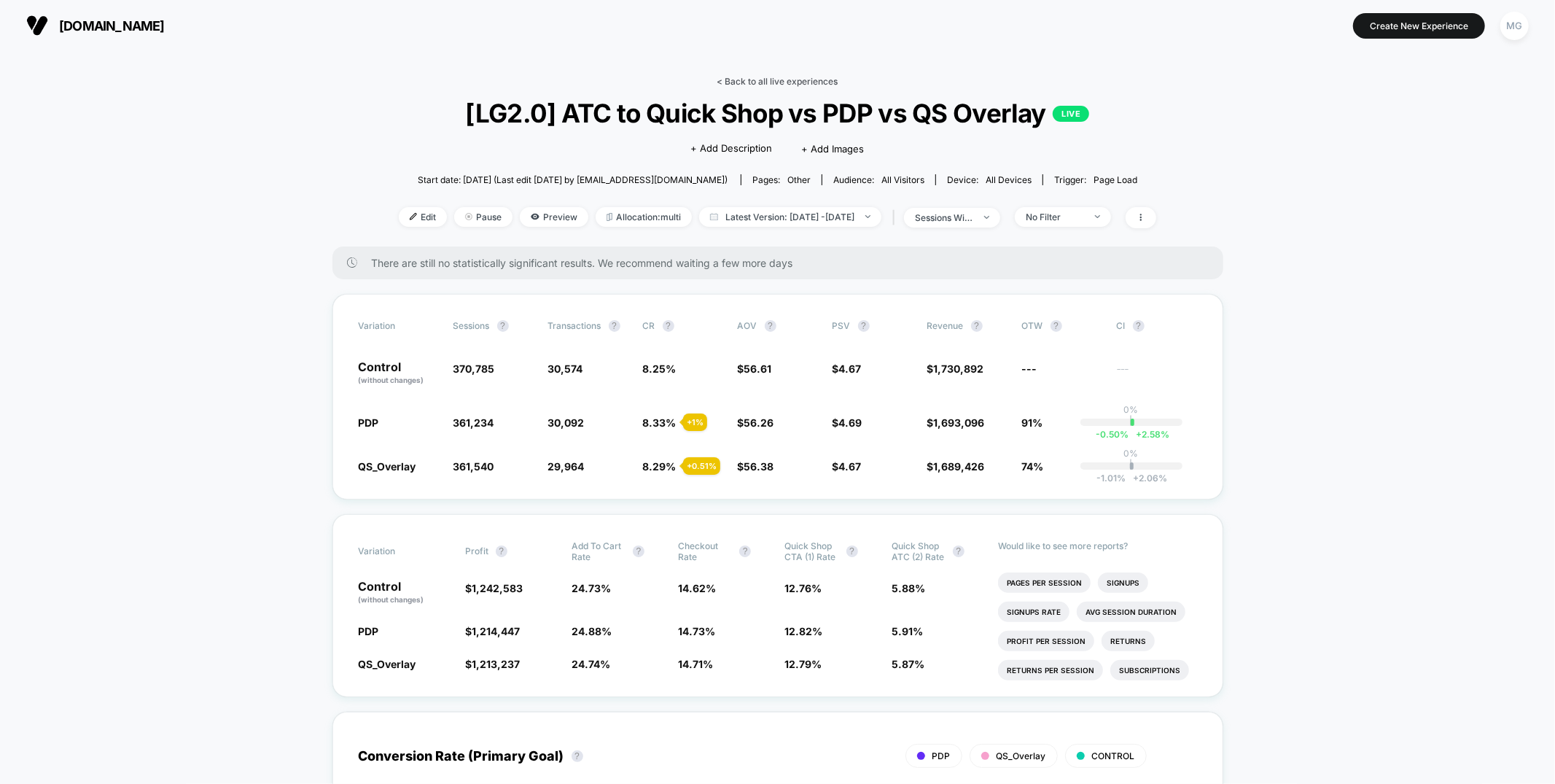
scroll to position [4, 0]
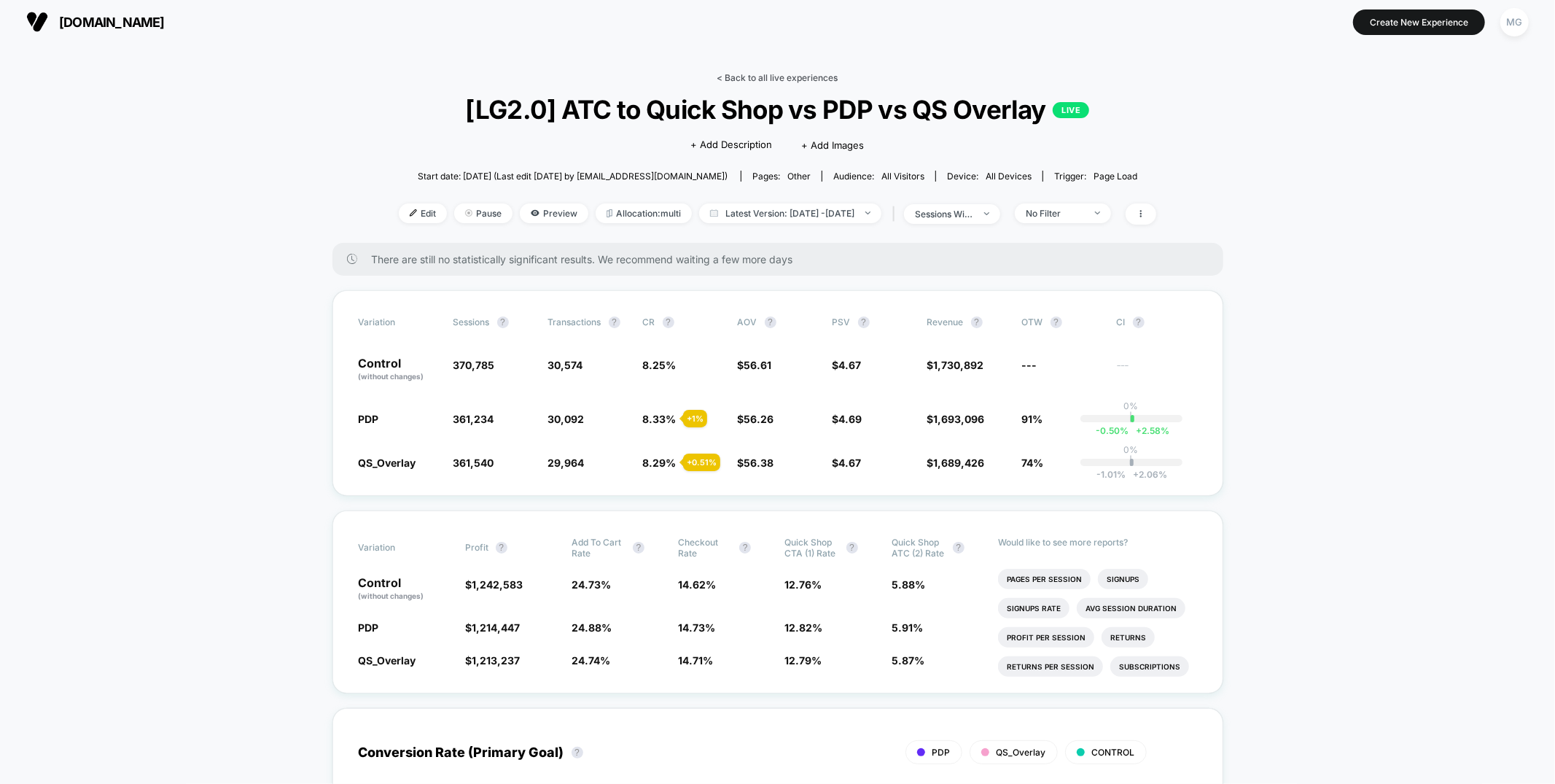
click at [796, 82] on link "< Back to all live experiences" at bounding box center [778, 77] width 121 height 11
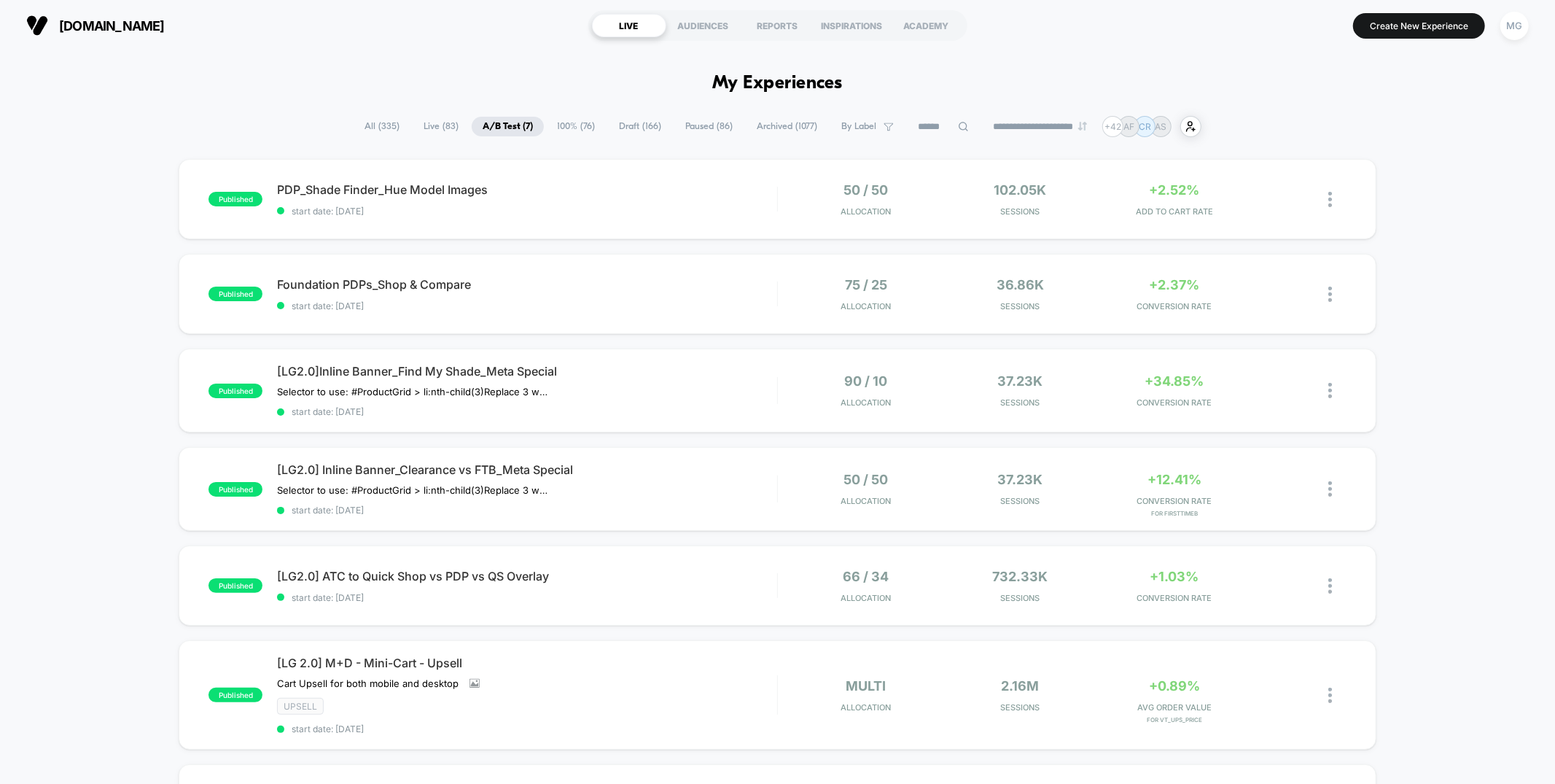
drag, startPoint x: 367, startPoint y: 125, endPoint x: 583, endPoint y: 126, distance: 216.0
click at [367, 126] on span "All ( 335 )" at bounding box center [382, 126] width 57 height 20
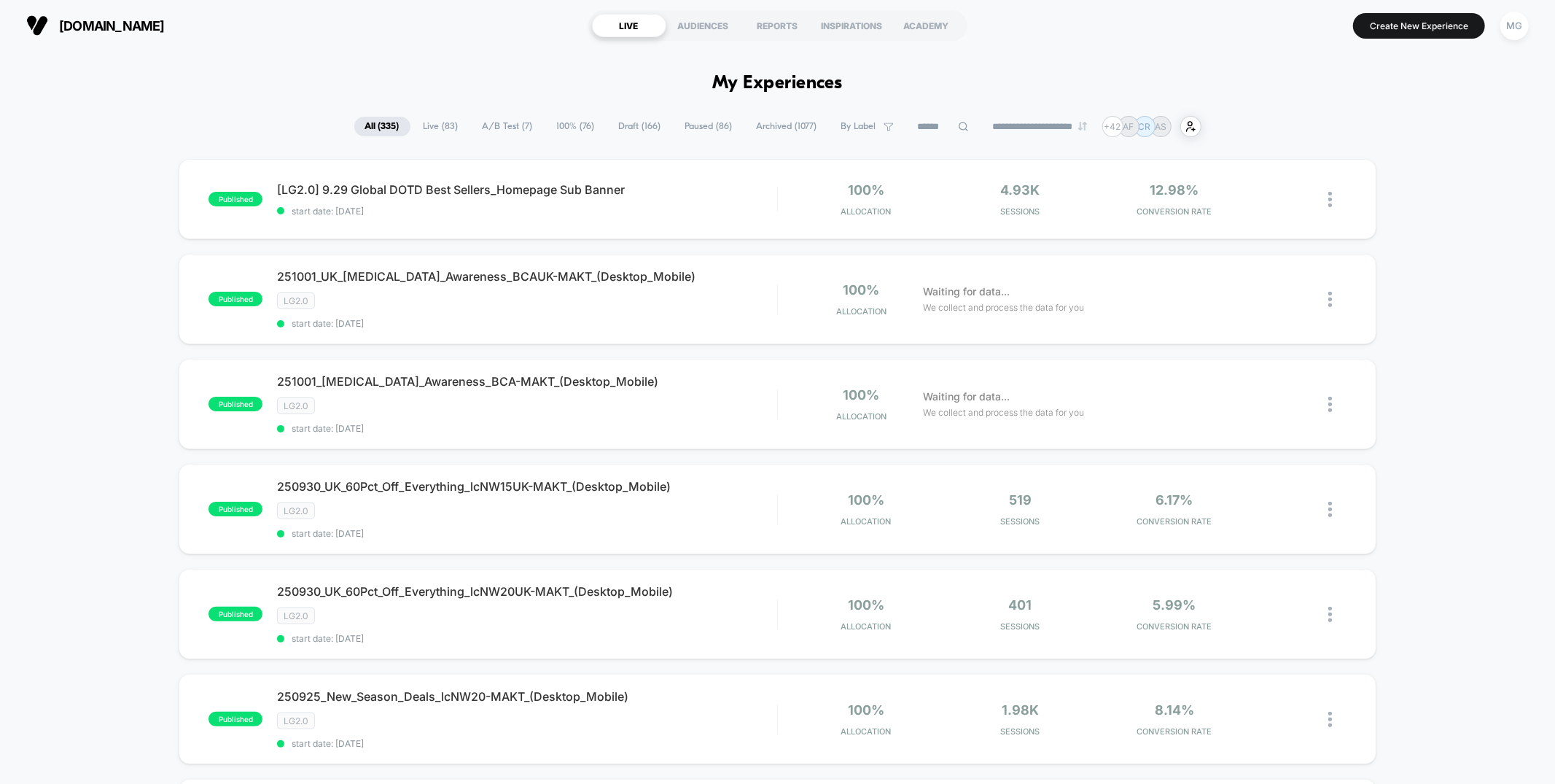
click at [909, 127] on input at bounding box center [943, 127] width 73 height 18
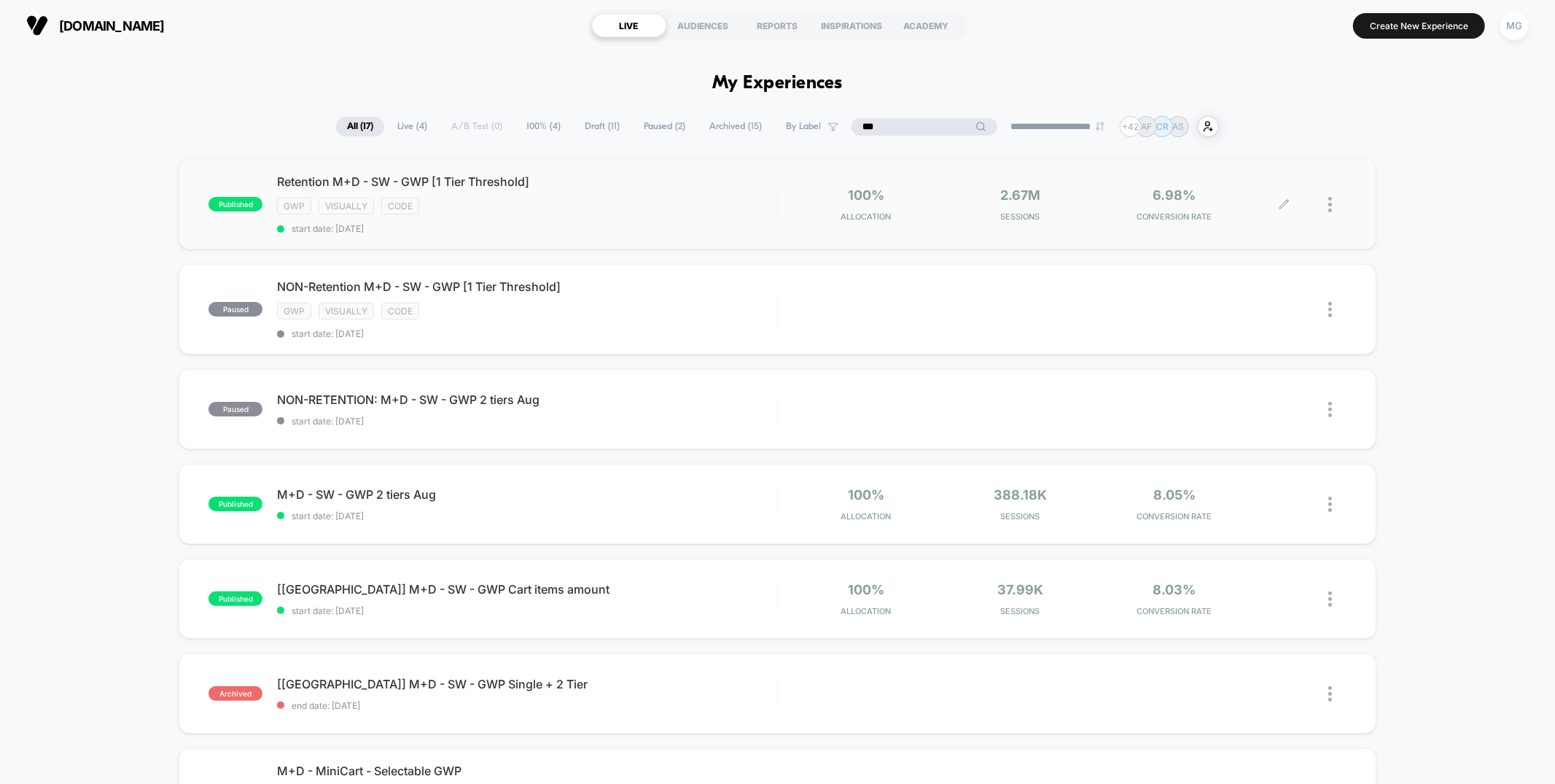
type input "***"
click at [1283, 204] on icon at bounding box center [1285, 205] width 11 height 11
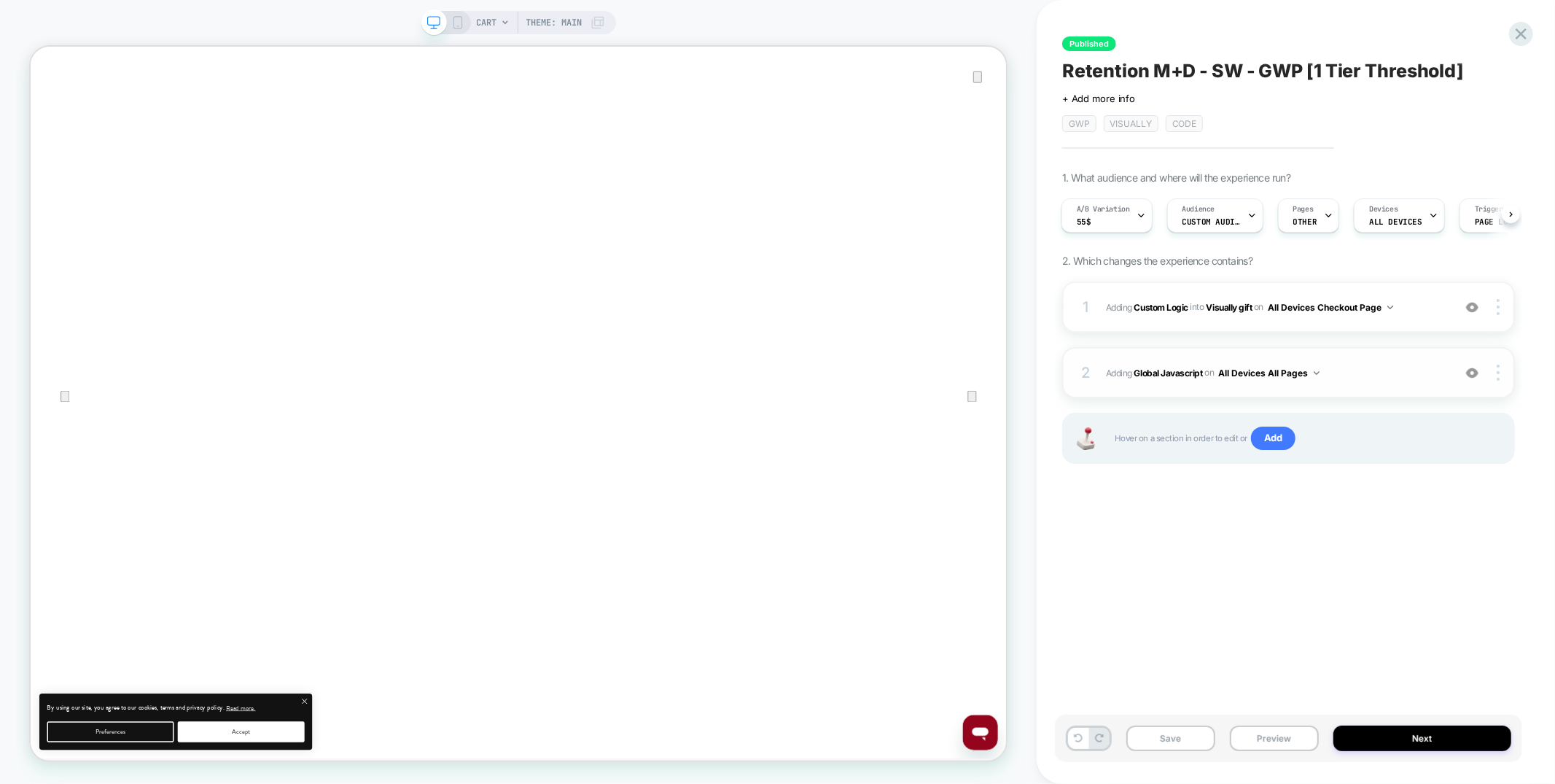
click at [1235, 349] on div "2 Adding Global Javascript on All Devices All Pages Add Before Add After Target…" at bounding box center [1289, 372] width 453 height 51
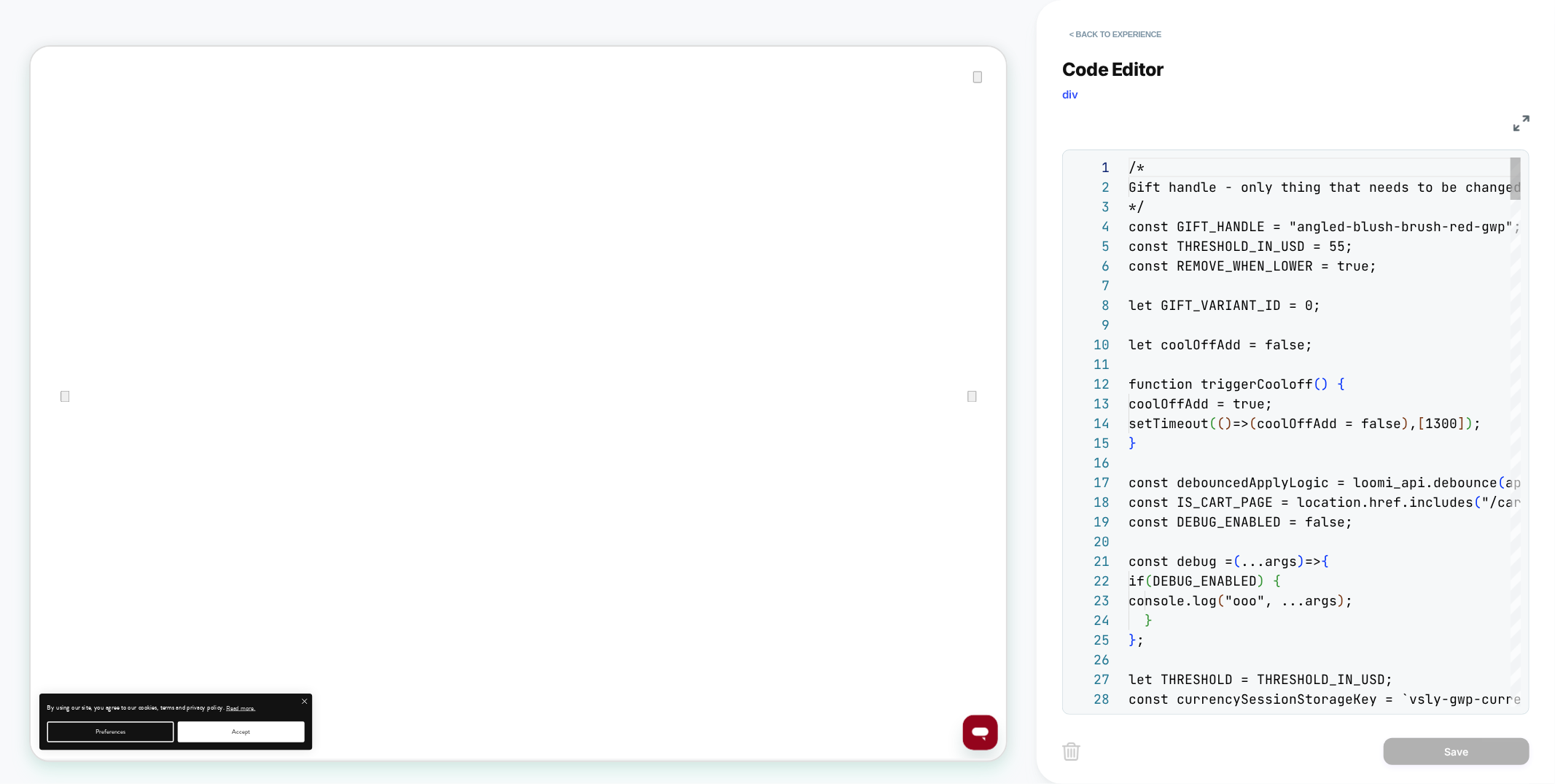
scroll to position [196, 0]
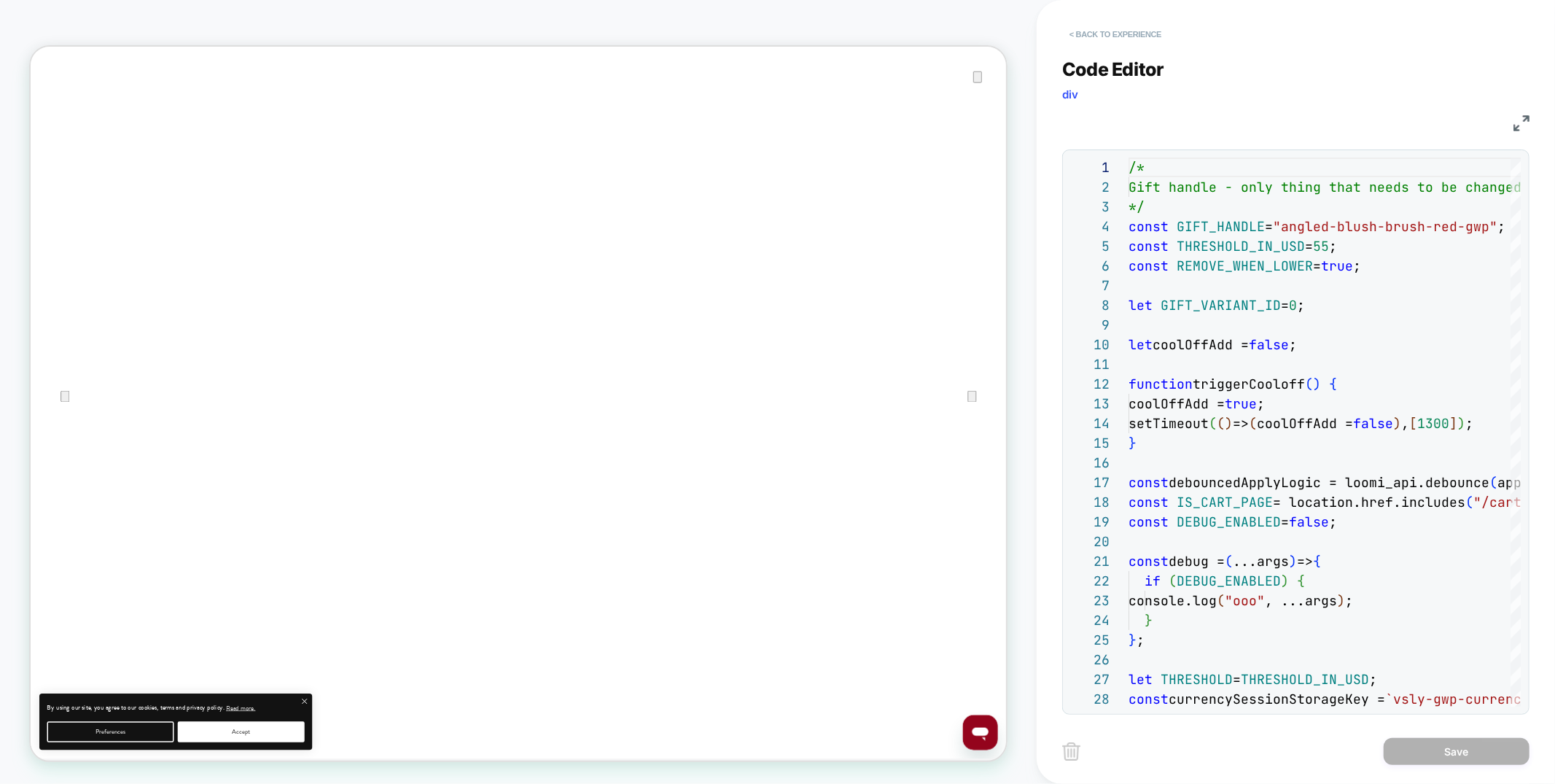
click at [1129, 29] on button "< Back to experience" at bounding box center [1116, 34] width 107 height 24
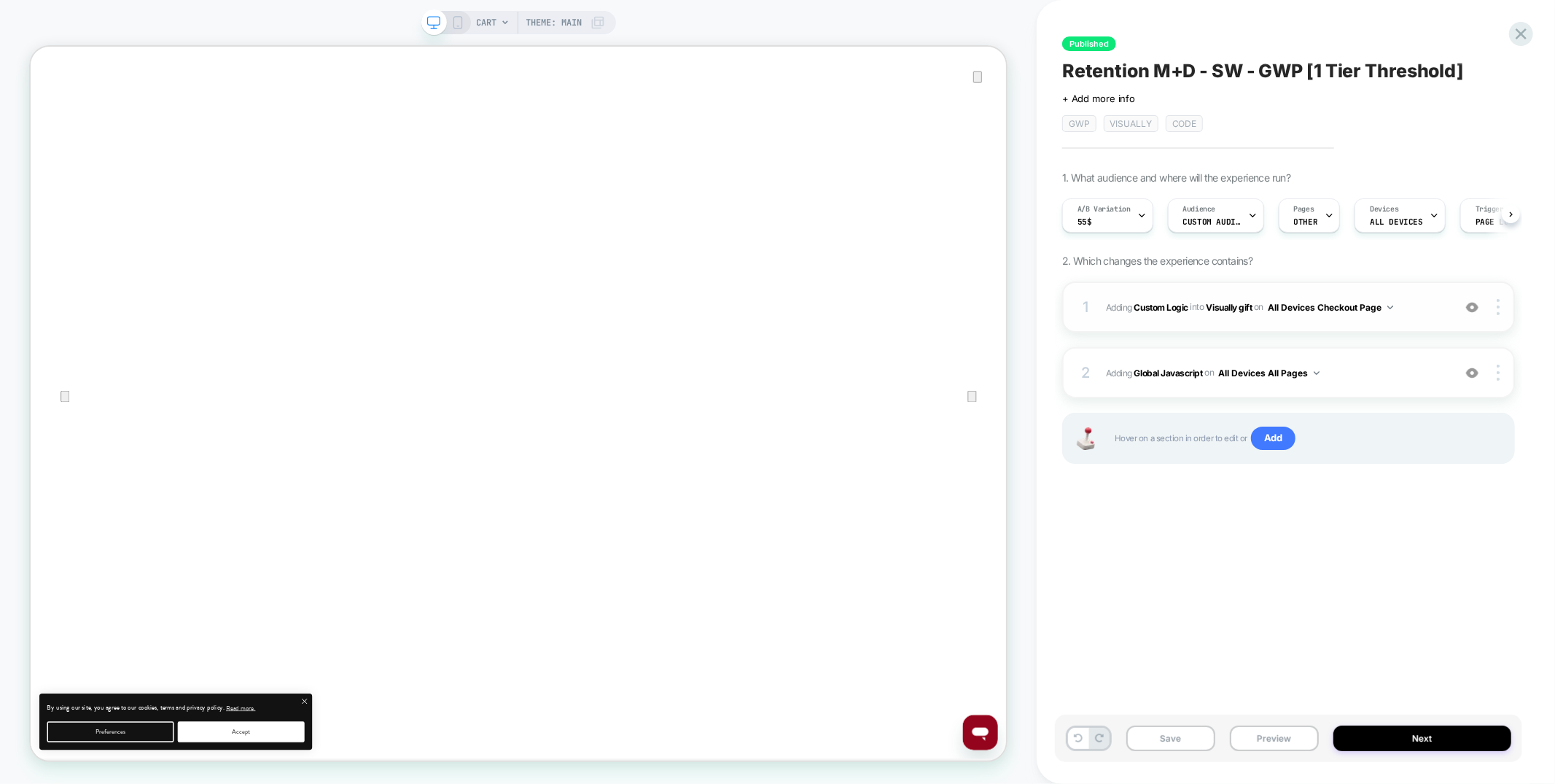
scroll to position [0, 1]
click at [1273, 325] on div "1 #_loomi_addon_1733312864681_dup1735724305_dup1735849088_dup1736451435_dup1747…" at bounding box center [1289, 307] width 453 height 51
click at [1232, 322] on div "1 #_loomi_addon_1733312864681_dup1735724305_dup1735849088_dup1736451435_dup1747…" at bounding box center [1289, 307] width 453 height 51
click at [1355, 302] on button "All Devices Checkout Page" at bounding box center [1330, 307] width 126 height 18
click at [1299, 530] on div "All Devices All Pages" at bounding box center [1333, 525] width 196 height 31
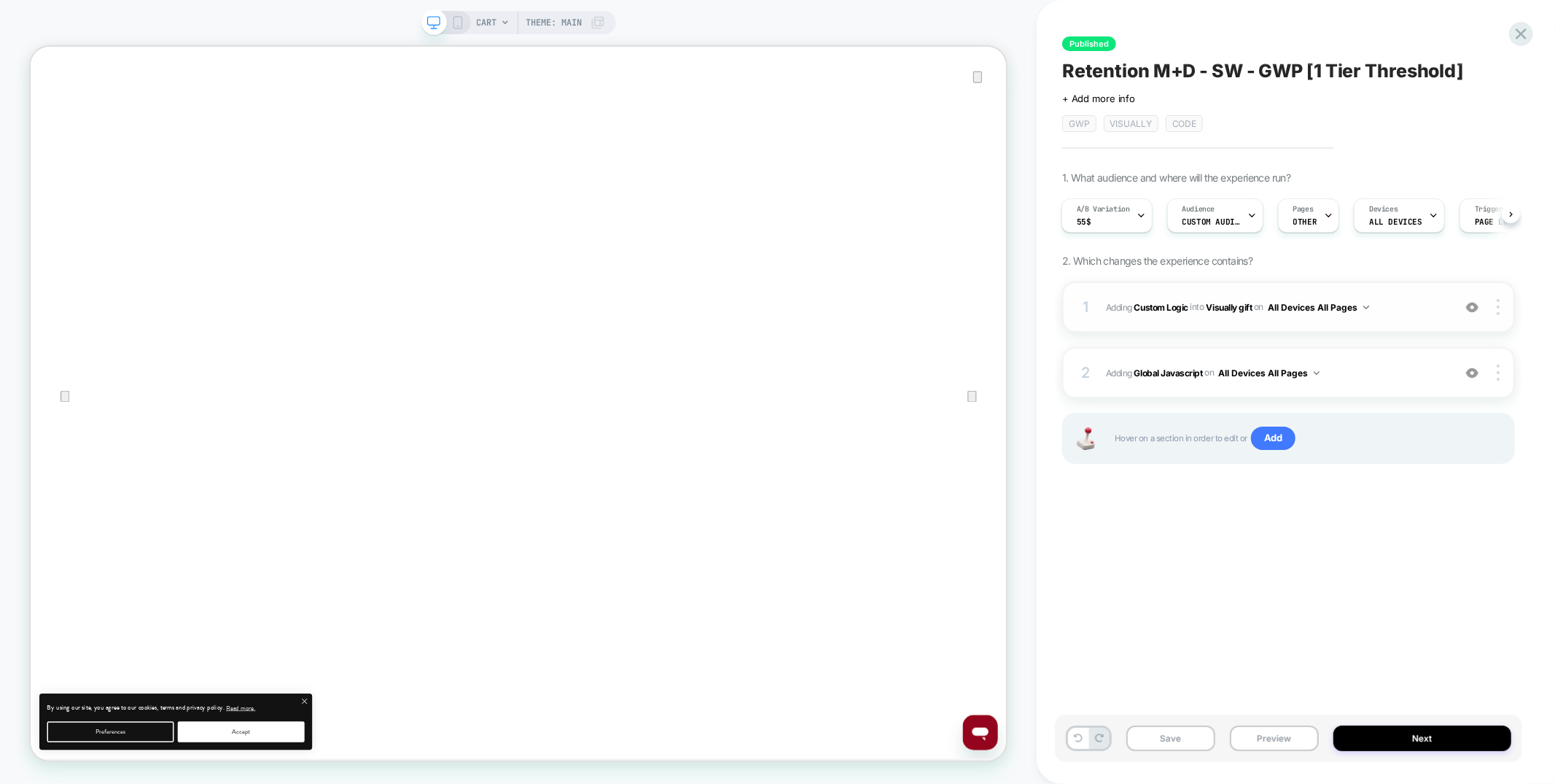
click at [1213, 317] on div "1 #_loomi_addon_1733312864681_dup1735724305_dup1735849088_dup1736451435_dup1747…" at bounding box center [1289, 307] width 453 height 51
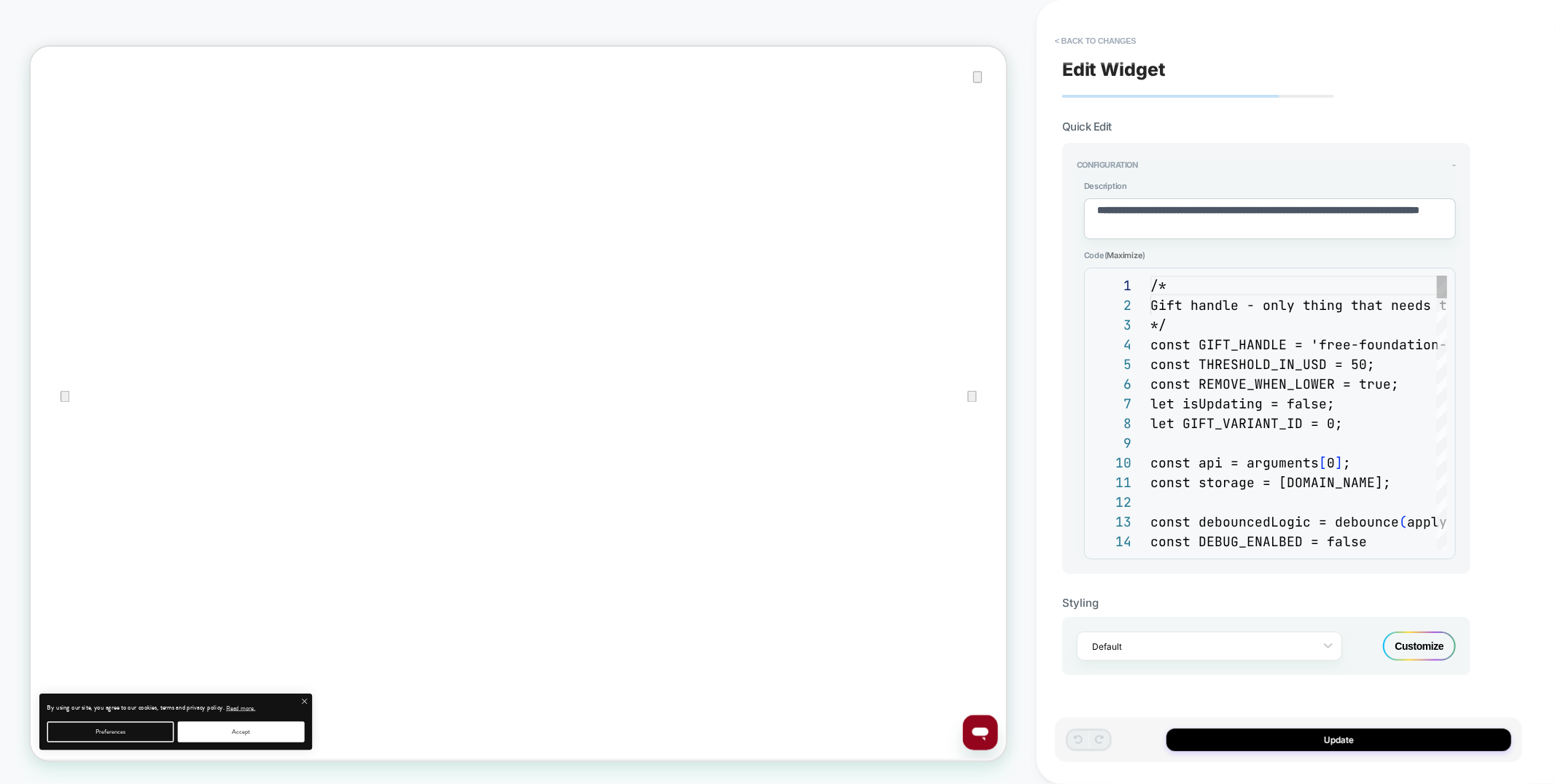
scroll to position [196, 0]
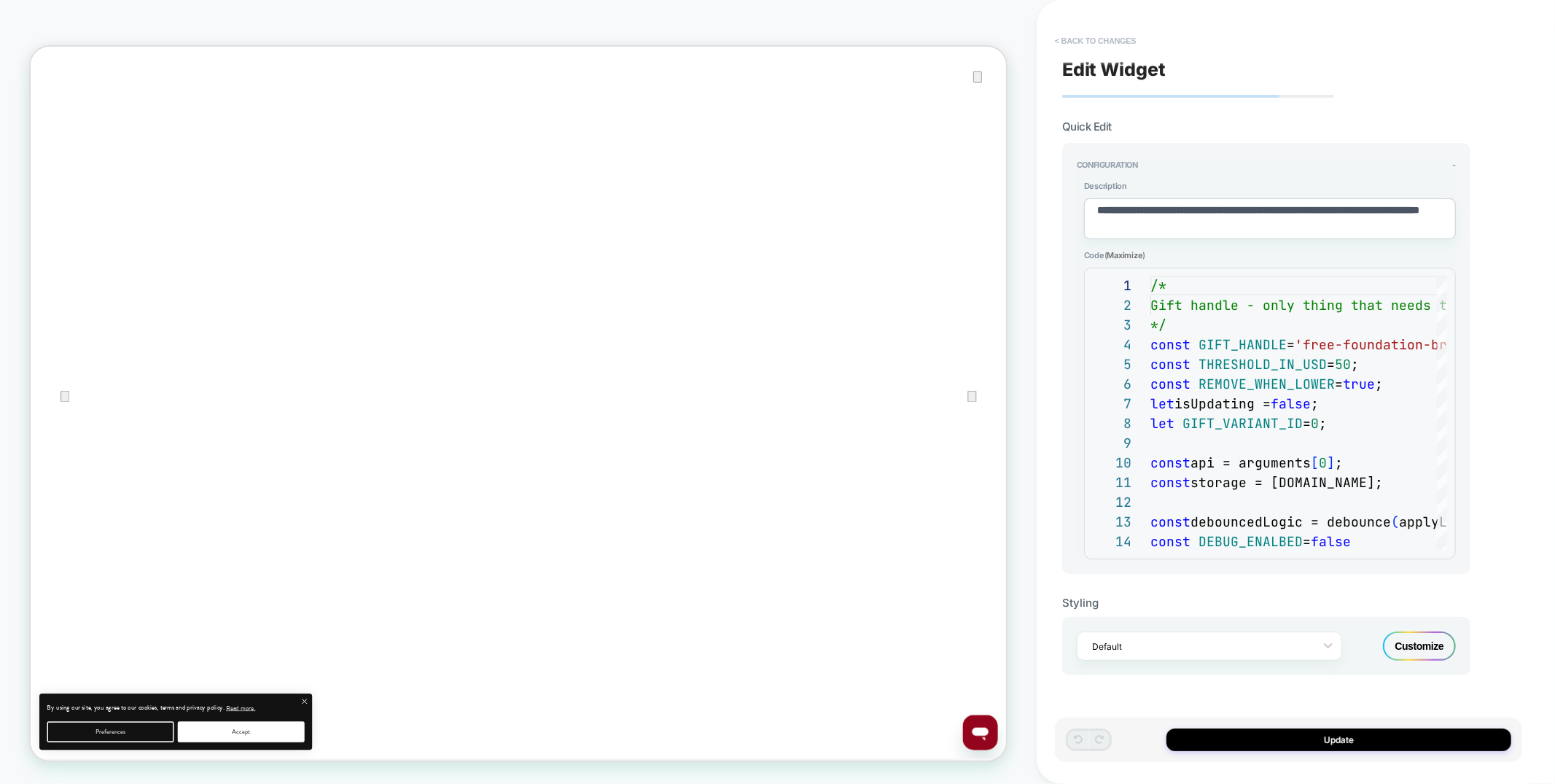
click at [1110, 43] on button "< Back to changes" at bounding box center [1096, 41] width 96 height 24
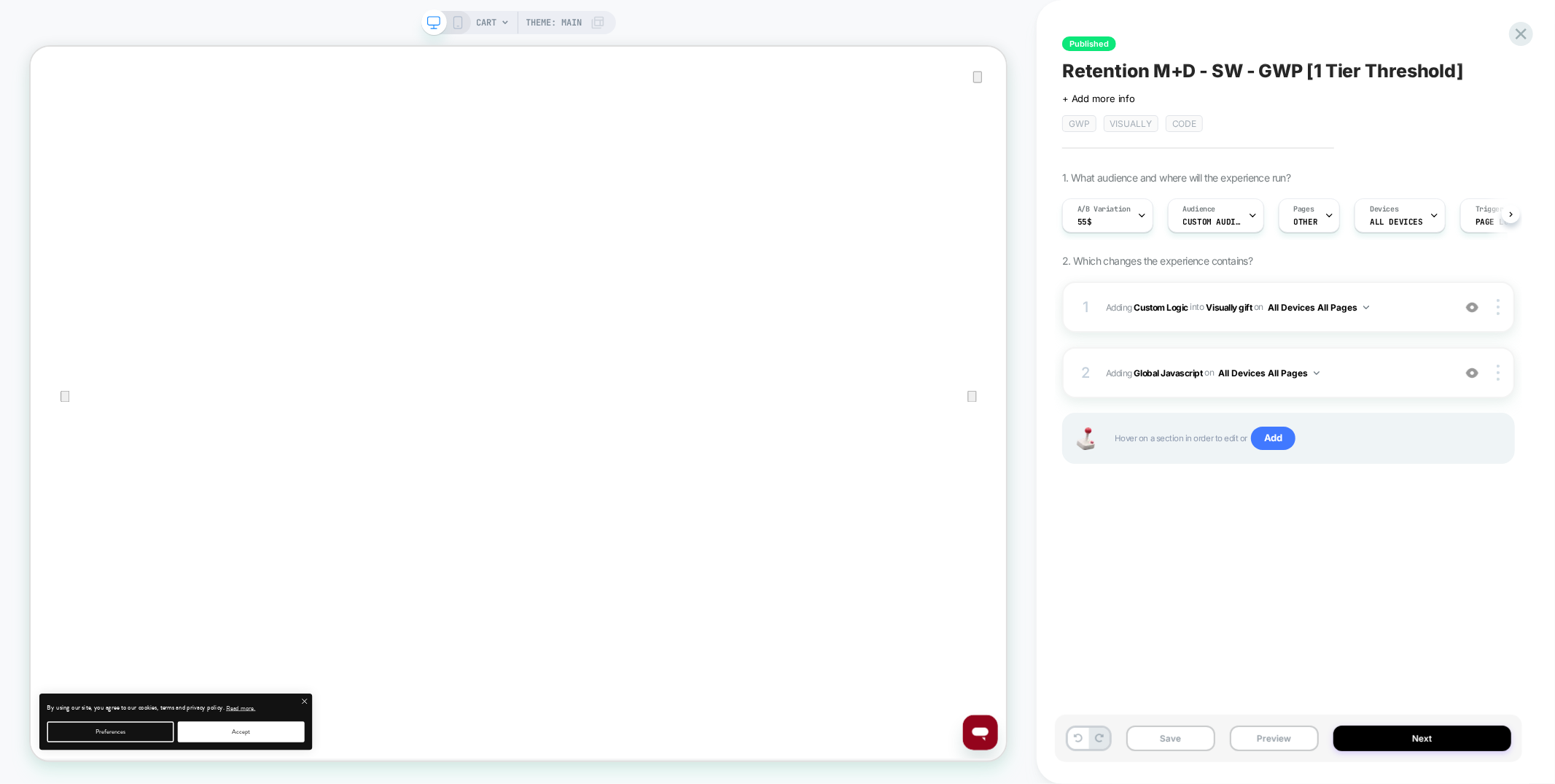
scroll to position [0, 1]
click at [1243, 317] on div "1 #_loomi_addon_1733312864681_dup1735724305_dup1735849088_dup1736451435_dup1747…" at bounding box center [1289, 307] width 453 height 51
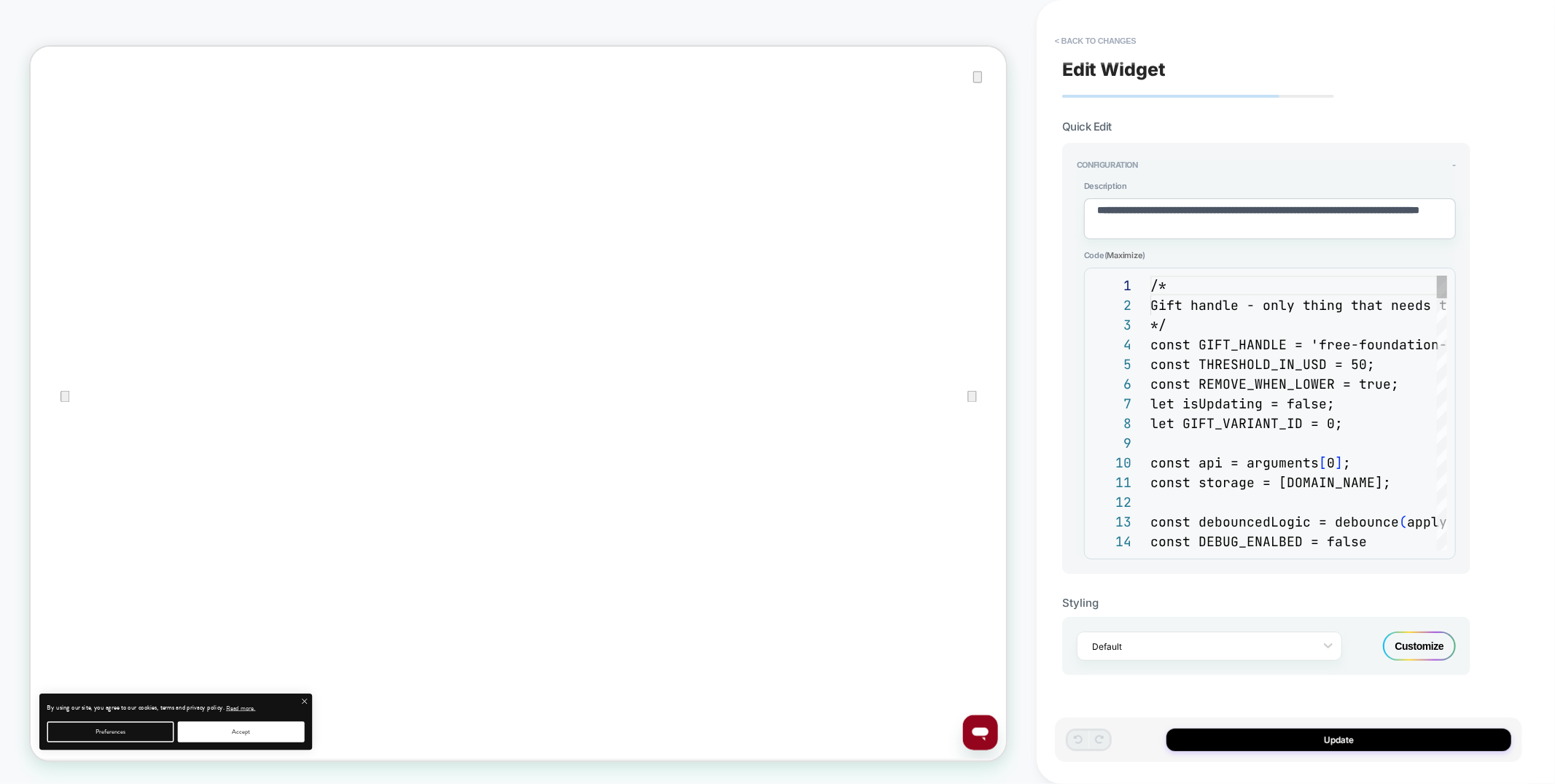
scroll to position [196, 0]
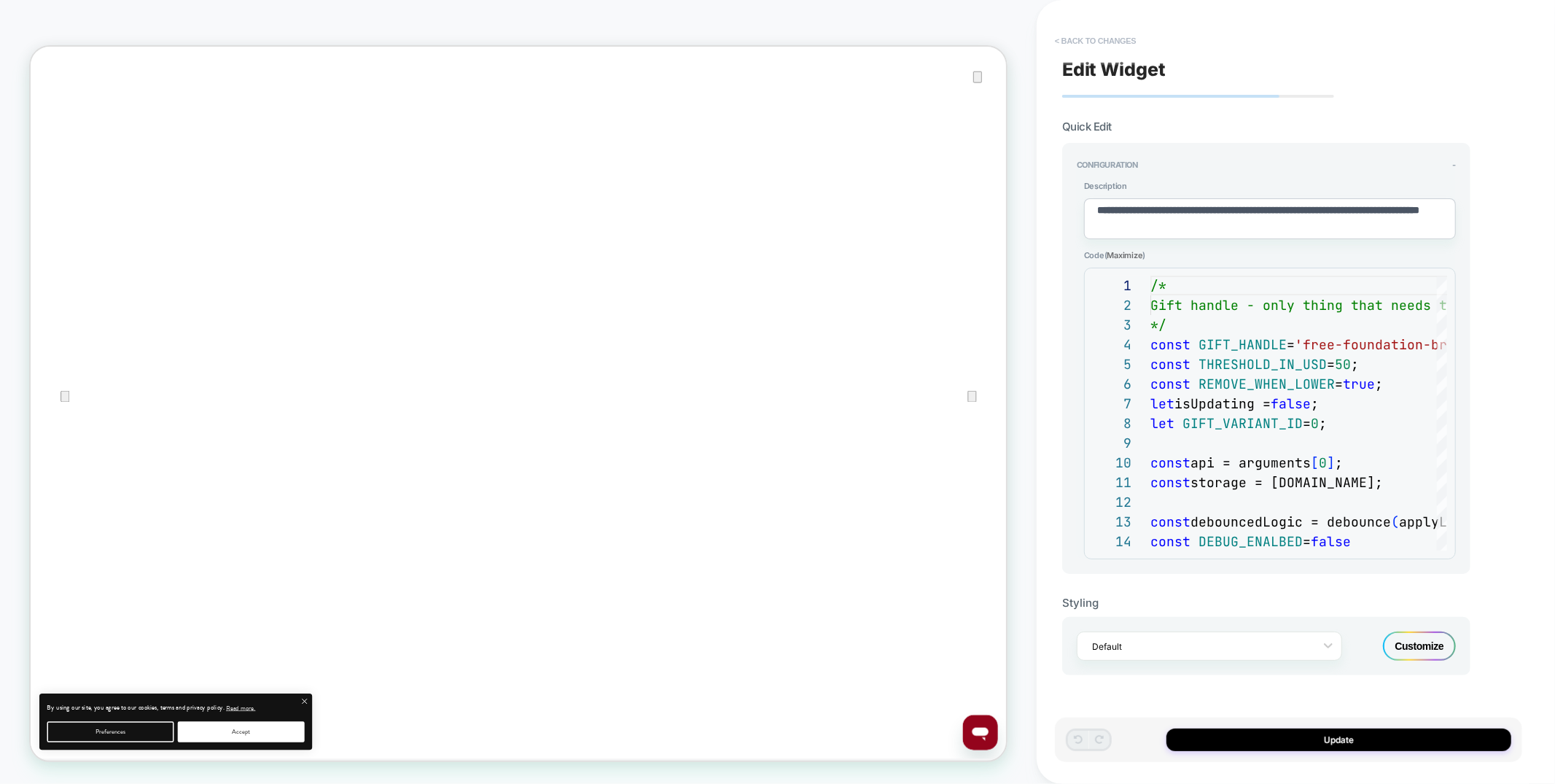
click at [1114, 37] on button "< Back to changes" at bounding box center [1096, 41] width 96 height 24
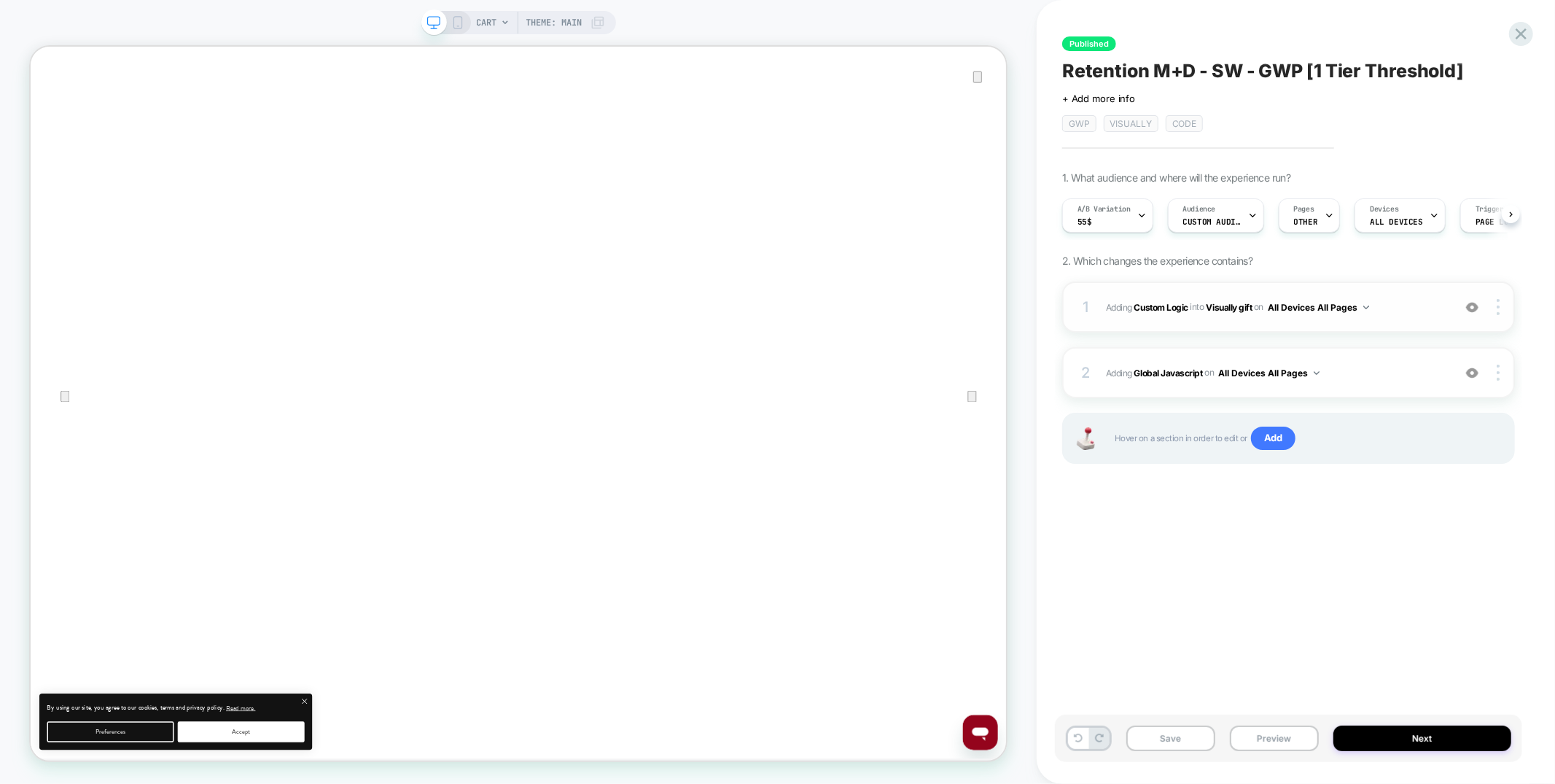
scroll to position [0, 1]
click at [1313, 305] on button "All Devices All Pages" at bounding box center [1318, 307] width 101 height 18
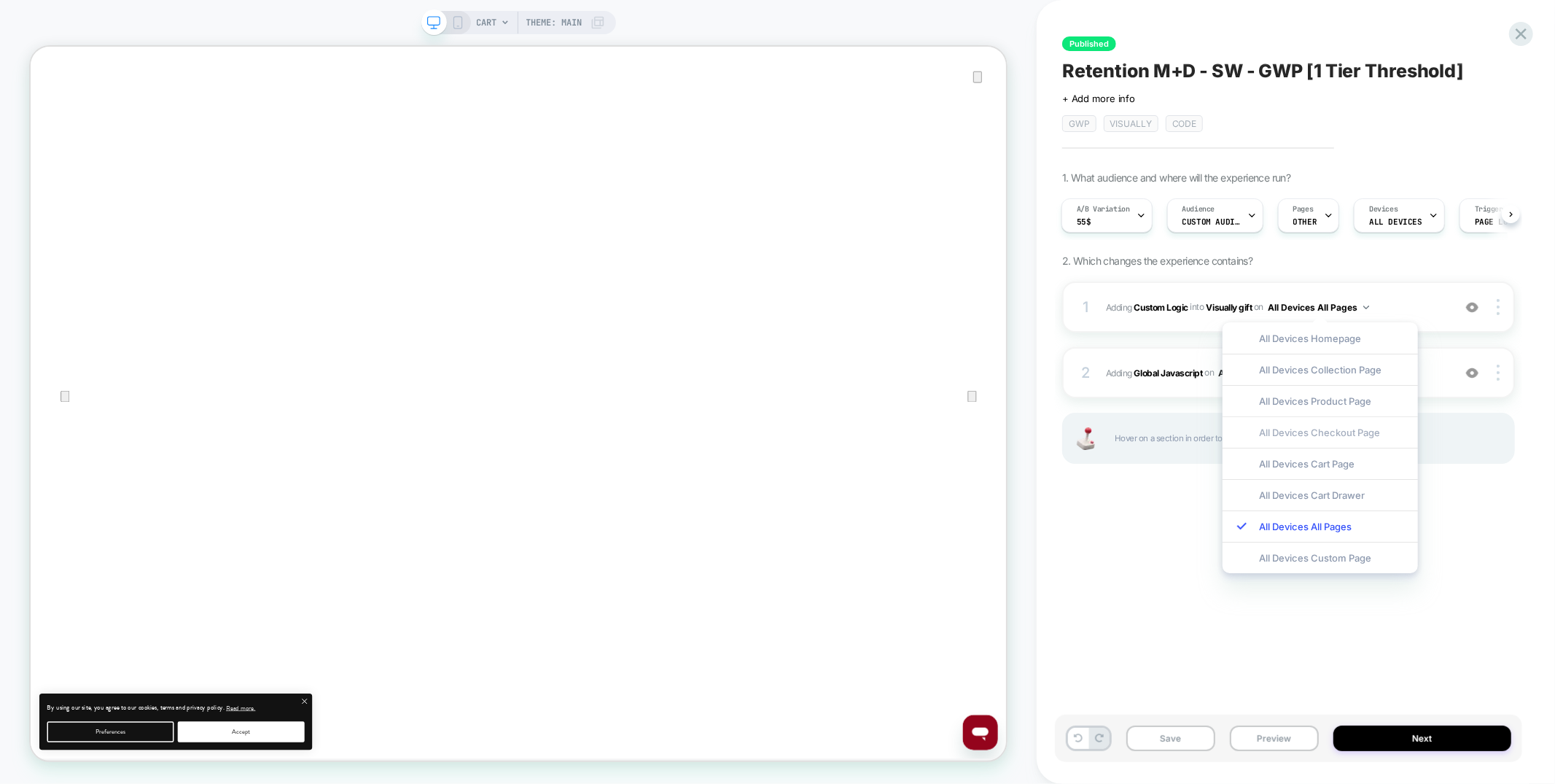
click at [1334, 427] on div "All Devices Checkout Page" at bounding box center [1320, 432] width 196 height 31
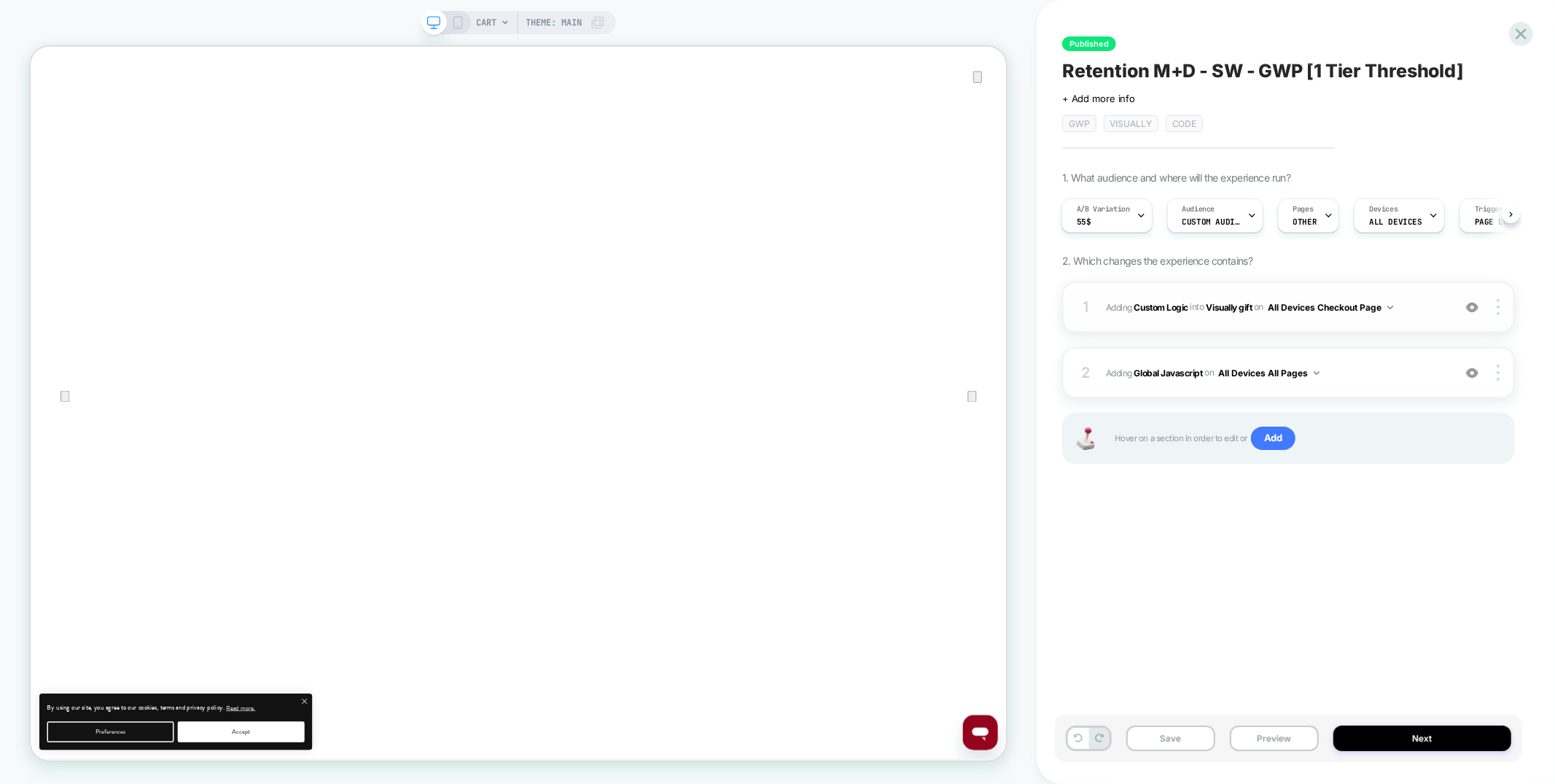
click at [1363, 301] on button "All Devices Checkout Page" at bounding box center [1330, 307] width 126 height 18
click at [1316, 526] on div "All Devices All Pages" at bounding box center [1333, 525] width 196 height 31
click at [1279, 318] on div "1 #_loomi_addon_1733312864681_dup1735724305_dup1735849088_dup1736451435_dup1747…" at bounding box center [1289, 307] width 453 height 51
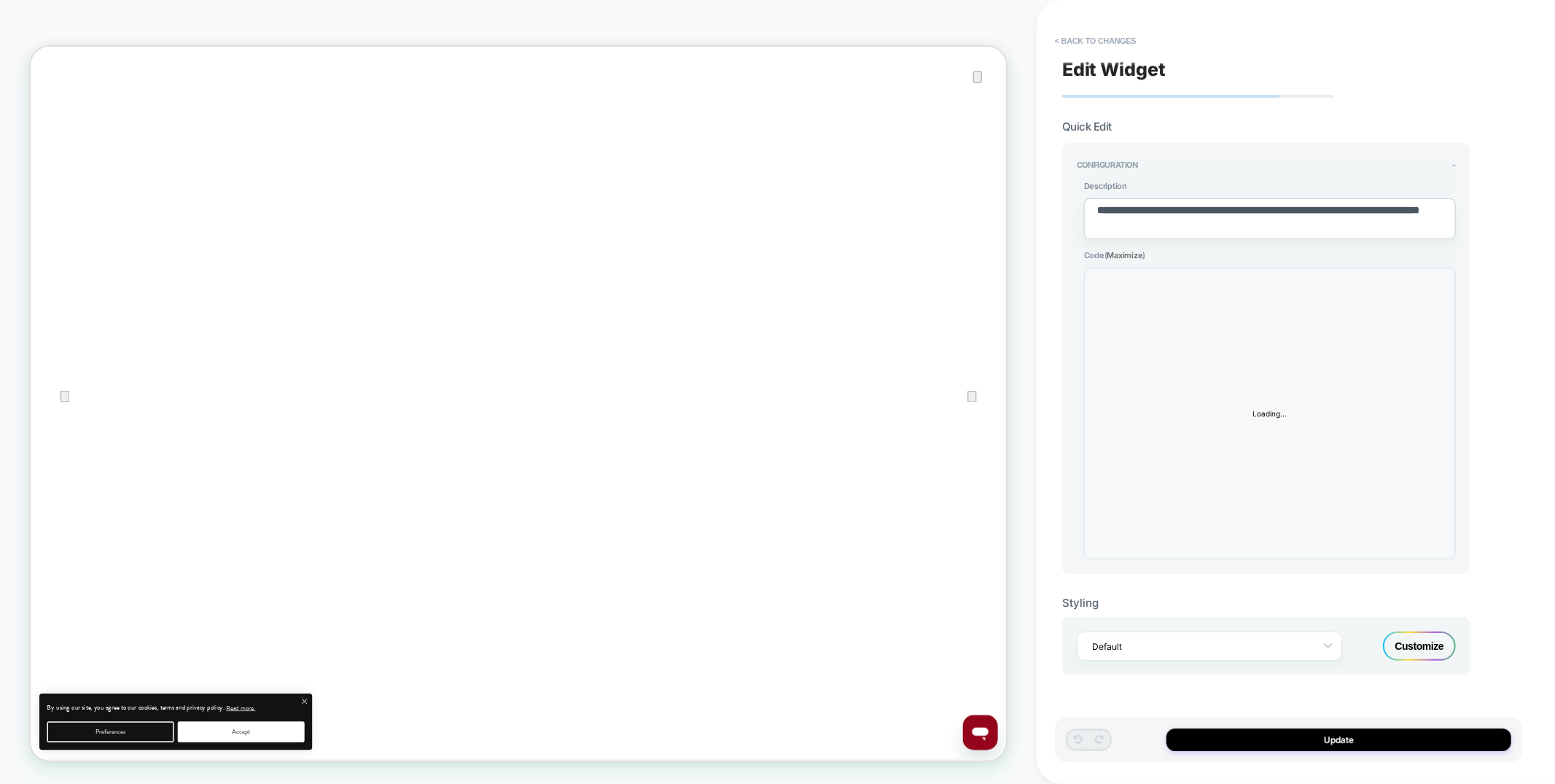
type textarea "*"
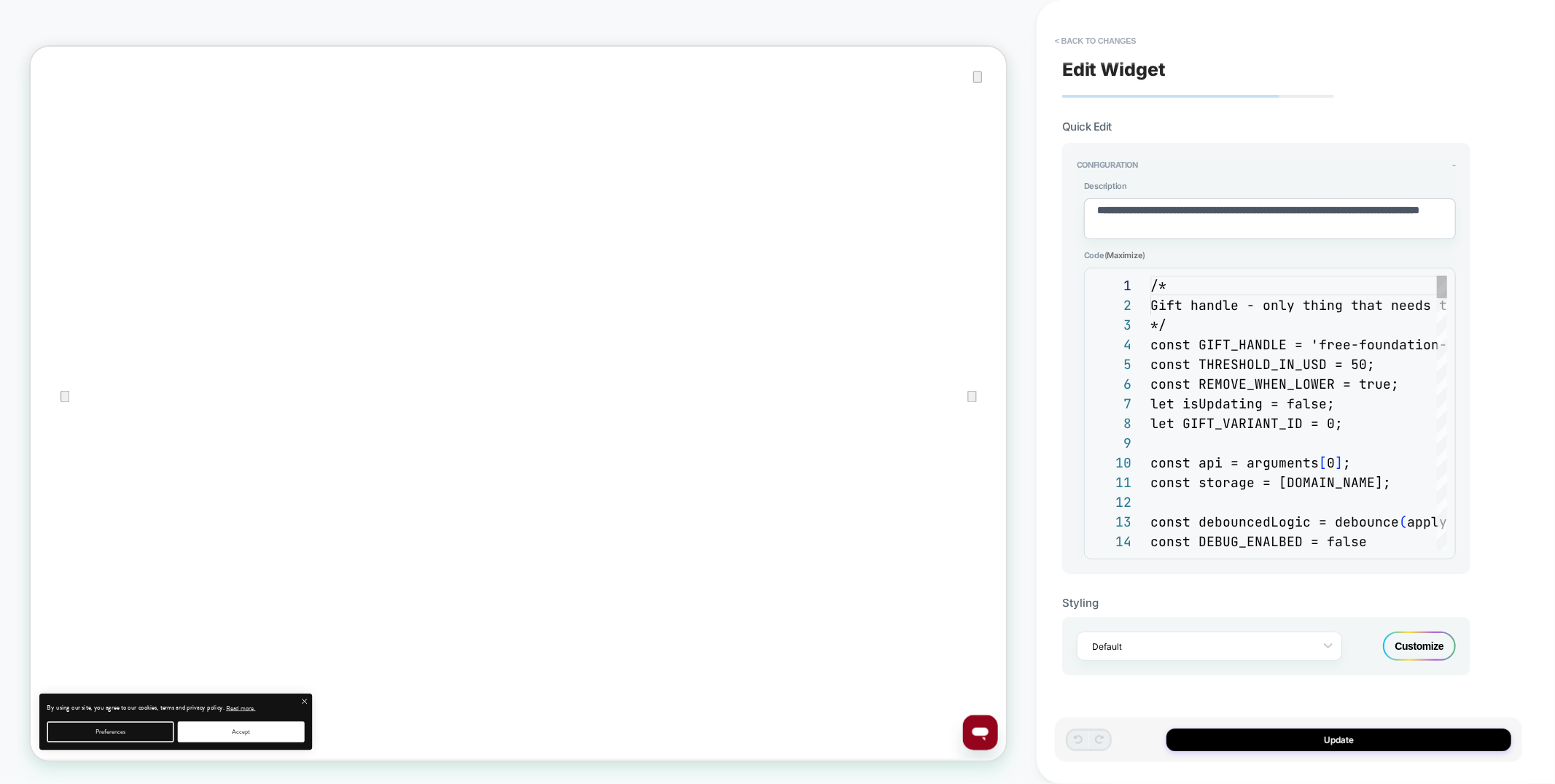
scroll to position [196, 0]
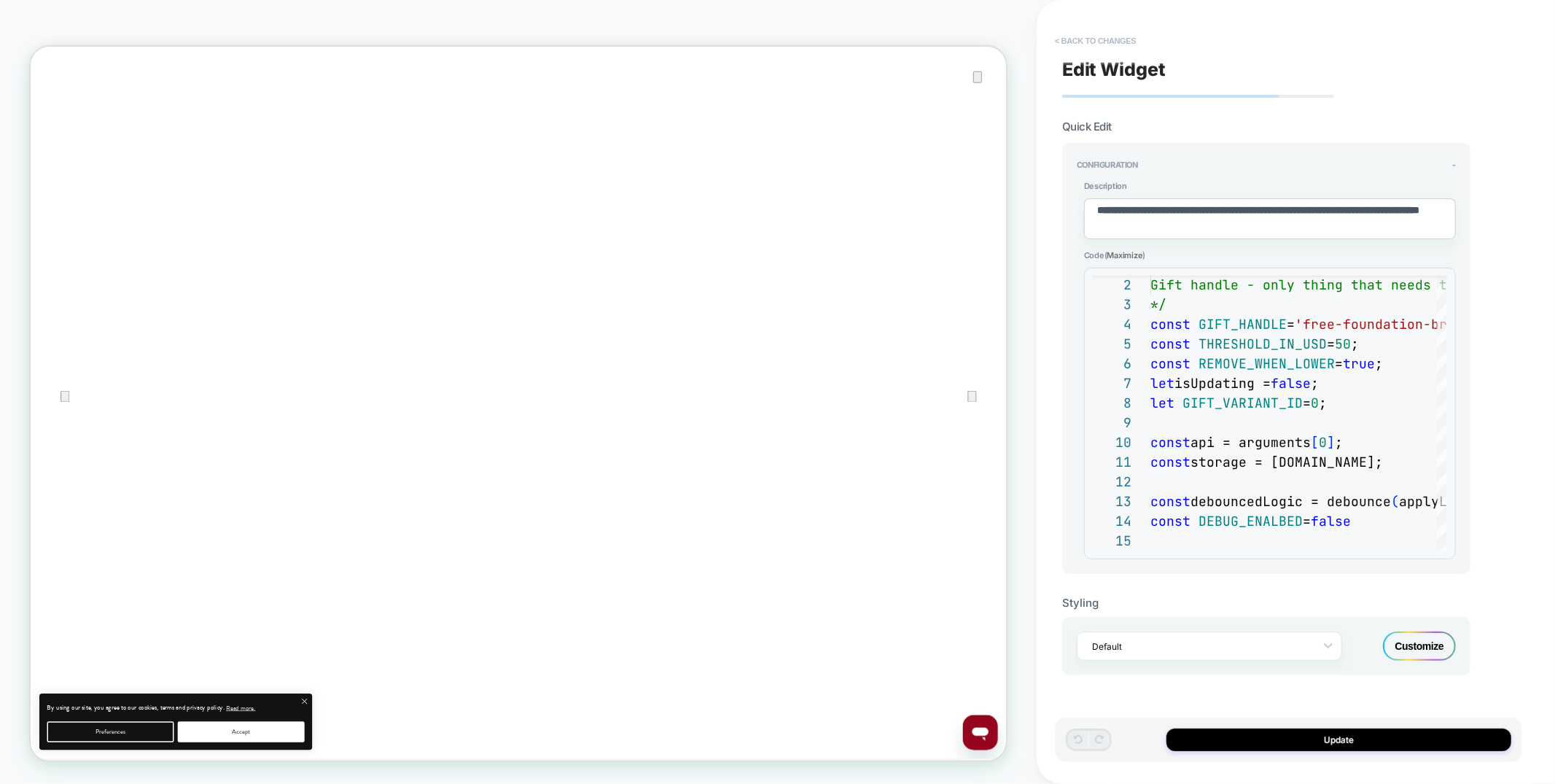
click at [1125, 39] on button "< Back to changes" at bounding box center [1096, 41] width 96 height 24
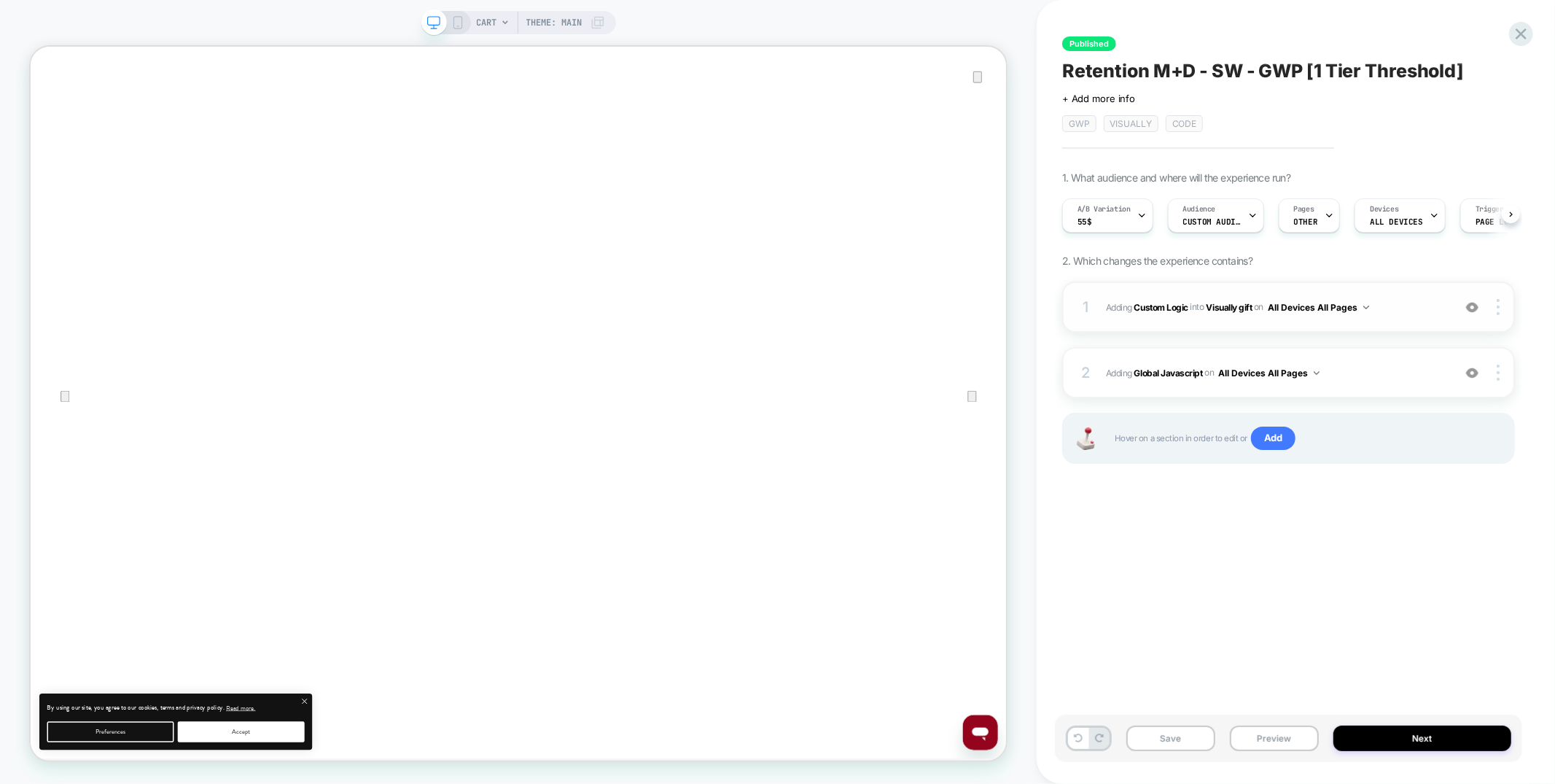
scroll to position [0, 1]
click at [1333, 305] on button "All Devices All Pages" at bounding box center [1318, 307] width 101 height 18
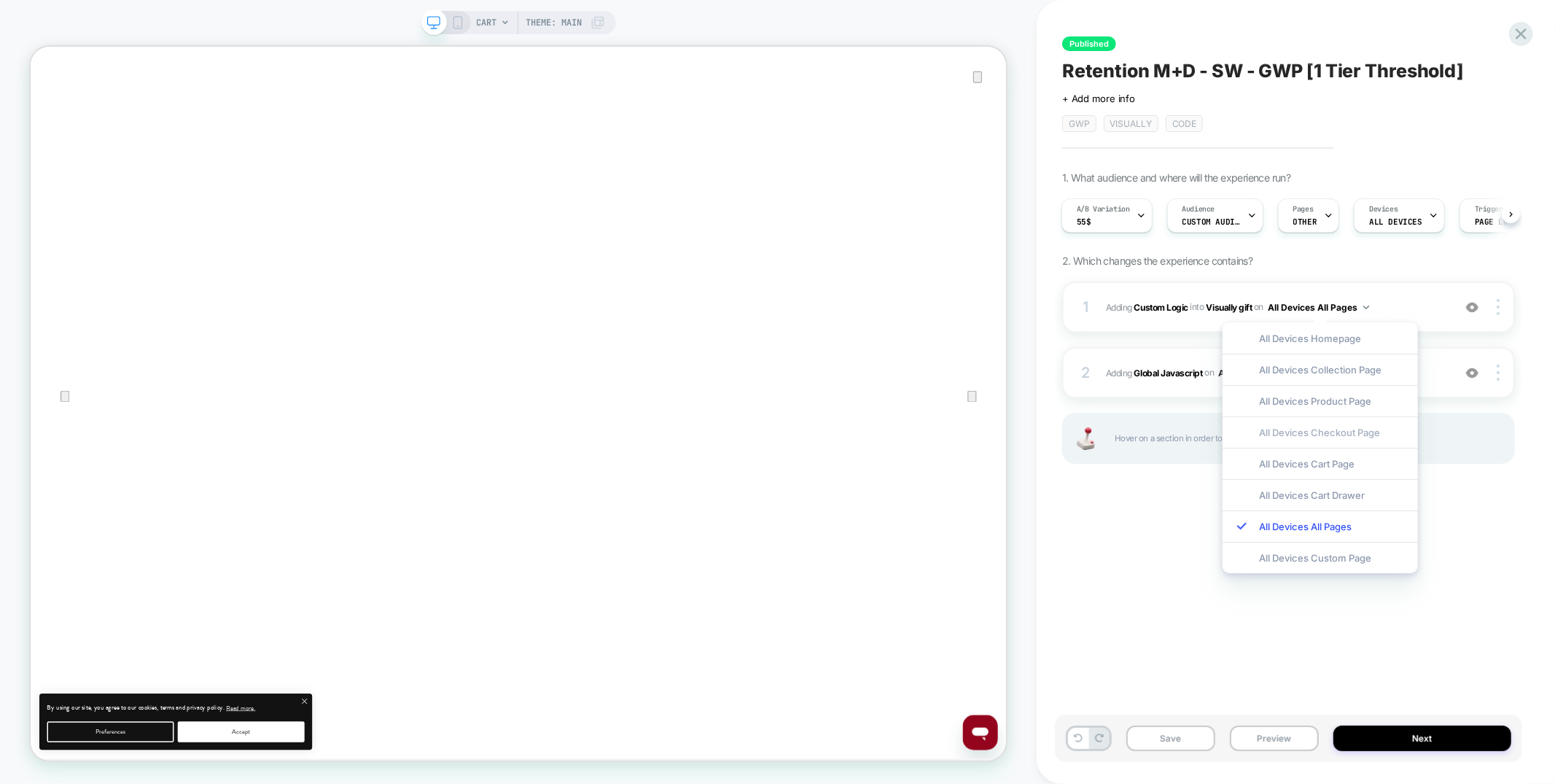
click at [1318, 432] on div "All Devices Checkout Page" at bounding box center [1320, 432] width 196 height 31
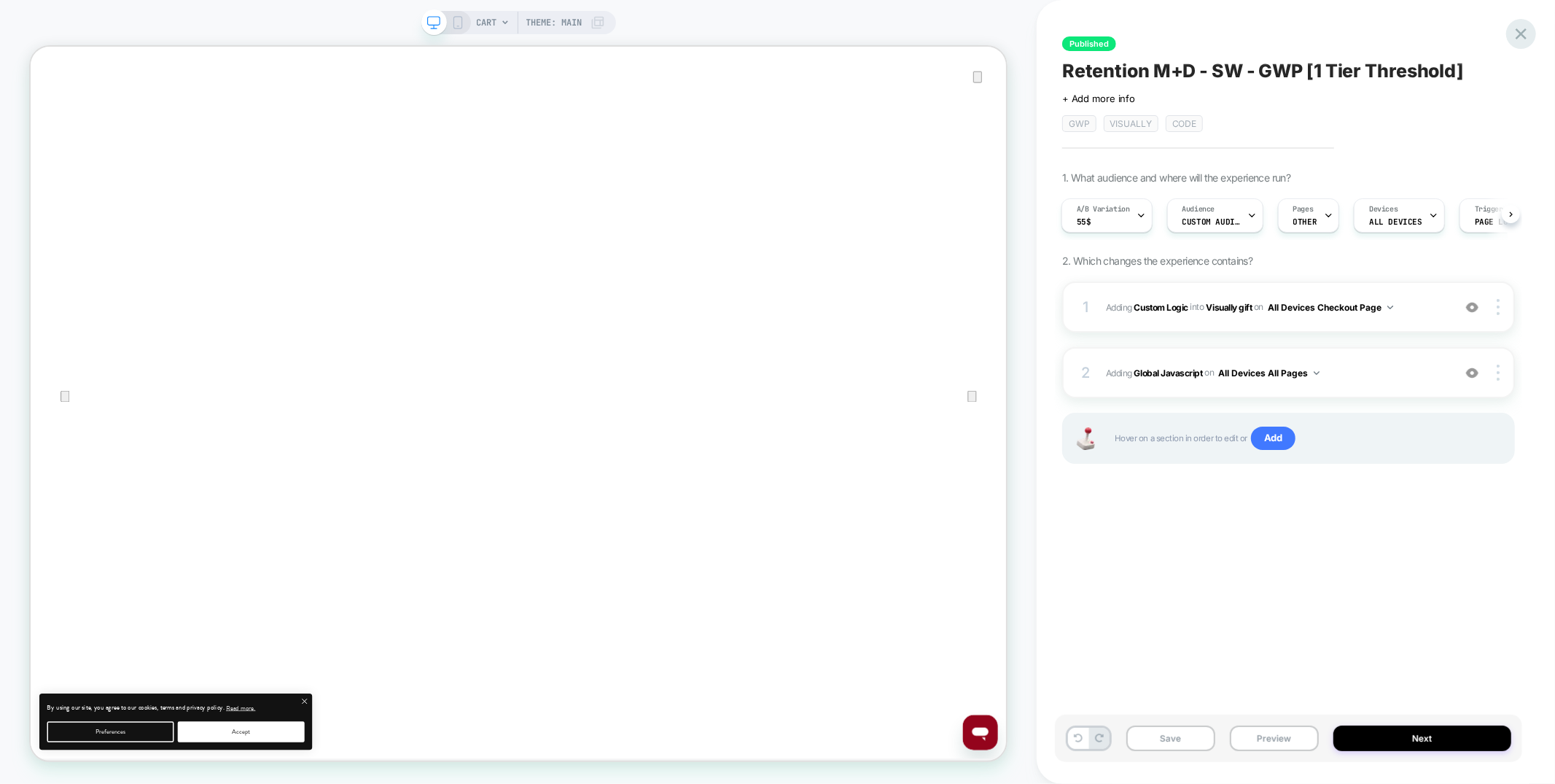
click at [1529, 31] on icon at bounding box center [1521, 33] width 20 height 20
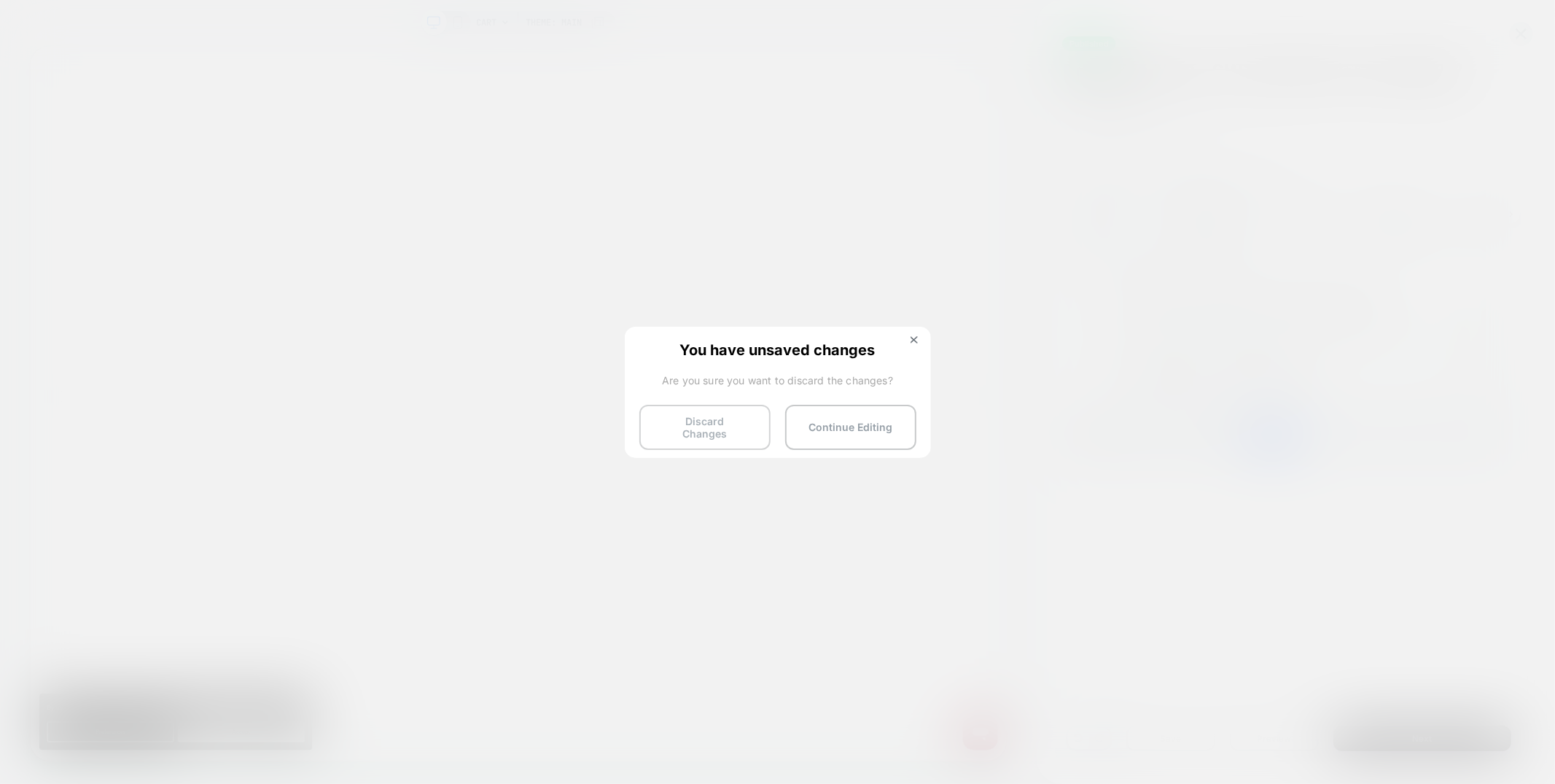
click at [682, 430] on button "Discard Changes" at bounding box center [705, 427] width 131 height 45
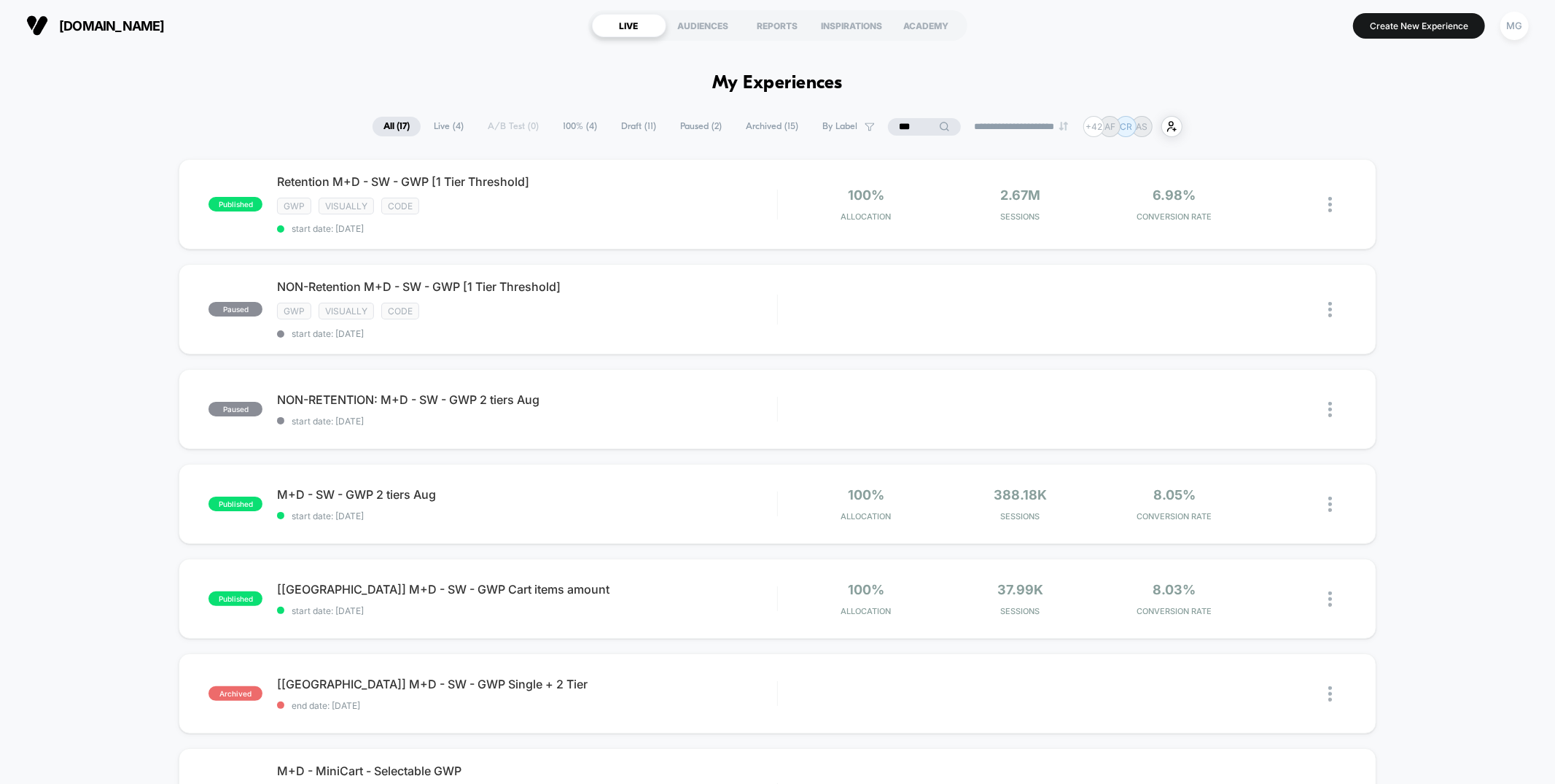
click at [910, 129] on input "***" at bounding box center [924, 127] width 73 height 18
click at [897, 128] on input "***" at bounding box center [925, 127] width 145 height 18
type input "**"
click at [875, 124] on input "**" at bounding box center [925, 127] width 145 height 18
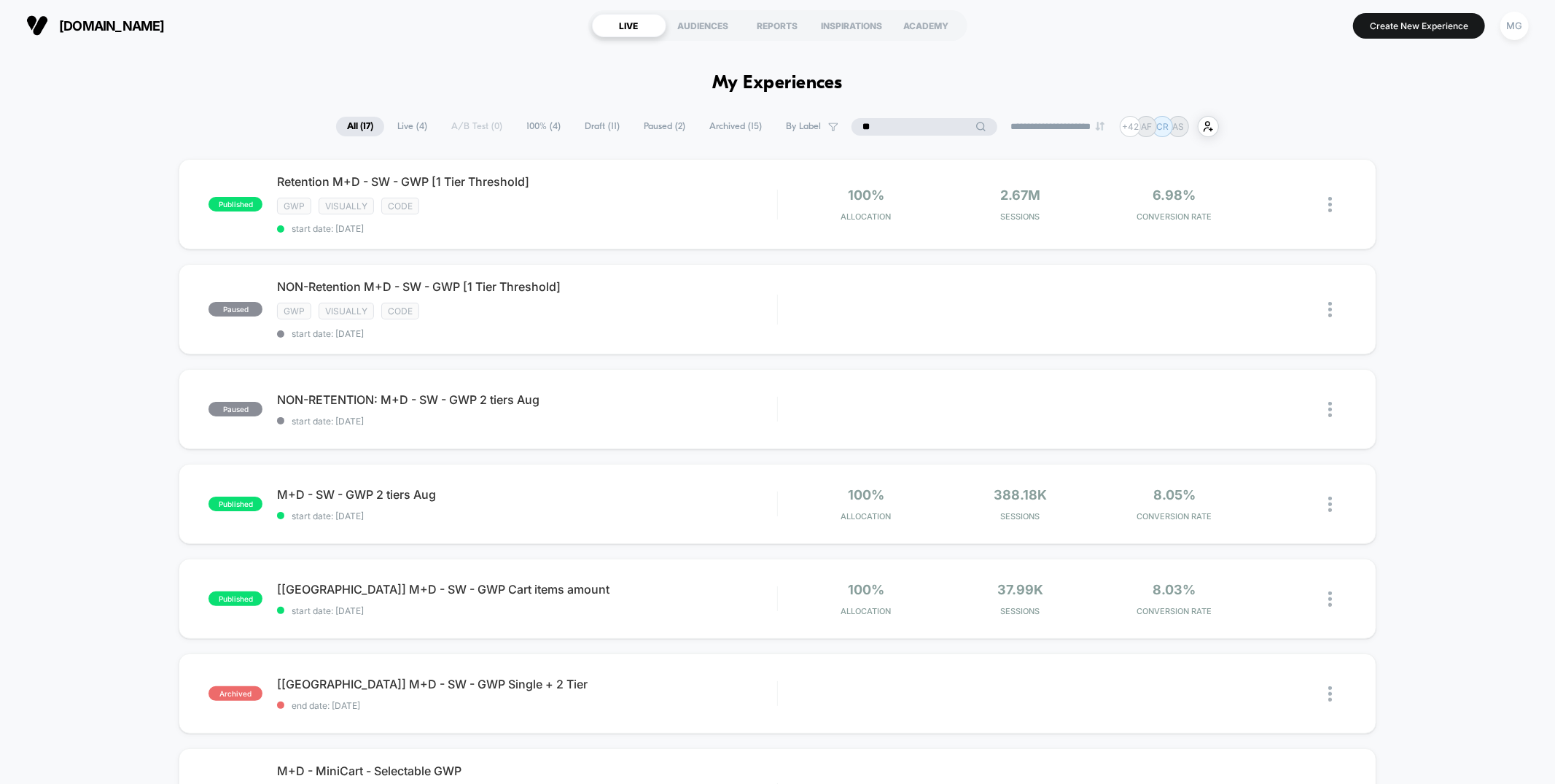
click at [875, 124] on input "**" at bounding box center [925, 127] width 145 height 18
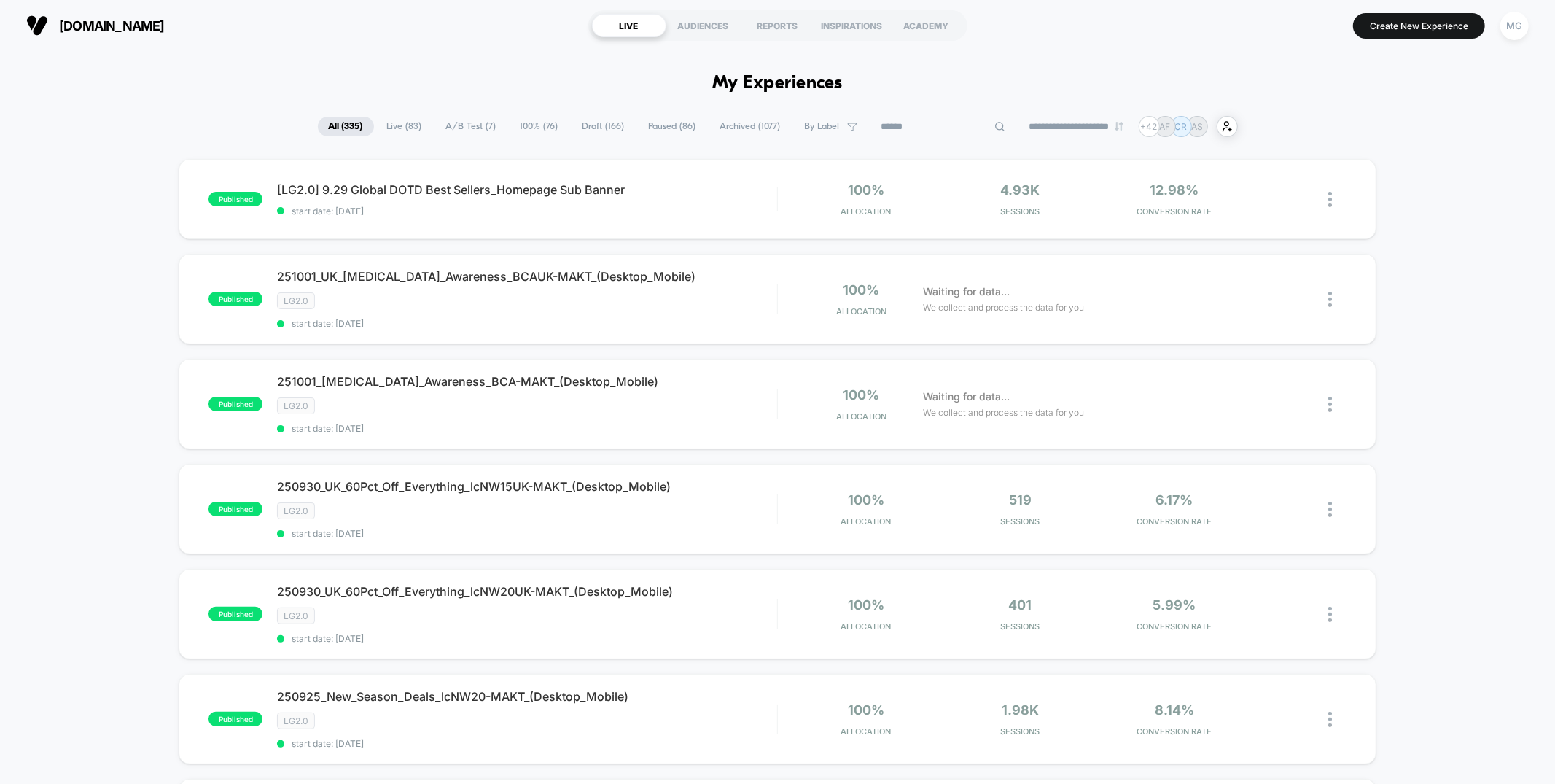
click at [468, 129] on span "A/B Test ( 7 )" at bounding box center [471, 126] width 72 height 20
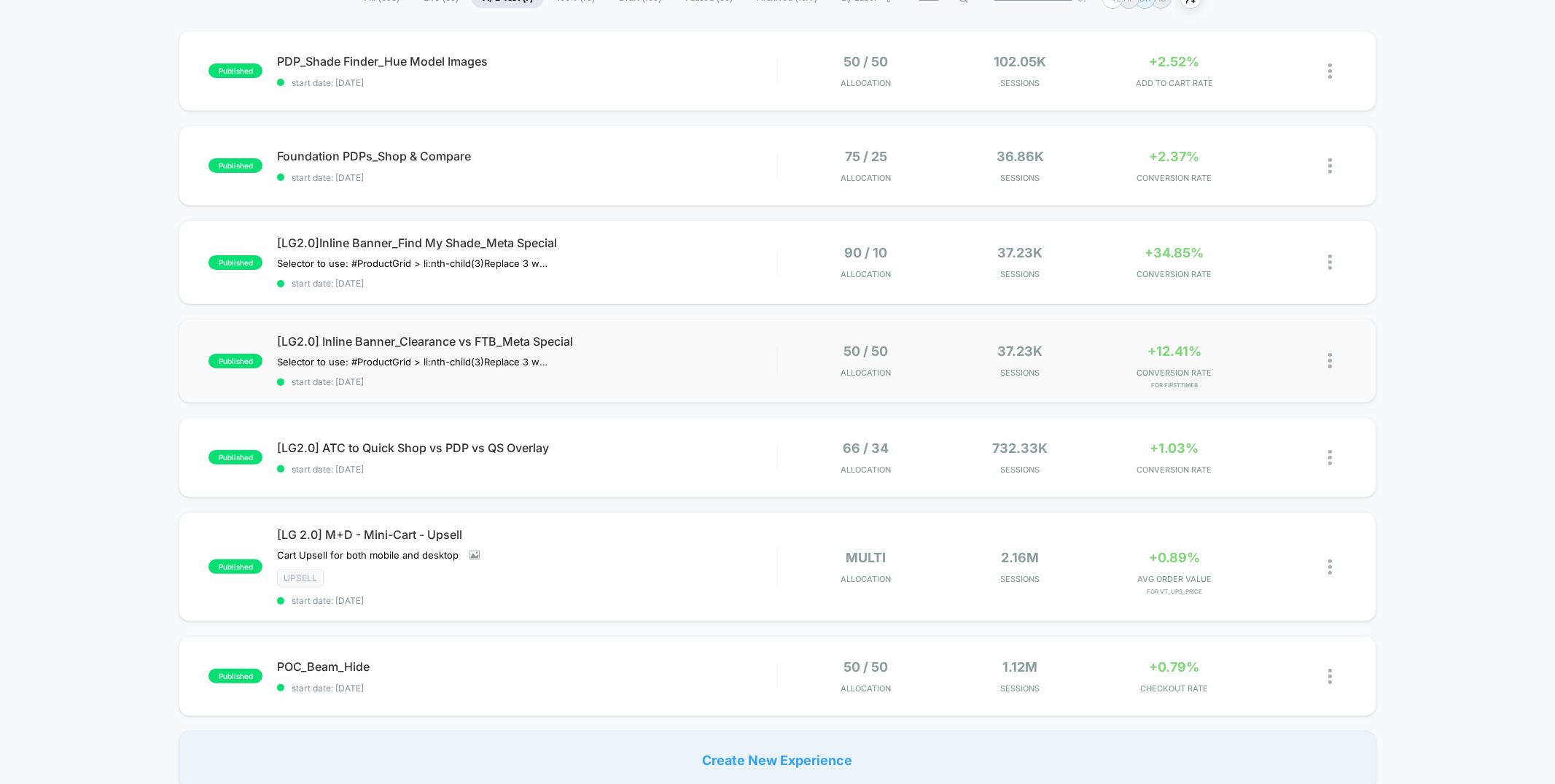
scroll to position [119, 0]
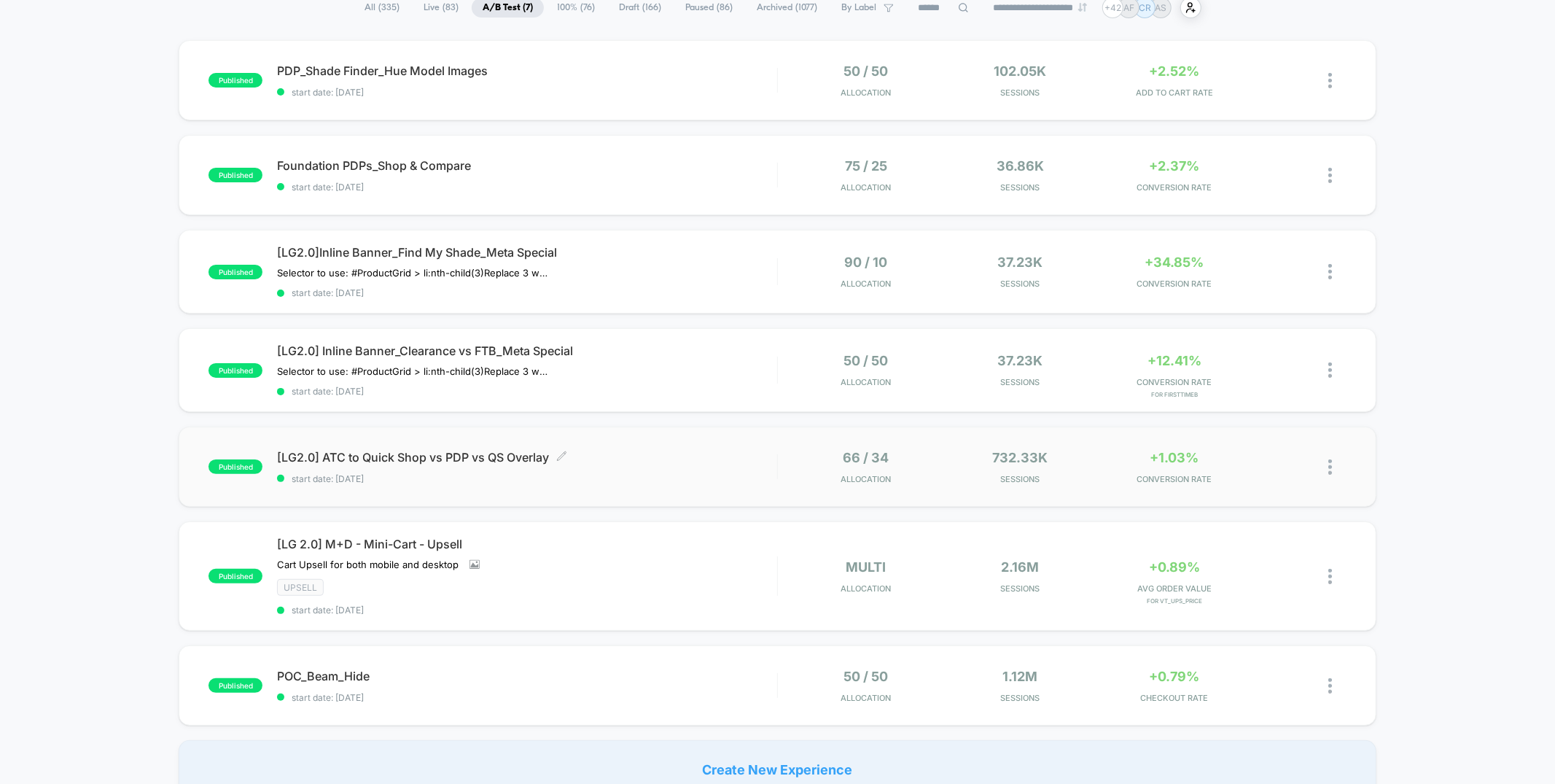
click at [685, 468] on div "[LG2.0] ATC to Quick Shop vs PDP vs QS Overlay Click to edit experience details…" at bounding box center [526, 467] width 500 height 34
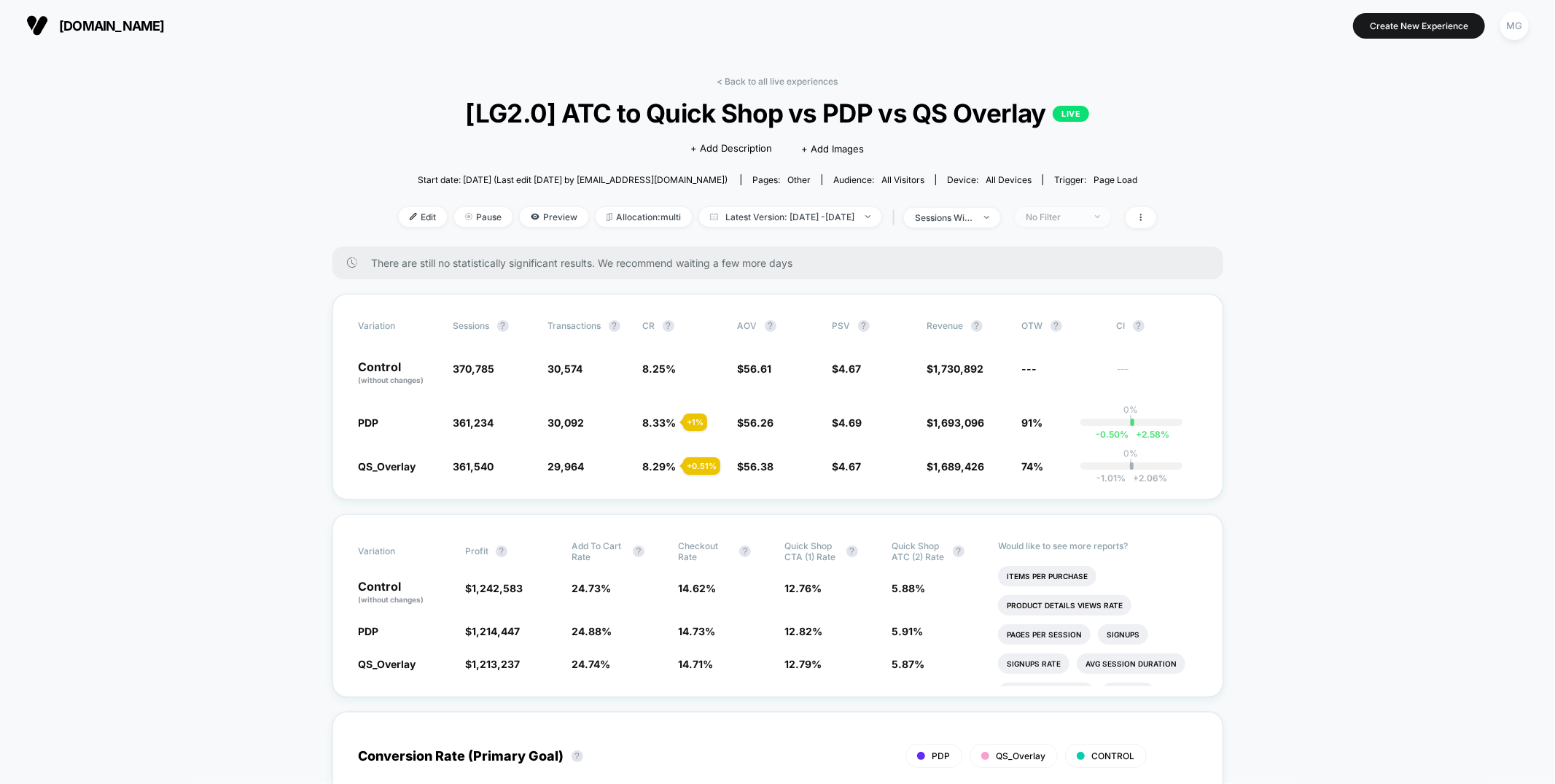
click at [1100, 226] on span "No Filter" at bounding box center [1063, 216] width 96 height 20
drag, startPoint x: 1069, startPoint y: 356, endPoint x: 1071, endPoint y: 389, distance: 33.1
click at [1072, 356] on span "New Visitors" at bounding box center [1073, 358] width 60 height 12
click at [1068, 431] on button "Save" at bounding box center [1086, 428] width 133 height 24
click at [1085, 218] on div "New Visitors" at bounding box center [1055, 217] width 59 height 11
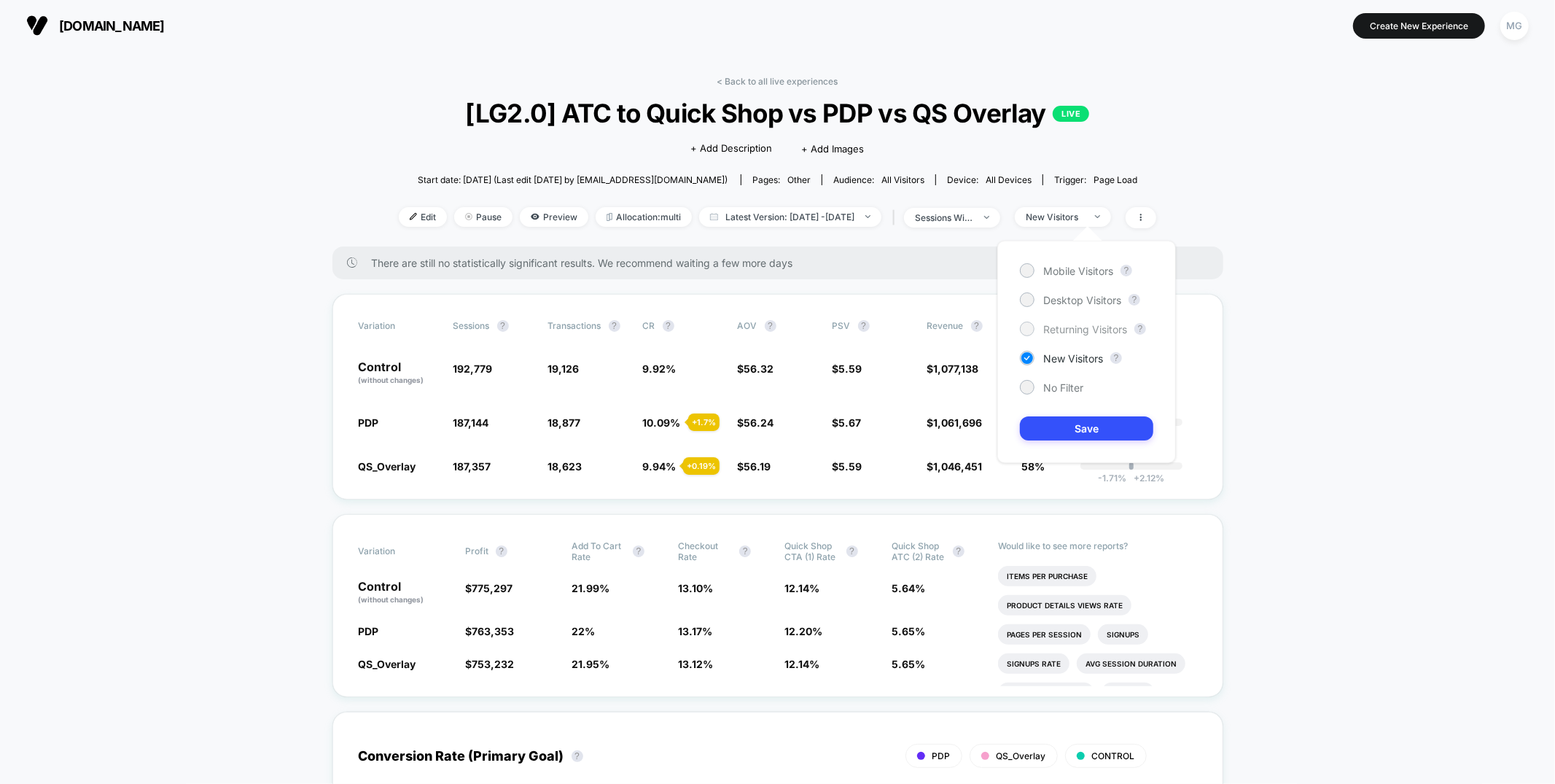
click at [1068, 332] on span "Returning Visitors" at bounding box center [1085, 329] width 84 height 12
click at [1057, 420] on button "Save" at bounding box center [1086, 428] width 133 height 24
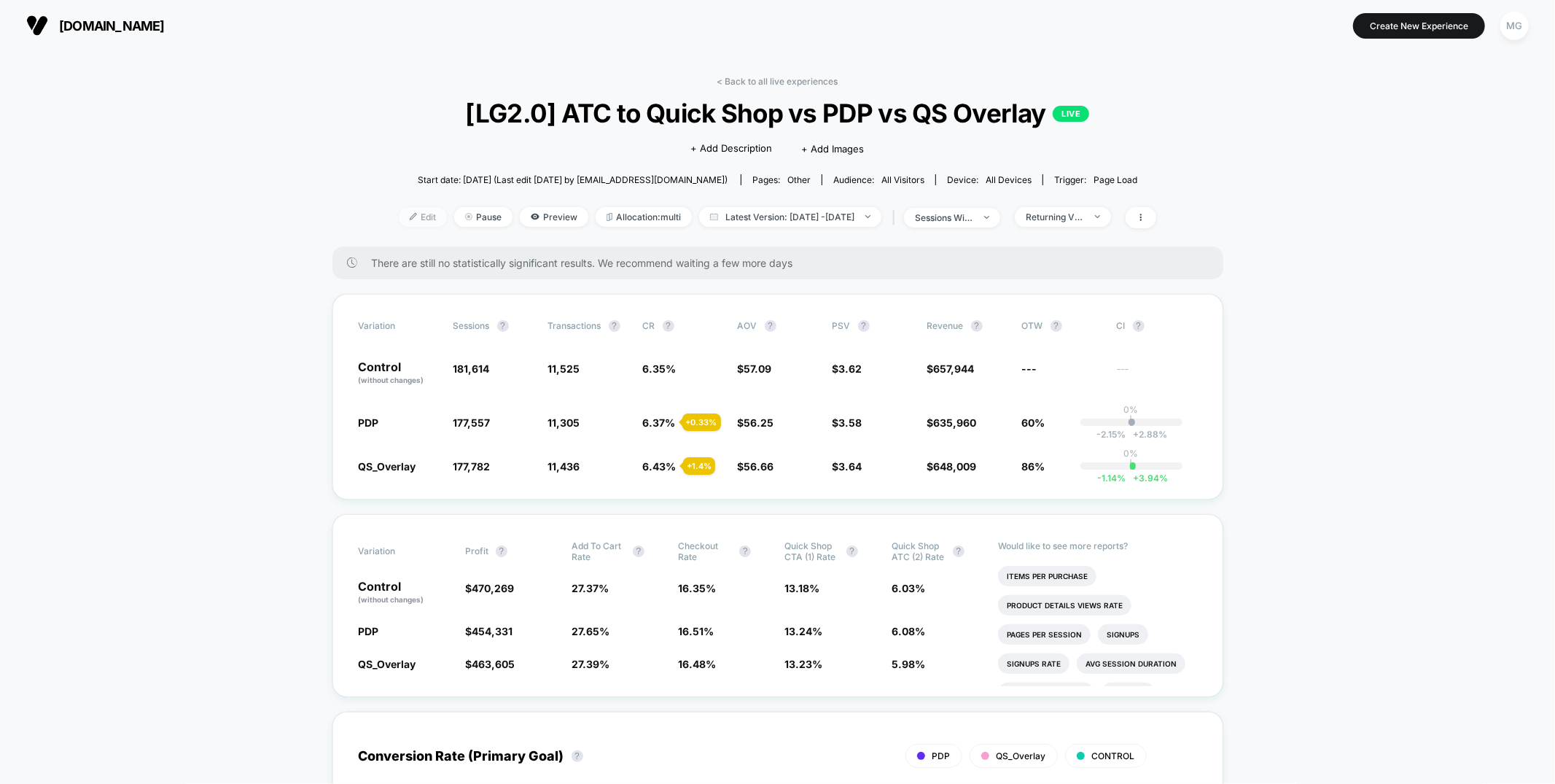
click at [403, 218] on span "Edit" at bounding box center [422, 216] width 48 height 20
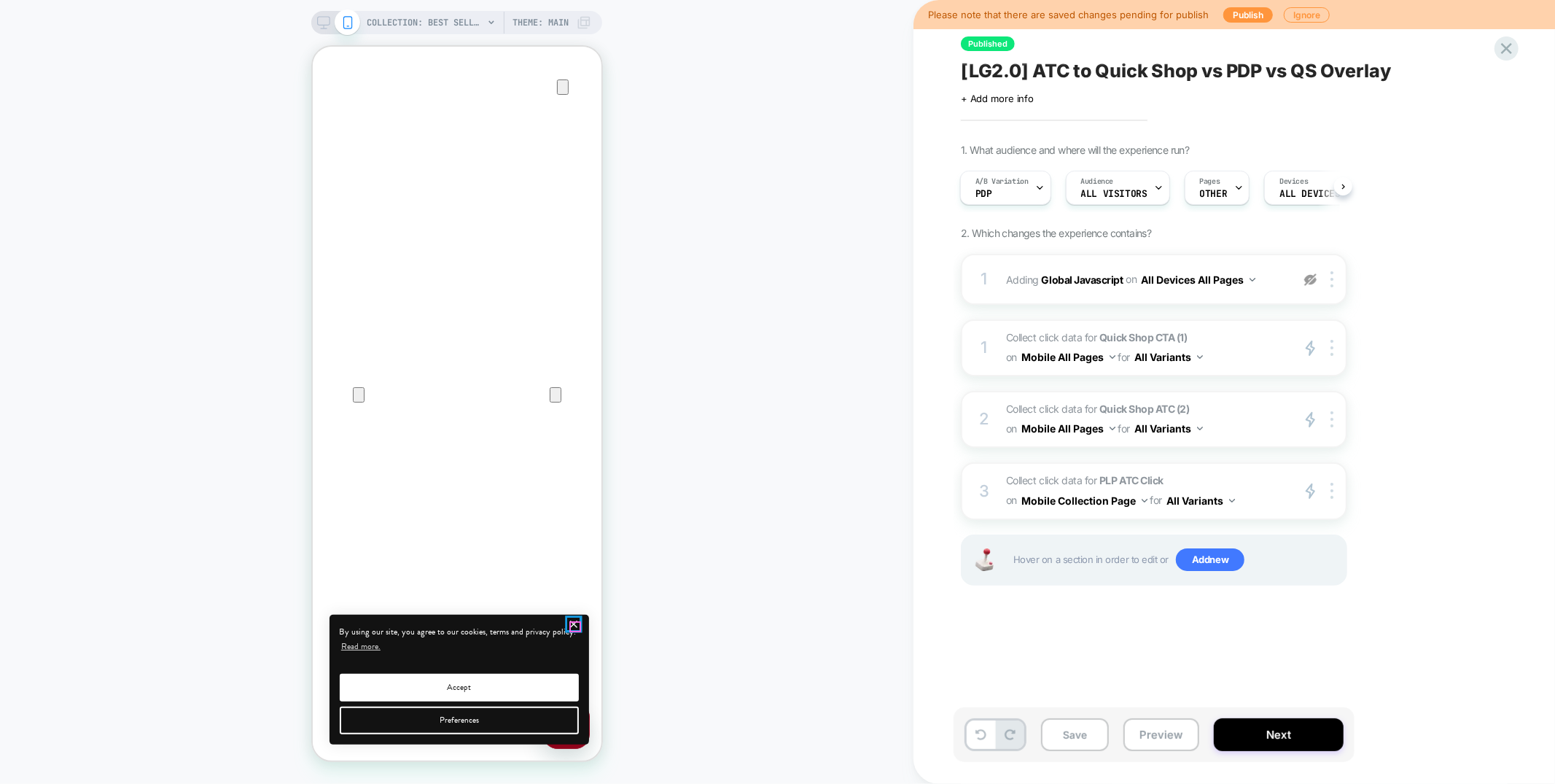
click at [572, 626] on icon "close" at bounding box center [573, 623] width 6 height 6
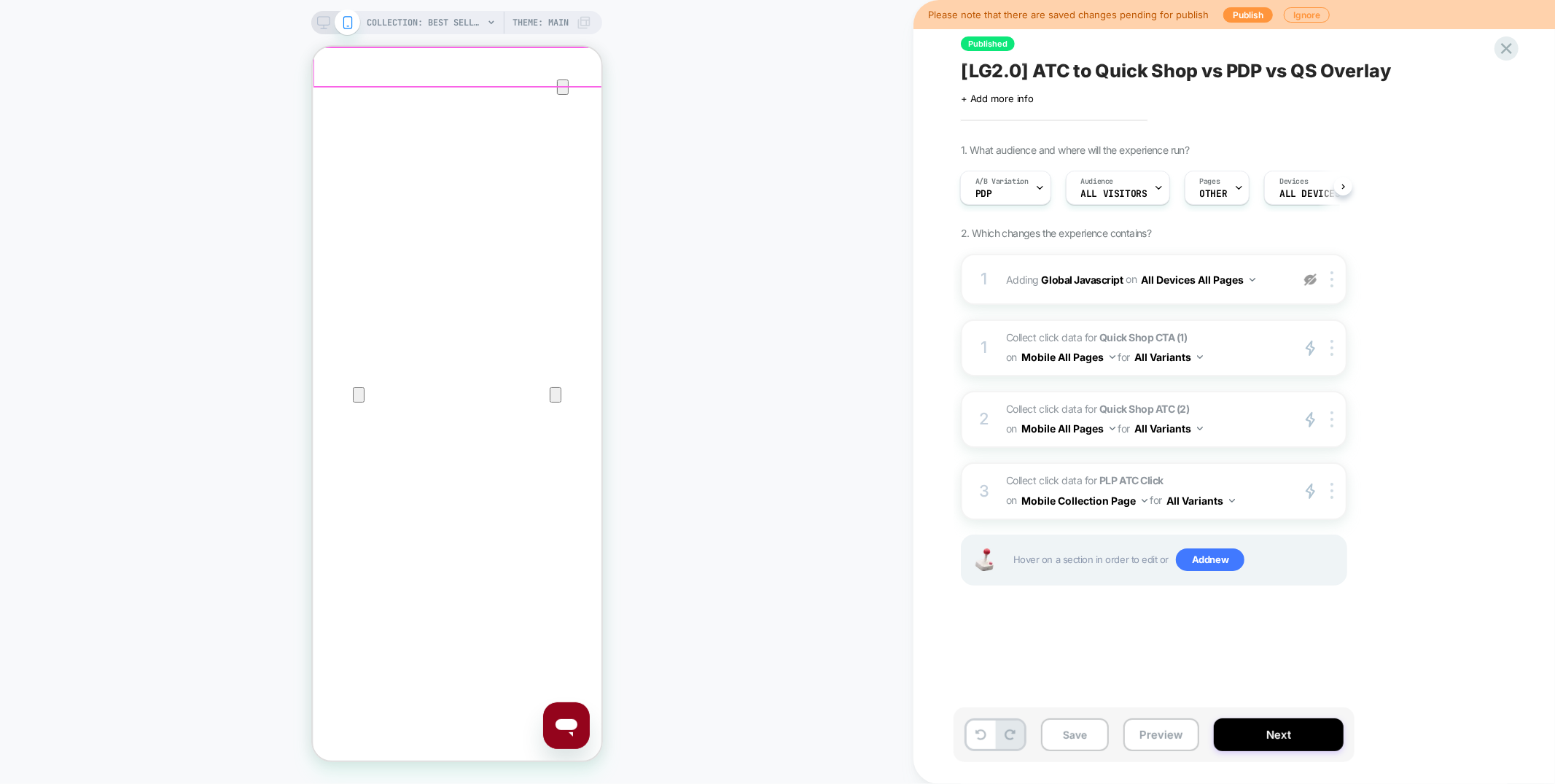
click at [335, 107] on icon "Close" at bounding box center [327, 115] width 18 height 18
click at [1515, 56] on icon at bounding box center [1507, 48] width 20 height 20
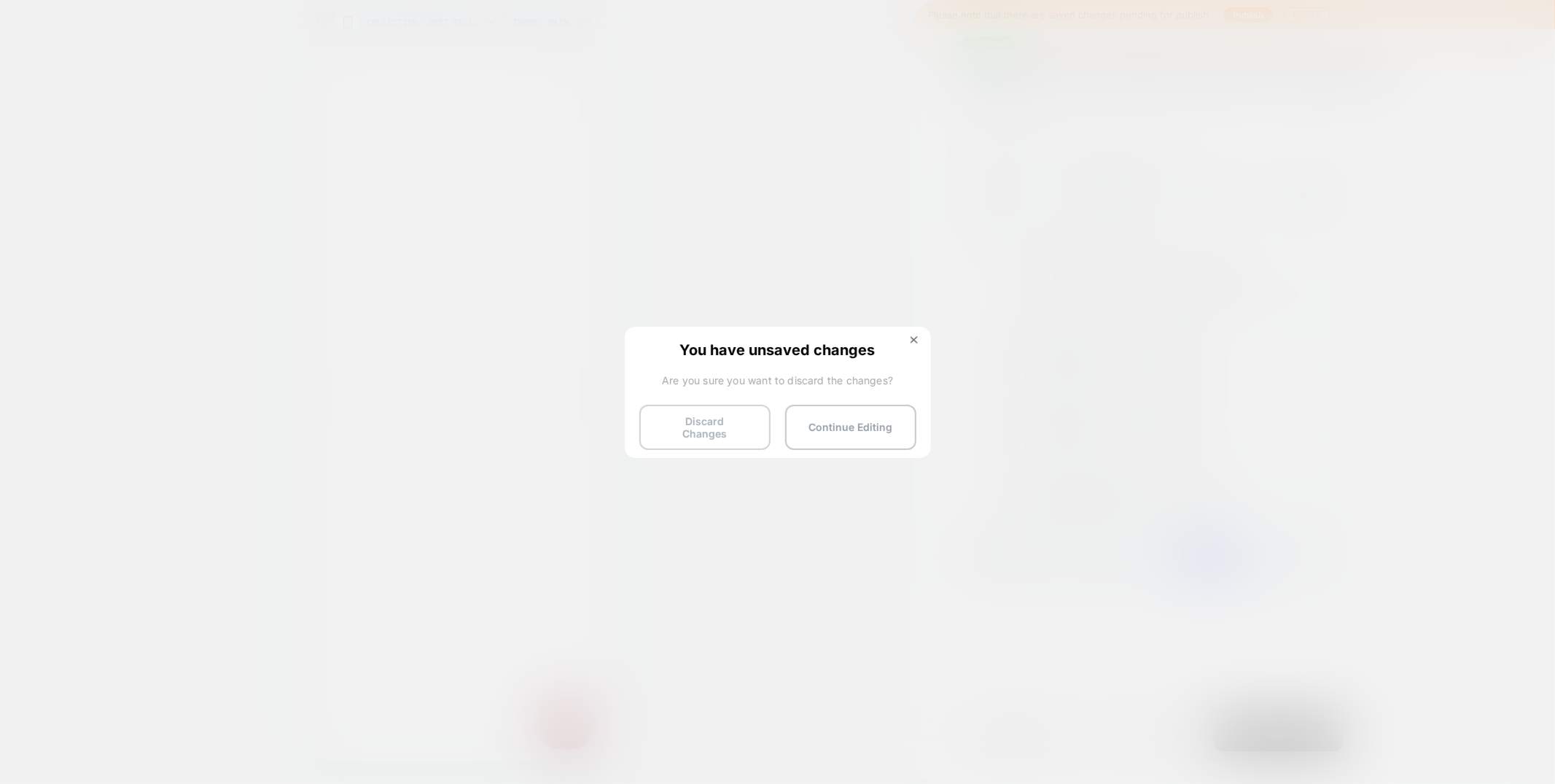
click at [702, 418] on button "Discard Changes" at bounding box center [705, 427] width 131 height 45
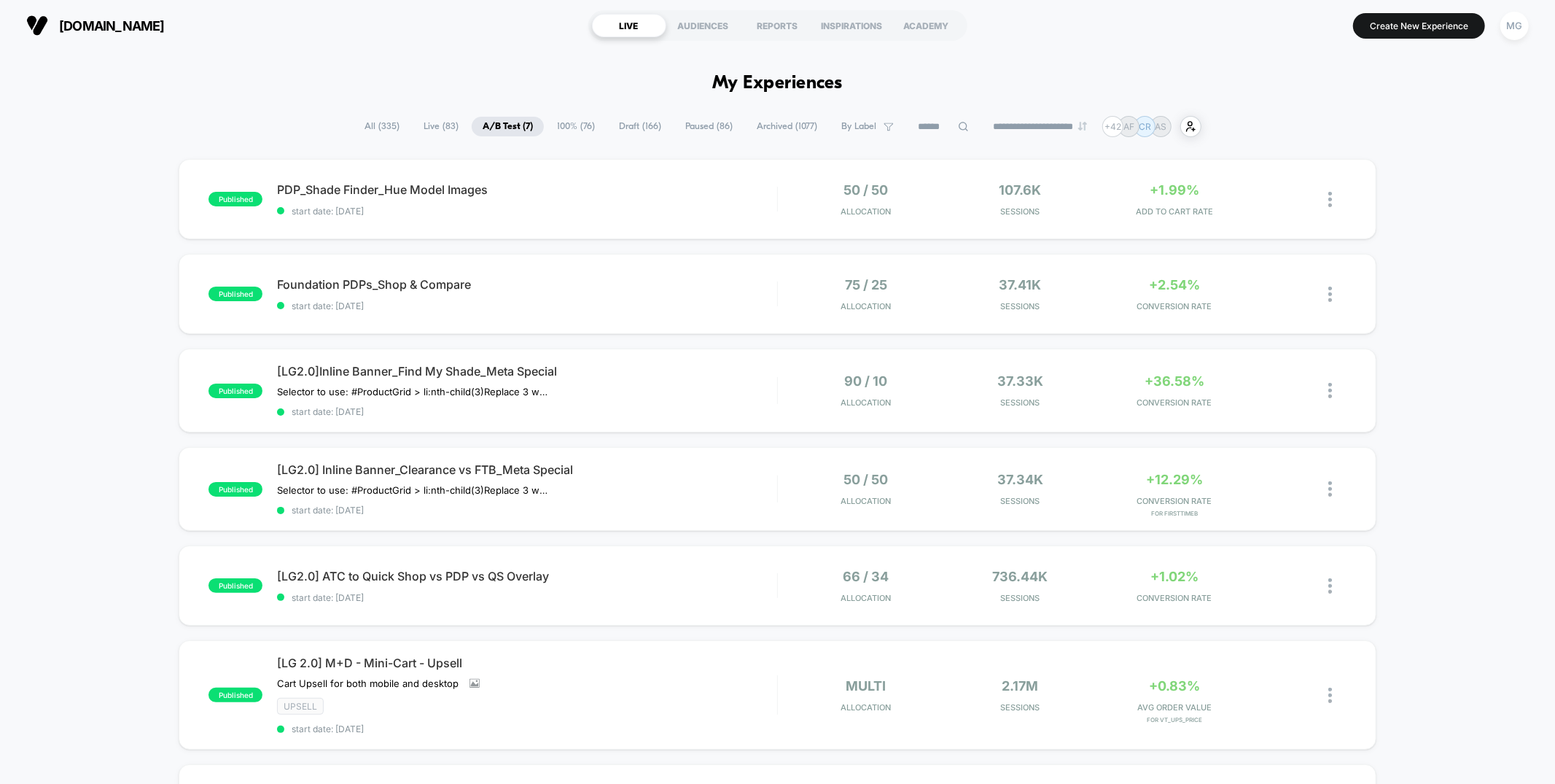
click at [635, 129] on span "Draft ( 166 )" at bounding box center [641, 126] width 64 height 20
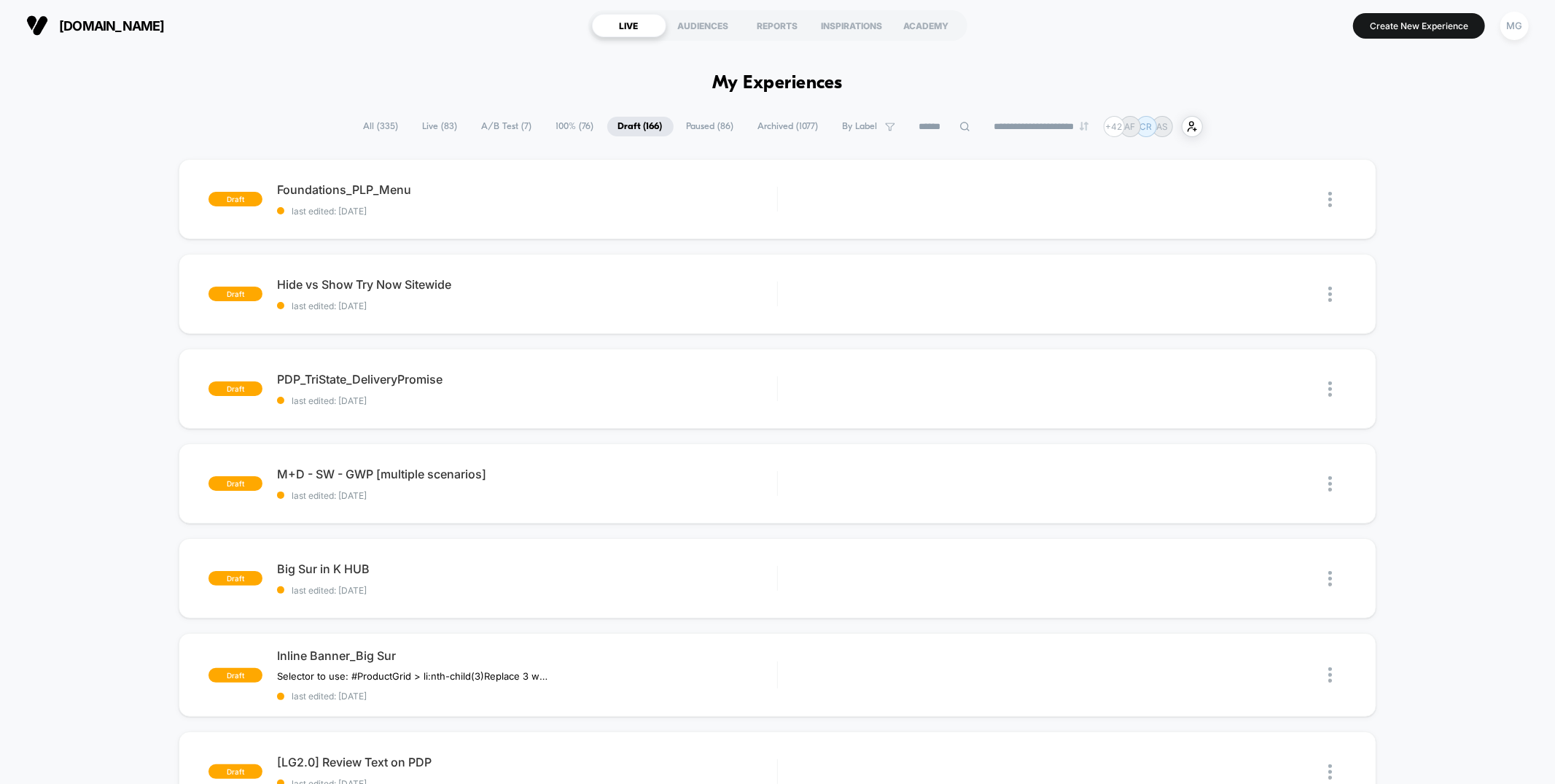
click at [500, 129] on span "A/B Test ( 7 )" at bounding box center [507, 126] width 72 height 20
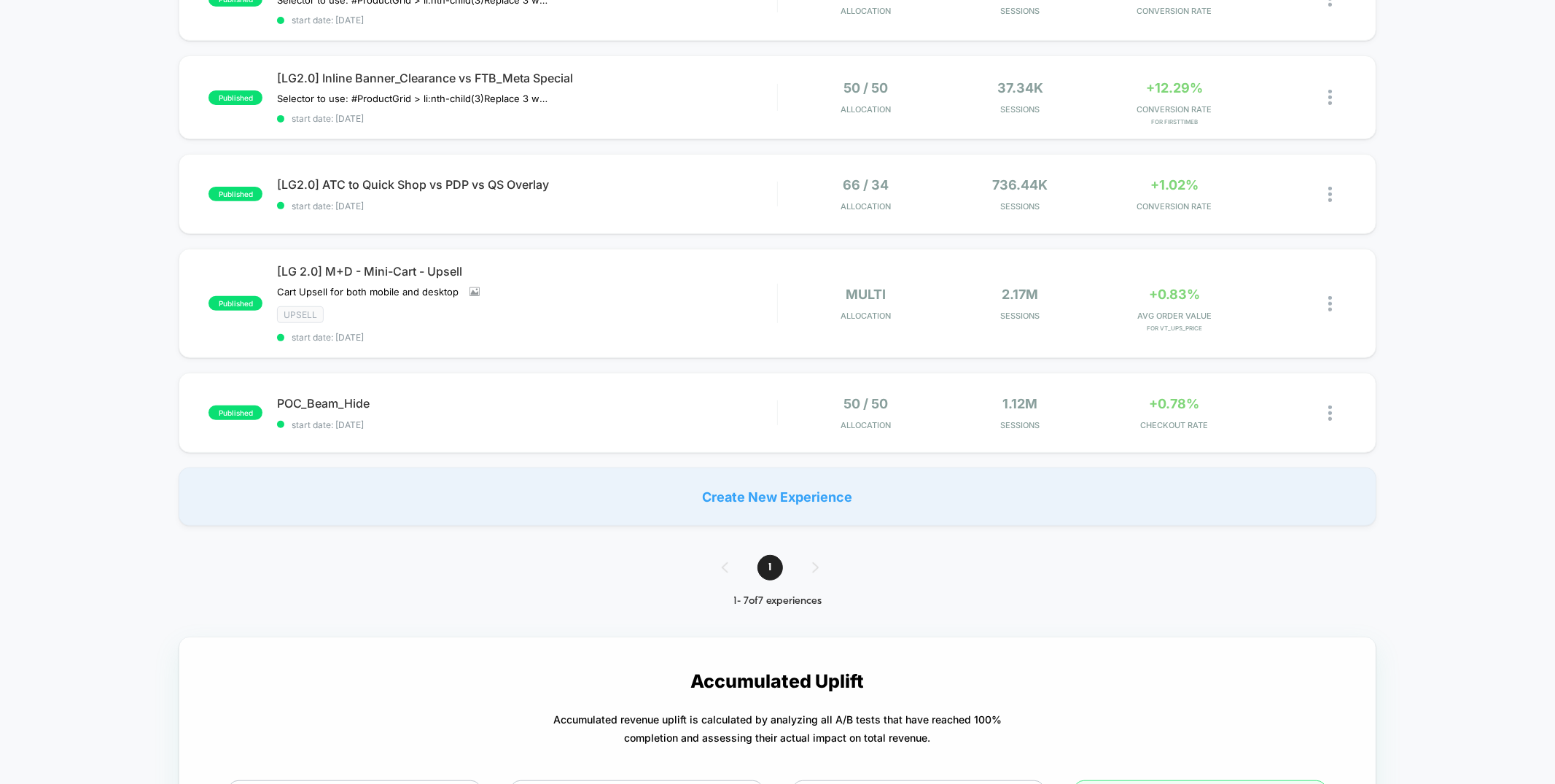
scroll to position [395, 0]
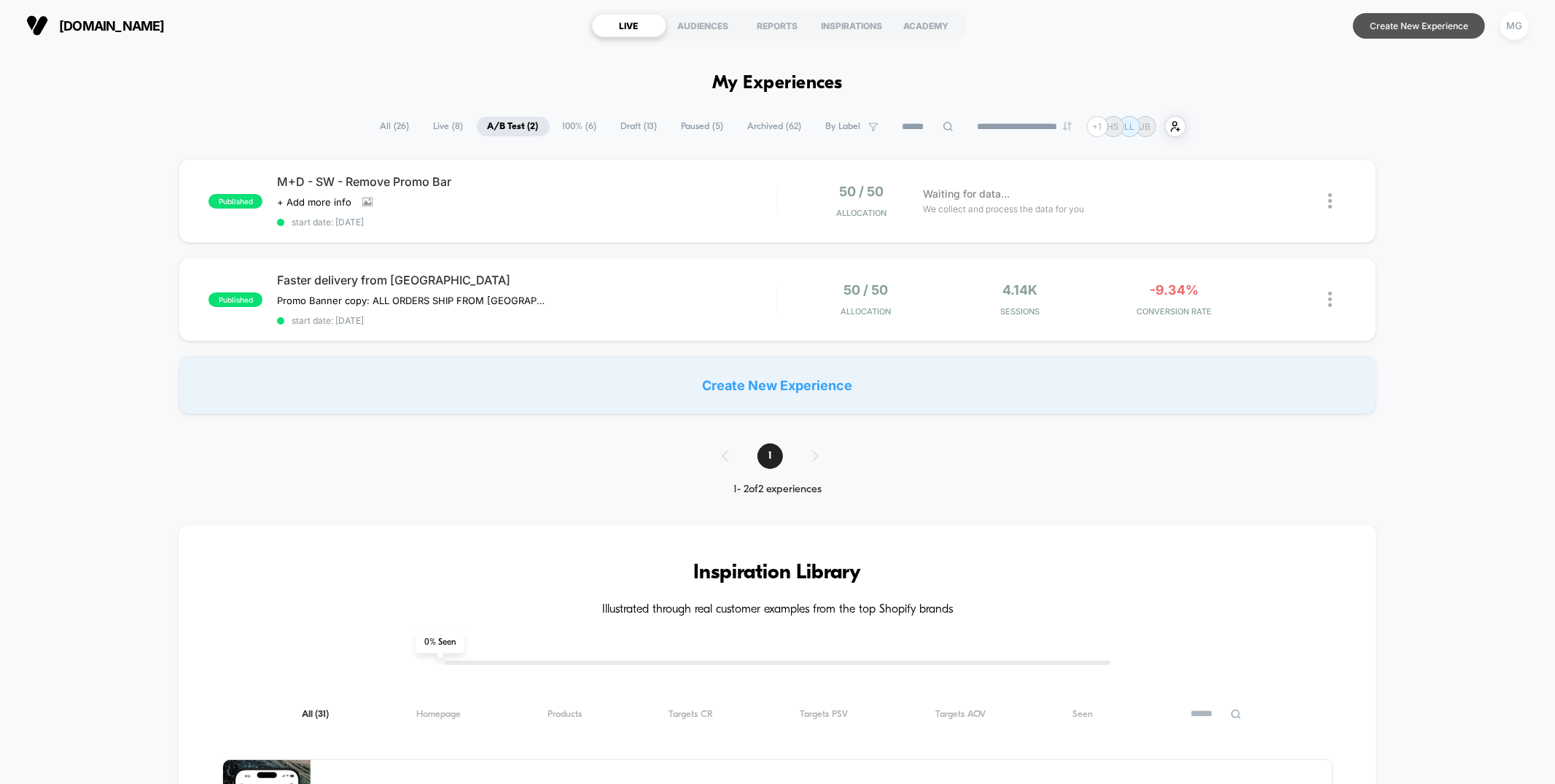
click at [1451, 33] on button "Create New Experience" at bounding box center [1420, 26] width 132 height 26
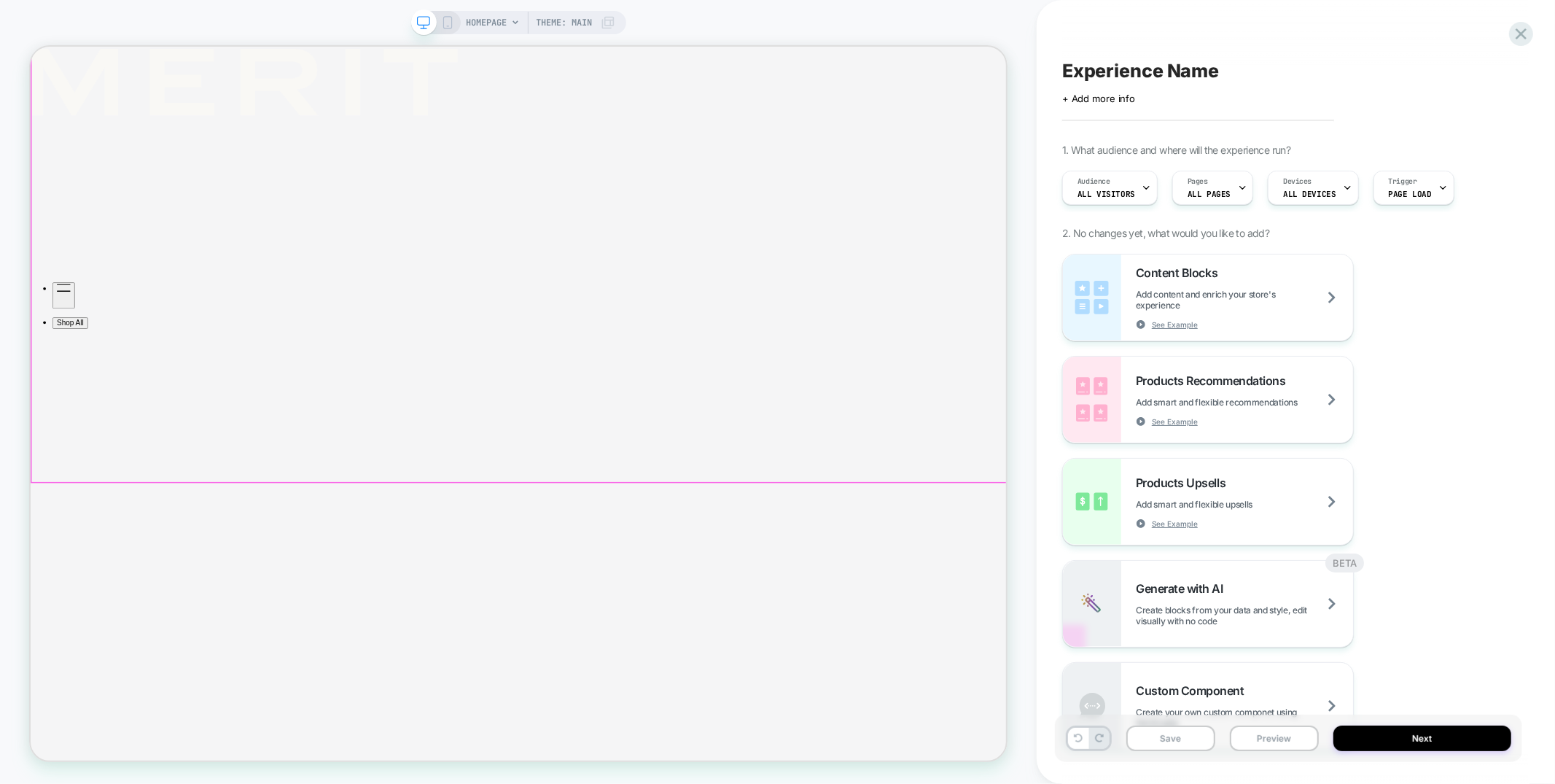
scroll to position [603, 0]
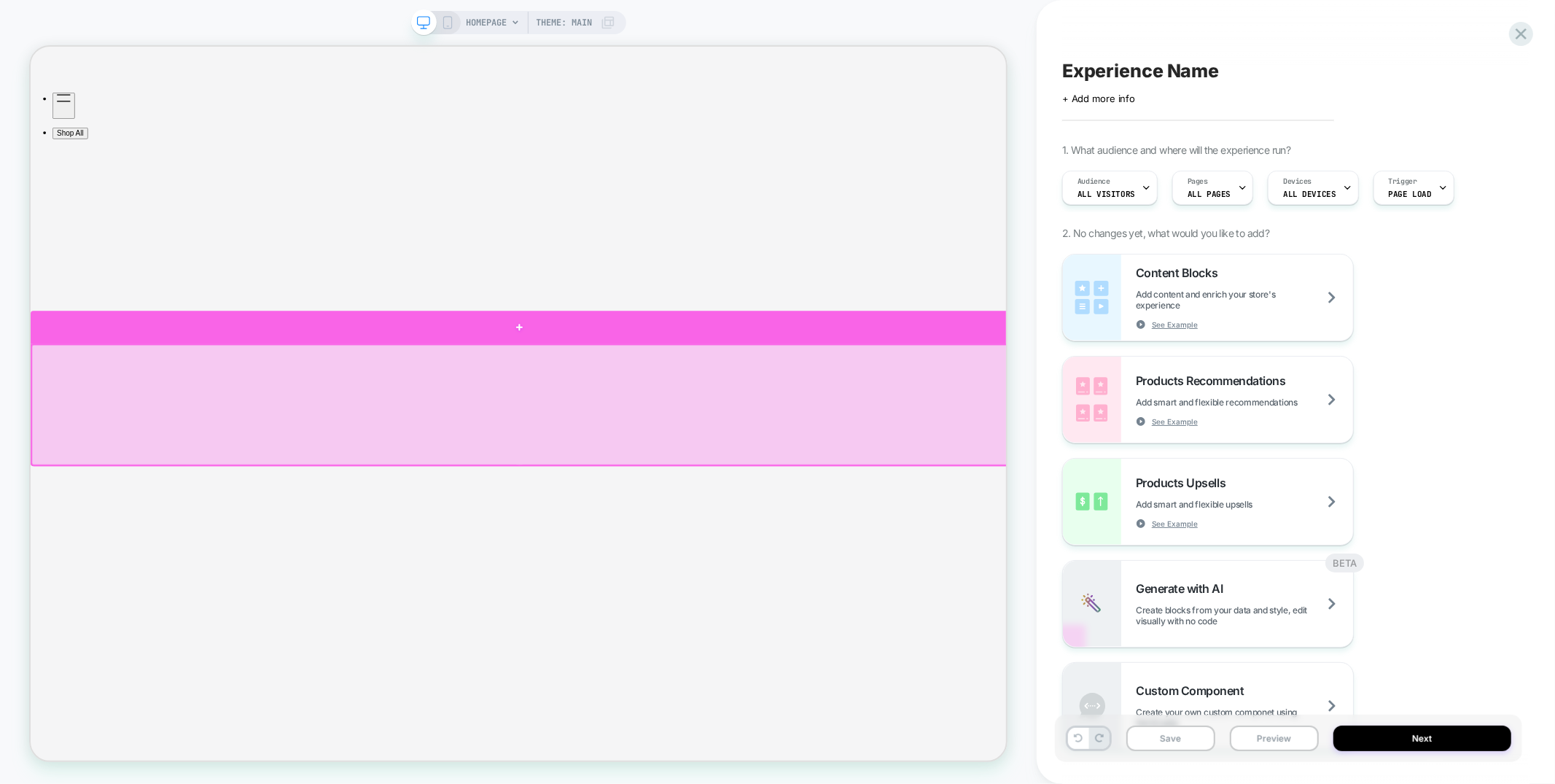
click at [643, 420] on div at bounding box center [682, 419] width 1304 height 43
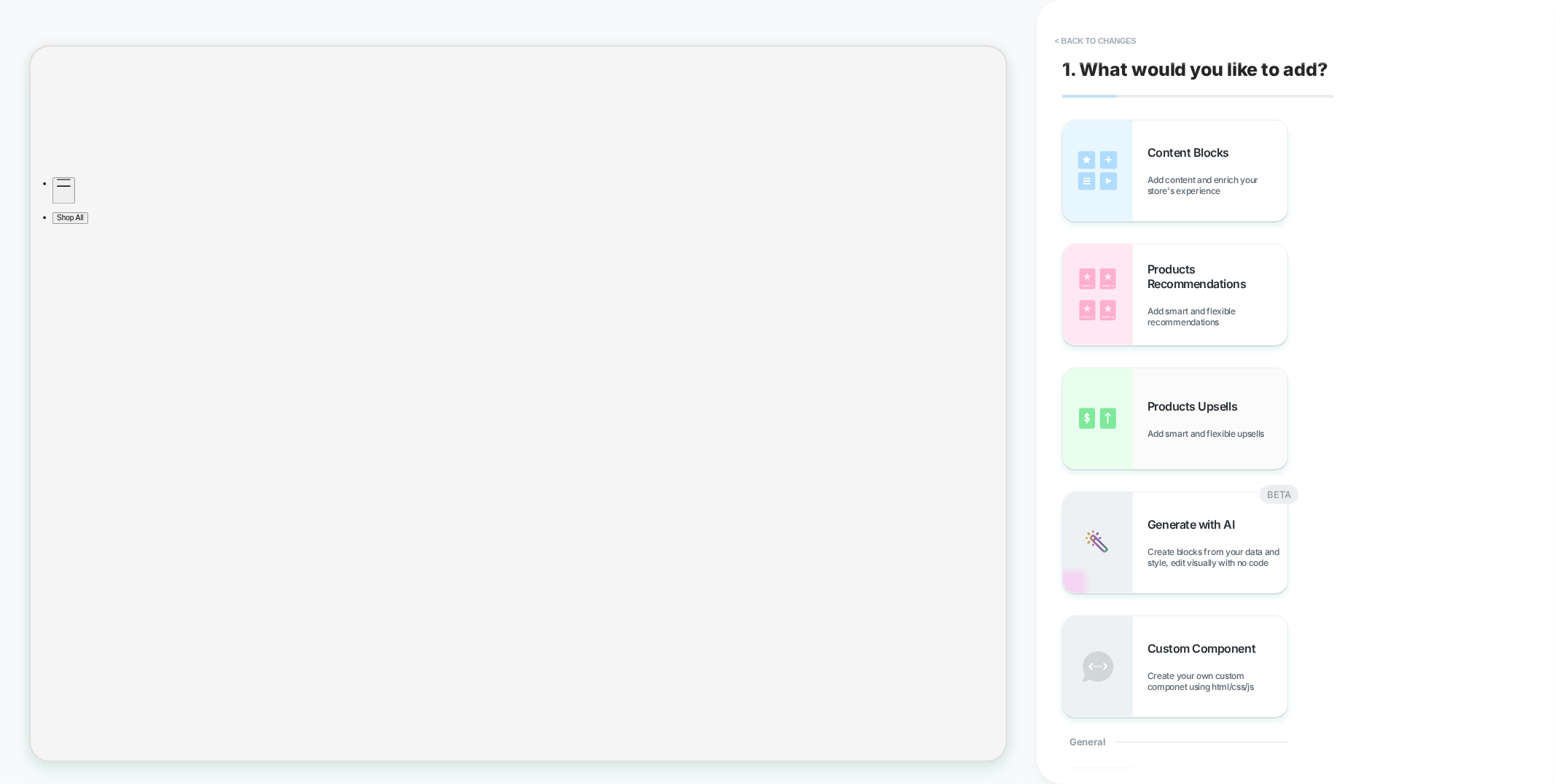
scroll to position [471, 0]
click at [1163, 415] on div "Products Upsells Add smart and flexible upsells" at bounding box center [1218, 418] width 140 height 40
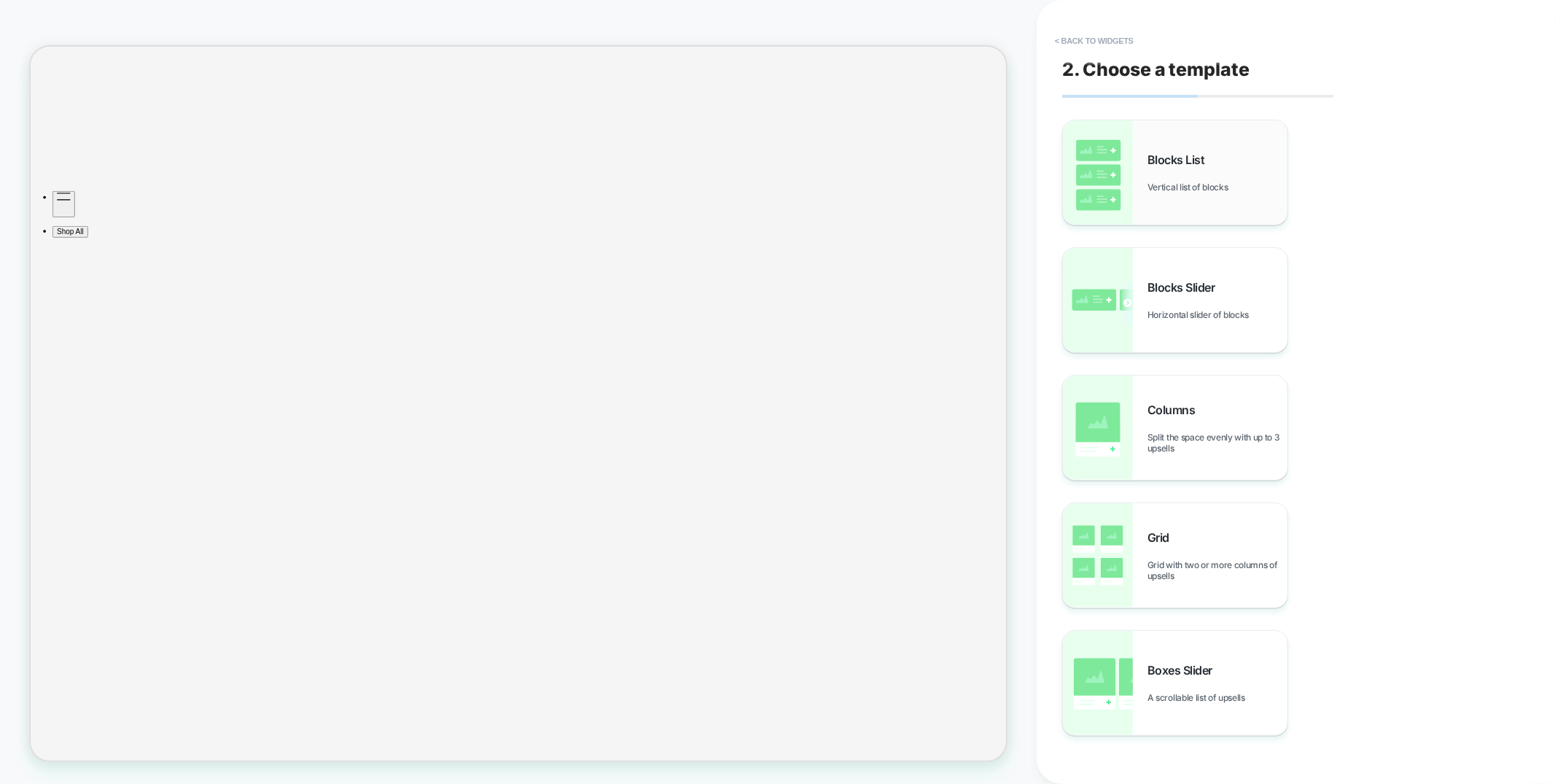
click at [1187, 167] on div "Blocks List Vertical list of blocks" at bounding box center [1218, 172] width 140 height 40
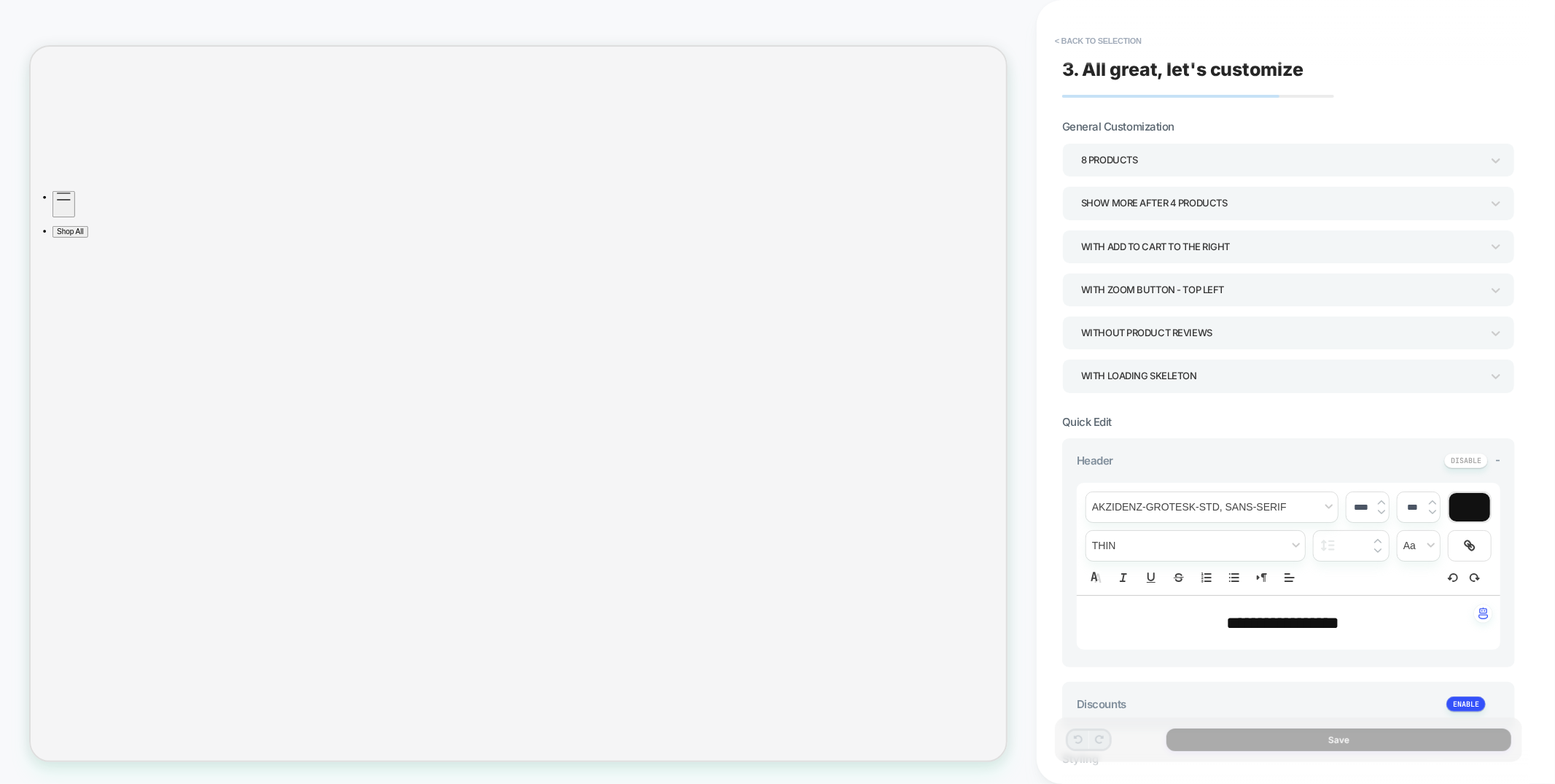
scroll to position [666, 0]
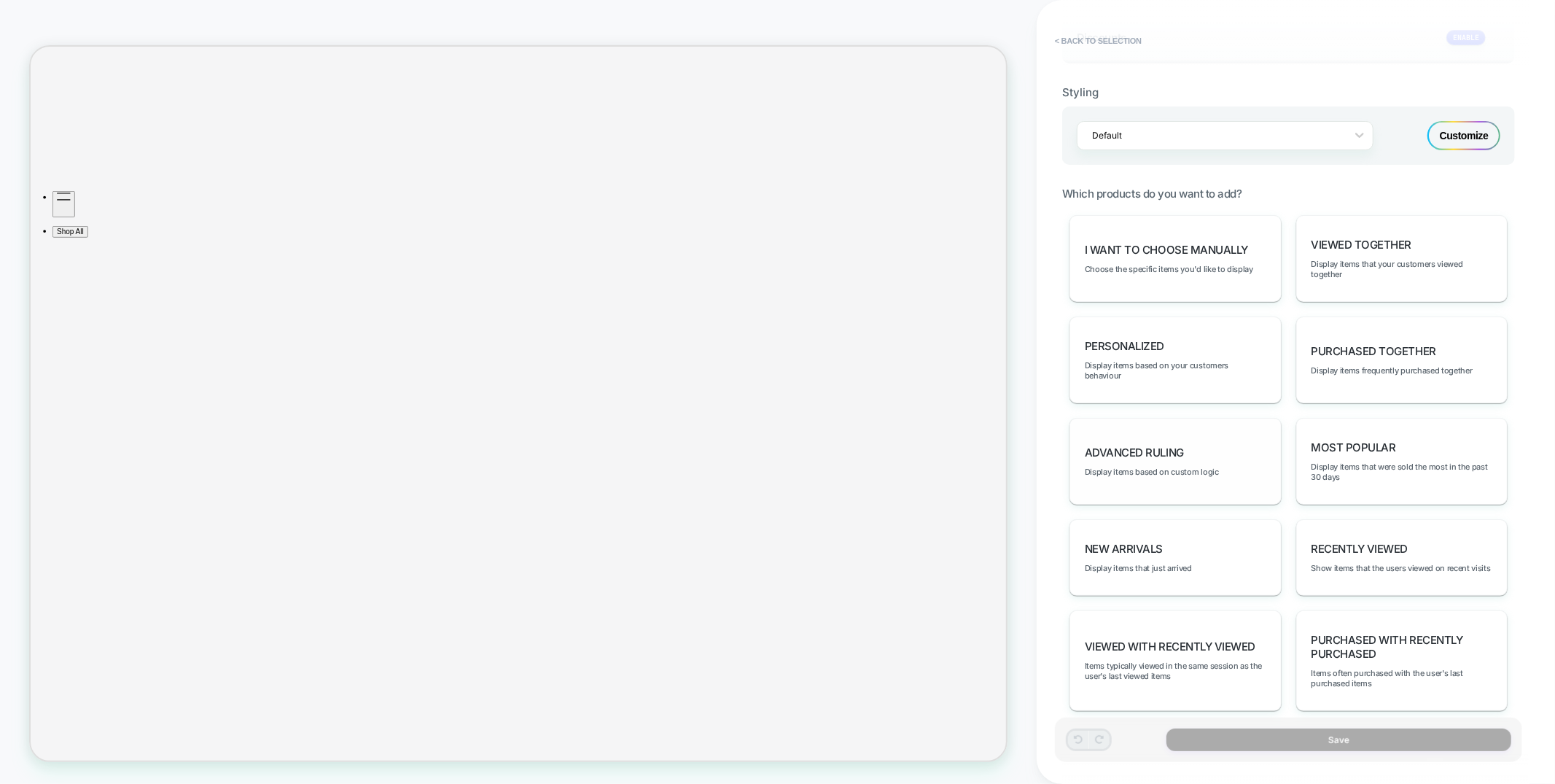
click at [1147, 446] on span "Advanced Ruling" at bounding box center [1135, 452] width 99 height 14
type textarea "*"
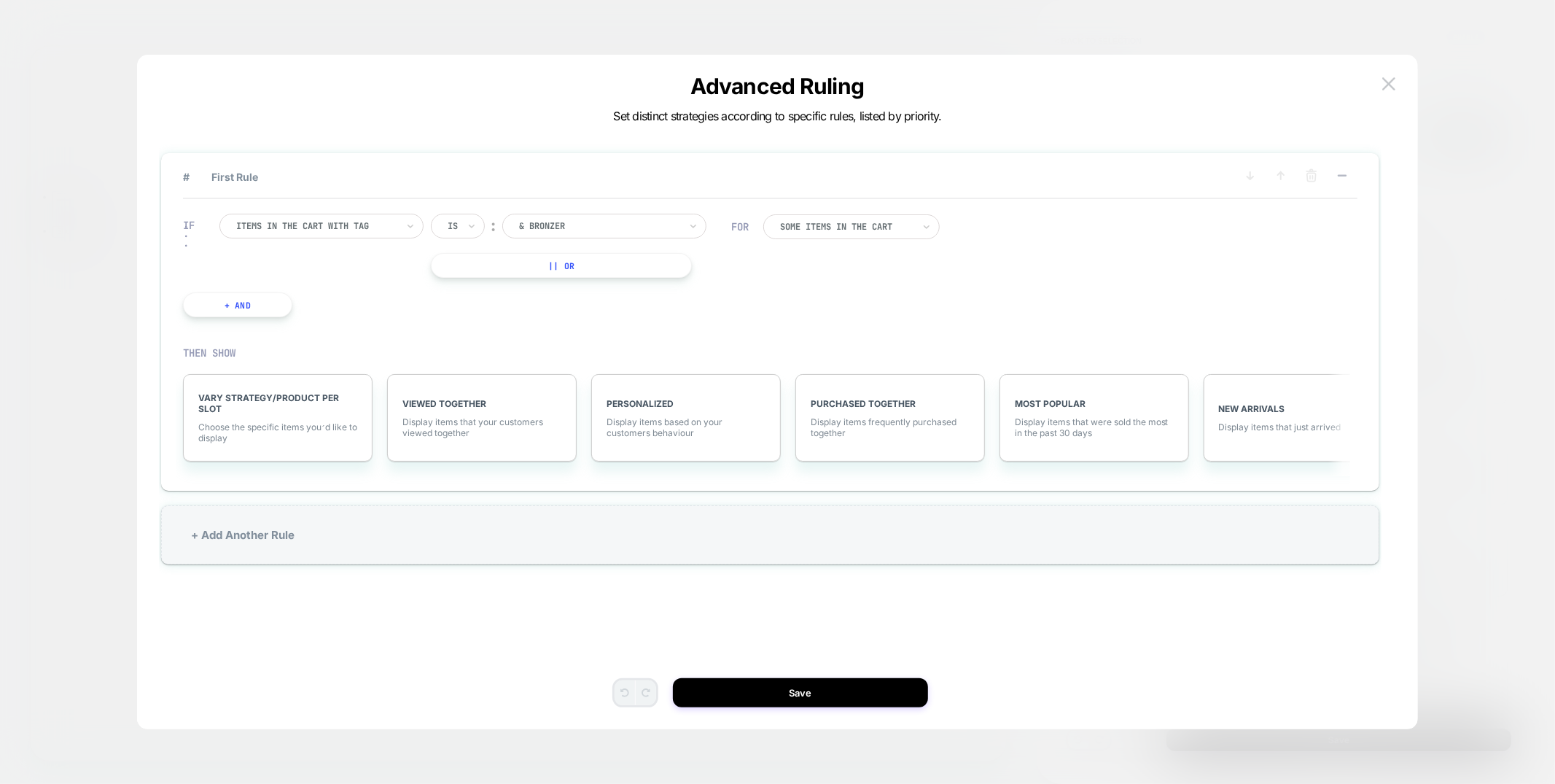
click at [393, 222] on div at bounding box center [316, 226] width 161 height 13
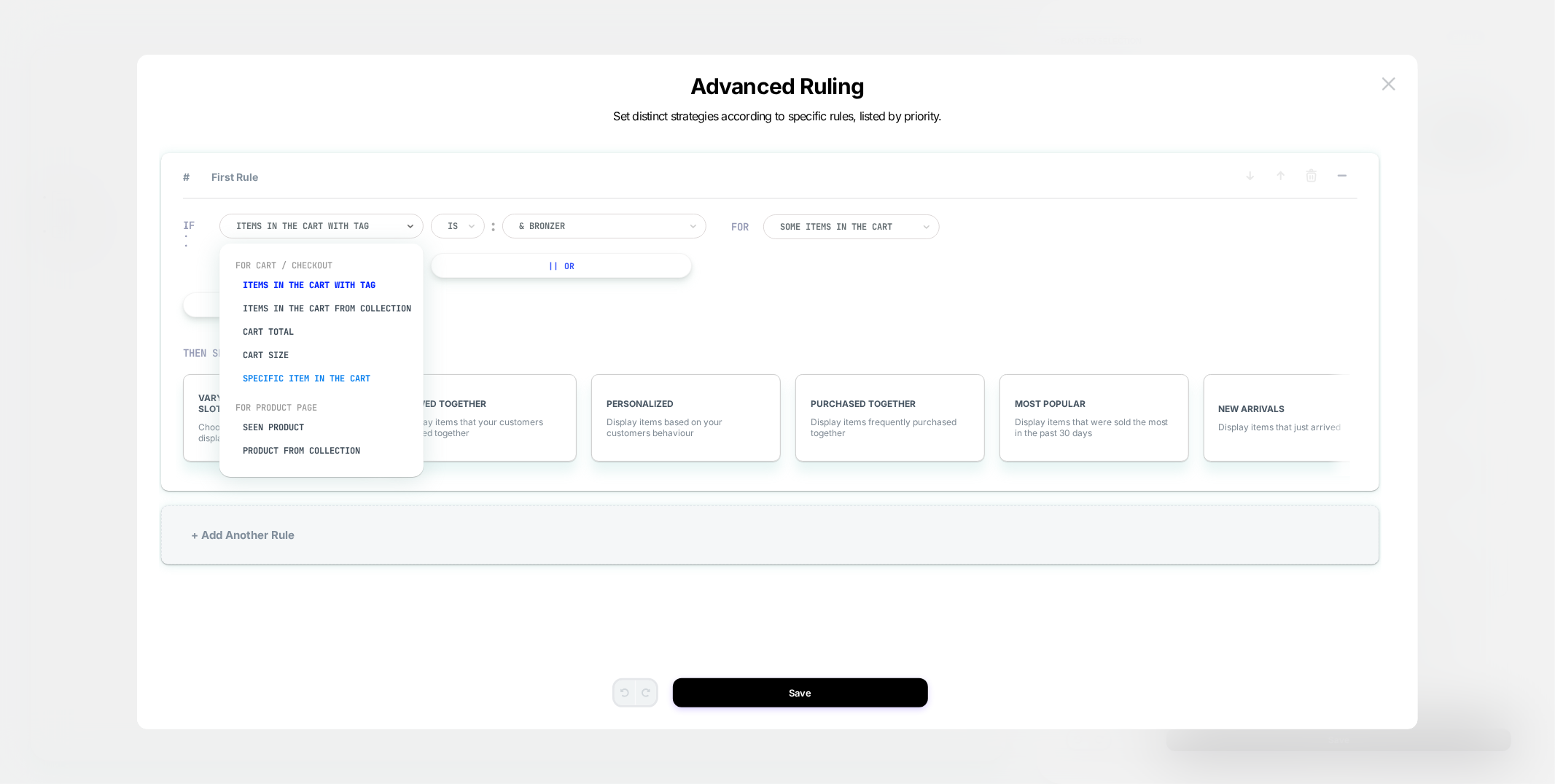
click at [265, 388] on div "Specific item in the cart" at bounding box center [329, 378] width 190 height 24
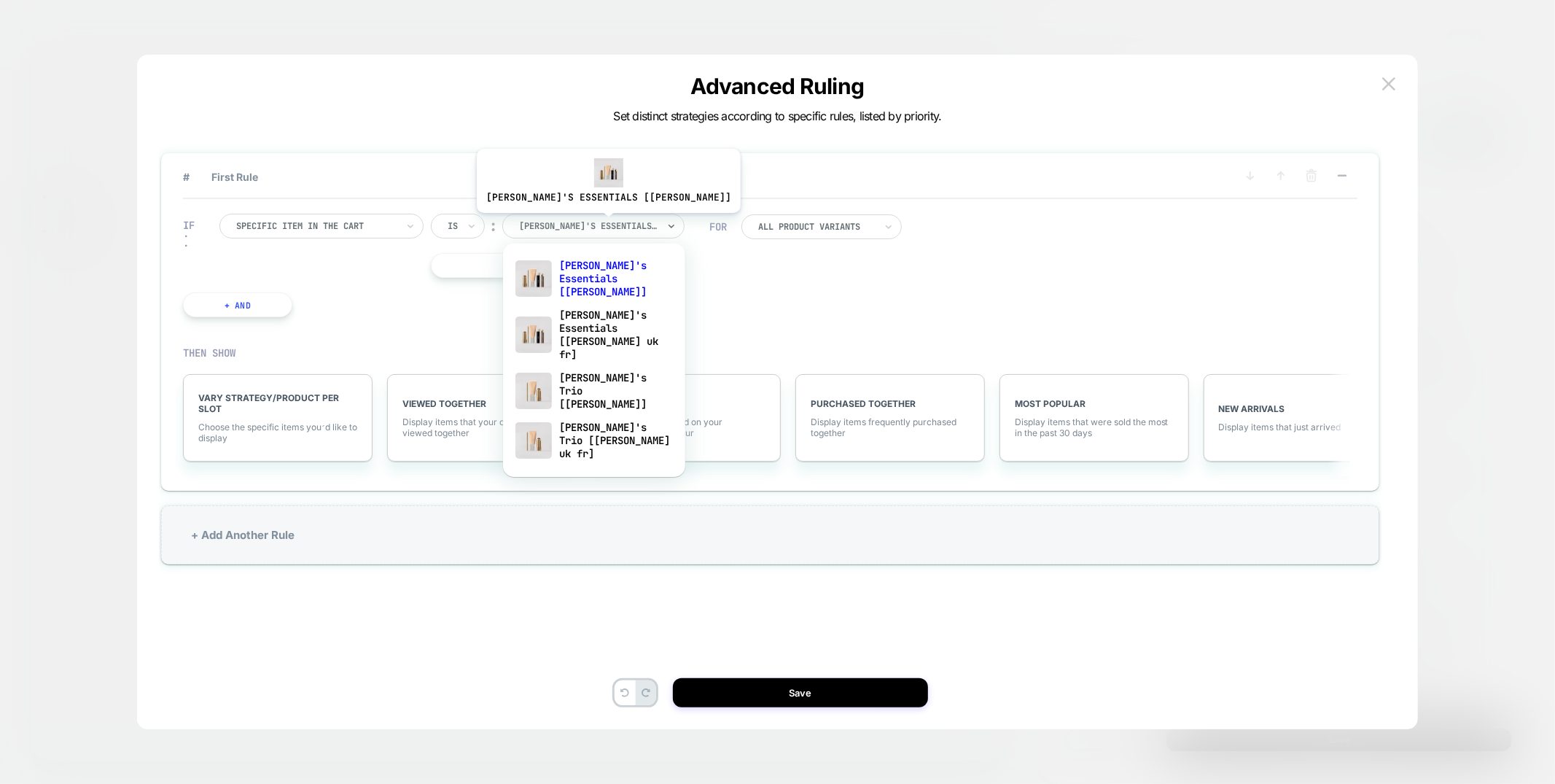
click at [569, 224] on div at bounding box center [589, 226] width 139 height 13
type input "***"
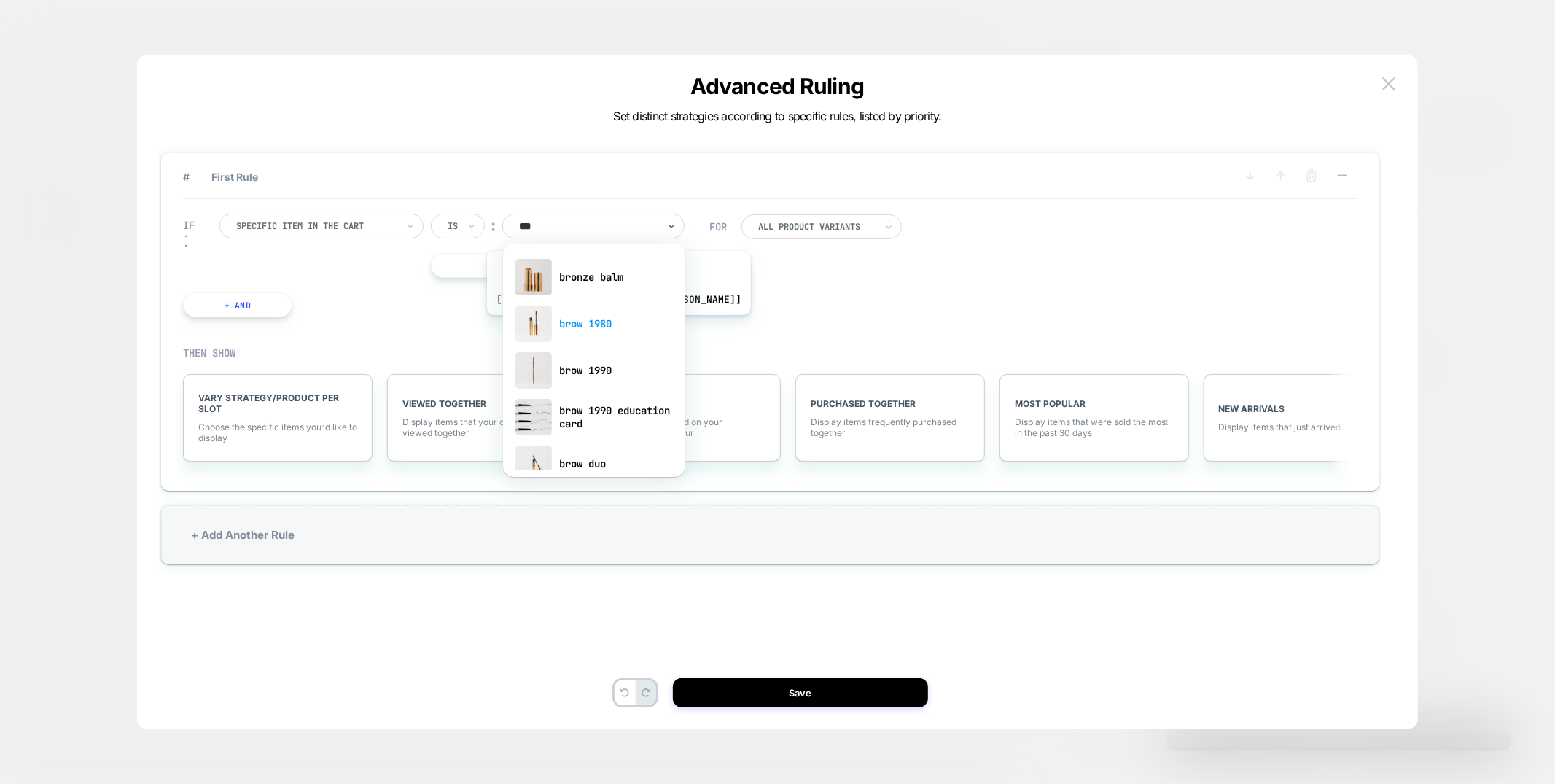
click at [579, 326] on div "brow 1980" at bounding box center [594, 323] width 168 height 46
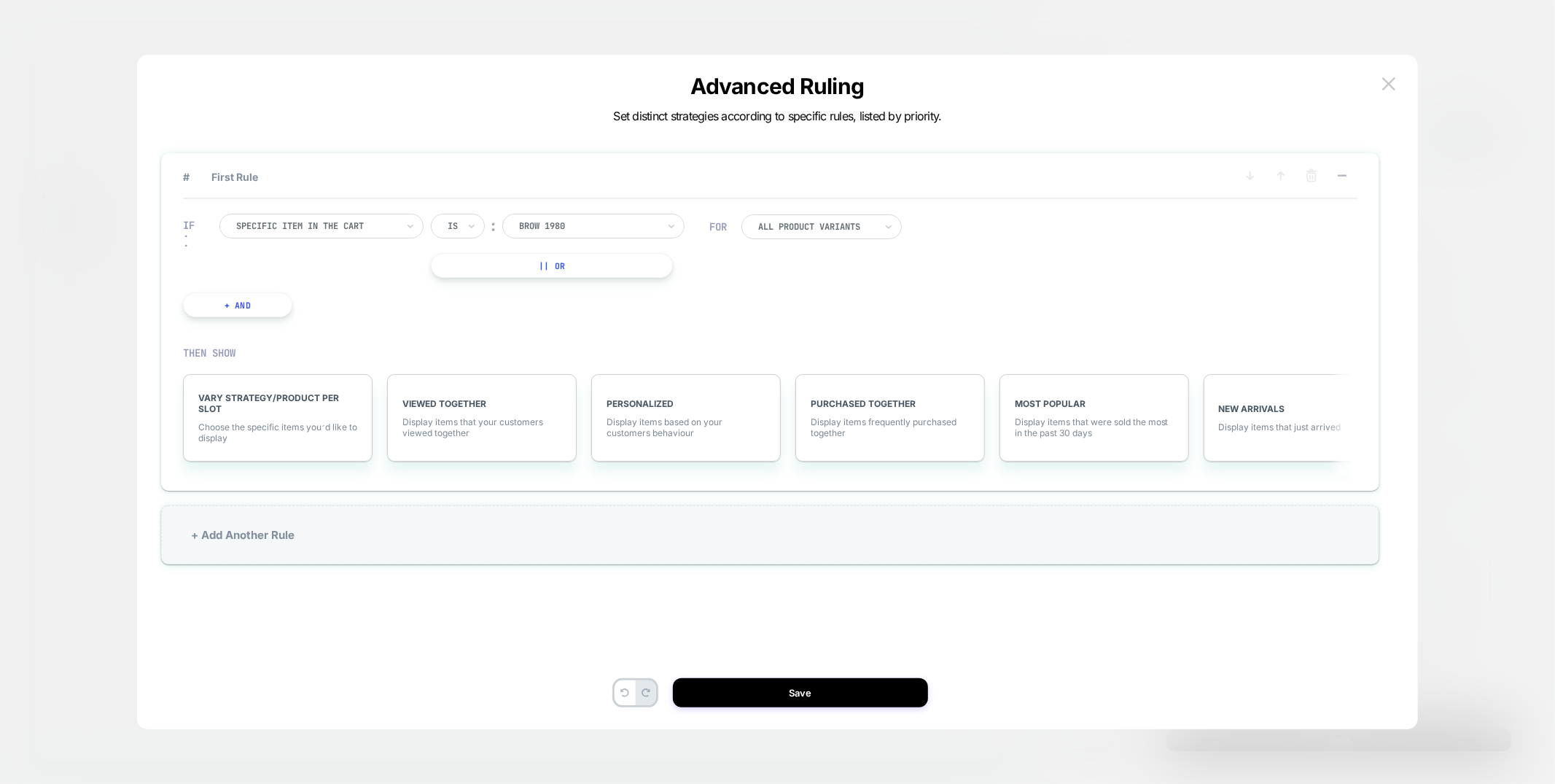
click at [797, 223] on div at bounding box center [816, 226] width 116 height 9
click at [799, 332] on div "Light Brown" at bounding box center [830, 335] width 145 height 24
click at [271, 305] on button "+ And" at bounding box center [238, 305] width 110 height 25
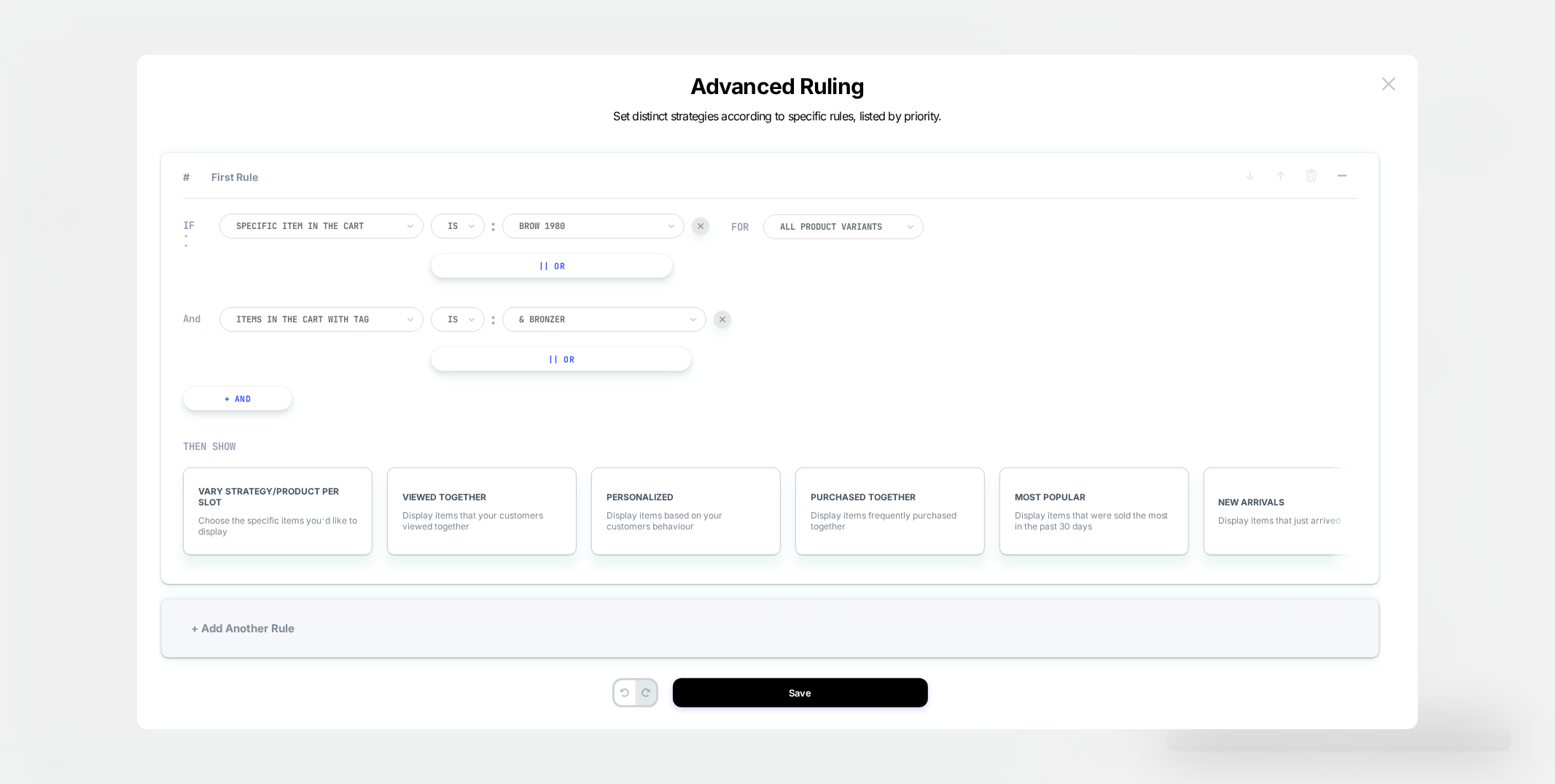
click at [350, 307] on div "Items in the cart with tag" at bounding box center [321, 319] width 204 height 25
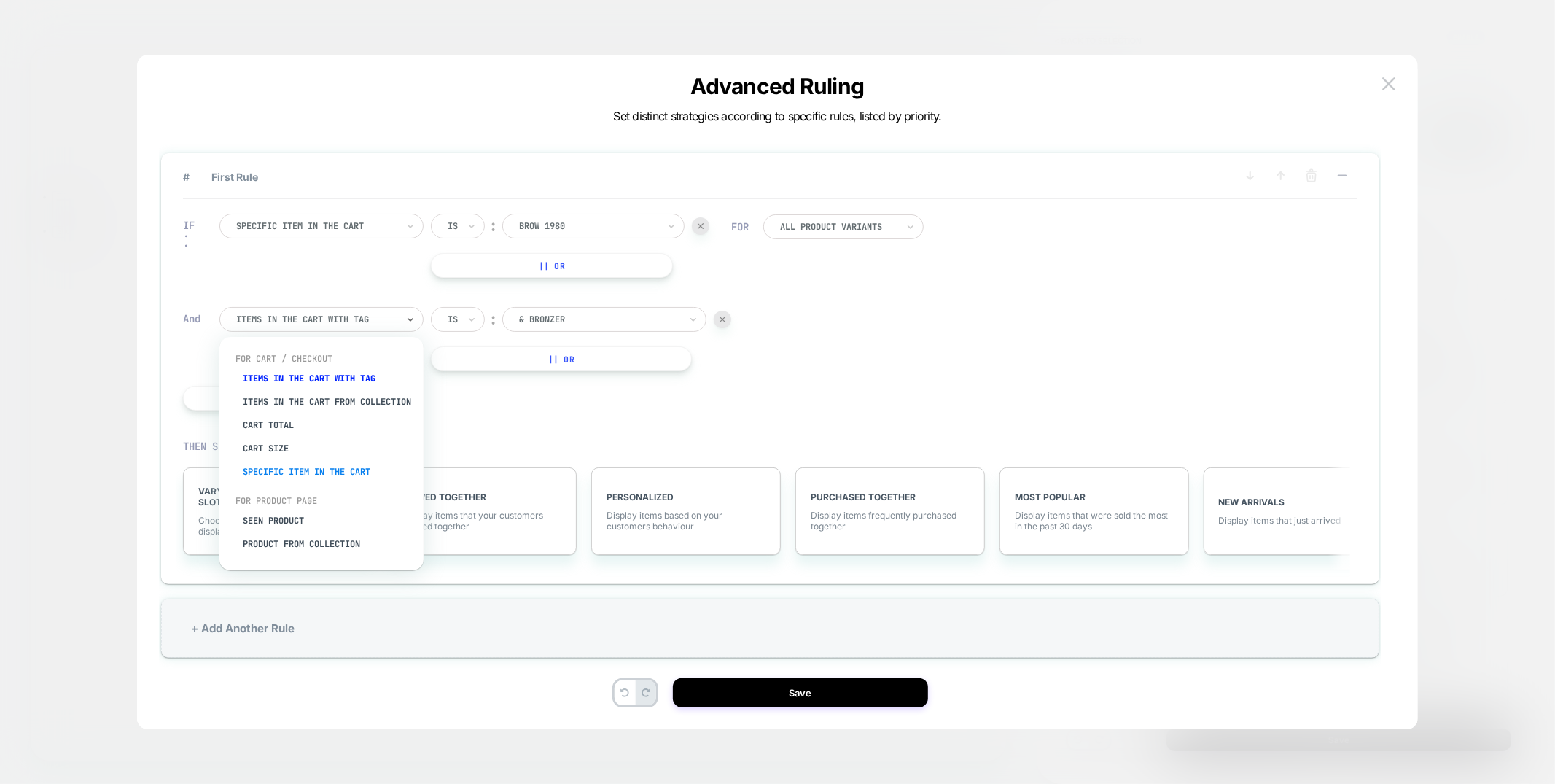
click at [285, 482] on div "Specific item in the cart" at bounding box center [329, 471] width 190 height 24
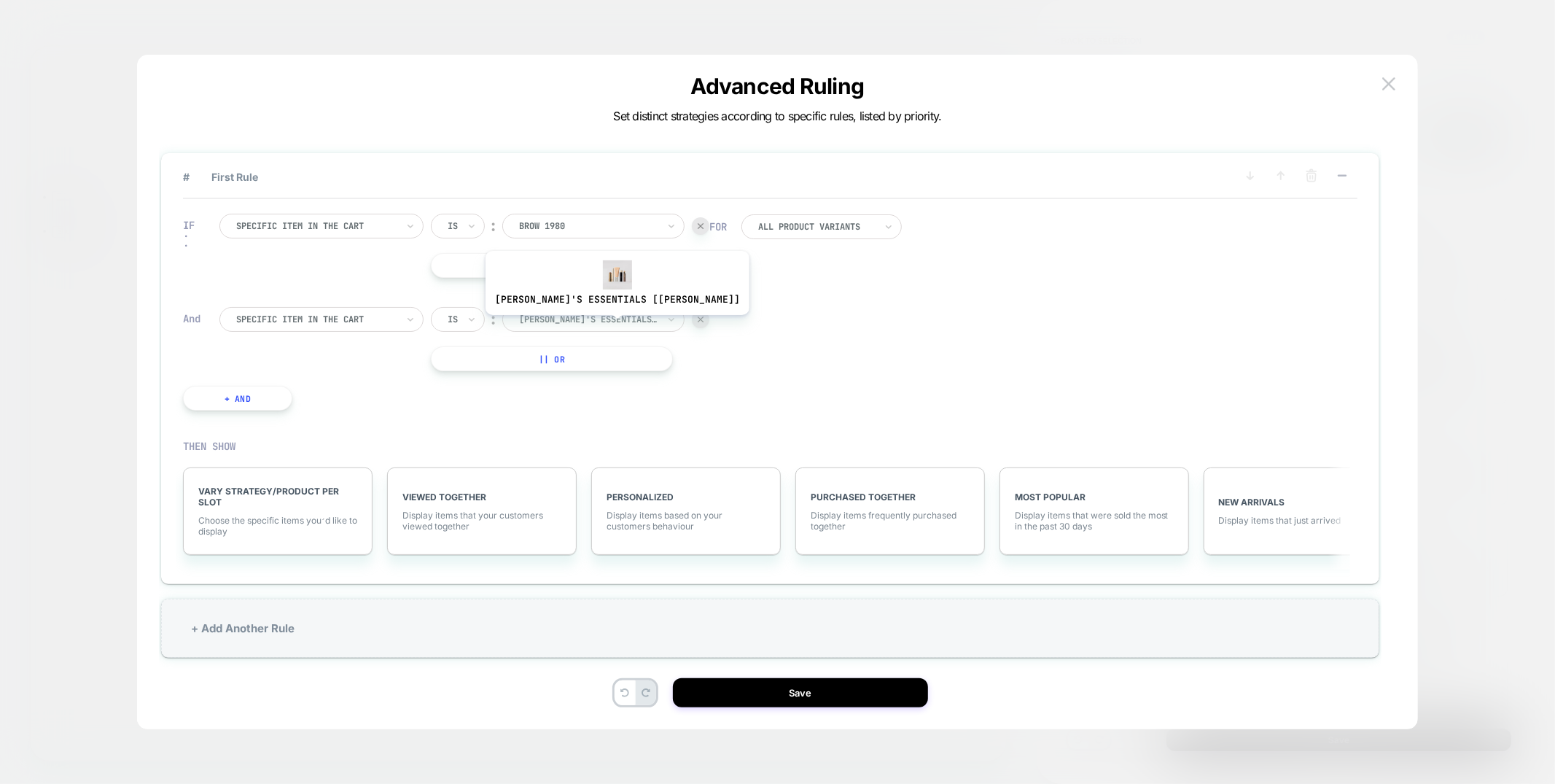
click at [579, 324] on div at bounding box center [589, 319] width 139 height 13
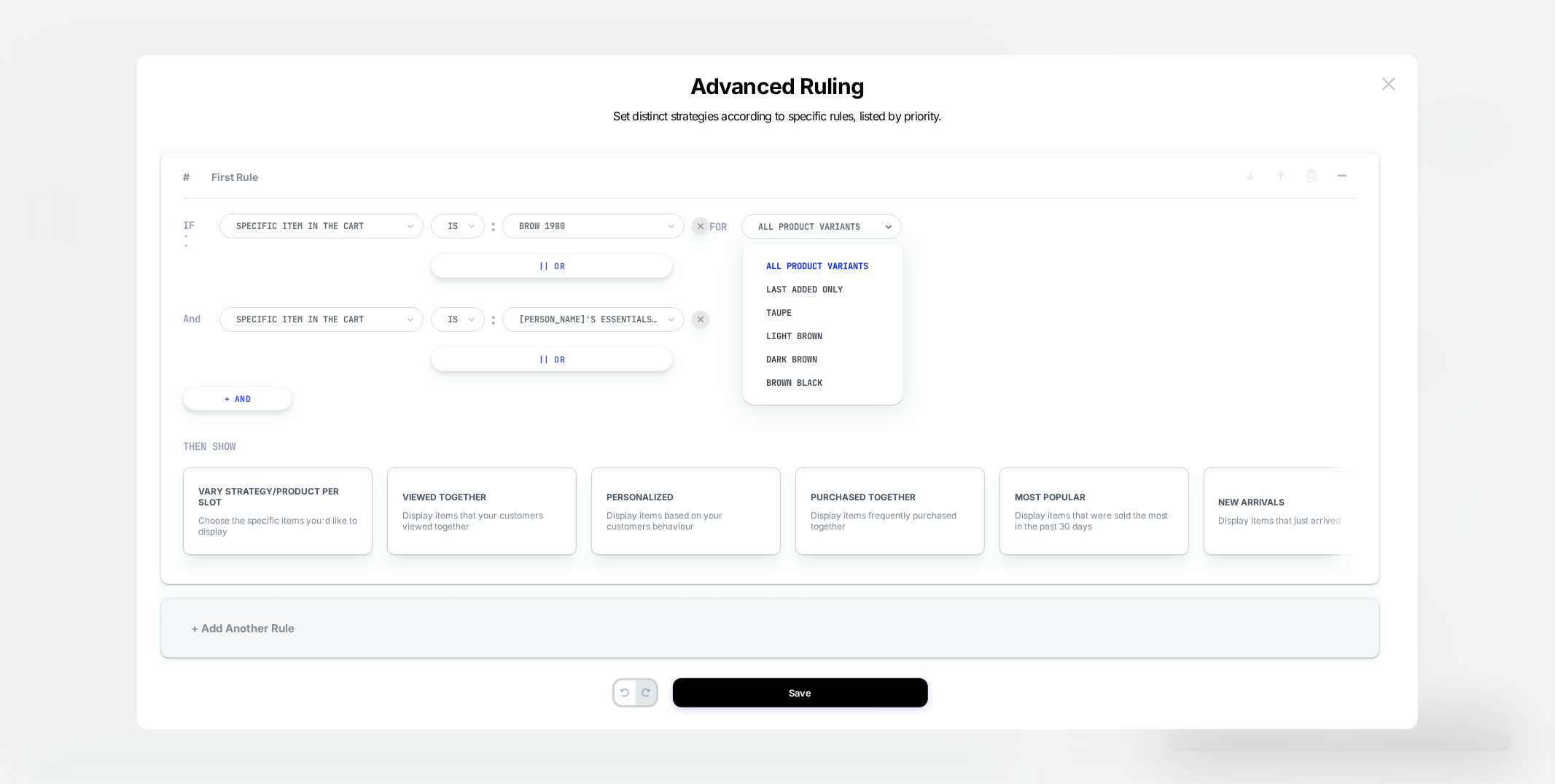
click at [809, 227] on div at bounding box center [816, 226] width 116 height 9
click at [615, 303] on div "IF Specific item in the cart Is ︰ brow 1980 BROW 1980 || Or And Specific item i…" at bounding box center [446, 312] width 541 height 241
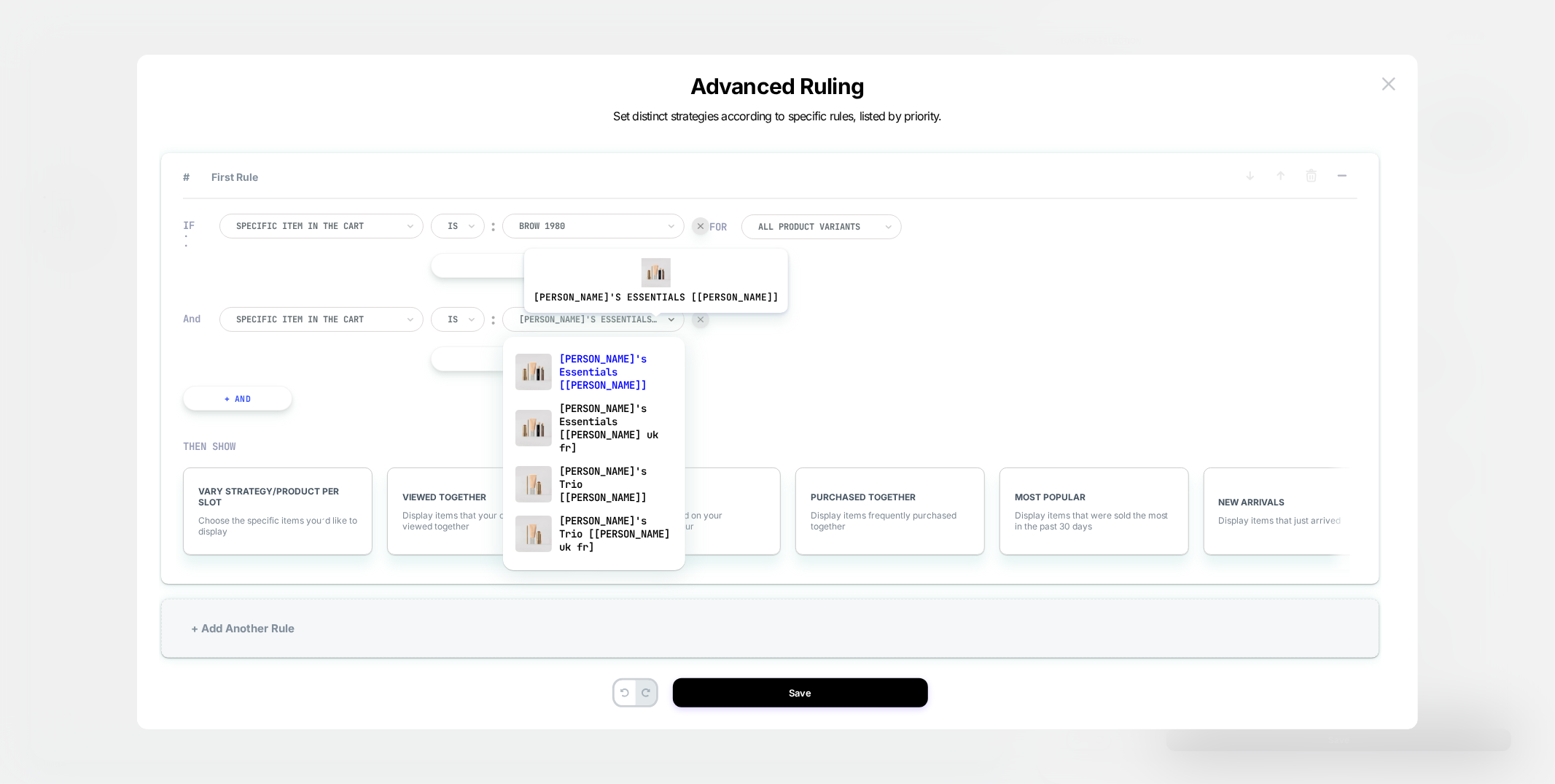
click at [616, 324] on div at bounding box center [589, 319] width 139 height 13
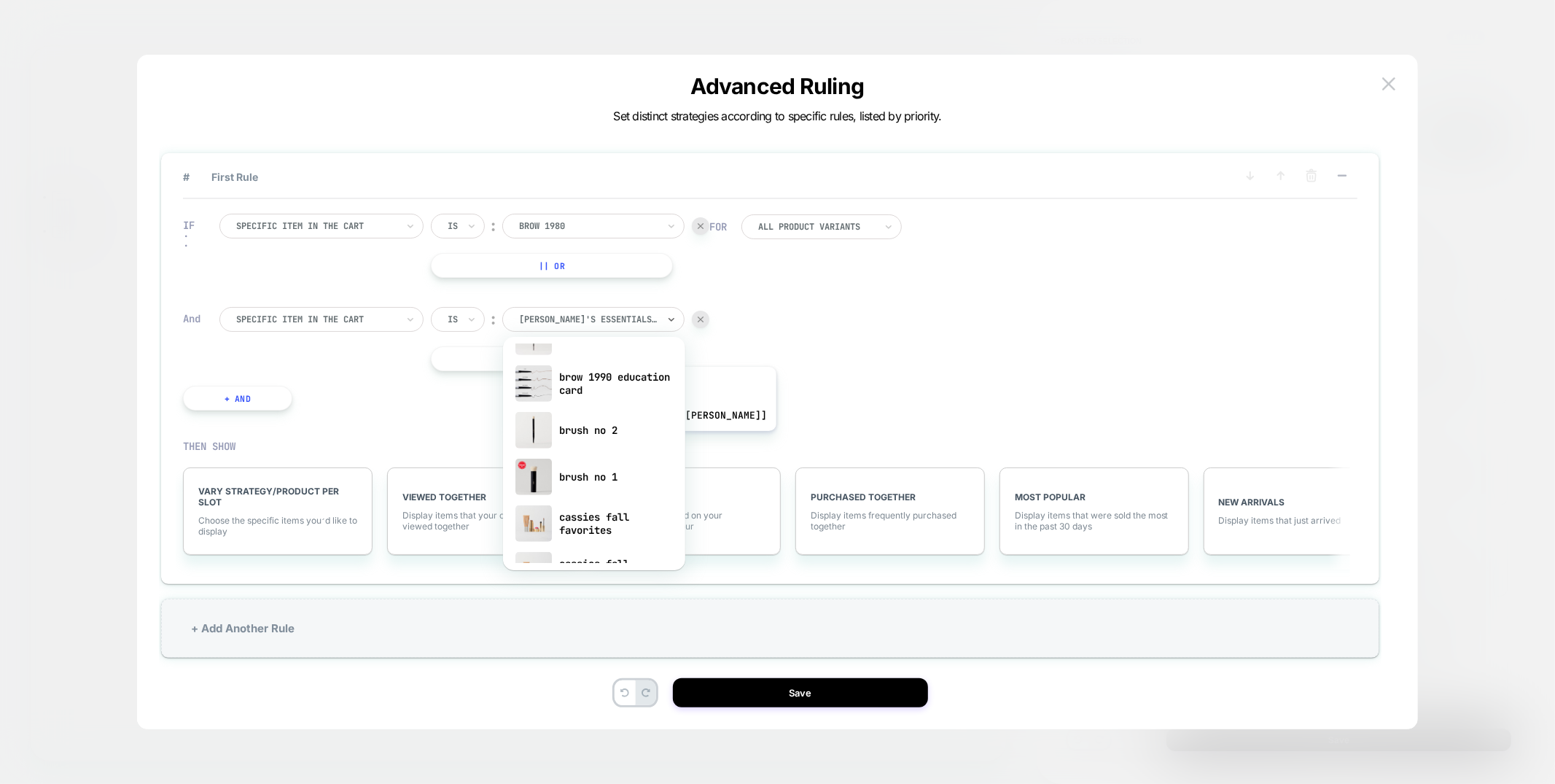
scroll to position [862, 0]
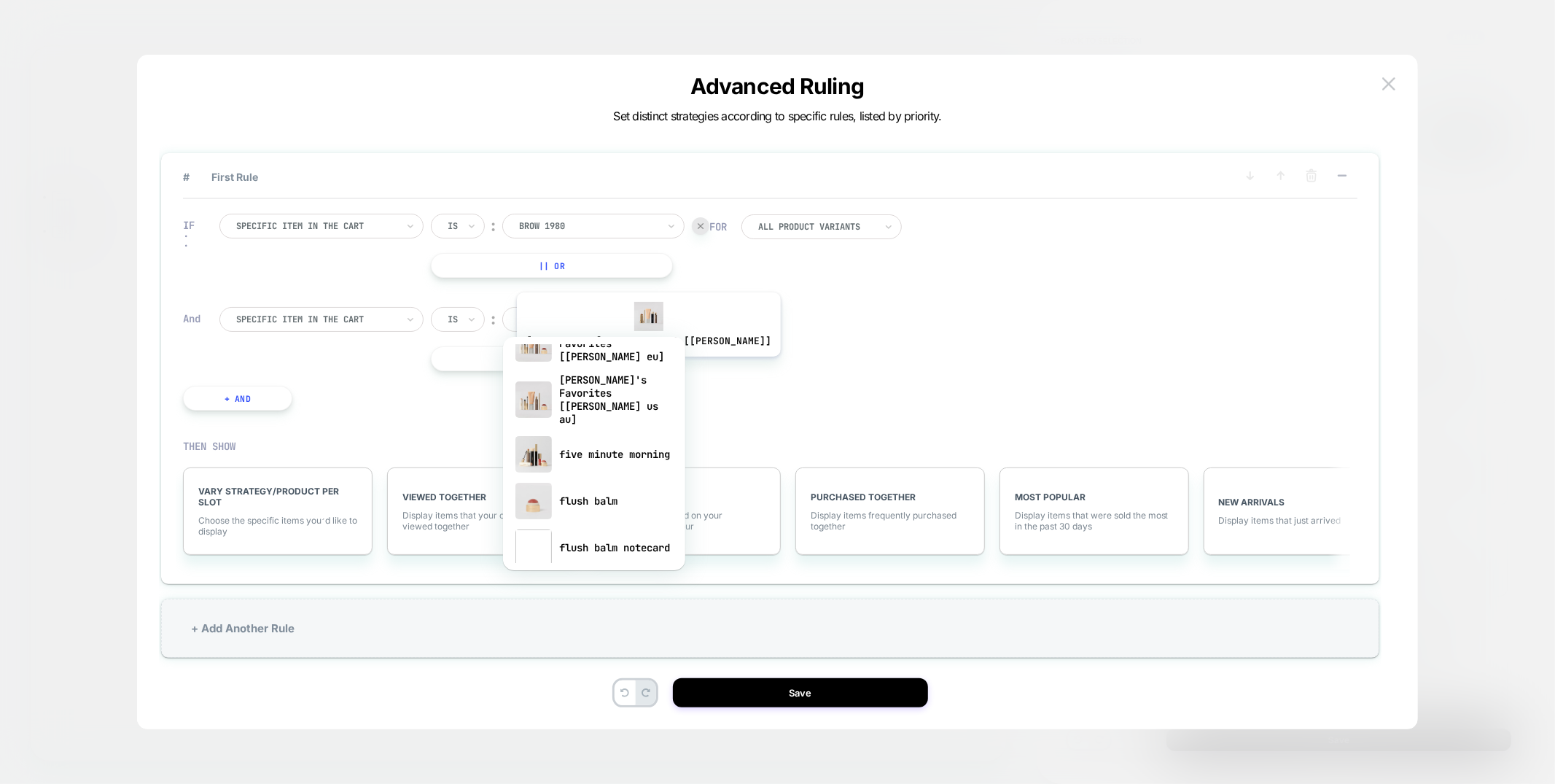
type input "***"
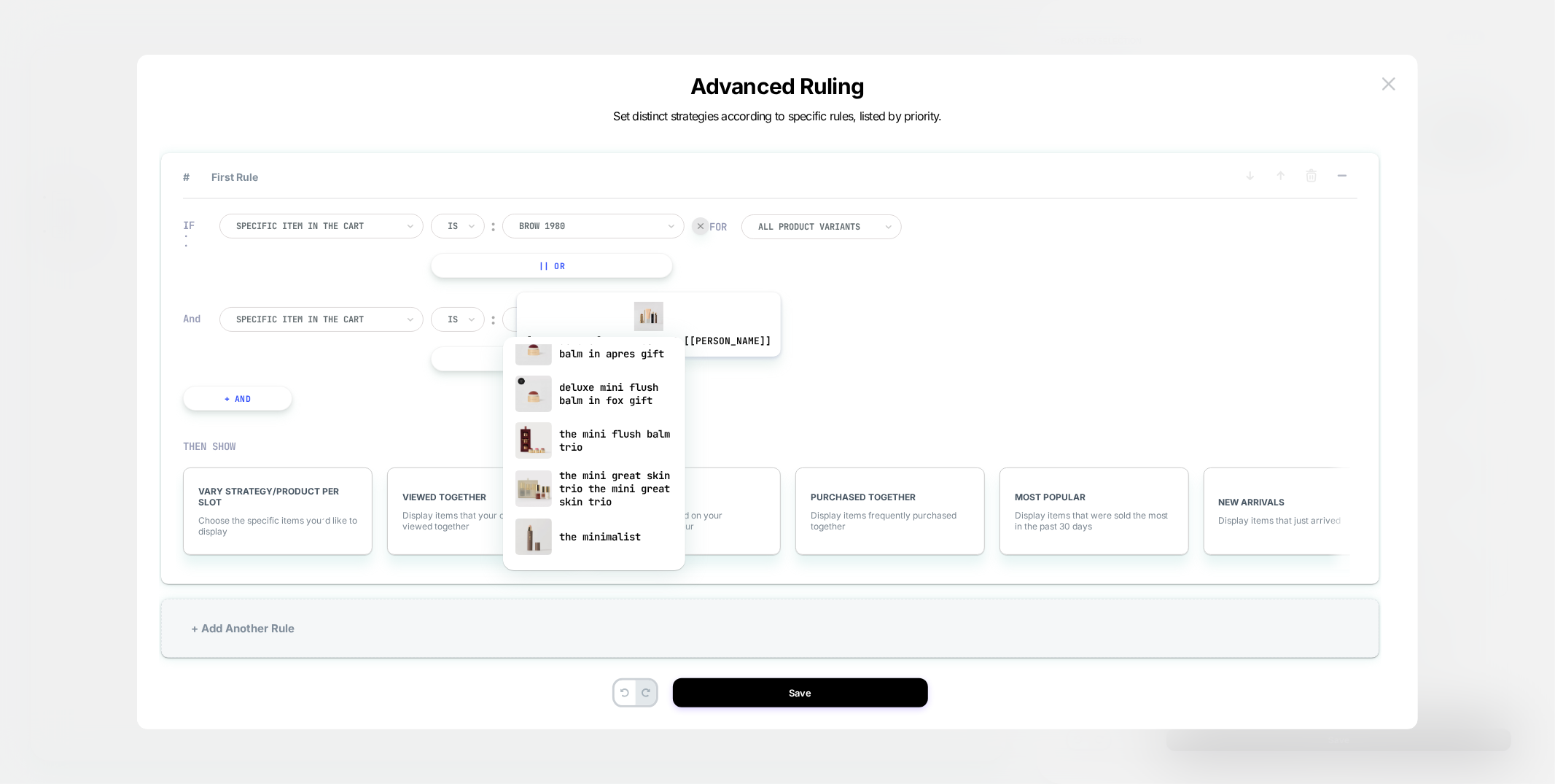
scroll to position [315, 0]
click at [603, 537] on div "the minimalist" at bounding box center [594, 536] width 168 height 46
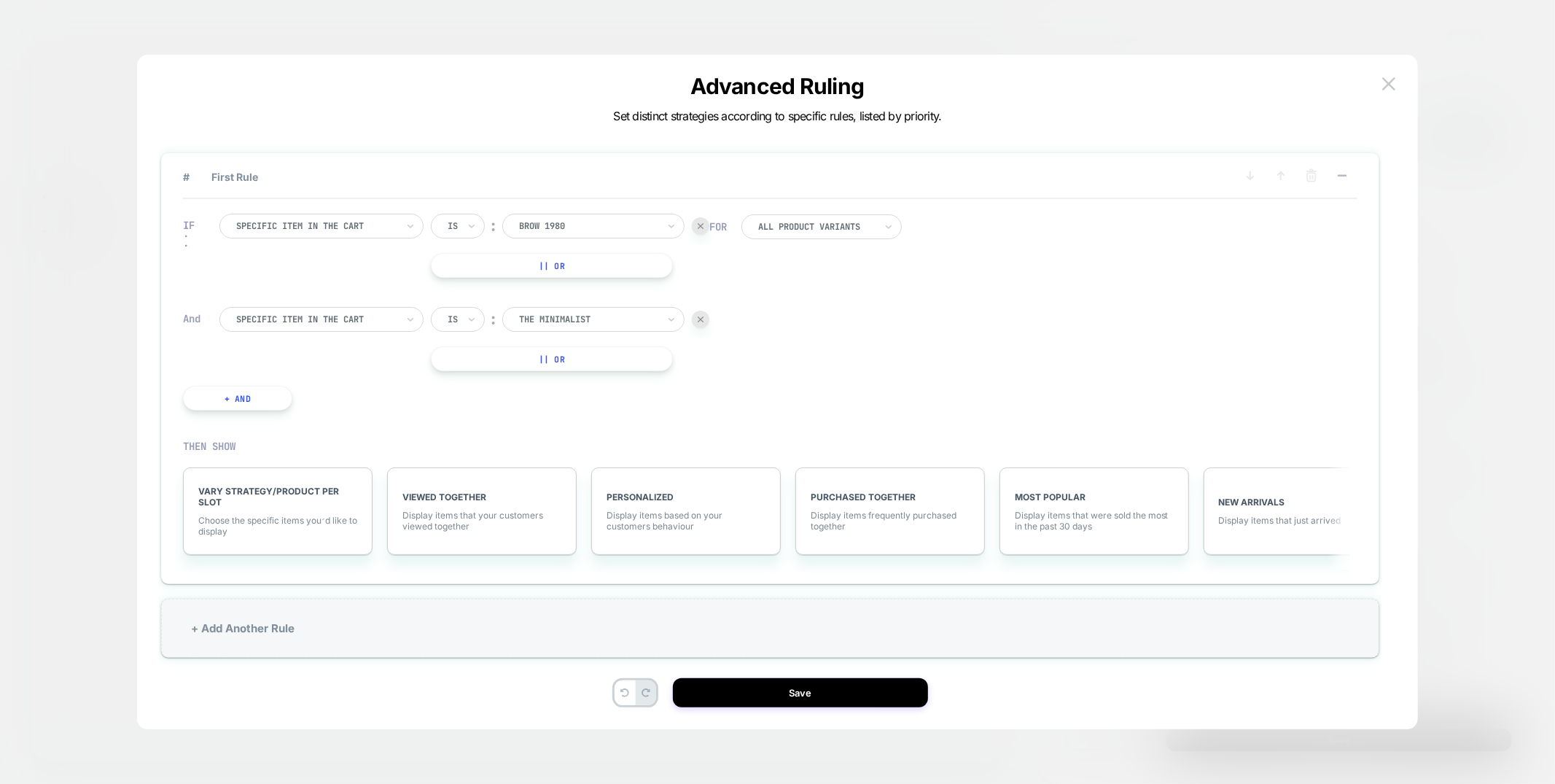
click at [780, 232] on div "All Product Variants" at bounding box center [822, 227] width 161 height 25
click at [992, 302] on div "IF Specific item in the cart Is ︰ brow 1980 BROW 1980 || Or And Specific item i…" at bounding box center [771, 312] width 1175 height 226
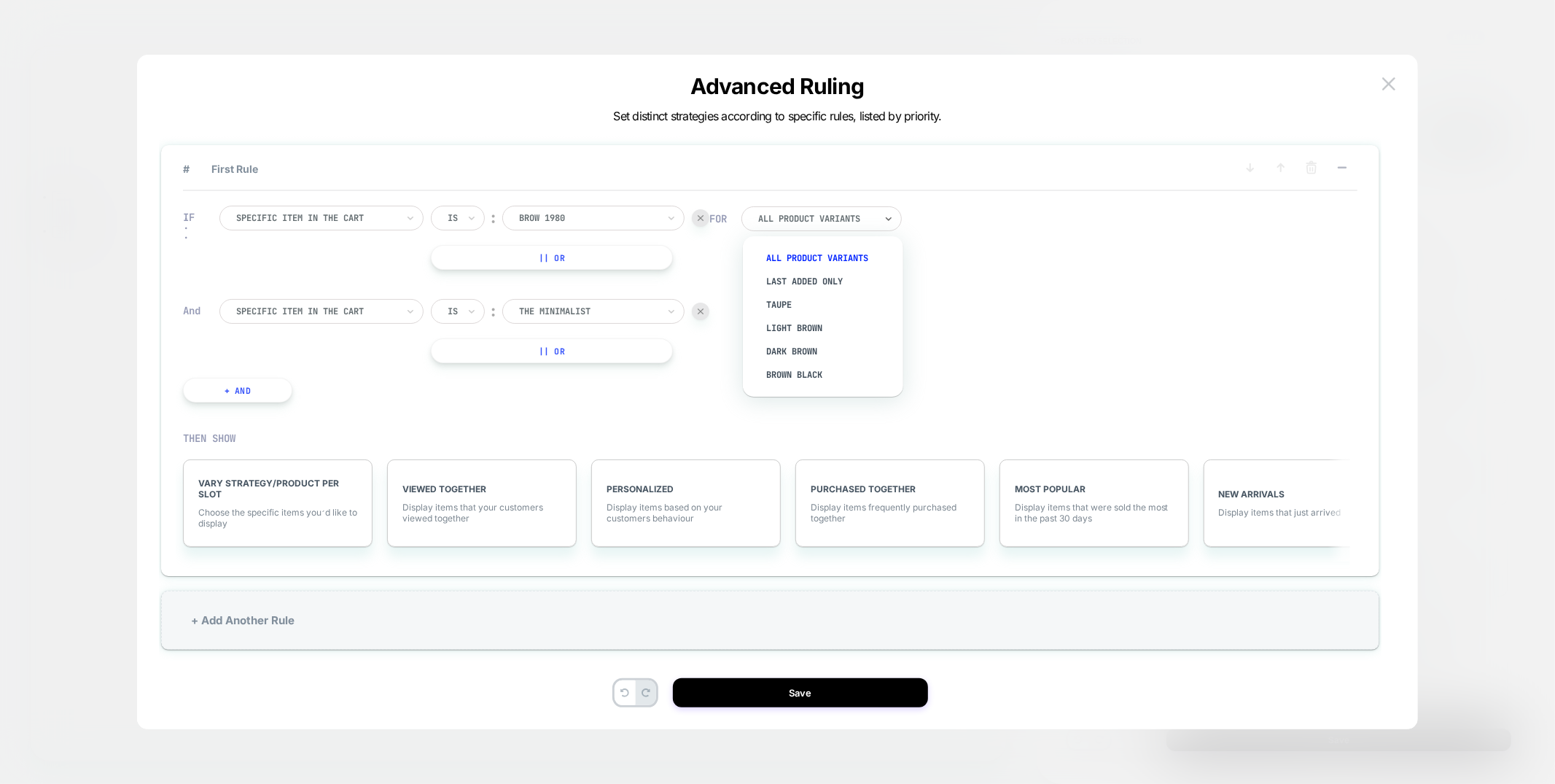
click at [809, 218] on div at bounding box center [816, 218] width 116 height 9
drag, startPoint x: 718, startPoint y: 356, endPoint x: 716, endPoint y: 341, distance: 15.1
click at [718, 356] on div "IF Specific item in the cart Is ︰ brow 1980 BROW 1980 || Or And Specific item i…" at bounding box center [771, 303] width 1175 height 226
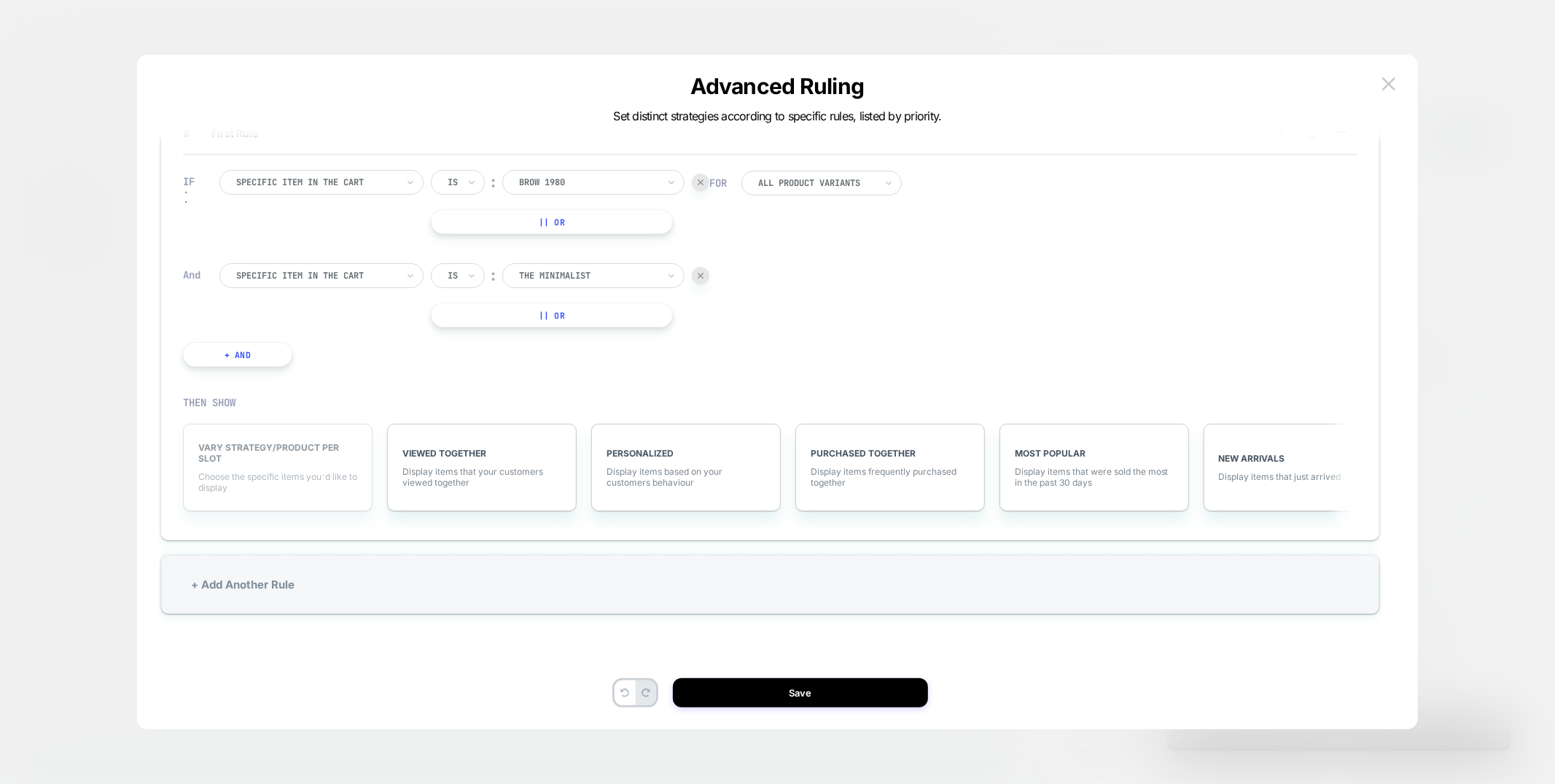
click at [294, 469] on div "VARY STRATEGY/PRODUCT PER SLOT Choose the specific items you׳d like to display" at bounding box center [278, 467] width 190 height 88
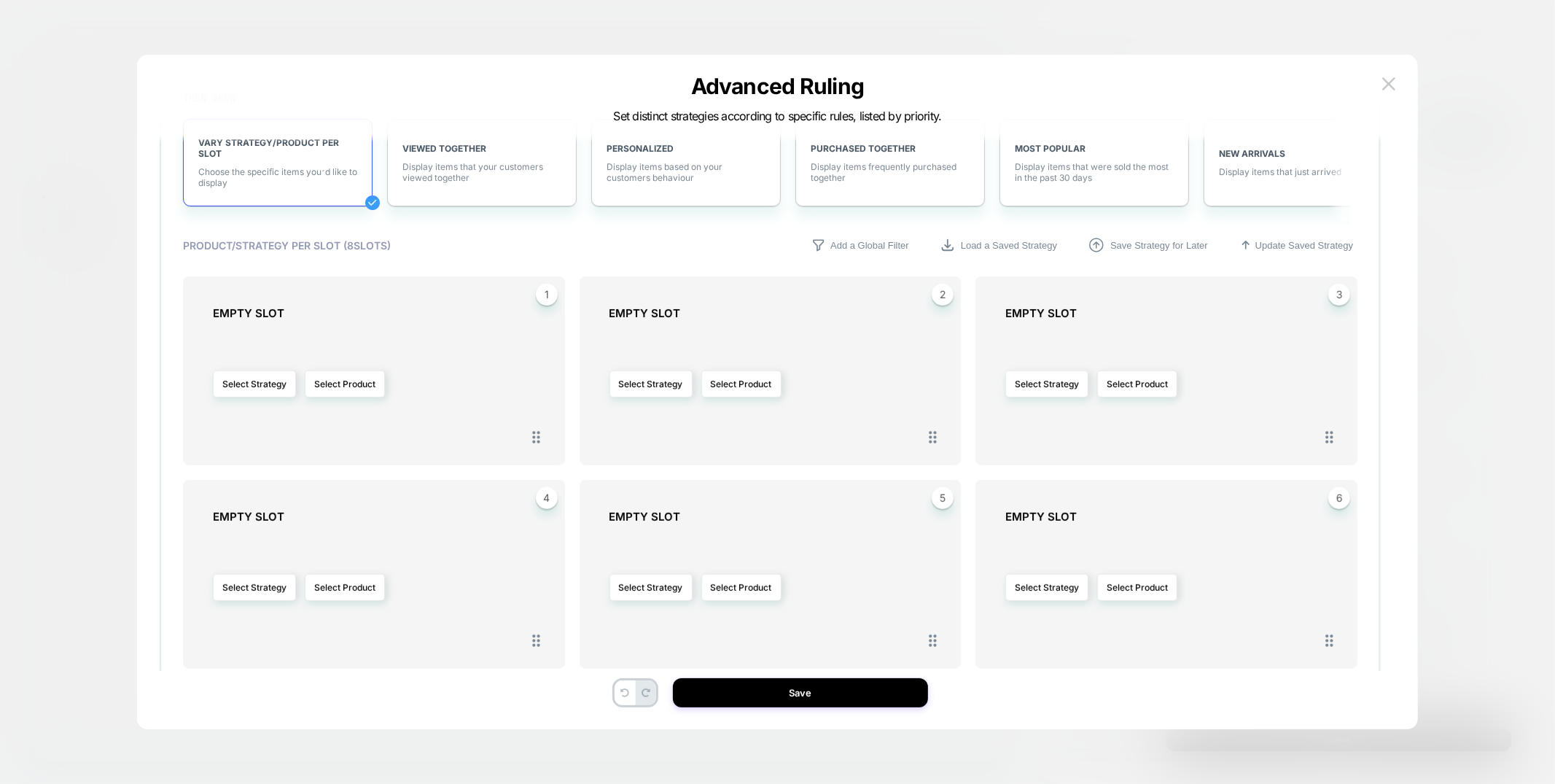
scroll to position [321, 0]
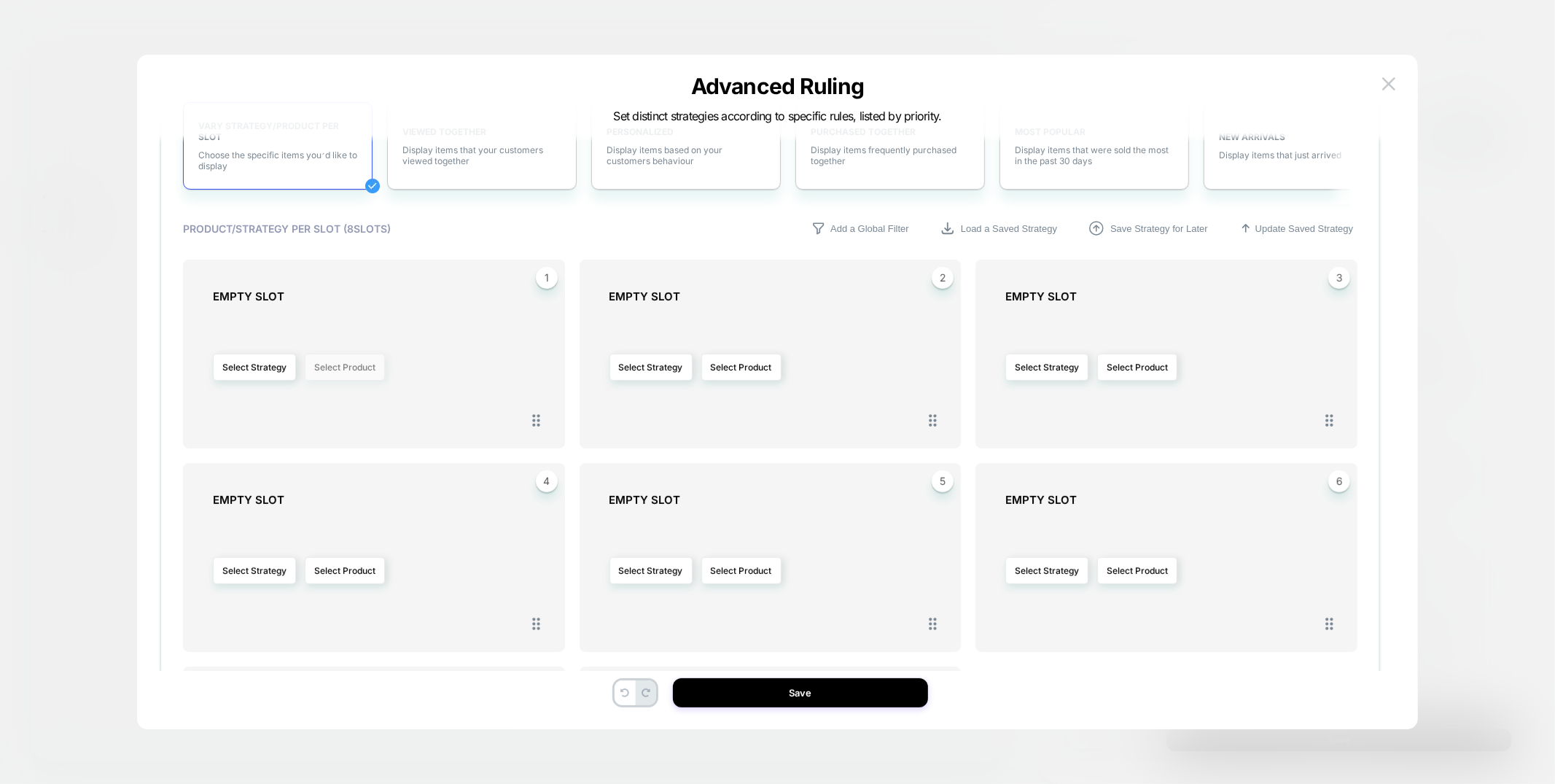
click at [343, 369] on button "Select Product" at bounding box center [345, 366] width 80 height 27
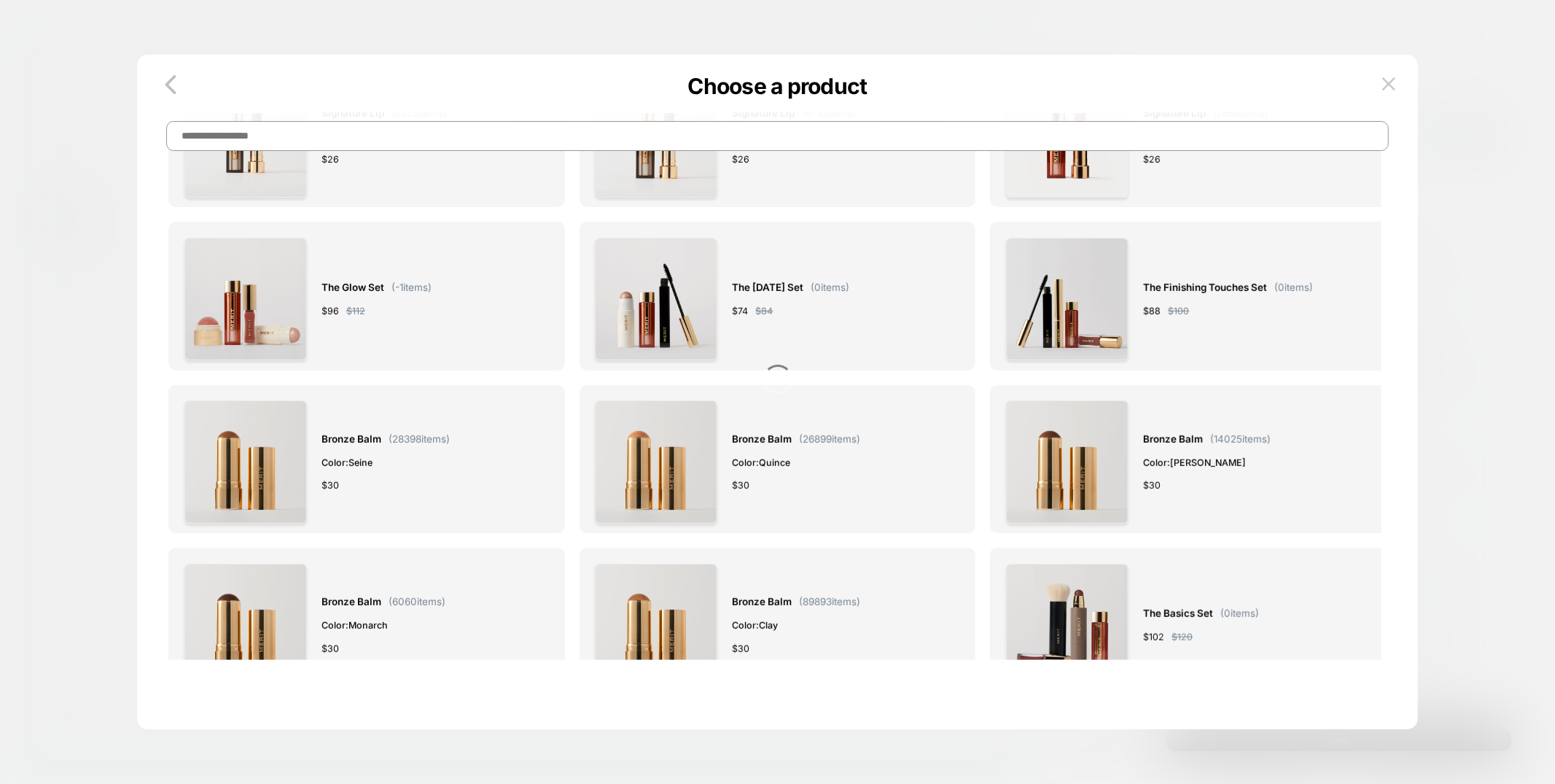
scroll to position [0, 0]
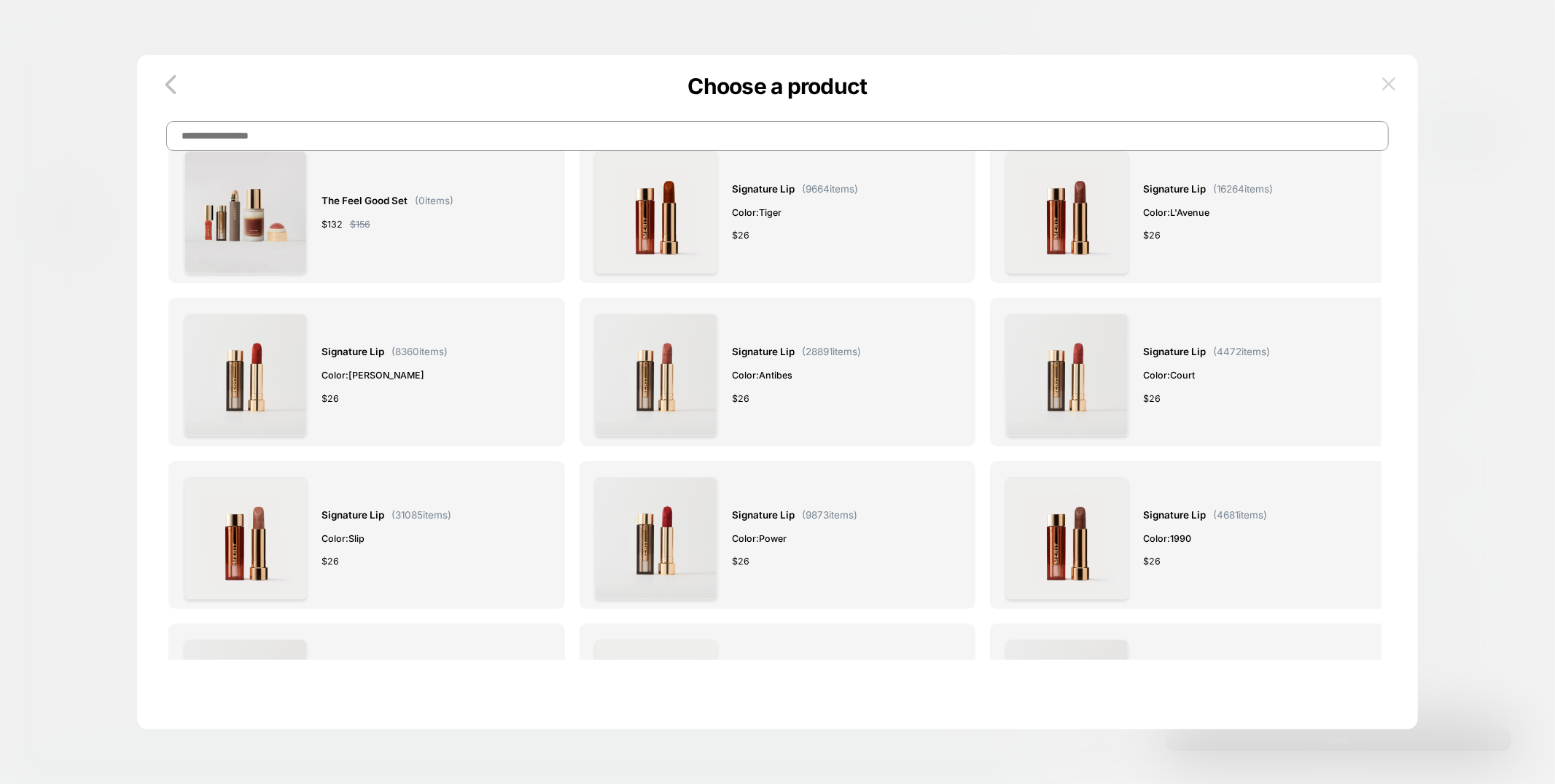
click at [1387, 87] on img at bounding box center [1389, 83] width 13 height 12
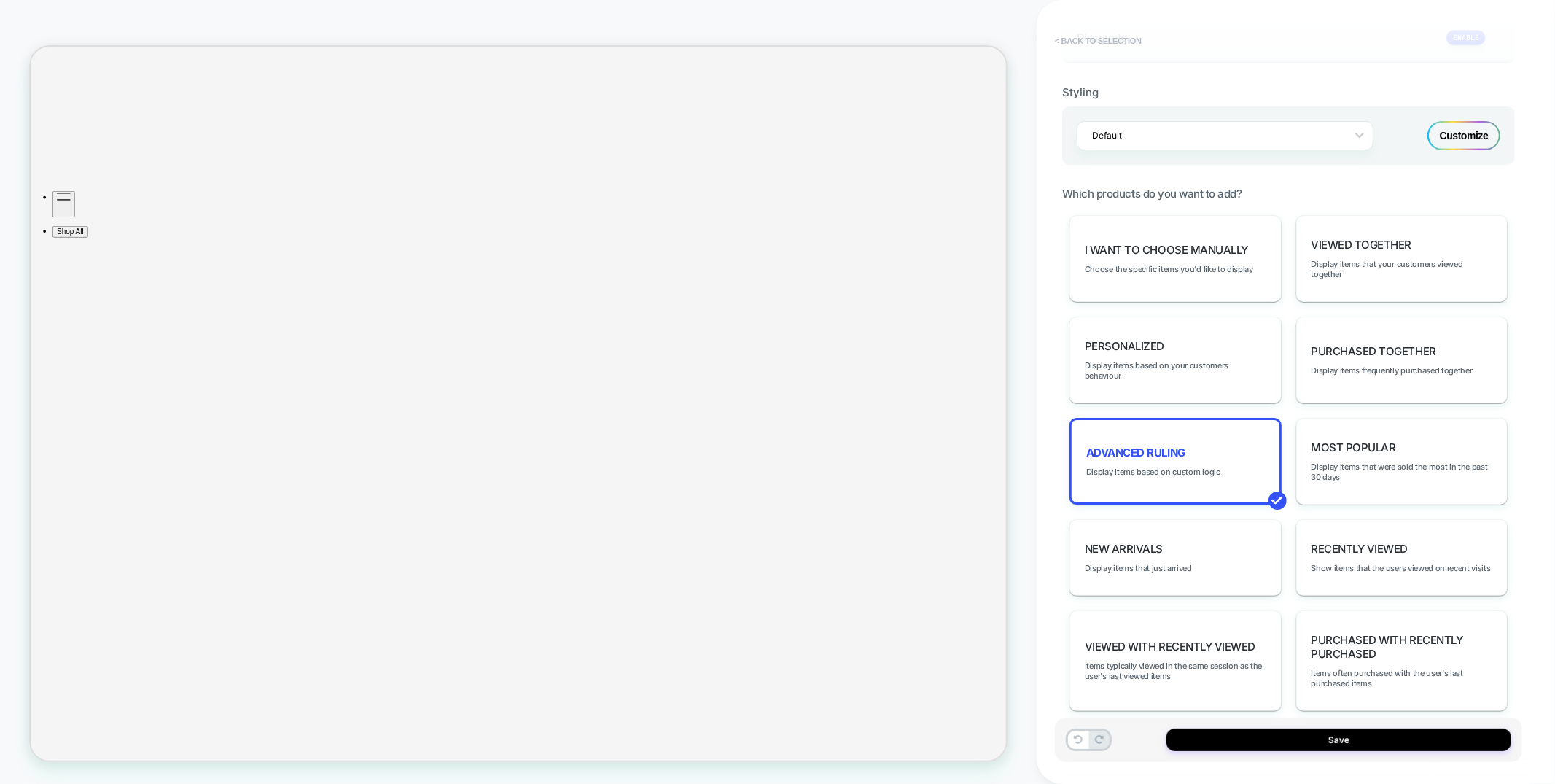
click at [1135, 44] on button "< Back to selection" at bounding box center [1098, 41] width 101 height 24
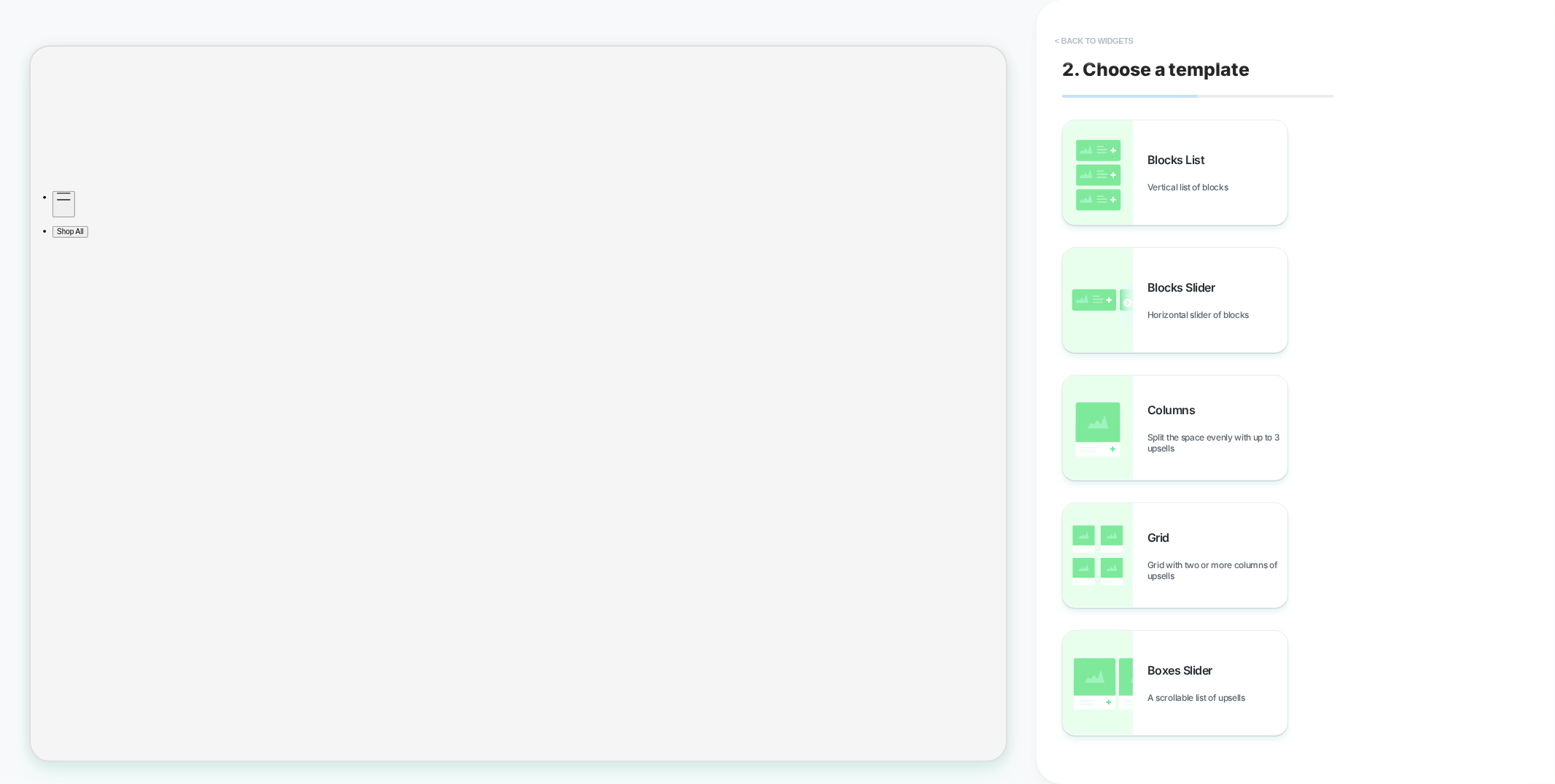
click at [1133, 44] on button "< Back to widgets" at bounding box center [1094, 41] width 94 height 24
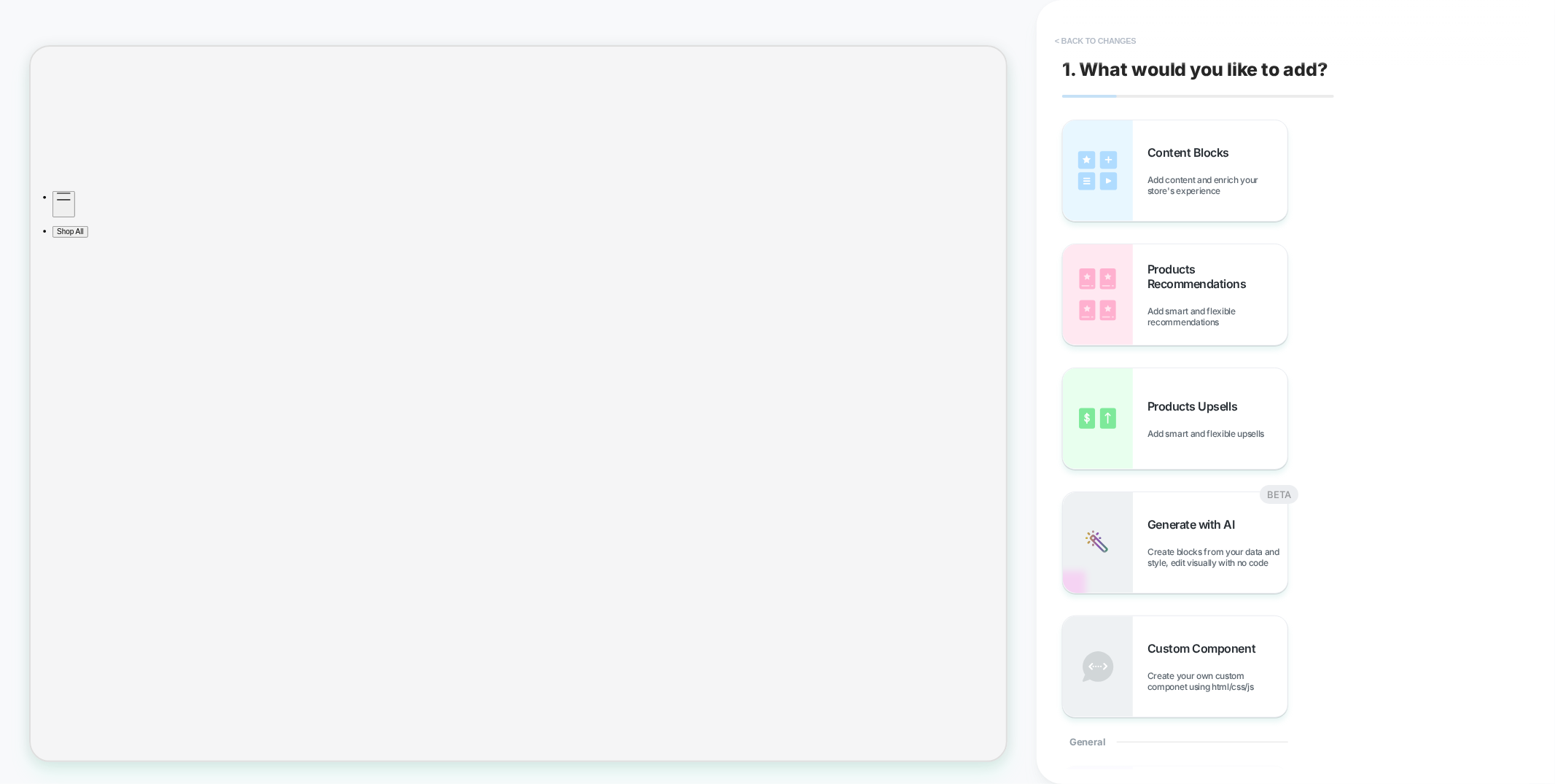
click at [1129, 41] on button "< Back to changes" at bounding box center [1096, 41] width 96 height 24
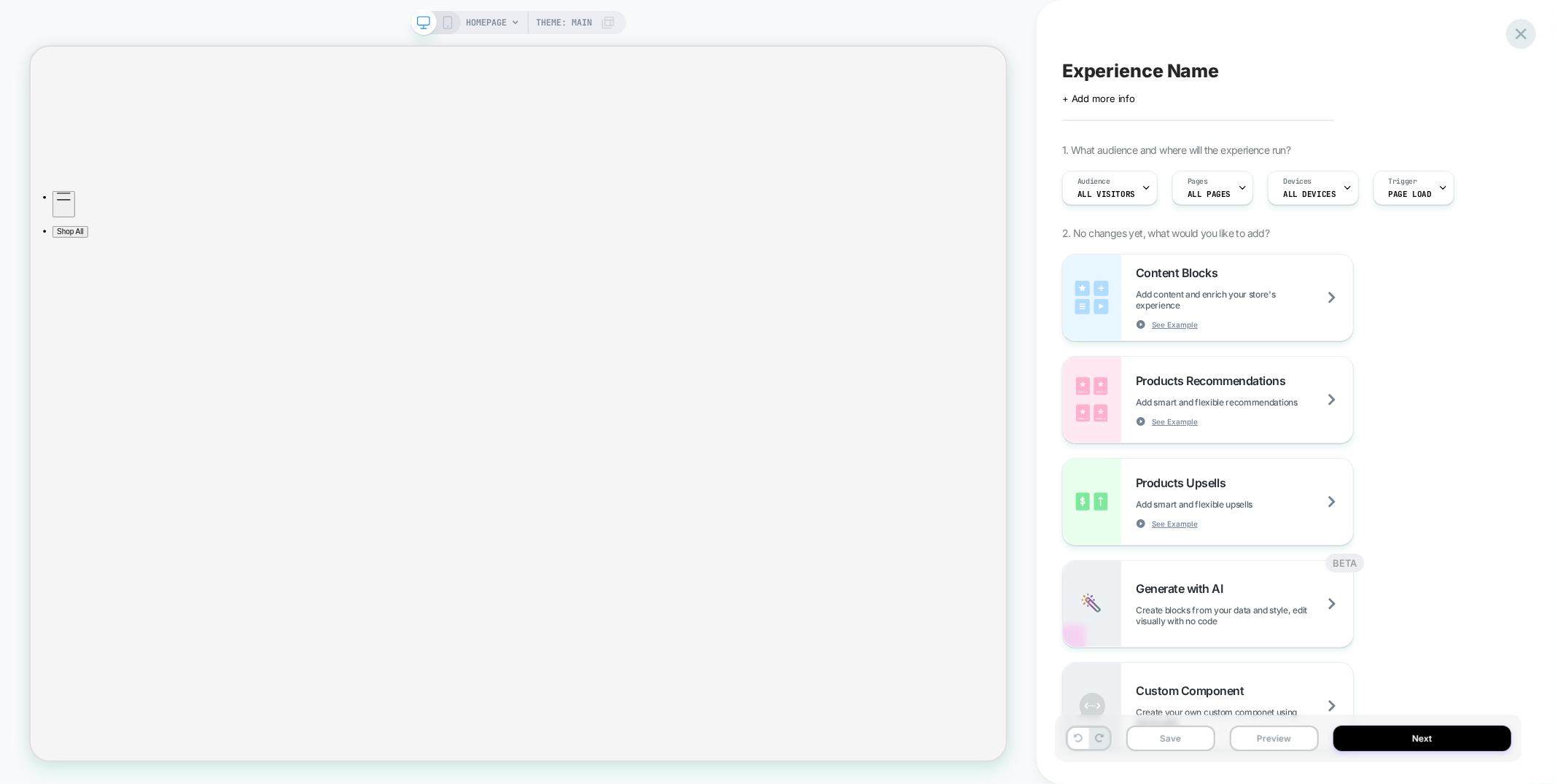
click at [1523, 37] on icon at bounding box center [1521, 33] width 20 height 20
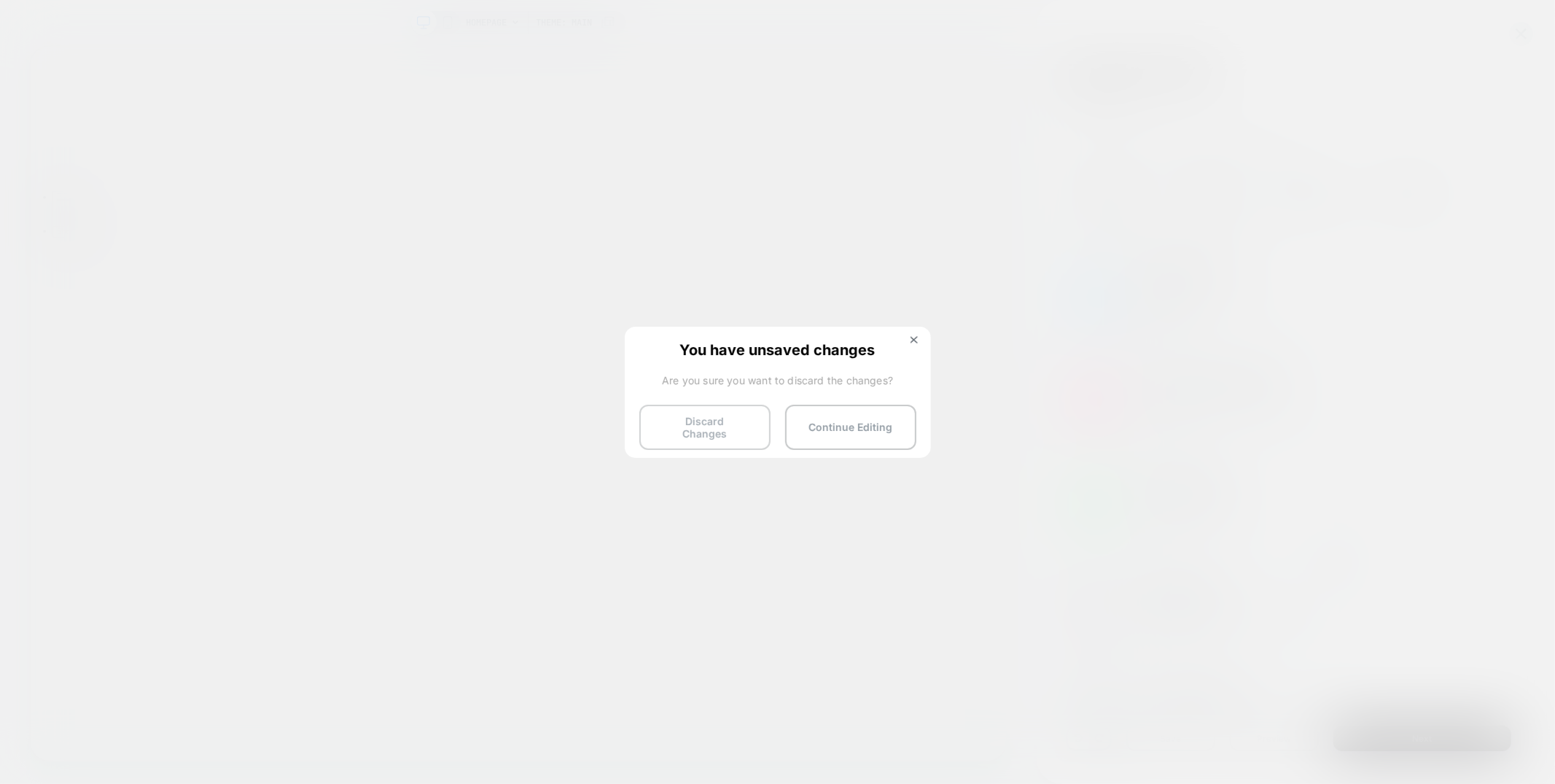
click at [675, 412] on button "Discard Changes" at bounding box center [705, 427] width 131 height 45
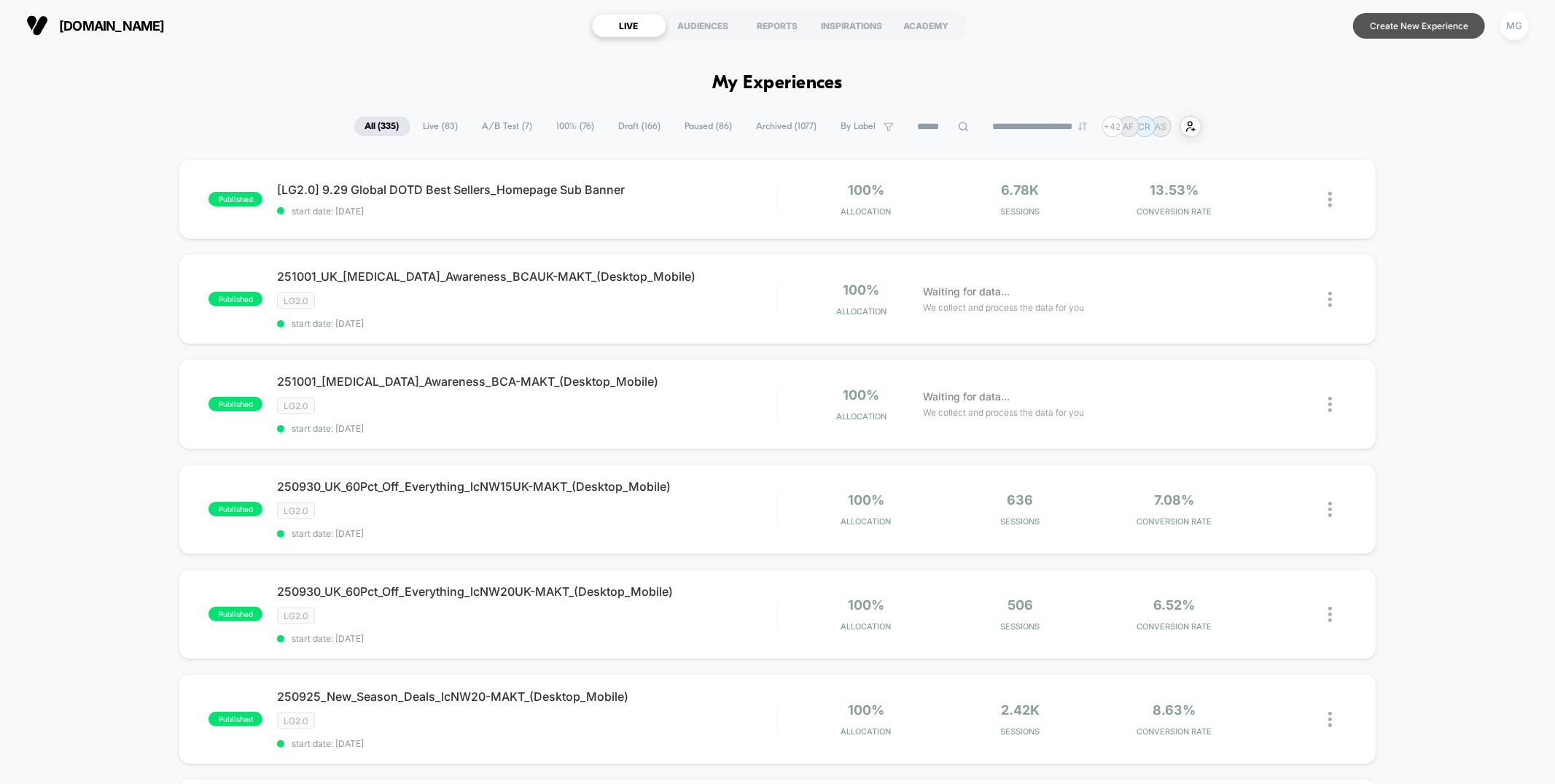
click at [1463, 31] on button "Create New Experience" at bounding box center [1420, 26] width 132 height 26
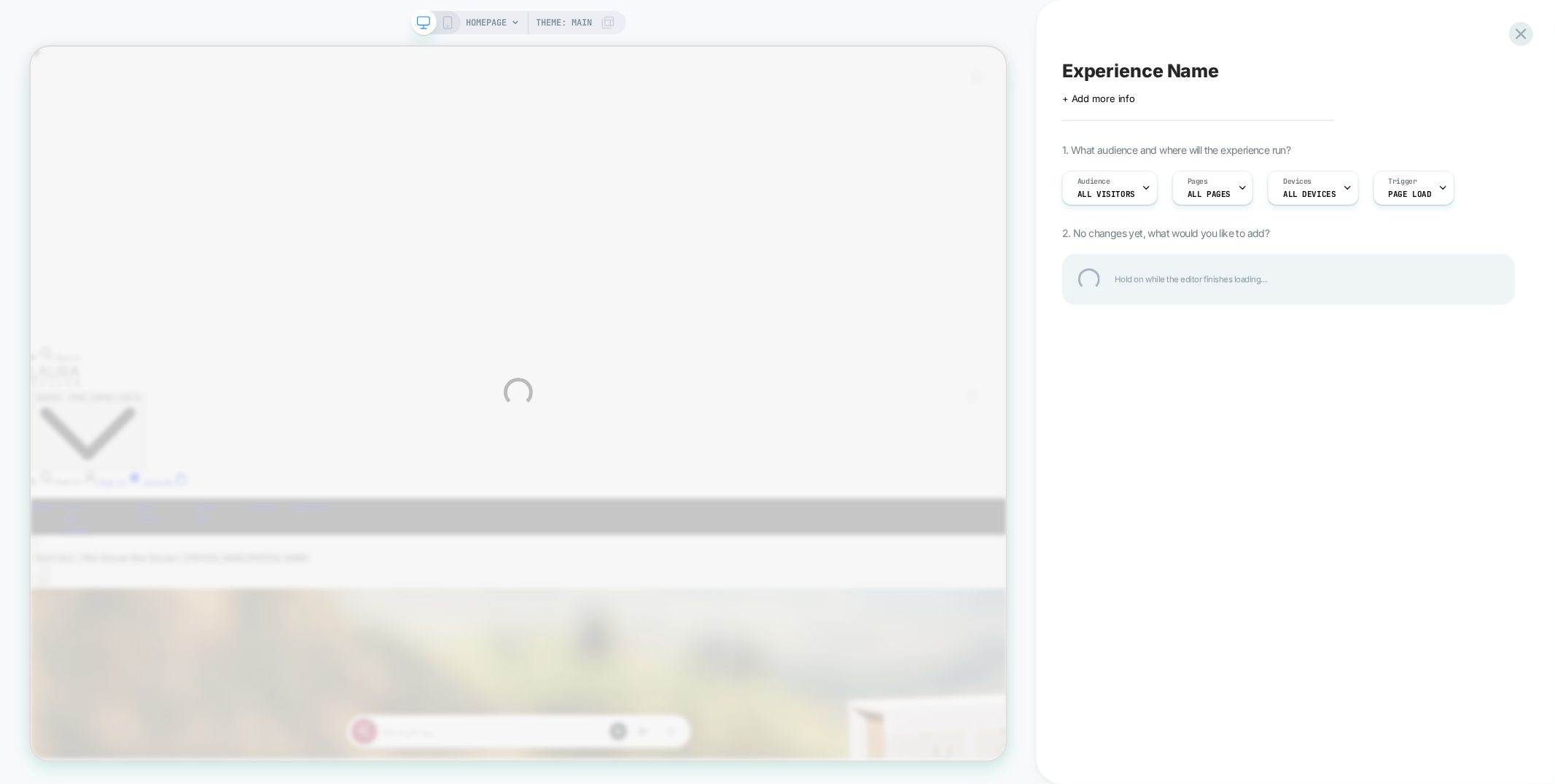
scroll to position [0, 1303]
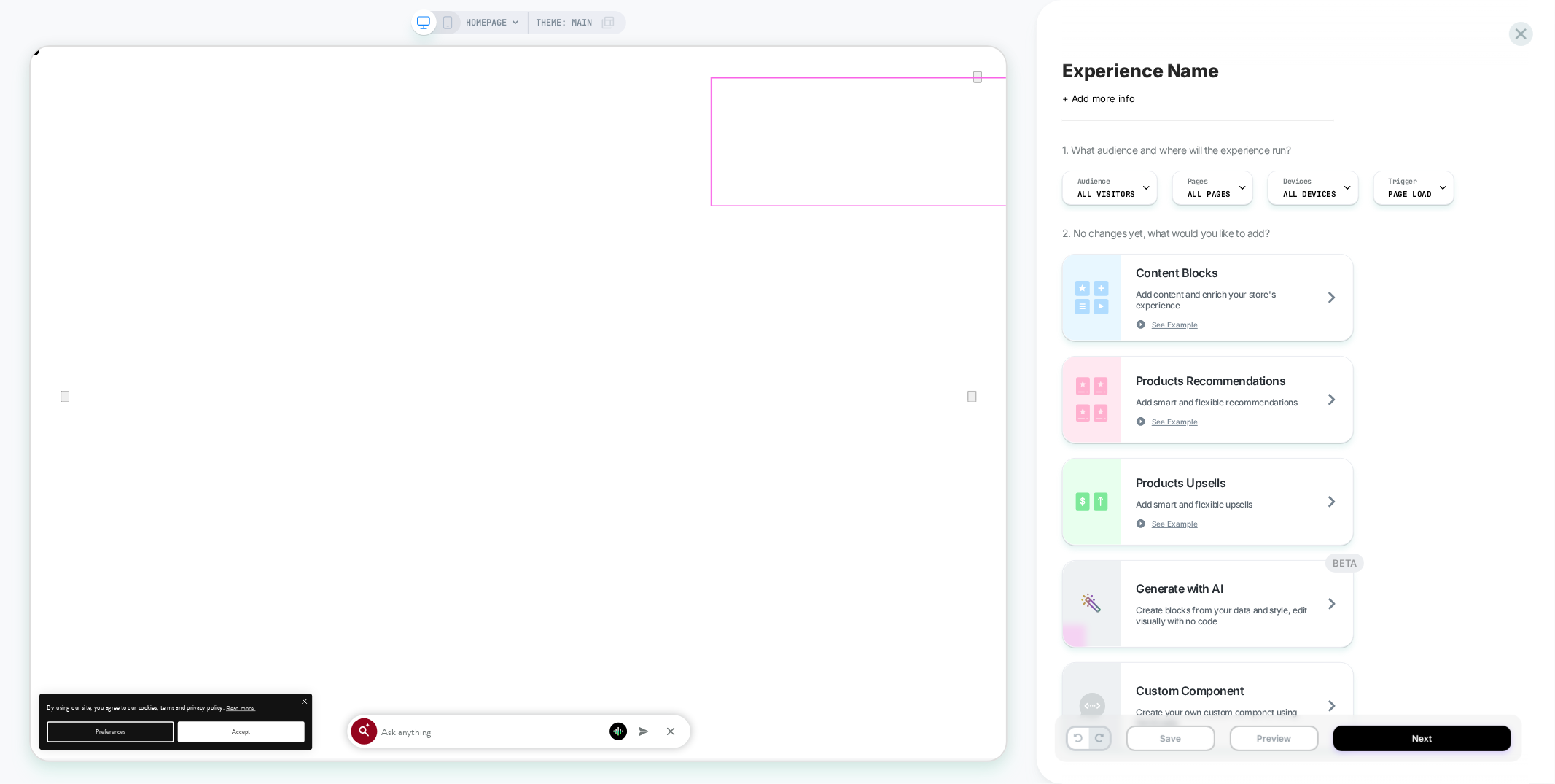
click at [54, 111] on icon "Close" at bounding box center [45, 119] width 18 height 18
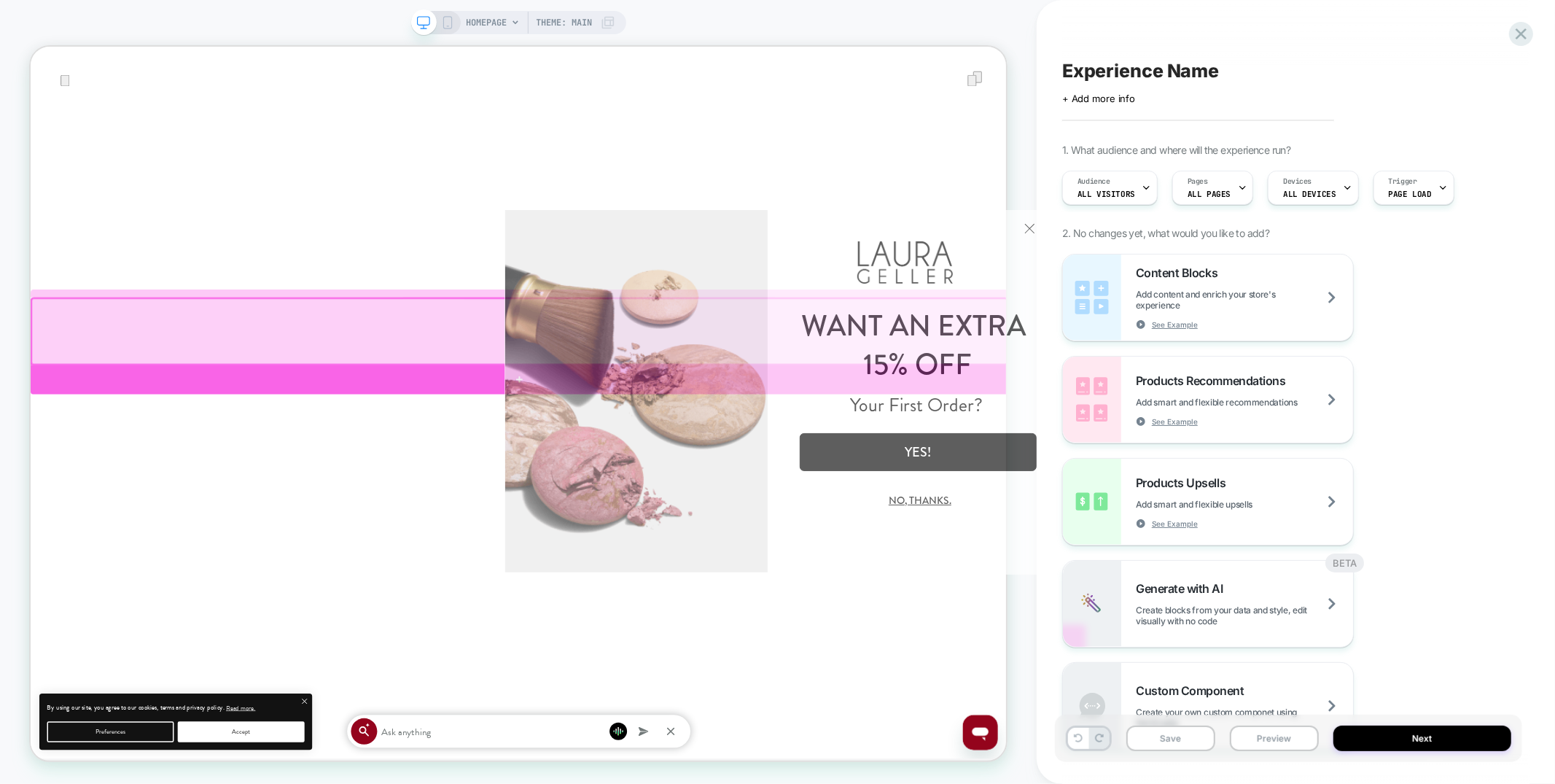
scroll to position [0, 0]
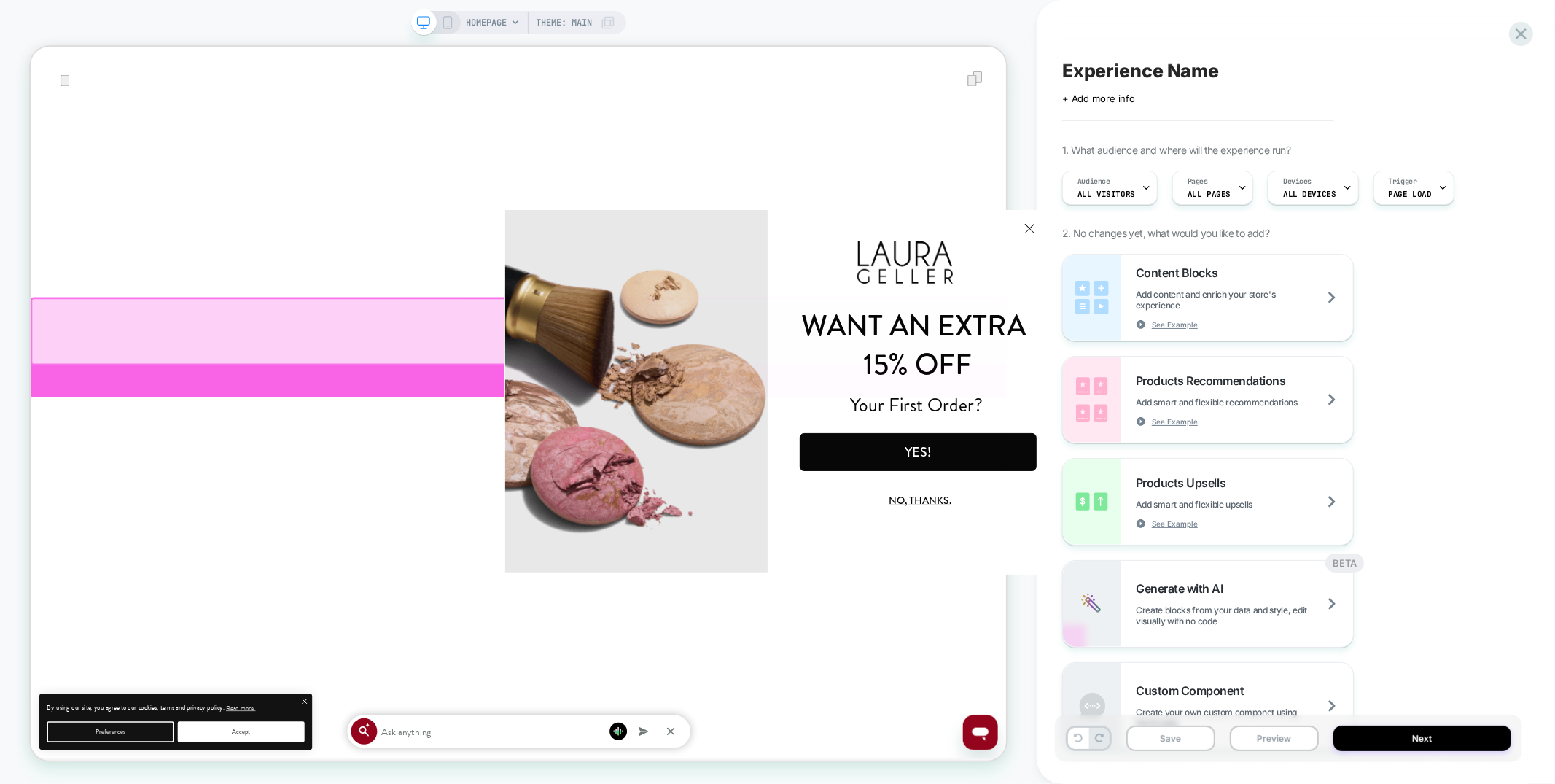
click at [518, 490] on div at bounding box center [682, 492] width 1304 height 43
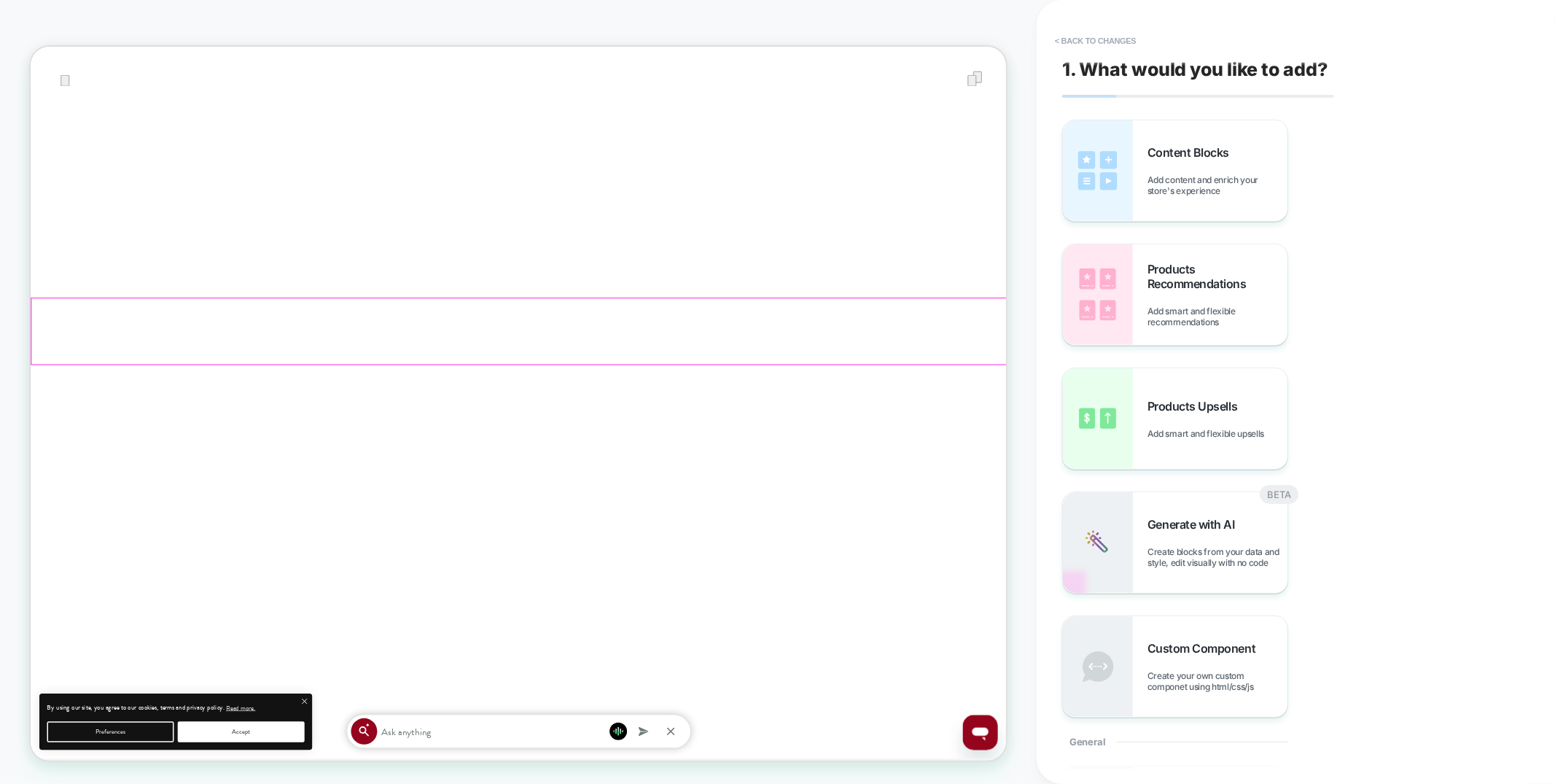
scroll to position [397, 0]
click at [1221, 418] on div "Products Upsells Add smart and flexible upsells" at bounding box center [1218, 418] width 140 height 40
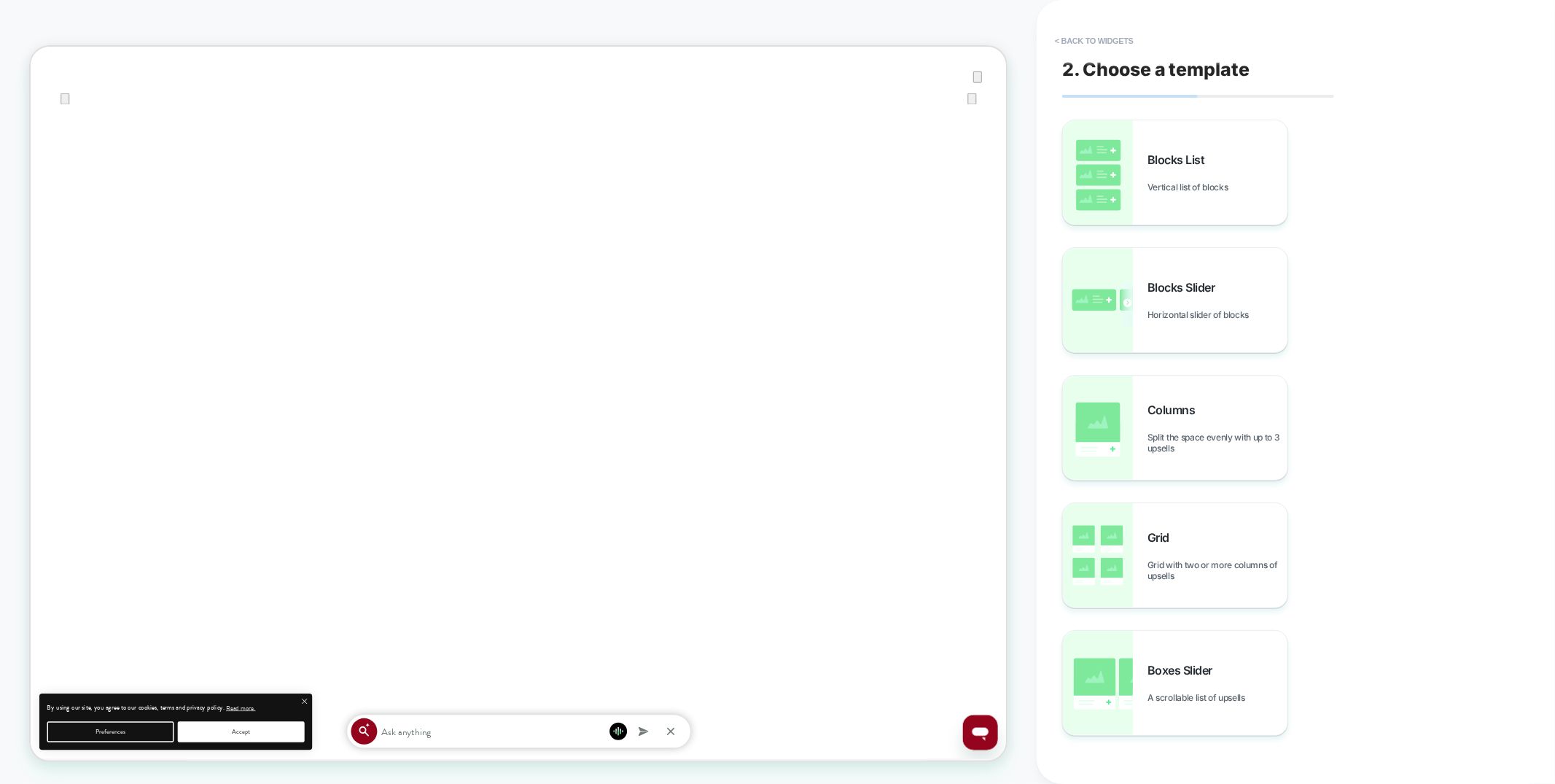
scroll to position [26, 0]
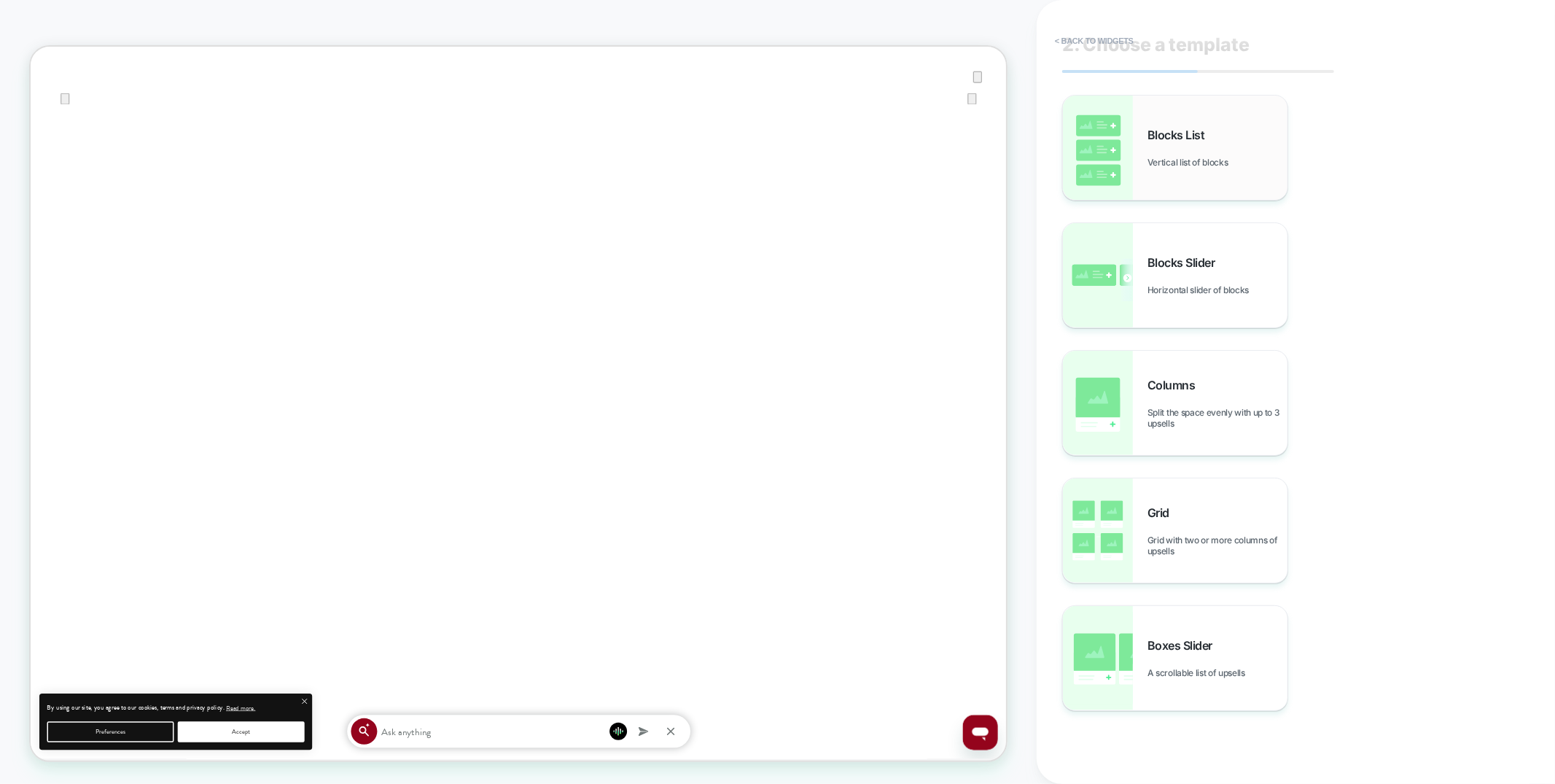
click at [1187, 128] on span "Blocks List" at bounding box center [1180, 134] width 65 height 14
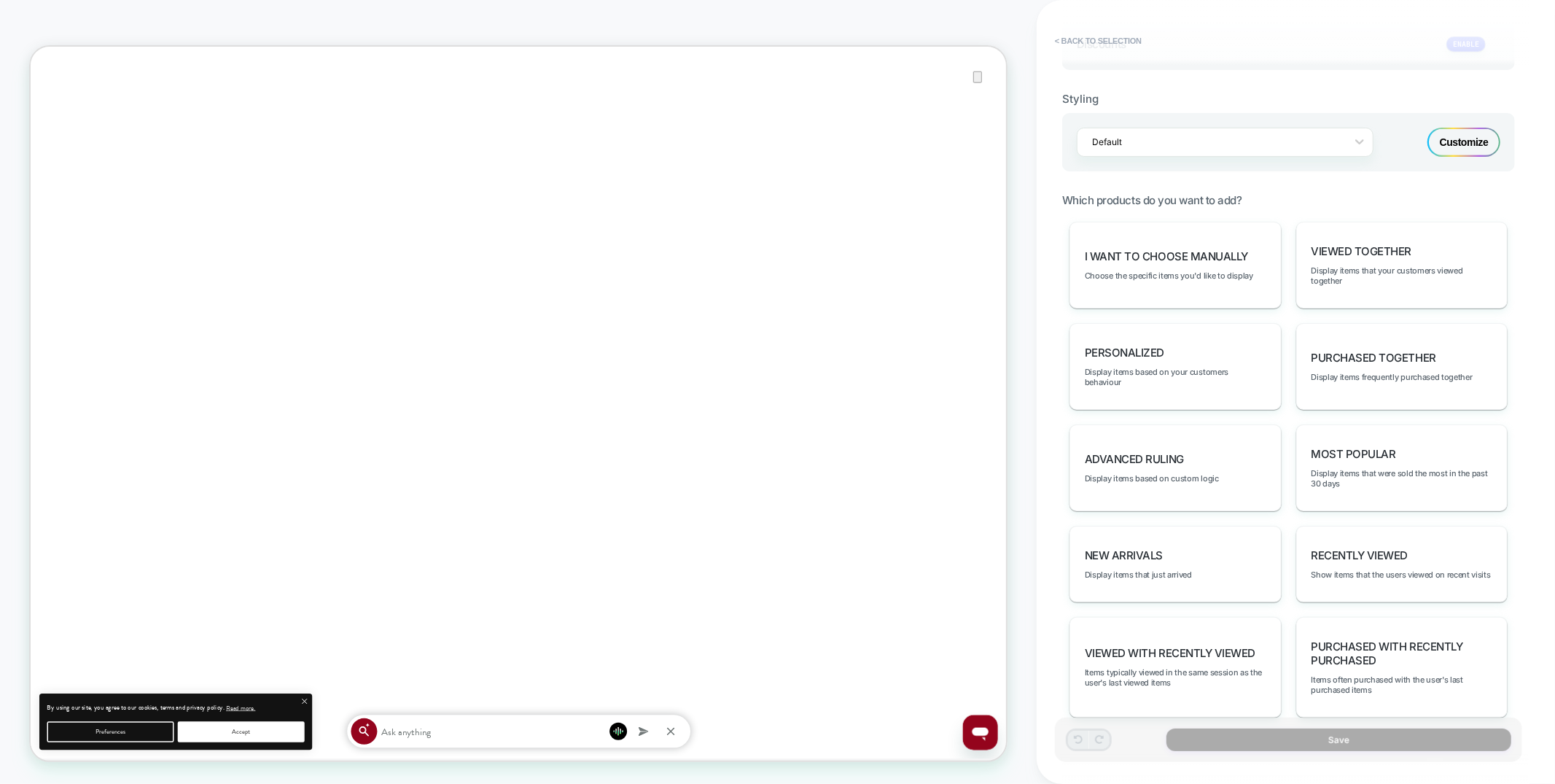
scroll to position [666, 0]
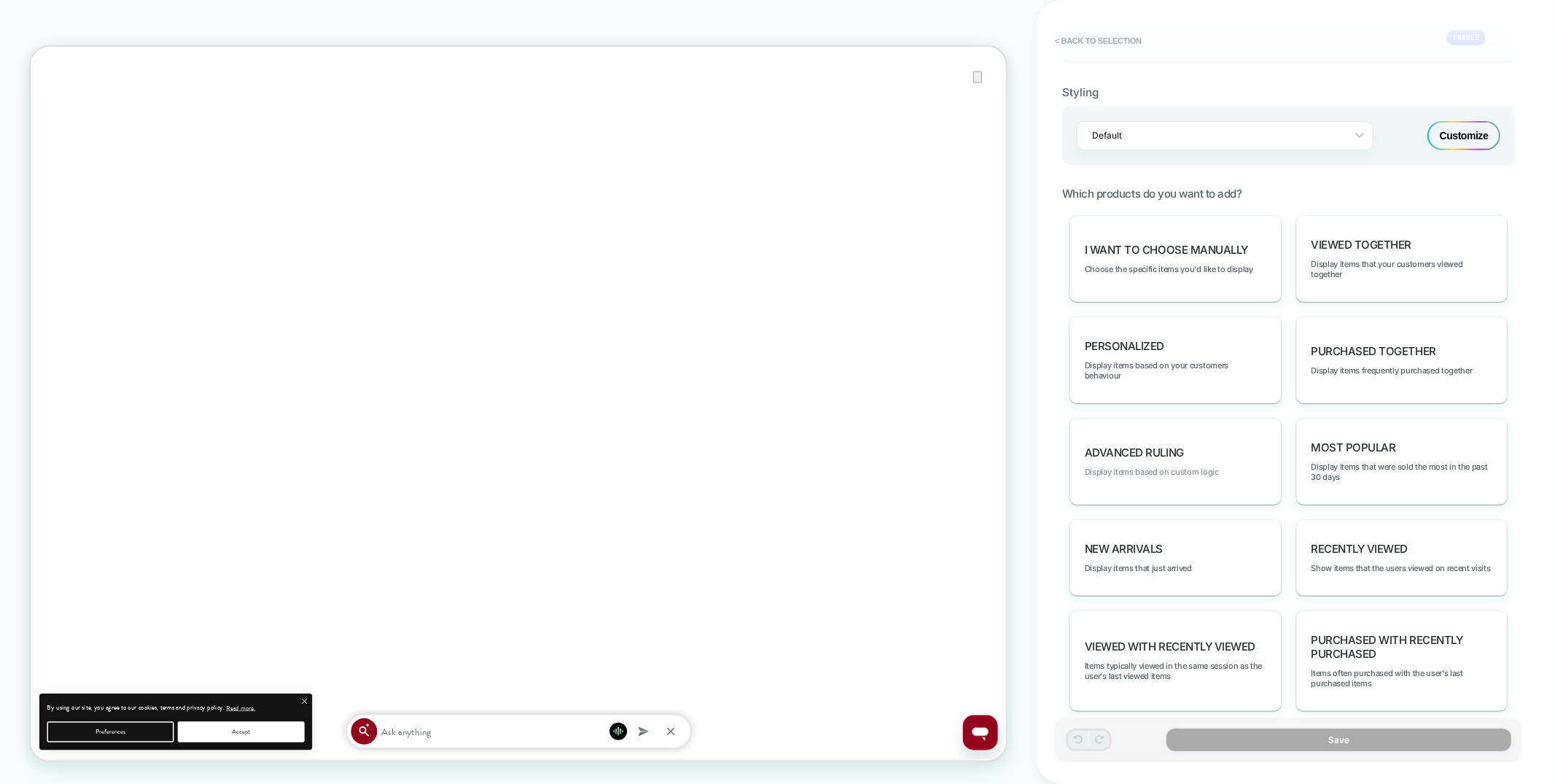
click at [1123, 467] on span "Display items based on custom logic" at bounding box center [1153, 471] width 134 height 10
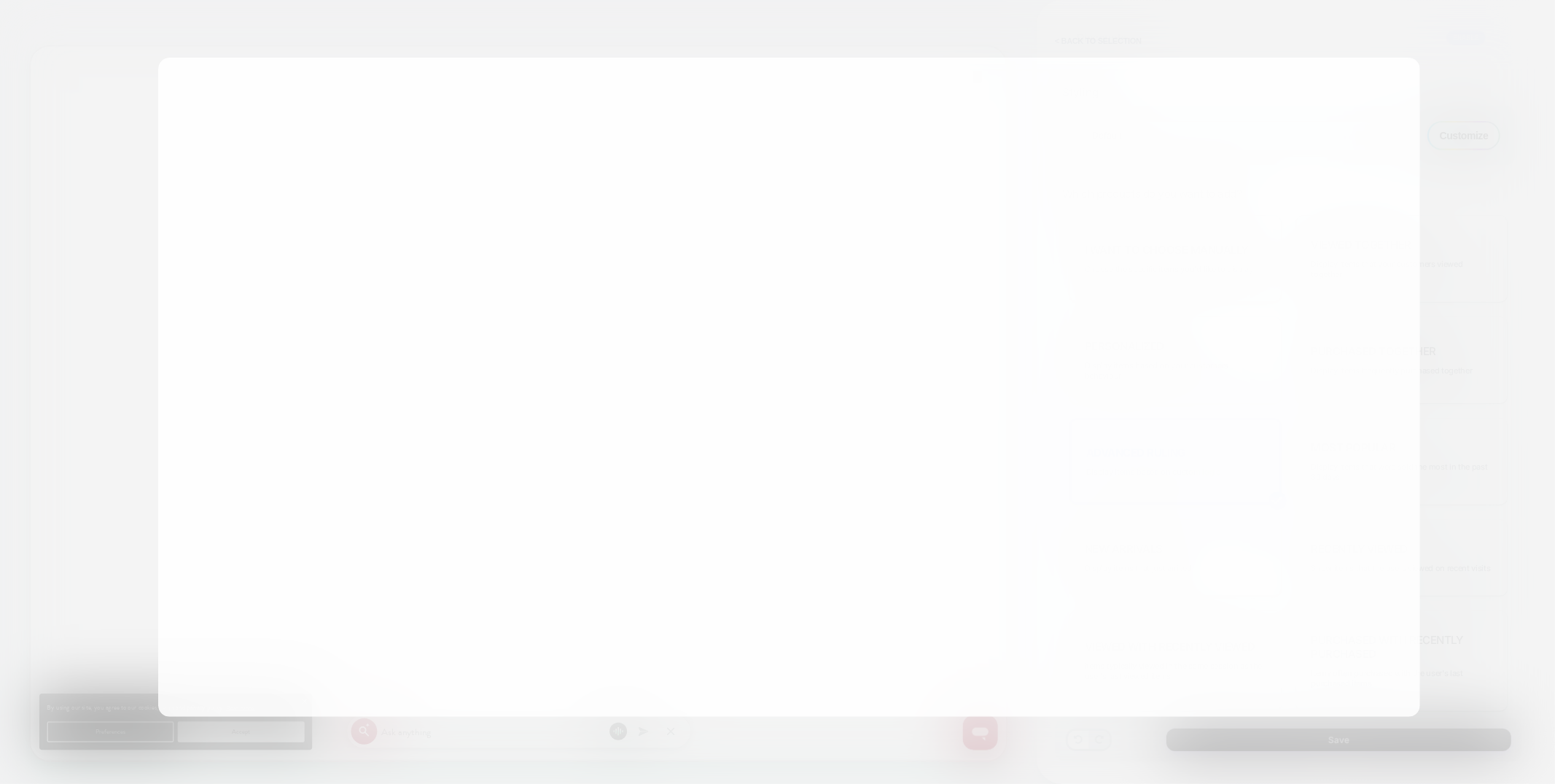
type textarea "*"
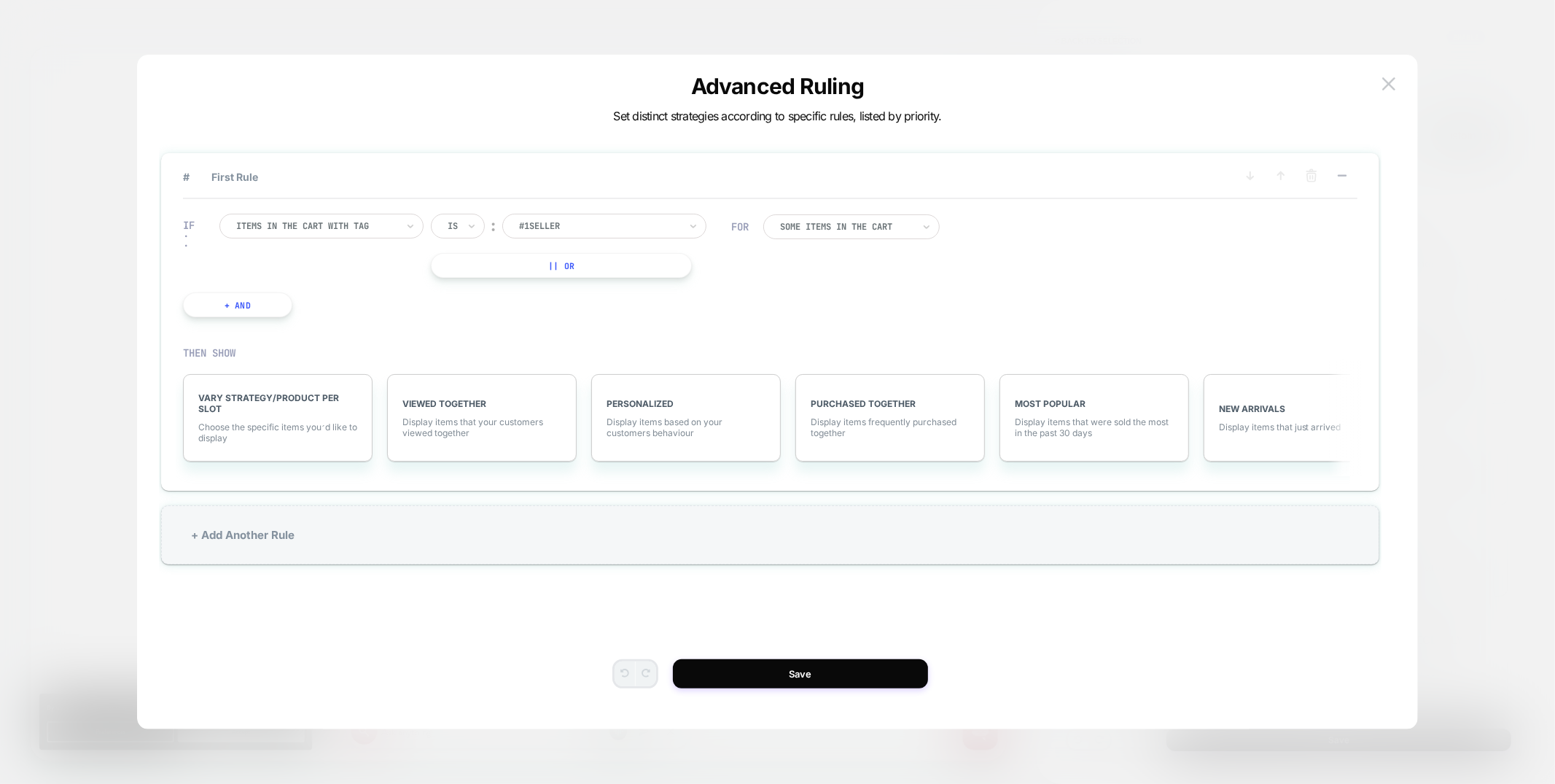
scroll to position [0, 2606]
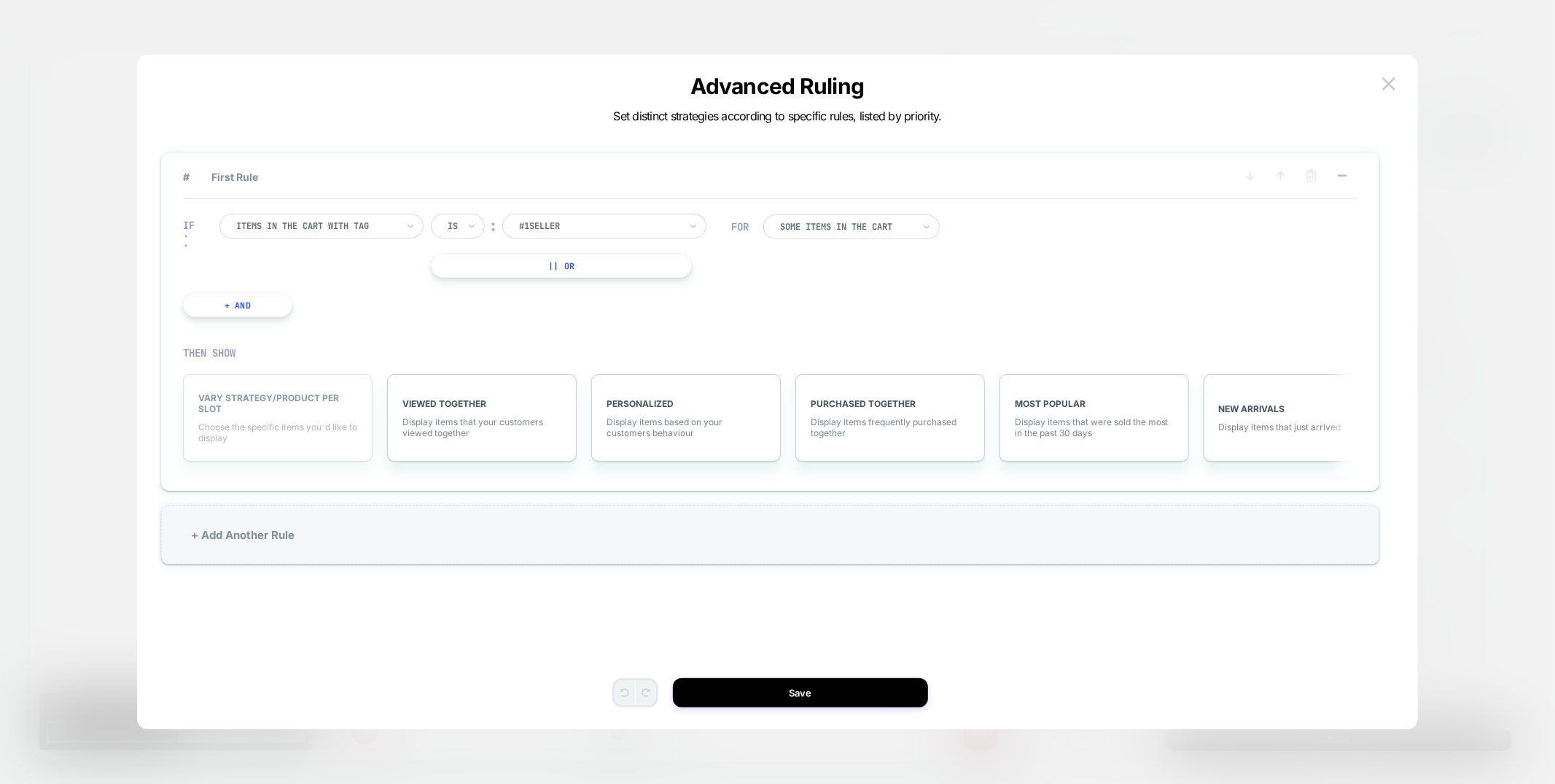
click at [233, 443] on div "VARY STRATEGY/PRODUCT PER SLOT Choose the specific items you׳d like to display" at bounding box center [278, 418] width 190 height 88
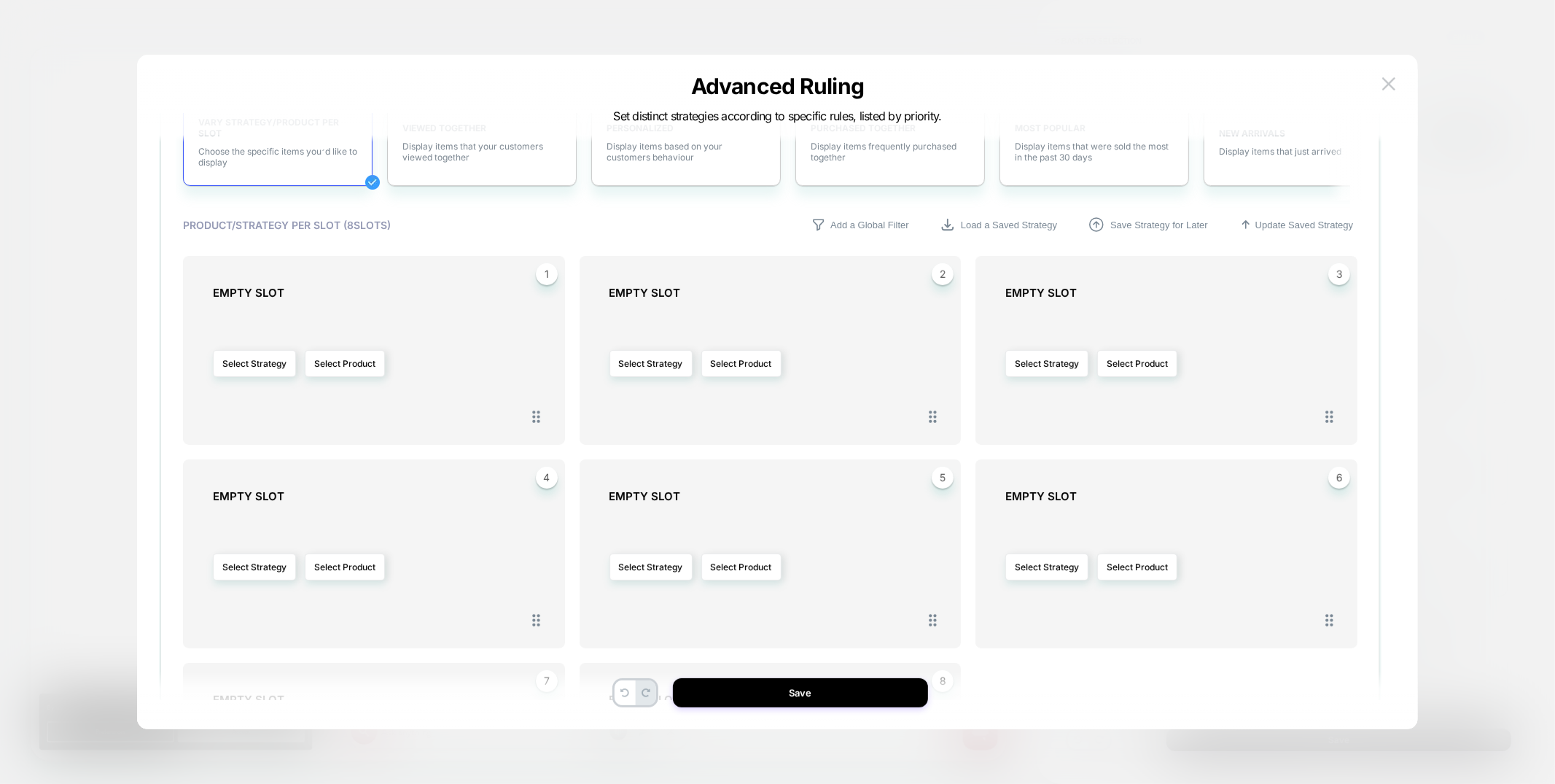
scroll to position [402, 0]
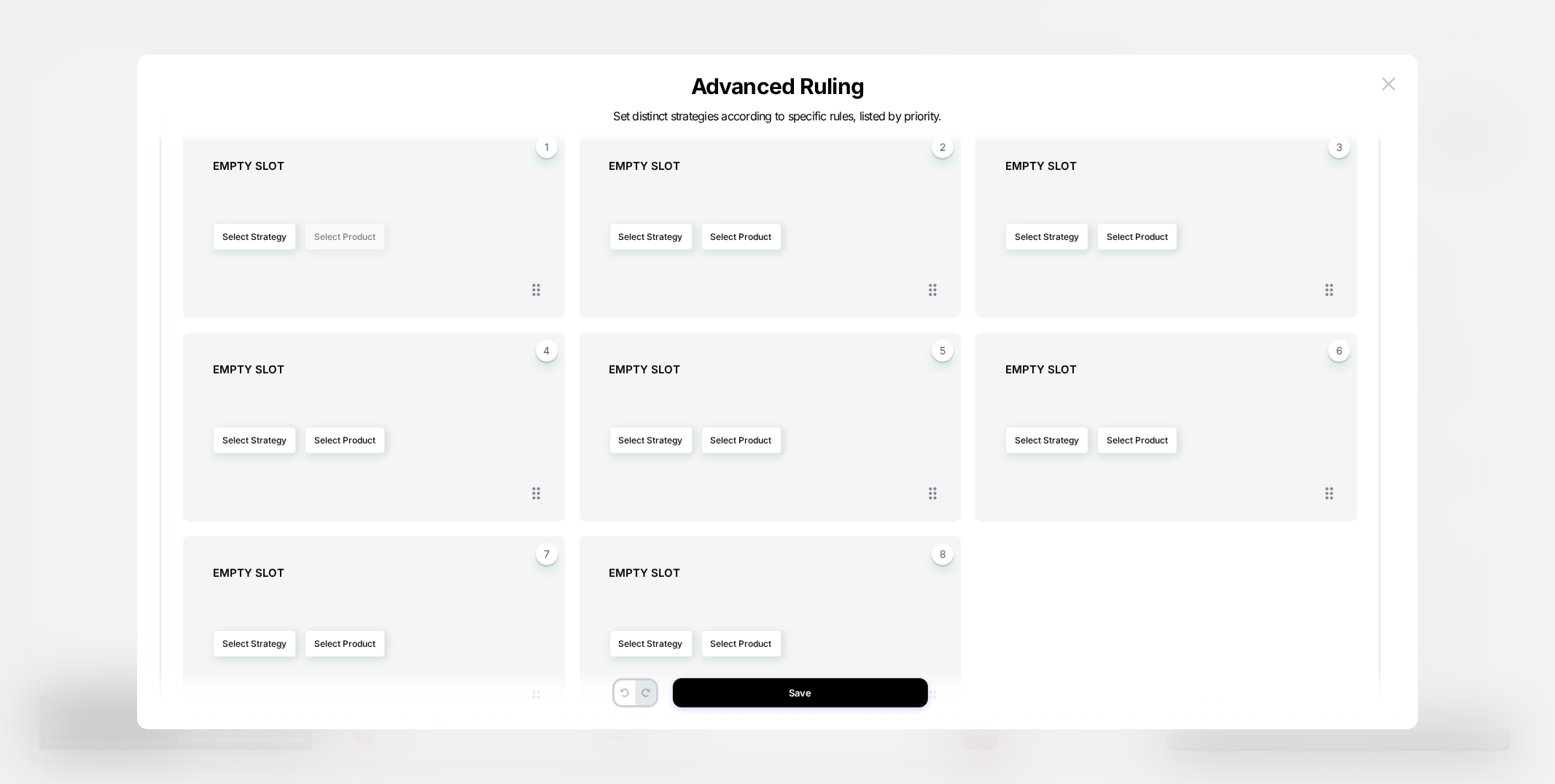
click at [379, 238] on button "Select Product" at bounding box center [345, 236] width 80 height 27
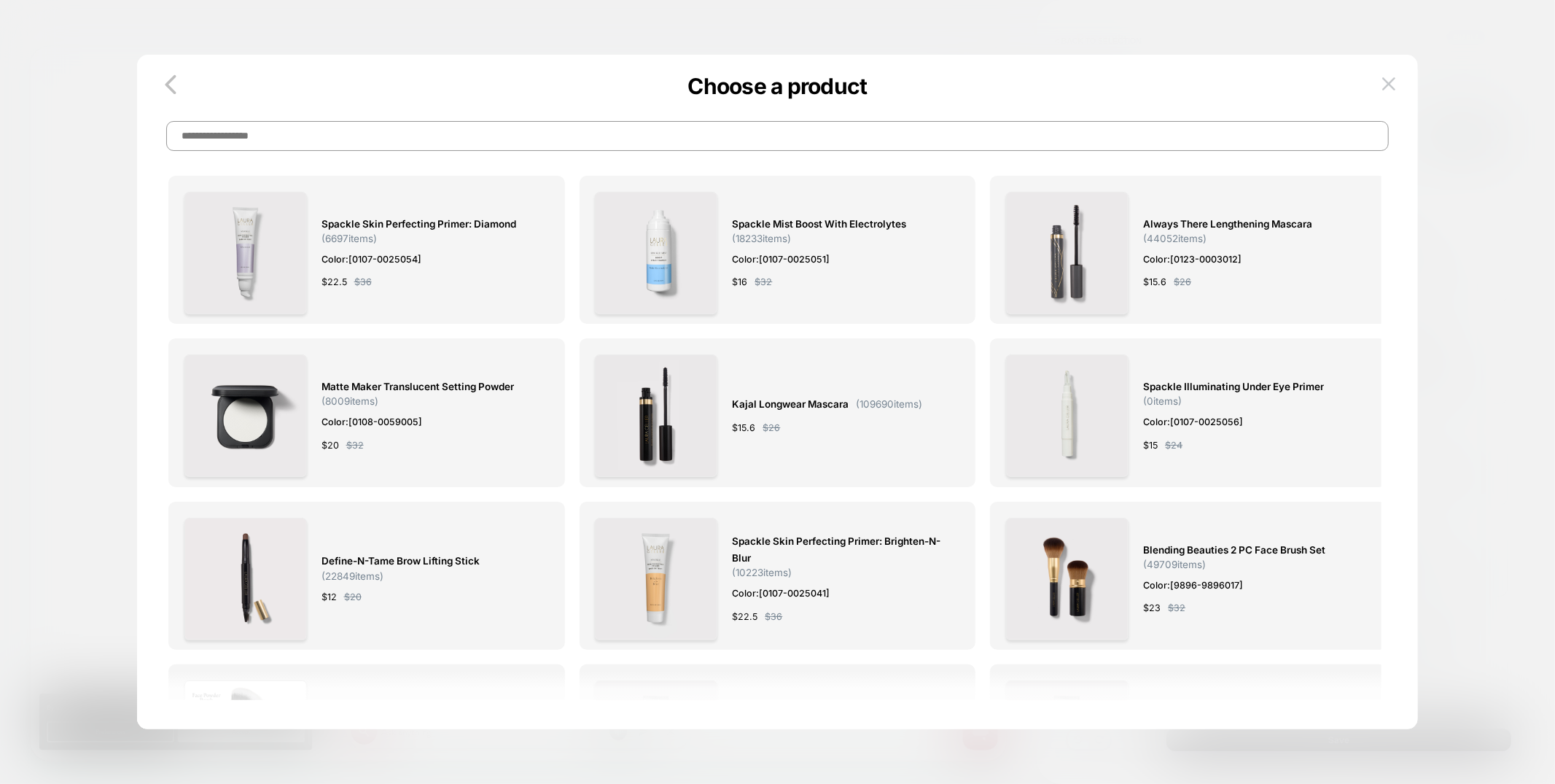
scroll to position [8, 0]
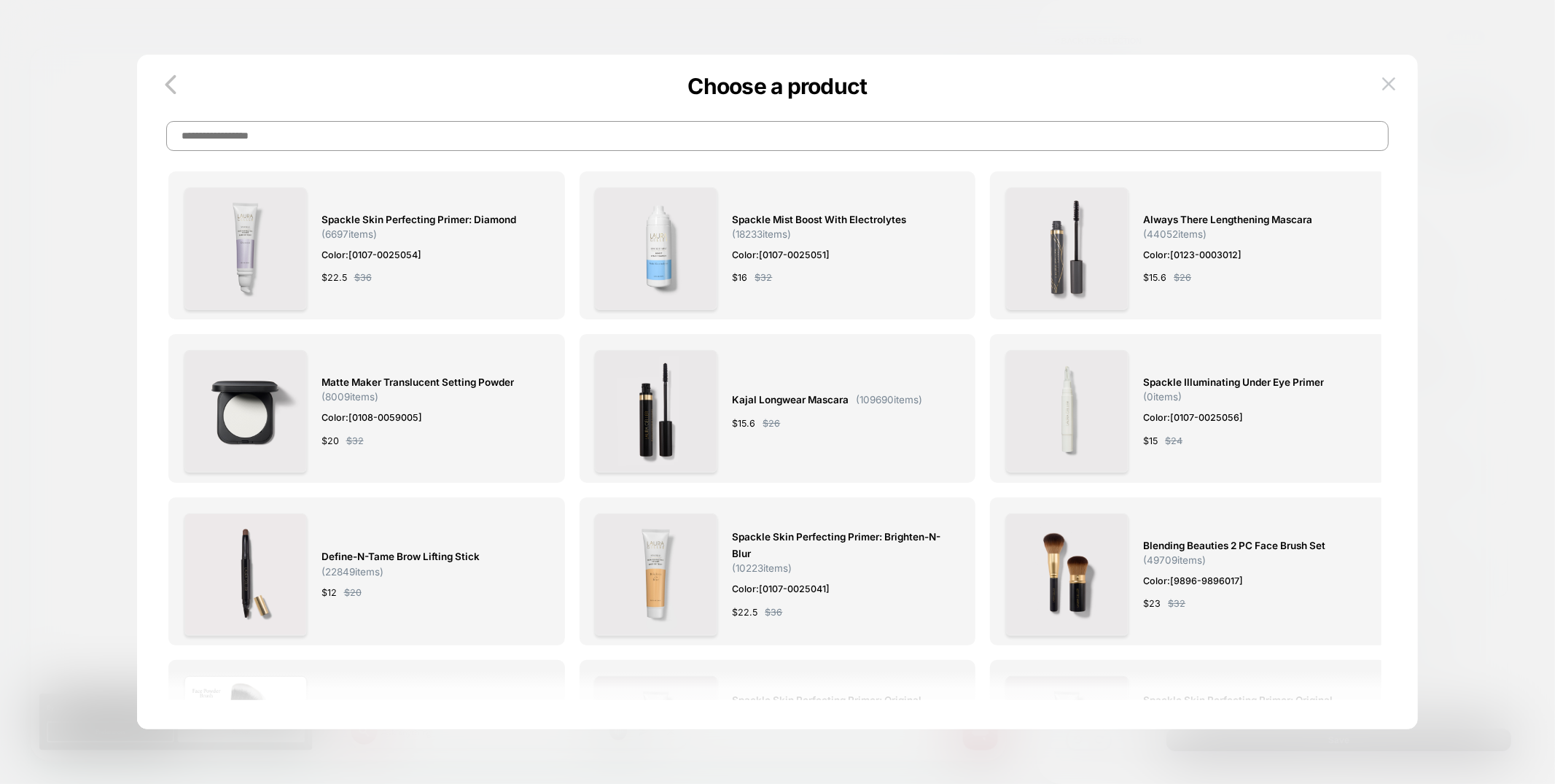
click at [449, 139] on input at bounding box center [778, 136] width 1223 height 30
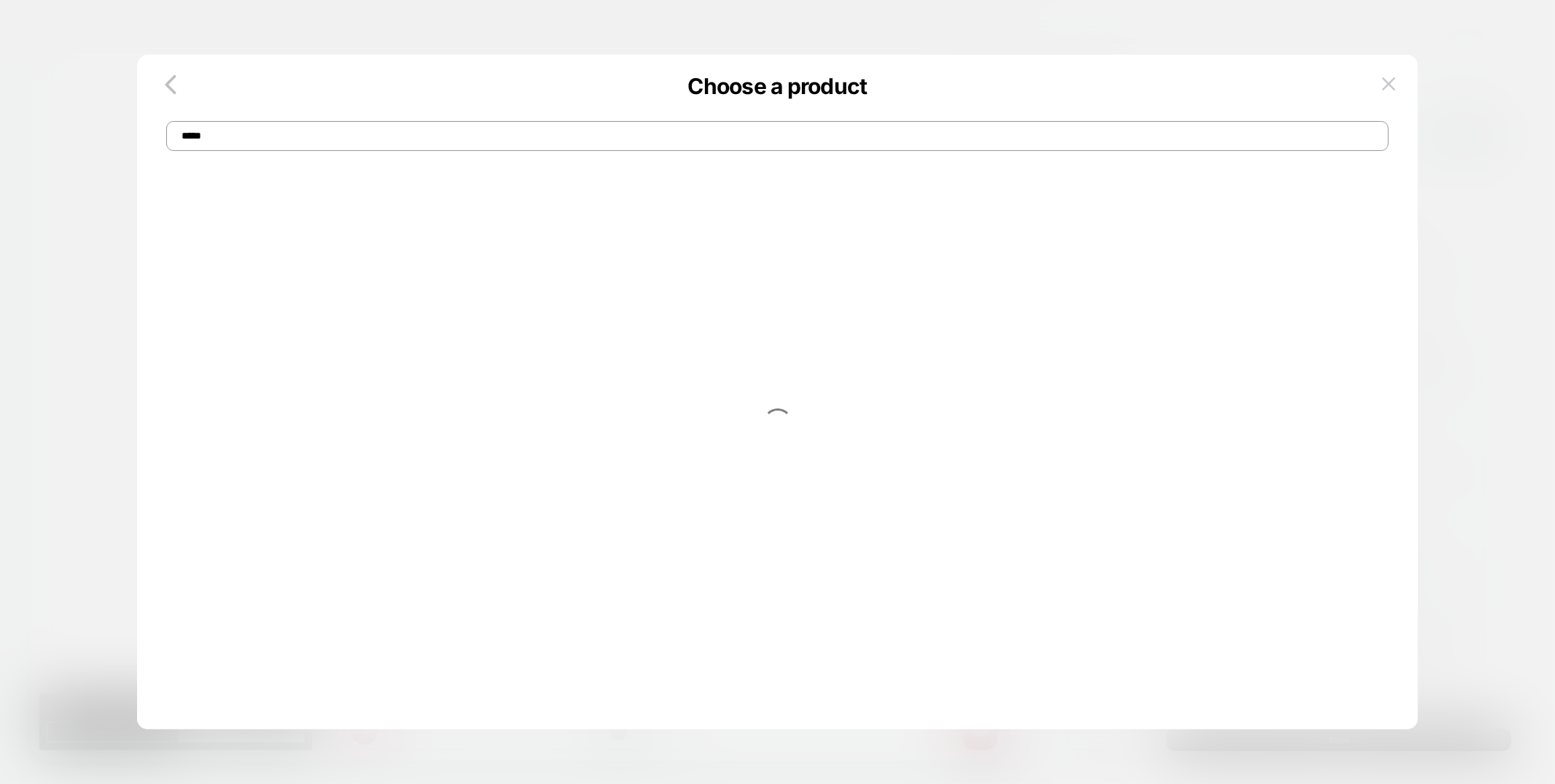
scroll to position [0, 0]
click at [514, 151] on input "*****" at bounding box center [778, 136] width 1223 height 30
click at [342, 143] on input "***" at bounding box center [778, 136] width 1223 height 30
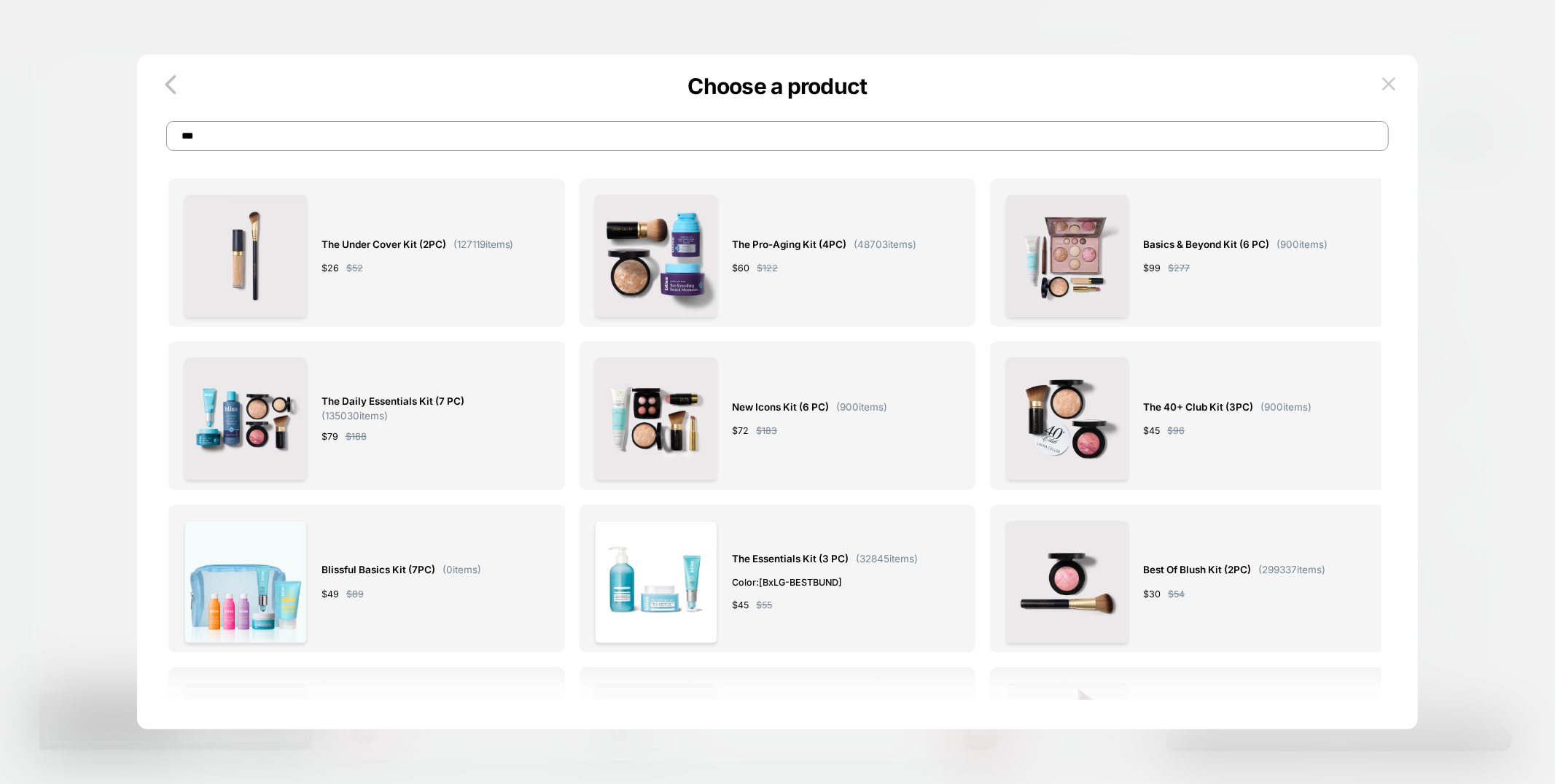
click at [319, 127] on input "***" at bounding box center [778, 136] width 1223 height 30
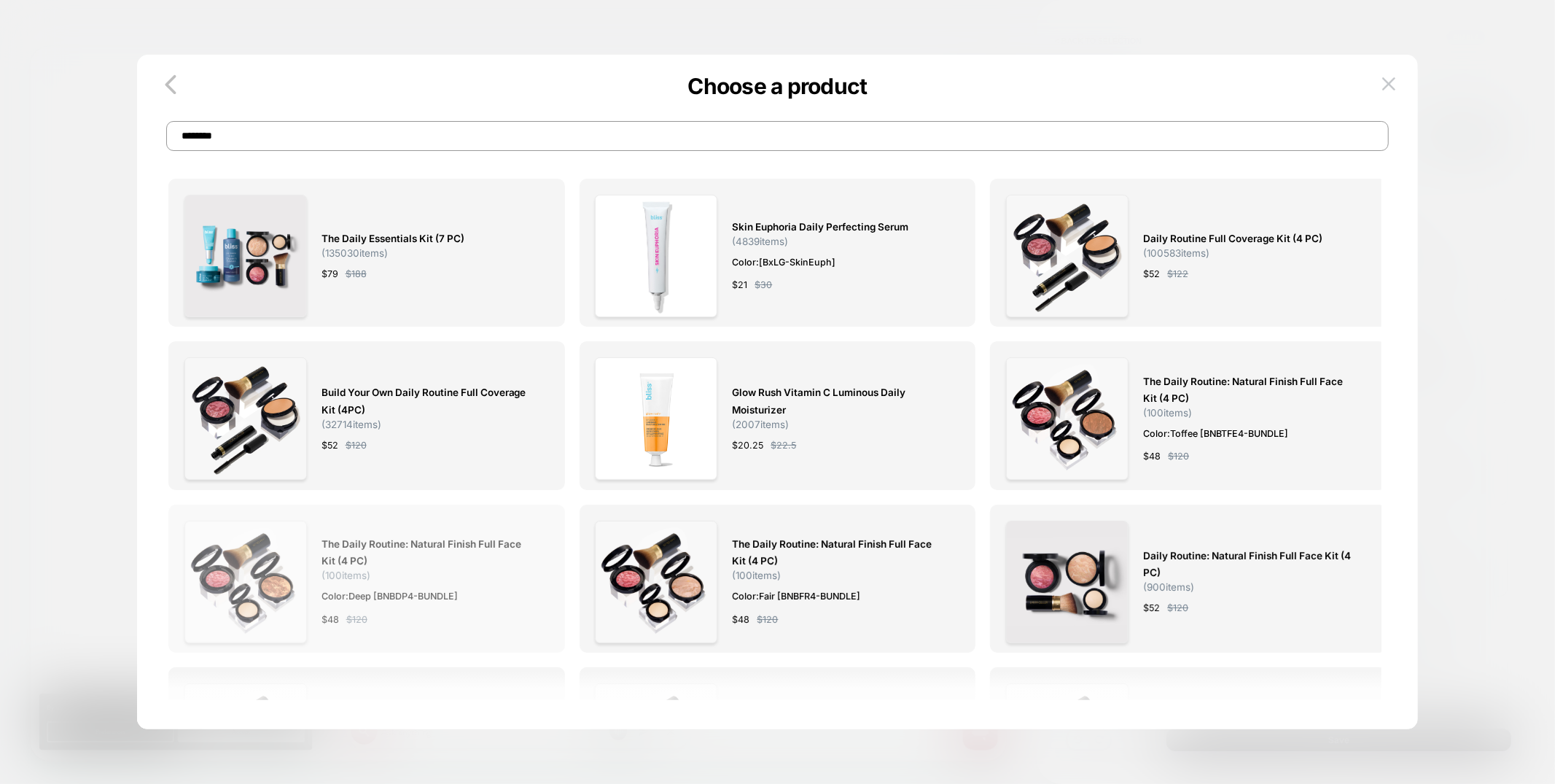
type input "********"
click at [406, 532] on div "The Daily Routine: Natural Finish Full Face Kit (4 PC) ( 100 items) Color: Deep…" at bounding box center [427, 582] width 213 height 123
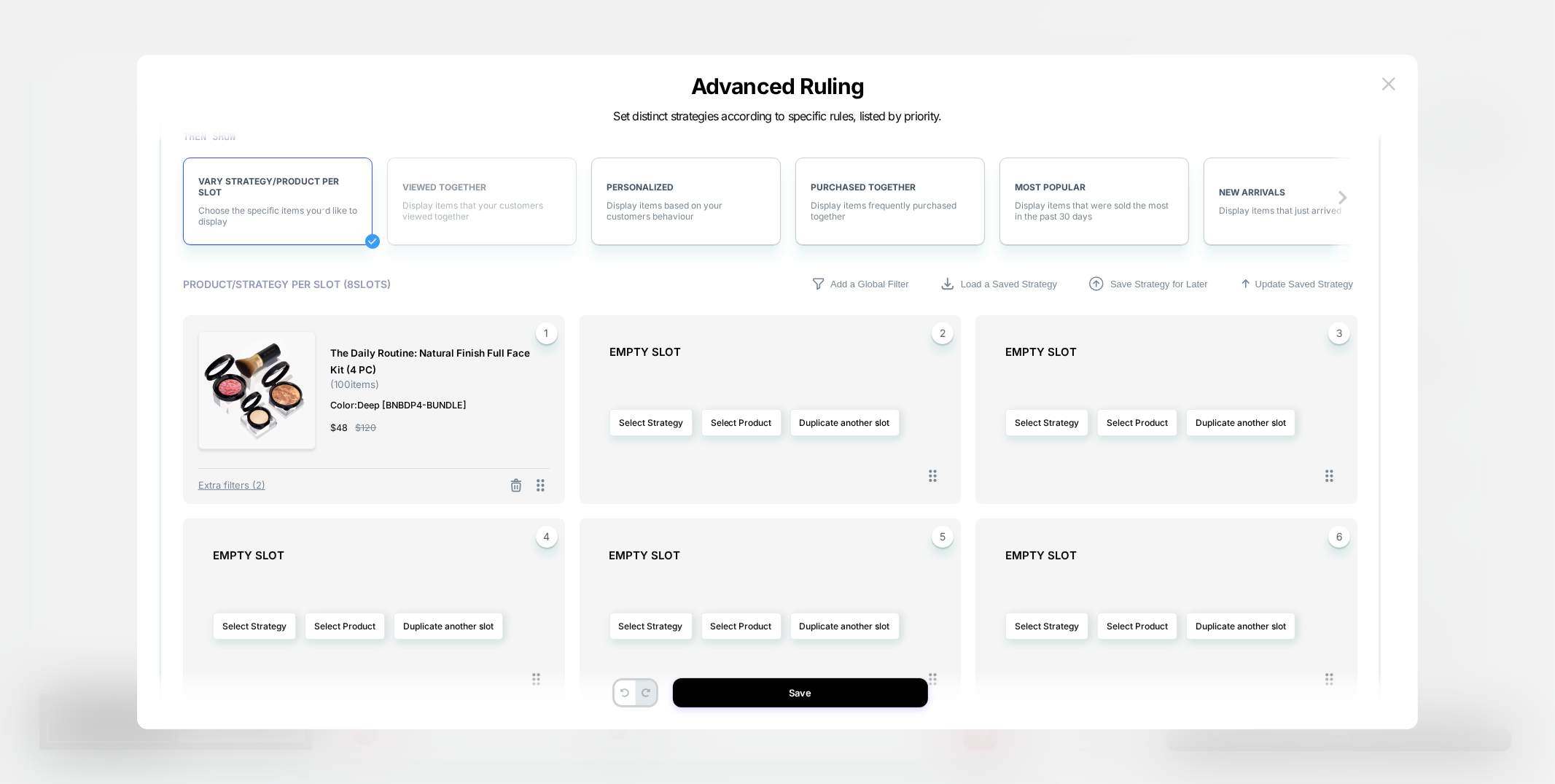
scroll to position [360, 0]
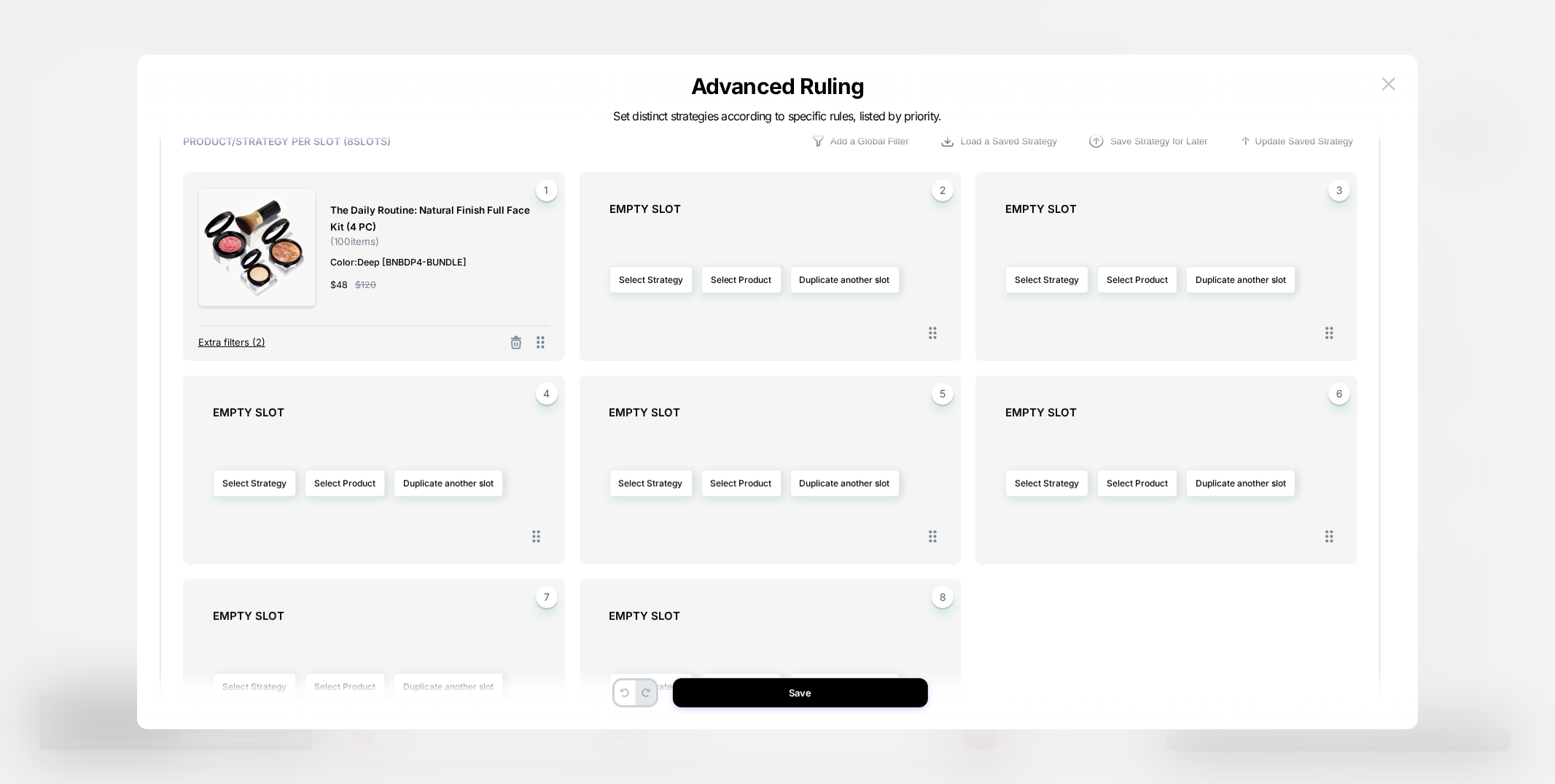
click at [244, 340] on span "Extra filters (2)" at bounding box center [231, 342] width 67 height 11
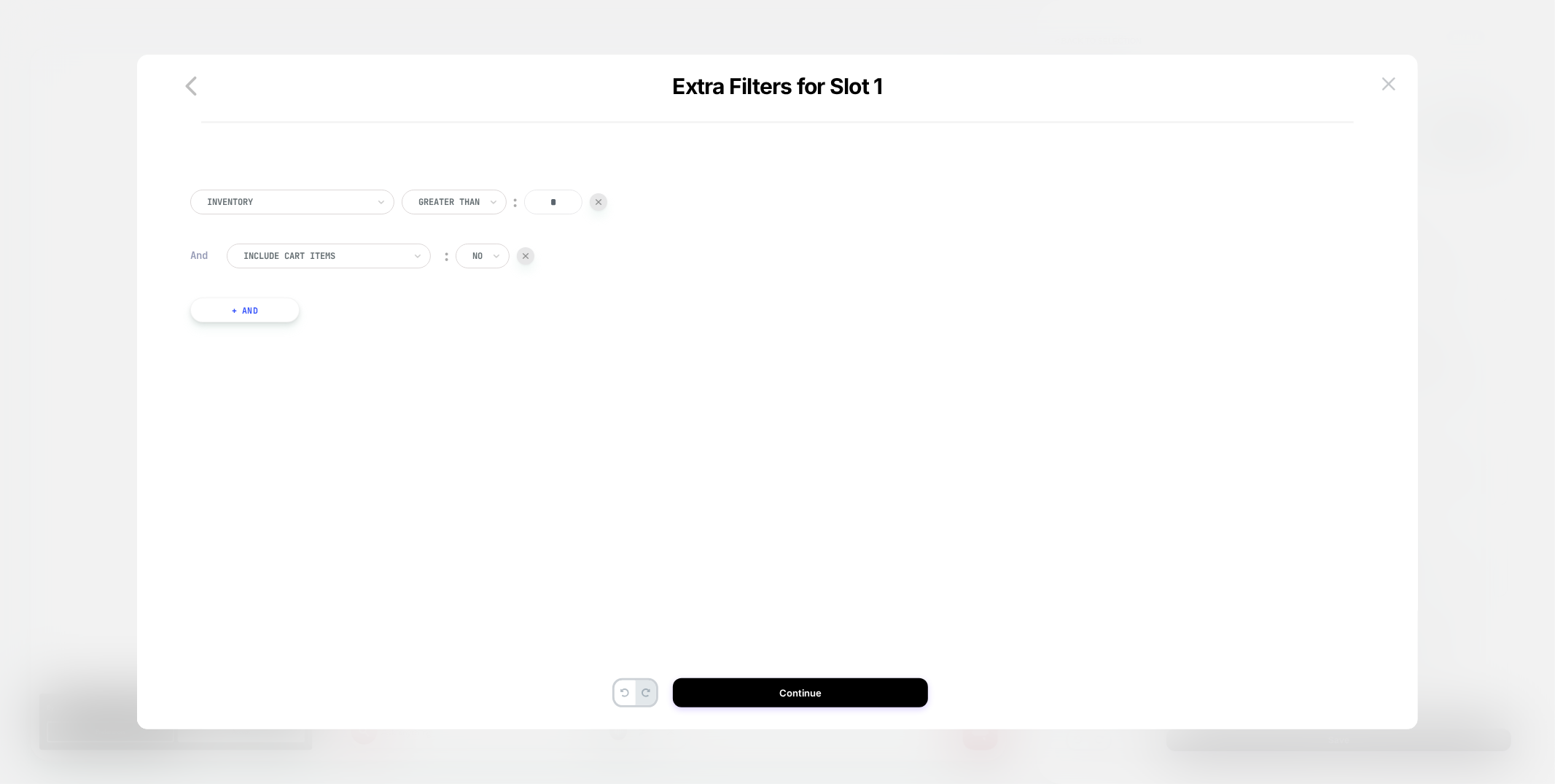
click at [265, 305] on button "+ And" at bounding box center [245, 310] width 110 height 25
click at [315, 331] on div "Inventory" at bounding box center [323, 324] width 163 height 16
click at [315, 387] on div "Separate out color variants" at bounding box center [335, 387] width 190 height 24
click at [458, 319] on div "yes" at bounding box center [485, 324] width 60 height 25
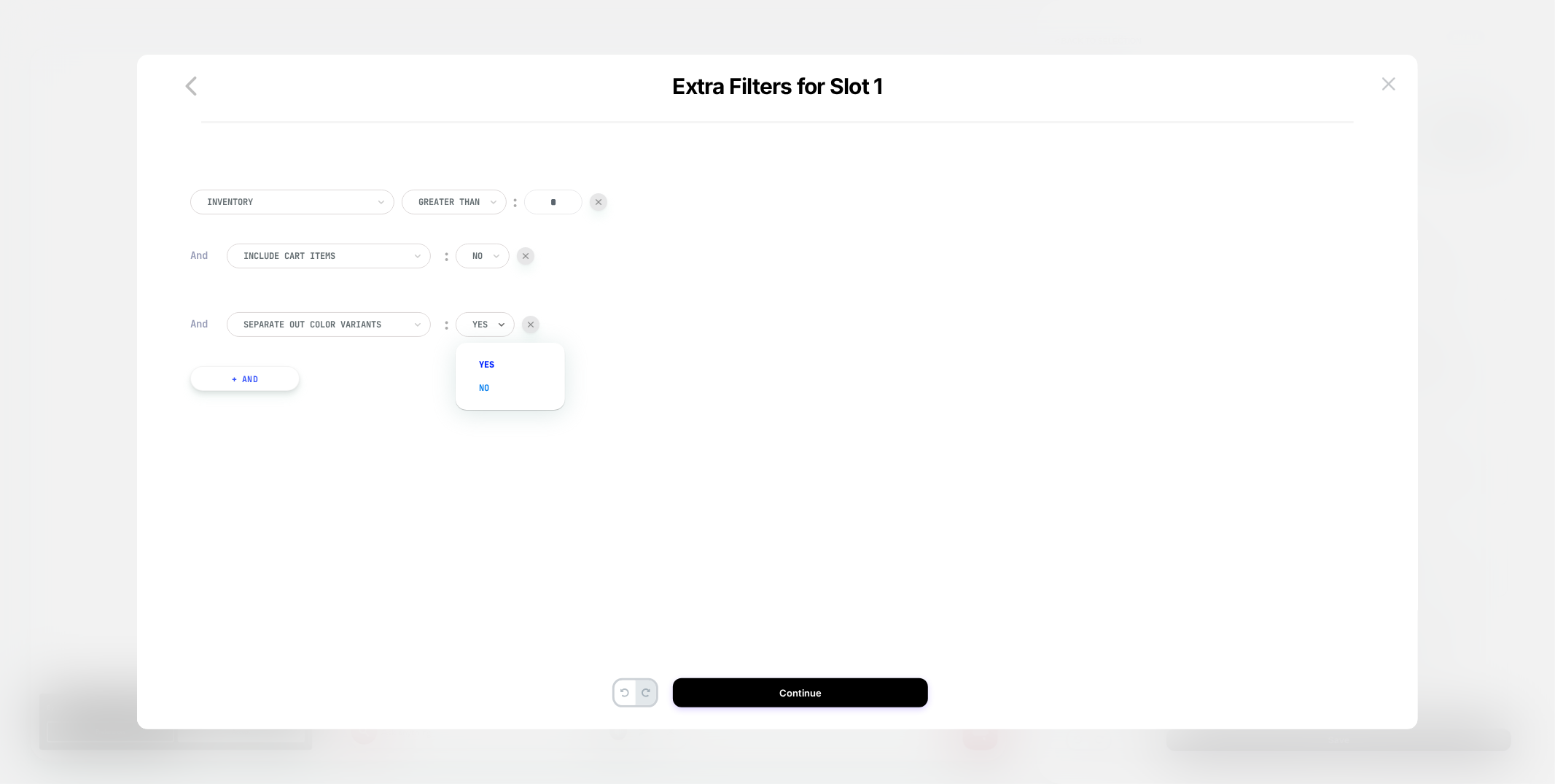
click at [483, 387] on div "no" at bounding box center [518, 387] width 94 height 24
click at [853, 694] on button "Continue" at bounding box center [800, 692] width 255 height 29
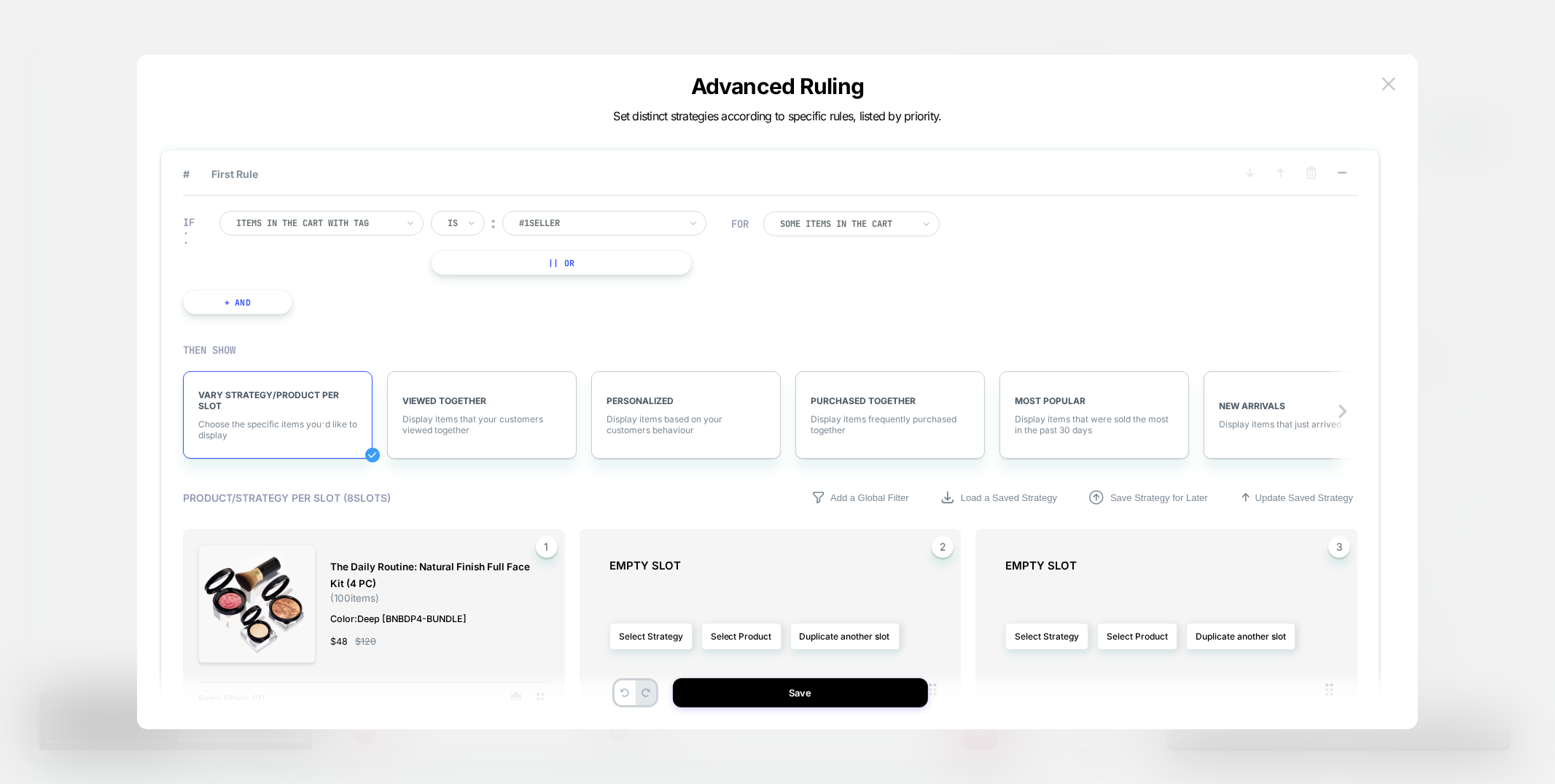
scroll to position [0, 1303]
click at [852, 699] on button "Save" at bounding box center [800, 692] width 255 height 29
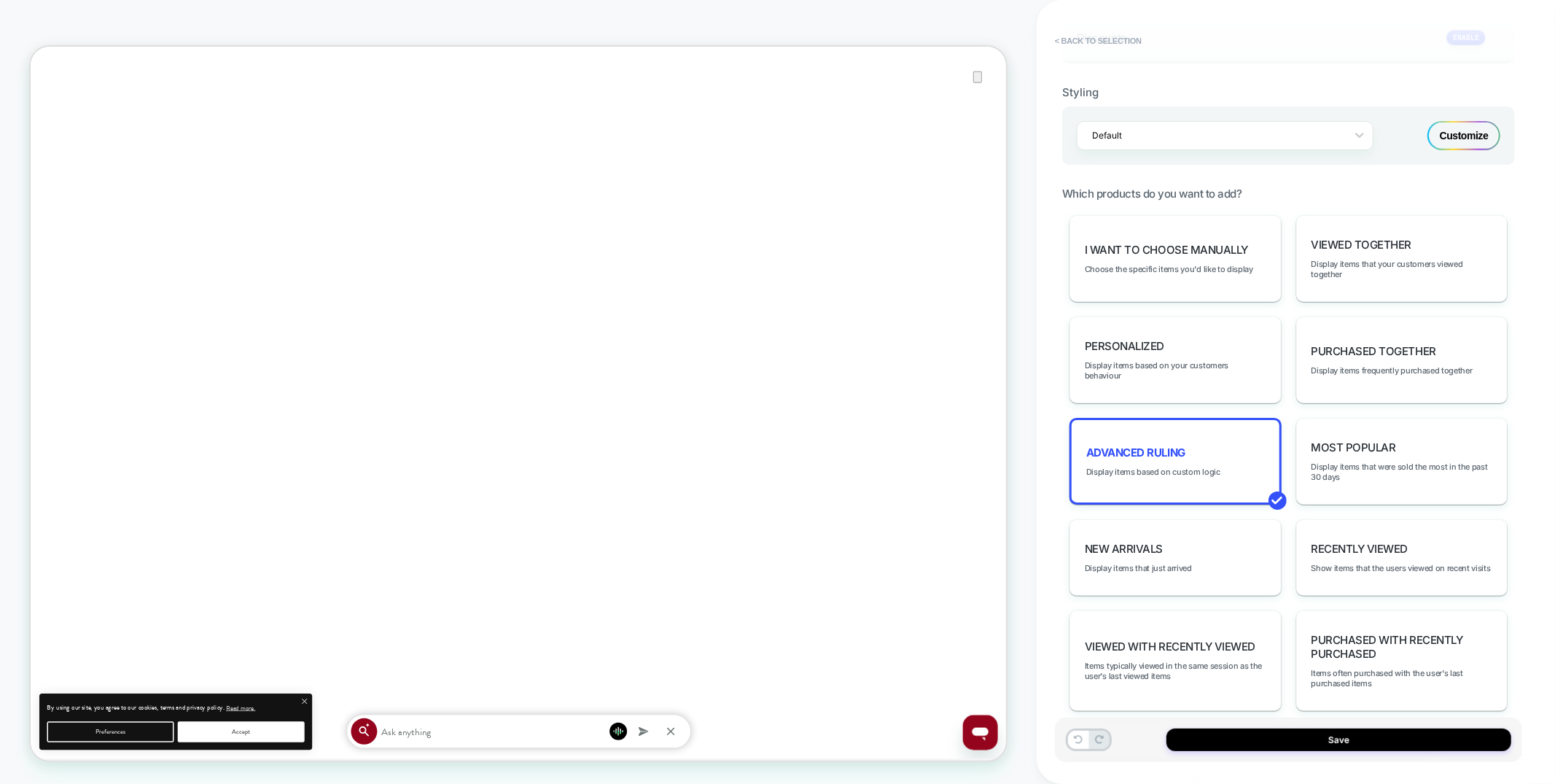
type textarea "*"
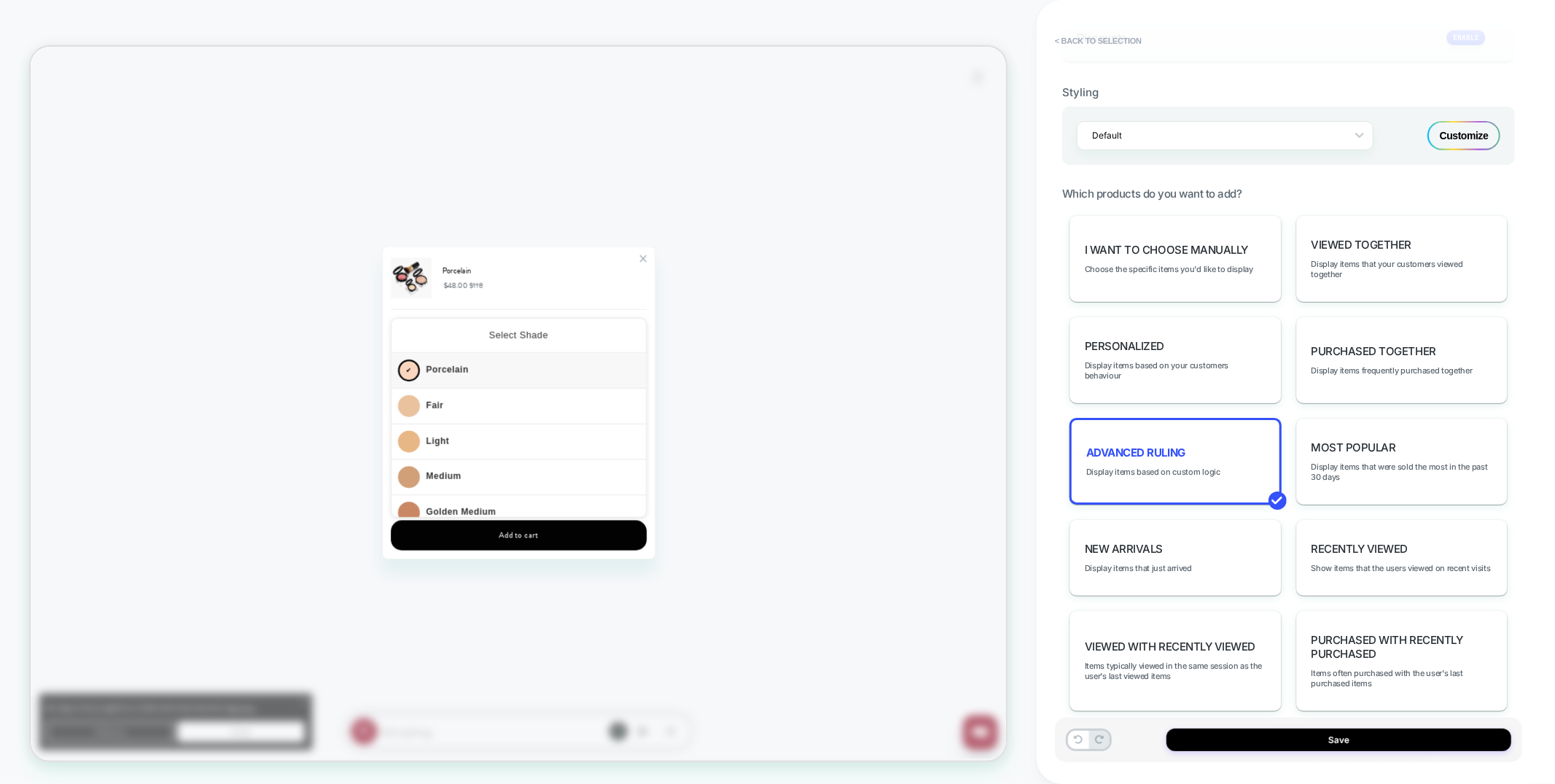
scroll to position [0, 2606]
click at [1162, 444] on div "Advanced Ruling Display items based on custom logic" at bounding box center [1175, 461] width 213 height 87
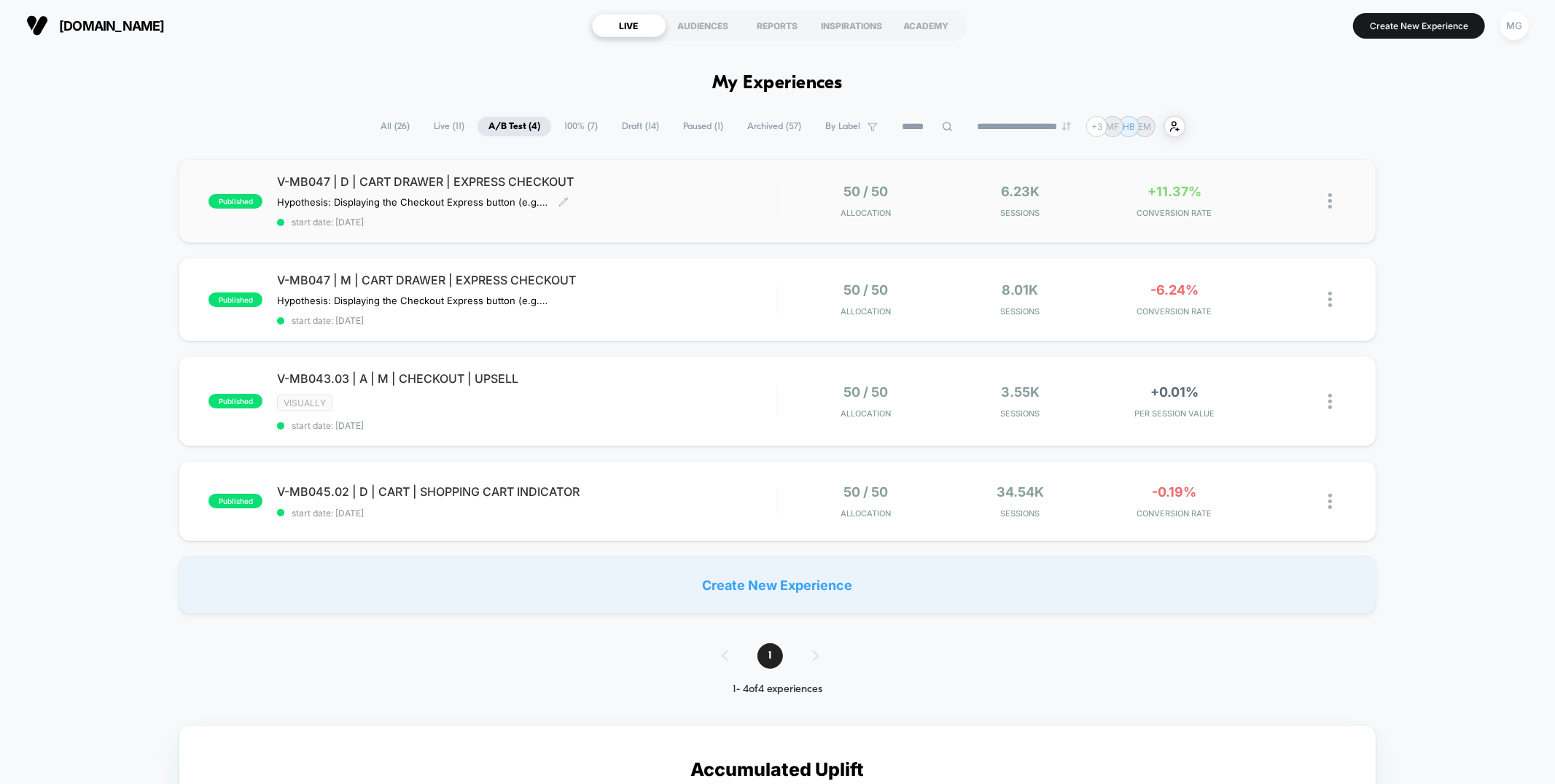
click at [700, 205] on div "V-MB047 | D | CART DRAWER | EXPRESS CHECKOUT Hypothesis: Displaying the Checkou…" at bounding box center [526, 200] width 500 height 53
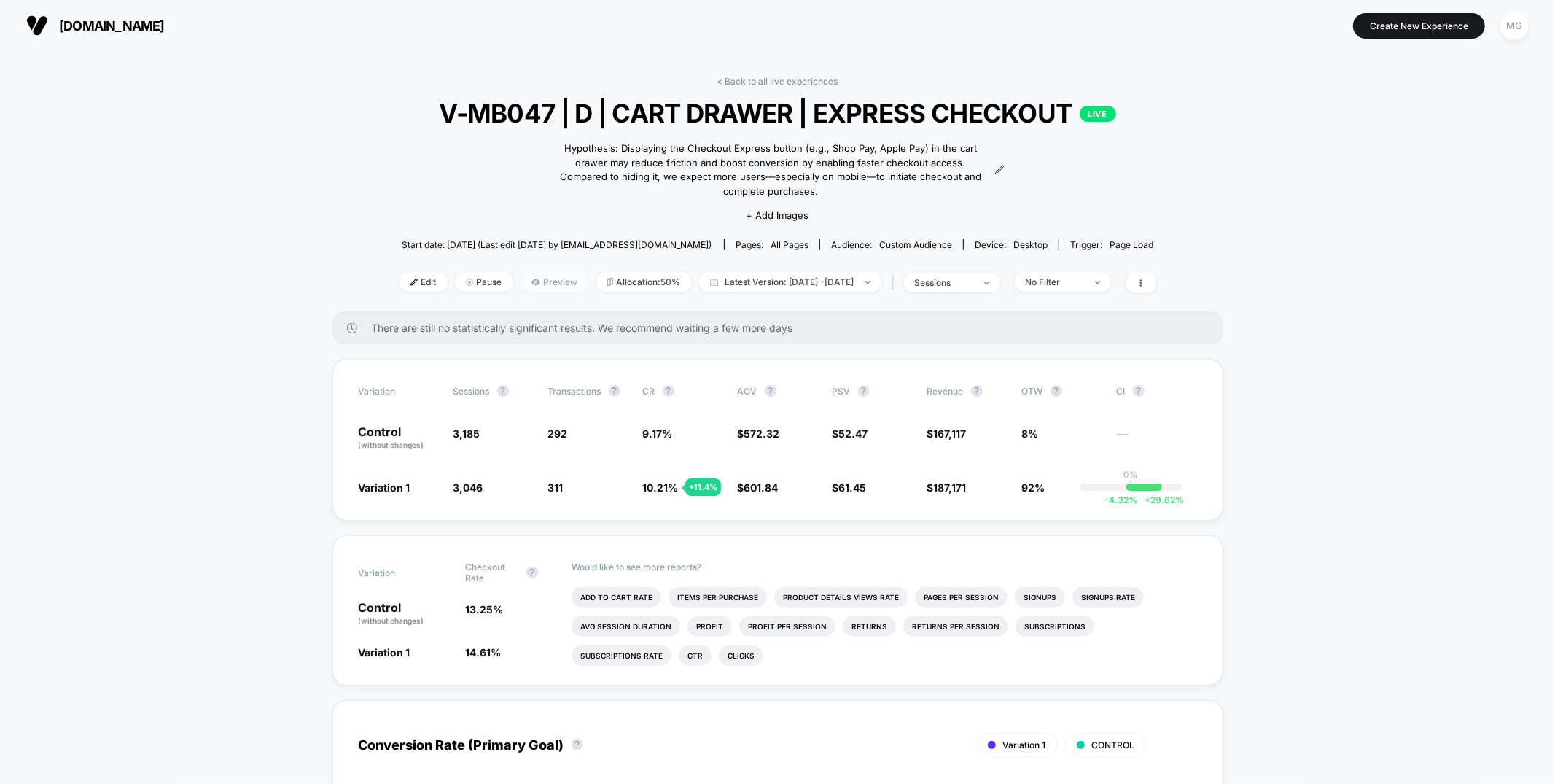
click at [528, 276] on span "Preview" at bounding box center [555, 281] width 69 height 20
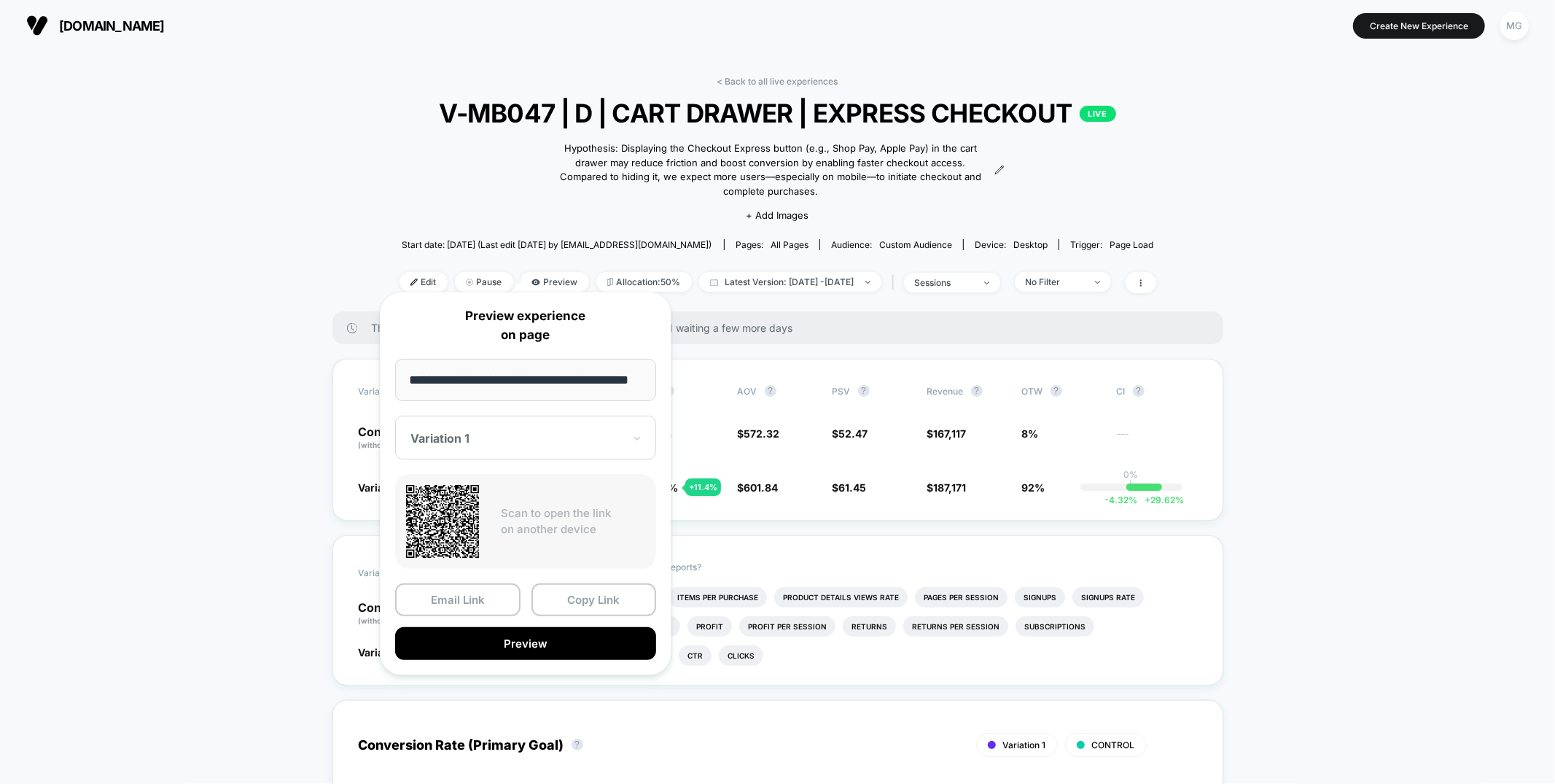
scroll to position [0, 43]
click at [572, 637] on button "Preview" at bounding box center [525, 644] width 261 height 33
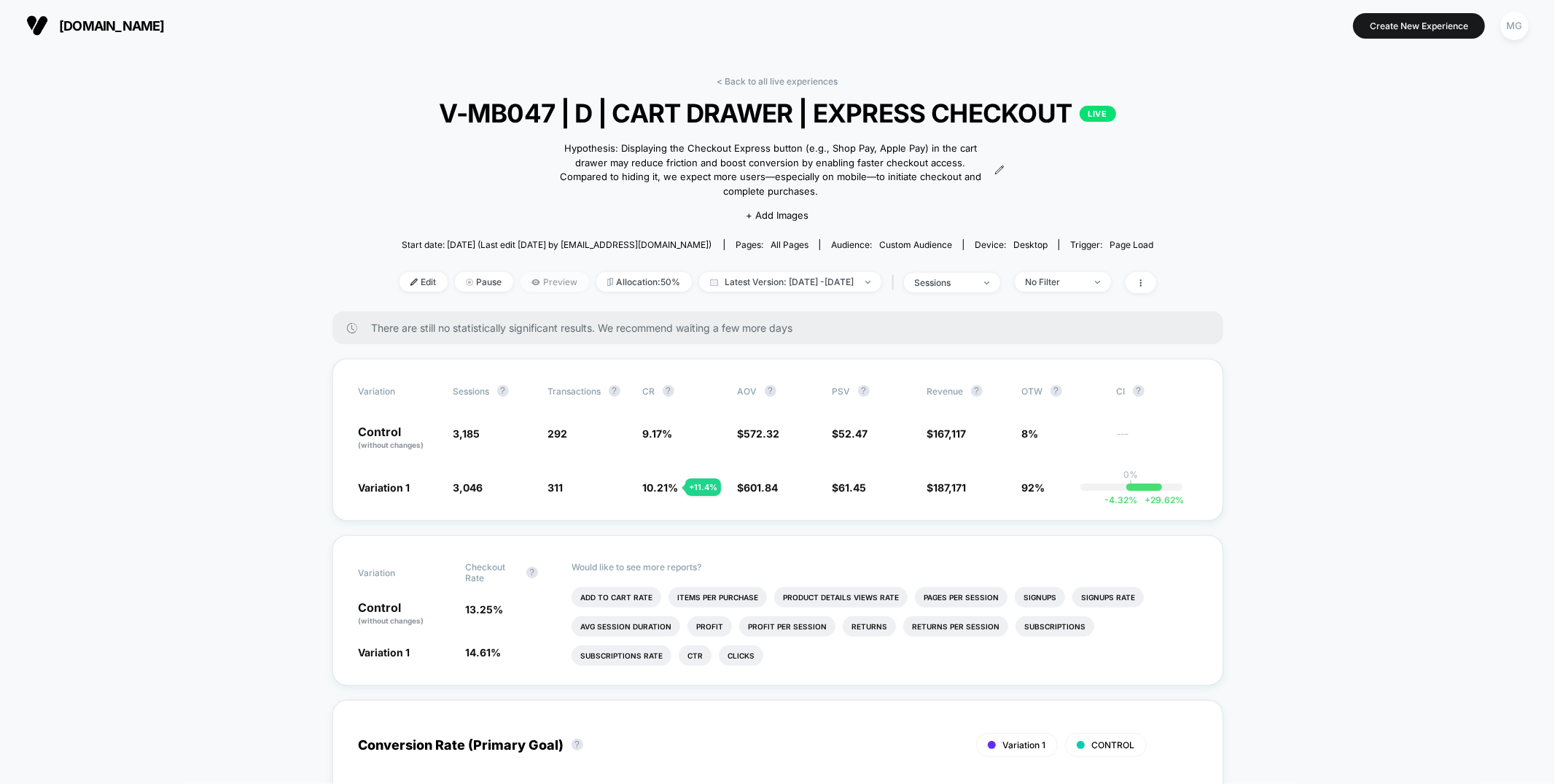
click at [537, 274] on span "Preview" at bounding box center [555, 281] width 69 height 20
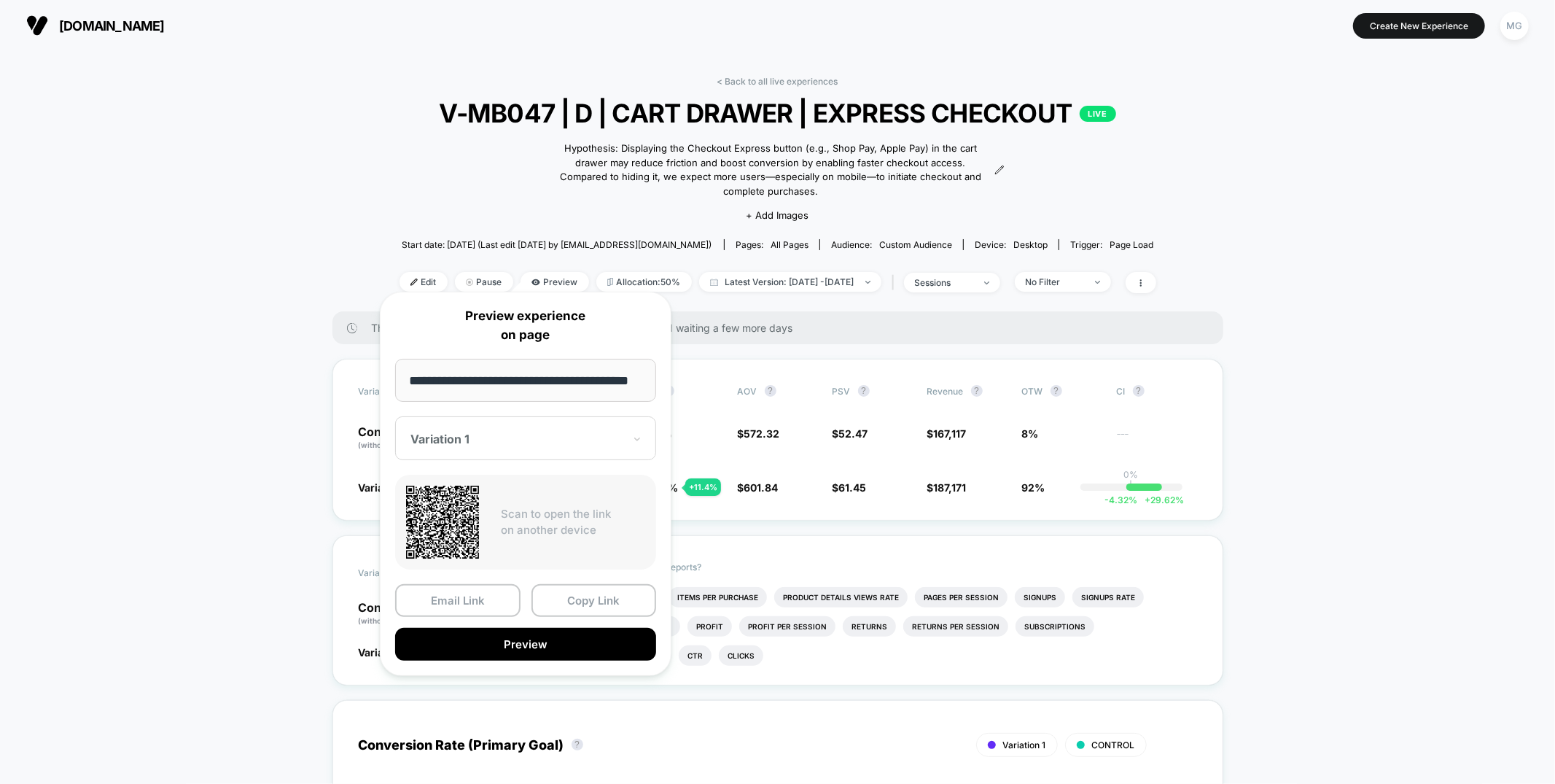
scroll to position [0, 0]
click at [400, 272] on span "Edit" at bounding box center [423, 281] width 48 height 20
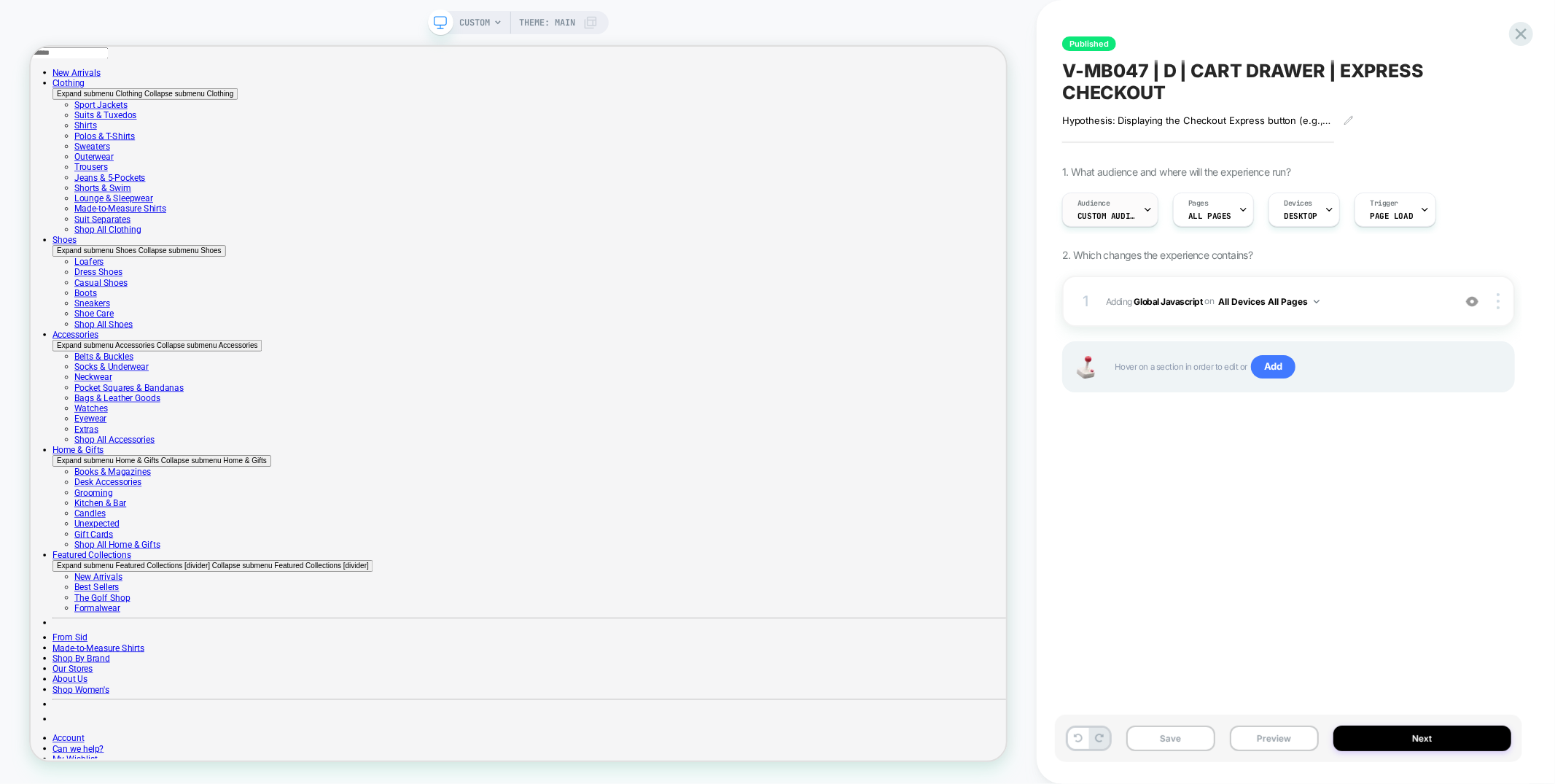
click at [1104, 211] on span "Custom Audience" at bounding box center [1107, 215] width 59 height 10
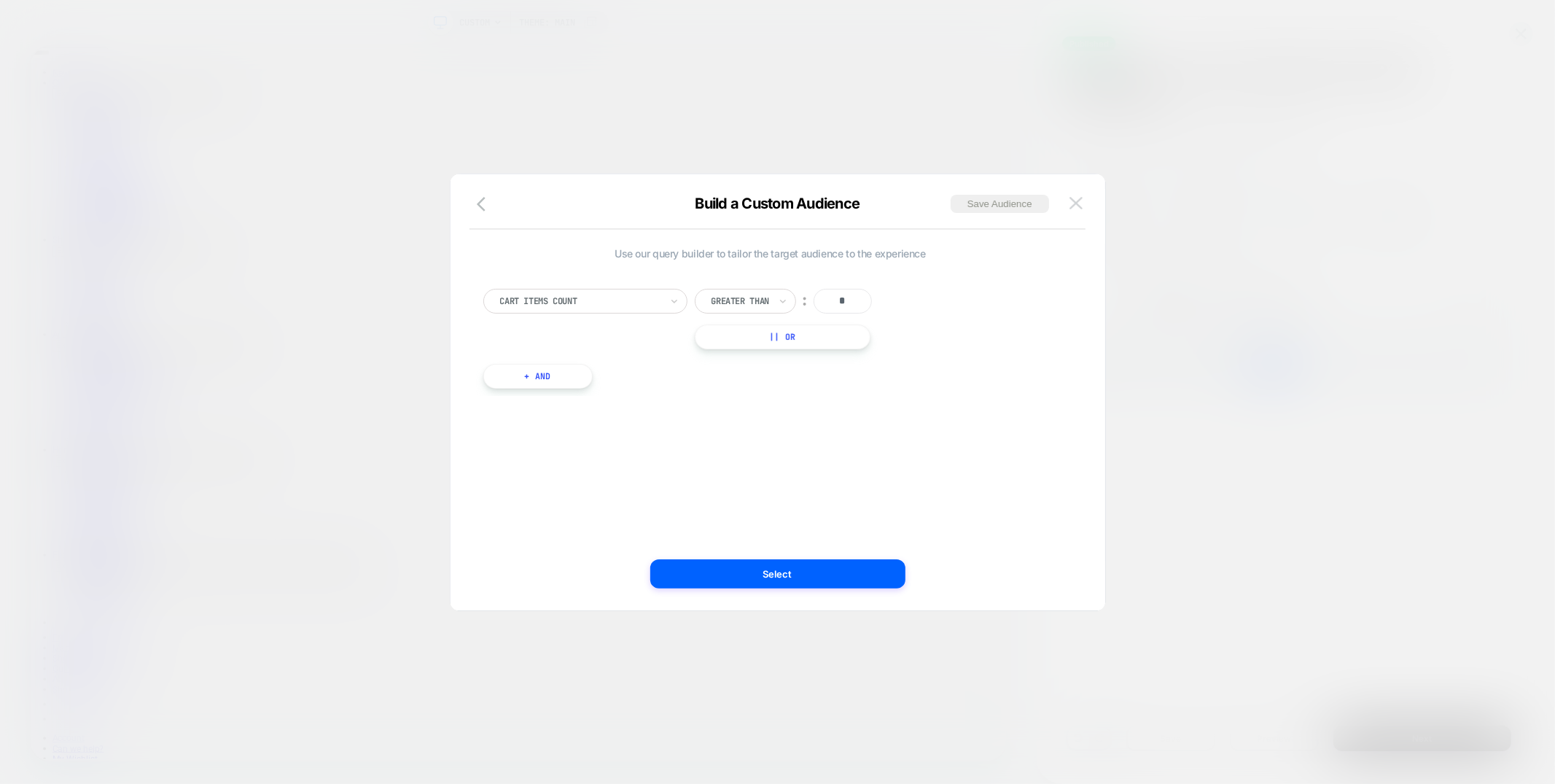
click at [1077, 210] on button at bounding box center [1076, 203] width 22 height 22
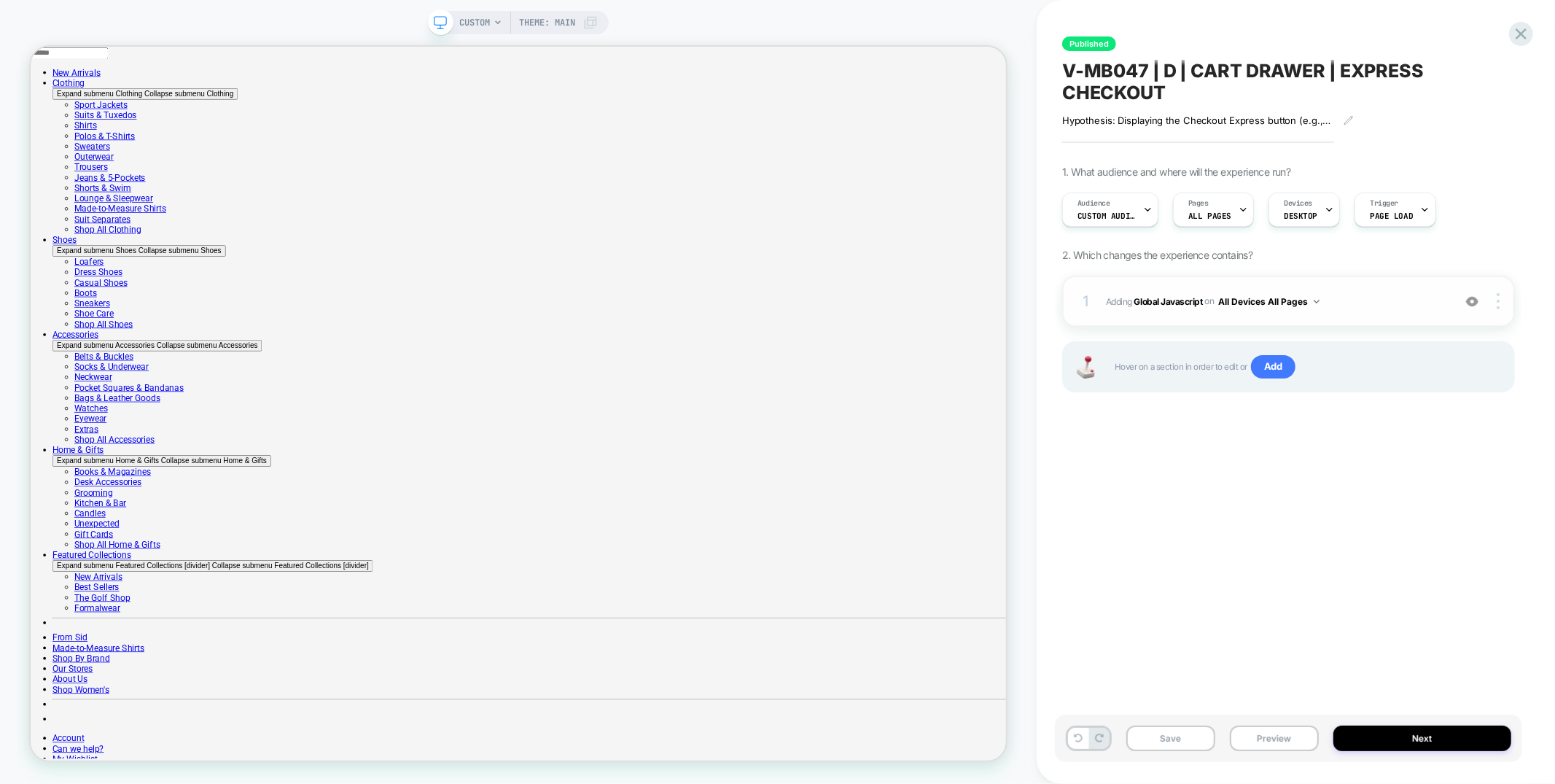
click at [1261, 285] on div "1 Adding Global Javascript on All Devices All Pages Add Before Add After Target…" at bounding box center [1289, 301] width 453 height 51
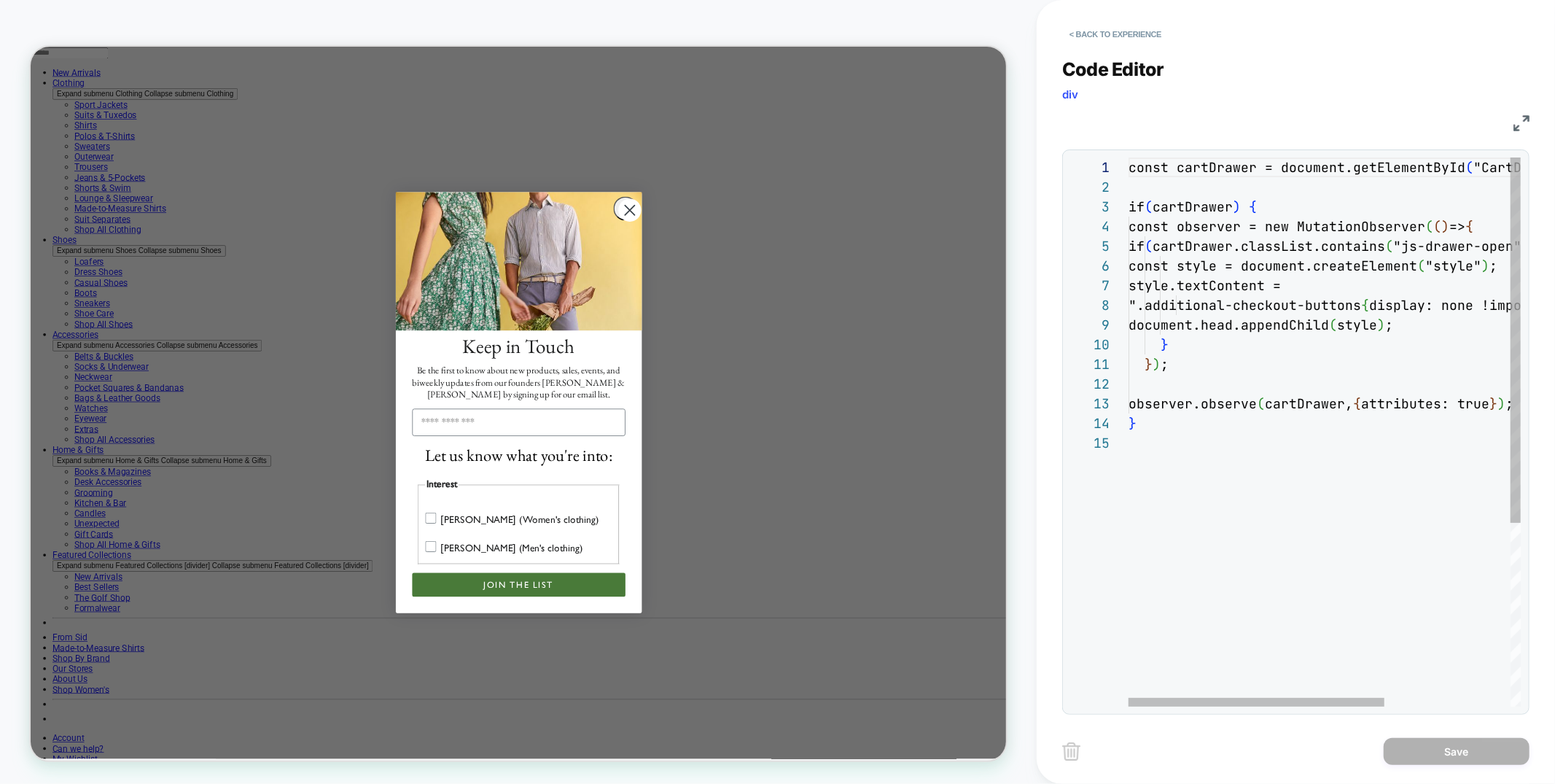
scroll to position [196, 0]
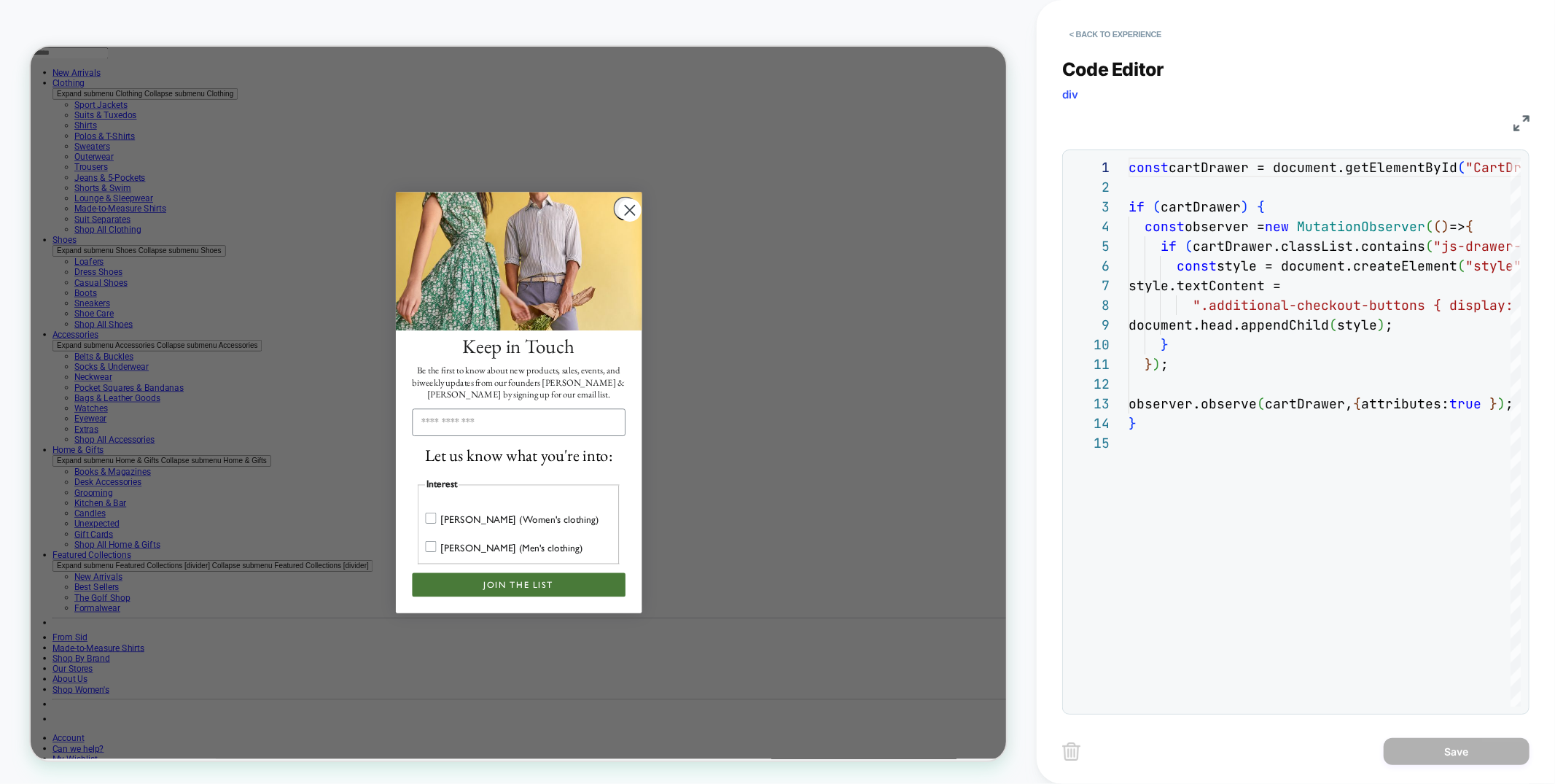
click at [829, 280] on circle "Close dialog" at bounding box center [829, 264] width 30 height 30
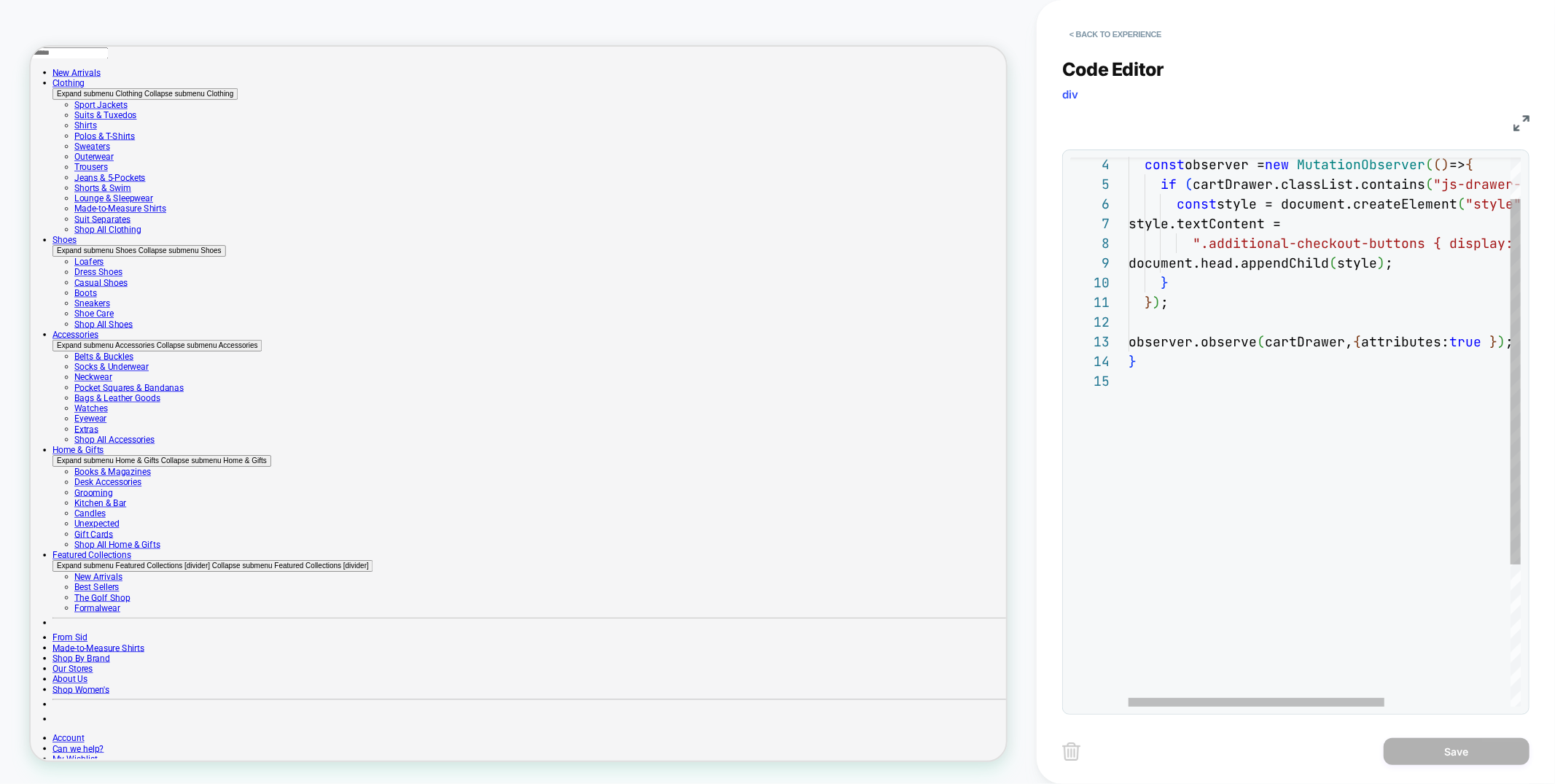
scroll to position [8, 0]
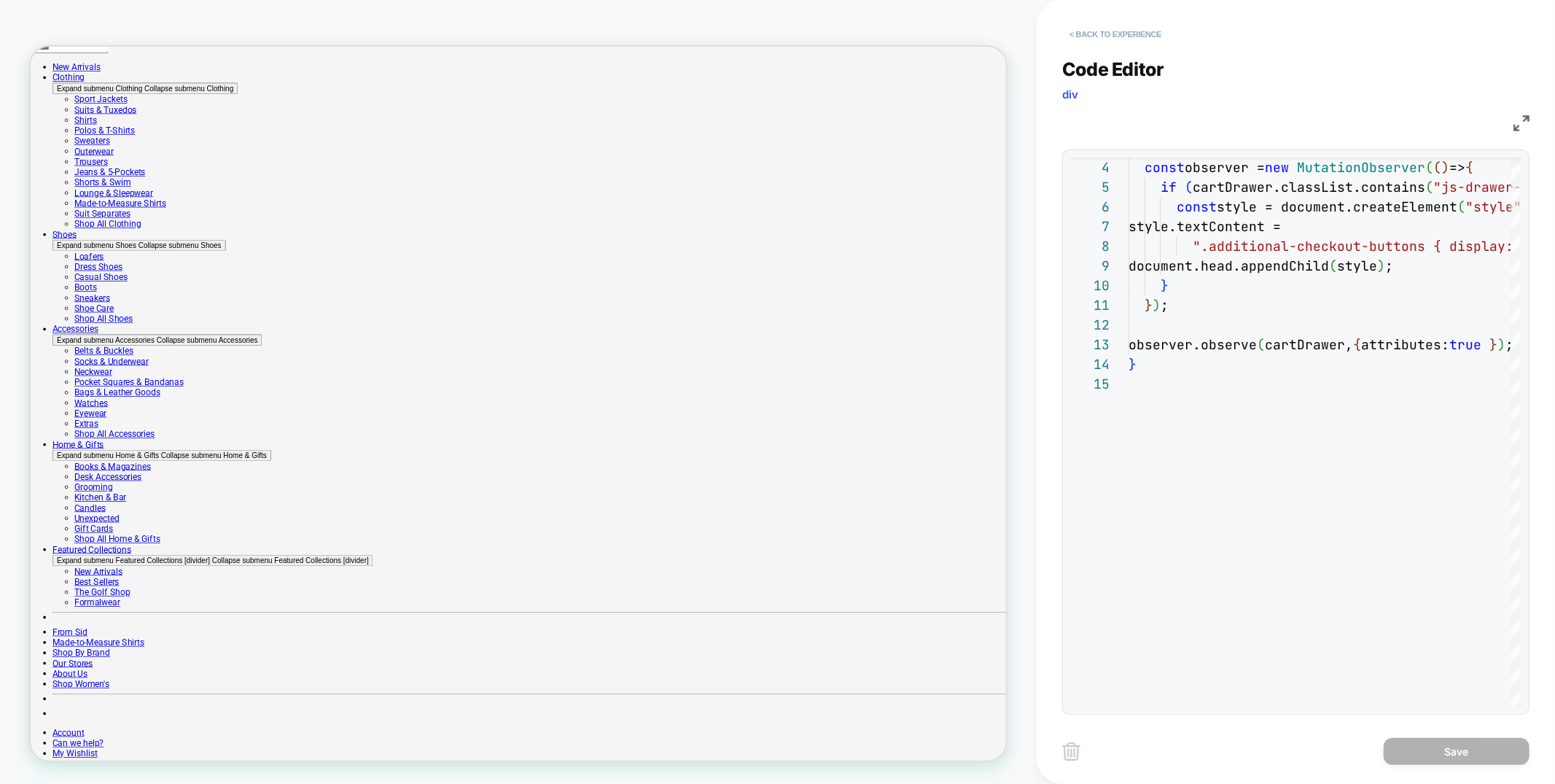
click at [1124, 30] on button "< Back to experience" at bounding box center [1116, 34] width 107 height 24
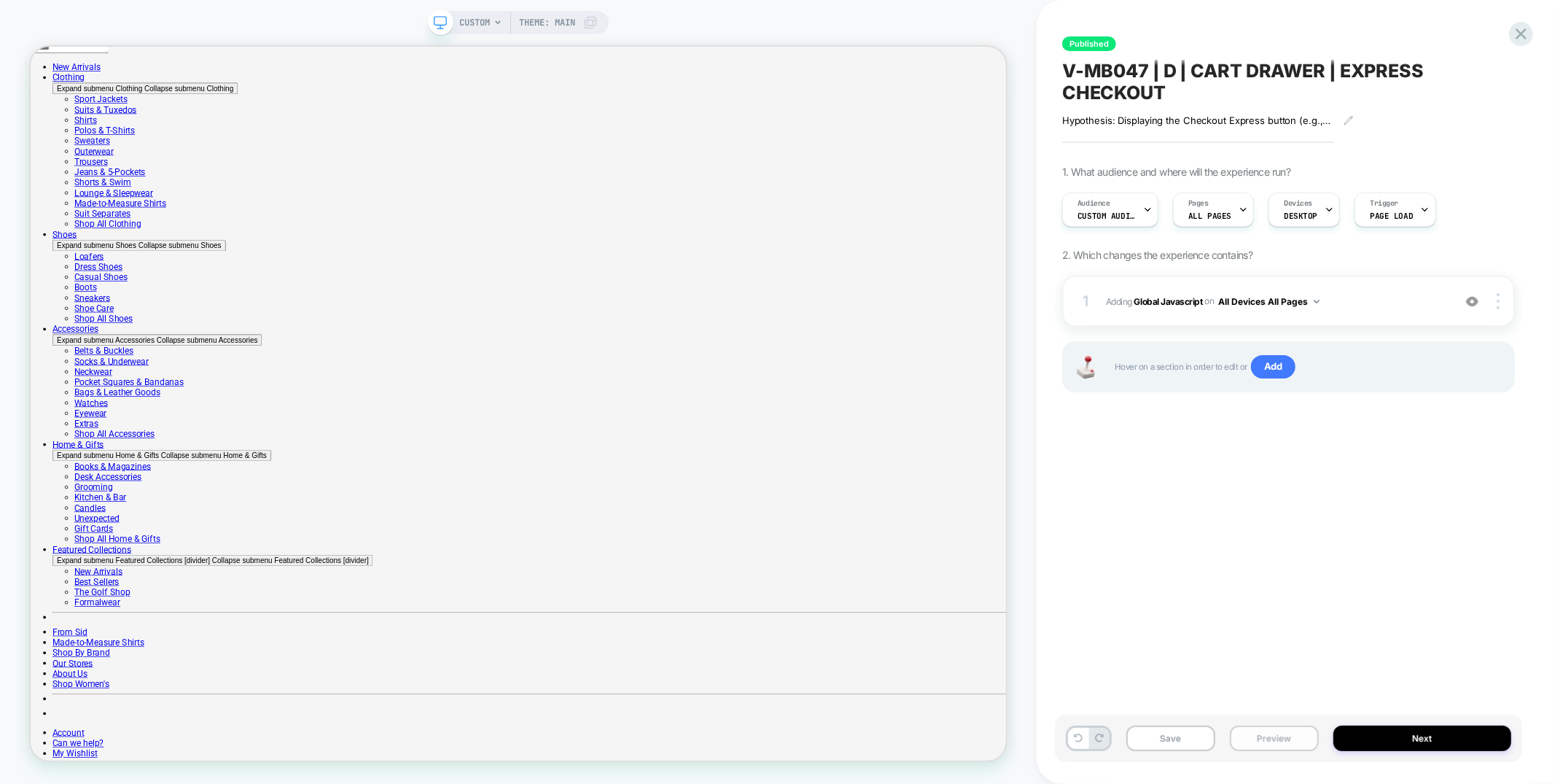
click at [1300, 741] on button "Preview" at bounding box center [1274, 738] width 89 height 26
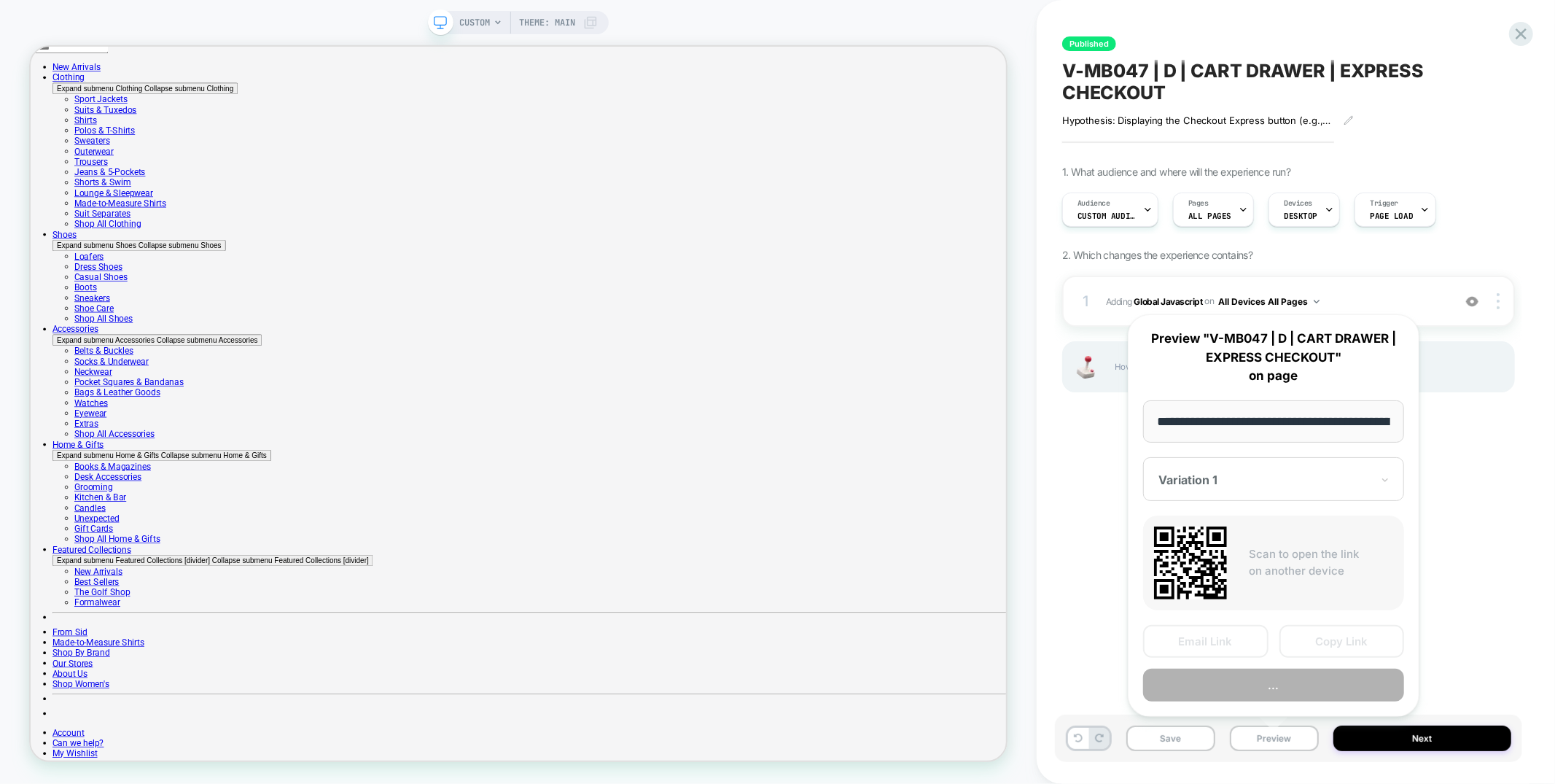
scroll to position [0, 164]
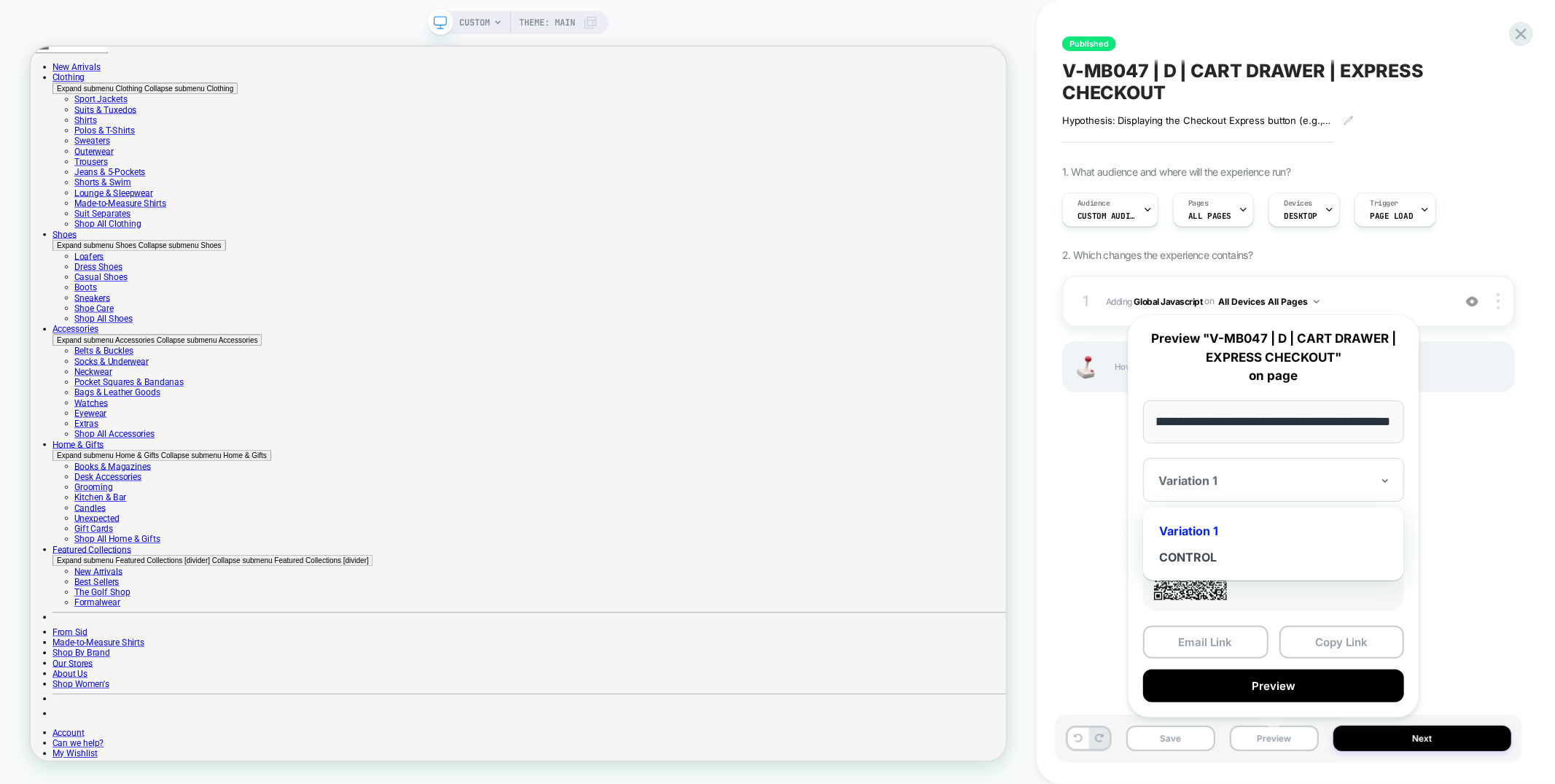
click at [1260, 478] on div at bounding box center [1264, 480] width 213 height 14
click at [1206, 557] on div "CONTROL" at bounding box center [1273, 557] width 247 height 26
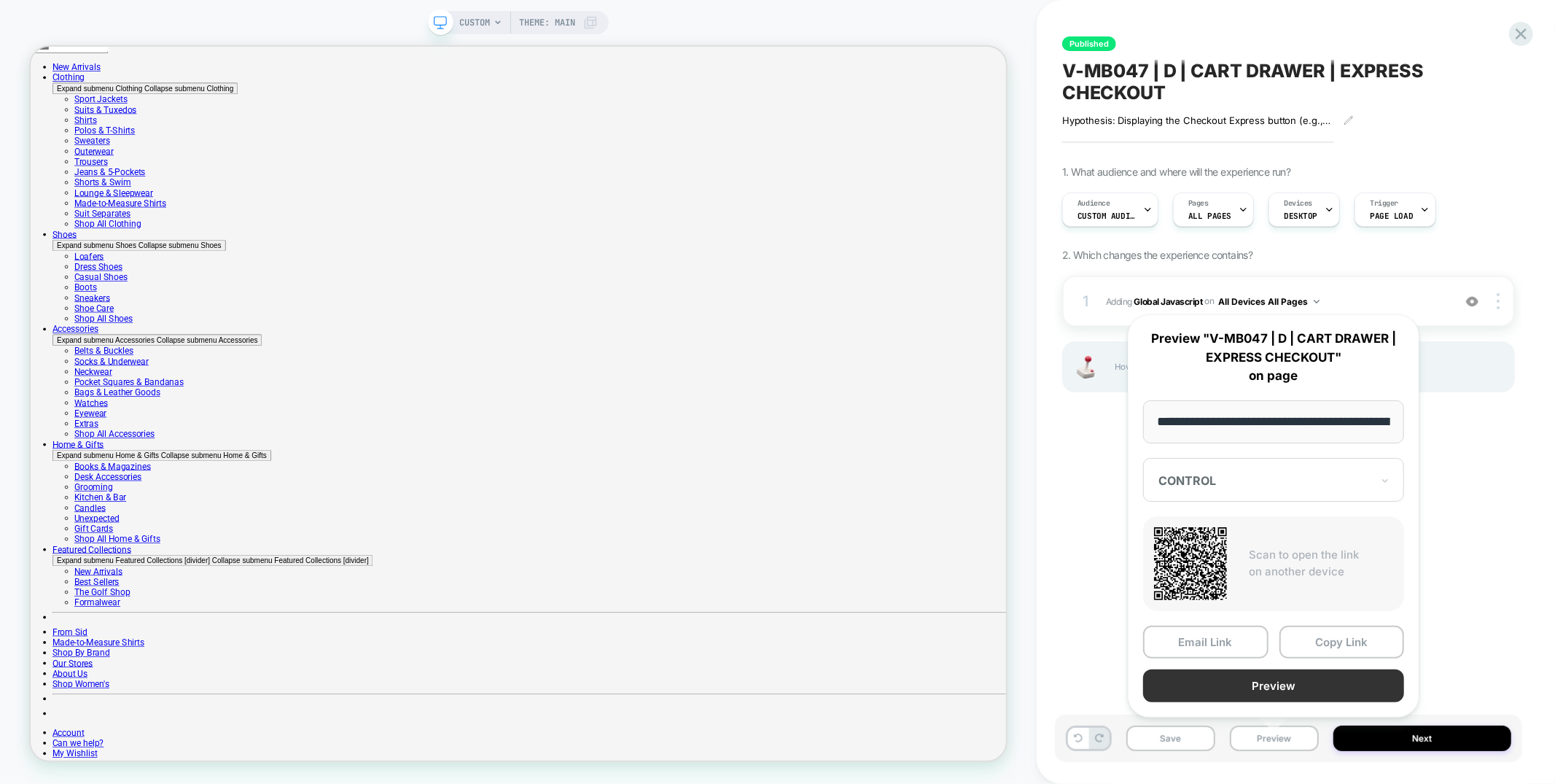
click at [1251, 686] on button "Preview" at bounding box center [1273, 686] width 261 height 33
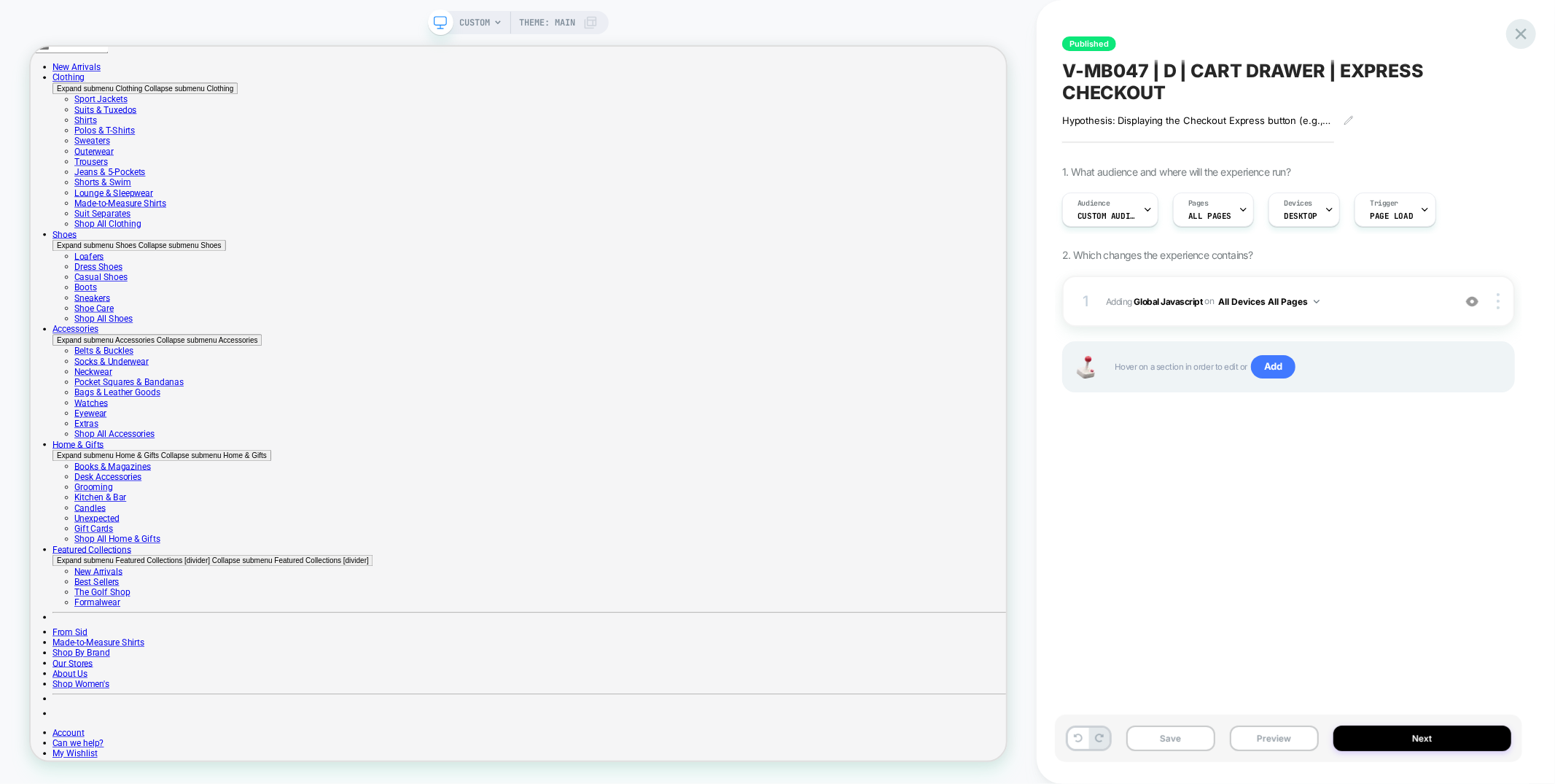
click at [1522, 30] on icon at bounding box center [1521, 33] width 20 height 20
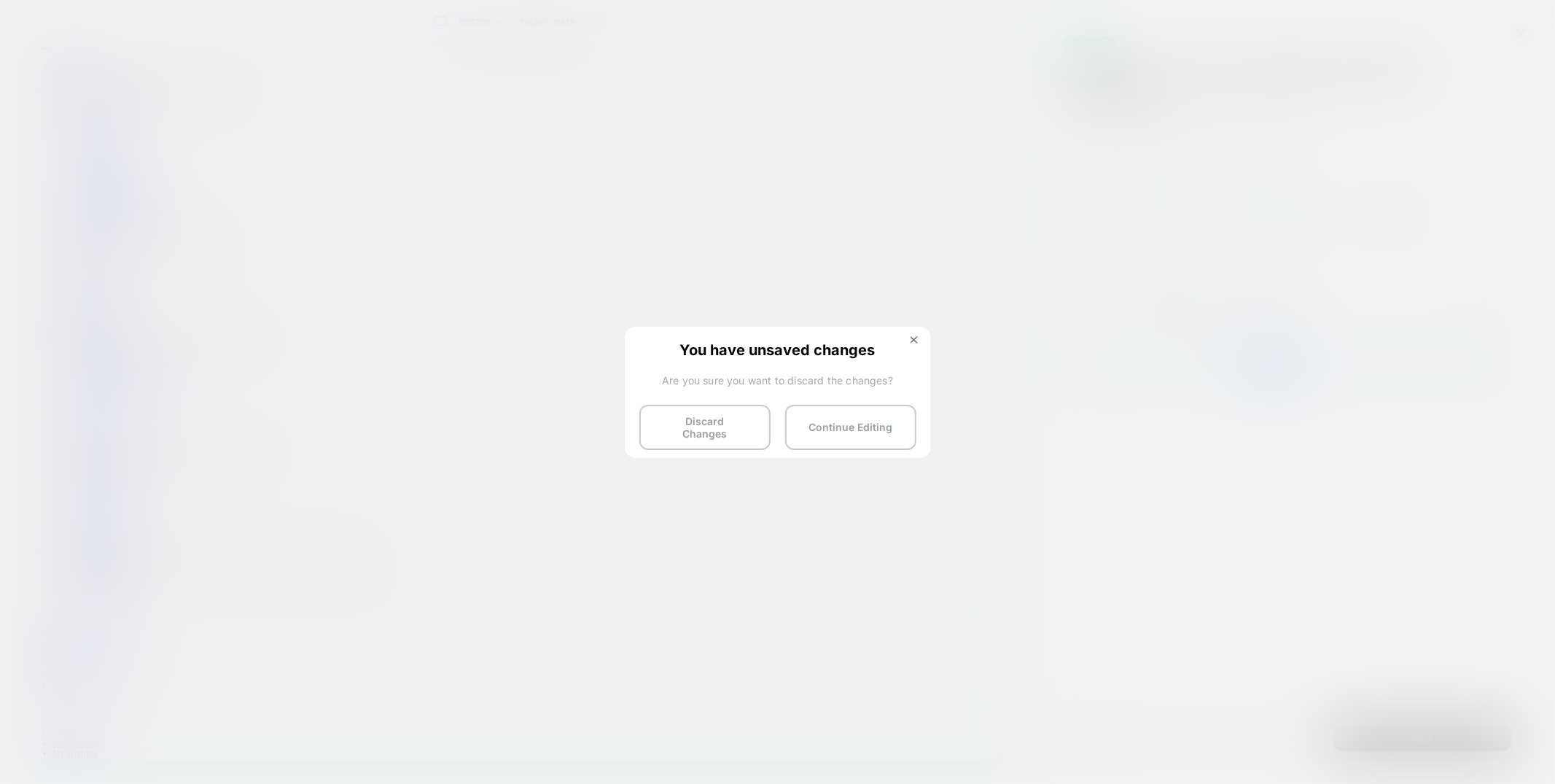
click at [719, 441] on div "You have unsaved changes Are you sure you want to discard the changes? Discard …" at bounding box center [778, 391] width 306 height 129
click at [721, 429] on button "Discard Changes" at bounding box center [705, 427] width 131 height 45
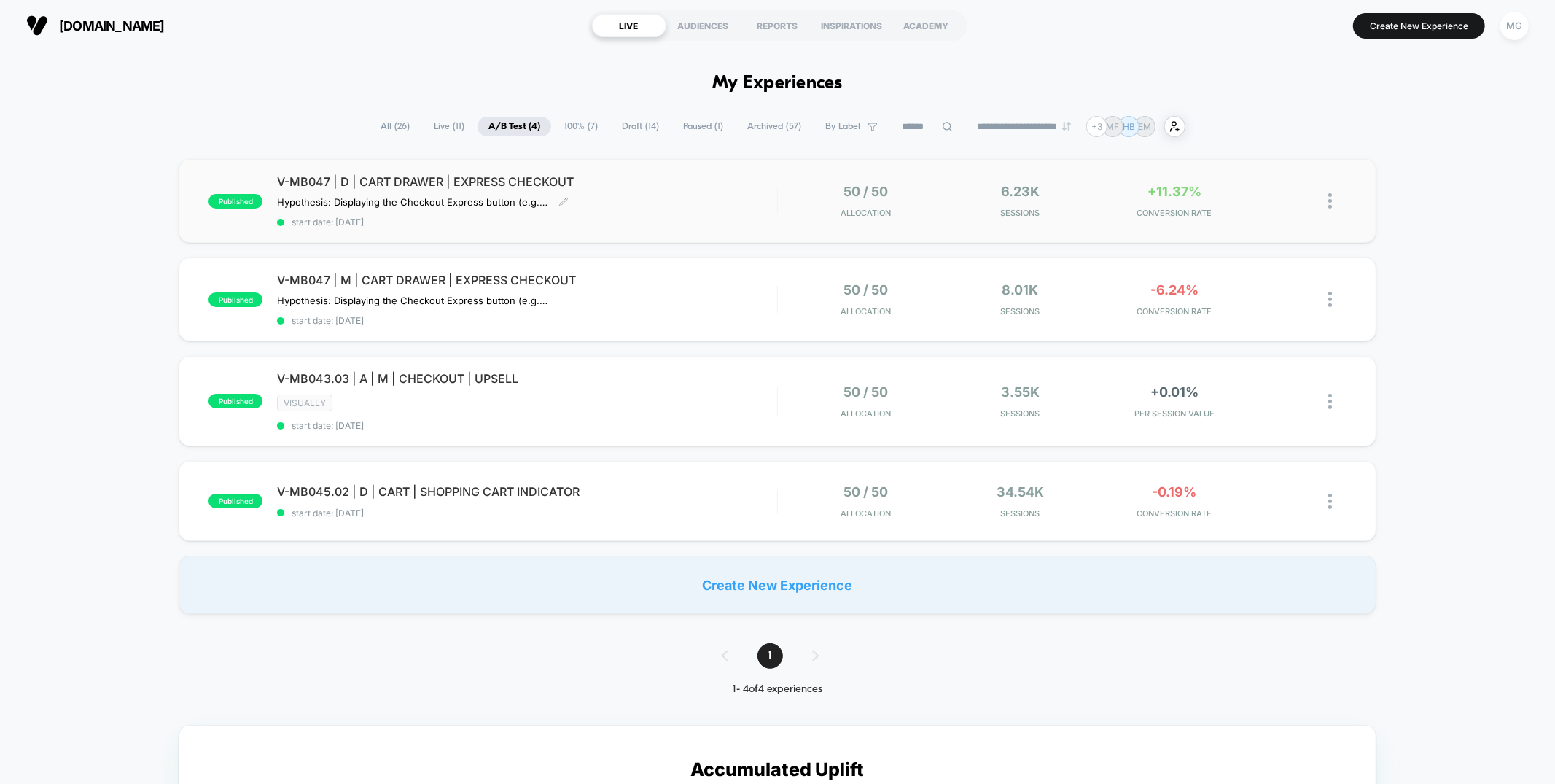
click at [655, 199] on div "V-MB047 | D | CART DRAWER | EXPRESS CHECKOUT Hypothesis: Displaying the Checkou…" at bounding box center [526, 200] width 500 height 53
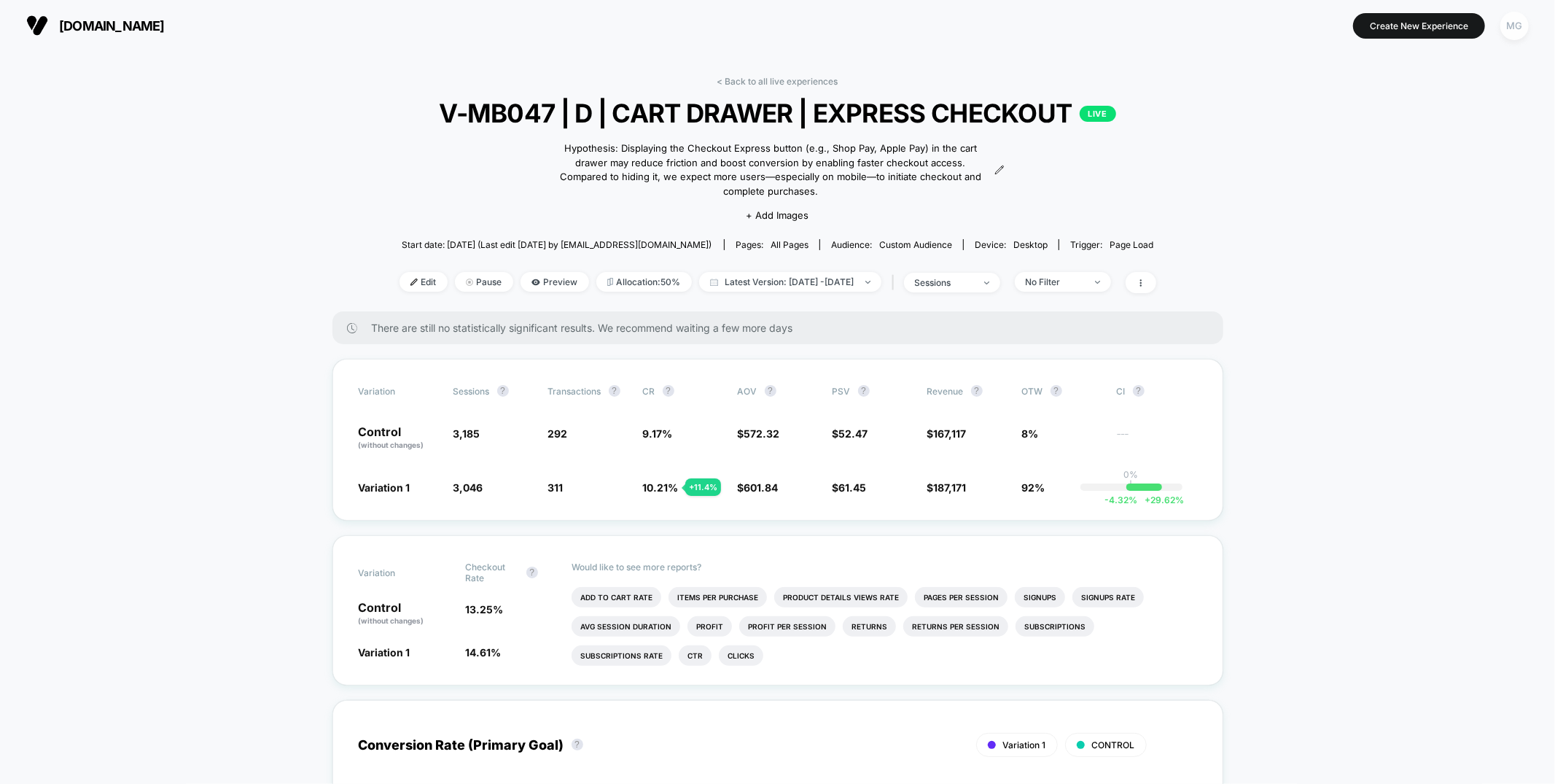
click at [1506, 25] on div "MG" at bounding box center [1514, 26] width 28 height 28
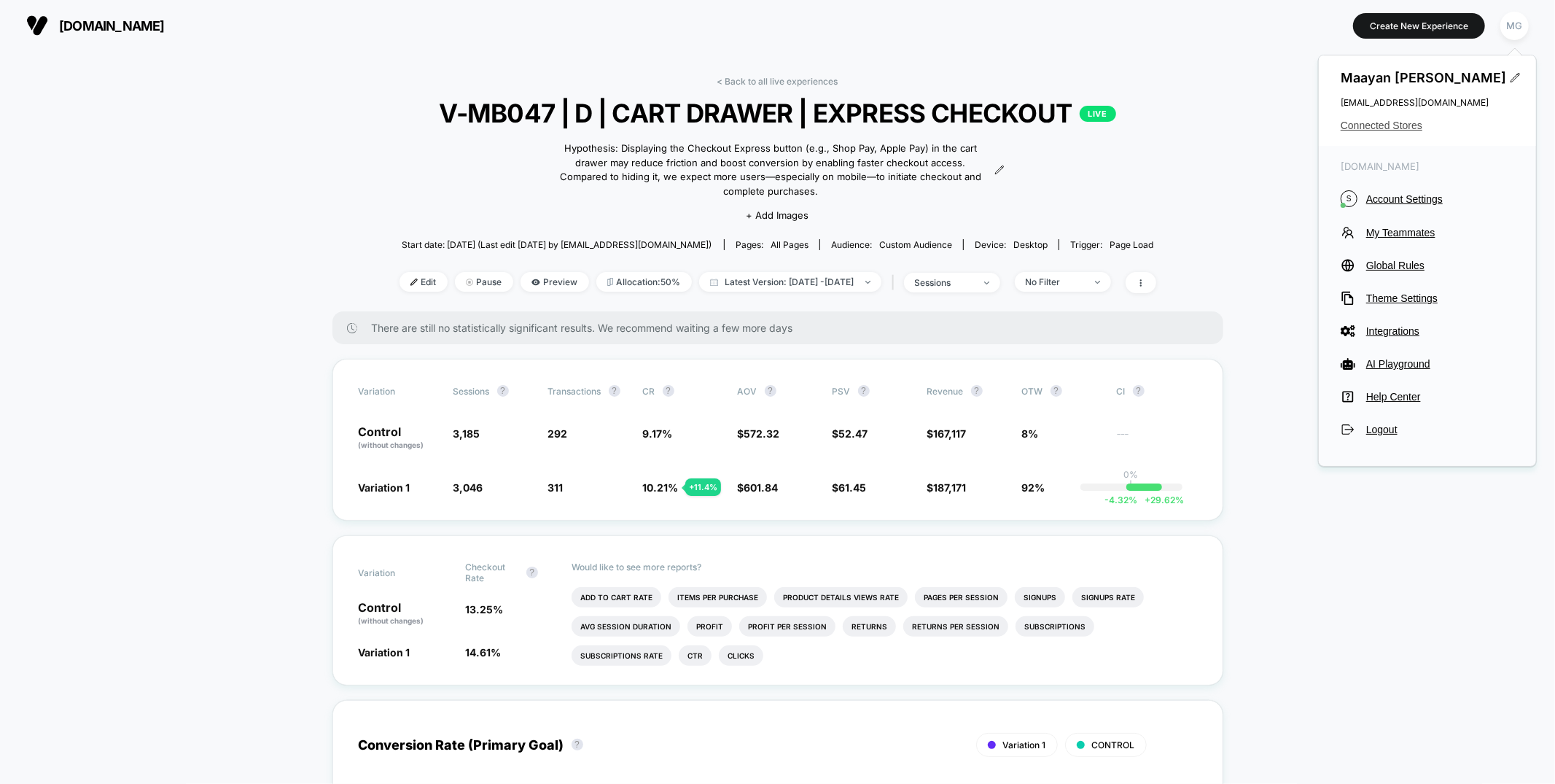
click at [1409, 128] on span "Connected Stores" at bounding box center [1427, 126] width 174 height 11
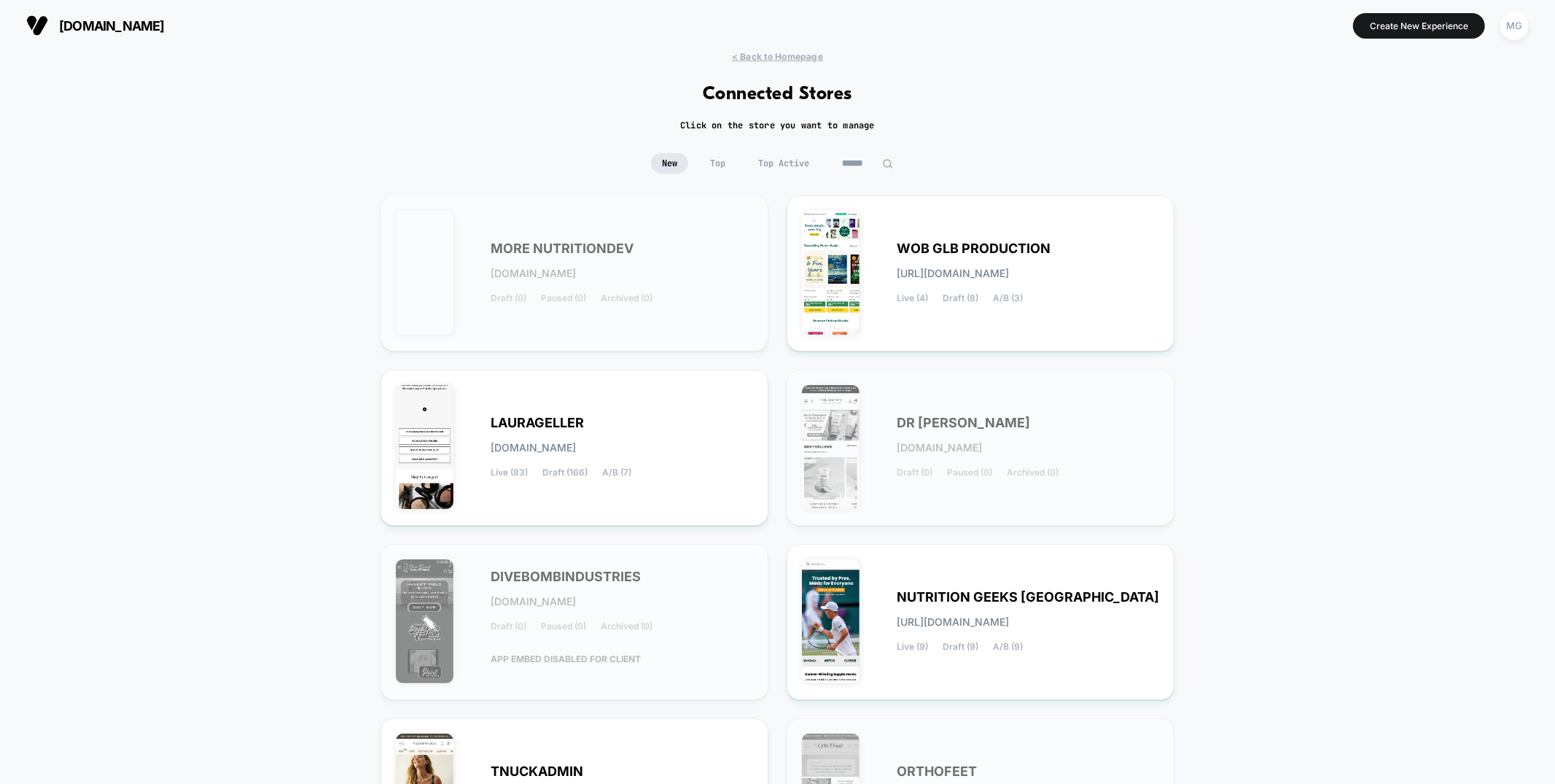
click at [855, 163] on input at bounding box center [867, 163] width 73 height 21
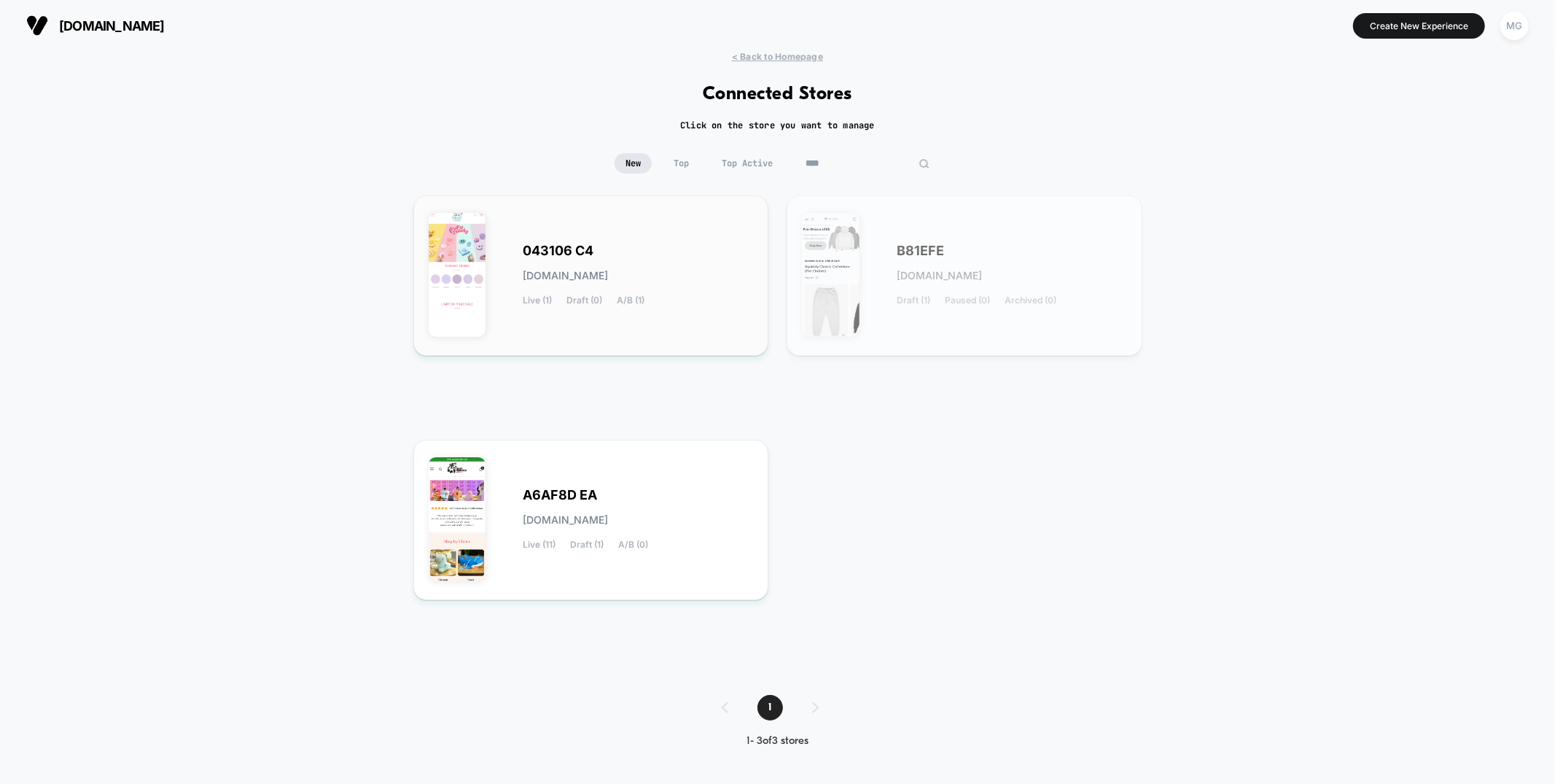
type input "****"
click at [603, 246] on div "043106 C4 043106-c4.myshopify.com Live (1) Draft (0) A/B (1)" at bounding box center [639, 275] width 231 height 60
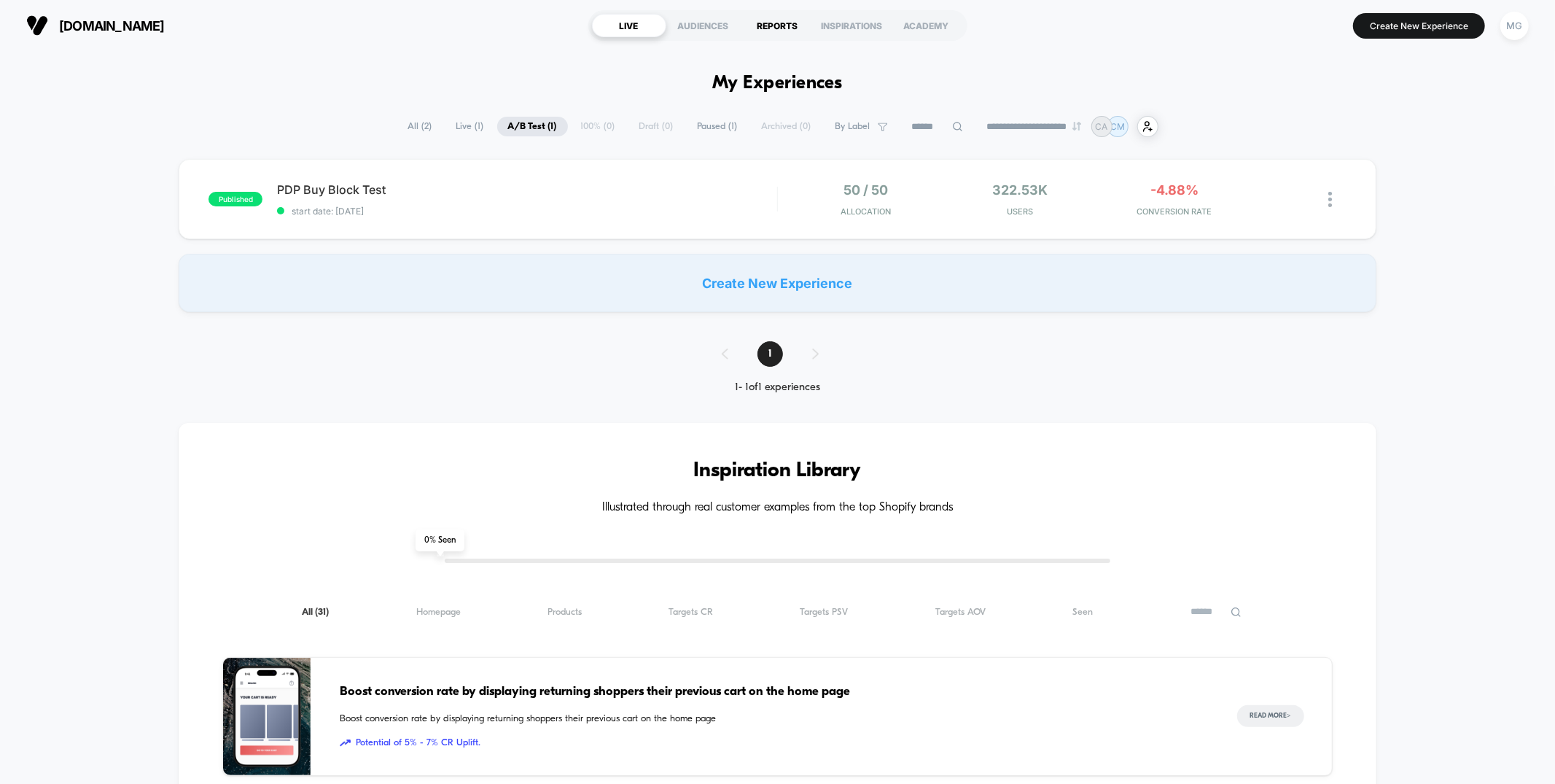
click at [775, 29] on div "REPORTS" at bounding box center [778, 26] width 75 height 24
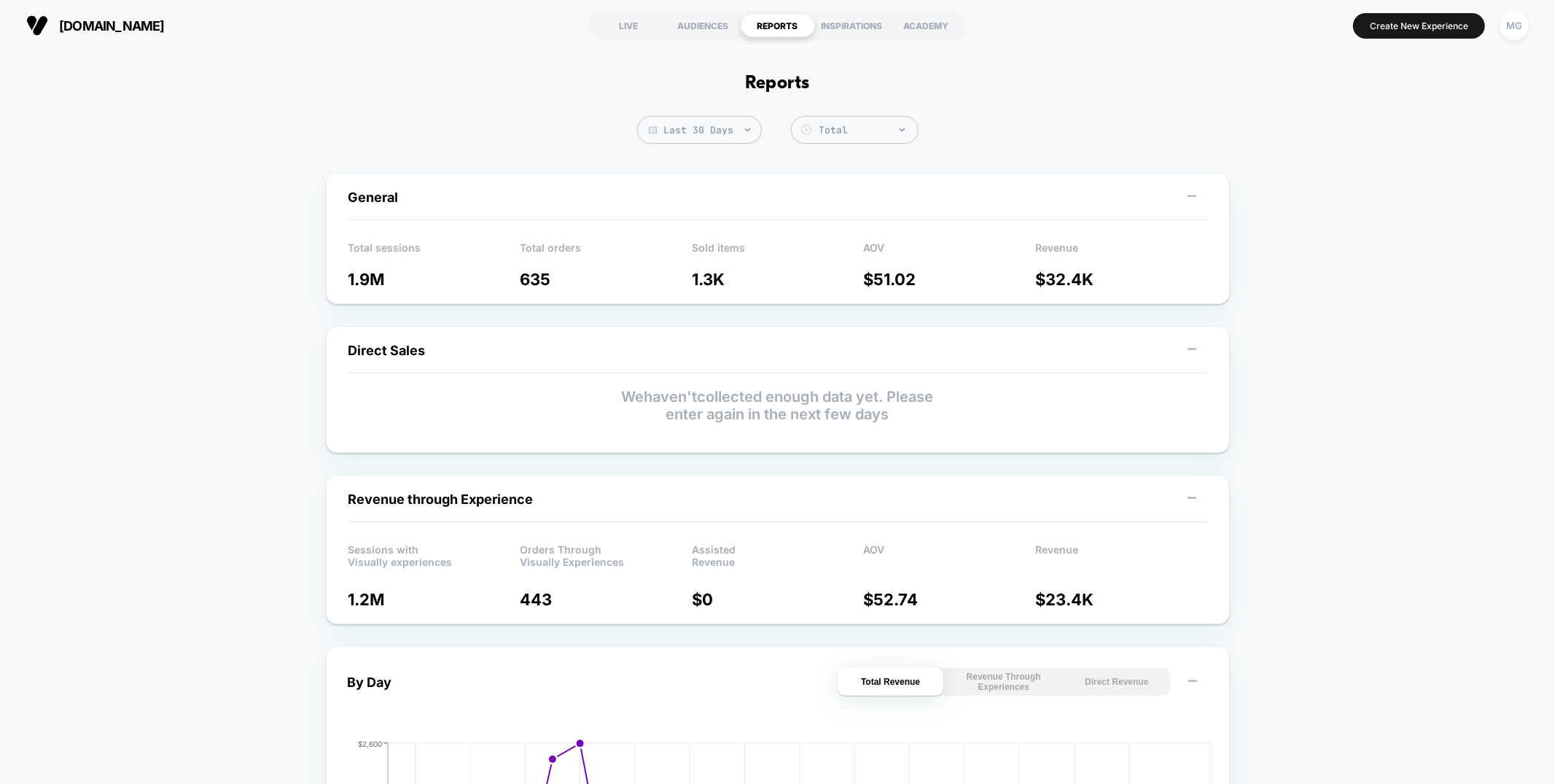
scroll to position [9, 0]
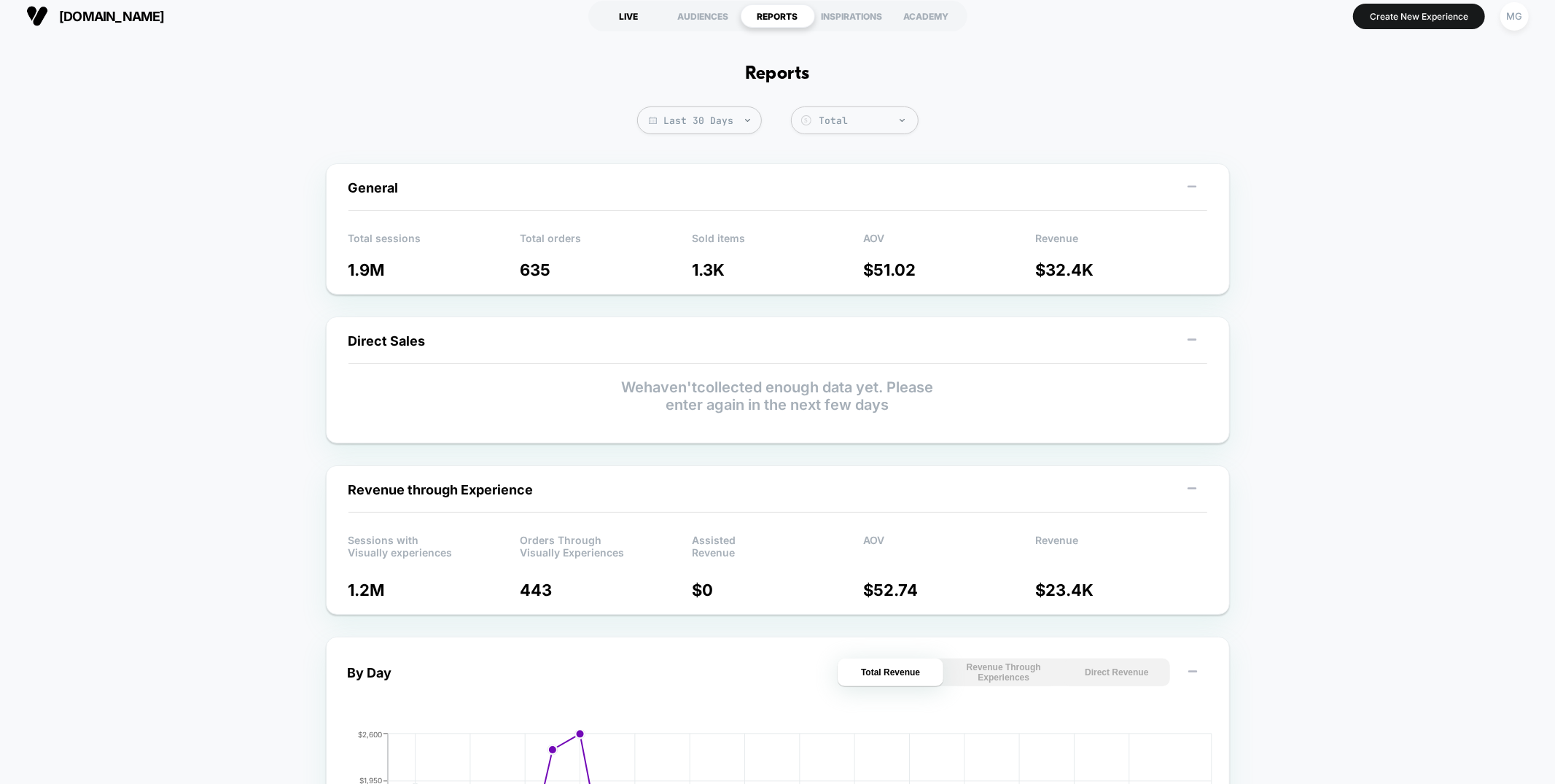
click at [635, 18] on div "LIVE" at bounding box center [629, 16] width 75 height 24
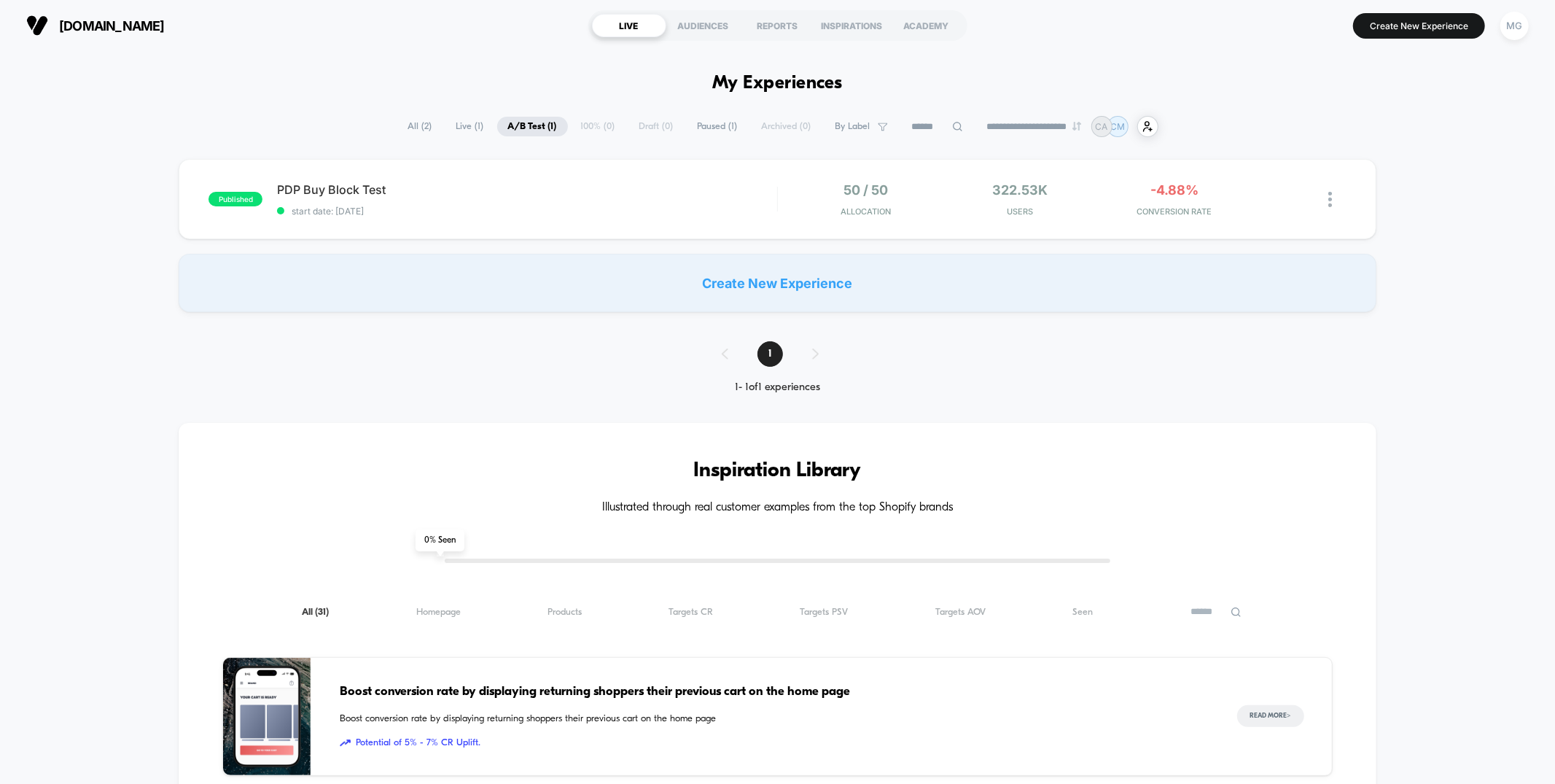
scroll to position [2, 0]
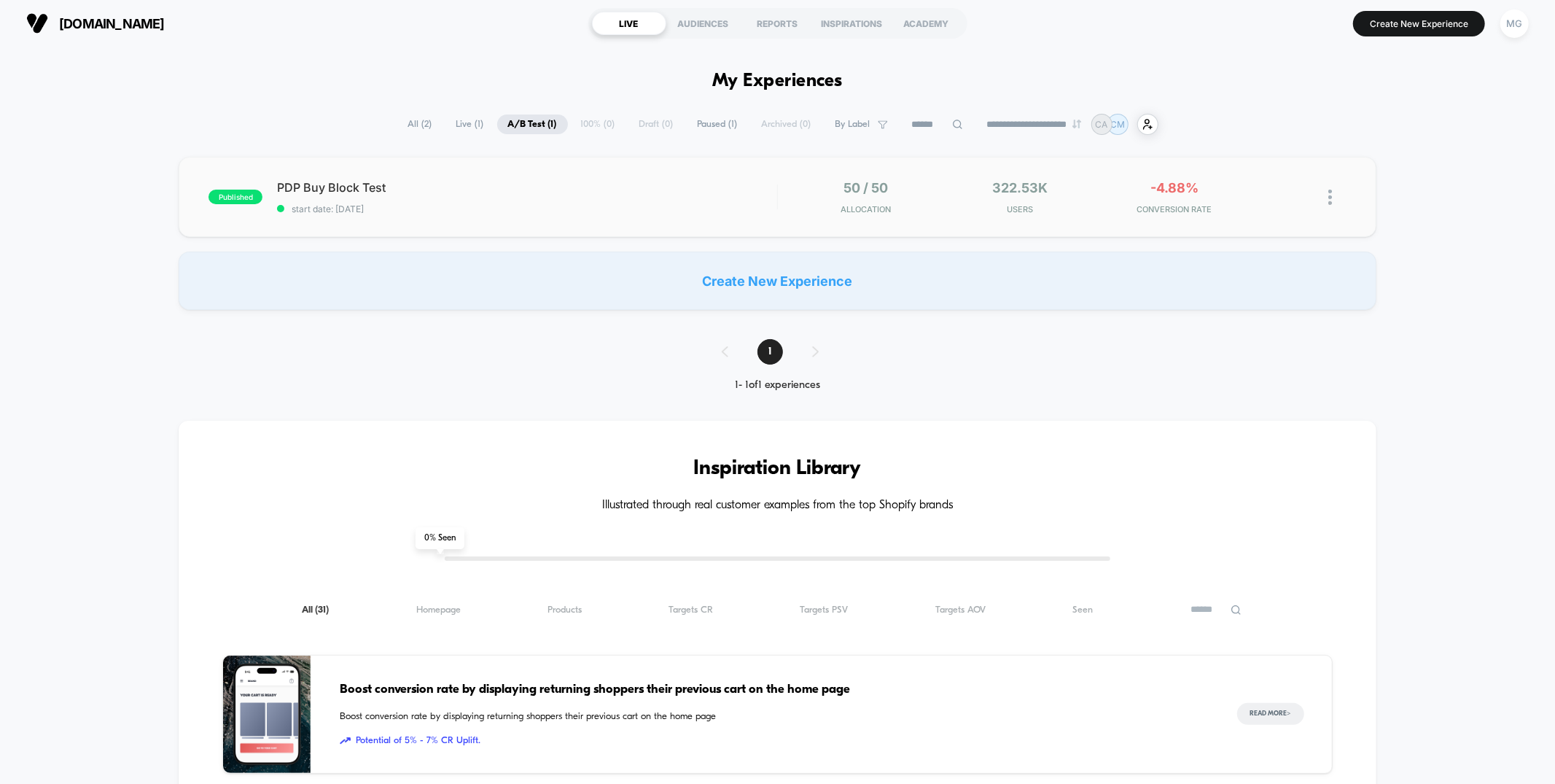
click at [637, 219] on div "published PDP Buy Block Test start date: 9/22/2025 50 / 50 Allocation 322.53k U…" at bounding box center [777, 196] width 1197 height 80
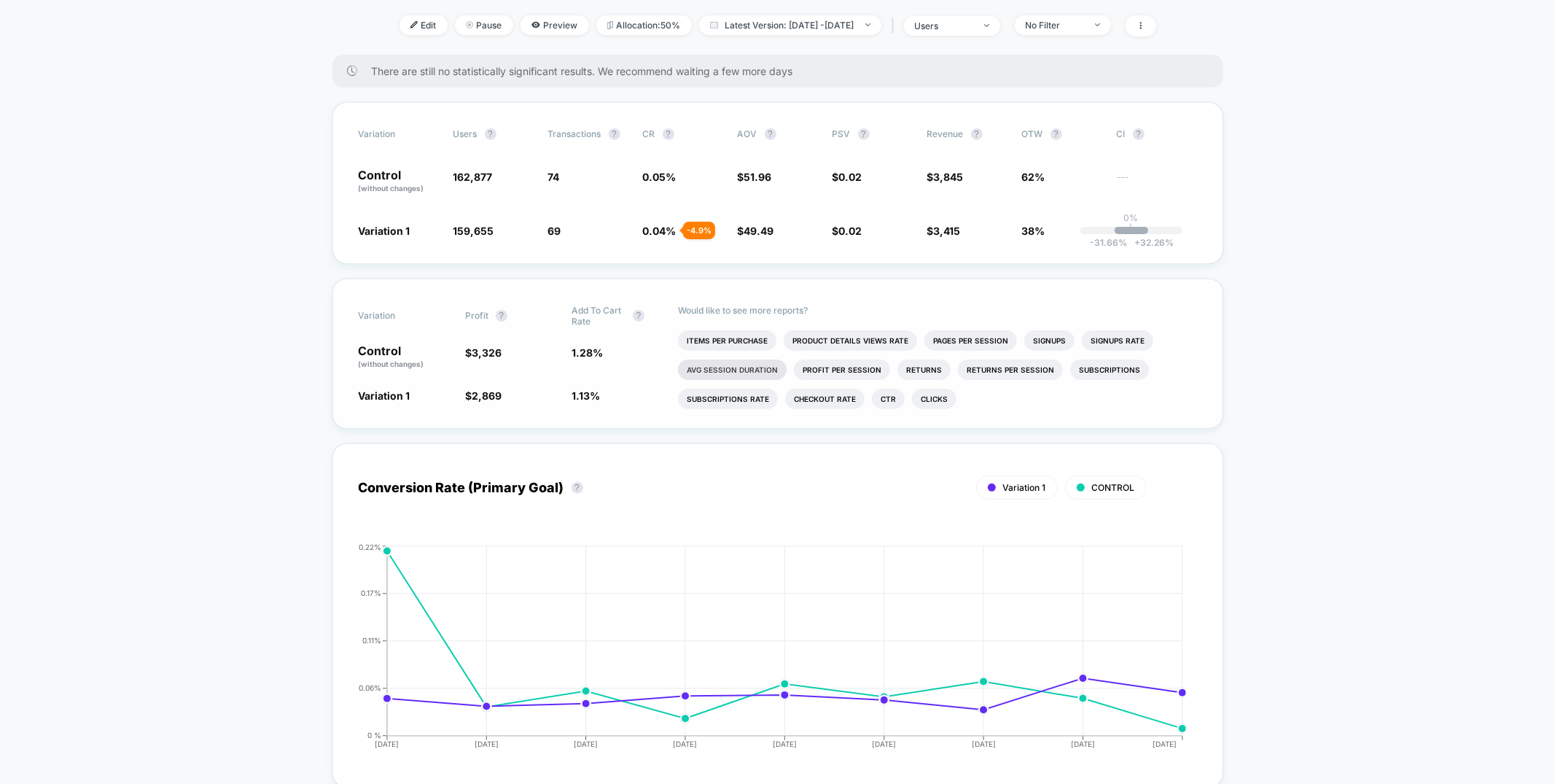
click at [772, 363] on li "Avg Session Duration" at bounding box center [732, 370] width 109 height 21
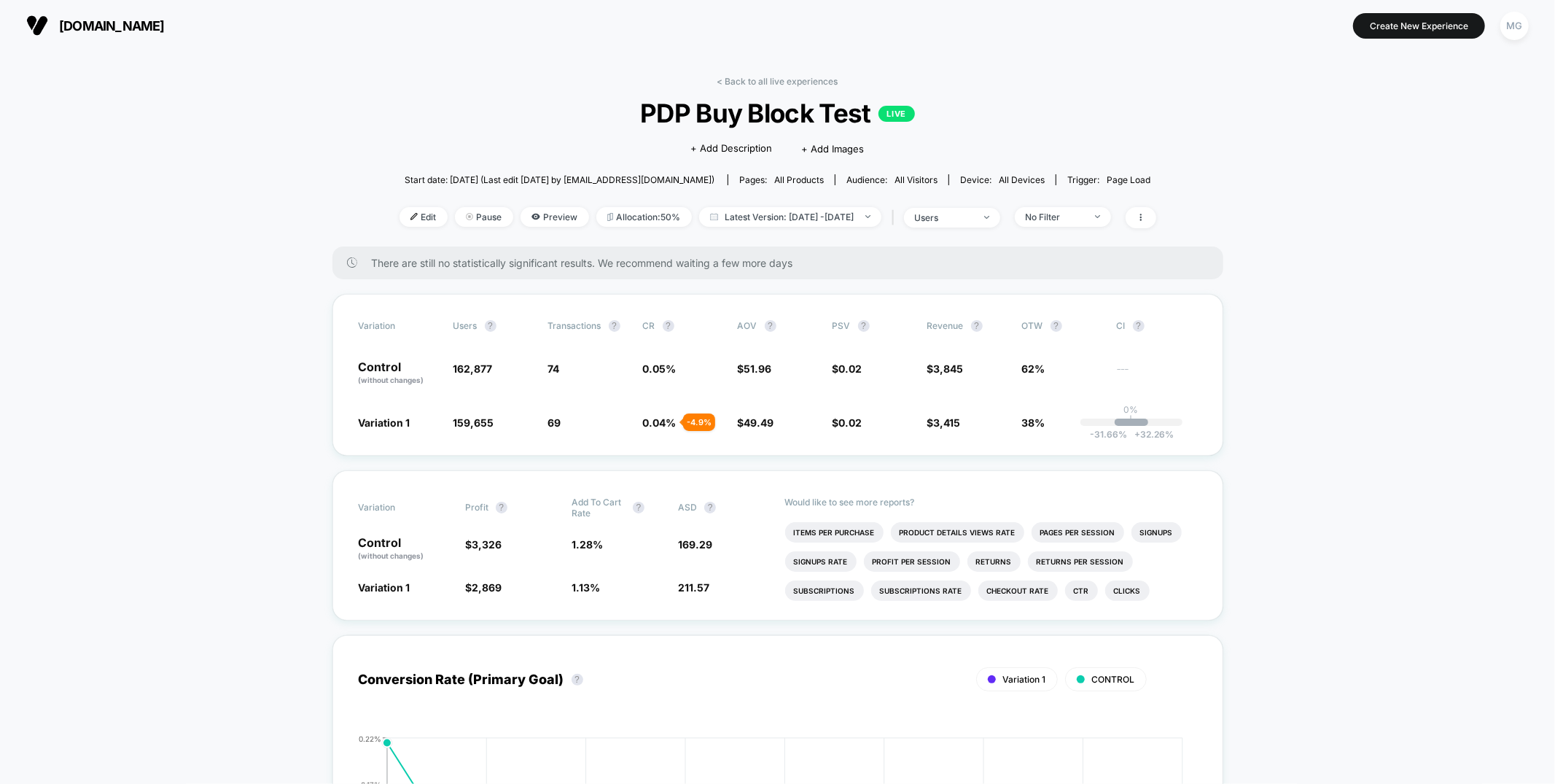
drag, startPoint x: 214, startPoint y: 24, endPoint x: 39, endPoint y: 26, distance: 175.0
click at [39, 26] on section "fufusquishy.com" at bounding box center [270, 26] width 497 height 37
copy button "fufusquishy.com"
click at [838, 93] on div "< Back to all live experiences PDP Buy Block Test LIVE Click to edit experience…" at bounding box center [778, 161] width 757 height 171
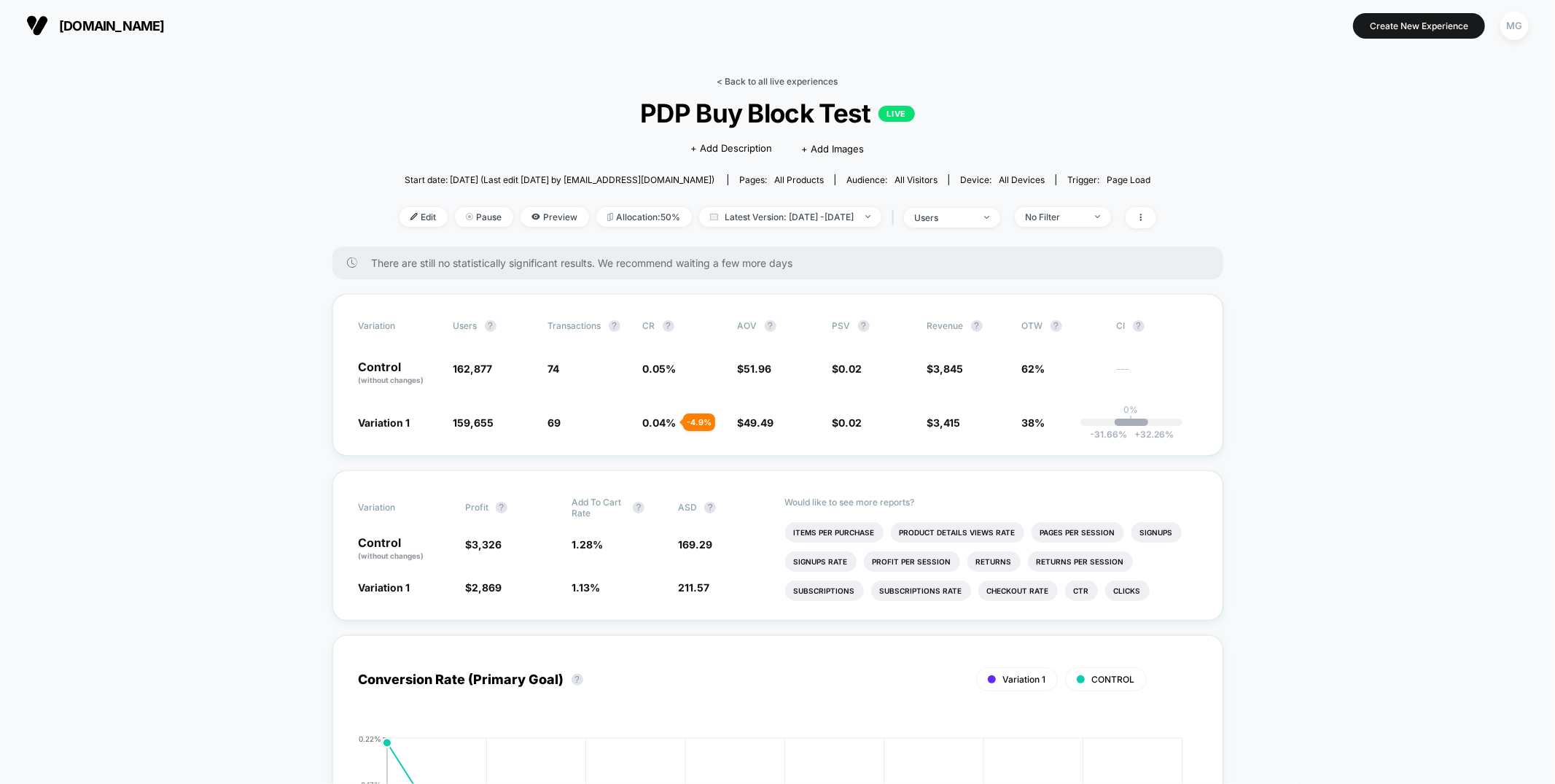
click at [772, 80] on link "< Back to all live experiences" at bounding box center [778, 81] width 121 height 11
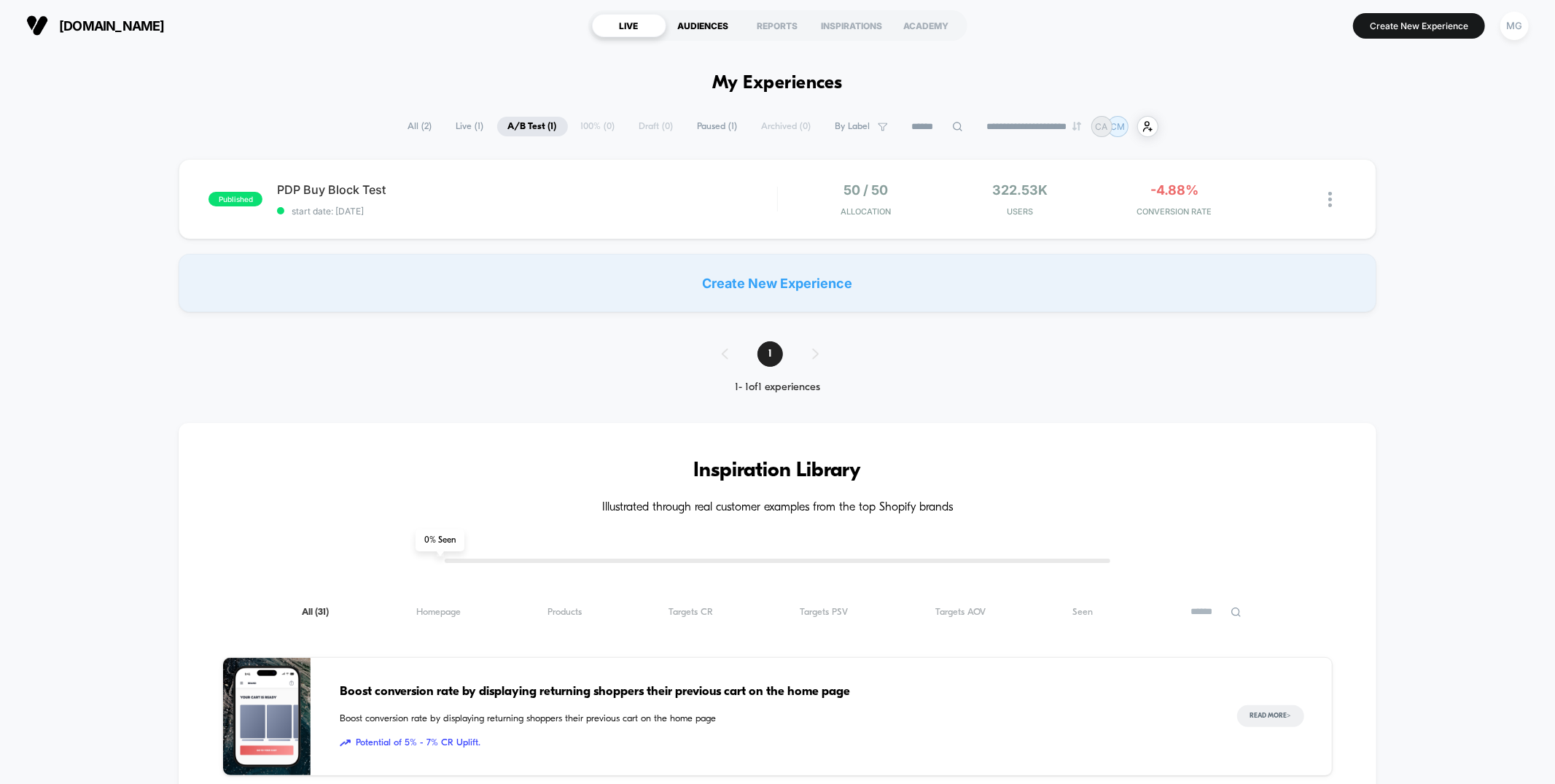
click at [707, 30] on div "AUDIENCES" at bounding box center [703, 26] width 75 height 24
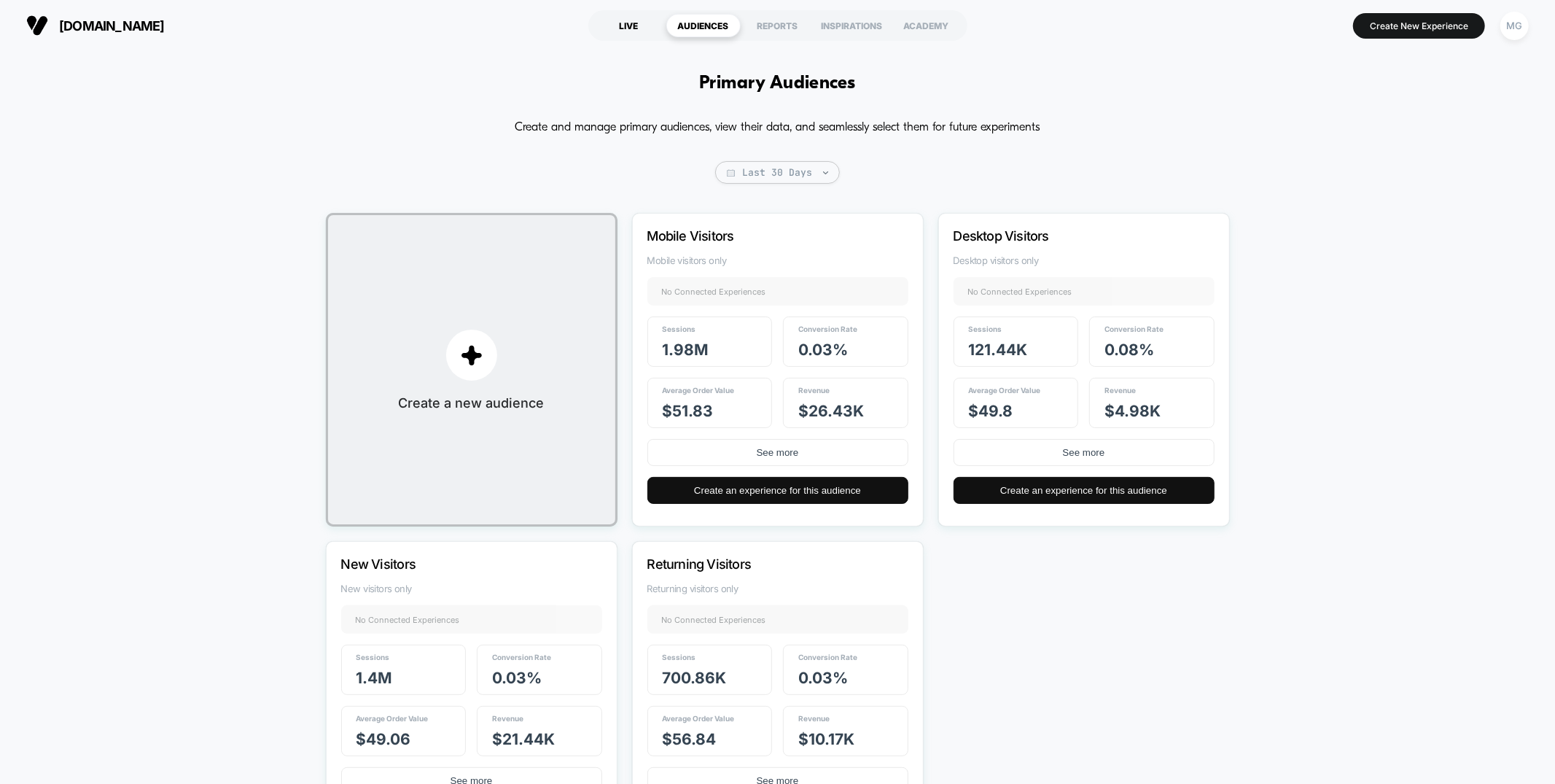
click at [631, 14] on div "LIVE" at bounding box center [629, 26] width 75 height 24
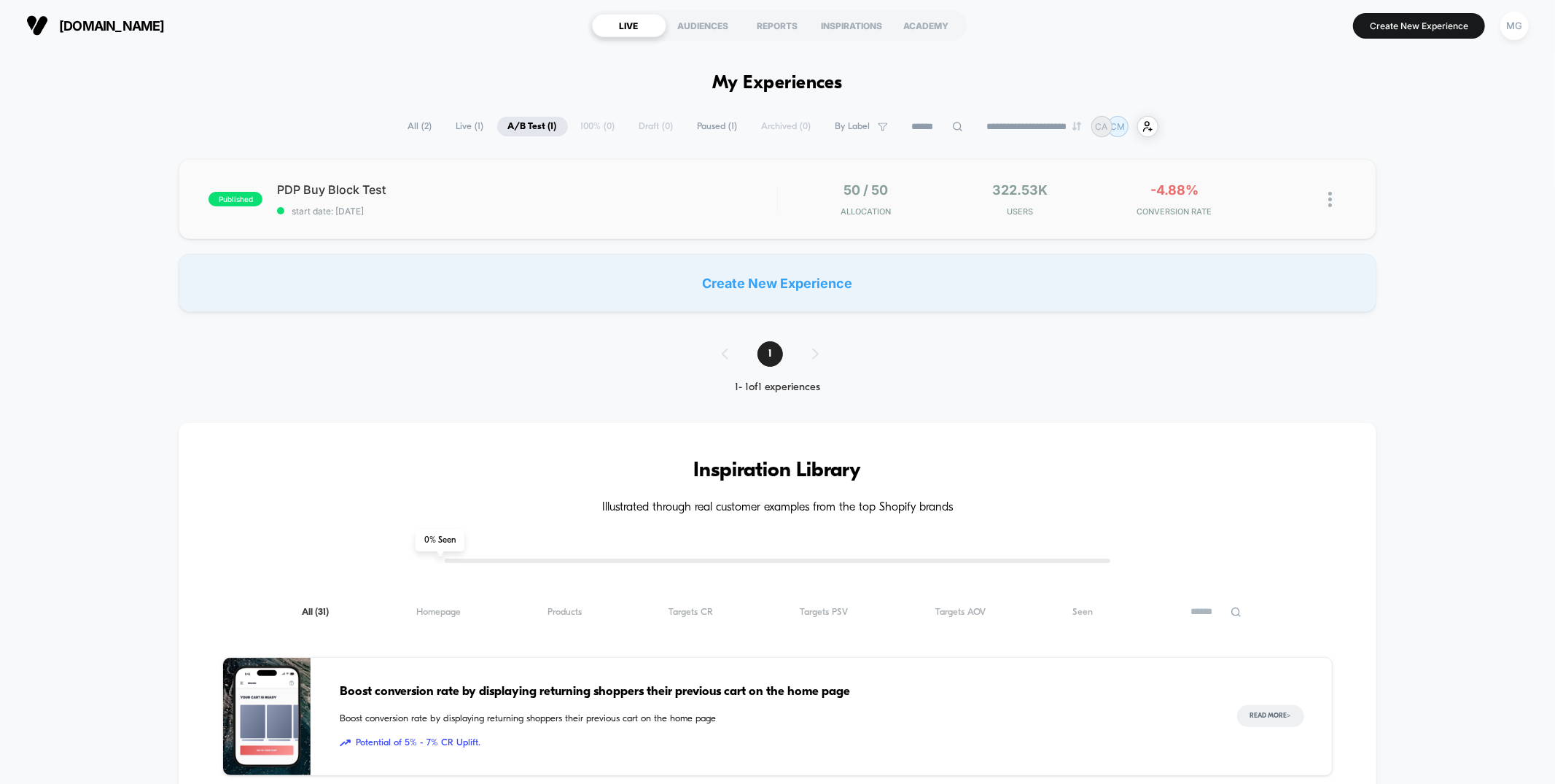
click at [686, 215] on div "published PDP Buy Block Test start date: 9/22/2025 50 / 50 Allocation 322.53k U…" at bounding box center [777, 198] width 1197 height 80
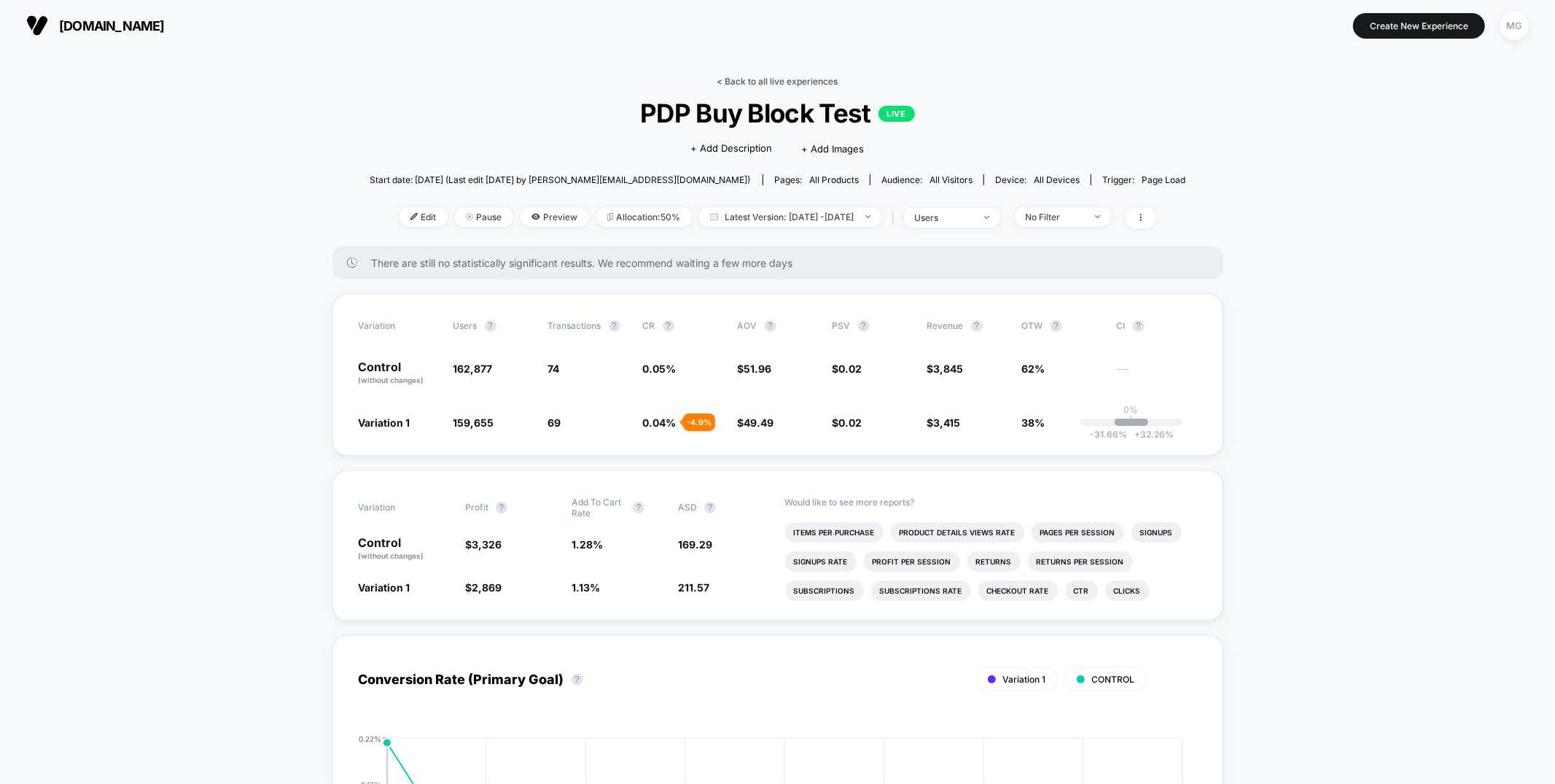
click at [784, 77] on link "< Back to all live experiences" at bounding box center [778, 81] width 121 height 11
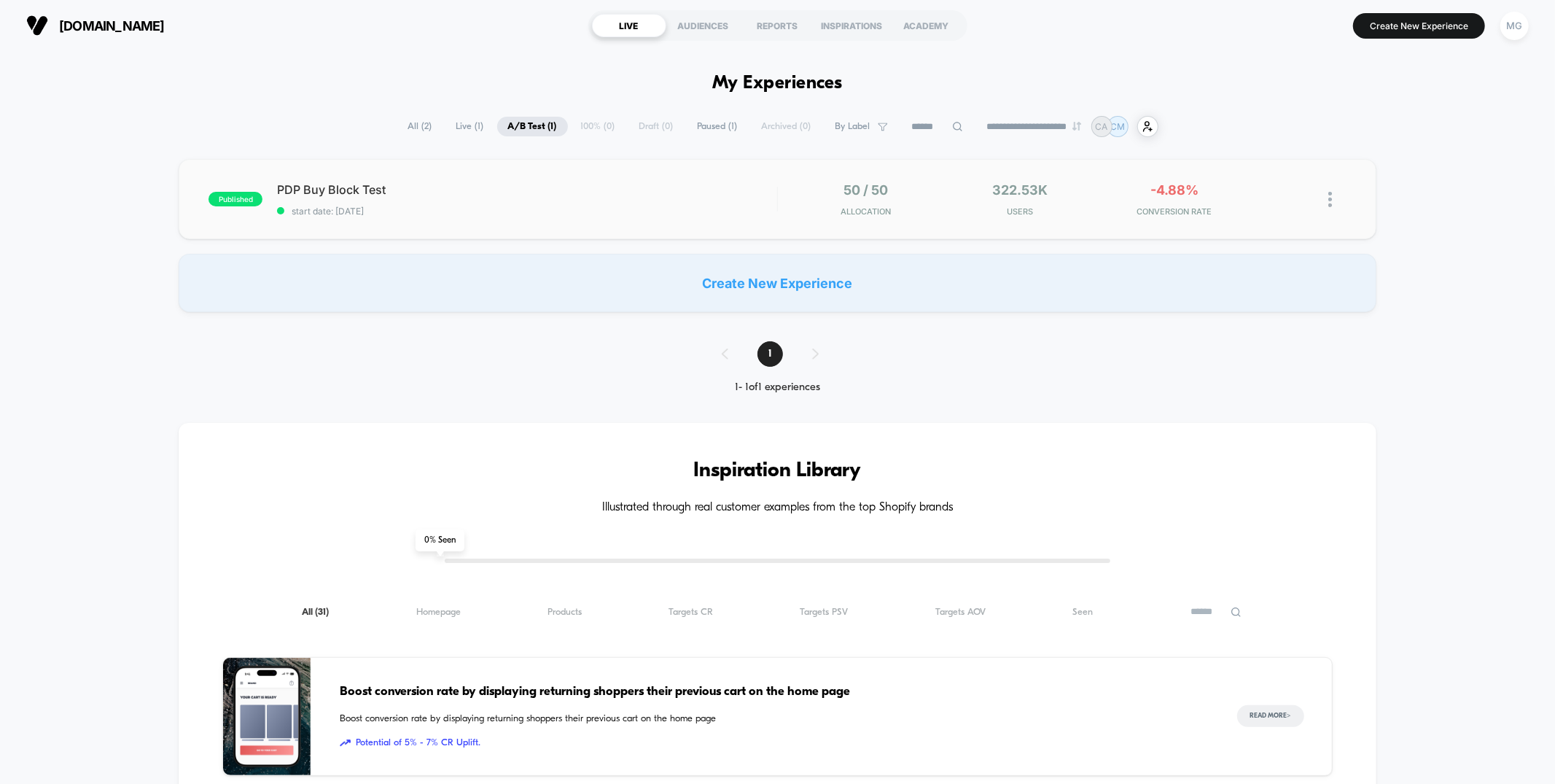
click at [587, 221] on div "published PDP Buy Block Test start date: 9/22/2025 50 / 50 Allocation 322.53k U…" at bounding box center [777, 198] width 1197 height 80
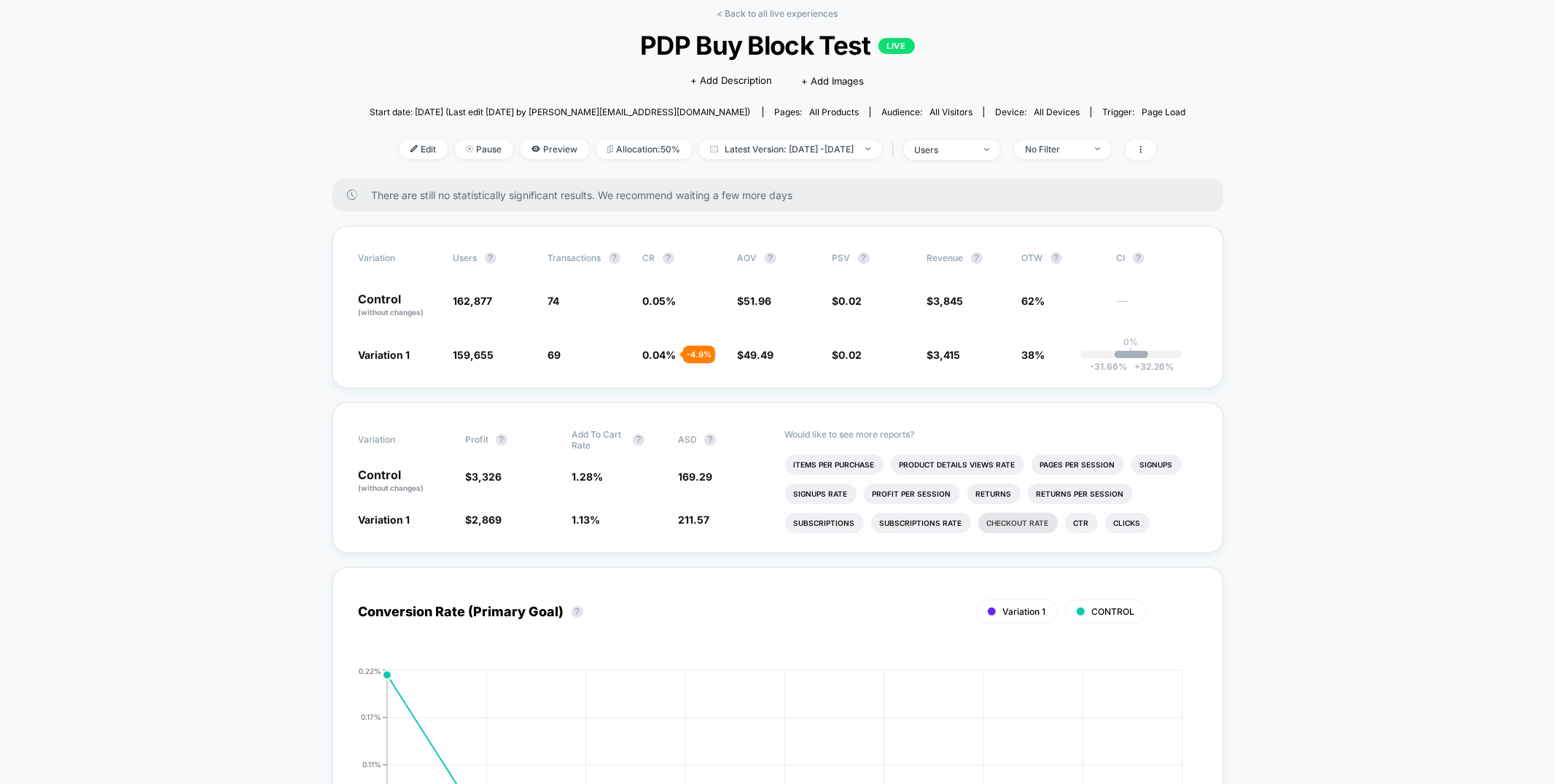
click at [997, 522] on li "Checkout Rate" at bounding box center [1018, 523] width 79 height 21
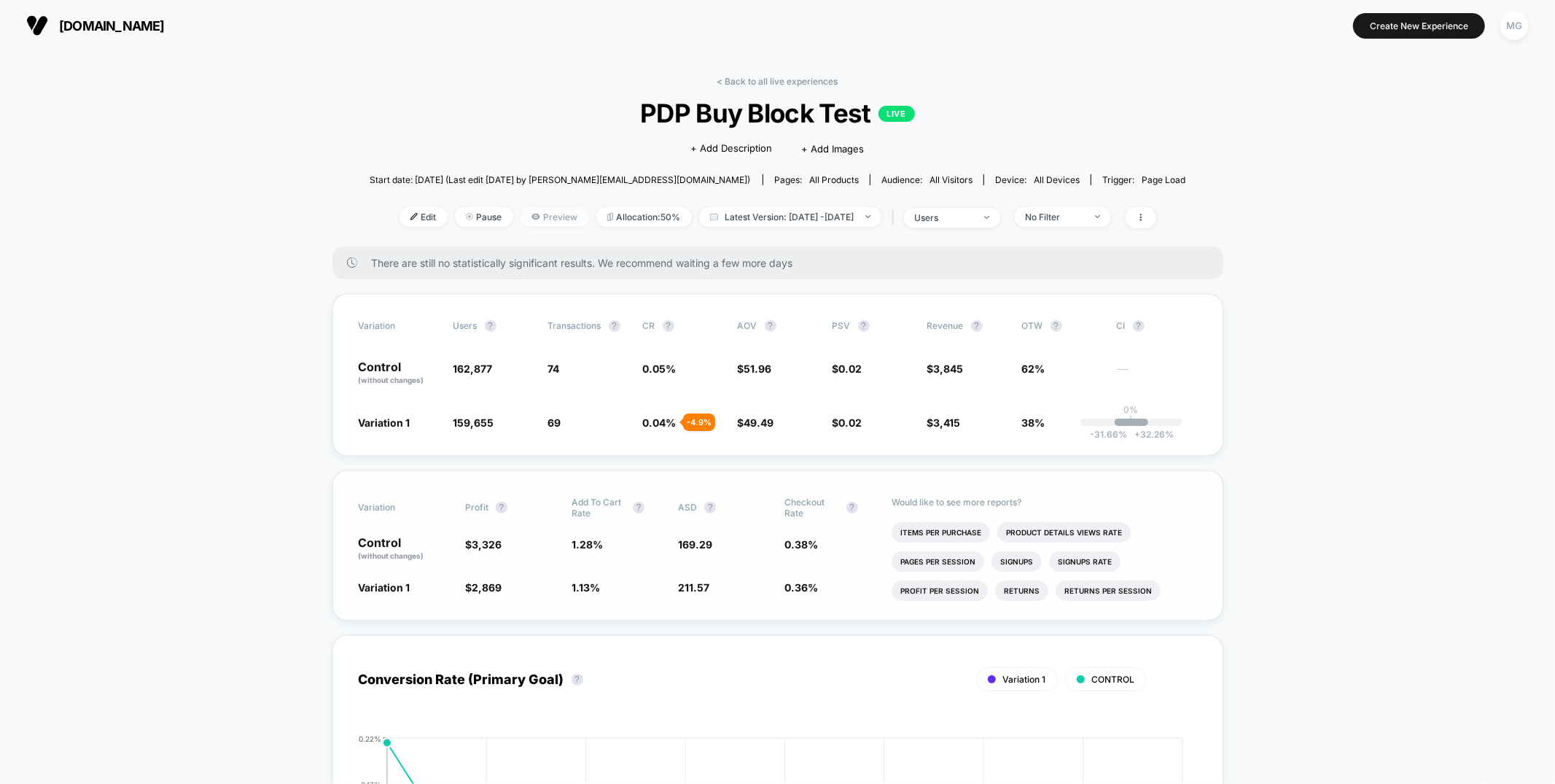
click at [526, 213] on span "Preview" at bounding box center [555, 216] width 69 height 20
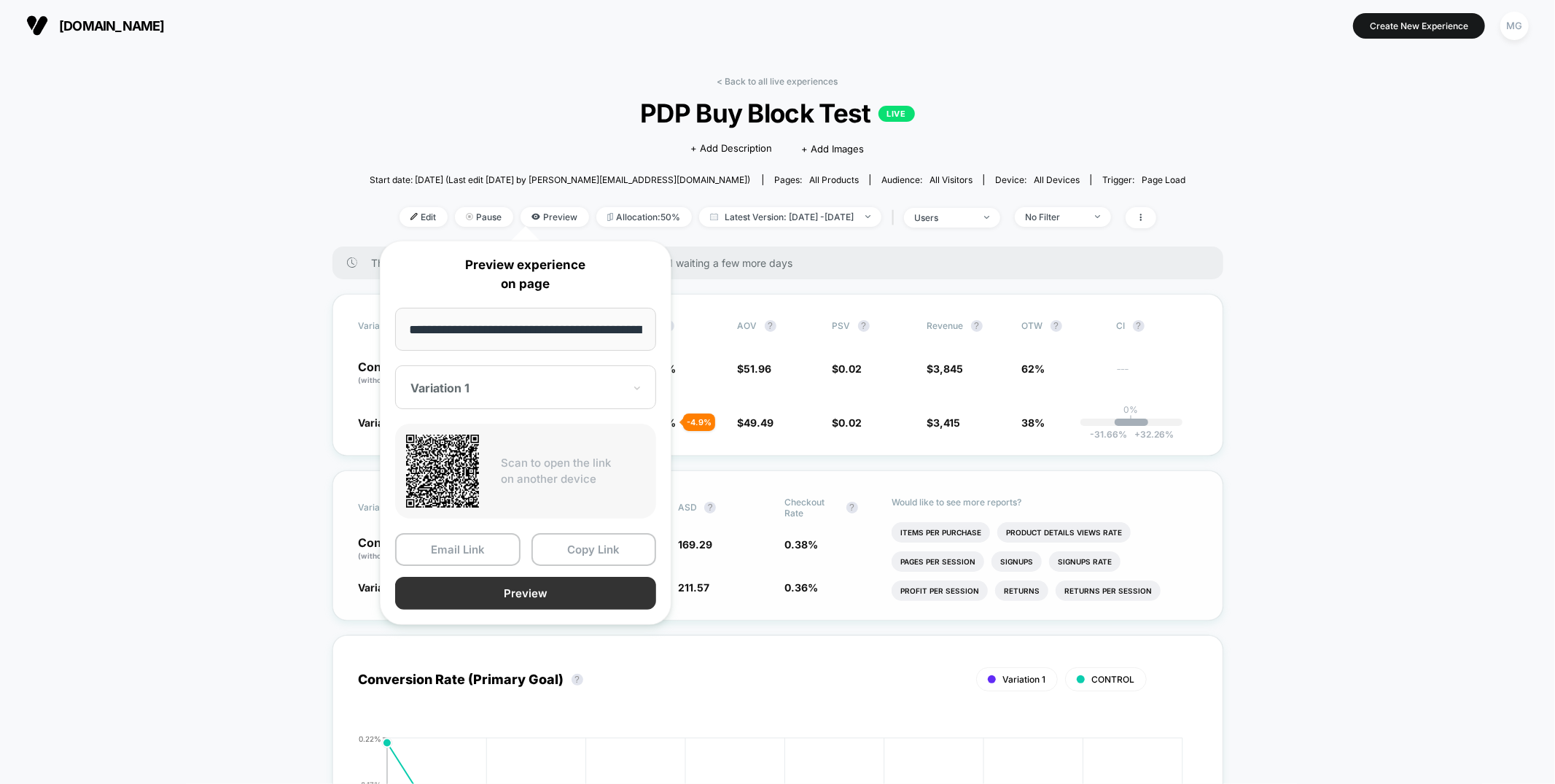
click at [520, 595] on button "Preview" at bounding box center [525, 593] width 261 height 33
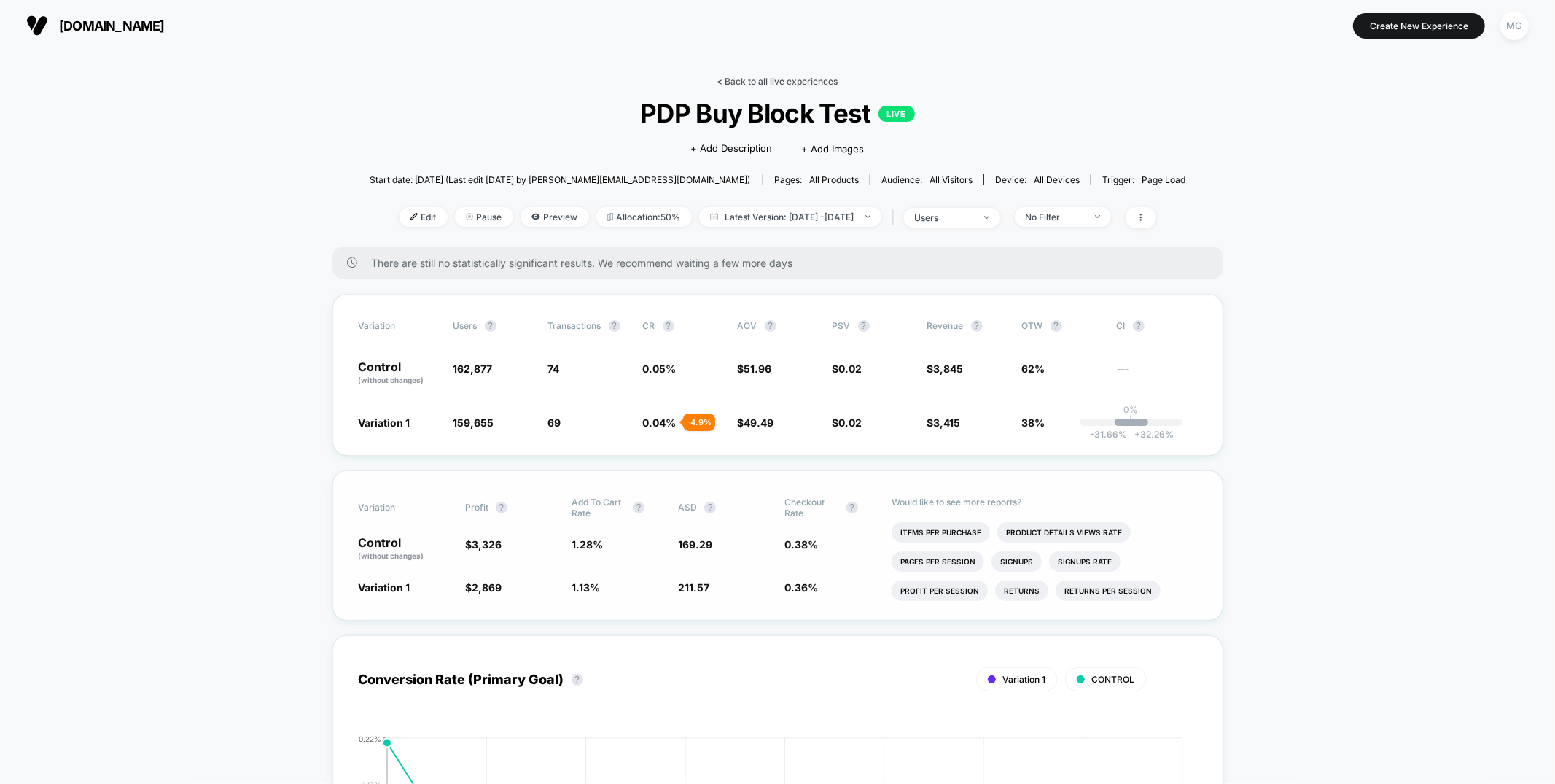
click at [787, 83] on link "< Back to all live experiences" at bounding box center [778, 81] width 121 height 11
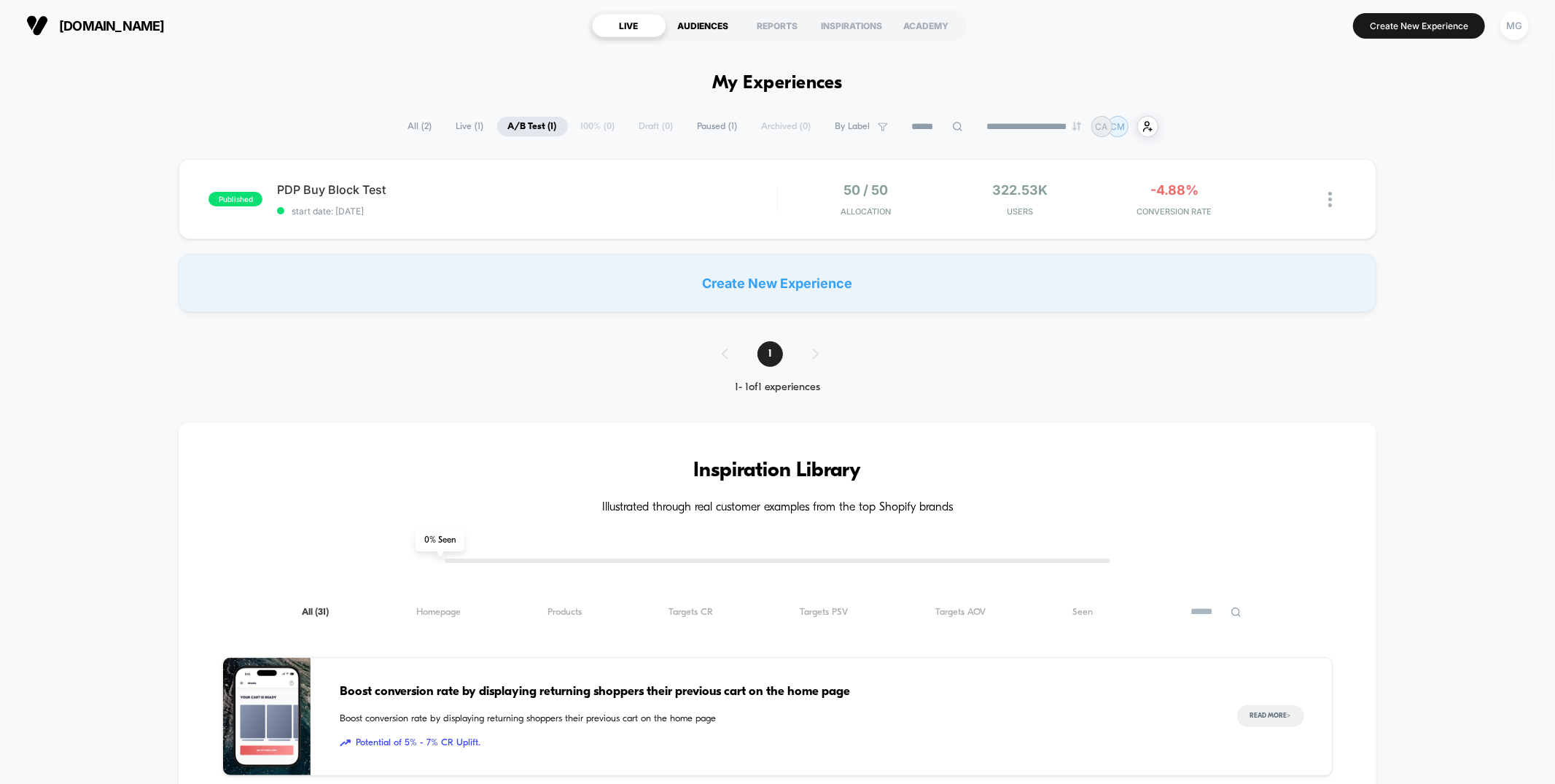
click at [705, 30] on div "AUDIENCES" at bounding box center [703, 26] width 75 height 24
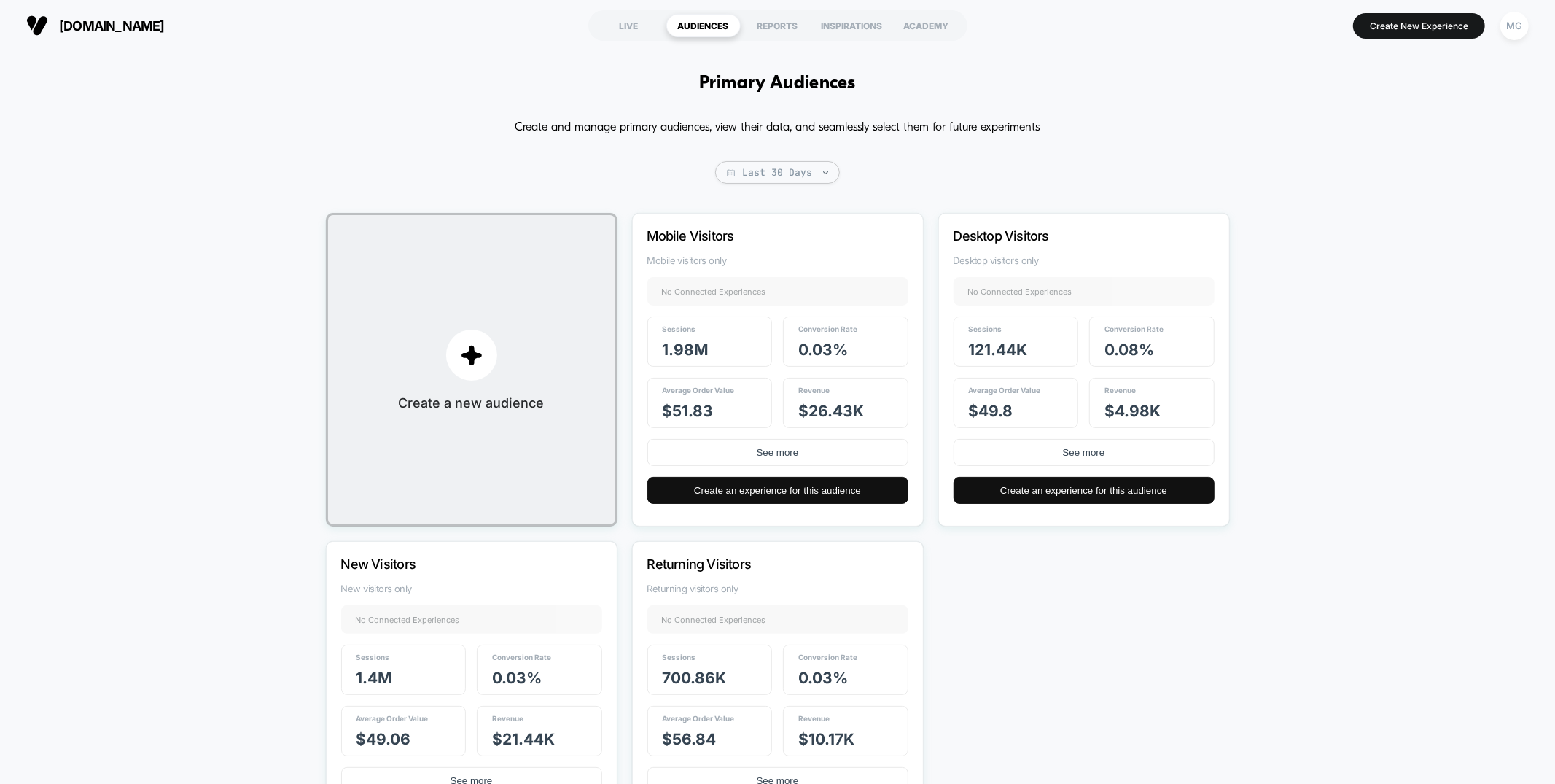
click at [587, 28] on section "LIVE AUDIENCES REPORTS INSPIRATIONS ACADEMY" at bounding box center [778, 26] width 497 height 37
click at [617, 22] on div "LIVE" at bounding box center [629, 26] width 75 height 24
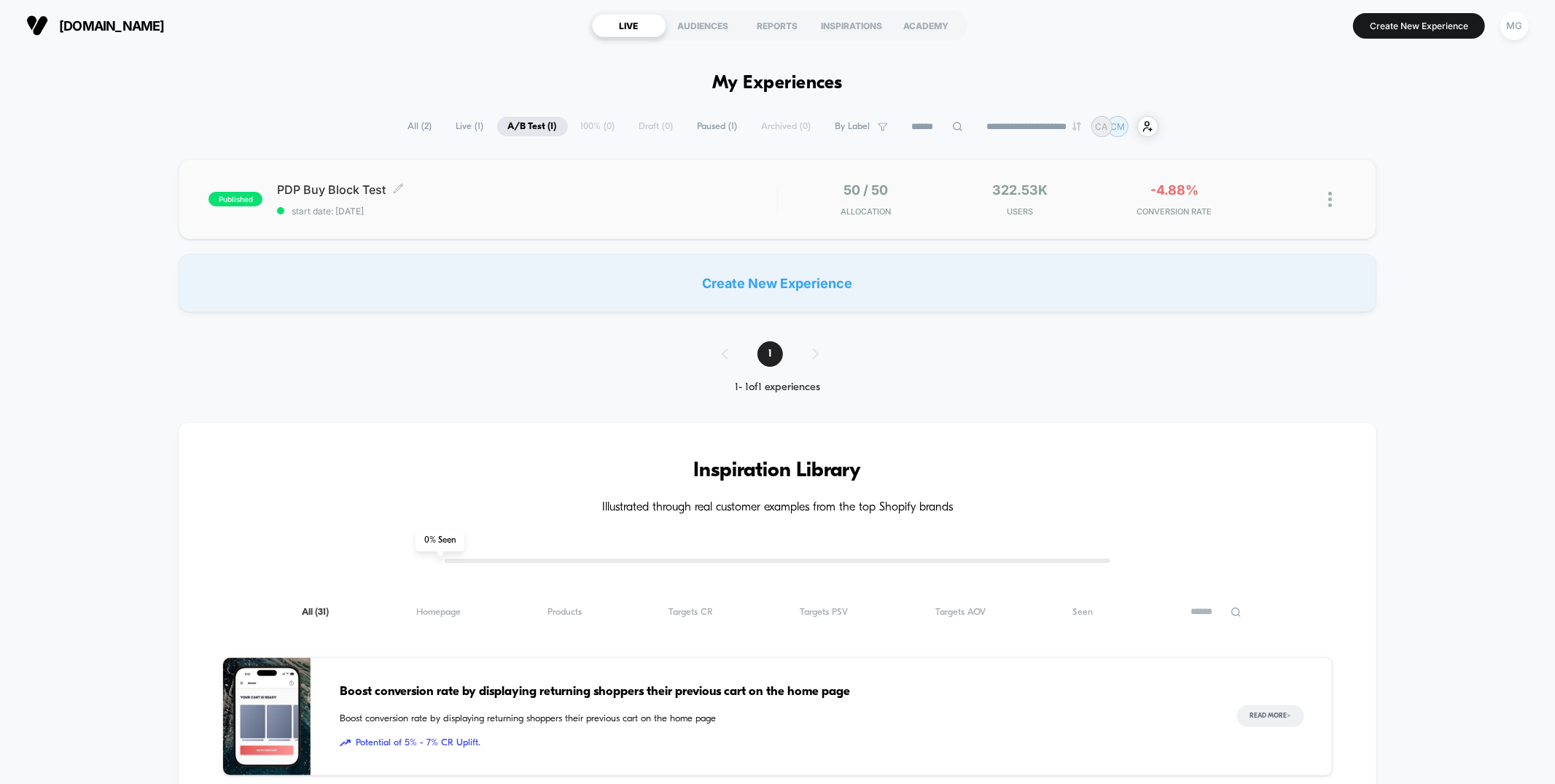
click at [638, 208] on span "start date: 9/22/2025" at bounding box center [526, 212] width 500 height 11
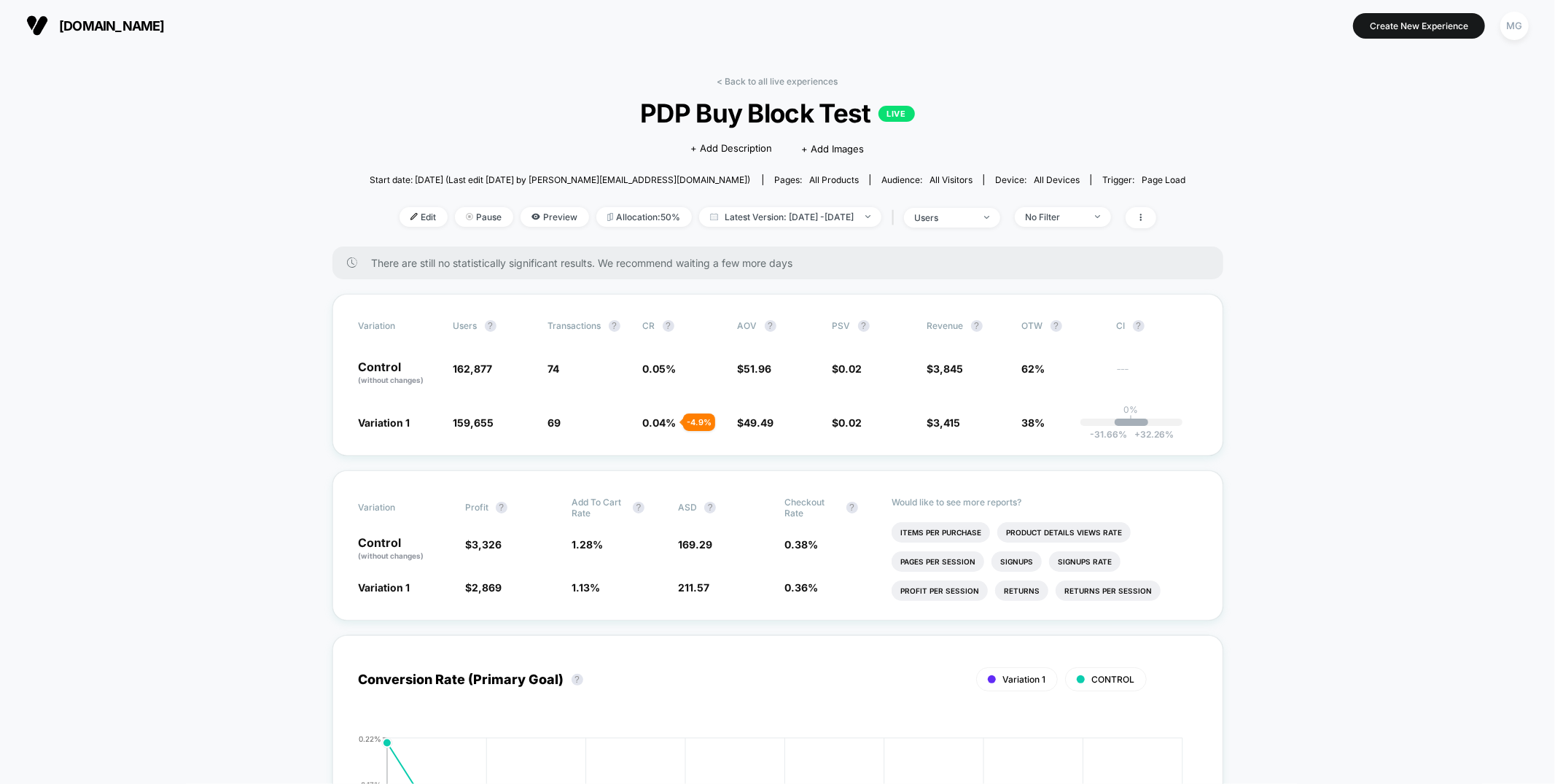
click at [759, 80] on link "< Back to all live experiences" at bounding box center [778, 81] width 121 height 11
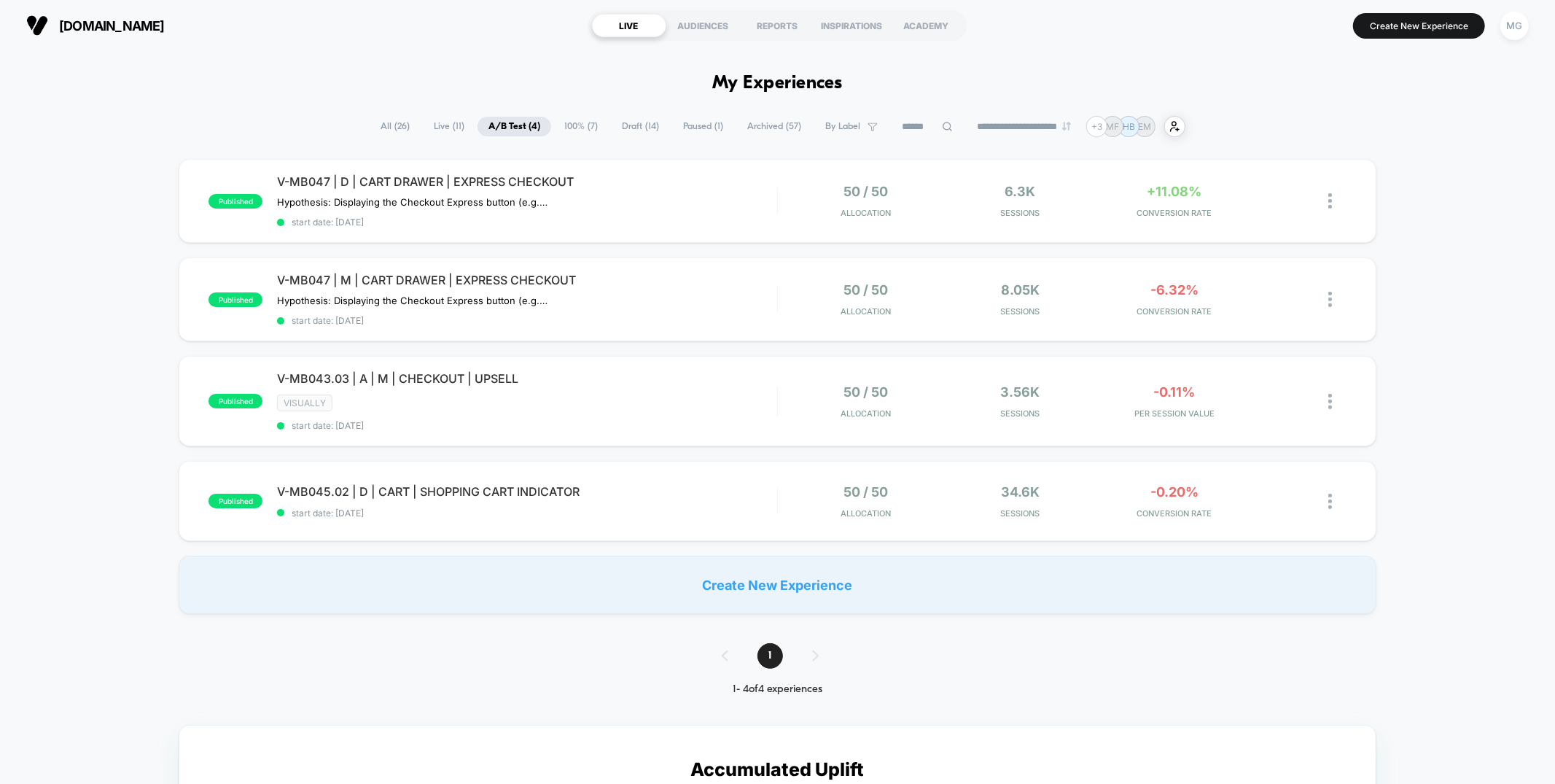
click at [575, 131] on span "100% ( 7 )" at bounding box center [581, 126] width 56 height 20
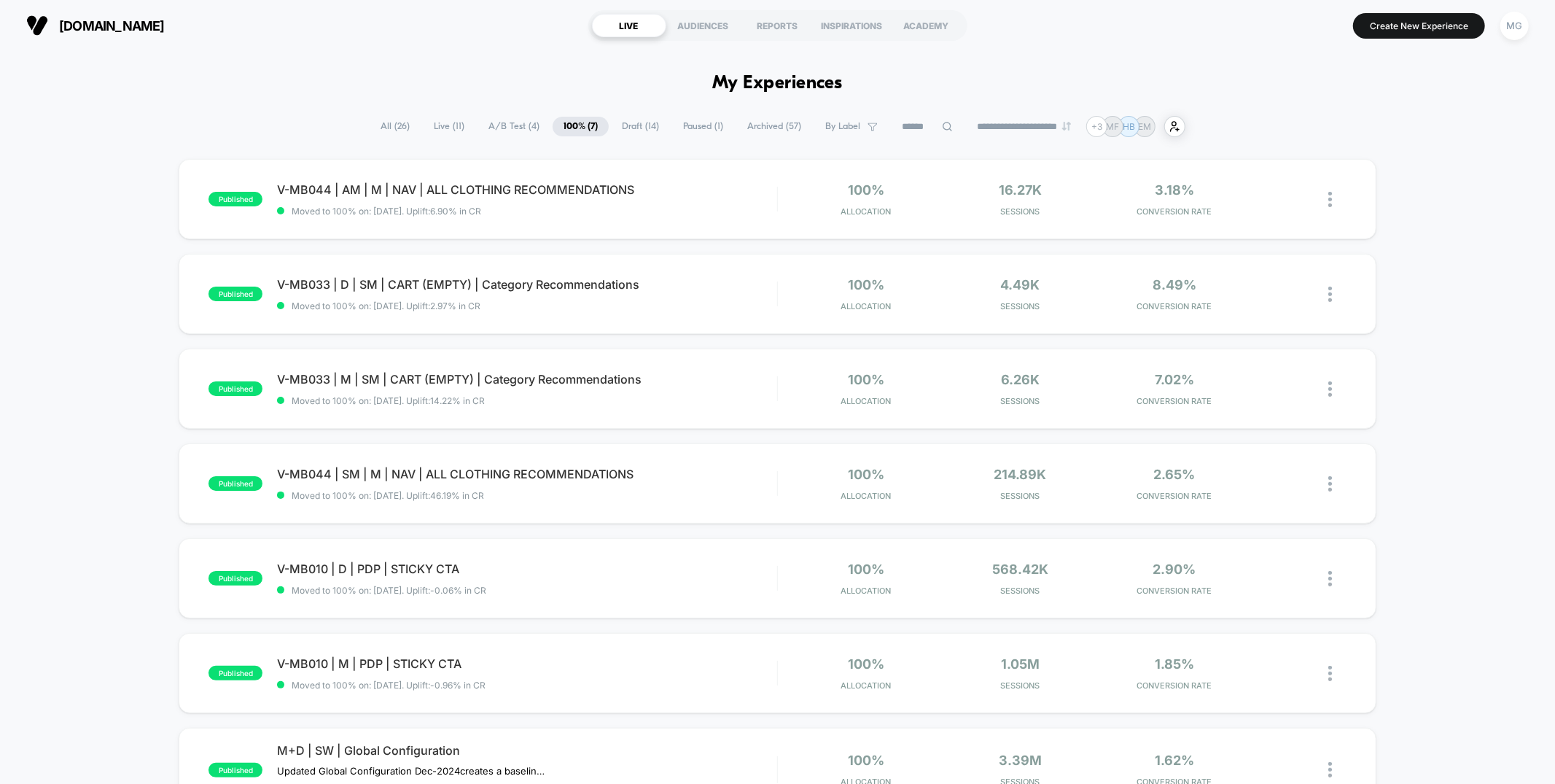
click at [645, 128] on span "Draft ( 14 )" at bounding box center [641, 126] width 60 height 20
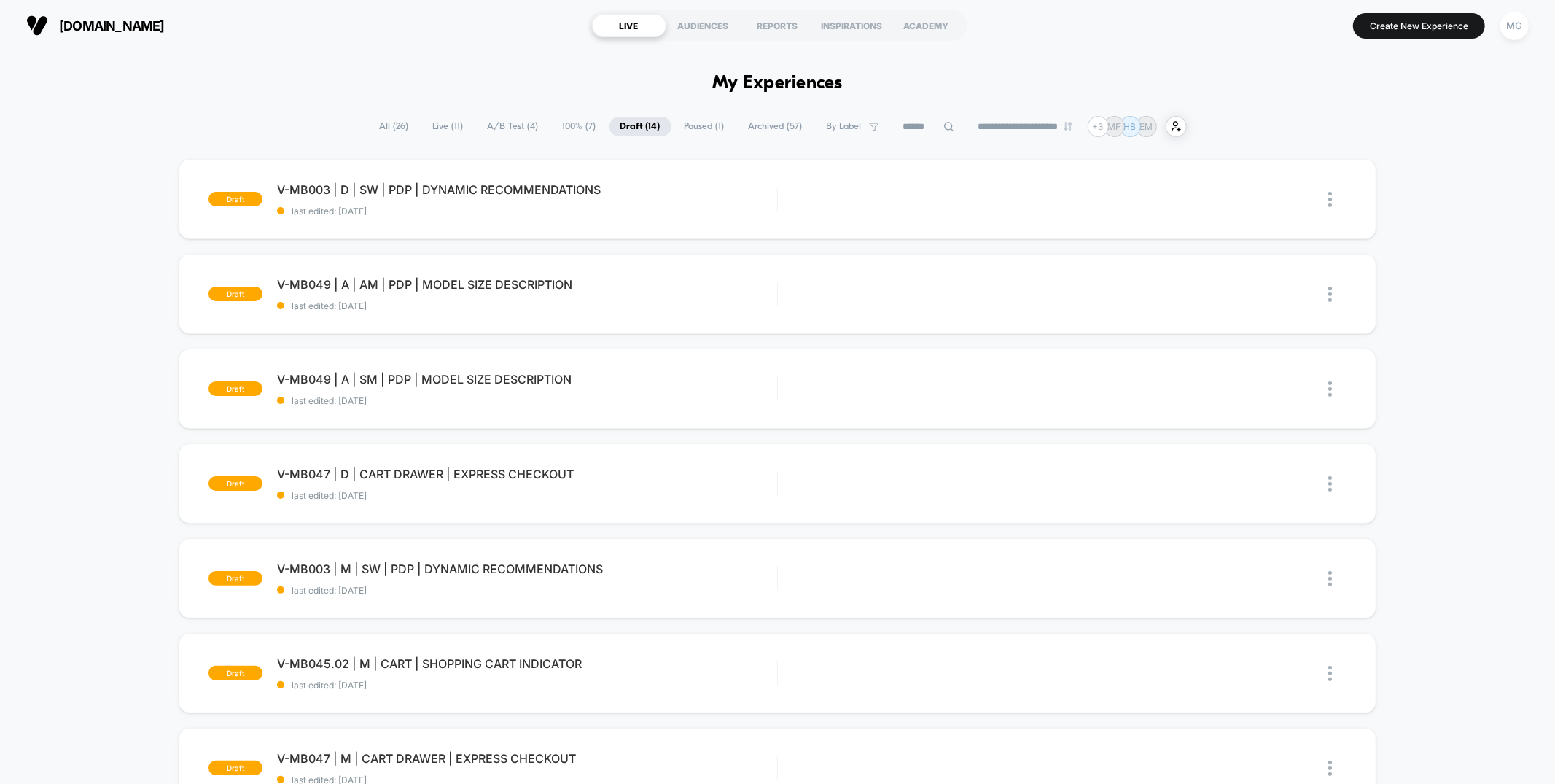
click at [559, 129] on span "100% ( 7 )" at bounding box center [579, 126] width 56 height 20
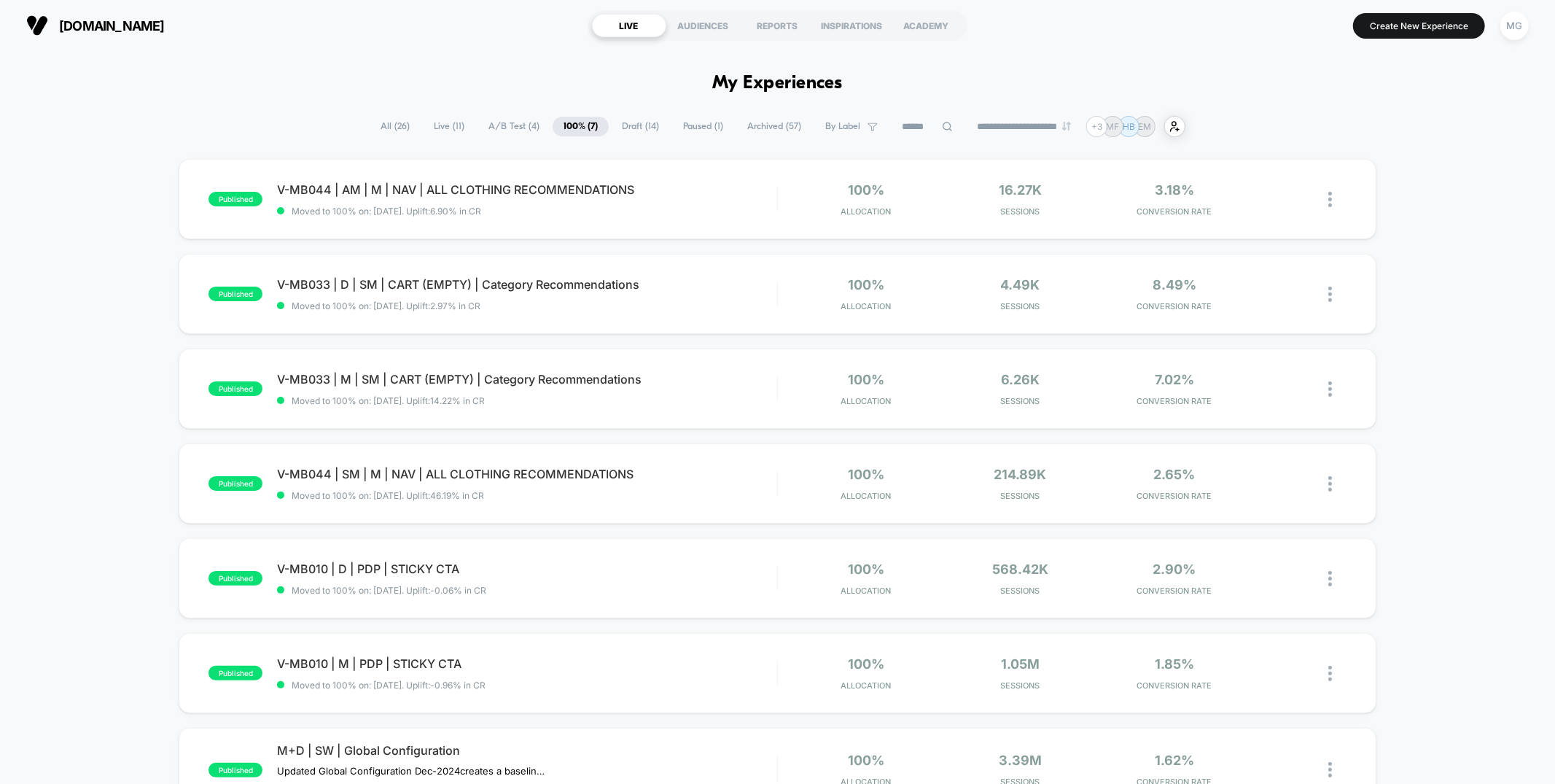
click at [484, 123] on span "A/B Test ( 4 )" at bounding box center [514, 126] width 73 height 20
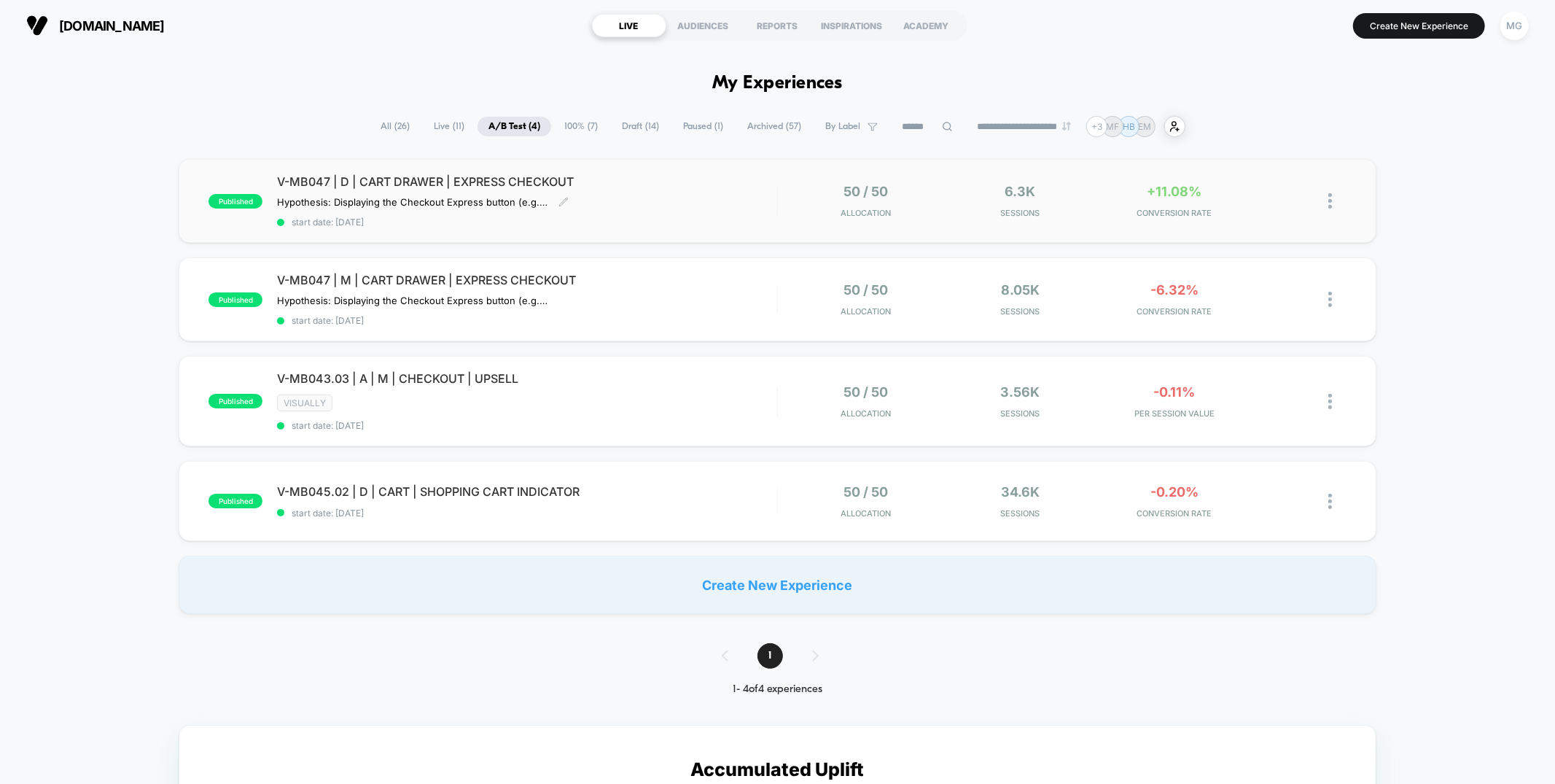
click at [658, 196] on div "V-MB047 | D | CART DRAWER | EXPRESS CHECKOUT Hypothesis: Displaying the Checkou…" at bounding box center [526, 200] width 500 height 53
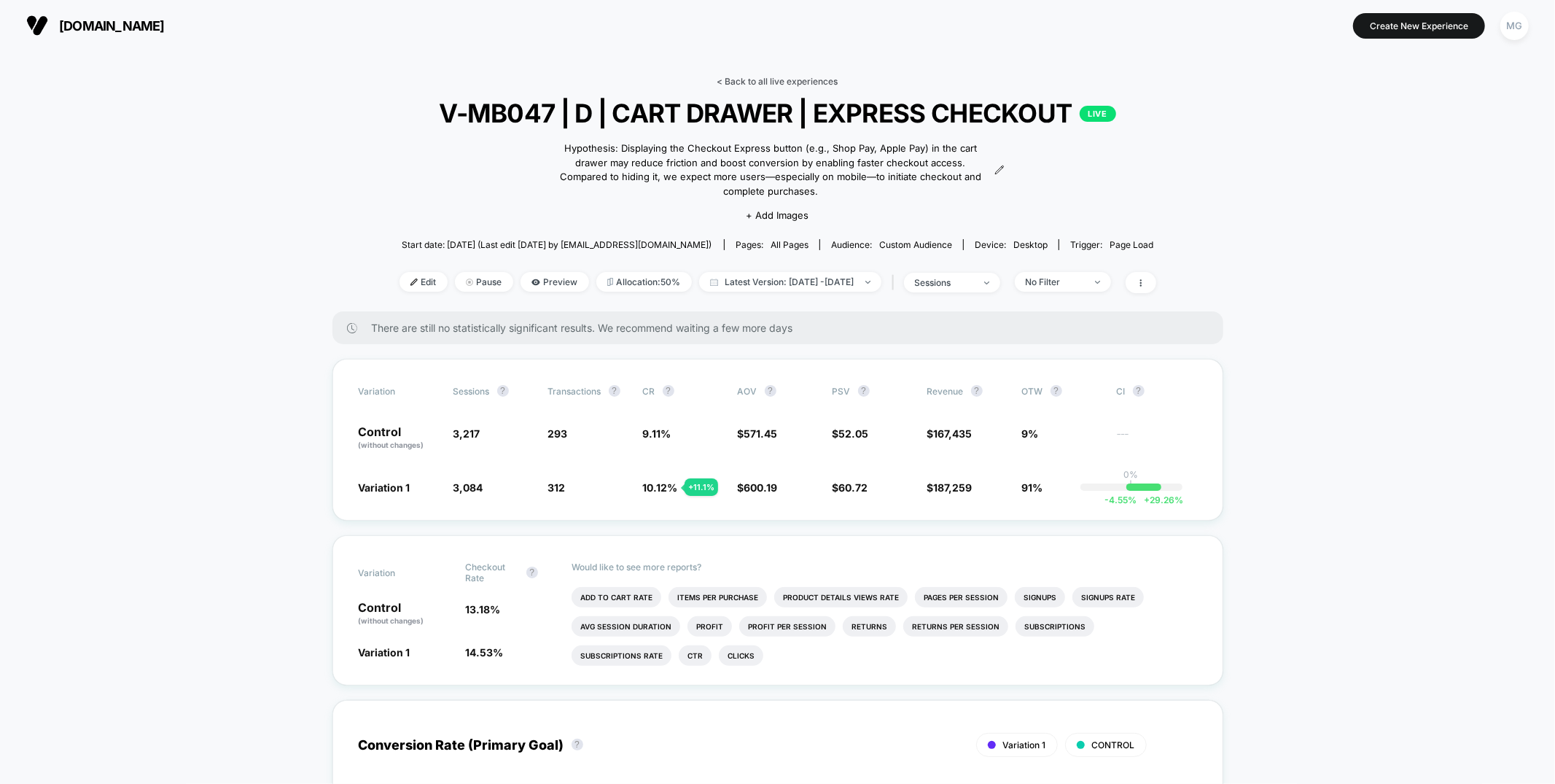
click at [790, 82] on link "< Back to all live experiences" at bounding box center [778, 81] width 121 height 11
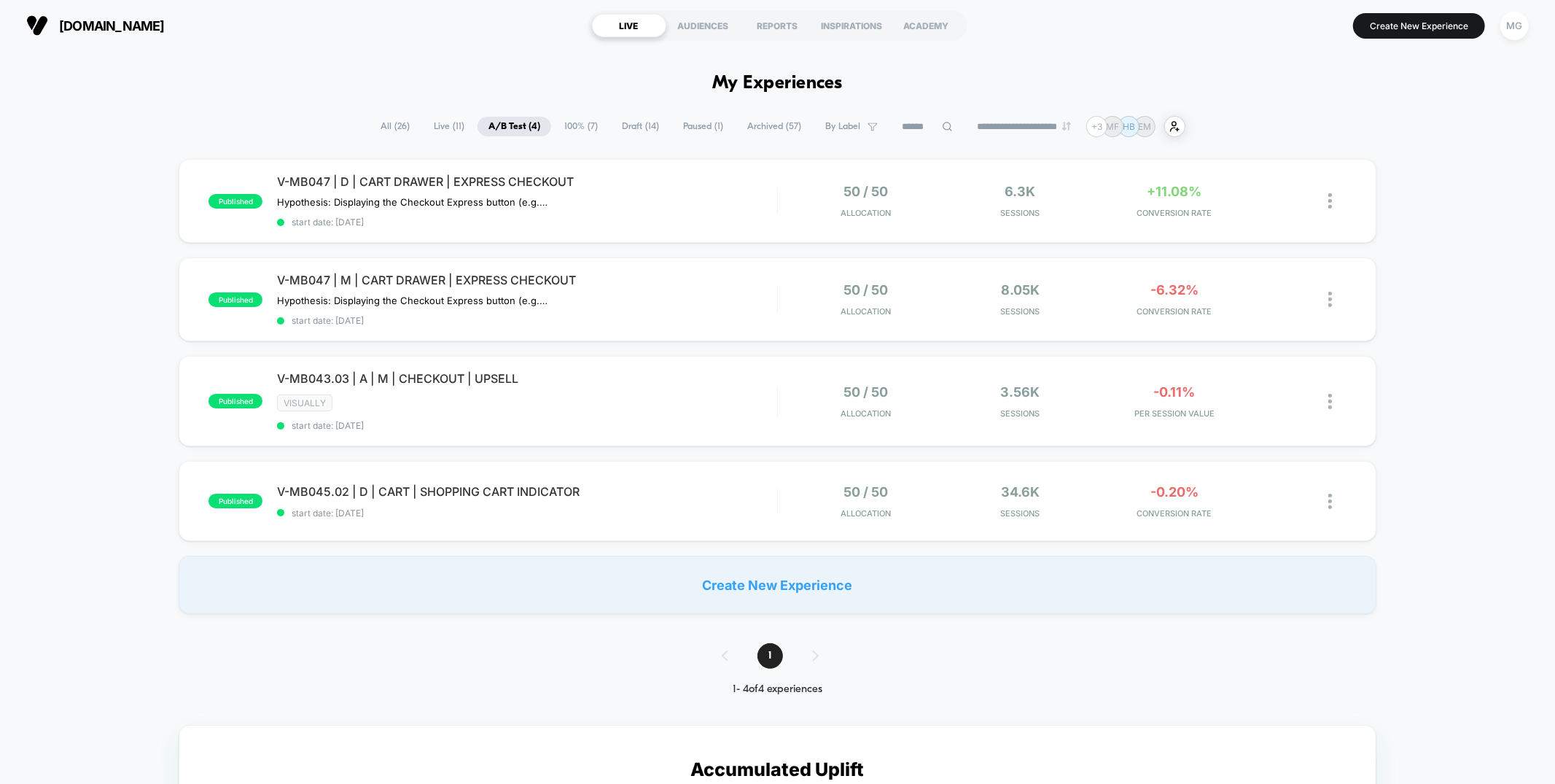
click at [587, 123] on span "100% ( 7 )" at bounding box center [581, 126] width 56 height 20
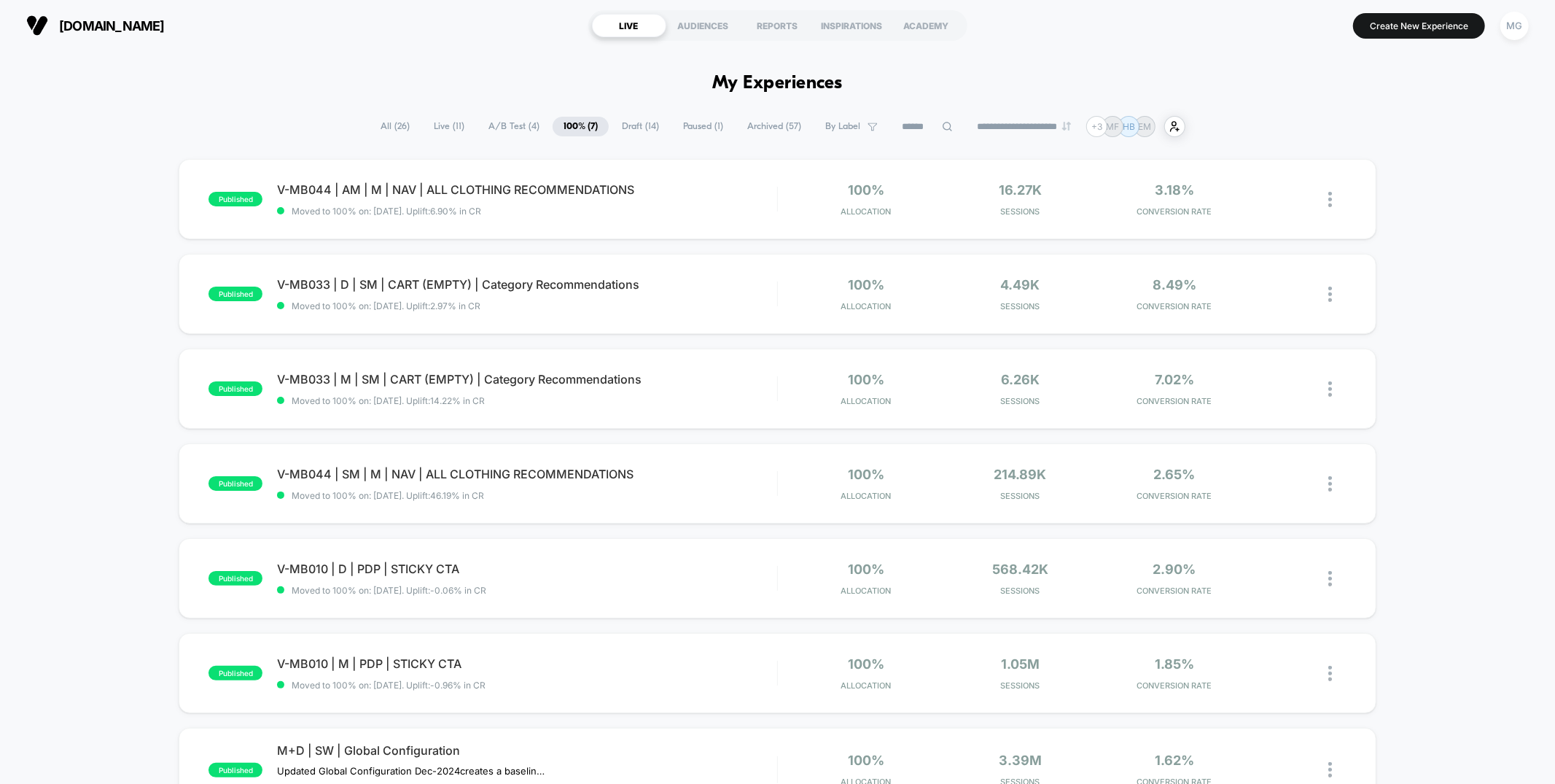
click at [623, 125] on span "Draft ( 14 )" at bounding box center [641, 126] width 60 height 20
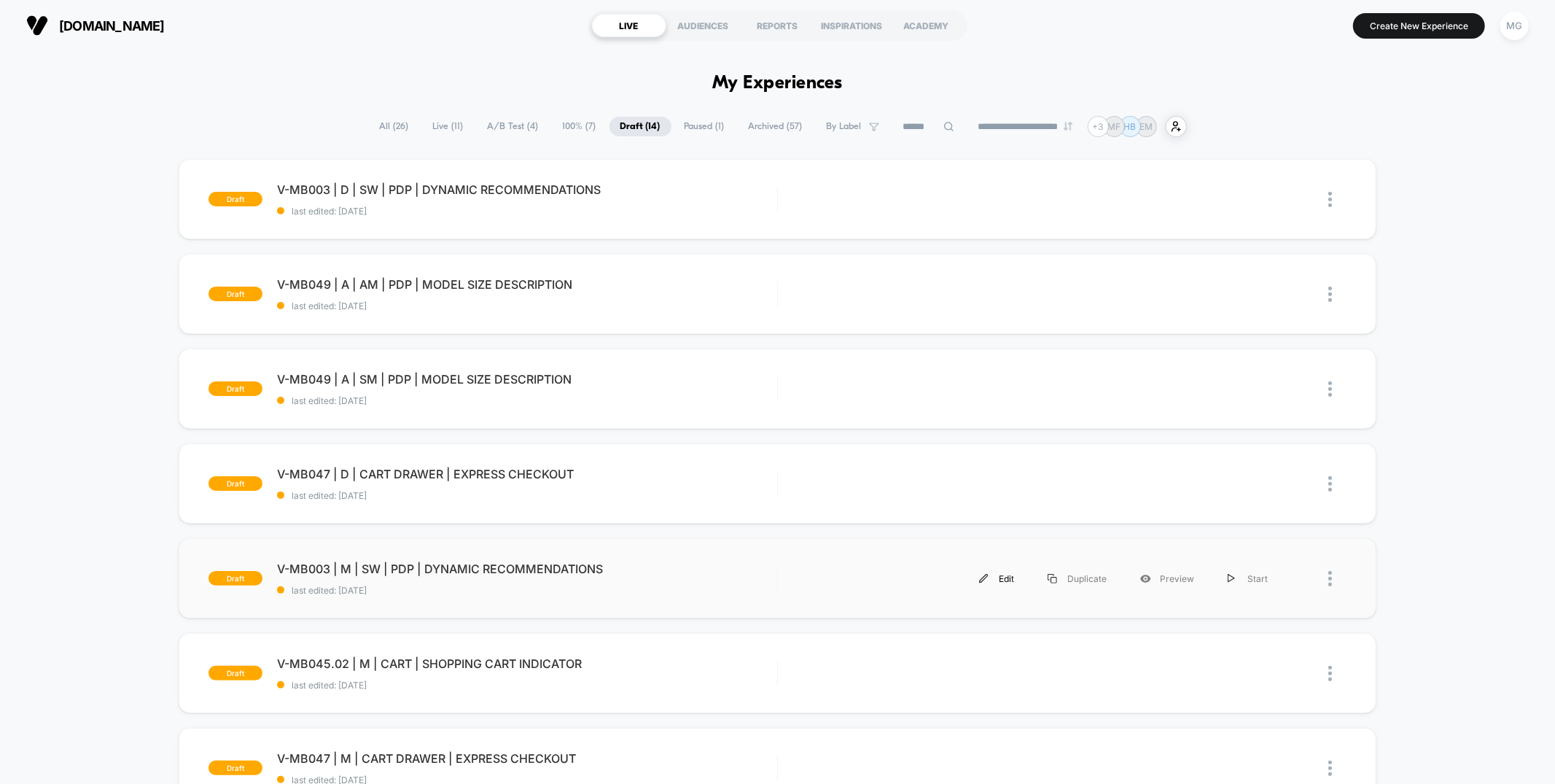
click at [1001, 577] on div "Edit" at bounding box center [997, 578] width 69 height 33
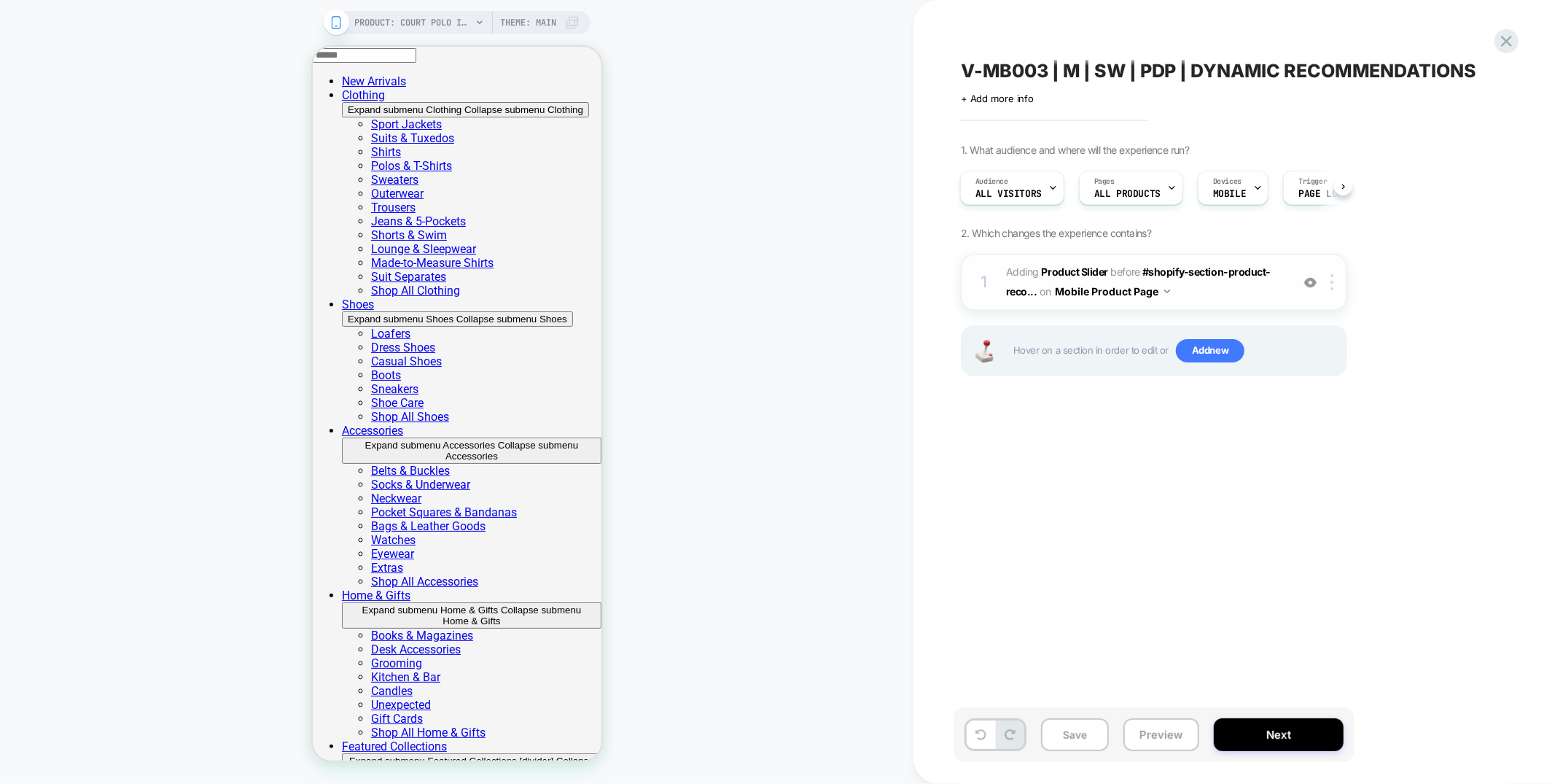
click at [1216, 297] on span "#_loomi_addon_1751999925582 Adding Product Slider BEFORE #shopify-section-produ…" at bounding box center [1145, 282] width 278 height 40
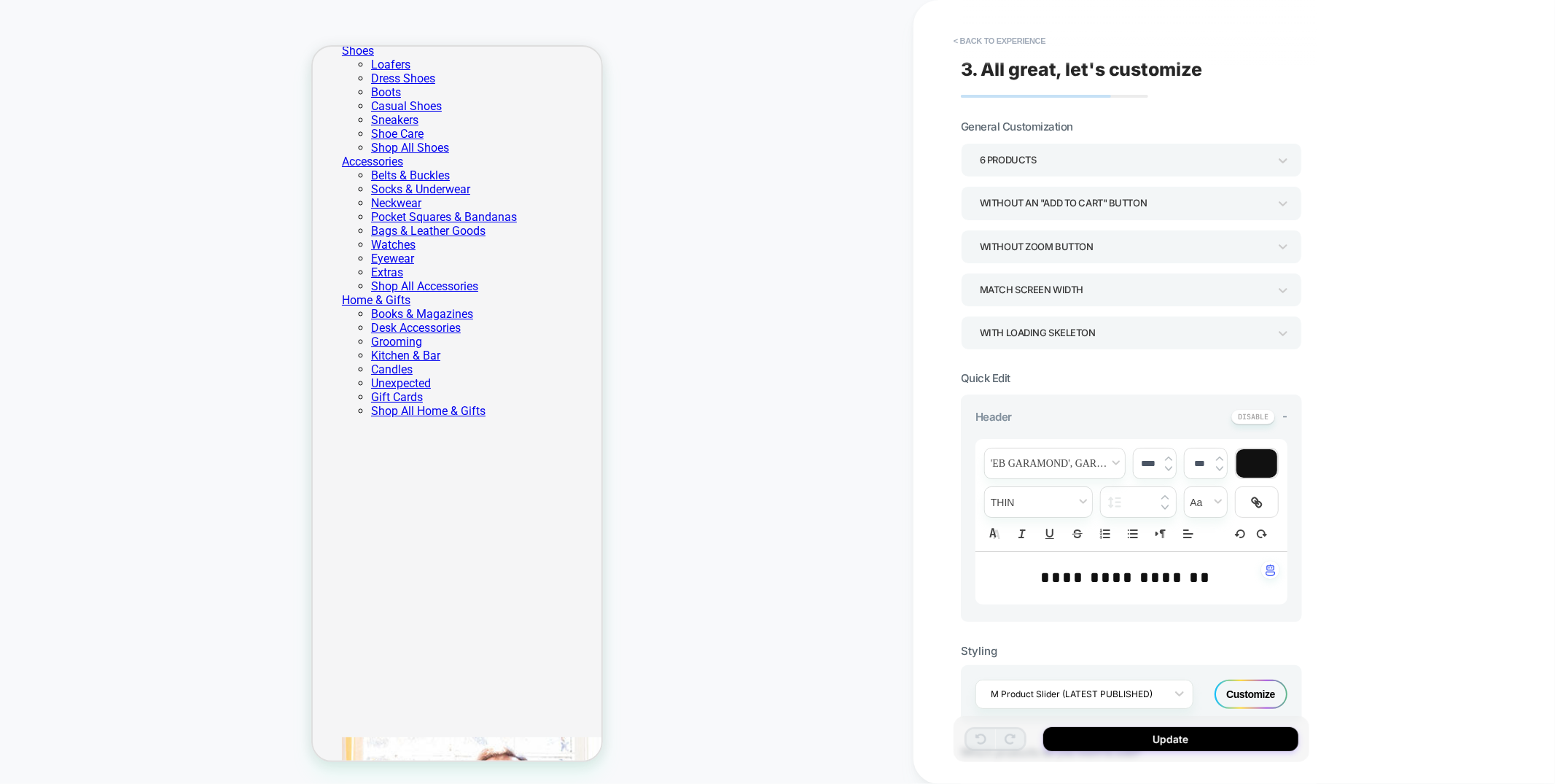
scroll to position [0, 11]
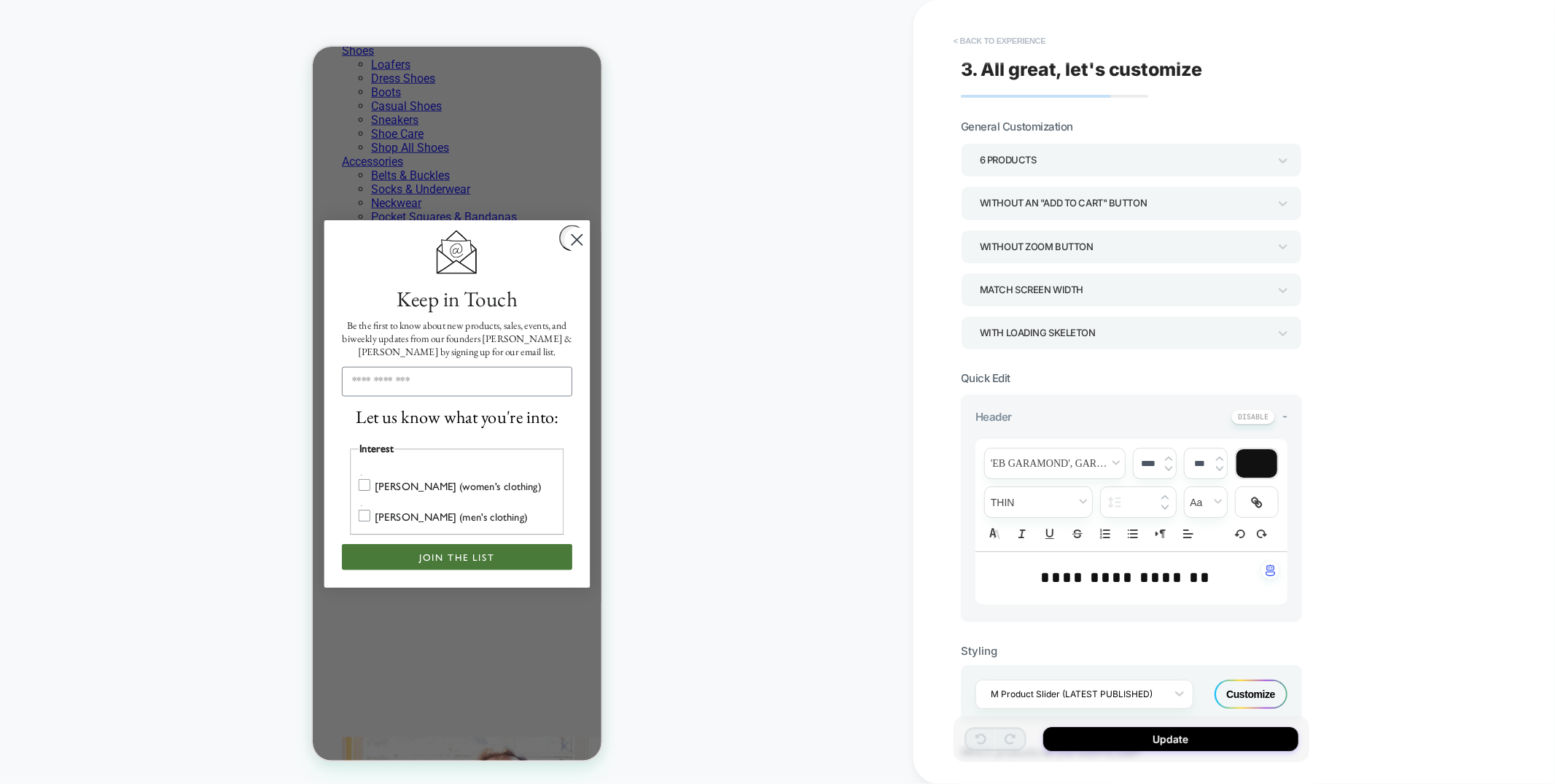
click at [947, 40] on button "< Back to experience" at bounding box center [1000, 41] width 107 height 24
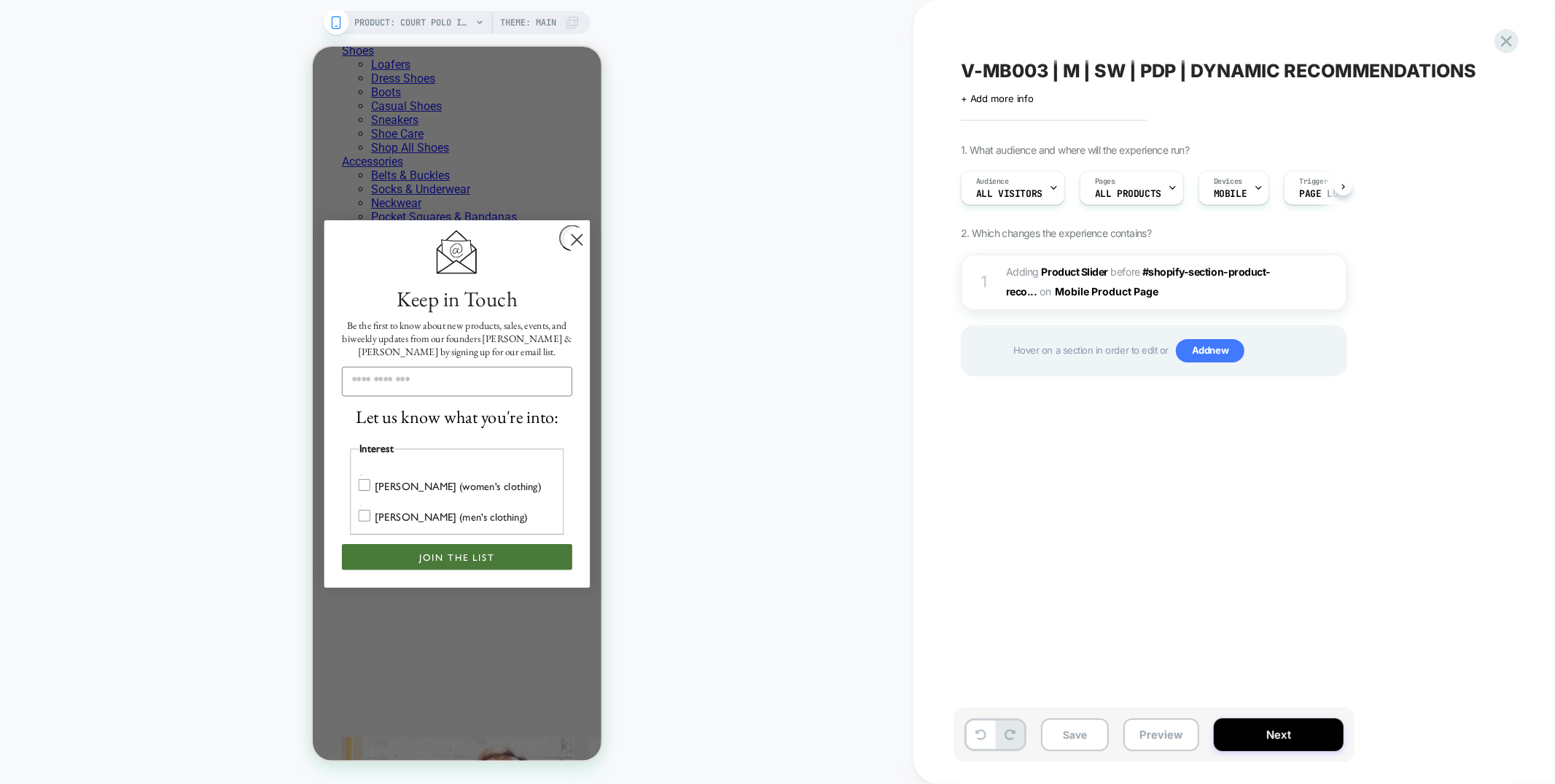
click at [977, 39] on div "V-MB003 | M | SW | PDP | DYNAMIC RECOMMENDATIONS Click to edit experience detai…" at bounding box center [1227, 391] width 547 height 755
click at [1504, 34] on icon at bounding box center [1507, 41] width 20 height 20
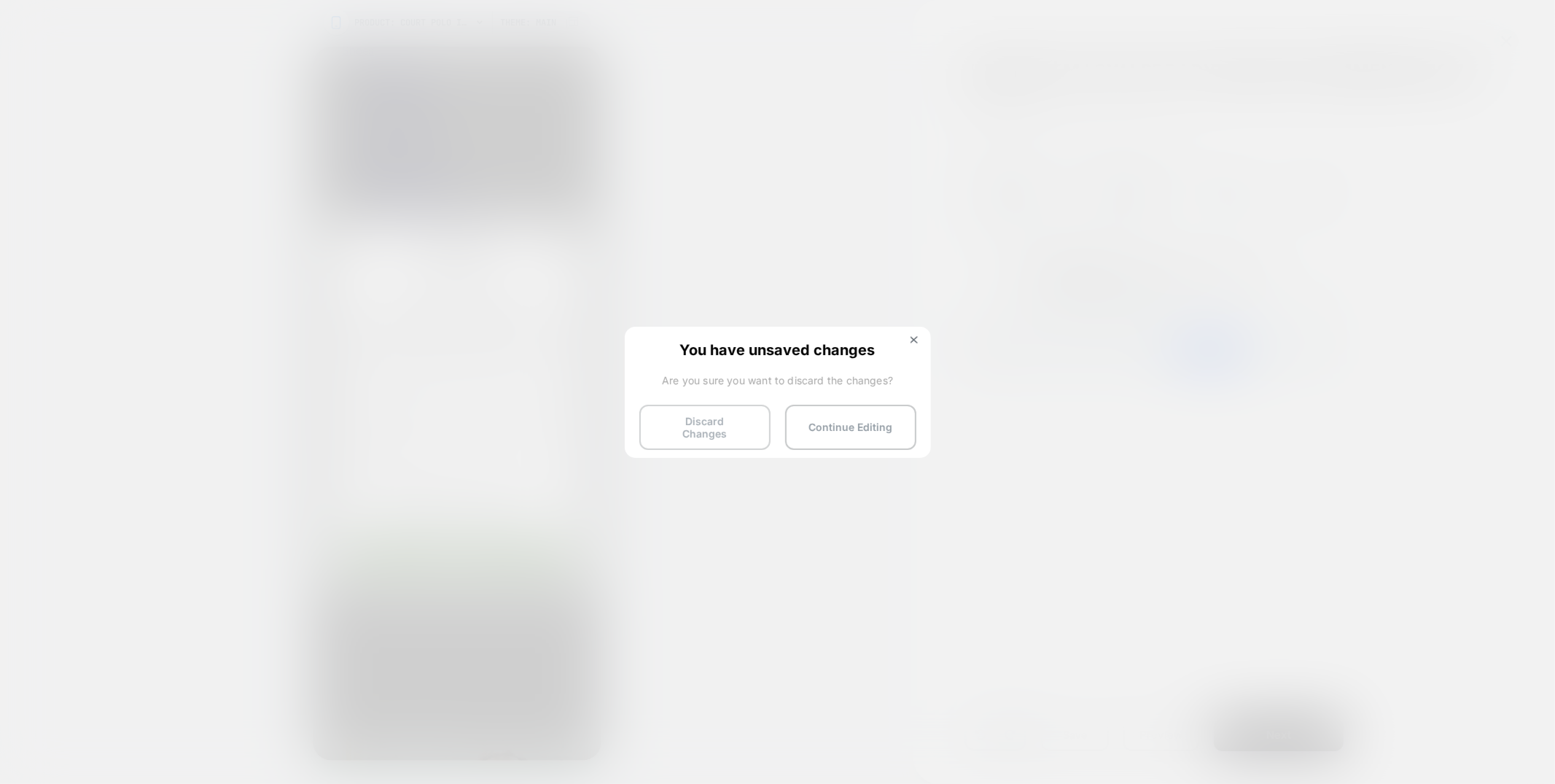
click at [702, 425] on button "Discard Changes" at bounding box center [705, 427] width 131 height 45
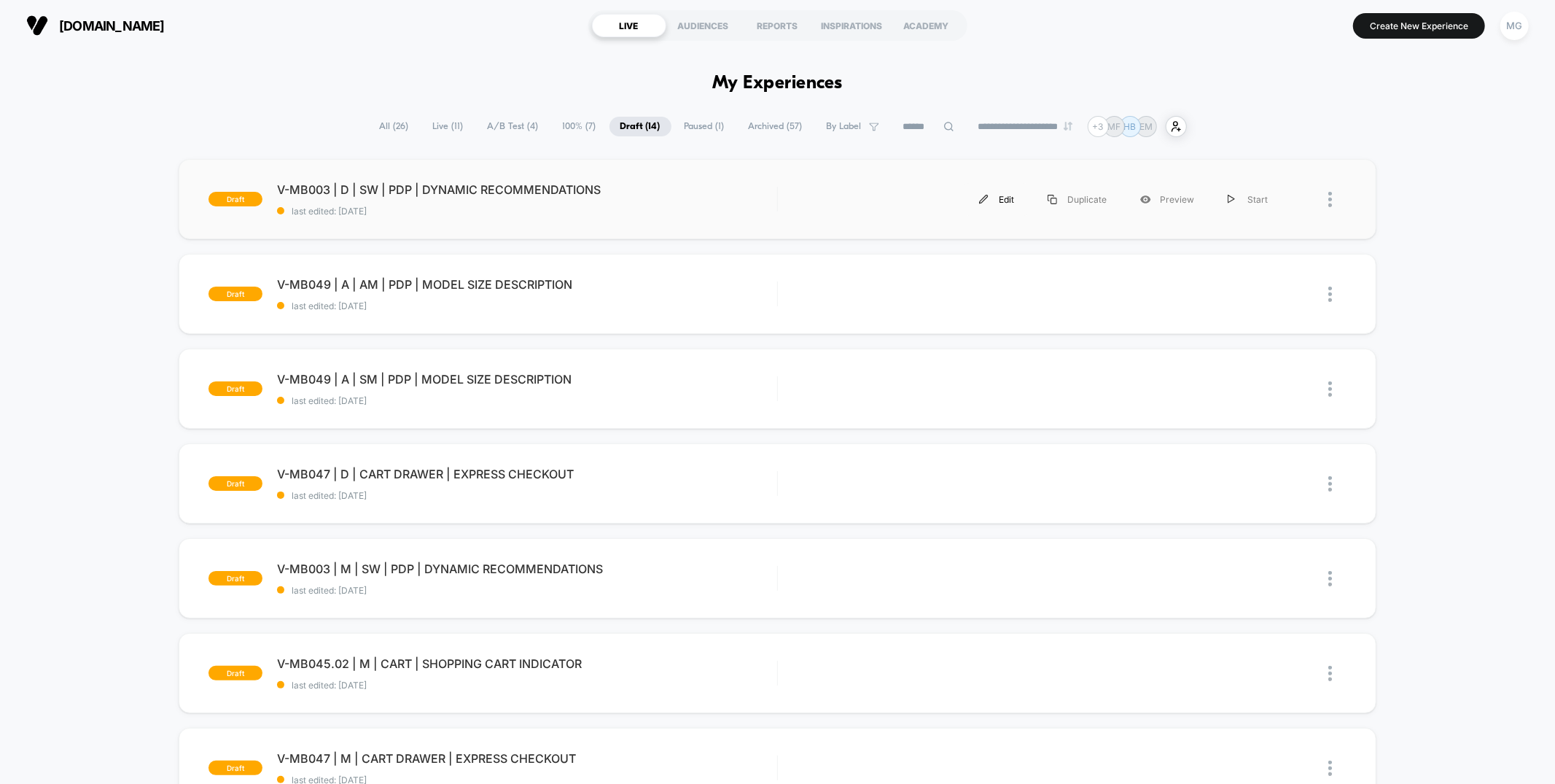
click at [1011, 196] on div "Edit" at bounding box center [997, 199] width 69 height 33
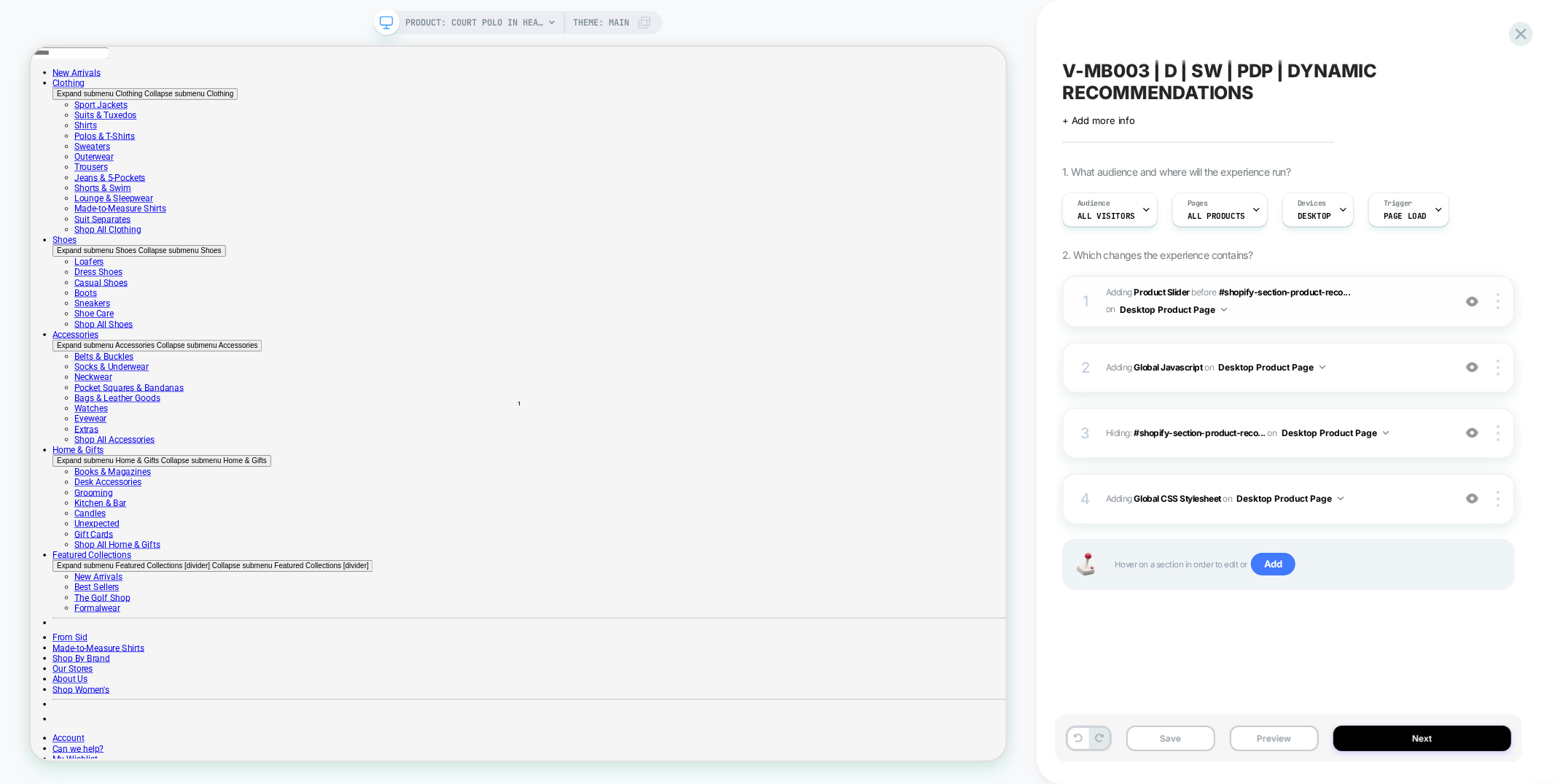
click at [1268, 306] on span "#_loomi_addon_1755883541937 Adding Product Slider BEFORE #shopify-section-produ…" at bounding box center [1276, 301] width 340 height 34
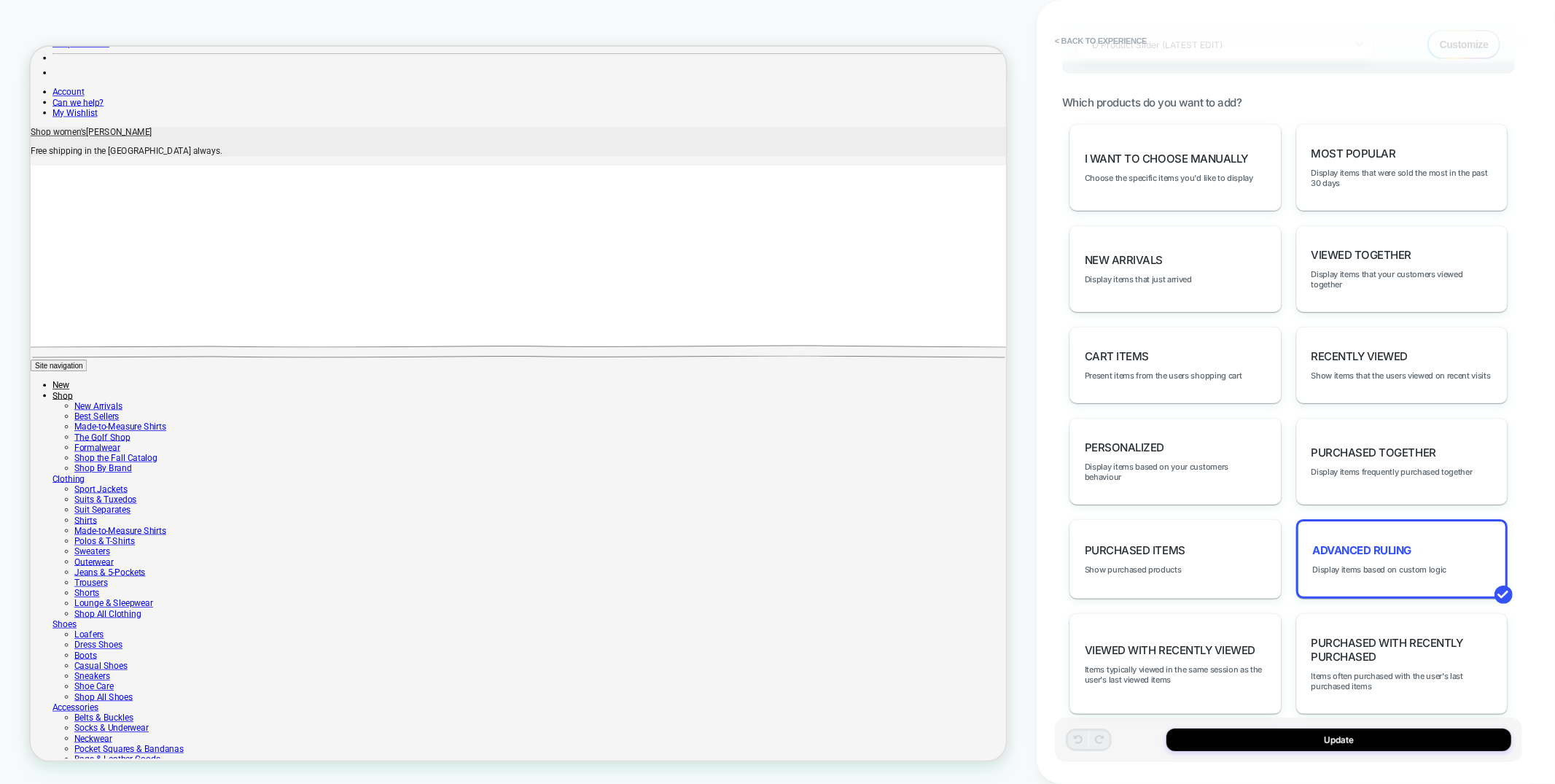
scroll to position [843, 0]
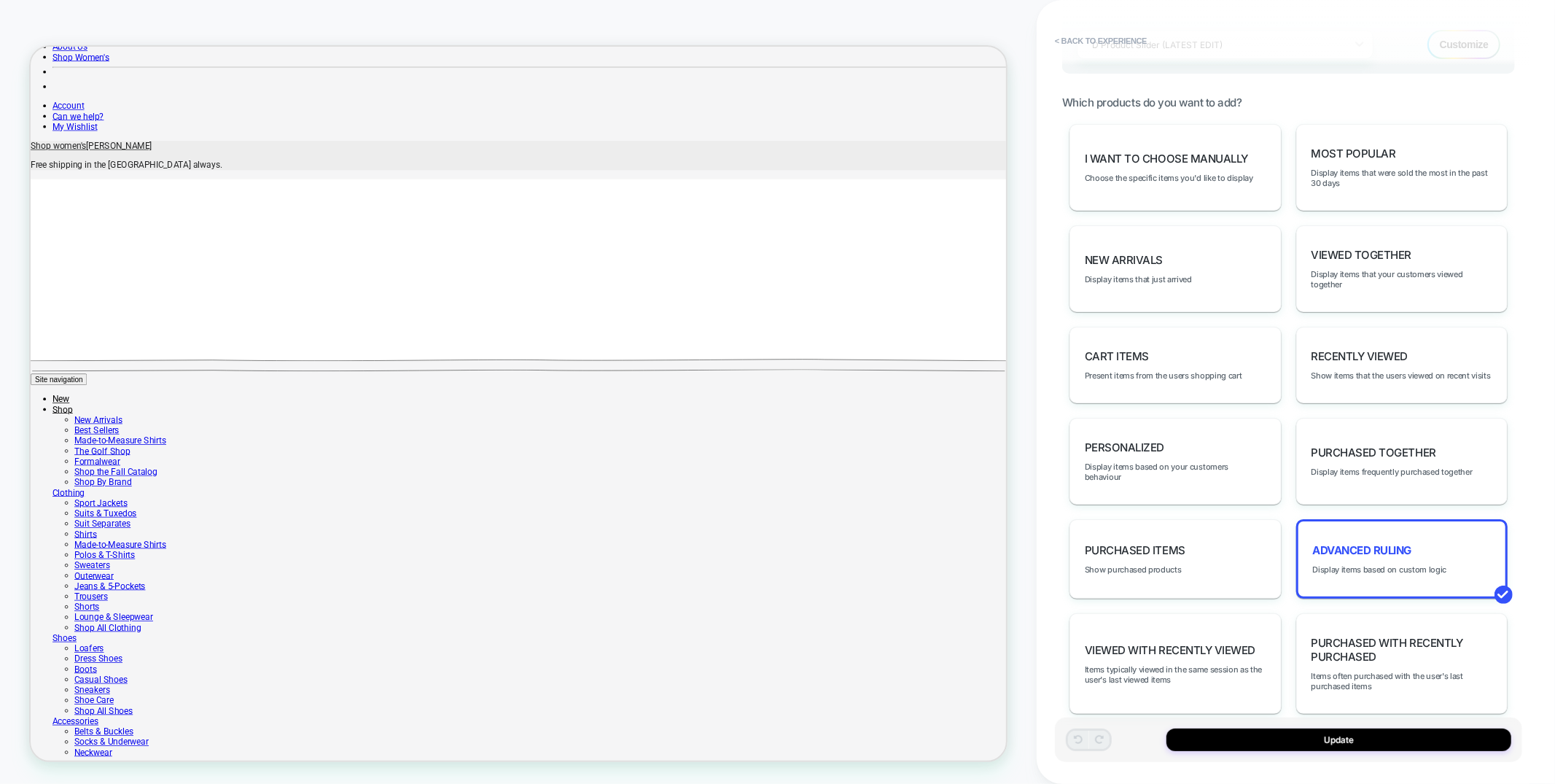
click at [1101, 43] on button "< Back to experience" at bounding box center [1101, 41] width 107 height 24
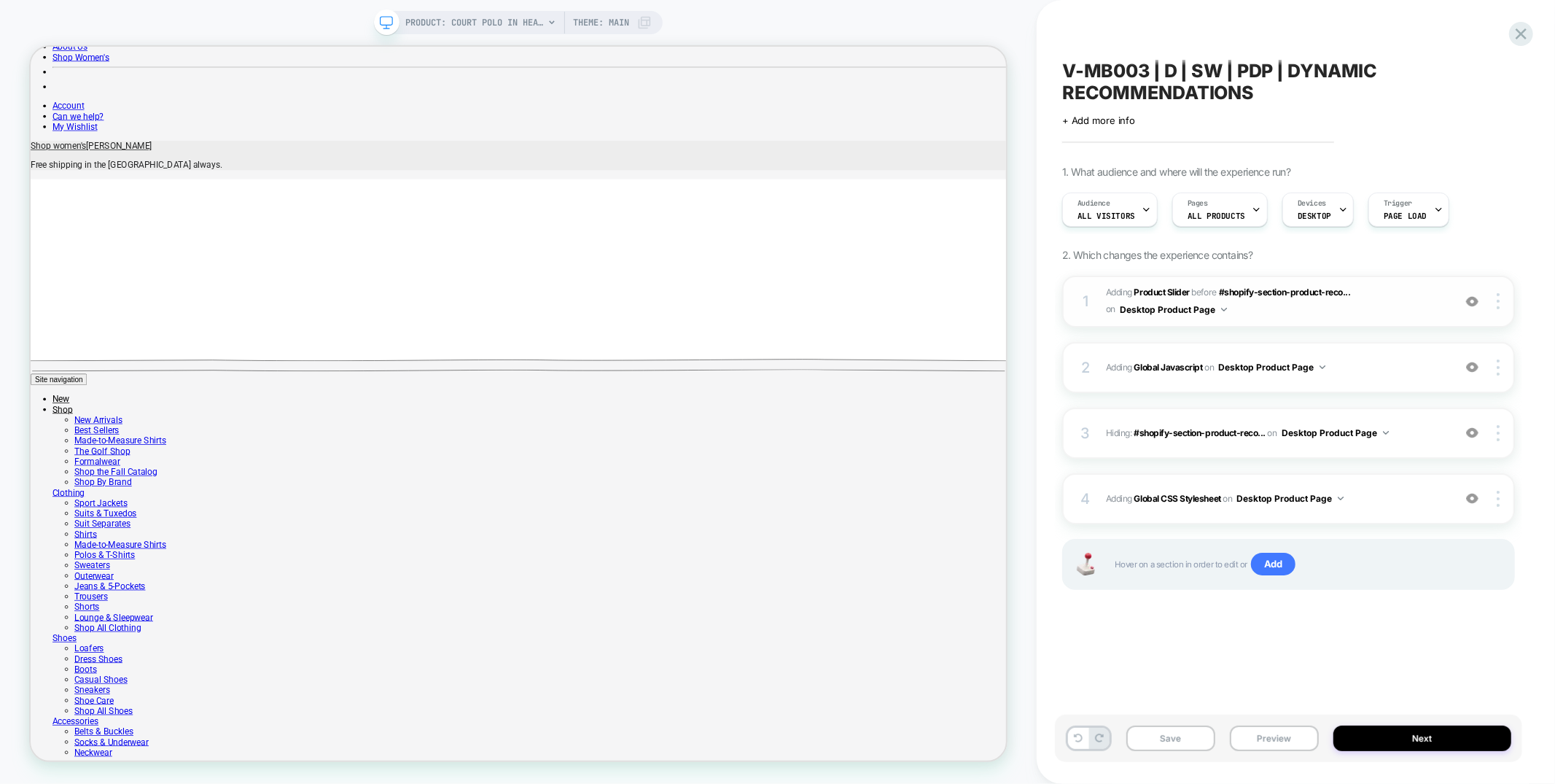
click at [1271, 315] on span "#_loomi_addon_1755883541937 Adding Product Slider BEFORE #shopify-section-produ…" at bounding box center [1276, 301] width 340 height 34
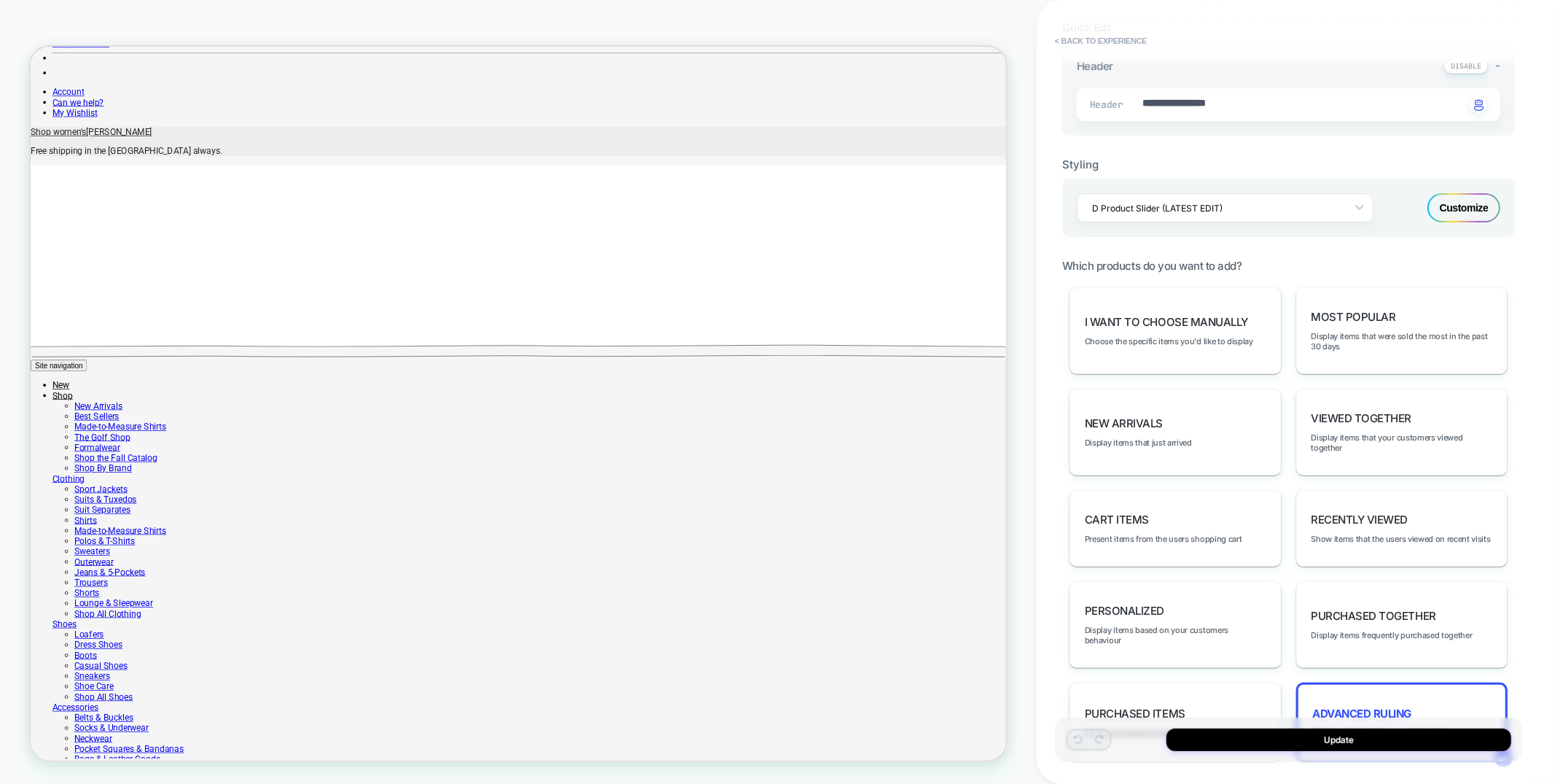
scroll to position [471, 0]
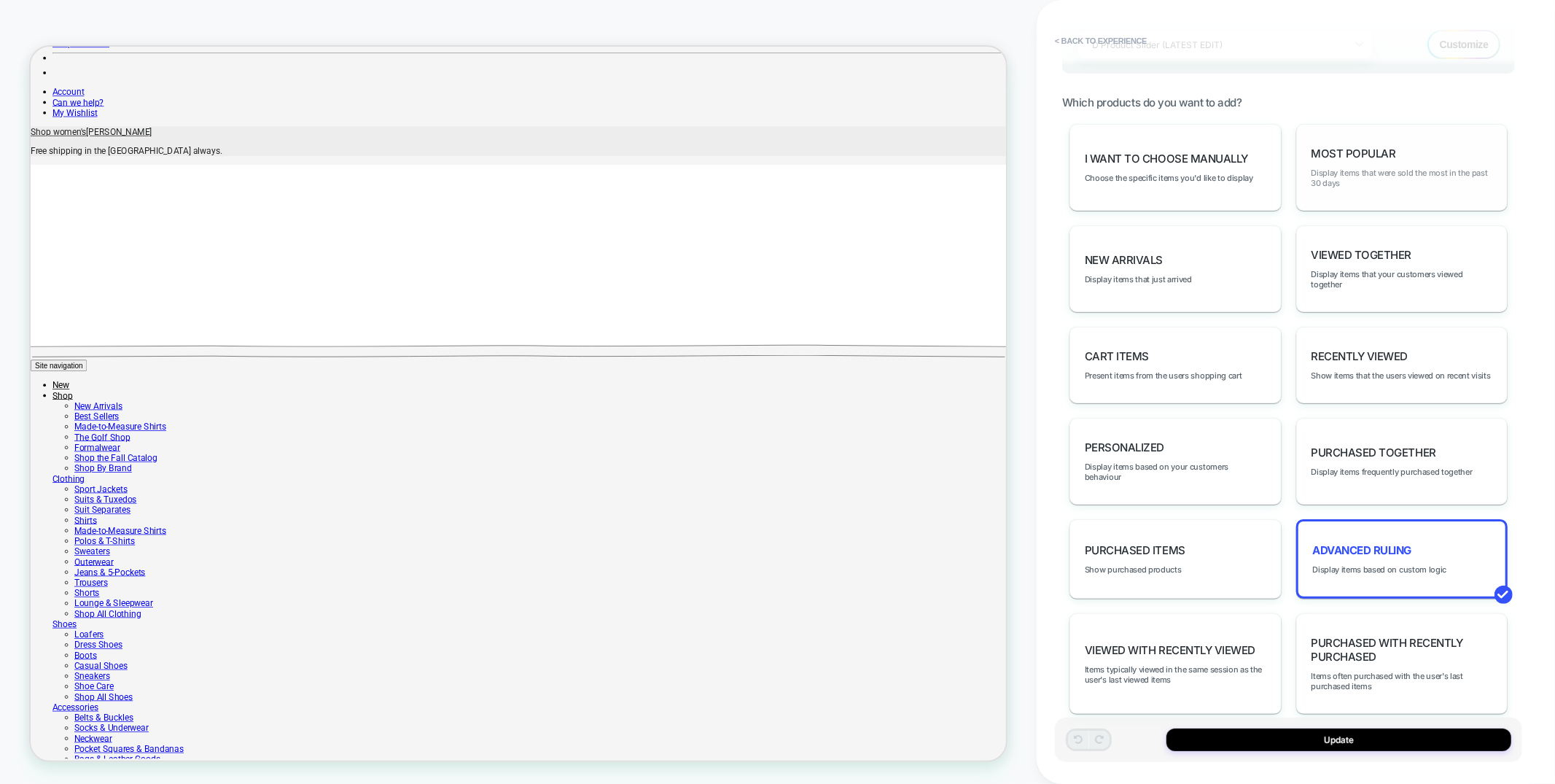
click at [1345, 178] on span "Display items that were sold the most in the past 30 days" at bounding box center [1403, 179] width 181 height 21
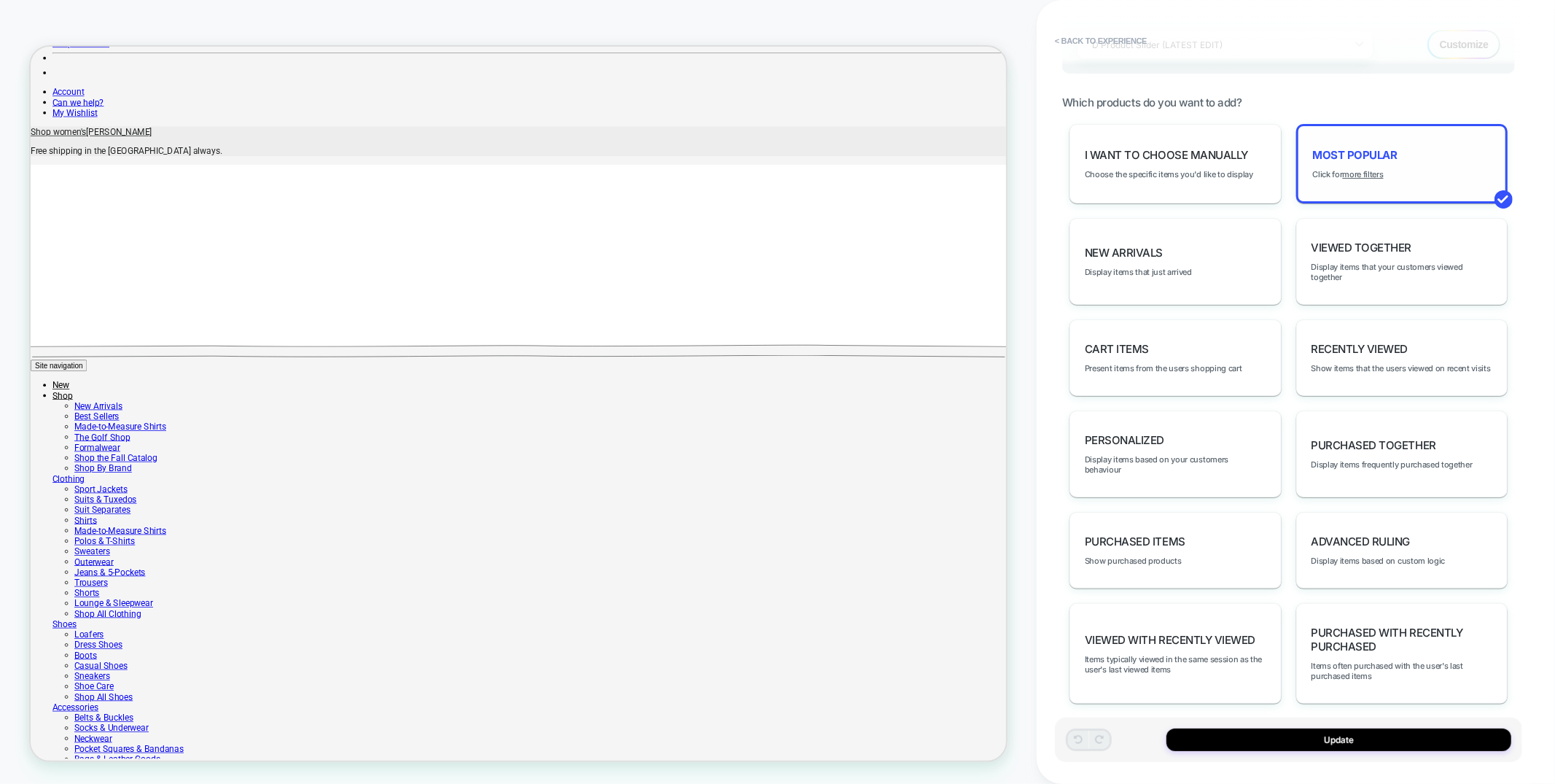
scroll to position [462, 0]
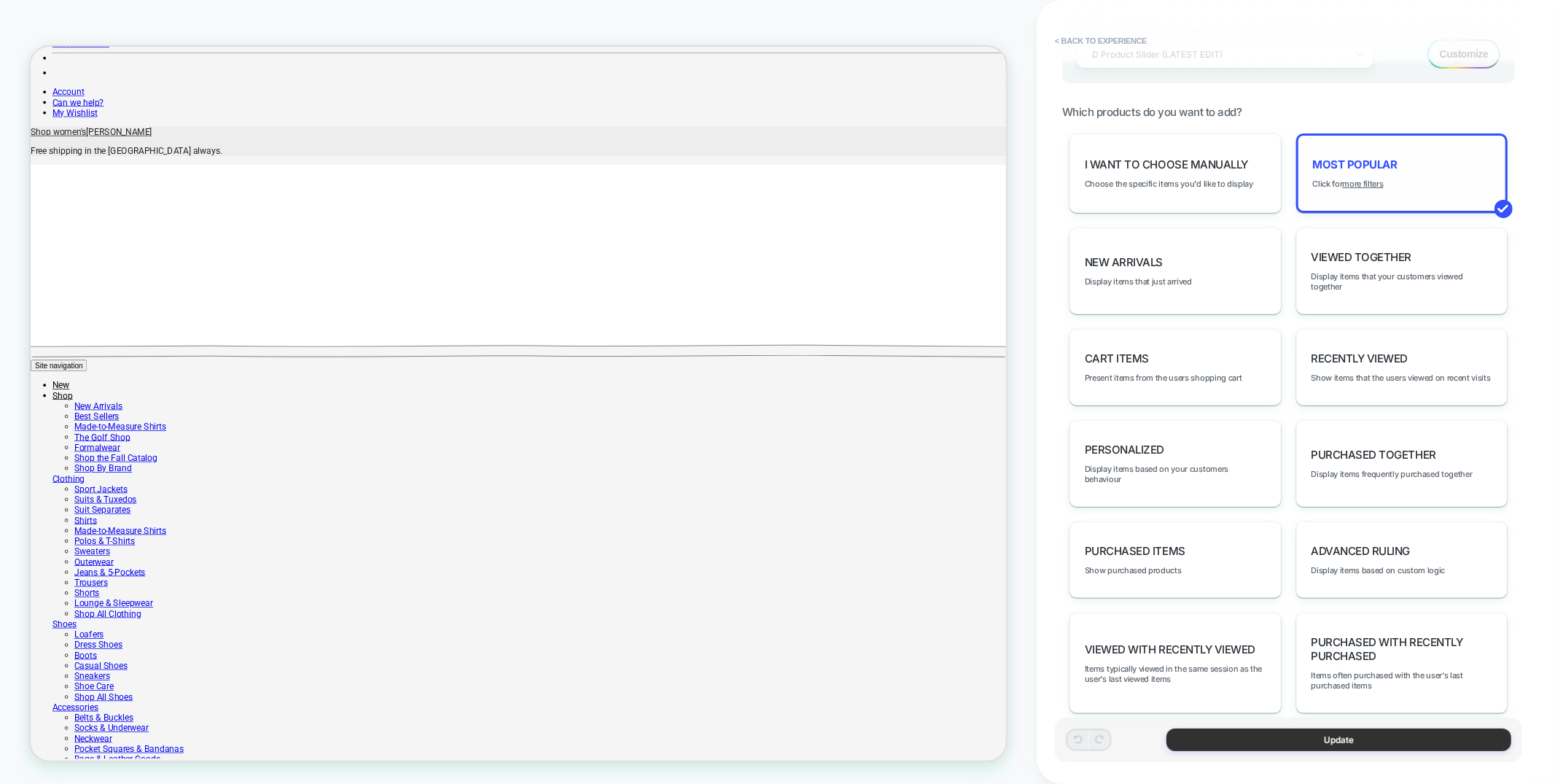
click at [1299, 740] on button "Update" at bounding box center [1339, 740] width 345 height 23
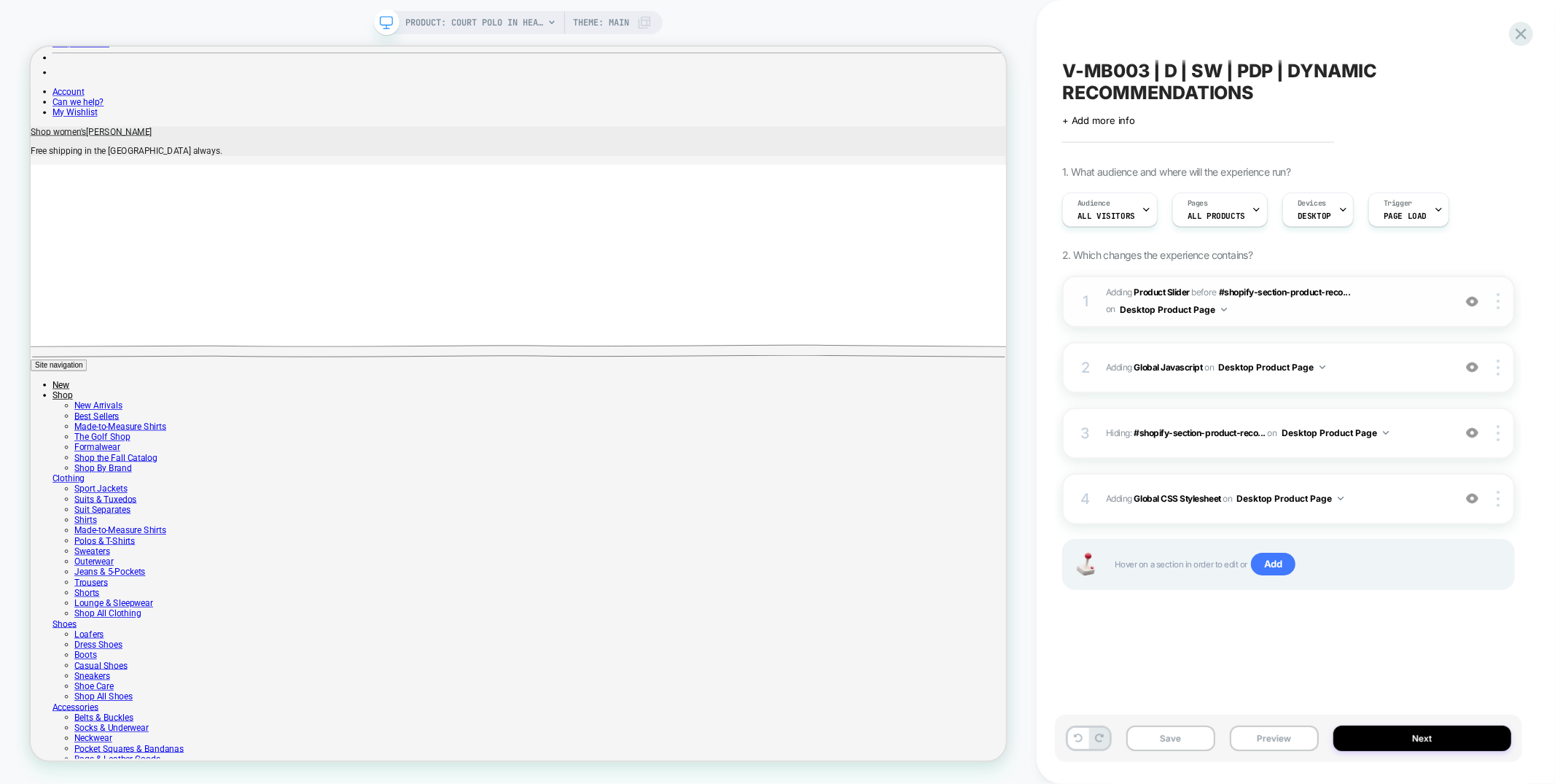
click at [1316, 302] on span "#_loomi_addon_1755883541937 Adding Product Slider BEFORE #shopify-section-produ…" at bounding box center [1276, 301] width 340 height 34
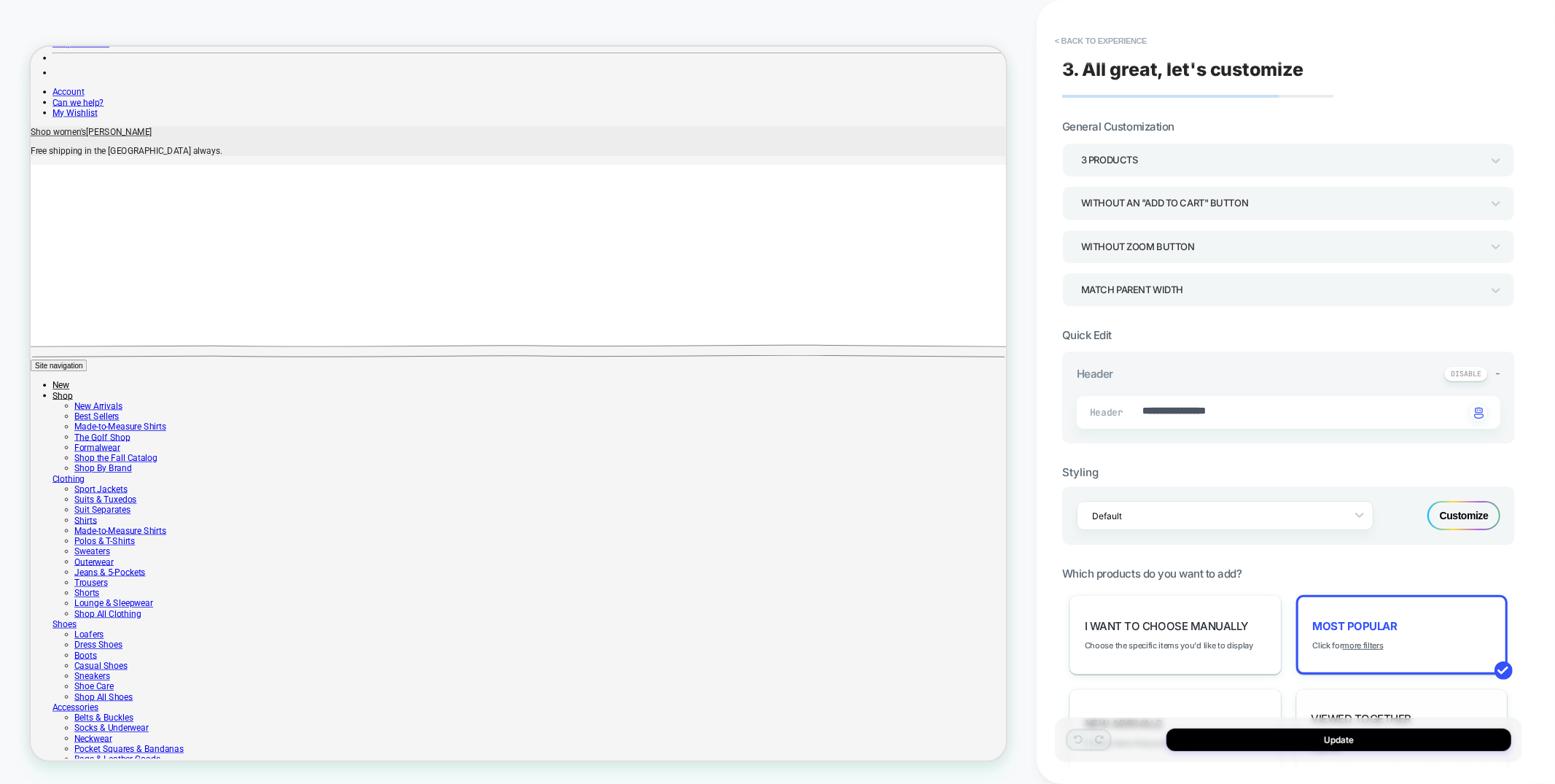
click at [1383, 711] on span "Viewed Together" at bounding box center [1362, 718] width 101 height 14
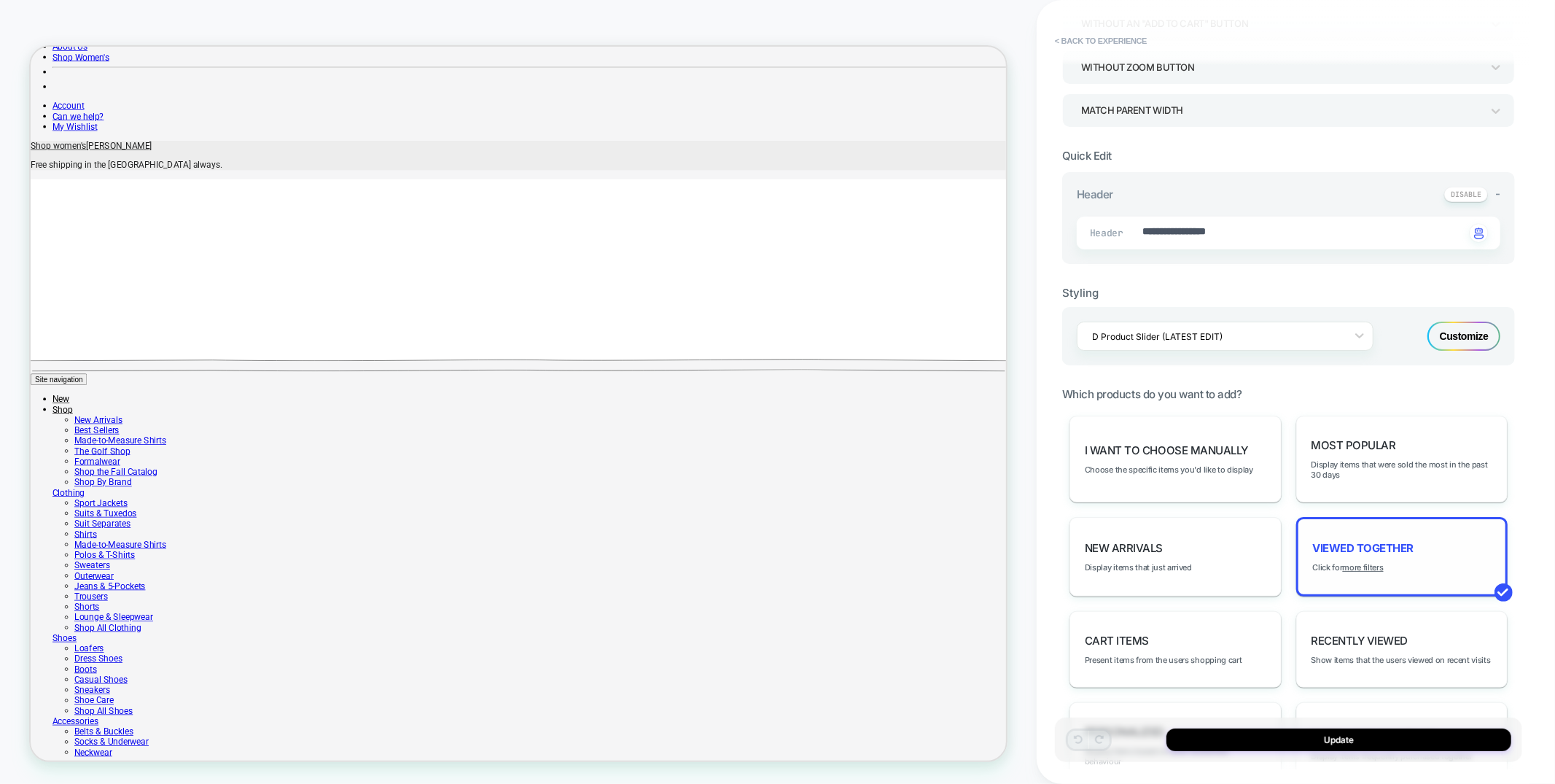
scroll to position [179, 0]
click at [1307, 733] on button "Update" at bounding box center [1339, 740] width 345 height 23
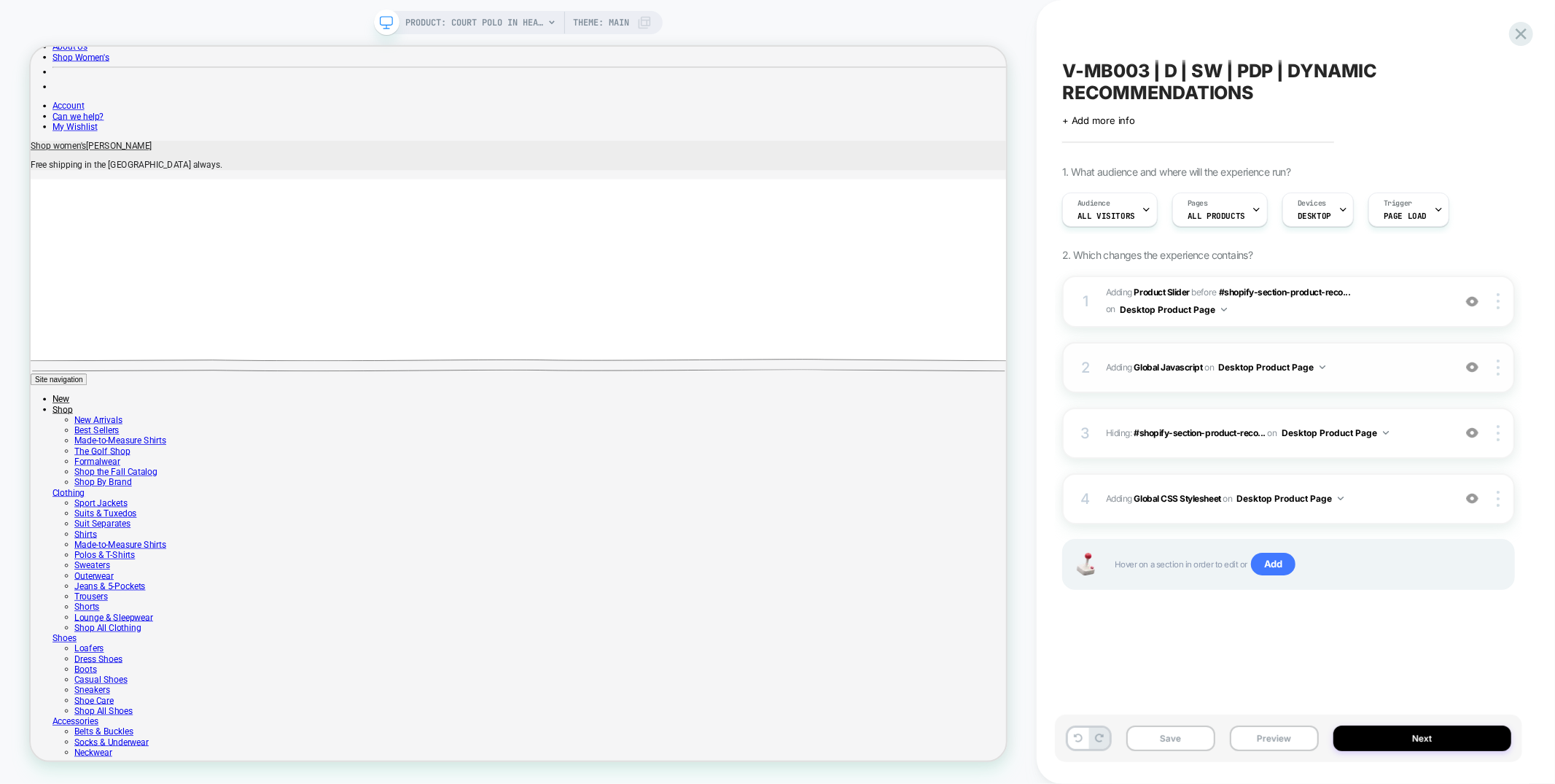
click at [1290, 379] on div "2 Adding Global Javascript on Desktop Product Page Add Before Add After Copy to…" at bounding box center [1289, 367] width 453 height 51
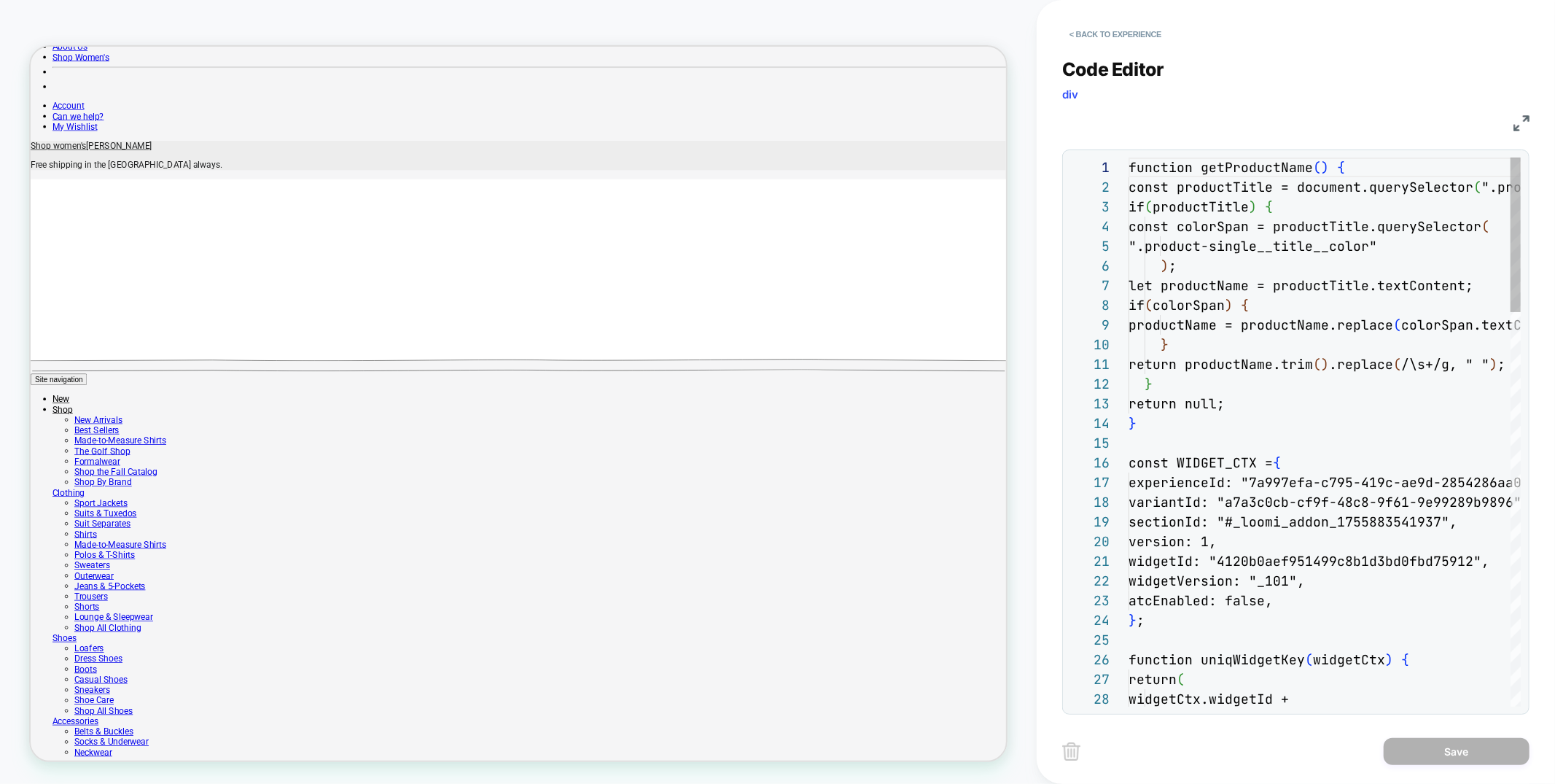
scroll to position [196, 0]
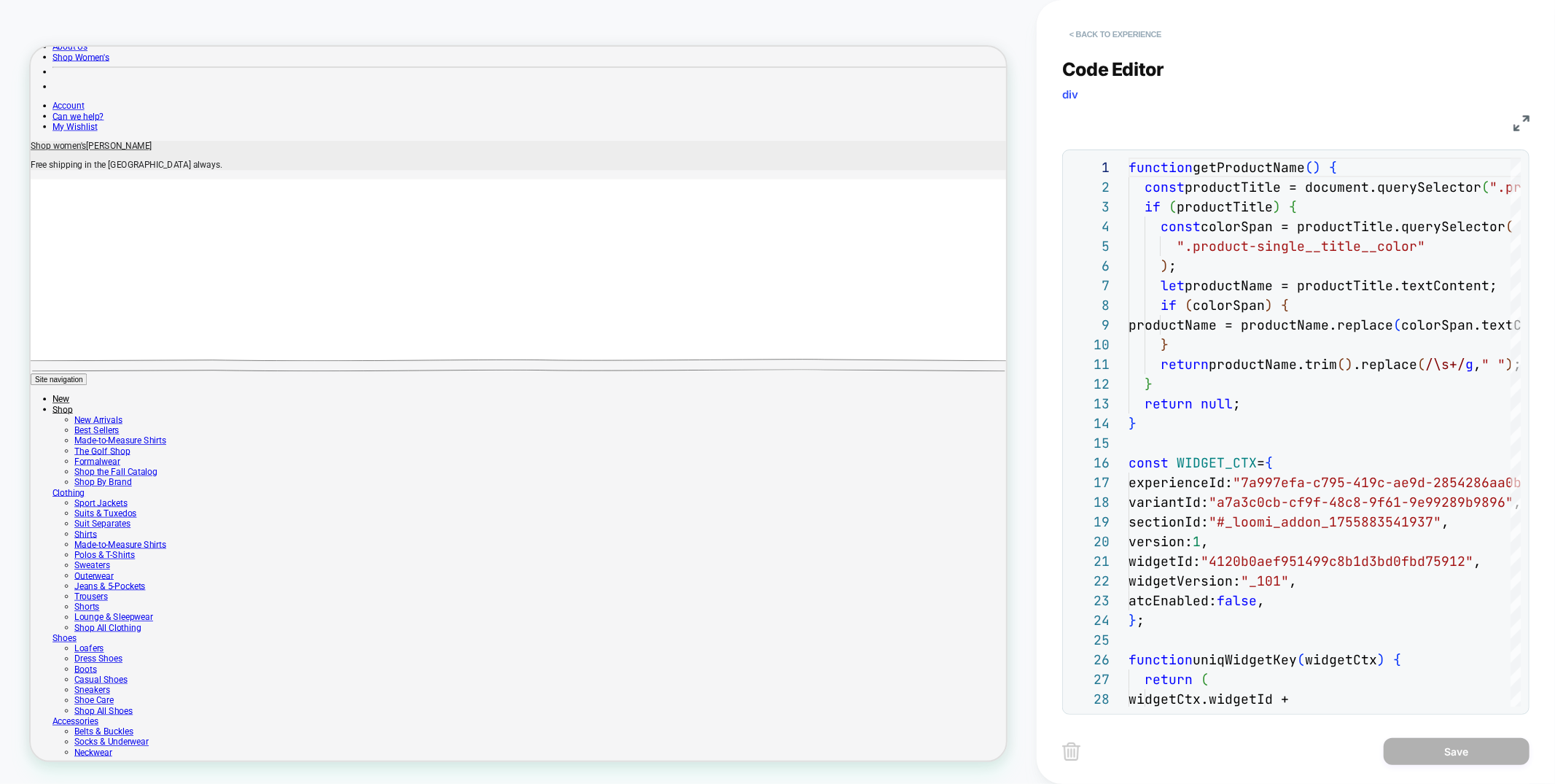
click at [1075, 35] on button "< Back to experience" at bounding box center [1116, 34] width 107 height 24
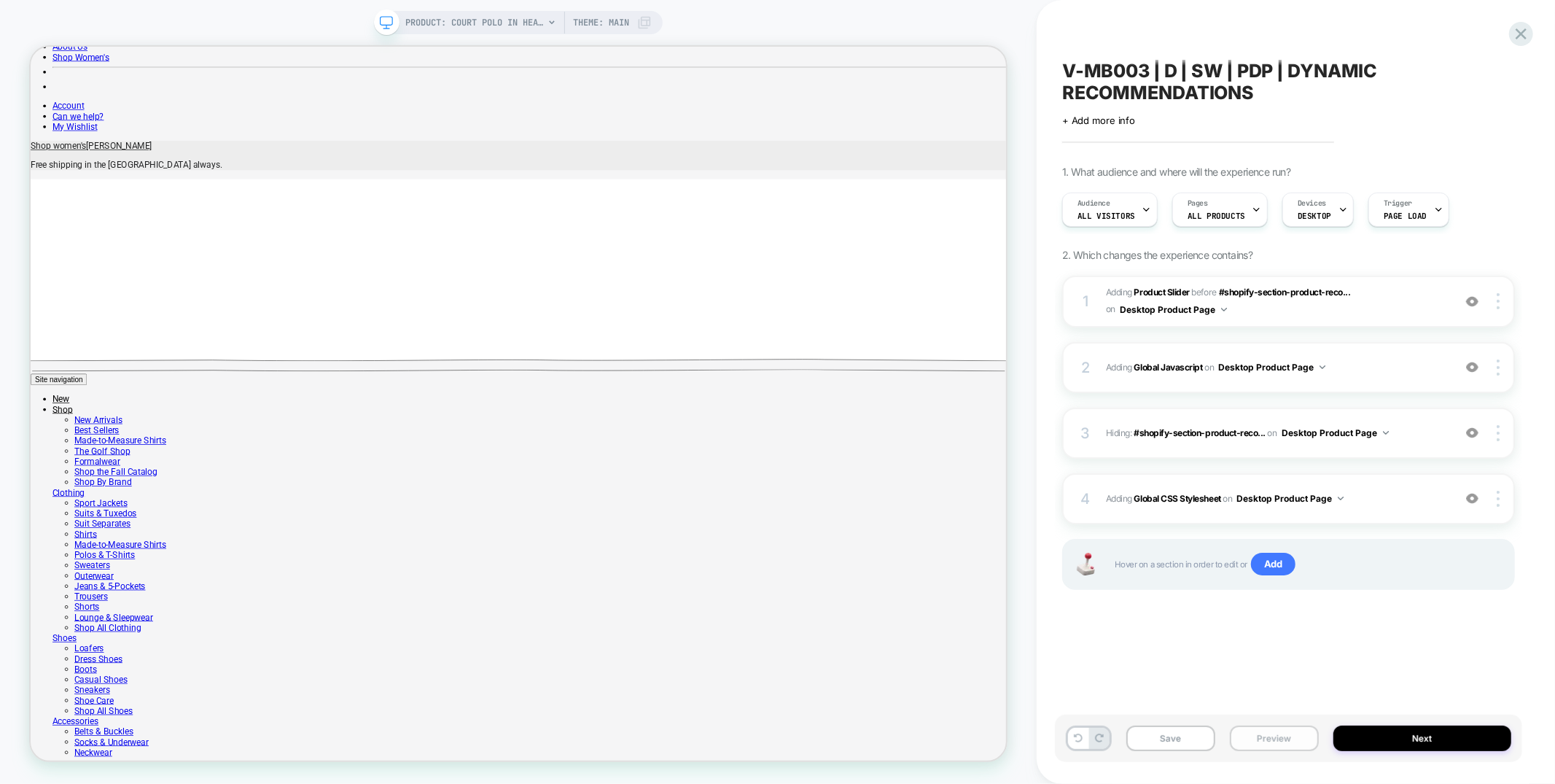
click at [1249, 737] on button "Preview" at bounding box center [1274, 738] width 89 height 26
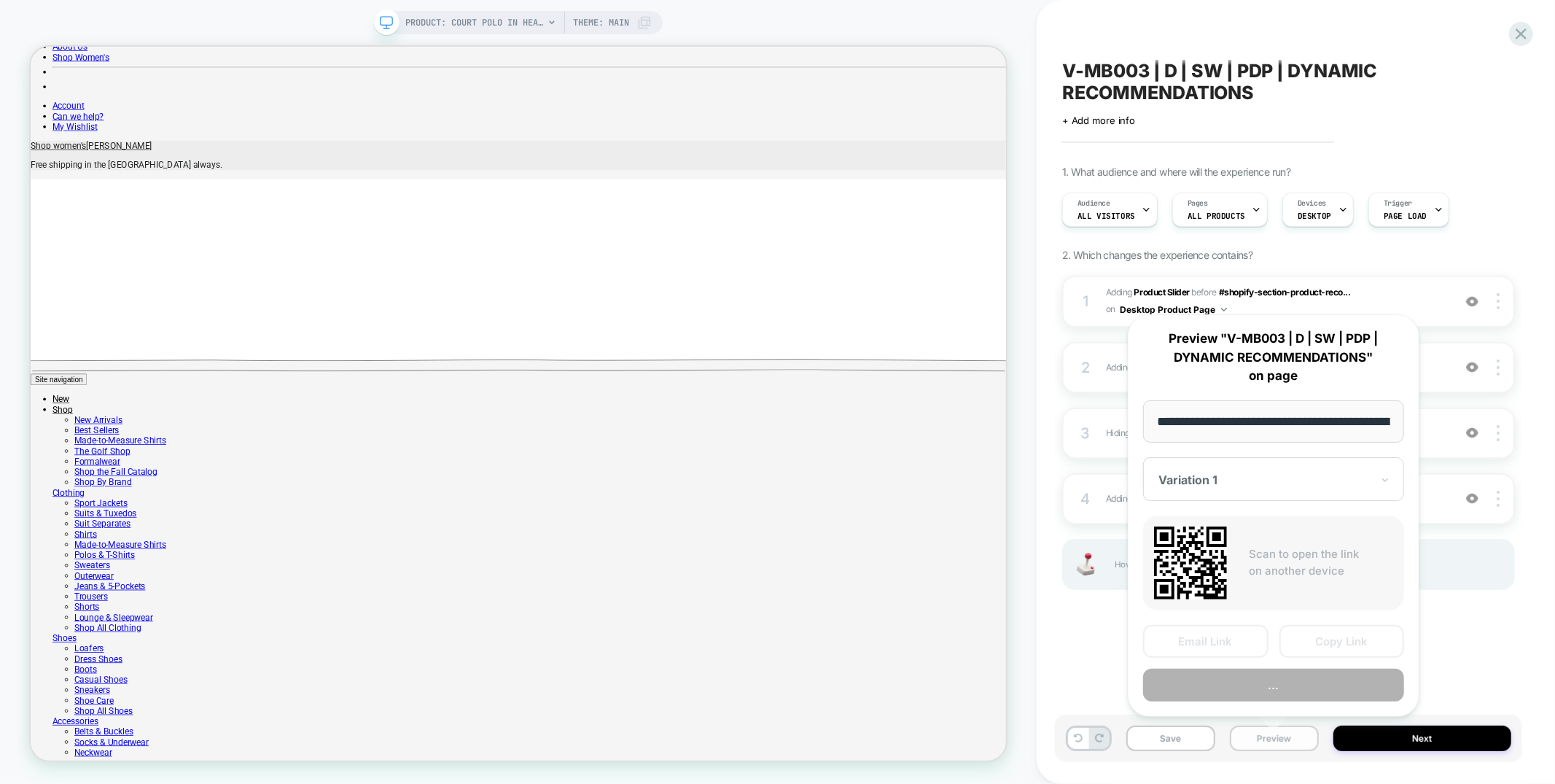
scroll to position [0, 469]
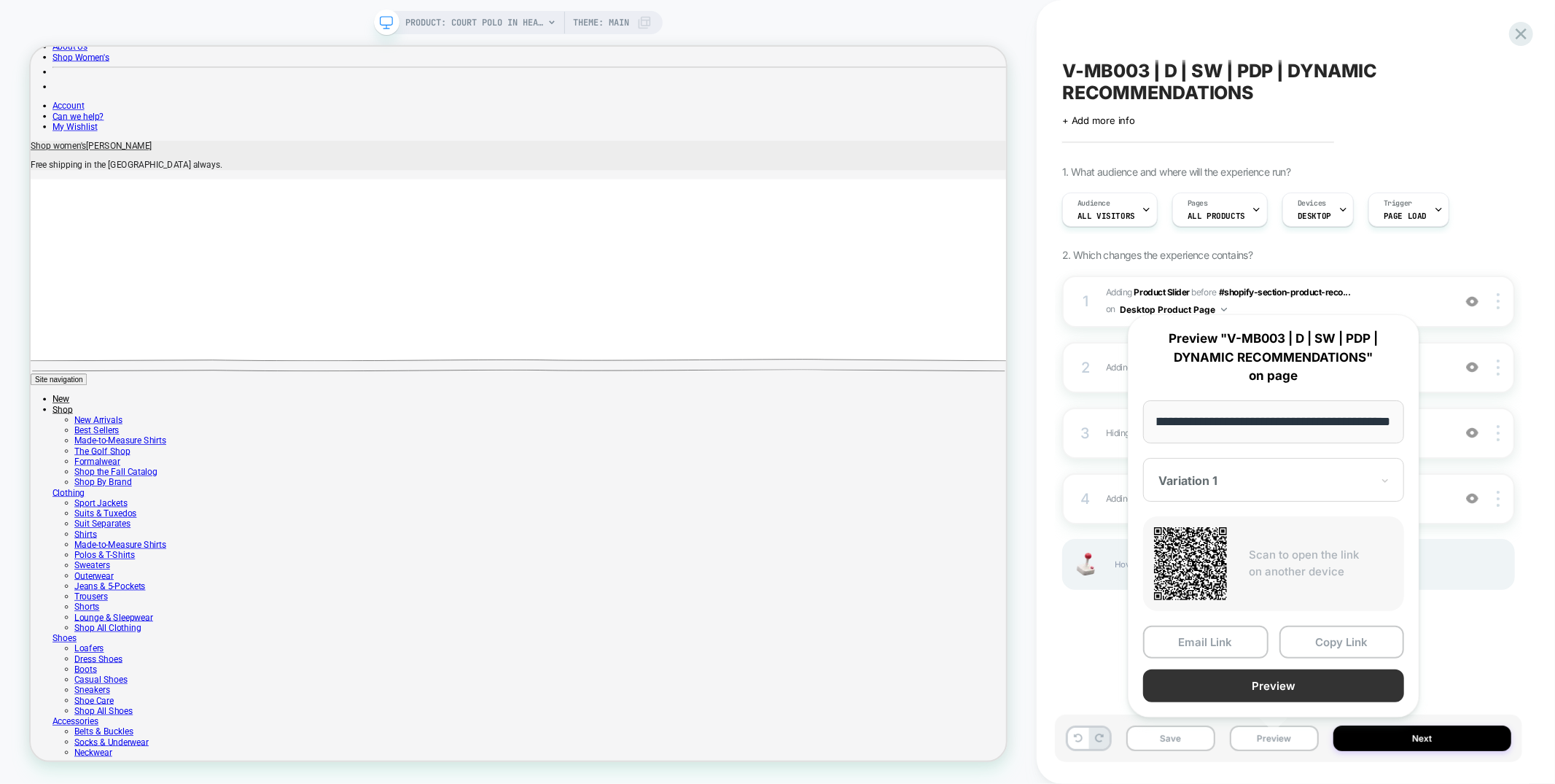
click at [1258, 682] on button "Preview" at bounding box center [1273, 686] width 261 height 33
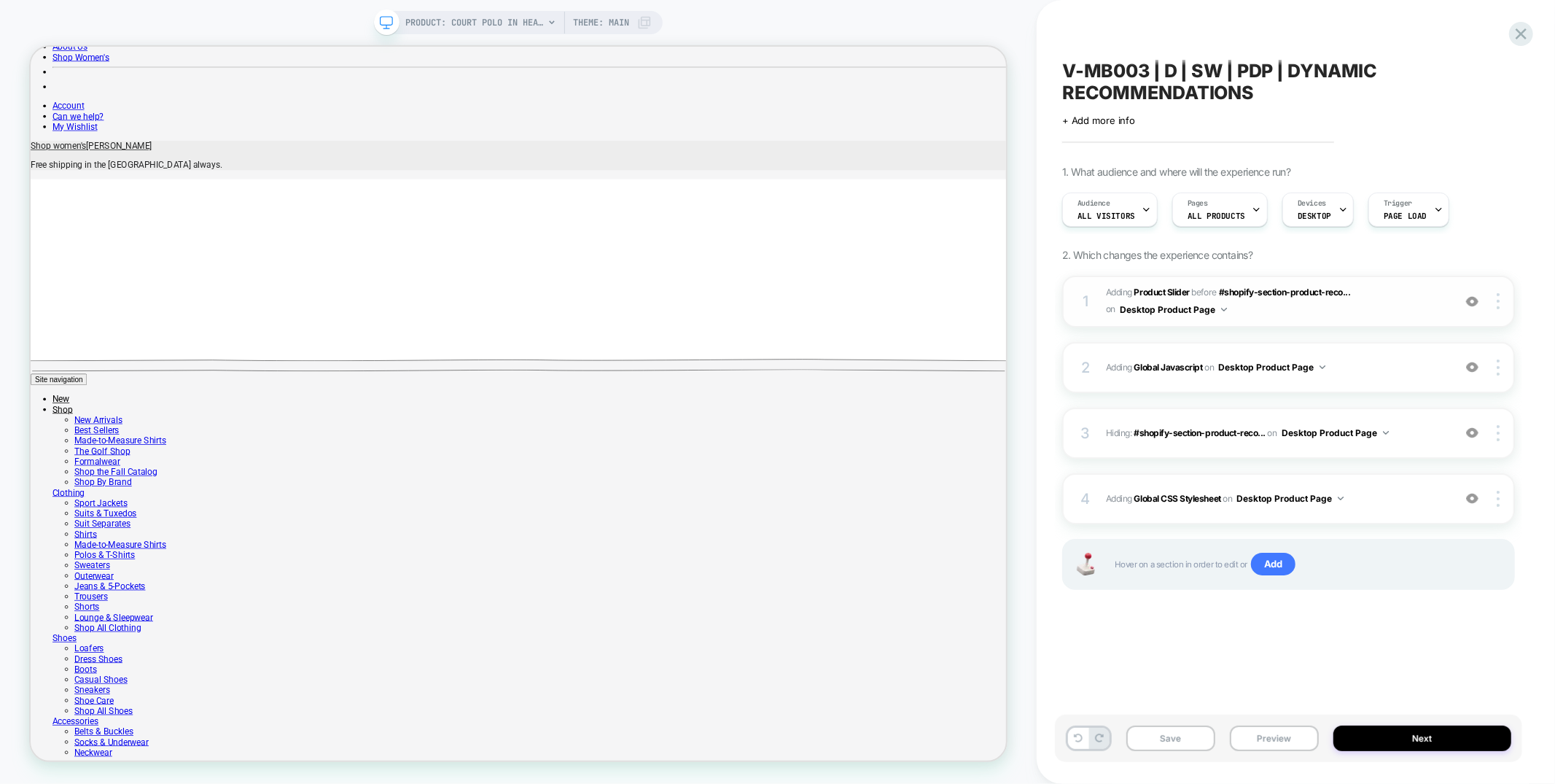
click at [1348, 312] on span "#_loomi_addon_1755883541937 Adding Product Slider BEFORE #shopify-section-produ…" at bounding box center [1276, 301] width 340 height 34
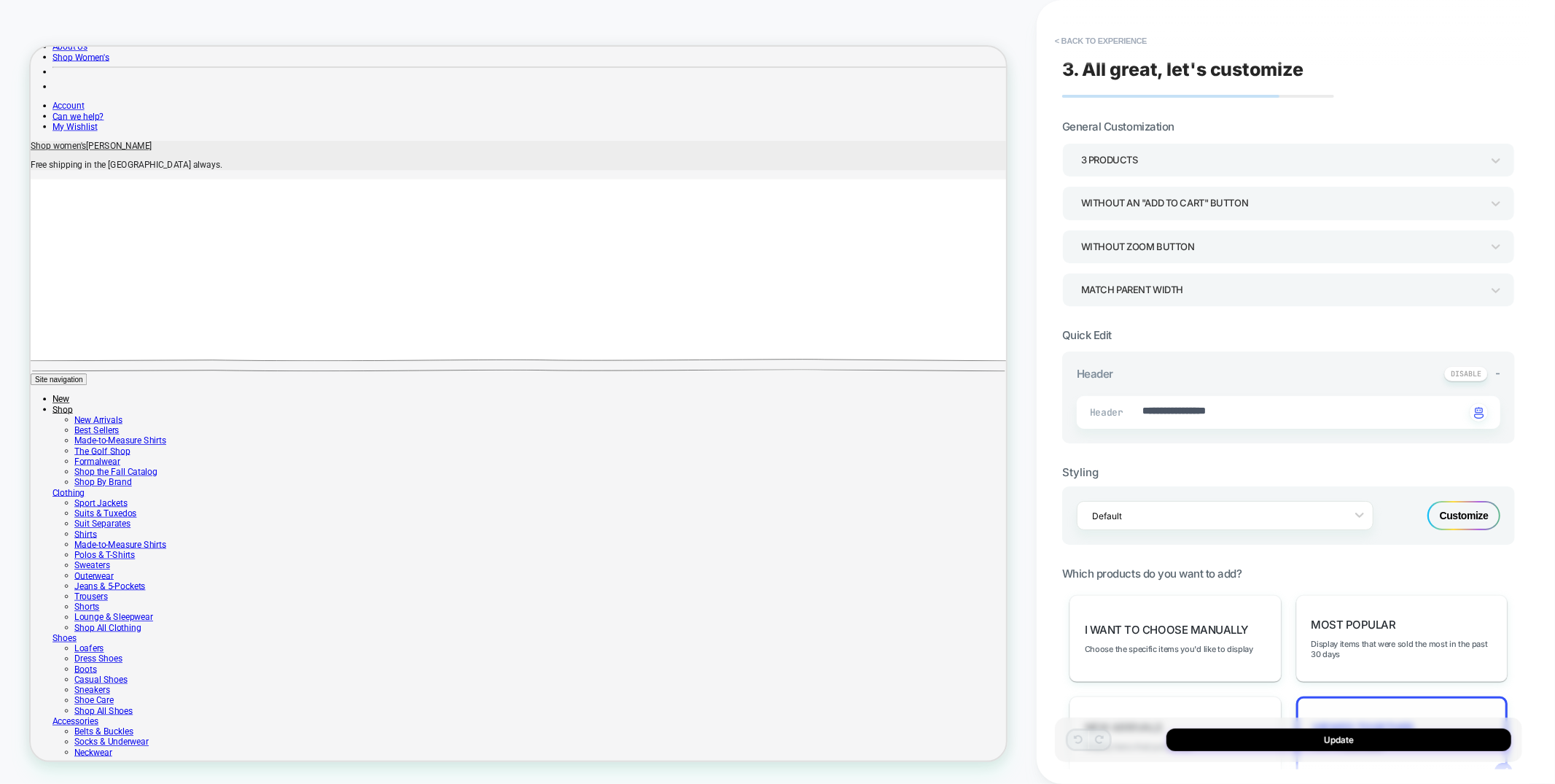
click at [1371, 741] on u "more filters" at bounding box center [1363, 746] width 41 height 10
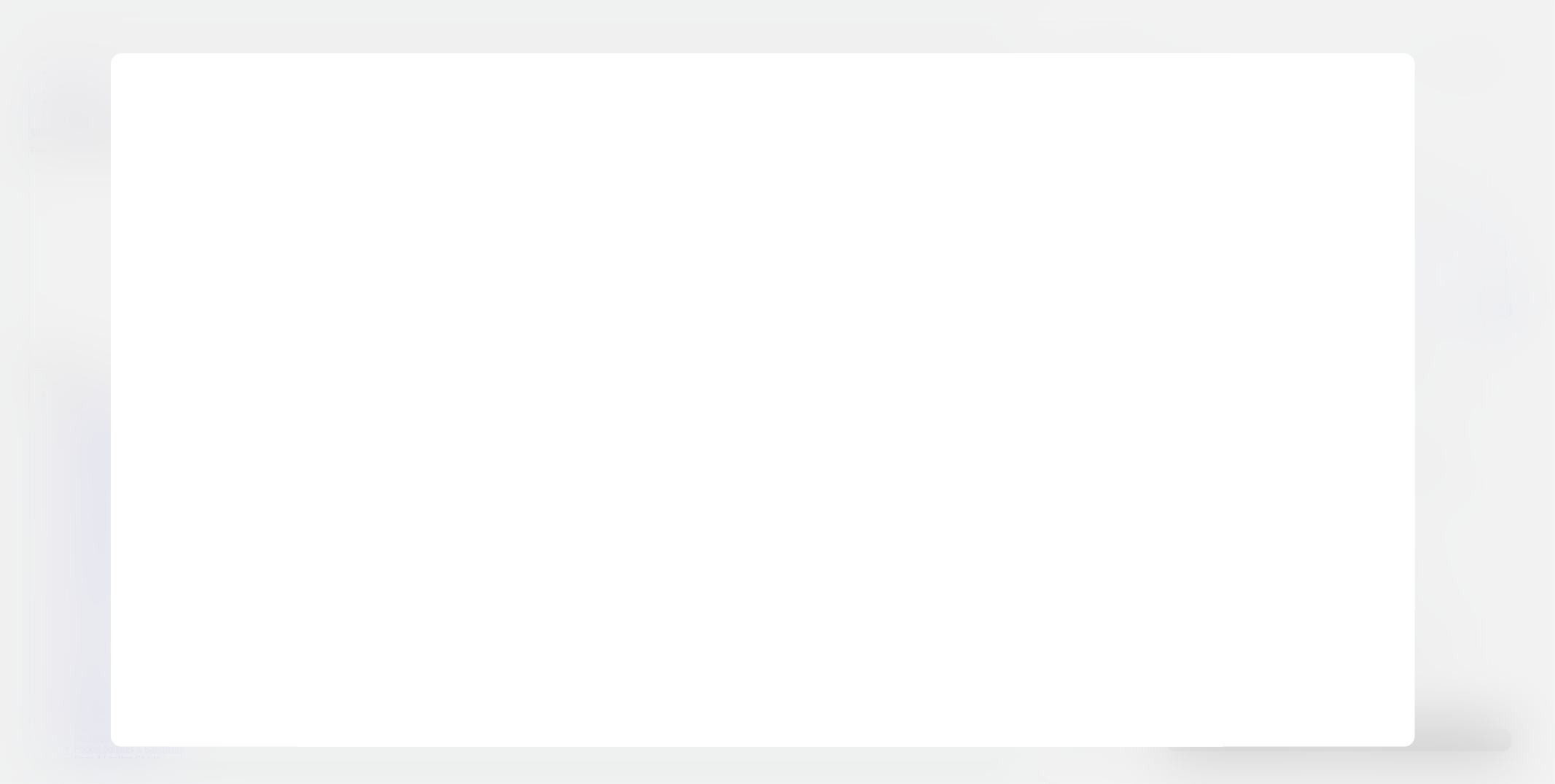
scroll to position [843, 0]
type textarea "*"
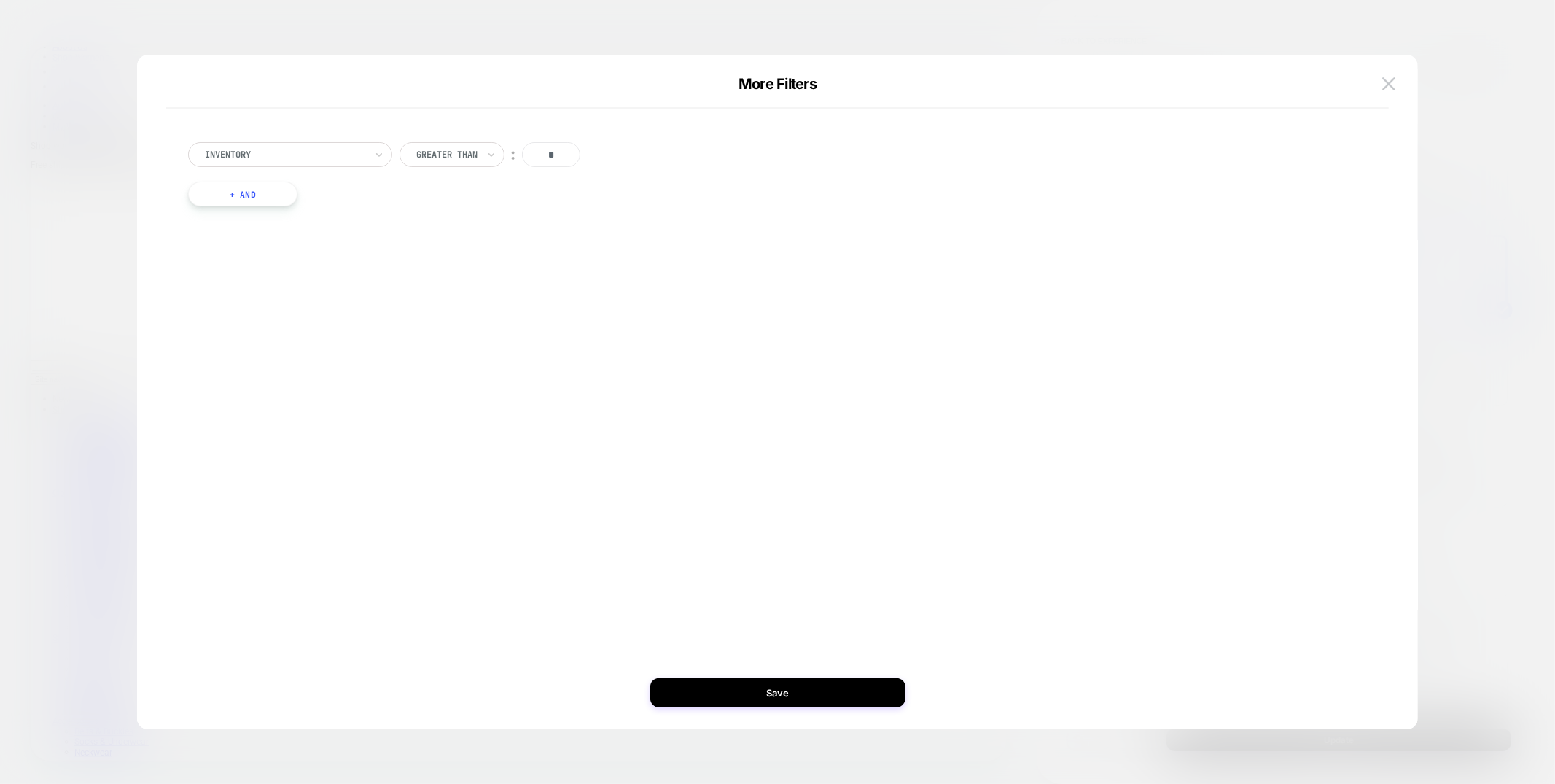
click at [270, 199] on button "+ And" at bounding box center [243, 194] width 110 height 25
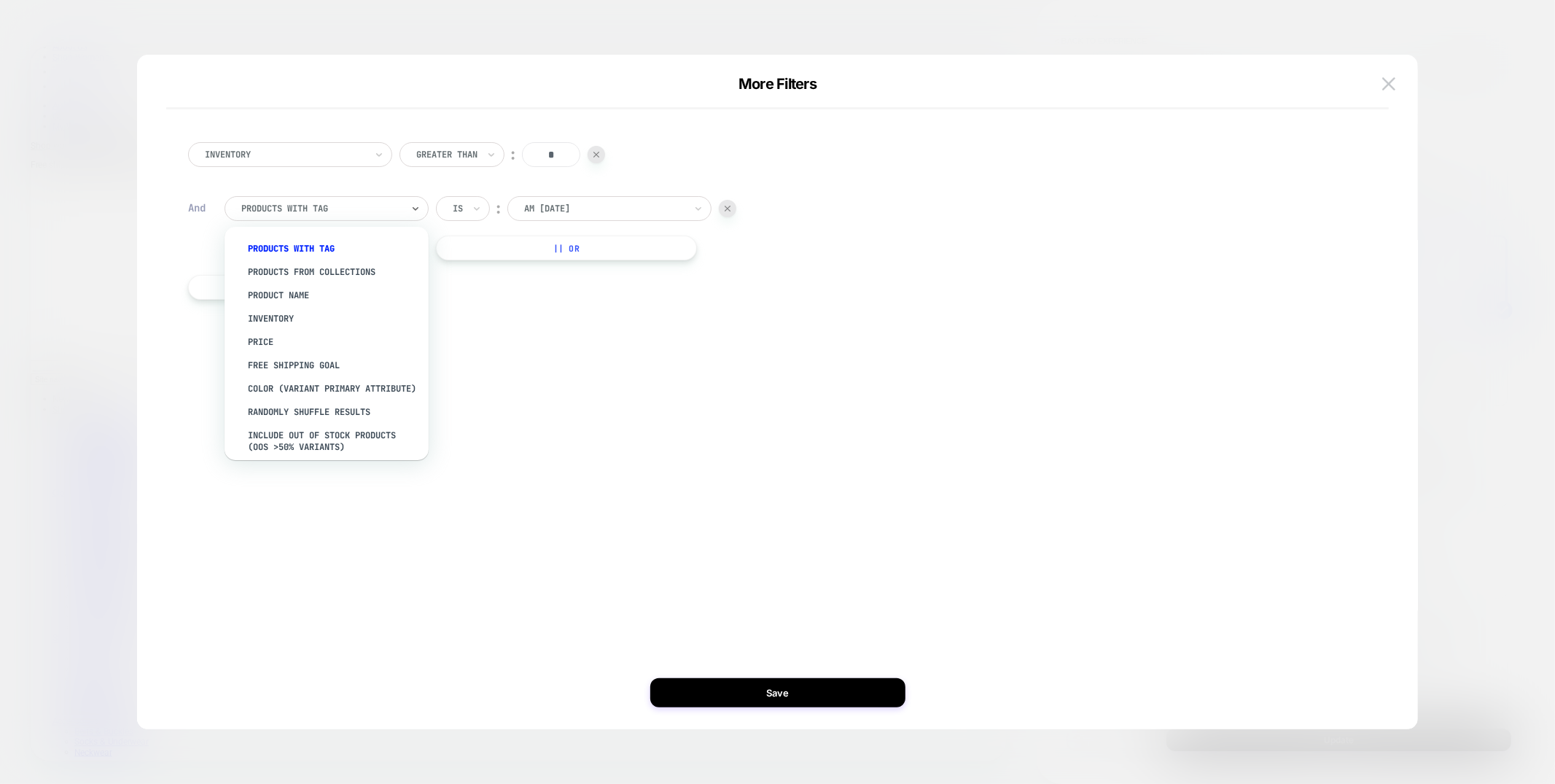
click at [367, 215] on div "products with tag" at bounding box center [321, 208] width 163 height 16
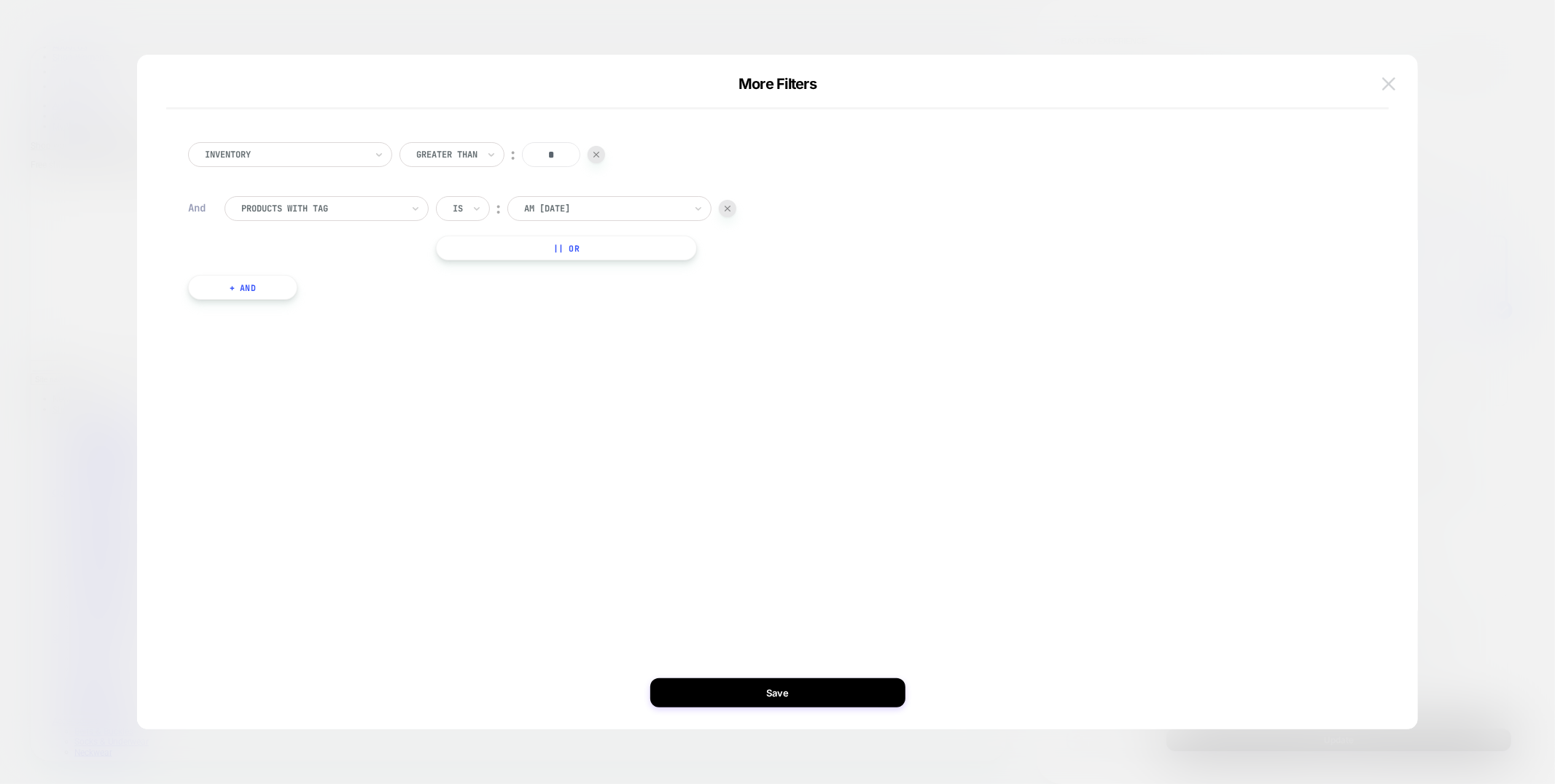
click at [1392, 87] on img at bounding box center [1389, 83] width 13 height 12
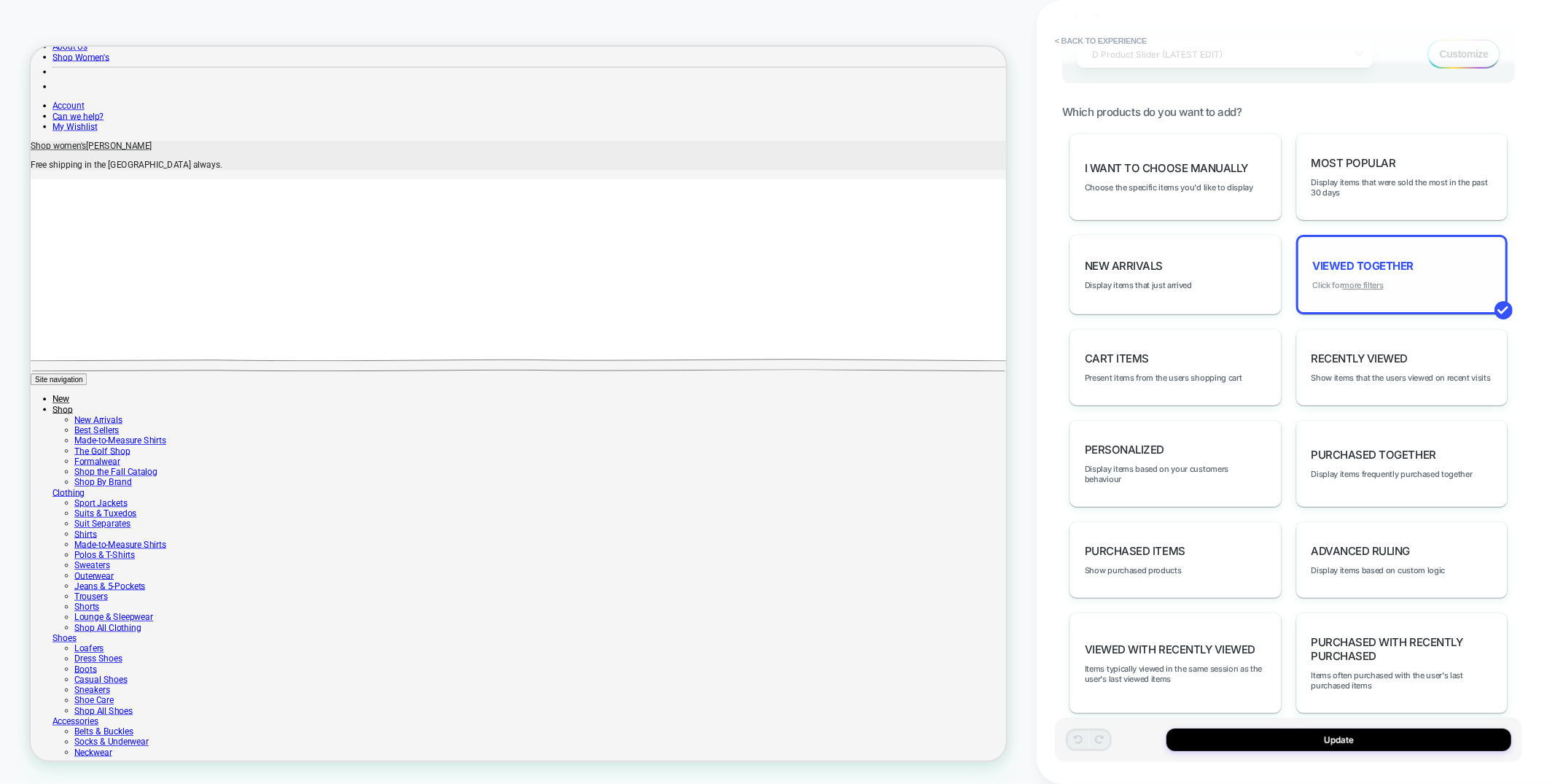
click at [1362, 280] on u "more filters" at bounding box center [1363, 284] width 41 height 10
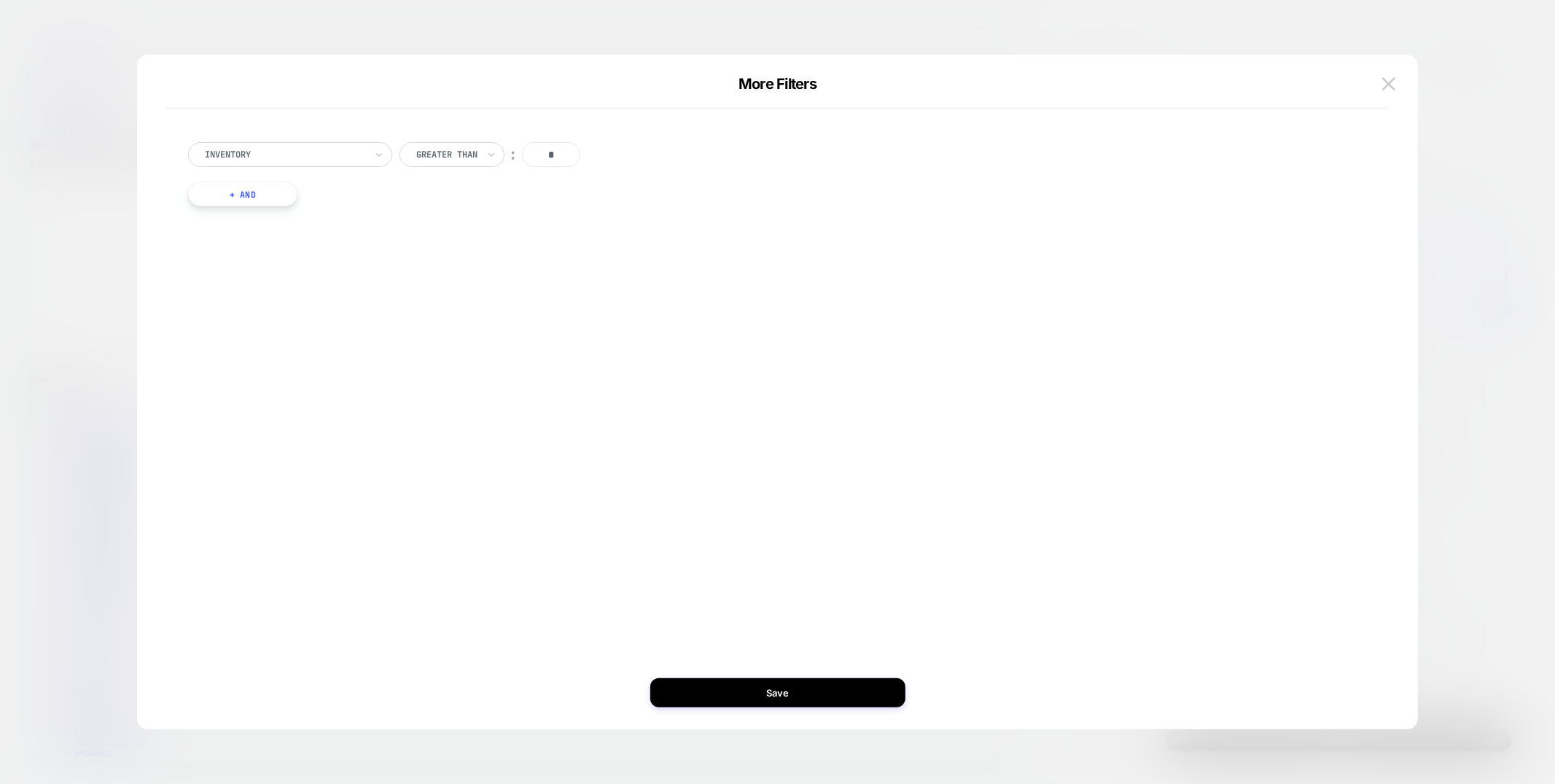
click at [264, 193] on button "+ And" at bounding box center [243, 194] width 110 height 25
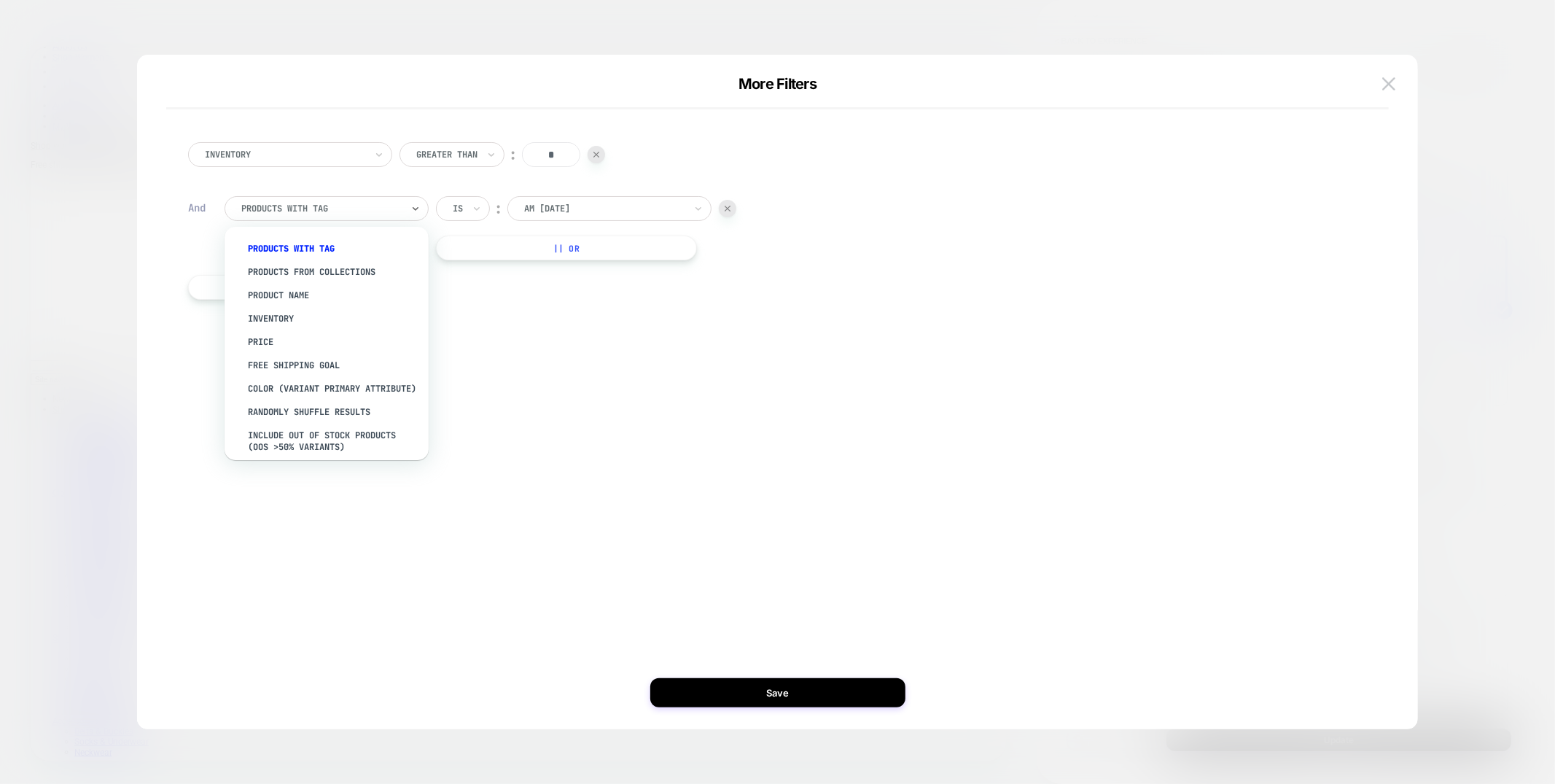
click at [356, 205] on div at bounding box center [321, 209] width 161 height 13
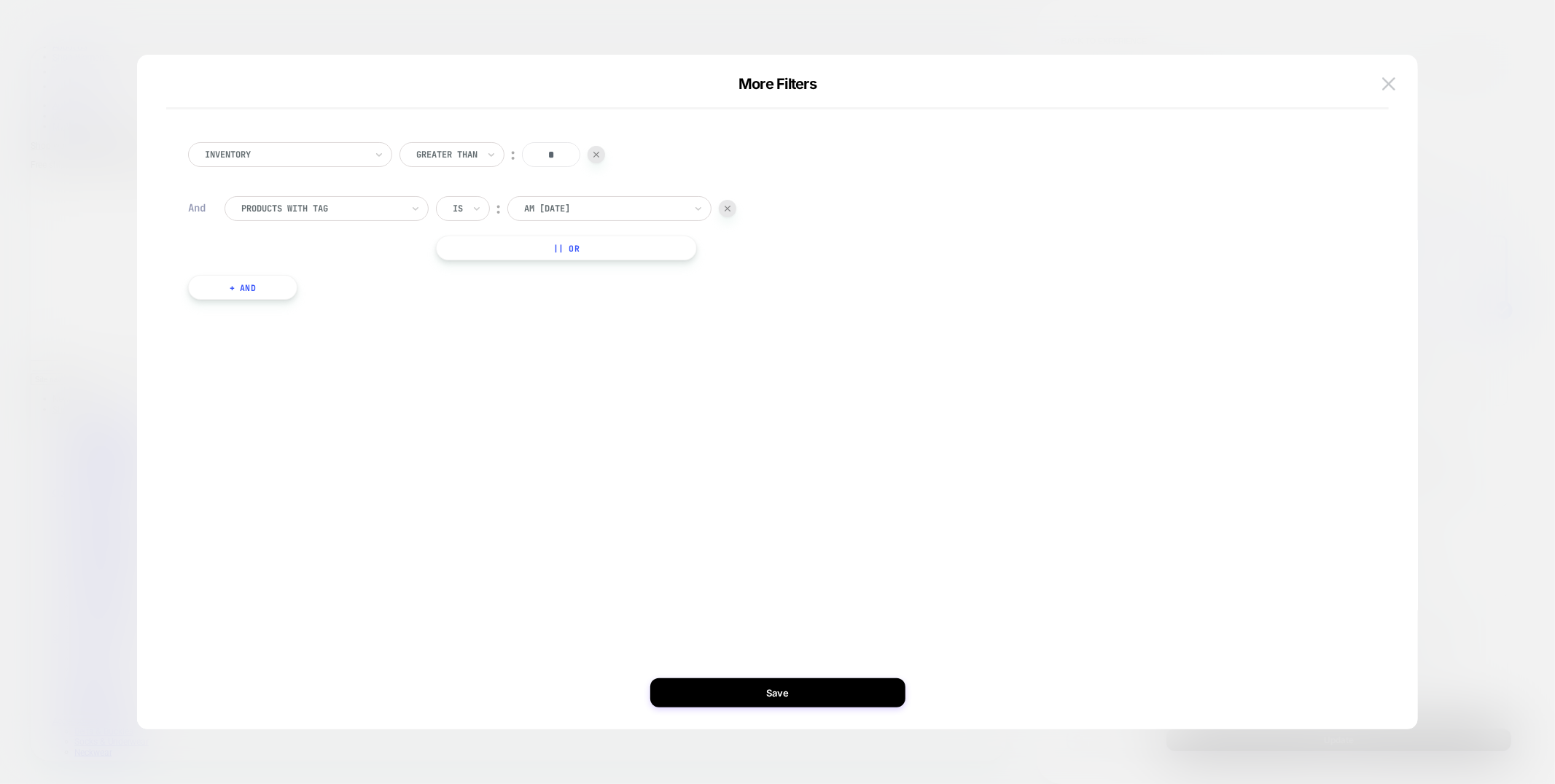
click at [780, 298] on div "Inventory Greater Than ︰ * And products with tag Is ︰ AM 4th of July || Or + And" at bounding box center [770, 220] width 1180 height 201
click at [347, 210] on div at bounding box center [321, 209] width 161 height 13
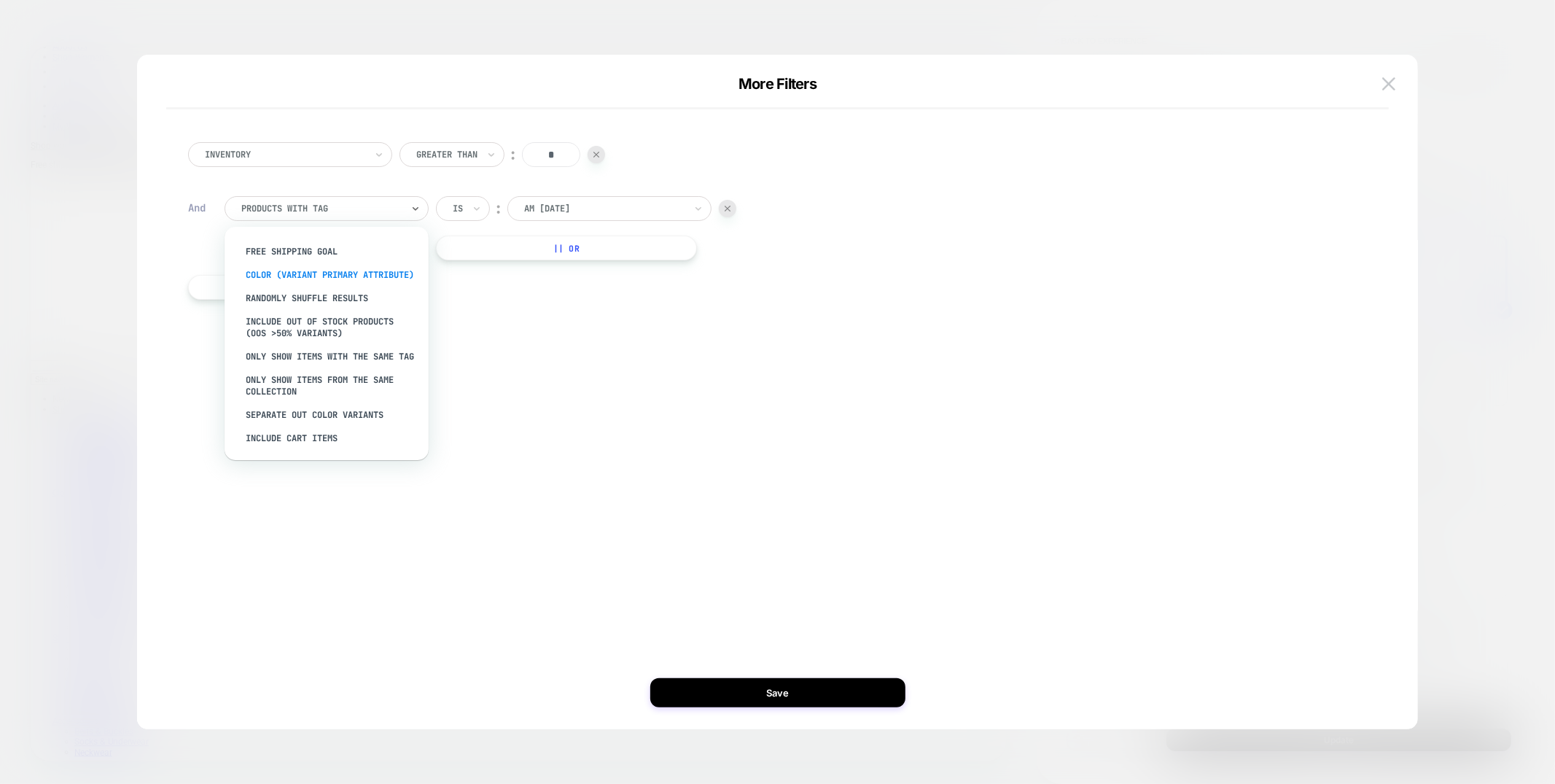
scroll to position [131, 0]
click at [269, 349] on div "Only show items with the same tag" at bounding box center [333, 356] width 190 height 24
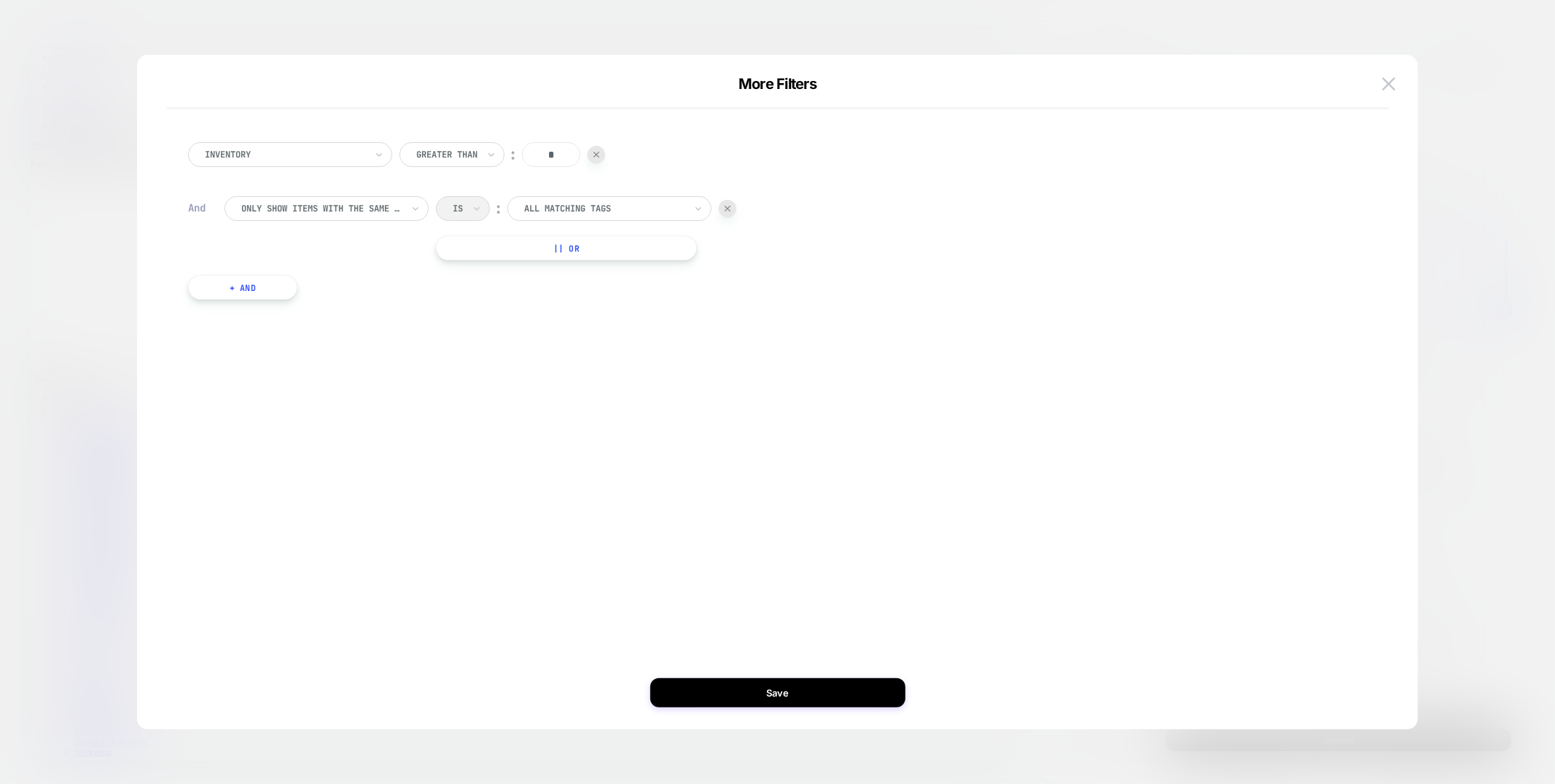
click at [580, 197] on div "All matching tags" at bounding box center [609, 209] width 204 height 25
type input "****"
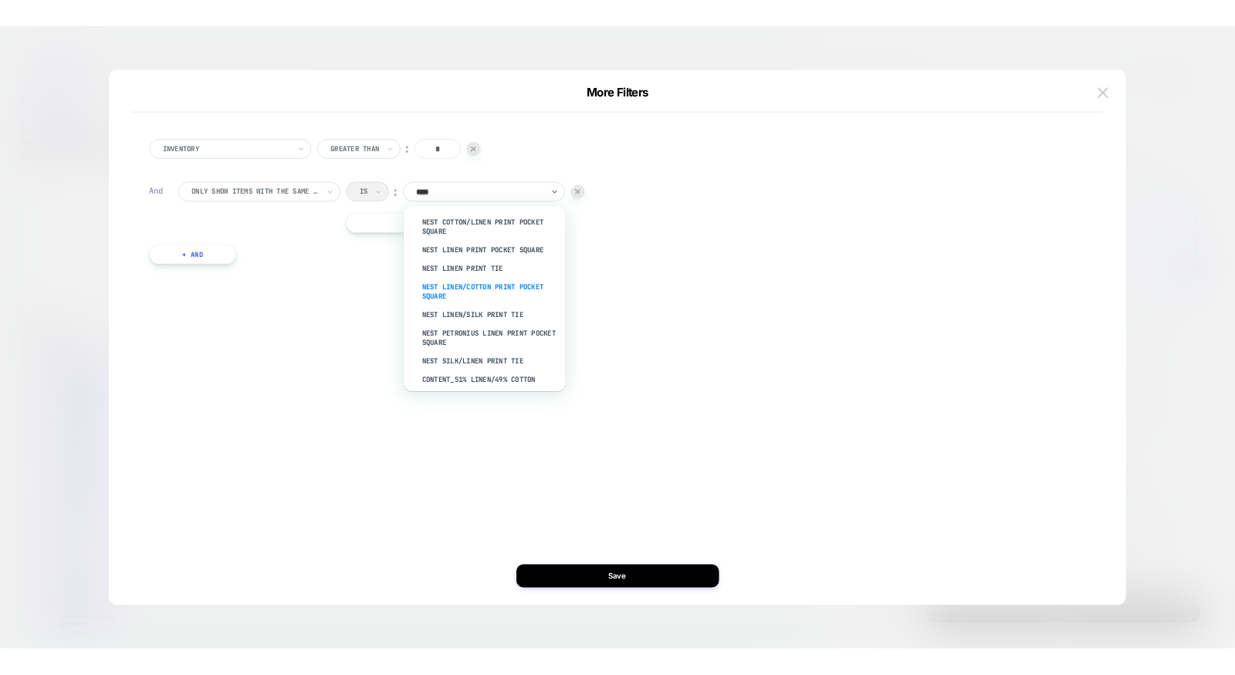
scroll to position [0, 0]
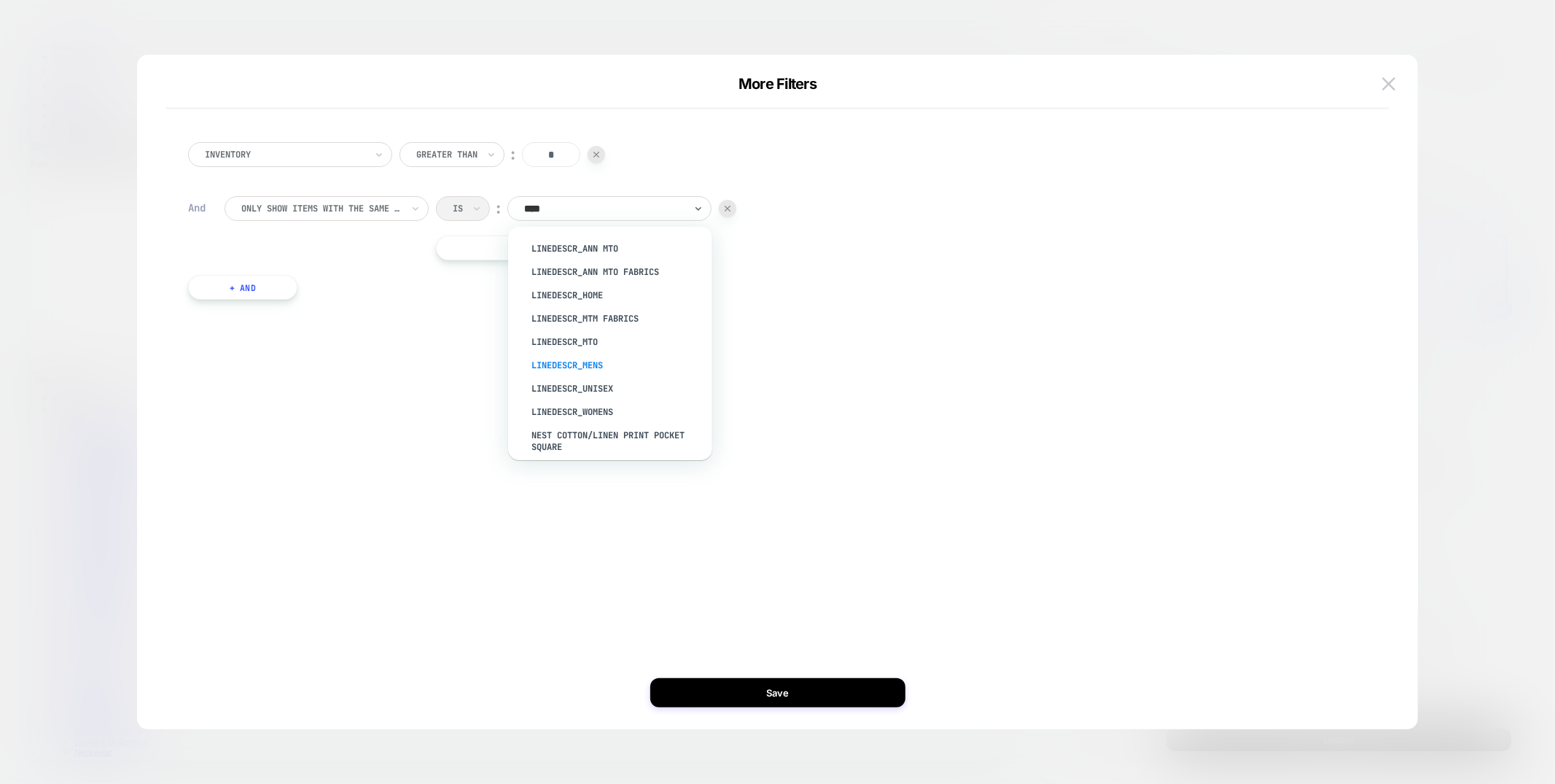
click at [565, 361] on div "LineDescr_Mens" at bounding box center [617, 365] width 190 height 24
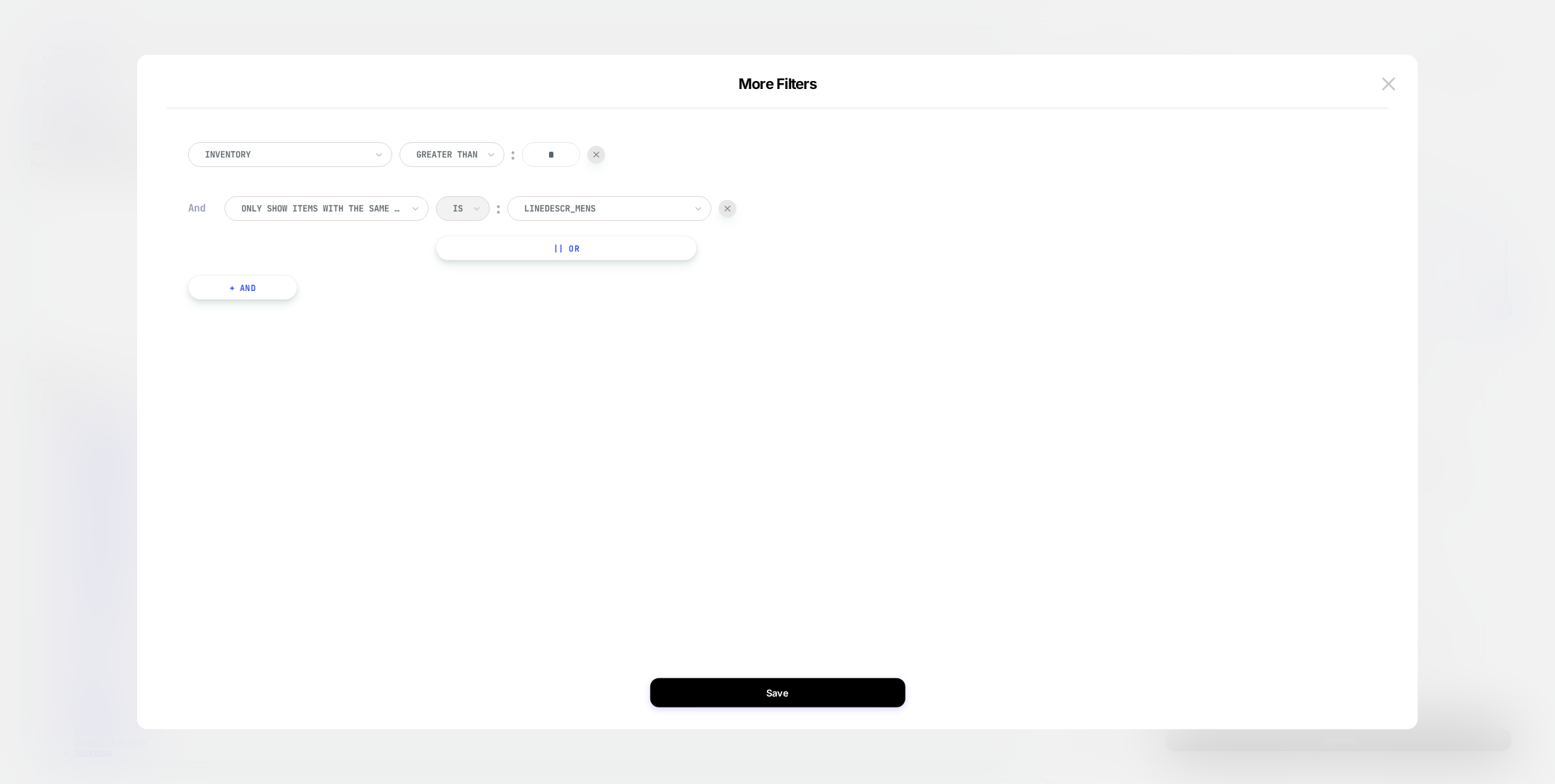
click at [515, 239] on button "|| Or" at bounding box center [567, 247] width 261 height 25
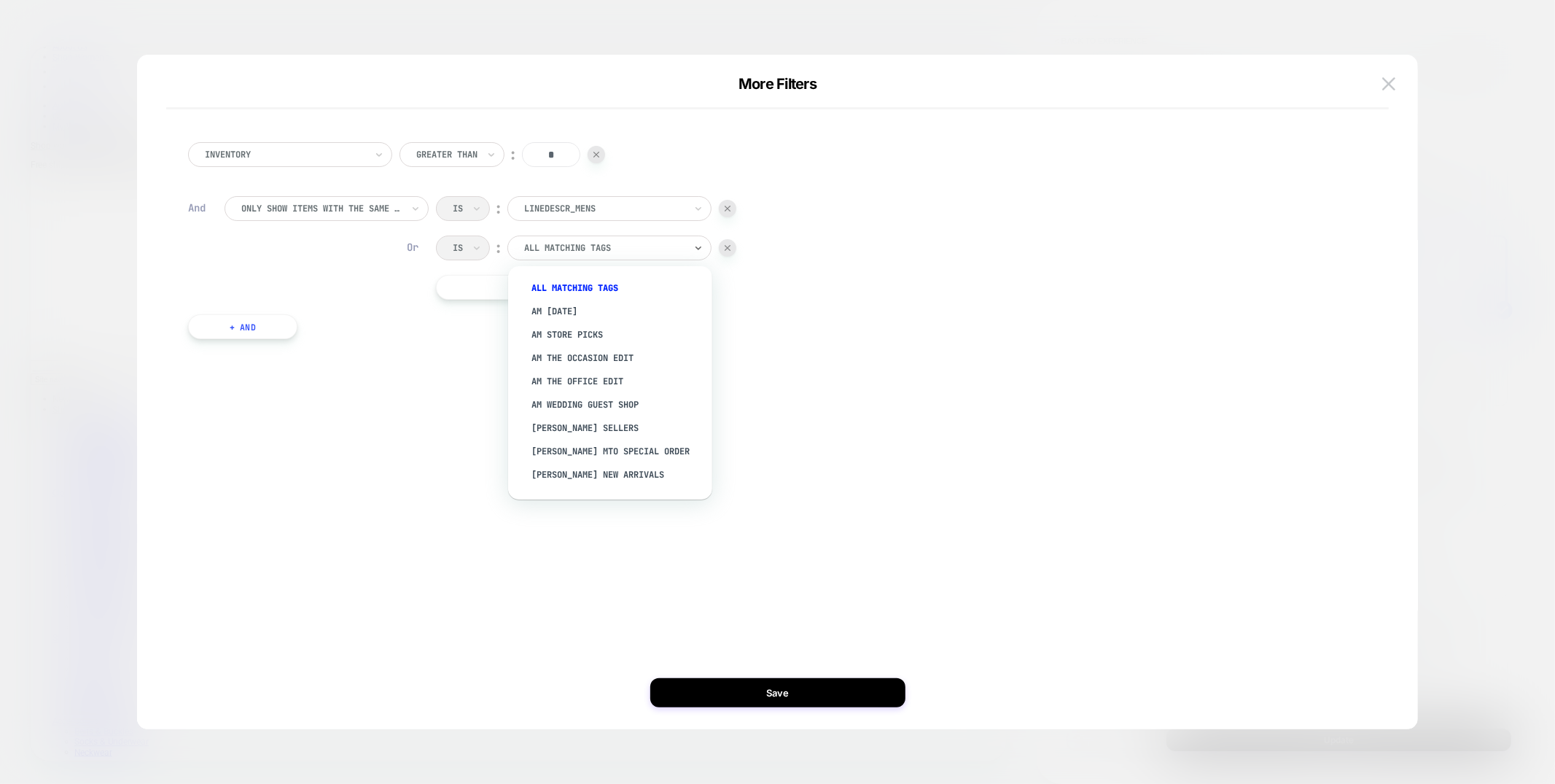
click at [587, 254] on div at bounding box center [605, 247] width 161 height 13
type input "*****"
click at [590, 455] on div "LineDescr_Womens" at bounding box center [617, 451] width 190 height 24
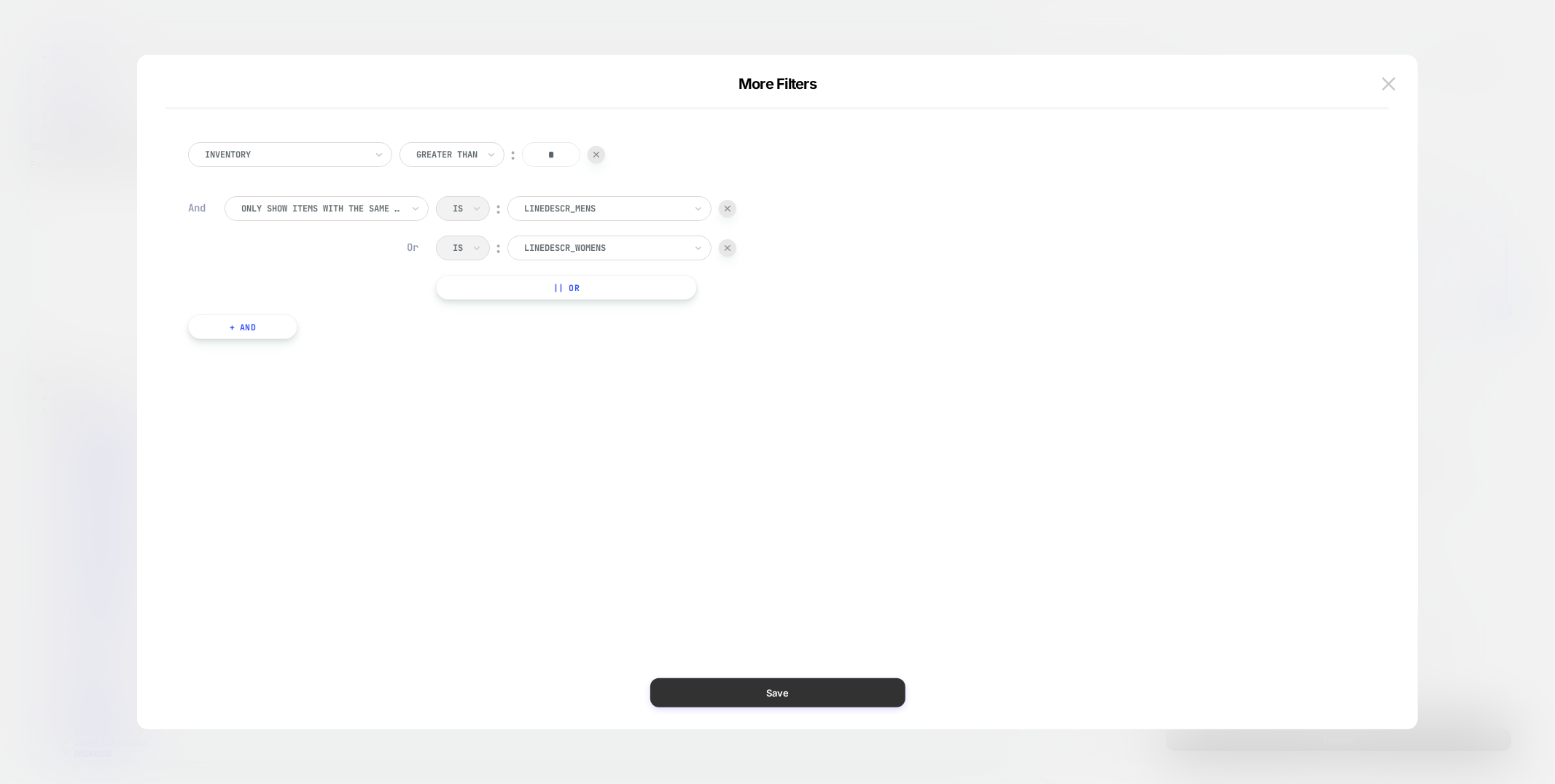
click at [733, 691] on button "Save" at bounding box center [778, 692] width 255 height 29
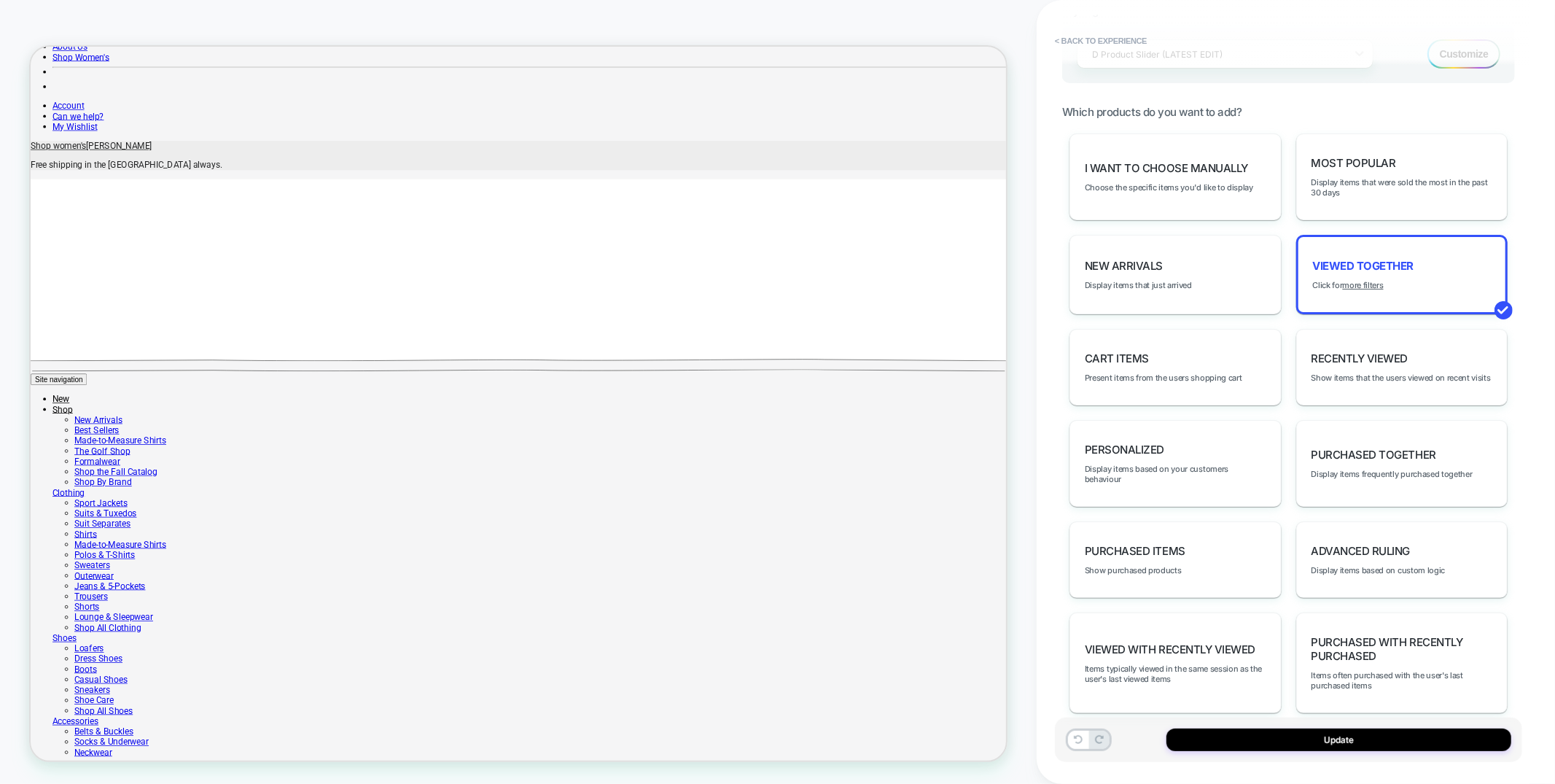
type textarea "*"
click at [1365, 280] on u "more filters" at bounding box center [1363, 284] width 41 height 10
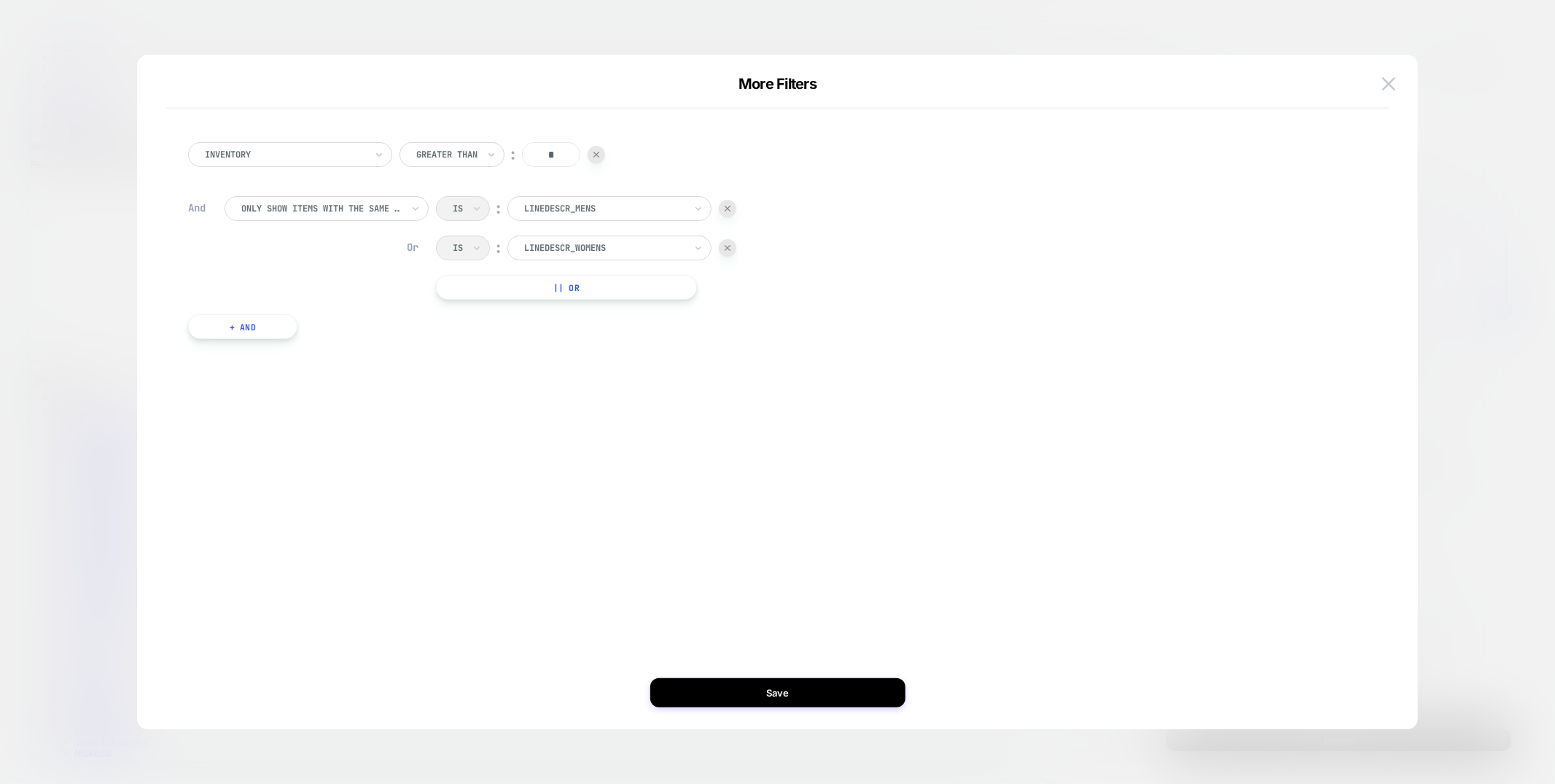
click at [277, 332] on button "+ And" at bounding box center [243, 327] width 110 height 25
click at [315, 344] on div at bounding box center [321, 341] width 161 height 13
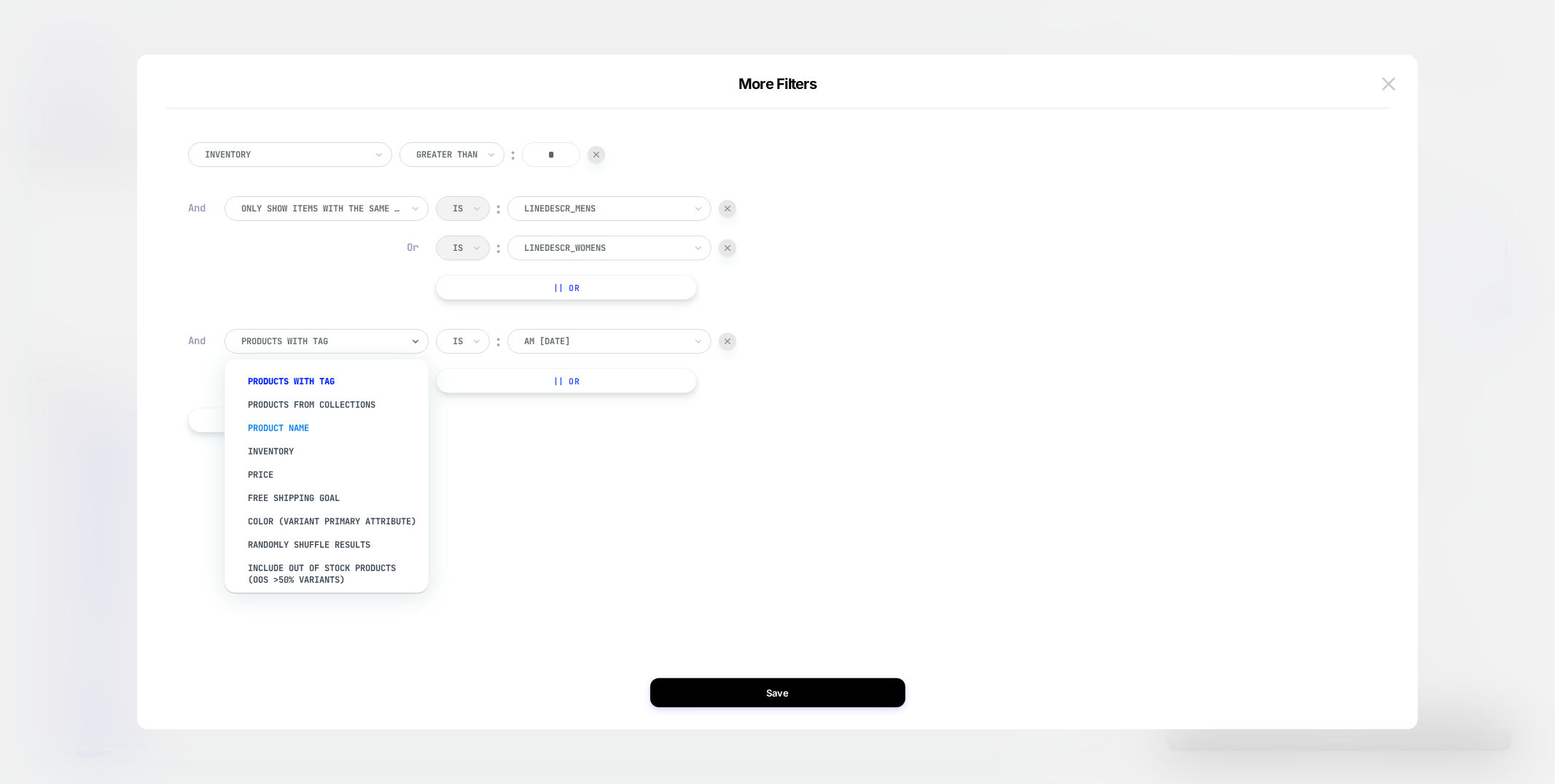
click at [286, 430] on div "Product Name" at bounding box center [333, 428] width 190 height 24
click at [369, 344] on div at bounding box center [321, 341] width 161 height 13
click at [616, 347] on div at bounding box center [625, 341] width 161 height 13
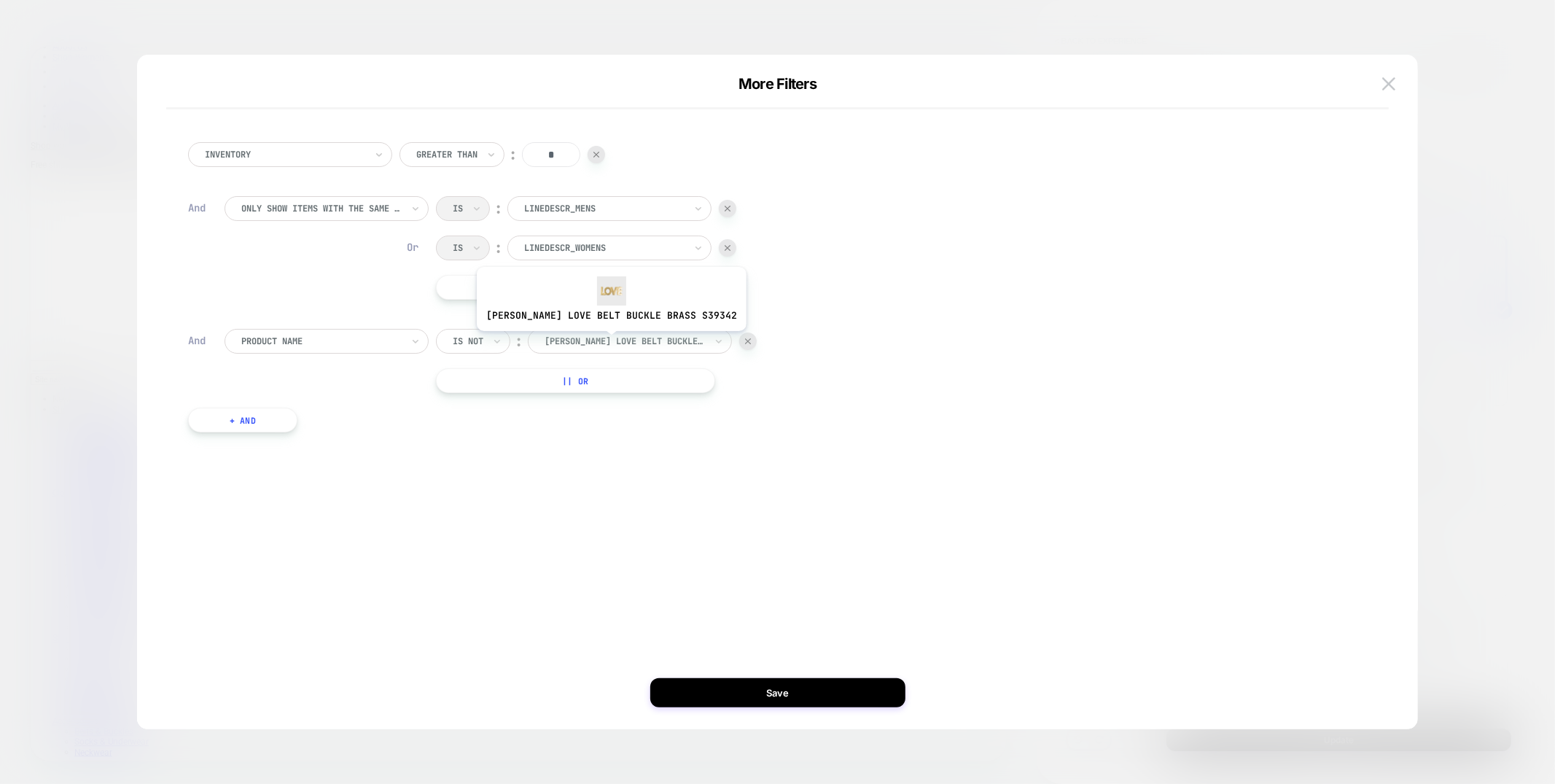
click at [594, 342] on div at bounding box center [625, 341] width 161 height 13
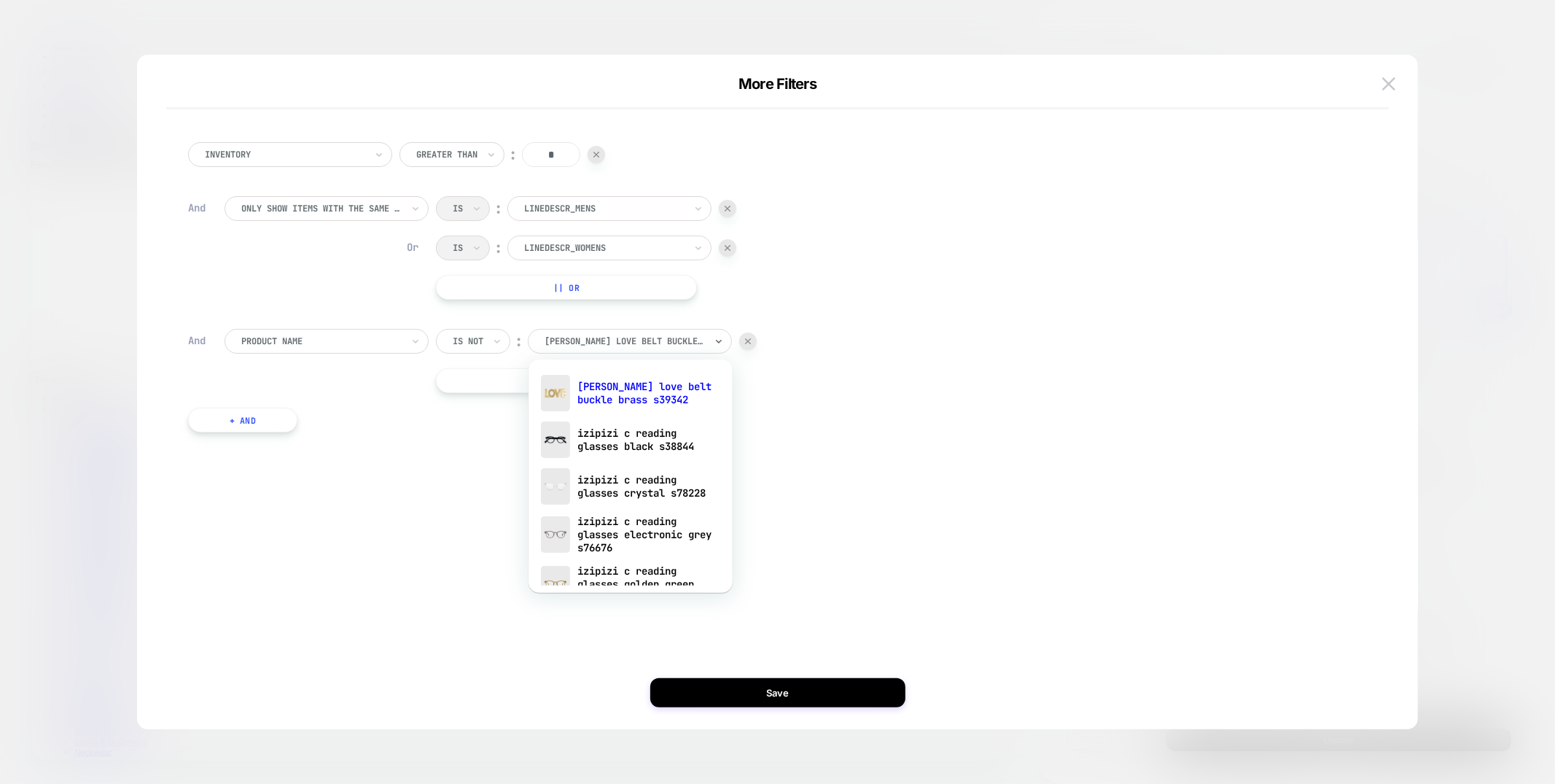
click at [404, 335] on div "Product Name" at bounding box center [327, 341] width 204 height 25
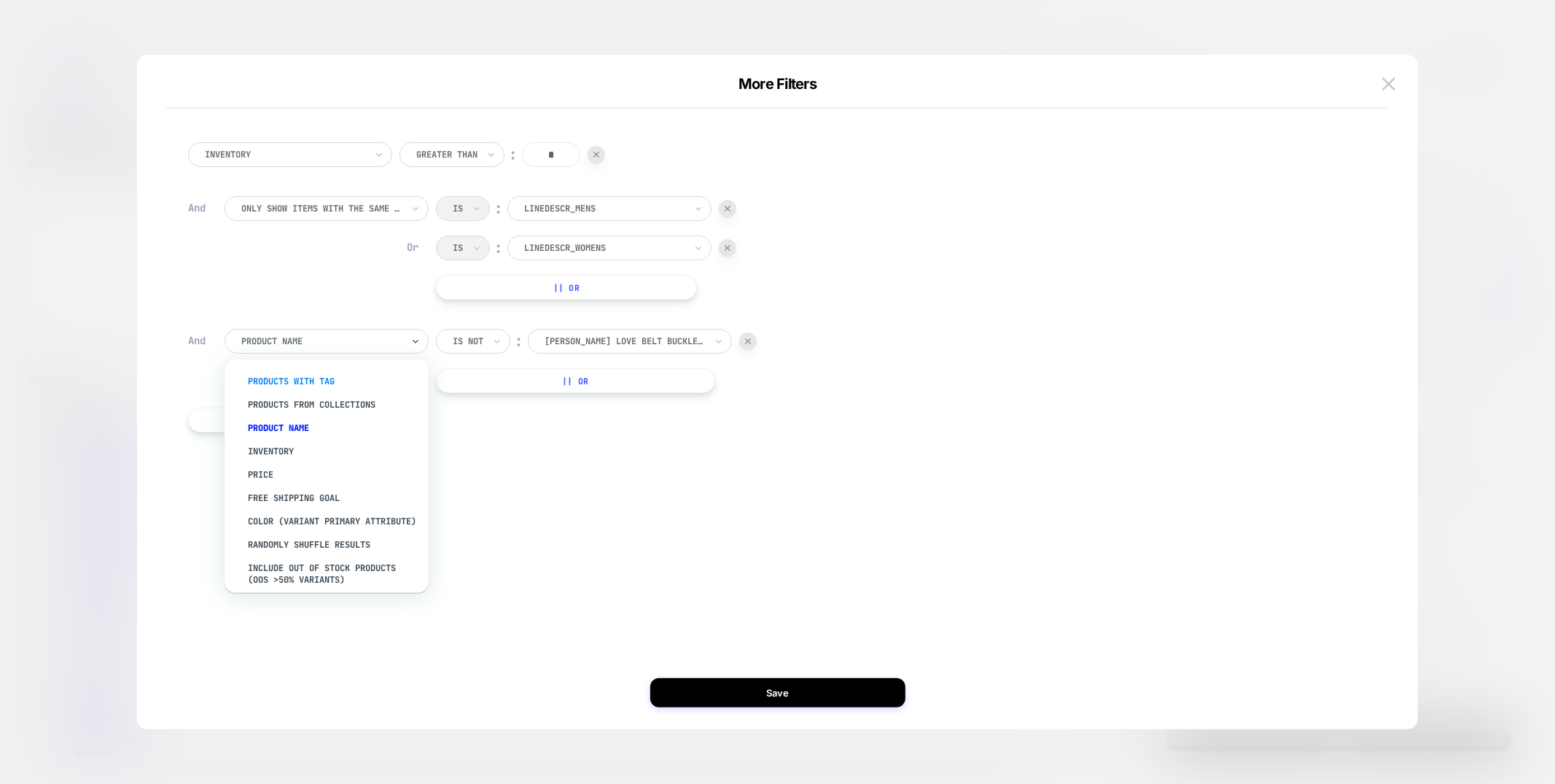
click at [299, 378] on div "products with tag" at bounding box center [333, 381] width 190 height 24
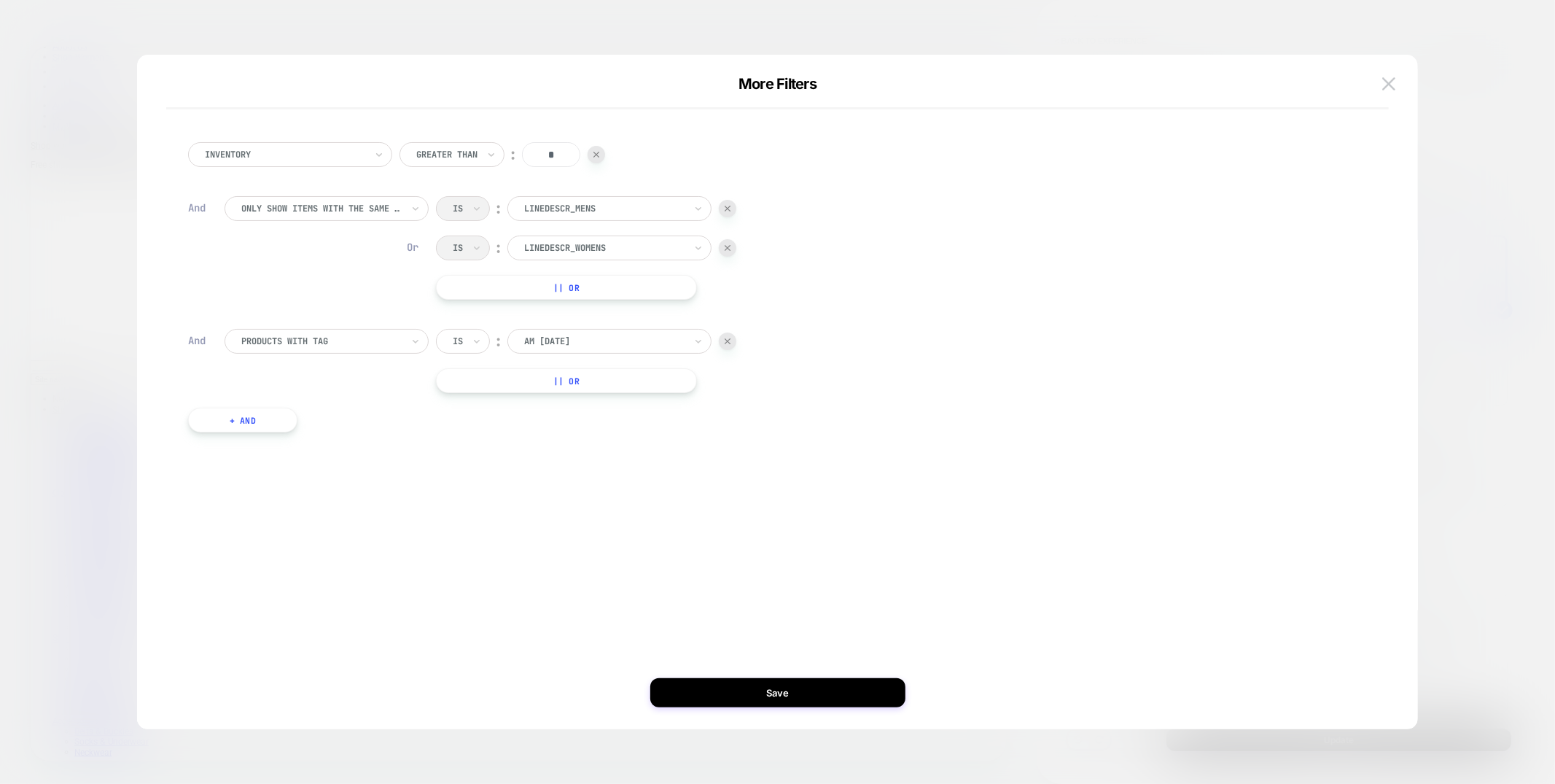
click at [470, 337] on div "Is" at bounding box center [463, 341] width 54 height 25
click at [462, 413] on div "Is not" at bounding box center [498, 404] width 94 height 24
click at [619, 345] on div at bounding box center [625, 341] width 161 height 13
type input "*"
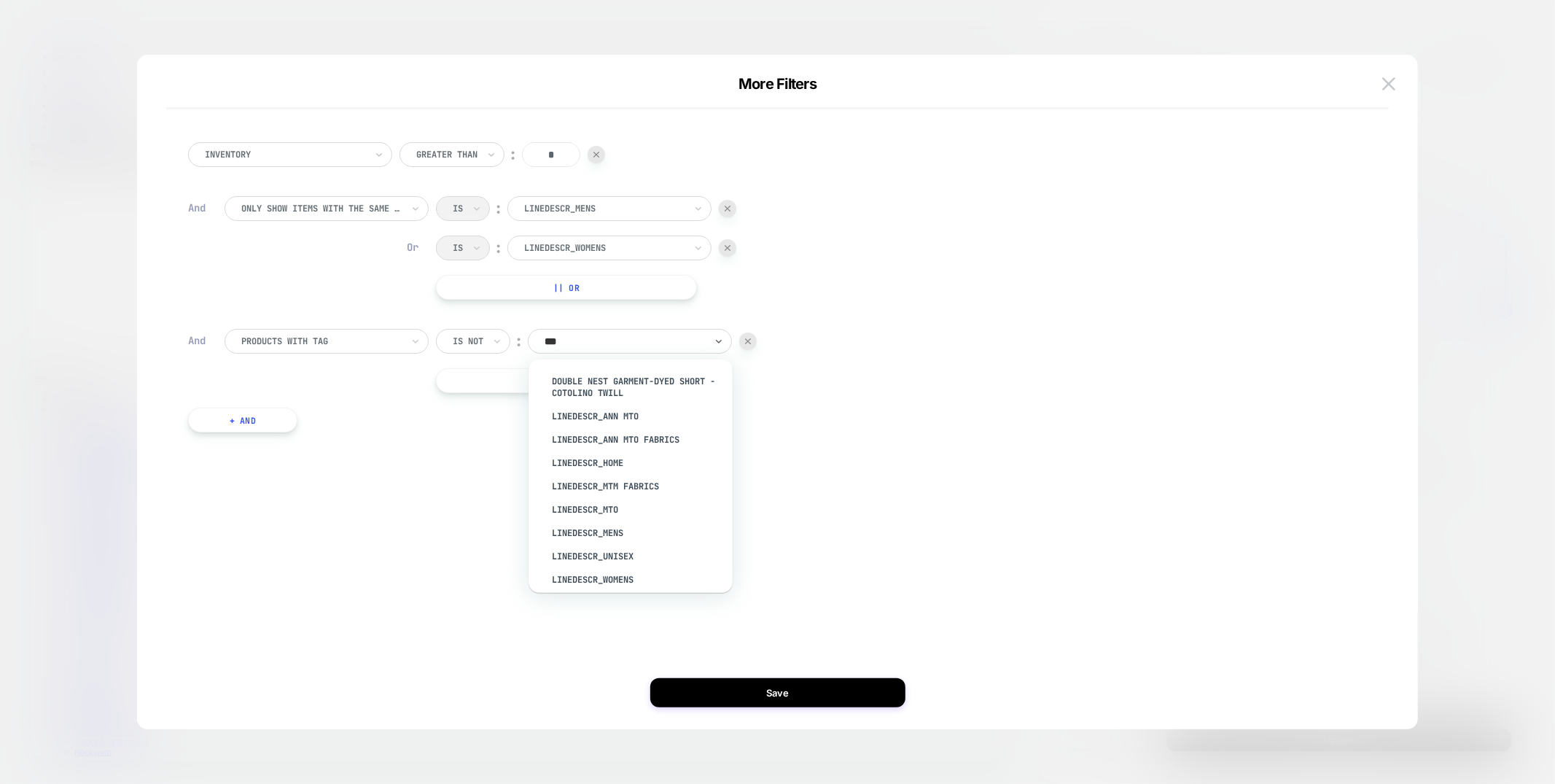
type input "****"
click at [611, 404] on div "LineDescr_Ann MTO Fabrics" at bounding box center [638, 404] width 190 height 24
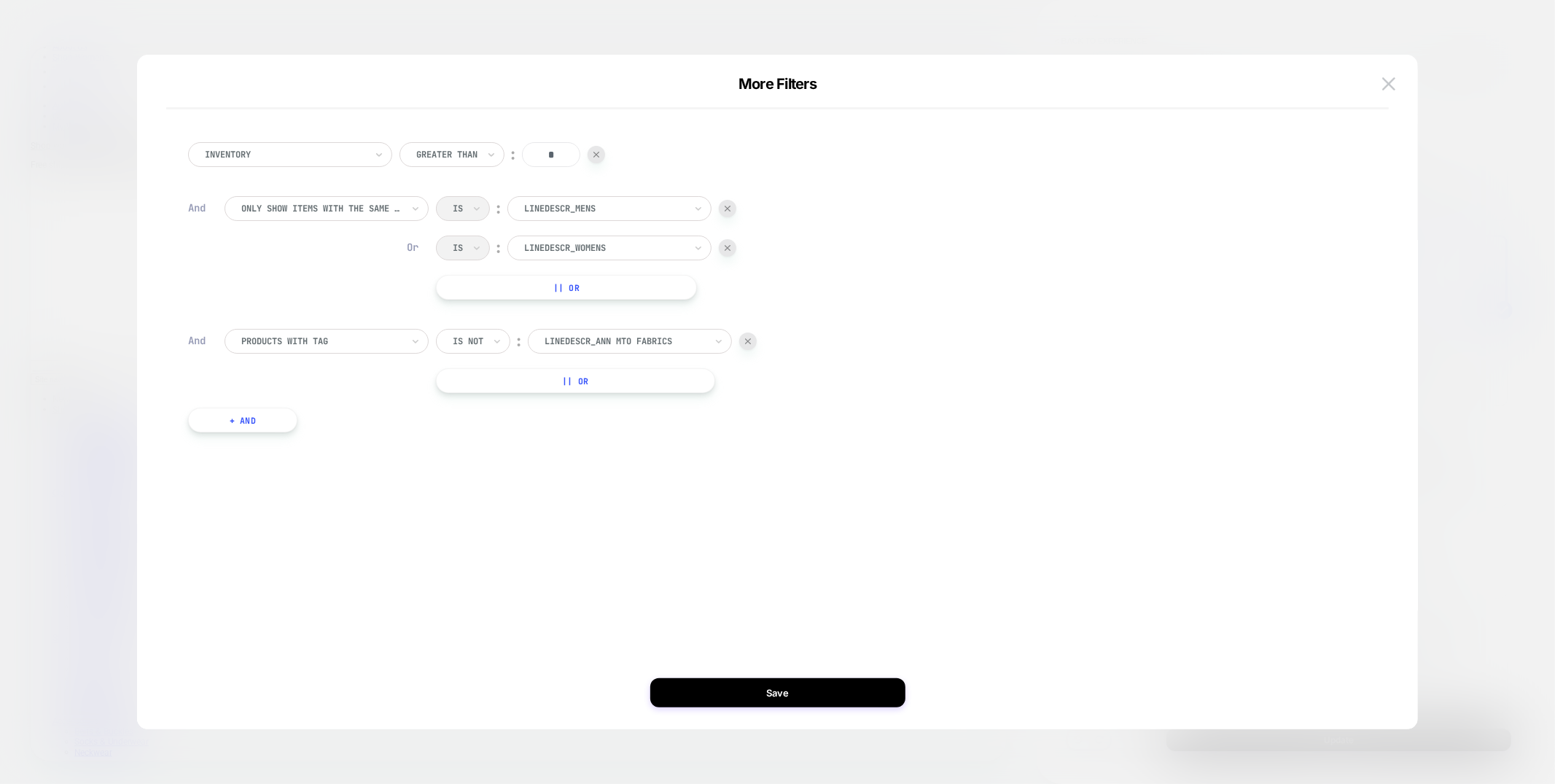
click at [282, 426] on button "+ And" at bounding box center [243, 419] width 110 height 25
click at [378, 433] on div at bounding box center [321, 435] width 161 height 13
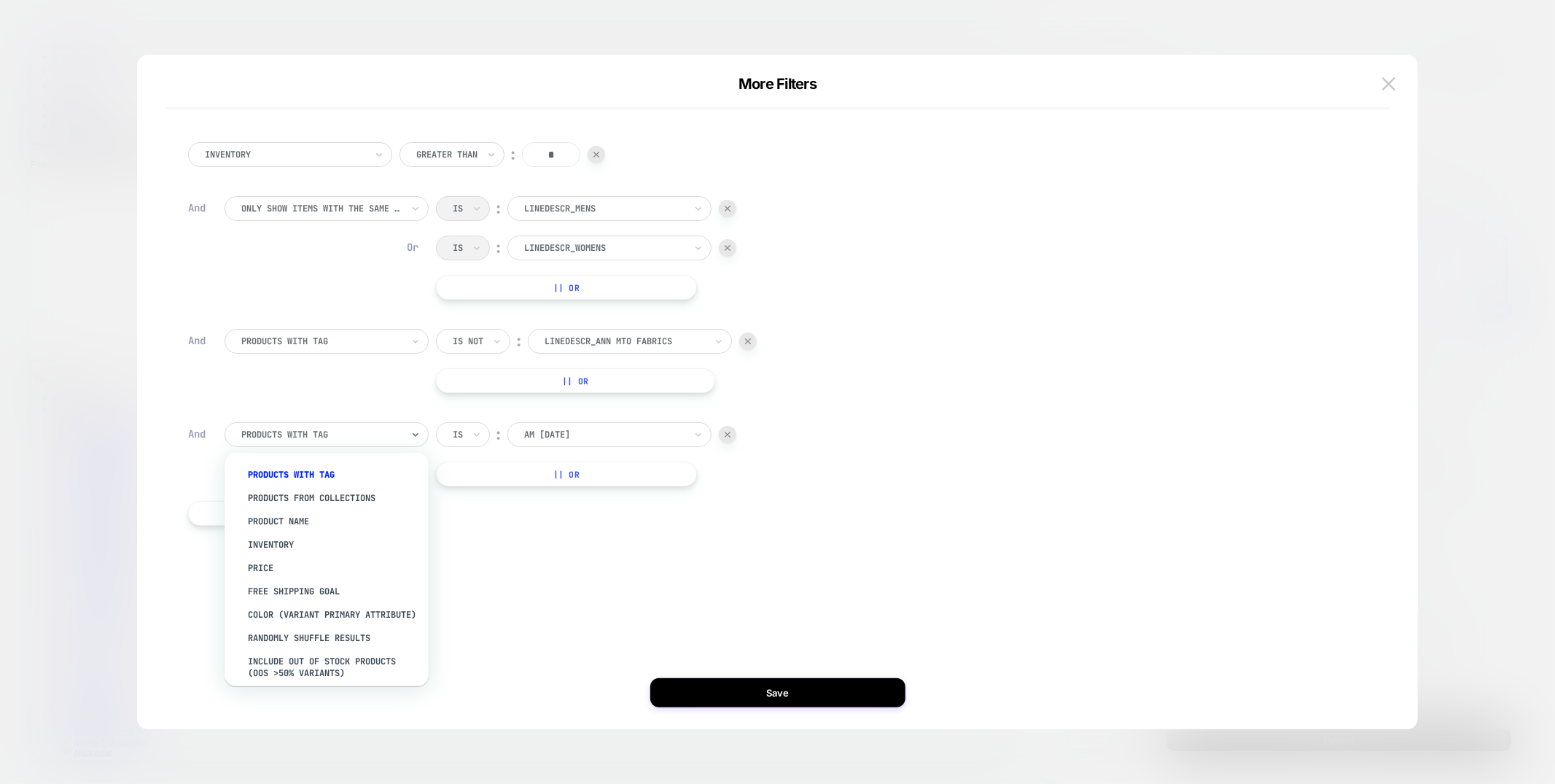
click at [454, 436] on input "text" at bounding box center [455, 435] width 6 height 13
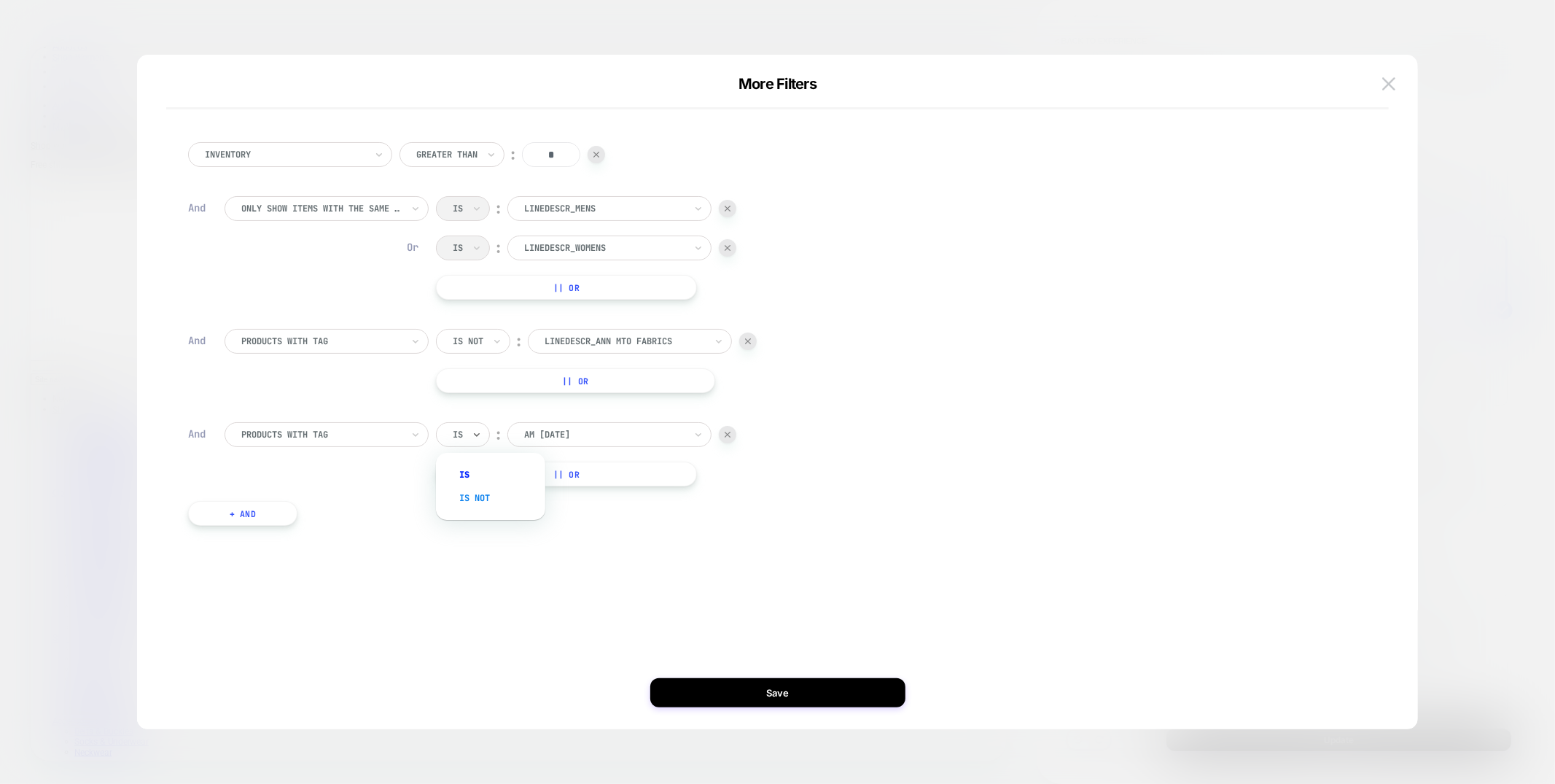
click at [470, 499] on div "Is not" at bounding box center [498, 498] width 94 height 24
click at [588, 435] on div at bounding box center [625, 435] width 161 height 13
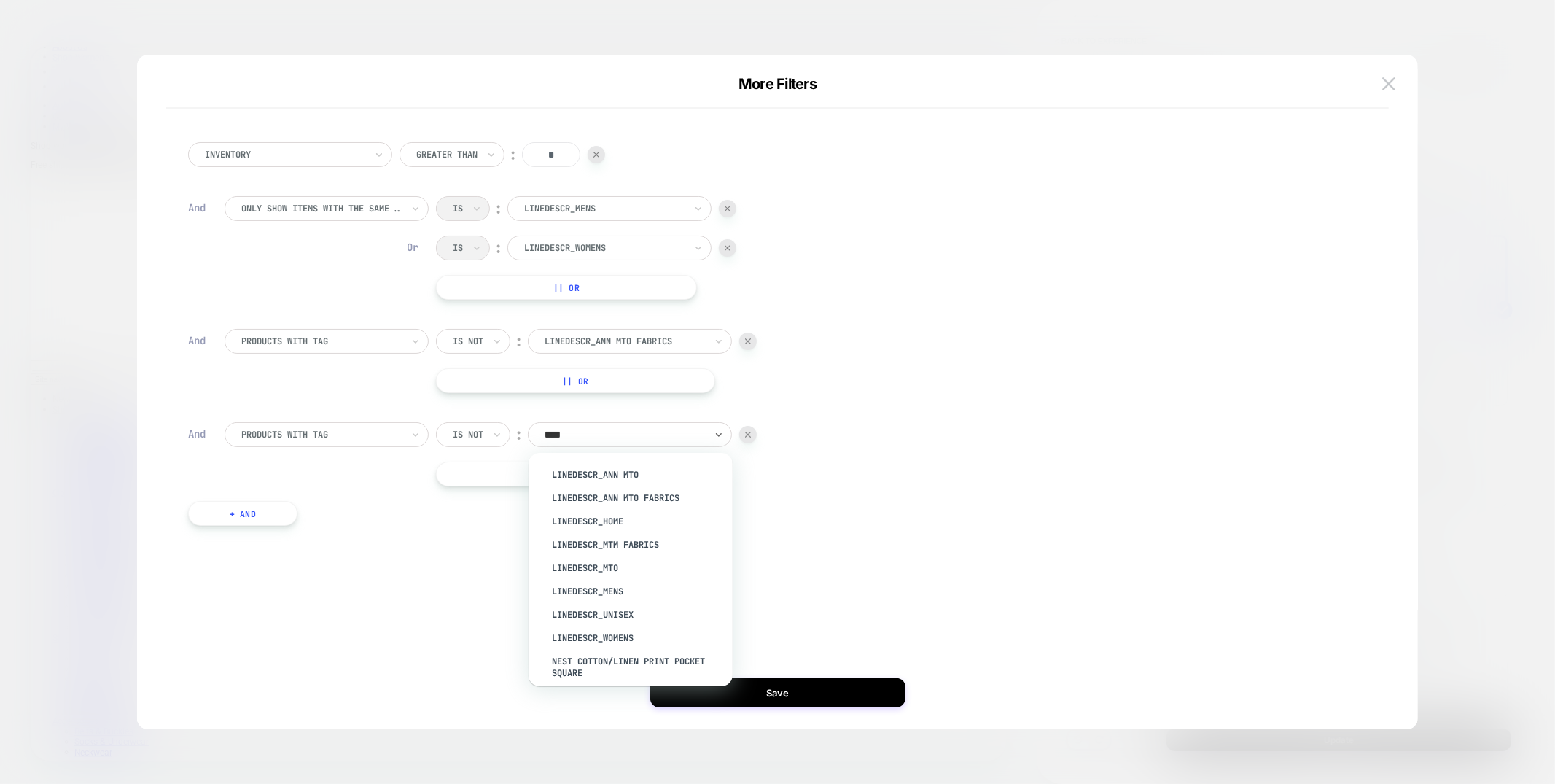
type input "*****"
click at [647, 545] on div "LineDescr_MTM Fabrics" at bounding box center [638, 544] width 190 height 24
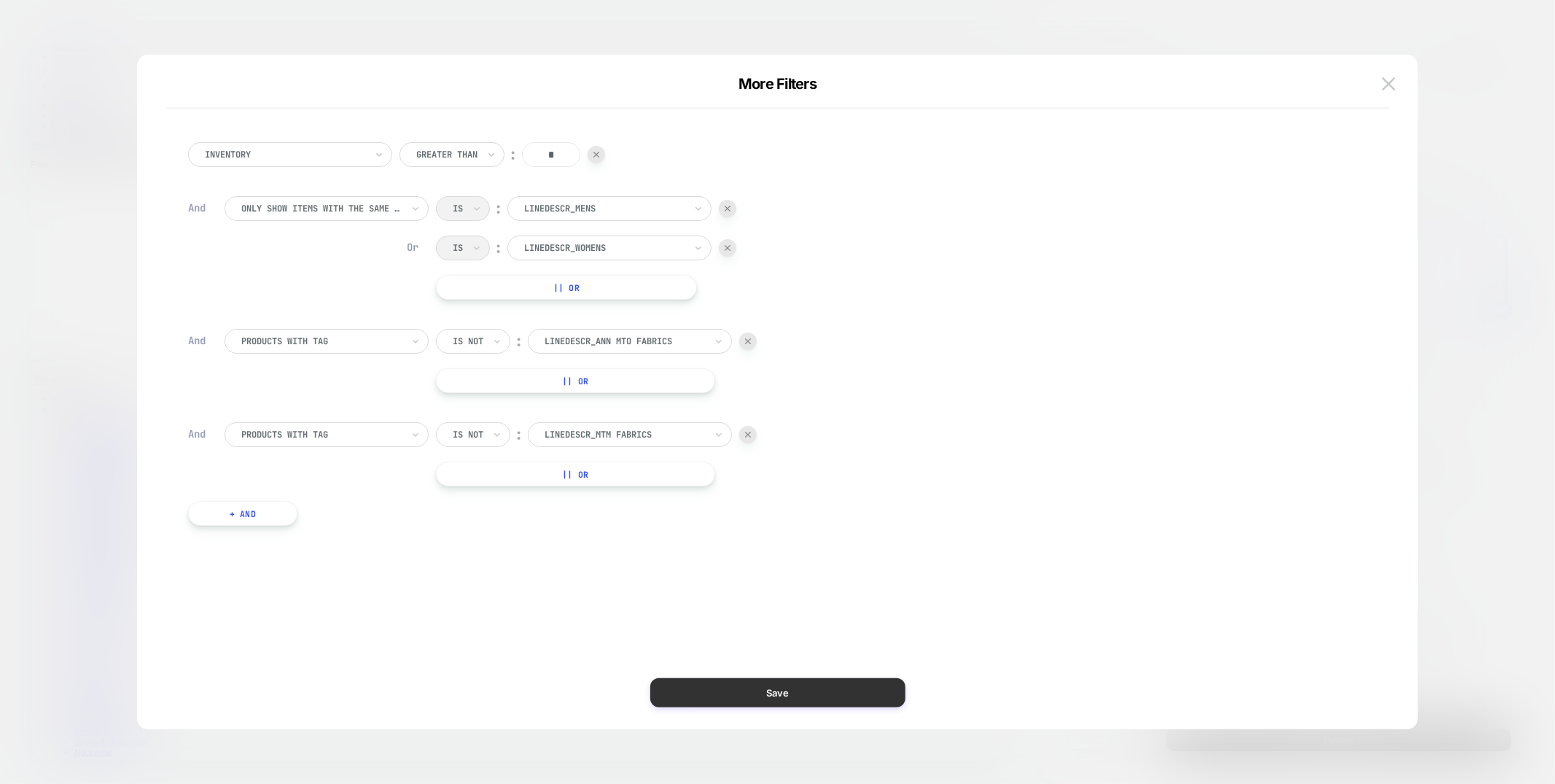
click at [747, 694] on button "Save" at bounding box center [778, 692] width 255 height 29
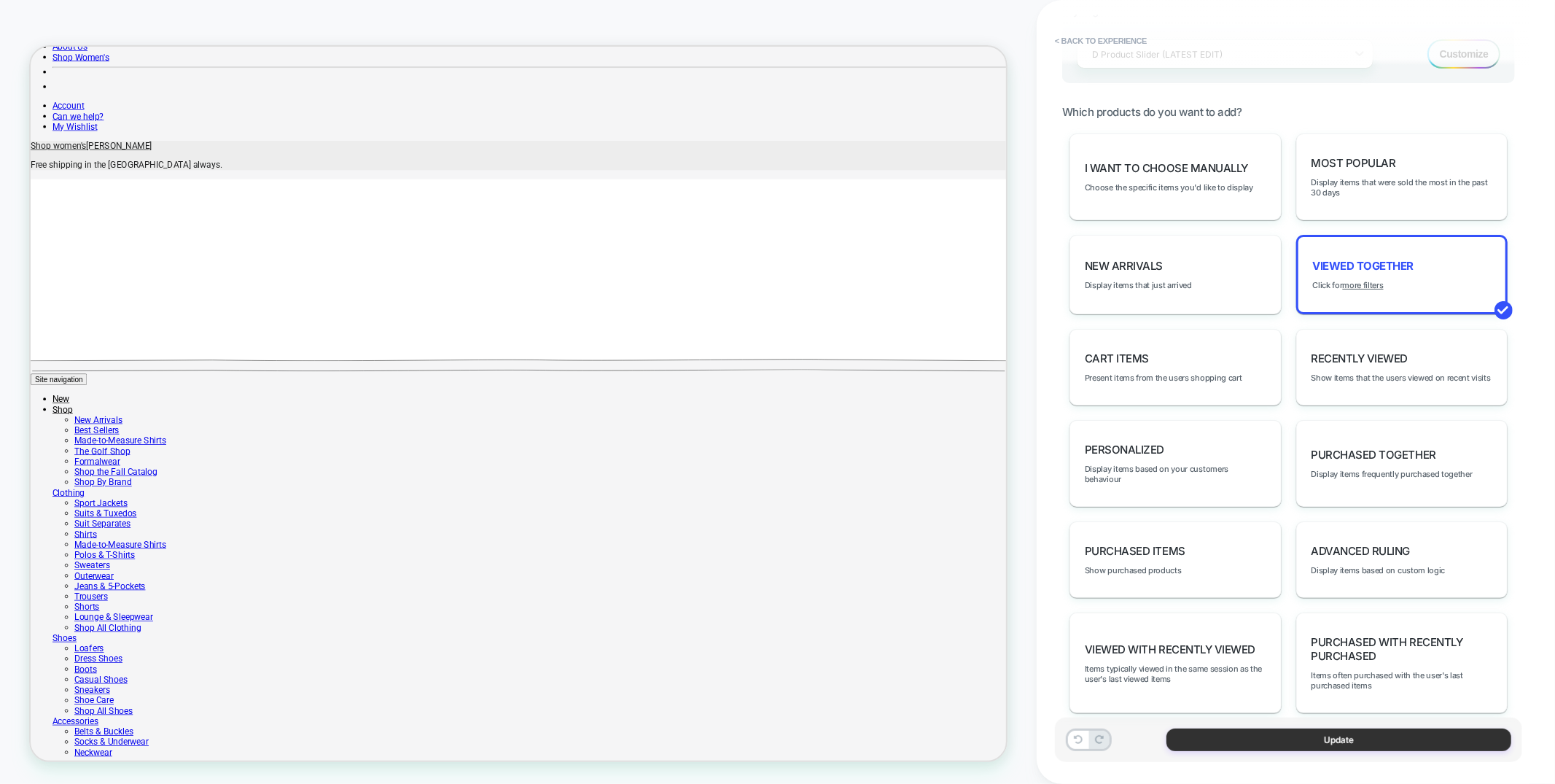
click at [1376, 744] on button "Update" at bounding box center [1339, 740] width 345 height 23
type textarea "*"
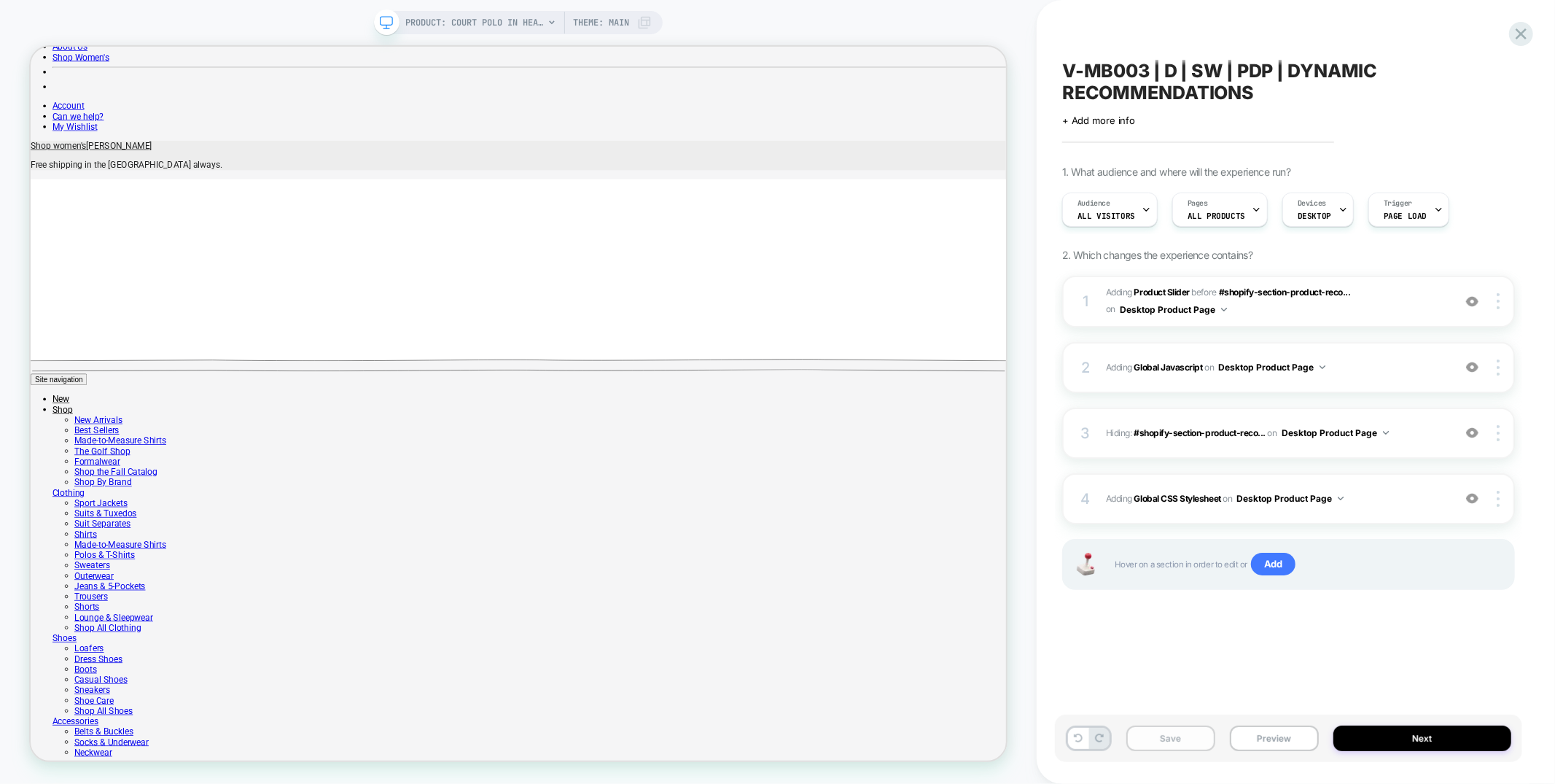
click at [1157, 736] on button "Save" at bounding box center [1171, 738] width 89 height 26
click at [1520, 30] on icon at bounding box center [1521, 33] width 20 height 20
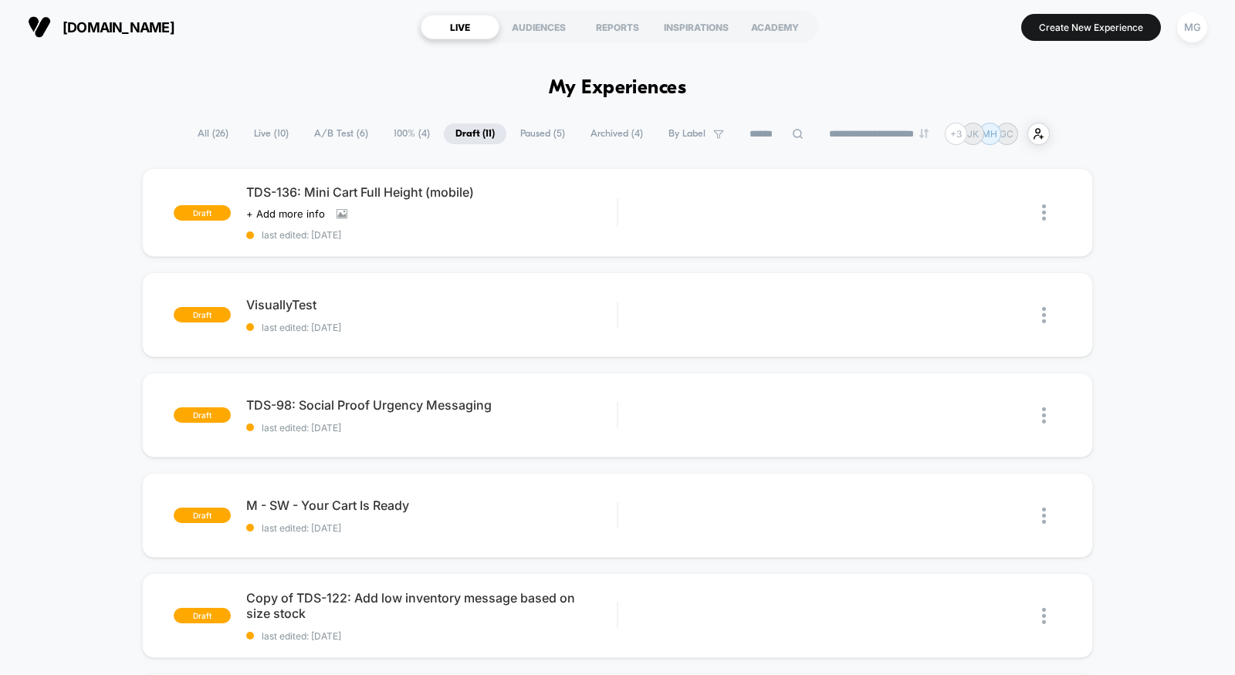
click at [345, 138] on span "A/B Test ( 6 )" at bounding box center [341, 133] width 77 height 21
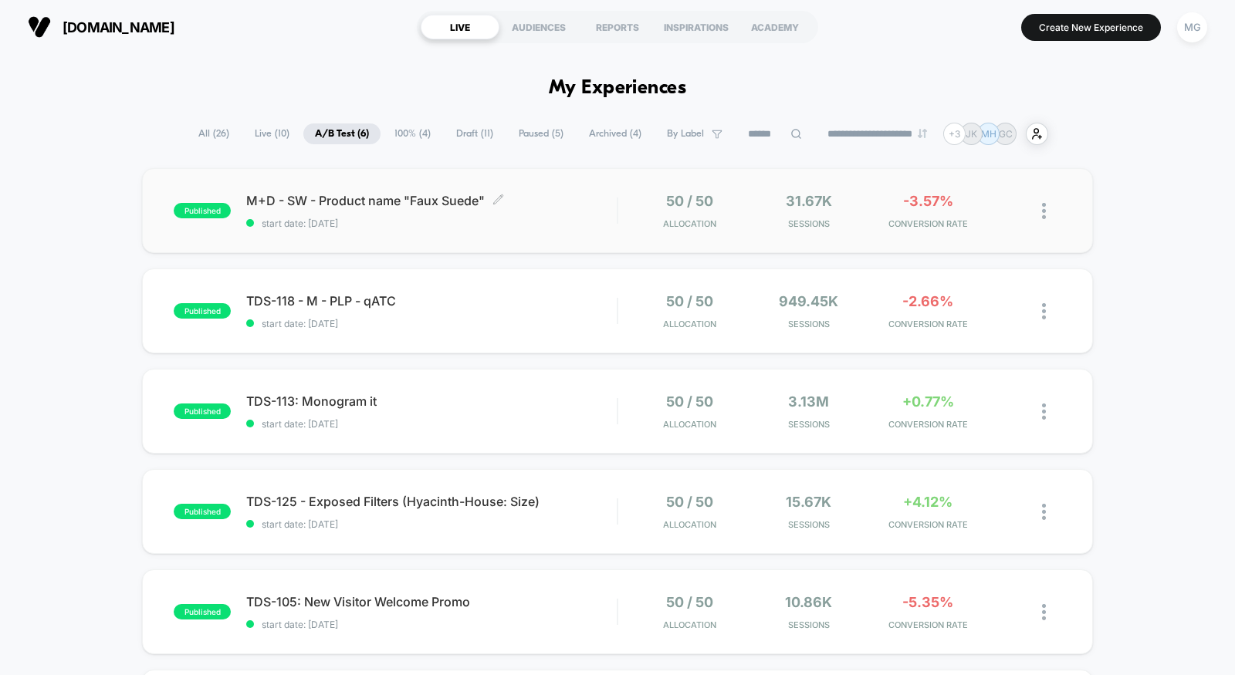
click at [552, 200] on span "M+D - SW - Product name "Faux Suede" Click to edit experience details" at bounding box center [431, 200] width 370 height 15
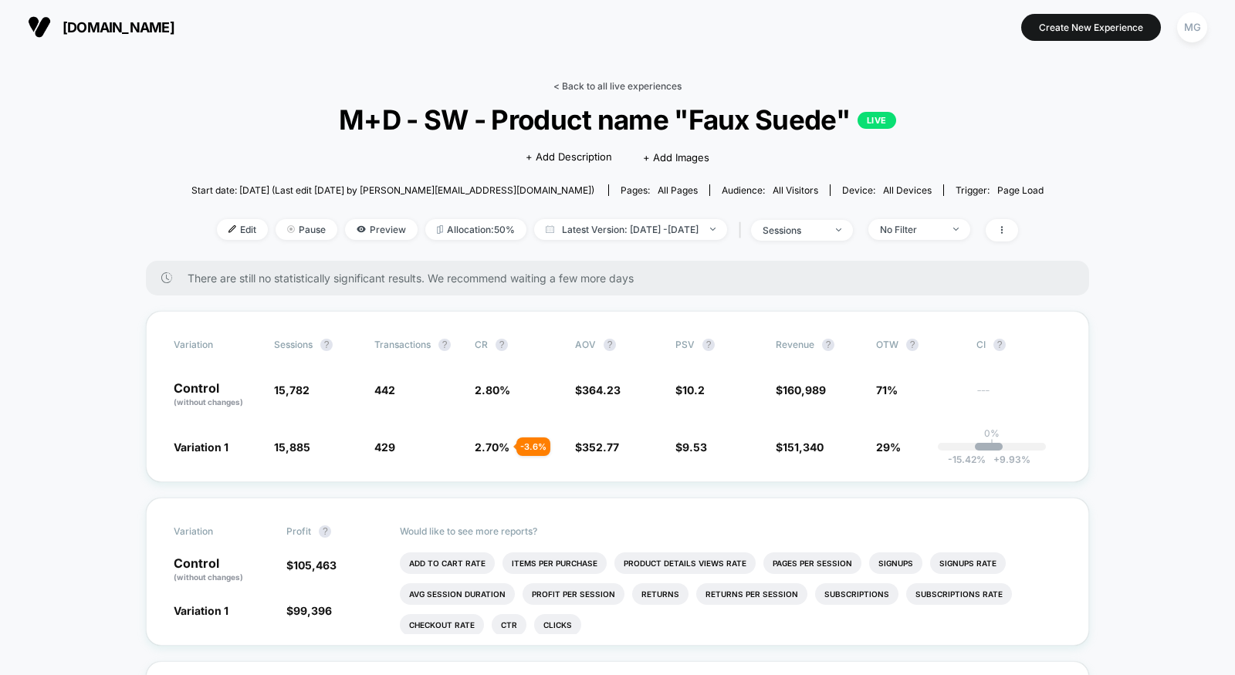
click at [597, 84] on link "< Back to all live experiences" at bounding box center [617, 86] width 128 height 12
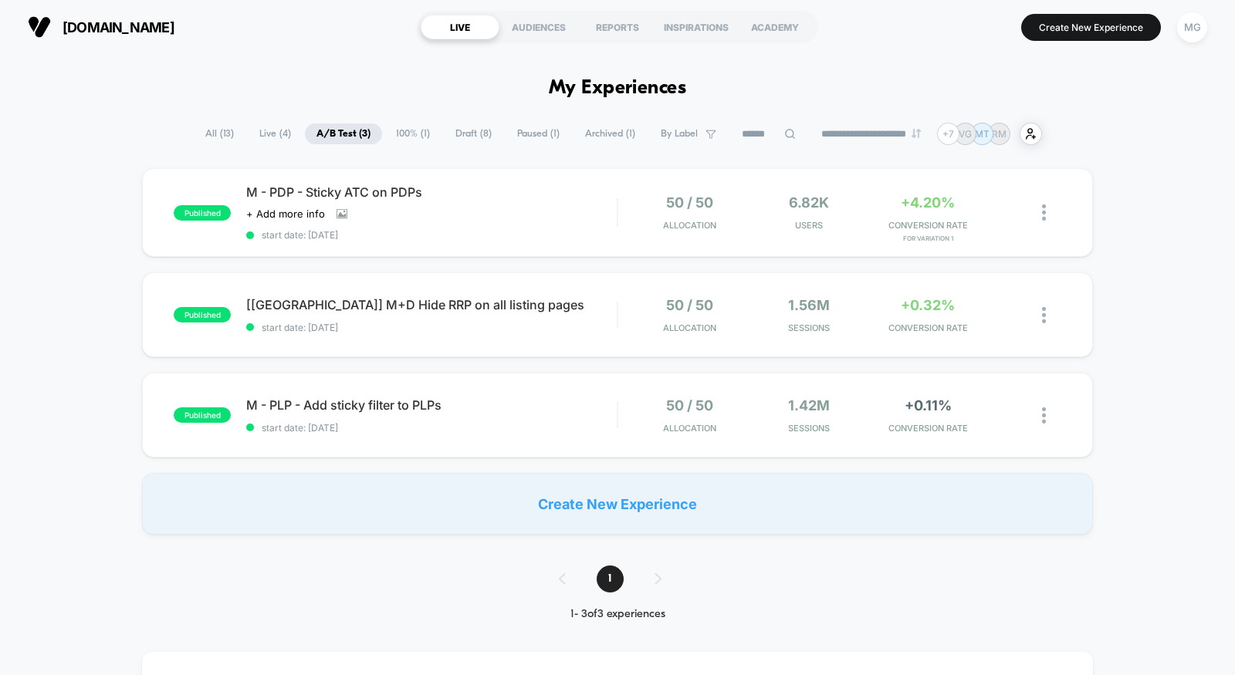
click at [455, 136] on span "Draft ( 8 )" at bounding box center [473, 133] width 59 height 21
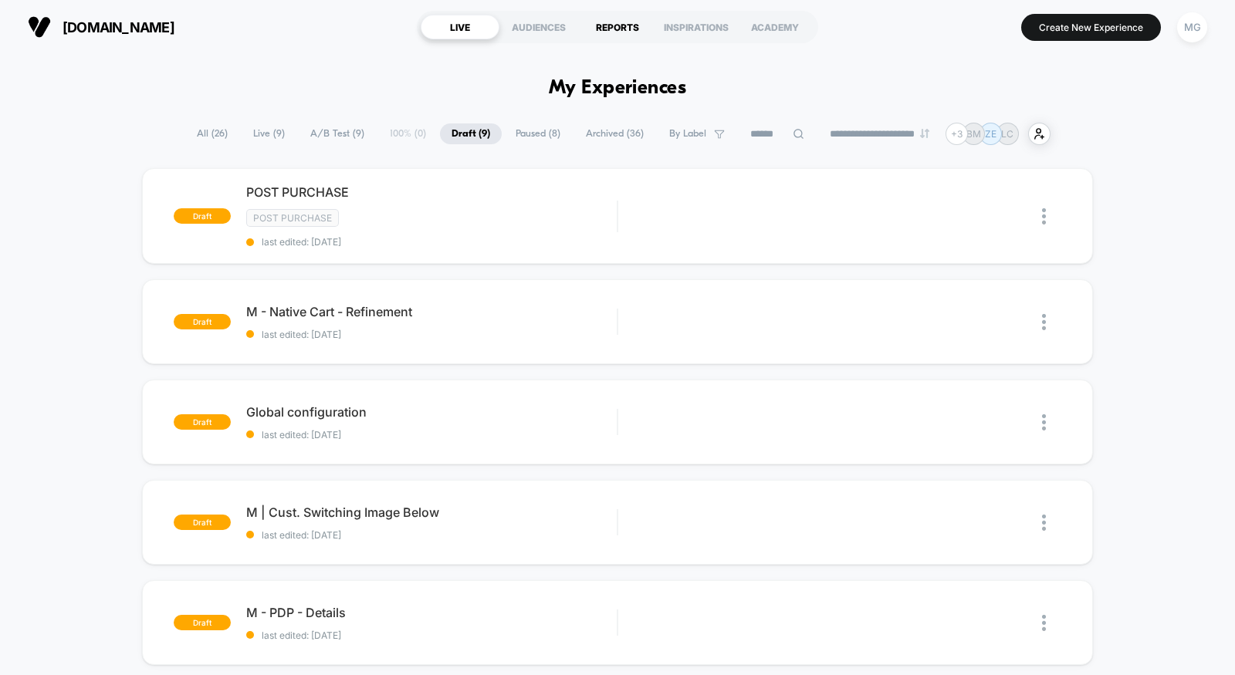
click at [600, 25] on div "REPORTS" at bounding box center [617, 27] width 79 height 25
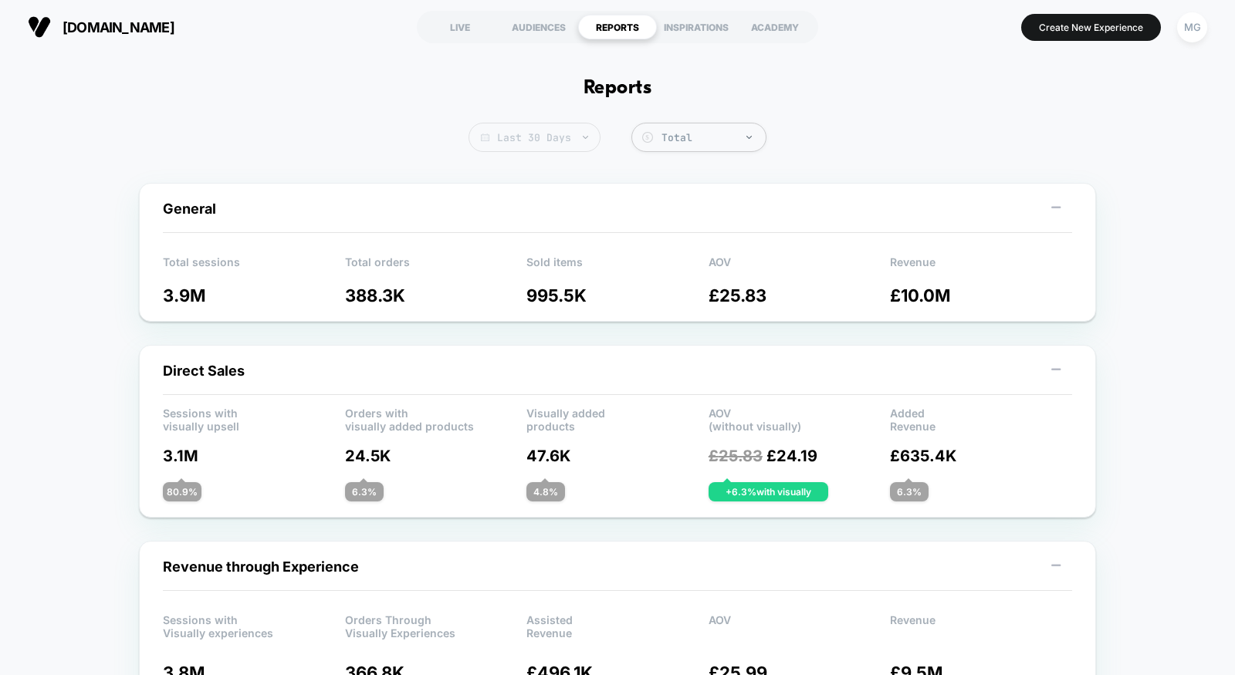
click at [546, 139] on span "Last 30 Days" at bounding box center [535, 137] width 132 height 29
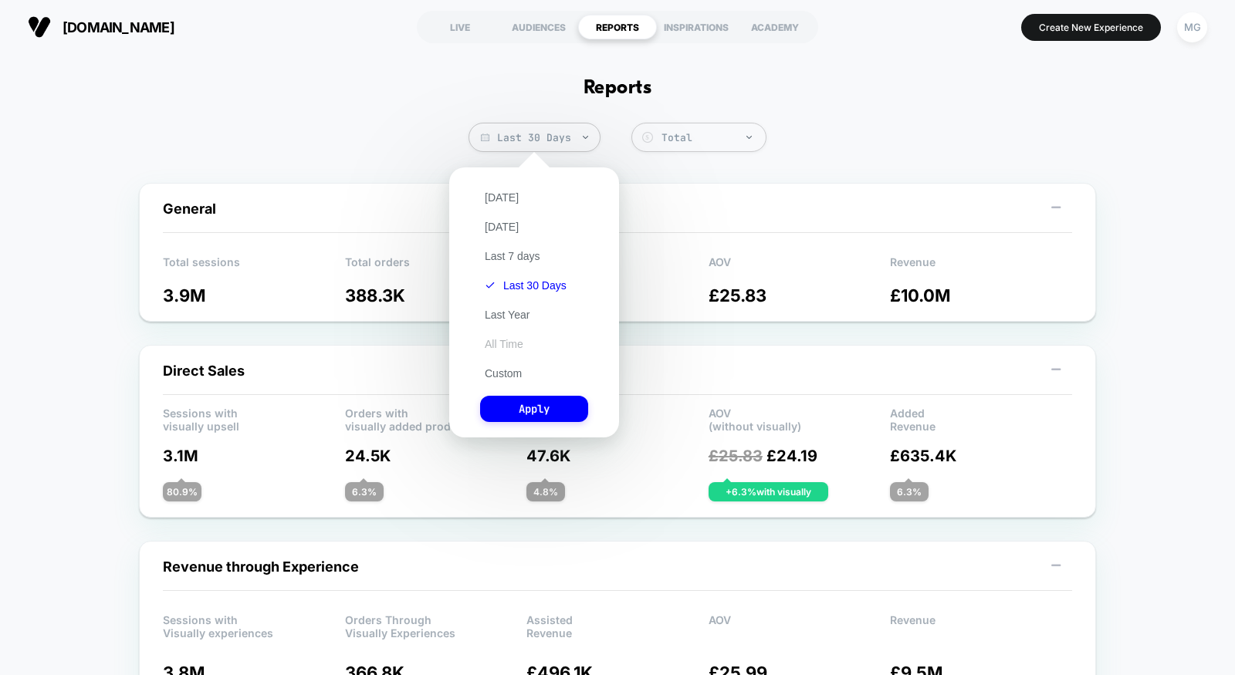
click at [505, 346] on button "All Time" at bounding box center [504, 344] width 48 height 14
click at [530, 411] on button "Apply" at bounding box center [534, 409] width 108 height 26
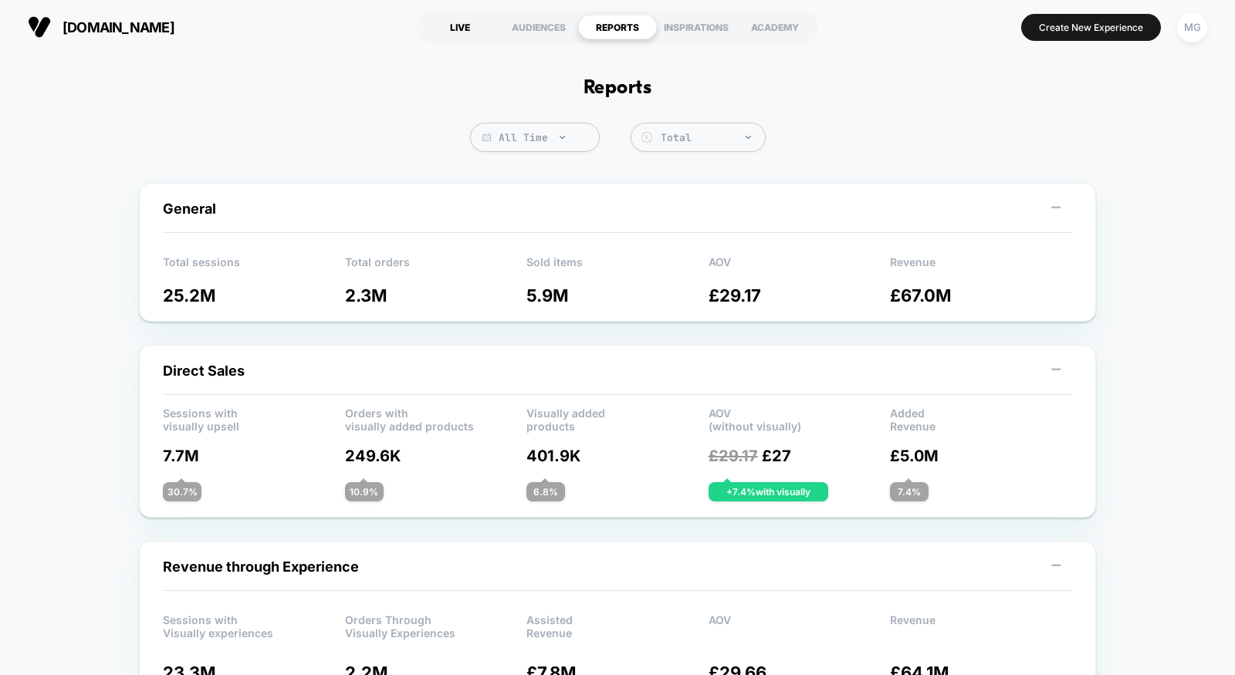
click at [465, 37] on div "LIVE" at bounding box center [460, 27] width 79 height 25
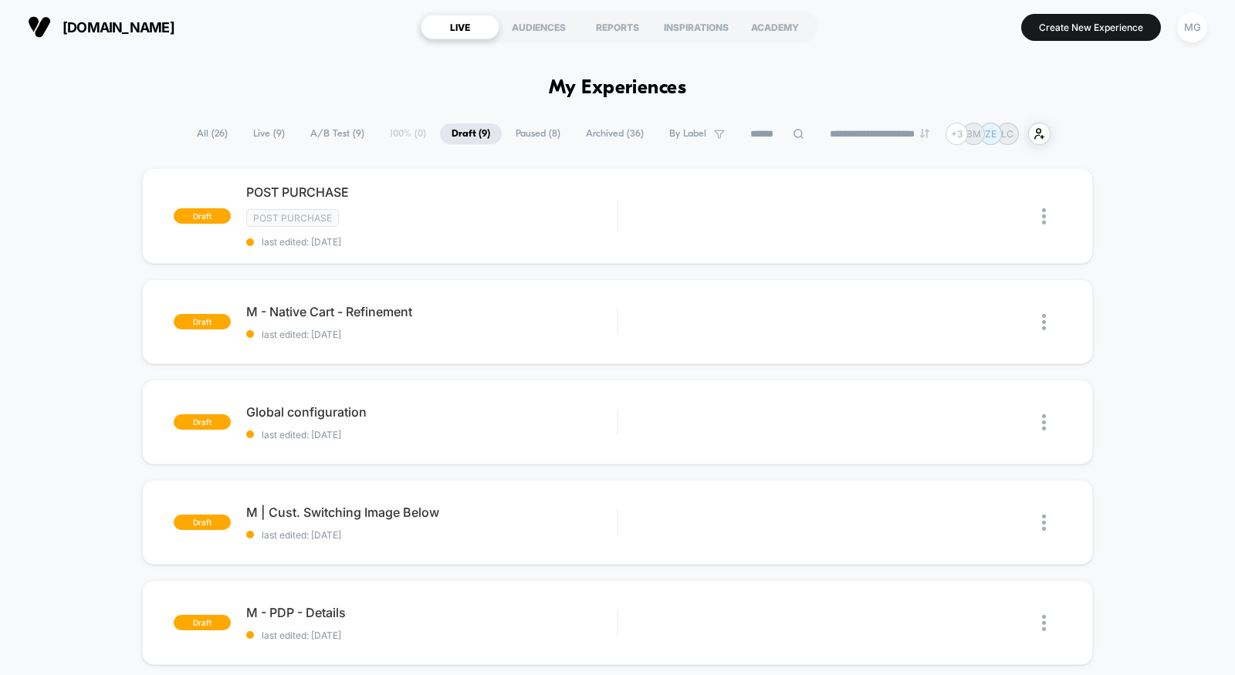
click at [365, 136] on div "**********" at bounding box center [617, 134] width 865 height 22
click at [340, 134] on span "A/B Test ( 9 )" at bounding box center [337, 133] width 77 height 21
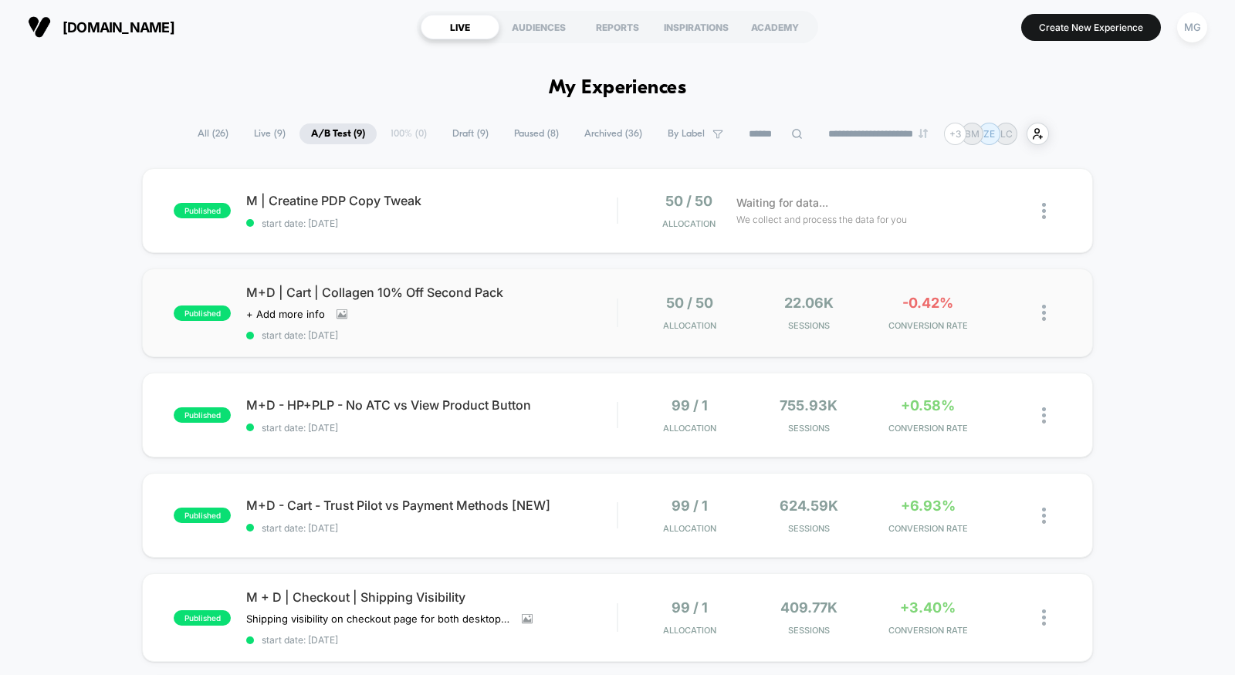
click at [516, 354] on div "published M+D | Cart | Collagen 10% Off Second Pack Click to view images Click …" at bounding box center [617, 313] width 951 height 89
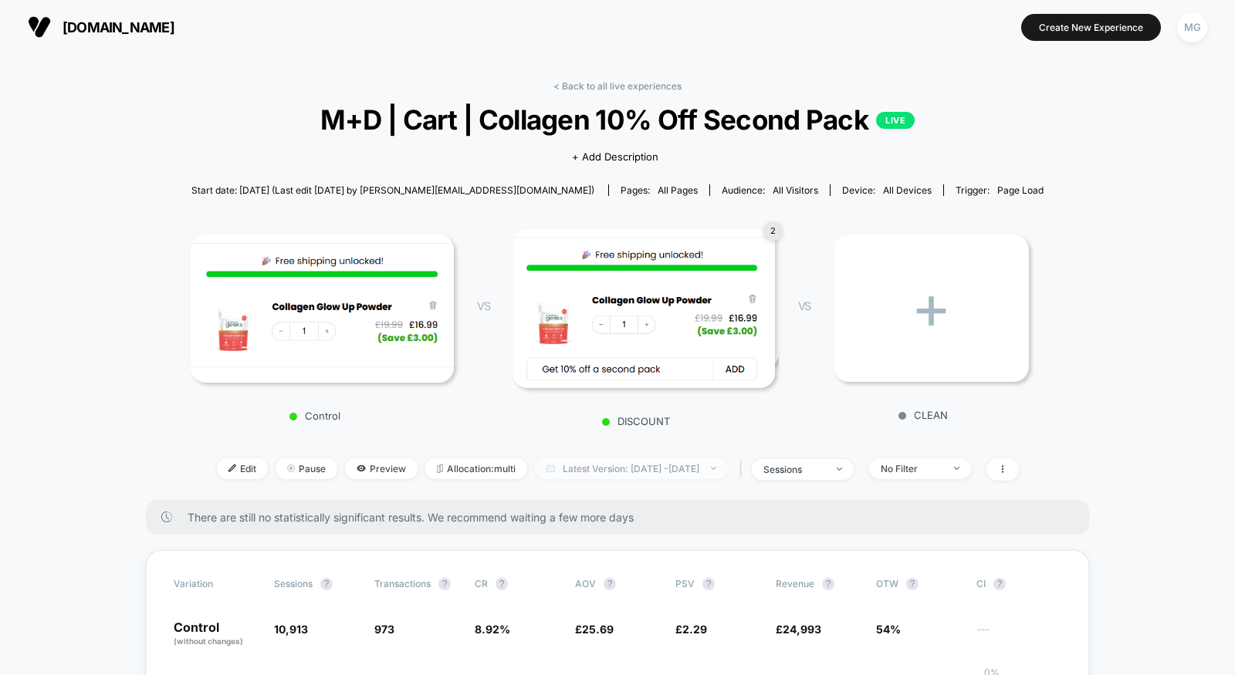
scroll to position [118, 0]
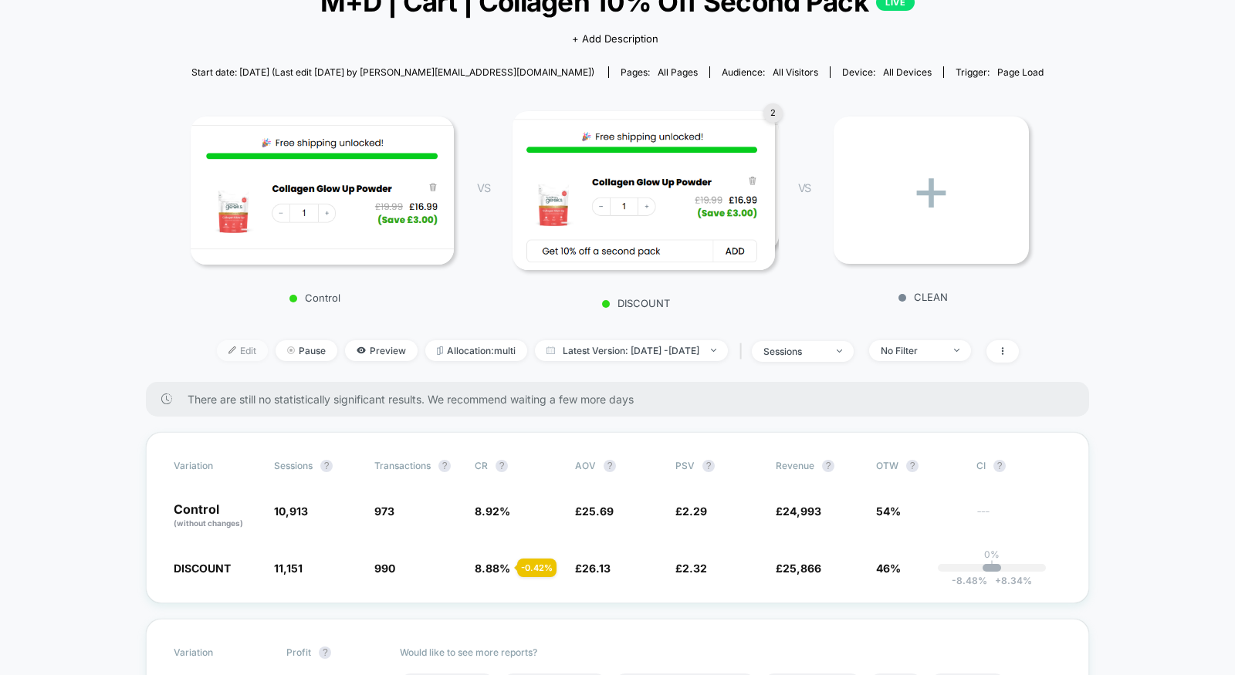
click at [217, 357] on span "Edit" at bounding box center [242, 350] width 51 height 21
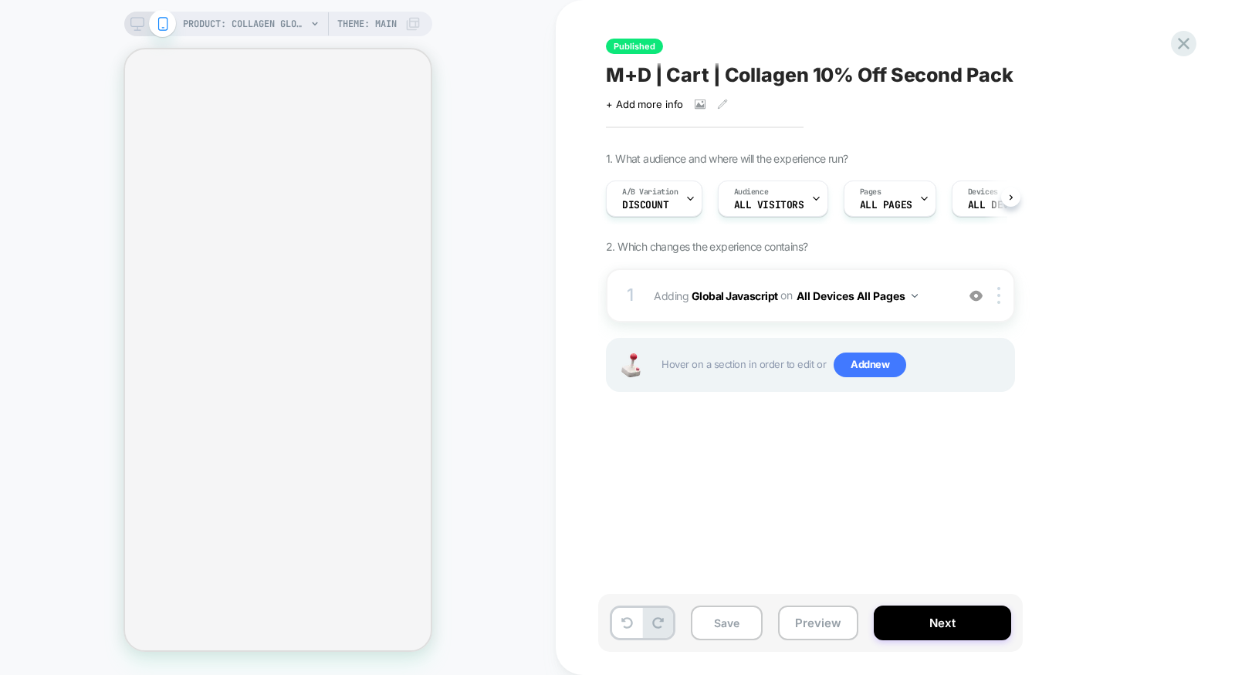
scroll to position [0, 1]
select select "**********"
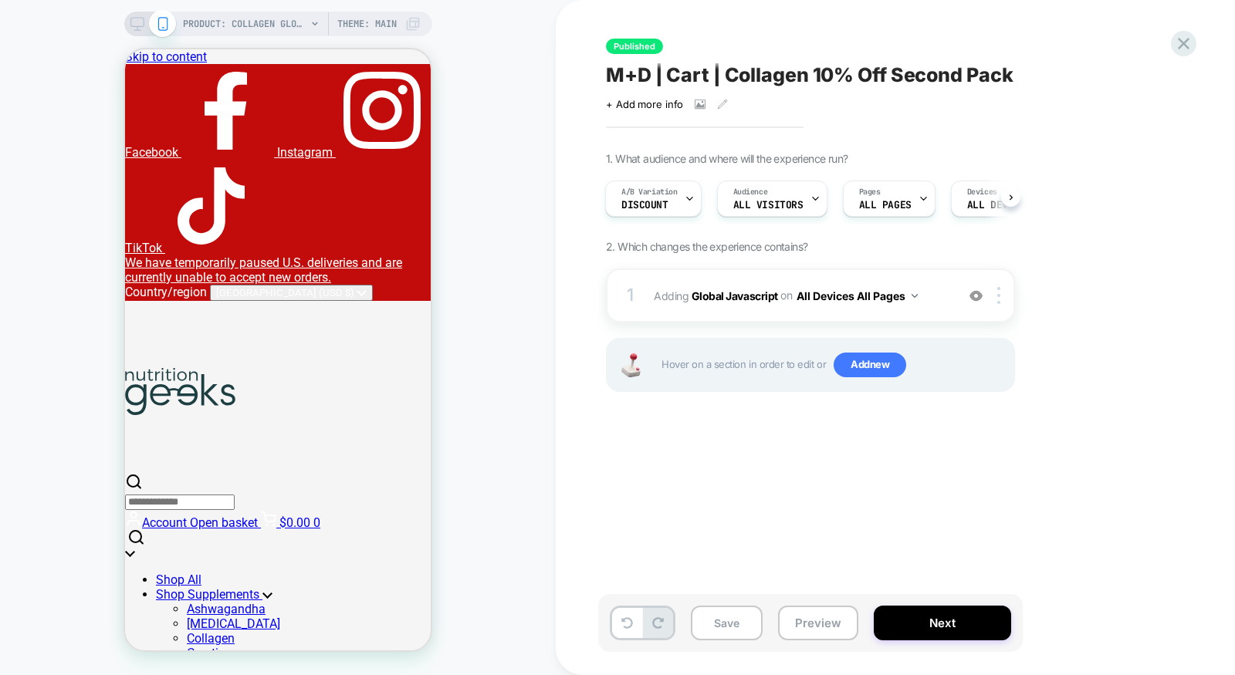
scroll to position [0, 0]
click at [962, 617] on button "Next" at bounding box center [942, 623] width 137 height 35
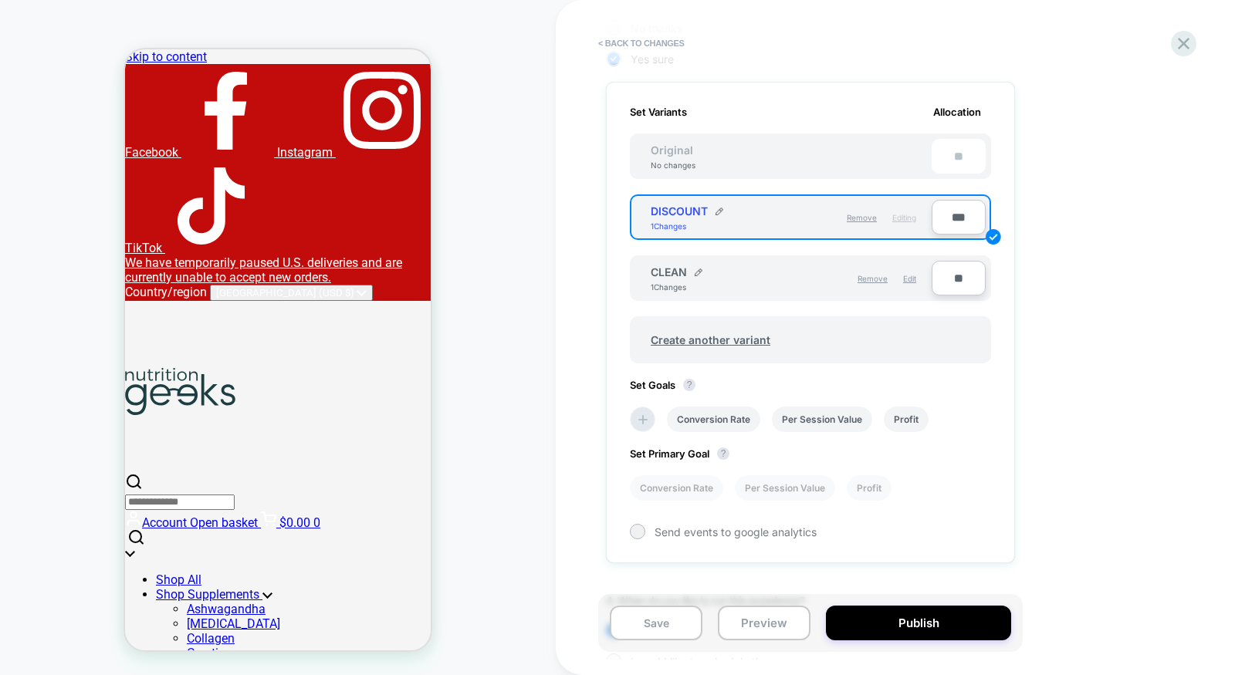
scroll to position [472, 0]
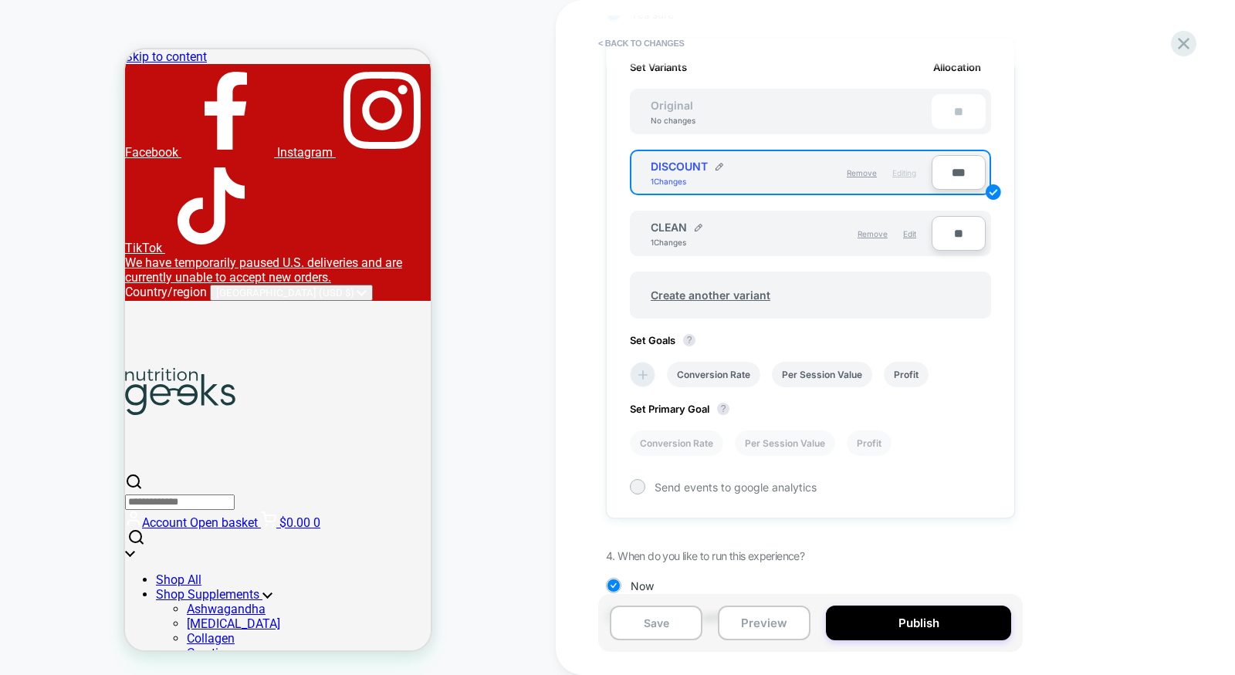
click at [633, 368] on li at bounding box center [642, 374] width 25 height 25
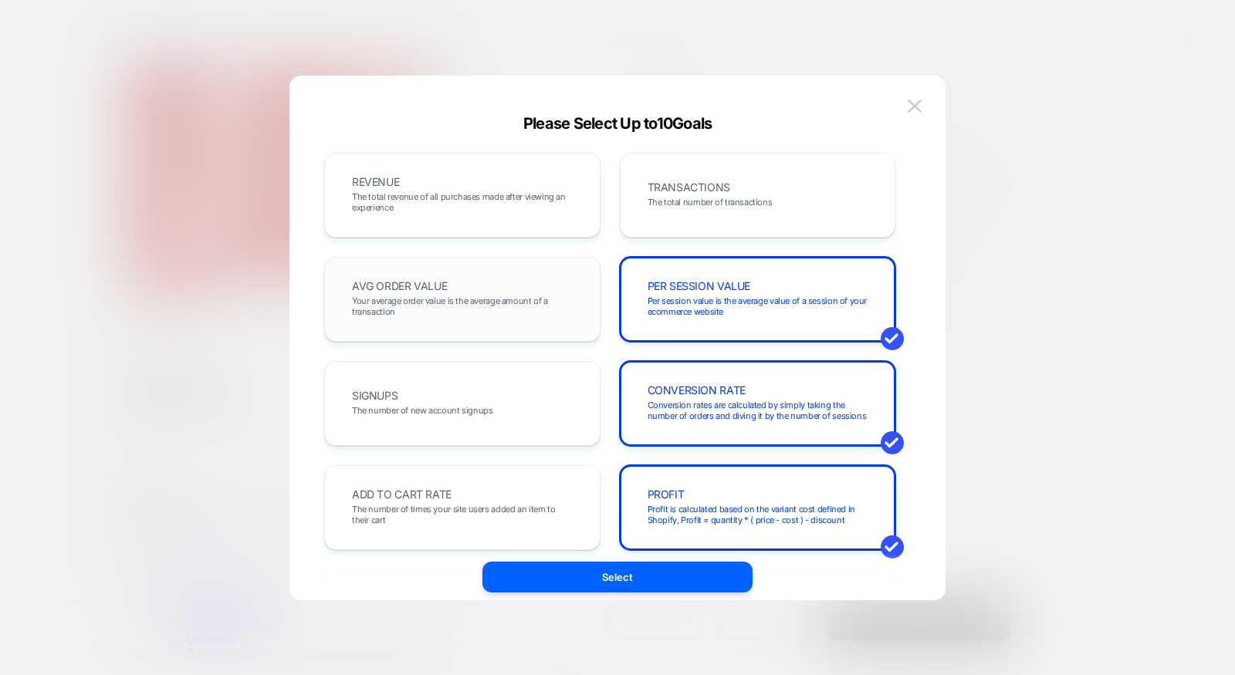
click at [554, 284] on div "AVG ORDER VALUE Your average order value is the average amount of a transaction" at bounding box center [462, 299] width 244 height 52
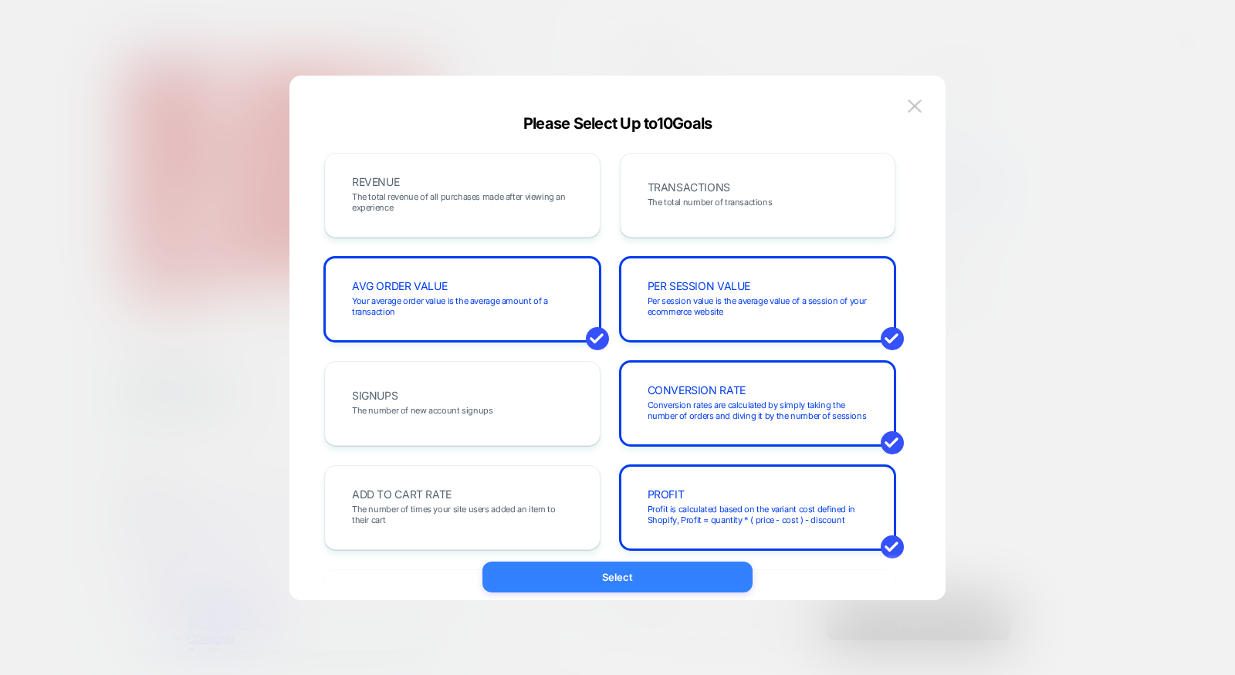
click at [561, 573] on button "Select" at bounding box center [617, 577] width 270 height 31
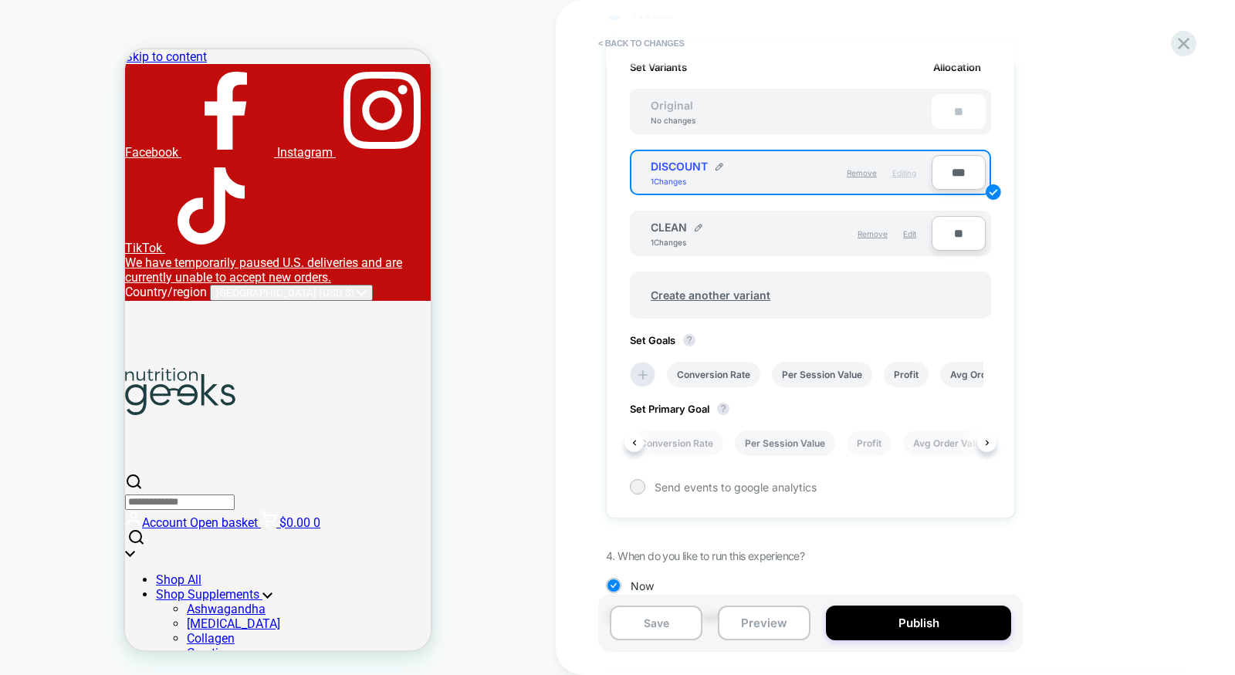
scroll to position [0, 46]
click at [890, 447] on li "Avg Order Value" at bounding box center [903, 443] width 93 height 25
click at [657, 618] on button "Save" at bounding box center [656, 623] width 93 height 35
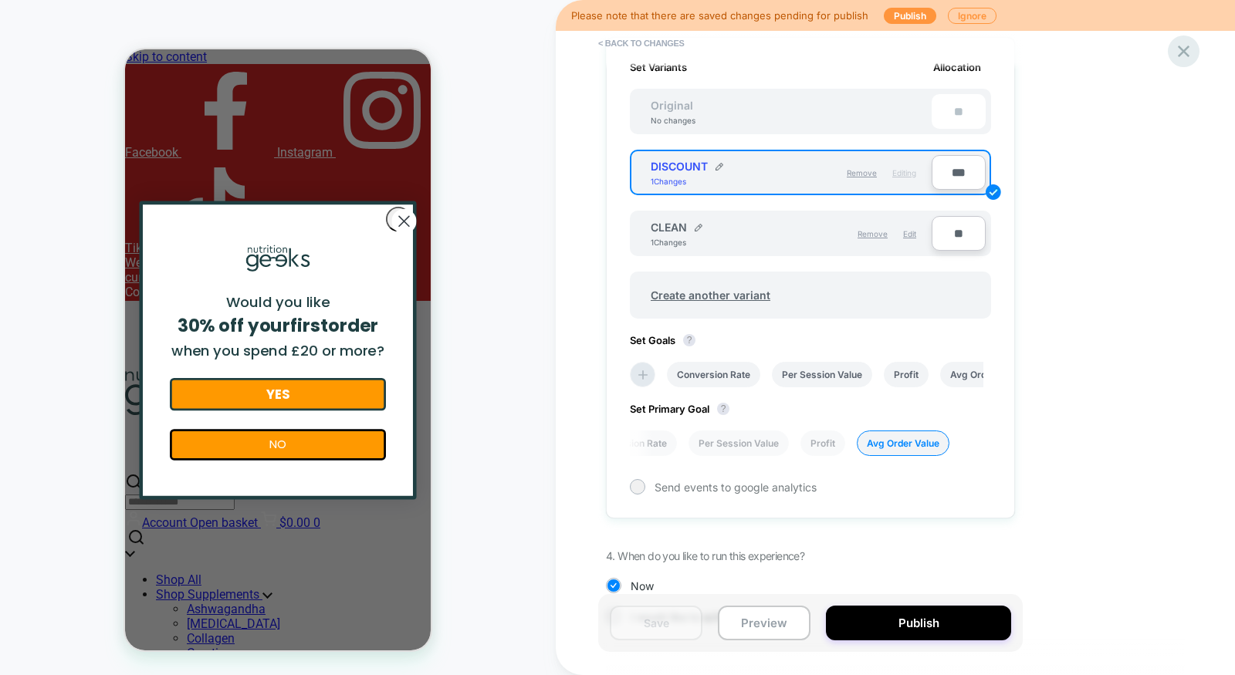
click at [1177, 49] on icon at bounding box center [1183, 51] width 21 height 21
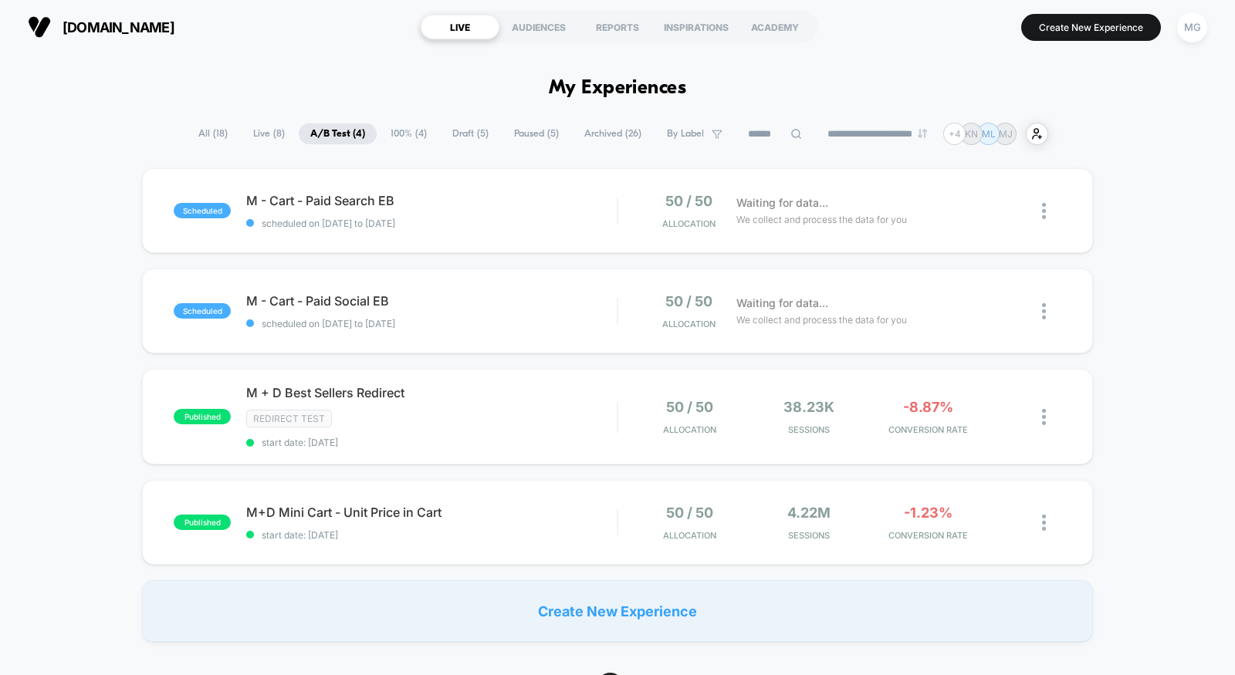
click at [399, 141] on span "100% ( 4 )" at bounding box center [408, 133] width 59 height 21
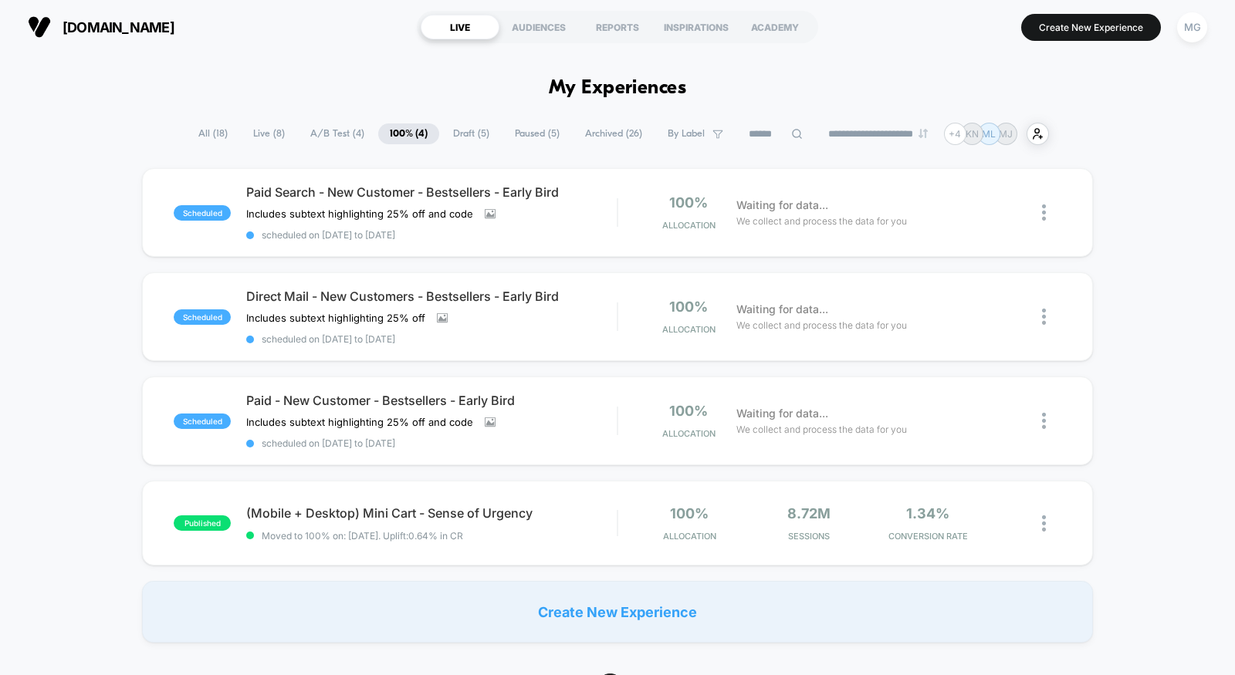
click at [489, 139] on div "**********" at bounding box center [618, 134] width 862 height 22
click at [471, 136] on span "Draft ( 5 )" at bounding box center [470, 133] width 59 height 21
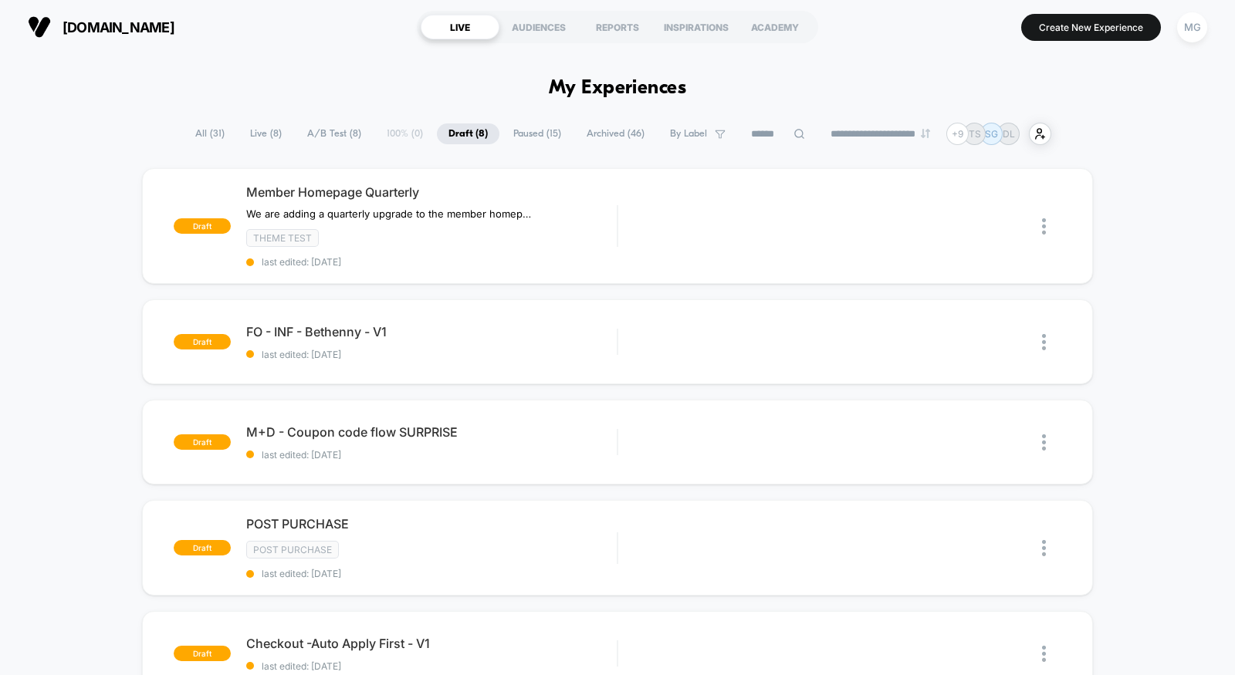
click at [314, 144] on span "A/B Test ( 8 )" at bounding box center [334, 133] width 77 height 21
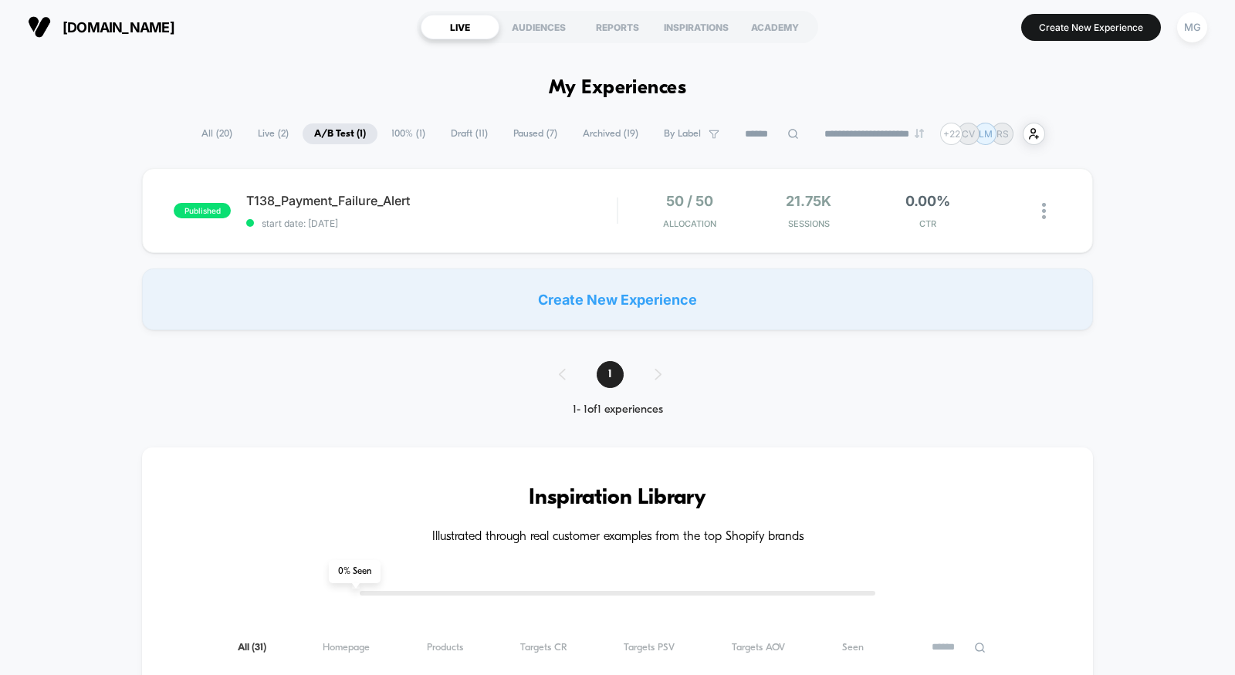
click at [404, 141] on span "100% ( 1 )" at bounding box center [408, 133] width 57 height 21
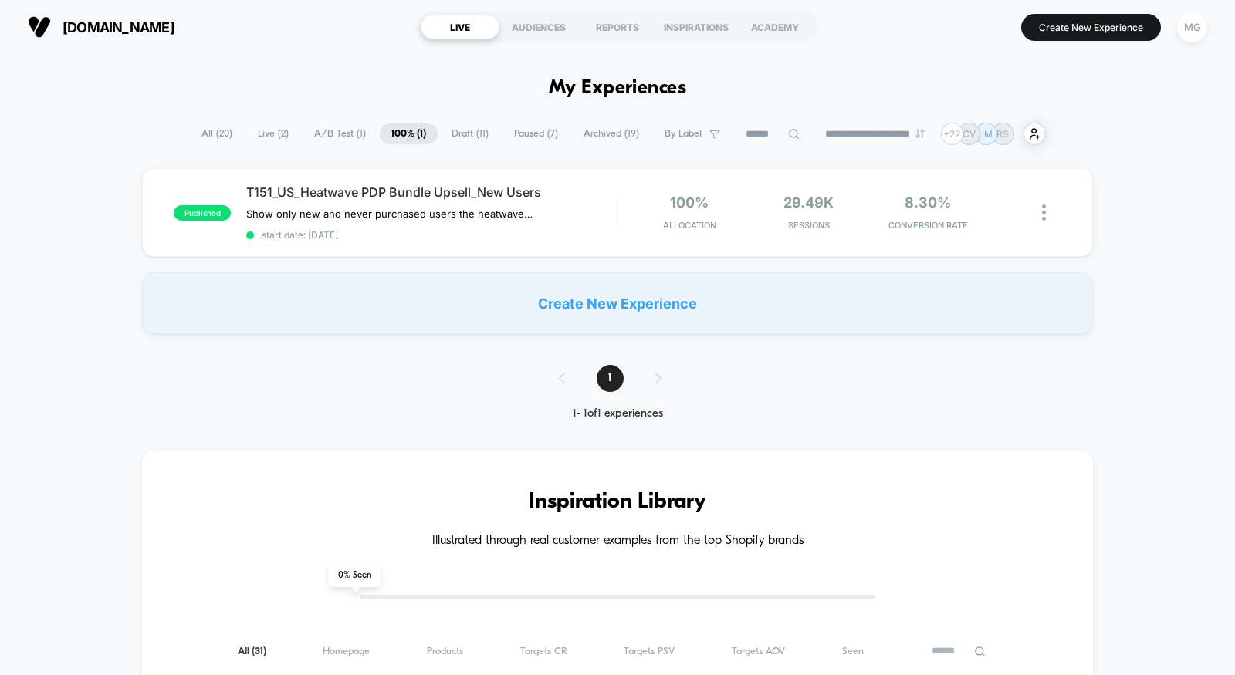
click at [453, 137] on span "Draft ( 11 )" at bounding box center [470, 133] width 60 height 21
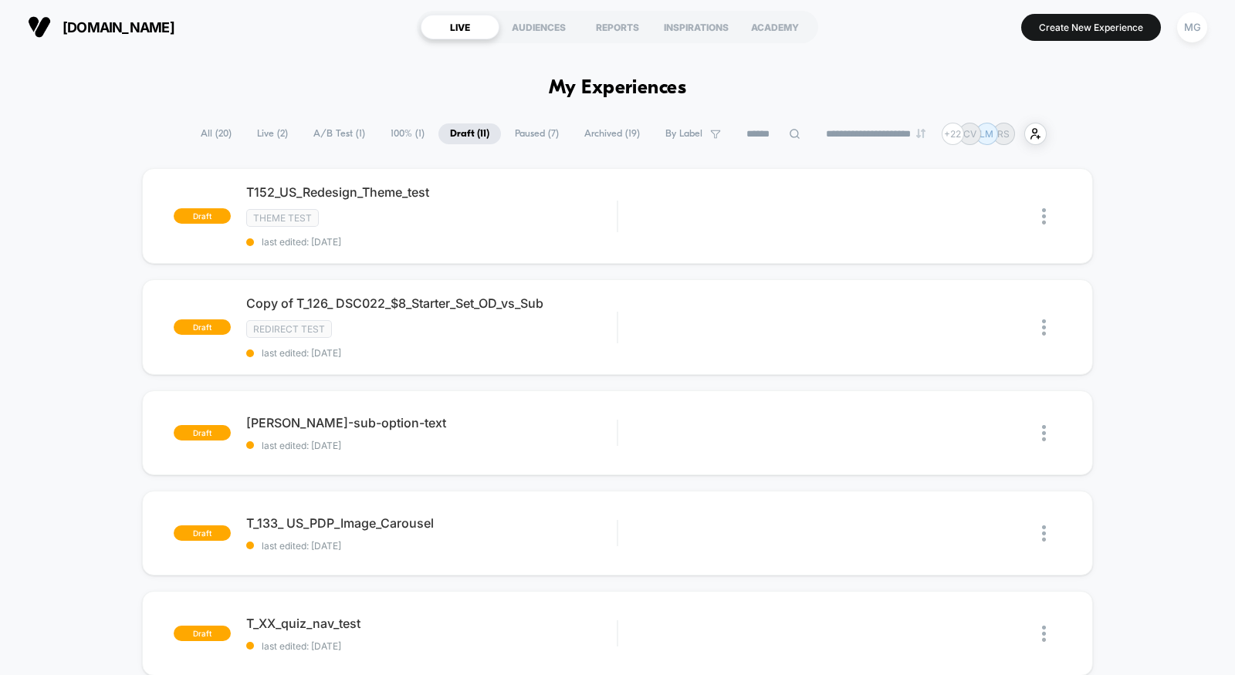
click at [534, 137] on span "Paused ( 7 )" at bounding box center [536, 133] width 67 height 21
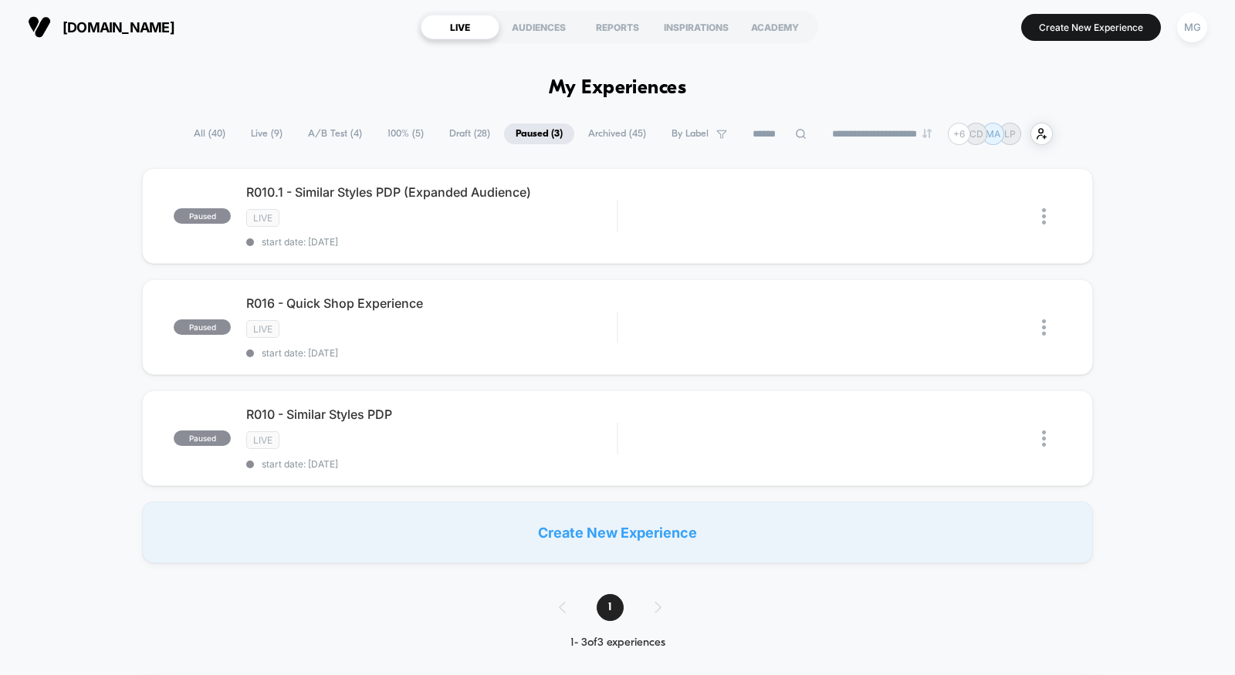
click at [337, 140] on span "A/B Test ( 4 )" at bounding box center [334, 133] width 77 height 21
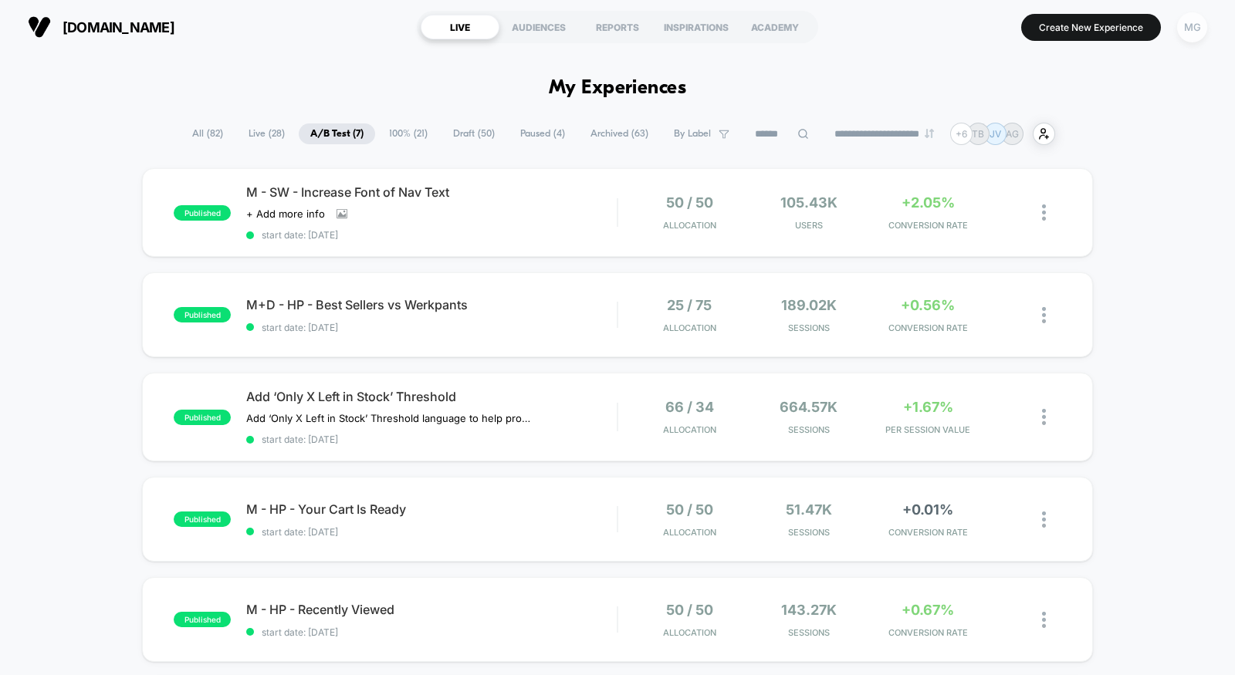
click at [1187, 20] on div "MG" at bounding box center [1192, 27] width 30 height 30
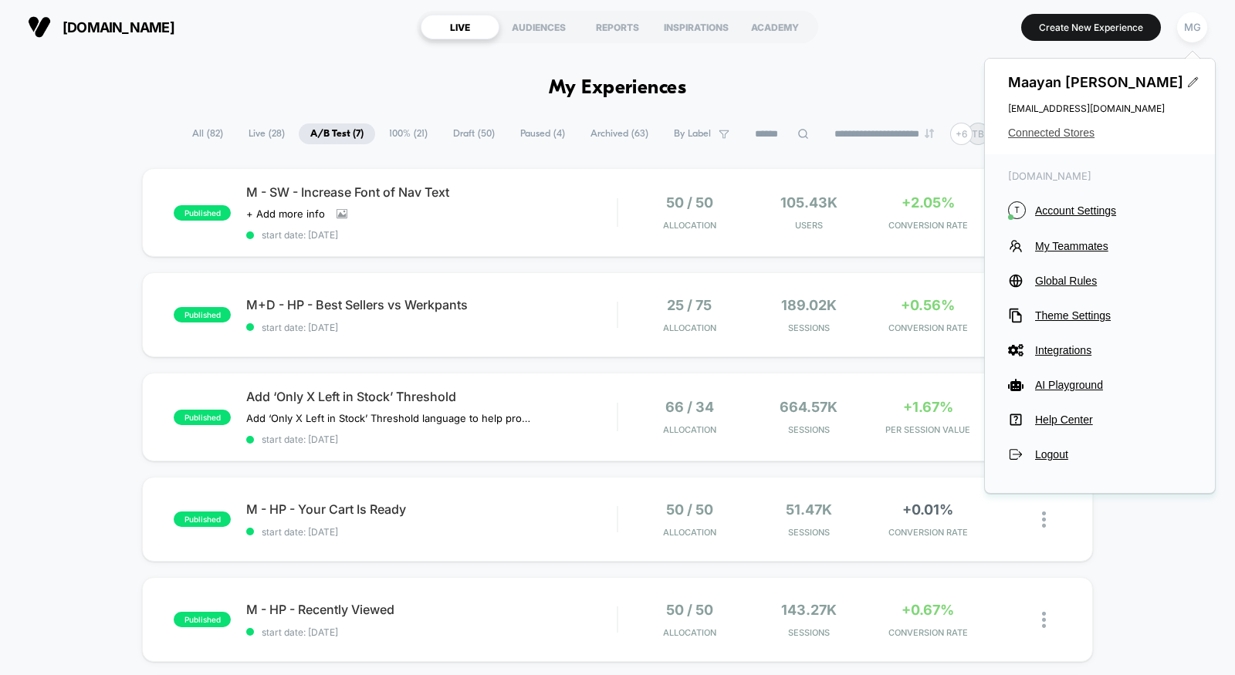
click at [1054, 128] on span "Connected Stores" at bounding box center [1100, 133] width 184 height 12
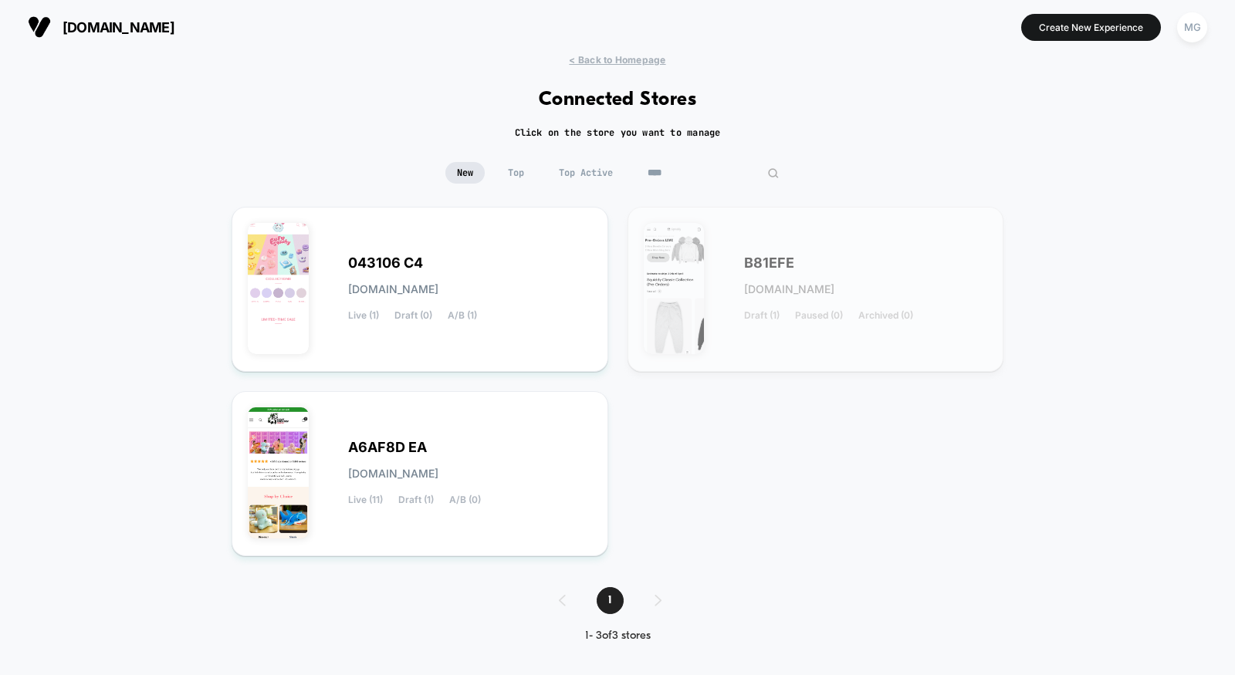
click at [692, 174] on input "****" at bounding box center [713, 173] width 154 height 22
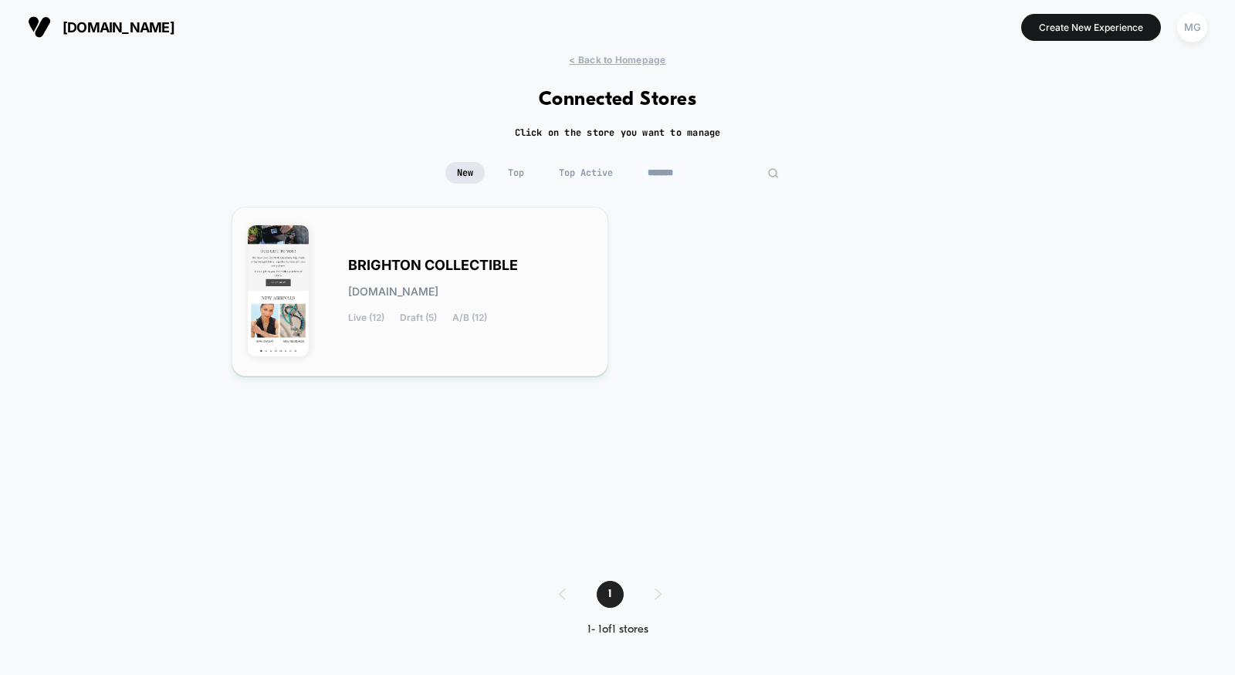
type input "*******"
click at [443, 230] on div "BRIGHTON COLLECTIBLE [DOMAIN_NAME] Live (12) Draft (5) A/B (12)" at bounding box center [420, 291] width 344 height 137
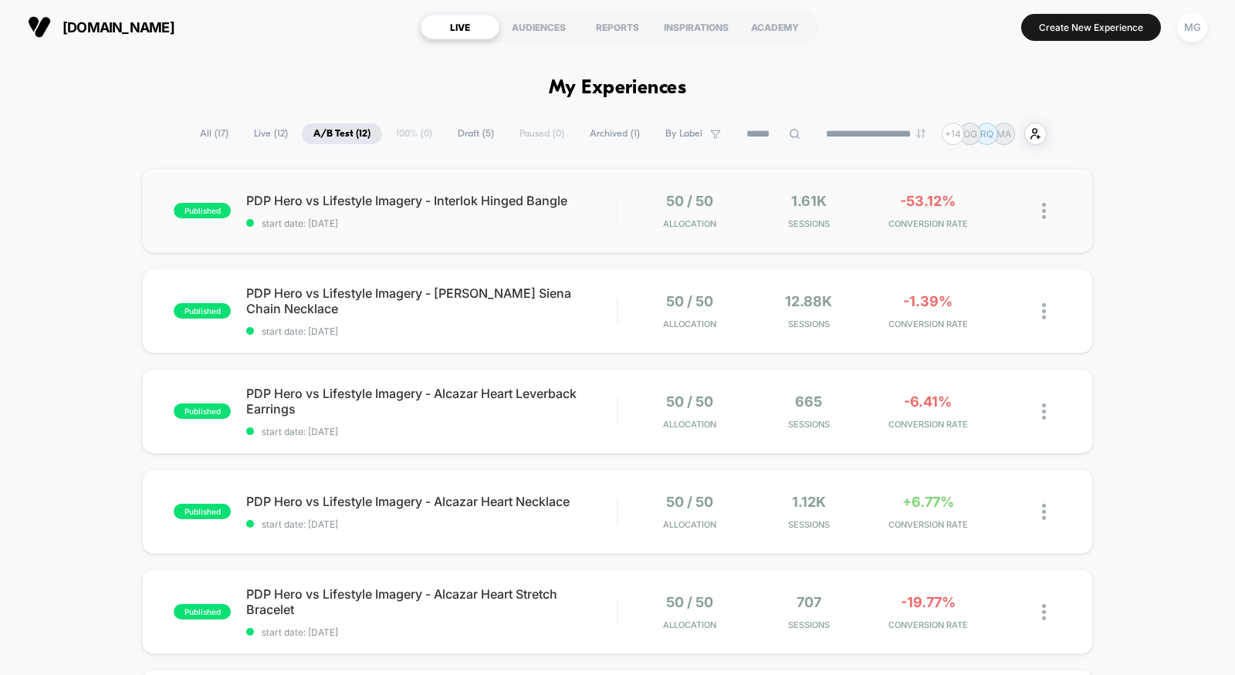
click at [565, 234] on div "published PDP Hero vs Lifestyle Imagery - Interlok Hinged Bangle start date: [D…" at bounding box center [617, 210] width 951 height 85
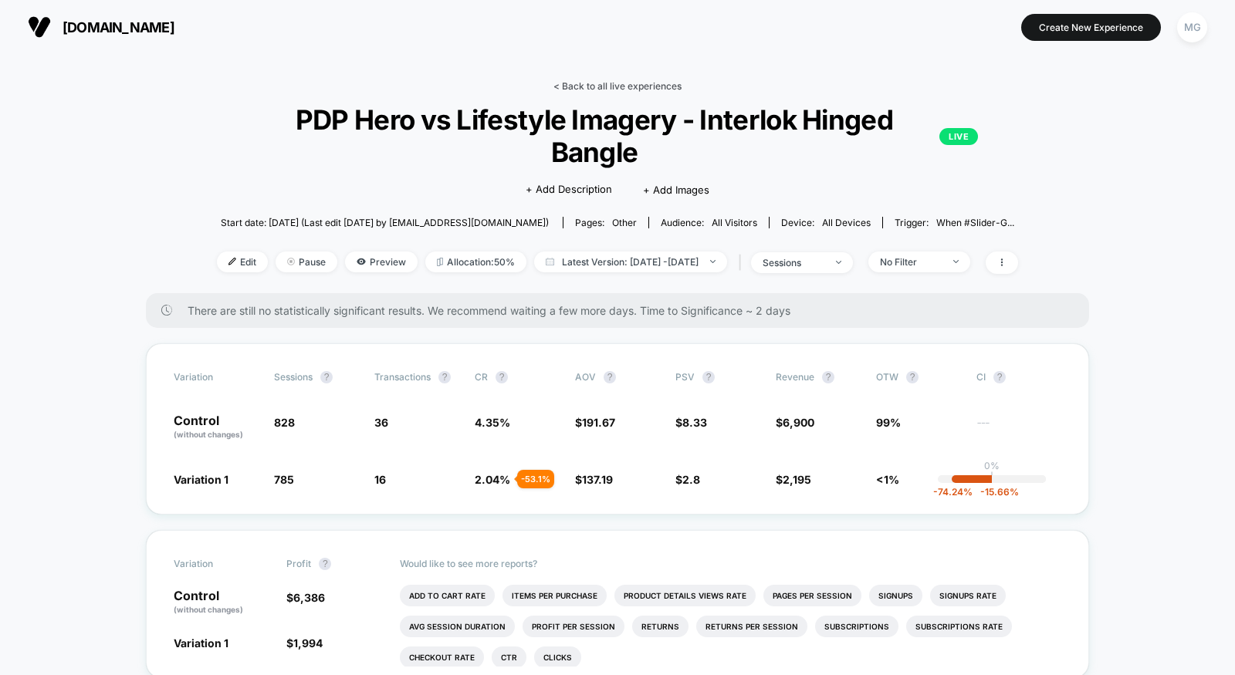
click at [597, 86] on link "< Back to all live experiences" at bounding box center [617, 86] width 128 height 12
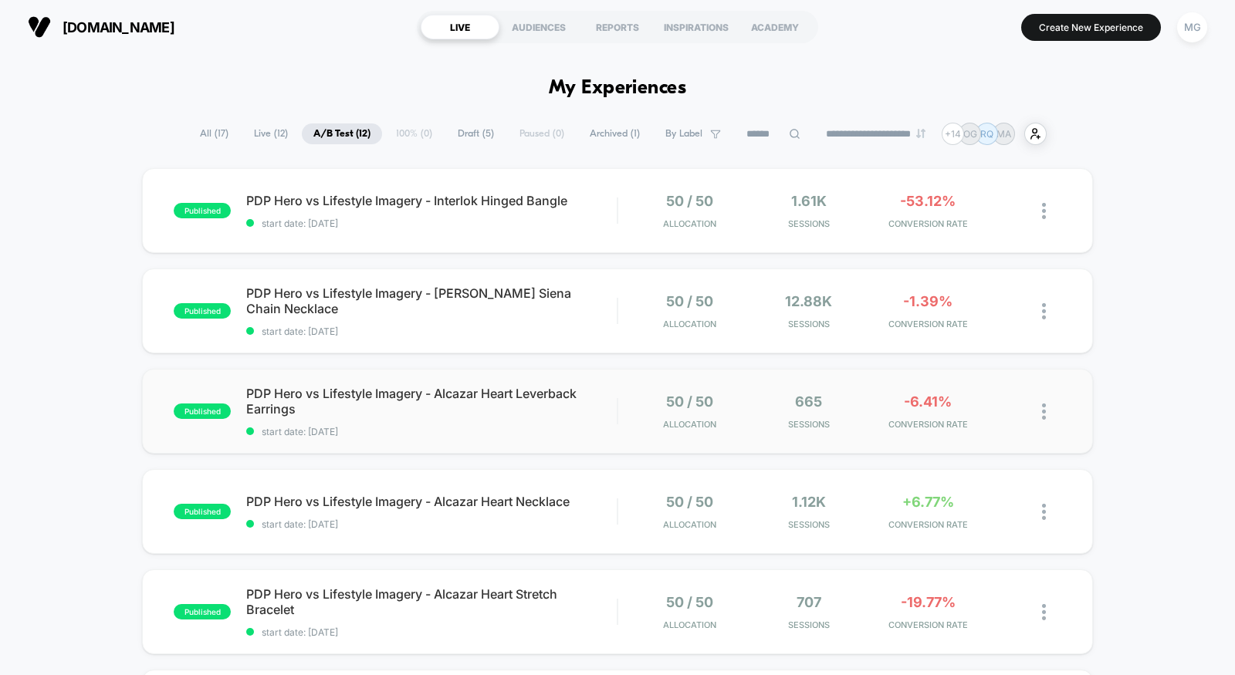
scroll to position [16, 0]
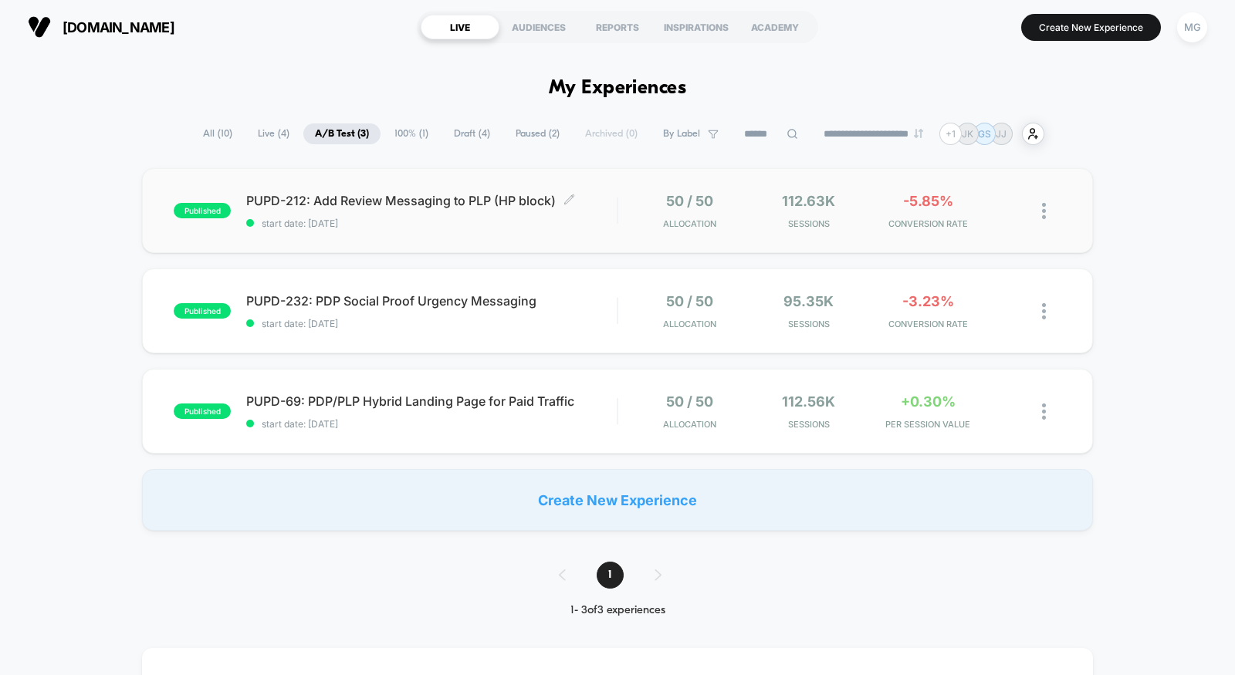
click at [594, 220] on span "start date: [DATE]" at bounding box center [431, 224] width 370 height 12
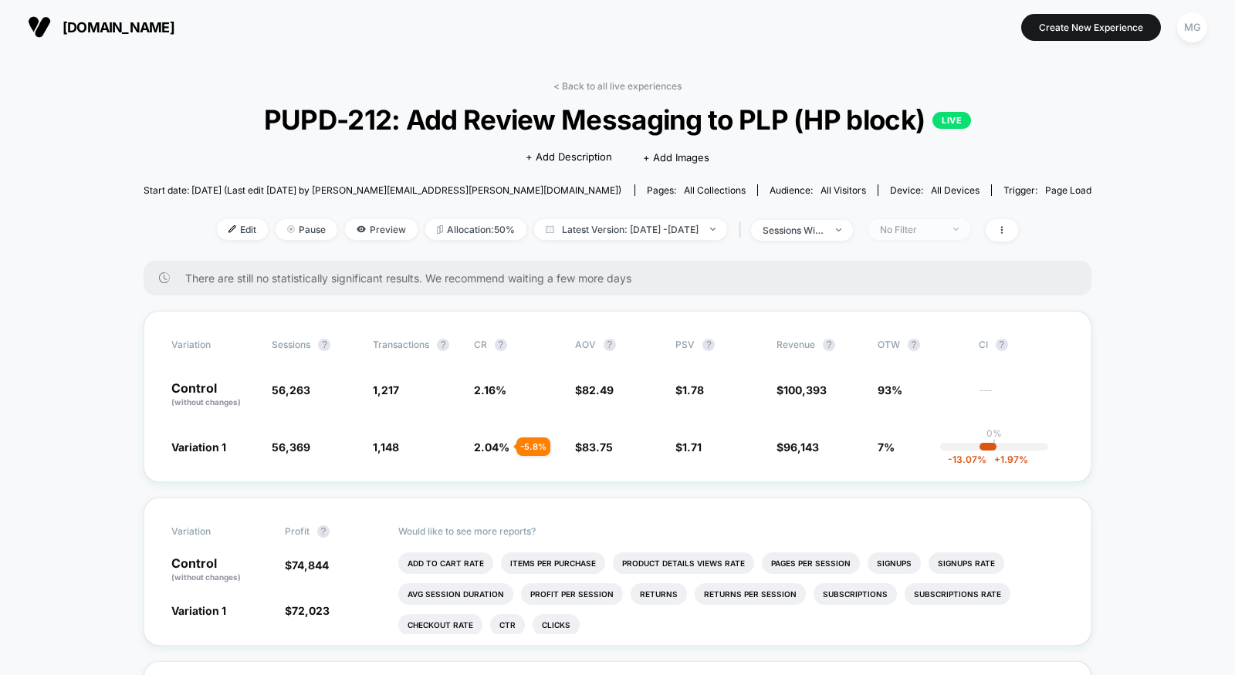
click at [924, 235] on span "No Filter" at bounding box center [919, 229] width 102 height 21
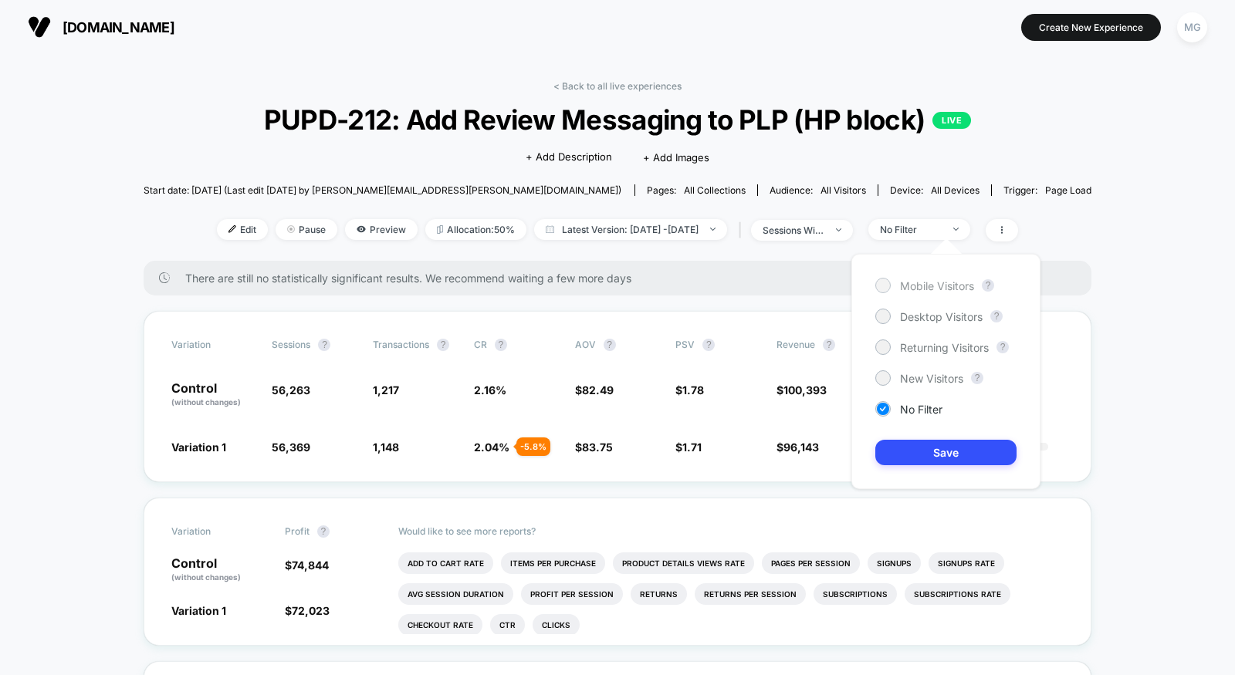
click at [930, 286] on span "Mobile Visitors" at bounding box center [937, 285] width 74 height 13
click at [930, 448] on button "Save" at bounding box center [945, 452] width 141 height 25
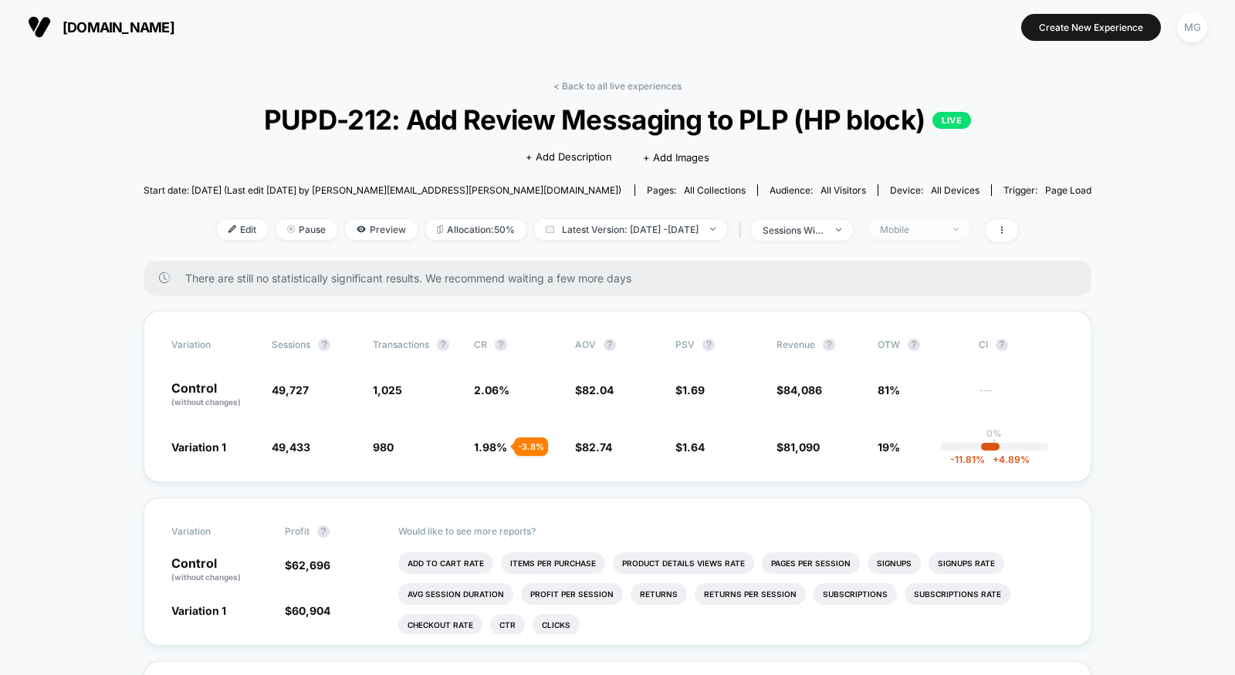
click at [942, 227] on div "Mobile" at bounding box center [911, 230] width 62 height 12
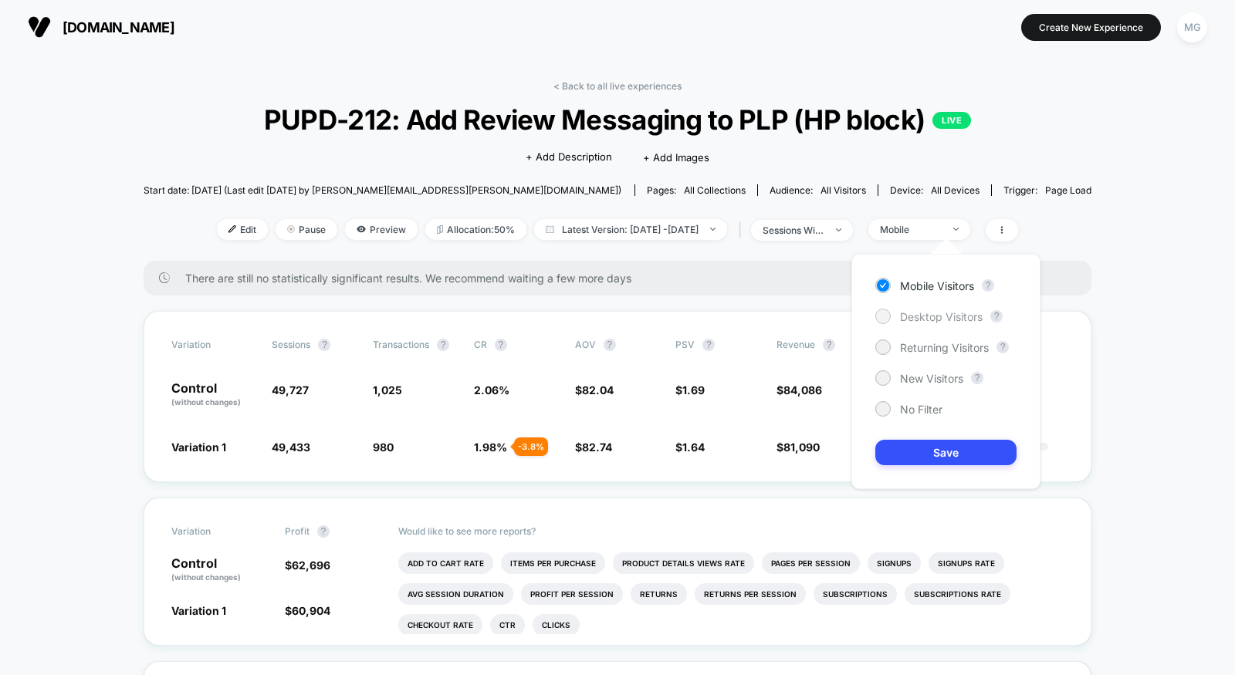
click at [939, 316] on span "Desktop Visitors" at bounding box center [941, 316] width 83 height 13
click at [933, 451] on button "Save" at bounding box center [945, 452] width 141 height 25
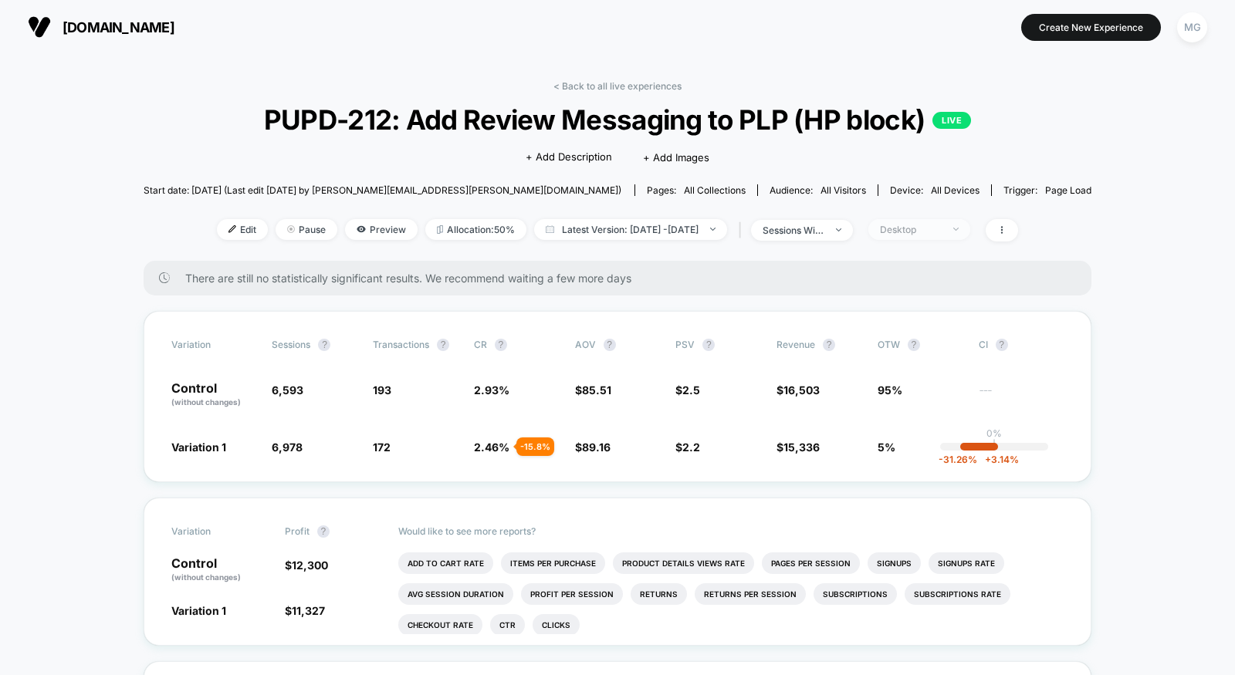
click at [970, 231] on span "Desktop" at bounding box center [919, 229] width 102 height 21
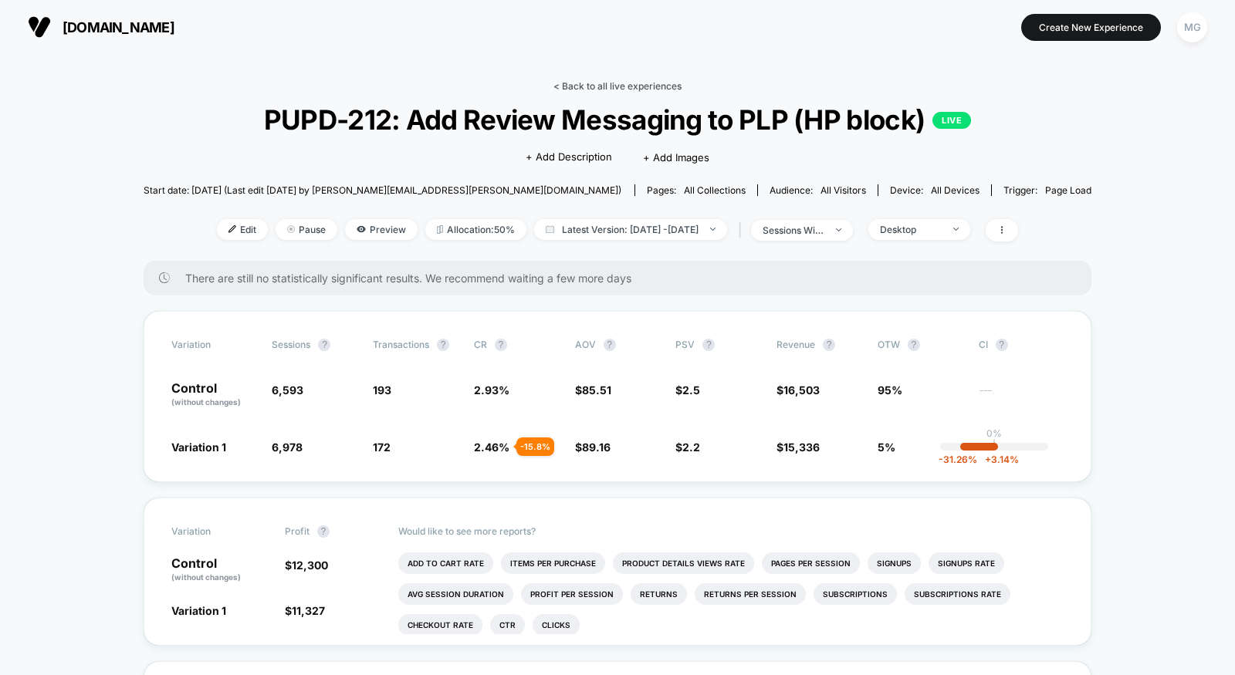
click at [584, 82] on link "< Back to all live experiences" at bounding box center [617, 86] width 128 height 12
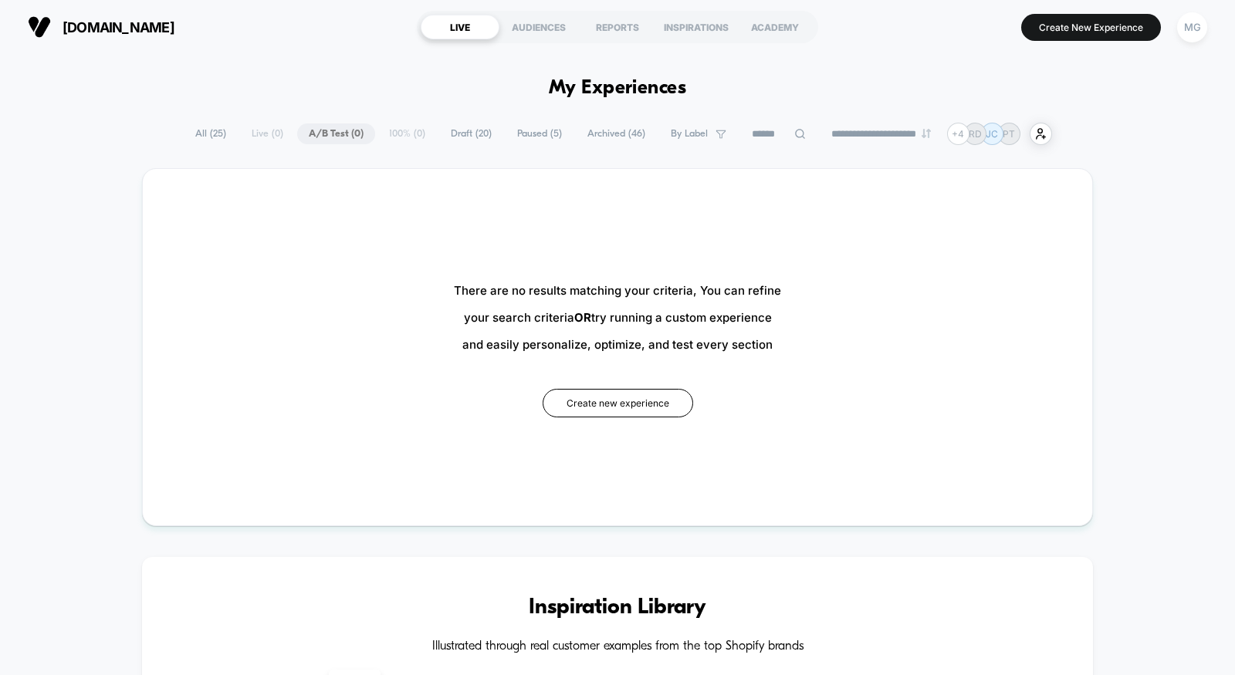
click at [448, 139] on span "Draft ( 20 )" at bounding box center [471, 133] width 64 height 21
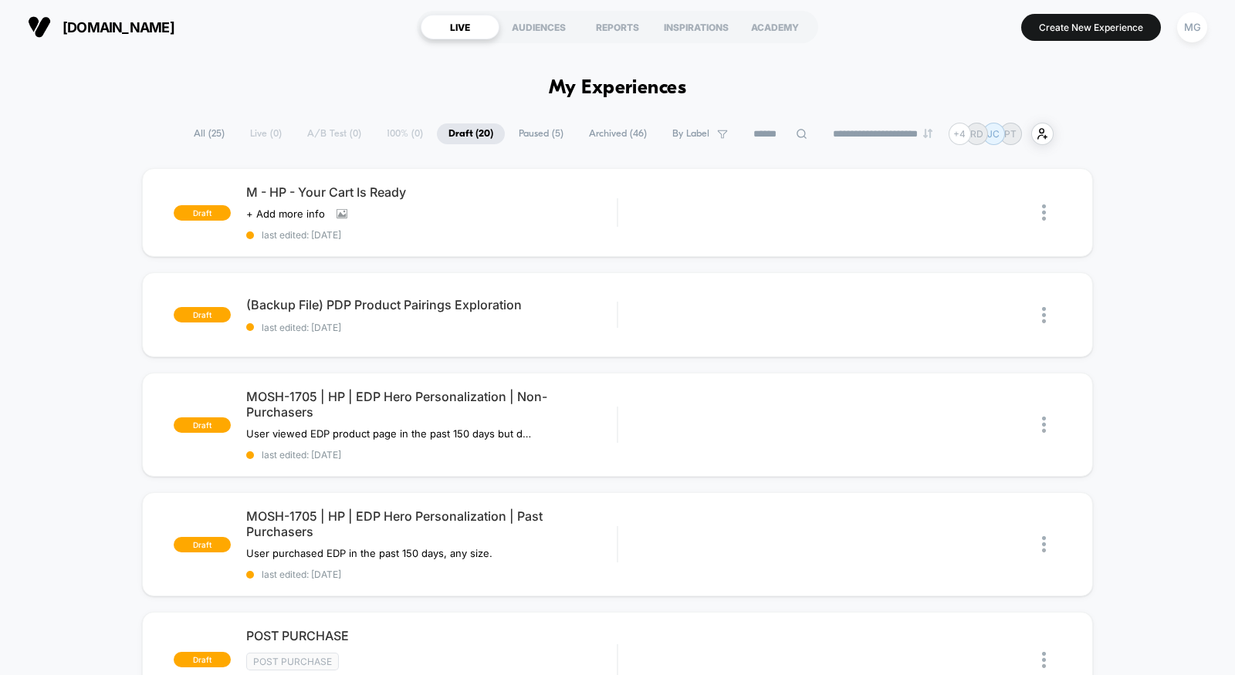
click at [542, 130] on span "Paused ( 5 )" at bounding box center [541, 133] width 68 height 21
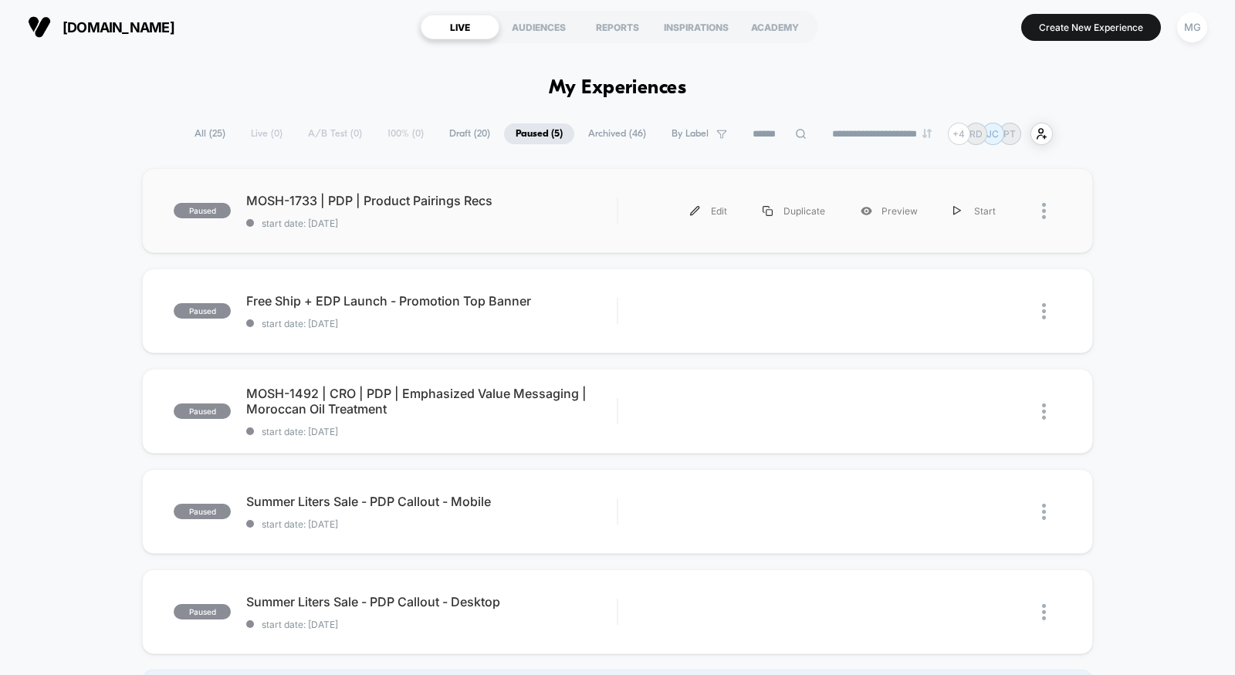
click at [542, 236] on div "paused MOSH-1733 | PDP | Product Pairings Recs start date: [DATE] Edit Duplicat…" at bounding box center [617, 210] width 951 height 85
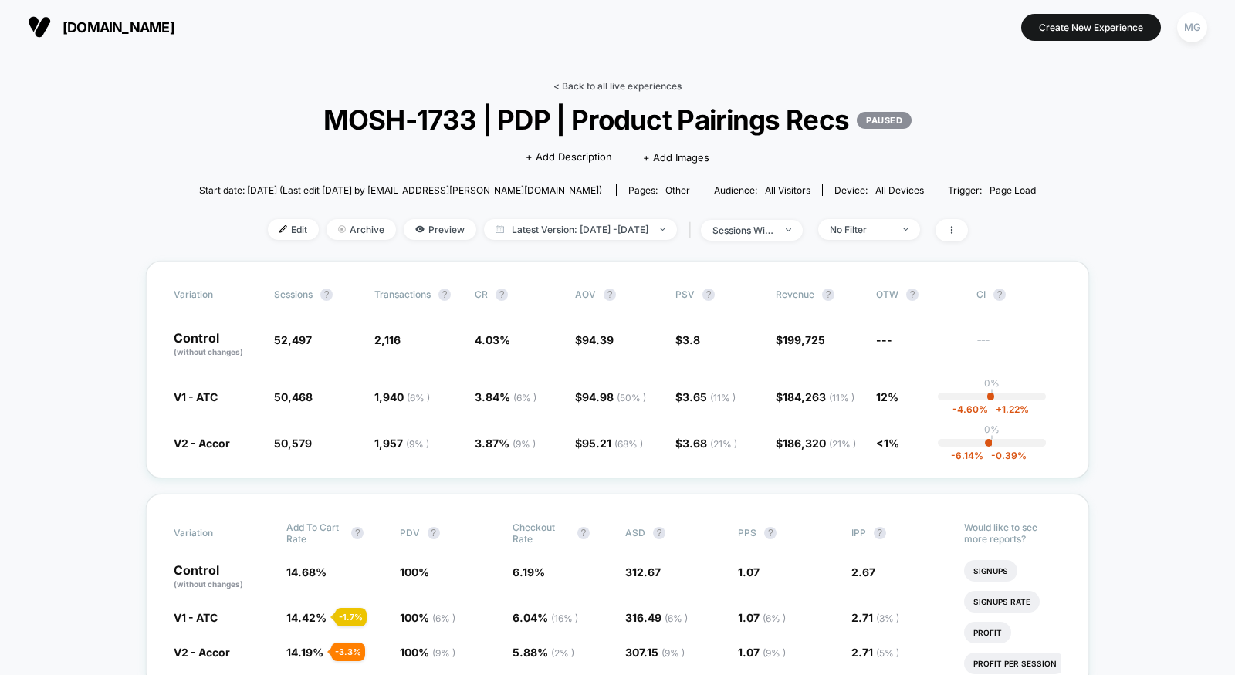
click at [631, 83] on link "< Back to all live experiences" at bounding box center [617, 86] width 128 height 12
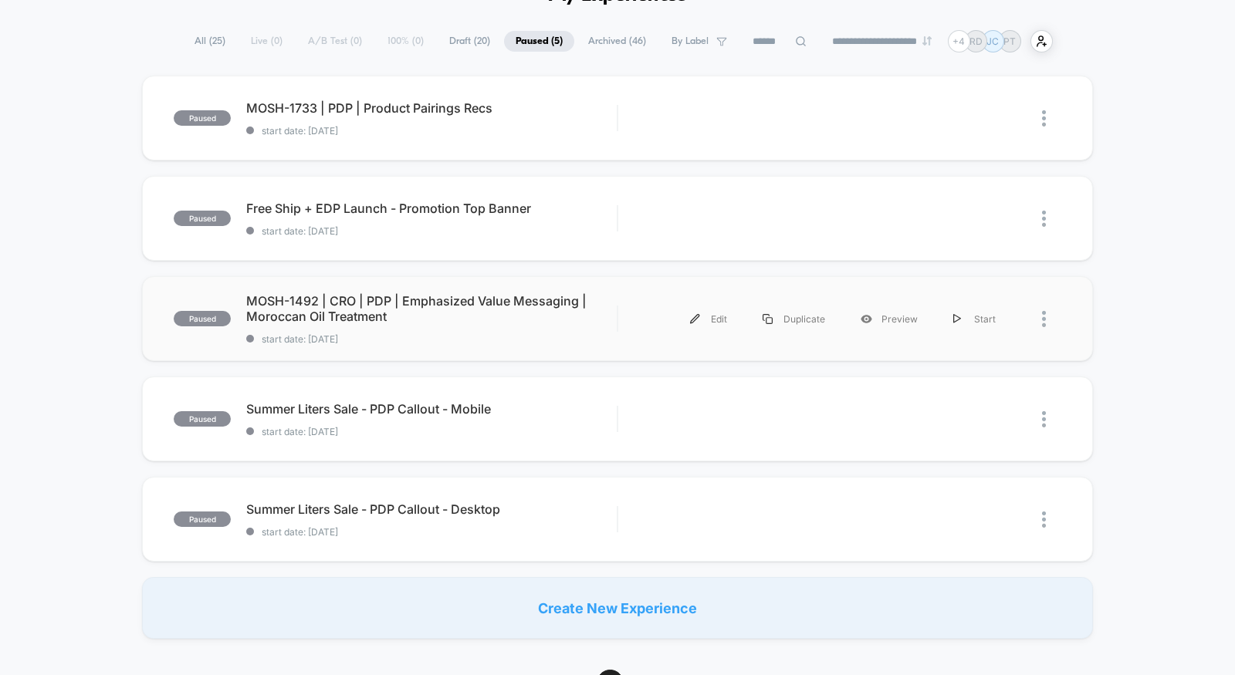
scroll to position [100, 0]
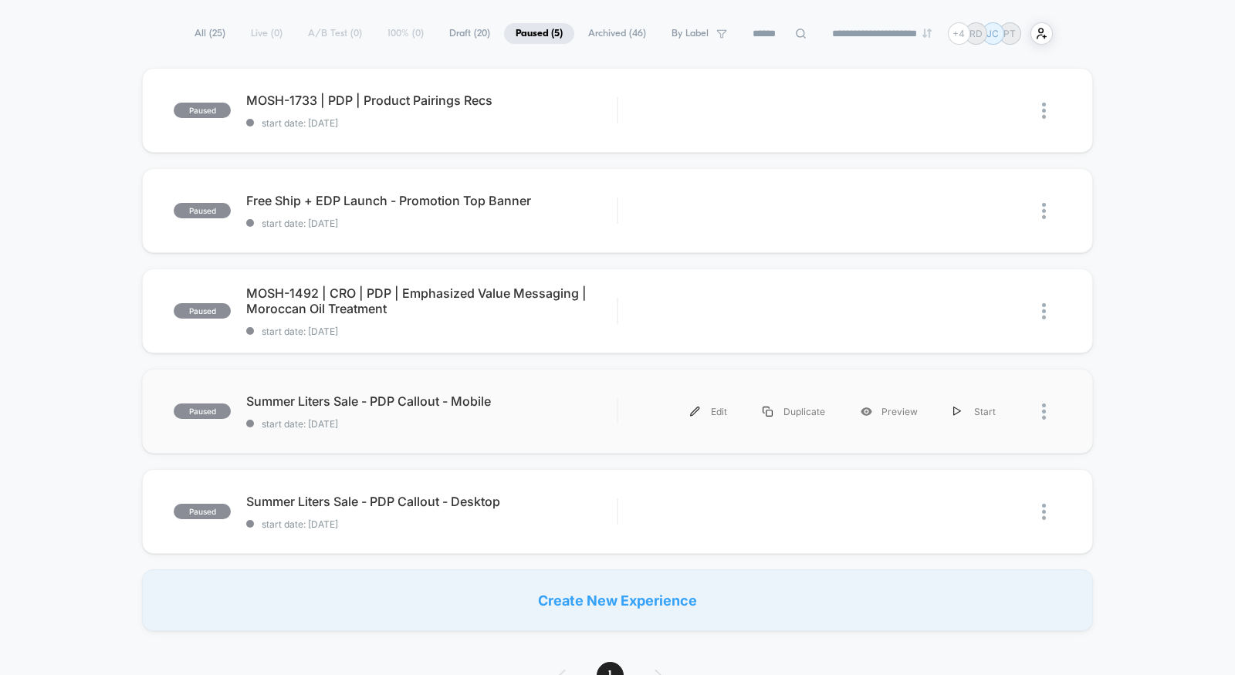
click at [516, 436] on div "paused Summer Liters Sale - PDP Callout - Mobile start date: [DATE] Edit Duplic…" at bounding box center [617, 411] width 951 height 85
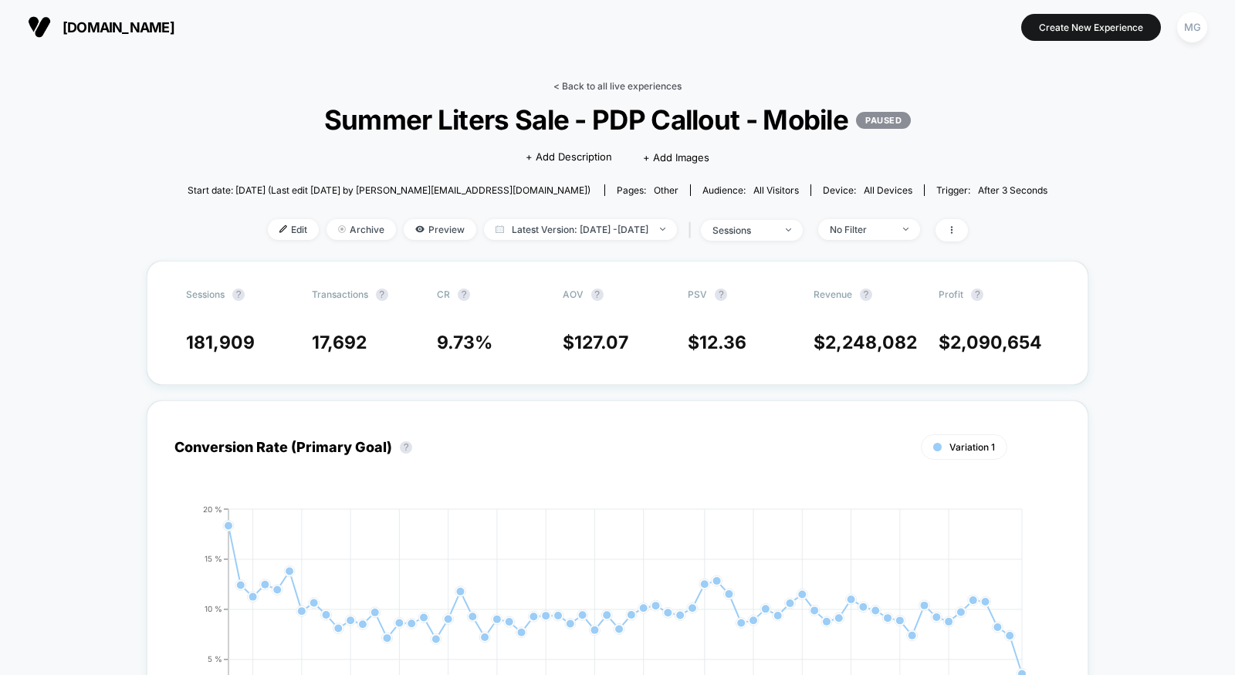
click at [609, 87] on link "< Back to all live experiences" at bounding box center [617, 86] width 128 height 12
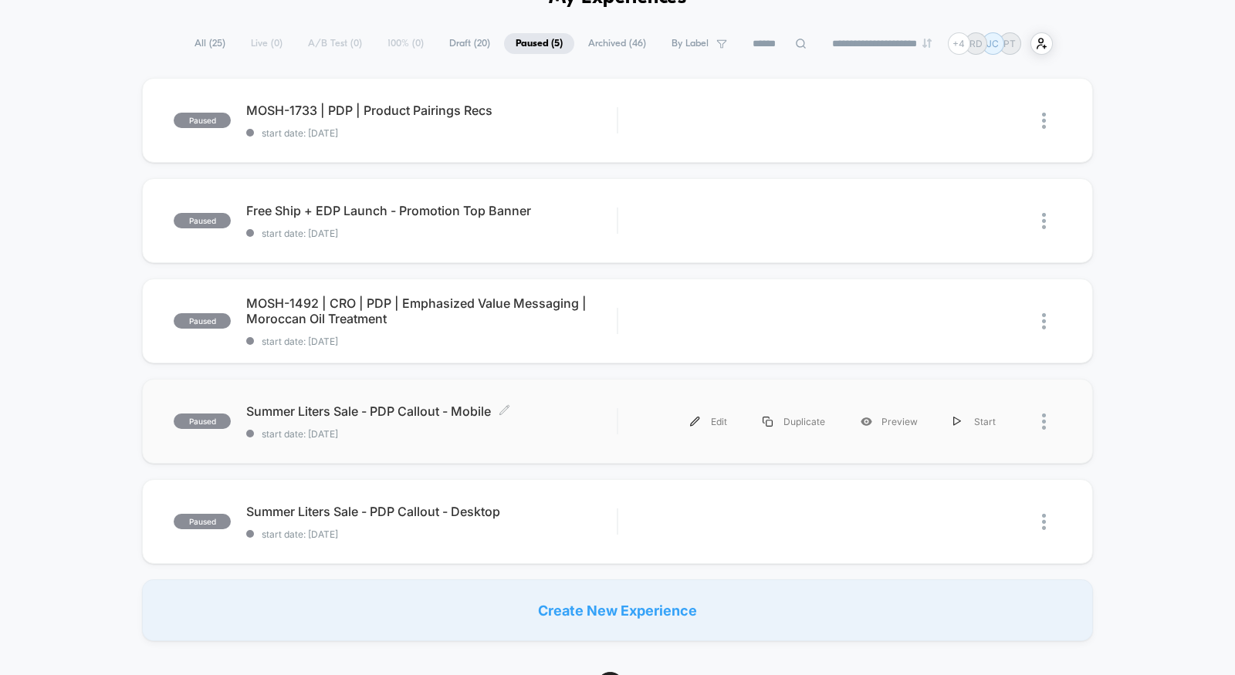
scroll to position [91, 0]
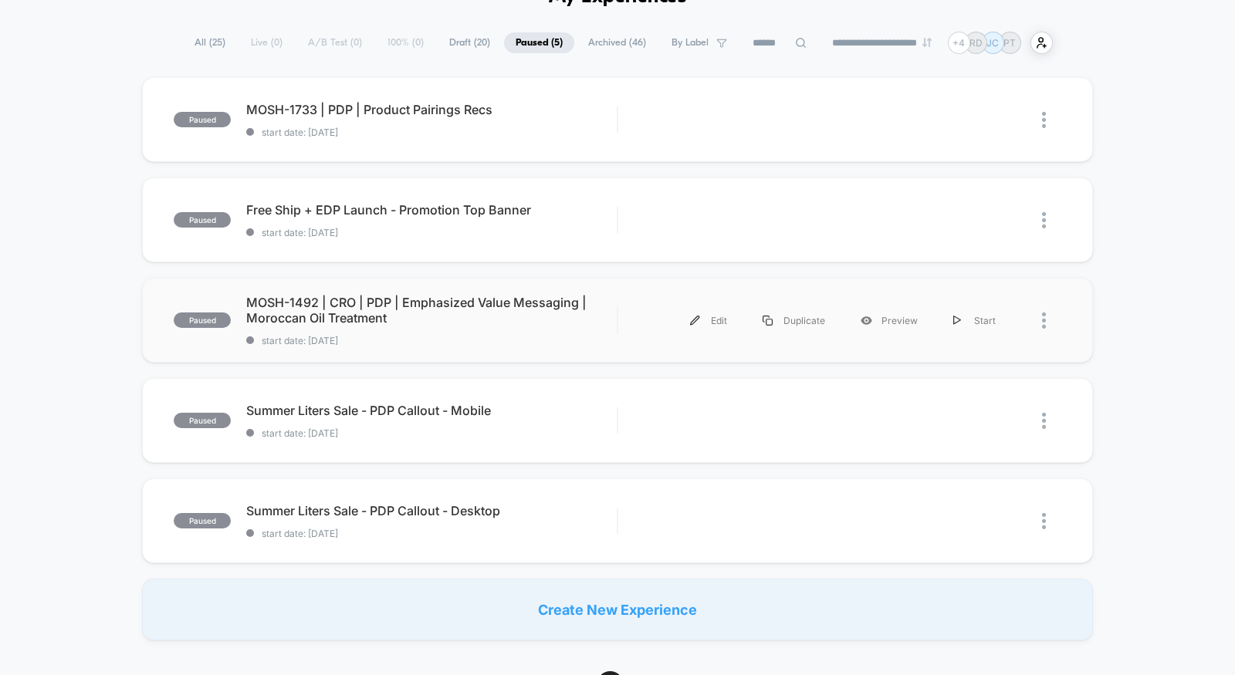
click at [573, 343] on span "start date: [DATE]" at bounding box center [431, 341] width 370 height 12
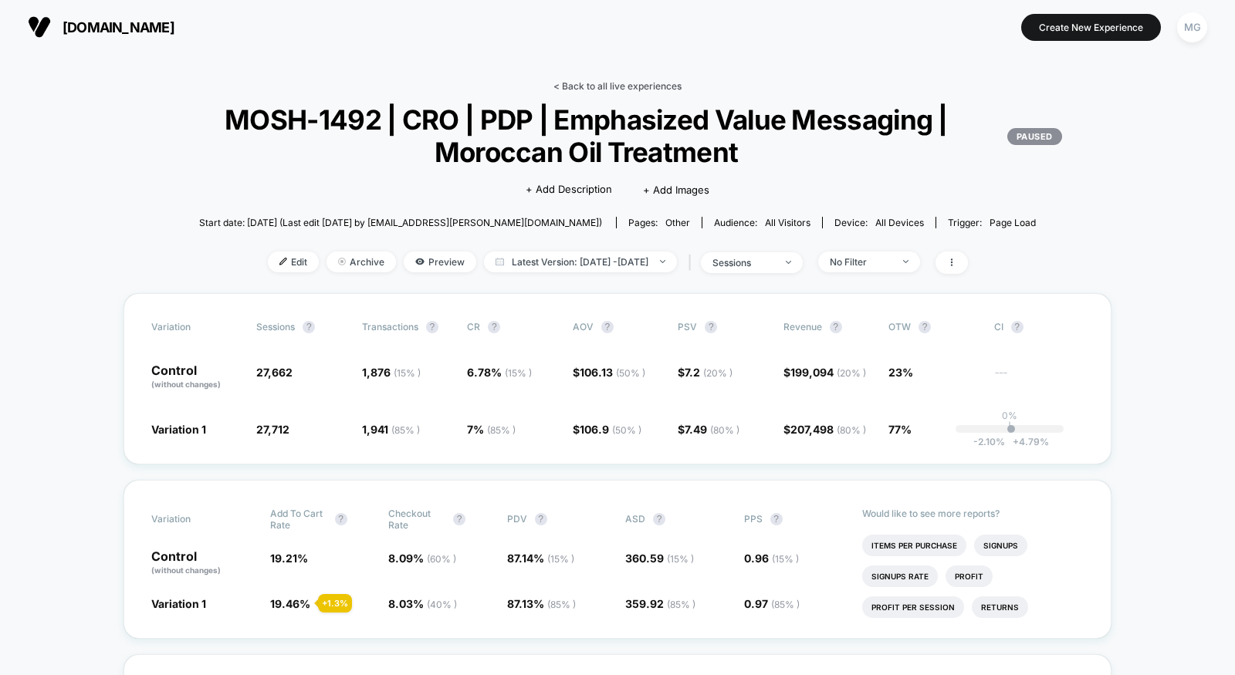
click at [617, 85] on link "< Back to all live experiences" at bounding box center [617, 86] width 128 height 12
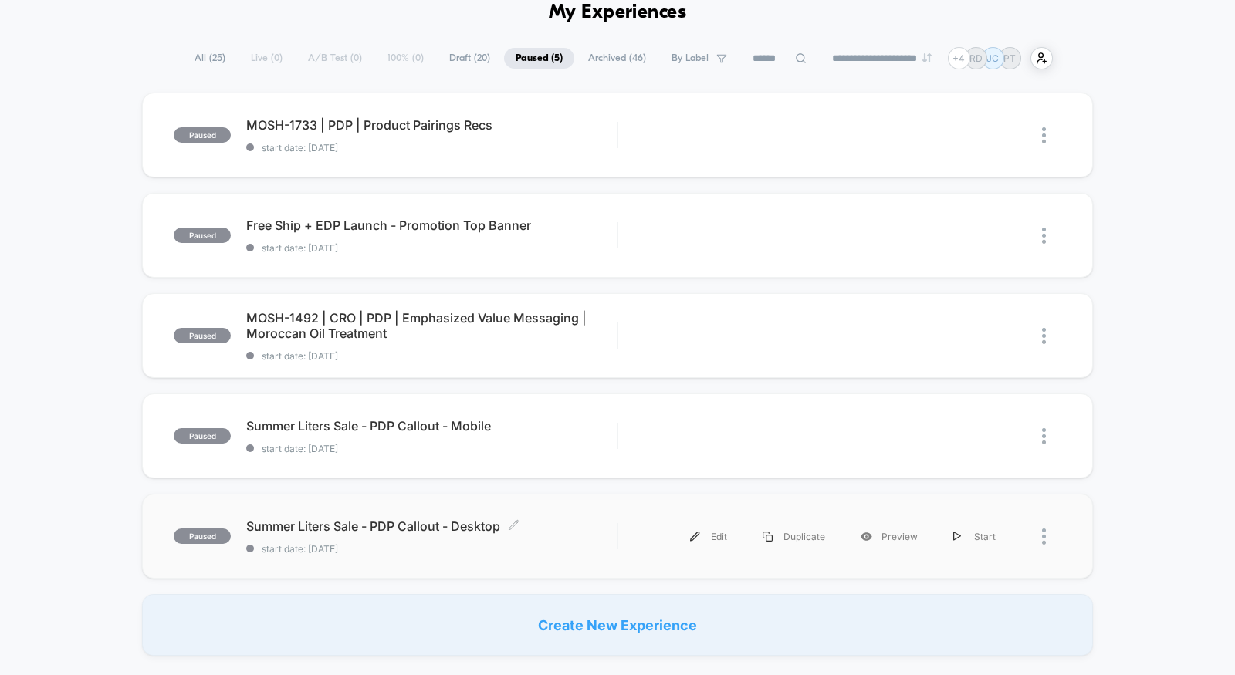
scroll to position [81, 0]
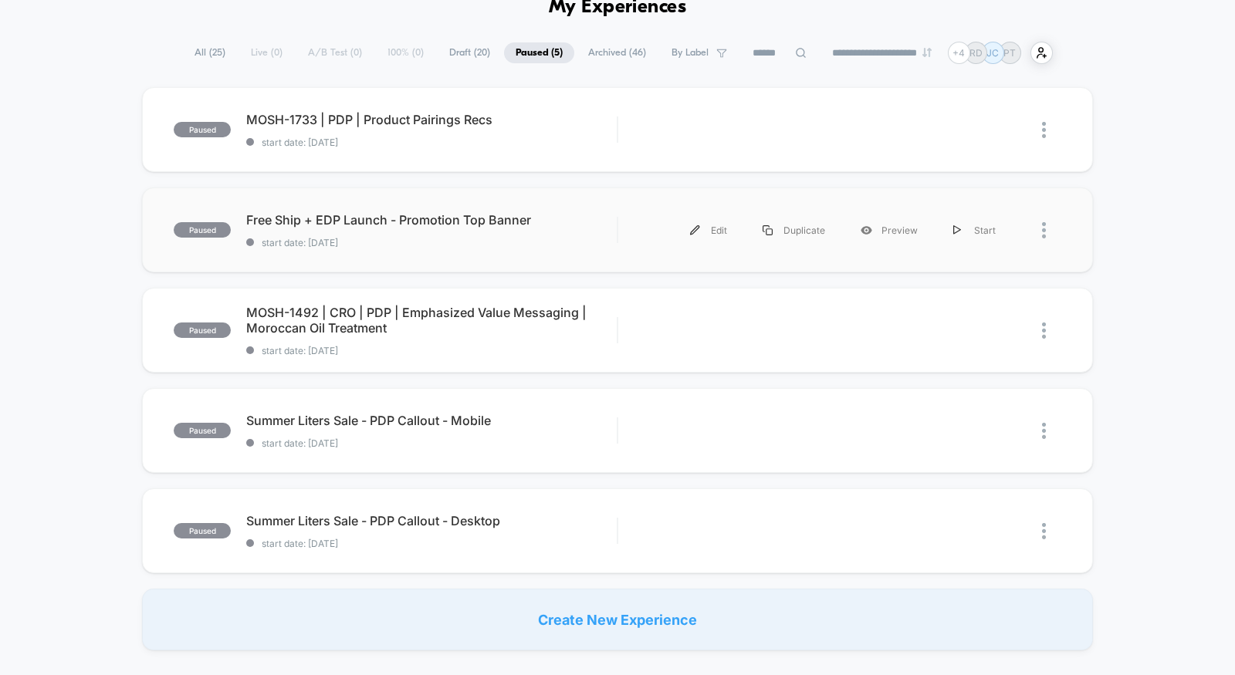
click at [496, 252] on div "paused Free Ship + EDP Launch - Promotion Top Banner start date: [DATE] Edit Du…" at bounding box center [617, 230] width 951 height 85
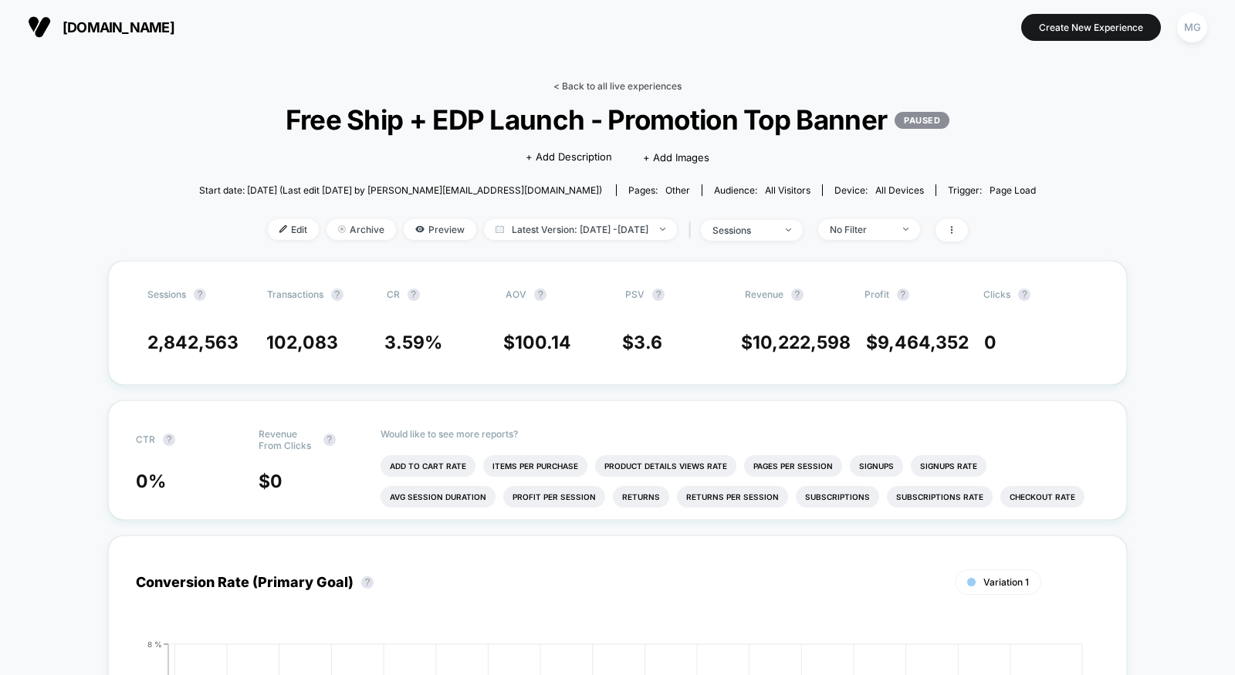
click at [635, 85] on link "< Back to all live experiences" at bounding box center [617, 86] width 128 height 12
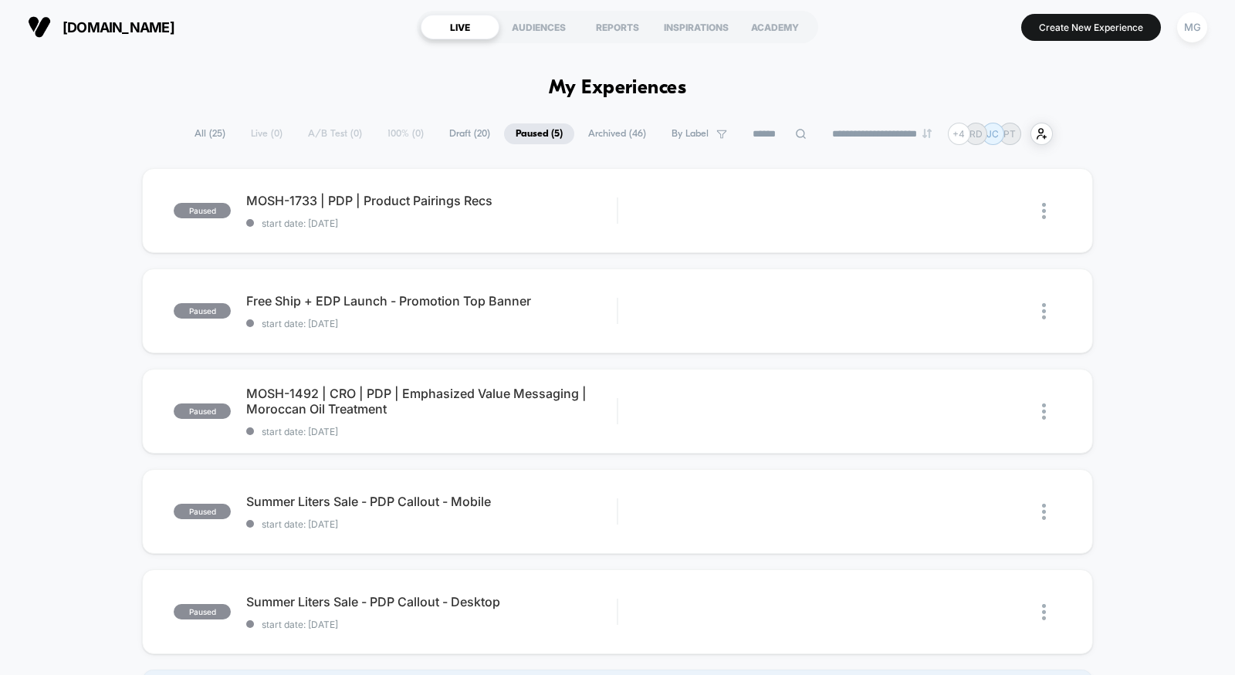
click at [194, 129] on span "All ( 25 )" at bounding box center [210, 133] width 54 height 21
